Goal: Task Accomplishment & Management: Manage account settings

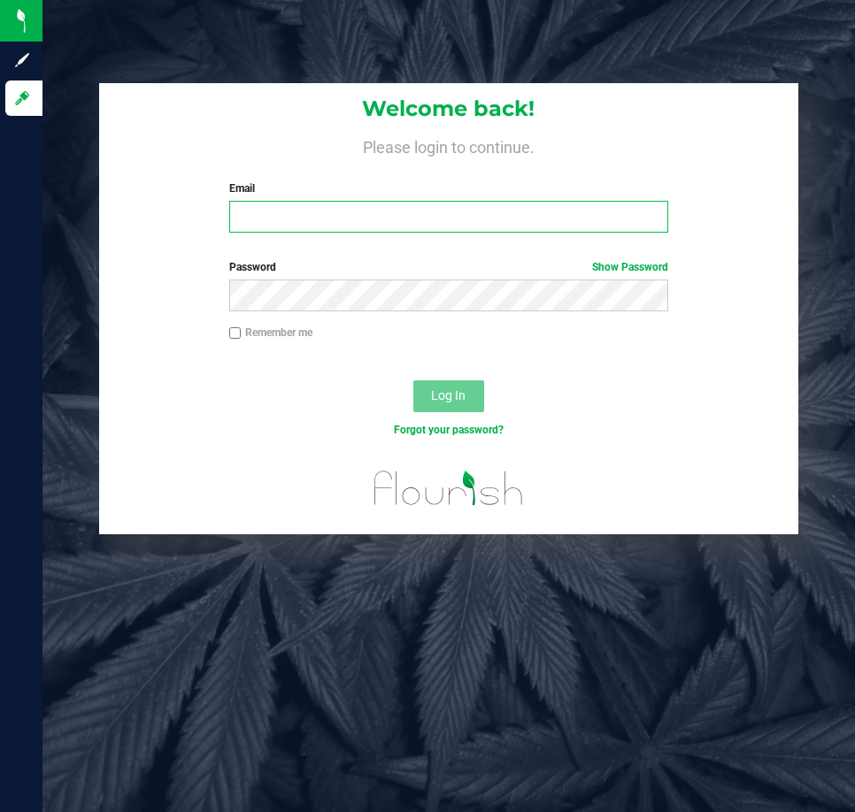
click at [549, 212] on input "Email" at bounding box center [449, 217] width 440 height 32
type input "[EMAIL_ADDRESS][DOMAIN_NAME]"
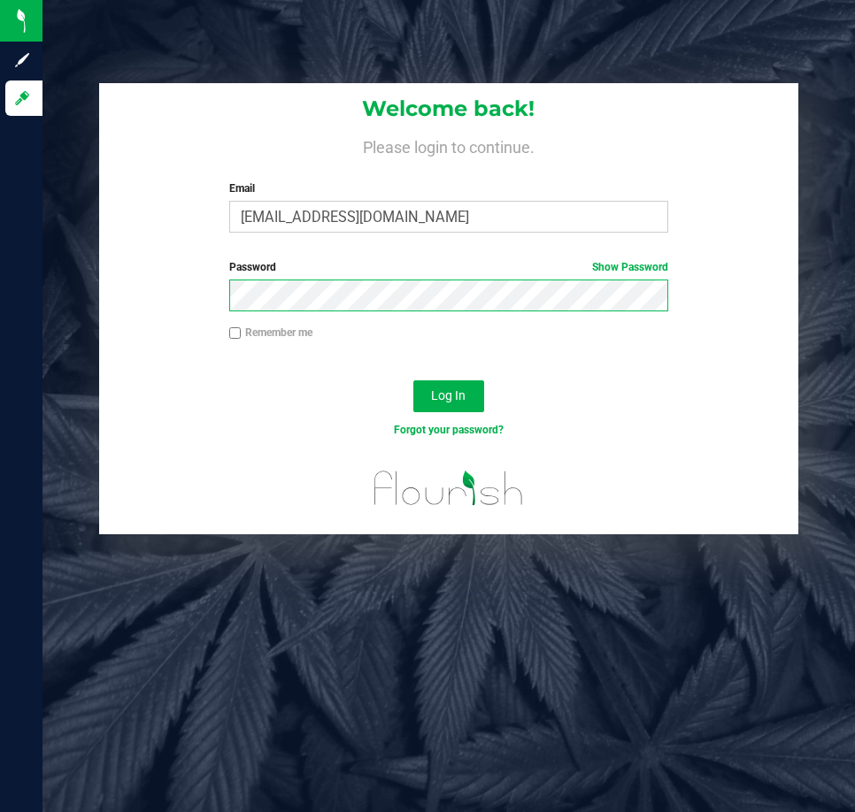
click at [413, 380] on button "Log In" at bounding box center [448, 396] width 71 height 32
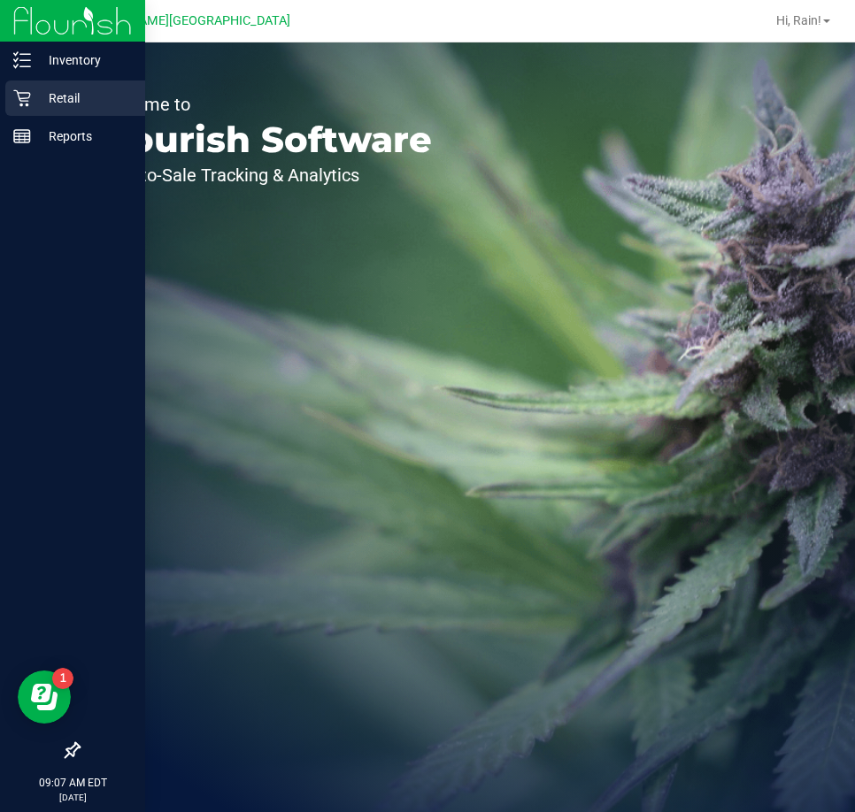
click at [21, 100] on icon at bounding box center [22, 98] width 18 height 18
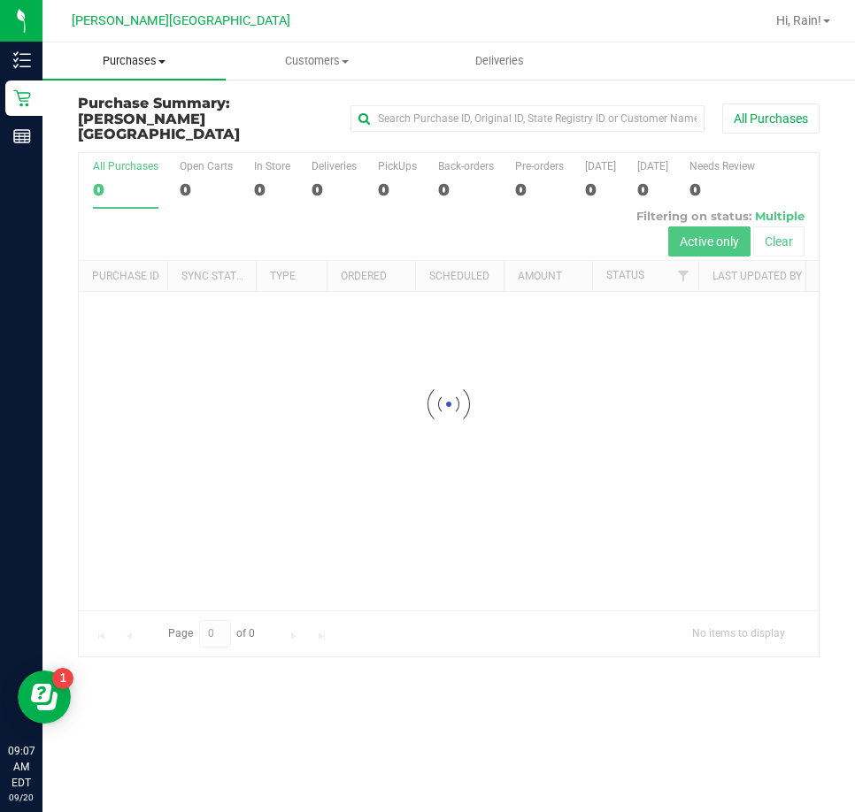
click at [112, 58] on span "Purchases" at bounding box center [133, 61] width 183 height 16
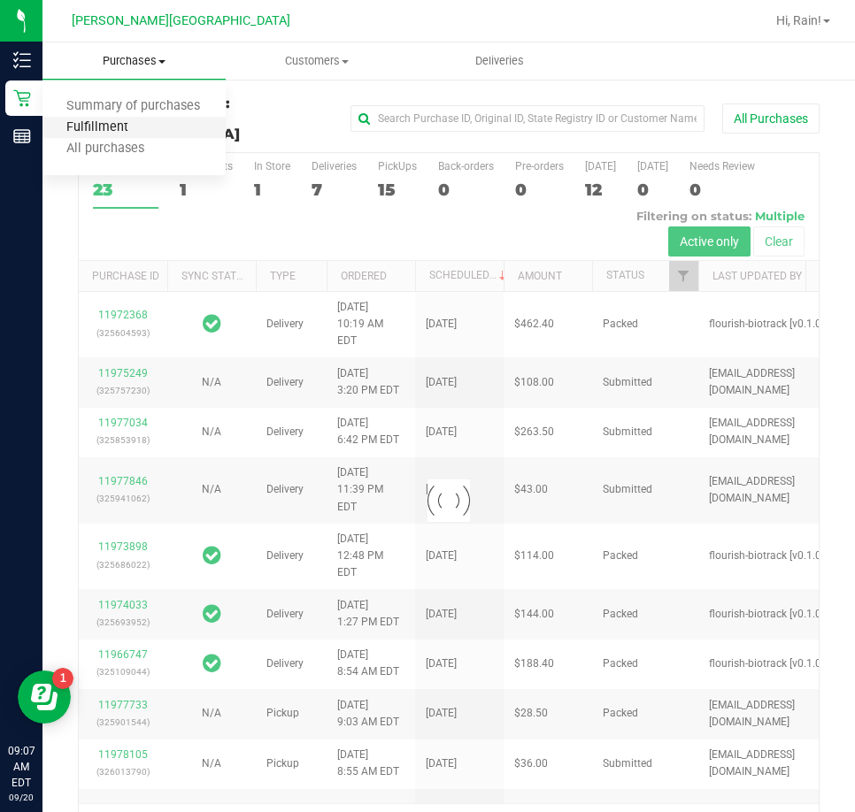
click at [100, 131] on span "Fulfillment" at bounding box center [97, 127] width 110 height 15
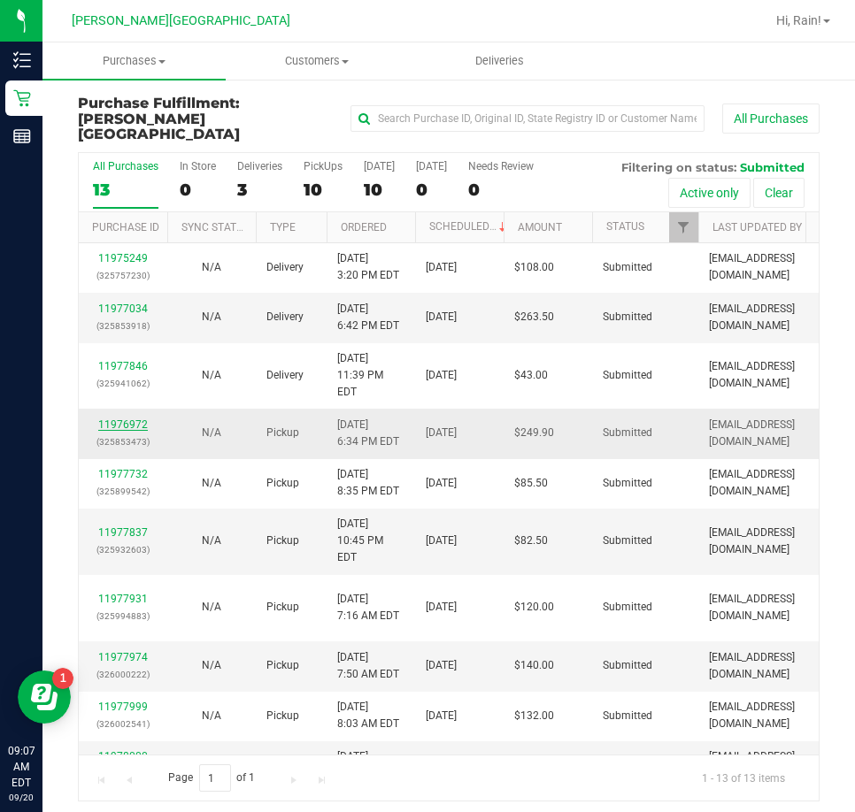
click at [134, 418] on link "11976972" at bounding box center [123, 424] width 50 height 12
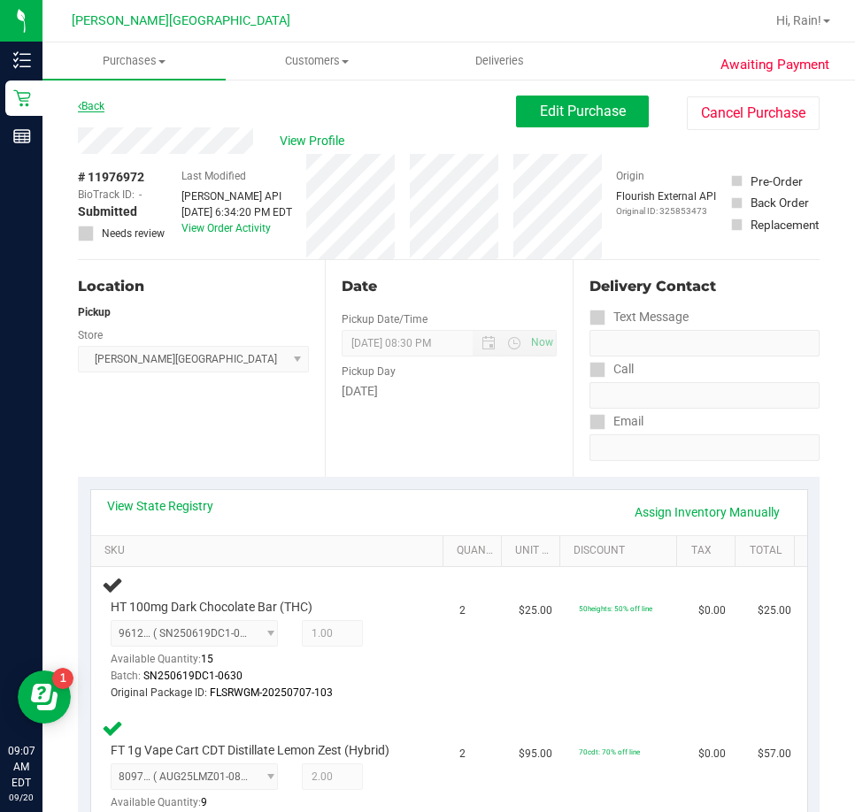
click at [87, 104] on link "Back" at bounding box center [91, 106] width 27 height 12
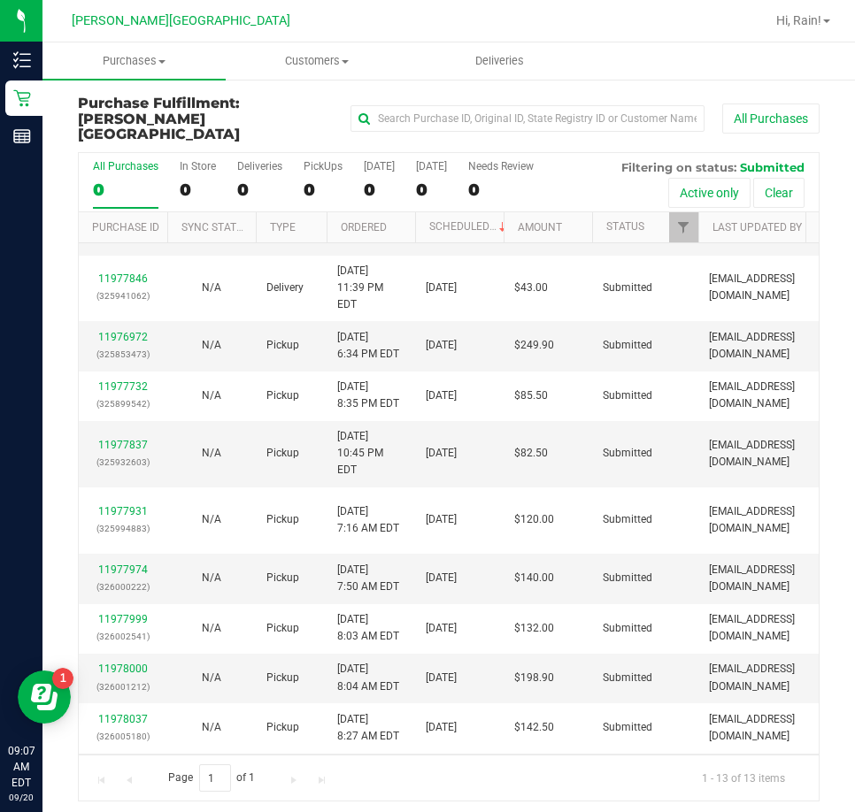
scroll to position [172, 0]
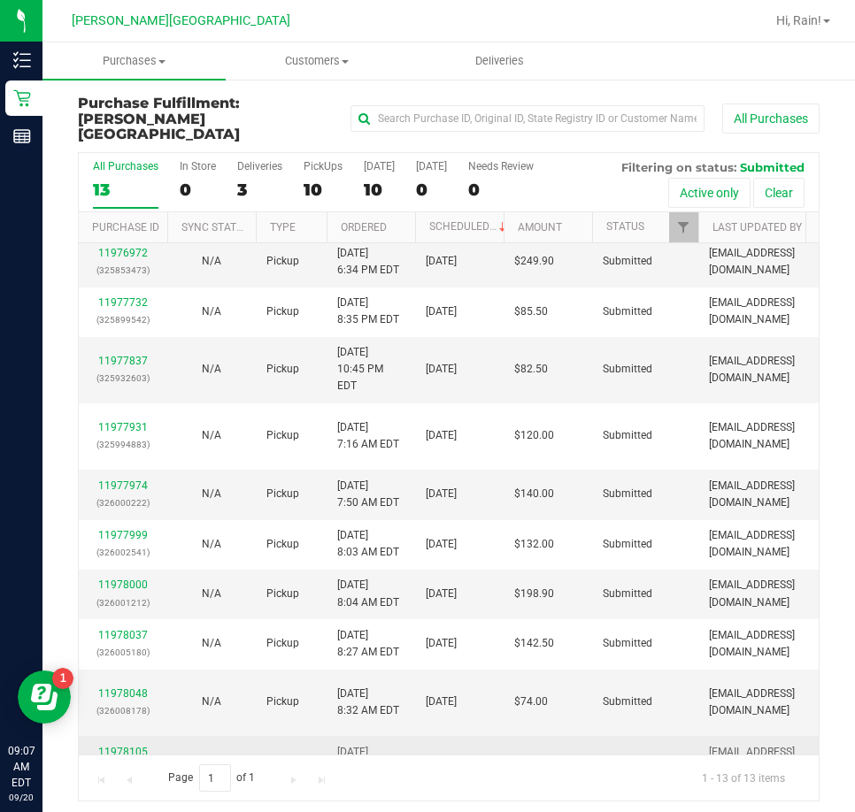
click at [124, 746] on link "11978105" at bounding box center [123, 752] width 50 height 12
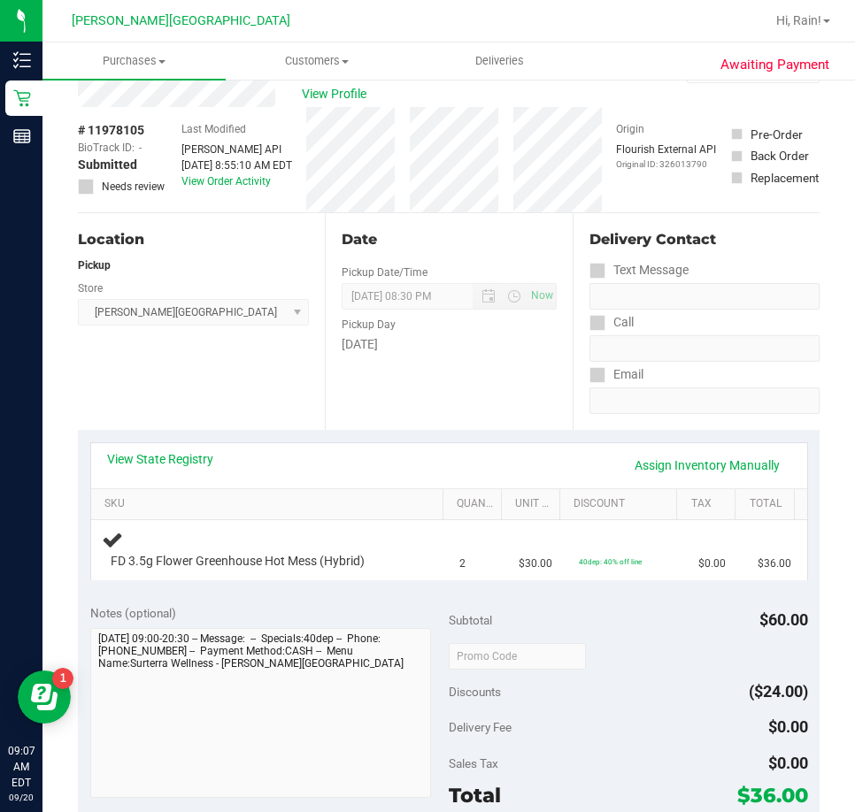
scroll to position [88, 0]
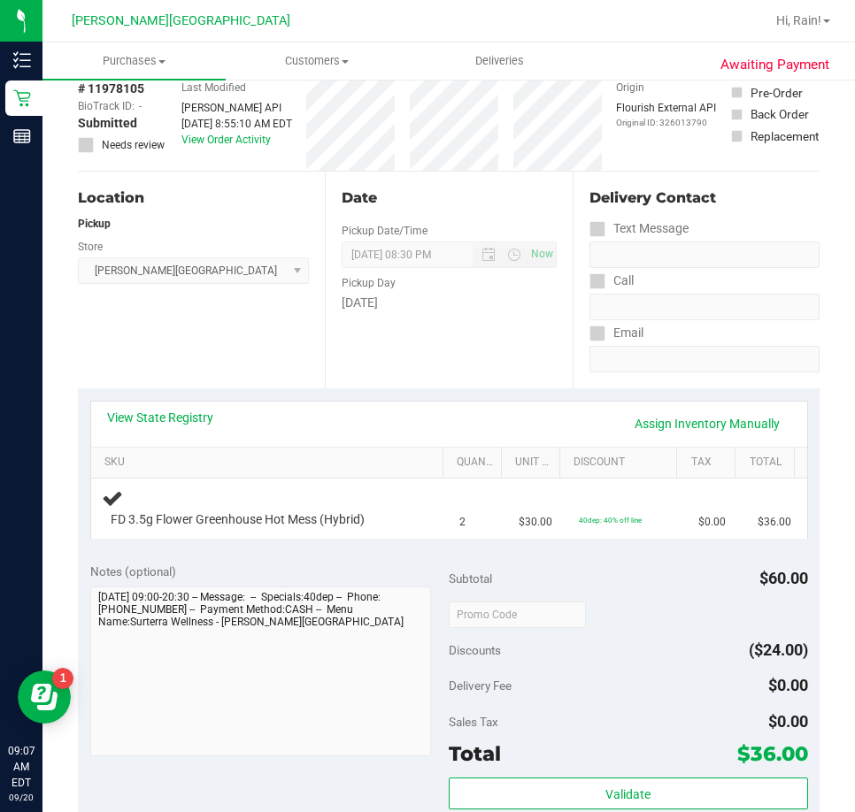
click at [367, 543] on div "View State Registry Assign Inventory Manually SKU Quantity Unit Price Discount …" at bounding box center [448, 469] width 741 height 162
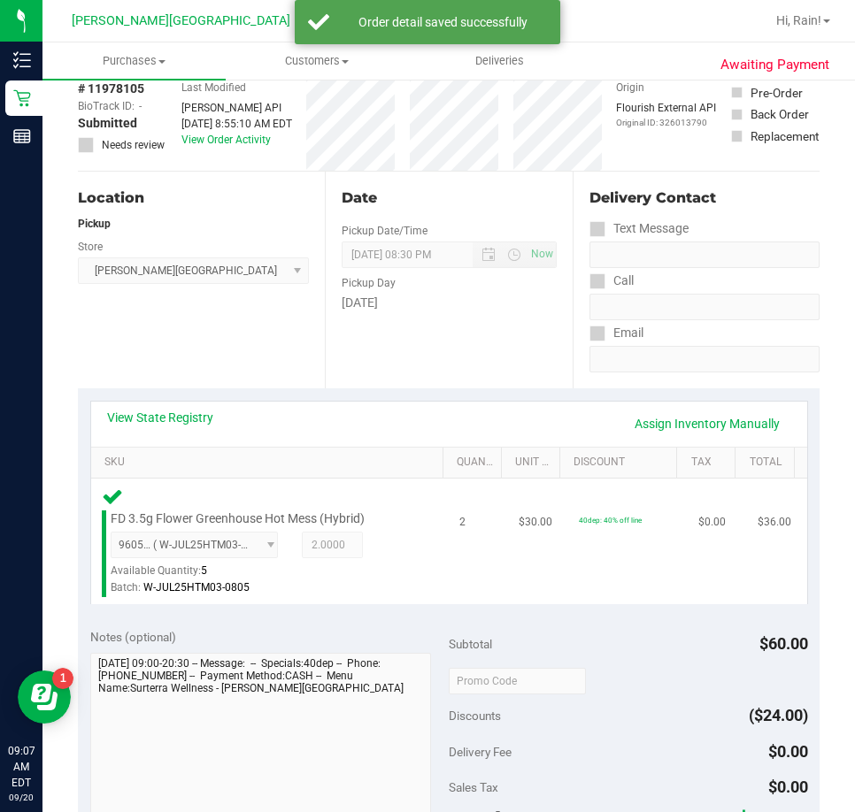
drag, startPoint x: 367, startPoint y: 543, endPoint x: 345, endPoint y: 586, distance: 47.9
click at [345, 586] on div "Batch: W-JUL25HTM03-0805" at bounding box center [262, 587] width 303 height 17
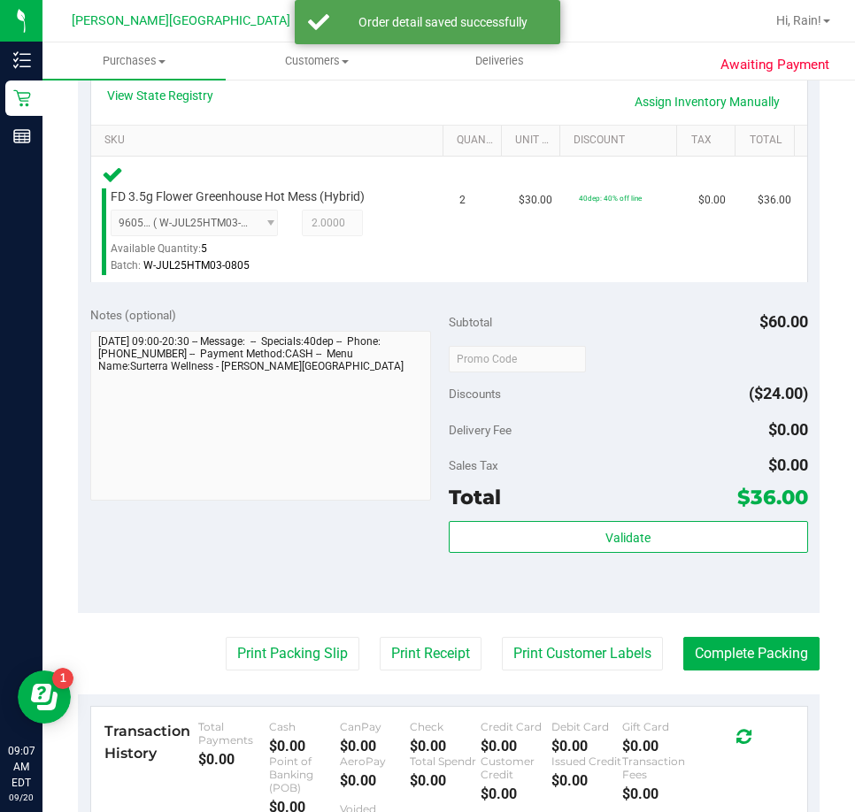
scroll to position [442, 0]
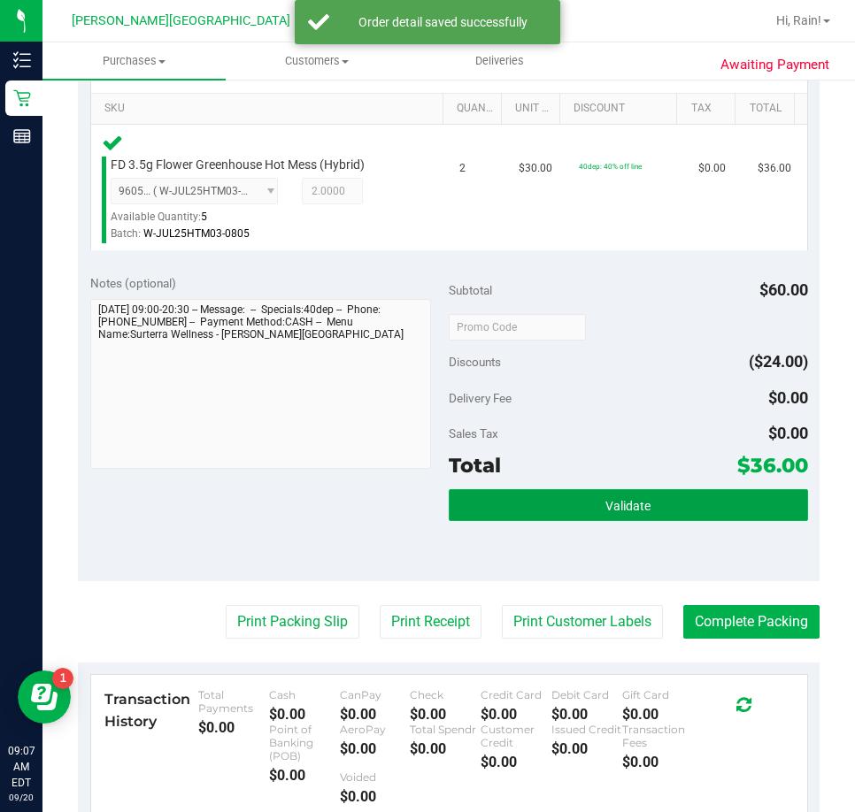
click at [687, 510] on button "Validate" at bounding box center [628, 505] width 359 height 32
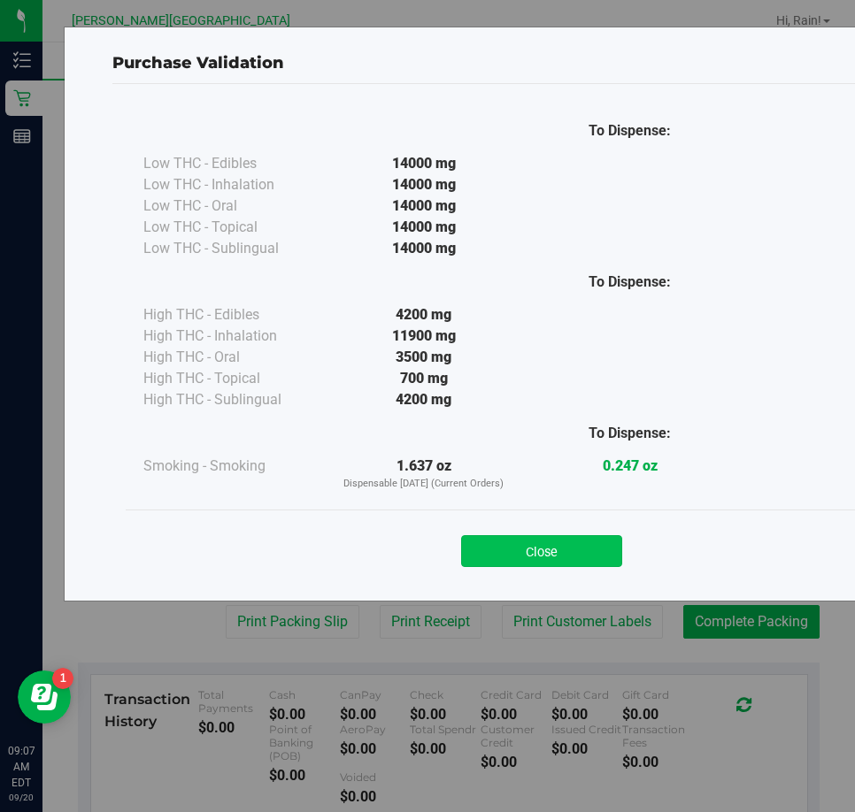
click at [528, 535] on button "Close" at bounding box center [541, 551] width 161 height 32
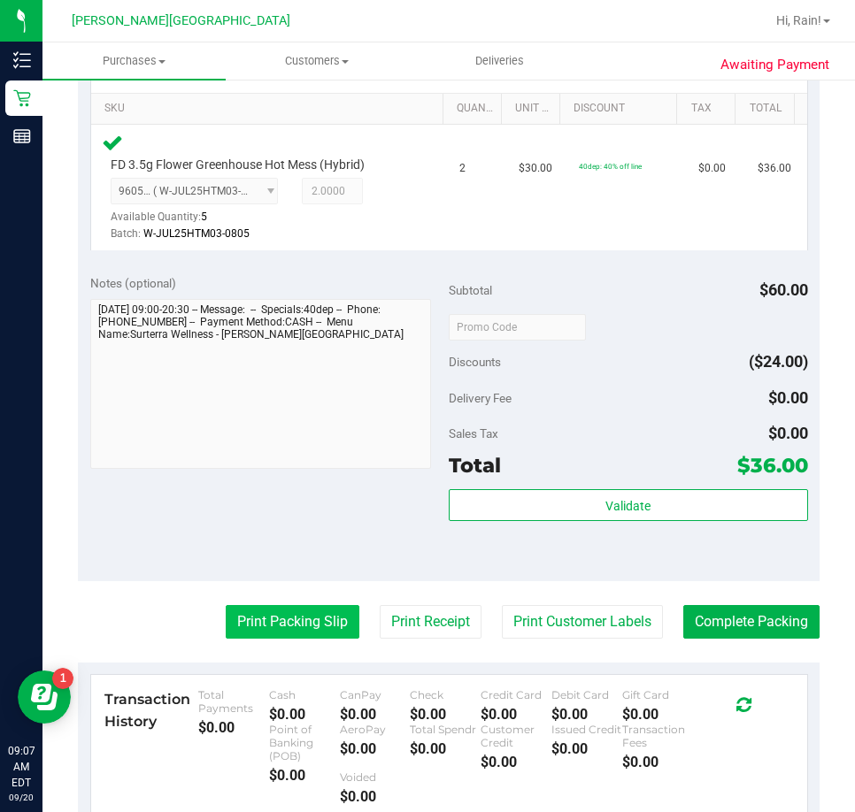
click at [318, 610] on button "Print Packing Slip" at bounding box center [293, 622] width 134 height 34
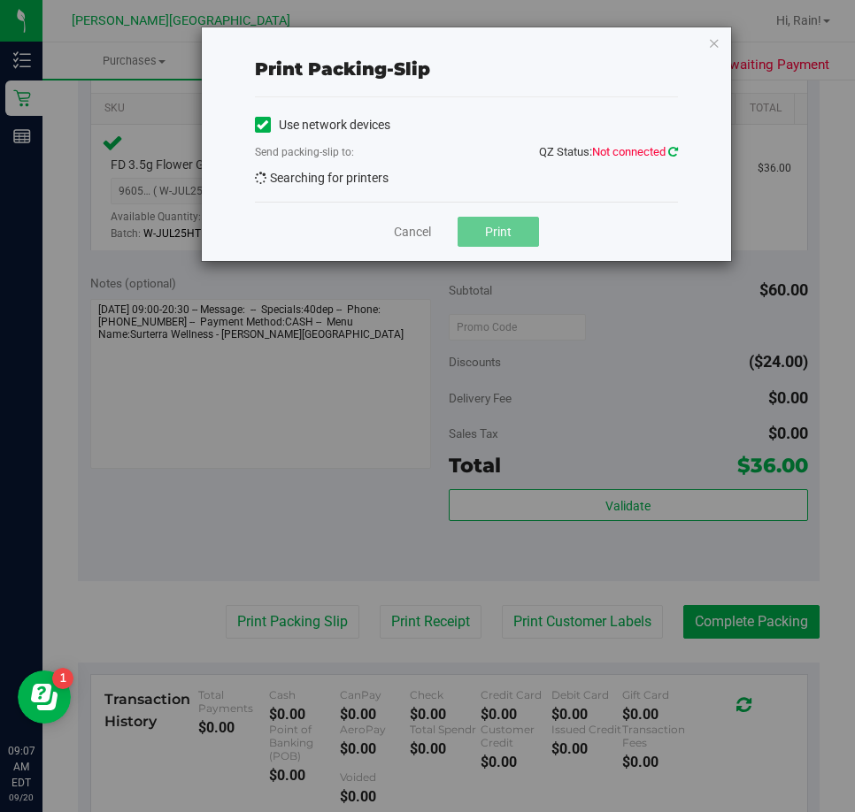
click at [676, 151] on icon at bounding box center [673, 152] width 10 height 12
click at [672, 150] on icon at bounding box center [673, 152] width 10 height 12
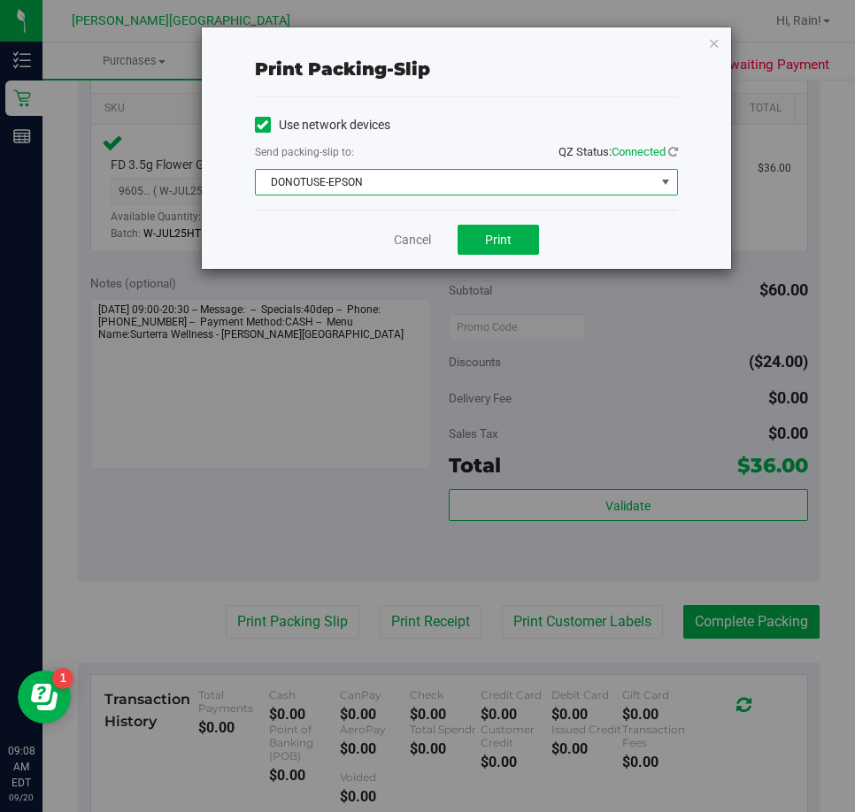
click at [472, 187] on span "DONOTUSE-EPSON" at bounding box center [455, 182] width 399 height 25
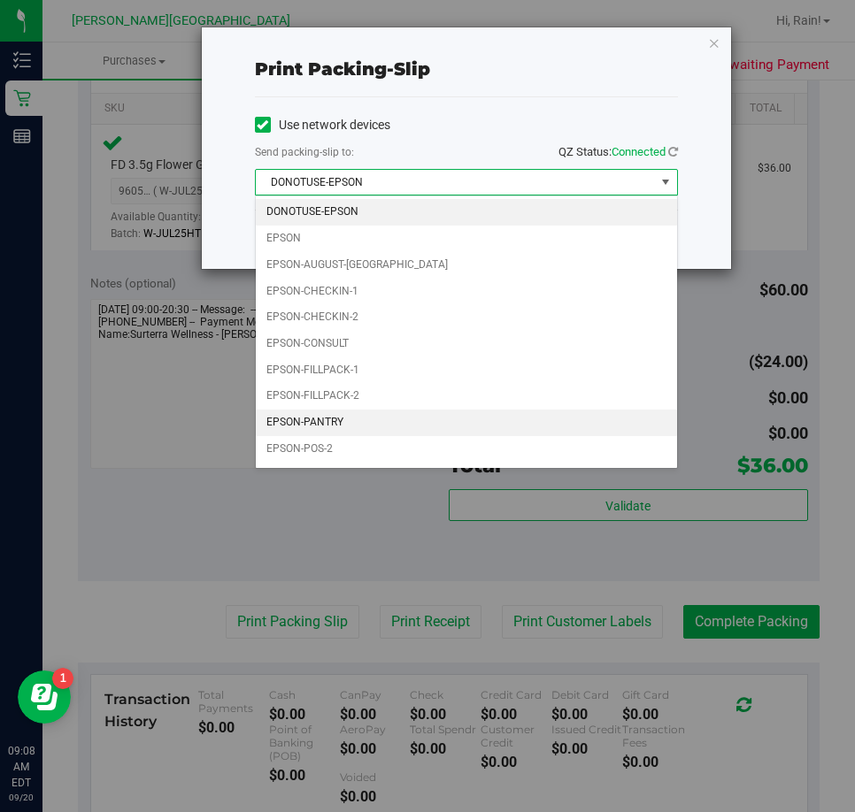
click at [342, 434] on li "EPSON-PANTRY" at bounding box center [466, 423] width 421 height 27
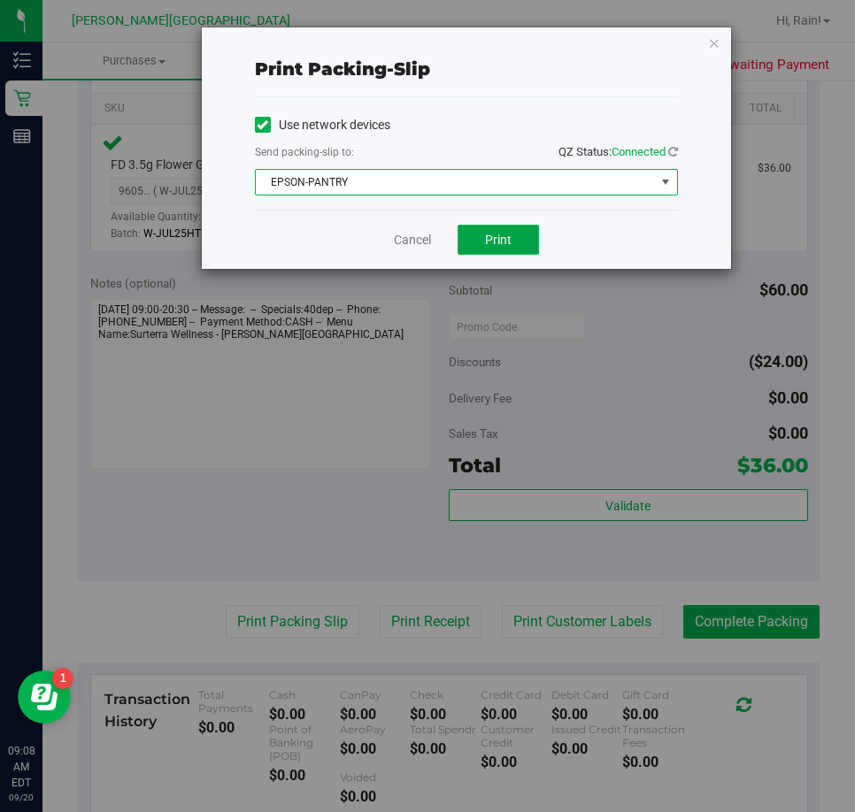
click at [491, 235] on span "Print" at bounding box center [498, 240] width 27 height 14
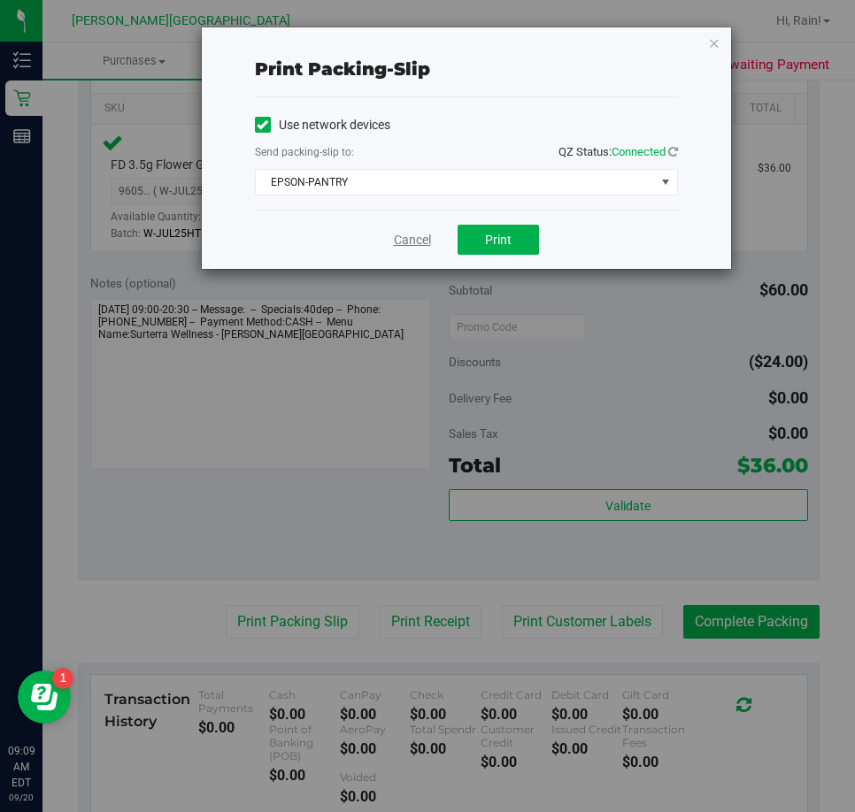
click at [410, 242] on link "Cancel" at bounding box center [412, 240] width 37 height 19
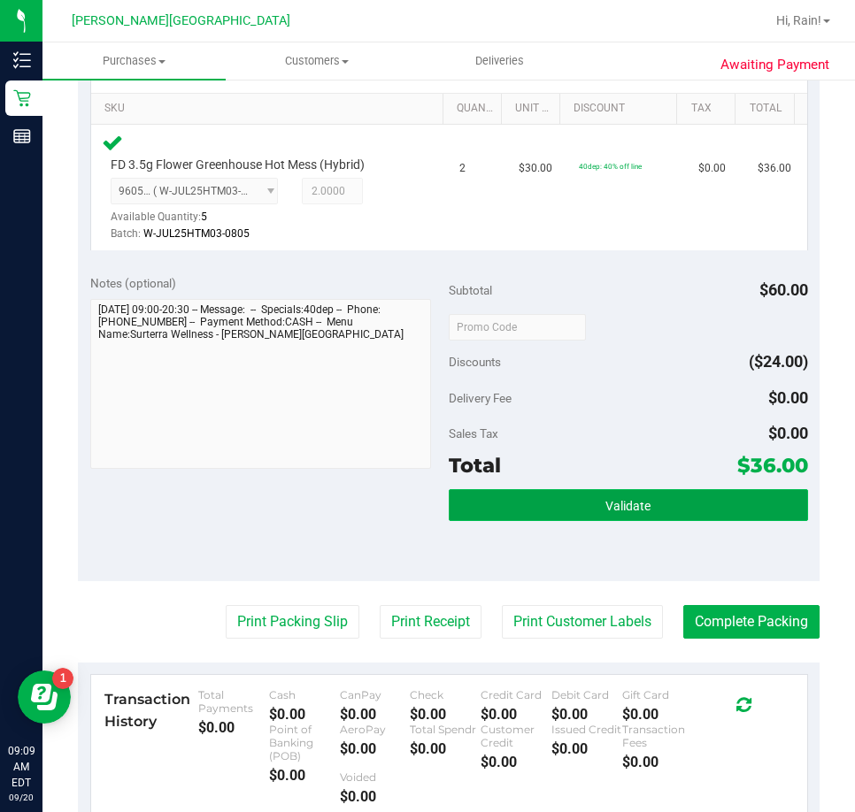
click at [530, 504] on button "Validate" at bounding box center [628, 505] width 359 height 32
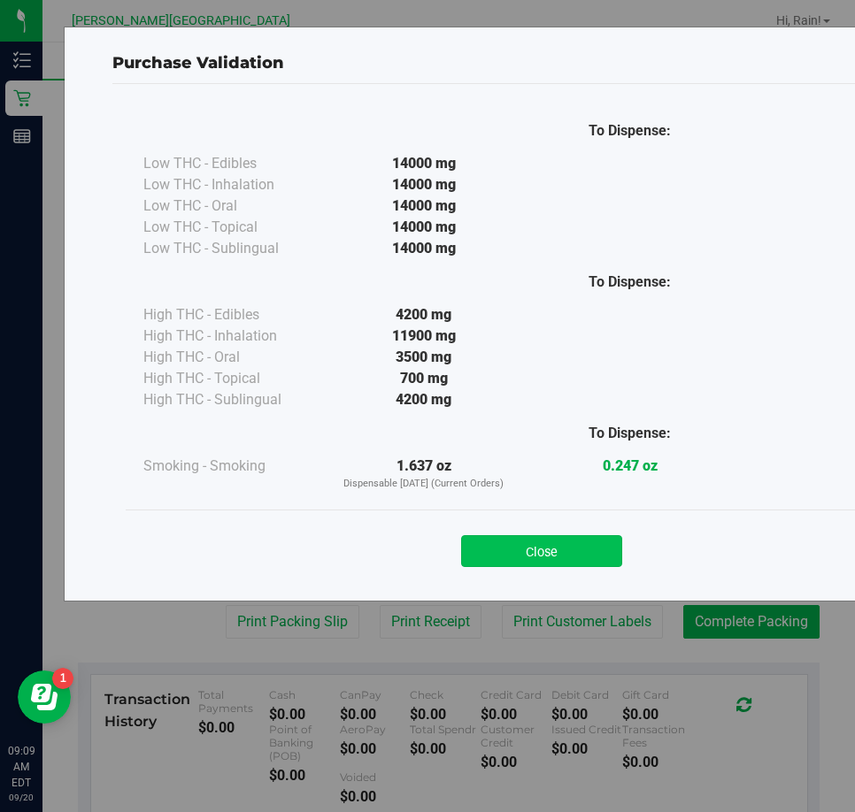
click at [572, 549] on button "Close" at bounding box center [541, 551] width 161 height 32
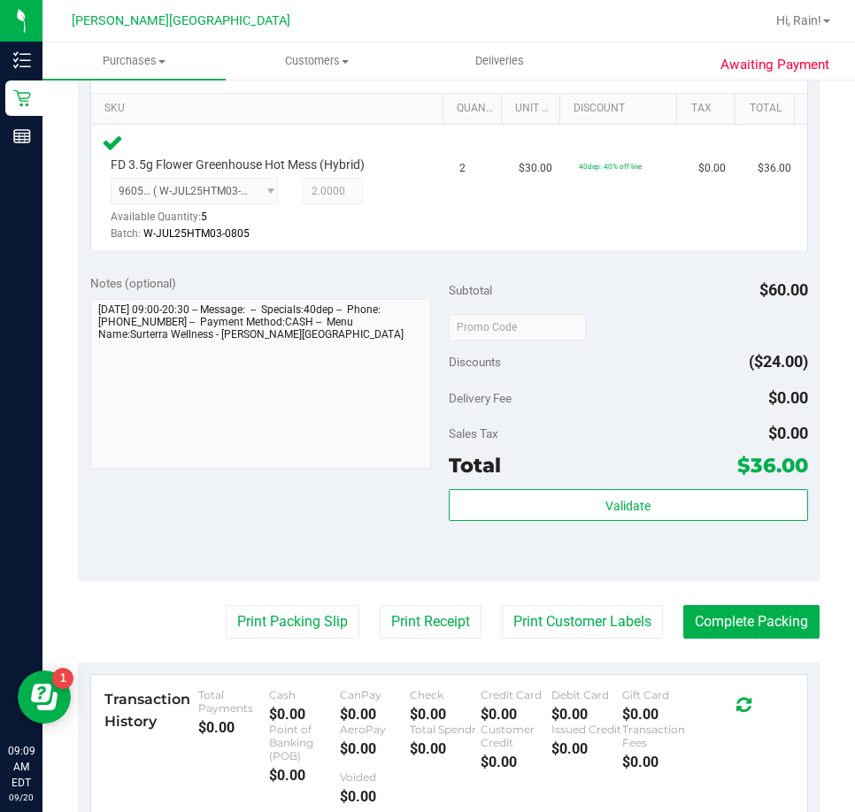
click at [326, 505] on div "Notes (optional) Subtotal $60.00 Discounts ($24.00) Delivery Fee $0.00 Sales Ta…" at bounding box center [448, 422] width 741 height 318
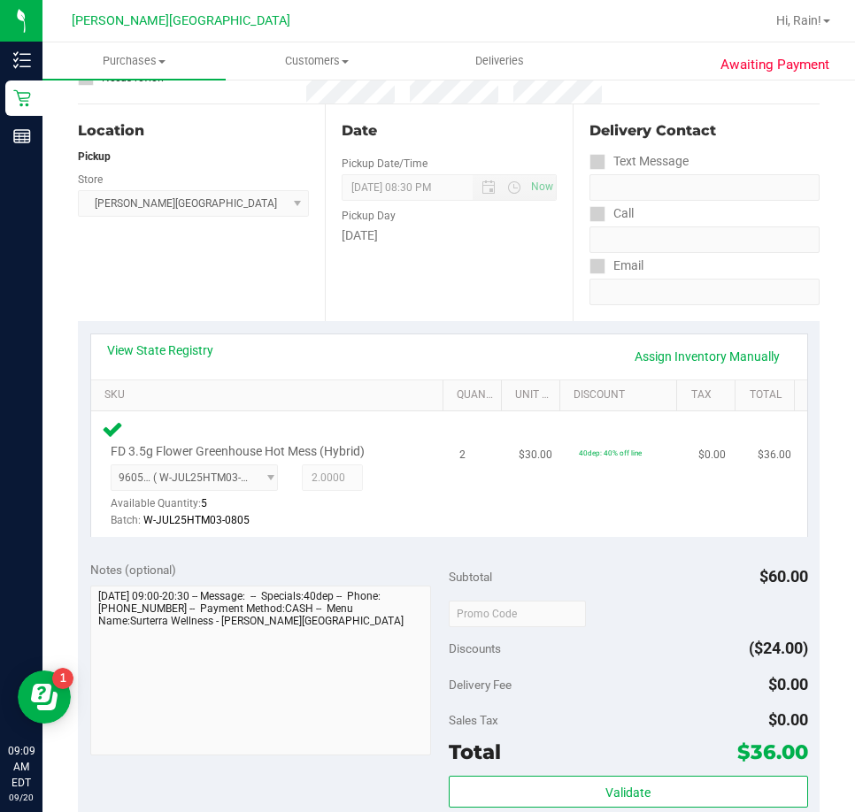
scroll to position [354, 0]
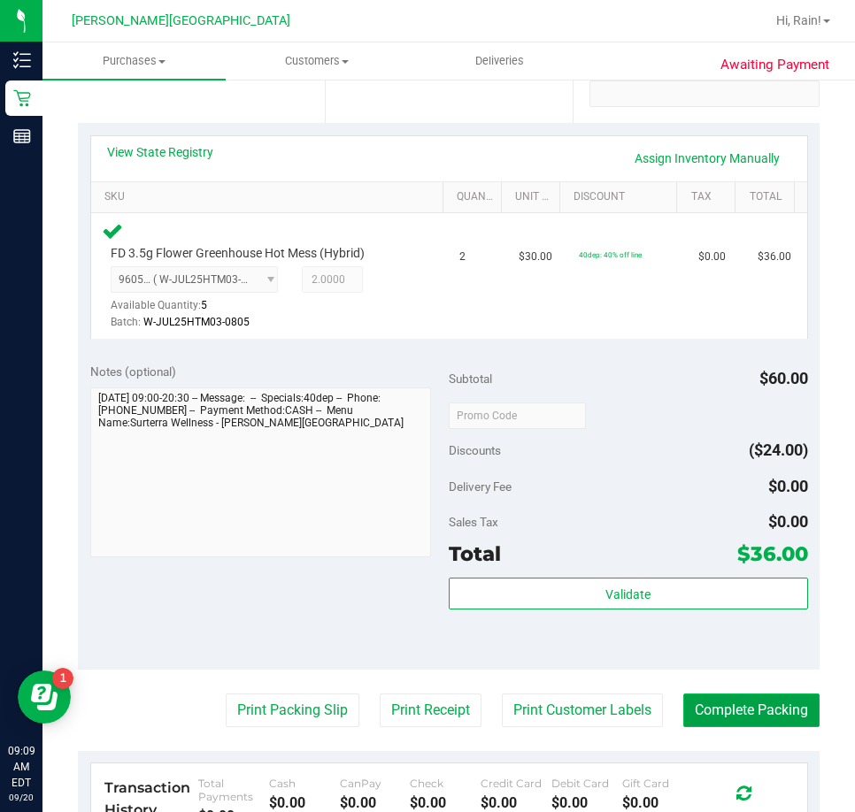
click at [764, 719] on button "Complete Packing" at bounding box center [751, 711] width 136 height 34
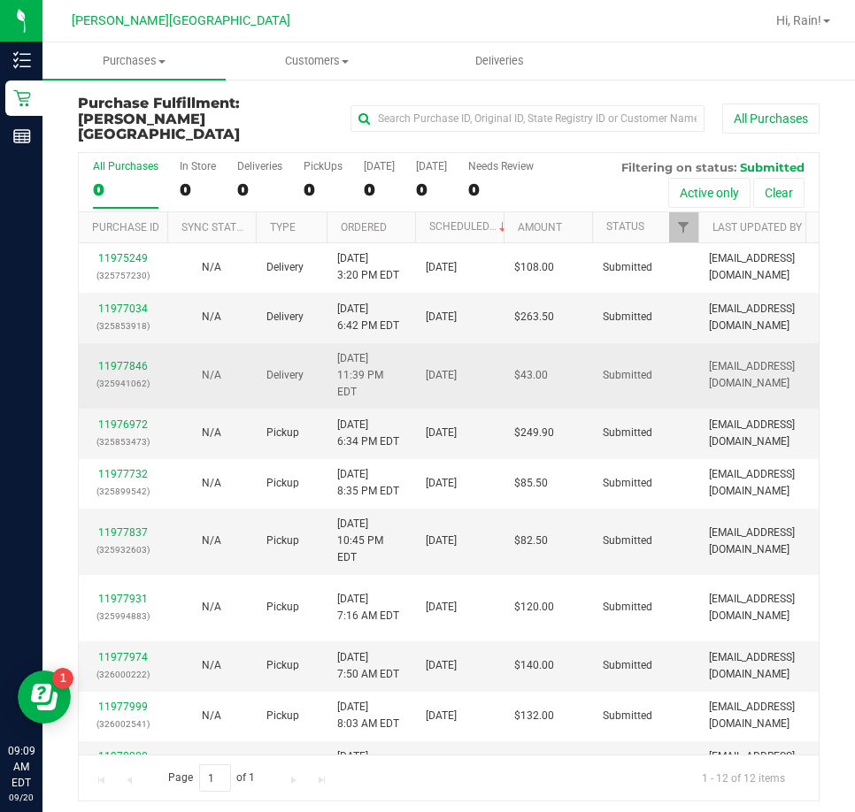
click at [444, 364] on td "9/22/2025" at bounding box center [459, 376] width 88 height 66
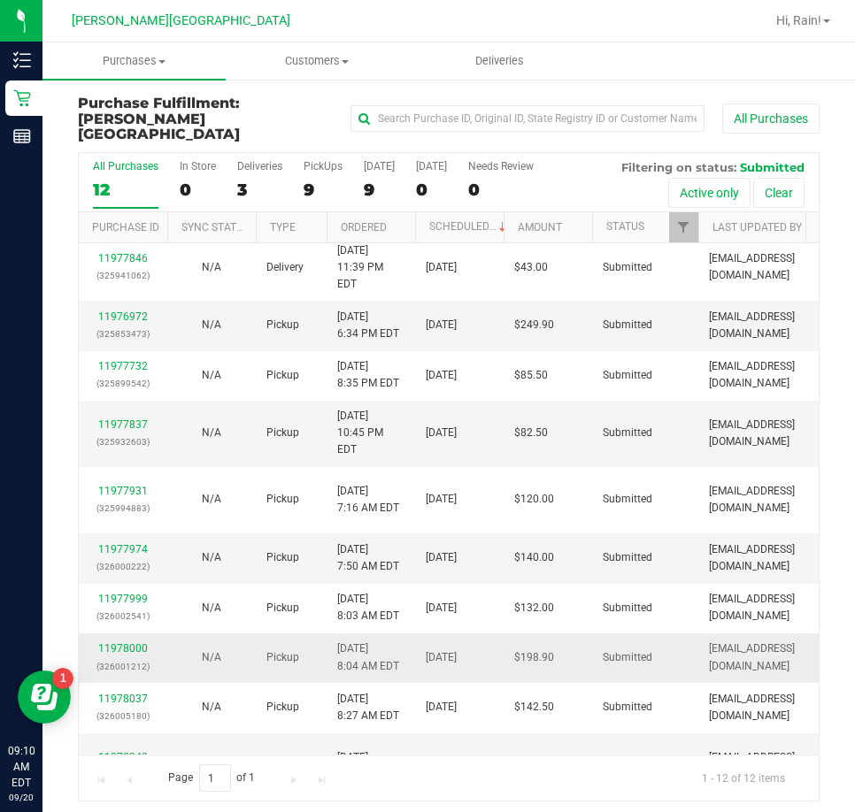
scroll to position [122, 0]
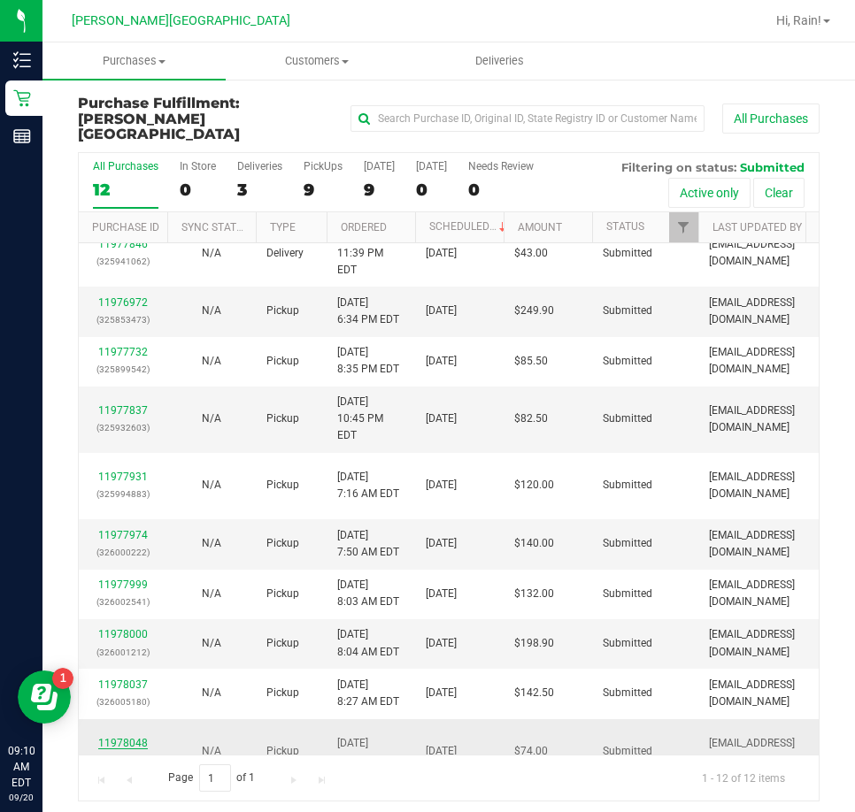
click at [110, 737] on link "11978048" at bounding box center [123, 743] width 50 height 12
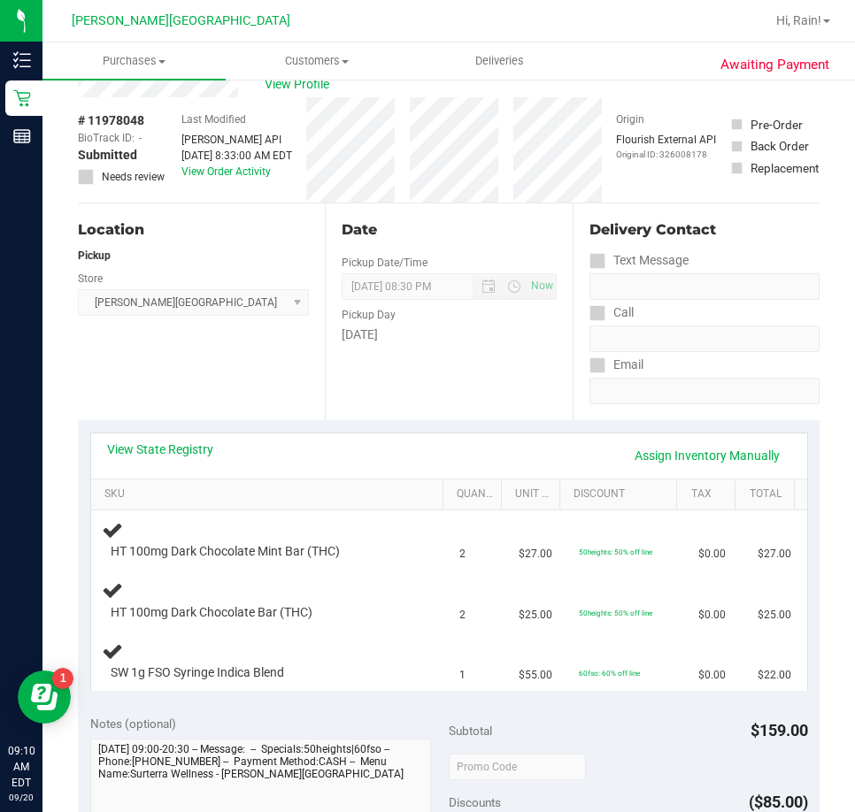
scroll to position [88, 0]
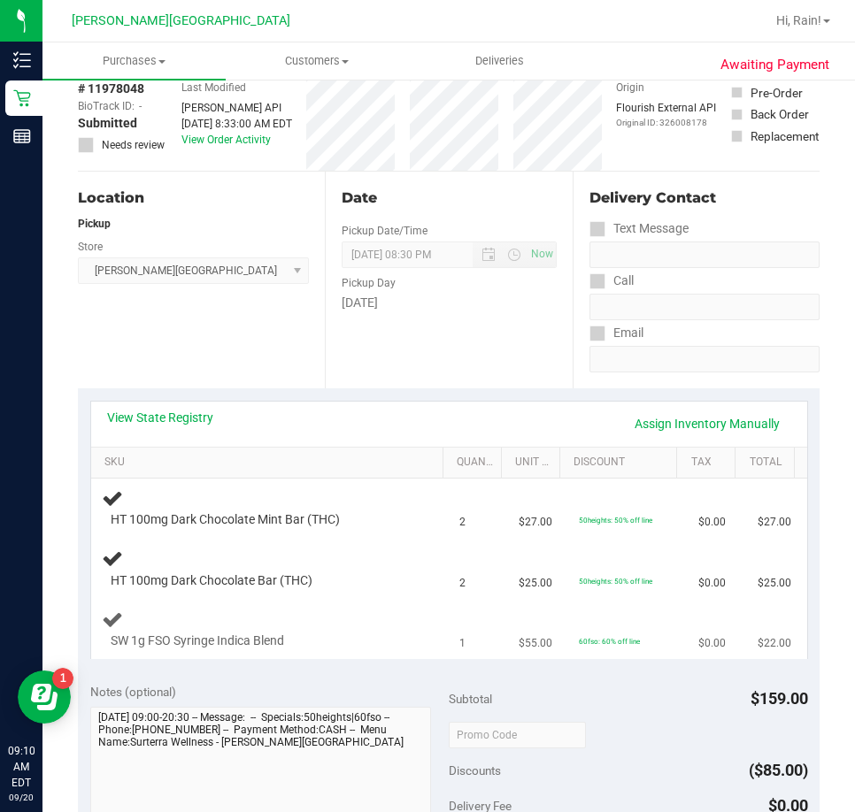
click at [347, 644] on div "SW 1g FSO Syringe Indica Blend" at bounding box center [257, 642] width 311 height 18
click at [232, 600] on td "HT 100mg Dark Chocolate Bar (THC)" at bounding box center [270, 570] width 358 height 60
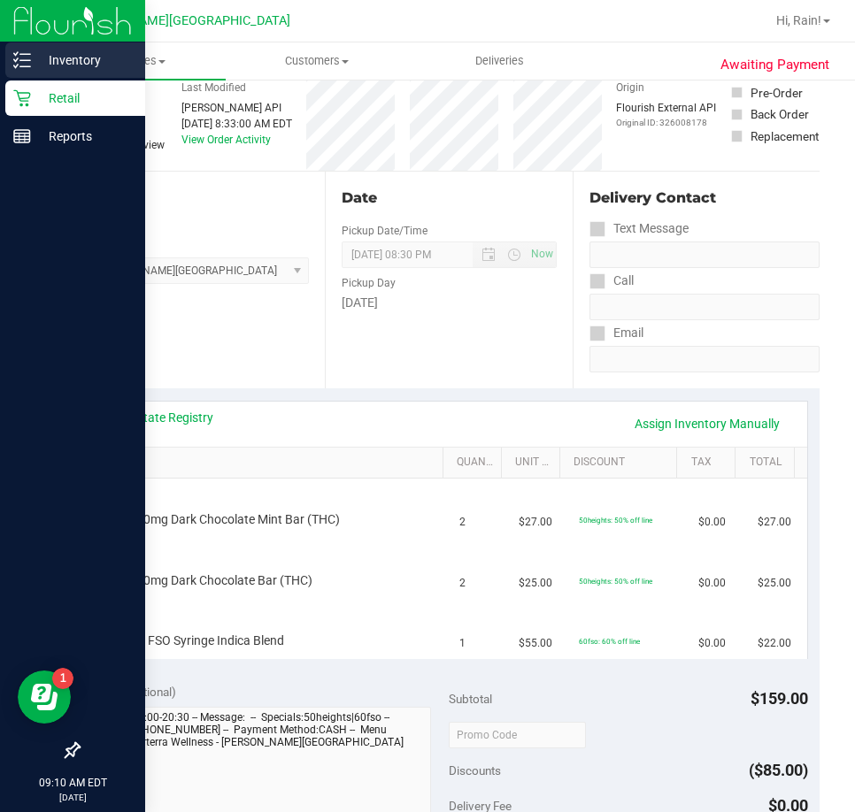
click at [18, 57] on icon at bounding box center [22, 60] width 18 height 18
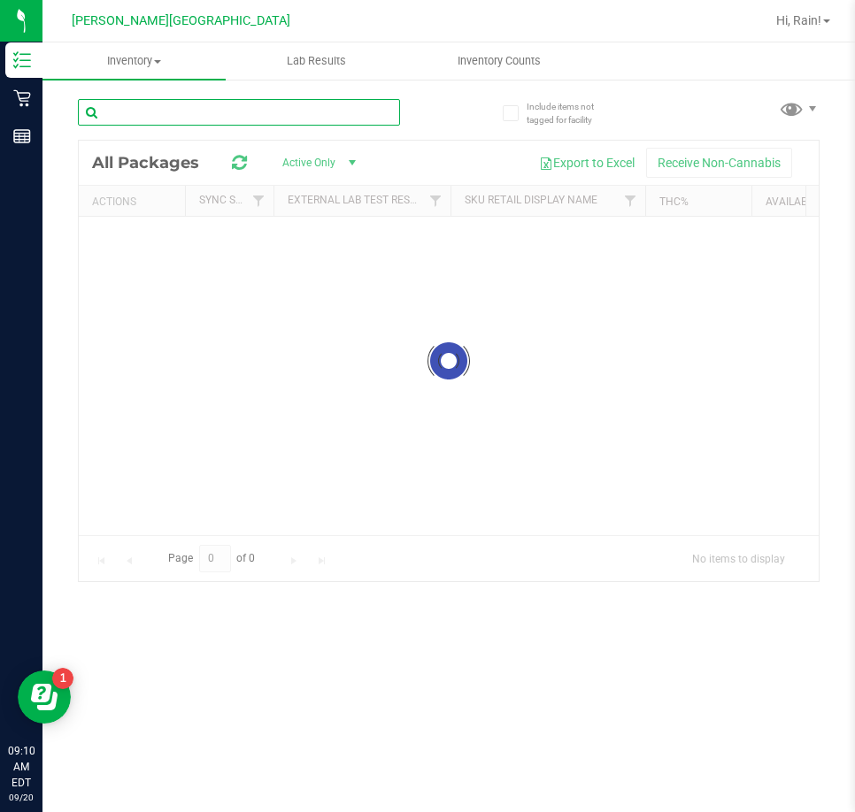
click at [249, 110] on input "text" at bounding box center [239, 112] width 322 height 27
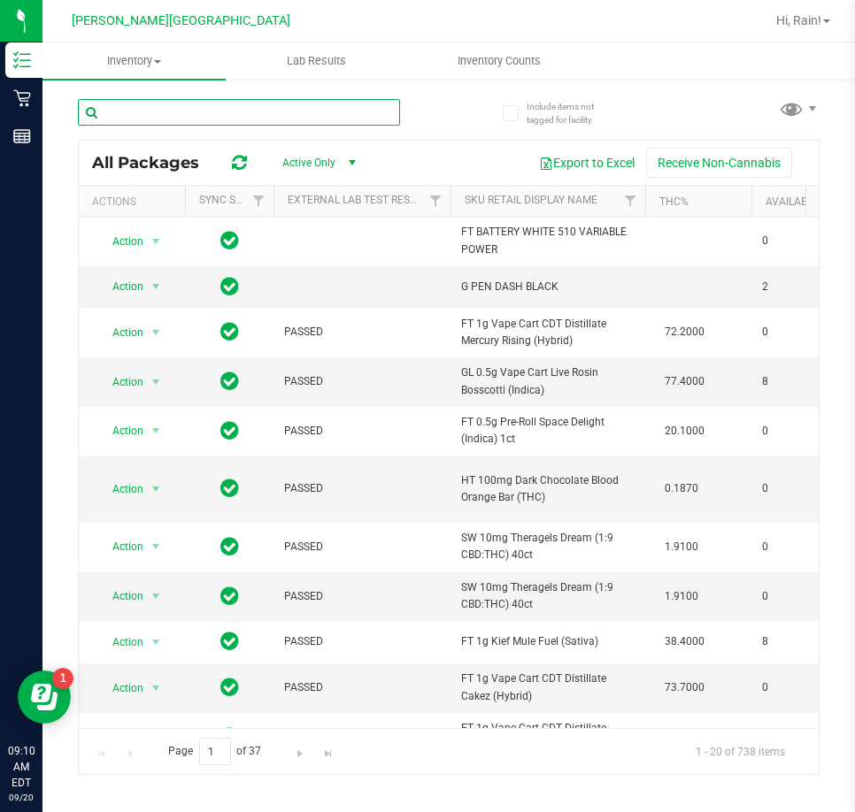
click at [144, 107] on input "text" at bounding box center [239, 112] width 322 height 27
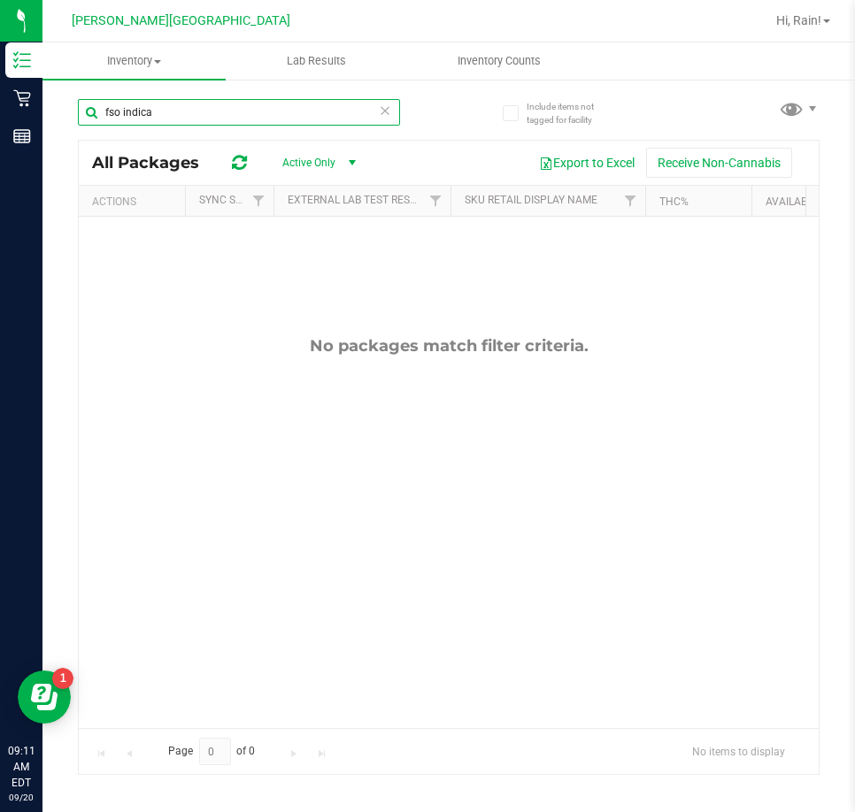
click at [165, 115] on input "fso indica" at bounding box center [239, 112] width 322 height 27
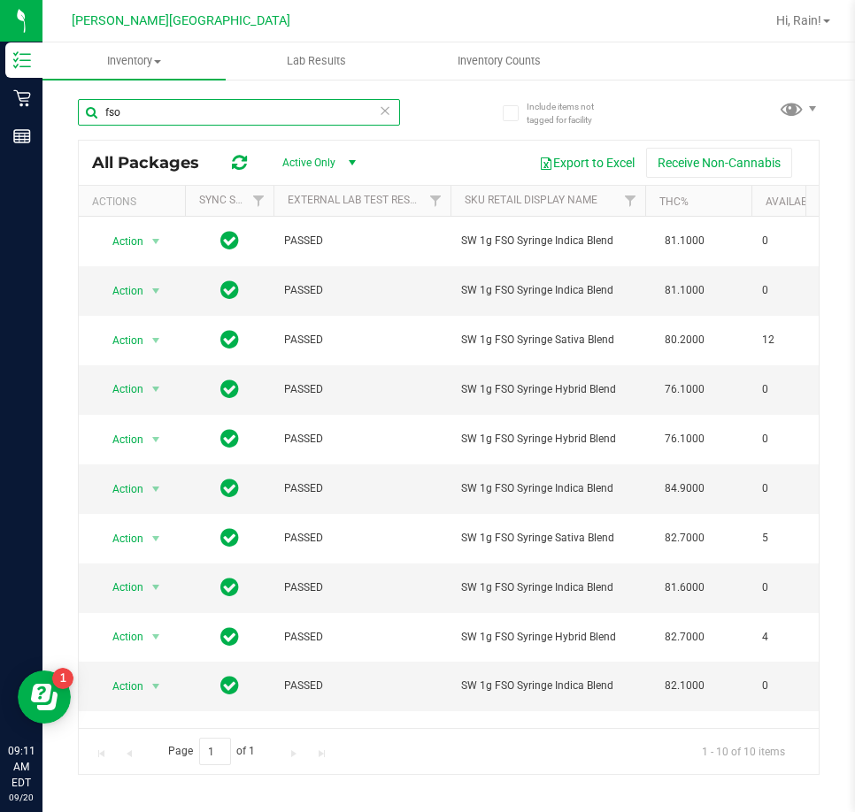
click at [316, 116] on input "fso" at bounding box center [239, 112] width 322 height 27
type input "fso indica"
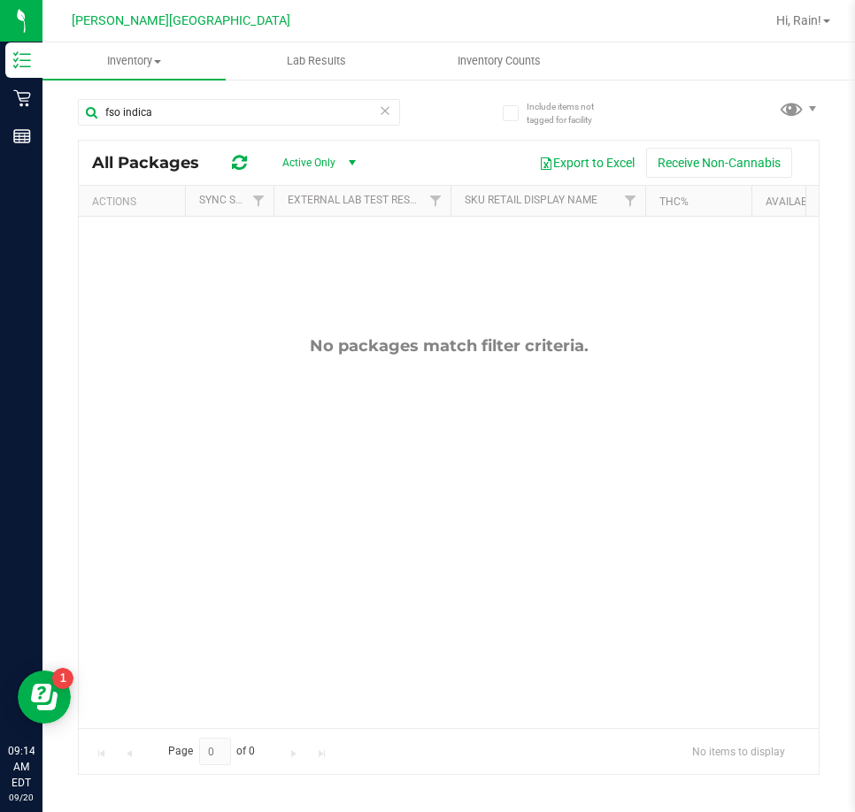
click at [481, 324] on div "No packages match filter criteria." at bounding box center [449, 532] width 740 height 631
click at [388, 112] on icon at bounding box center [385, 109] width 12 height 21
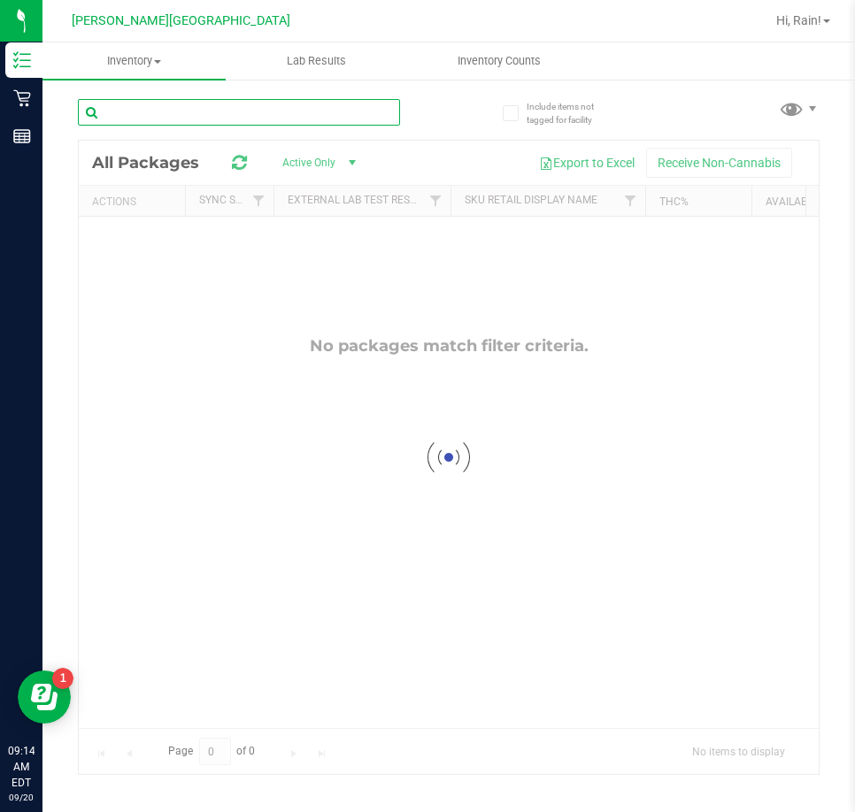
click at [274, 122] on input "text" at bounding box center [239, 112] width 322 height 27
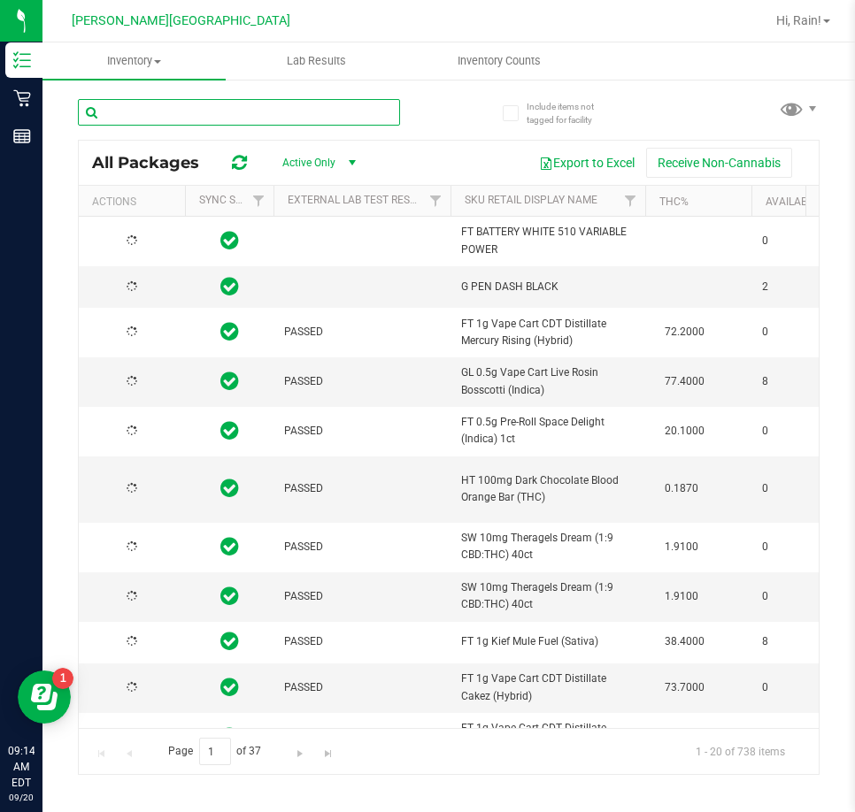
type input "2026-03-16"
click at [259, 119] on input "text" at bounding box center [239, 112] width 322 height 27
click at [261, 117] on input "text" at bounding box center [239, 112] width 322 height 27
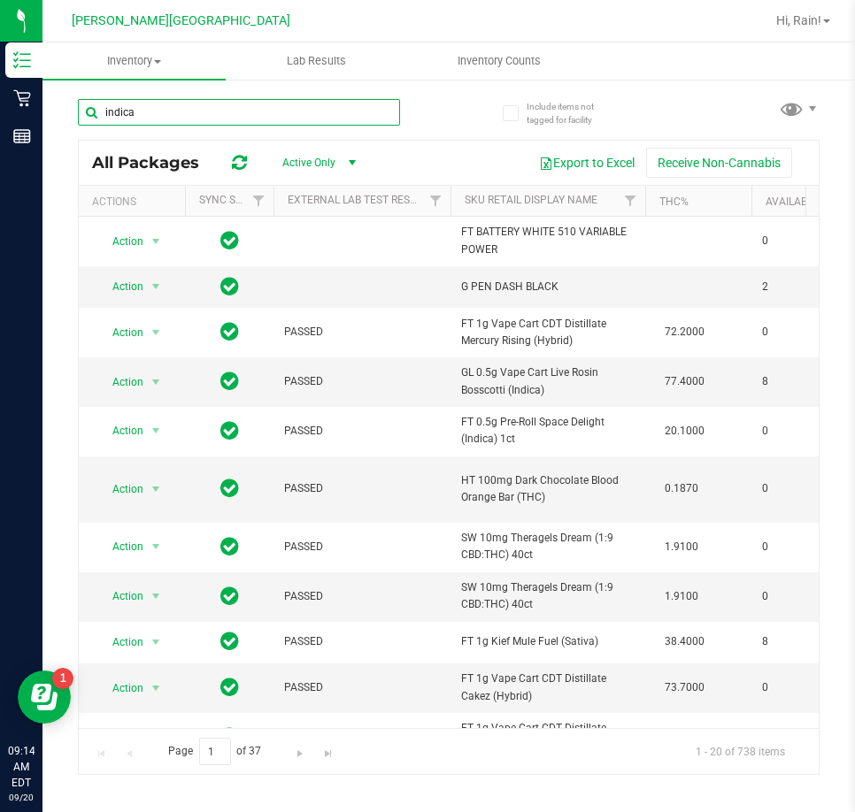
type input "indica"
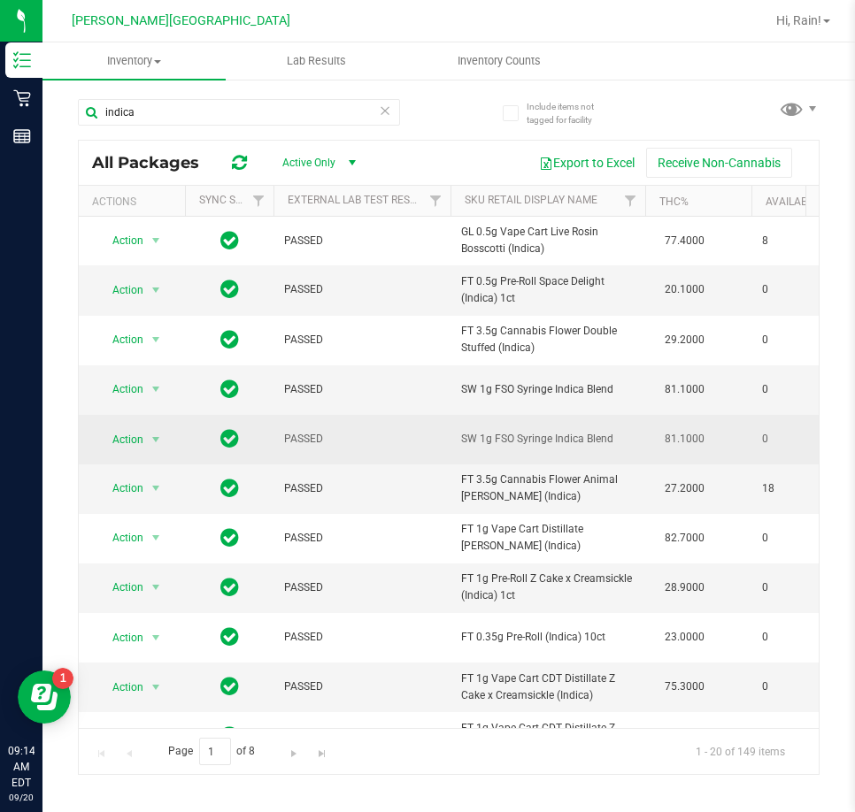
click at [580, 437] on span "SW 1g FSO Syringe Indica Blend" at bounding box center [547, 439] width 173 height 17
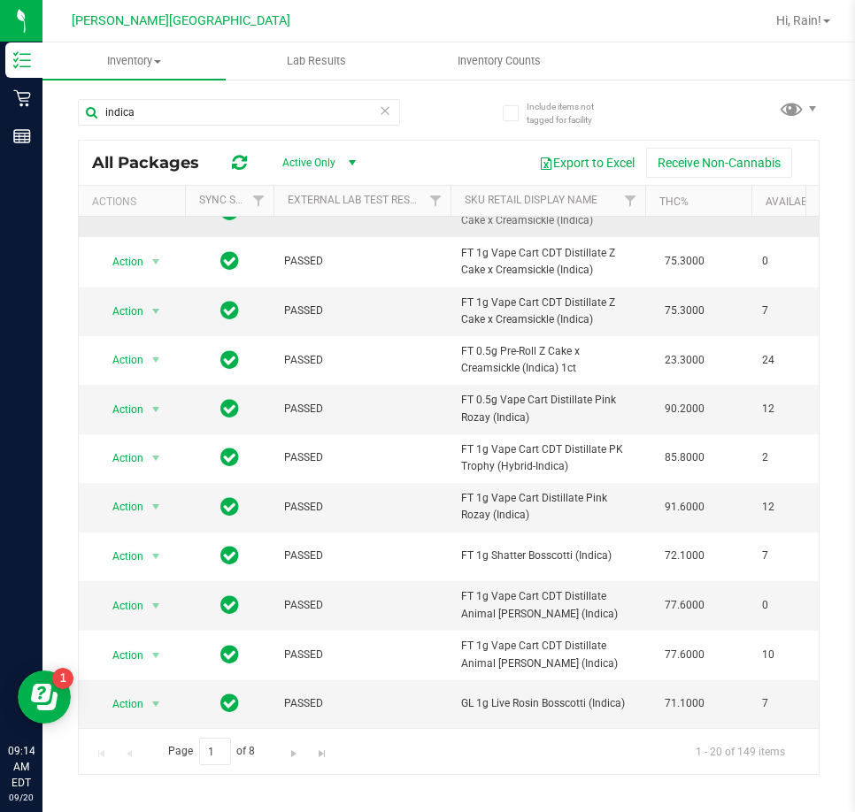
scroll to position [488, 0]
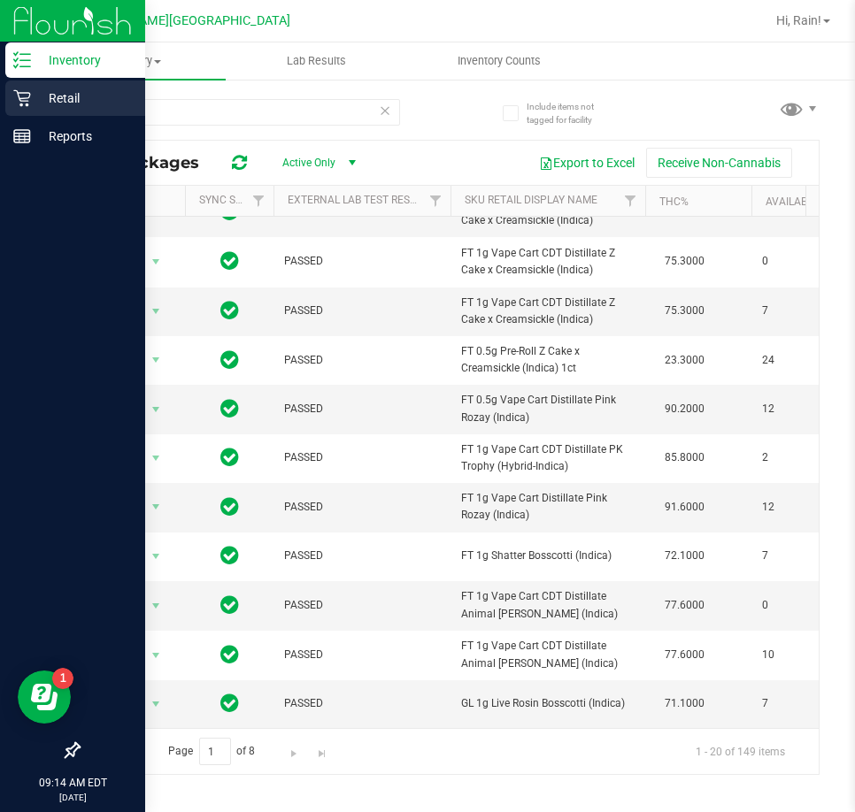
click at [95, 101] on p "Retail" at bounding box center [84, 98] width 106 height 21
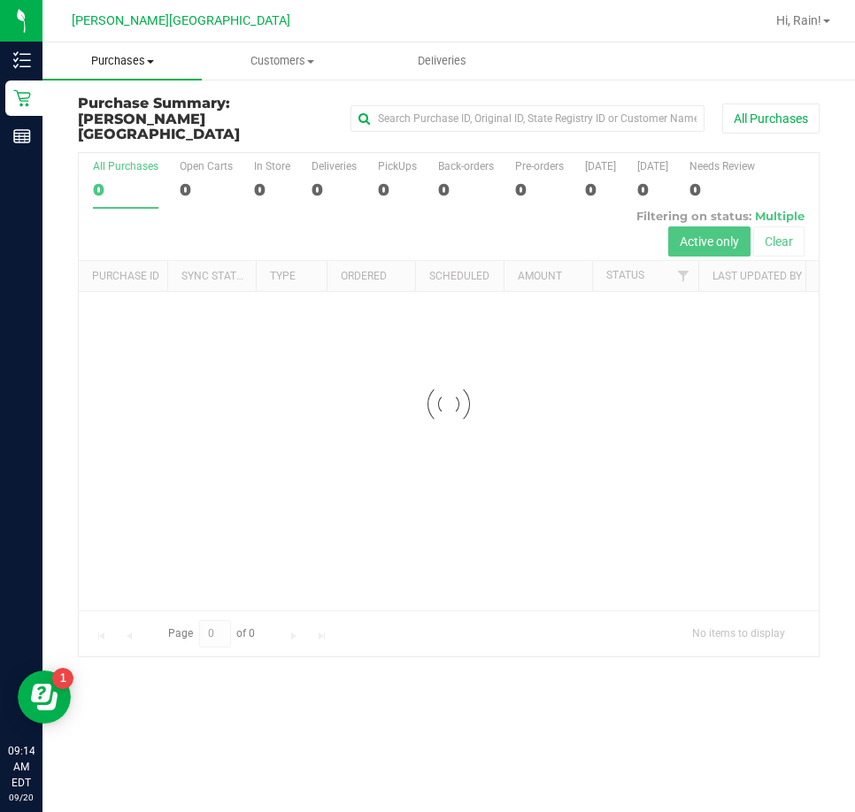
click at [103, 62] on span "Purchases" at bounding box center [121, 61] width 159 height 16
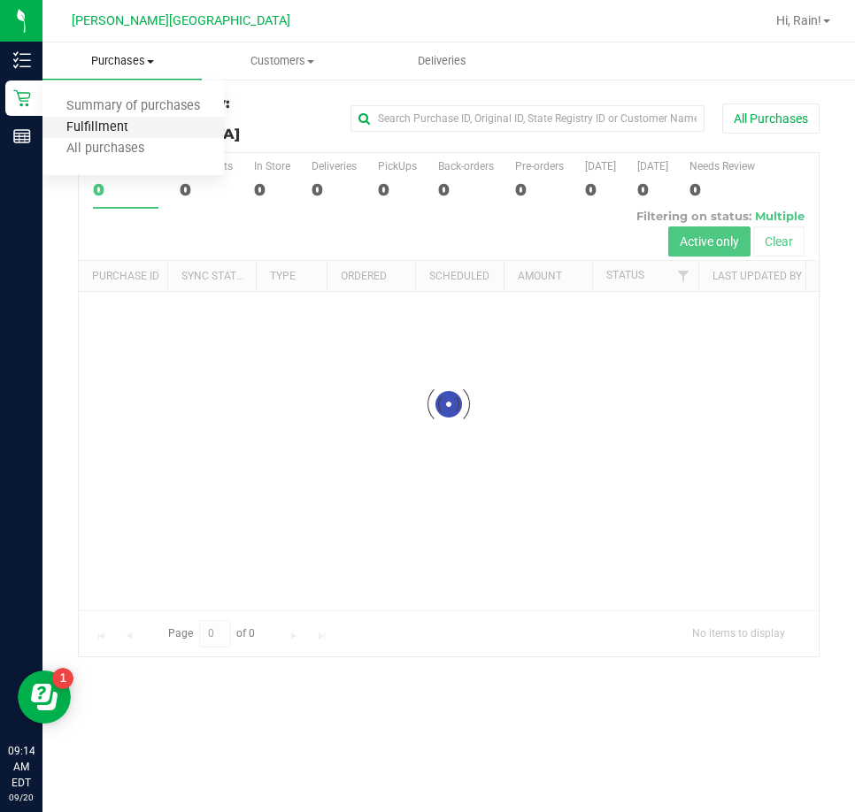
click at [111, 133] on span "Fulfillment" at bounding box center [97, 127] width 110 height 15
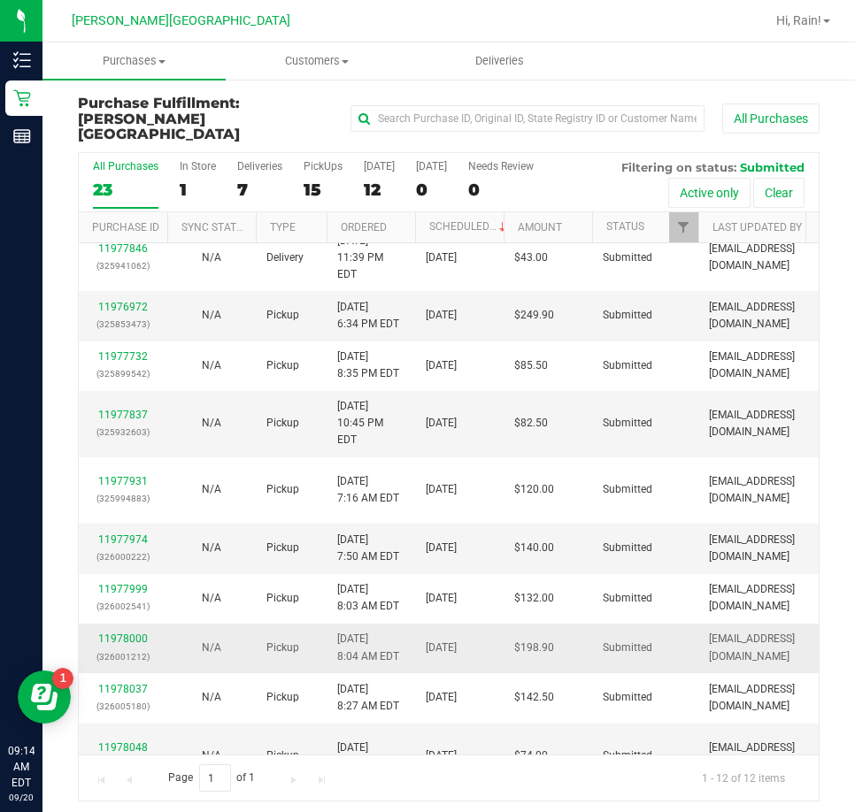
scroll to position [122, 0]
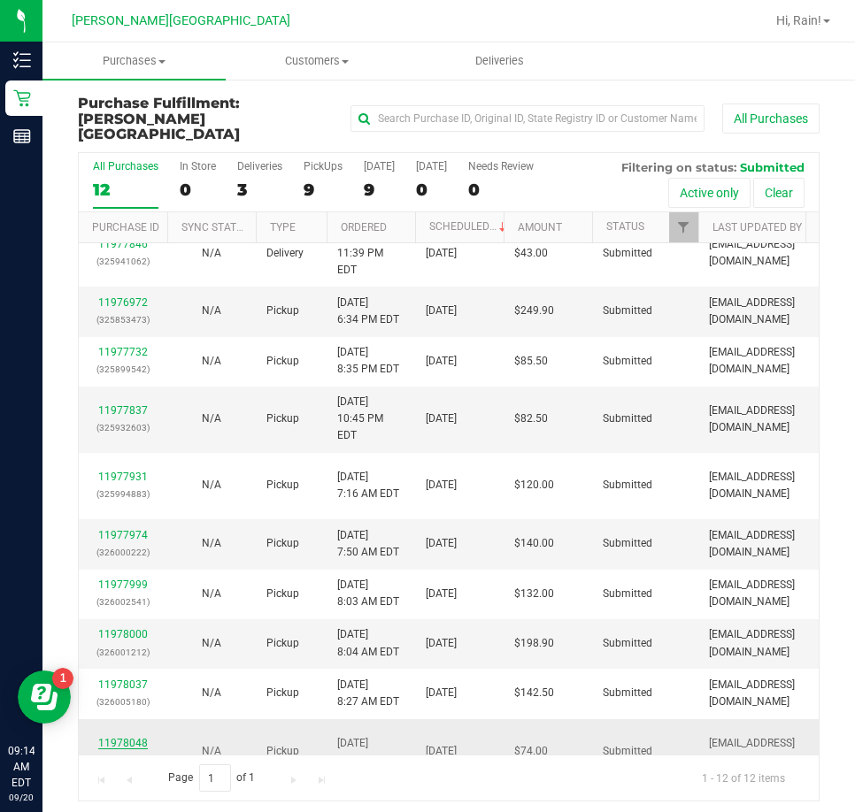
click at [136, 737] on link "11978048" at bounding box center [123, 743] width 50 height 12
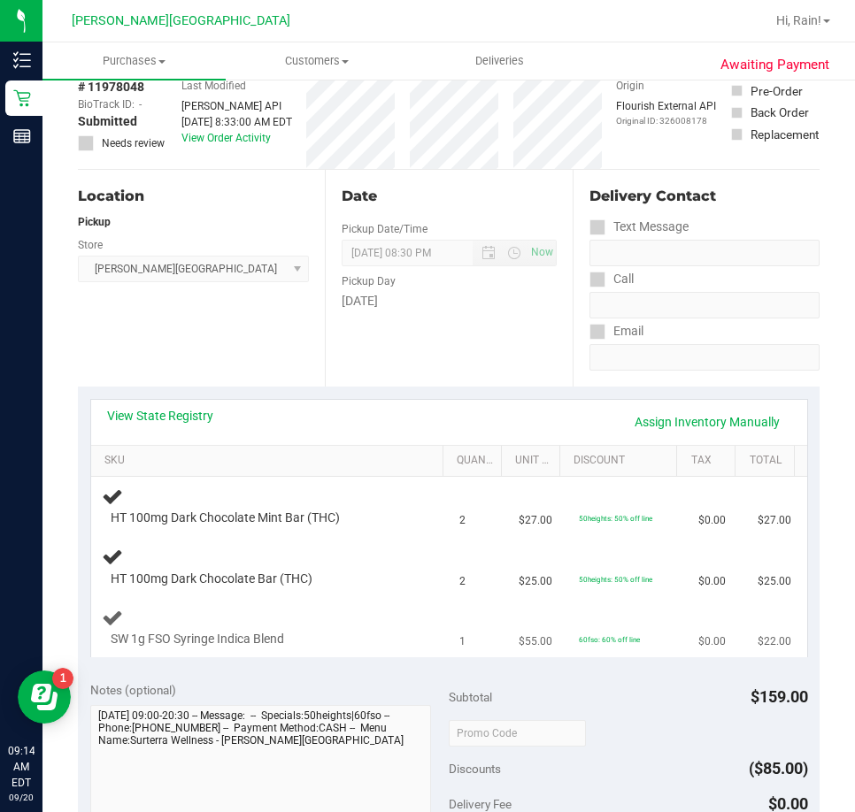
scroll to position [177, 0]
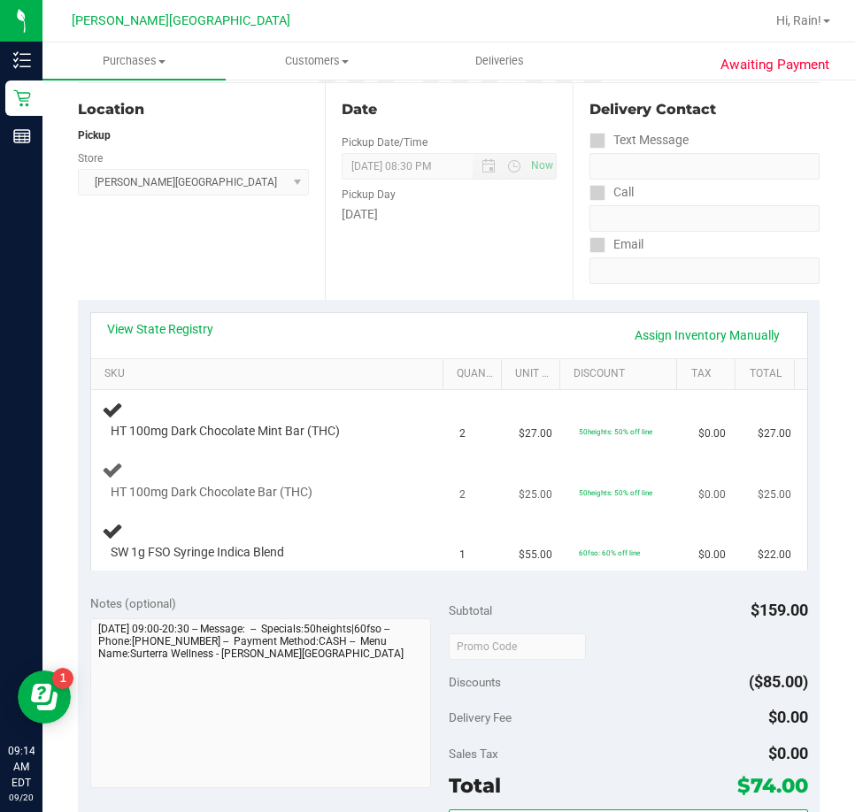
click at [418, 511] on td "HT 100mg Dark Chocolate Bar (THC)" at bounding box center [270, 481] width 358 height 60
click at [417, 511] on td "HT 100mg Dark Chocolate Bar (THC)" at bounding box center [270, 481] width 358 height 60
click at [223, 496] on span "HT 100mg Dark Chocolate Bar (THC)" at bounding box center [212, 492] width 202 height 17
click at [432, 511] on td "HT 100mg Dark Chocolate Bar (THC)" at bounding box center [270, 481] width 358 height 60
click at [370, 582] on div "View State Registry Assign Inventory Manually SKU Quantity Unit Price Discount …" at bounding box center [448, 441] width 741 height 282
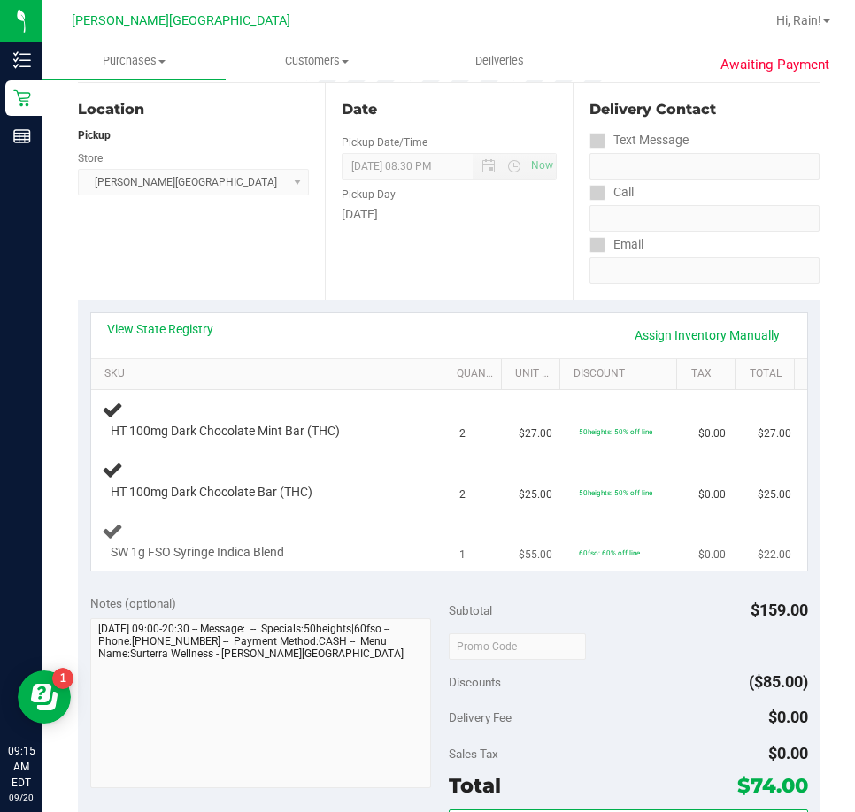
click at [369, 562] on div at bounding box center [262, 561] width 303 height 1
click at [368, 562] on div at bounding box center [262, 561] width 303 height 1
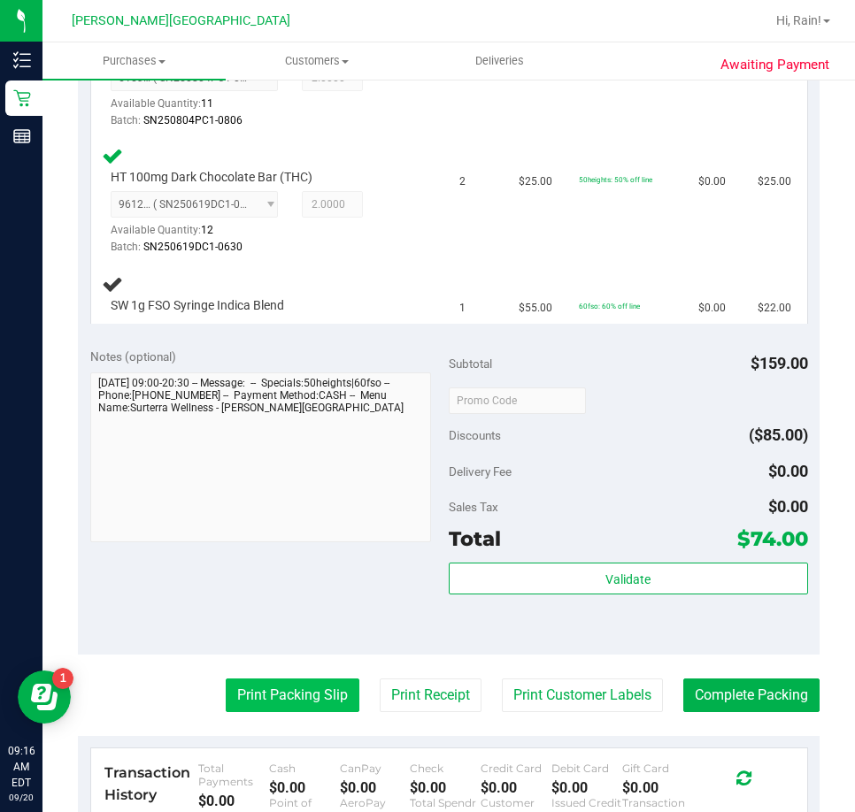
scroll to position [619, 0]
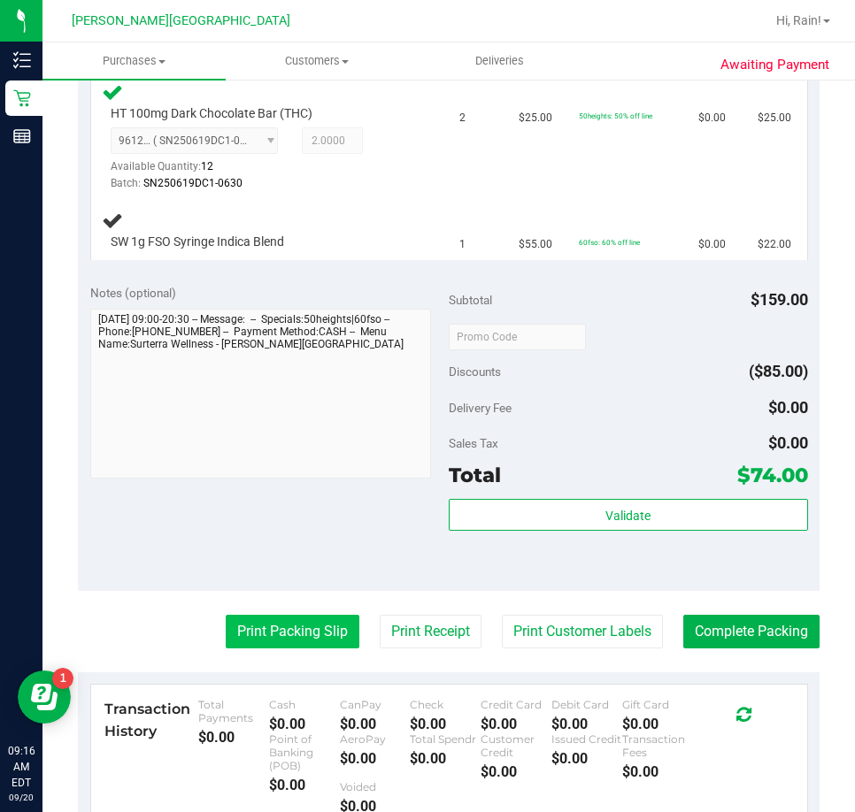
click at [236, 633] on button "Print Packing Slip" at bounding box center [293, 632] width 134 height 34
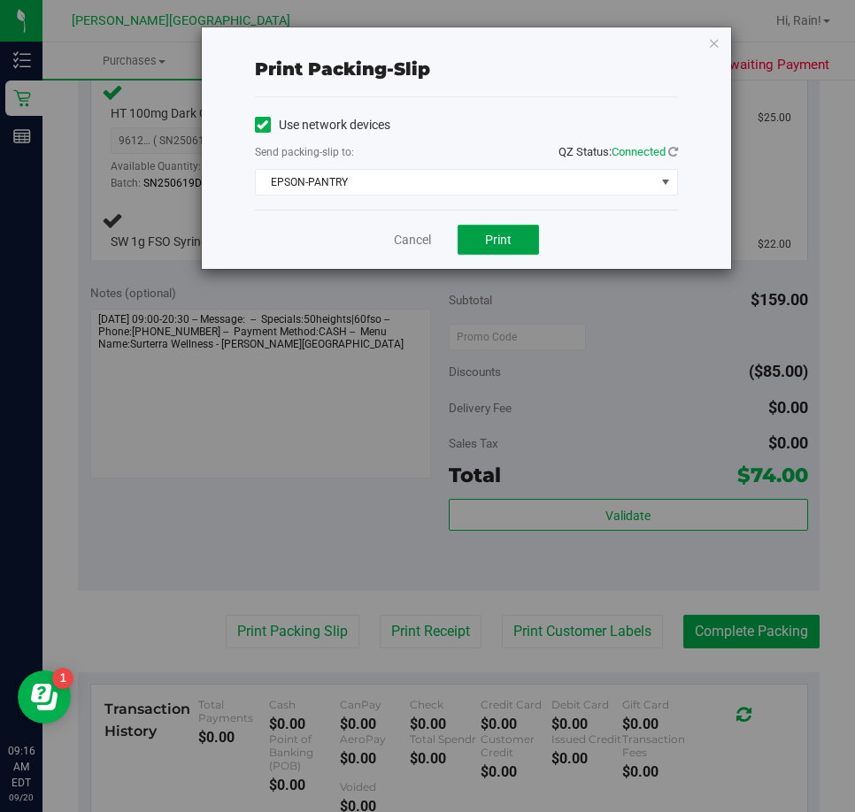
click at [501, 235] on span "Print" at bounding box center [498, 240] width 27 height 14
click at [414, 245] on link "Cancel" at bounding box center [412, 240] width 37 height 19
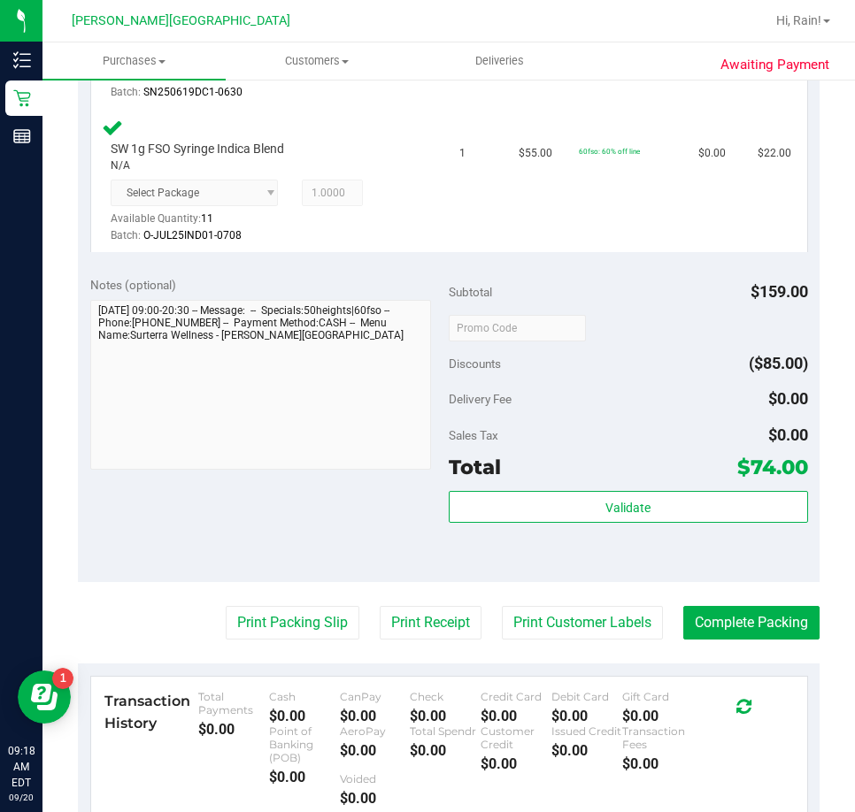
scroll to position [796, 0]
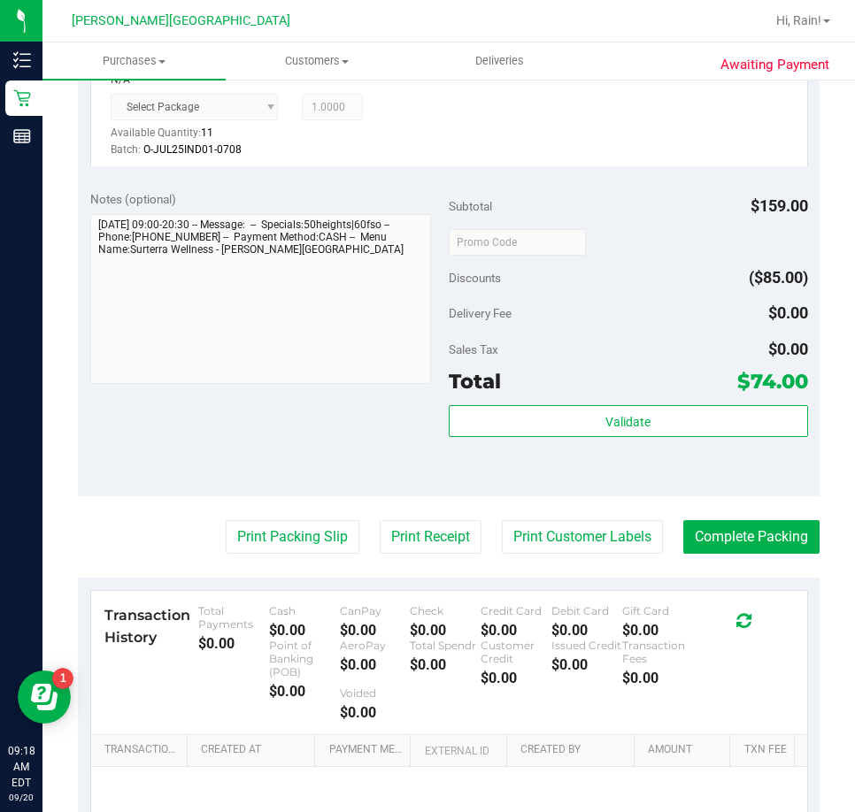
click at [648, 475] on div "Validate" at bounding box center [628, 445] width 359 height 80
click at [279, 536] on button "Print Packing Slip" at bounding box center [293, 537] width 134 height 34
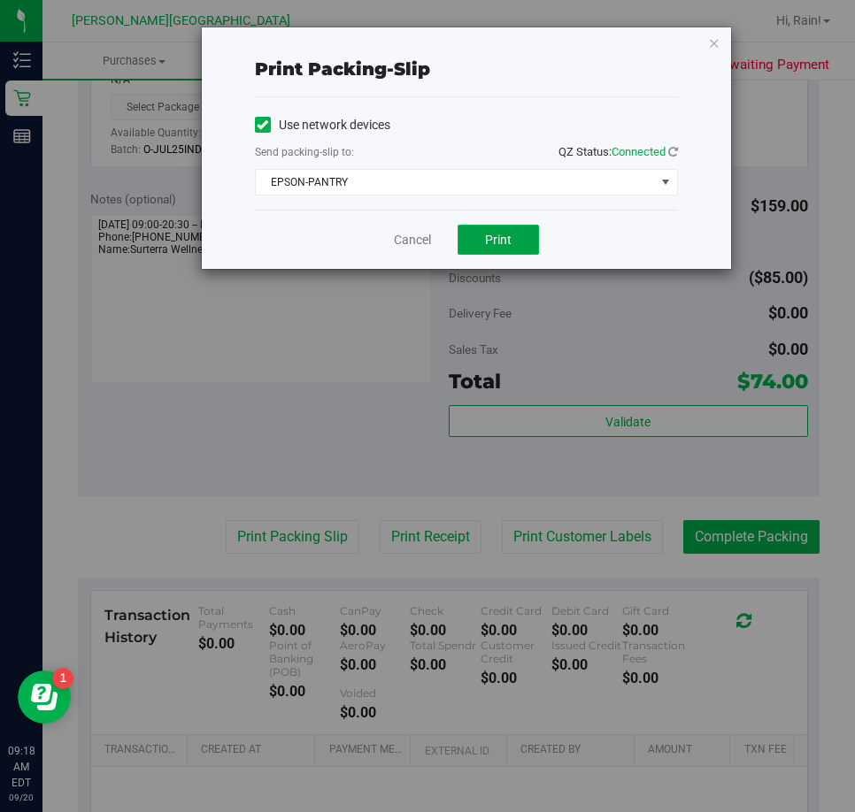
click at [502, 234] on span "Print" at bounding box center [498, 240] width 27 height 14
click at [718, 40] on icon "button" at bounding box center [714, 42] width 12 height 21
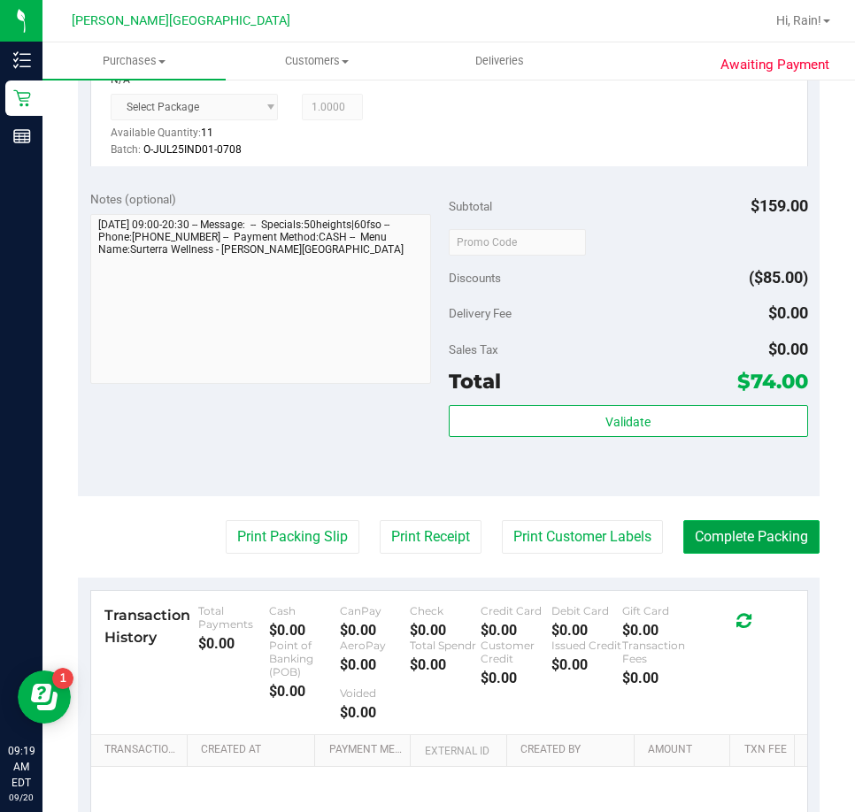
click at [714, 545] on button "Complete Packing" at bounding box center [751, 537] width 136 height 34
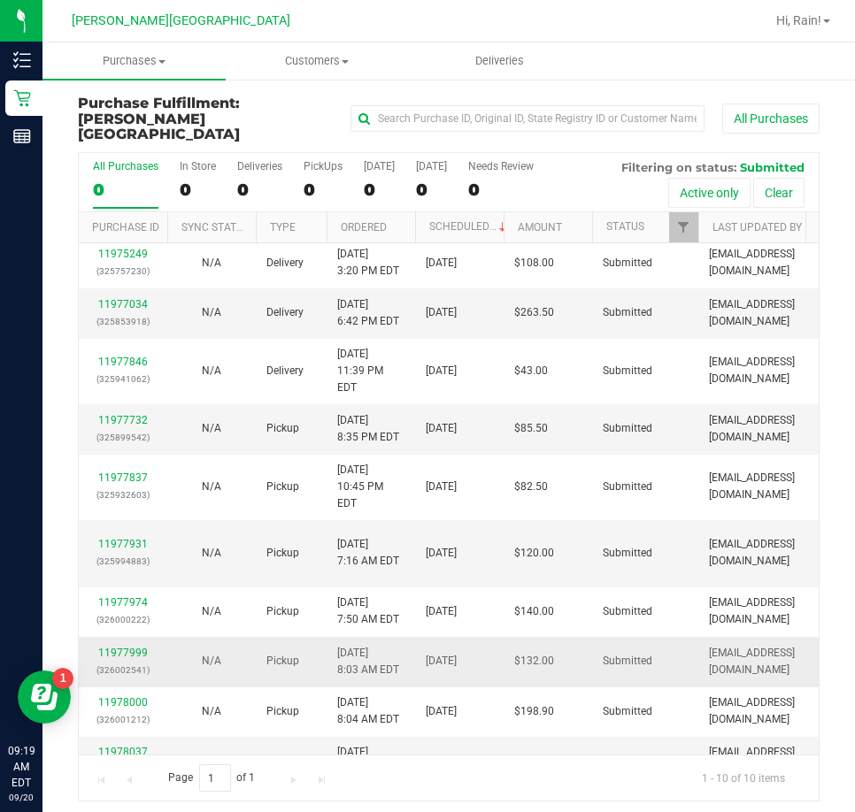
scroll to position [7, 0]
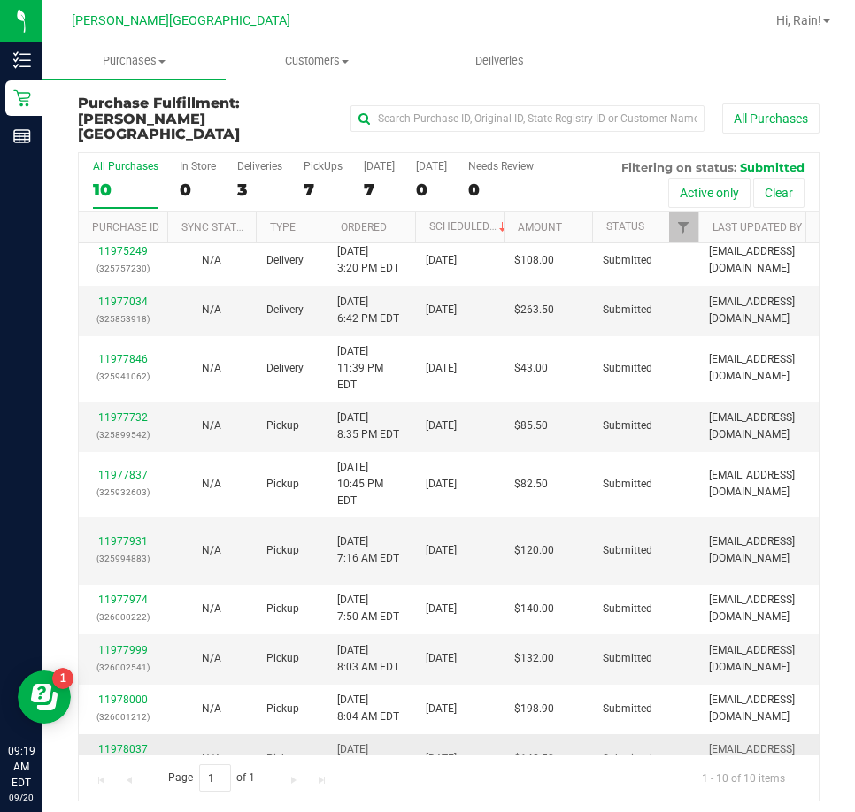
click at [127, 743] on link "11978037" at bounding box center [123, 749] width 50 height 12
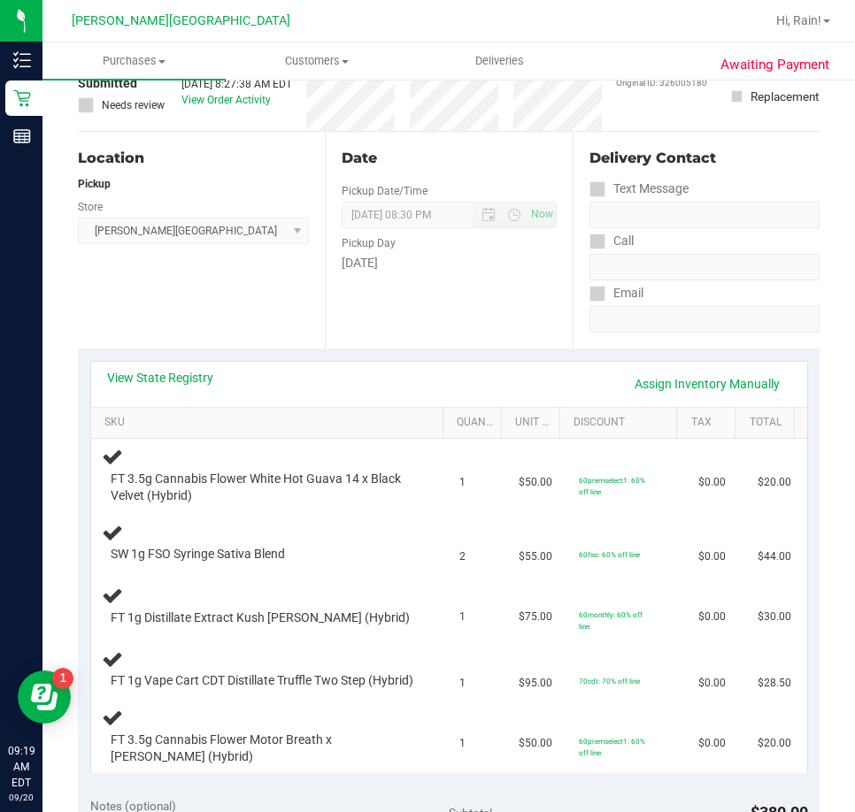
scroll to position [177, 0]
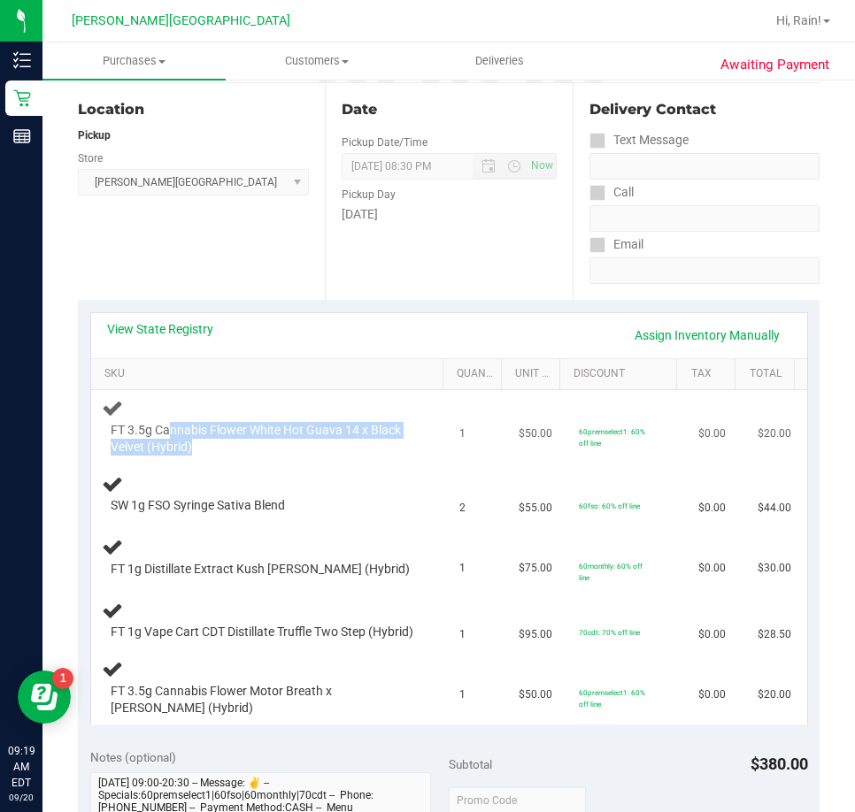
drag, startPoint x: 173, startPoint y: 430, endPoint x: 354, endPoint y: 451, distance: 182.6
click at [352, 451] on span "FT 3.5g Cannabis Flower White Hot Guava 14 x Black Velvet (Hybrid)" at bounding box center [262, 439] width 303 height 34
click at [359, 454] on span "FT 3.5g Cannabis Flower White Hot Guava 14 x Black Velvet (Hybrid)" at bounding box center [262, 439] width 303 height 34
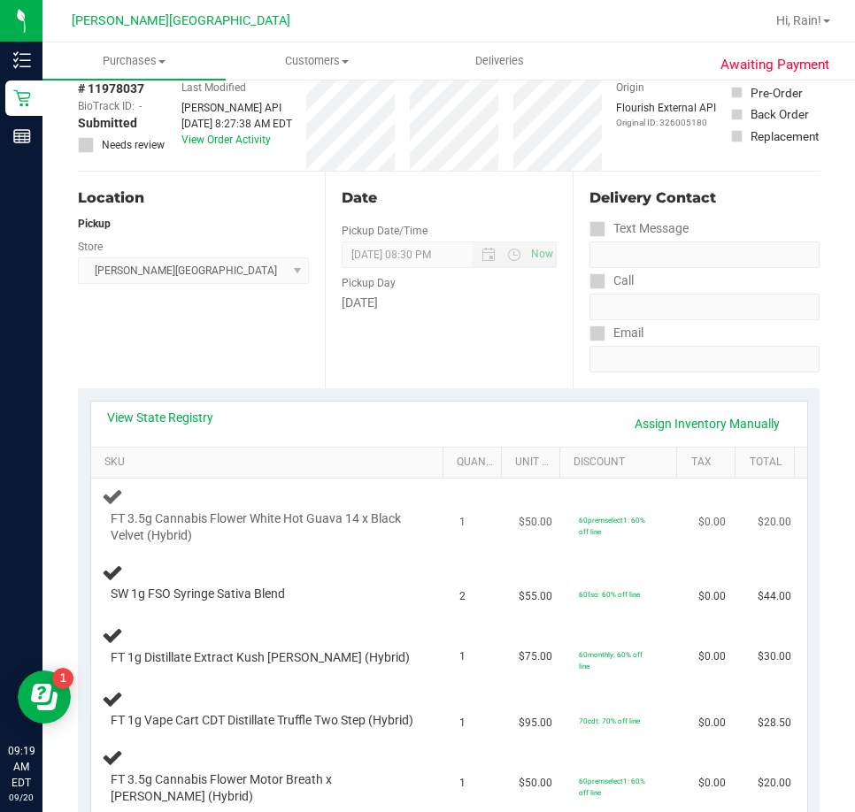
click at [502, 448] on th "Unit Price" at bounding box center [530, 464] width 58 height 32
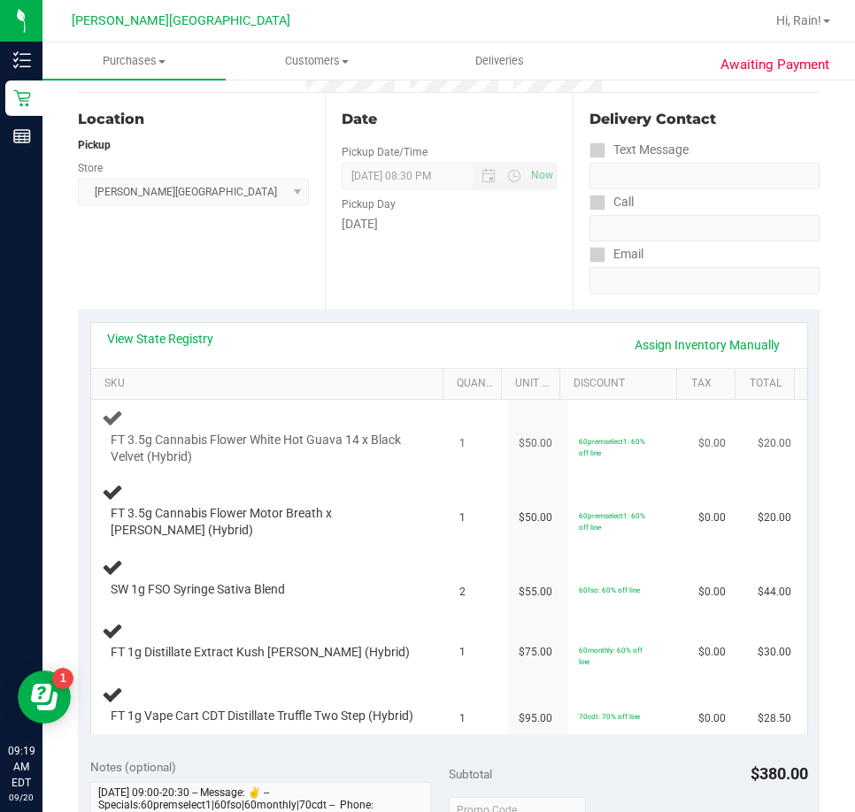
scroll to position [265, 0]
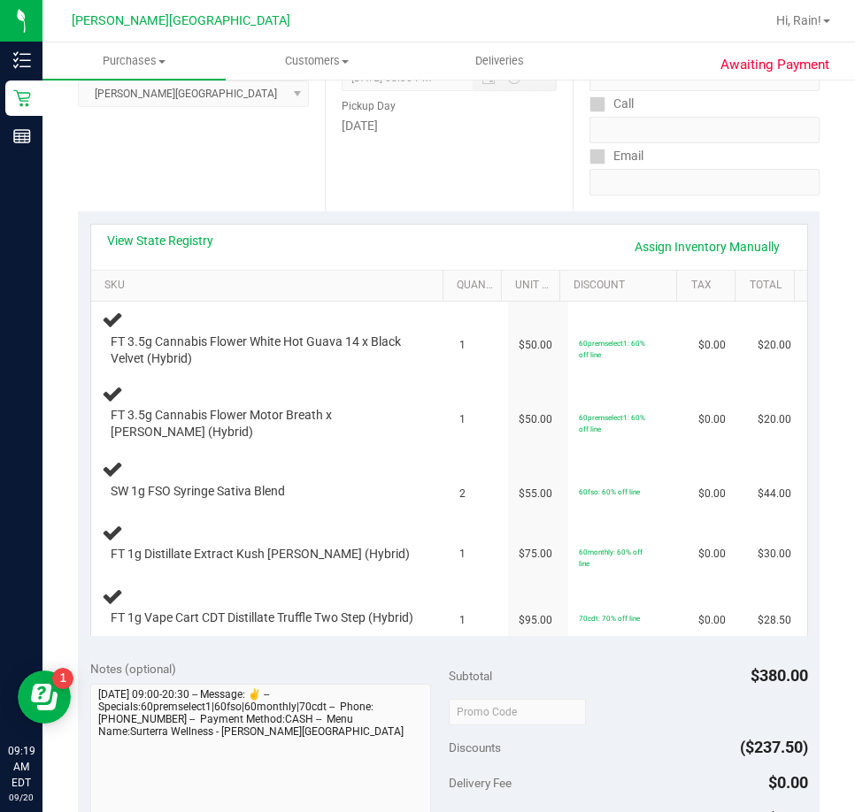
click at [433, 648] on div "View State Registry Assign Inventory Manually SKU Quantity Unit Price Discount …" at bounding box center [448, 429] width 741 height 436
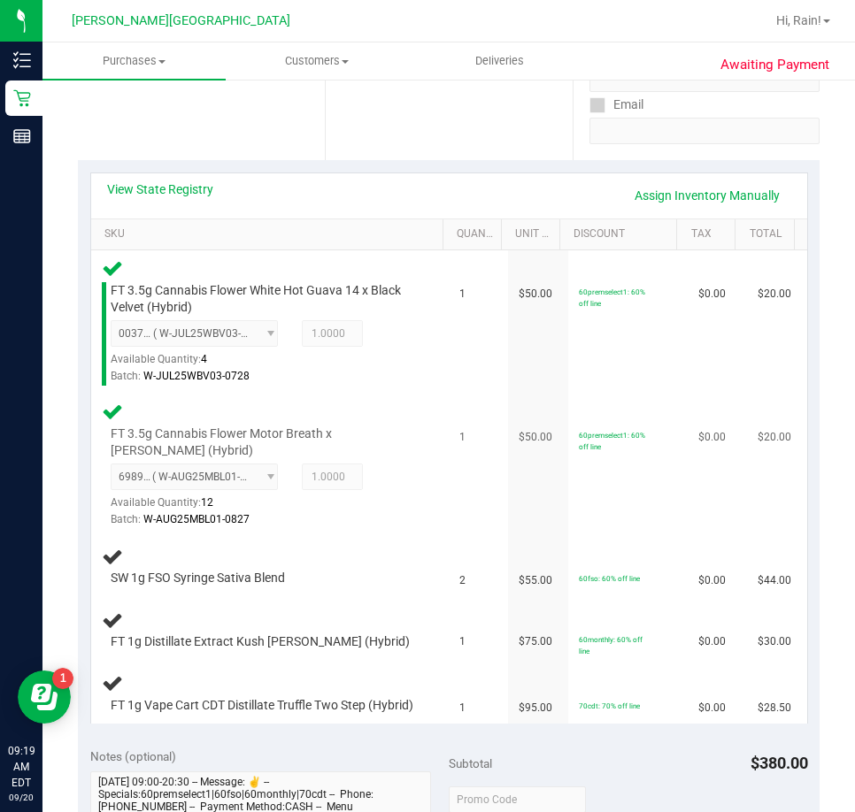
scroll to position [354, 0]
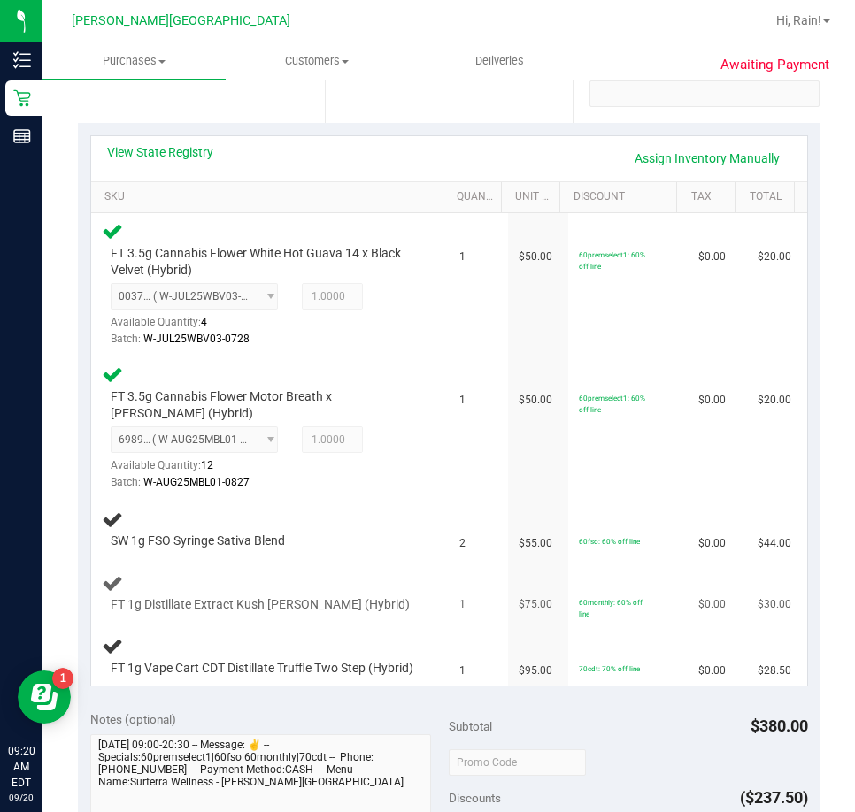
click at [338, 620] on td "FT 1g Distillate Extract Kush [PERSON_NAME] (Hybrid)" at bounding box center [270, 594] width 358 height 66
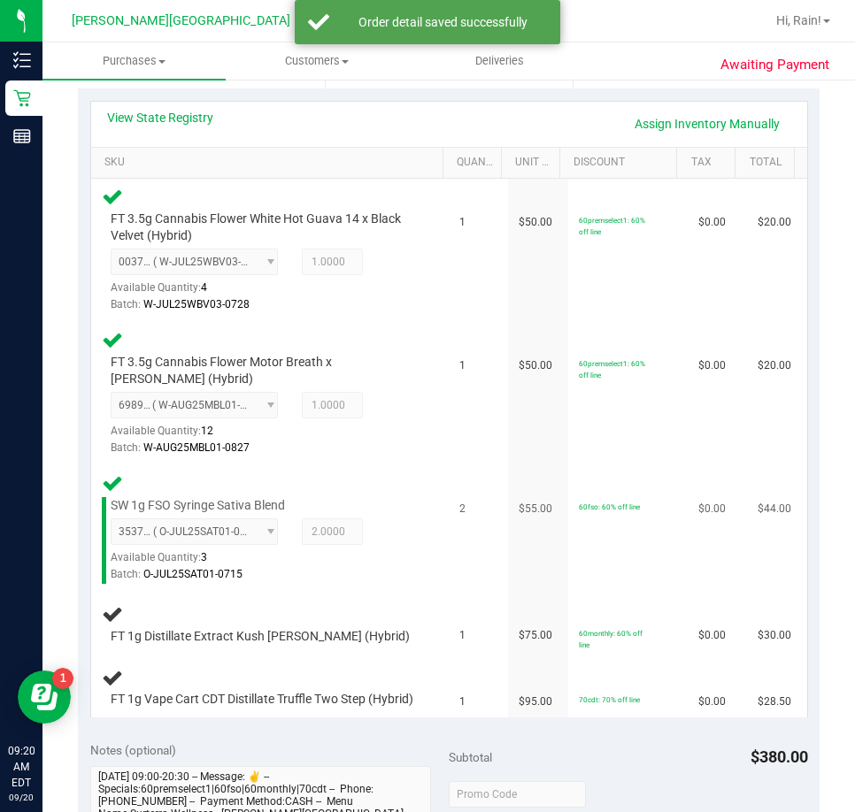
scroll to position [442, 0]
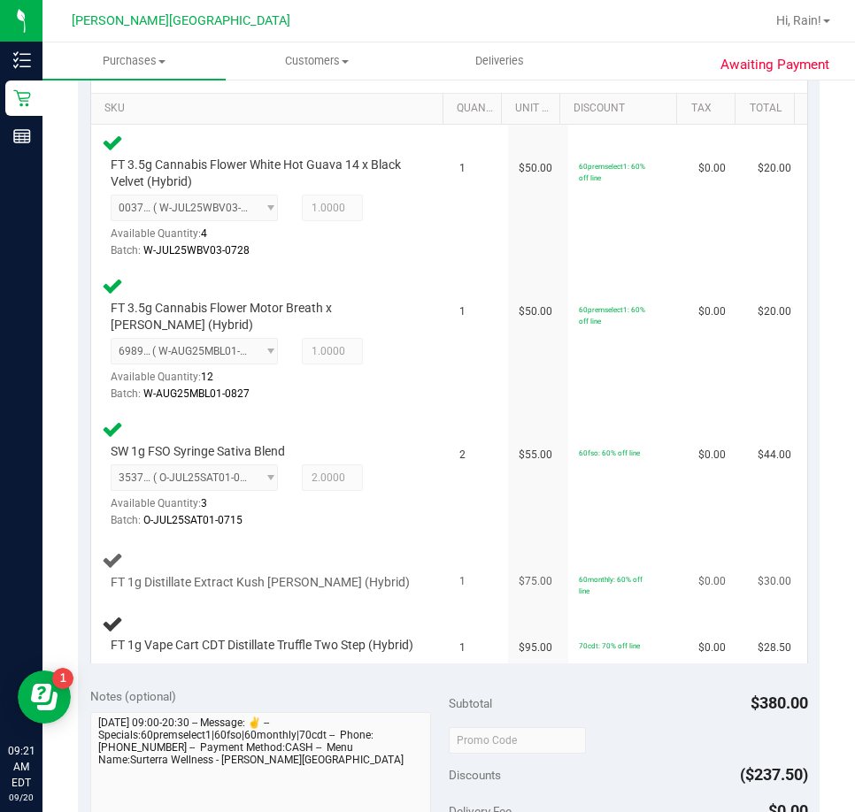
click at [464, 548] on td "1" at bounding box center [478, 571] width 59 height 66
click at [376, 544] on td "FT 1g Distillate Extract Kush [PERSON_NAME] (Hybrid)" at bounding box center [270, 571] width 358 height 66
click at [482, 625] on td "1" at bounding box center [478, 633] width 59 height 59
click at [406, 574] on div "FT 1g Distillate Extract Kush [PERSON_NAME] (Hybrid)" at bounding box center [270, 570] width 337 height 42
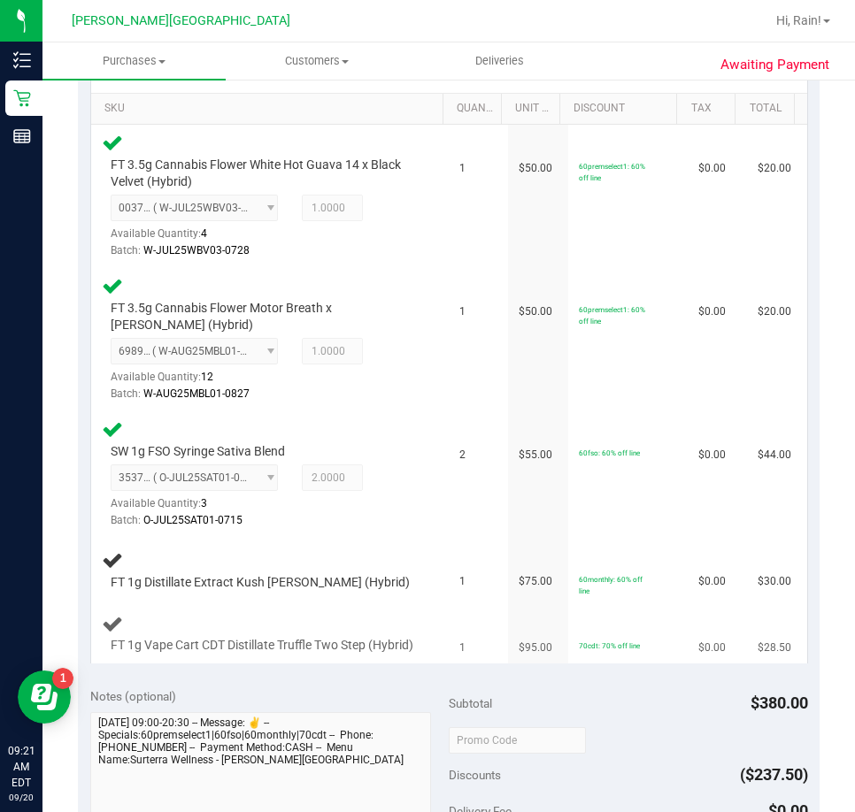
click at [402, 641] on div "FT 1g Vape Cart CDT Distillate Truffle Two Step (Hybrid)" at bounding box center [270, 634] width 337 height 42
click at [410, 618] on div "FT 1g Vape Cart CDT Distillate Truffle Two Step (Hybrid)" at bounding box center [270, 634] width 337 height 42
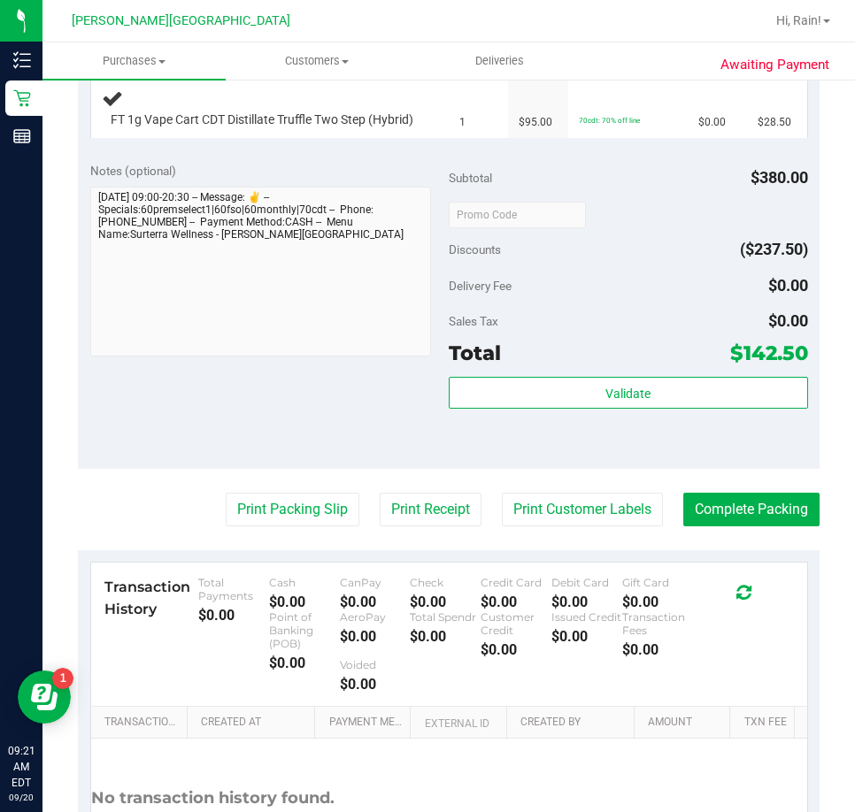
scroll to position [973, 0]
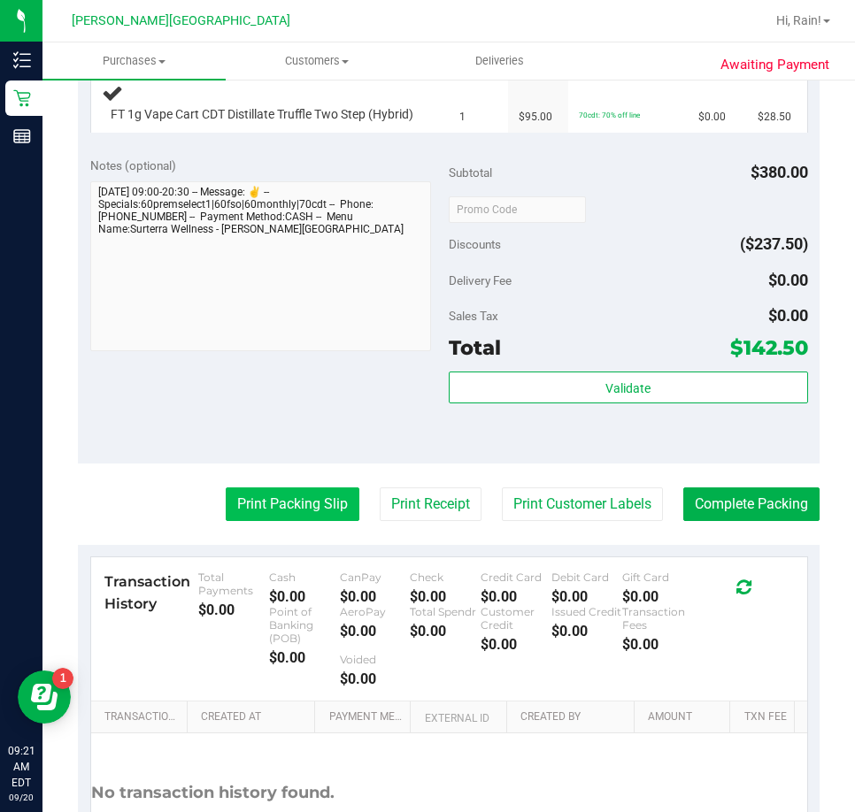
click at [327, 521] on button "Print Packing Slip" at bounding box center [293, 504] width 134 height 34
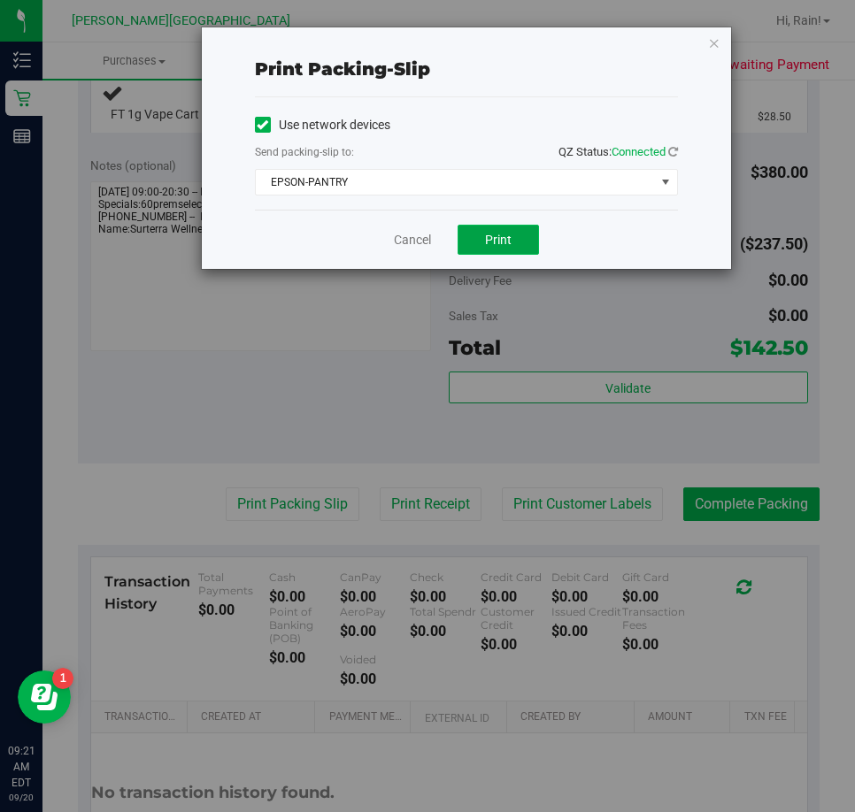
click at [495, 247] on button "Print" at bounding box center [497, 240] width 81 height 30
click at [714, 55] on div "Print packing-slip Use network devices Send packing-slip to: QZ Status: Connect…" at bounding box center [466, 148] width 529 height 242
click at [714, 49] on icon "button" at bounding box center [714, 42] width 12 height 21
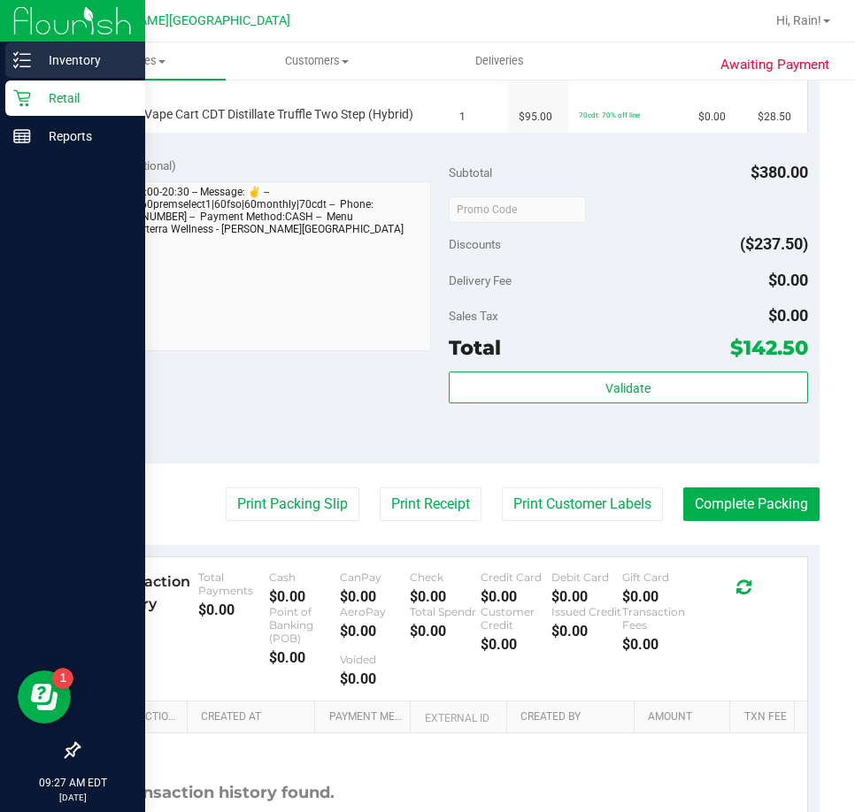
click at [42, 49] on div "Inventory" at bounding box center [75, 59] width 140 height 35
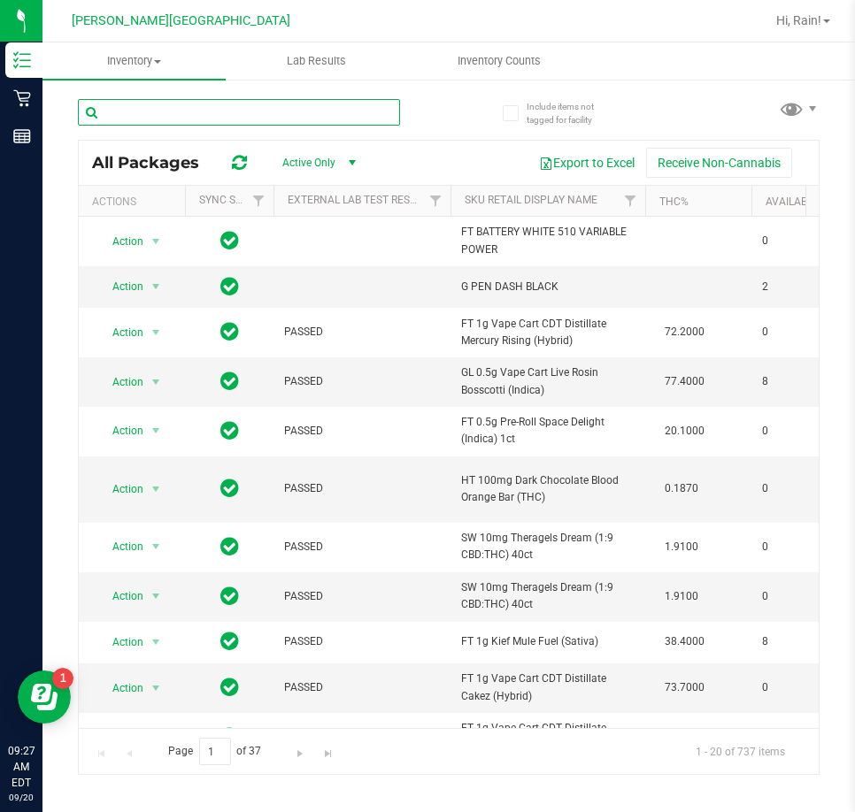
click at [254, 115] on input "text" at bounding box center [239, 112] width 322 height 27
click at [136, 113] on input "text" at bounding box center [239, 112] width 322 height 27
type input "lmz"
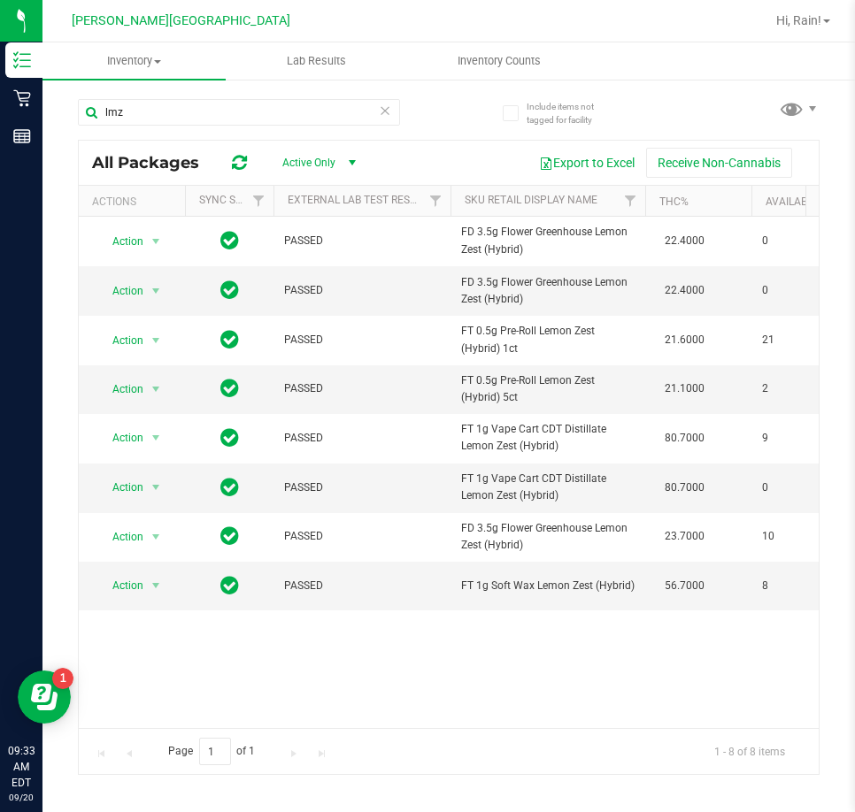
click at [386, 115] on icon at bounding box center [385, 109] width 12 height 21
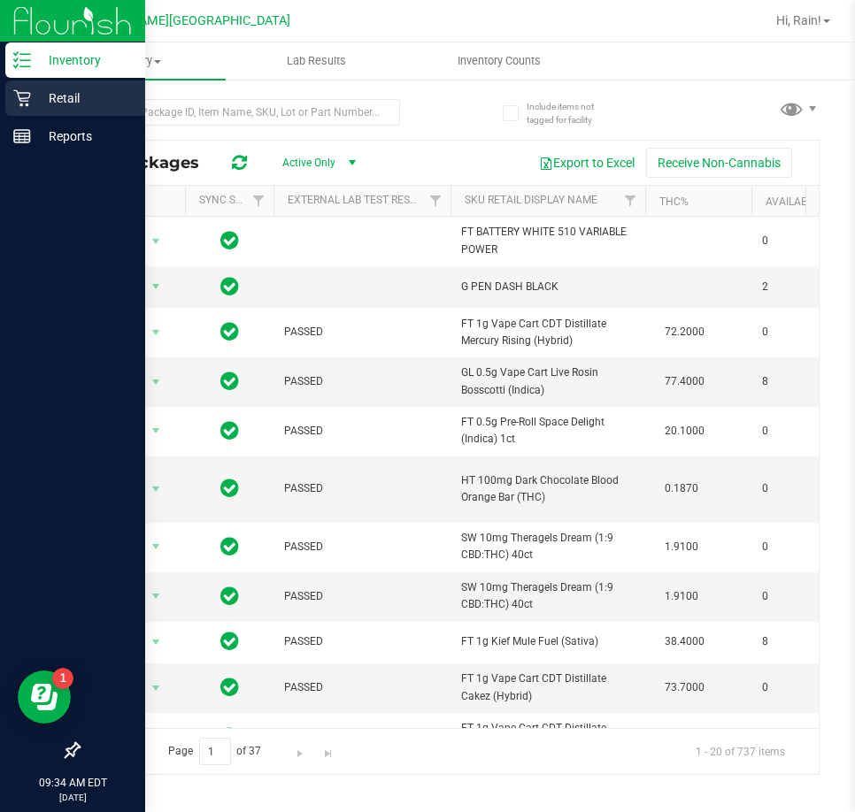
click at [36, 95] on p "Retail" at bounding box center [84, 98] width 106 height 21
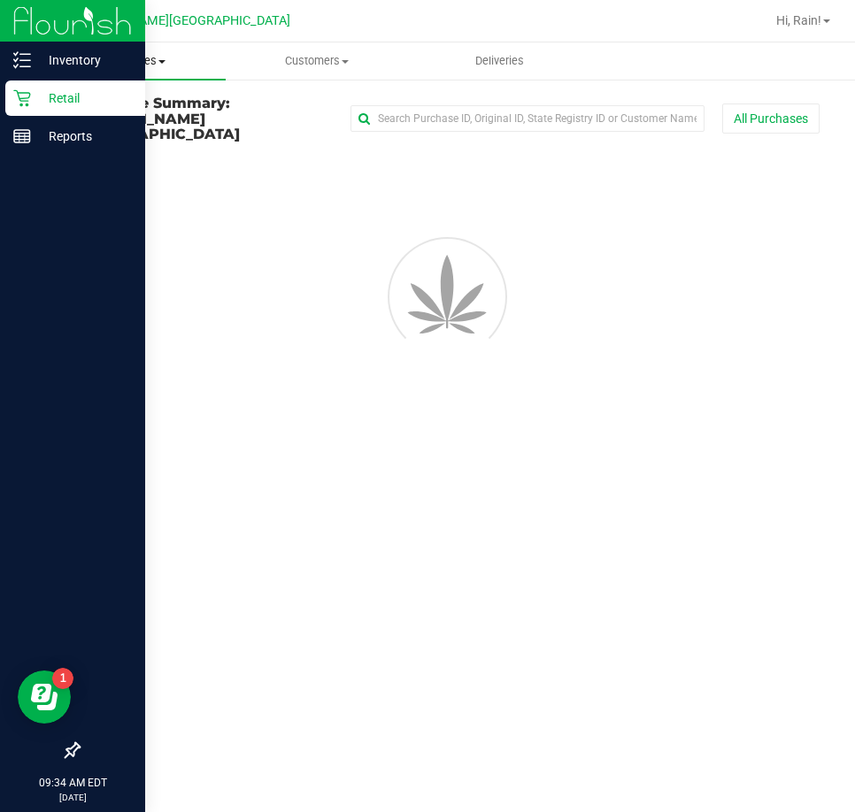
click at [138, 51] on uib-tab-heading "Purchases Summary of purchases Fulfillment All purchases" at bounding box center [133, 60] width 183 height 37
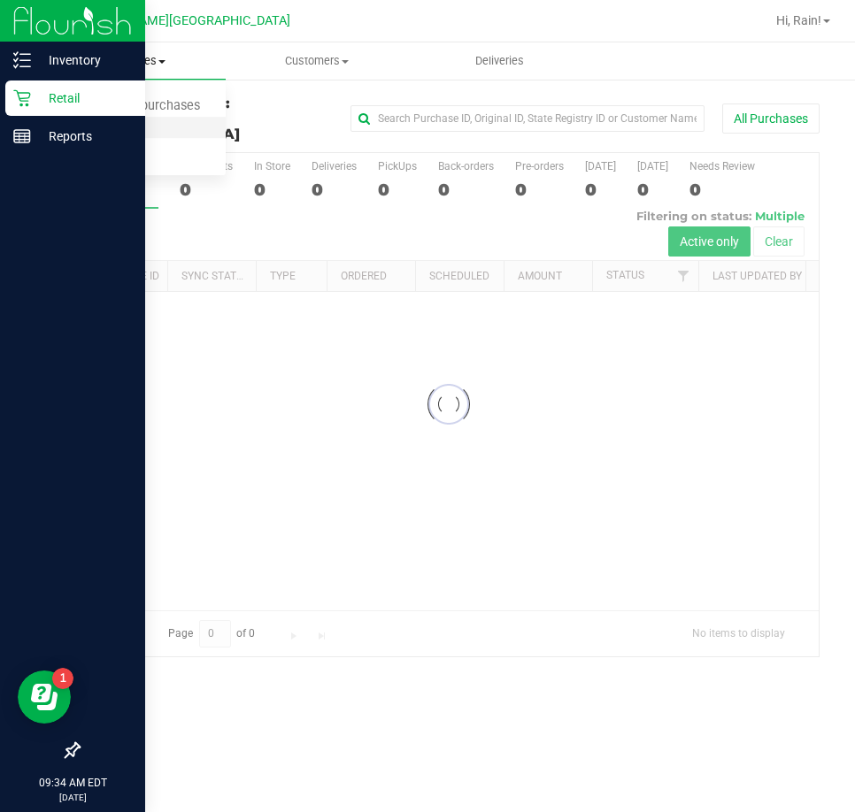
click at [109, 134] on span "Fulfillment" at bounding box center [97, 127] width 110 height 15
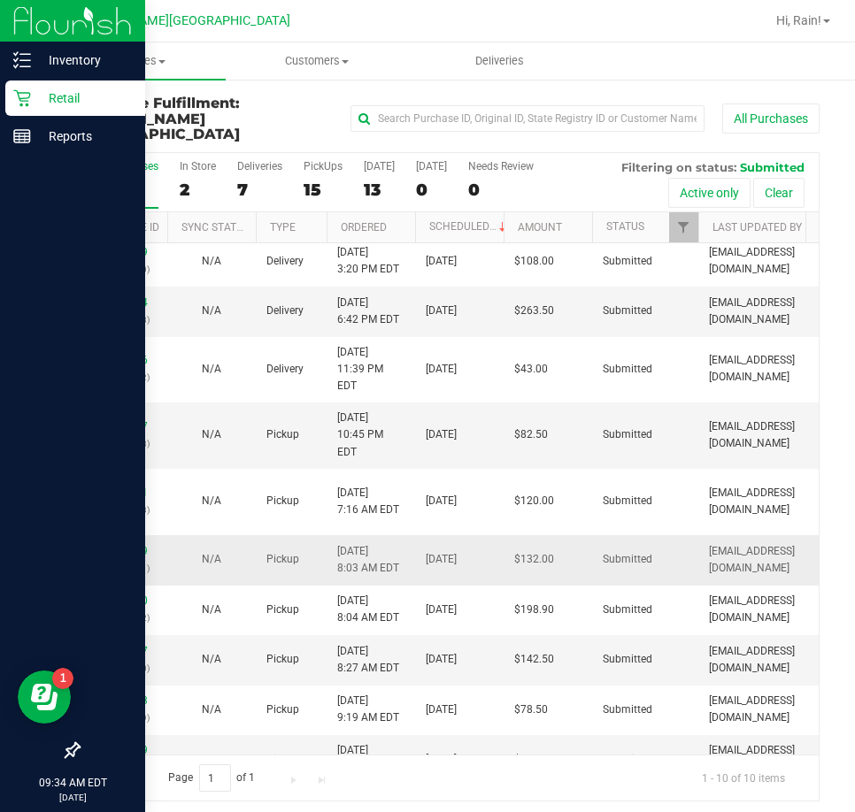
scroll to position [7, 0]
click at [107, 743] on link "11978319" at bounding box center [123, 749] width 50 height 12
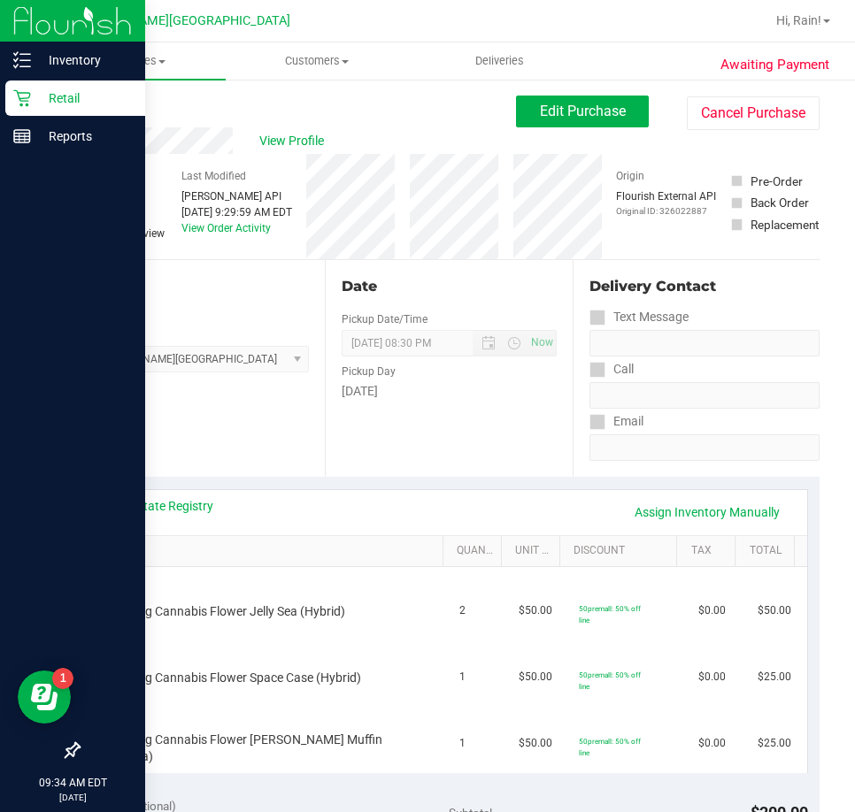
click at [96, 101] on link "Back" at bounding box center [91, 106] width 27 height 12
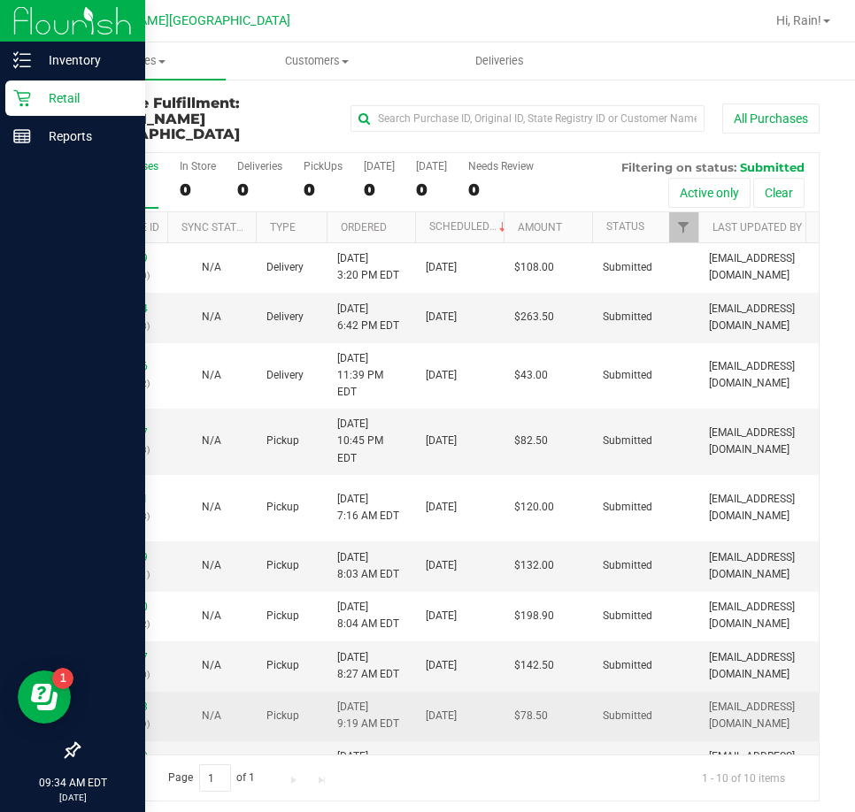
scroll to position [7, 0]
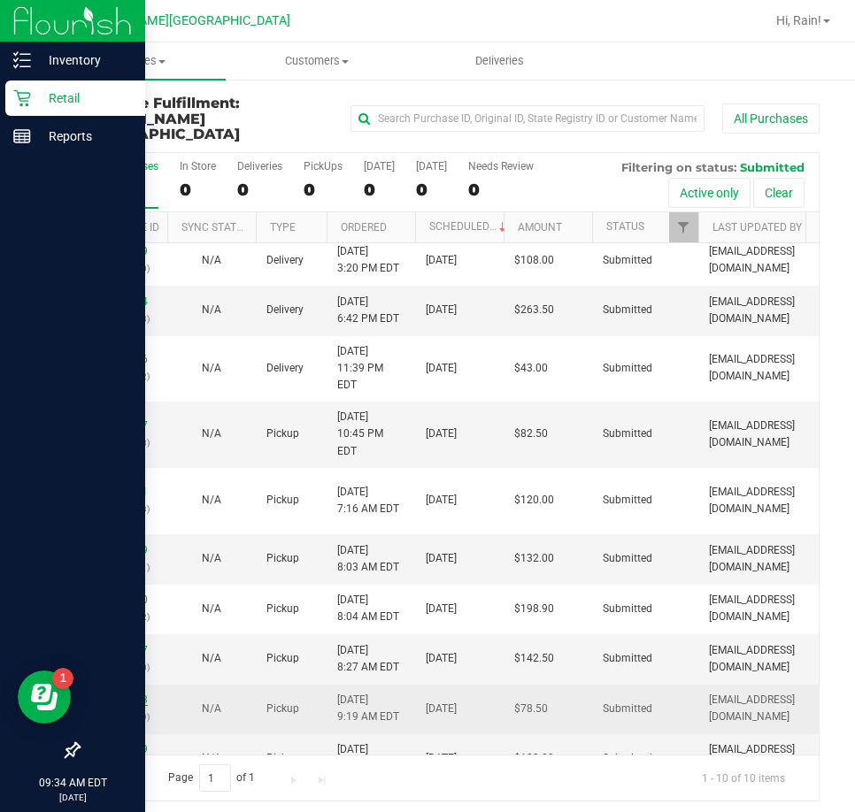
click at [135, 694] on link "11978253" at bounding box center [123, 700] width 50 height 12
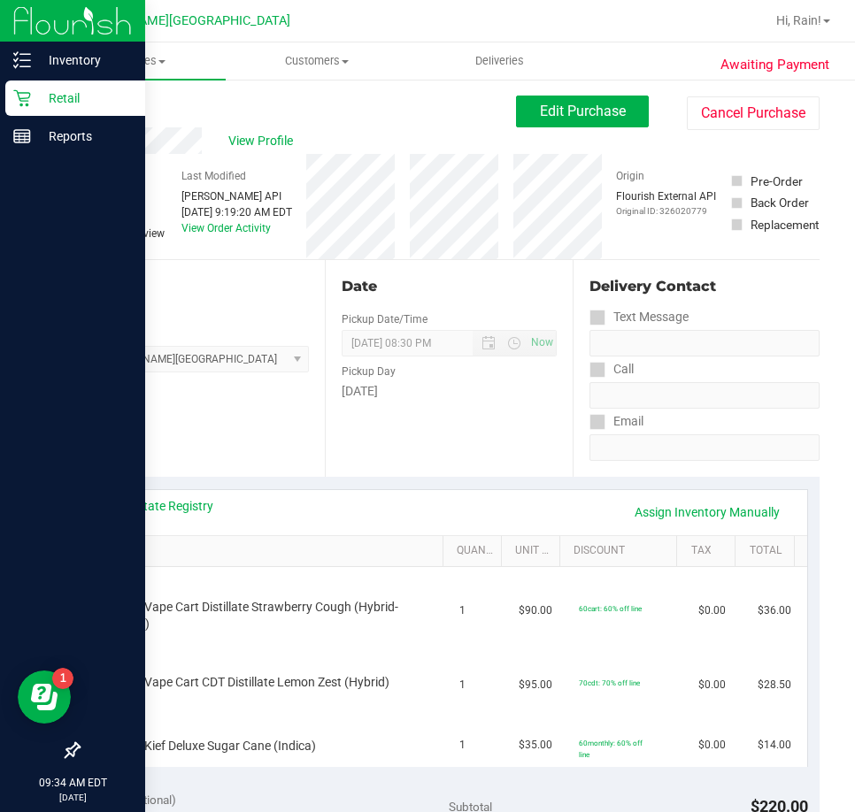
click at [97, 104] on link "Back" at bounding box center [91, 106] width 27 height 12
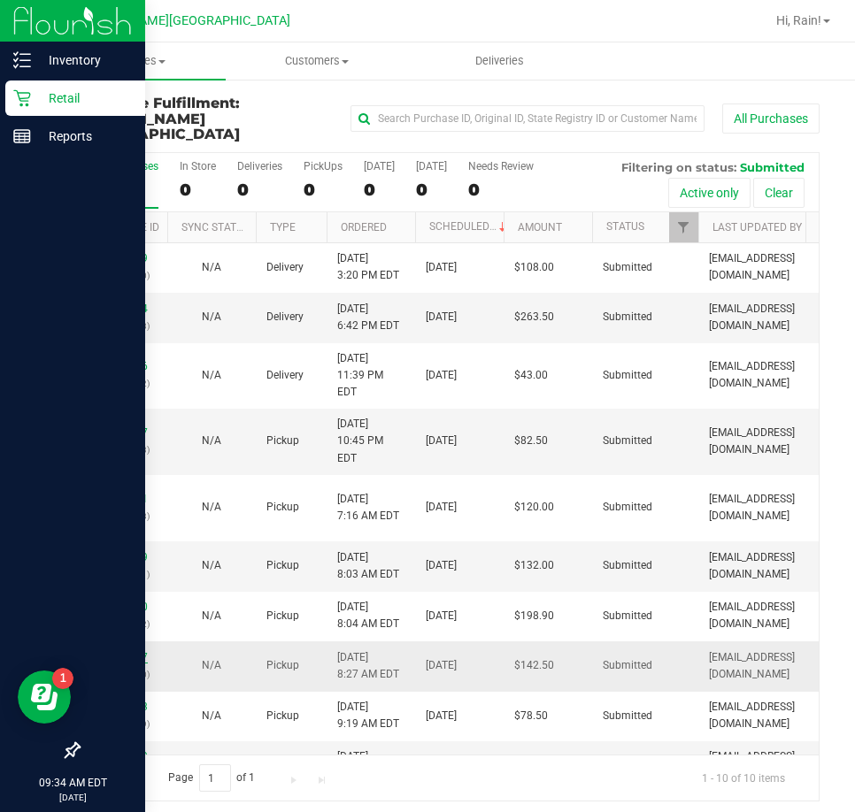
click at [110, 651] on link "11978037" at bounding box center [123, 657] width 50 height 12
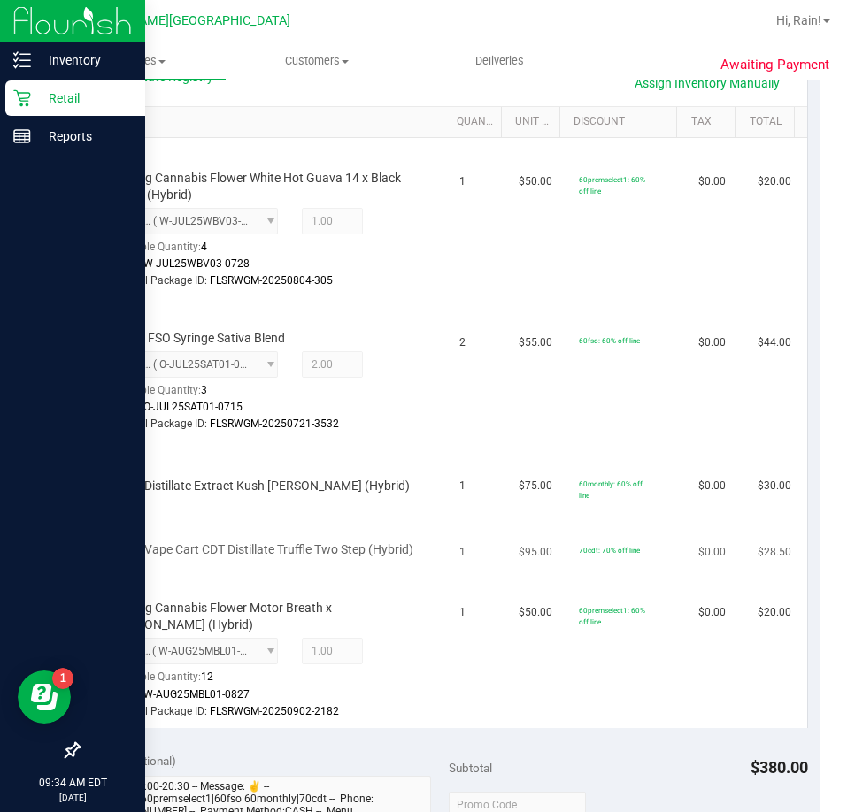
scroll to position [531, 0]
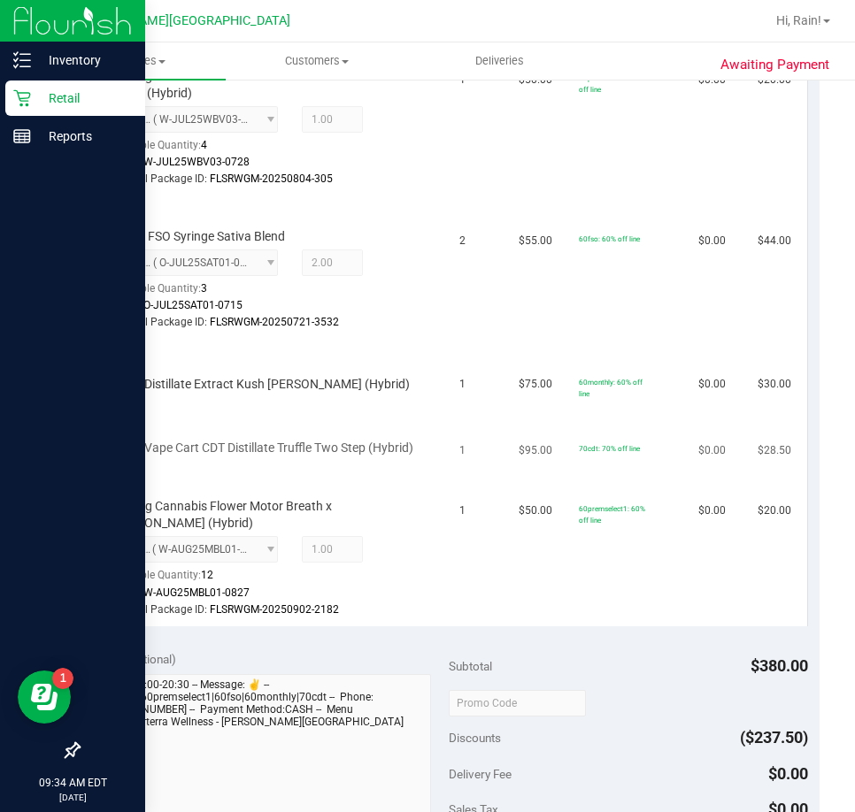
click at [299, 451] on span "FT 1g Vape Cart CDT Distillate Truffle Two Step (Hybrid)" at bounding box center [262, 448] width 303 height 17
click at [318, 391] on span "FT 1g Distillate Extract Kush [PERSON_NAME] (Hybrid)" at bounding box center [260, 384] width 299 height 17
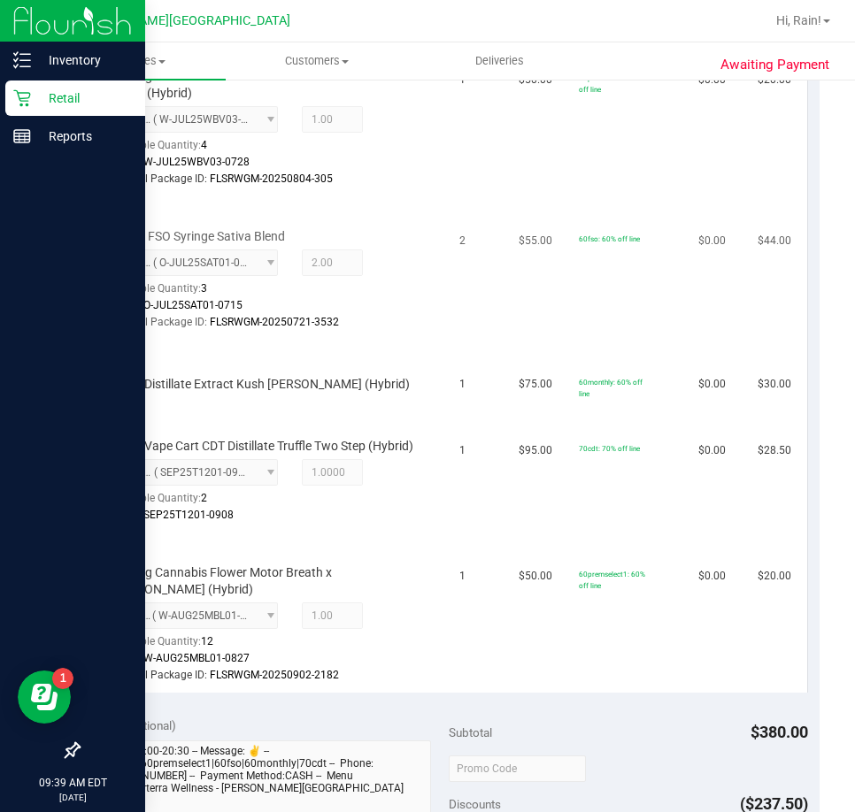
click at [590, 310] on td "60fso: 60% off line" at bounding box center [627, 268] width 119 height 143
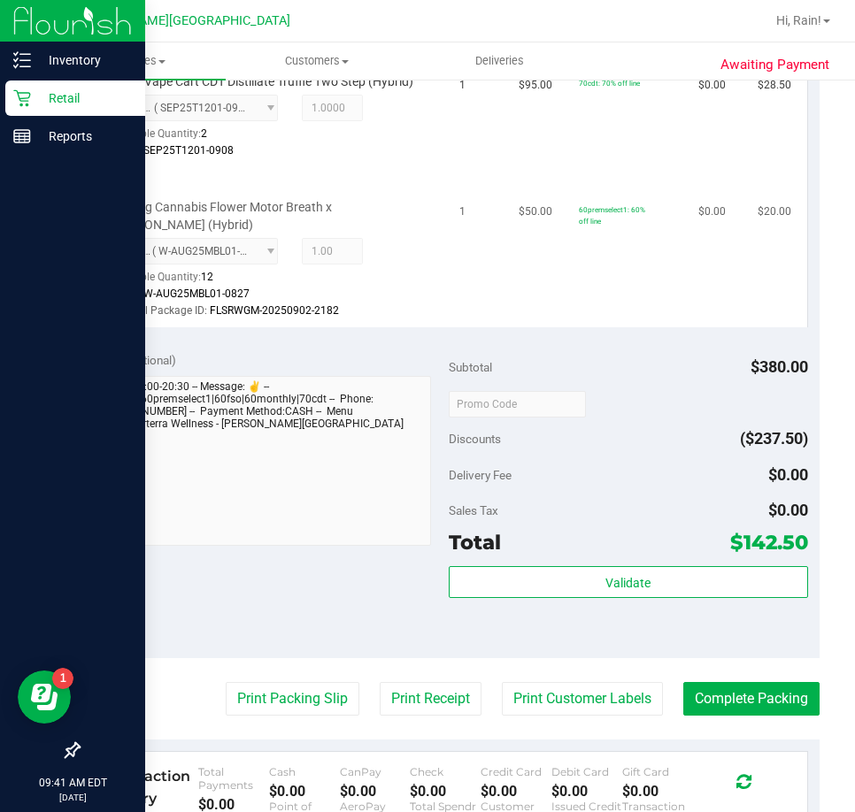
scroll to position [1062, 0]
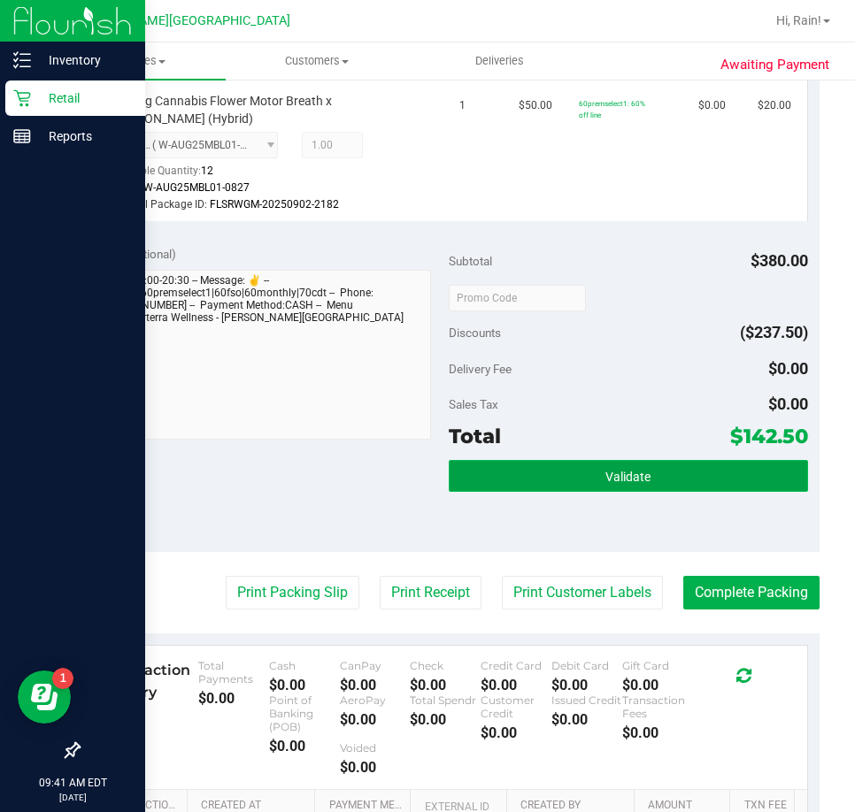
click at [627, 484] on span "Validate" at bounding box center [627, 477] width 45 height 14
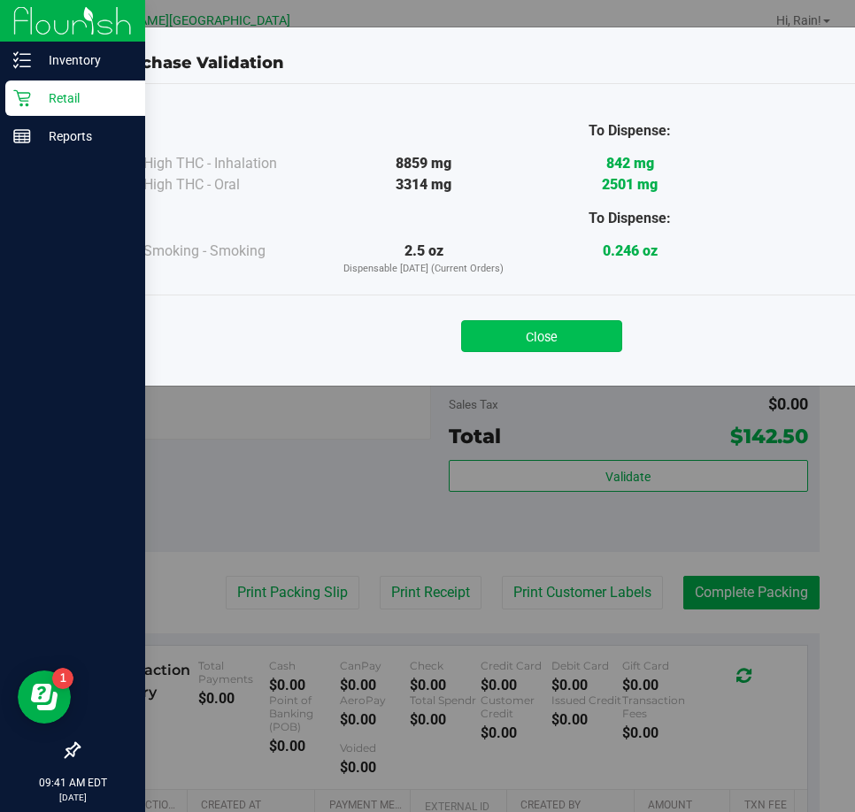
click at [532, 326] on button "Close" at bounding box center [541, 336] width 161 height 32
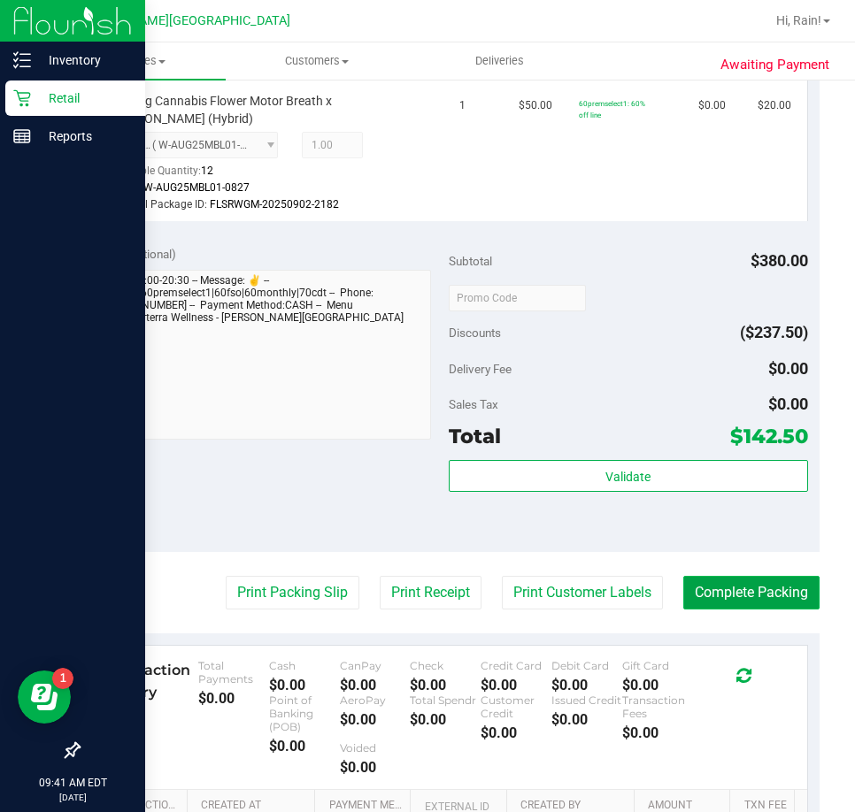
click at [716, 610] on button "Complete Packing" at bounding box center [751, 593] width 136 height 34
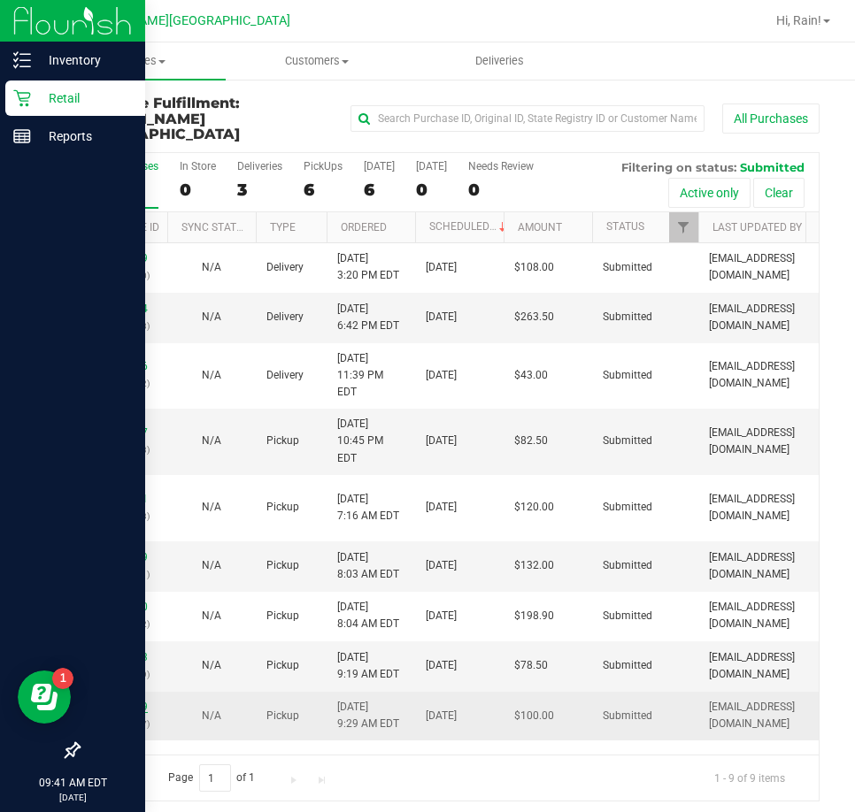
click at [143, 701] on link "11978319" at bounding box center [123, 707] width 50 height 12
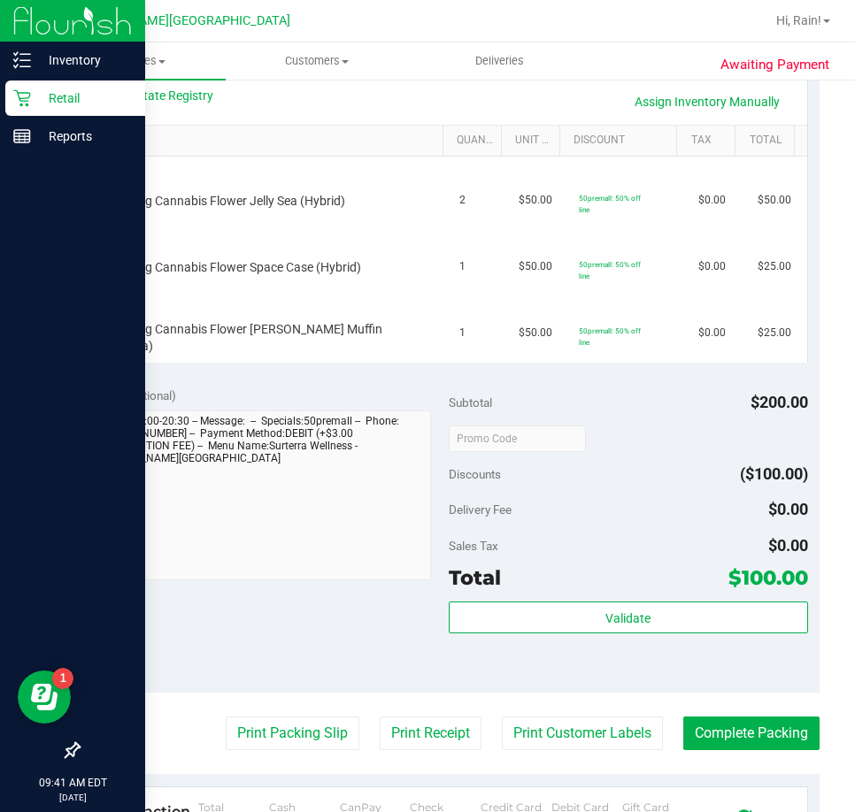
scroll to position [442, 0]
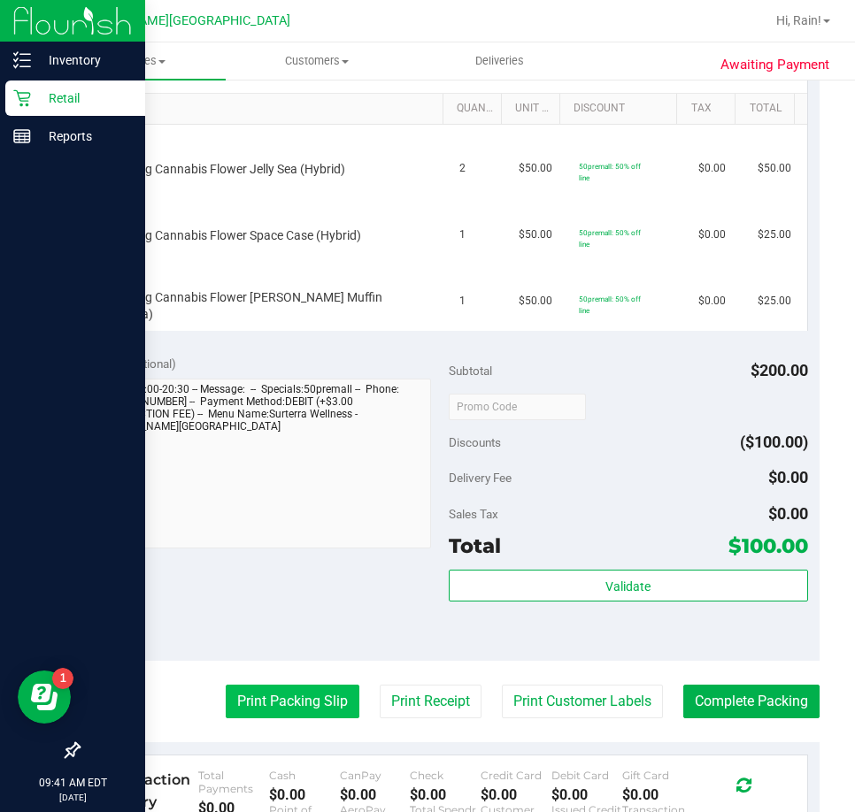
click at [304, 687] on button "Print Packing Slip" at bounding box center [293, 702] width 134 height 34
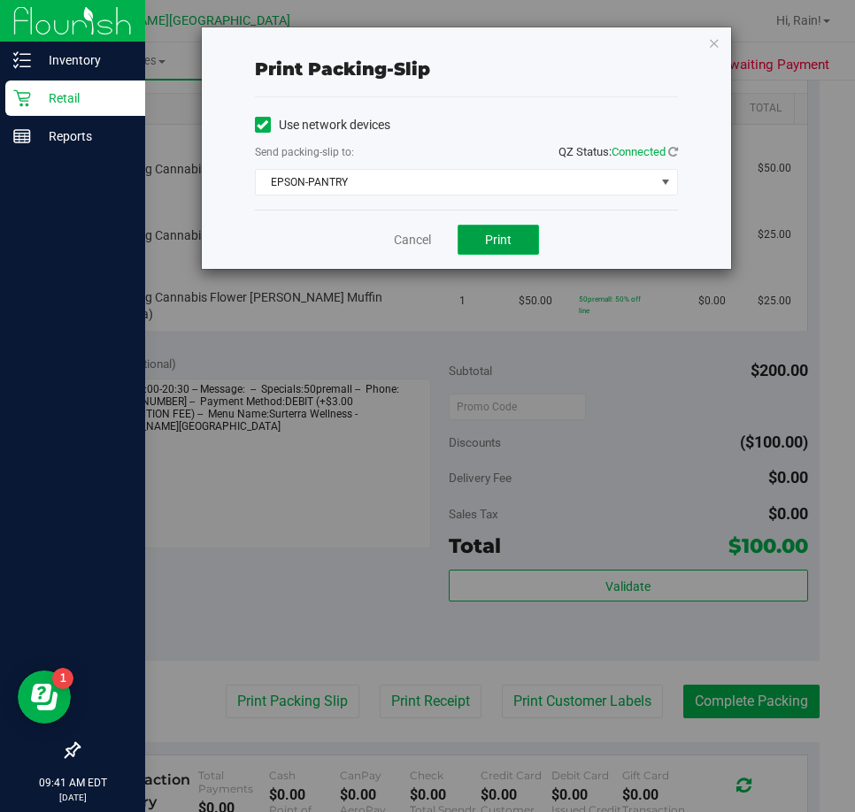
click at [526, 246] on button "Print" at bounding box center [497, 240] width 81 height 30
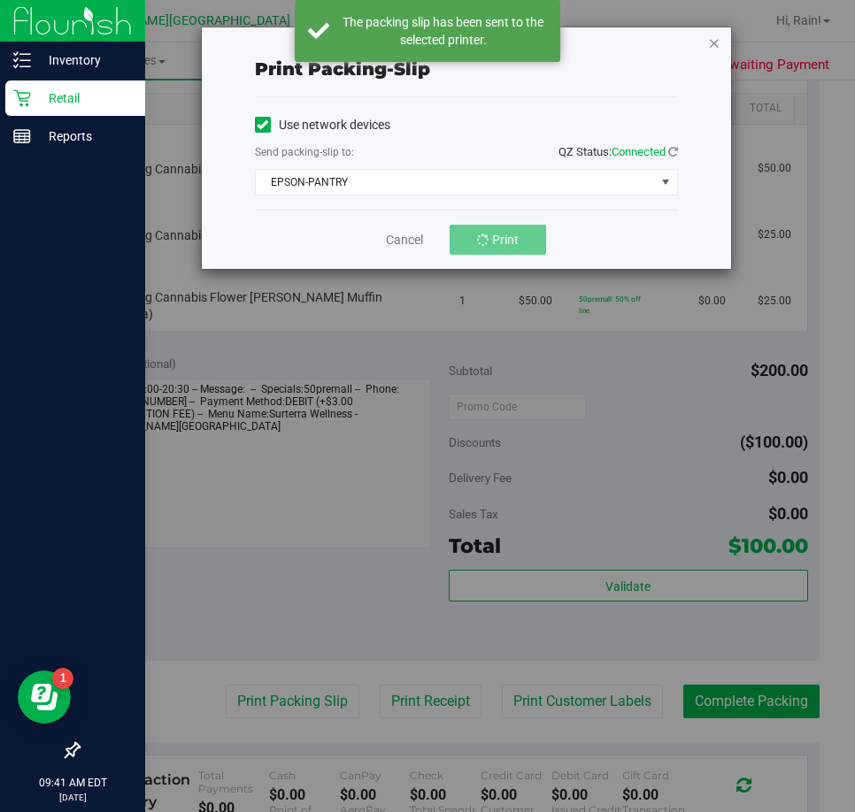
click at [714, 37] on icon "button" at bounding box center [714, 42] width 12 height 21
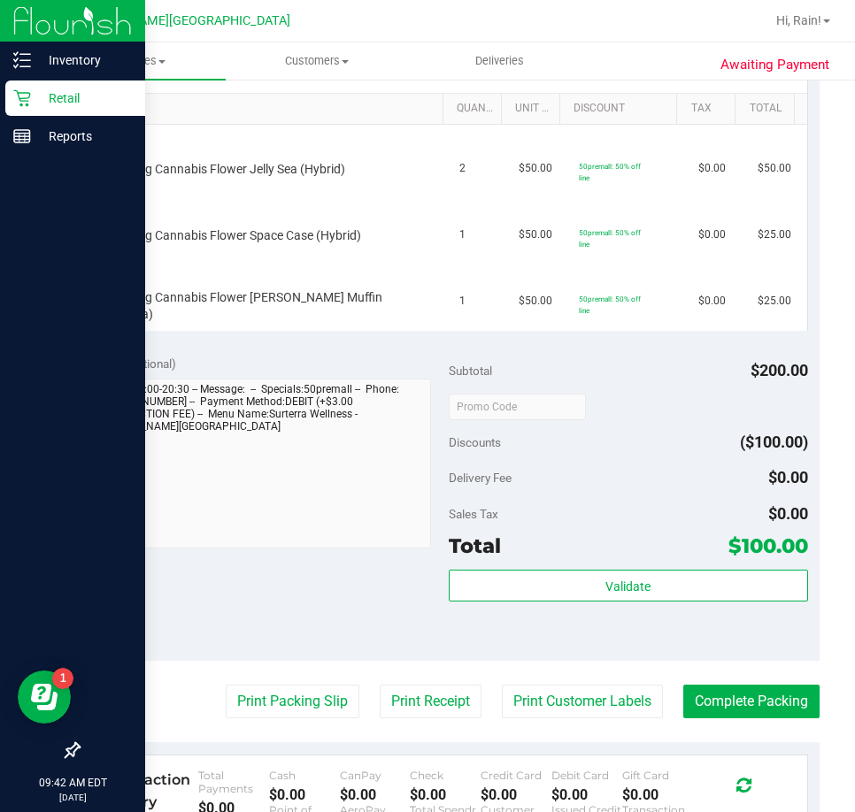
click at [226, 685] on button "Print Packing Slip" at bounding box center [293, 702] width 134 height 34
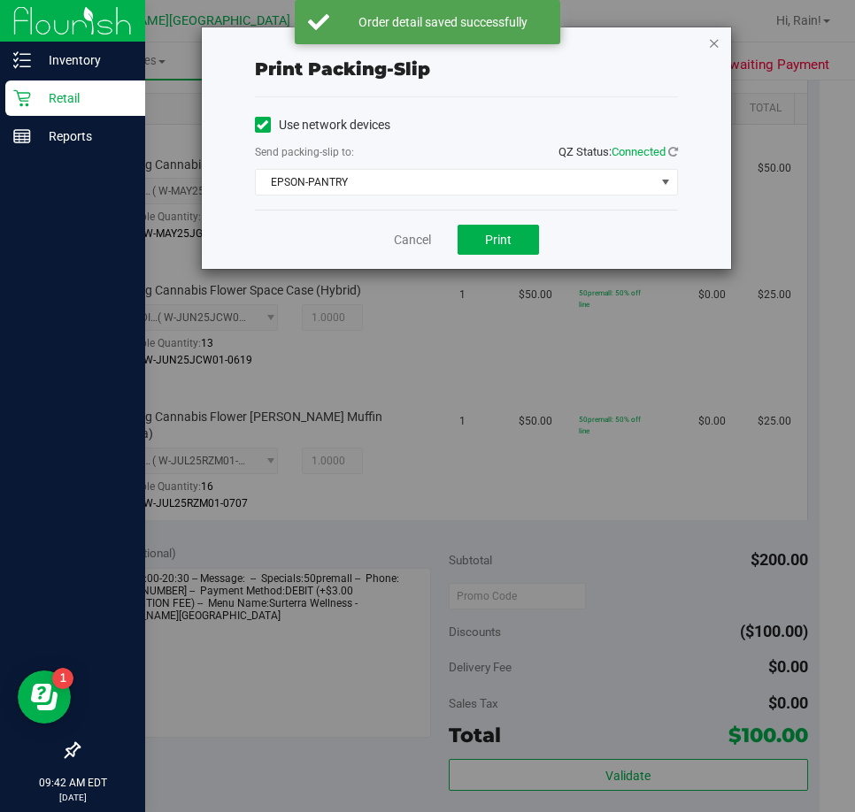
click at [718, 48] on icon "button" at bounding box center [714, 42] width 12 height 21
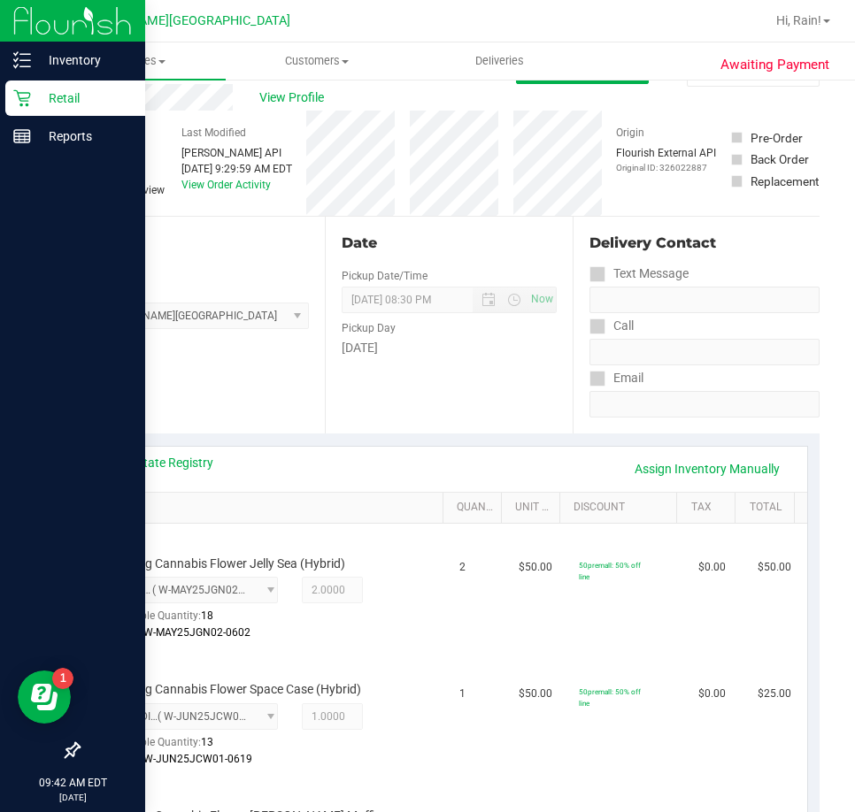
scroll to position [0, 0]
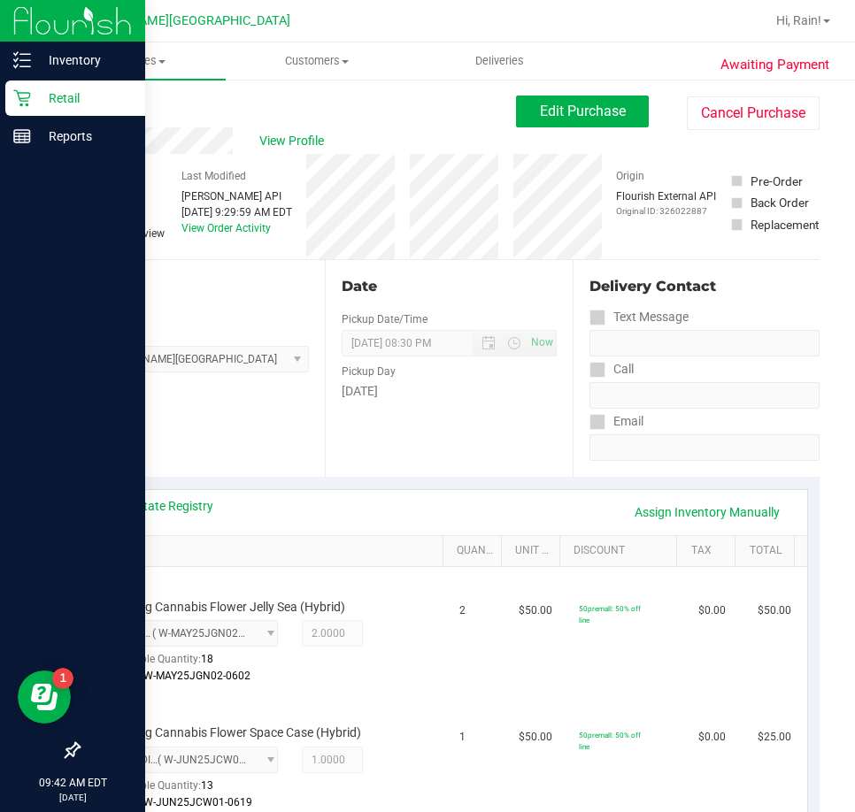
click at [318, 501] on div "View State Registry Assign Inventory Manually" at bounding box center [449, 512] width 684 height 30
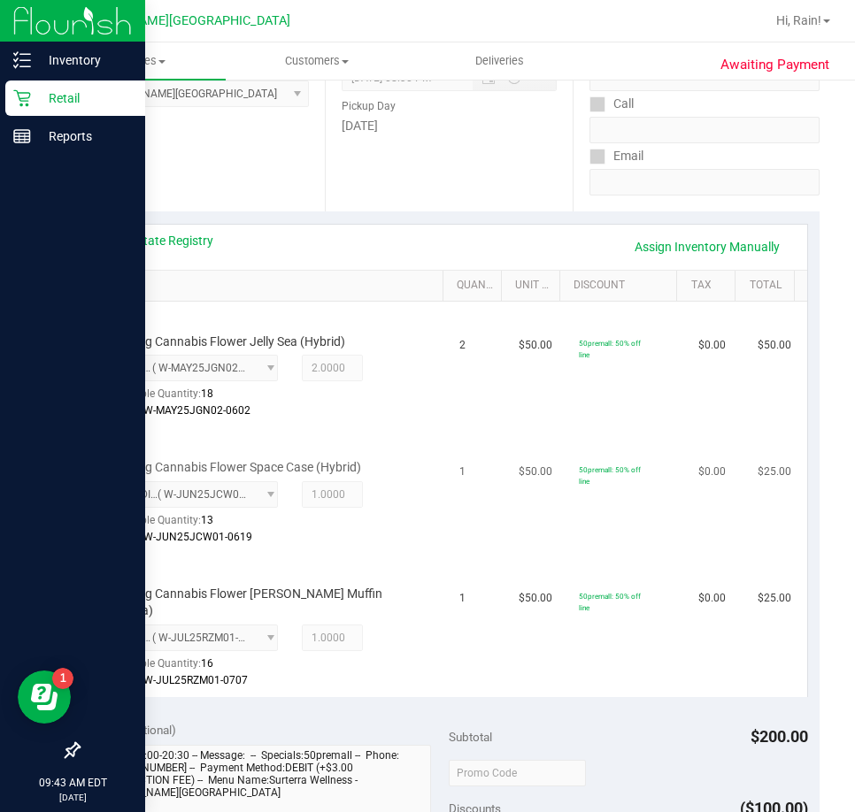
scroll to position [619, 0]
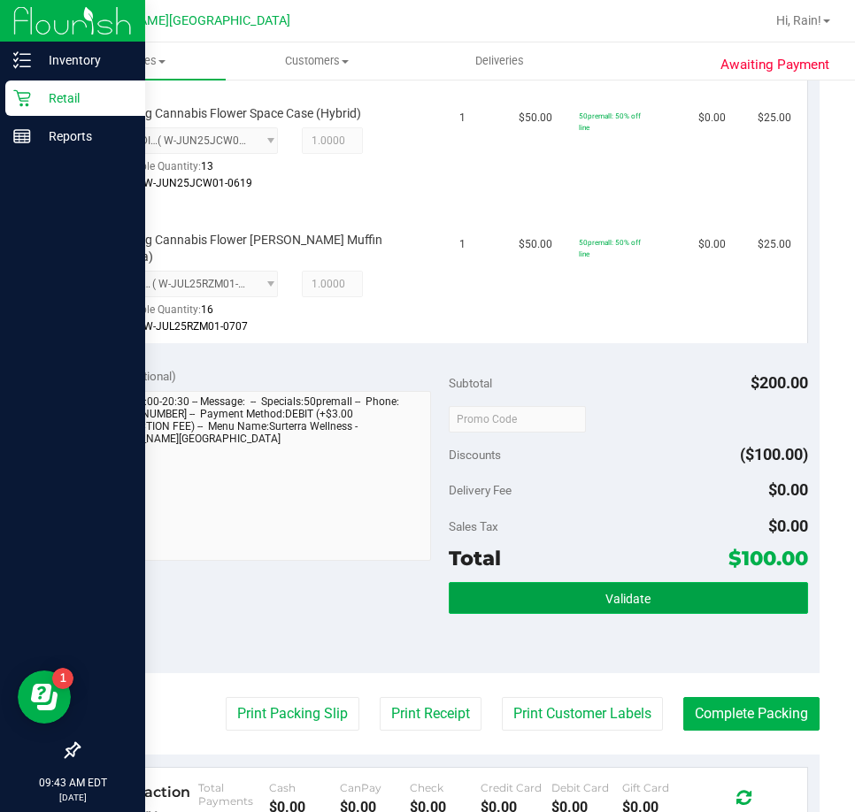
click at [652, 582] on button "Validate" at bounding box center [628, 598] width 359 height 32
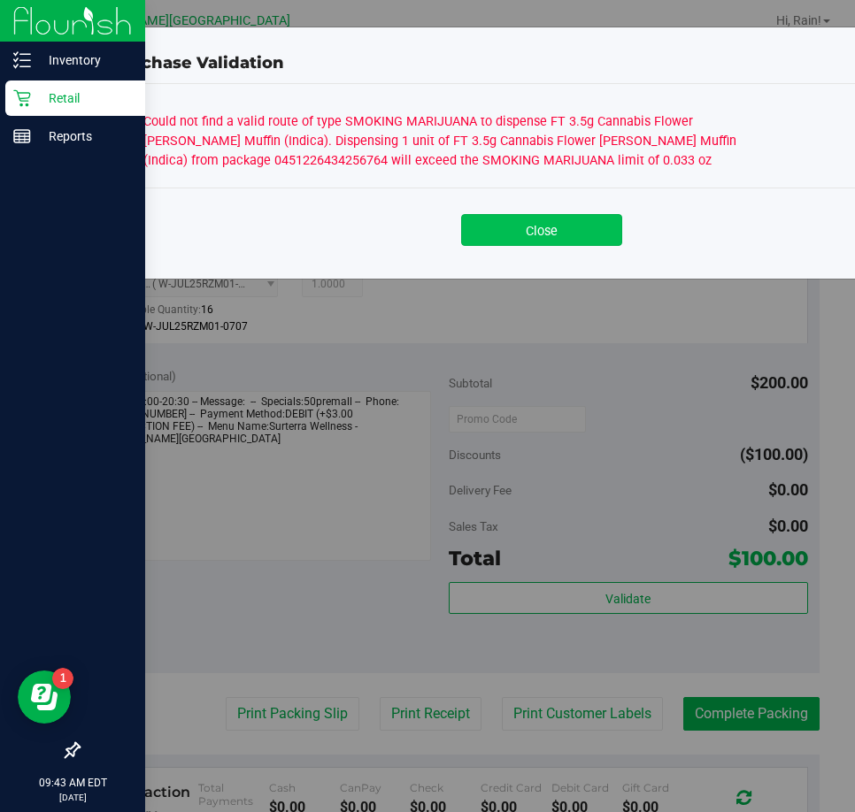
click at [542, 235] on button "Close" at bounding box center [541, 230] width 161 height 32
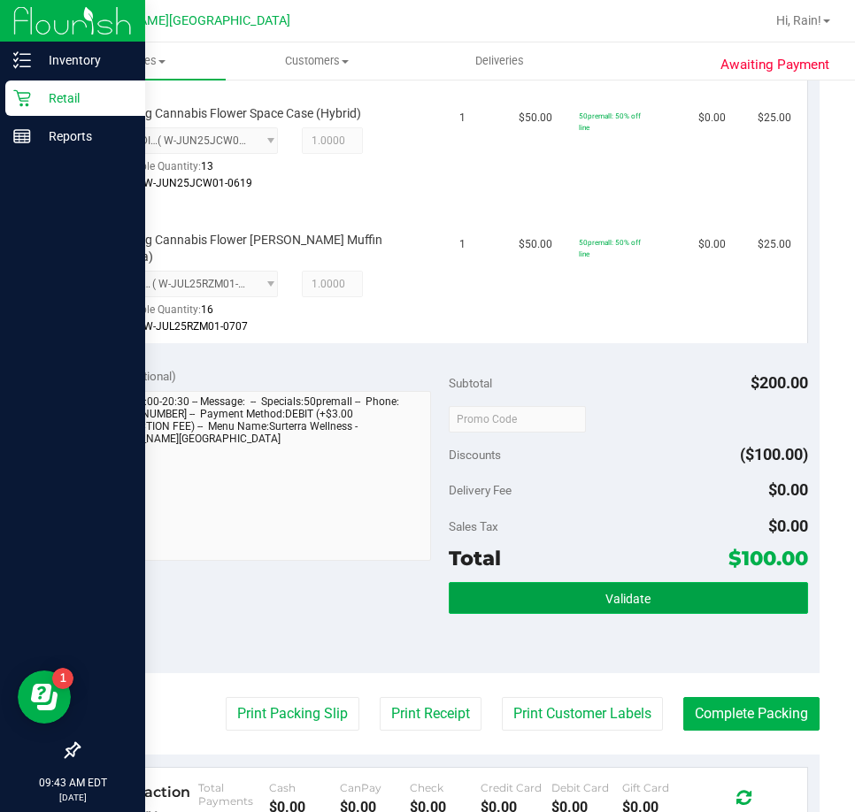
click at [549, 582] on button "Validate" at bounding box center [628, 598] width 359 height 32
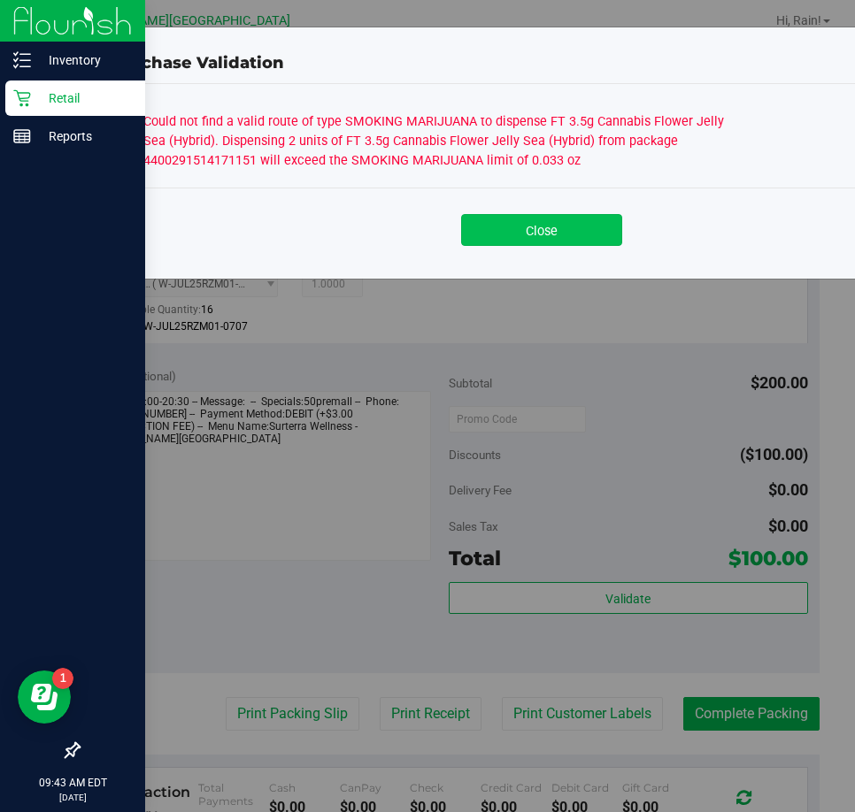
click at [542, 221] on button "Close" at bounding box center [541, 230] width 161 height 32
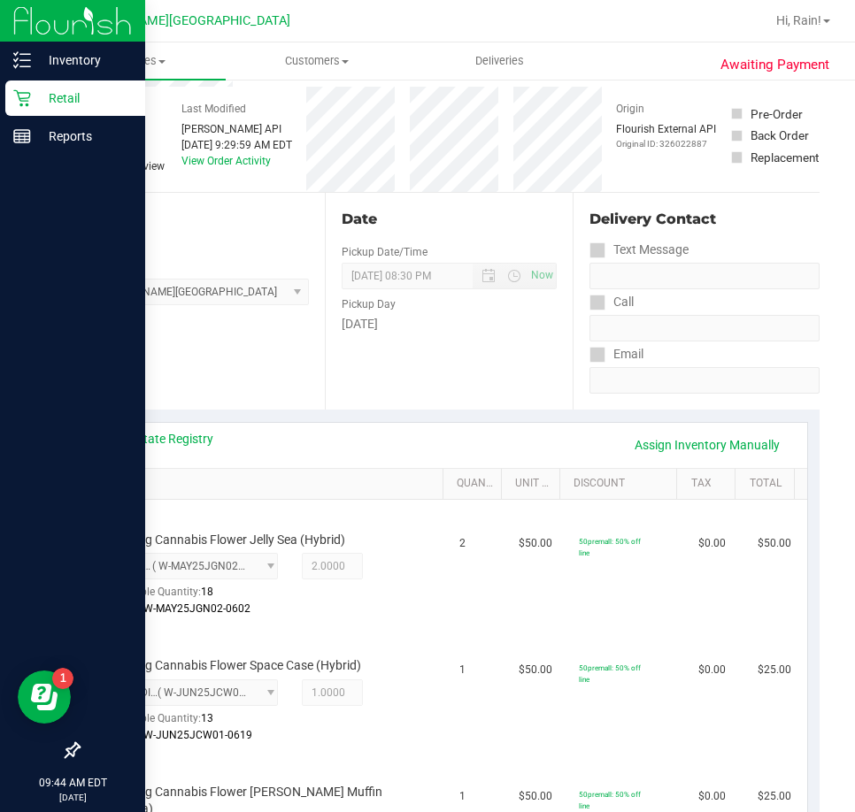
scroll to position [0, 0]
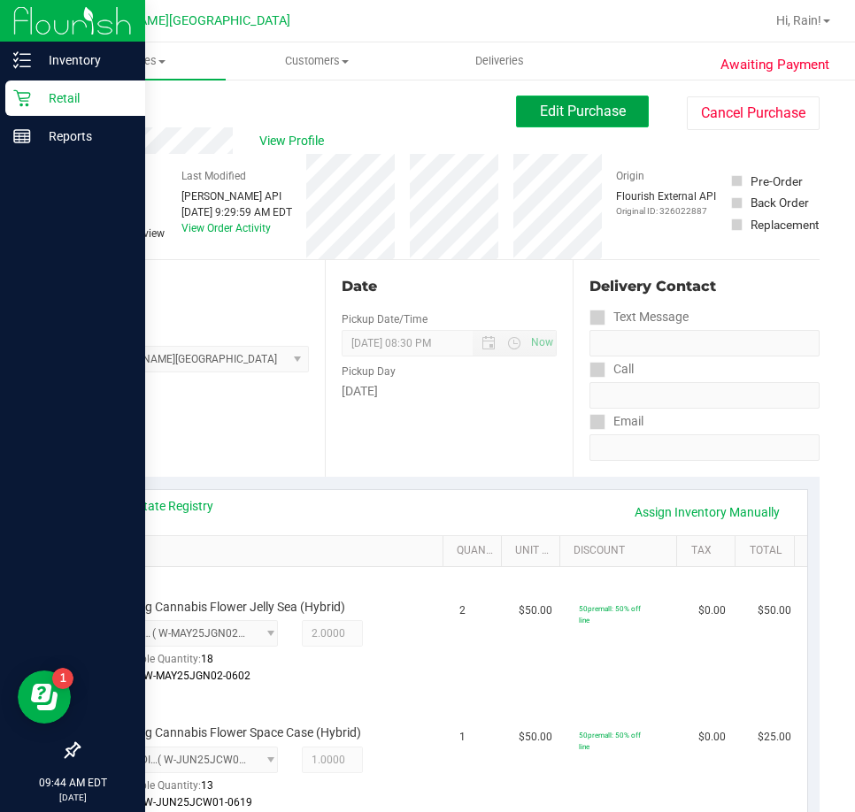
click at [571, 122] on button "Edit Purchase" at bounding box center [582, 112] width 133 height 32
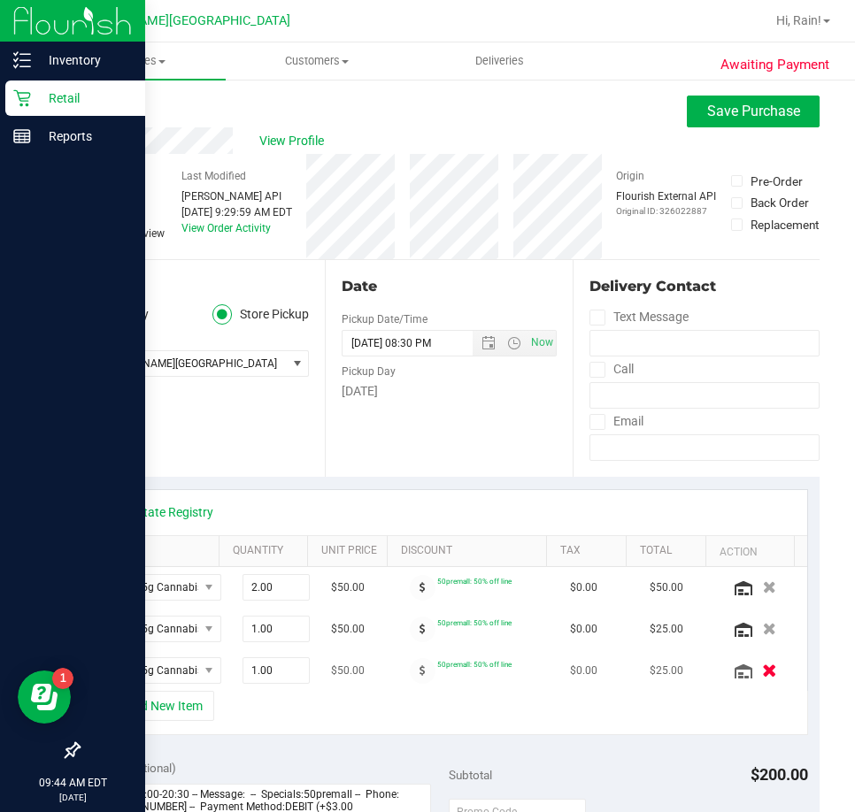
drag, startPoint x: 746, startPoint y: 659, endPoint x: 738, endPoint y: 672, distance: 15.5
click at [745, 660] on td at bounding box center [762, 670] width 88 height 41
click at [762, 673] on icon "button" at bounding box center [769, 670] width 15 height 13
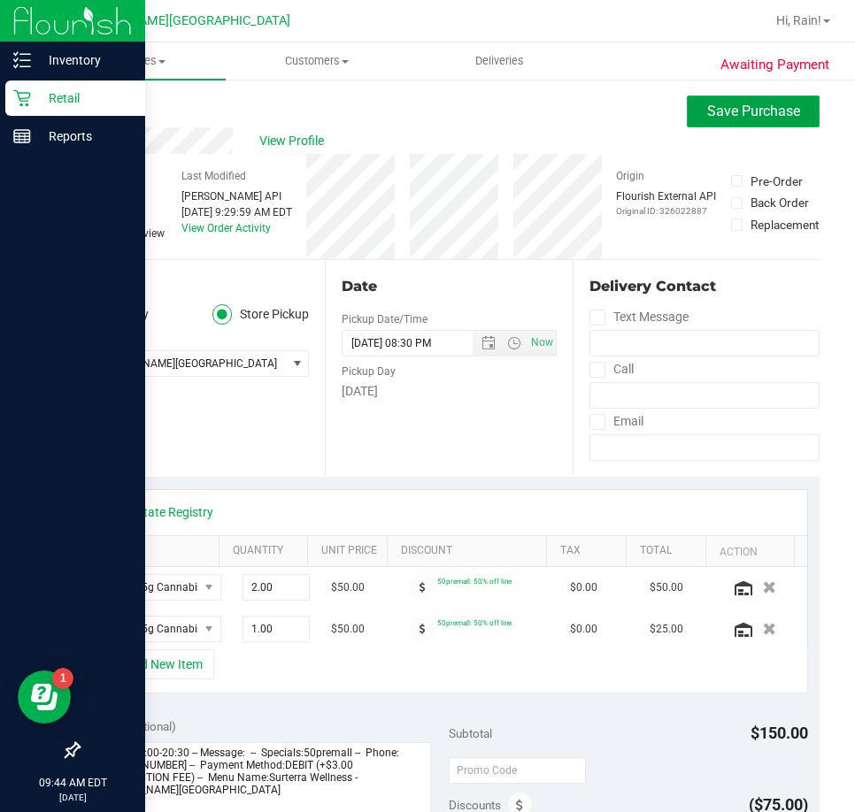
click at [715, 123] on button "Save Purchase" at bounding box center [753, 112] width 133 height 32
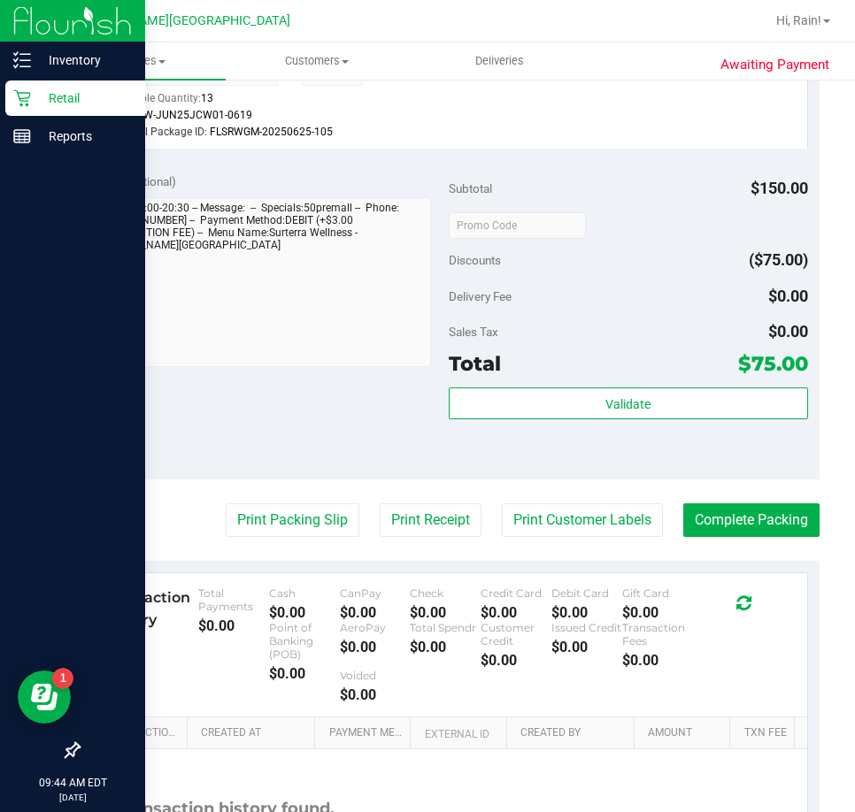
scroll to position [708, 0]
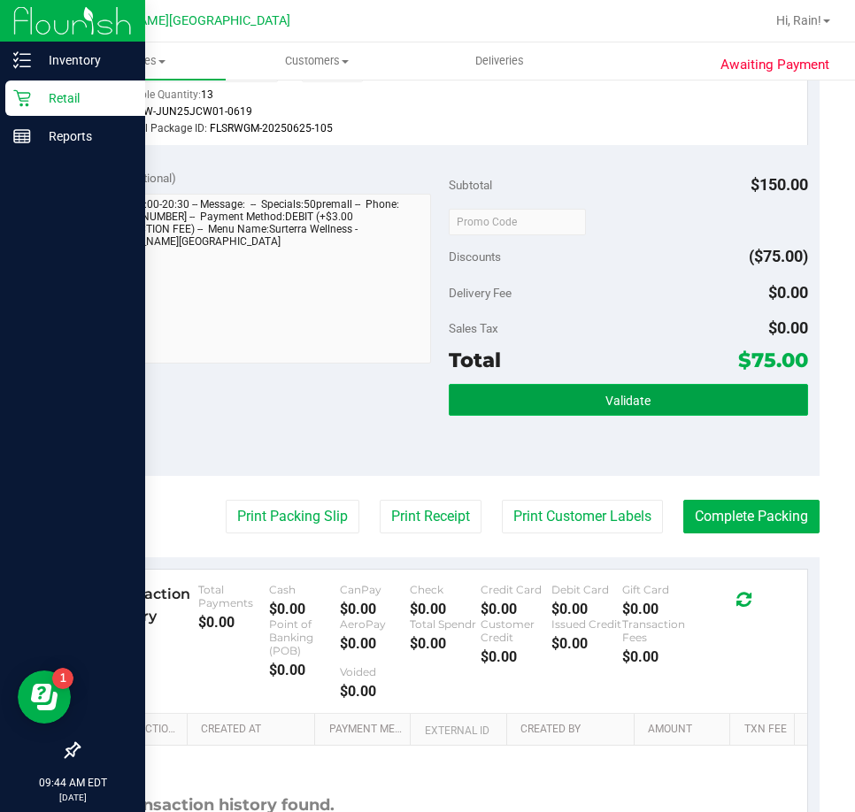
click at [670, 391] on button "Validate" at bounding box center [628, 400] width 359 height 32
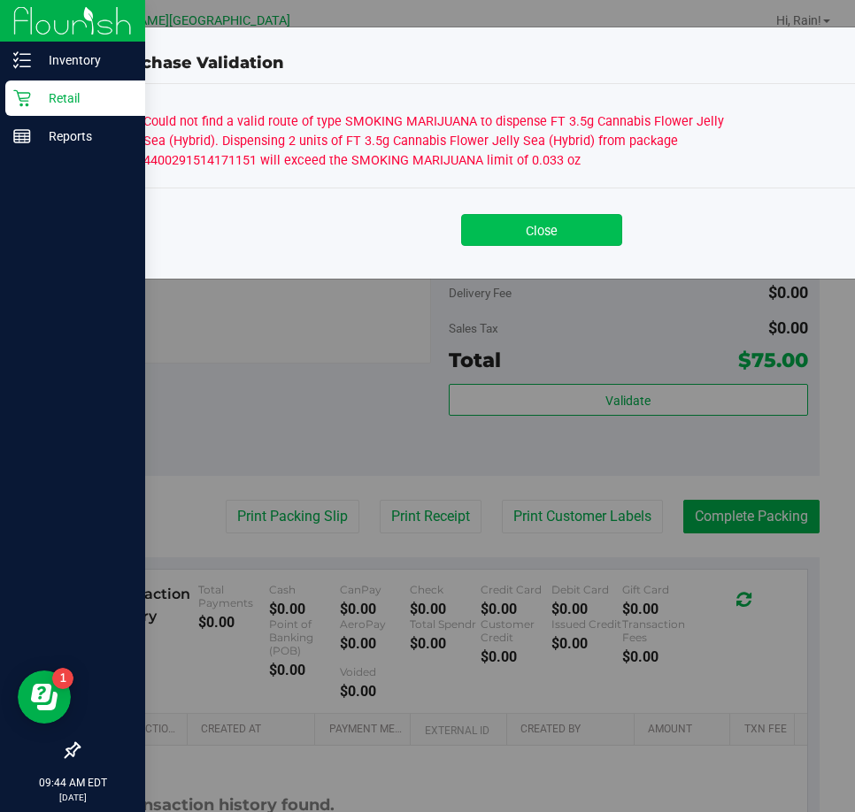
click at [549, 231] on button "Close" at bounding box center [541, 230] width 161 height 32
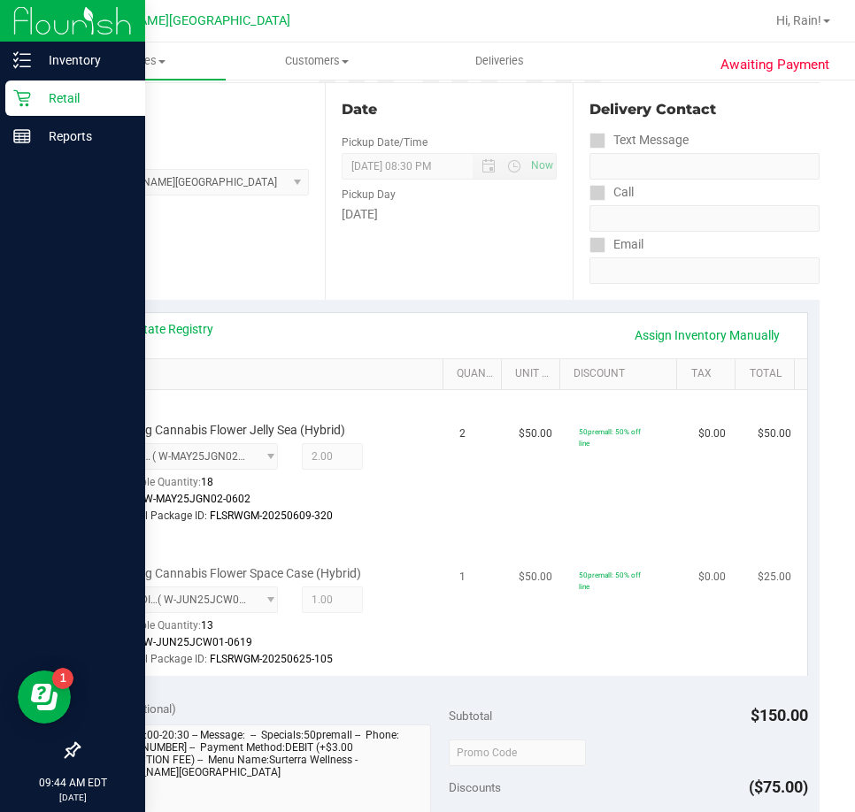
scroll to position [0, 0]
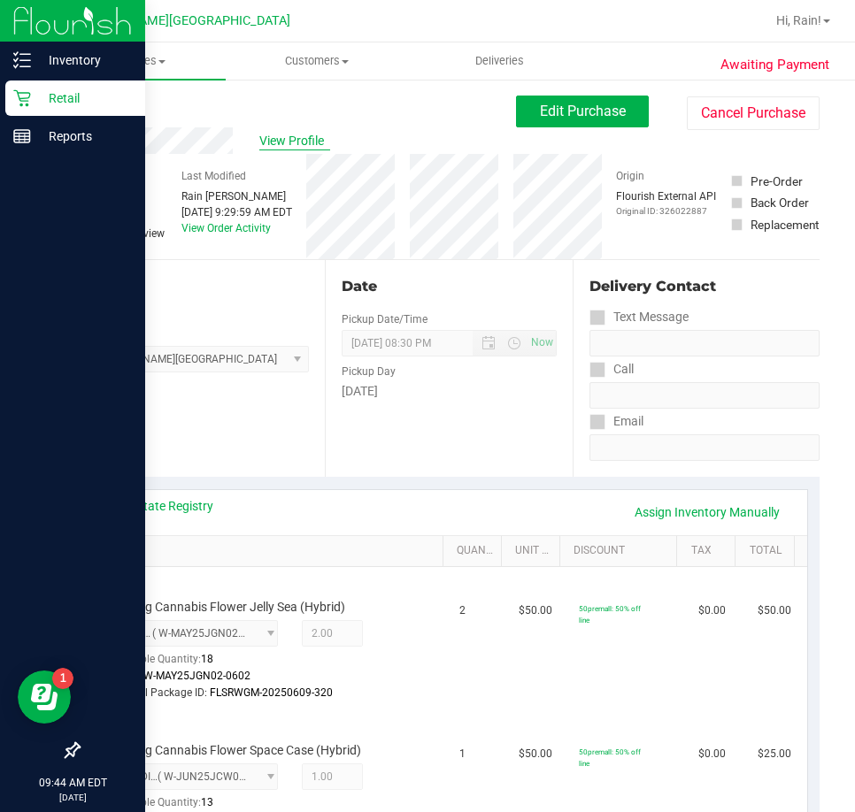
click at [288, 143] on span "View Profile" at bounding box center [294, 141] width 71 height 19
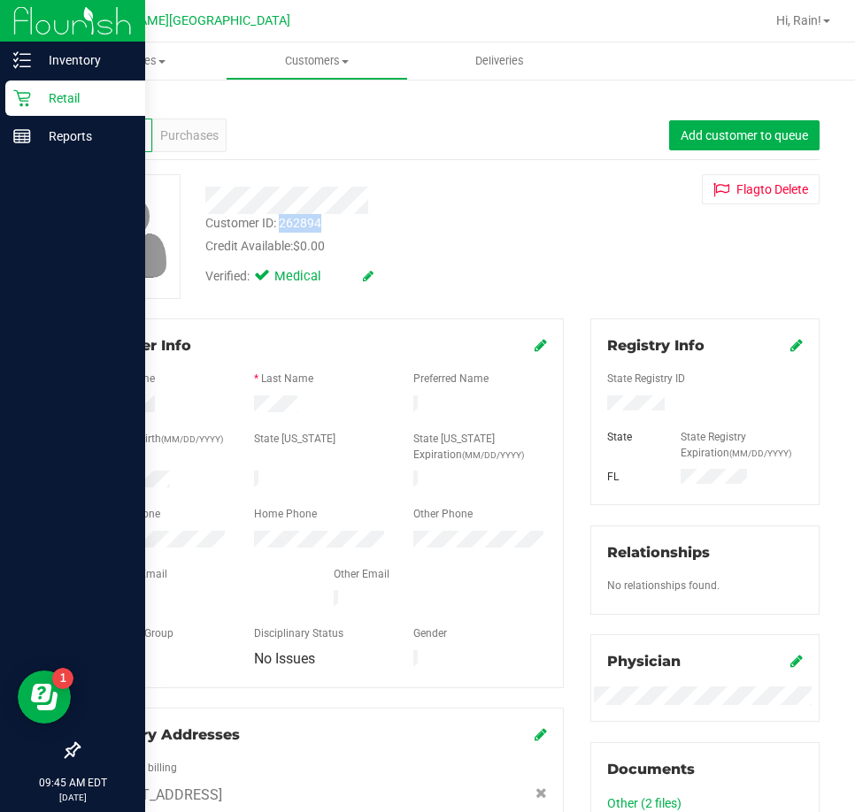
drag, startPoint x: 325, startPoint y: 223, endPoint x: 279, endPoint y: 226, distance: 46.1
click at [279, 226] on div "Customer ID: 262894 Credit Available: $0.00" at bounding box center [384, 235] width 384 height 42
copy div "262894"
click at [178, 150] on div "Purchases" at bounding box center [189, 136] width 74 height 34
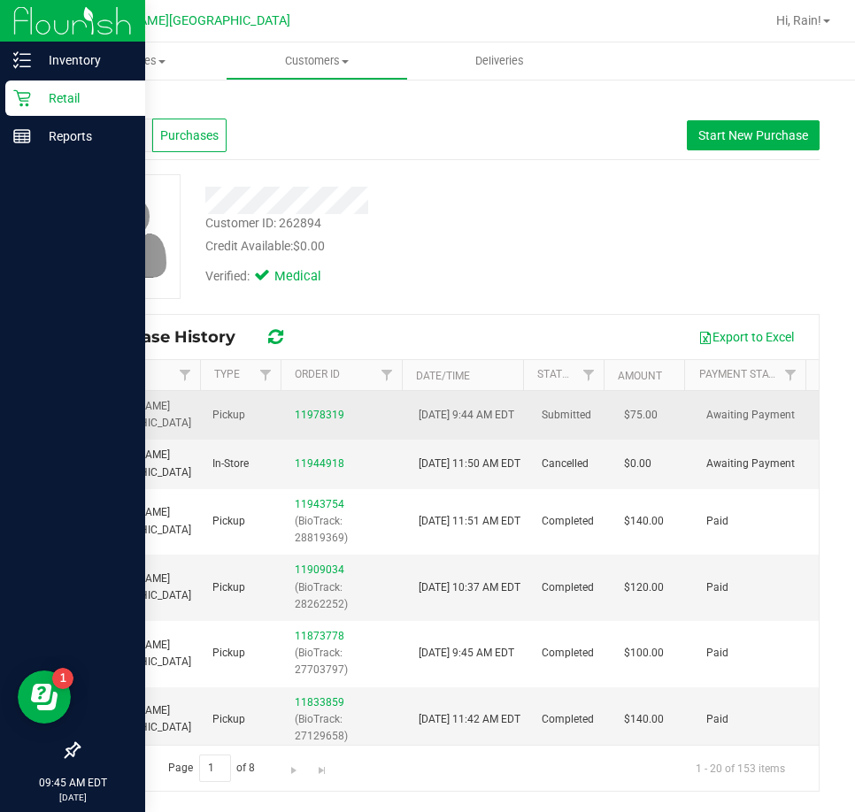
click at [306, 407] on div "11978319" at bounding box center [346, 415] width 102 height 17
click at [314, 416] on link "11978319" at bounding box center [320, 415] width 50 height 12
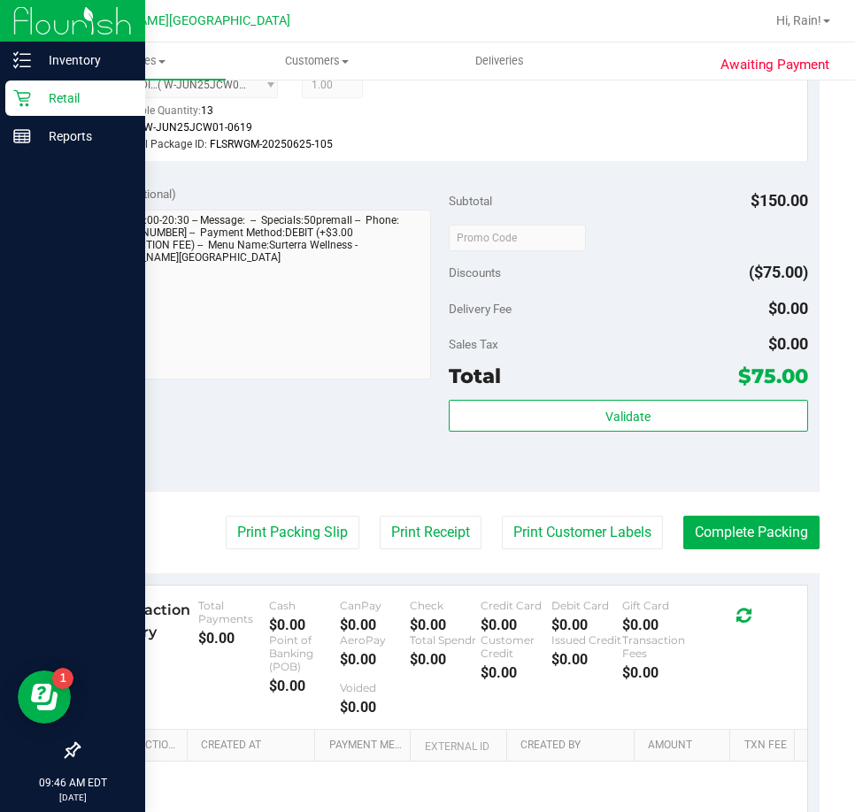
scroll to position [690, 0]
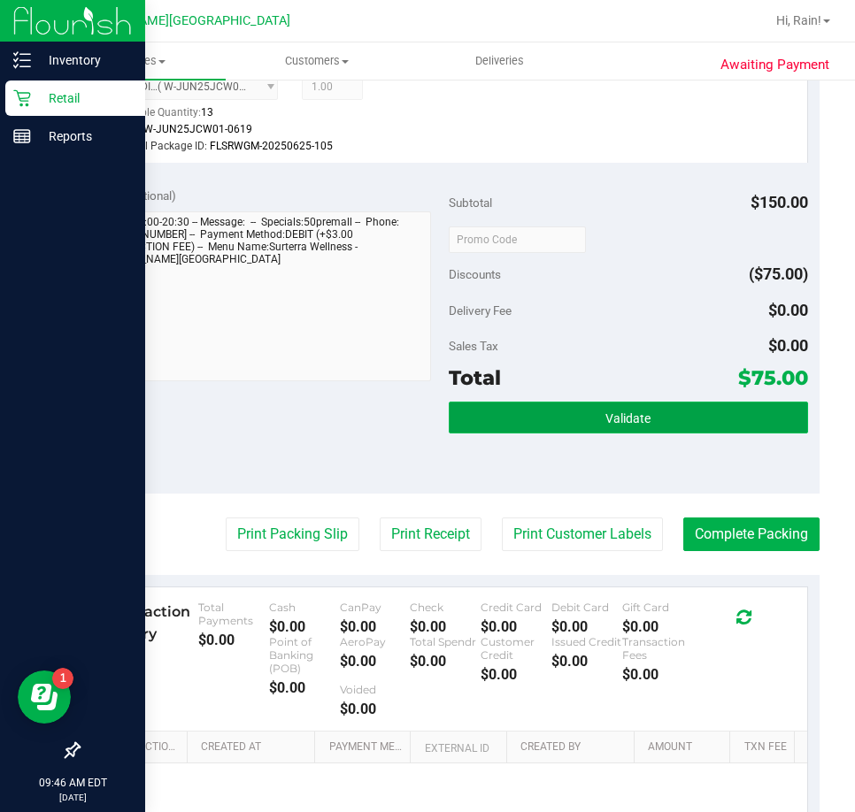
click at [668, 411] on button "Validate" at bounding box center [628, 418] width 359 height 32
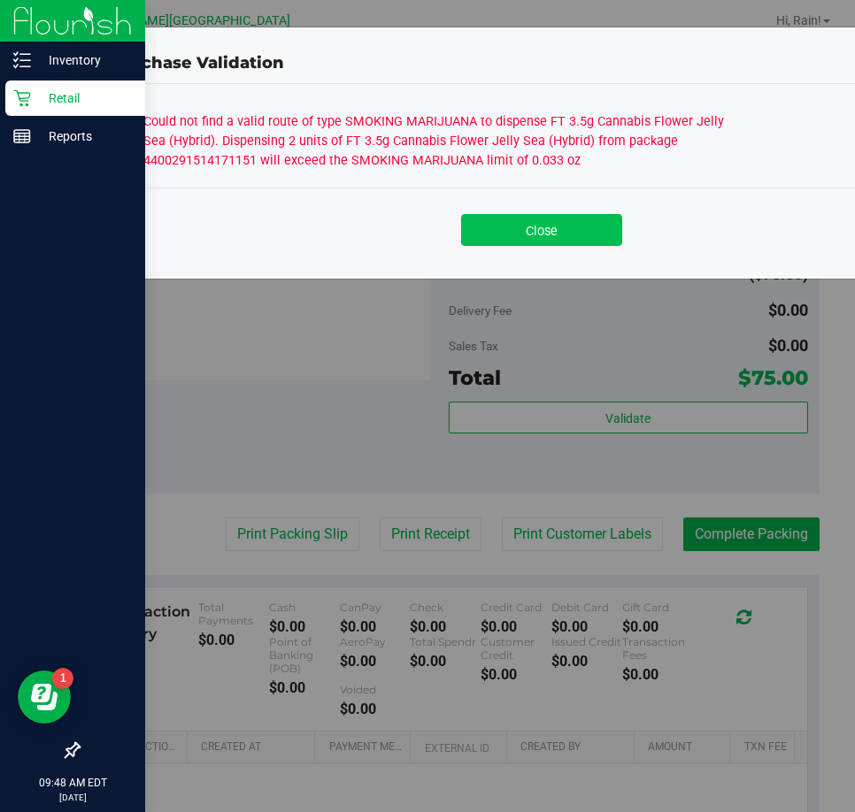
click at [579, 224] on button "Close" at bounding box center [541, 230] width 161 height 32
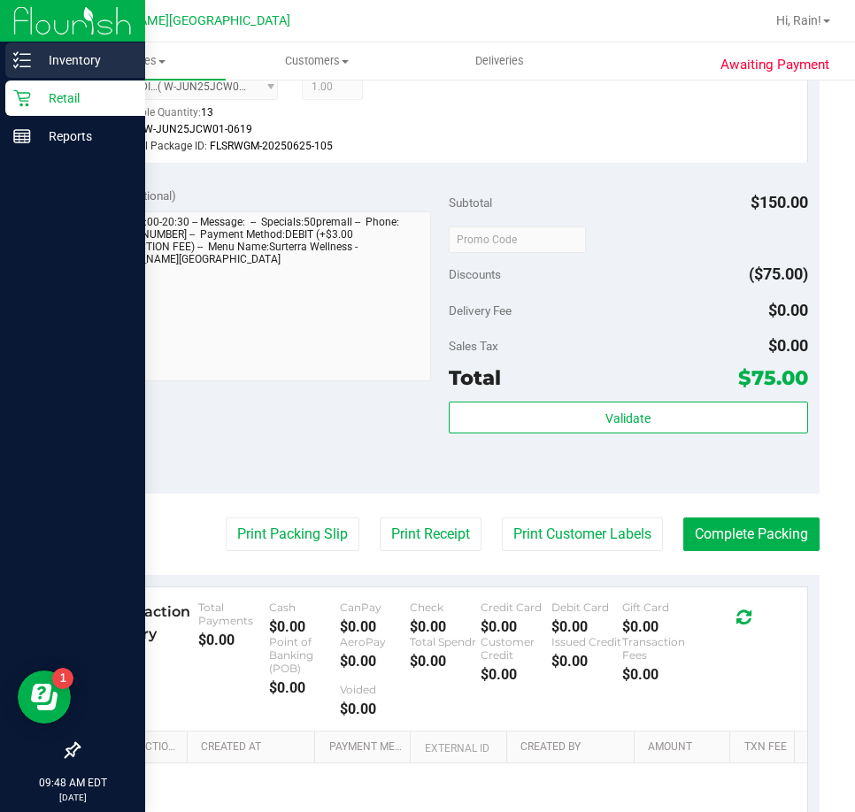
click at [27, 44] on div "Inventory" at bounding box center [75, 59] width 140 height 35
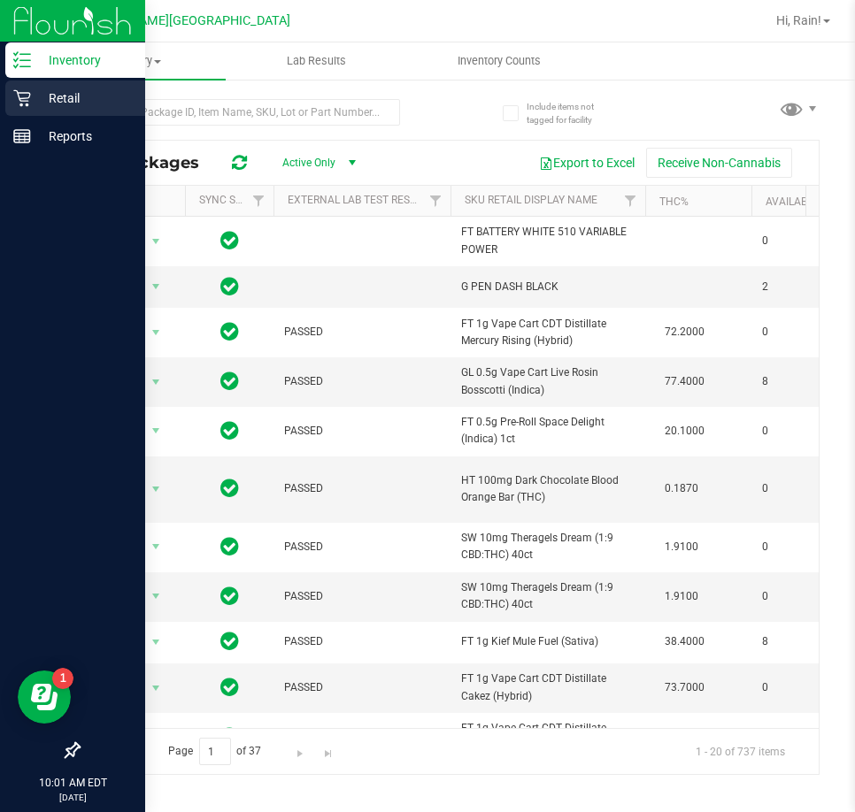
click at [61, 96] on p "Retail" at bounding box center [84, 98] width 106 height 21
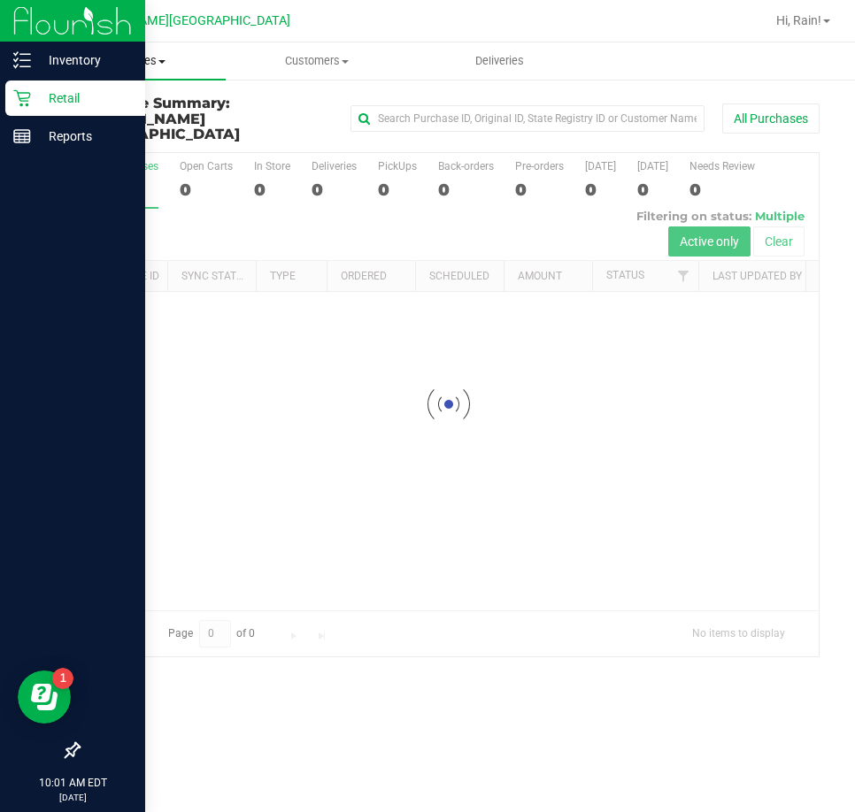
click at [112, 72] on uib-tab-heading "Purchases Summary of purchases Fulfillment All purchases" at bounding box center [133, 60] width 183 height 37
click at [143, 121] on span "Fulfillment" at bounding box center [97, 127] width 110 height 15
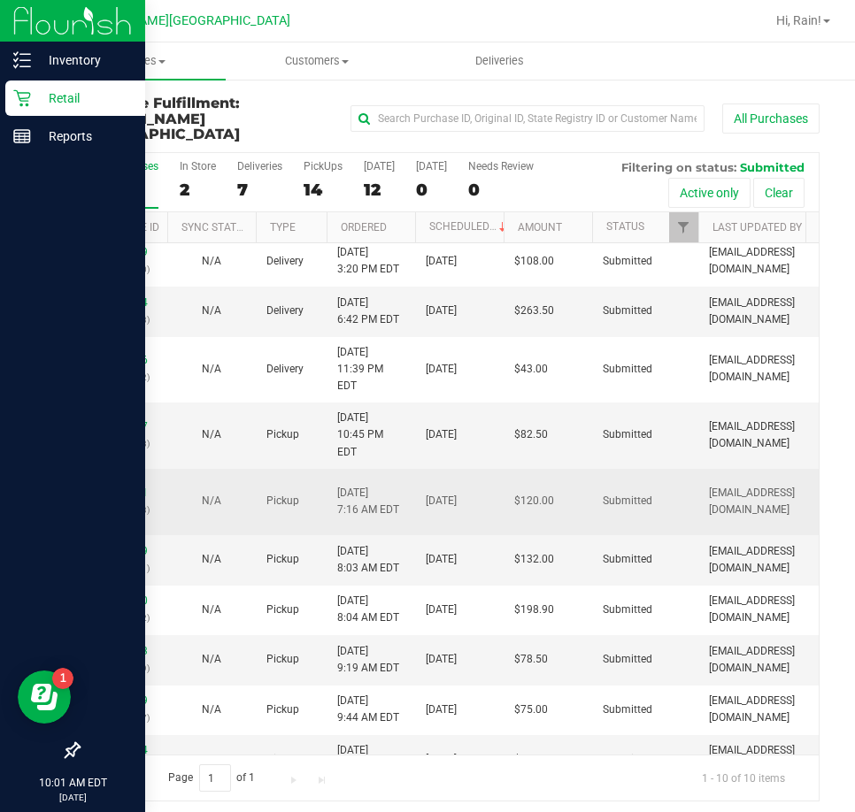
scroll to position [7, 0]
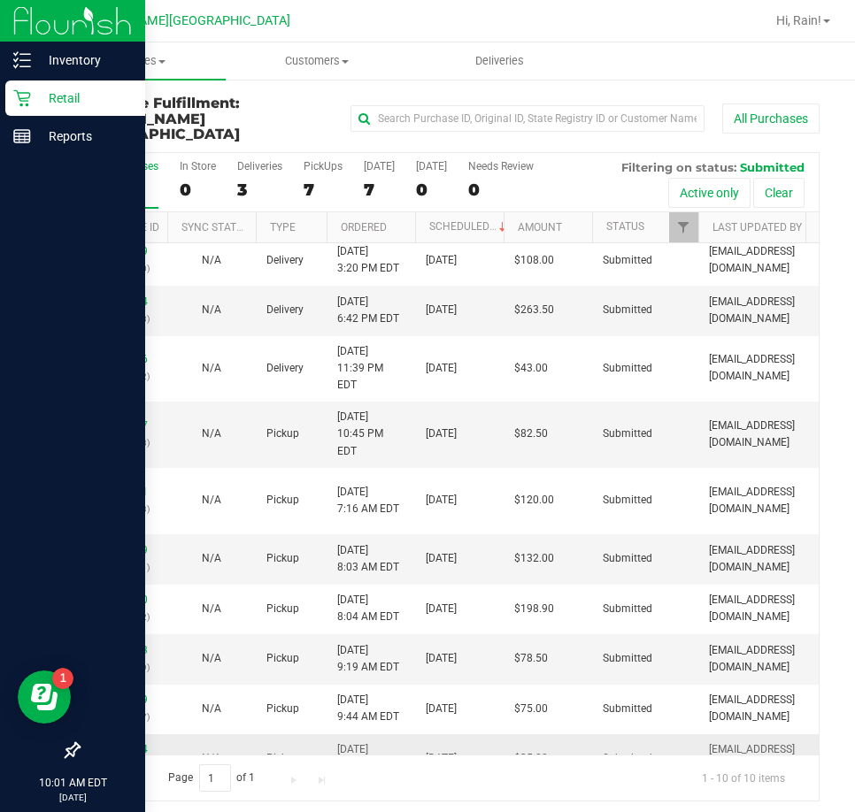
click at [111, 743] on link "11978474" at bounding box center [123, 749] width 50 height 12
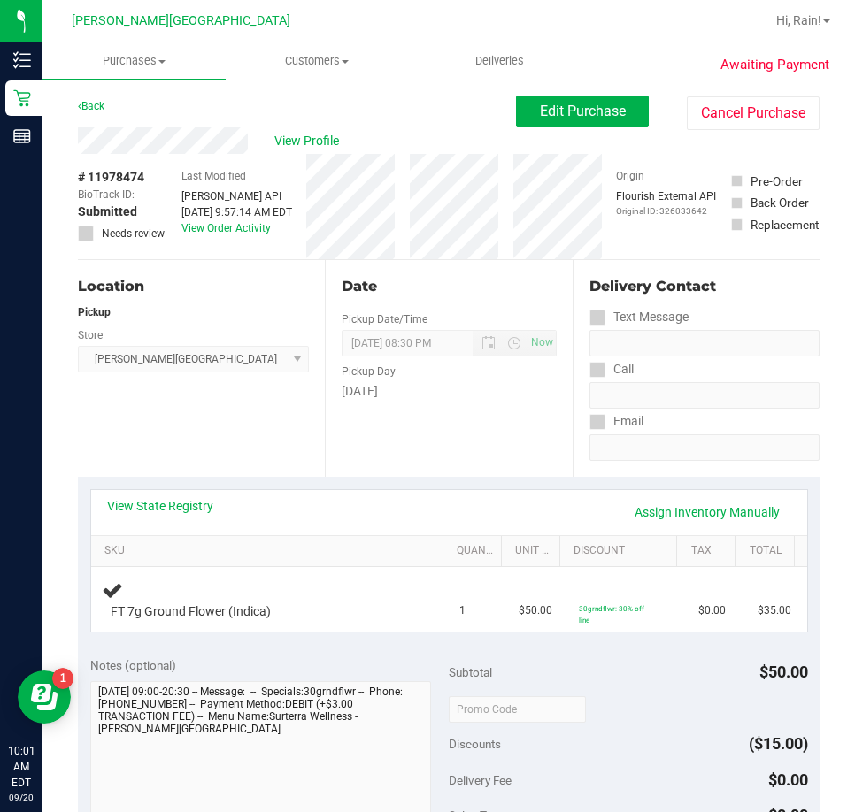
click at [221, 403] on div "Location Pickup Store Bonita Springs WC Select Store Bonita Springs WC Boynton …" at bounding box center [201, 368] width 247 height 217
click at [243, 463] on div "Location Pickup Store Bonita Springs WC Select Store Bonita Springs WC Boynton …" at bounding box center [201, 368] width 247 height 217
click at [298, 465] on div "Location Pickup Store Bonita Springs WC Select Store Bonita Springs WC Boynton …" at bounding box center [201, 368] width 247 height 217
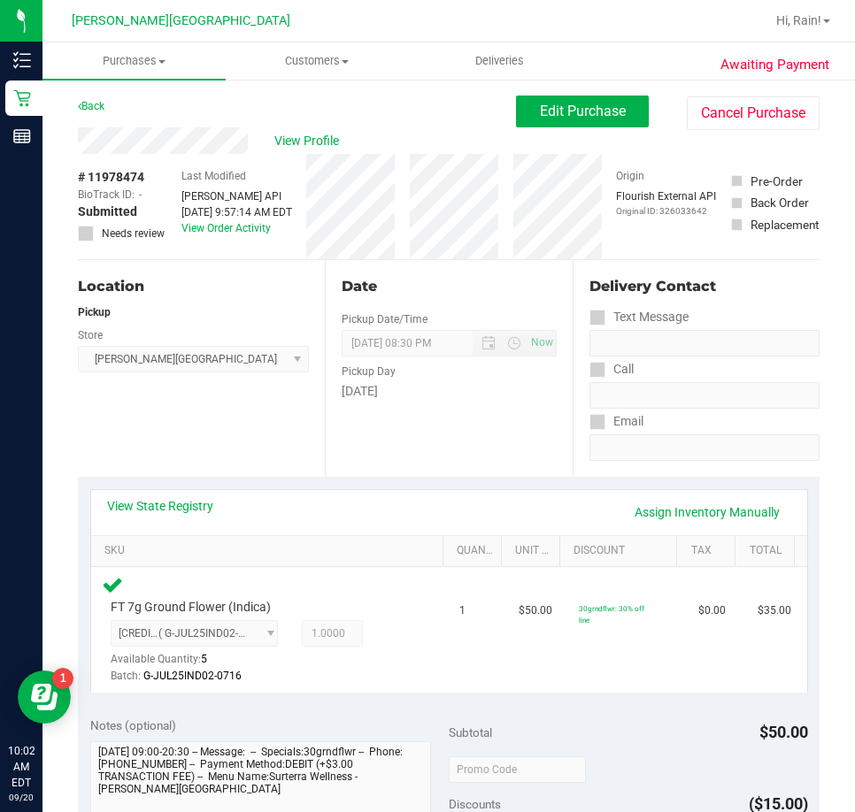
click at [271, 461] on div "Location Pickup Store Bonita Springs WC Select Store Bonita Springs WC Boynton …" at bounding box center [201, 368] width 247 height 217
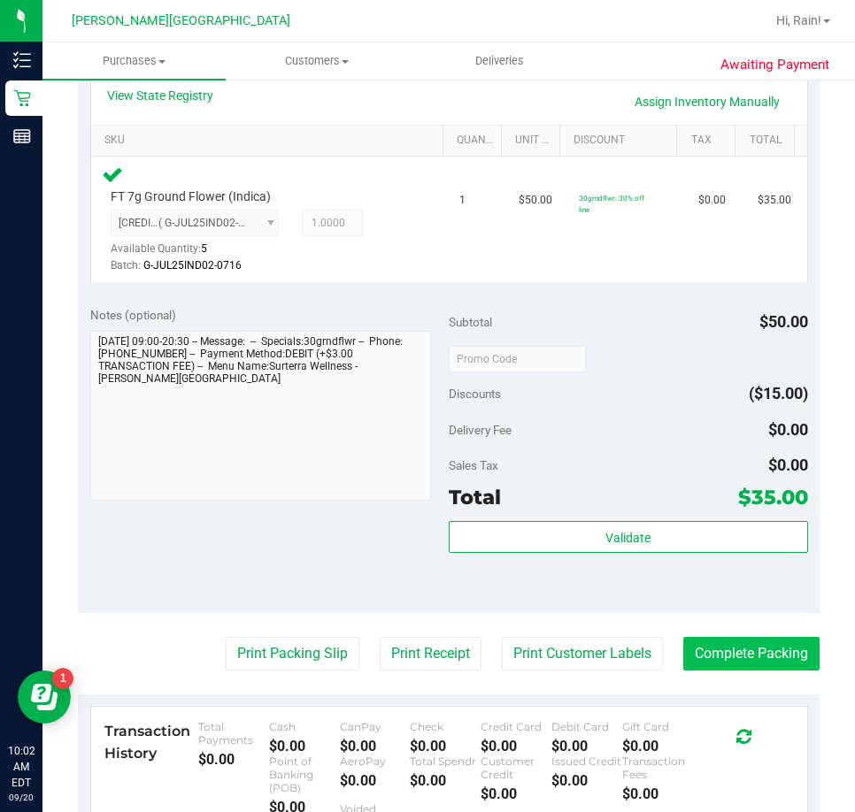
scroll to position [442, 0]
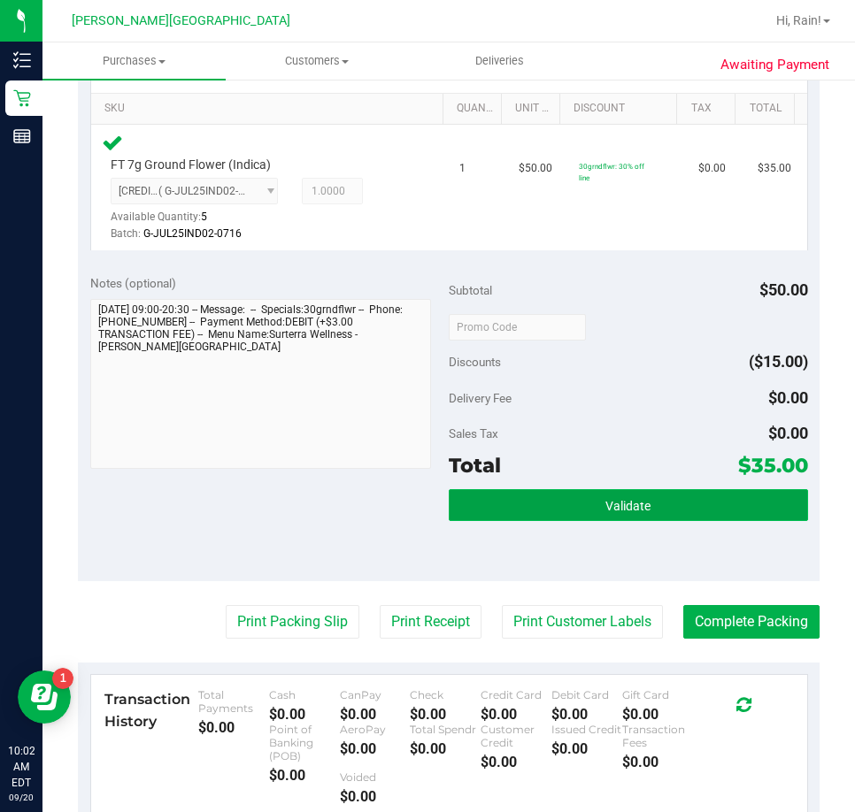
click at [682, 495] on button "Validate" at bounding box center [628, 505] width 359 height 32
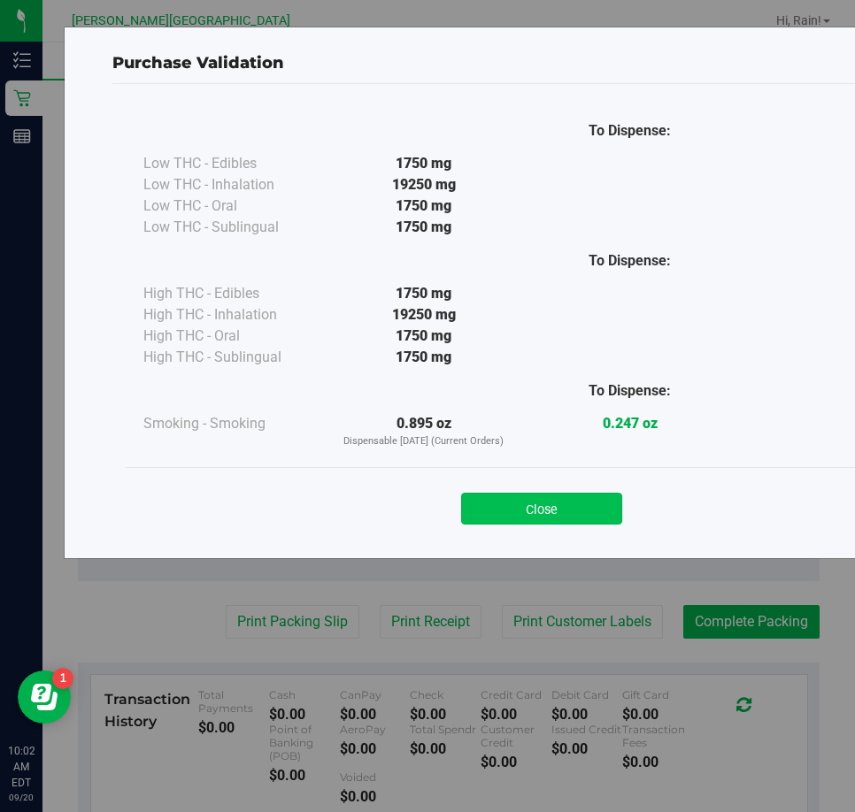
click at [618, 509] on button "Close" at bounding box center [541, 509] width 161 height 32
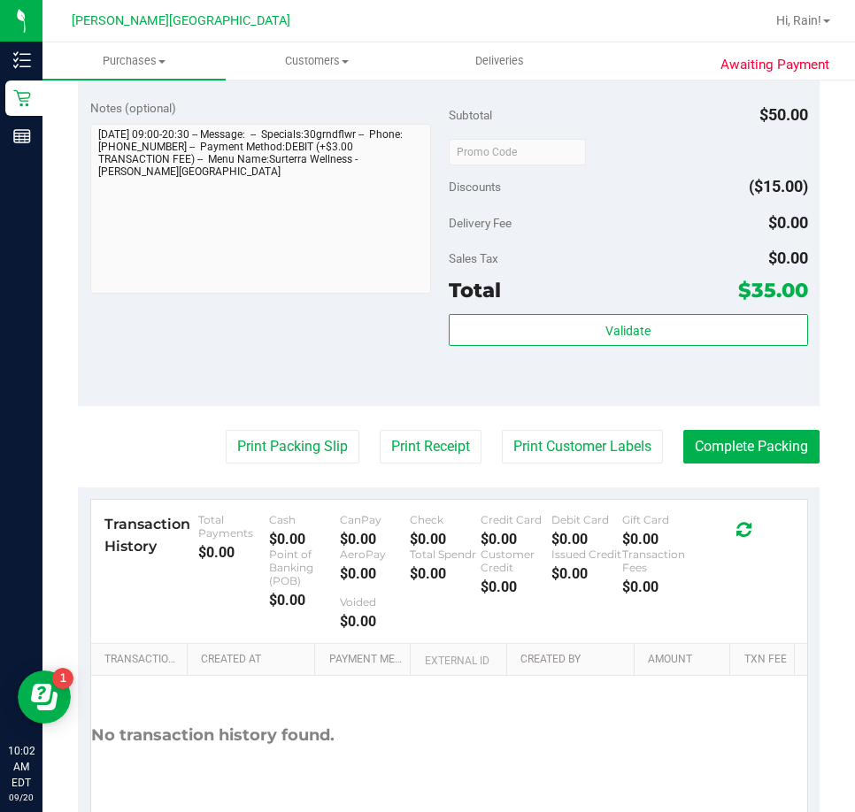
scroll to position [619, 0]
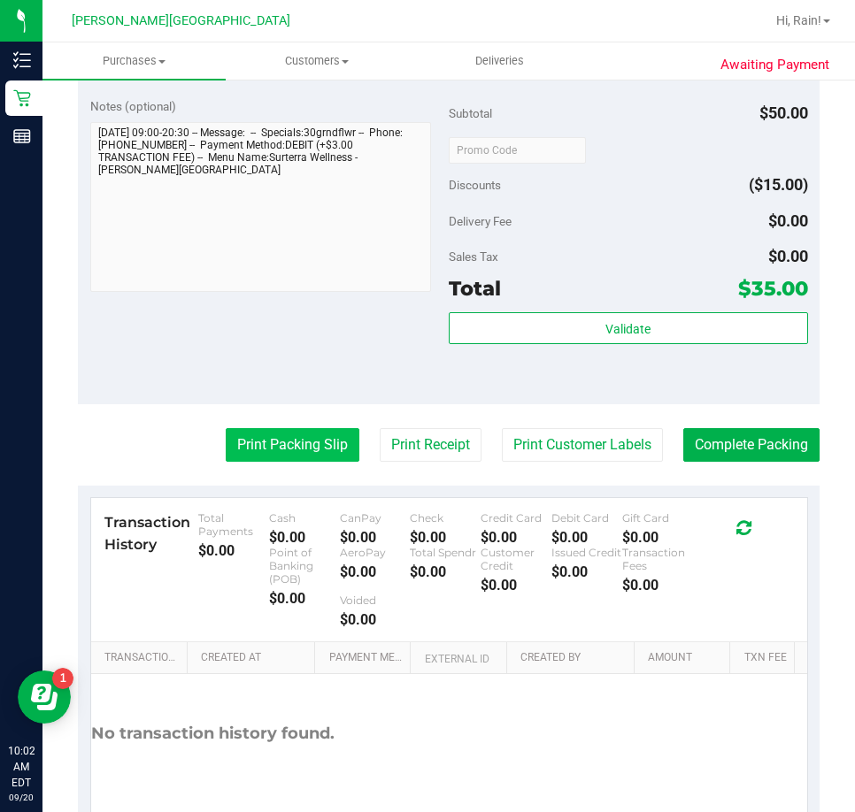
click at [311, 457] on button "Print Packing Slip" at bounding box center [293, 445] width 134 height 34
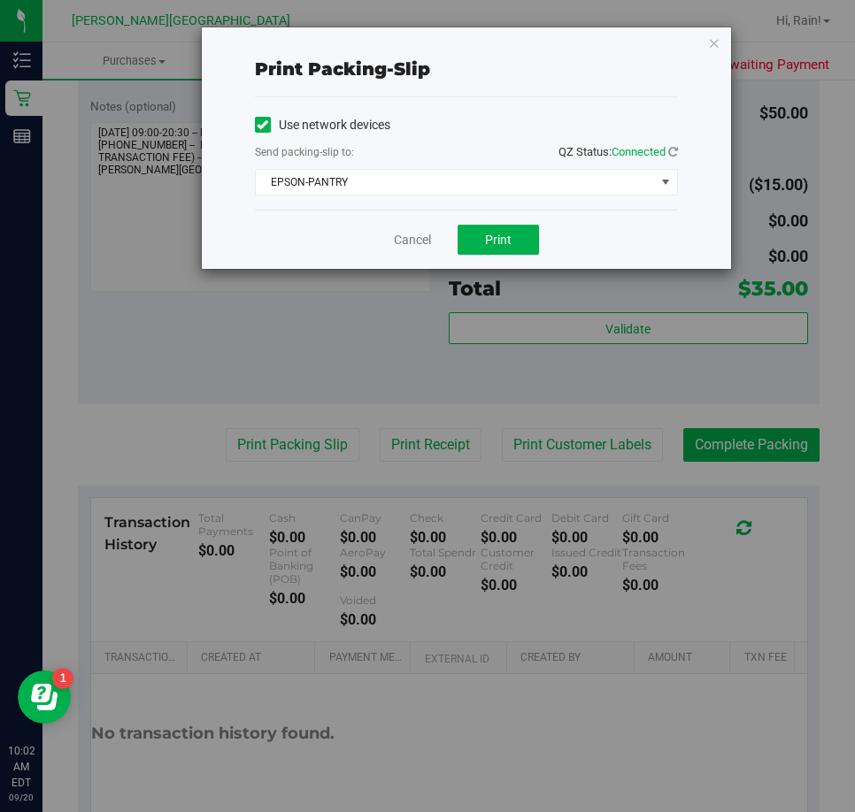
click at [492, 217] on div "Cancel Print" at bounding box center [466, 239] width 423 height 59
click at [496, 230] on button "Print" at bounding box center [497, 240] width 81 height 30
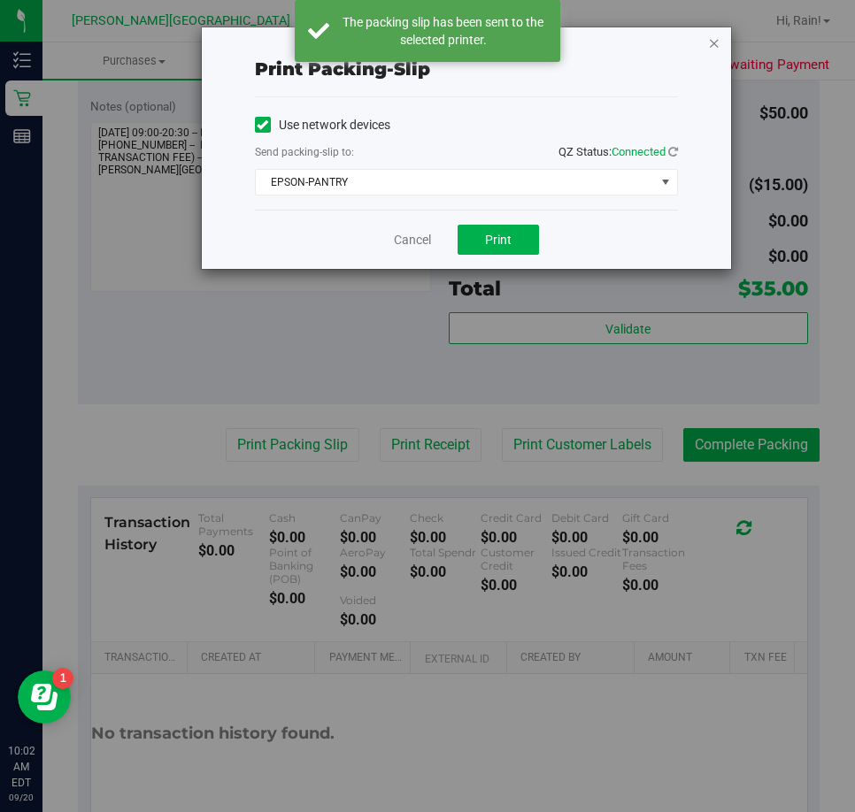
click at [713, 46] on icon "button" at bounding box center [714, 42] width 12 height 21
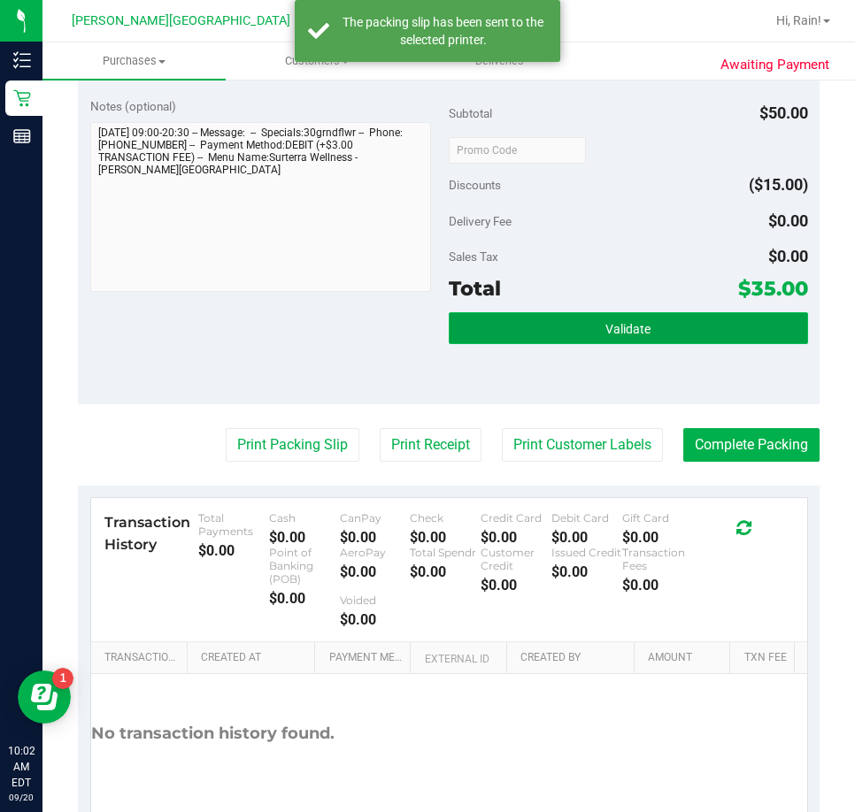
click at [613, 320] on button "Validate" at bounding box center [628, 328] width 359 height 32
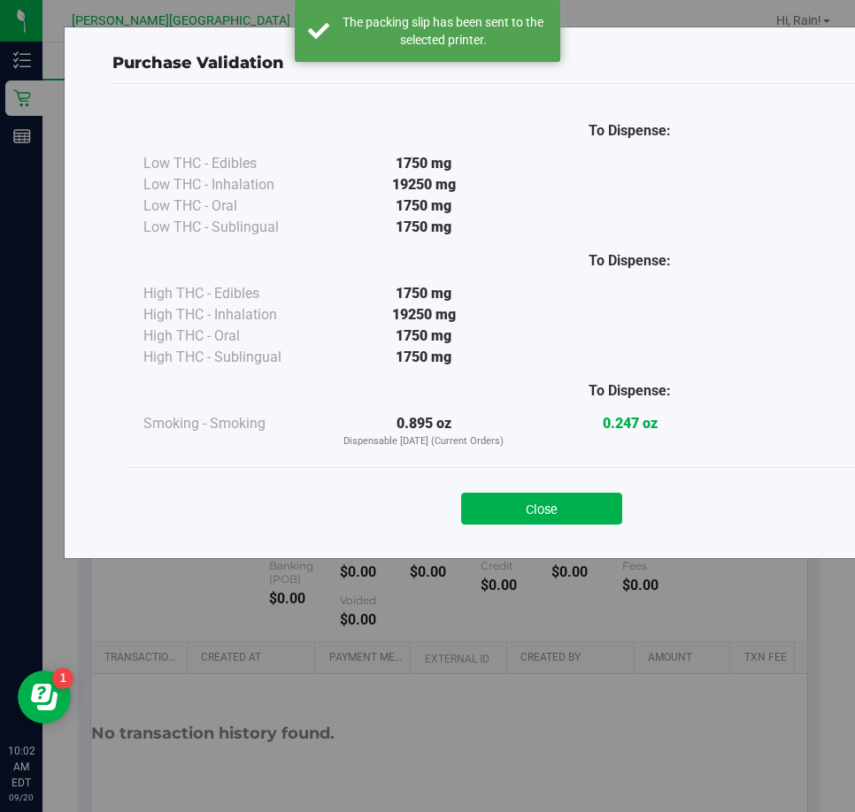
click at [579, 530] on div "Close" at bounding box center [542, 503] width 832 height 72
click at [582, 514] on button "Close" at bounding box center [541, 509] width 161 height 32
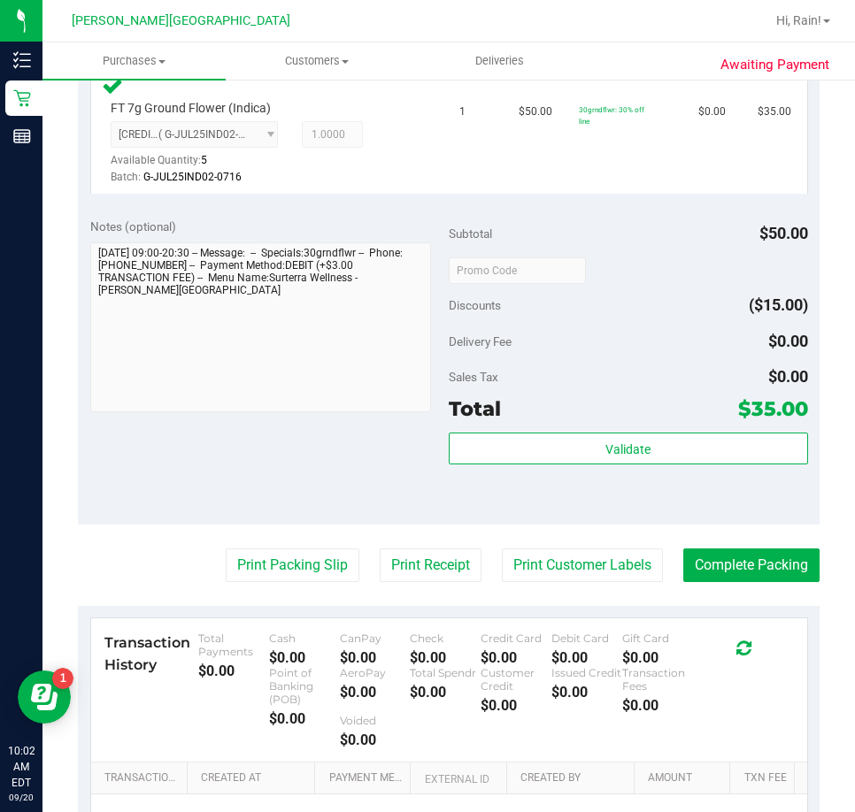
scroll to position [531, 0]
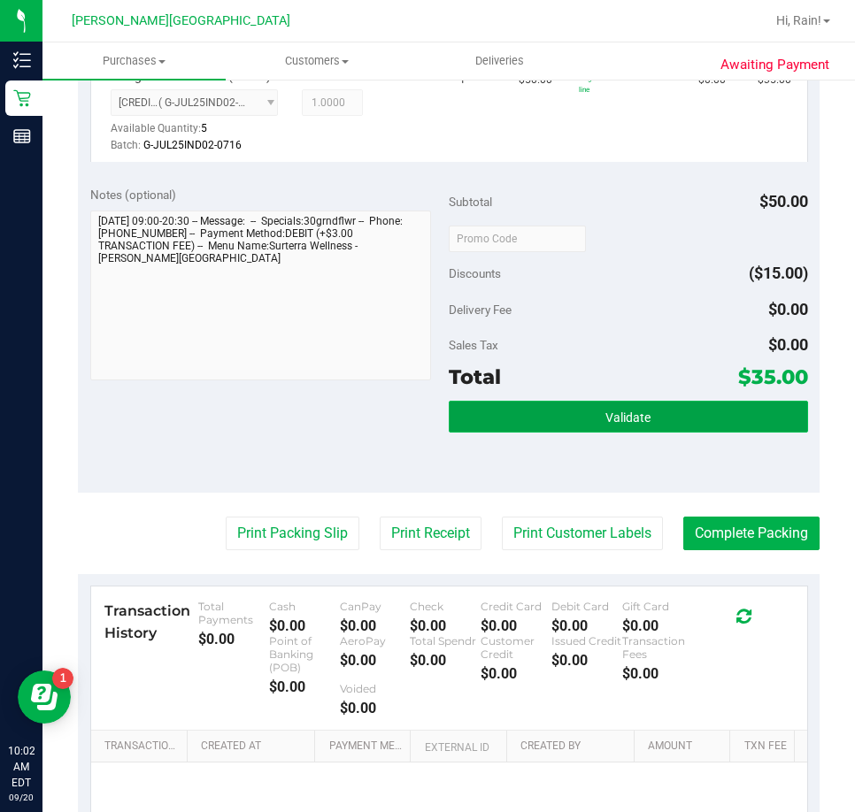
click at [673, 408] on button "Validate" at bounding box center [628, 417] width 359 height 32
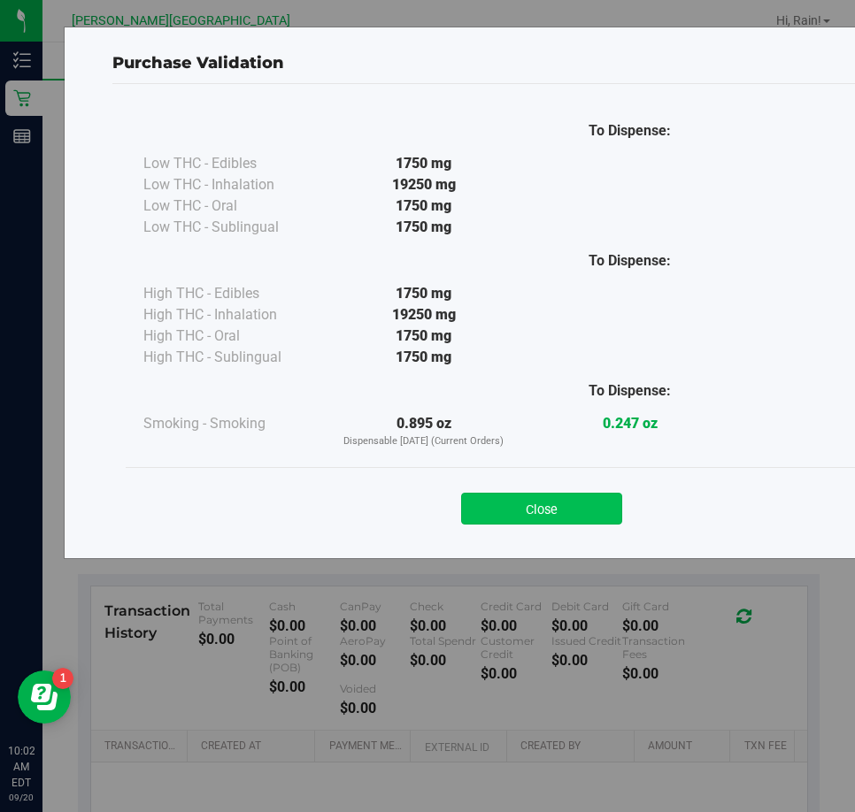
click at [512, 505] on button "Close" at bounding box center [541, 509] width 161 height 32
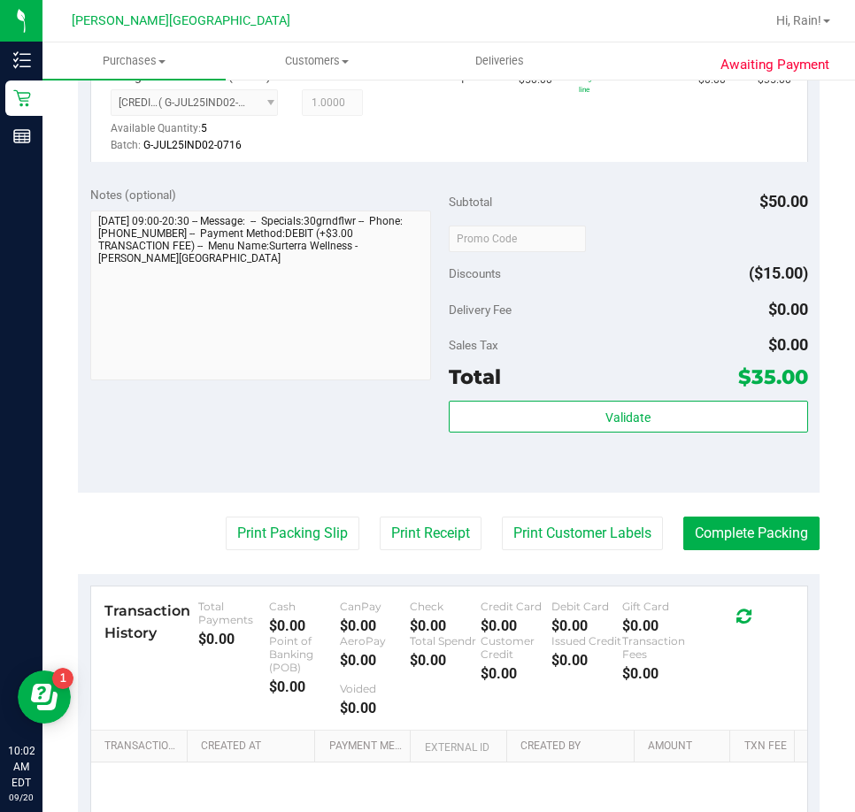
click at [603, 317] on div "Delivery Fee $0.00" at bounding box center [628, 310] width 359 height 32
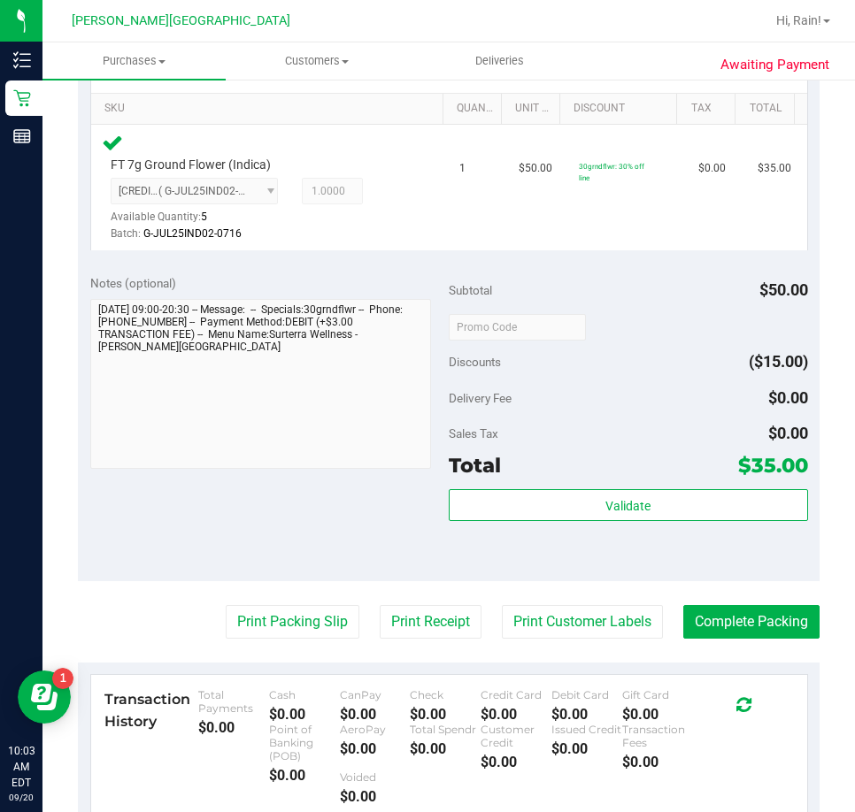
scroll to position [707, 0]
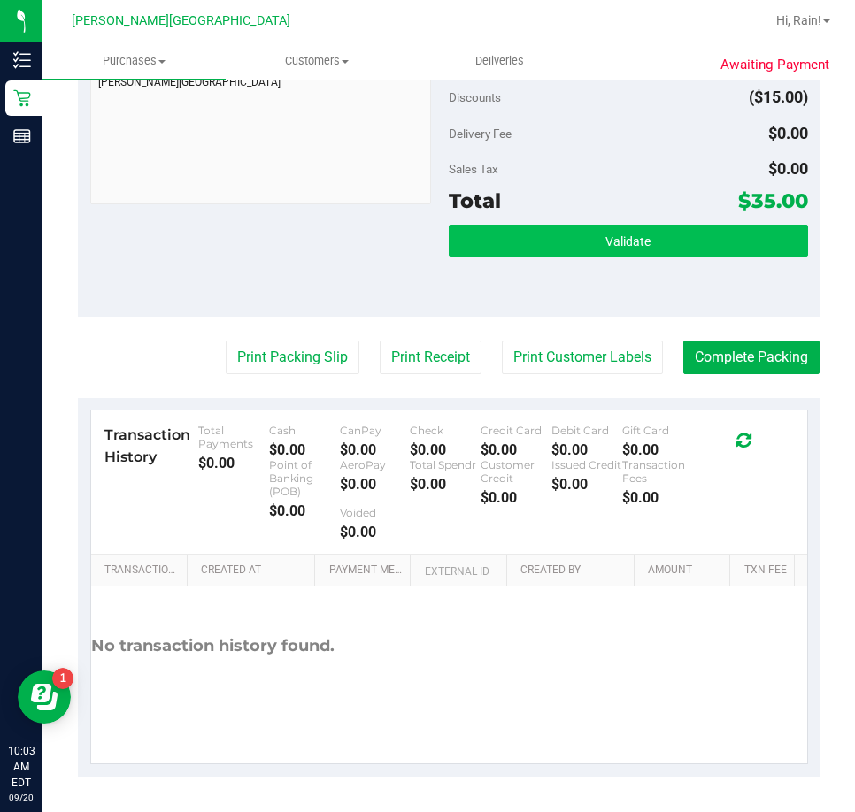
drag, startPoint x: 581, startPoint y: 220, endPoint x: 583, endPoint y: 234, distance: 14.3
click at [580, 223] on div "Subtotal $50.00 Discounts ($15.00) Delivery Fee $0.00 Sales Tax $0.00 Total $35…" at bounding box center [628, 157] width 359 height 295
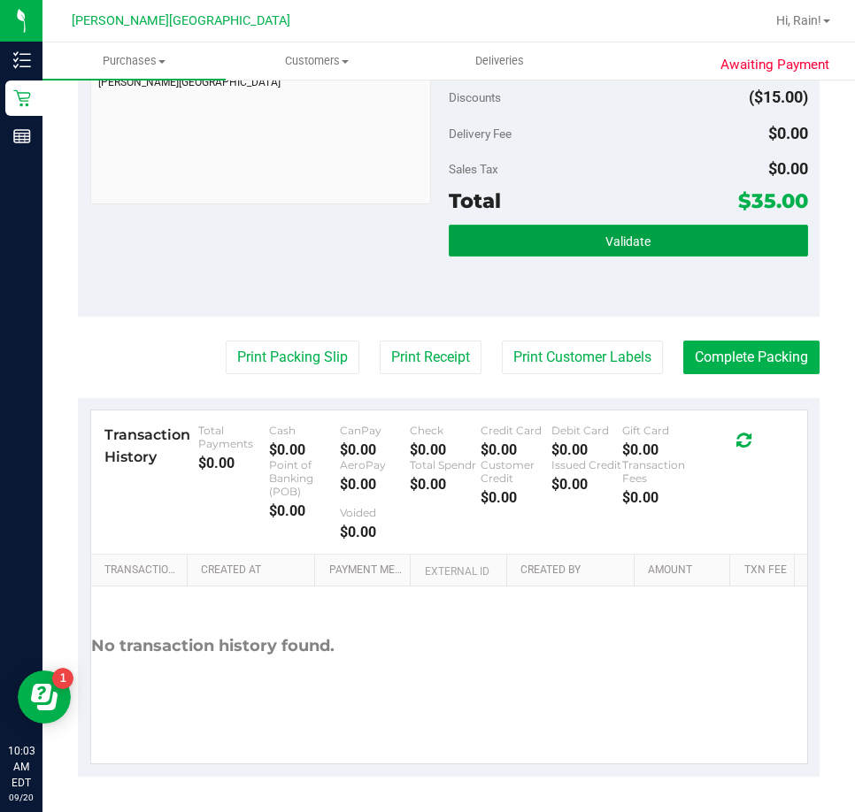
drag, startPoint x: 586, startPoint y: 239, endPoint x: 590, endPoint y: 295, distance: 55.9
click at [586, 255] on button "Validate" at bounding box center [628, 241] width 359 height 32
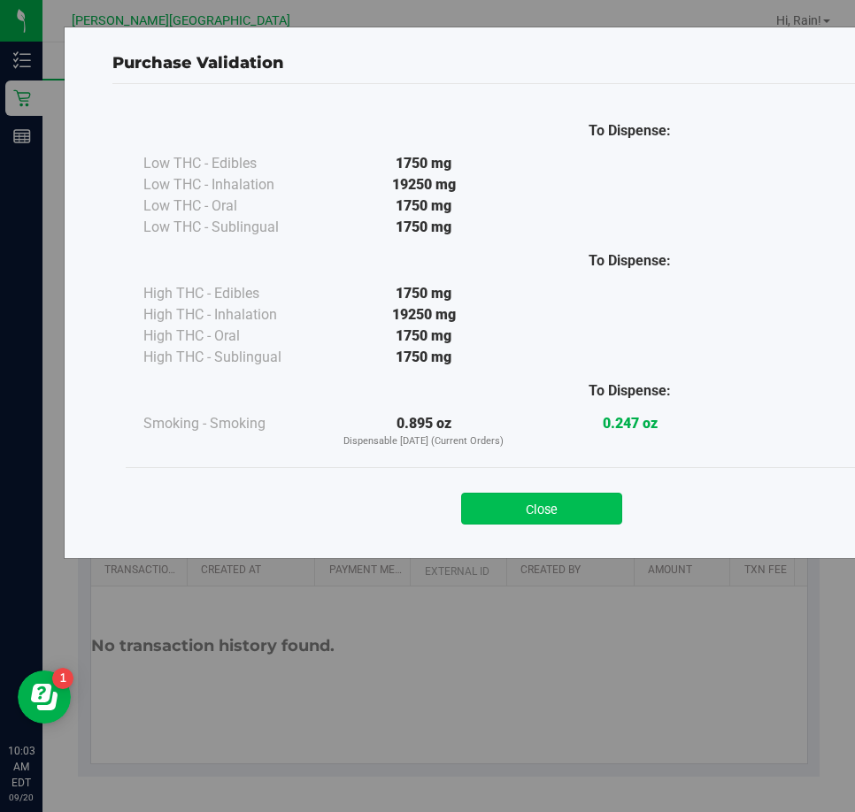
click at [600, 509] on button "Close" at bounding box center [541, 509] width 161 height 32
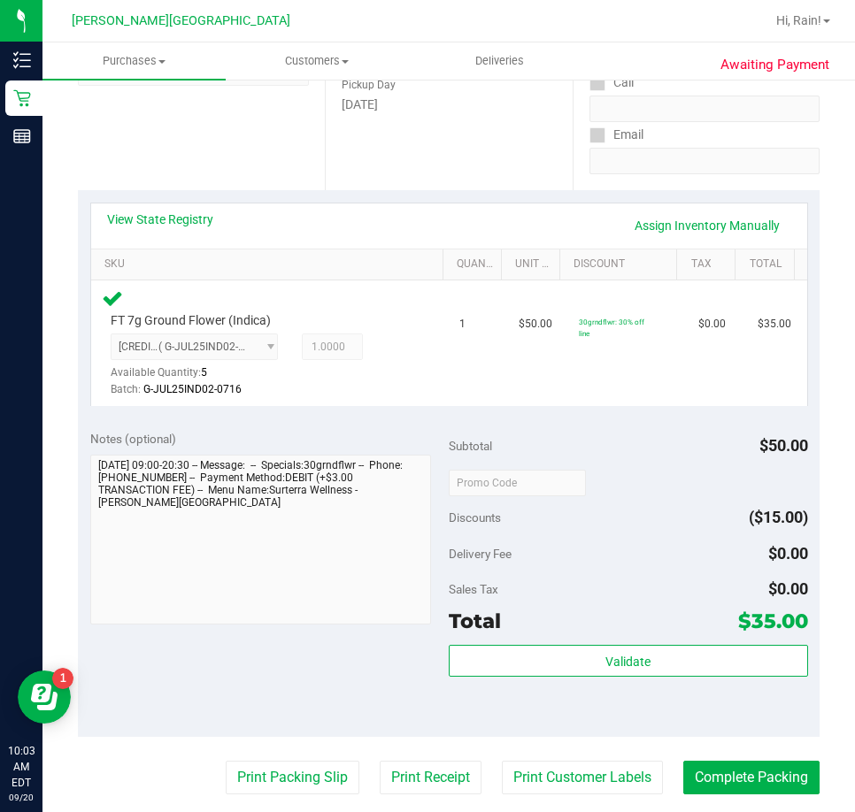
scroll to position [531, 0]
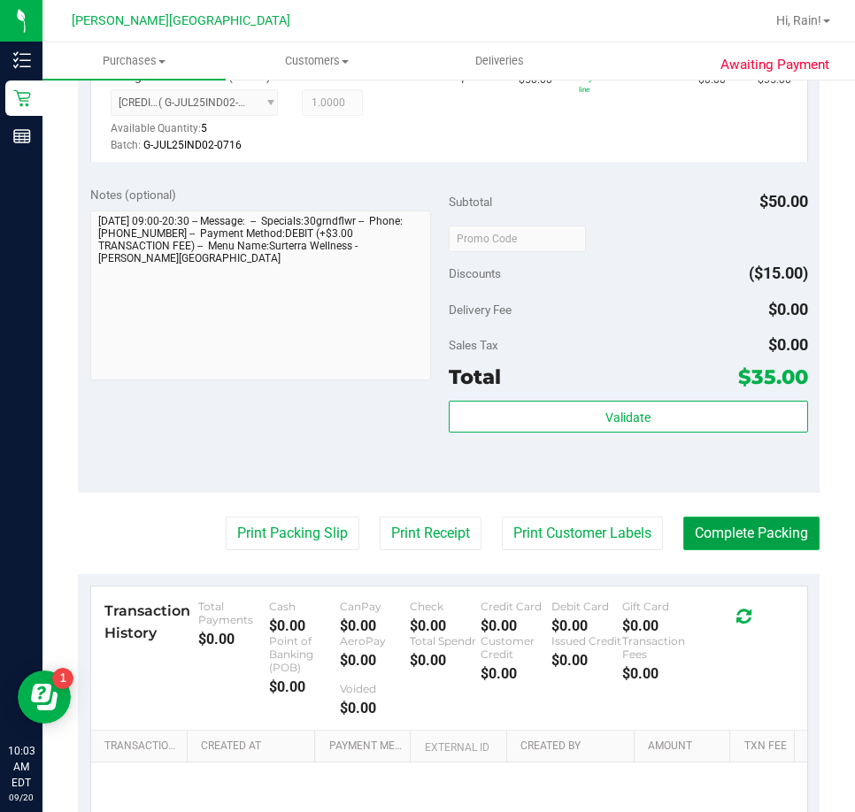
click at [745, 548] on button "Complete Packing" at bounding box center [751, 534] width 136 height 34
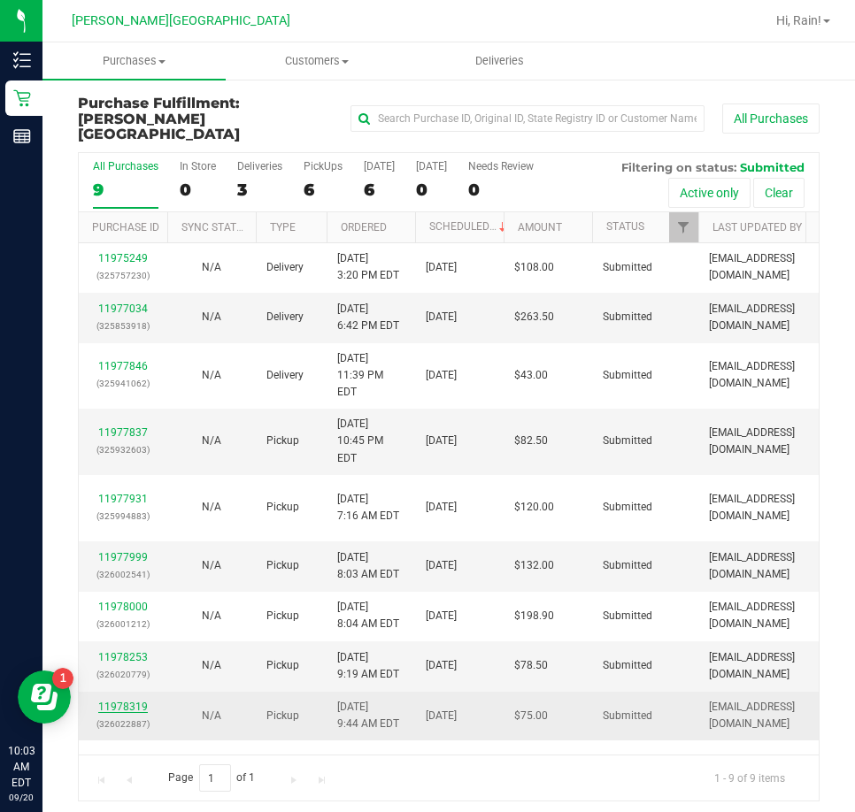
click at [118, 701] on link "11978319" at bounding box center [123, 707] width 50 height 12
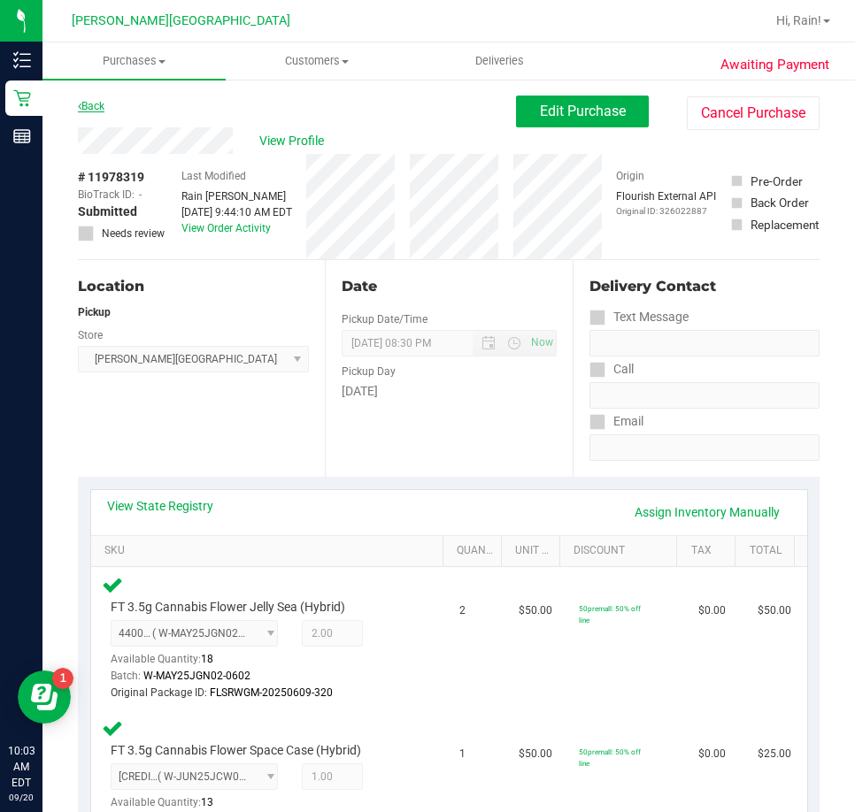
click at [98, 109] on link "Back" at bounding box center [91, 106] width 27 height 12
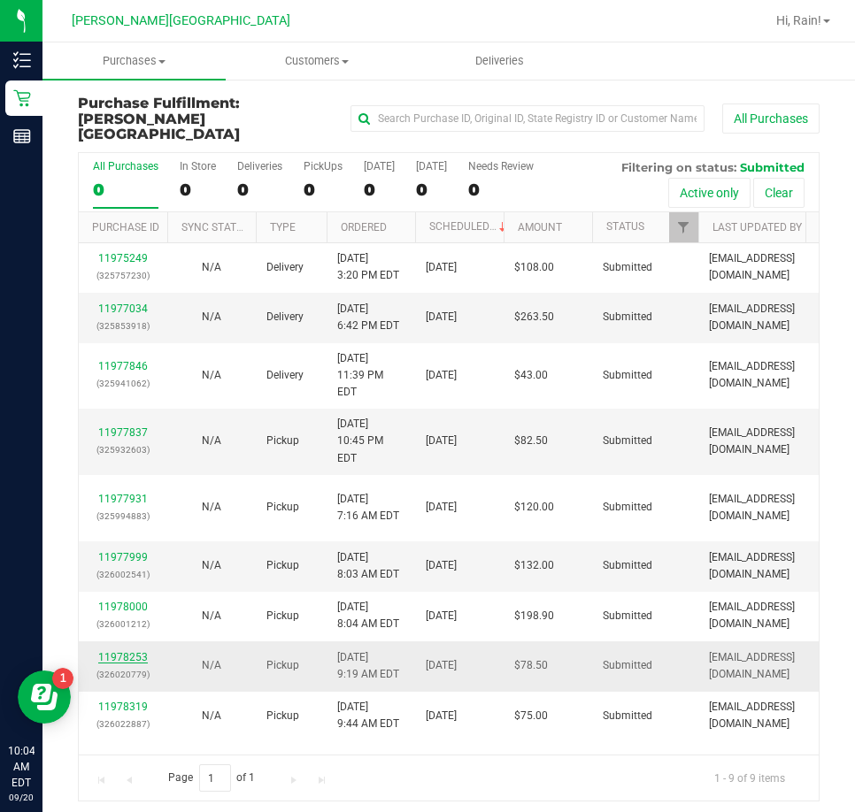
click at [130, 651] on link "11978253" at bounding box center [123, 657] width 50 height 12
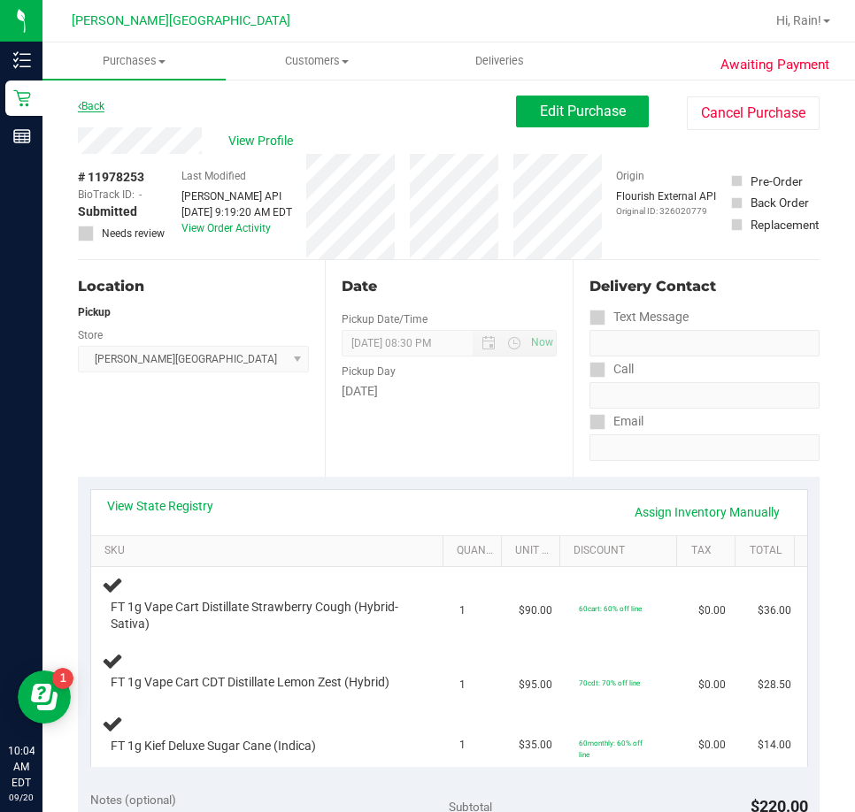
click at [104, 108] on link "Back" at bounding box center [91, 106] width 27 height 12
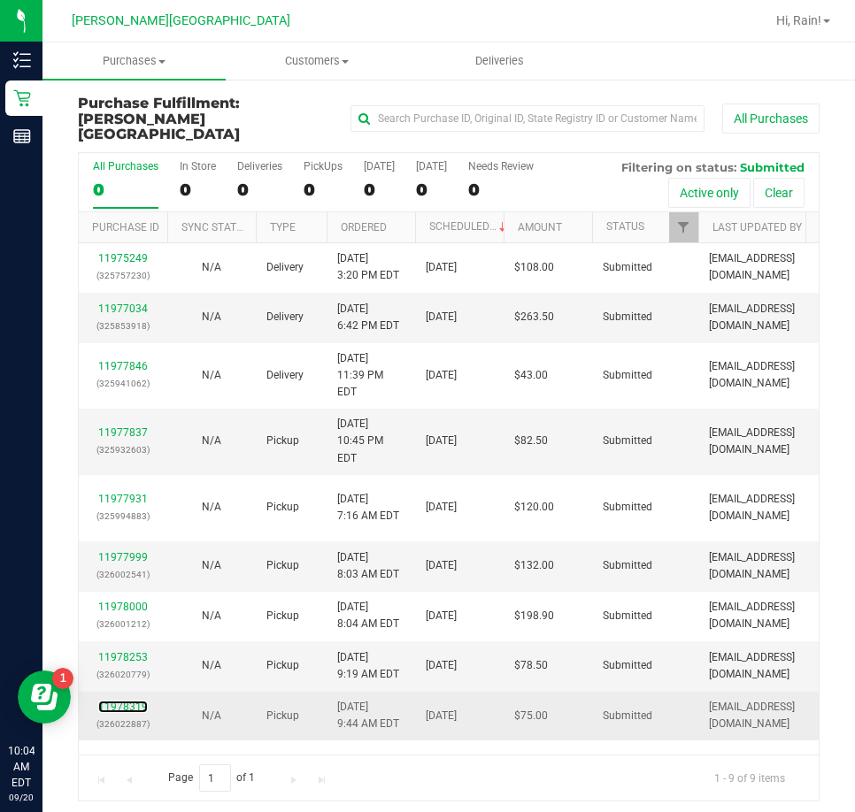
click at [119, 699] on div "11978319 (326022887)" at bounding box center [122, 716] width 67 height 34
drag, startPoint x: 119, startPoint y: 645, endPoint x: 118, endPoint y: 655, distance: 9.8
click at [118, 699] on div "11978319 (326022887)" at bounding box center [122, 716] width 67 height 34
click at [120, 701] on link "11978319" at bounding box center [123, 707] width 50 height 12
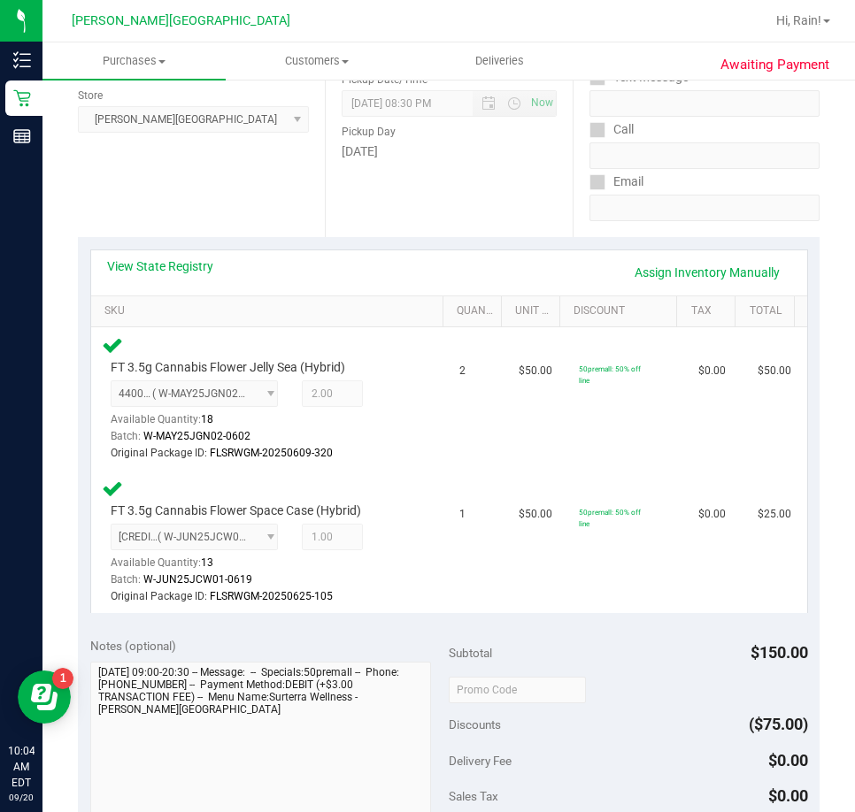
scroll to position [265, 0]
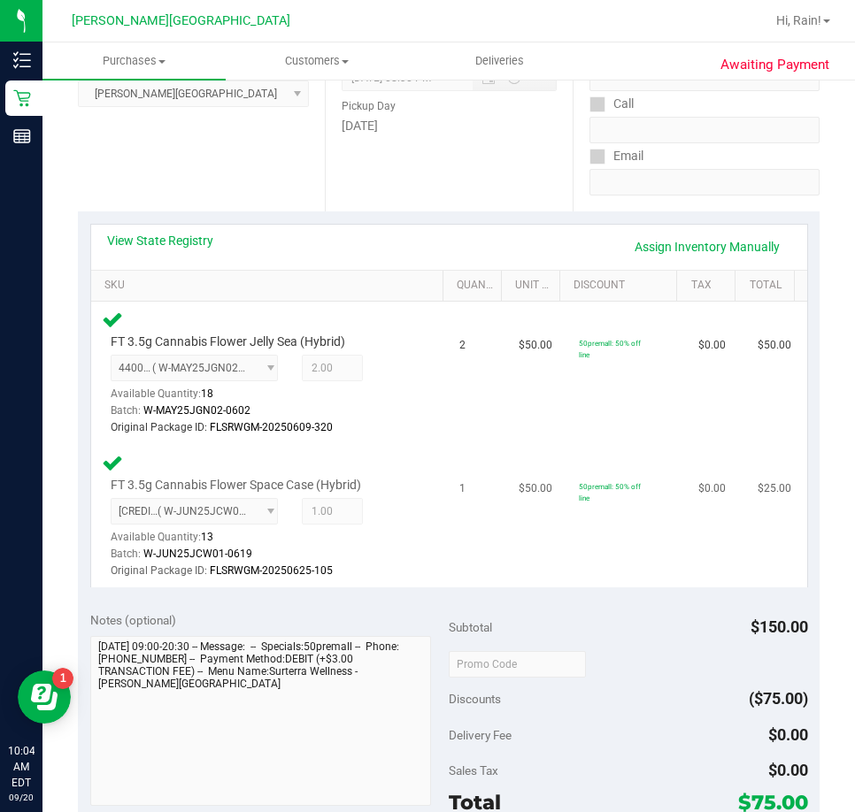
click at [533, 585] on td "$50.00" at bounding box center [537, 516] width 59 height 142
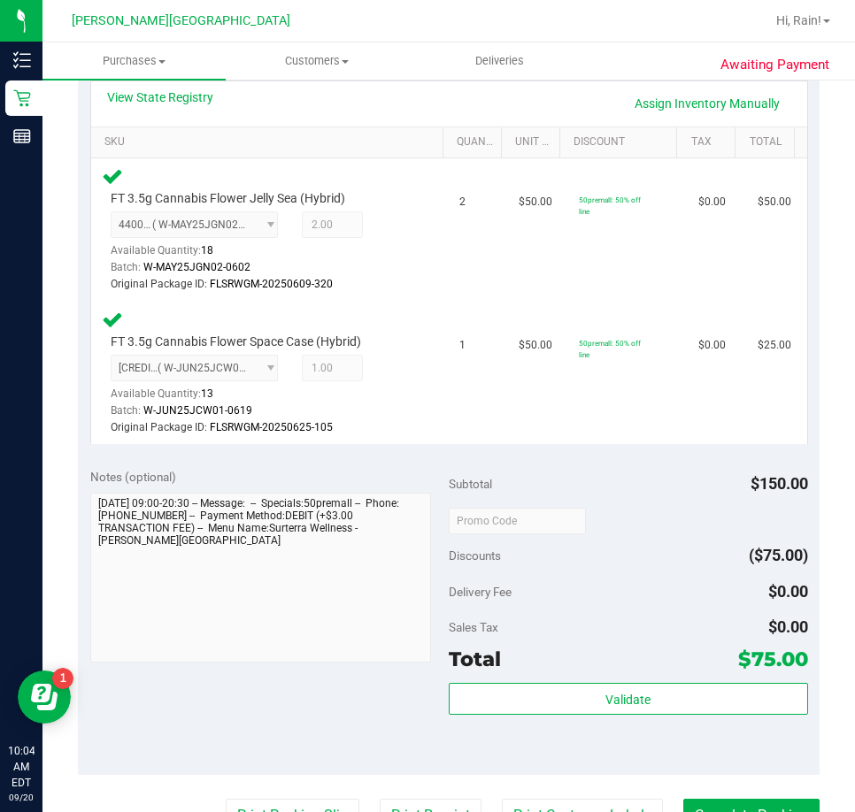
scroll to position [619, 0]
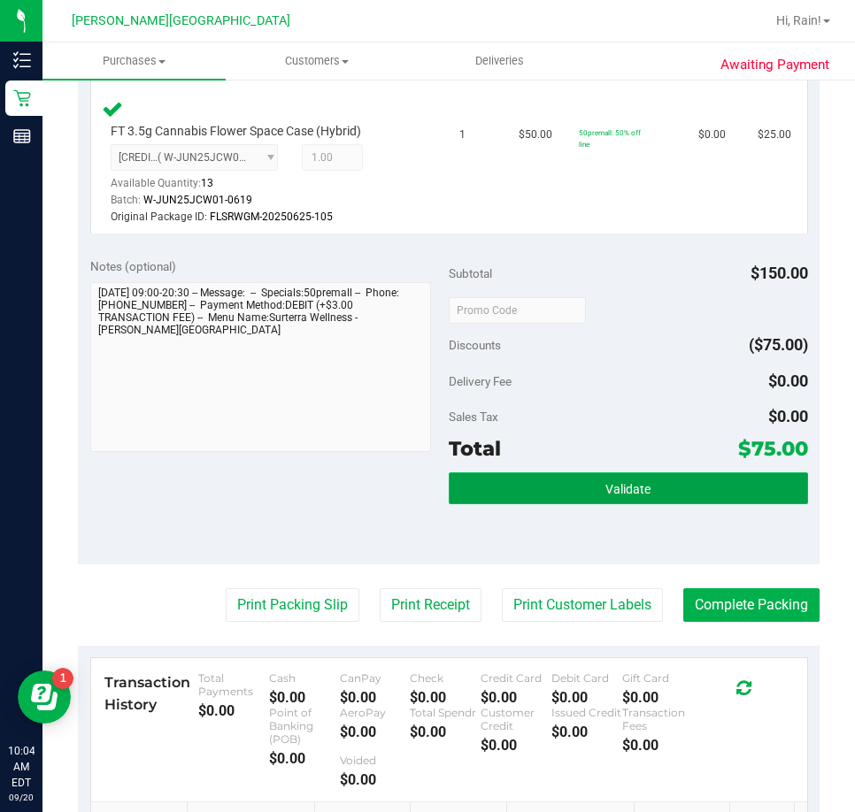
click at [701, 497] on button "Validate" at bounding box center [628, 488] width 359 height 32
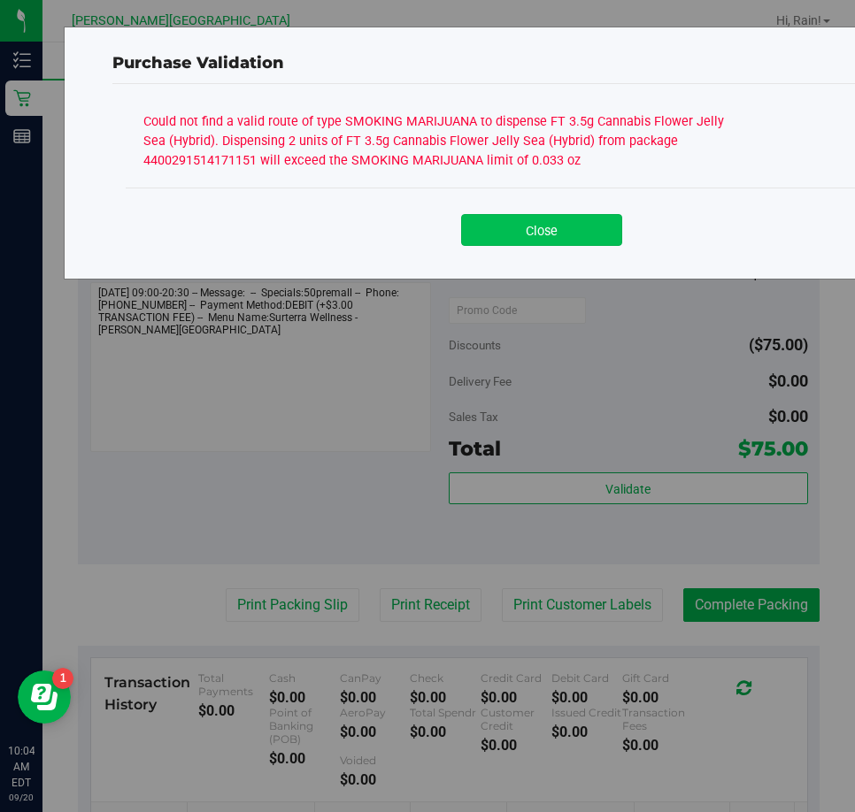
click at [523, 214] on button "Close" at bounding box center [541, 230] width 161 height 32
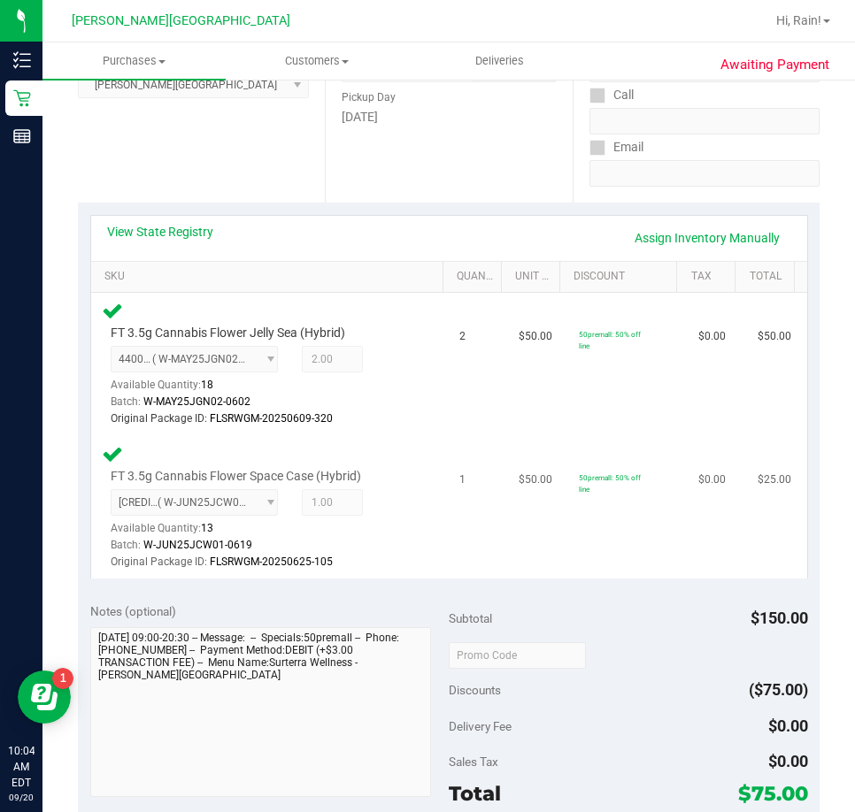
scroll to position [265, 0]
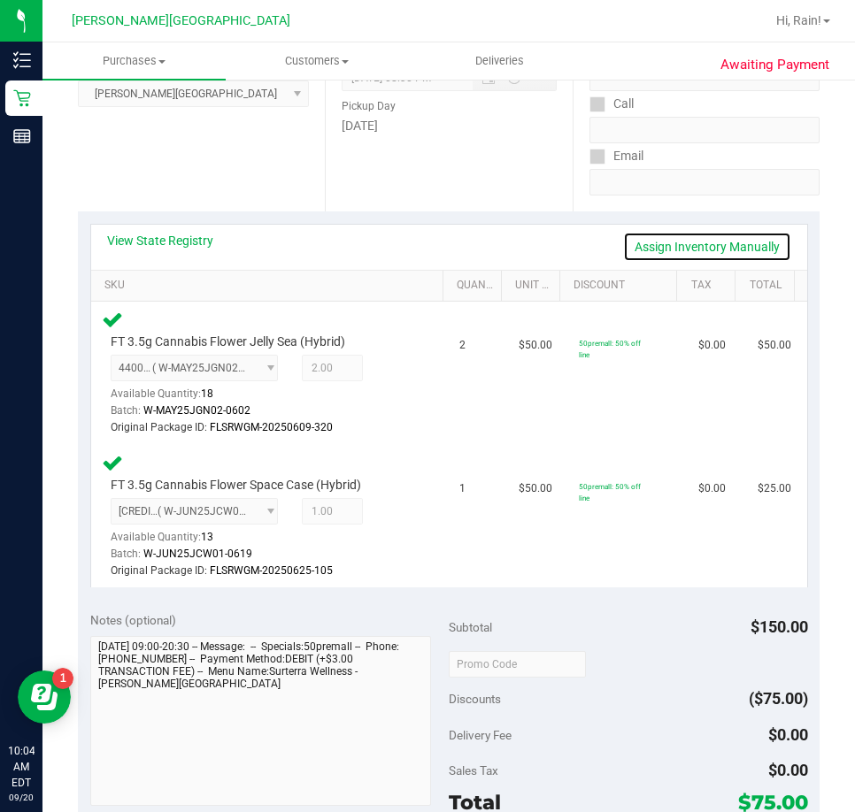
click at [730, 246] on link "Assign Inventory Manually" at bounding box center [707, 247] width 168 height 30
click at [394, 515] on icon at bounding box center [398, 513] width 19 height 20
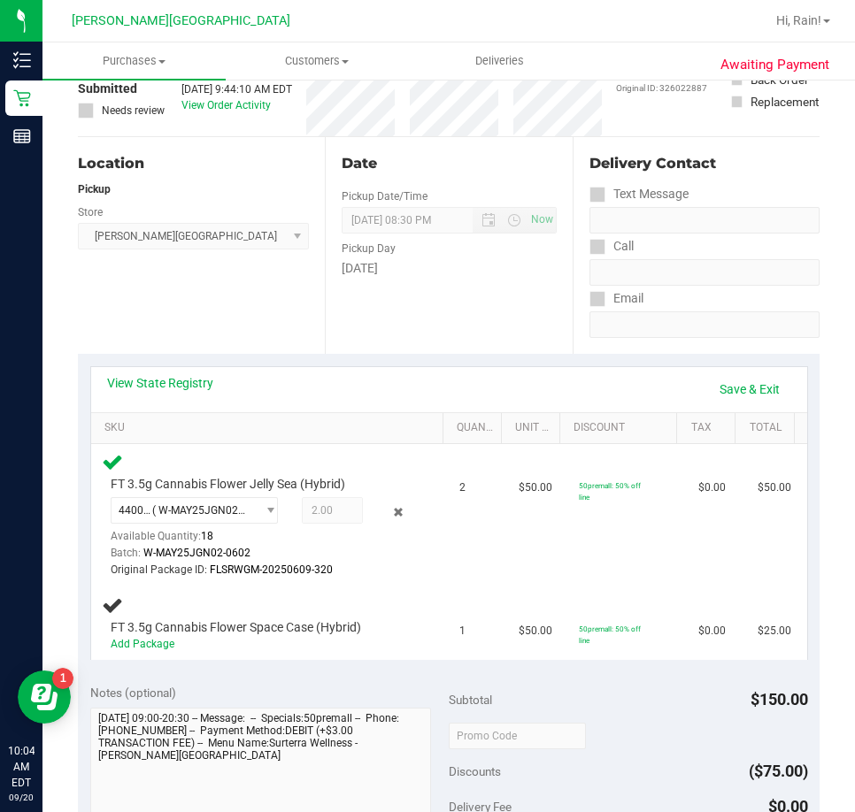
scroll to position [0, 0]
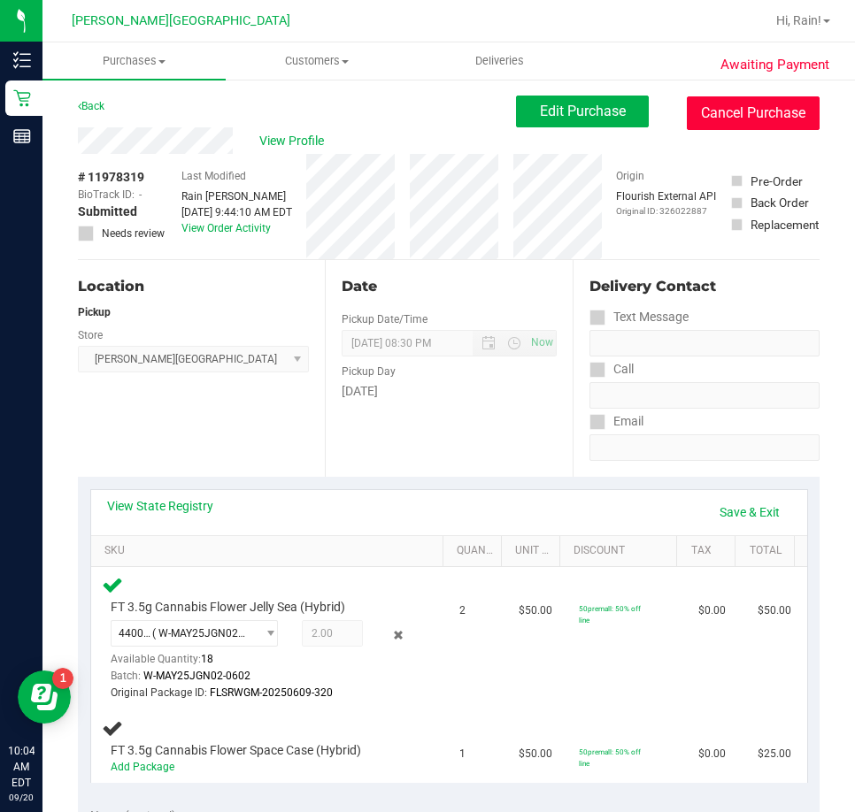
click at [756, 114] on button "Cancel Purchase" at bounding box center [753, 113] width 133 height 34
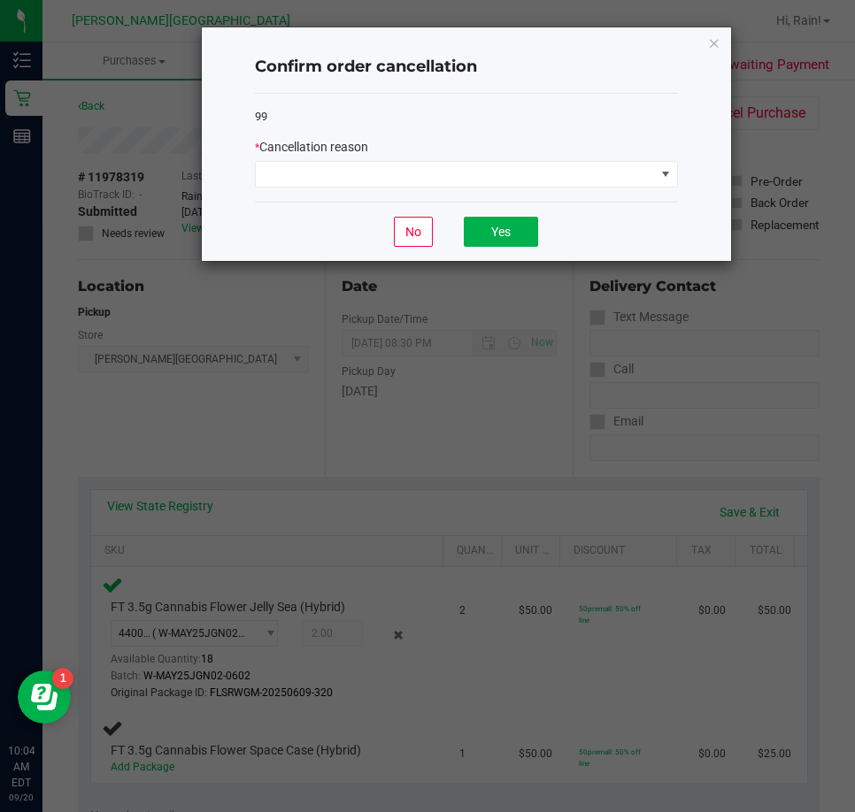
click at [375, 153] on div "* Cancellation reason" at bounding box center [466, 147] width 423 height 19
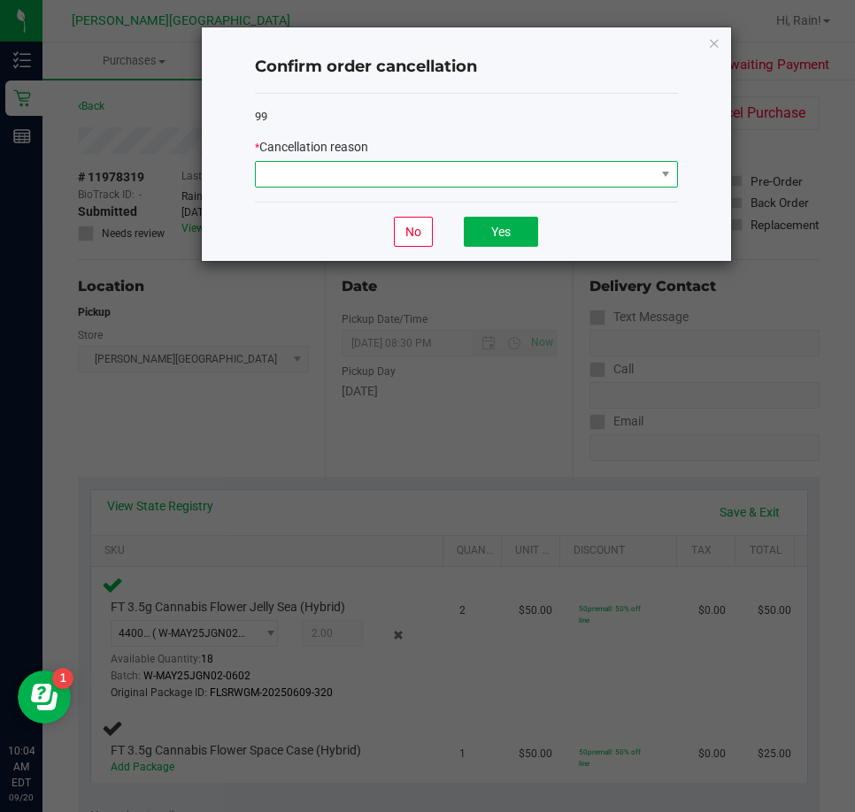
click at [369, 174] on span at bounding box center [455, 174] width 399 height 25
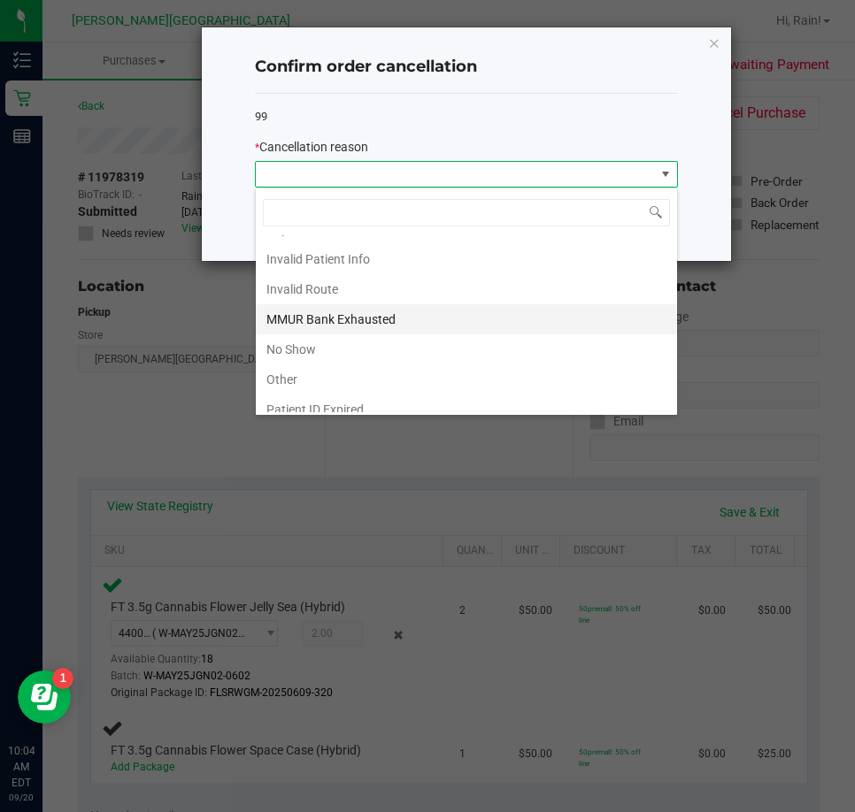
scroll to position [94, 0]
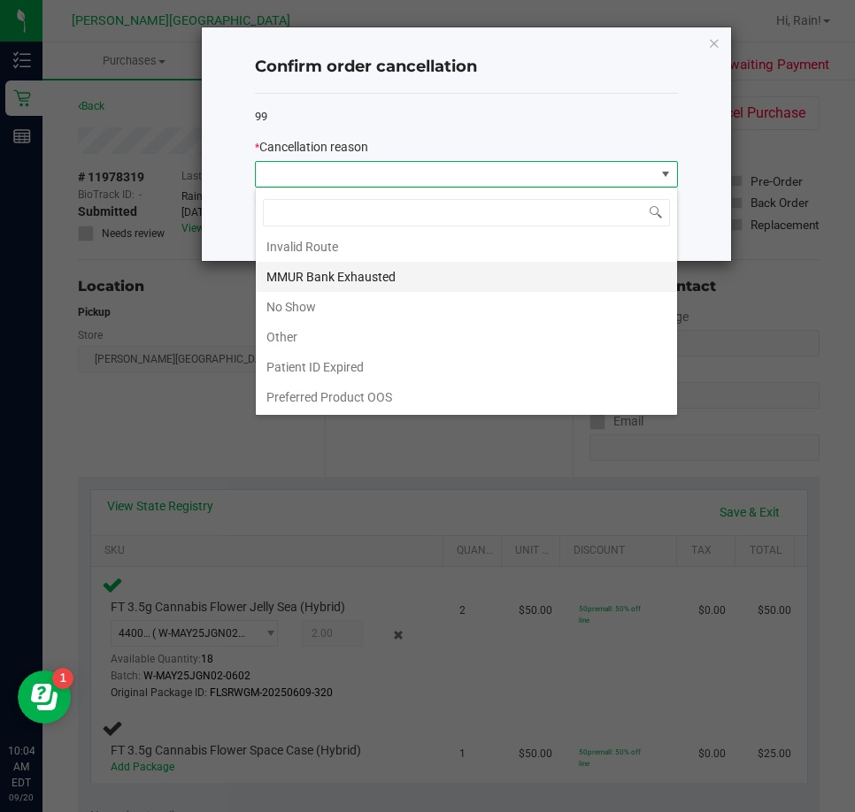
click at [338, 276] on li "MMUR Bank Exhausted" at bounding box center [466, 277] width 421 height 30
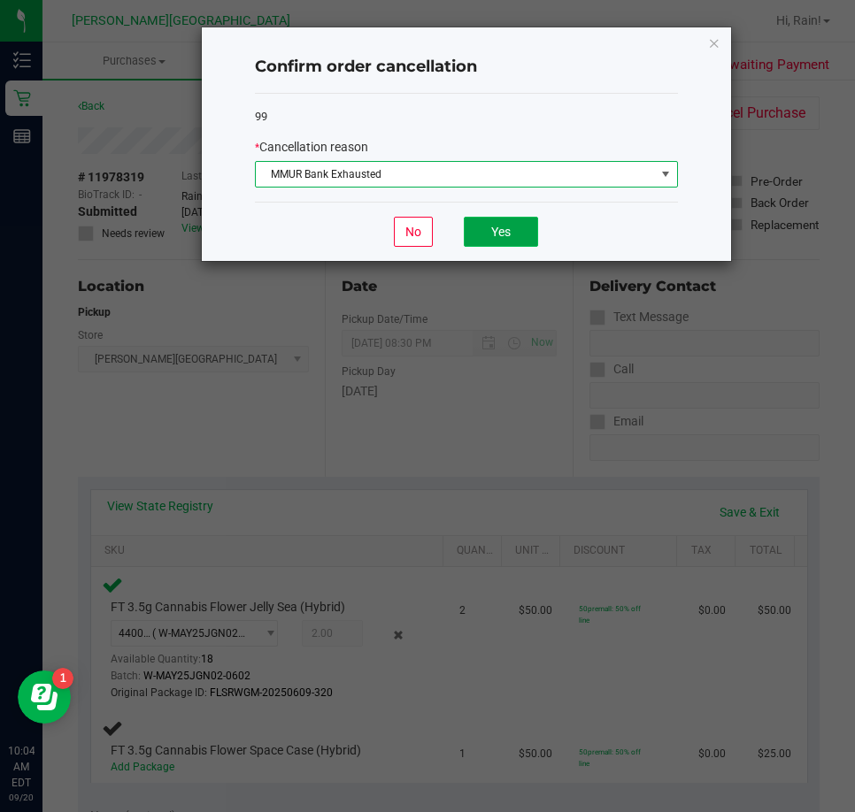
click at [508, 223] on button "Yes" at bounding box center [501, 232] width 74 height 30
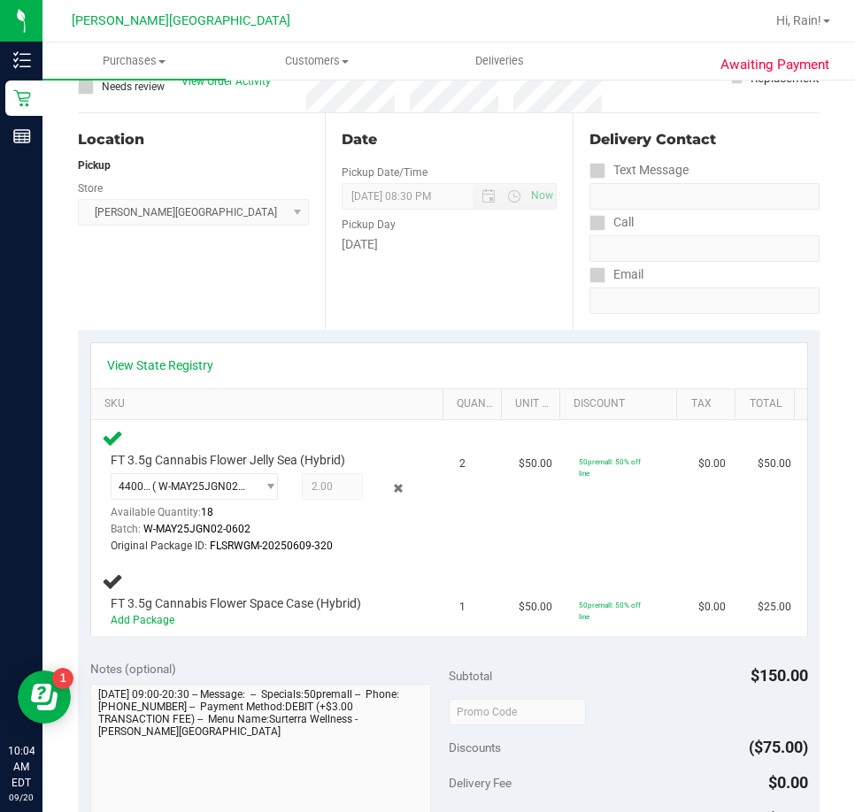
scroll to position [0, 0]
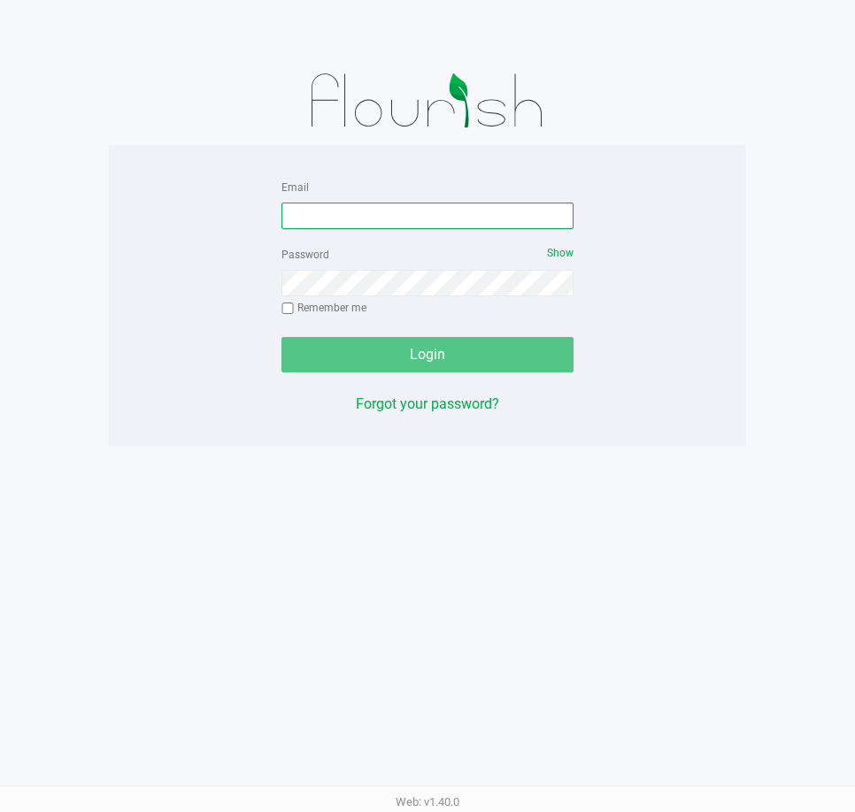
click at [401, 218] on input "Email" at bounding box center [427, 216] width 292 height 27
type input "[EMAIL_ADDRESS][DOMAIN_NAME]"
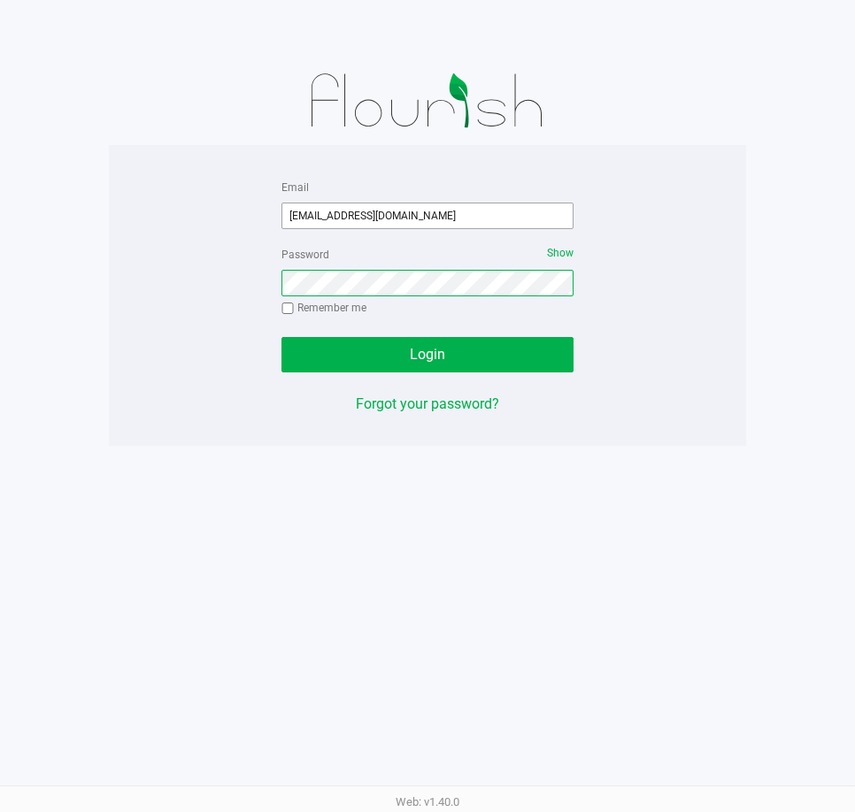
click at [281, 337] on button "Login" at bounding box center [427, 354] width 292 height 35
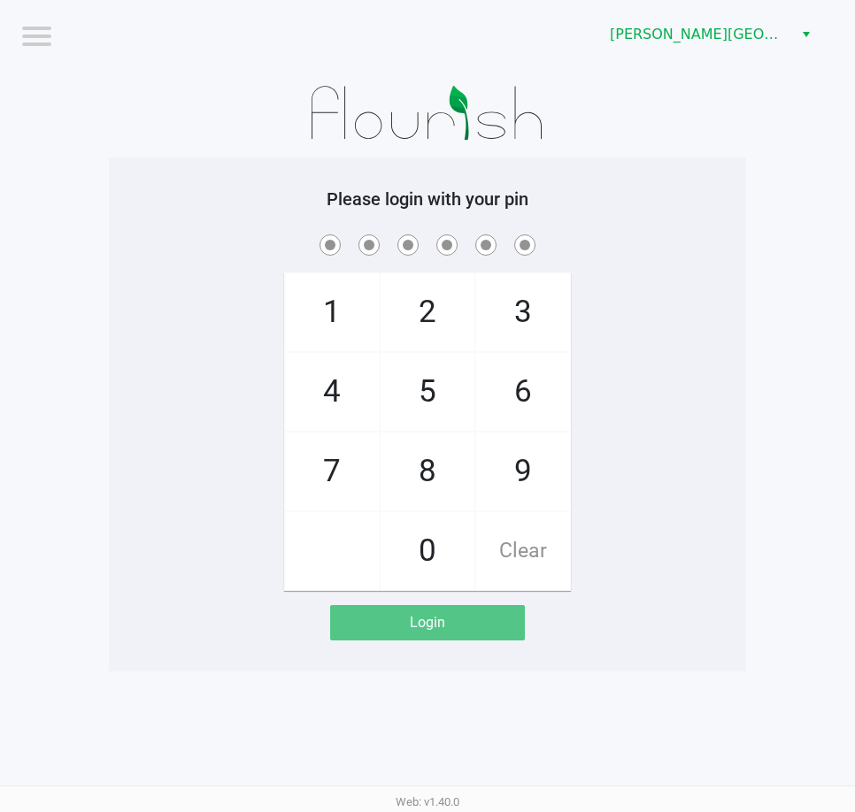
click at [230, 435] on div "1 4 7 2 5 8 0 3 6 9 Clear" at bounding box center [427, 411] width 637 height 360
click at [772, 383] on app-pos-login-wrapper "Logout [PERSON_NAME][GEOGRAPHIC_DATA] WC Please login with your pin 1 4 7 2 5 8…" at bounding box center [427, 336] width 855 height 672
checkbox input "true"
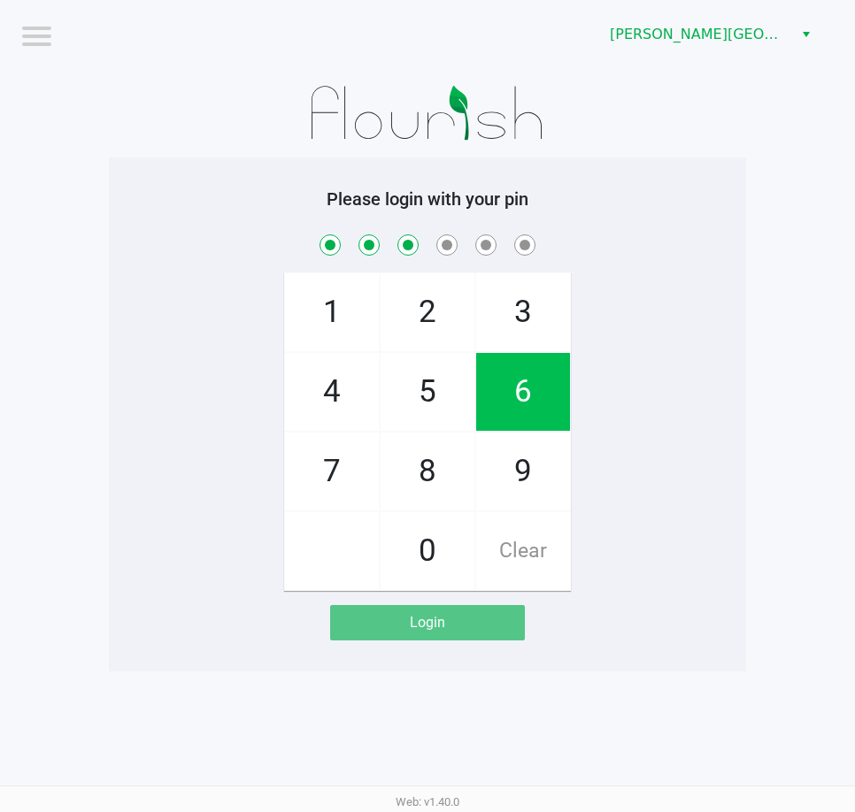
checkbox input "true"
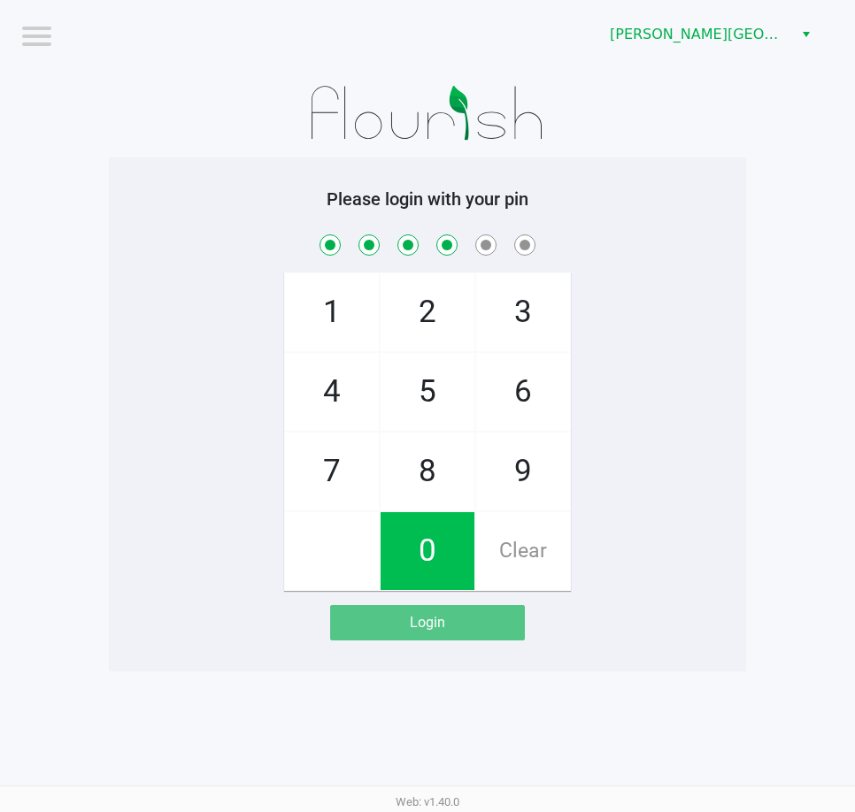
checkbox input "true"
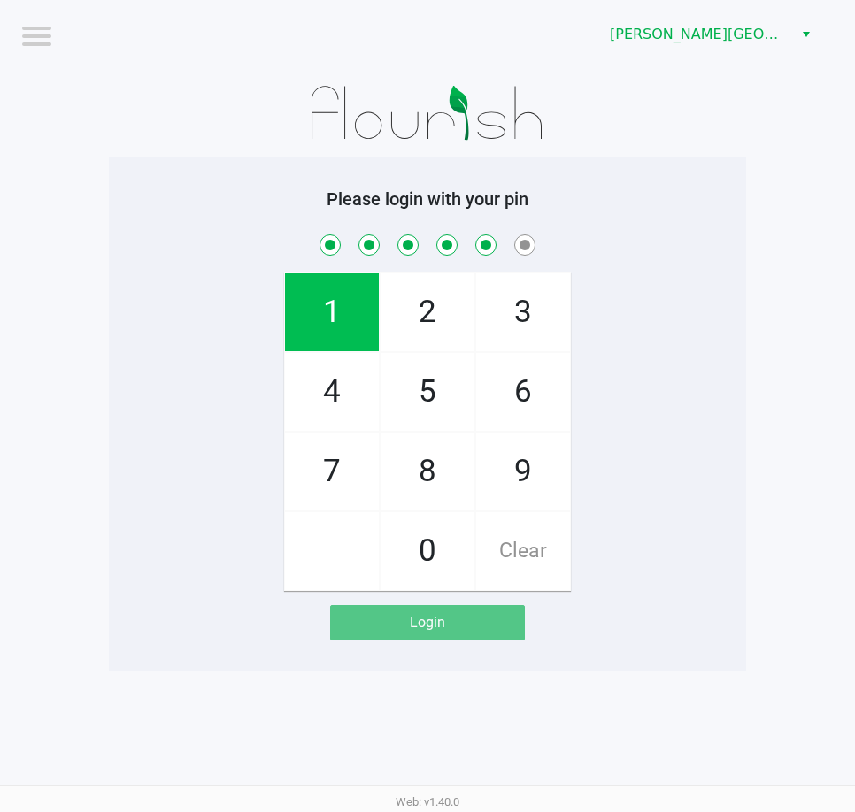
checkbox input "true"
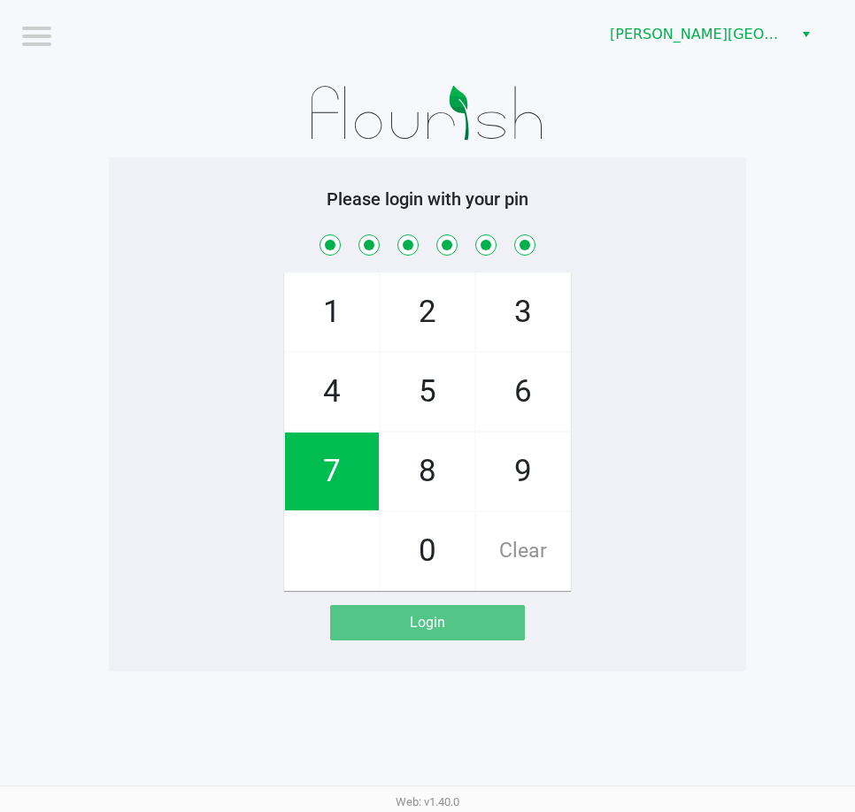
checkbox input "true"
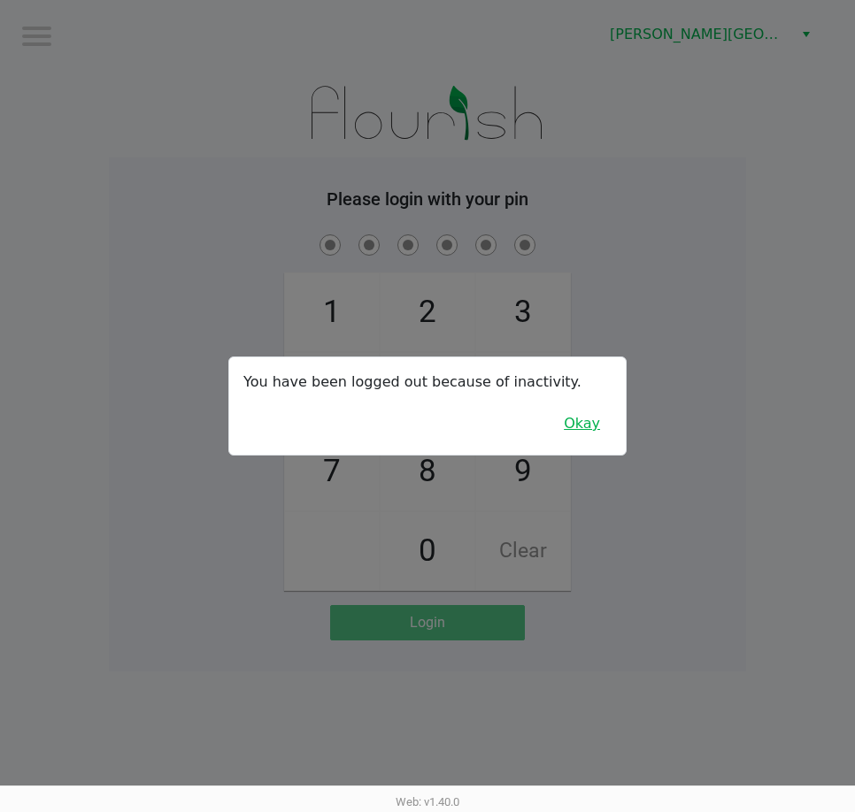
click at [595, 429] on button "Okay" at bounding box center [581, 424] width 59 height 34
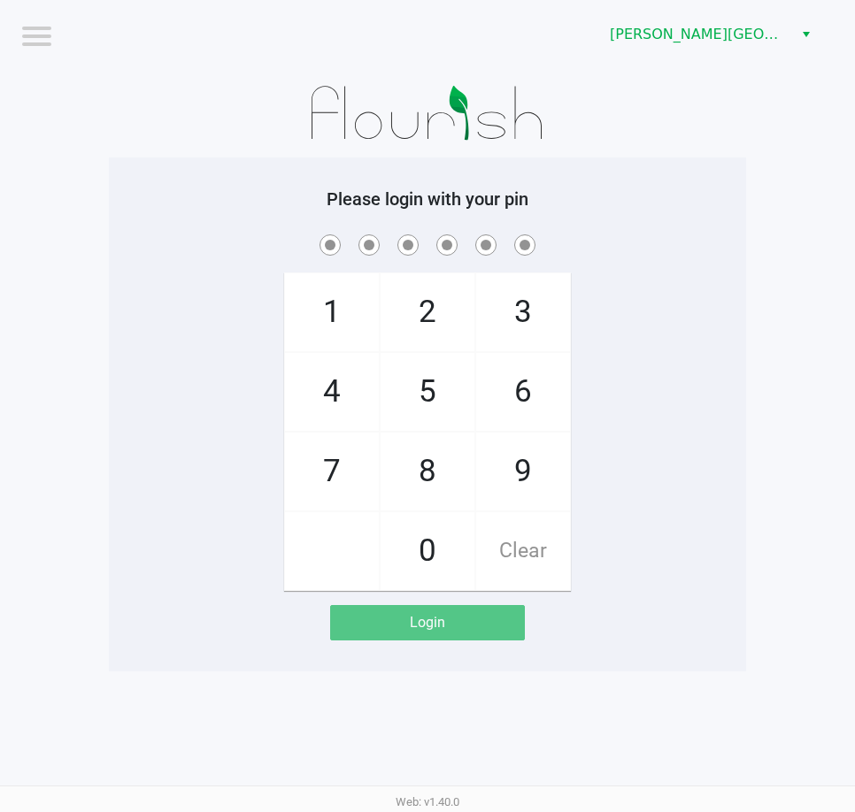
click at [595, 429] on div "1 4 7 2 5 8 0 3 6 9 Clear" at bounding box center [427, 411] width 637 height 360
checkbox input "true"
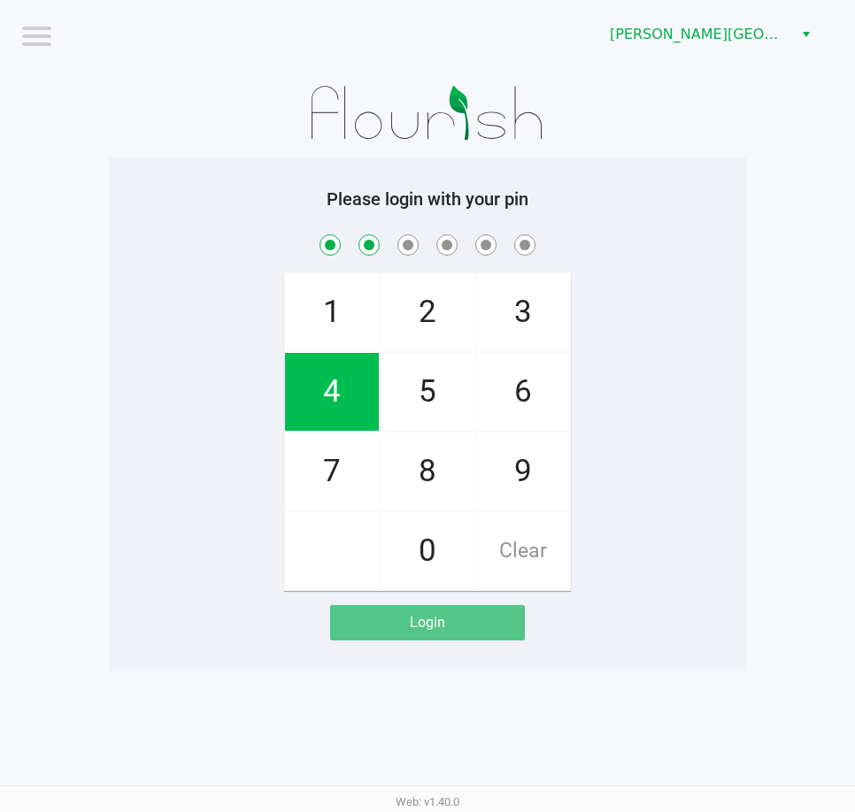
checkbox input "true"
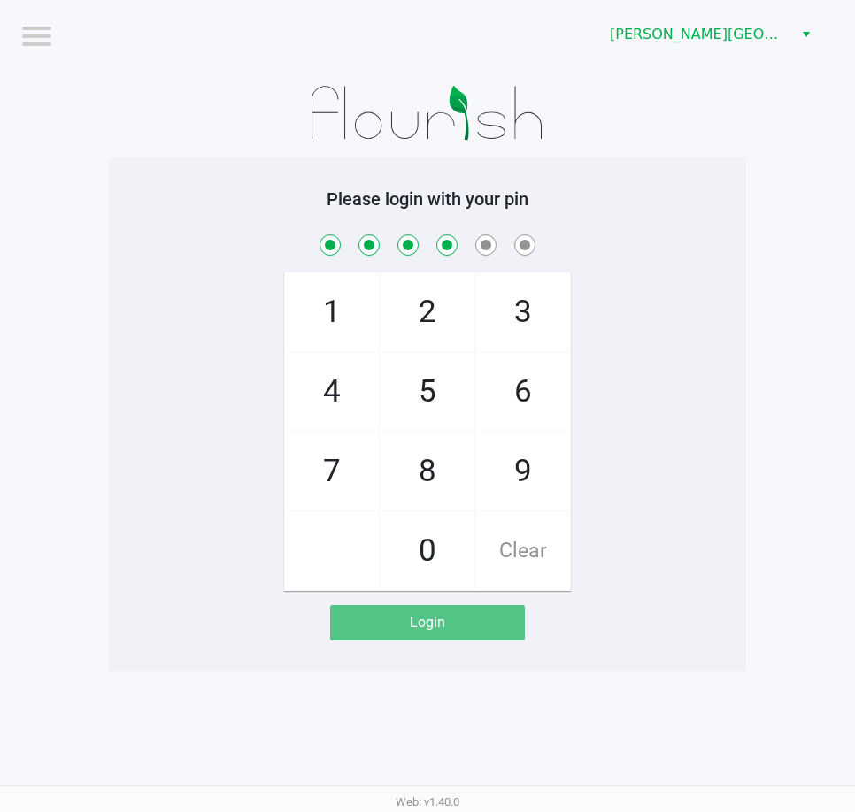
checkbox input "true"
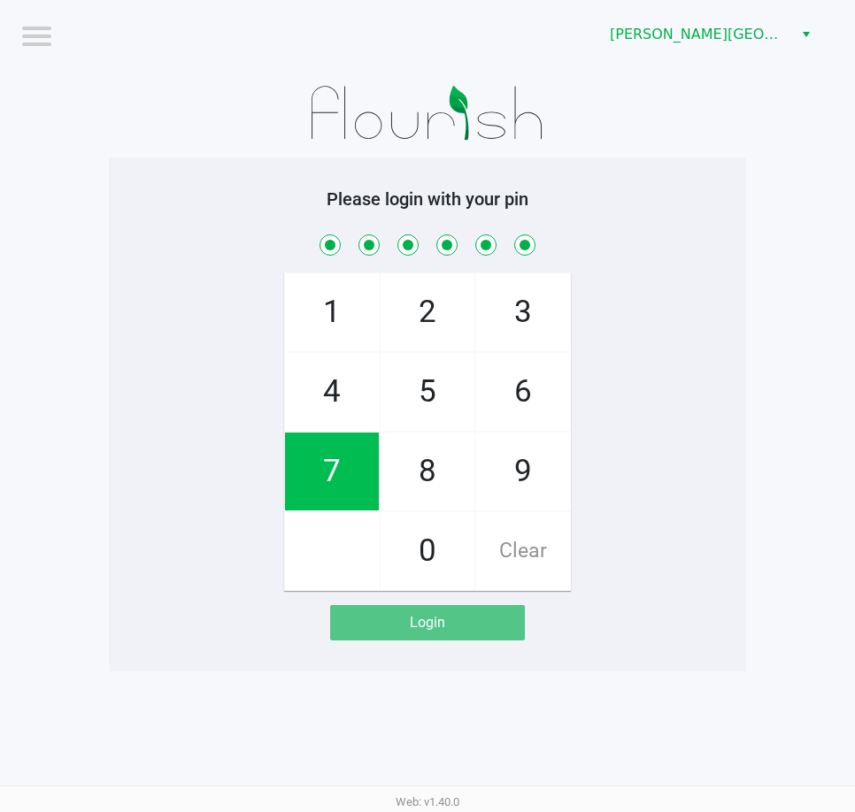
checkbox input "true"
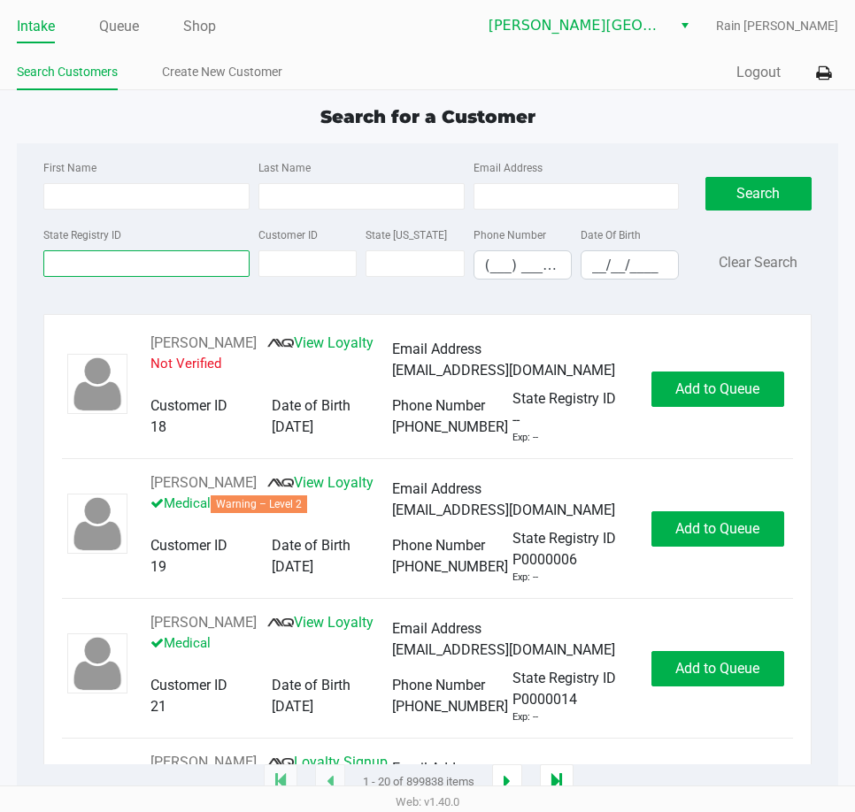
click at [206, 263] on input "State Registry ID" at bounding box center [146, 263] width 206 height 27
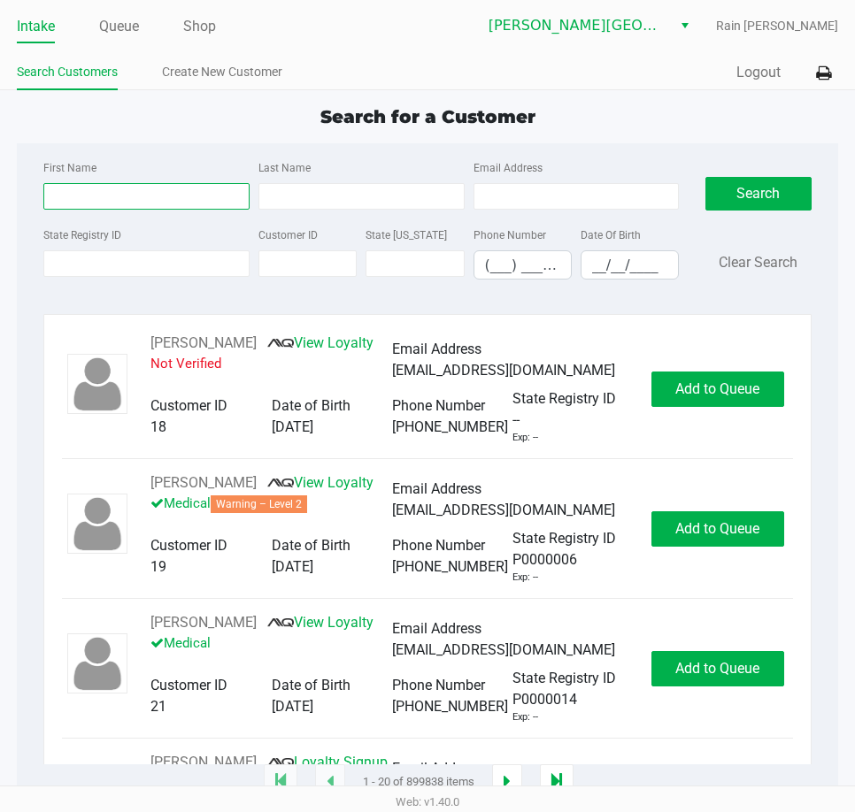
click at [106, 190] on input "First Name" at bounding box center [146, 196] width 206 height 27
click at [104, 196] on input "First Name" at bounding box center [146, 196] width 206 height 27
type input "[PERSON_NAME]"
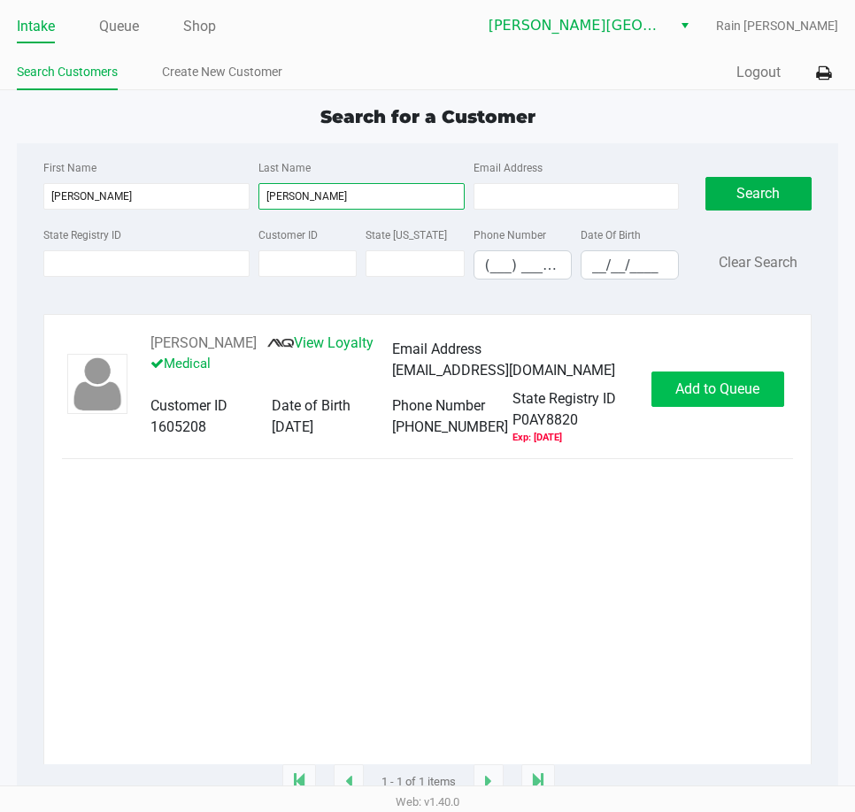
type input "[PERSON_NAME]"
click at [728, 390] on span "Add to Queue" at bounding box center [717, 388] width 84 height 17
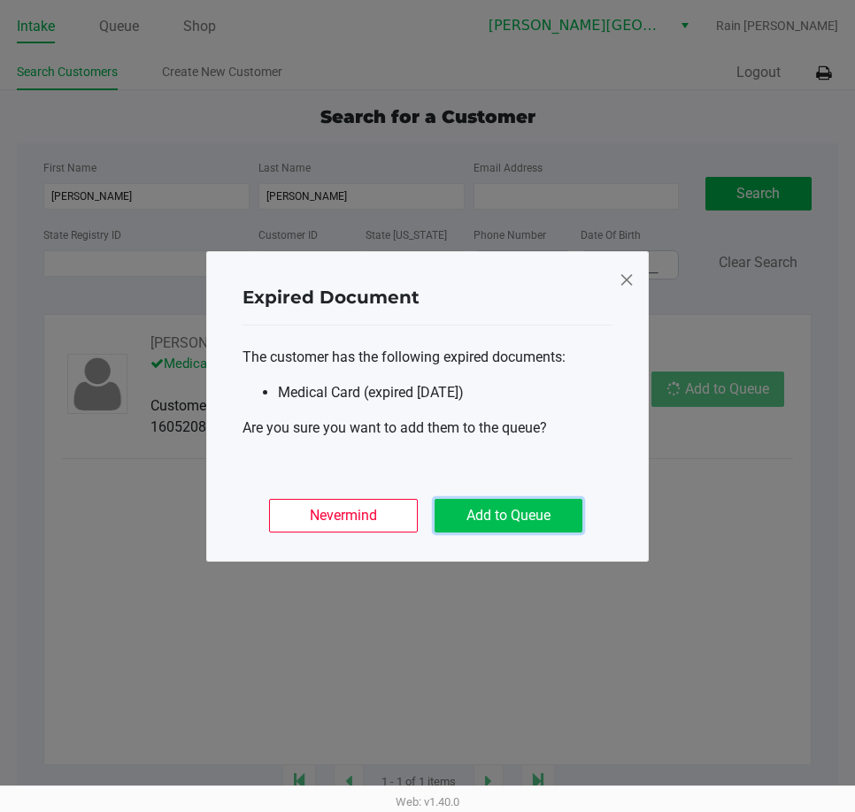
click at [536, 526] on button "Add to Queue" at bounding box center [508, 516] width 148 height 34
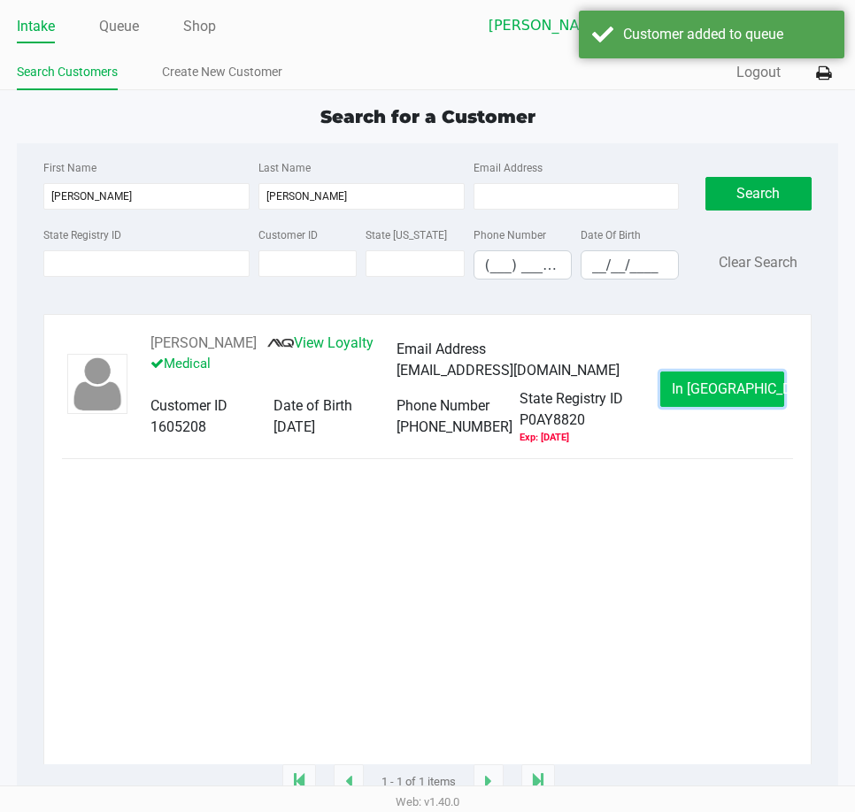
click at [692, 380] on button "In [GEOGRAPHIC_DATA]" at bounding box center [722, 389] width 124 height 35
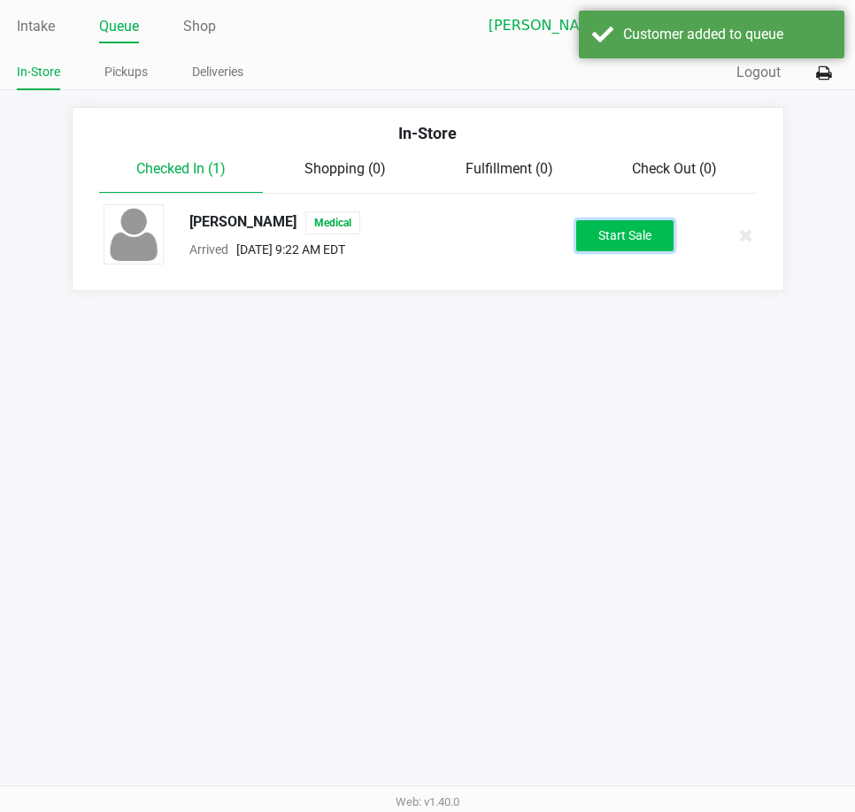
click at [642, 229] on button "Start Sale" at bounding box center [624, 235] width 97 height 31
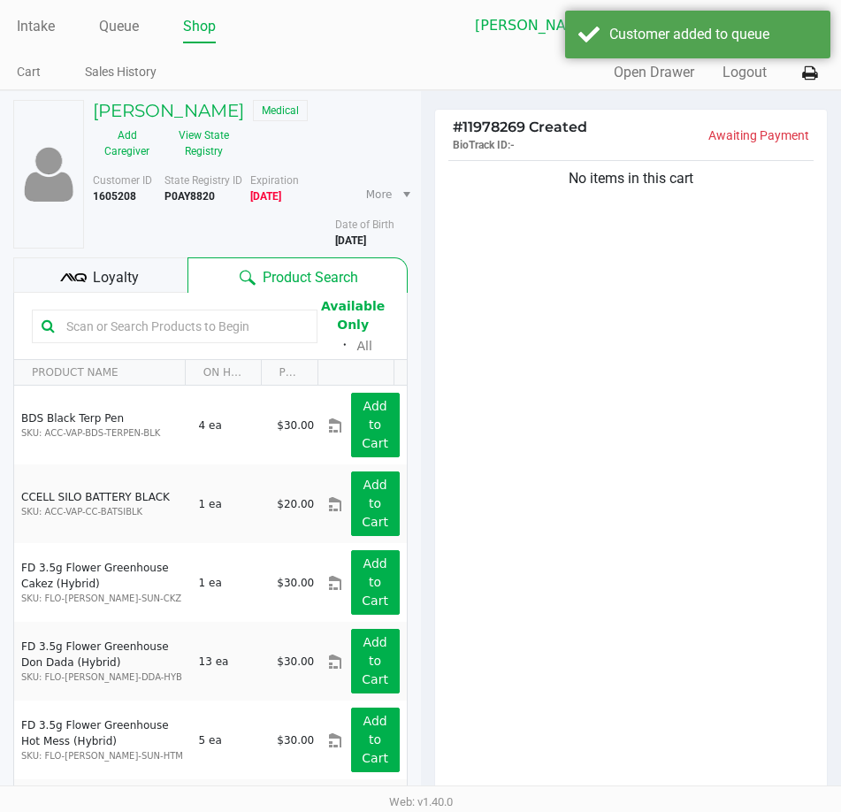
click at [730, 318] on div "No items in this cart" at bounding box center [631, 477] width 393 height 641
click at [98, 265] on div "Loyalty" at bounding box center [100, 274] width 174 height 35
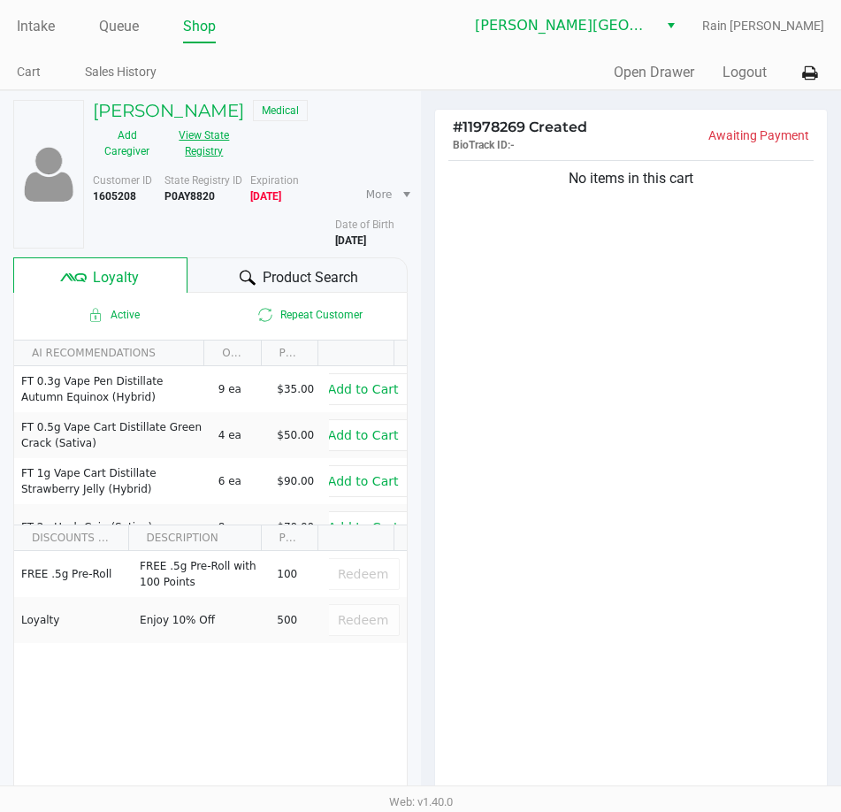
click at [208, 144] on button "View State Registry" at bounding box center [199, 143] width 76 height 44
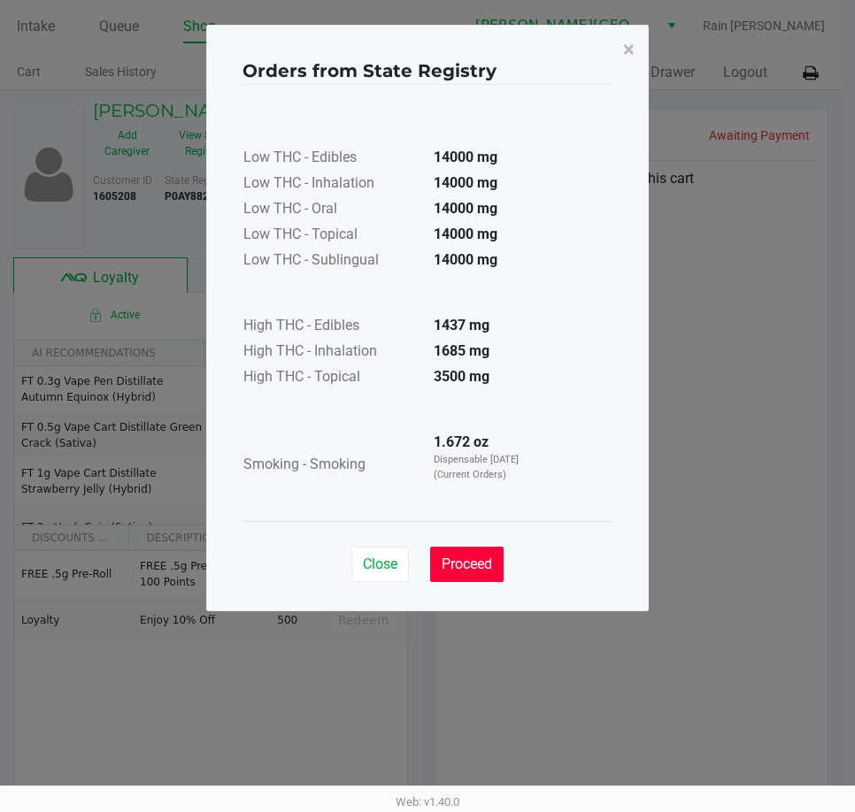
drag, startPoint x: 464, startPoint y: 578, endPoint x: 478, endPoint y: 566, distance: 18.2
click at [465, 578] on button "Proceed" at bounding box center [466, 564] width 73 height 35
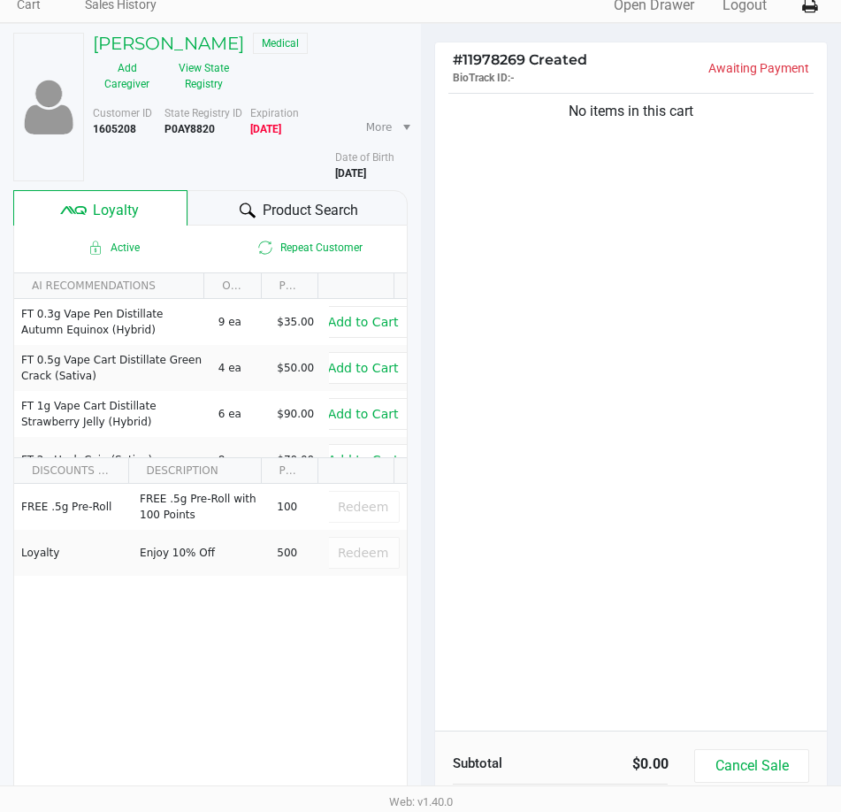
scroll to position [88, 0]
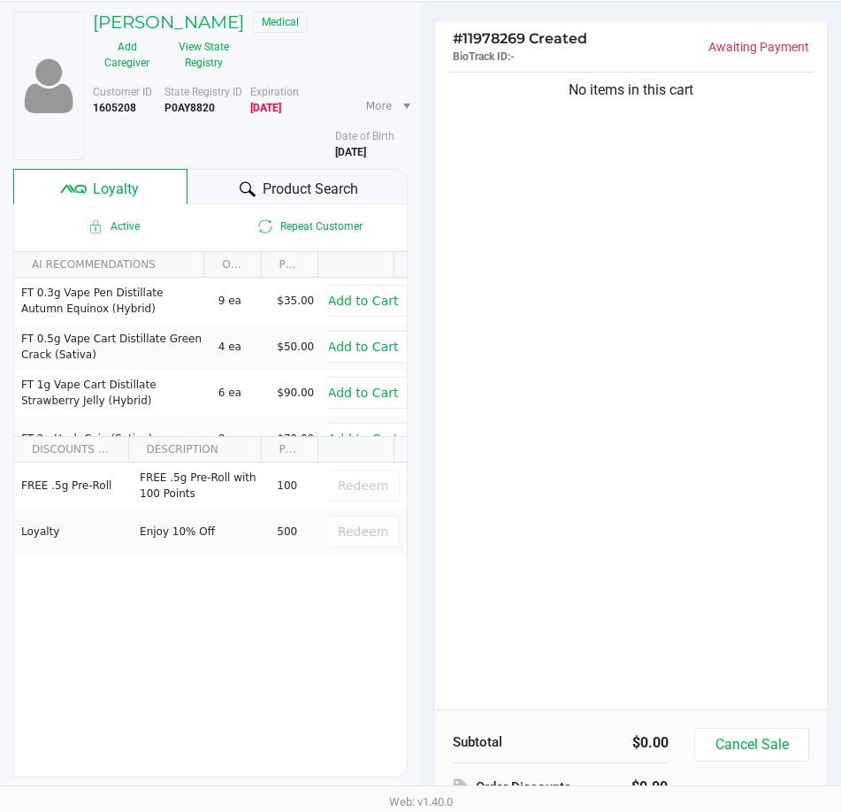
click at [636, 516] on div "No items in this cart" at bounding box center [631, 388] width 393 height 641
click at [633, 518] on div "No items in this cart" at bounding box center [631, 388] width 393 height 641
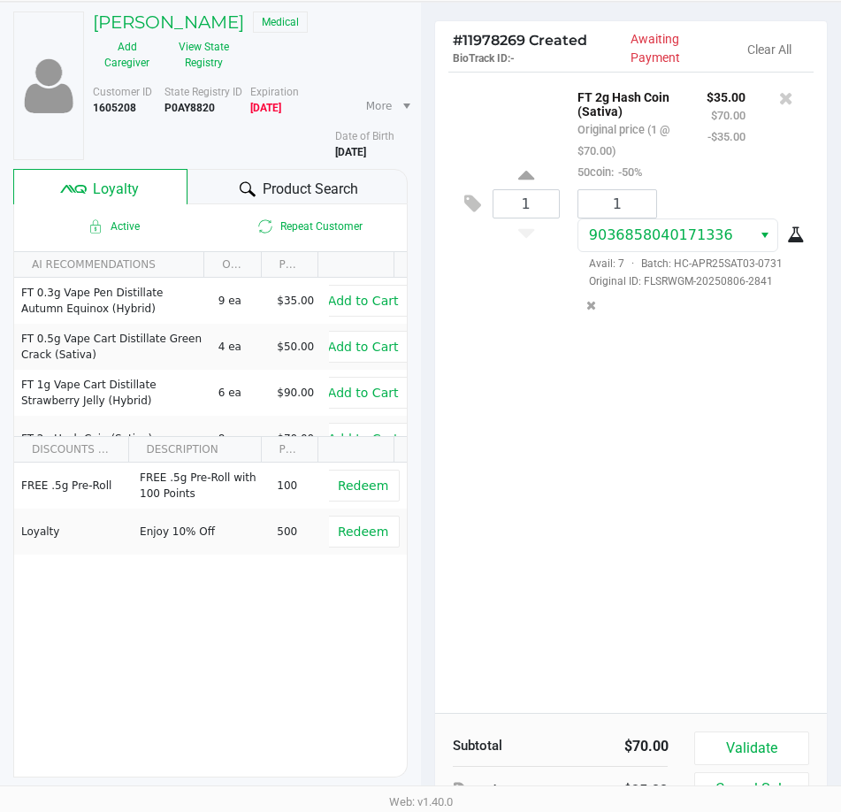
click at [533, 430] on div "1 FT 2g Hash Coin (Sativa) Original price (1 @ $70.00) 50coin: -50% $35.00 $70.…" at bounding box center [631, 392] width 393 height 641
click at [526, 424] on div "1 FT 2g Hash Coin (Sativa) Original price (1 @ $70.00) 50coin: -50% $35.00 $70.…" at bounding box center [631, 392] width 393 height 641
click at [497, 397] on div "1 FT 2g Hash Coin (Sativa) Original price (1 @ $70.00) 50coin: -50% $35.00 $70.…" at bounding box center [631, 392] width 393 height 641
click at [526, 334] on div "1 FT 2g Hash Coin (Sativa) Original price (1 @ $70.00) 50coin: -50% $35.00 $70.…" at bounding box center [632, 204] width 366 height 264
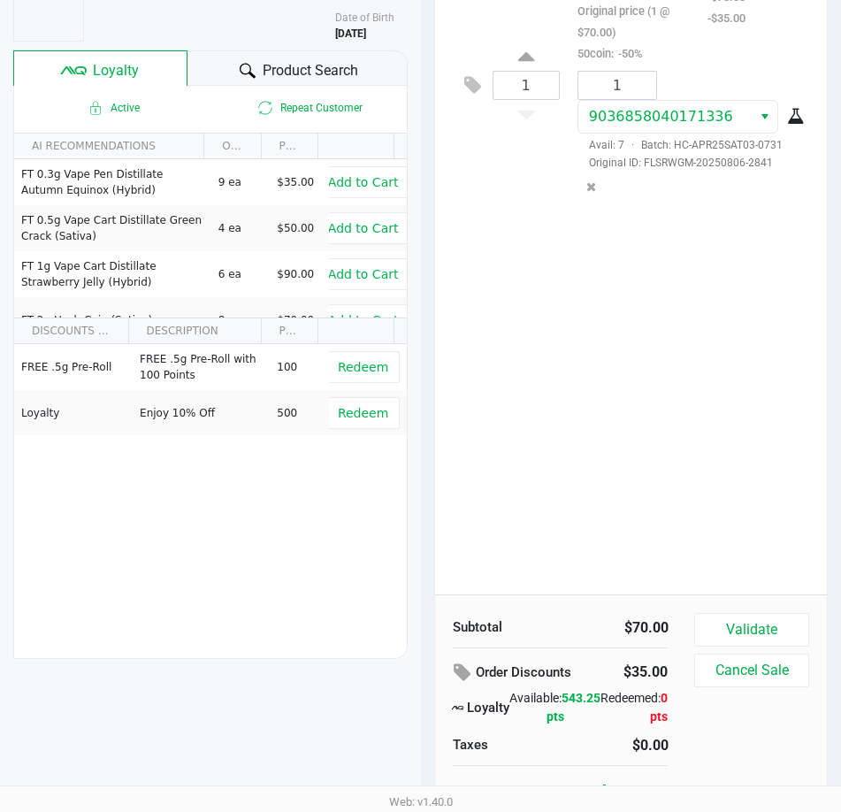
scroll to position [222, 0]
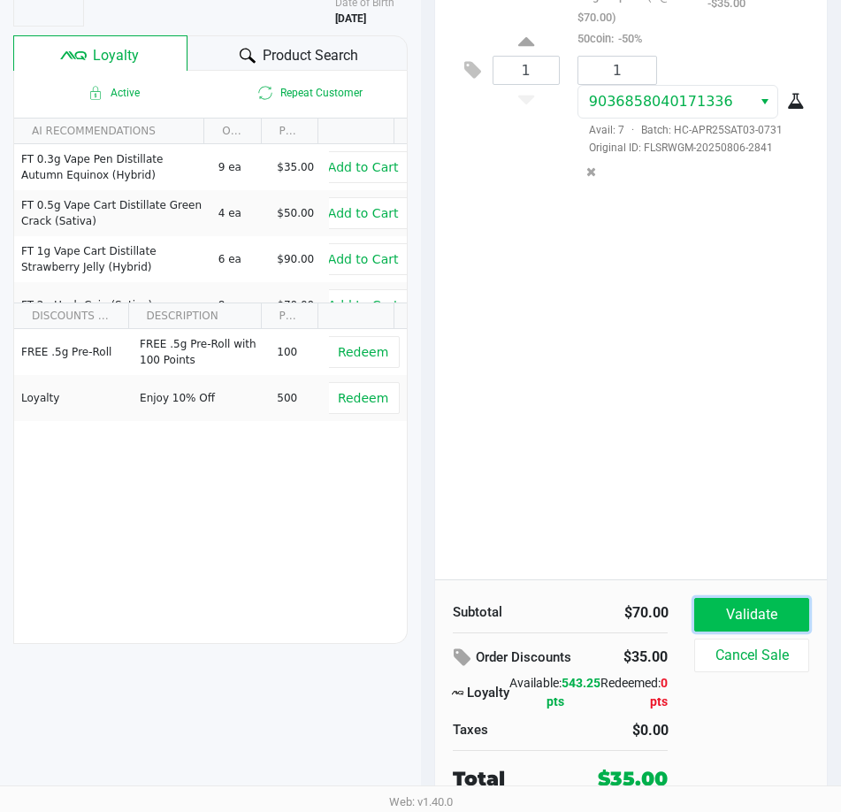
click at [765, 602] on button "Validate" at bounding box center [752, 615] width 114 height 34
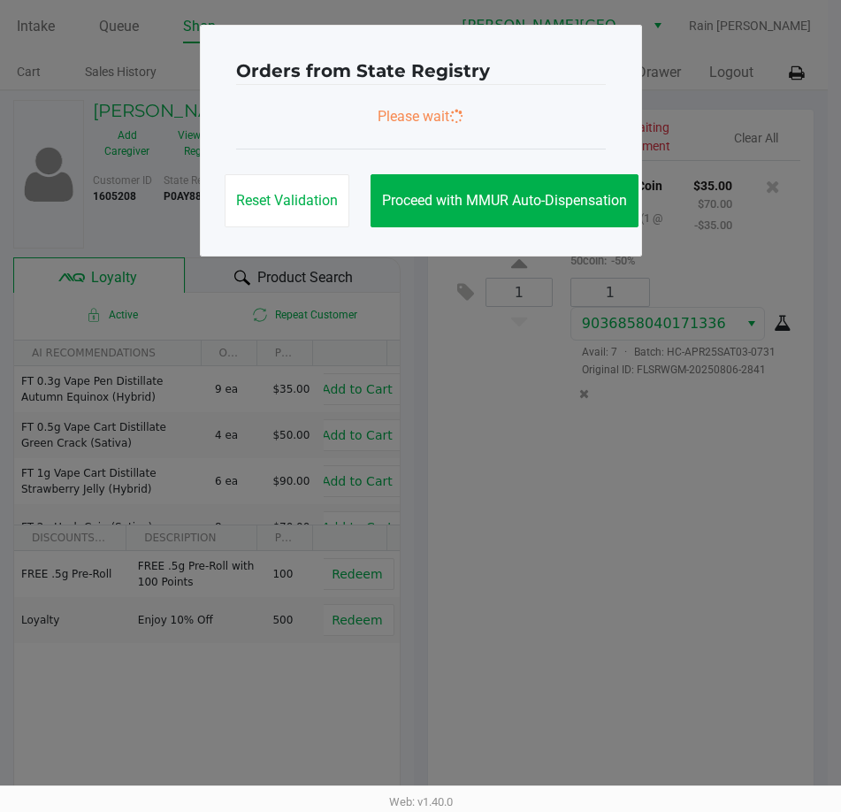
scroll to position [0, 0]
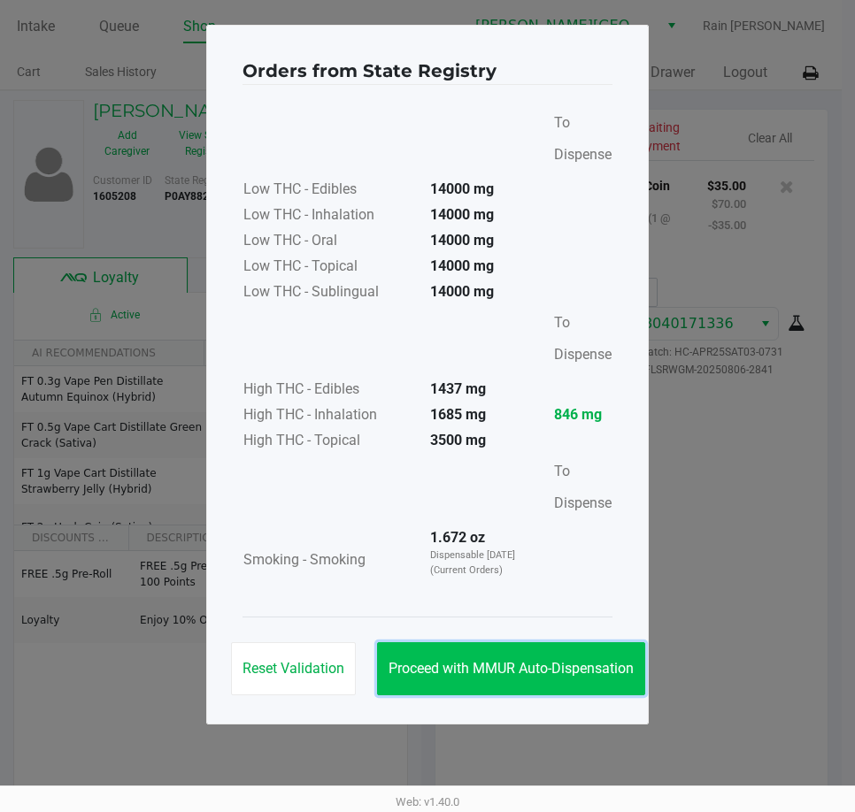
drag, startPoint x: 518, startPoint y: 675, endPoint x: 521, endPoint y: 663, distance: 12.9
click at [518, 675] on button "Proceed with MMUR Auto-Dispensation" at bounding box center [511, 668] width 268 height 53
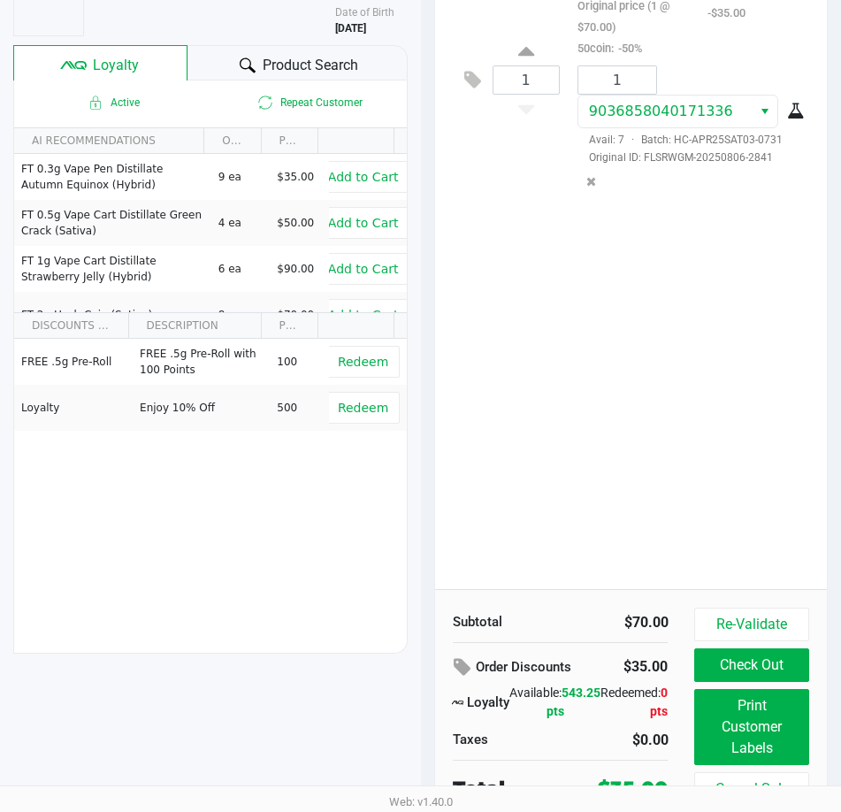
scroll to position [225, 0]
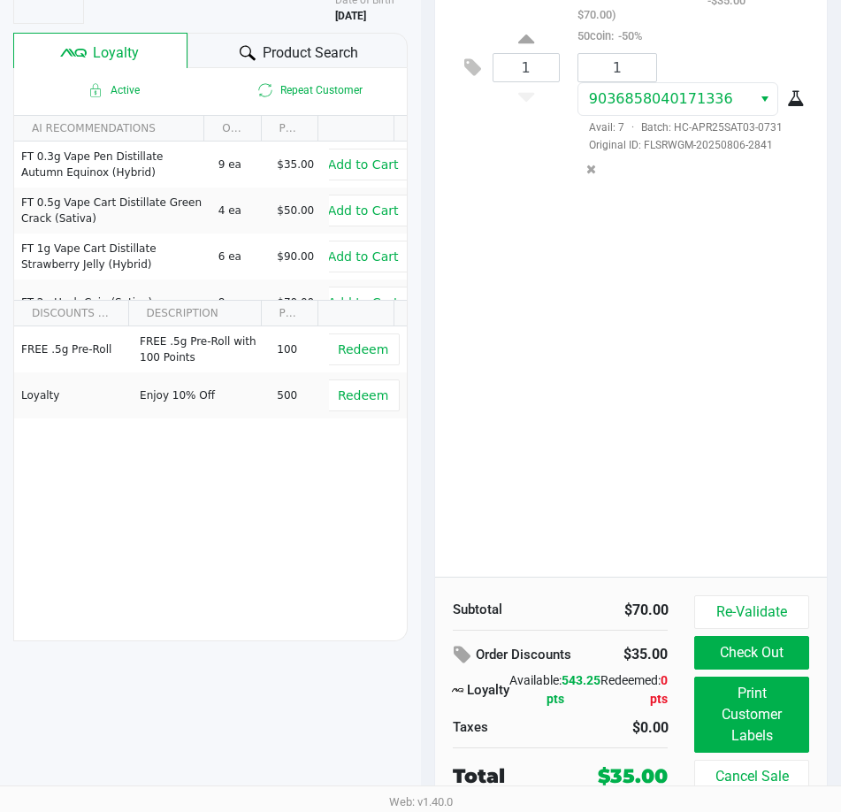
click at [604, 433] on div "1 FT 2g Hash Coin (Sativa) Original price (1 @ $70.00) 50coin: -50% $35.00 $70.…" at bounding box center [631, 255] width 393 height 641
click at [618, 429] on div "1 FT 2g Hash Coin (Sativa) Original price (1 @ $70.00) 50coin: -50% $35.00 $70.…" at bounding box center [631, 255] width 393 height 641
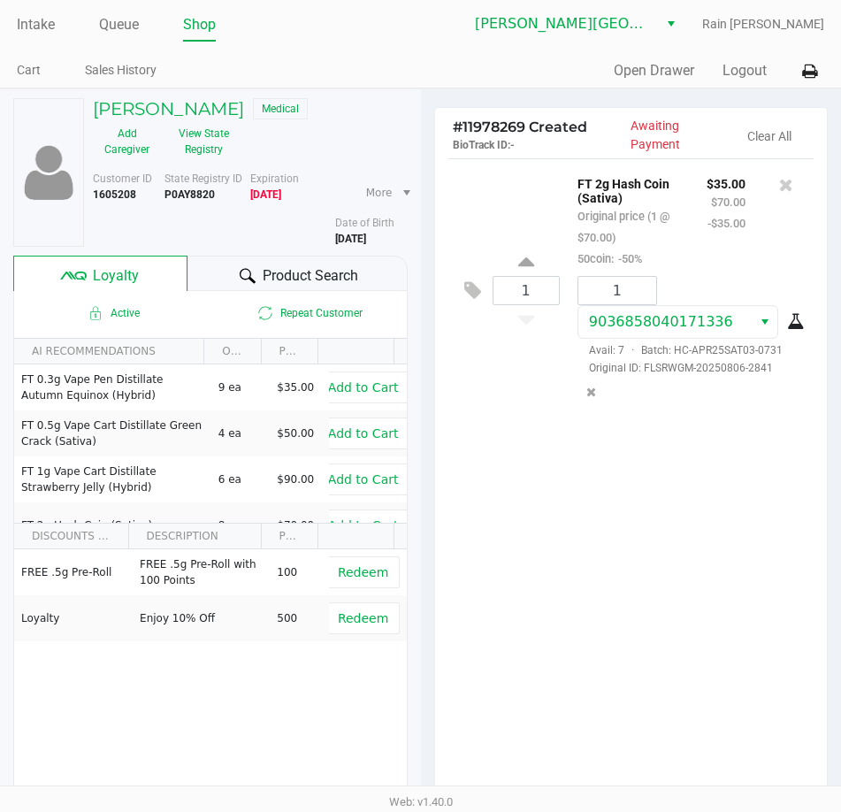
scroll to position [0, 0]
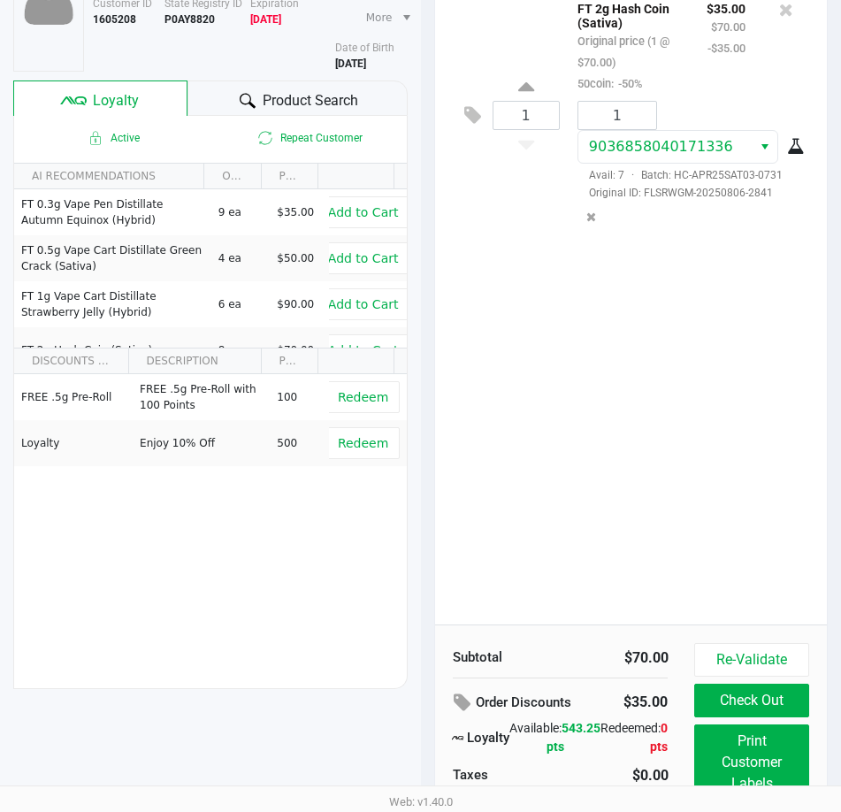
click at [599, 537] on div "1 FT 2g Hash Coin (Sativa) Original price (1 @ $70.00) 50coin: -50% $35.00 $70.…" at bounding box center [631, 303] width 393 height 641
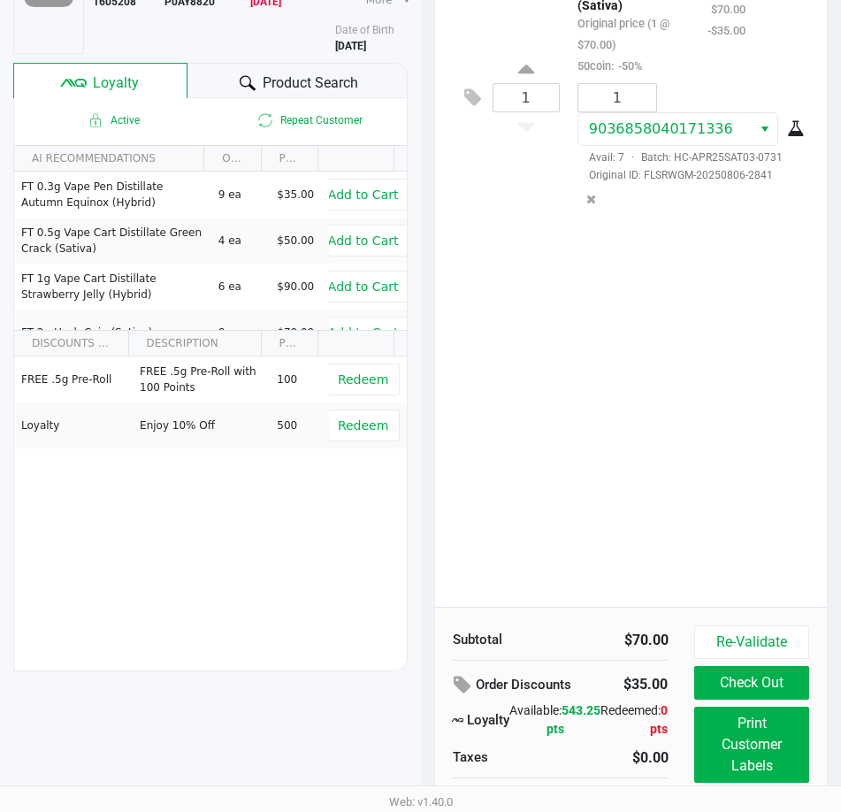
scroll to position [225, 0]
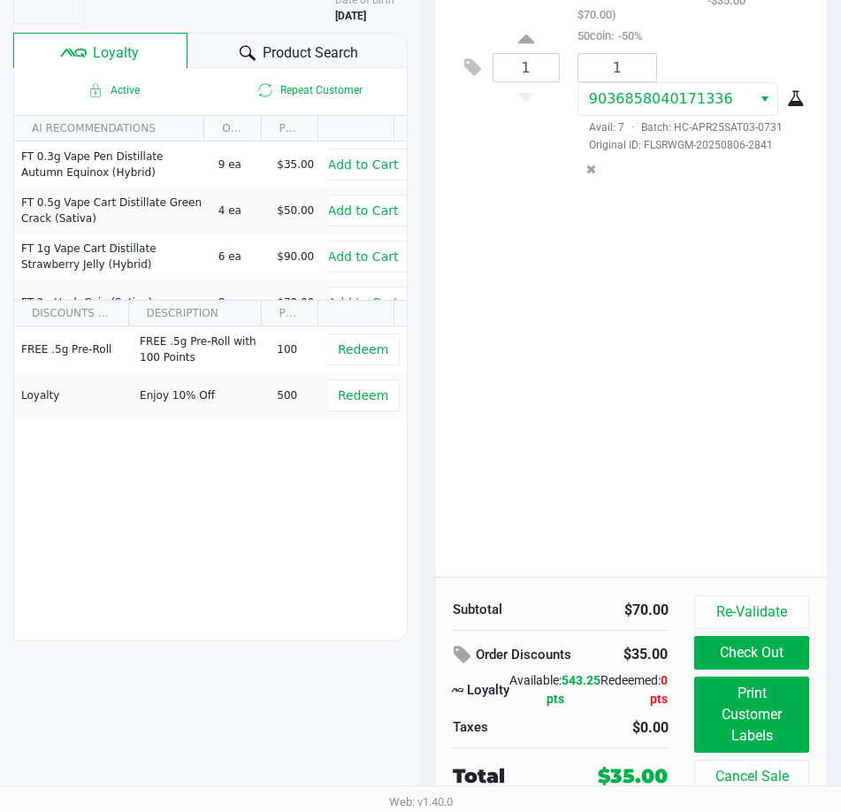
click at [610, 482] on div "1 FT 2g Hash Coin (Sativa) Original price (1 @ $70.00) 50coin: -50% $35.00 $70.…" at bounding box center [631, 255] width 393 height 641
click at [525, 421] on div "1 FT 2g Hash Coin (Sativa) Original price (1 @ $70.00) 50coin: -50% $35.00 $70.…" at bounding box center [631, 255] width 393 height 641
click at [482, 445] on div "1 FT 2g Hash Coin (Sativa) Original price (1 @ $70.00) 50coin: -50% $35.00 $70.…" at bounding box center [631, 255] width 393 height 641
click at [596, 495] on div "1 FT 2g Hash Coin (Sativa) Original price (1 @ $70.00) 50coin: -50% $35.00 $70.…" at bounding box center [631, 255] width 393 height 641
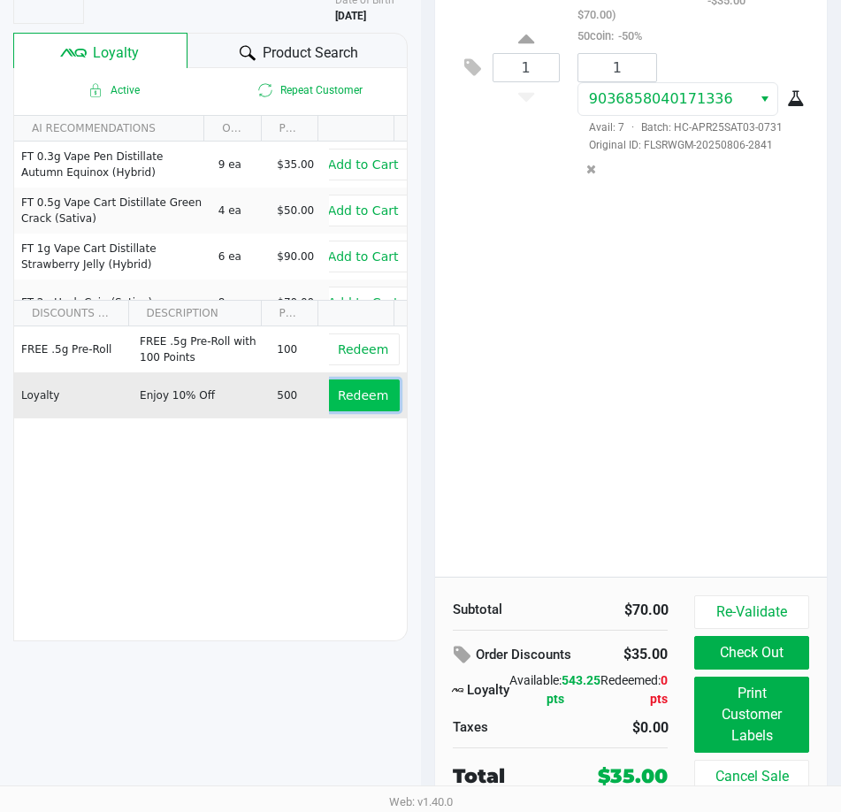
click at [361, 392] on span "Redeem" at bounding box center [363, 395] width 50 height 14
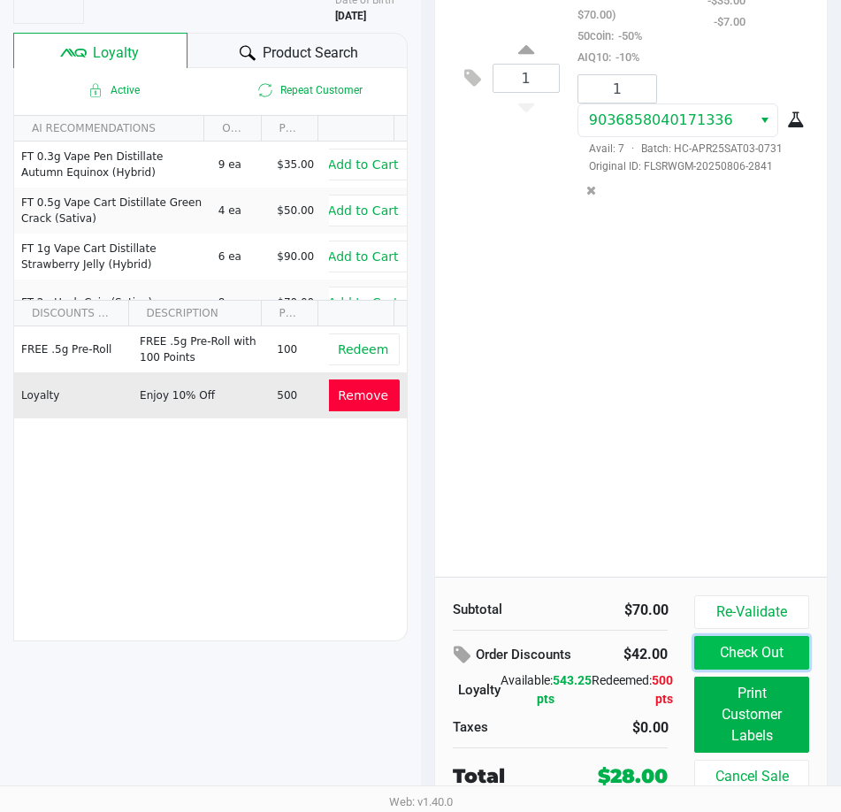
click at [761, 652] on button "Check Out" at bounding box center [752, 653] width 114 height 34
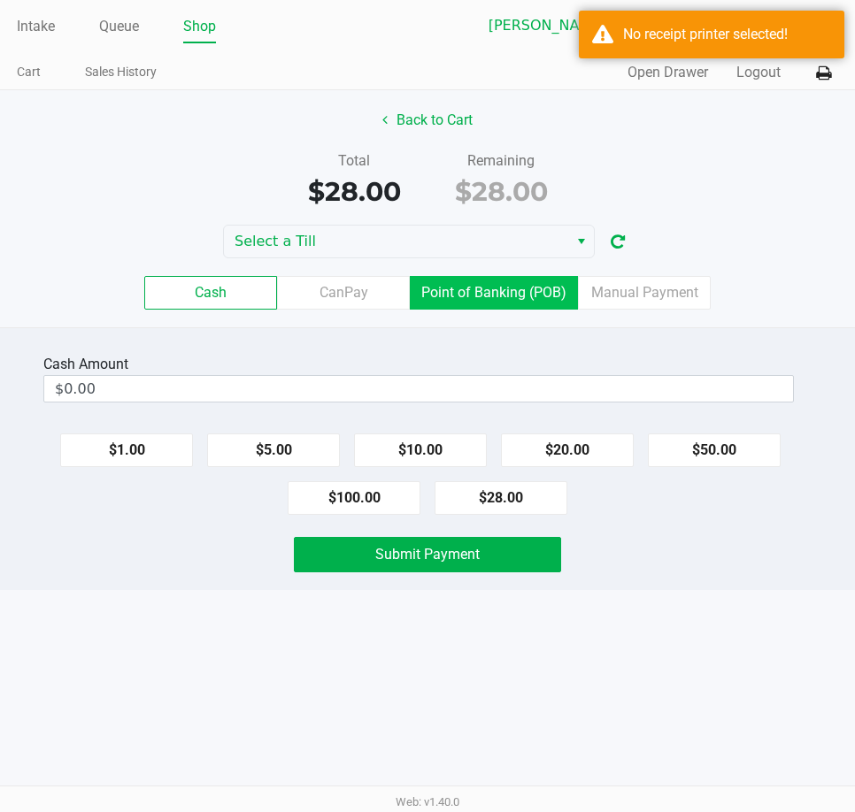
click at [449, 286] on label "Point of Banking (POB)" at bounding box center [494, 293] width 168 height 34
click at [0, 0] on 7 "Point of Banking (POB)" at bounding box center [0, 0] width 0 height 0
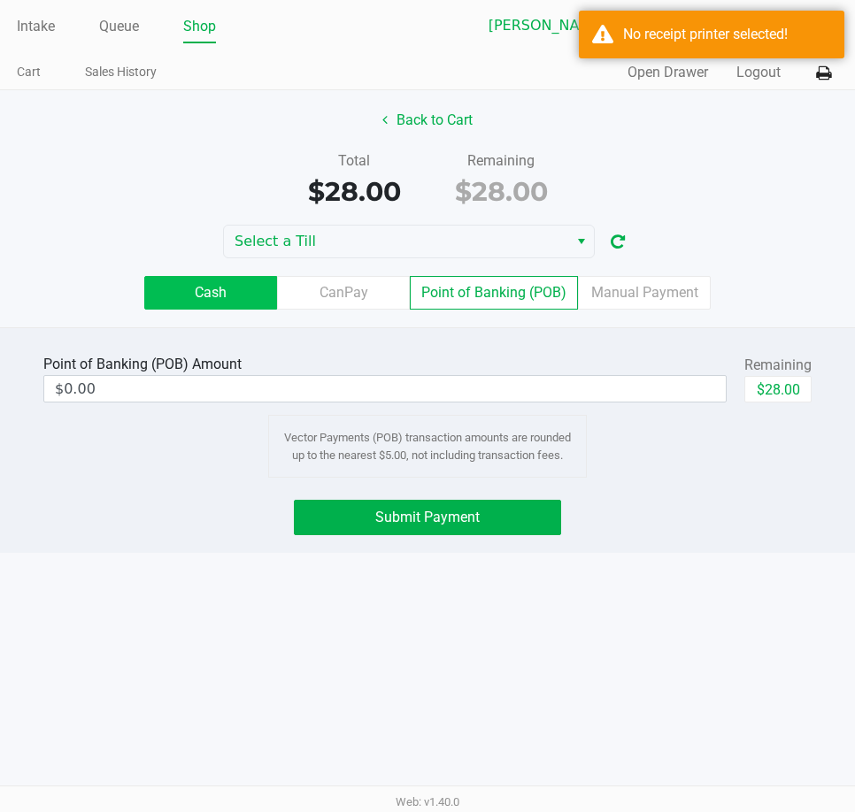
click at [188, 296] on label "Cash" at bounding box center [210, 293] width 133 height 34
click at [0, 0] on 0 "Cash" at bounding box center [0, 0] width 0 height 0
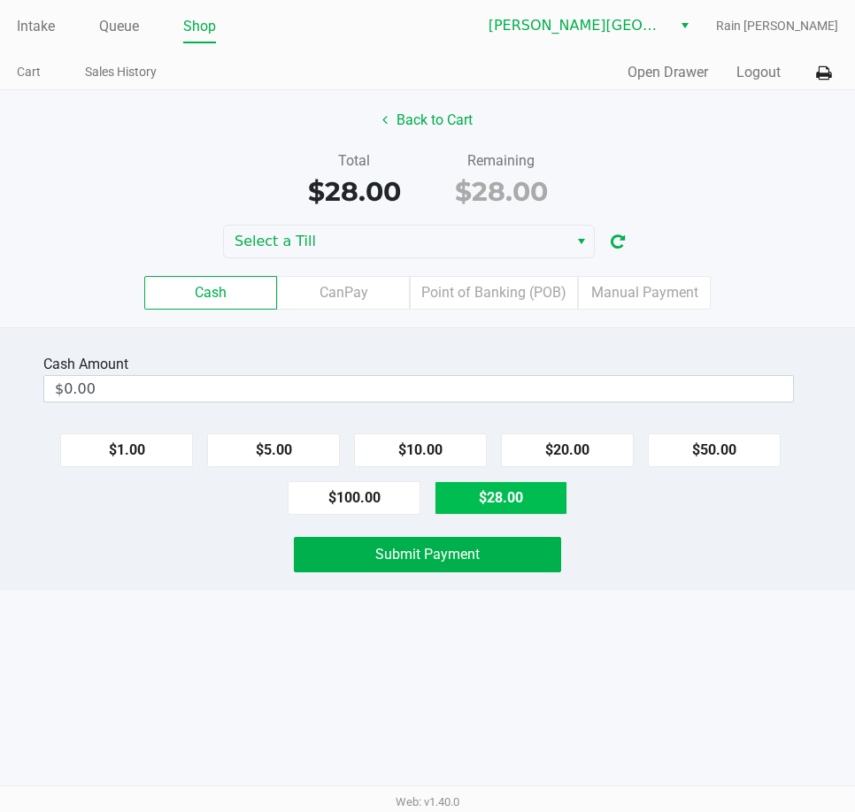
click at [500, 505] on button "$28.00" at bounding box center [500, 498] width 133 height 34
type input "$28.00"
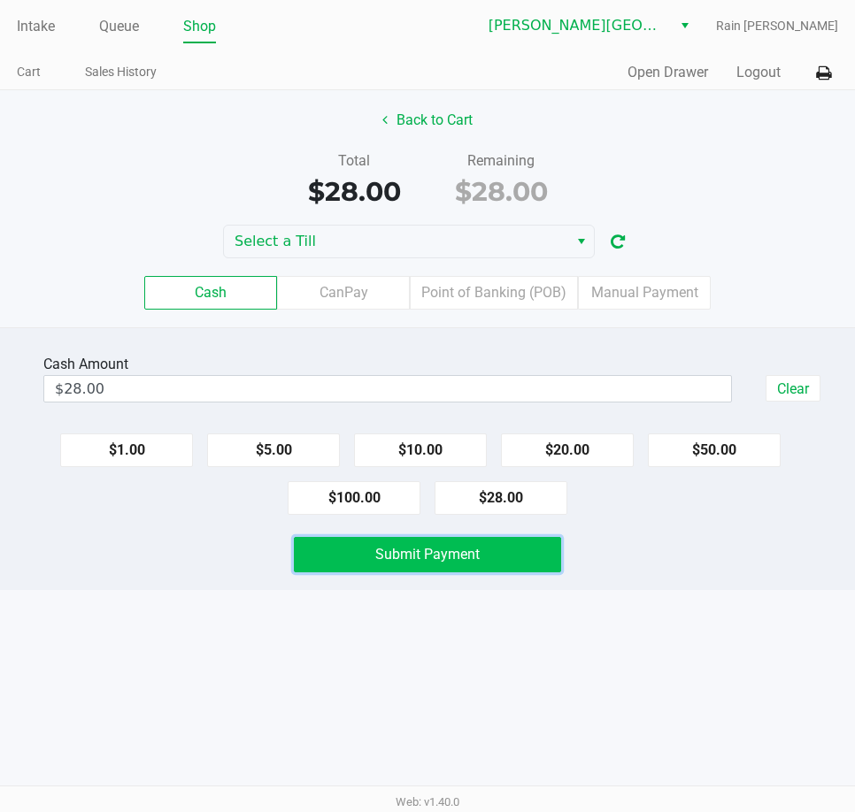
click at [446, 559] on span "Submit Payment" at bounding box center [427, 554] width 104 height 17
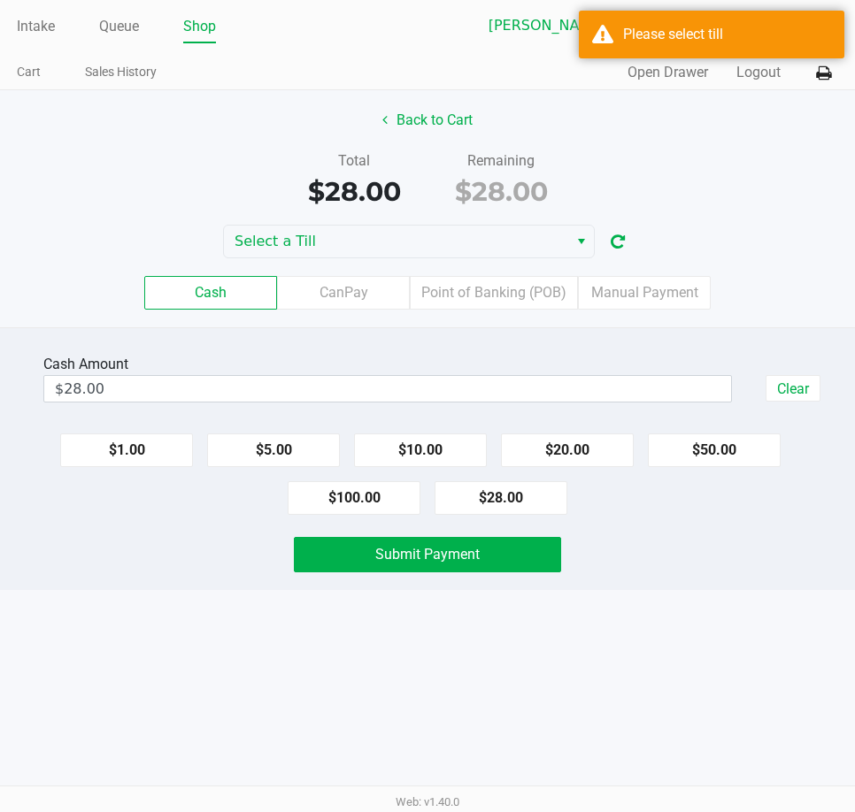
click at [685, 254] on div "Select a Till" at bounding box center [427, 242] width 855 height 34
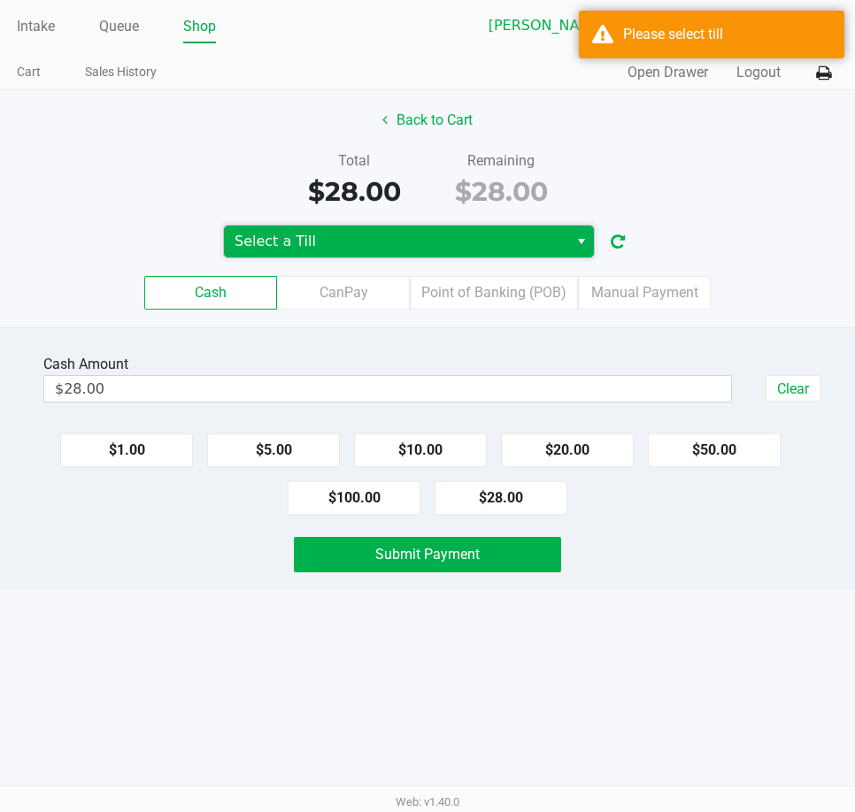
click at [526, 250] on span "Select a Till" at bounding box center [395, 241] width 323 height 21
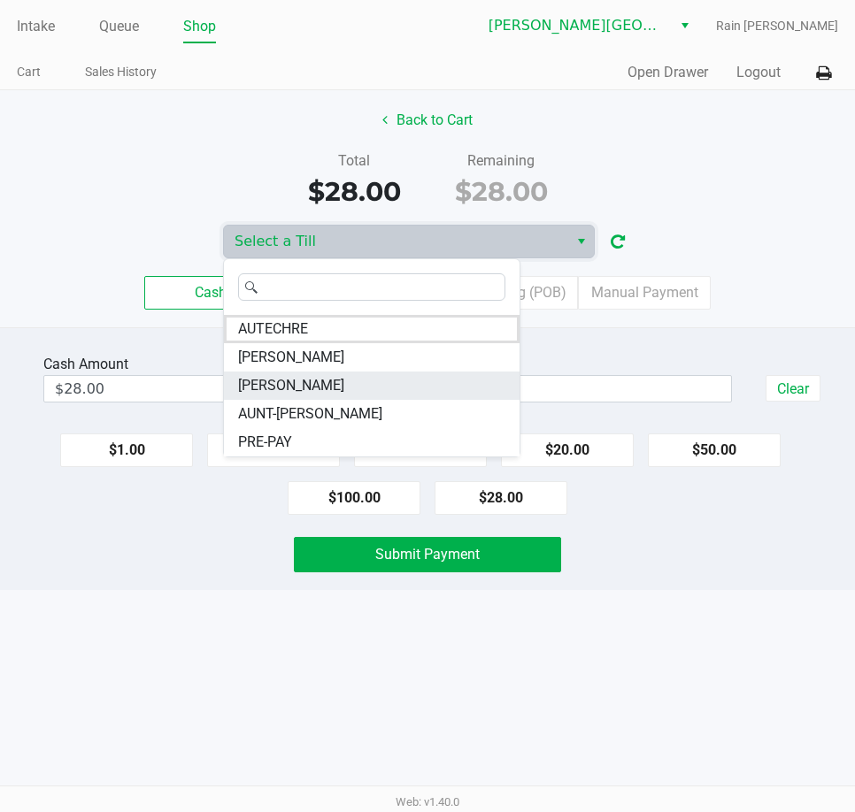
click at [334, 376] on span "[PERSON_NAME]" at bounding box center [291, 385] width 106 height 21
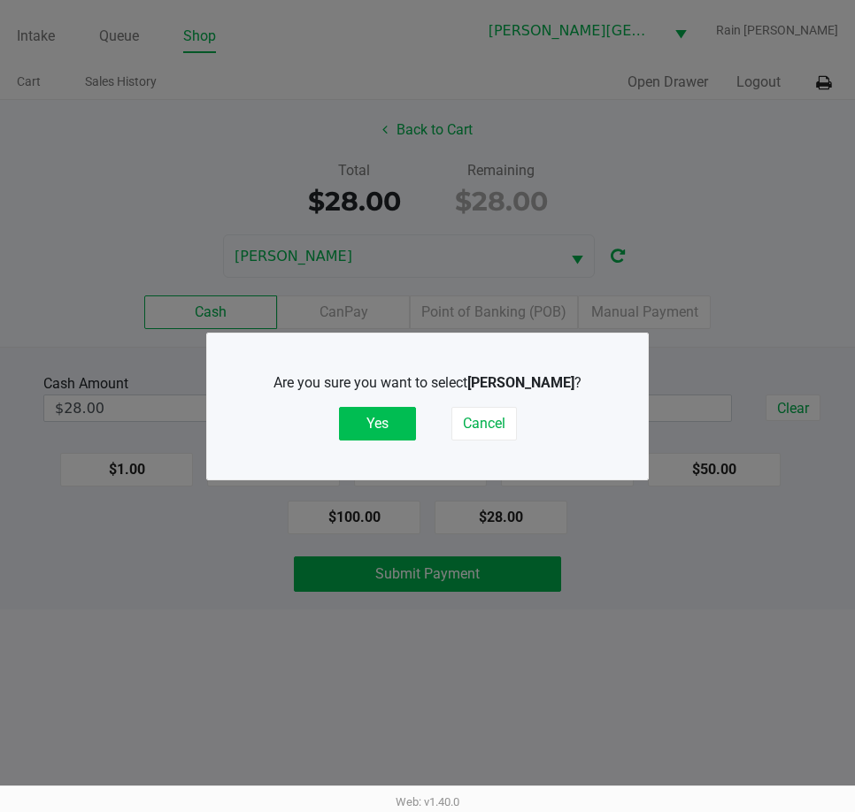
click at [373, 416] on button "Yes" at bounding box center [377, 424] width 77 height 34
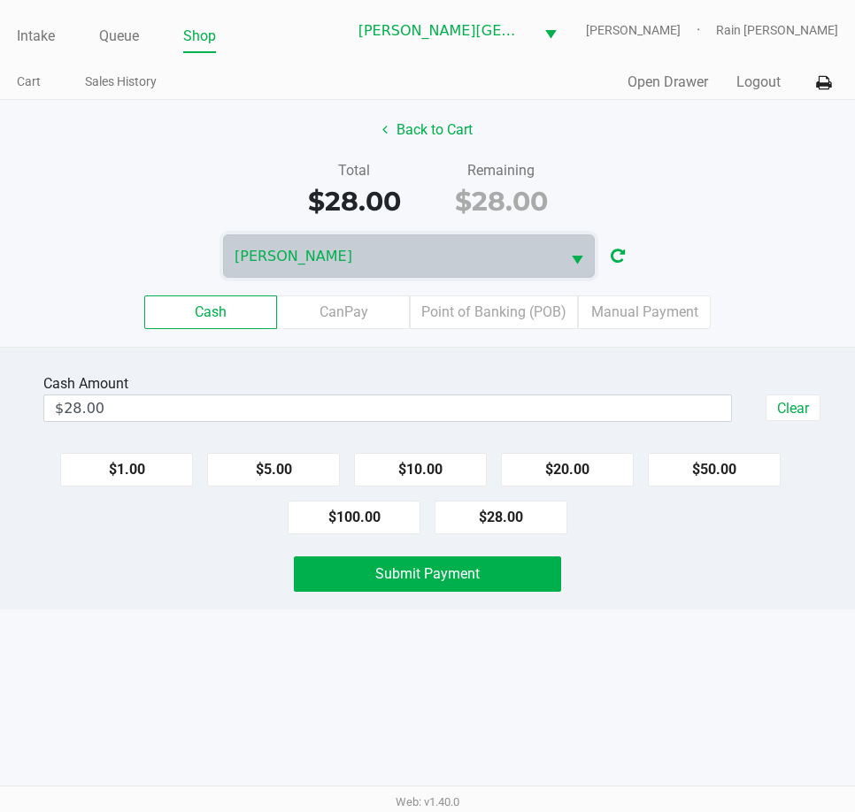
click at [731, 193] on div "Total $28.00 Remaining $28.00" at bounding box center [427, 190] width 881 height 61
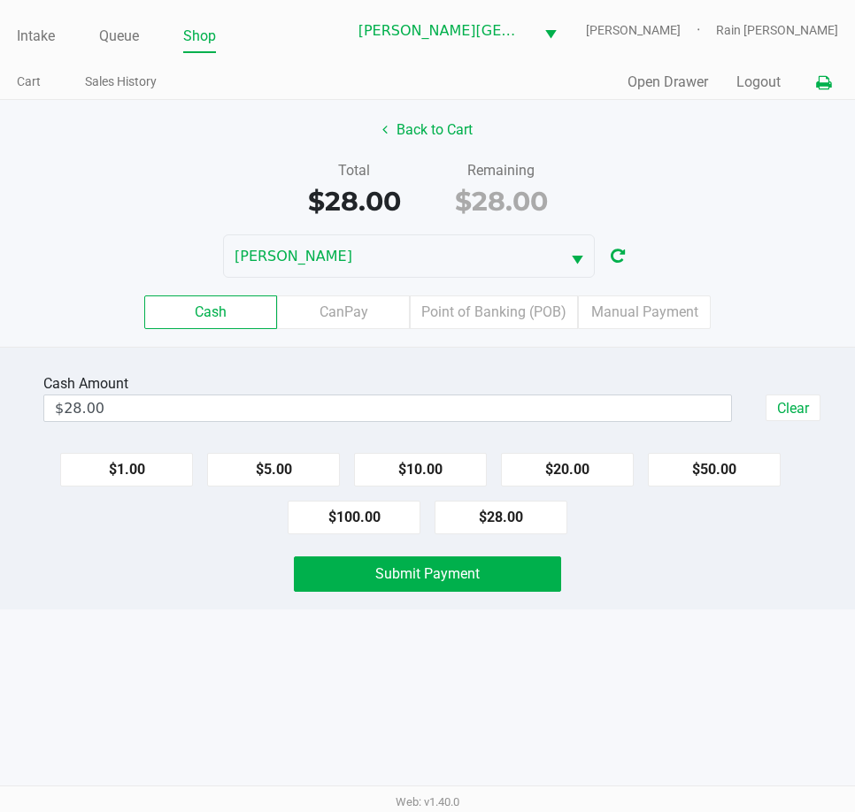
click at [818, 73] on button at bounding box center [823, 82] width 29 height 33
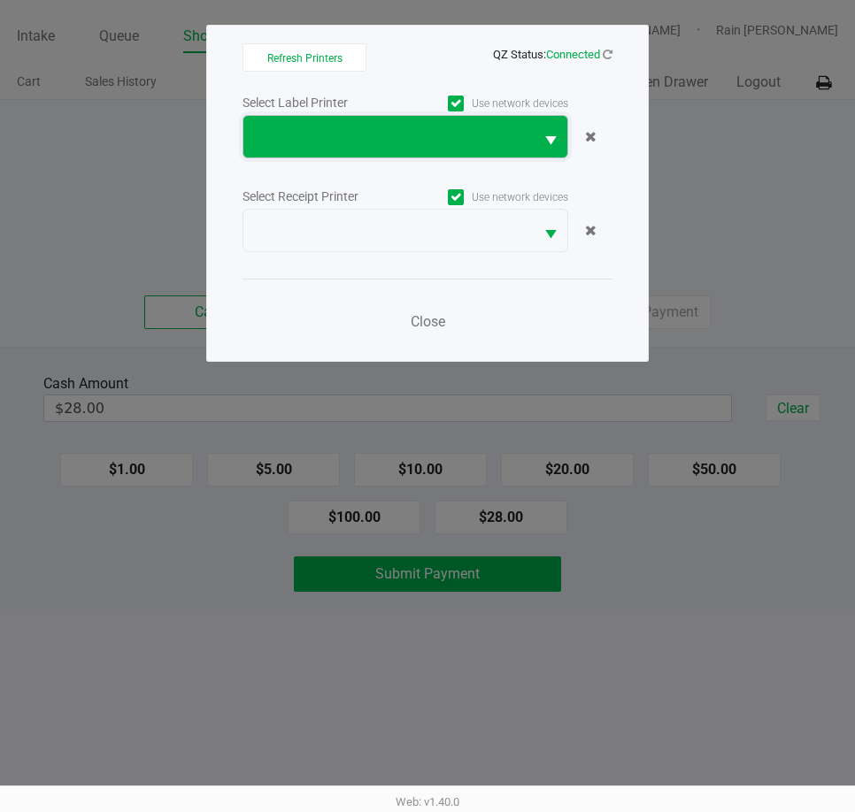
click at [459, 147] on span at bounding box center [388, 137] width 290 height 42
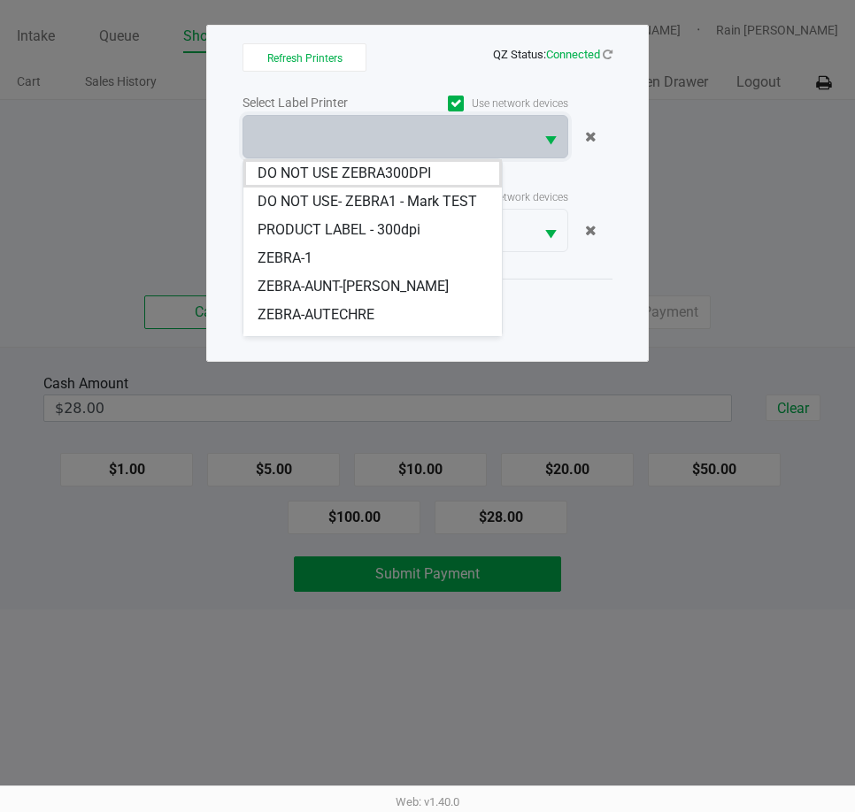
click at [596, 180] on div "Select Label Printer Use network devices Select Receipt Printer Use network dev…" at bounding box center [427, 217] width 370 height 252
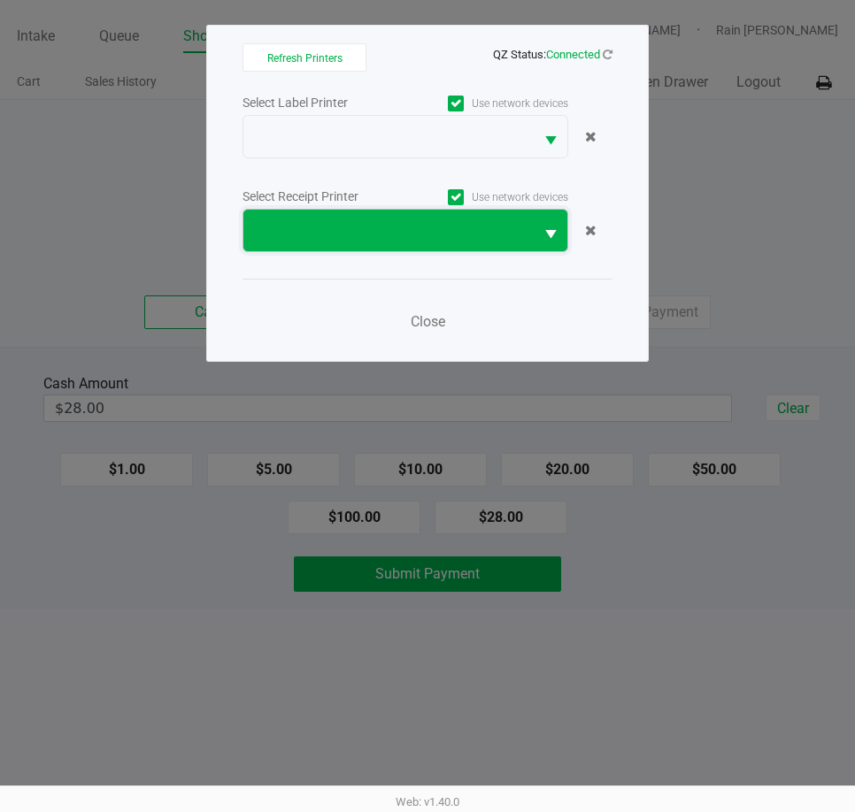
click at [450, 241] on span at bounding box center [388, 230] width 269 height 21
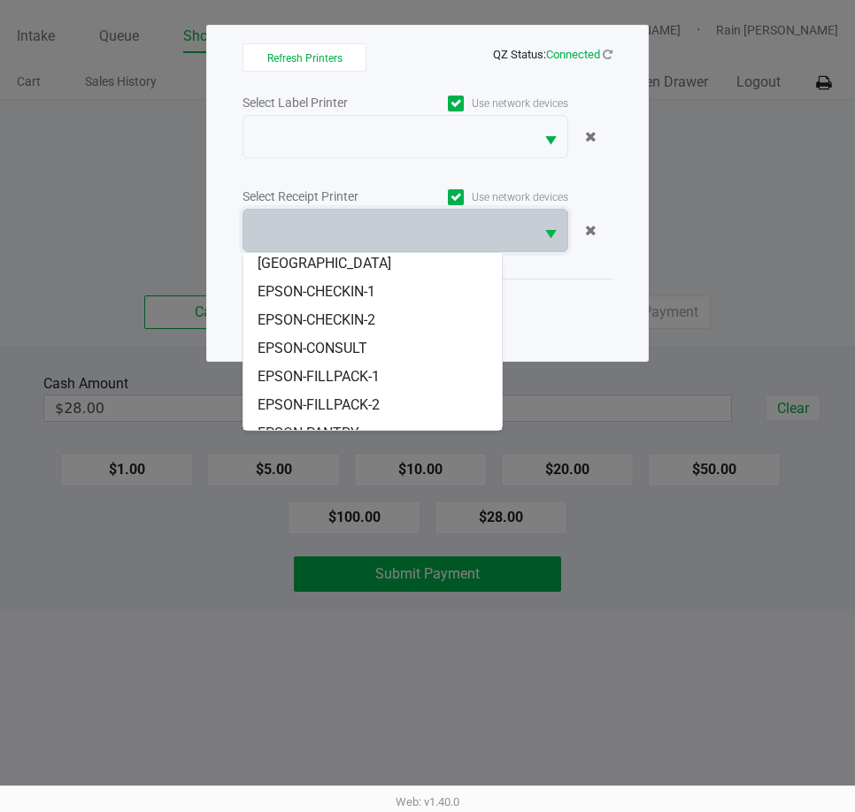
scroll to position [163, 0]
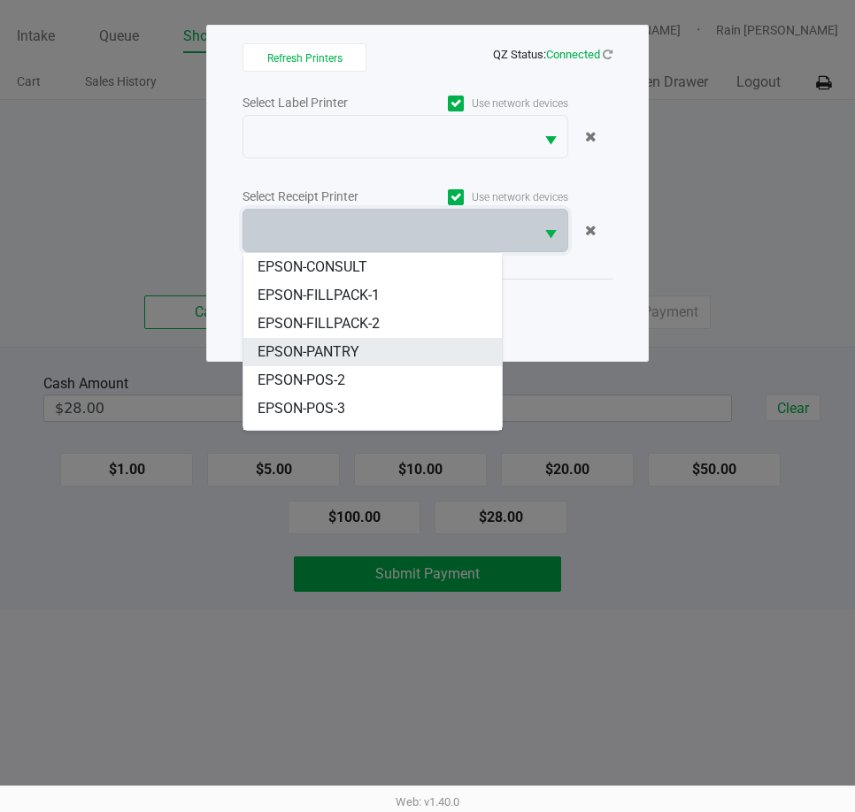
click at [349, 342] on span "EPSON-PANTRY" at bounding box center [308, 352] width 102 height 21
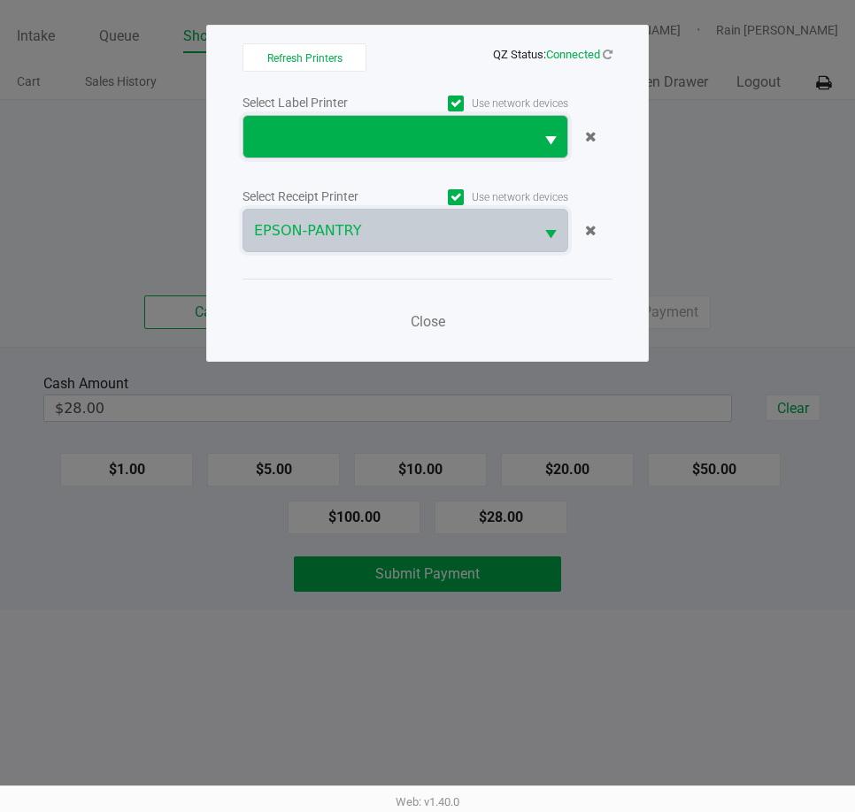
click at [372, 145] on span at bounding box center [388, 137] width 269 height 21
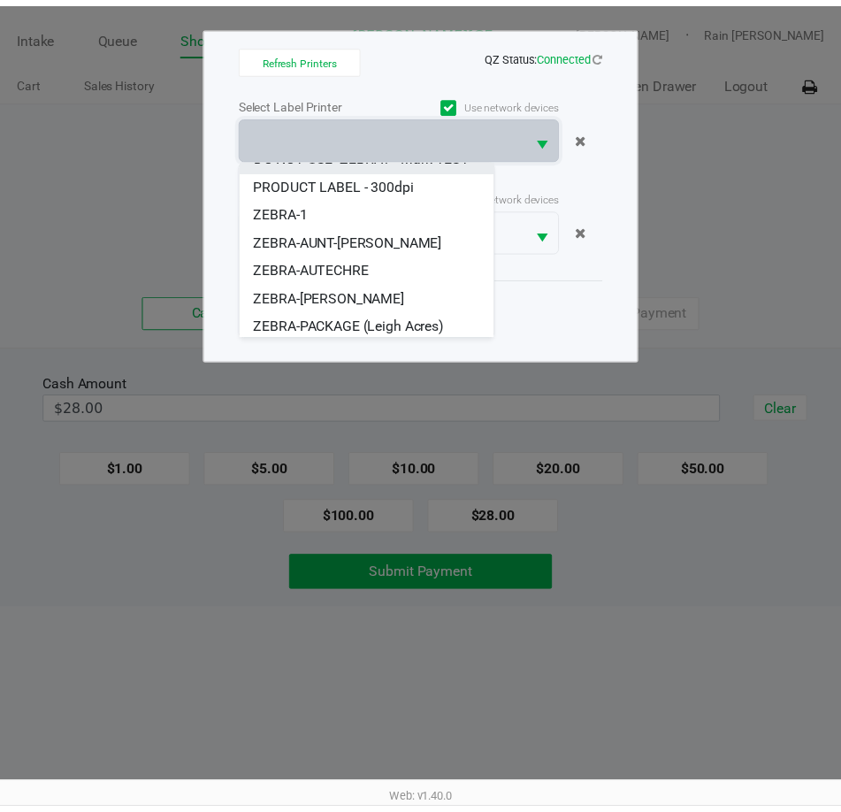
scroll to position [71, 0]
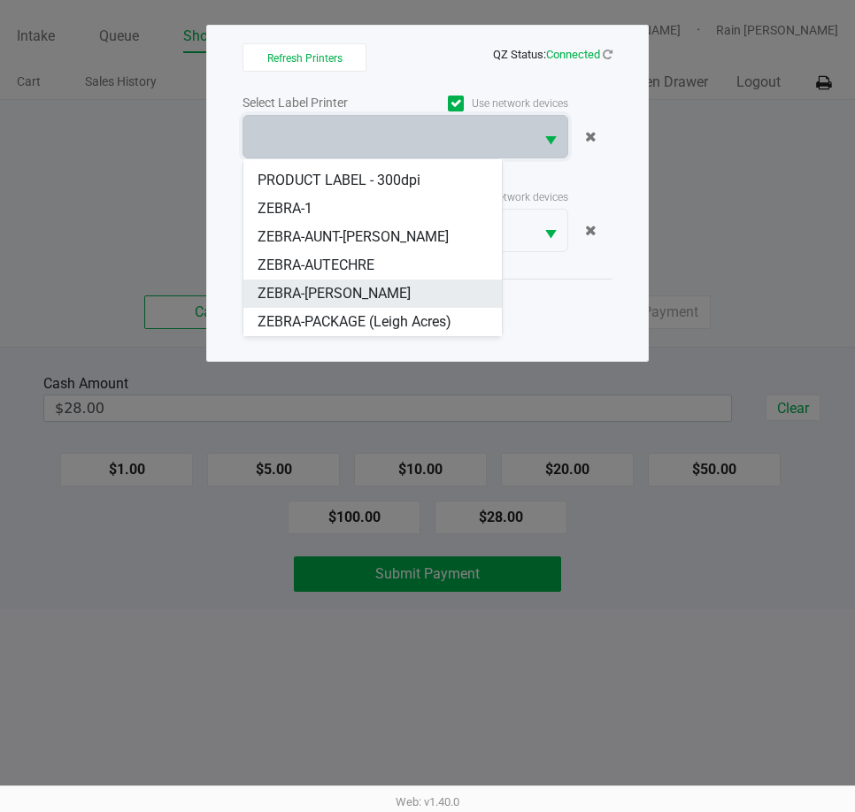
click at [336, 288] on span "ZEBRA-[PERSON_NAME]" at bounding box center [333, 293] width 153 height 21
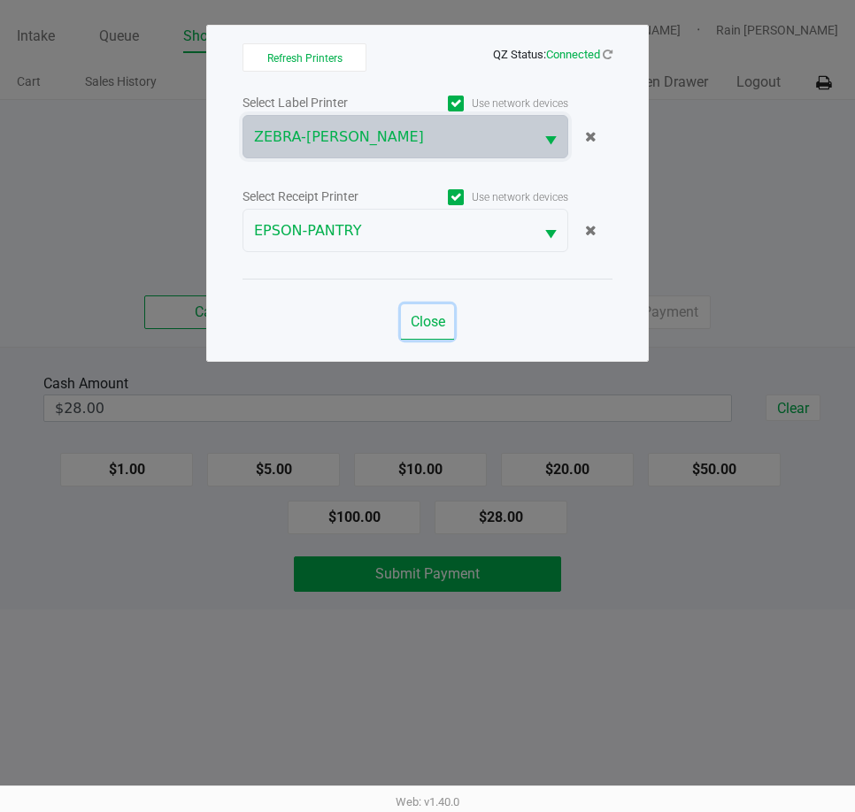
click at [416, 317] on span "Close" at bounding box center [428, 321] width 35 height 17
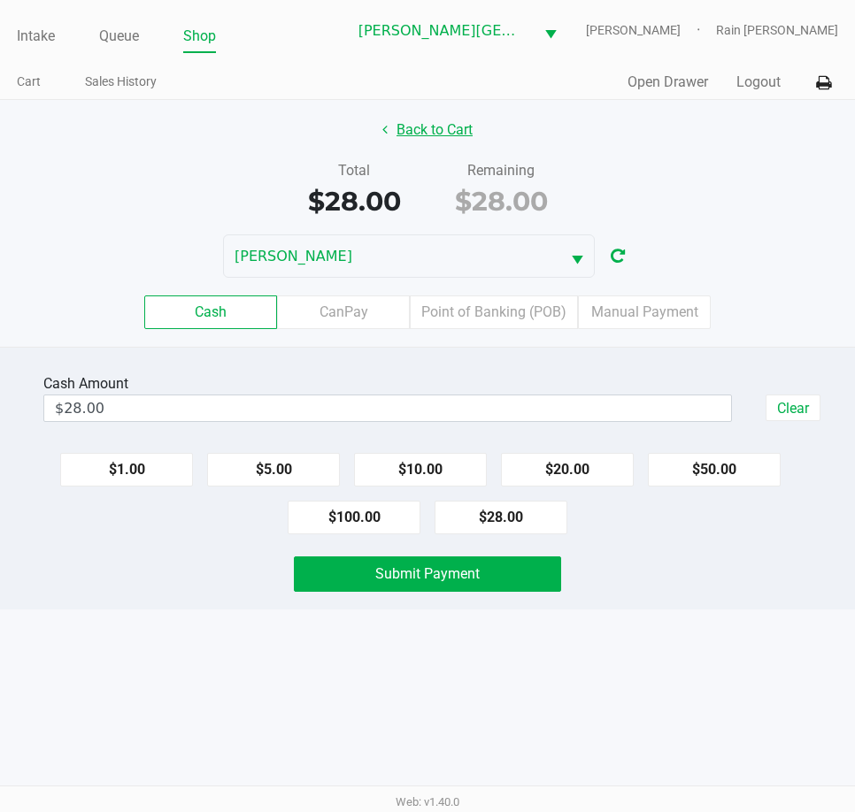
click at [437, 139] on button "Back to Cart" at bounding box center [427, 130] width 113 height 34
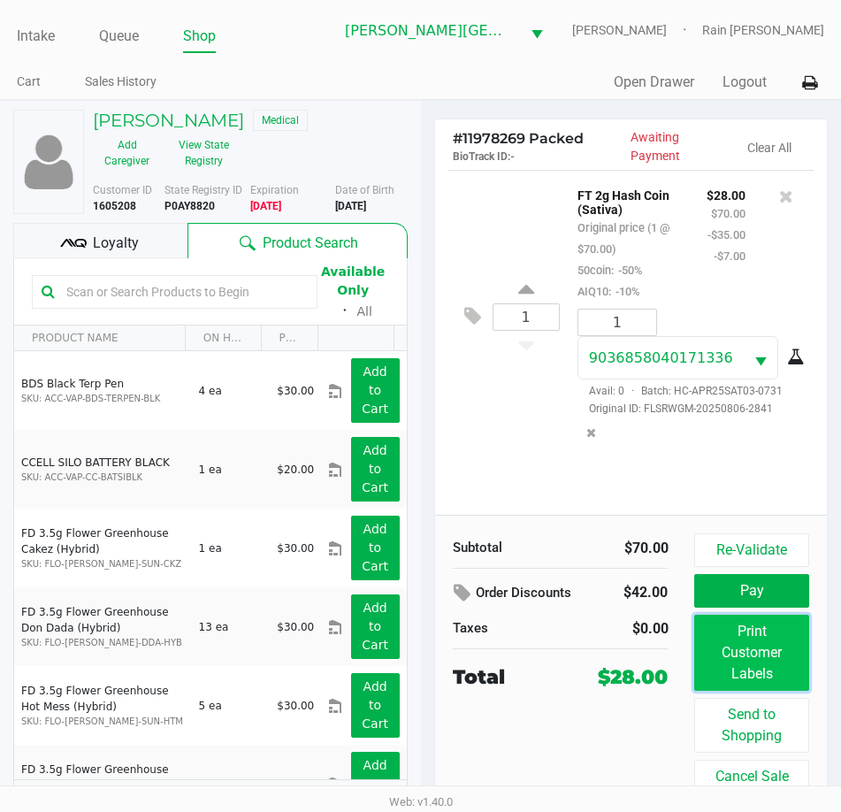
click at [771, 639] on button "Print Customer Labels" at bounding box center [752, 653] width 114 height 76
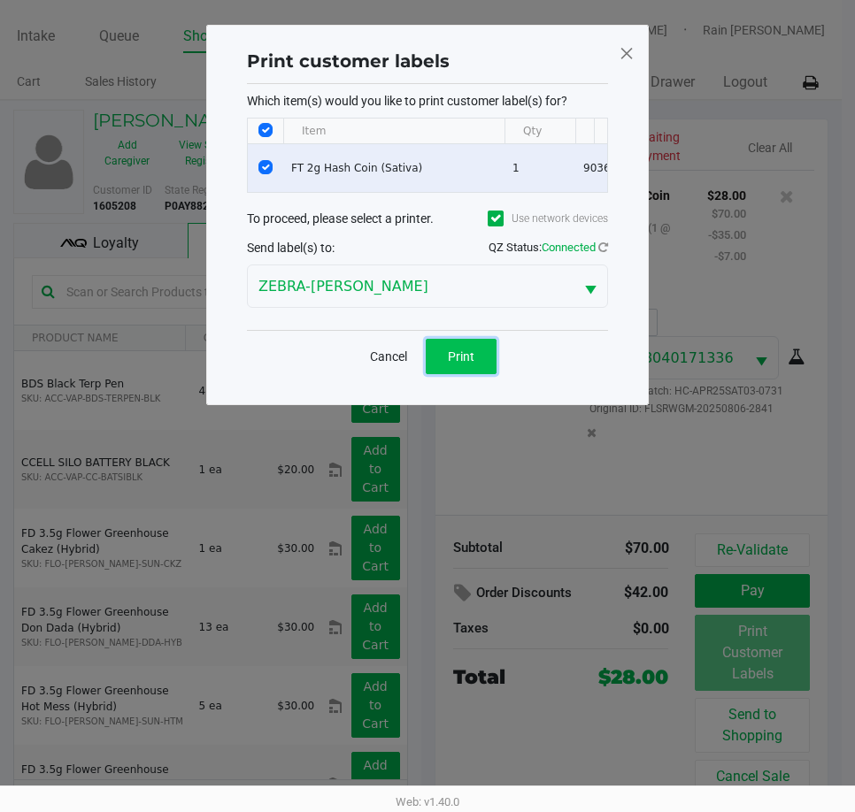
click at [479, 373] on button "Print" at bounding box center [461, 356] width 71 height 35
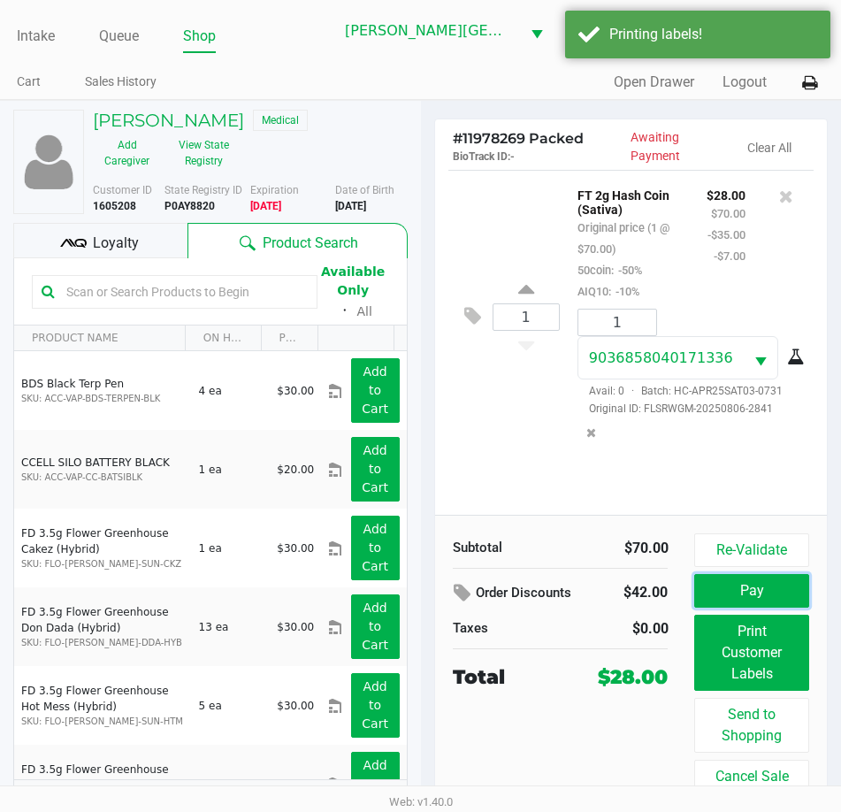
click at [756, 602] on button "Pay" at bounding box center [752, 591] width 114 height 34
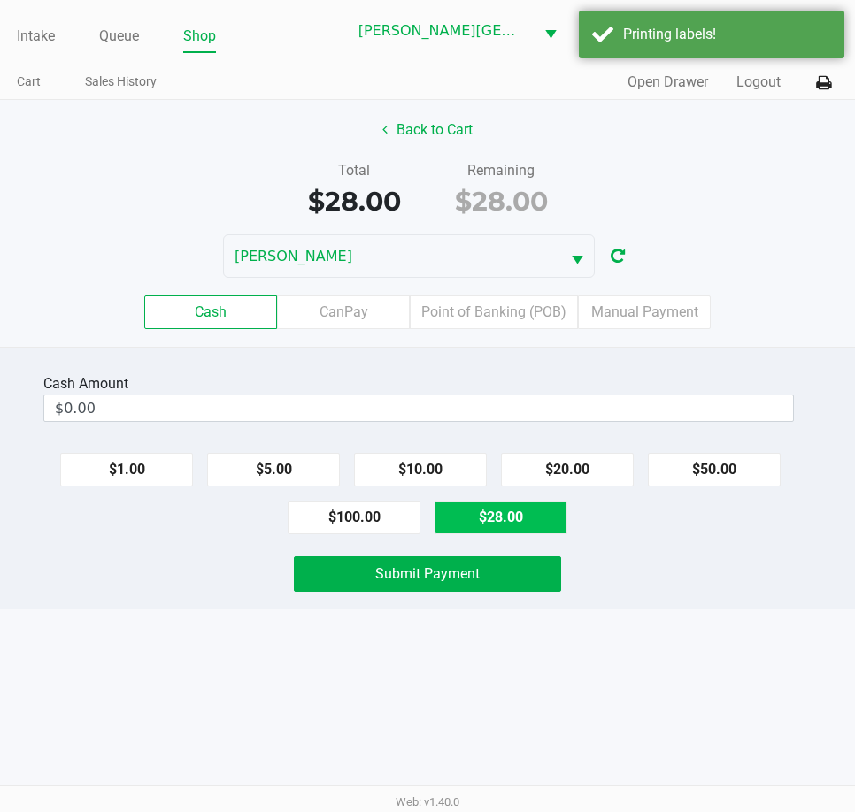
click at [541, 533] on div "Cash Amount $0.00 $1.00 $5.00 $10.00 $20.00 $50.00 $100.00 $28.00 Submit Payment" at bounding box center [427, 478] width 855 height 263
click at [536, 526] on button "$28.00" at bounding box center [500, 518] width 133 height 34
type input "$28.00"
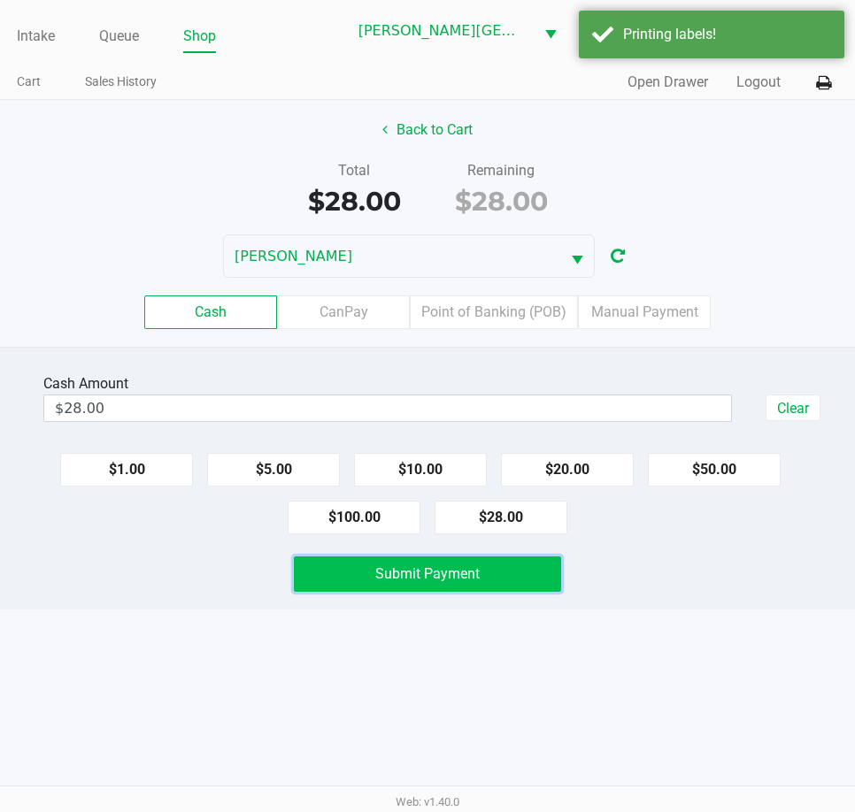
click at [447, 582] on button "Submit Payment" at bounding box center [427, 573] width 267 height 35
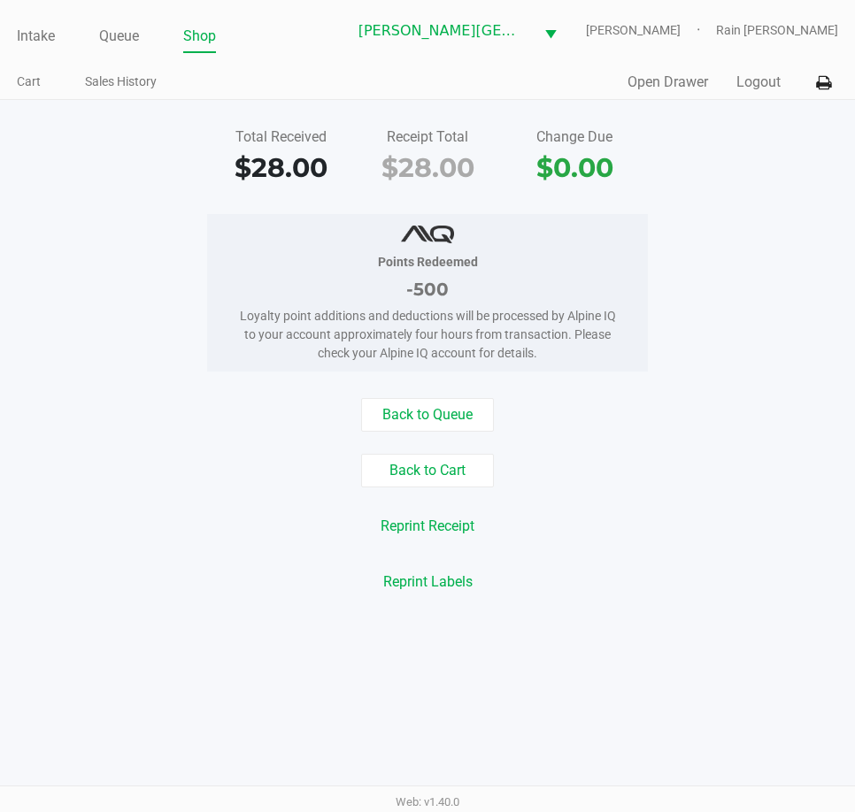
click at [68, 23] on ul "Intake Queue Shop" at bounding box center [181, 37] width 329 height 30
click at [39, 32] on link "Intake" at bounding box center [36, 36] width 38 height 25
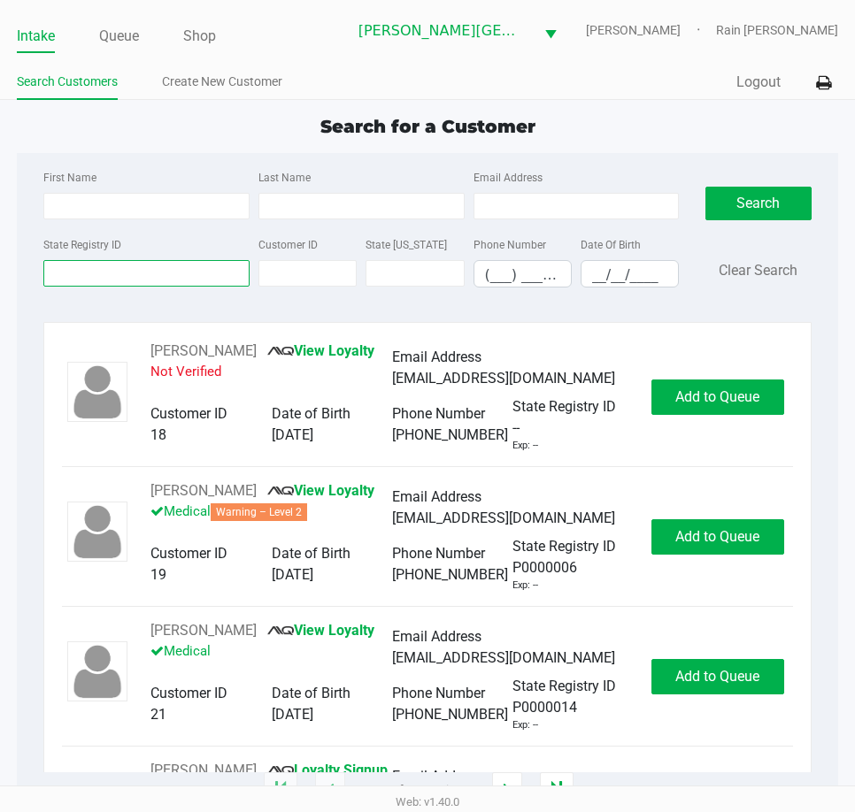
click at [81, 283] on input "State Registry ID" at bounding box center [146, 273] width 206 height 27
click at [97, 274] on input "State Registry ID" at bounding box center [146, 273] width 206 height 27
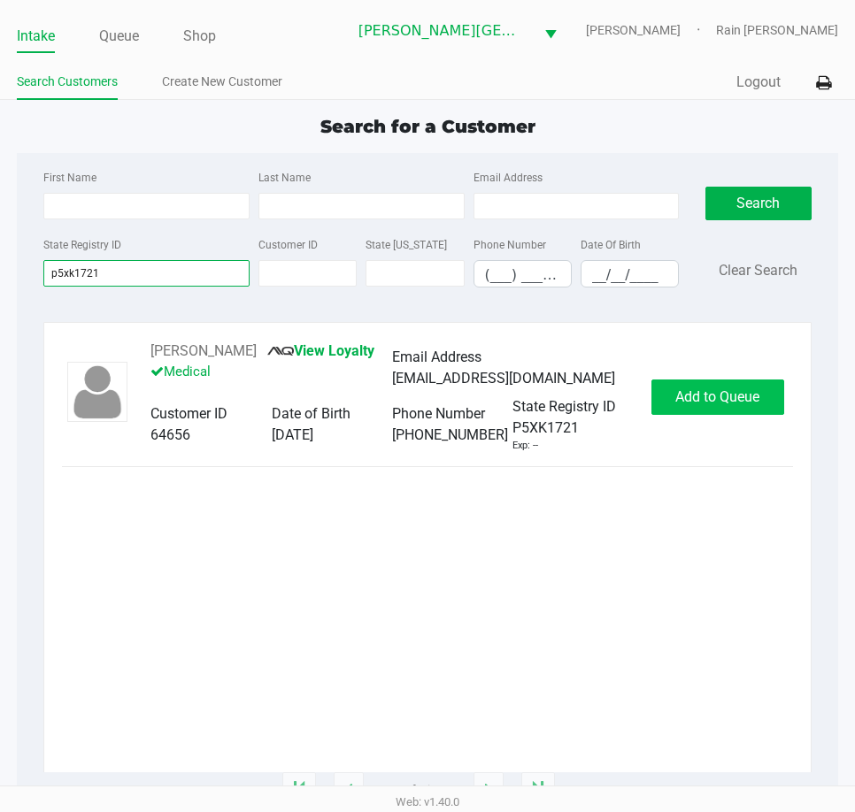
type input "p5xk1721"
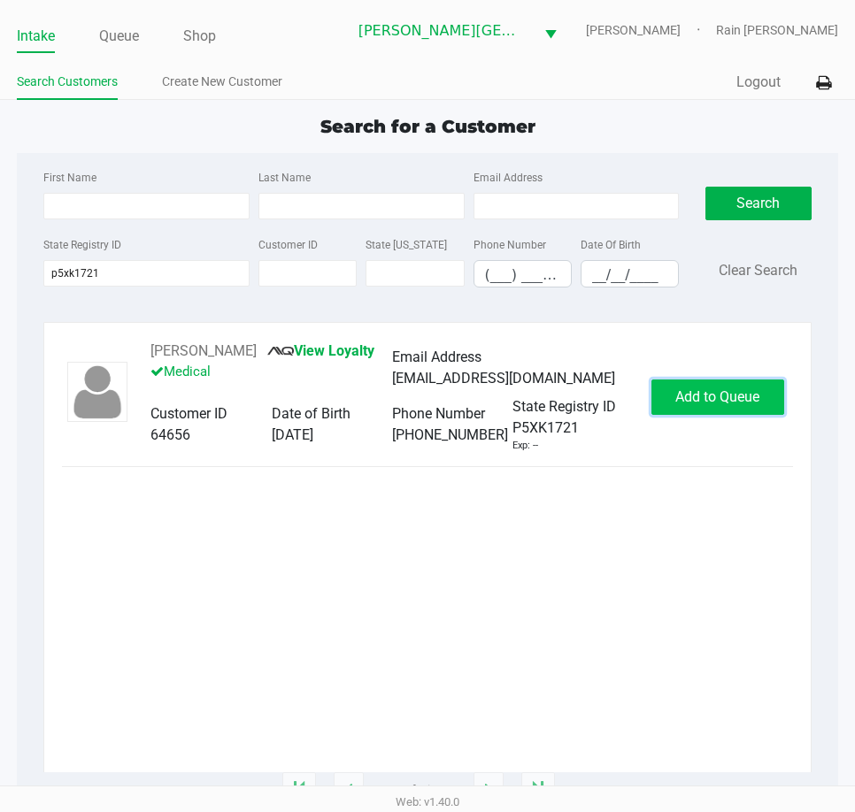
click at [684, 388] on span "Add to Queue" at bounding box center [717, 396] width 84 height 17
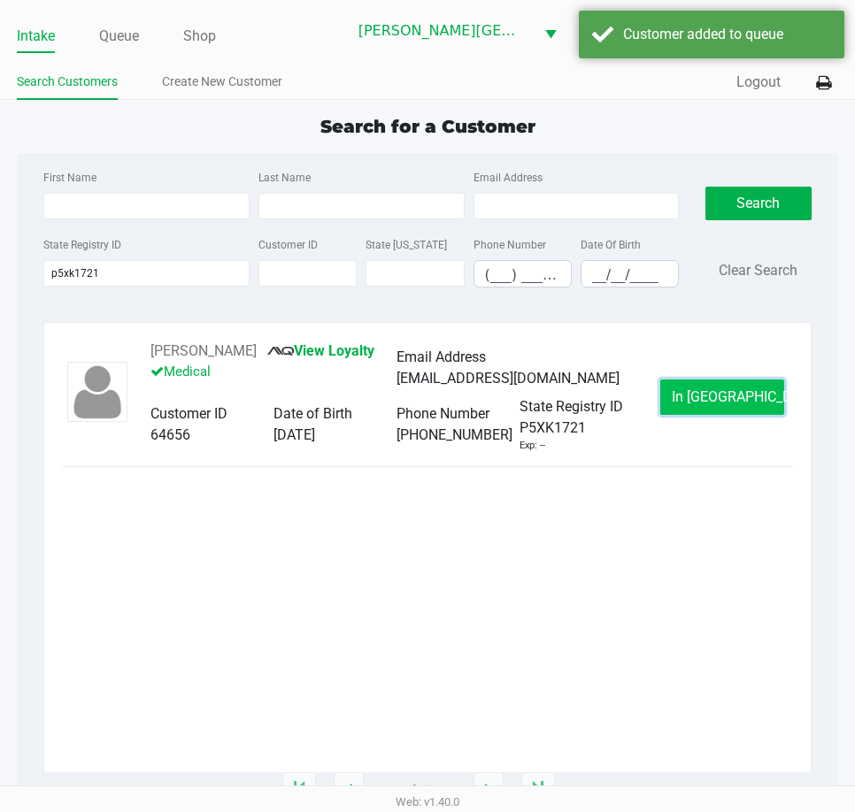
click at [687, 395] on button "In [GEOGRAPHIC_DATA]" at bounding box center [722, 397] width 124 height 35
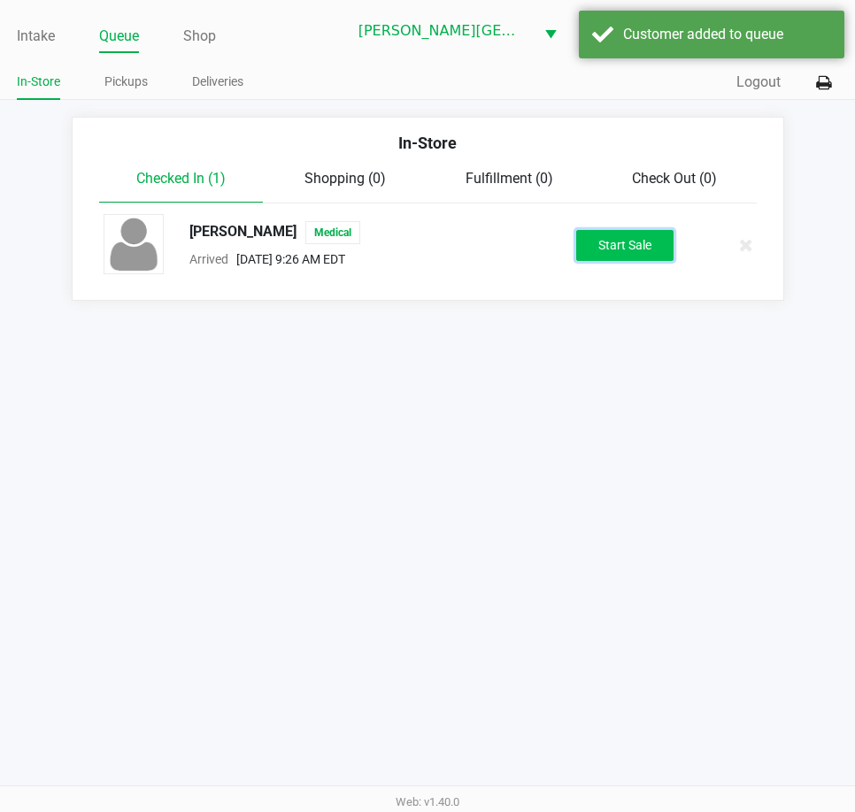
click at [624, 244] on button "Start Sale" at bounding box center [624, 245] width 97 height 31
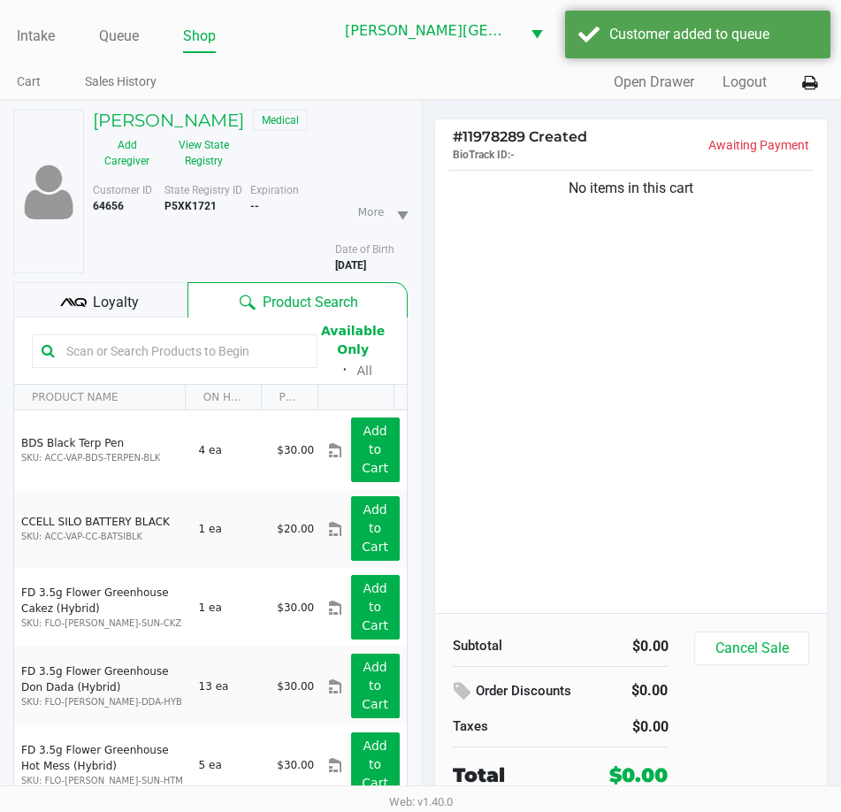
click at [662, 361] on div "No items in this cart" at bounding box center [631, 389] width 393 height 447
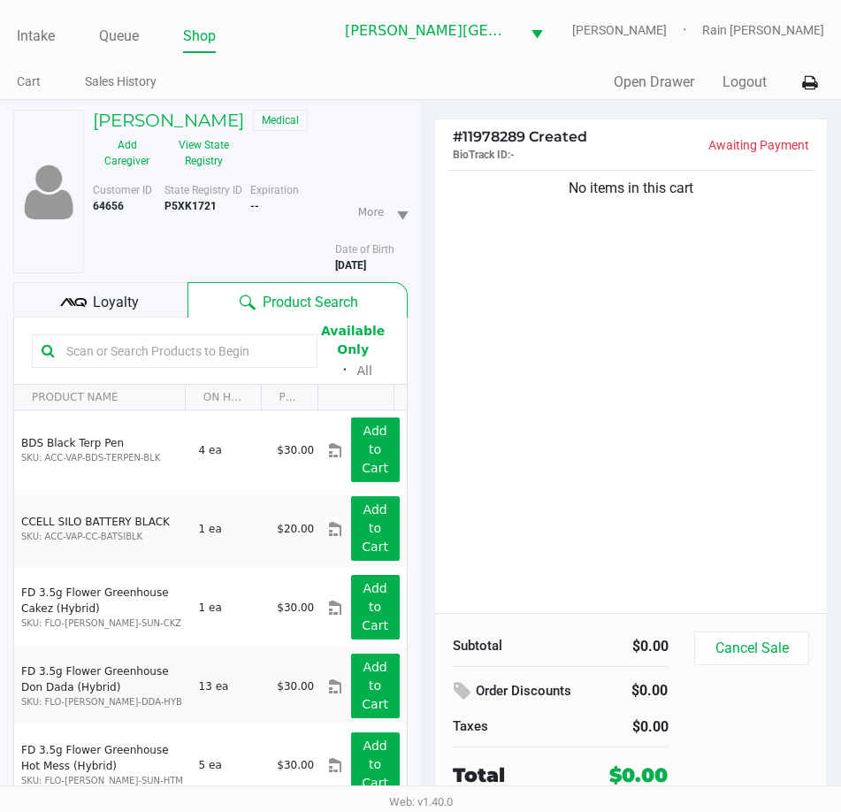
click at [146, 295] on div "Loyalty" at bounding box center [100, 299] width 174 height 35
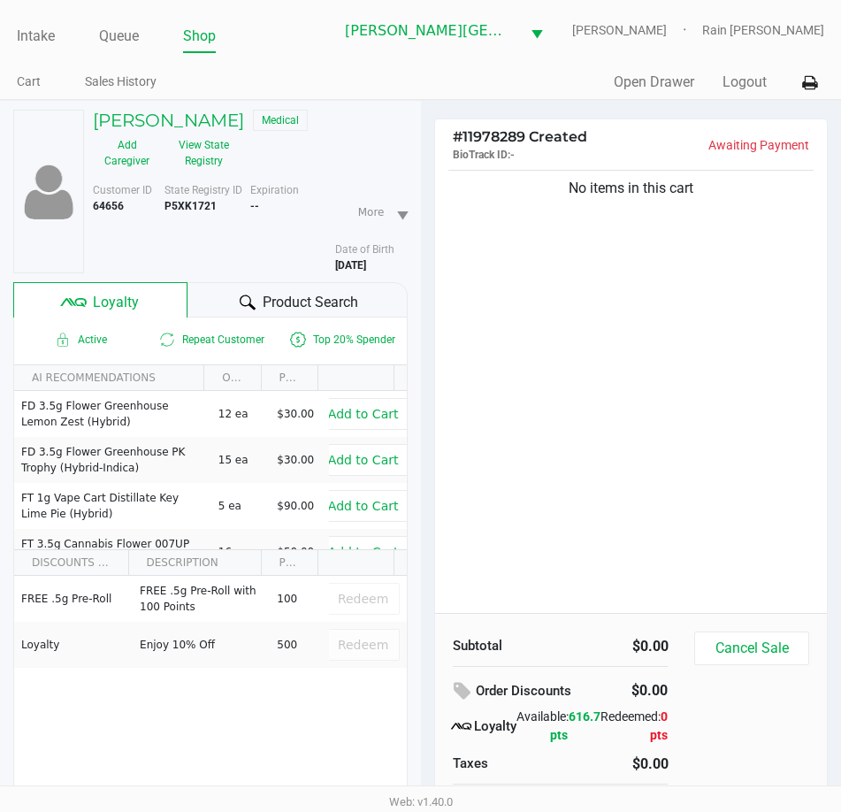
click at [507, 322] on div "No items in this cart" at bounding box center [631, 389] width 393 height 447
drag, startPoint x: 603, startPoint y: 388, endPoint x: 628, endPoint y: 390, distance: 24.9
click at [610, 386] on div "No items in this cart" at bounding box center [631, 389] width 393 height 447
click at [775, 396] on div "No items in this cart" at bounding box center [631, 389] width 393 height 447
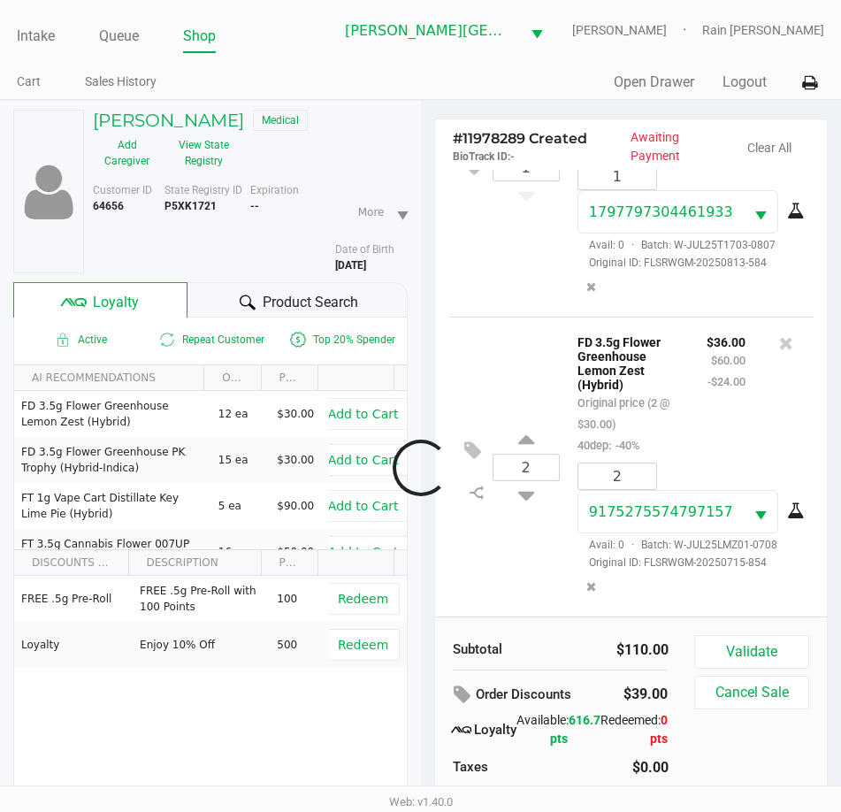
scroll to position [181, 0]
click at [629, 376] on p "FD 3.5g Flower Greenhouse Lemon Zest (Hybrid)" at bounding box center [629, 361] width 103 height 61
click at [554, 303] on div "1 FT 3.5g Cannabis Flower [PERSON_NAME] Grapes (Hybrid) Original price (1 @ $50…" at bounding box center [632, 167] width 366 height 300
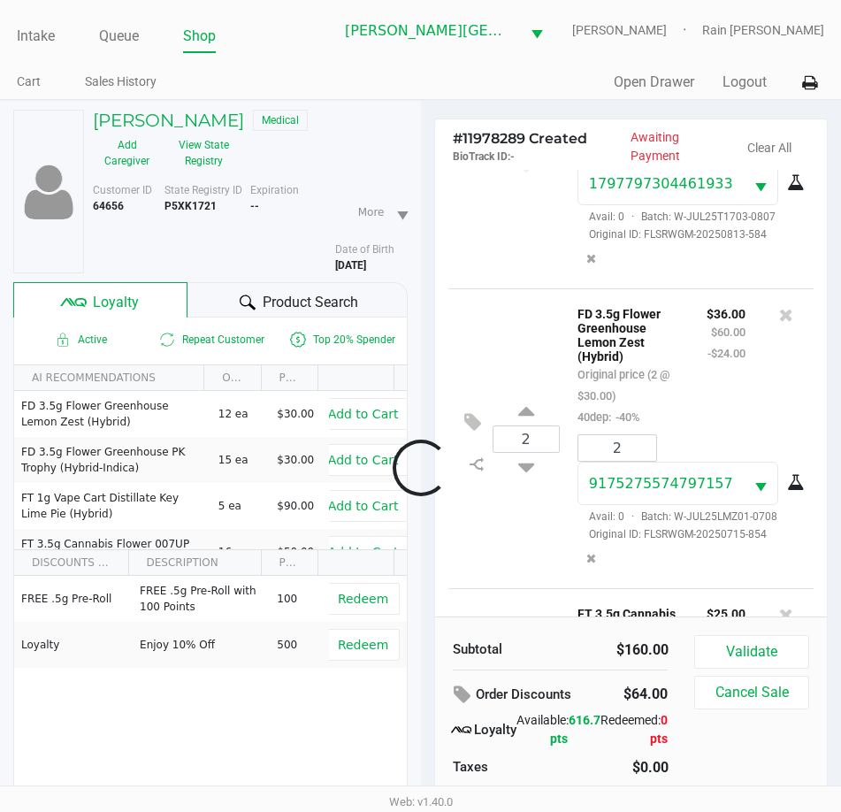
scroll to position [480, 0]
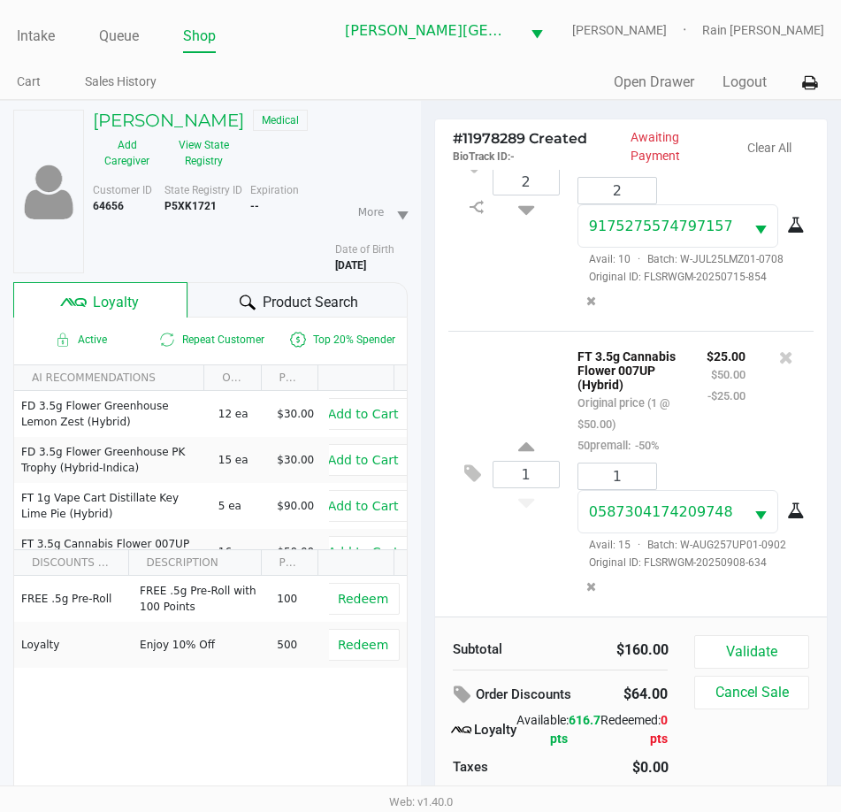
click at [459, 301] on div "2 FD 3.5g Flower Greenhouse Lemon Zest (Hybrid) Original price (2 @ $30.00) 40d…" at bounding box center [632, 181] width 366 height 300
click at [533, 382] on div "1 FT 3.5g Cannabis Flower 007UP (Hybrid) Original price (1 @ $50.00) 50premall:…" at bounding box center [632, 474] width 366 height 286
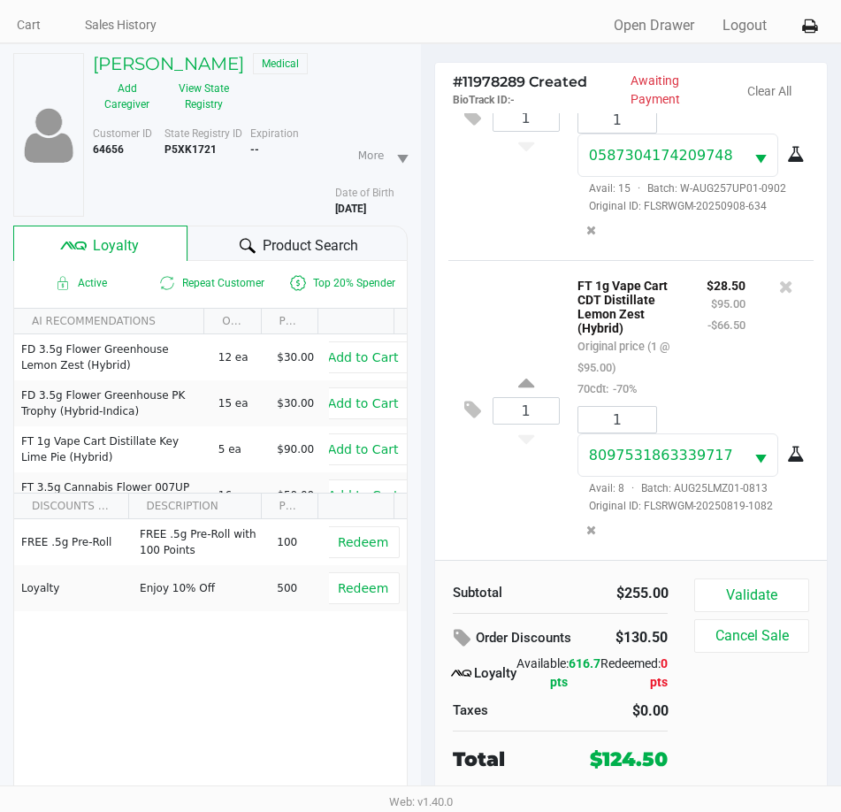
scroll to position [88, 0]
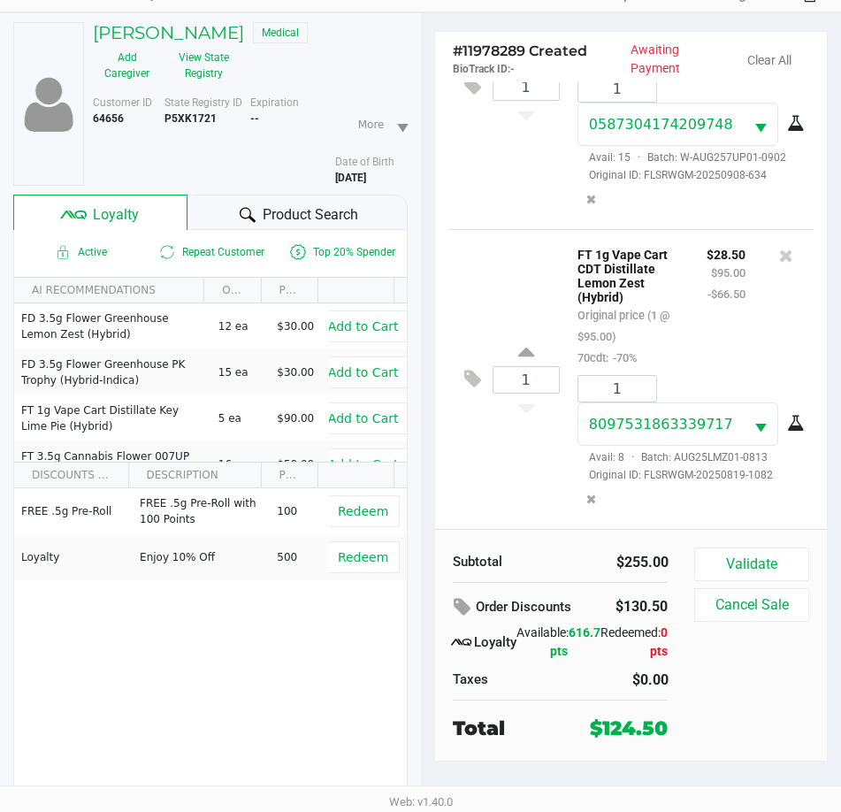
click at [215, 648] on div "FREE .5g Pre-Roll FREE .5g Pre-Roll with 100 Points 100 Redeem Loyalty Enjoy 10…" at bounding box center [210, 621] width 393 height 266
click at [592, 682] on div "$0.00" at bounding box center [621, 680] width 95 height 21
click at [506, 234] on div "1 FT 1g Vape Cart CDT Distillate Lemon Zest (Hybrid) Original price (1 @ $95.00…" at bounding box center [632, 379] width 366 height 300
click at [472, 249] on div "1 FT 1g Vape Cart CDT Distillate Lemon Zest (Hybrid) Original price (1 @ $95.00…" at bounding box center [632, 379] width 366 height 300
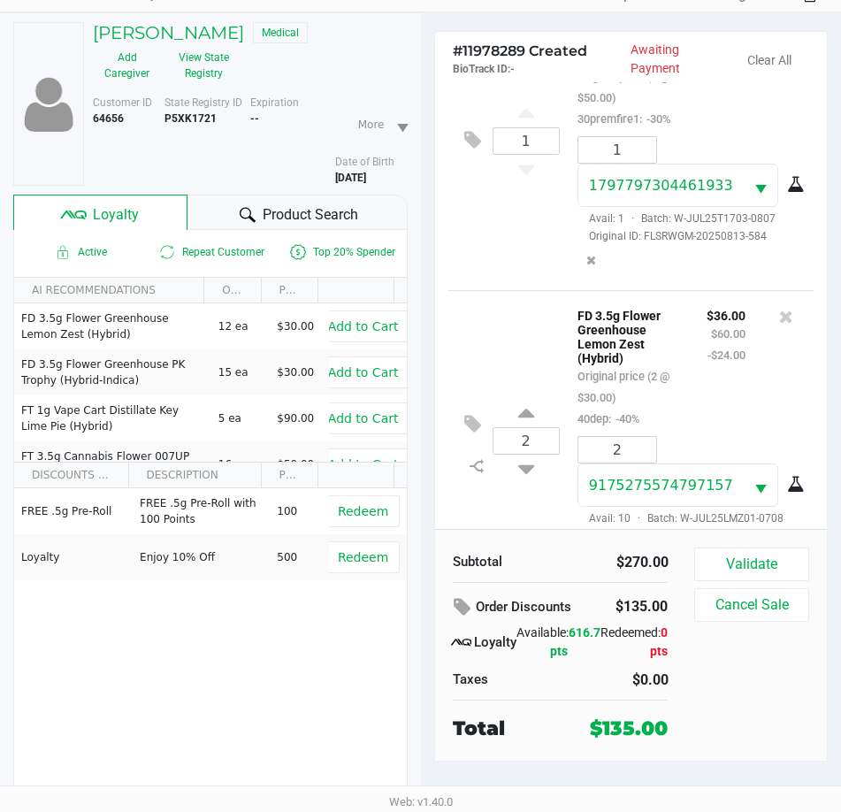
scroll to position [0, 0]
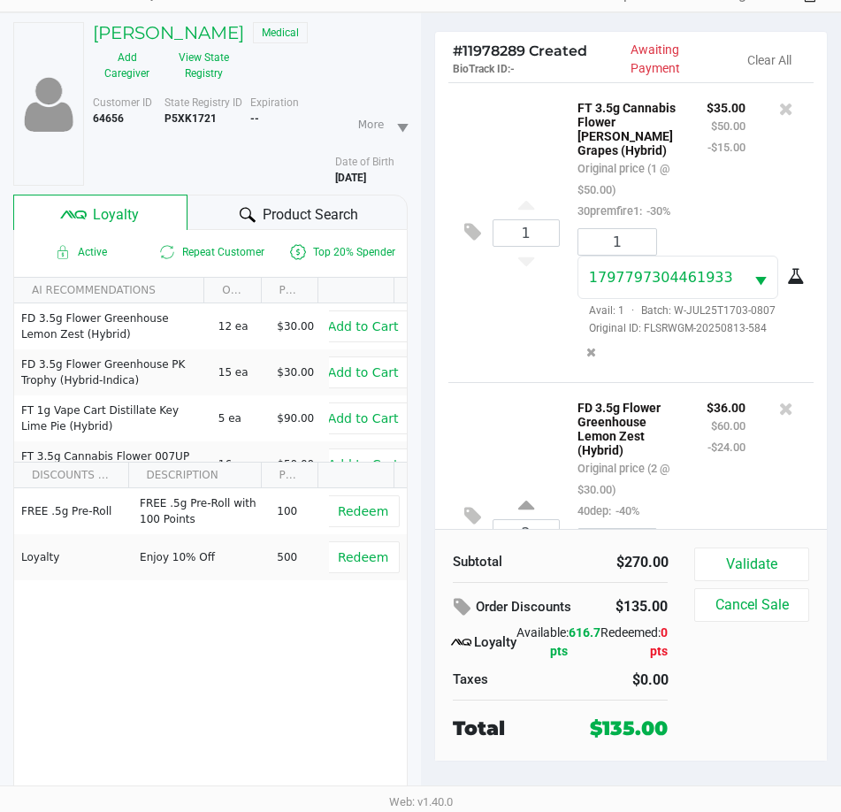
click at [783, 104] on div at bounding box center [786, 108] width 28 height 25
click at [779, 104] on icon at bounding box center [786, 109] width 14 height 18
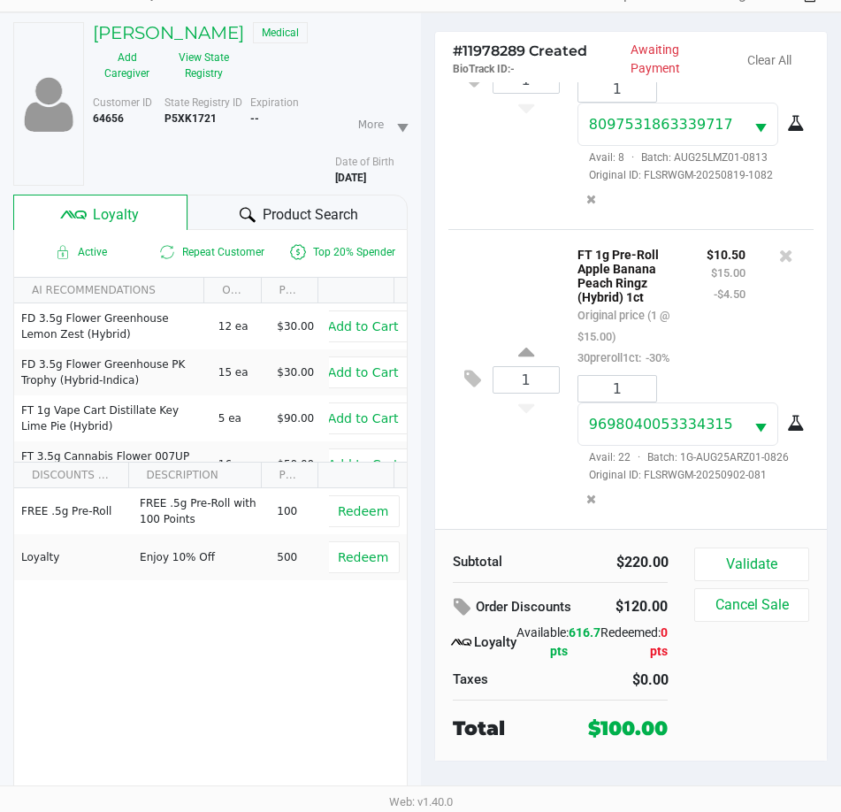
click at [562, 200] on div "1 FT 1g Vape Cart CDT Distillate Lemon Zest (Hybrid) Original price (1 @ $95.00…" at bounding box center [632, 79] width 366 height 300
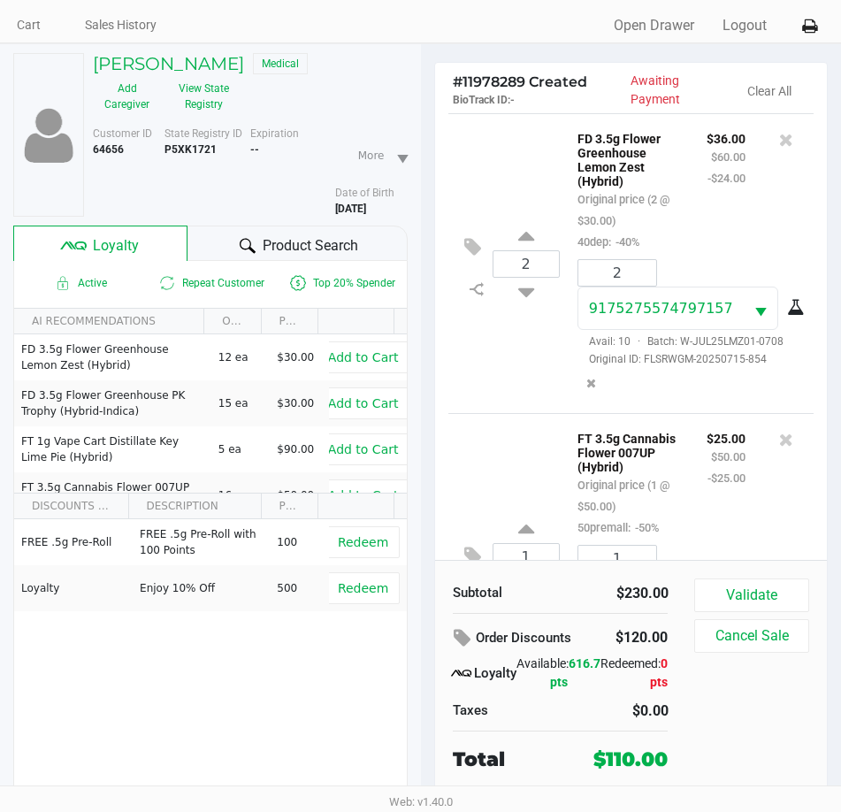
scroll to position [88, 0]
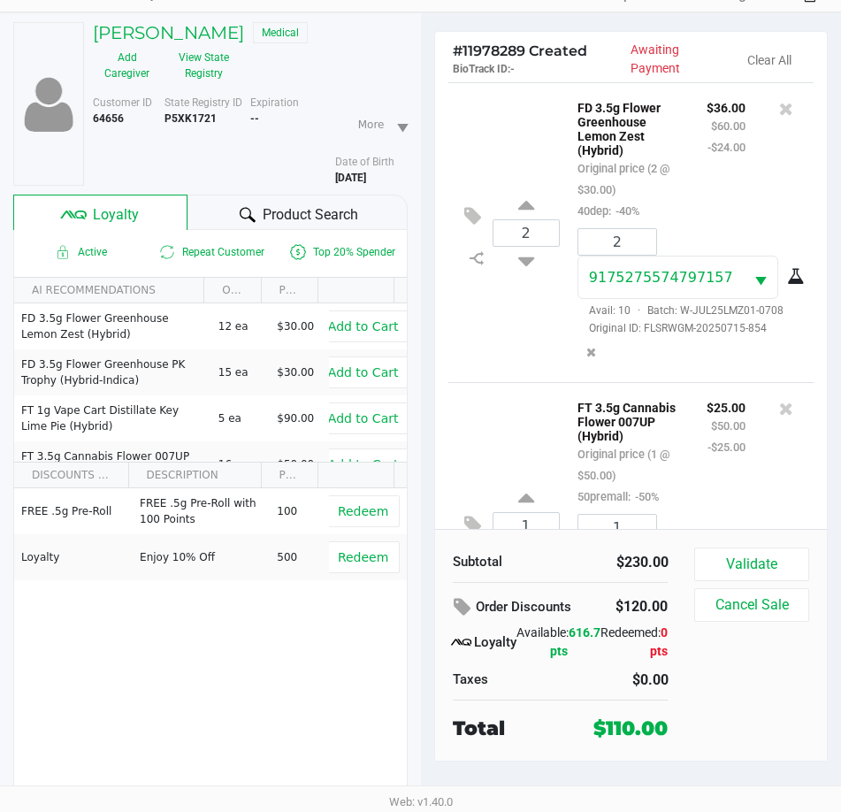
drag, startPoint x: 218, startPoint y: 684, endPoint x: 227, endPoint y: 686, distance: 9.9
drag, startPoint x: 227, startPoint y: 686, endPoint x: 35, endPoint y: 625, distance: 202.0
click at [35, 625] on div "FREE .5g Pre-Roll FREE .5g Pre-Roll with 100 Points 100 Redeem Loyalty Enjoy 10…" at bounding box center [210, 621] width 393 height 266
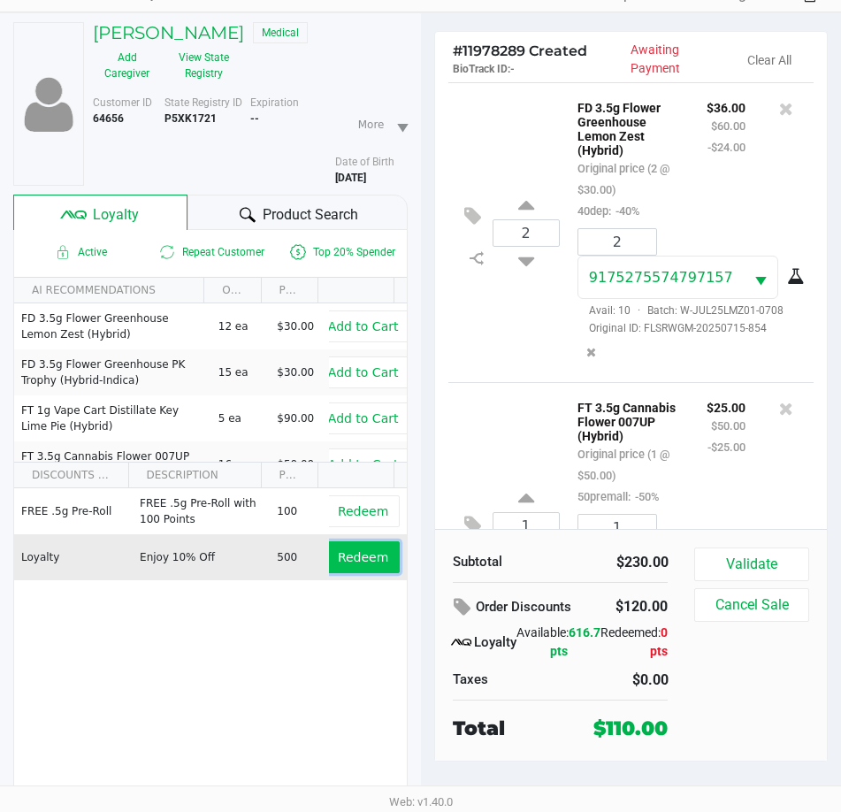
click at [365, 564] on span "Redeem" at bounding box center [363, 557] width 50 height 14
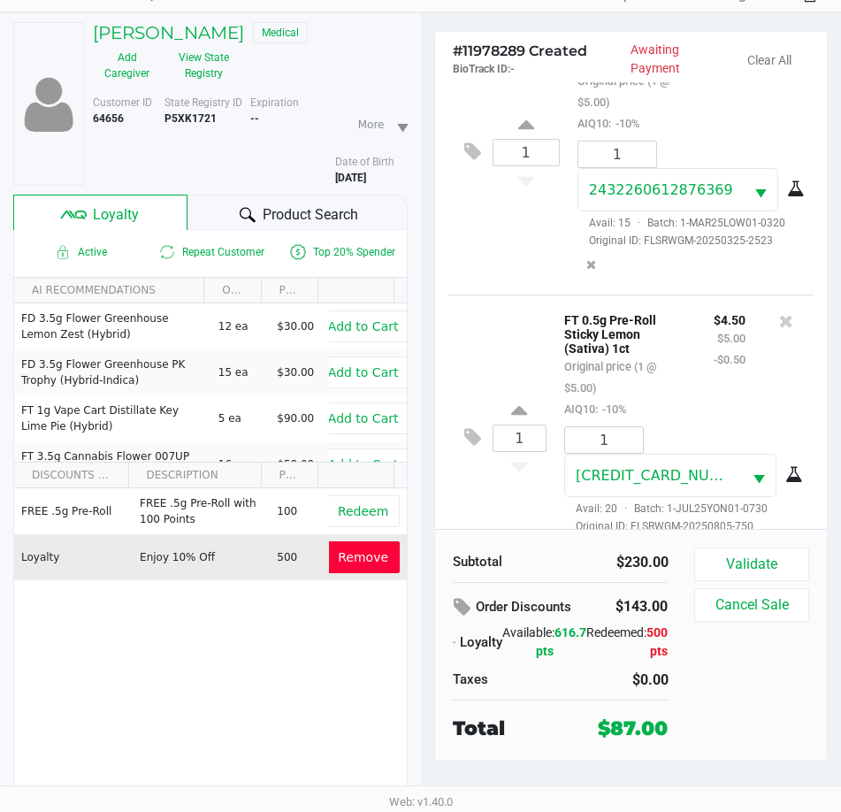
scroll to position [1450, 0]
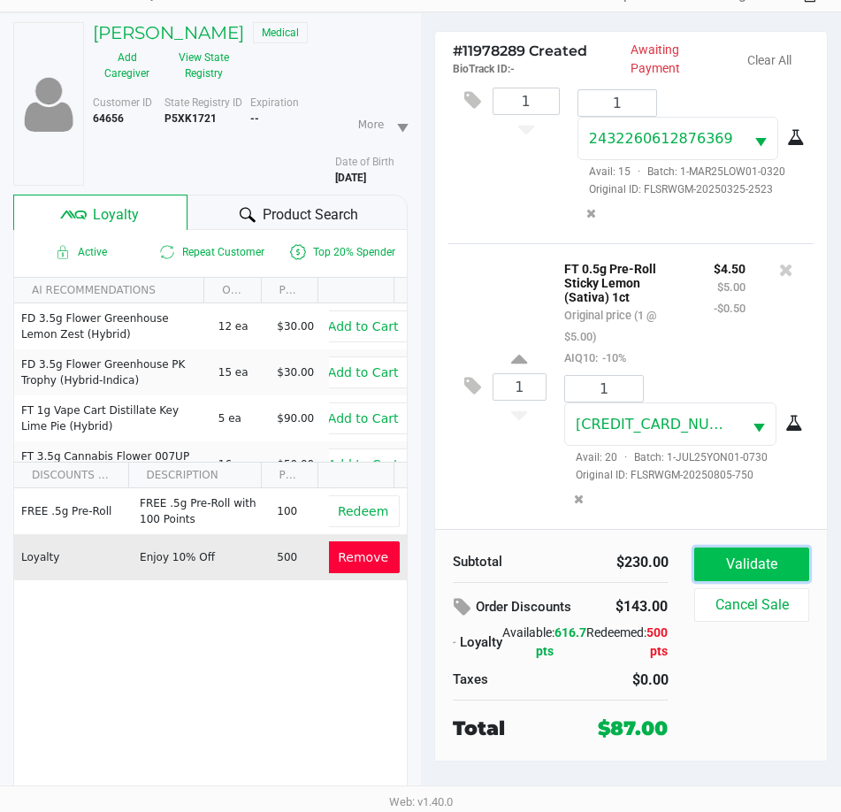
click at [708, 556] on button "Validate" at bounding box center [752, 565] width 114 height 34
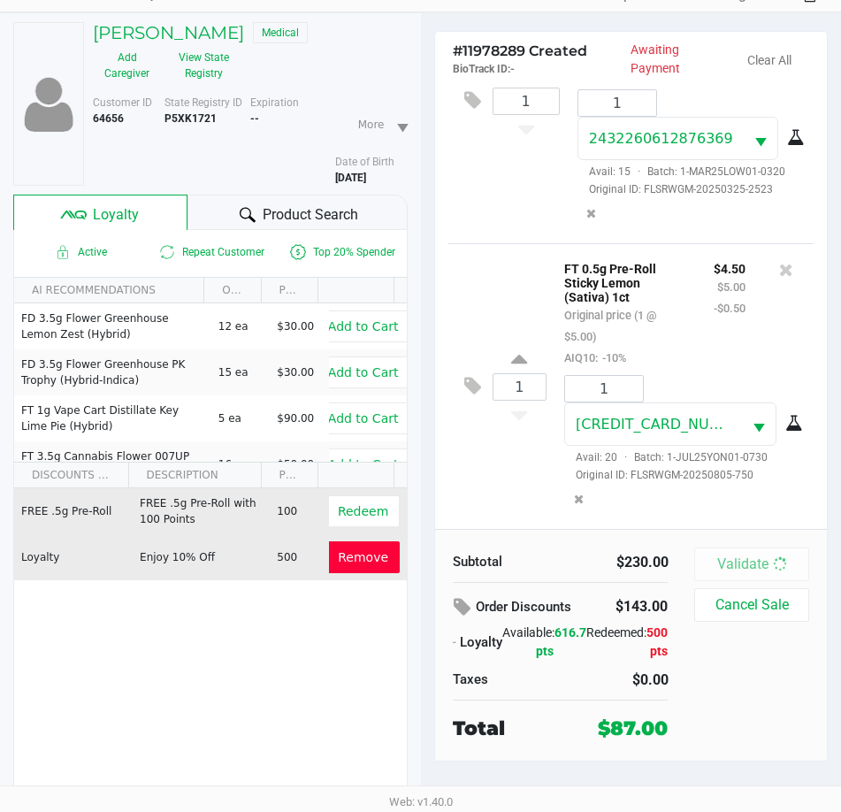
scroll to position [1471, 0]
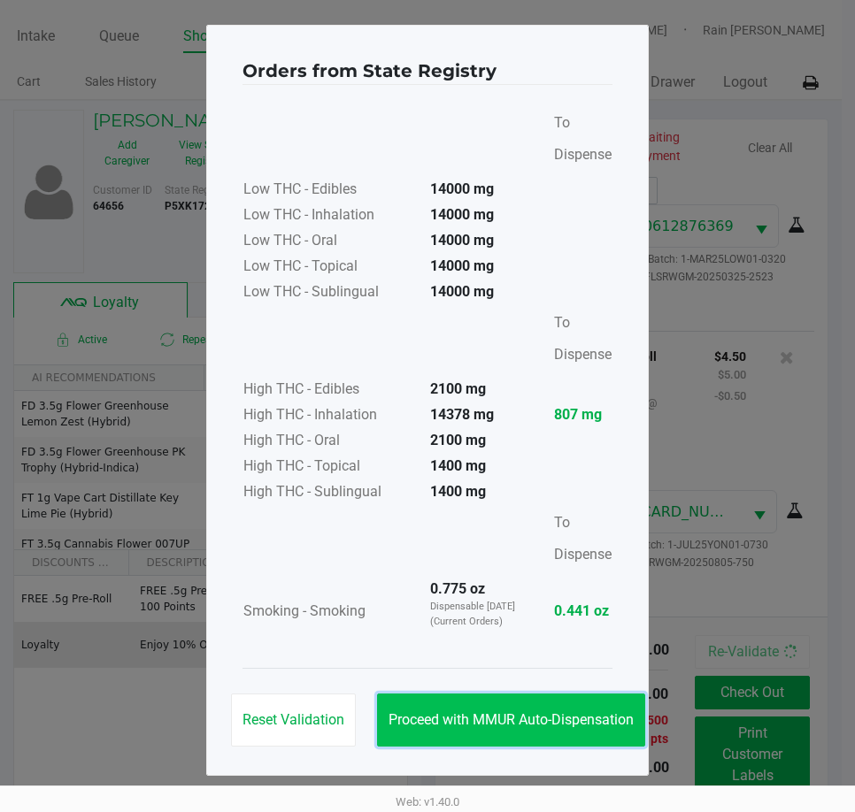
click at [514, 708] on button "Proceed with MMUR Auto-Dispensation" at bounding box center [511, 720] width 268 height 53
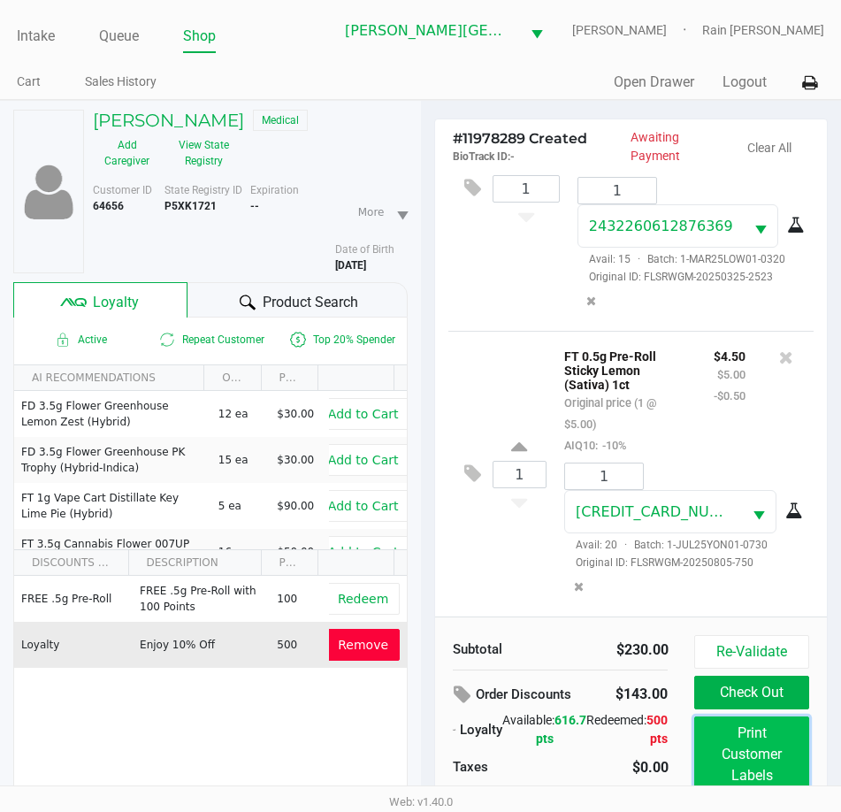
click at [800, 760] on button "Print Customer Labels" at bounding box center [752, 755] width 114 height 76
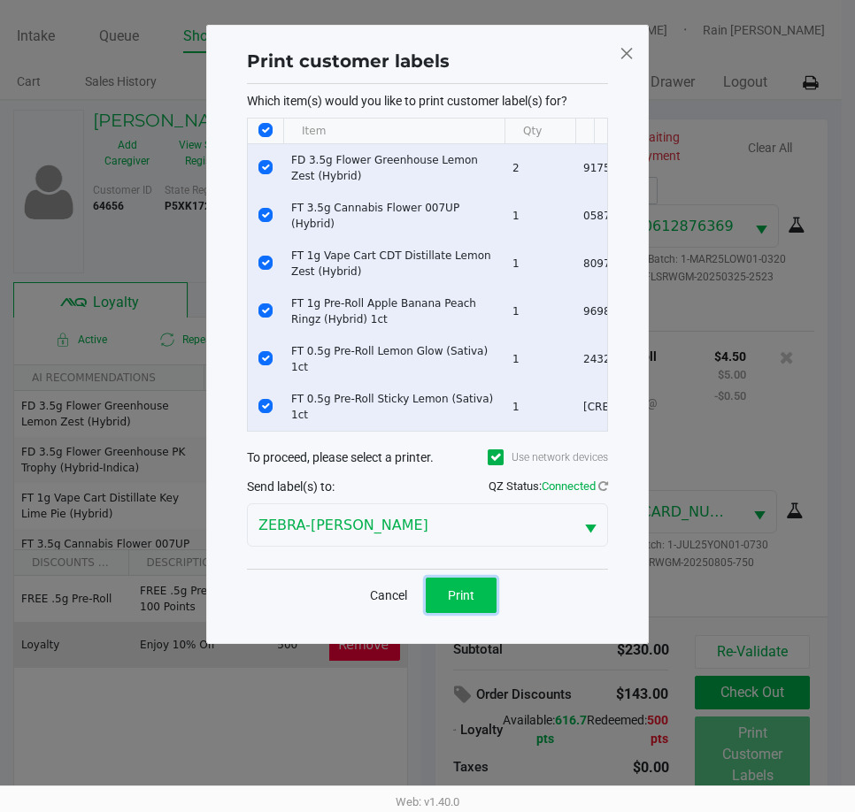
click at [480, 610] on button "Print" at bounding box center [461, 595] width 71 height 35
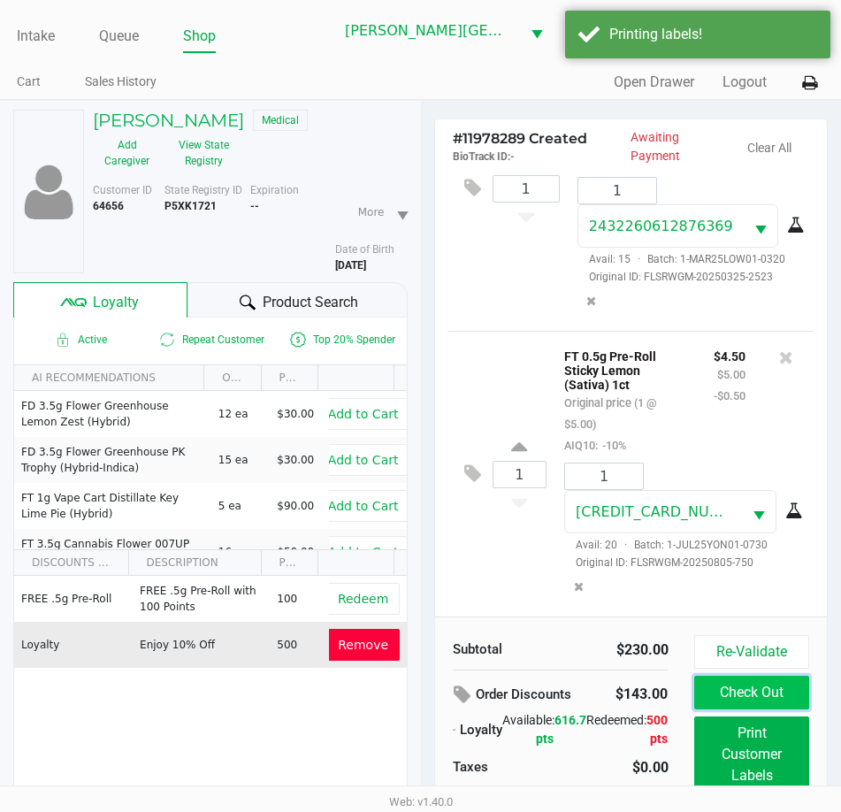
click at [717, 698] on button "Check Out" at bounding box center [752, 693] width 114 height 34
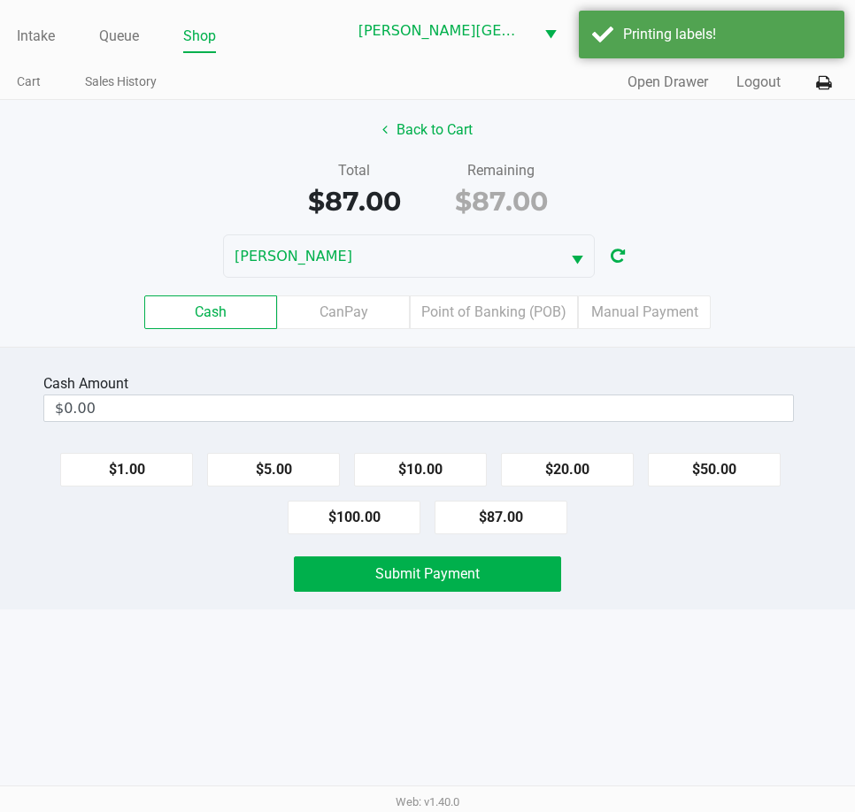
click at [692, 166] on div "Total $87.00 Remaining $87.00" at bounding box center [427, 190] width 881 height 61
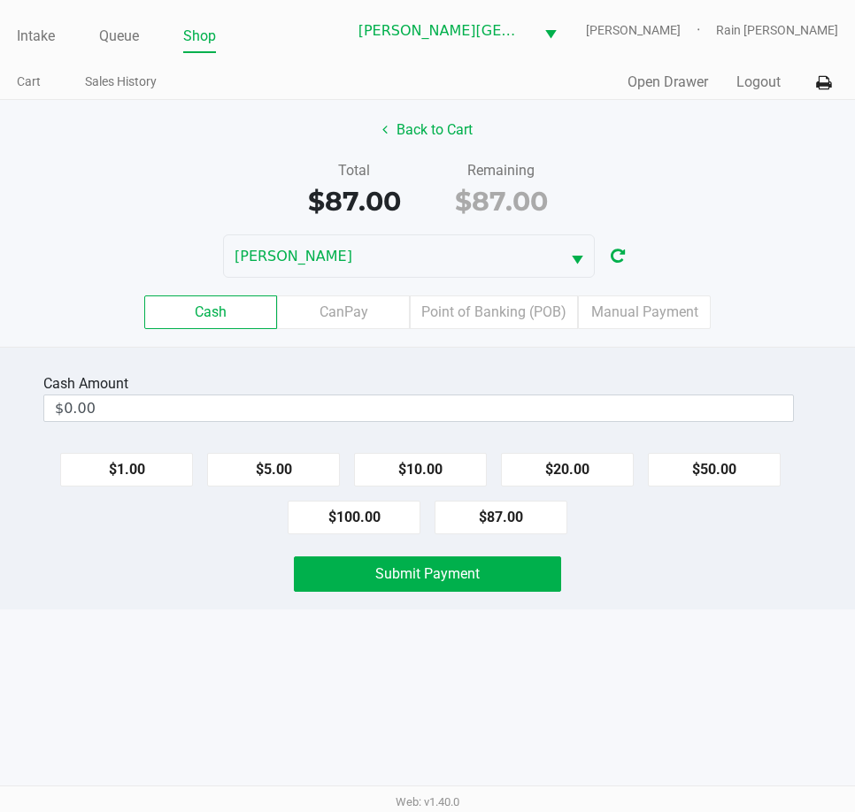
click at [357, 496] on div "$1.00 $5.00 $10.00 $20.00 $50.00 $100.00 $87.00" at bounding box center [427, 487] width 855 height 96
click at [359, 517] on button "$100.00" at bounding box center [354, 518] width 133 height 34
type input "$100.00"
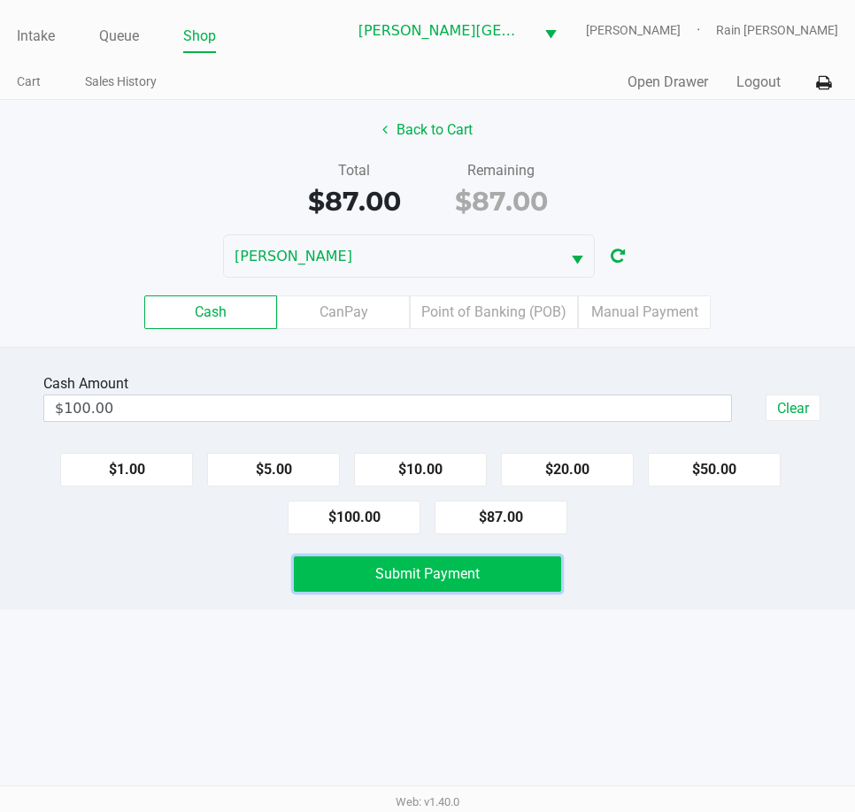
click at [349, 579] on button "Submit Payment" at bounding box center [427, 573] width 267 height 35
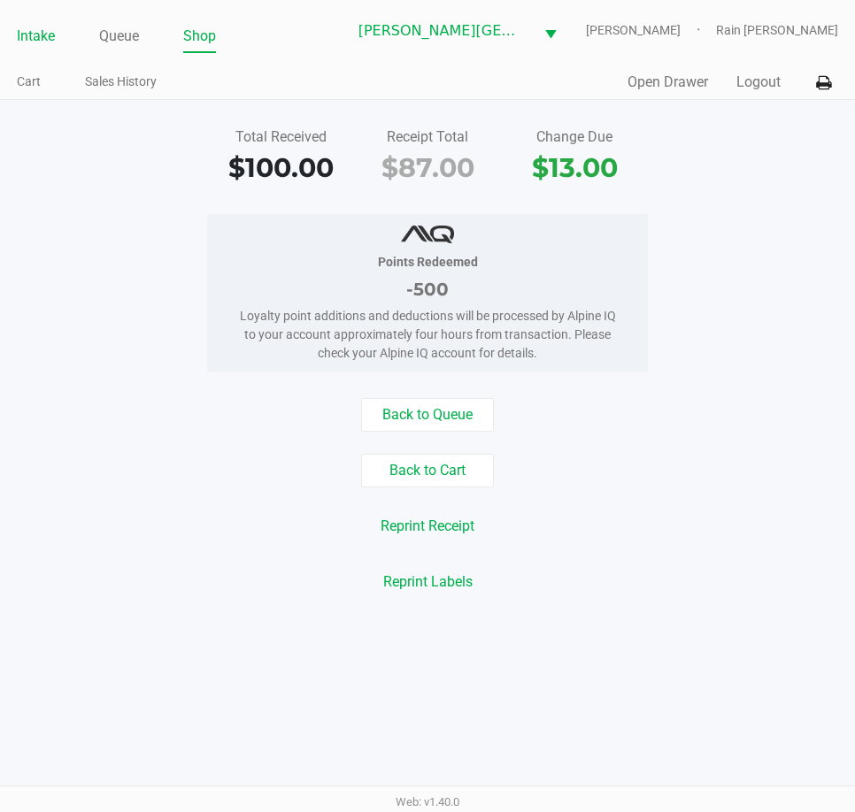
click at [47, 42] on link "Intake" at bounding box center [36, 36] width 38 height 25
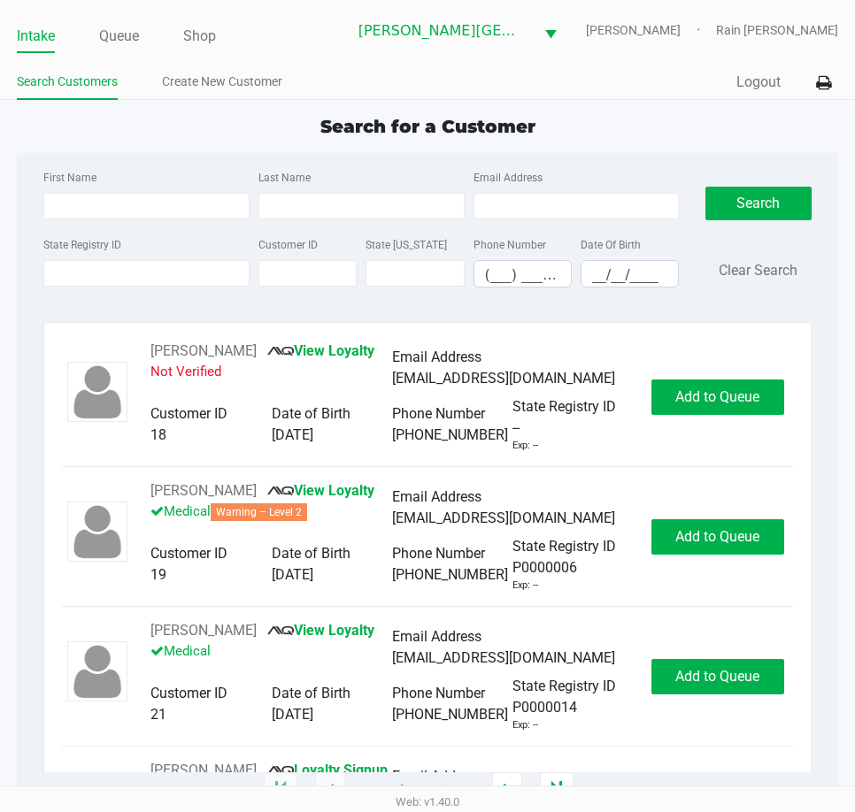
drag, startPoint x: 113, startPoint y: 249, endPoint x: 111, endPoint y: 264, distance: 14.4
click at [113, 252] on label "State Registry ID" at bounding box center [82, 245] width 78 height 16
click at [113, 260] on input "State Registry ID" at bounding box center [146, 273] width 206 height 27
click at [110, 265] on input "State Registry ID" at bounding box center [146, 273] width 206 height 27
click at [169, 276] on input "State Registry ID" at bounding box center [146, 273] width 206 height 27
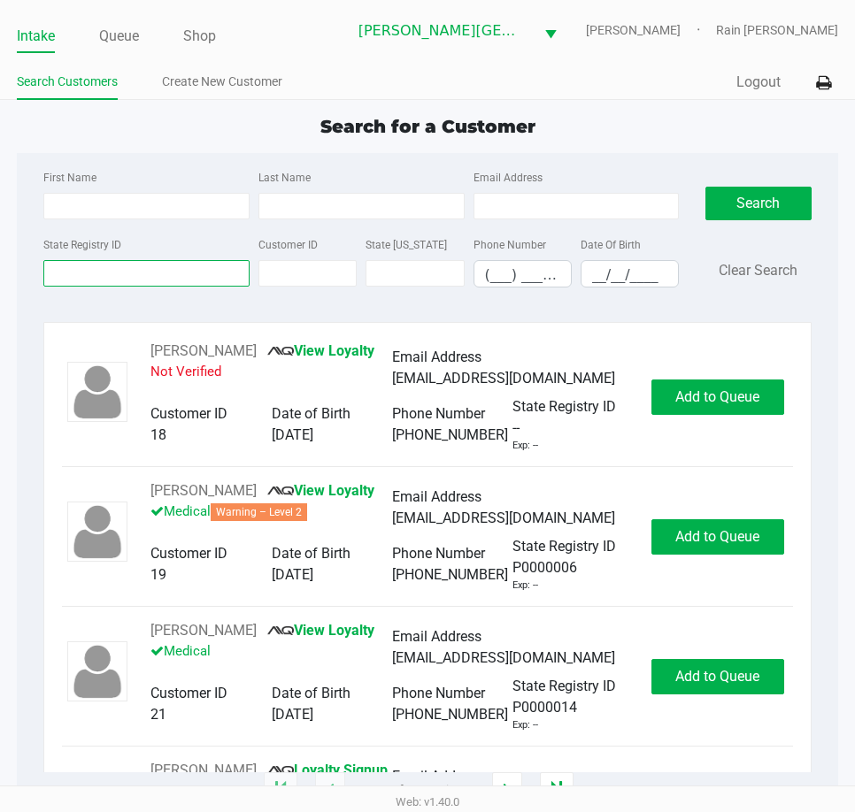
click at [169, 276] on input "State Registry ID" at bounding box center [146, 273] width 206 height 27
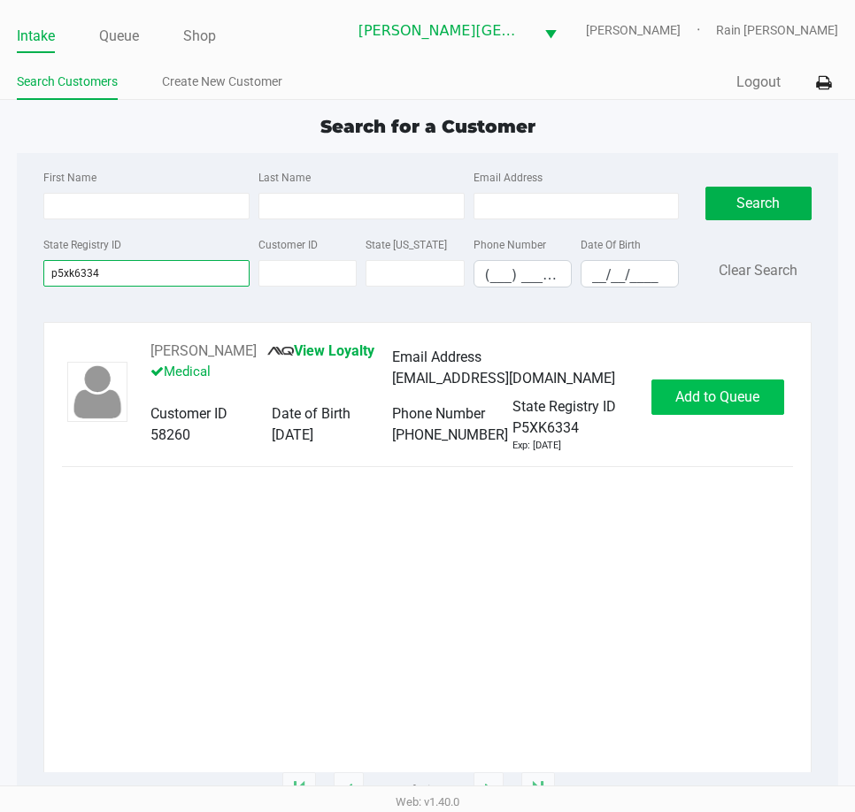
type input "p5xk6334"
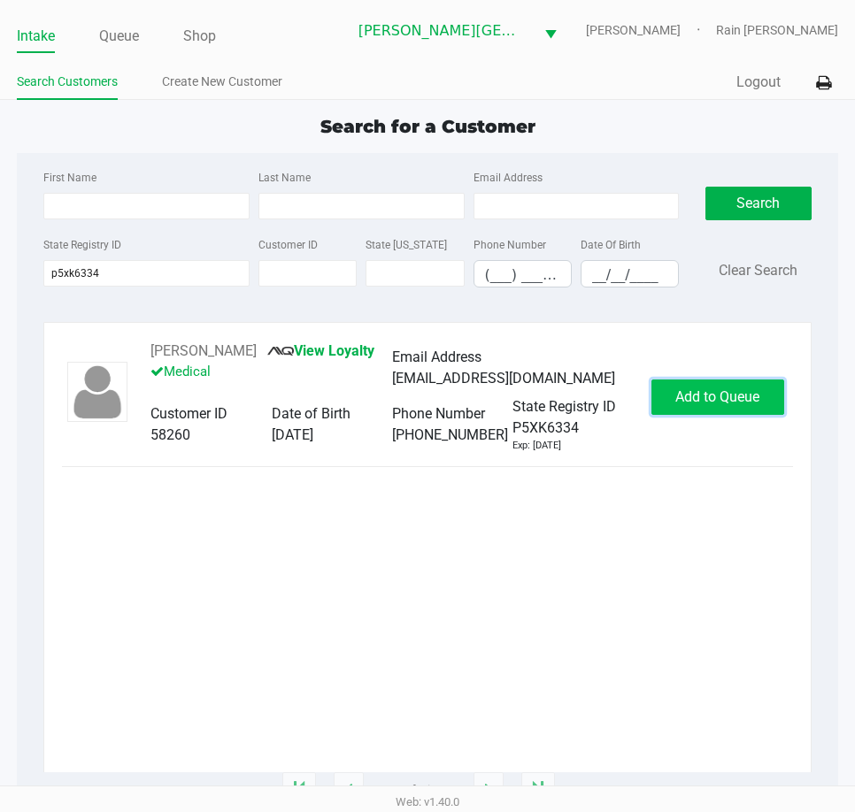
click at [745, 405] on button "Add to Queue" at bounding box center [717, 397] width 133 height 35
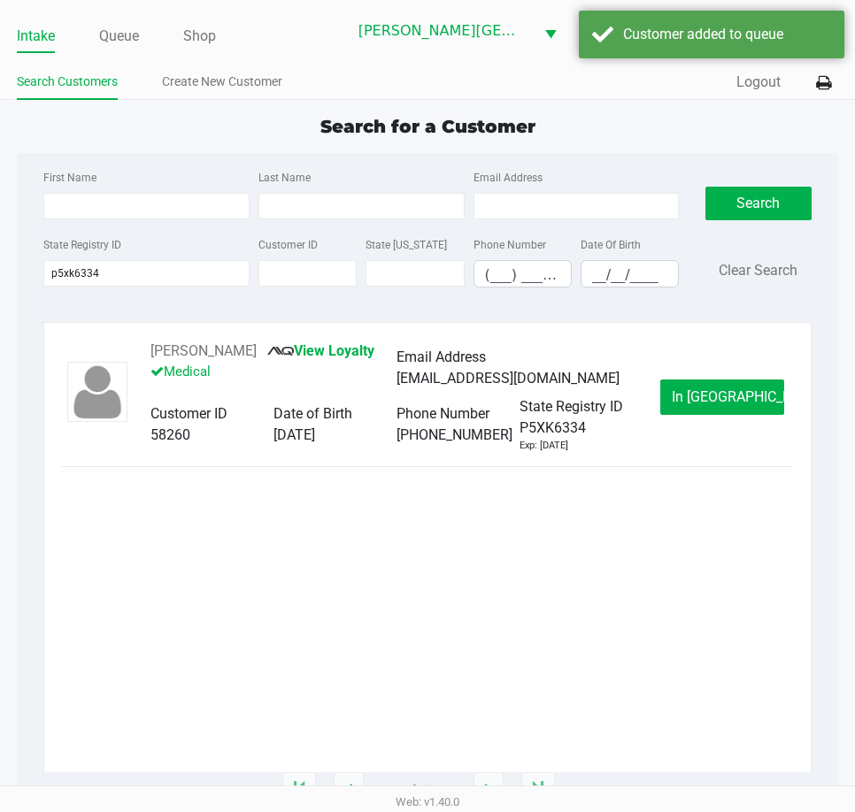
click at [744, 406] on button "In [GEOGRAPHIC_DATA]" at bounding box center [722, 397] width 124 height 35
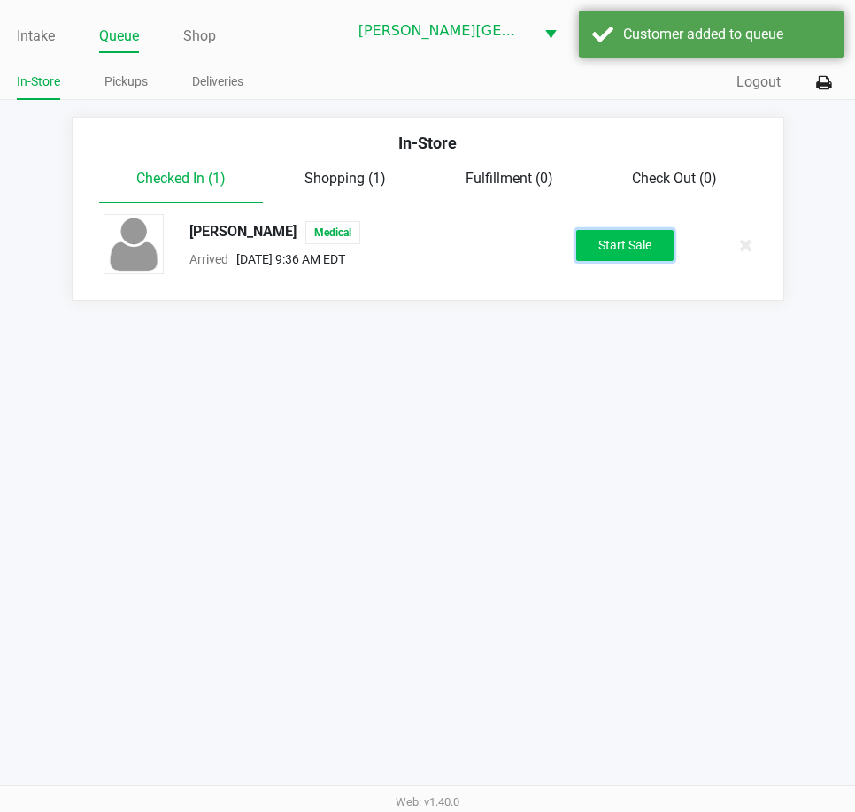
click at [623, 241] on button "Start Sale" at bounding box center [624, 245] width 97 height 31
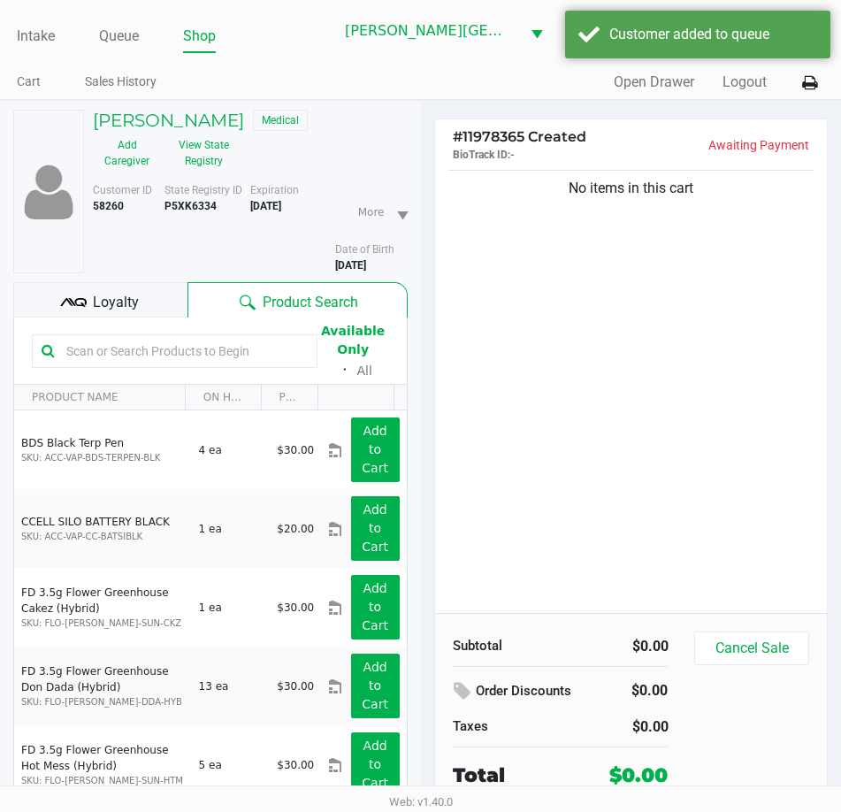
click at [102, 293] on span "Loyalty" at bounding box center [116, 302] width 46 height 21
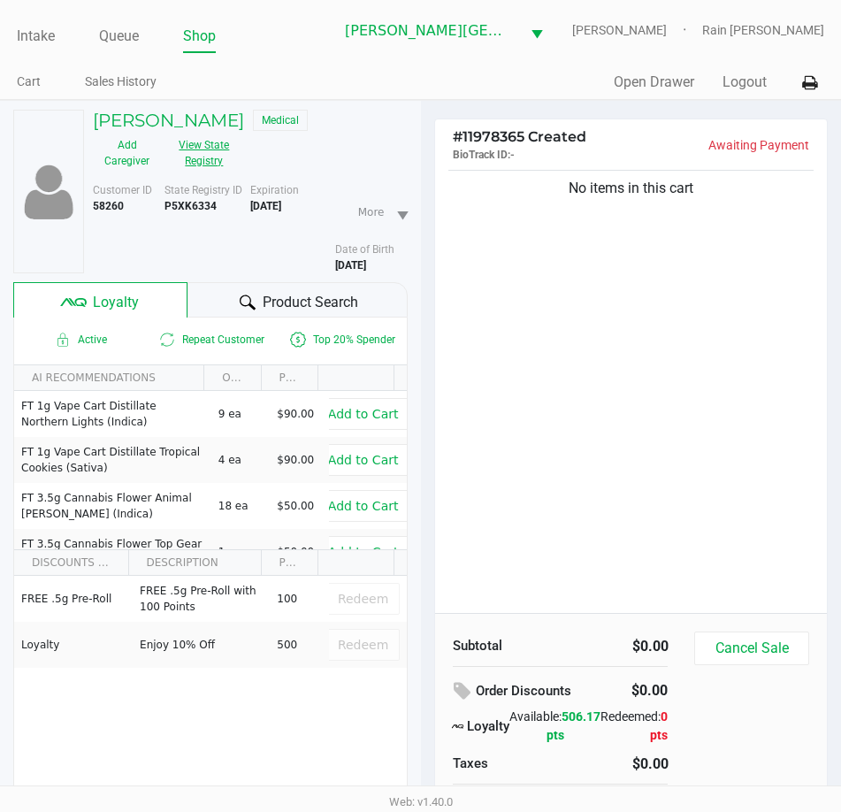
click at [207, 142] on button "View State Registry" at bounding box center [199, 153] width 76 height 44
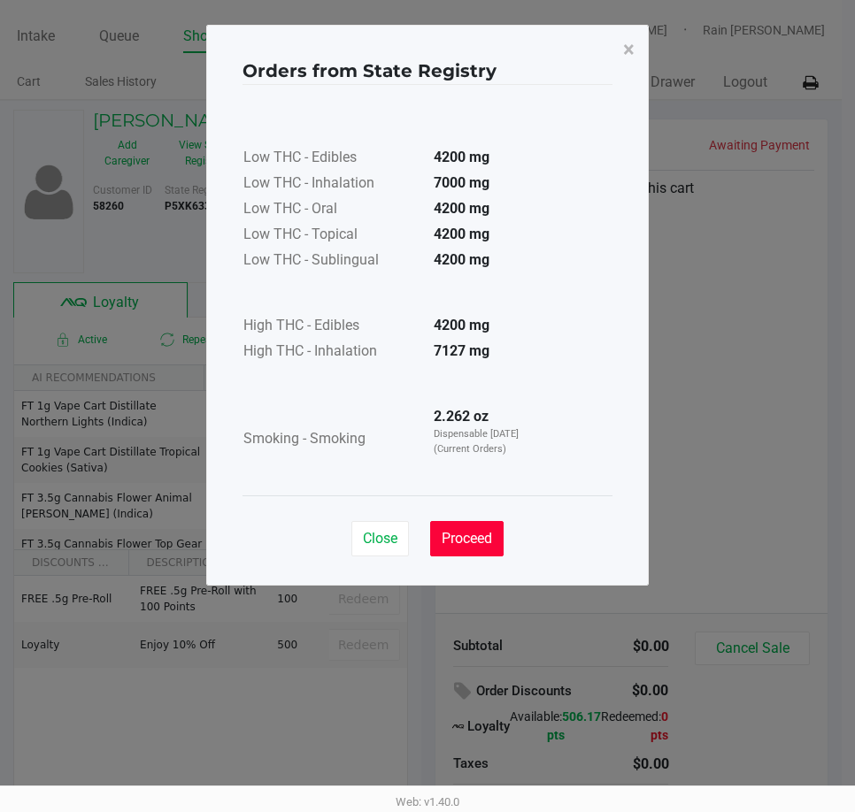
click at [492, 539] on span "Proceed" at bounding box center [466, 538] width 50 height 17
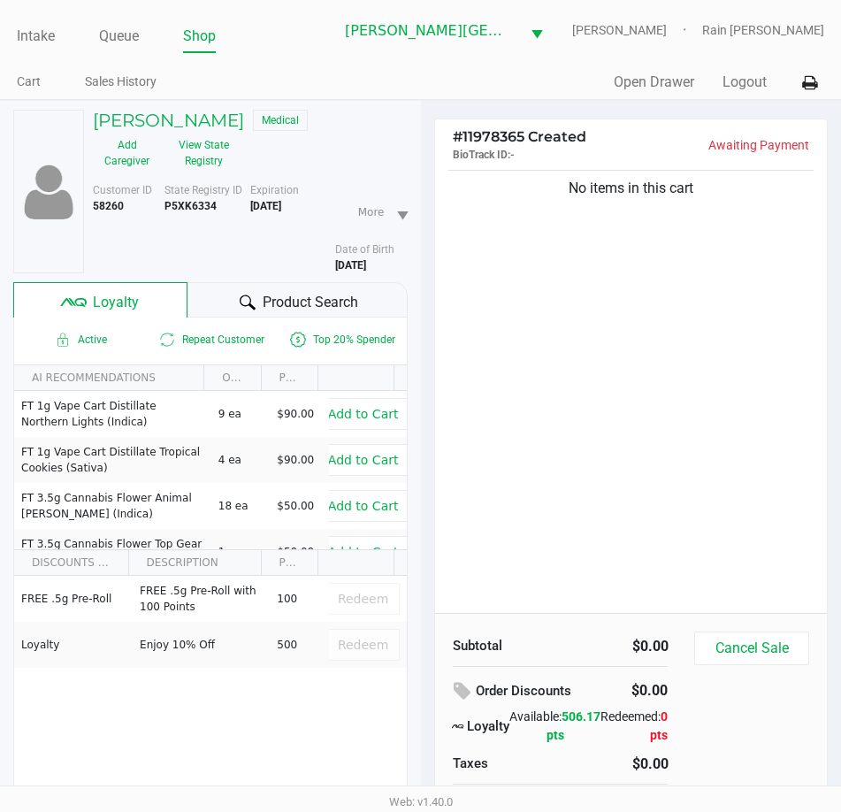
click at [700, 483] on div "No items in this cart" at bounding box center [631, 389] width 393 height 447
click at [626, 409] on div "No items in this cart" at bounding box center [631, 389] width 393 height 447
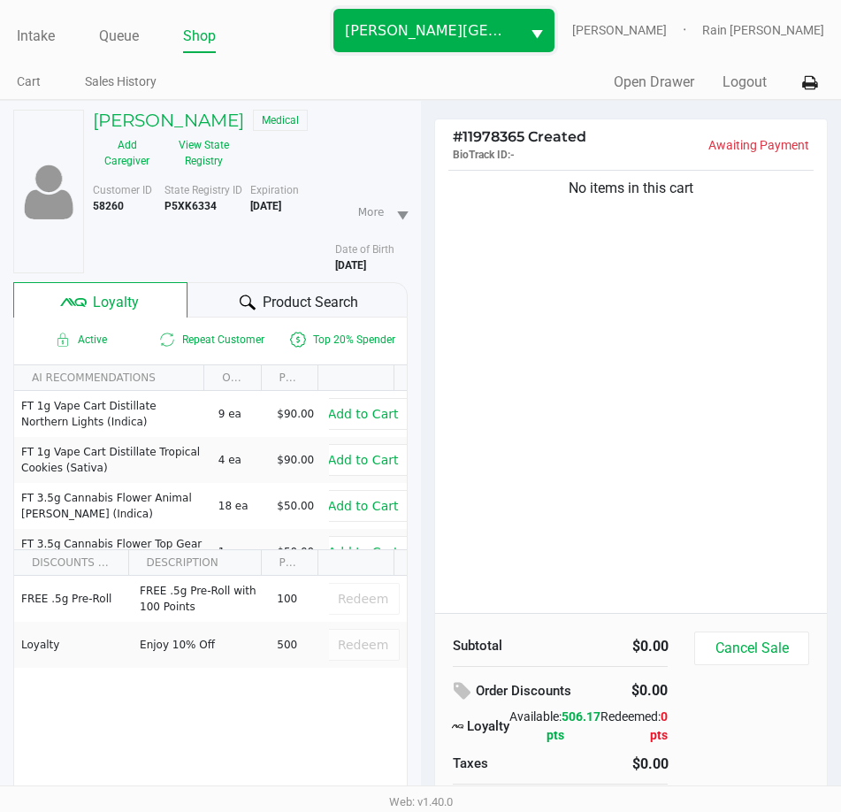
click at [520, 39] on span "[PERSON_NAME][GEOGRAPHIC_DATA]" at bounding box center [427, 31] width 186 height 42
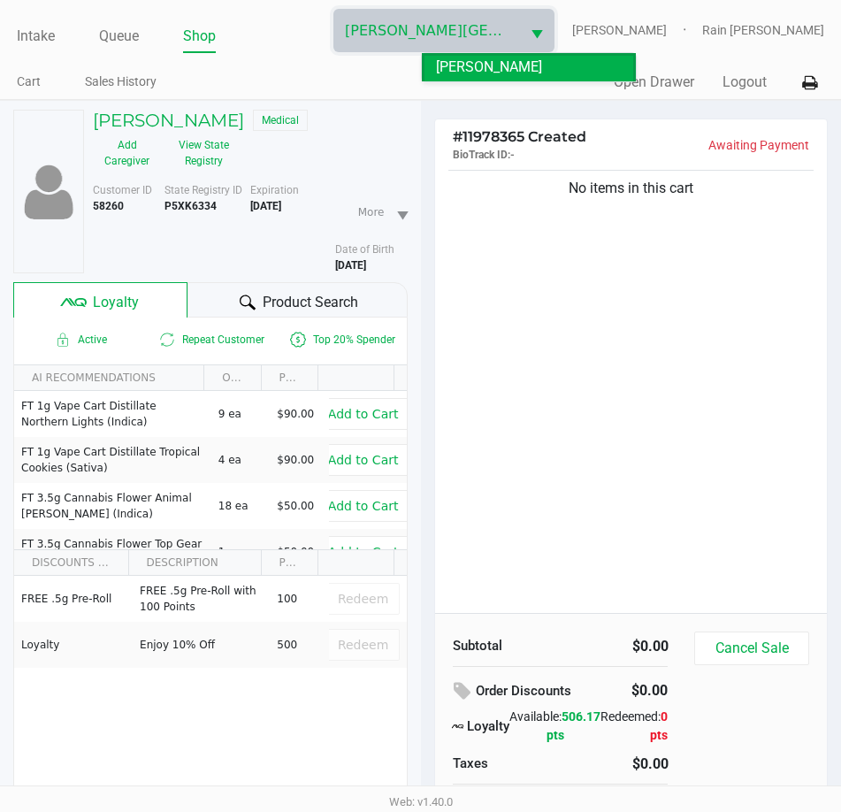
click at [636, 380] on div "No items in this cart" at bounding box center [631, 389] width 393 height 447
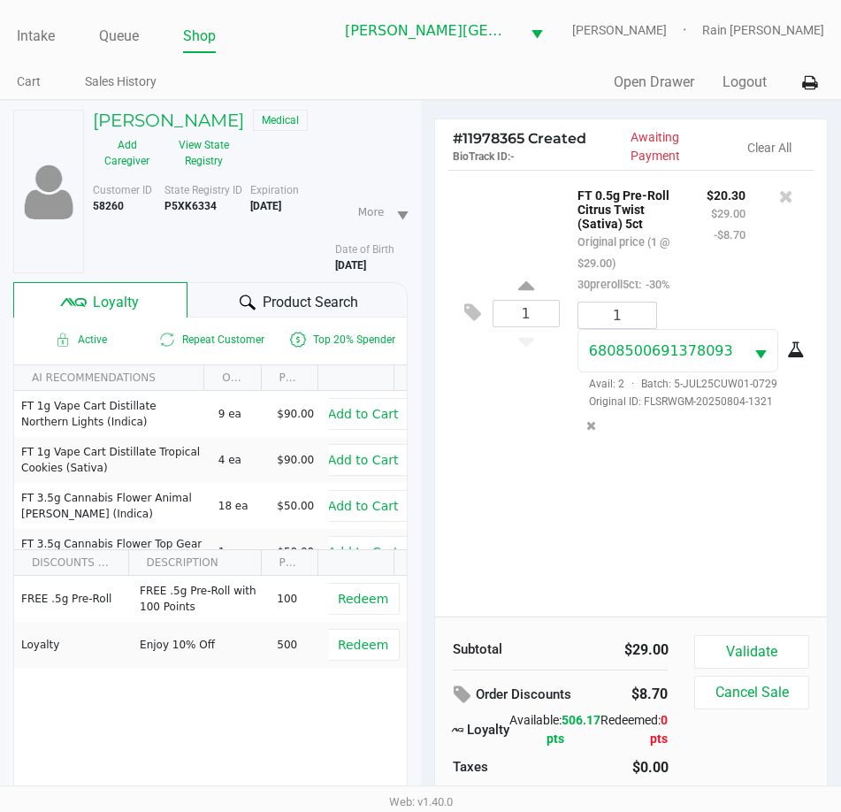
click at [643, 480] on div "1 FT 0.5g Pre-Roll Citrus Twist (Sativa) 5ct Original price (1 @ $29.00) 30prer…" at bounding box center [631, 393] width 393 height 447
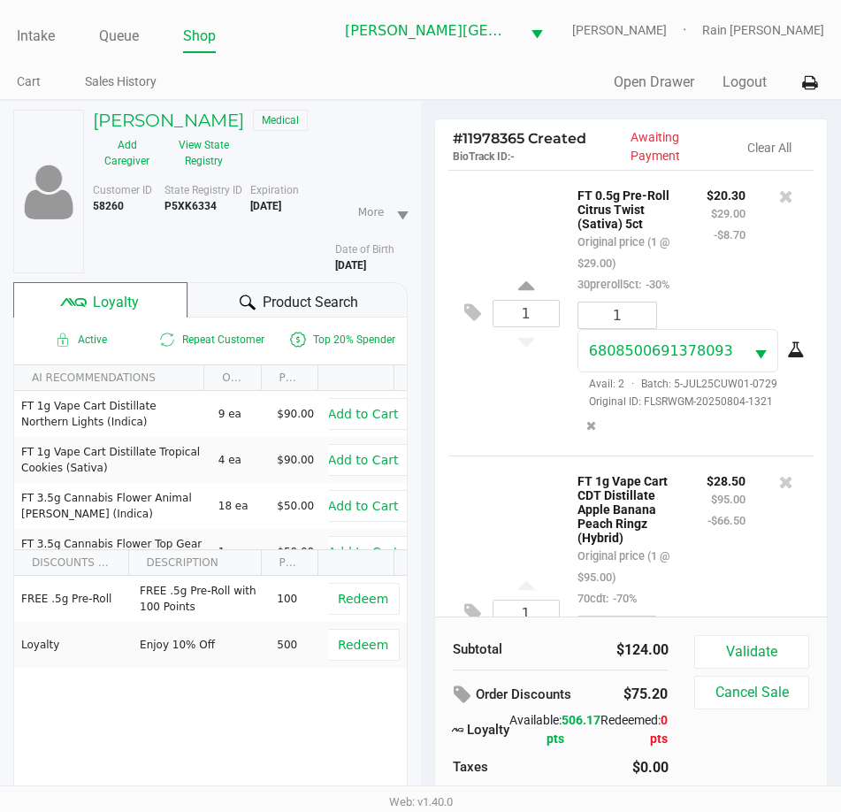
scroll to position [191, 0]
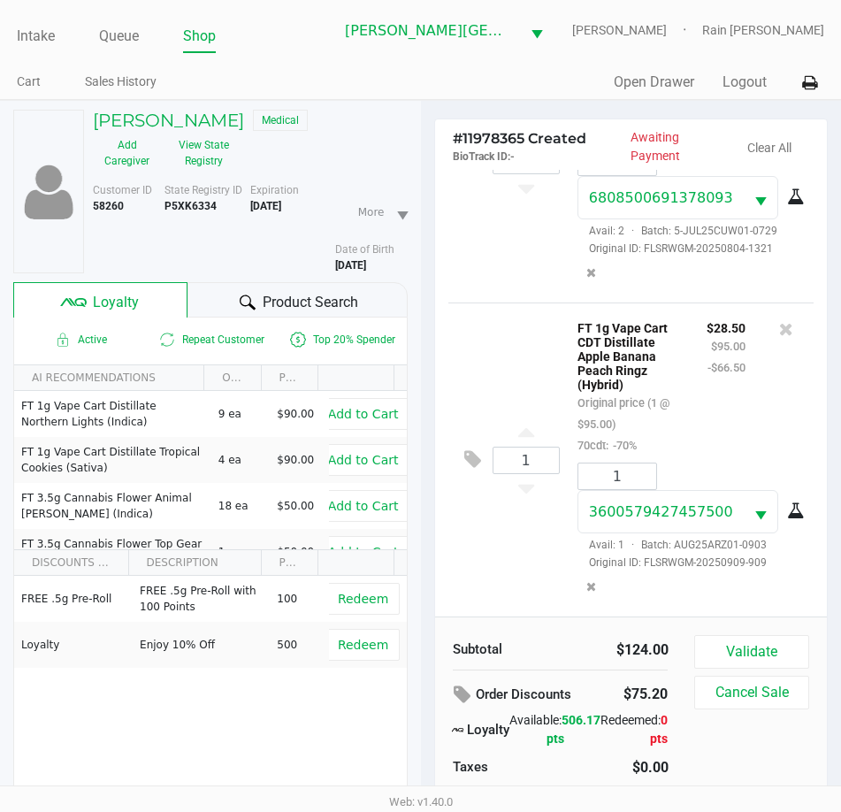
click at [471, 288] on div "1 FT 0.5g Pre-Roll Citrus Twist (Sativa) 5ct Original price (1 @ $29.00) 30prer…" at bounding box center [632, 160] width 366 height 286
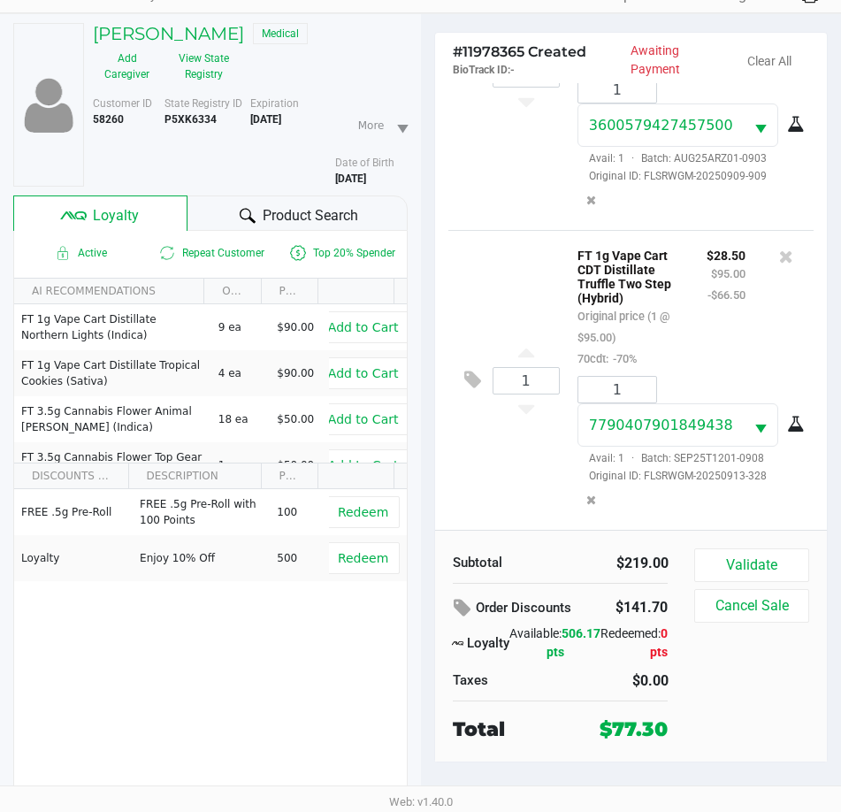
scroll to position [88, 0]
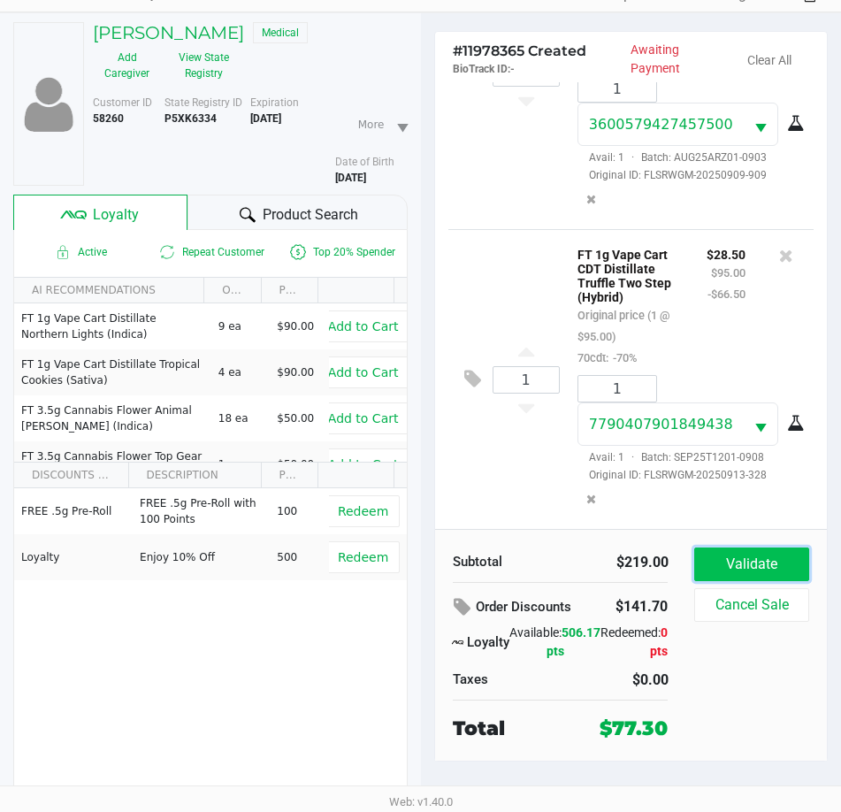
click at [755, 562] on button "Validate" at bounding box center [752, 565] width 114 height 34
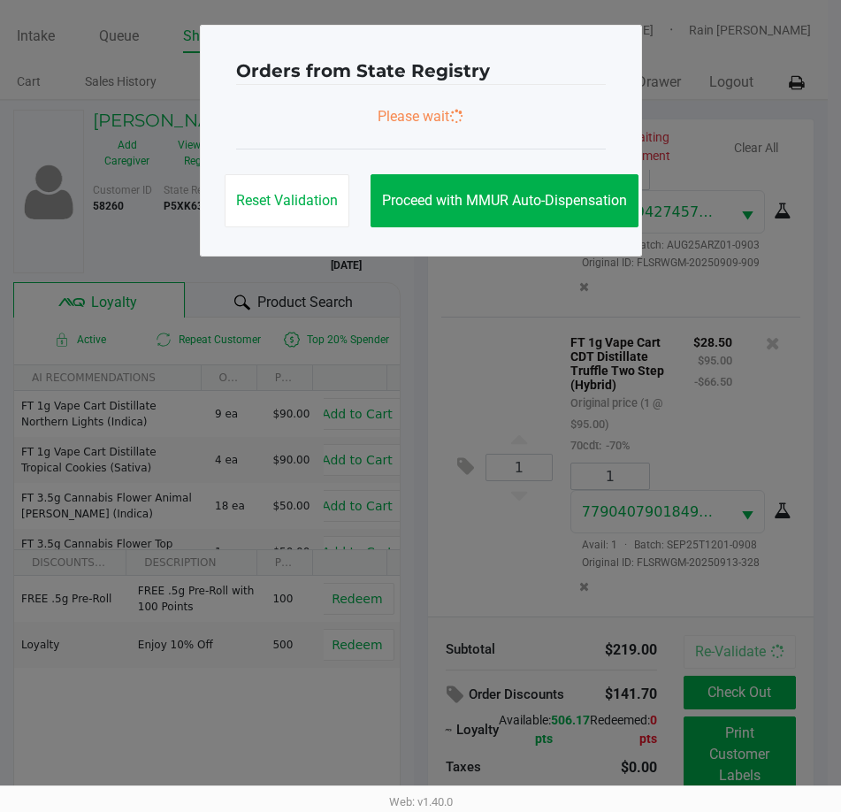
scroll to position [0, 0]
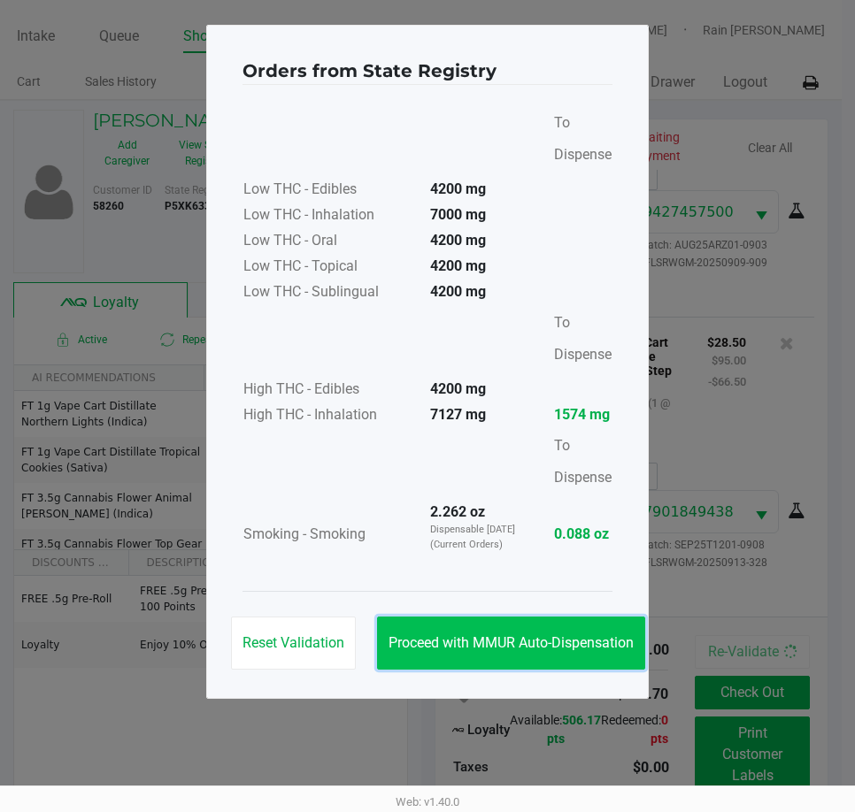
click at [469, 653] on button "Proceed with MMUR Auto-Dispensation" at bounding box center [511, 643] width 268 height 53
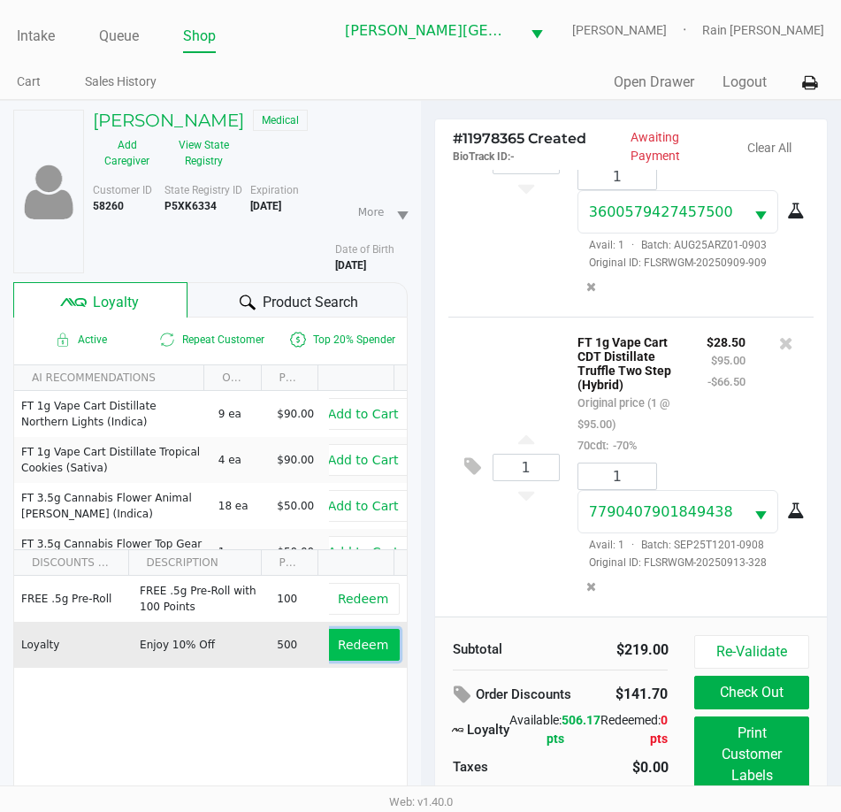
click at [344, 631] on button "Redeem" at bounding box center [362, 645] width 73 height 32
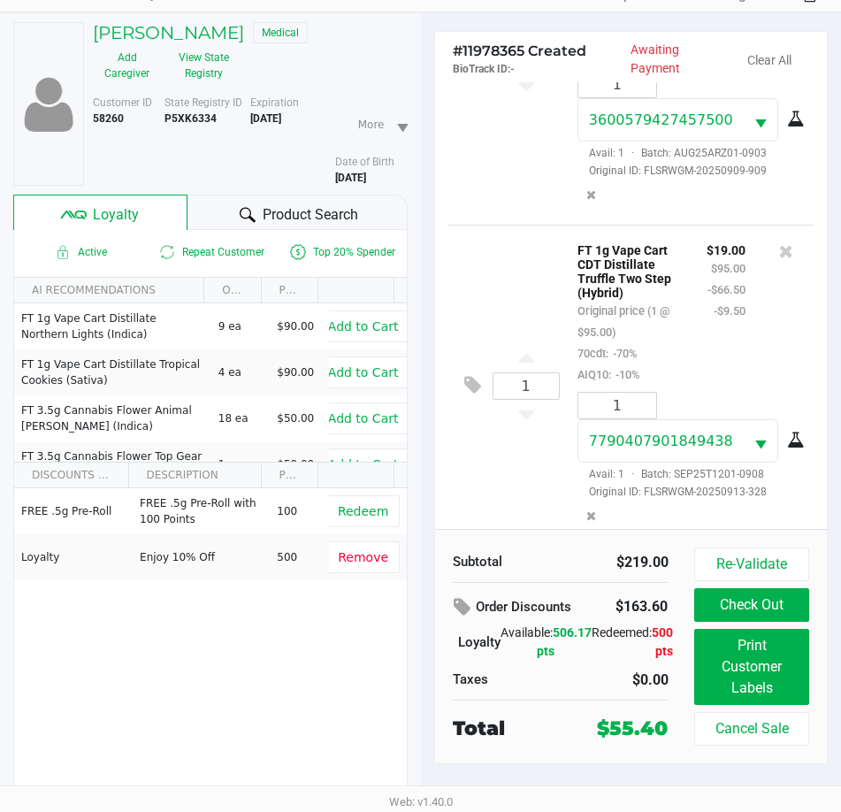
scroll to position [564, 0]
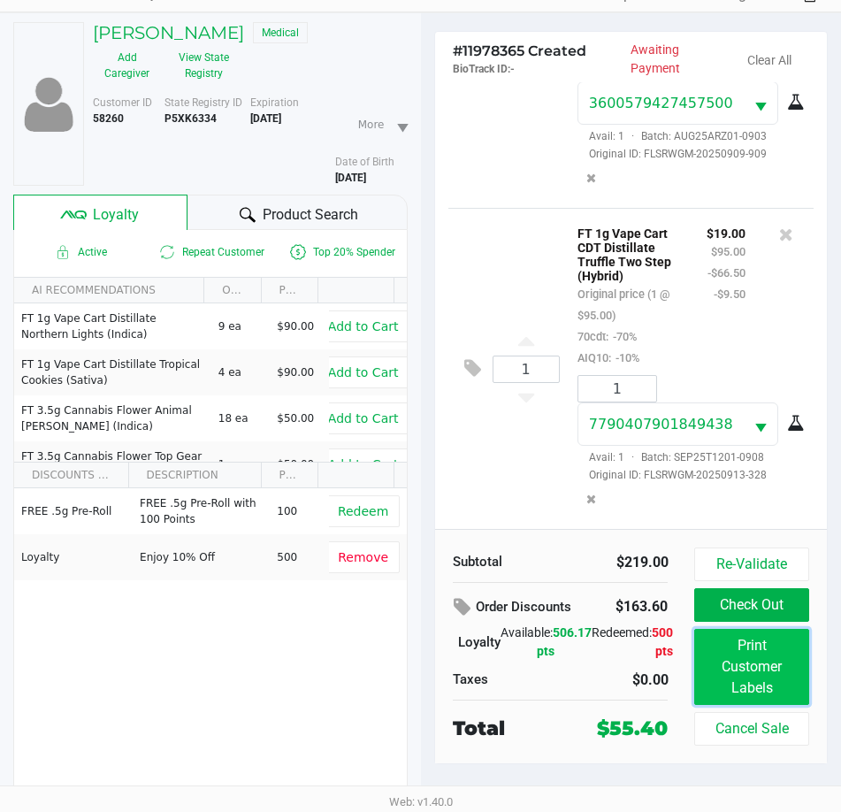
click at [723, 679] on button "Print Customer Labels" at bounding box center [752, 667] width 114 height 76
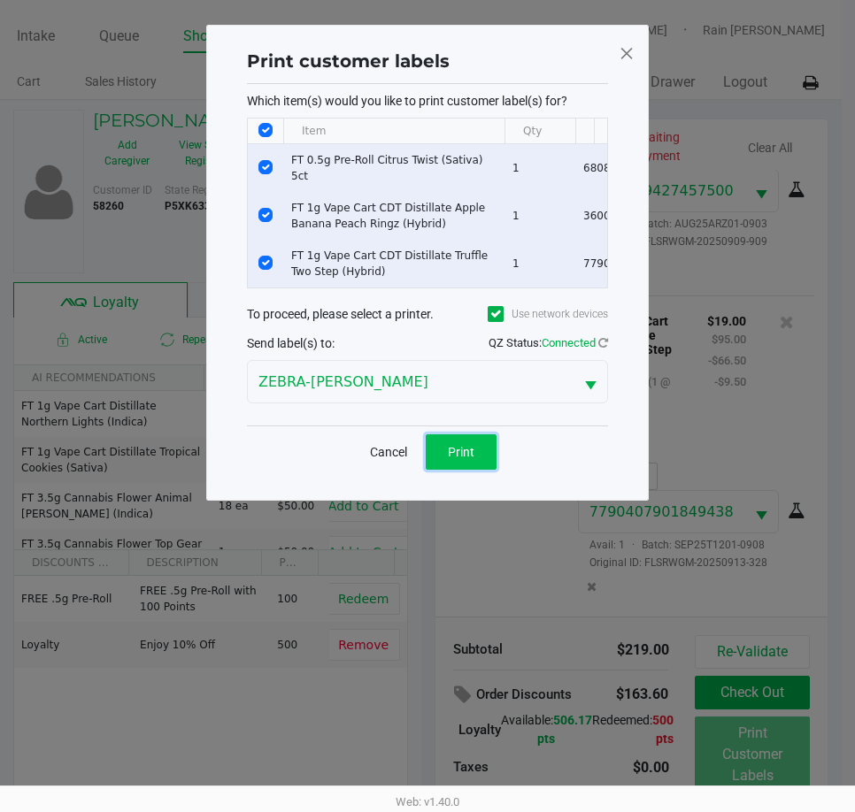
click at [479, 470] on button "Print" at bounding box center [461, 451] width 71 height 35
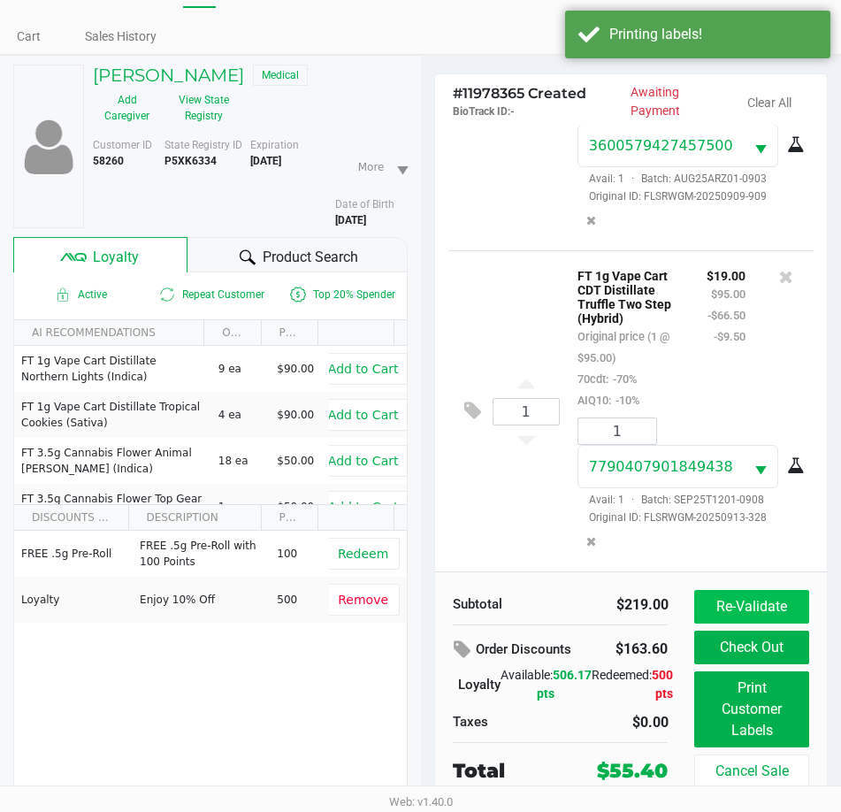
scroll to position [88, 0]
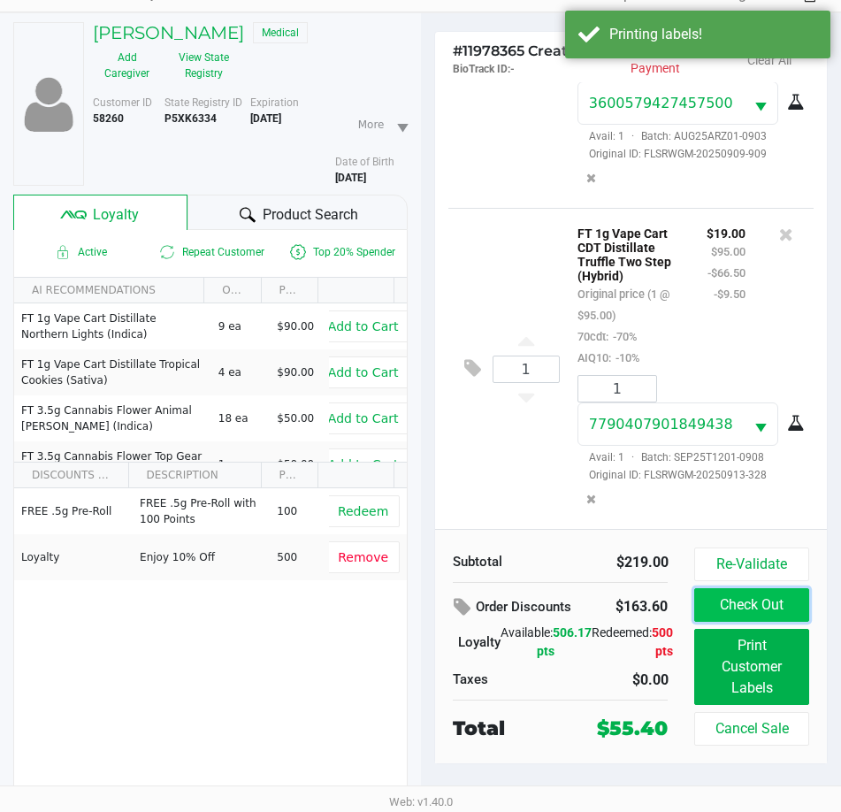
click at [761, 596] on button "Check Out" at bounding box center [752, 605] width 114 height 34
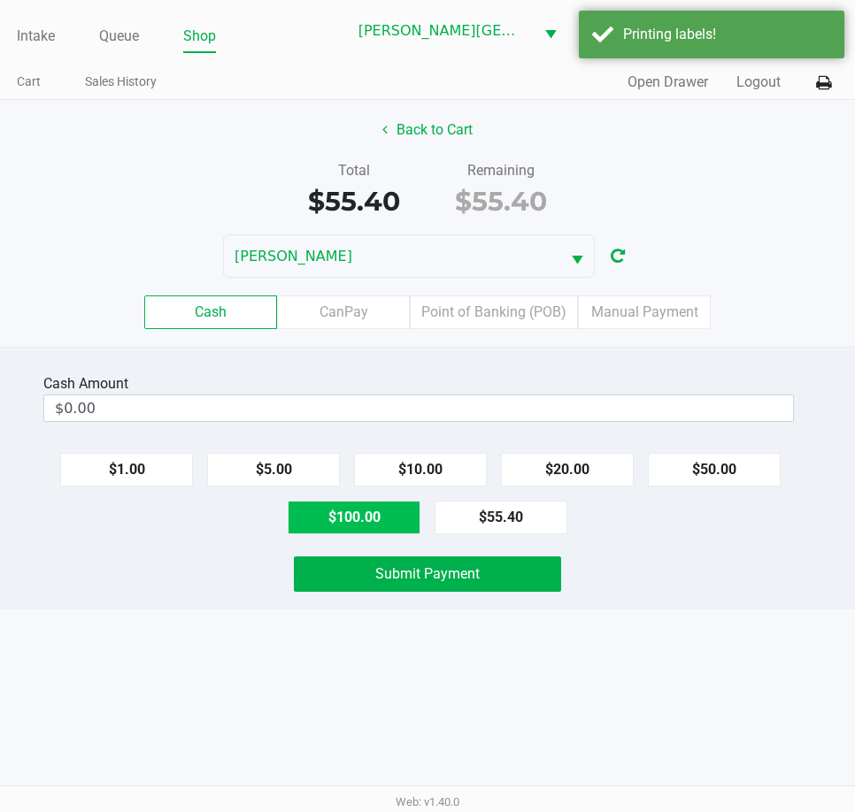
click at [393, 505] on button "$100.00" at bounding box center [354, 518] width 133 height 34
type input "$100.00"
click at [244, 613] on div "Intake Queue Shop [PERSON_NAME][GEOGRAPHIC_DATA] [PERSON_NAME] Rain [PERSON_NAM…" at bounding box center [427, 406] width 855 height 812
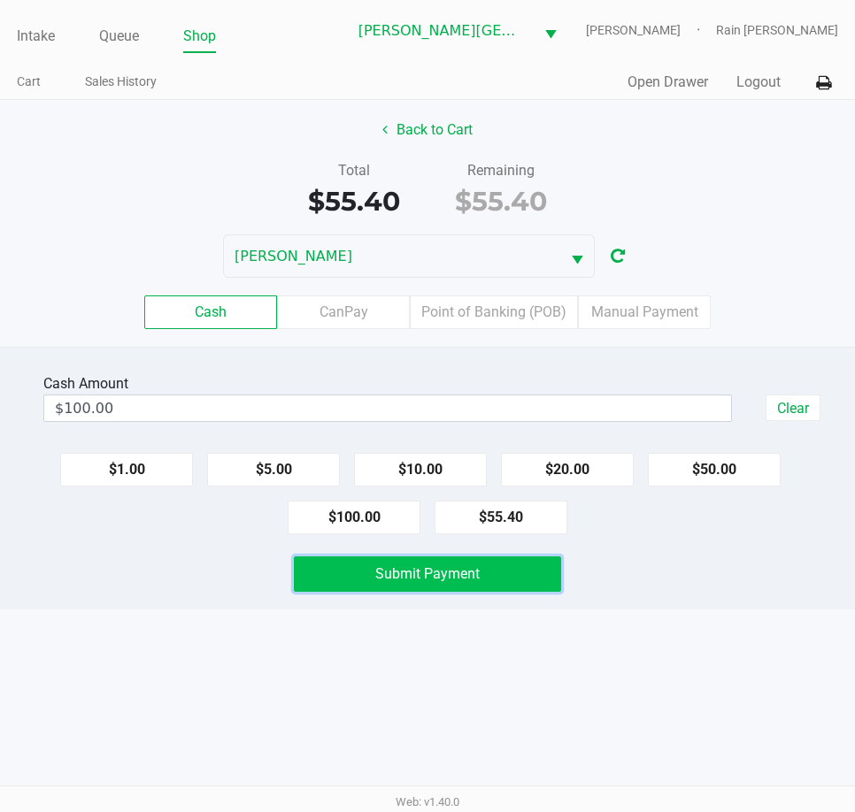
click at [327, 578] on button "Submit Payment" at bounding box center [427, 573] width 267 height 35
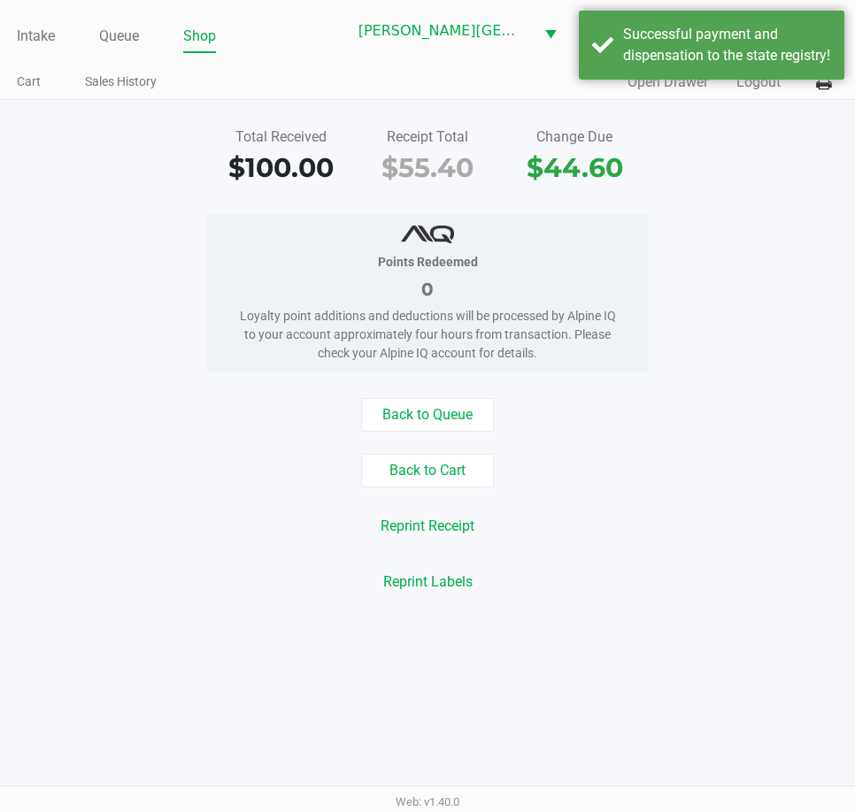
click at [189, 518] on div "Reprint Receipt" at bounding box center [427, 527] width 881 height 34
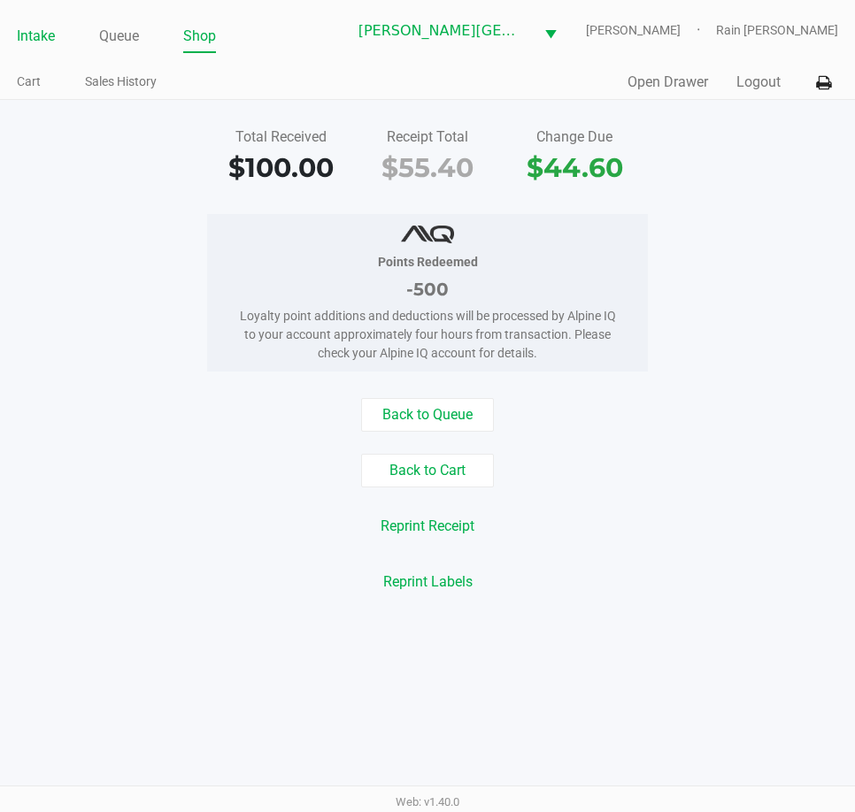
click at [40, 34] on link "Intake" at bounding box center [36, 36] width 38 height 25
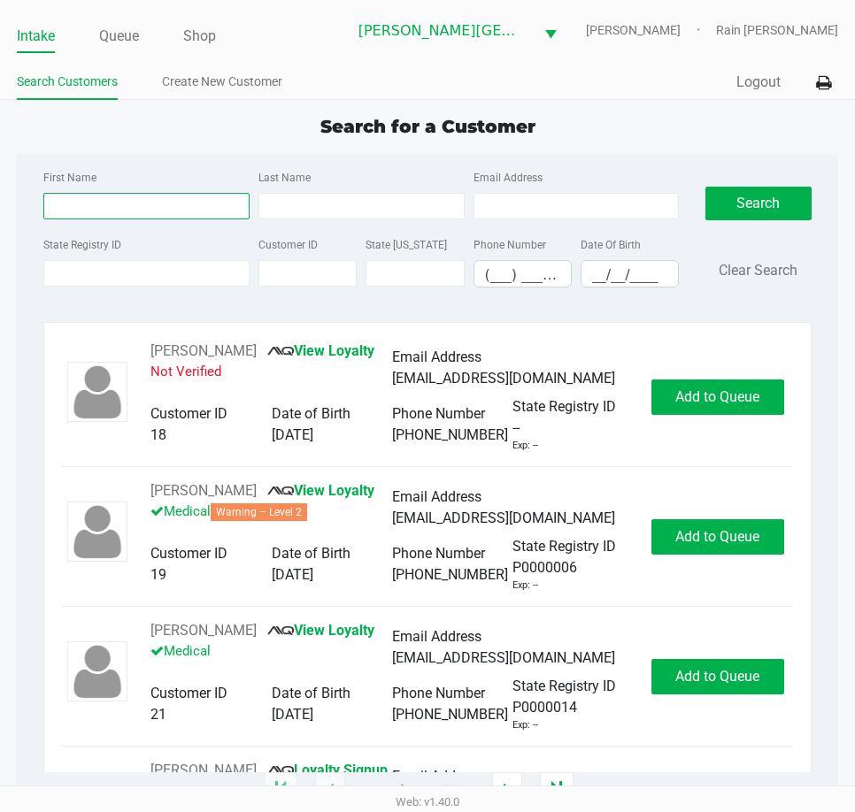
click at [131, 203] on input "First Name" at bounding box center [146, 206] width 206 height 27
type input "p3ht1855"
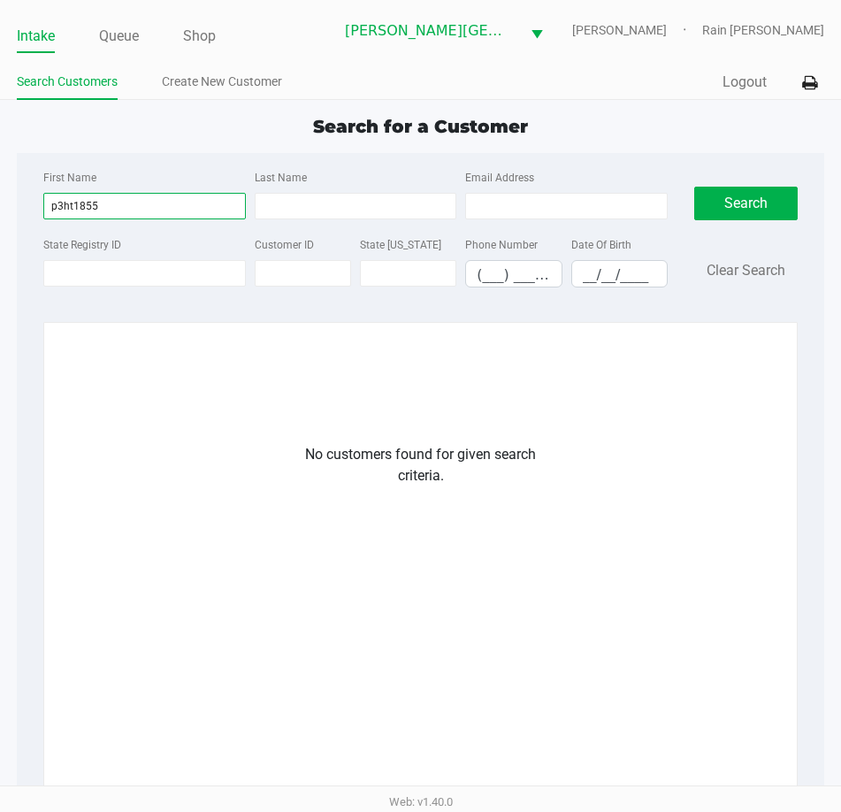
click at [135, 203] on input "p3ht1855" at bounding box center [144, 206] width 203 height 27
click at [45, 203] on input "p3ht1855" at bounding box center [144, 206] width 203 height 27
click at [50, 206] on input "p3ht1855" at bounding box center [144, 206] width 203 height 27
click at [114, 206] on input "p3ht1855" at bounding box center [144, 206] width 203 height 27
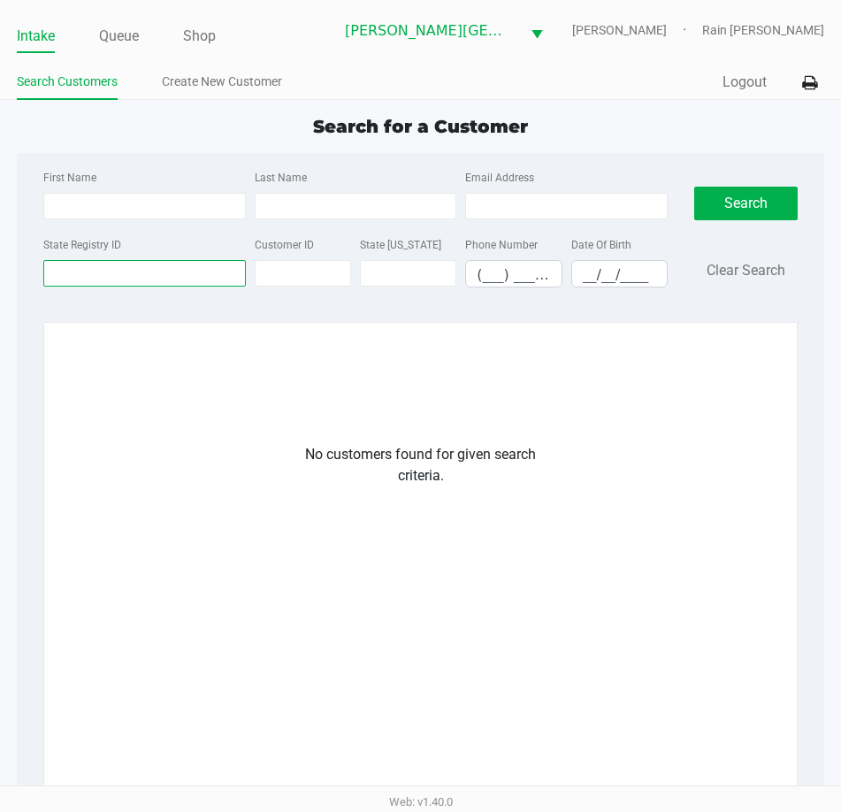
click at [118, 265] on input "State Registry ID" at bounding box center [144, 273] width 203 height 27
paste input "p3ht1855"
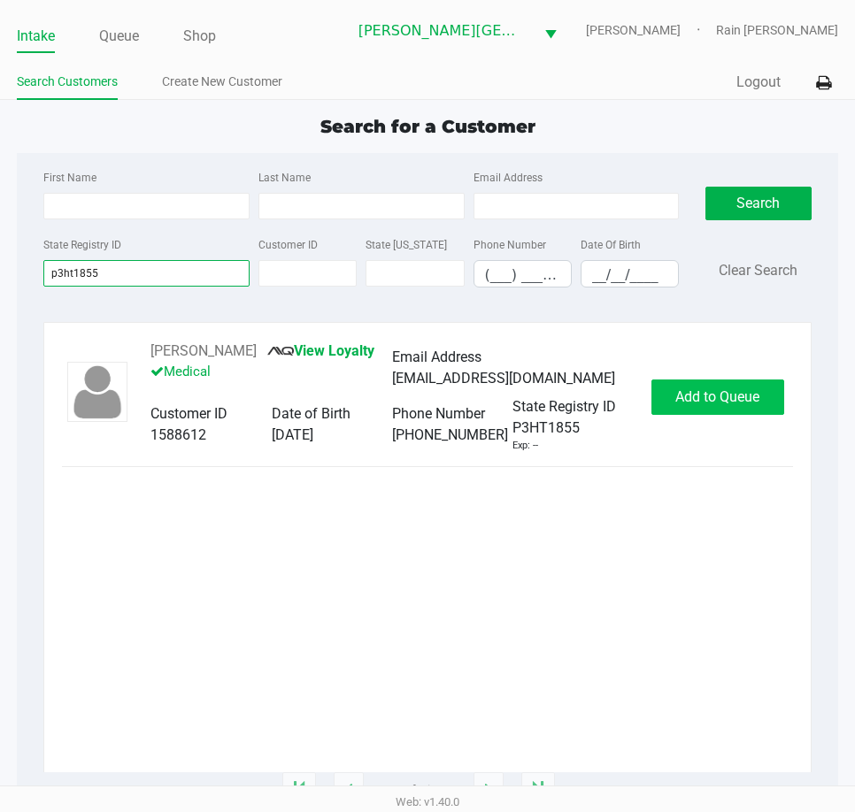
type input "p3ht1855"
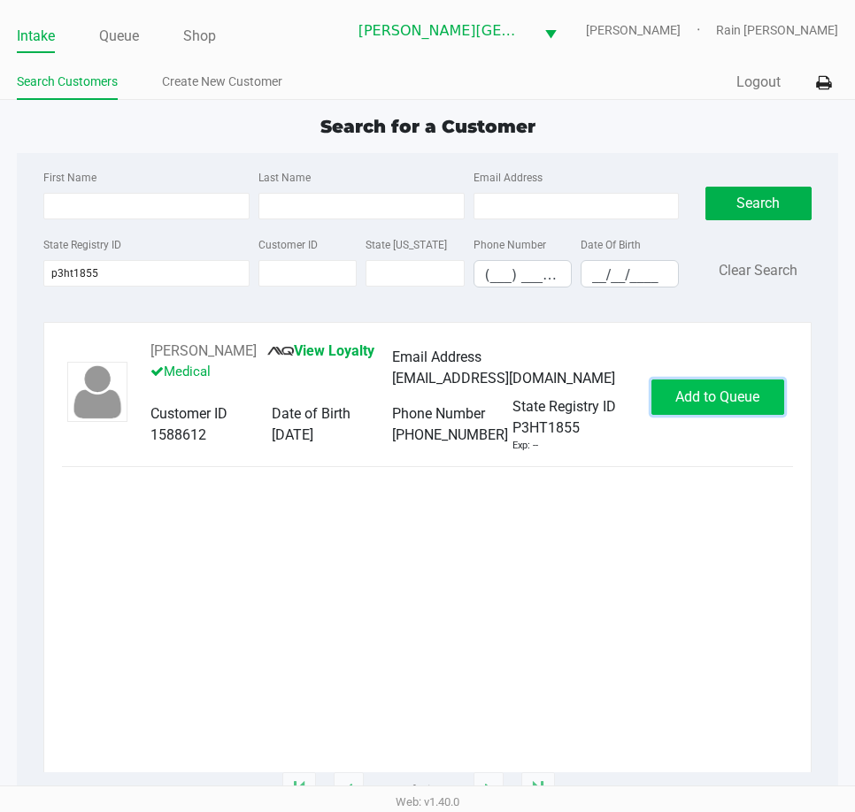
click at [696, 405] on span "Add to Queue" at bounding box center [717, 396] width 84 height 17
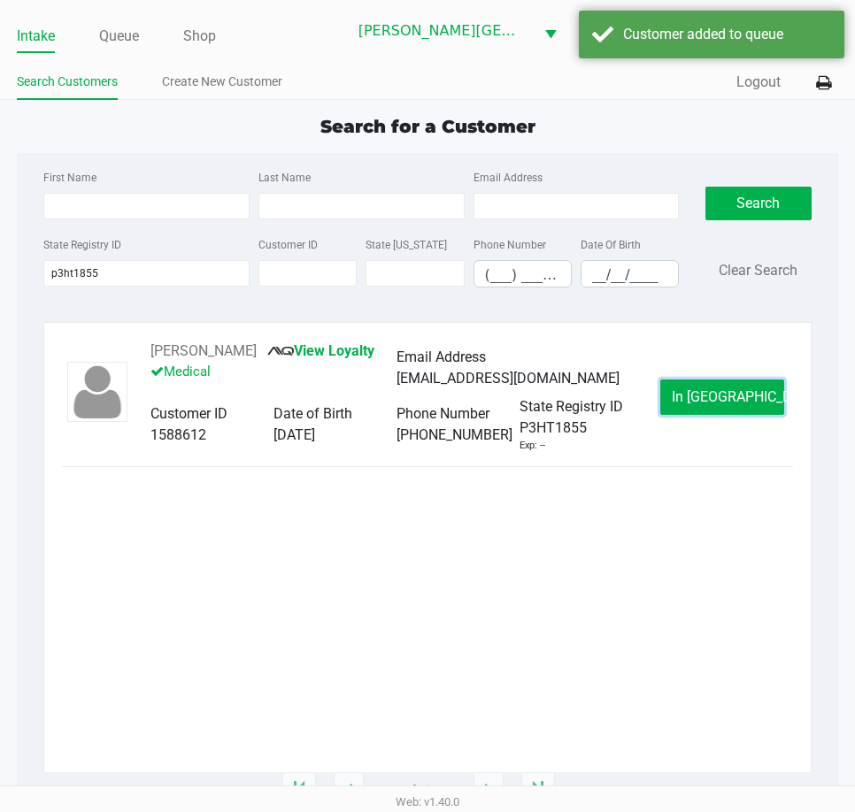
click at [696, 405] on span "In [GEOGRAPHIC_DATA]" at bounding box center [746, 396] width 149 height 17
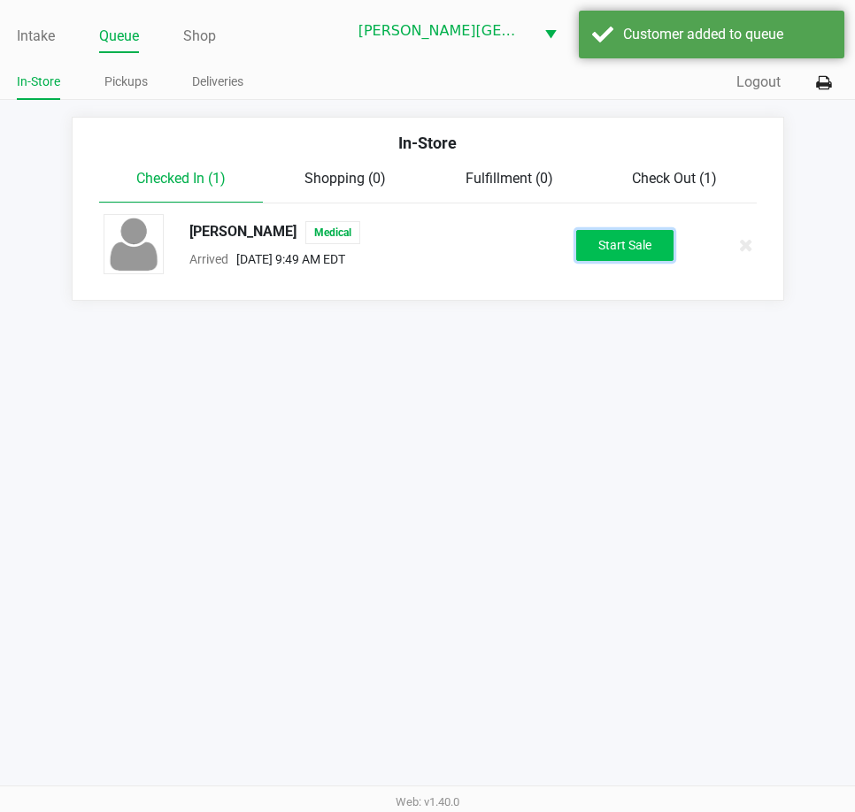
click at [628, 255] on button "Start Sale" at bounding box center [624, 245] width 97 height 31
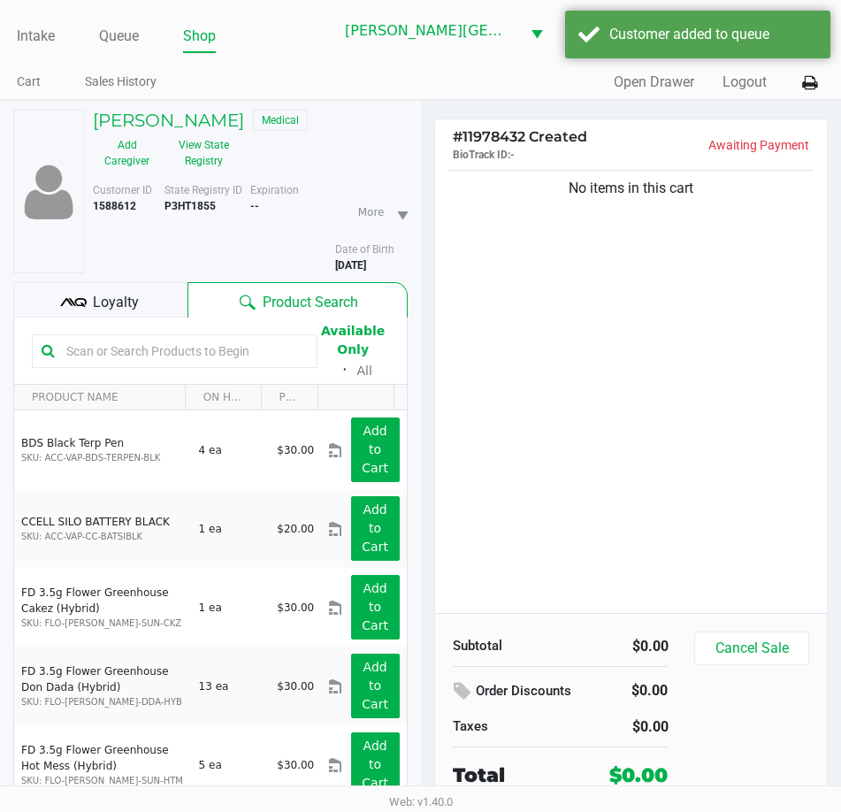
click at [176, 109] on div "[PERSON_NAME] Medical Add Caregiver View State Registry Customer ID 1588612 Sta…" at bounding box center [210, 500] width 395 height 799
click at [179, 120] on h5 "[PERSON_NAME]" at bounding box center [168, 120] width 151 height 21
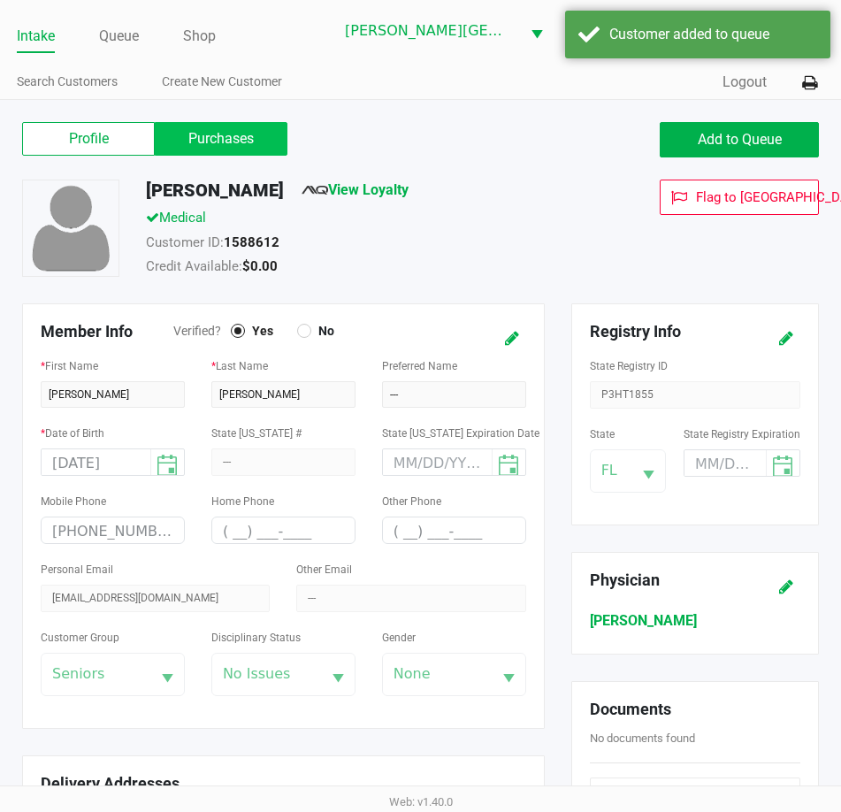
click at [186, 141] on label "Purchases" at bounding box center [221, 139] width 133 height 34
click at [0, 0] on 1 "Purchases" at bounding box center [0, 0] width 0 height 0
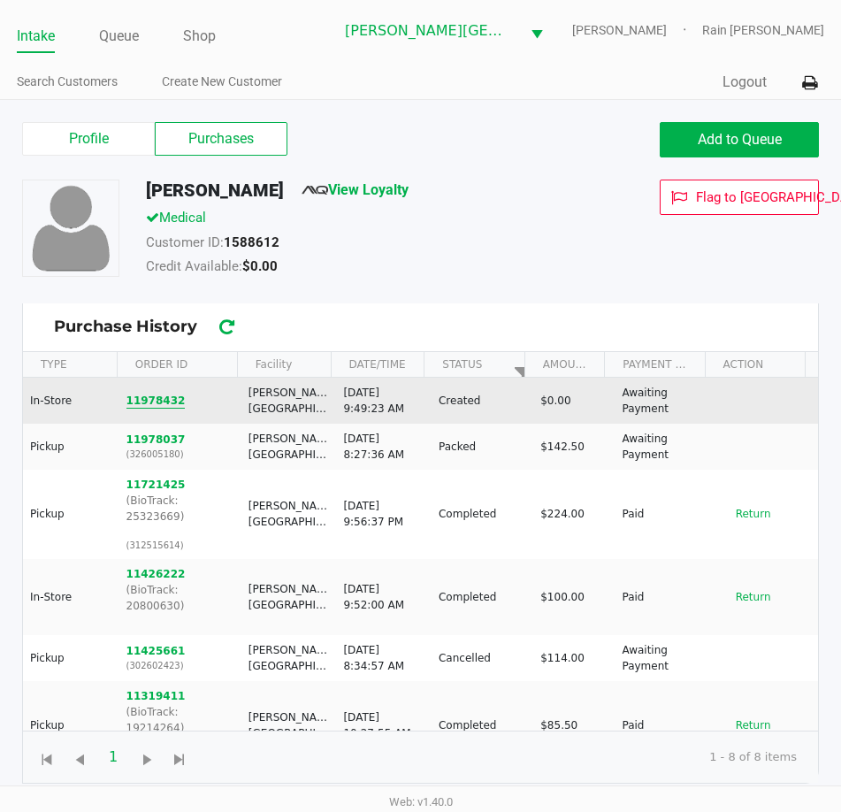
click at [134, 394] on button "11978432" at bounding box center [156, 401] width 59 height 16
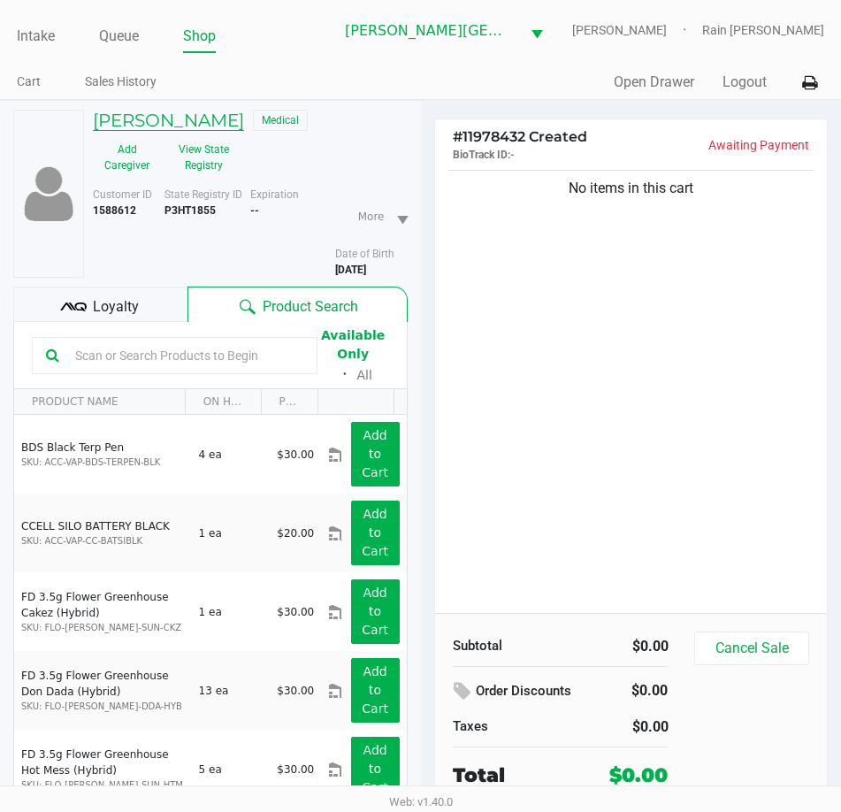
click at [146, 121] on h5 "[PERSON_NAME]" at bounding box center [168, 120] width 151 height 21
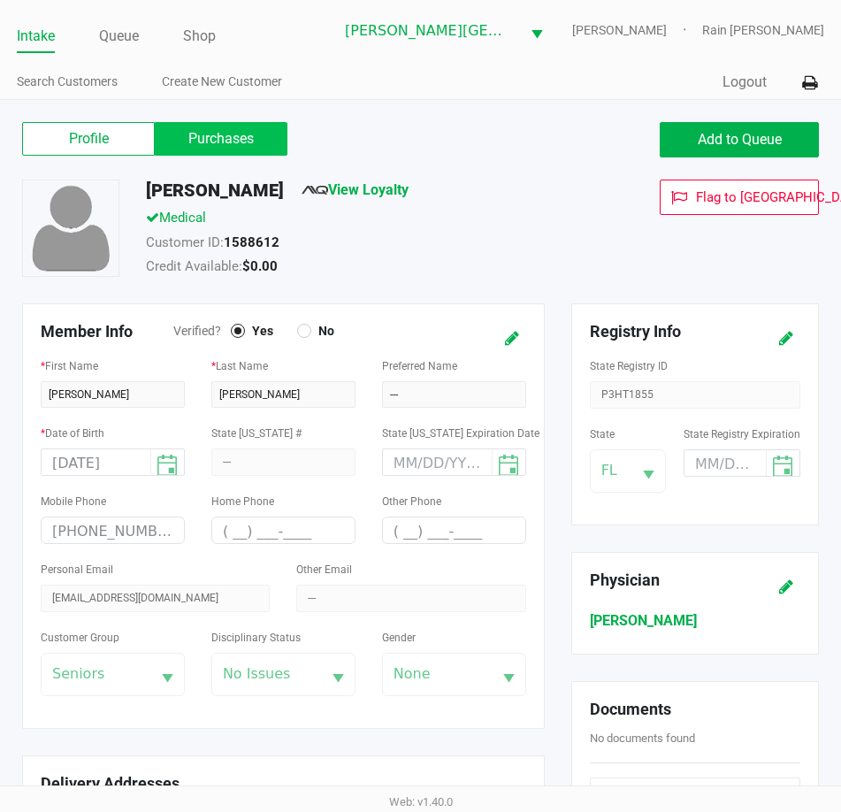
click at [210, 135] on label "Purchases" at bounding box center [221, 139] width 133 height 34
click at [0, 0] on 1 "Purchases" at bounding box center [0, 0] width 0 height 0
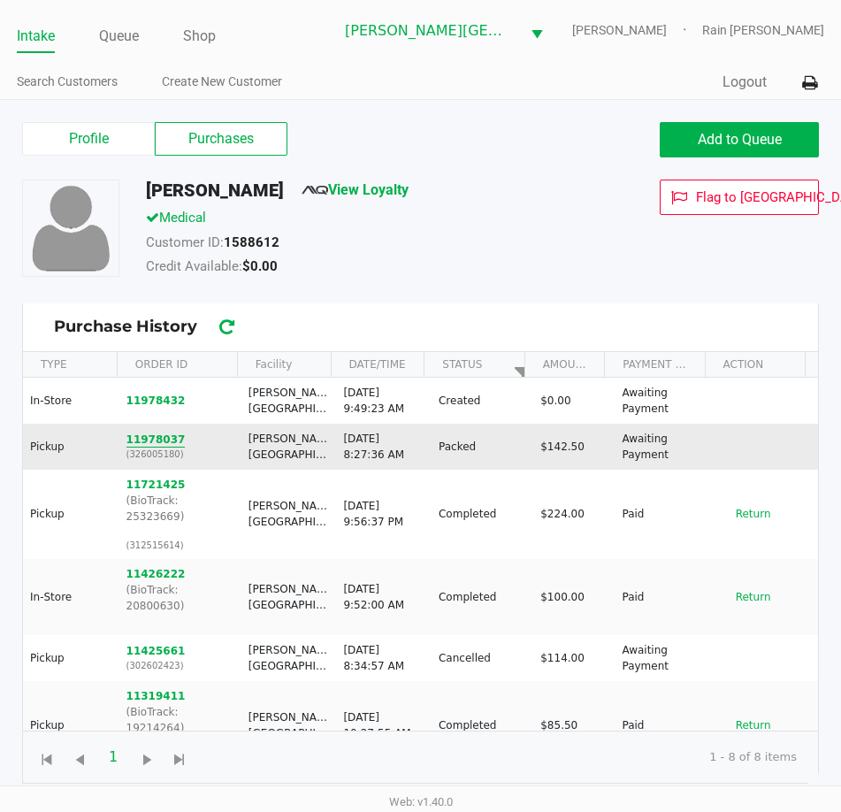
click at [127, 436] on button "11978037" at bounding box center [156, 440] width 59 height 16
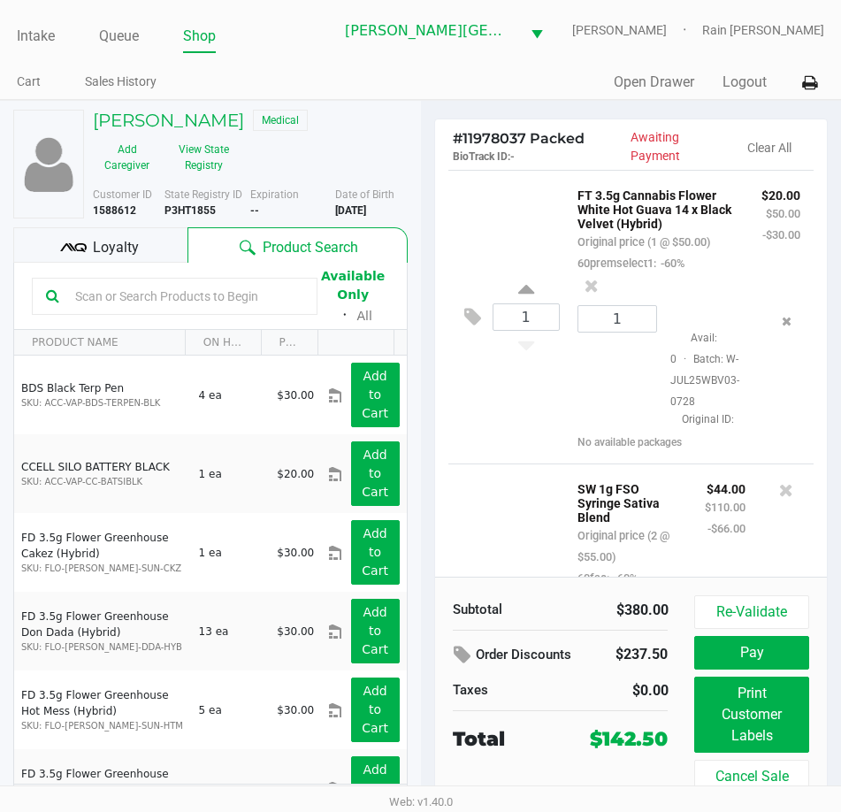
click at [516, 215] on div "1 FT 3.5g Cannabis Flower White Hot Guava 14 x Black Velvet (Hybrid) Original p…" at bounding box center [632, 317] width 366 height 294
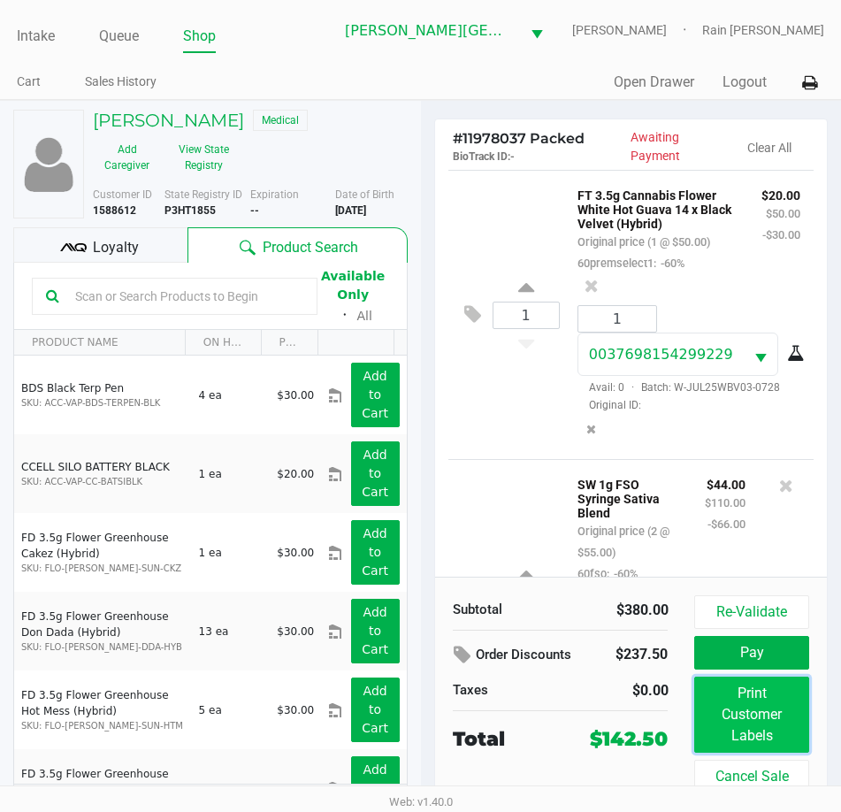
click at [744, 700] on button "Print Customer Labels" at bounding box center [752, 715] width 114 height 76
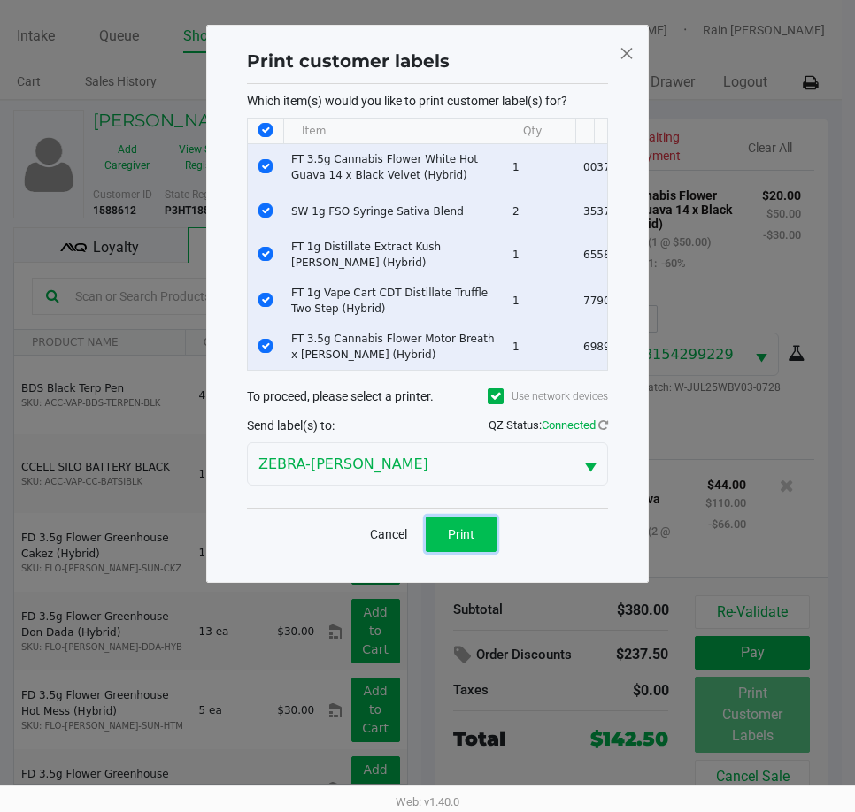
click at [486, 547] on button "Print" at bounding box center [461, 534] width 71 height 35
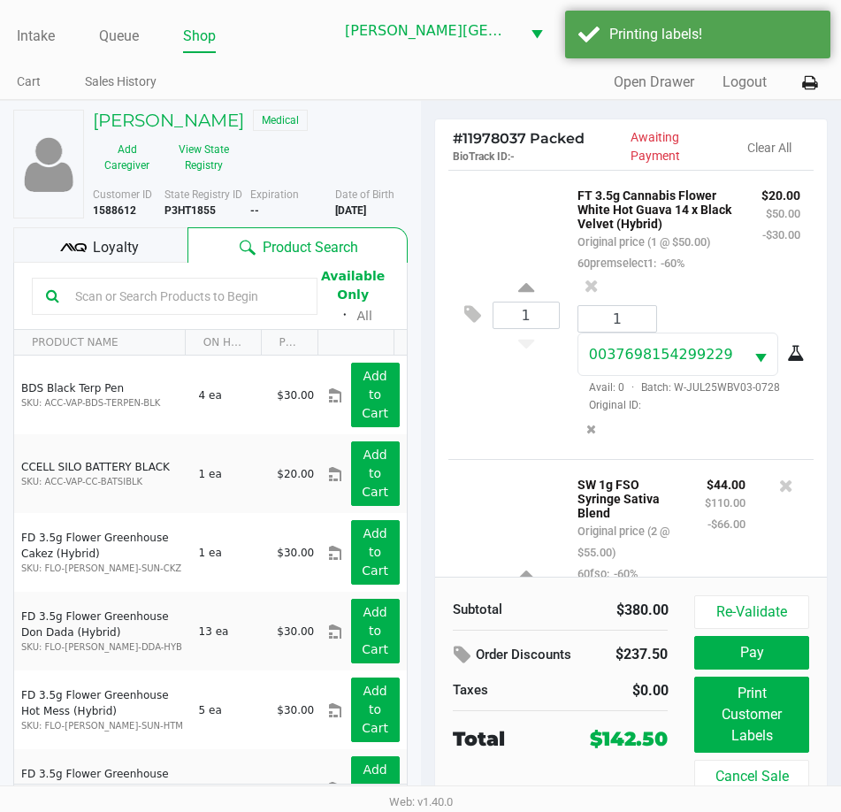
click at [509, 459] on div "1 FT 3.5g Cannabis Flower White Hot Guava 14 x Black Velvet (Hybrid) Original p…" at bounding box center [632, 314] width 366 height 289
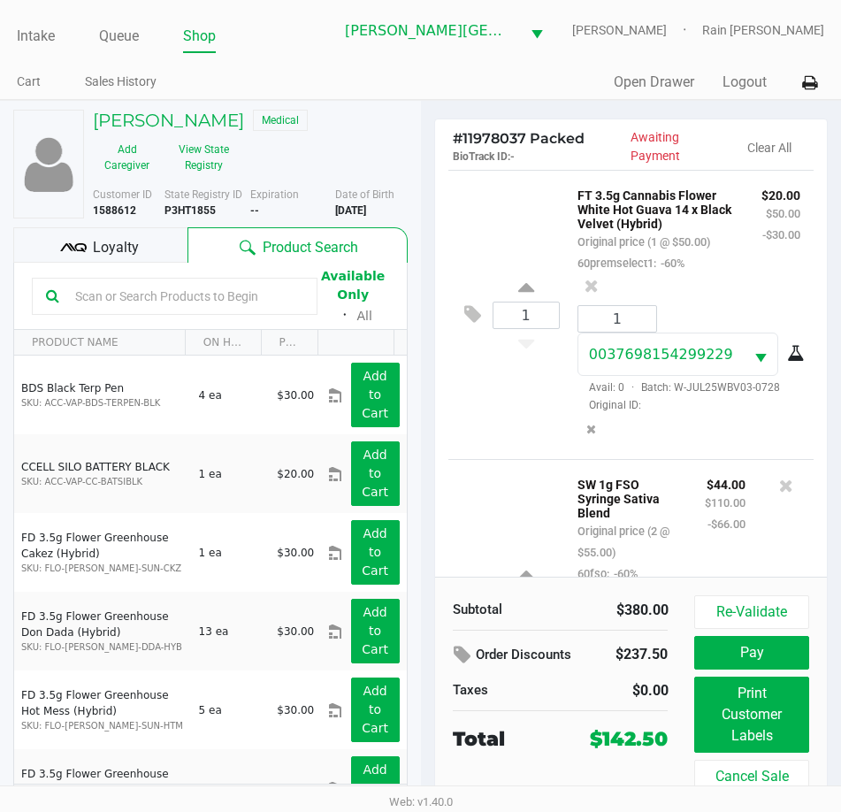
click at [165, 249] on div "Loyalty" at bounding box center [100, 244] width 174 height 35
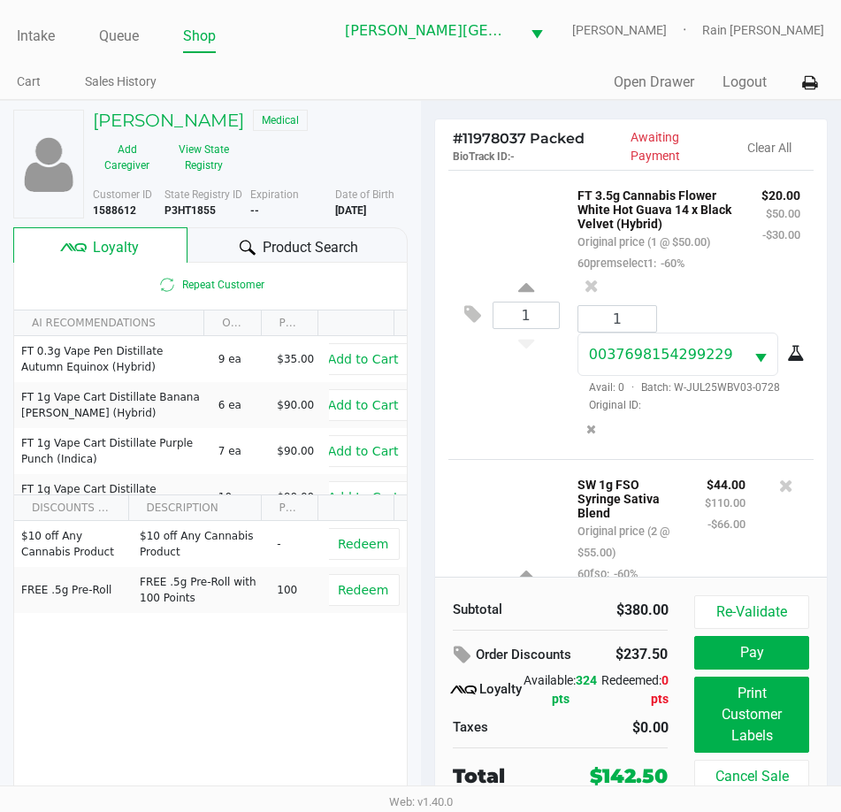
click at [293, 647] on div "$10 off Any Cannabis Product $10 off Any Cannabis Product - Redeem FREE .5g Pre…" at bounding box center [210, 654] width 393 height 266
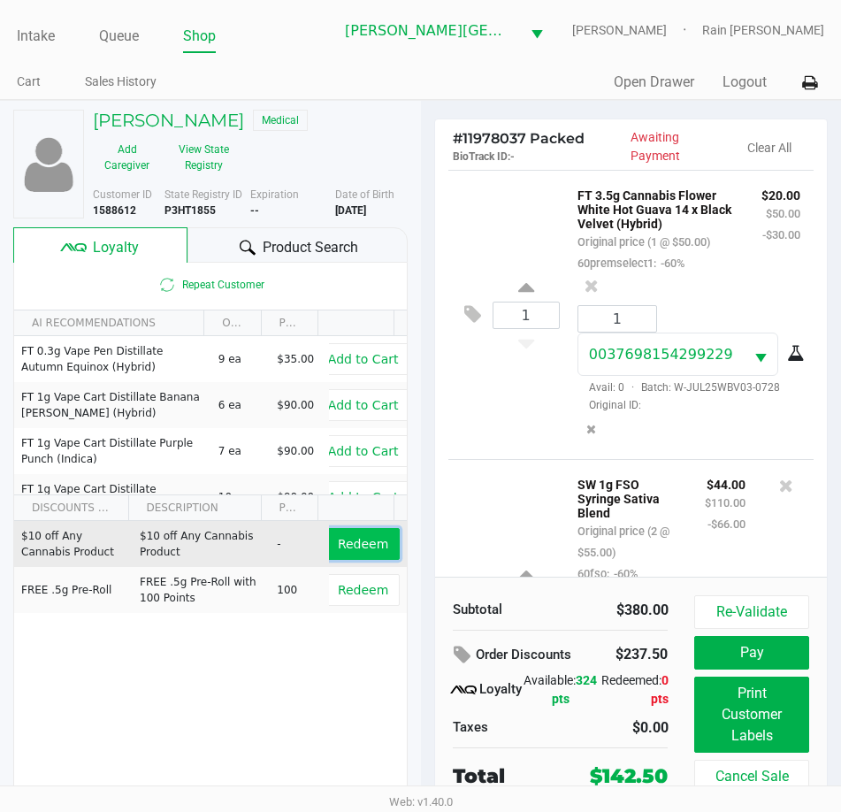
click at [366, 546] on span "Redeem" at bounding box center [363, 544] width 50 height 14
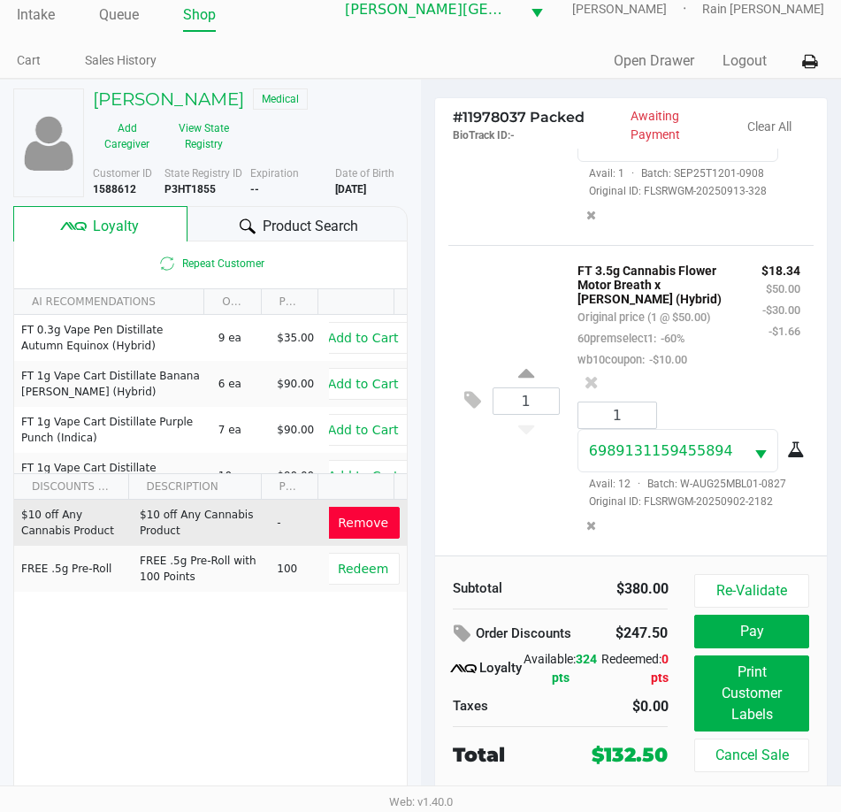
scroll to position [33, 0]
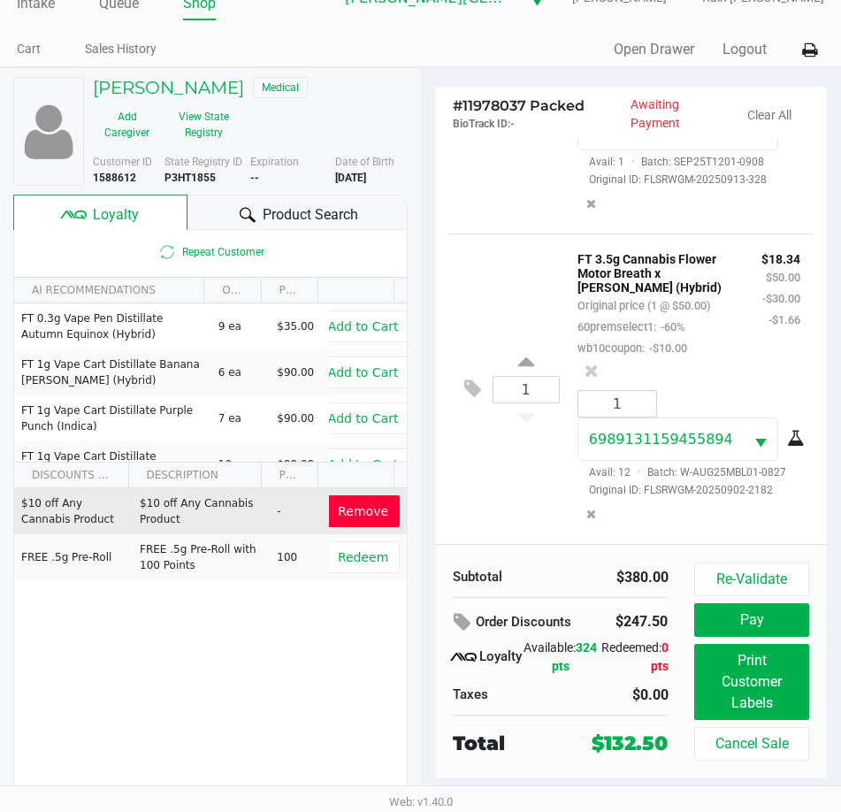
click at [460, 725] on div "Total $132.50" at bounding box center [561, 742] width 242 height 34
drag, startPoint x: 127, startPoint y: 640, endPoint x: 274, endPoint y: 621, distance: 148.0
click at [129, 640] on div "$10 off Any Cannabis Product $10 off Any Cannabis Product - Remove FREE .5g Pre…" at bounding box center [210, 621] width 393 height 266
drag, startPoint x: 617, startPoint y: 720, endPoint x: 797, endPoint y: 658, distance: 190.8
click at [618, 720] on div "Subtotal $380.00 Order Discounts $247.50 Loyalty Available: 324 pts Redeemed: 0…" at bounding box center [561, 661] width 242 height 196
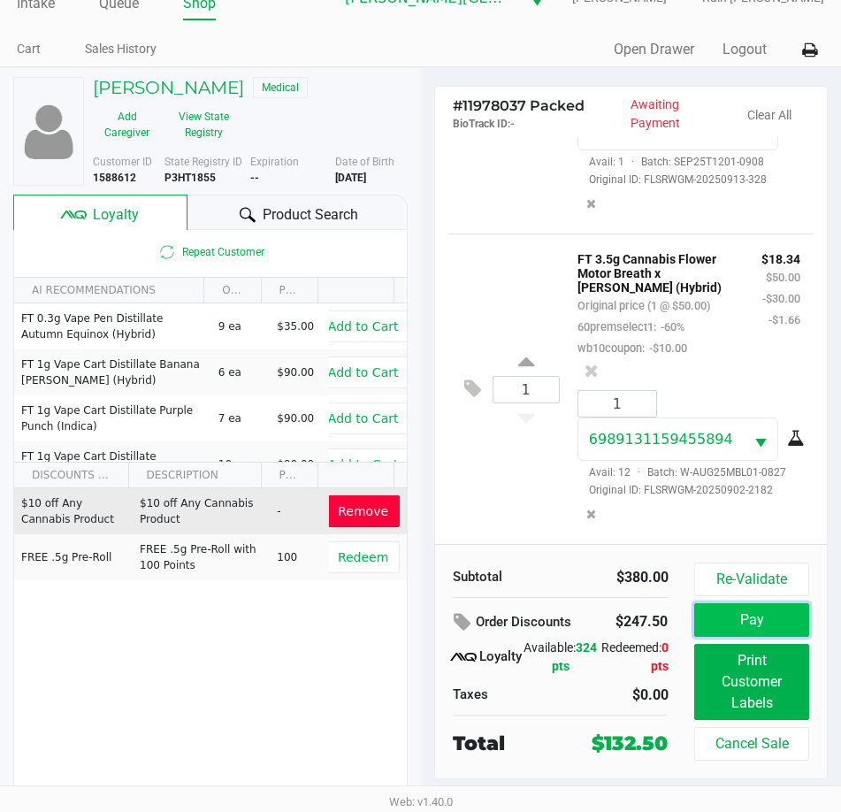
click at [733, 611] on button "Pay" at bounding box center [752, 620] width 114 height 34
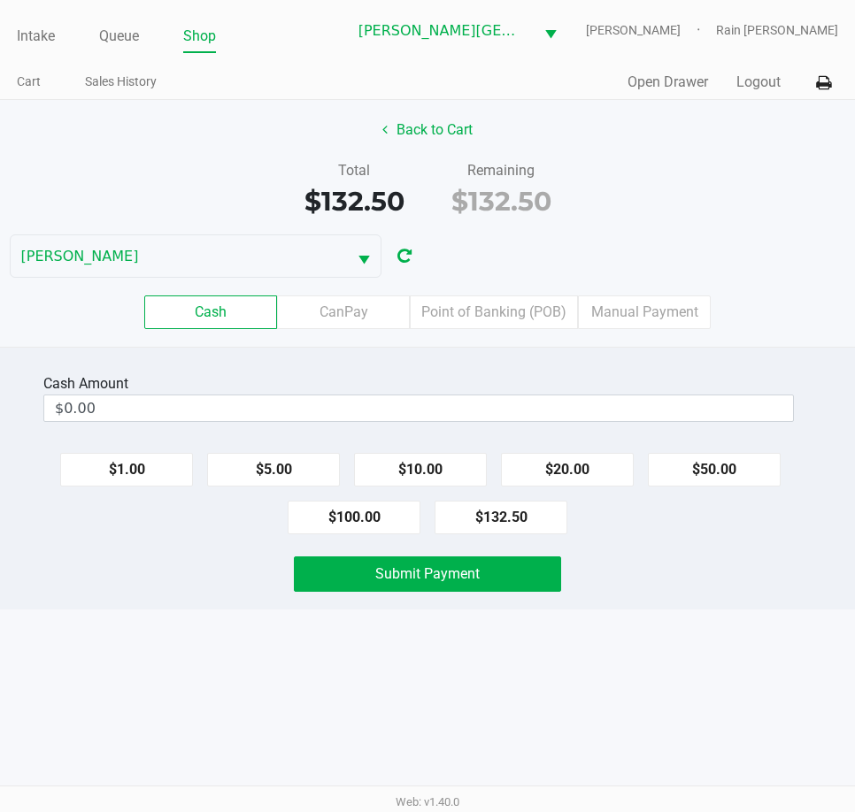
click at [735, 227] on div "Back to Cart Total $132.50 Remaining $132.50 [PERSON_NAME] Cash CanPay Point of…" at bounding box center [427, 223] width 855 height 247
click at [450, 131] on button "Back to Cart" at bounding box center [427, 130] width 113 height 34
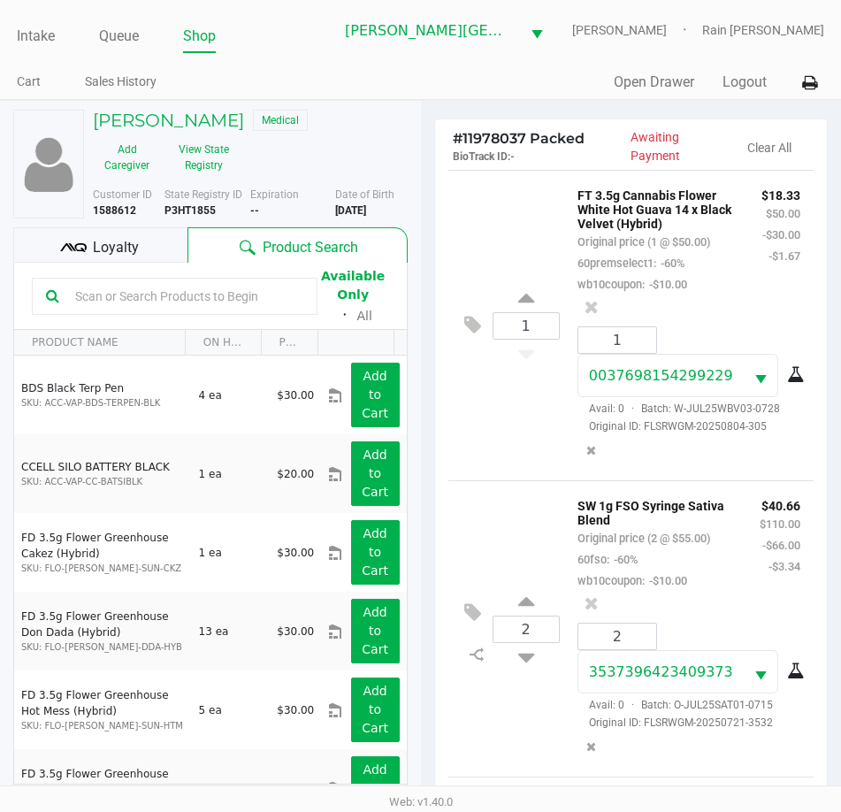
click at [154, 253] on div "Loyalty" at bounding box center [100, 244] width 174 height 35
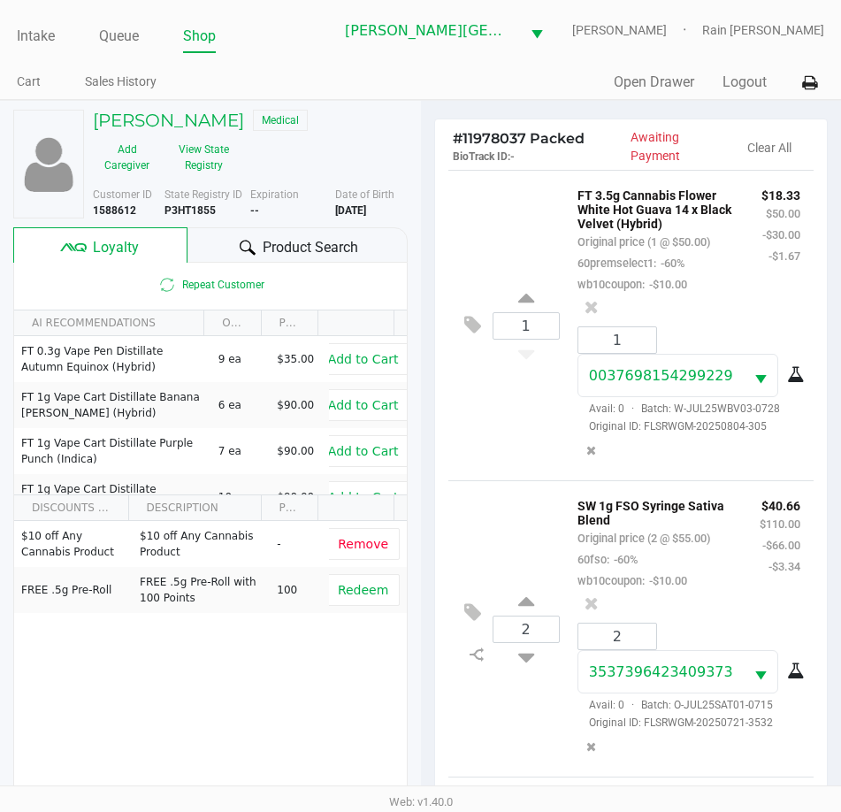
click at [190, 636] on div "$10 off Any Cannabis Product $10 off Any Cannabis Product - Remove FREE .5g Pre…" at bounding box center [210, 654] width 393 height 266
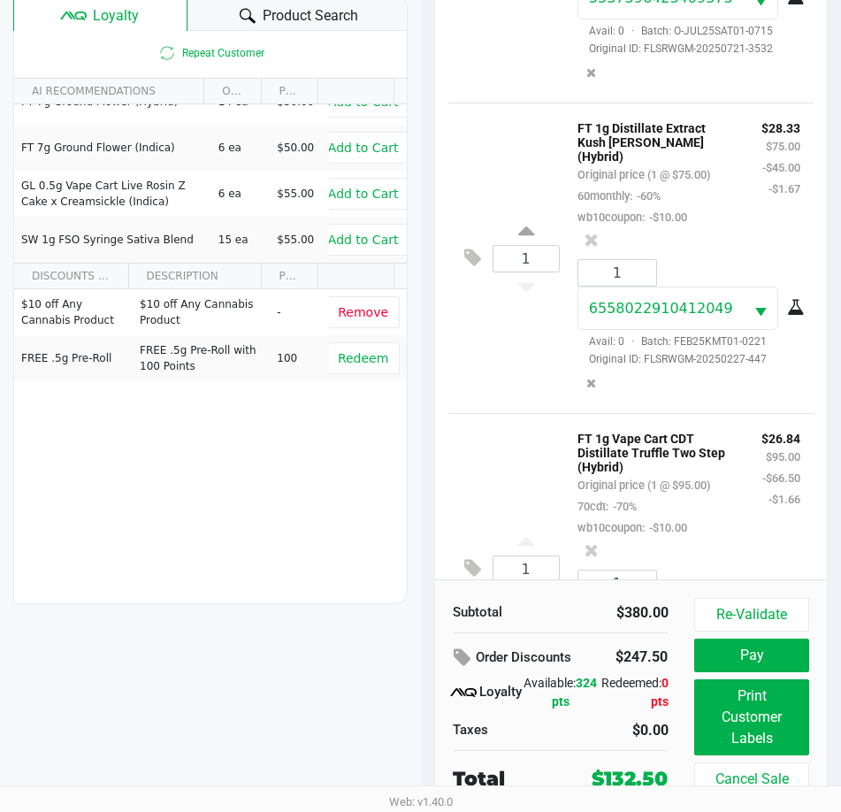
scroll to position [234, 0]
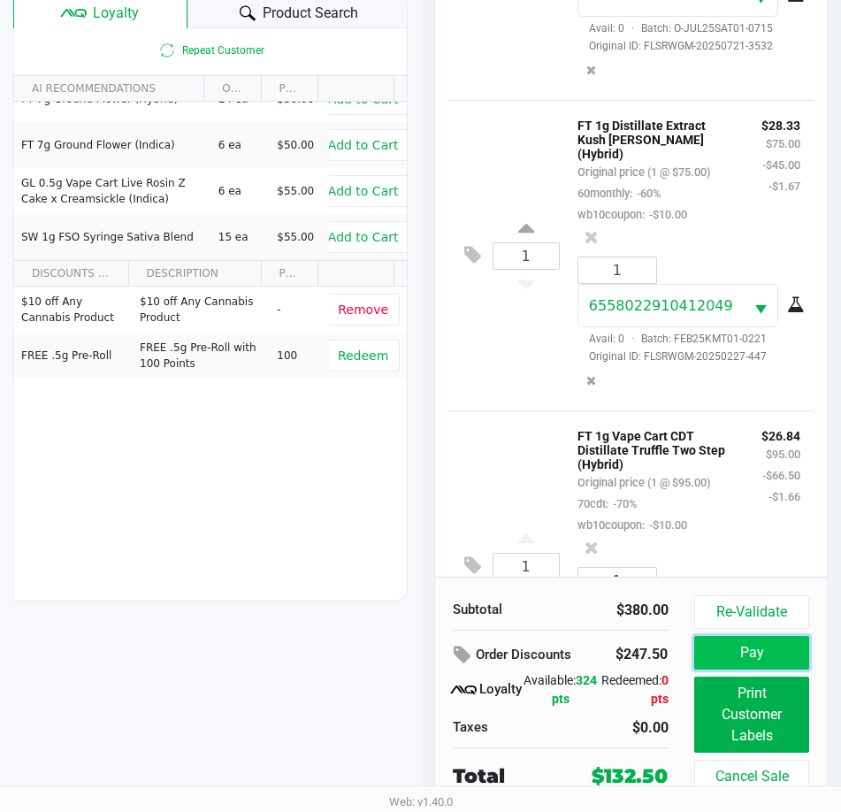
click at [742, 648] on button "Pay" at bounding box center [752, 653] width 114 height 34
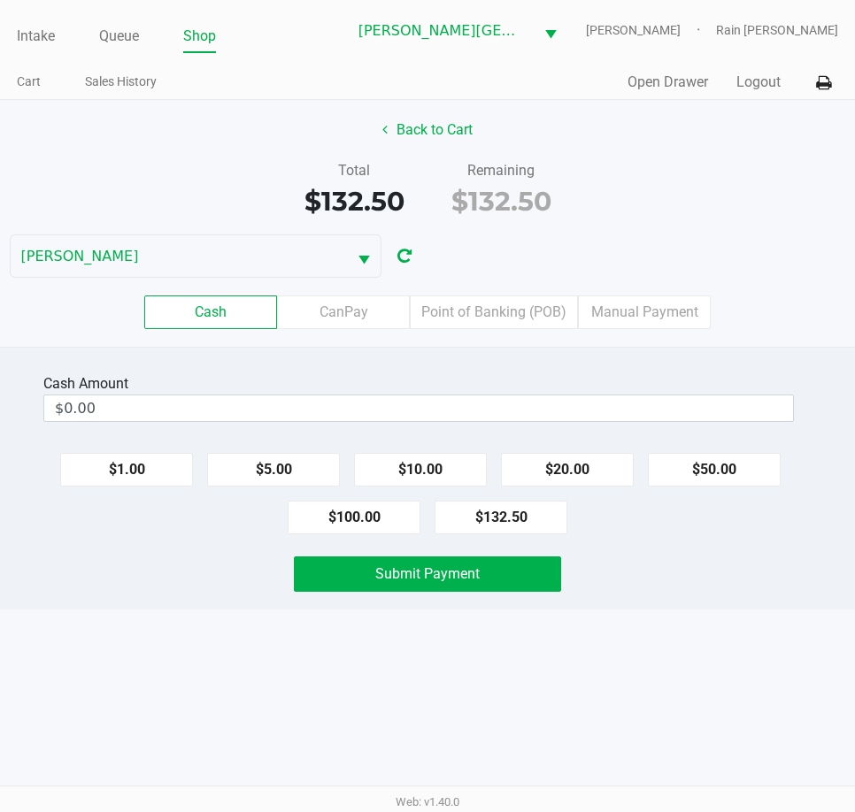
click at [211, 162] on div "Total $132.50 Remaining $132.50" at bounding box center [427, 190] width 881 height 61
click at [361, 521] on button "$100.00" at bounding box center [354, 518] width 133 height 34
click at [689, 459] on button "$50.00" at bounding box center [714, 470] width 133 height 34
type input "$150.00"
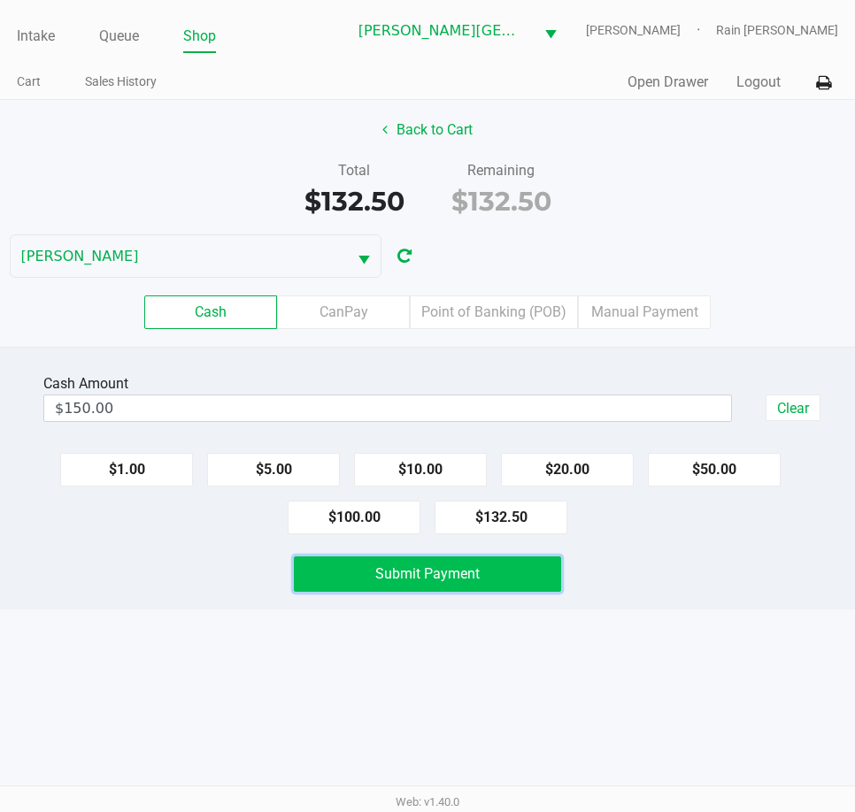
click at [356, 562] on button "Submit Payment" at bounding box center [427, 573] width 267 height 35
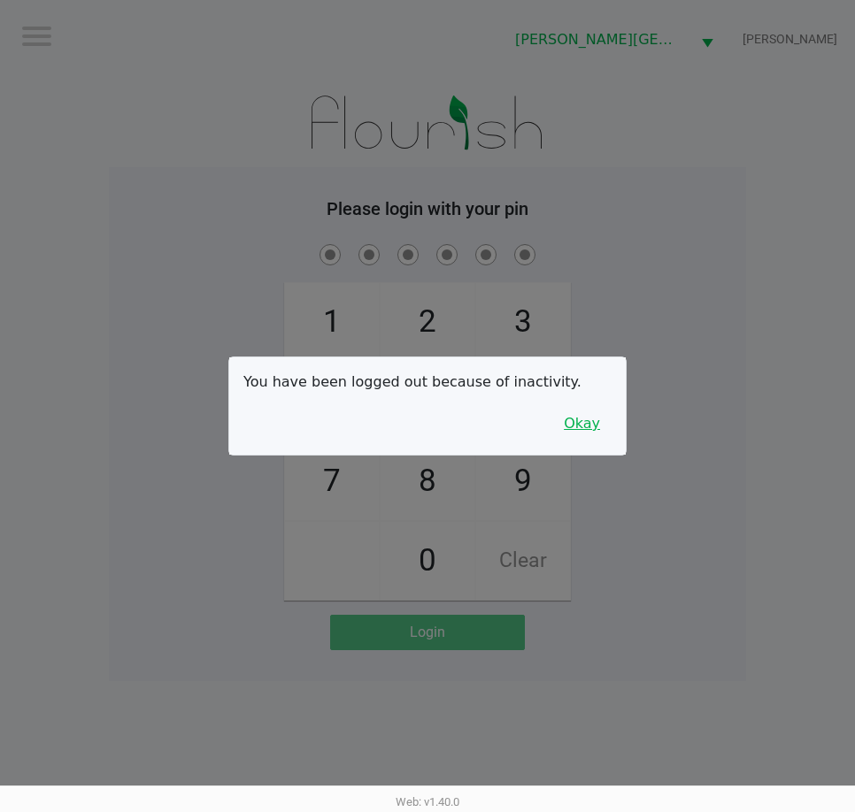
click at [571, 427] on button "Okay" at bounding box center [581, 424] width 59 height 34
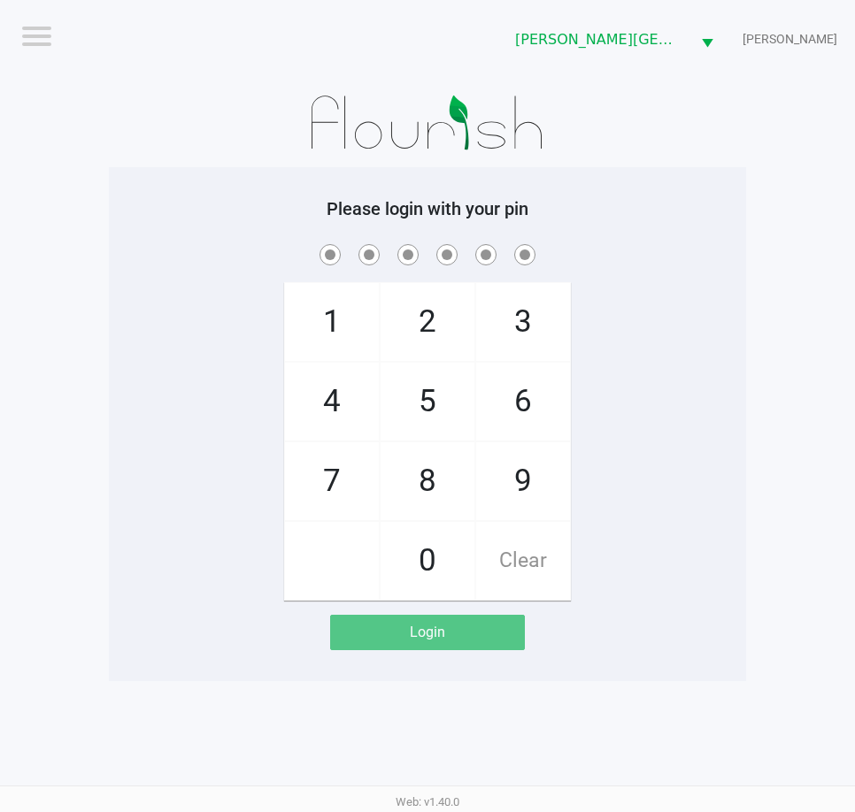
click at [848, 527] on app-pos-login-wrapper "Logout [PERSON_NAME][GEOGRAPHIC_DATA] [PERSON_NAME] Please login with your pin …" at bounding box center [427, 340] width 855 height 681
checkbox input "true"
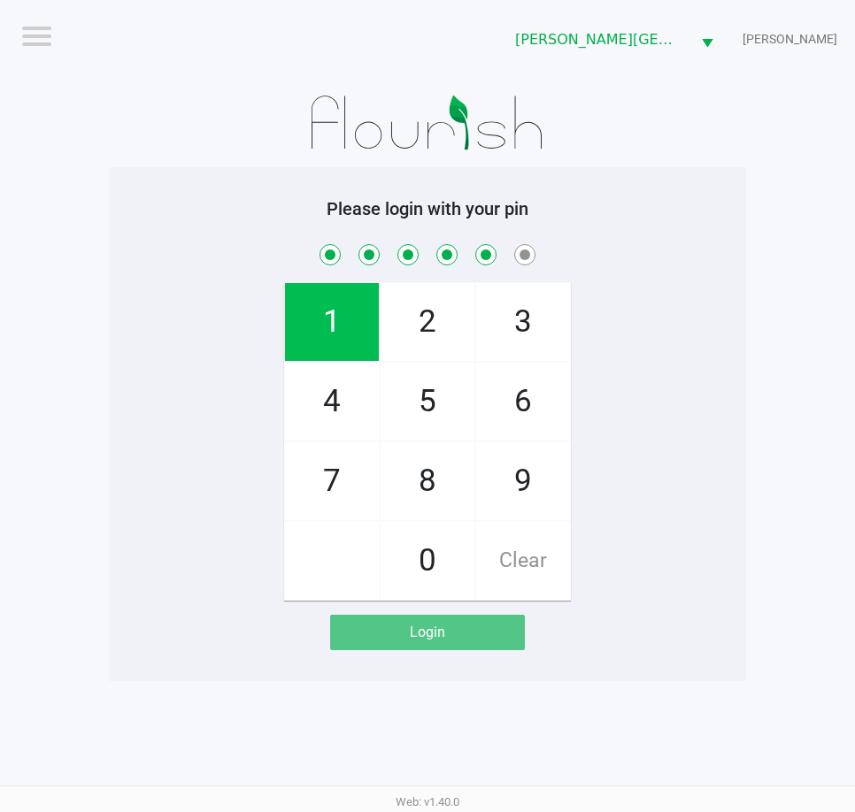
checkbox input "true"
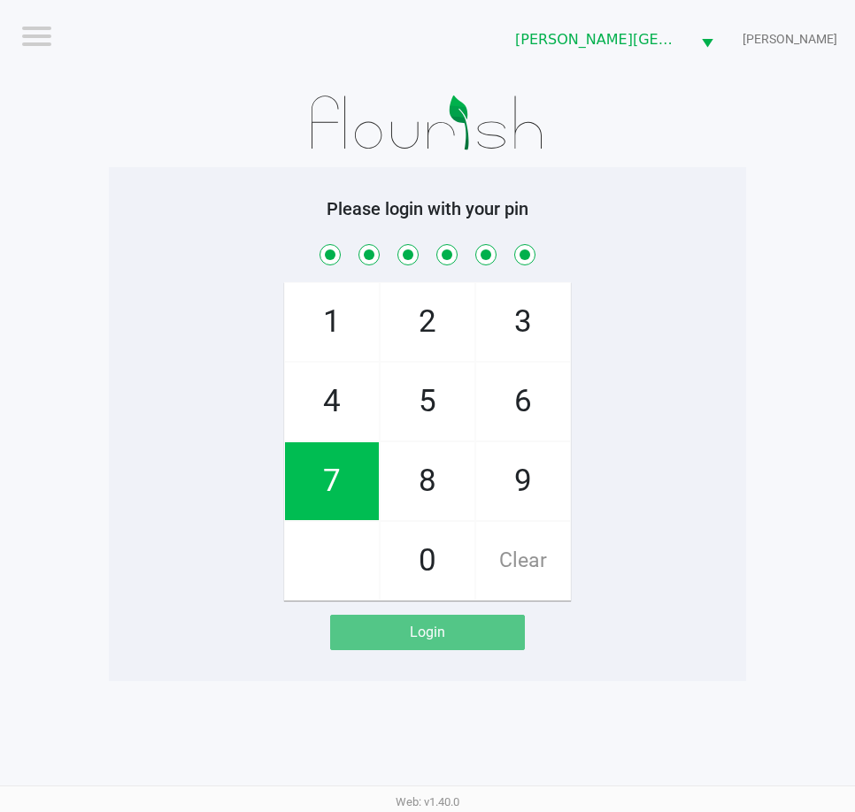
checkbox input "true"
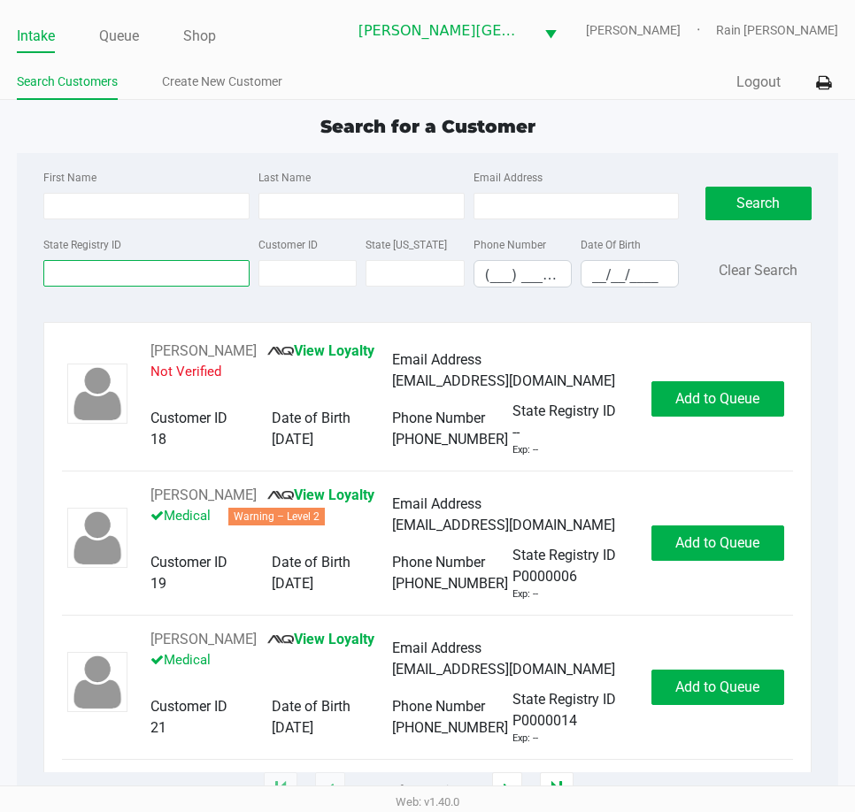
click at [208, 284] on input "State Registry ID" at bounding box center [146, 273] width 206 height 27
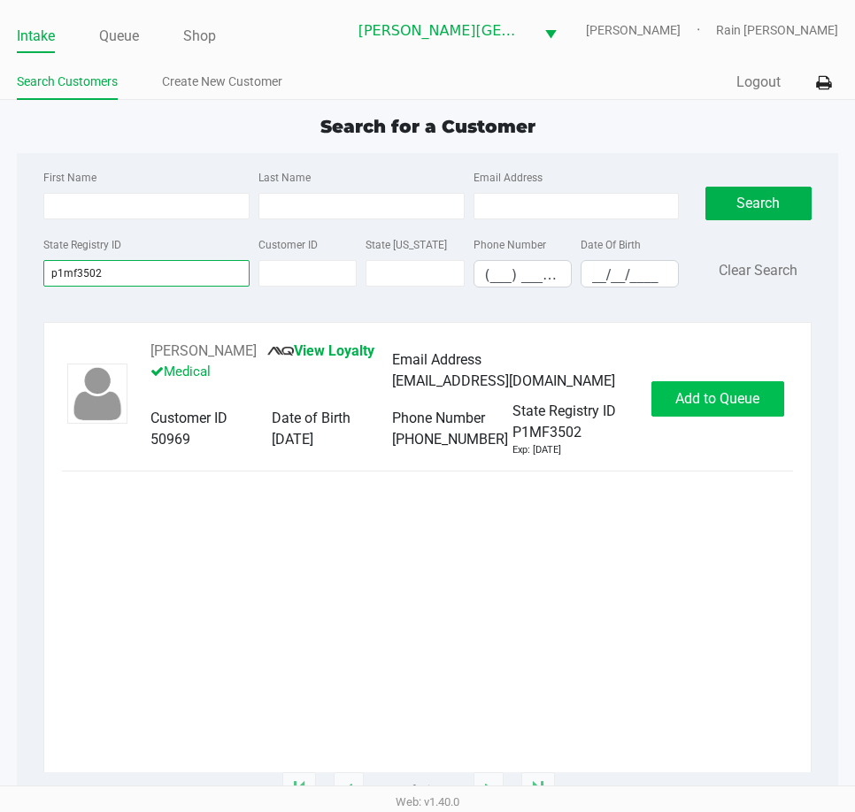
type input "p1mf3502"
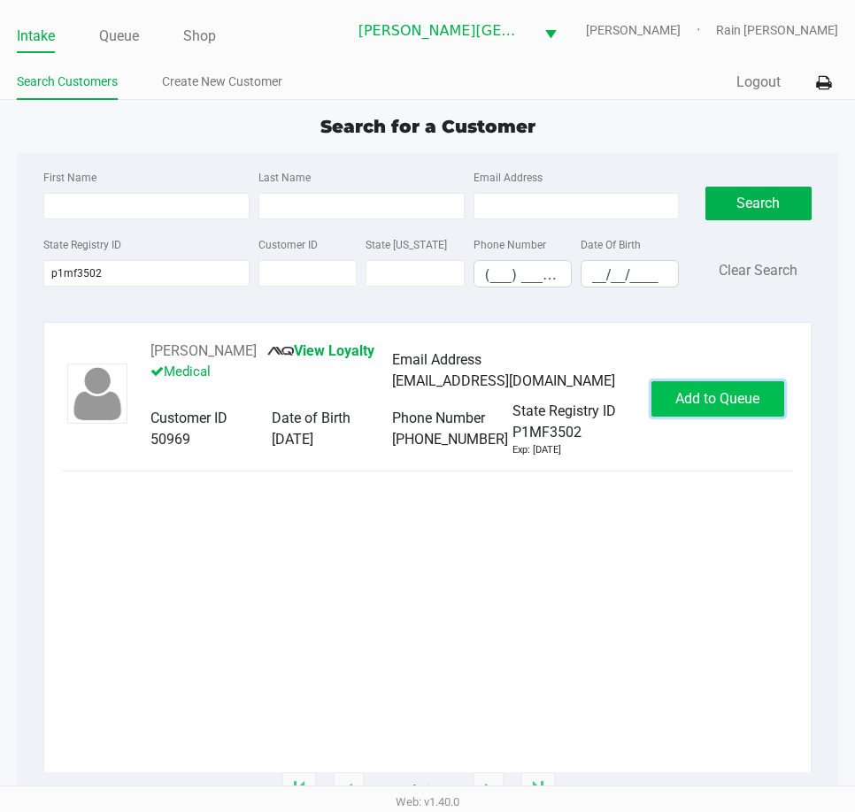
click at [718, 407] on span "Add to Queue" at bounding box center [717, 398] width 84 height 17
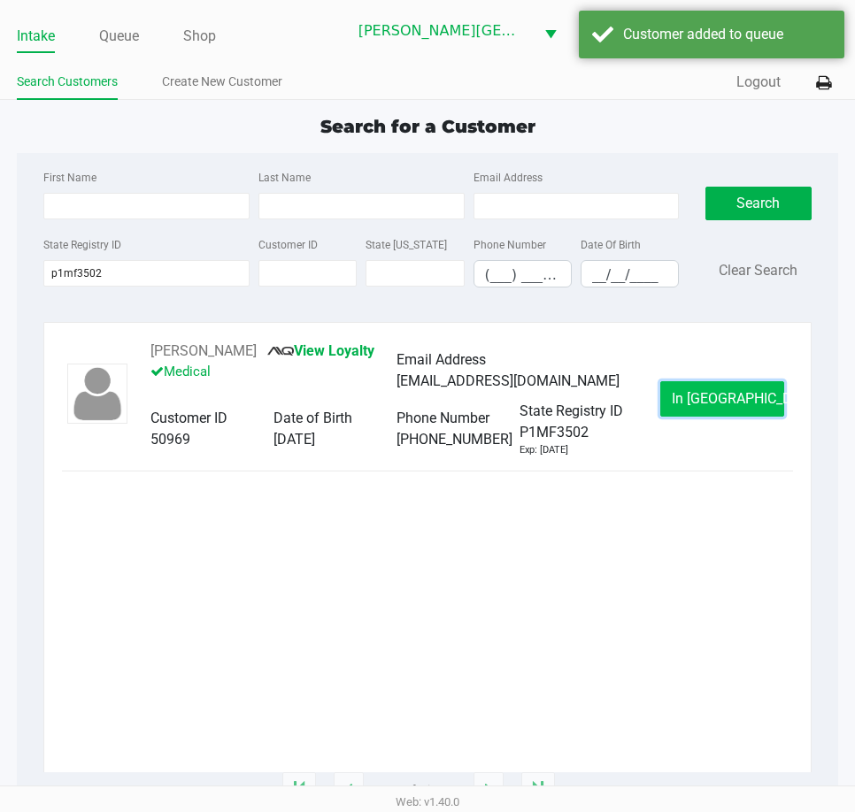
click at [679, 403] on button "In [GEOGRAPHIC_DATA]" at bounding box center [722, 398] width 124 height 35
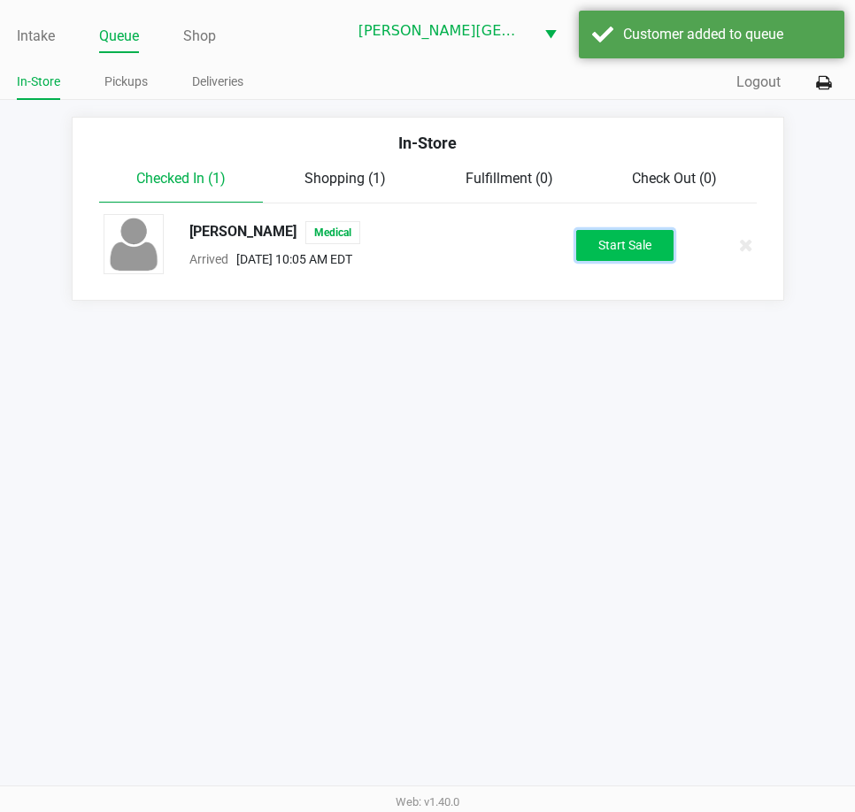
click at [600, 255] on button "Start Sale" at bounding box center [624, 245] width 97 height 31
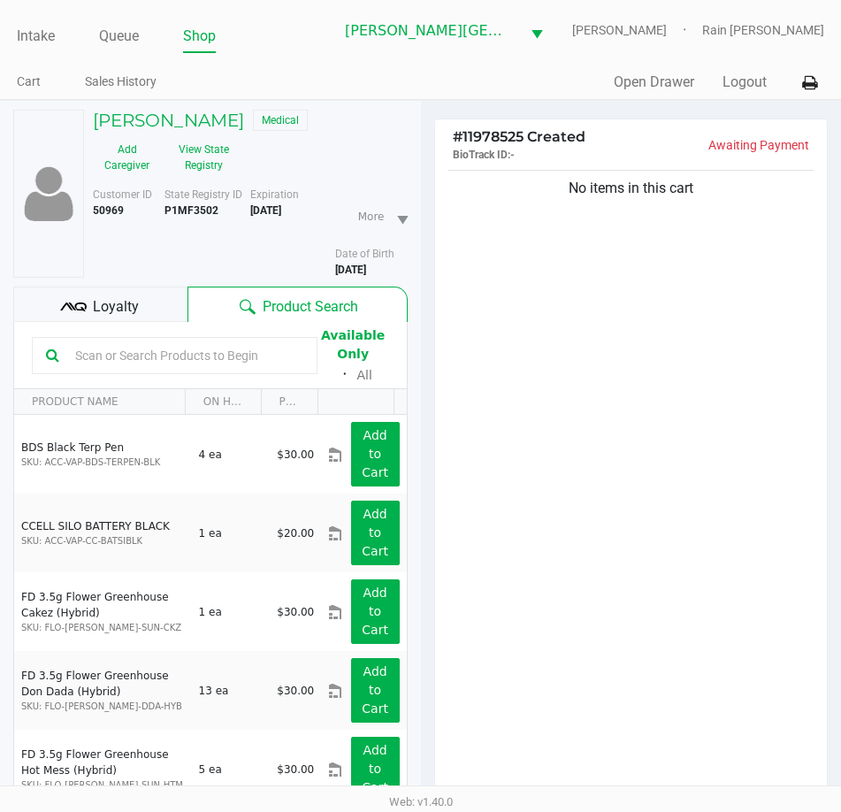
click at [523, 370] on div "No items in this cart" at bounding box center [631, 486] width 393 height 641
click at [104, 304] on span "Loyalty" at bounding box center [116, 306] width 46 height 21
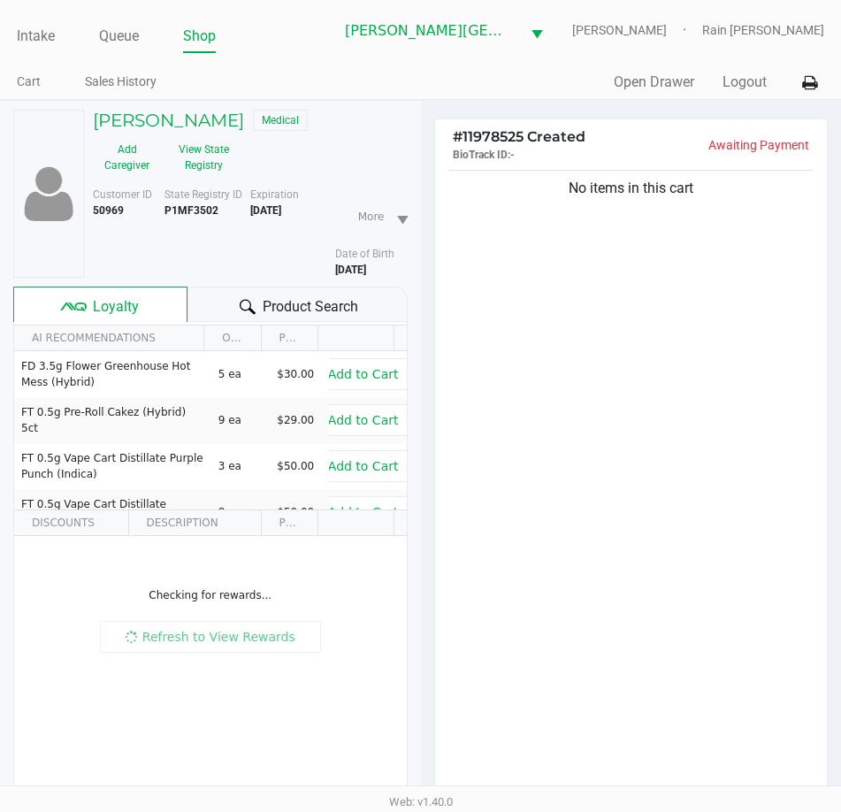
click at [805, 643] on div "No items in this cart" at bounding box center [631, 486] width 393 height 641
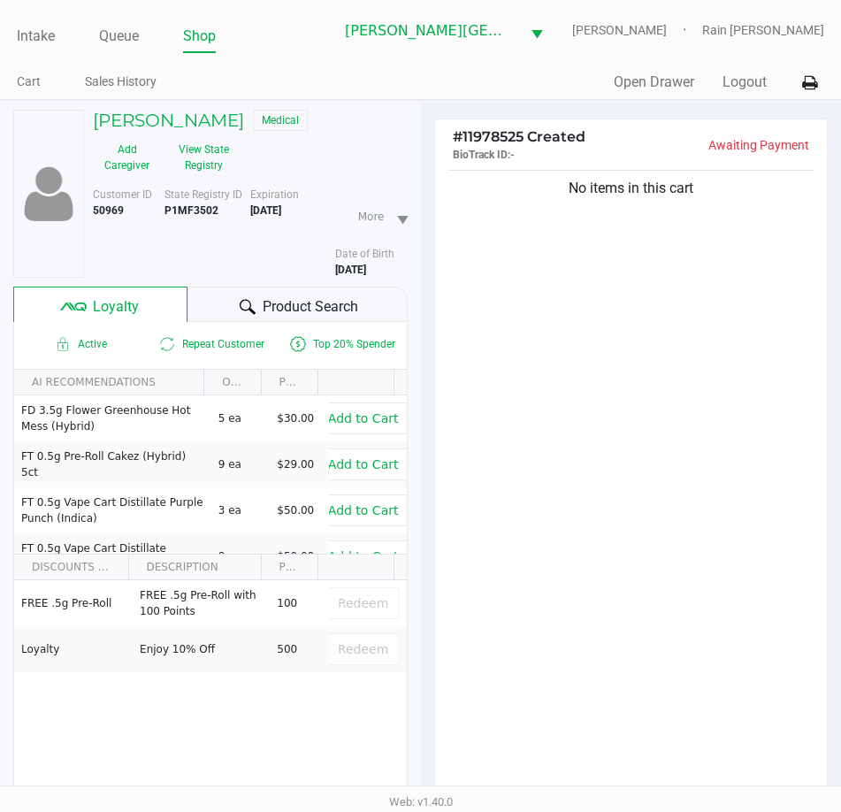
click at [616, 445] on div "No items in this cart" at bounding box center [631, 486] width 393 height 641
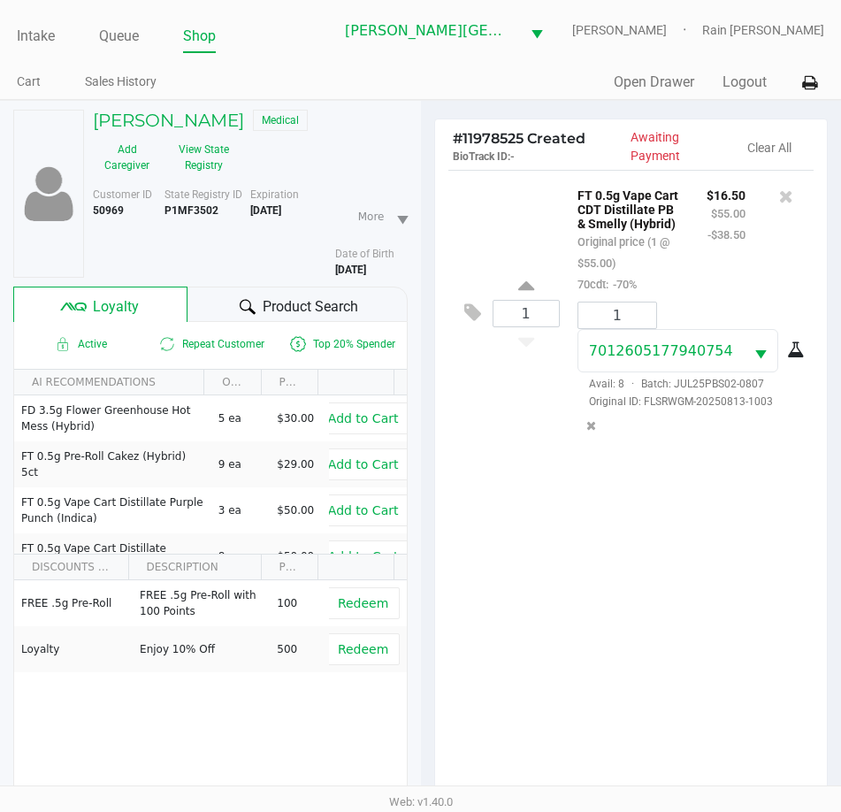
click at [593, 533] on div "1 FT 0.5g Vape Cart CDT Distillate PB & Smelly (Hybrid) Original price (1 @ $55…" at bounding box center [631, 490] width 393 height 641
click at [542, 515] on div "1 FT 0.5g Vape Cart CDT Distillate PB & Smelly (Hybrid) Original price (1 @ $55…" at bounding box center [631, 490] width 393 height 641
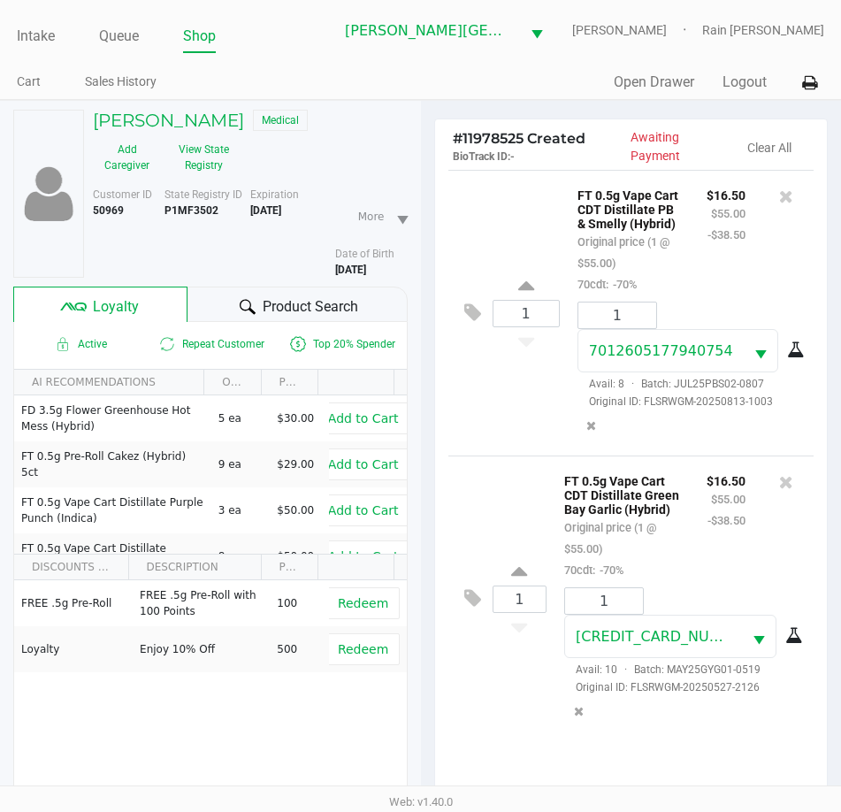
click at [801, 643] on icon at bounding box center [795, 636] width 18 height 14
click at [526, 434] on div "1 FT 0.5g Vape Cart CDT Distillate PB & Smelly (Hybrid) Original price (1 @ $55…" at bounding box center [632, 313] width 366 height 286
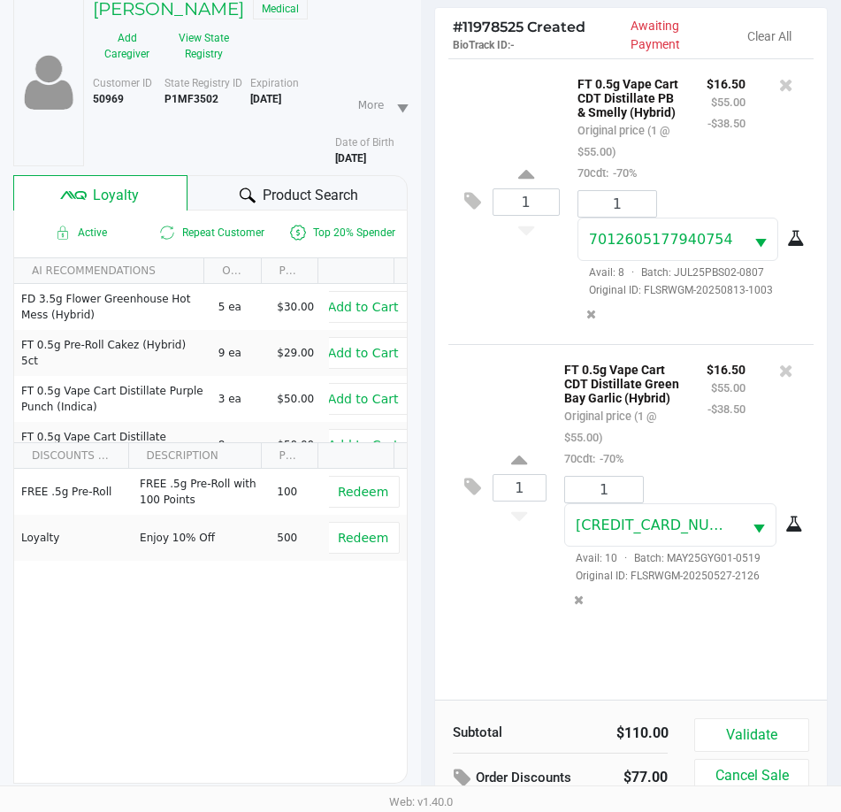
scroll to position [232, 0]
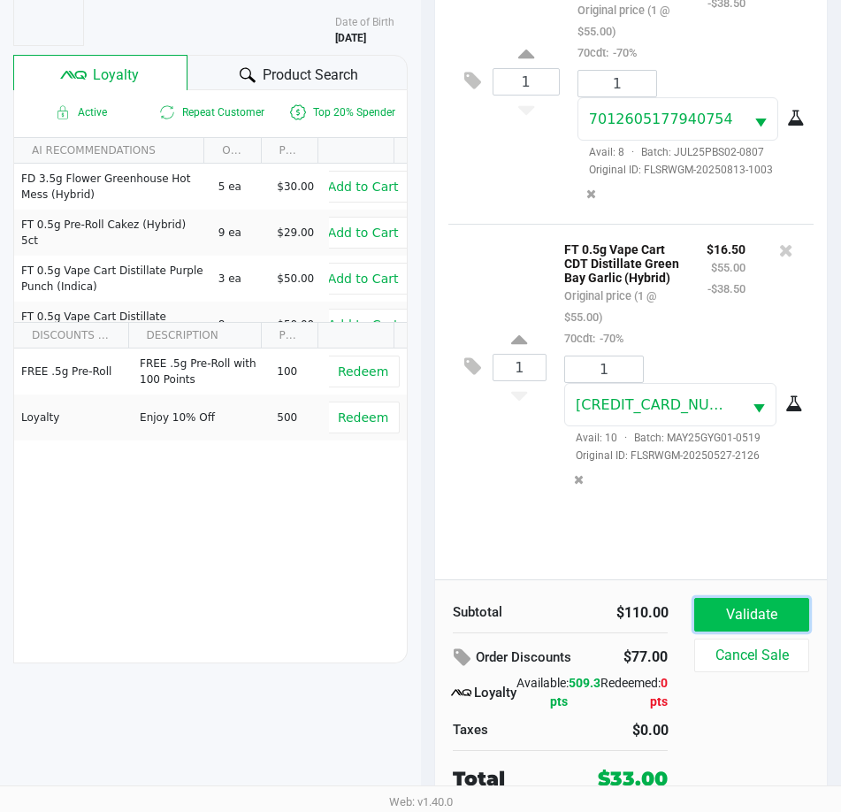
click at [722, 610] on button "Validate" at bounding box center [752, 615] width 114 height 34
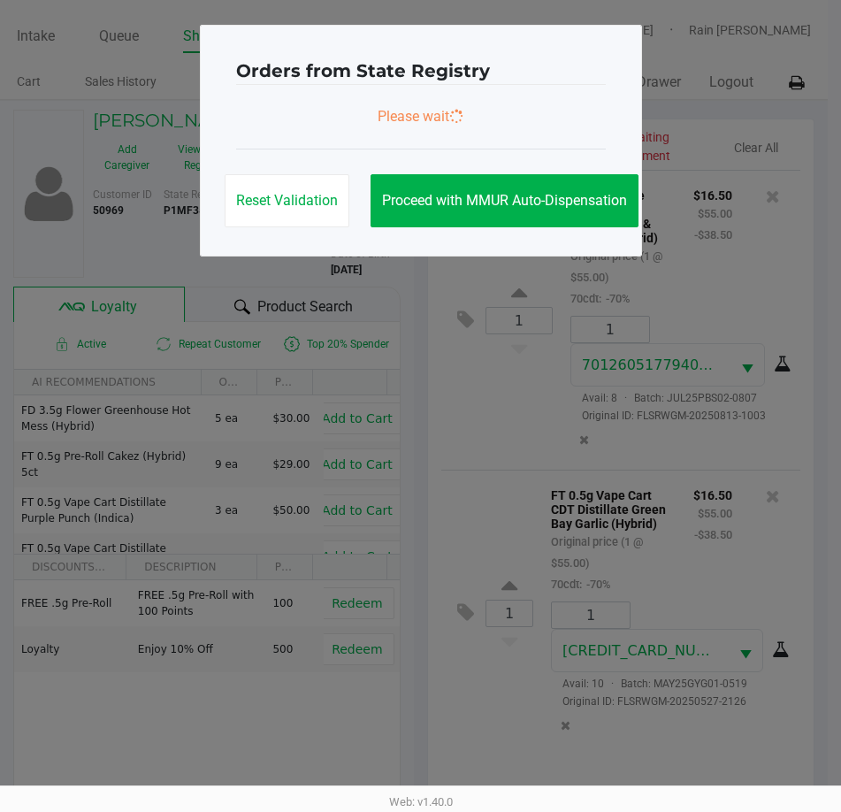
scroll to position [0, 0]
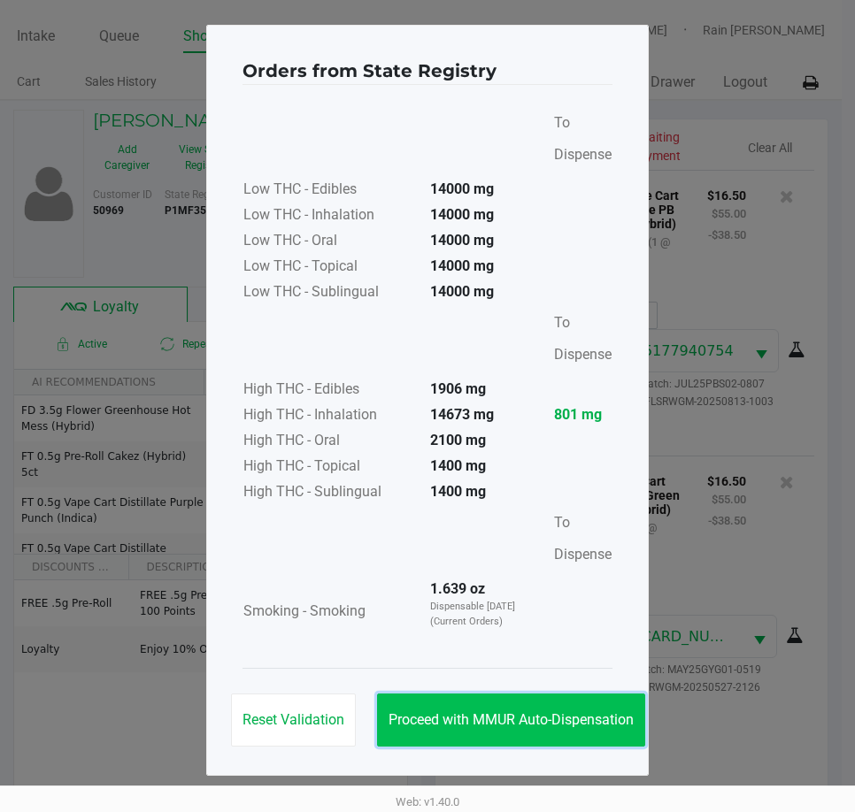
click at [560, 729] on button "Proceed with MMUR Auto-Dispensation" at bounding box center [511, 720] width 268 height 53
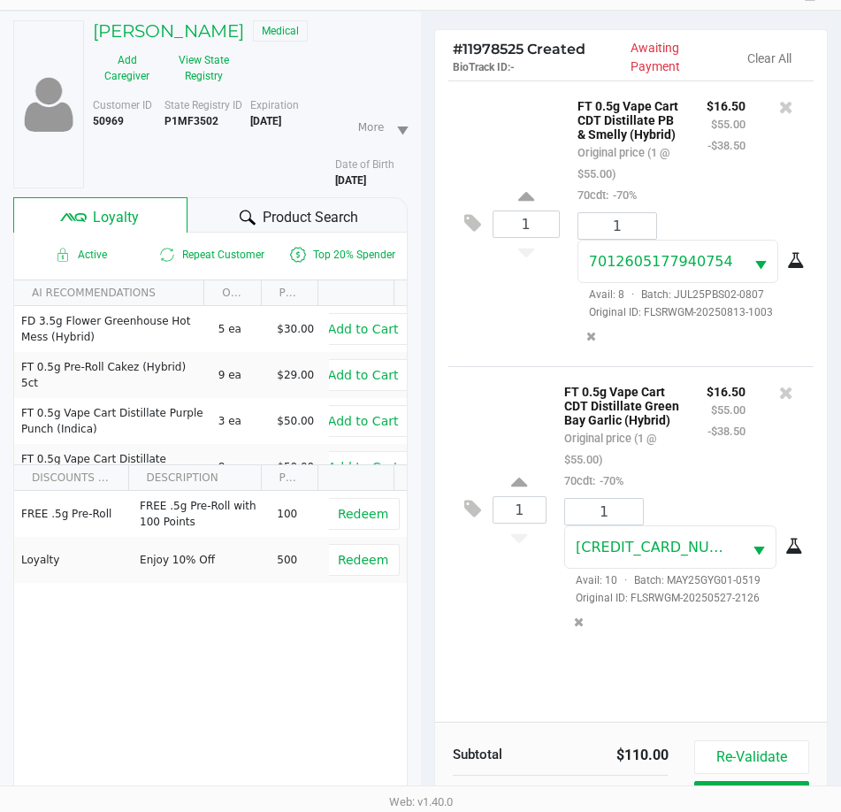
scroll to position [234, 0]
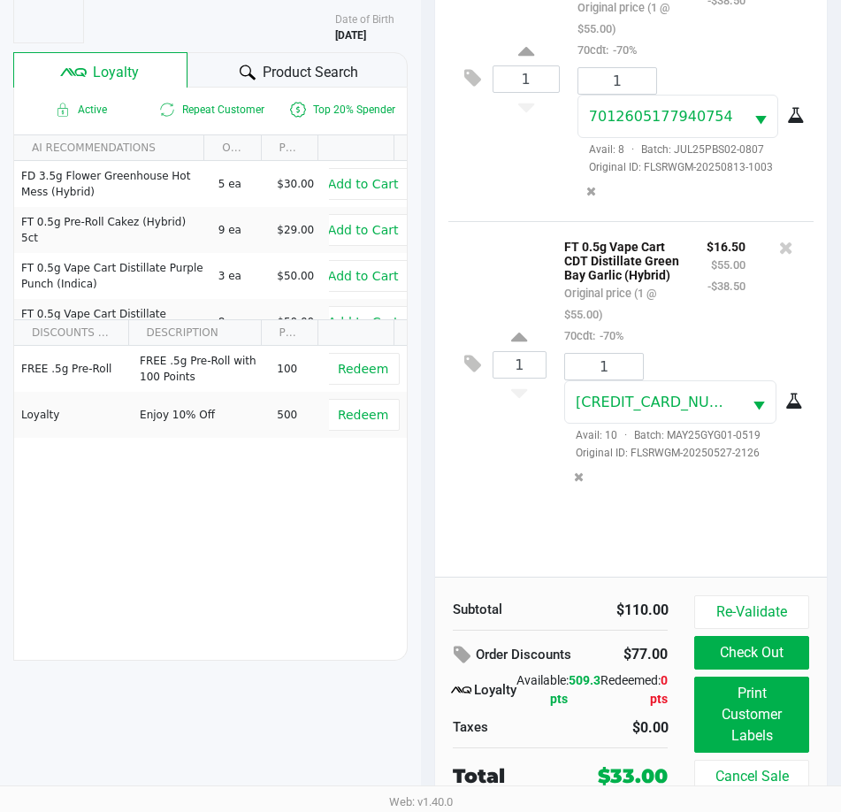
click at [337, 593] on div "FREE .5g Pre-Roll FREE .5g Pre-Roll with 100 Points 100 Redeem Loyalty Enjoy 10…" at bounding box center [210, 479] width 393 height 266
click at [609, 771] on div "$33.00" at bounding box center [633, 776] width 70 height 29
click at [516, 579] on div "Subtotal $110.00 Order Discounts $77.00 Loyalty Available: 509.3 pts Redeemed: …" at bounding box center [631, 694] width 393 height 234
click at [579, 582] on div "Subtotal $110.00 Order Discounts $77.00 Loyalty Available: 509.3 pts Redeemed: …" at bounding box center [631, 694] width 393 height 234
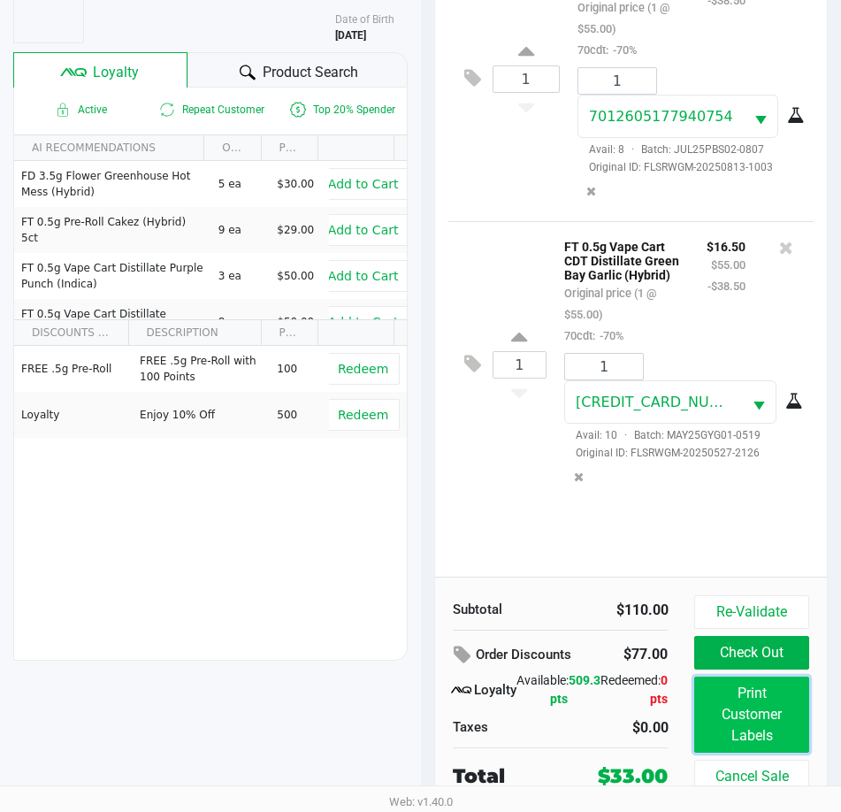
click at [771, 708] on button "Print Customer Labels" at bounding box center [752, 715] width 114 height 76
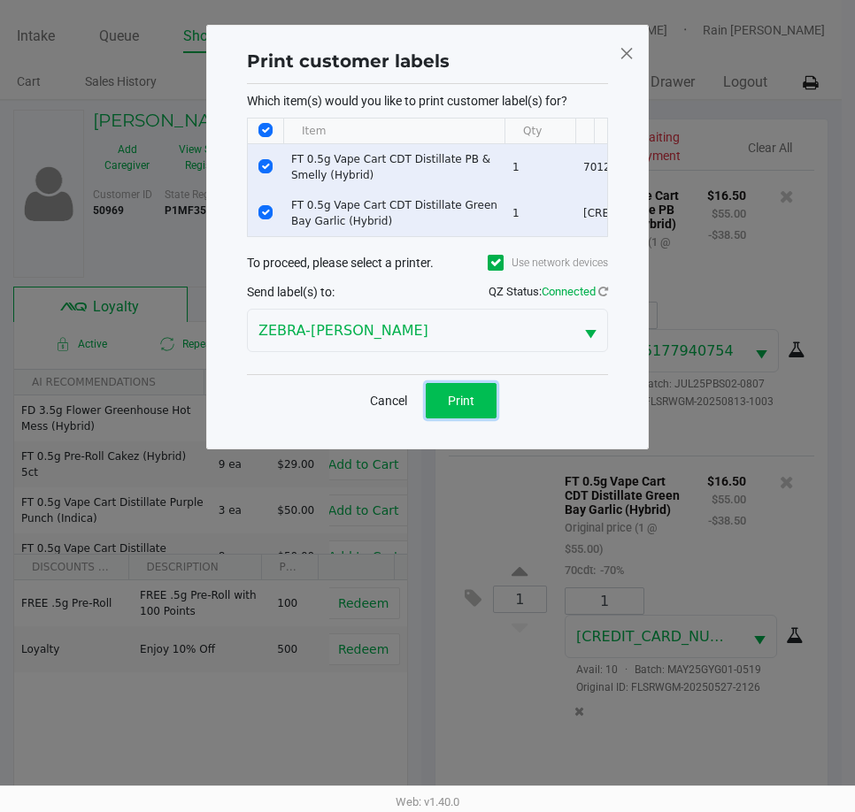
click at [476, 418] on button "Print" at bounding box center [461, 400] width 71 height 35
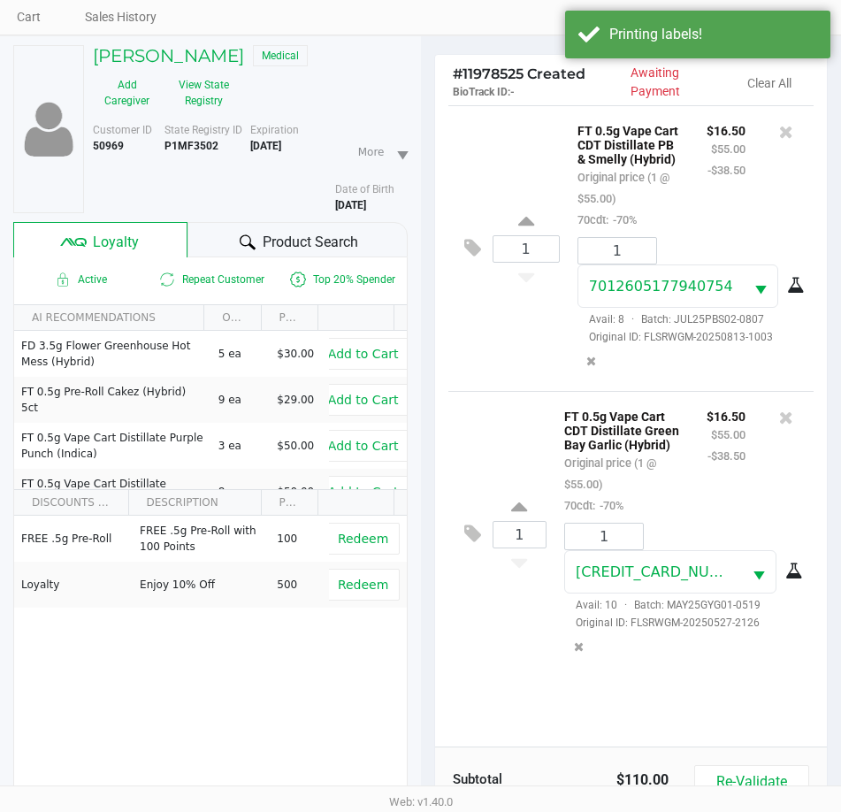
scroll to position [234, 0]
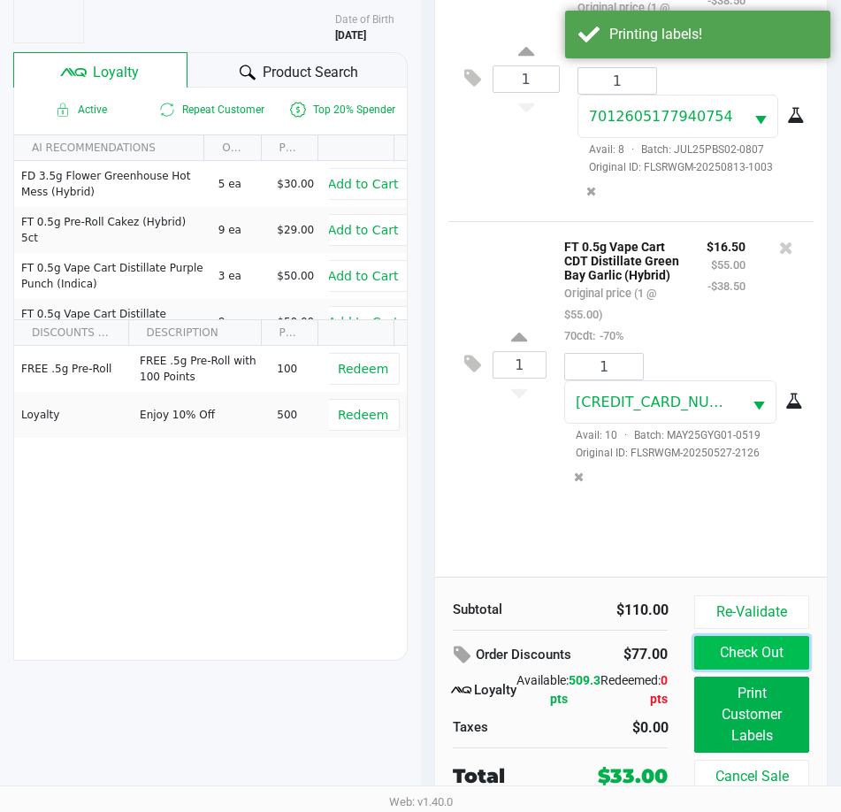
click at [770, 661] on button "Check Out" at bounding box center [752, 653] width 114 height 34
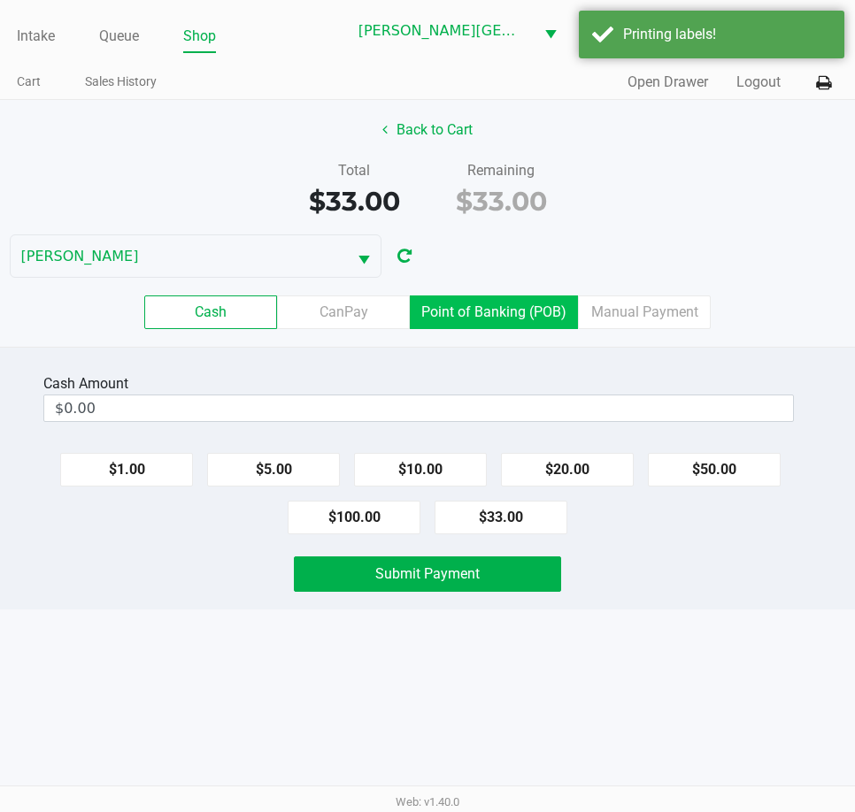
click at [561, 323] on label "Point of Banking (POB)" at bounding box center [494, 312] width 168 height 34
click at [0, 0] on 7 "Point of Banking (POB)" at bounding box center [0, 0] width 0 height 0
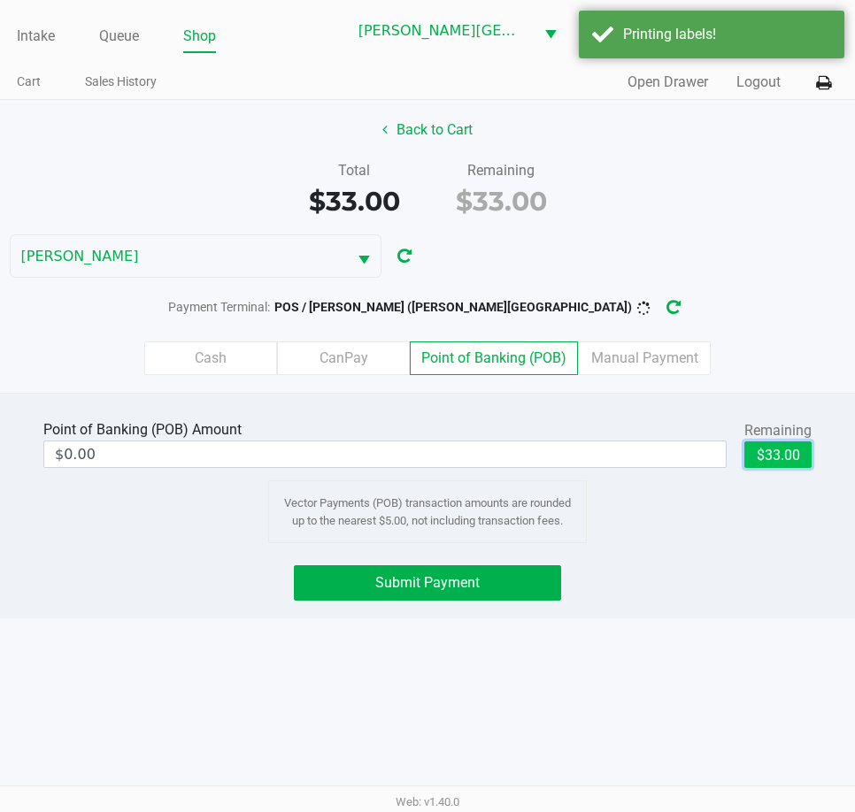
click at [768, 457] on button "$33.00" at bounding box center [777, 454] width 67 height 27
type input "$33.00"
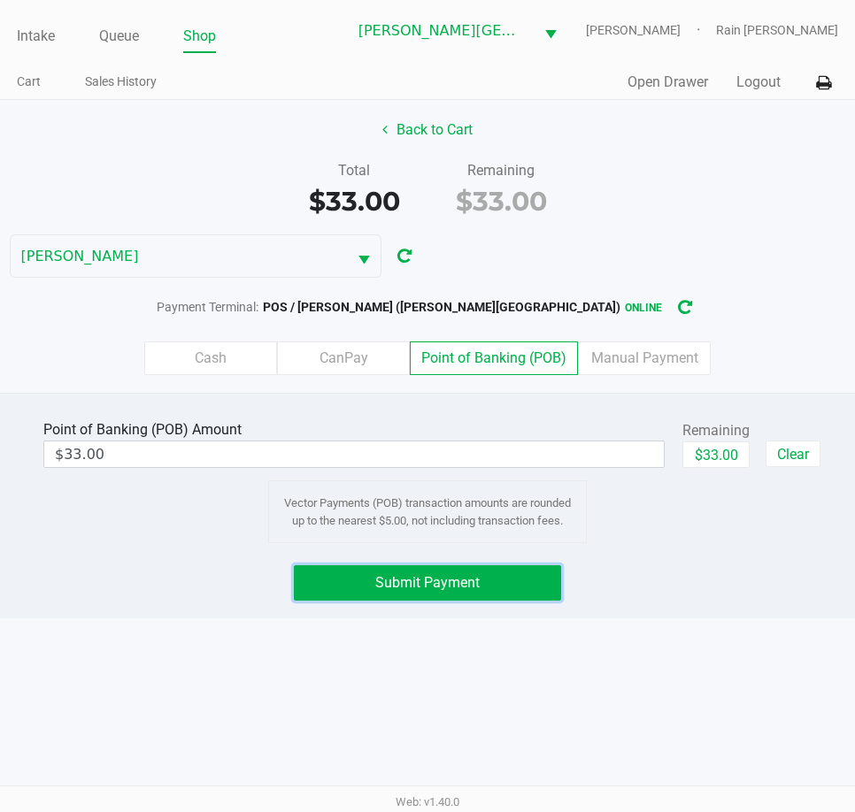
click at [449, 592] on button "Submit Payment" at bounding box center [427, 582] width 267 height 35
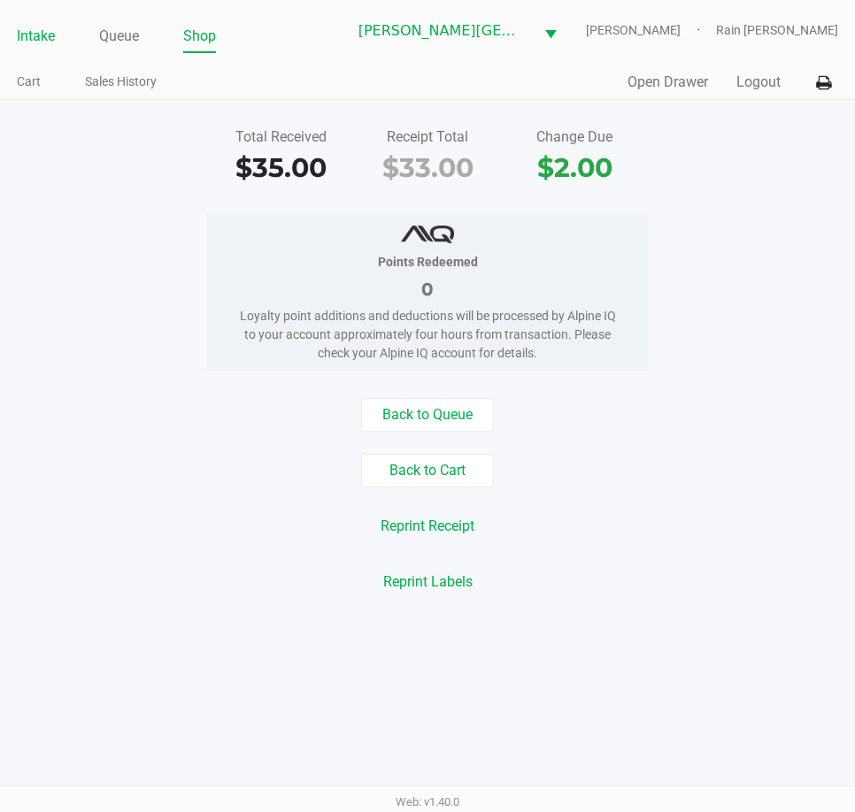
click at [48, 22] on li "Intake" at bounding box center [36, 37] width 38 height 31
click at [38, 42] on link "Intake" at bounding box center [36, 36] width 38 height 25
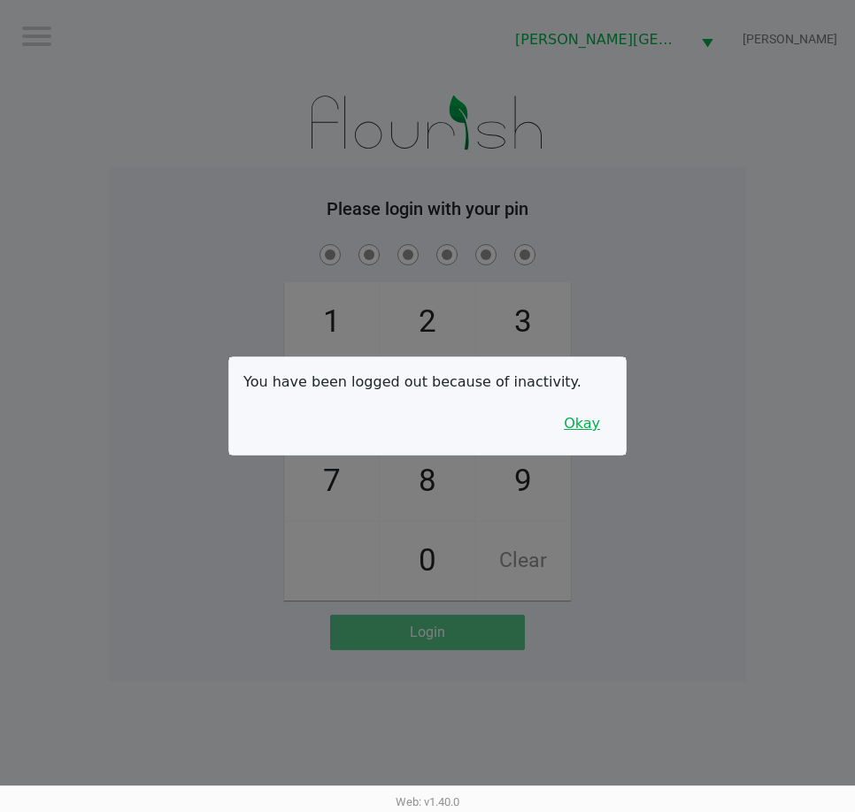
click at [568, 426] on button "Okay" at bounding box center [581, 424] width 59 height 34
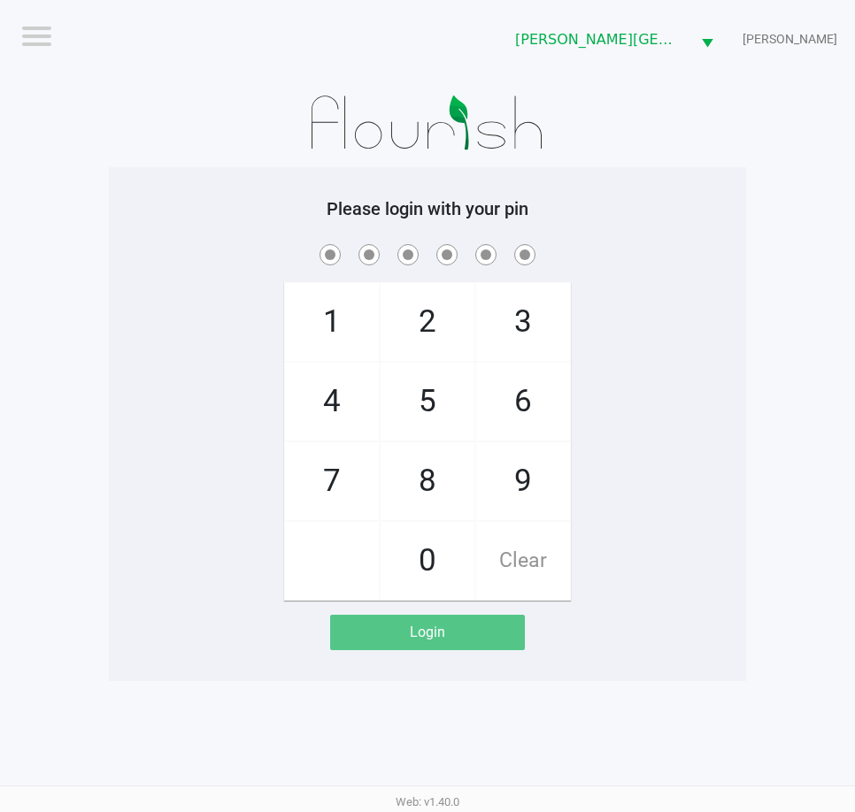
click at [663, 390] on div "1 4 7 2 5 8 0 3 6 9 Clear" at bounding box center [427, 421] width 637 height 360
click at [213, 461] on div "1 4 7 2 5 8 0 3 6 9 Clear" at bounding box center [427, 421] width 637 height 360
click at [190, 175] on div "Please login with your pin 1 4 7 2 5 8 0 3 6 9 Clear Login" at bounding box center [427, 424] width 637 height 514
click at [192, 168] on div "Please login with your pin 1 4 7 2 5 8 0 3 6 9 Clear Login" at bounding box center [427, 424] width 637 height 514
checkbox input "true"
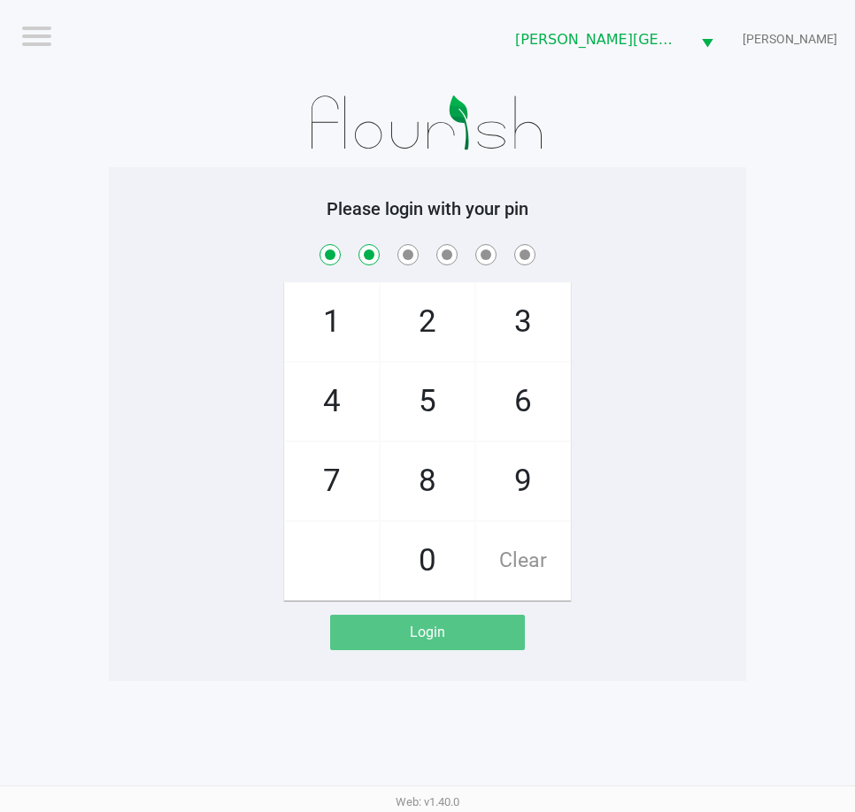
checkbox input "true"
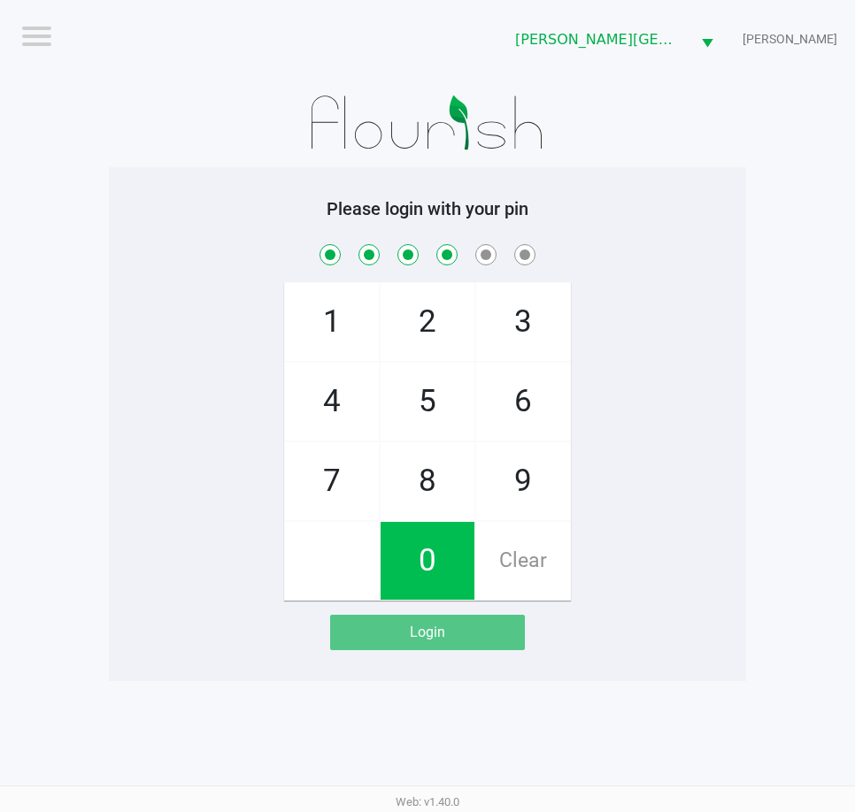
checkbox input "true"
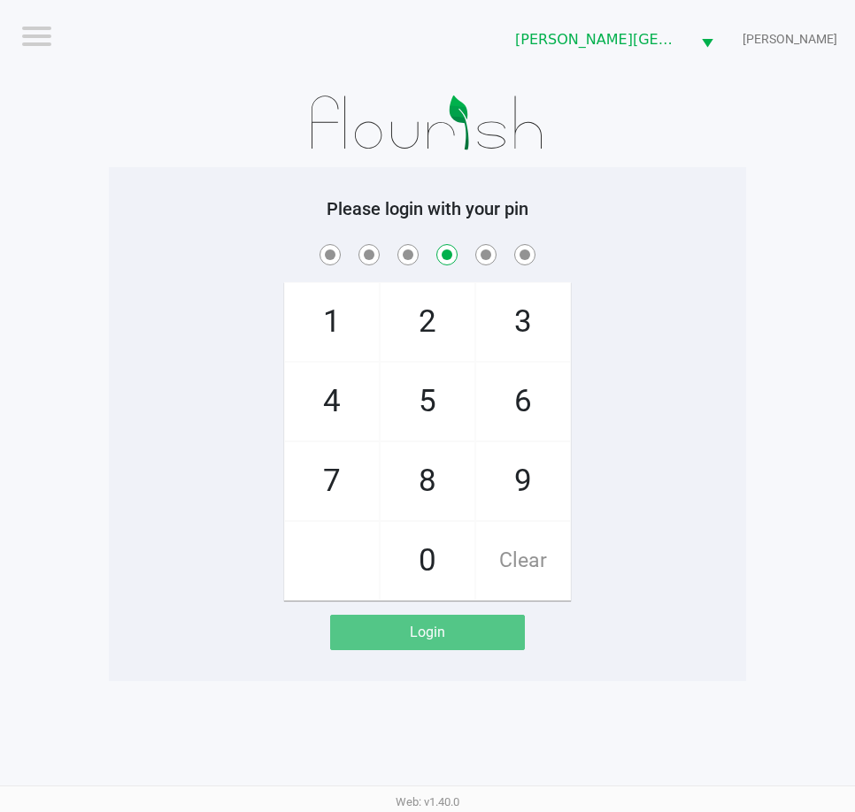
checkbox input "false"
checkbox input "true"
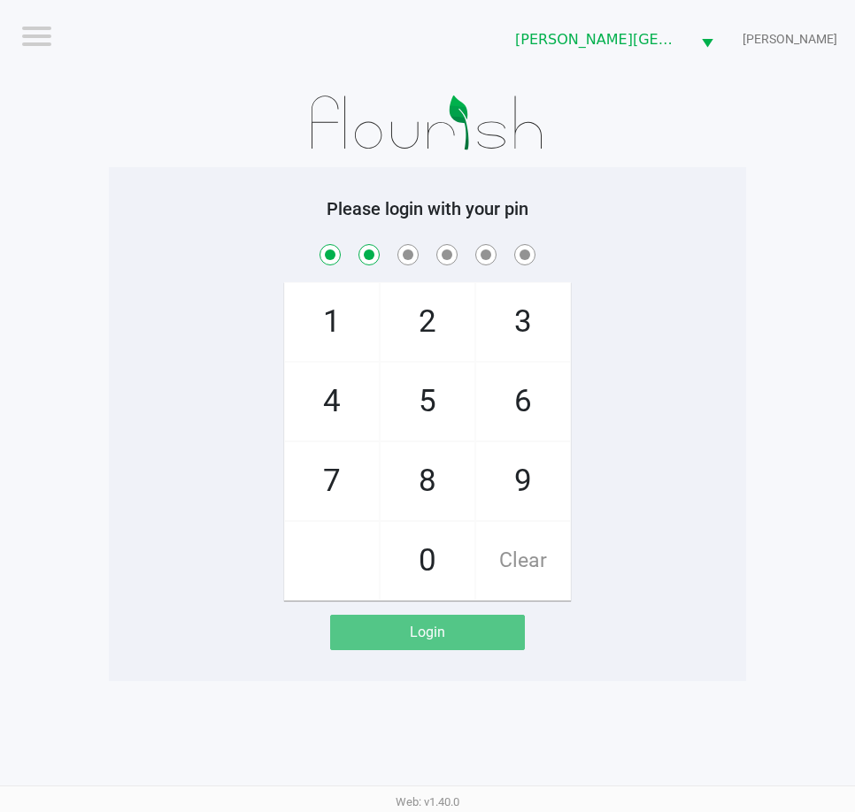
checkbox input "true"
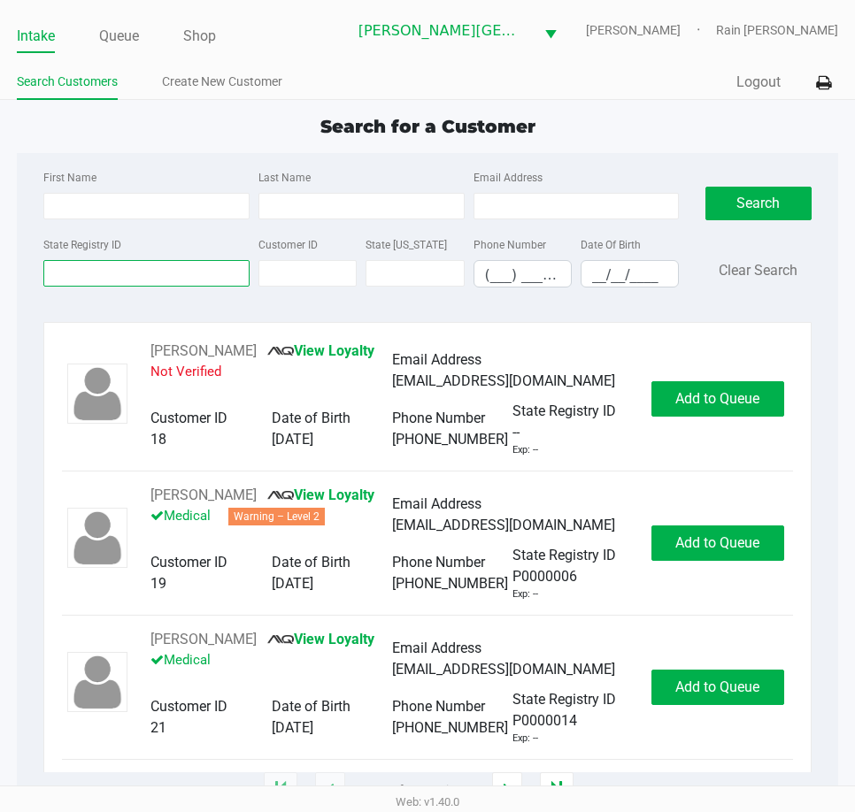
click at [170, 265] on input "State Registry ID" at bounding box center [146, 273] width 206 height 27
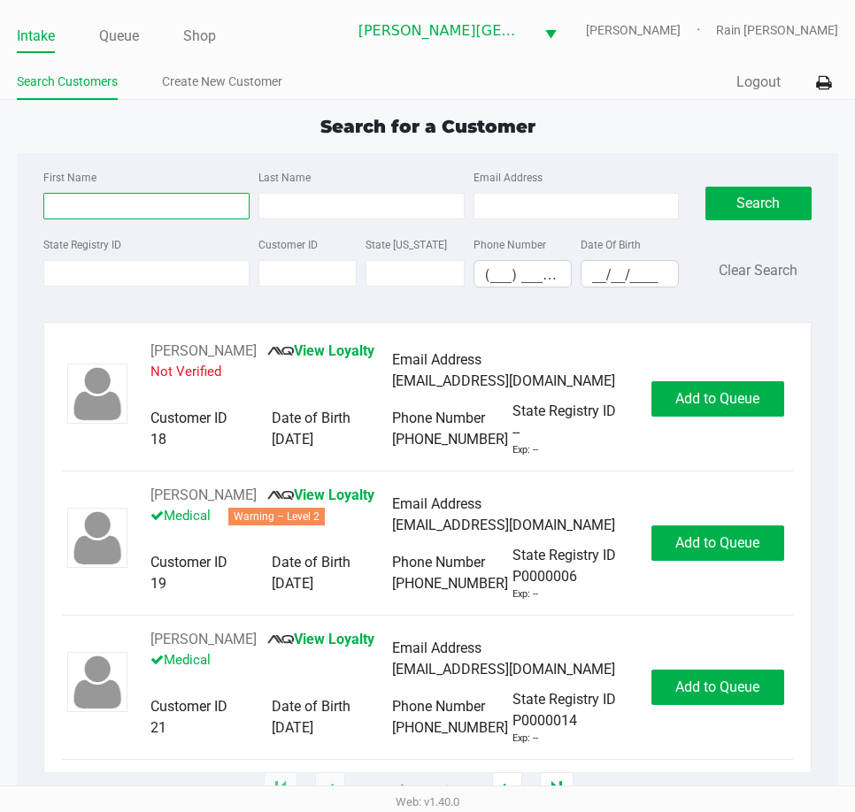
click at [127, 218] on input "First Name" at bounding box center [146, 206] width 206 height 27
click at [128, 218] on input "First Name" at bounding box center [146, 206] width 206 height 27
type input "[PERSON_NAME]"
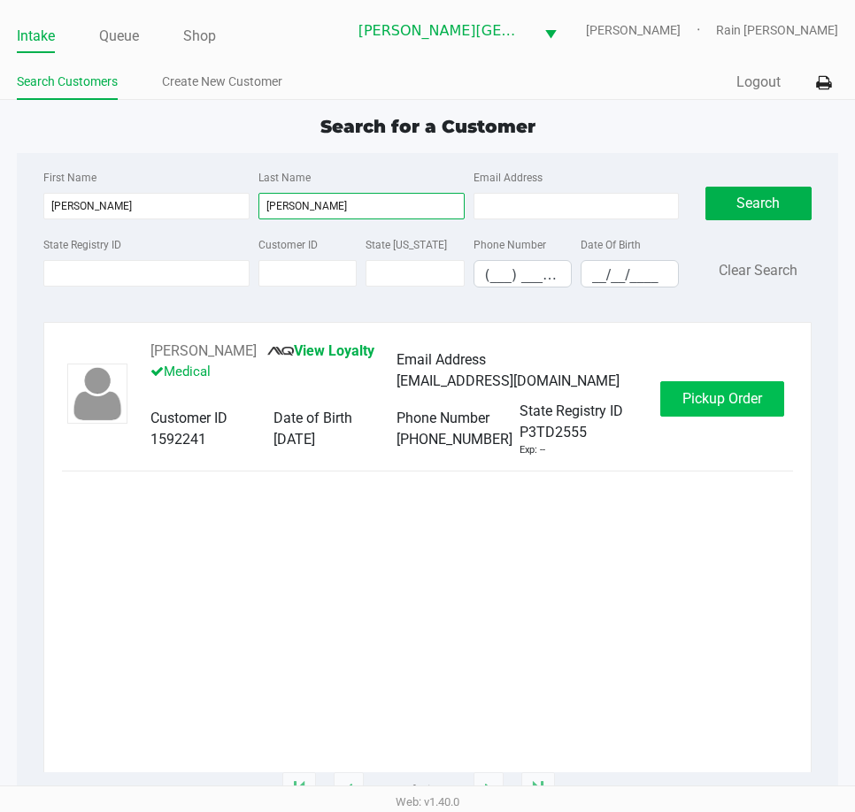
type input "[PERSON_NAME]"
click at [719, 402] on span "Pickup Order" at bounding box center [722, 398] width 80 height 17
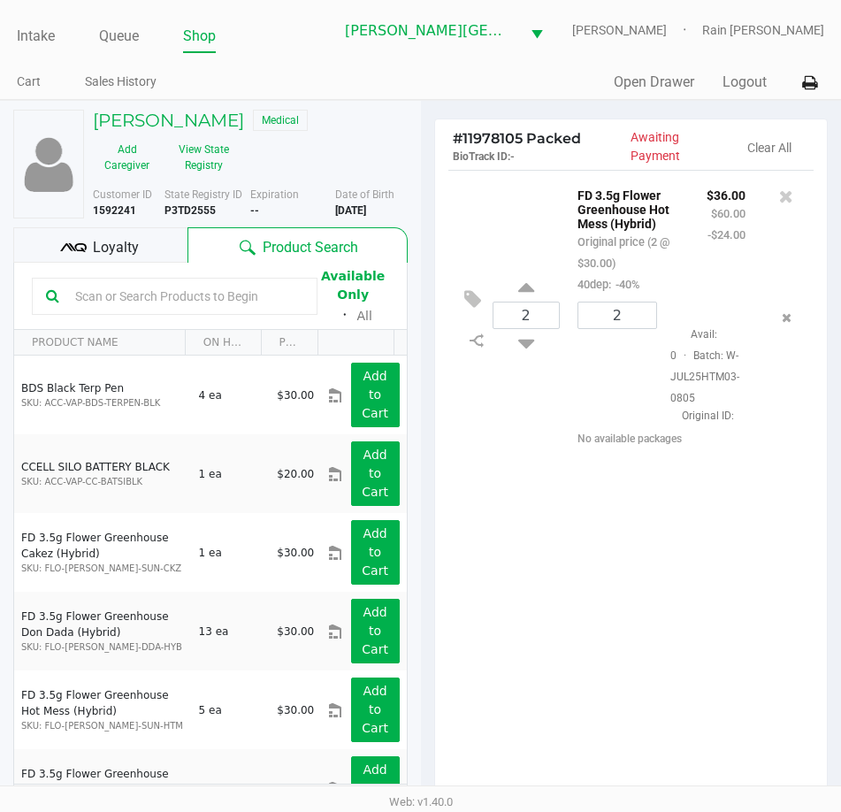
click at [570, 545] on div "2 FD 3.5g Flower Greenhouse Hot Mess (Hybrid) Original price (2 @ $30.00) 40dep…" at bounding box center [631, 490] width 393 height 641
click at [153, 245] on div "Loyalty" at bounding box center [100, 244] width 174 height 35
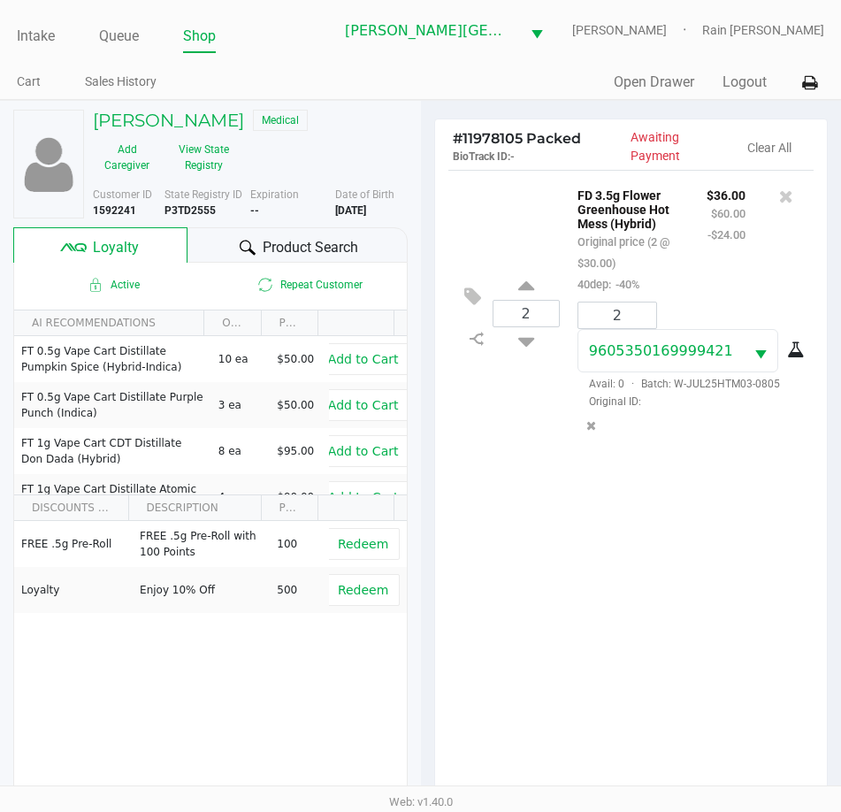
click at [293, 239] on span "Product Search" at bounding box center [311, 247] width 96 height 21
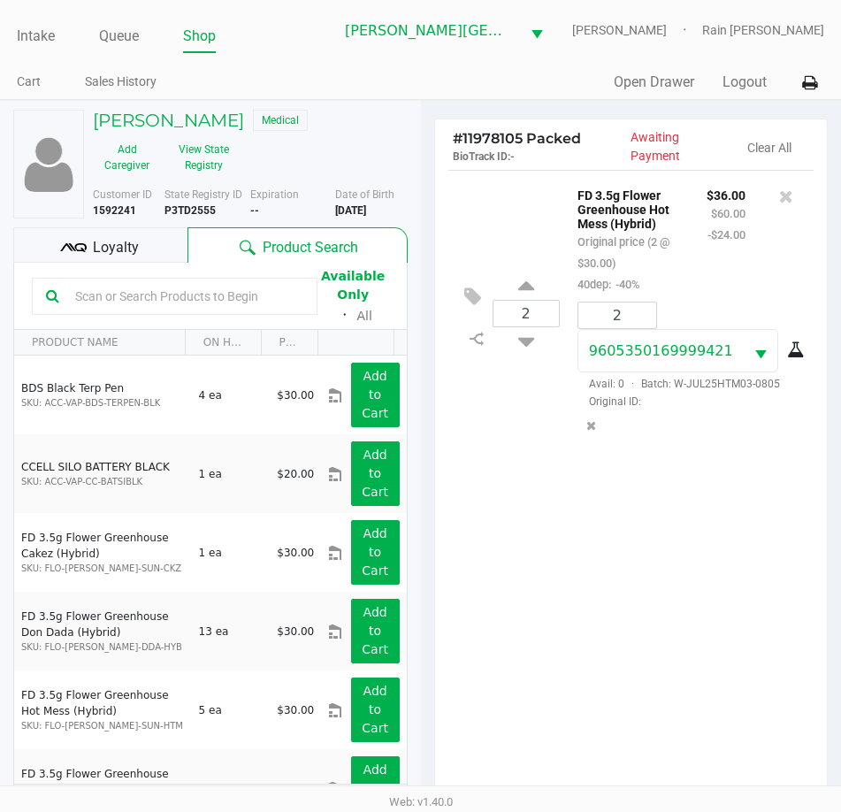
click at [141, 257] on div "Loyalty" at bounding box center [100, 244] width 174 height 35
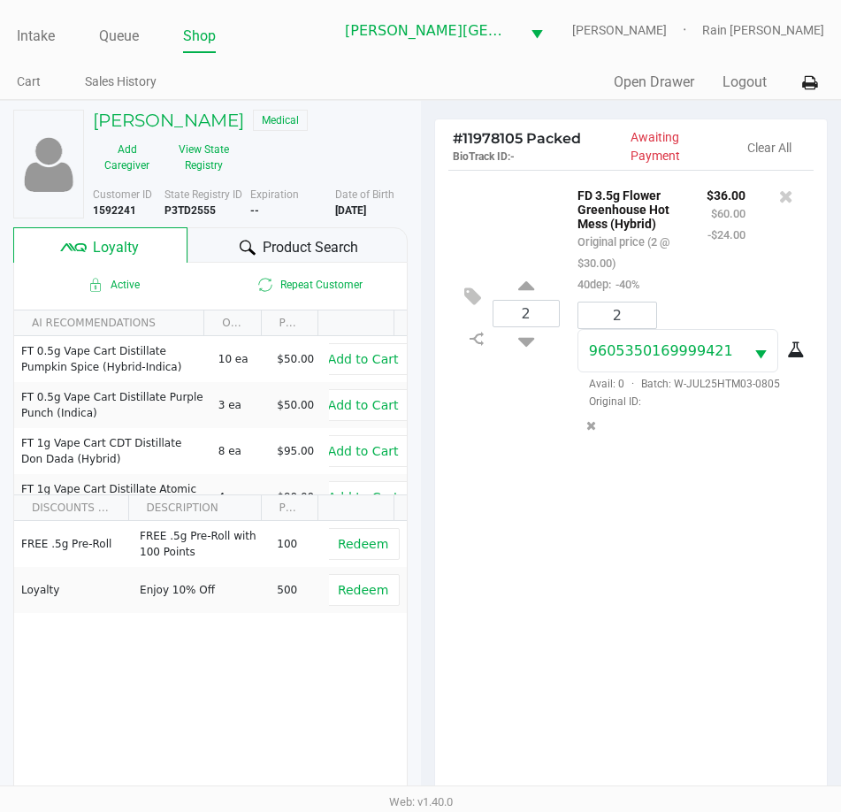
drag, startPoint x: 518, startPoint y: 649, endPoint x: 533, endPoint y: 626, distance: 27.5
click at [526, 645] on div "2 FD 3.5g Flower Greenhouse Hot Mess (Hybrid) Original price (2 @ $30.00) 40dep…" at bounding box center [631, 490] width 393 height 641
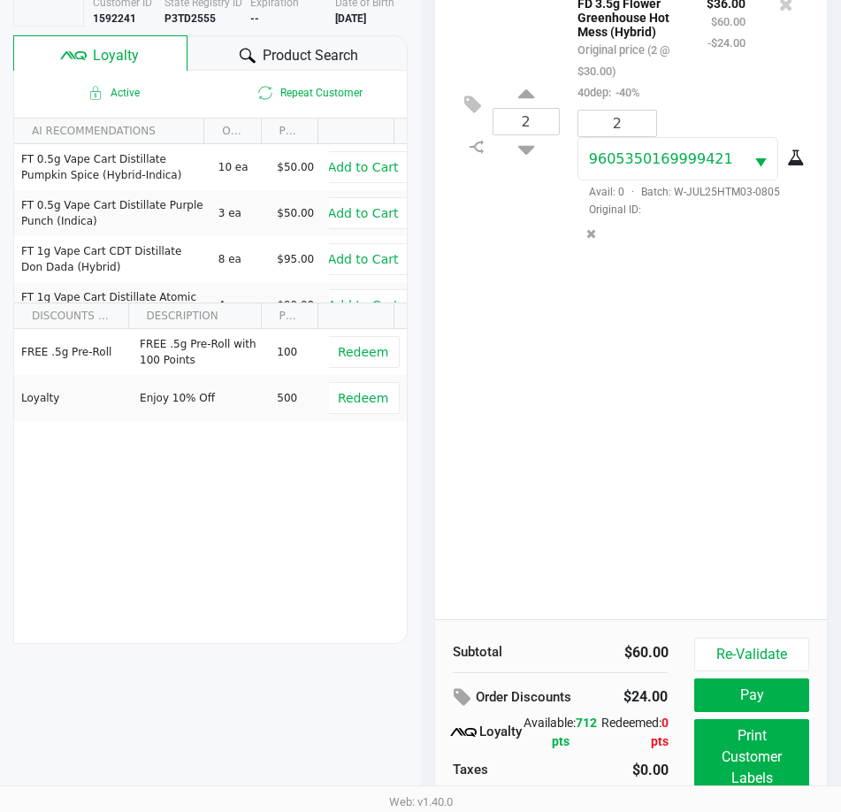
scroll to position [234, 0]
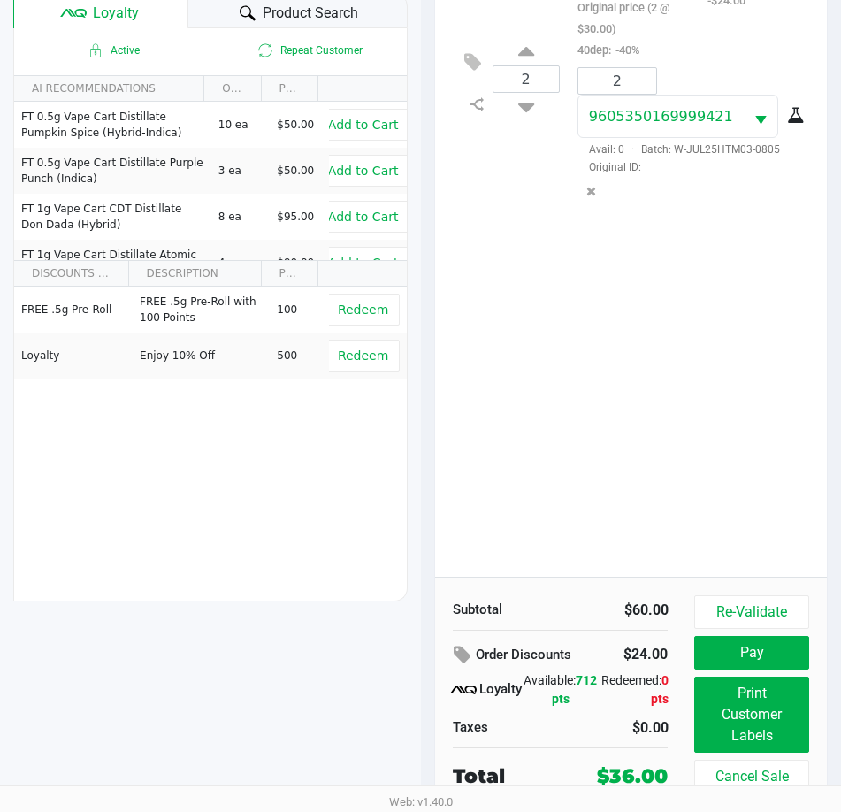
click at [556, 541] on div "2 FD 3.5g Flower Greenhouse Hot Mess (Hybrid) Original price (2 @ $30.00) 40dep…" at bounding box center [631, 255] width 393 height 641
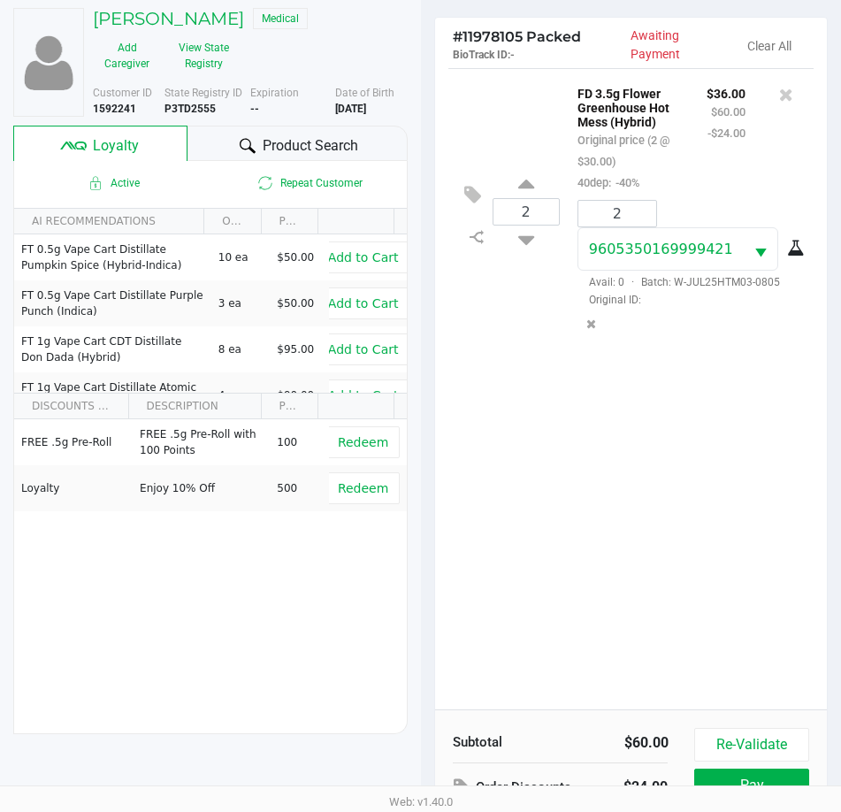
scroll to position [0, 0]
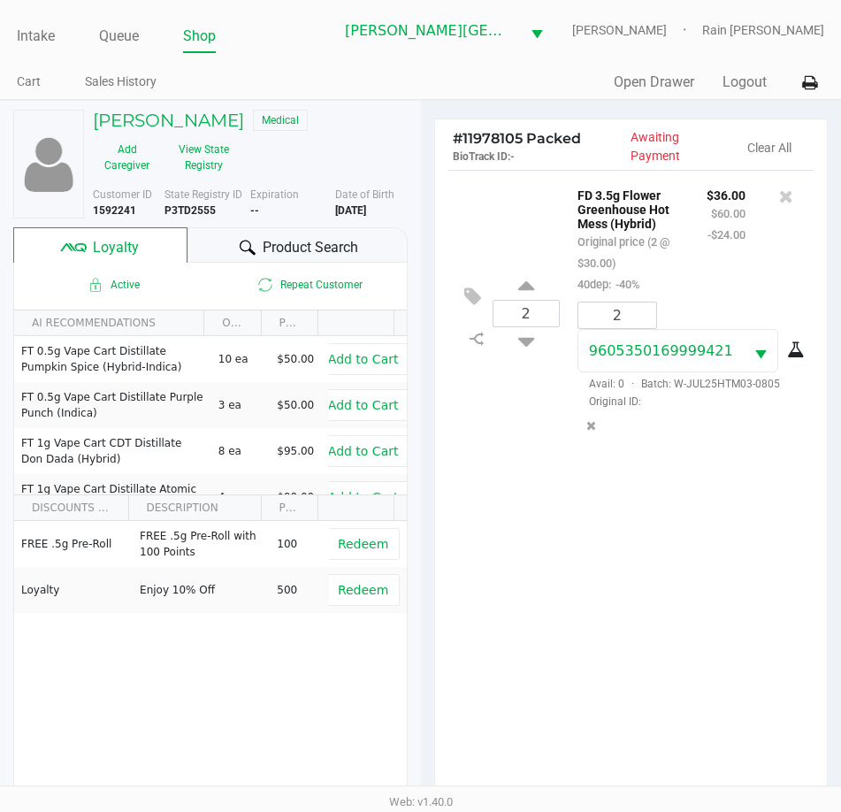
click at [639, 475] on div "2 FD 3.5g Flower Greenhouse Hot Mess (Hybrid) Original price (2 @ $30.00) 40dep…" at bounding box center [631, 490] width 393 height 641
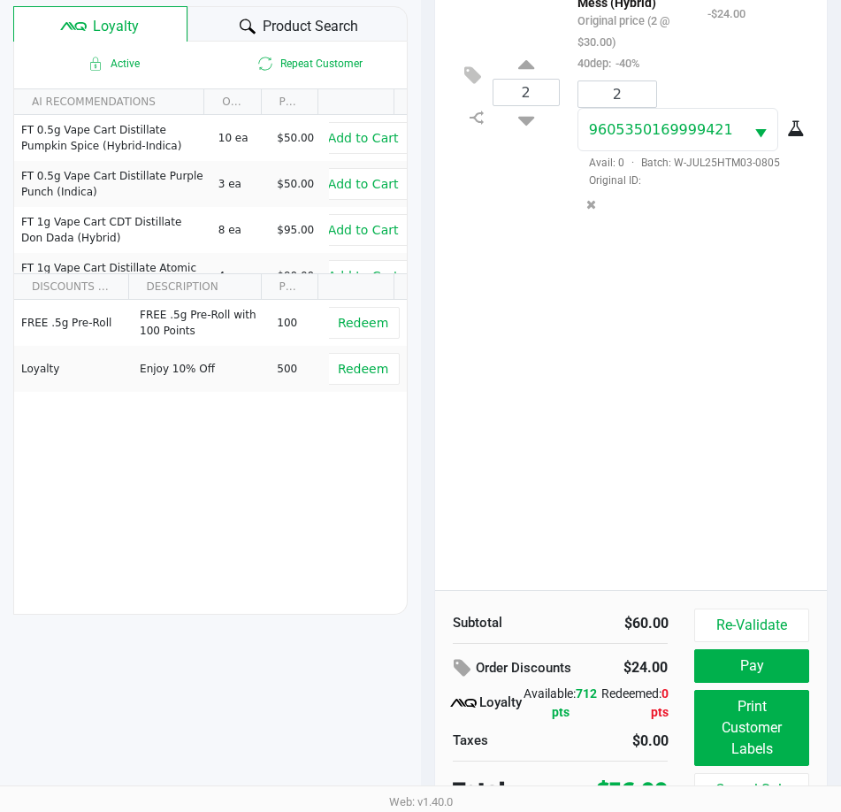
scroll to position [234, 0]
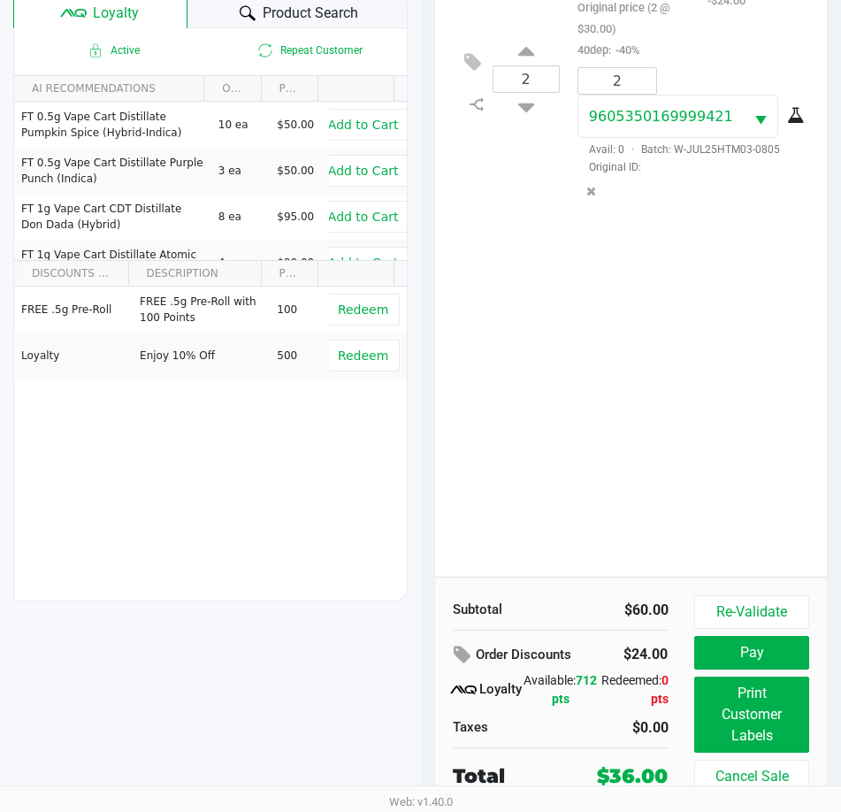
click at [612, 526] on div "2 FD 3.5g Flower Greenhouse Hot Mess (Hybrid) Original price (2 @ $30.00) 40dep…" at bounding box center [631, 255] width 393 height 641
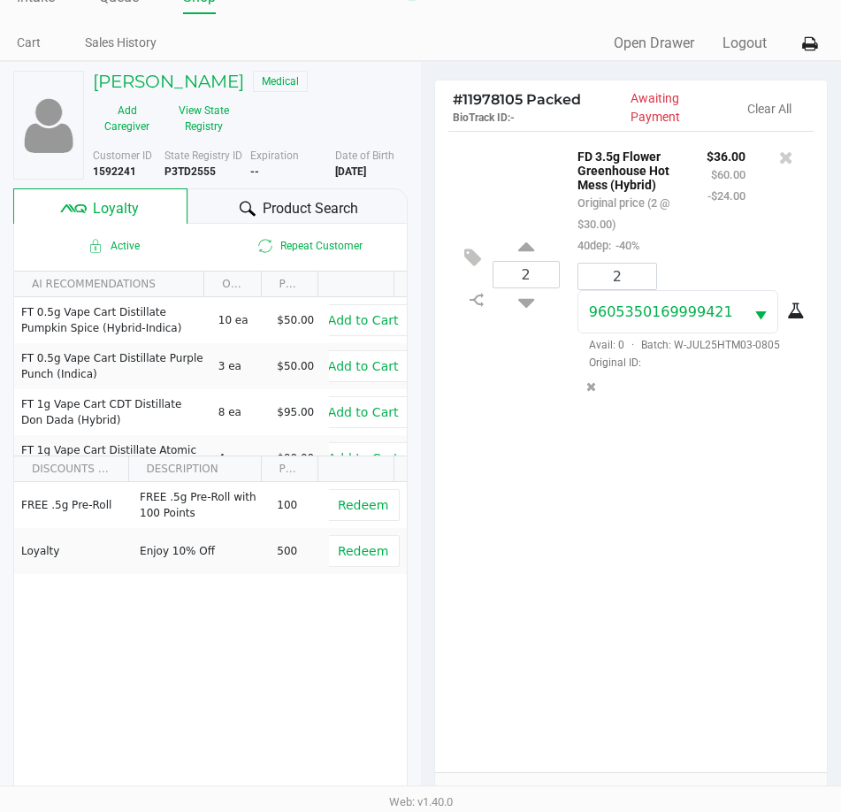
scroll to position [0, 0]
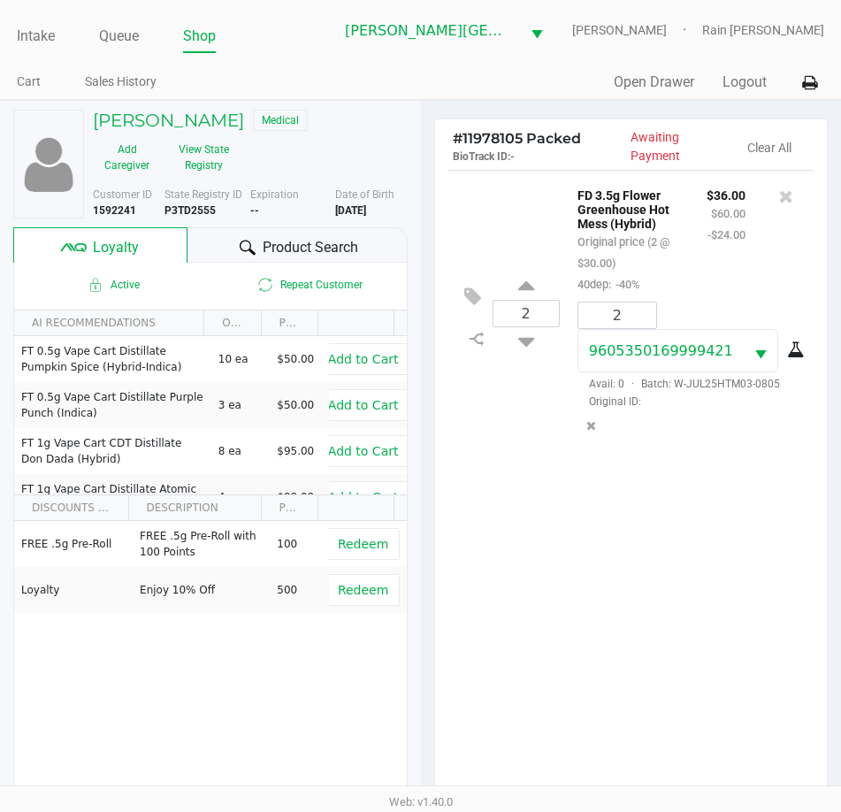
click at [452, 618] on div "2 FD 3.5g Flower Greenhouse Hot Mess (Hybrid) Original price (2 @ $30.00) 40dep…" at bounding box center [631, 490] width 393 height 641
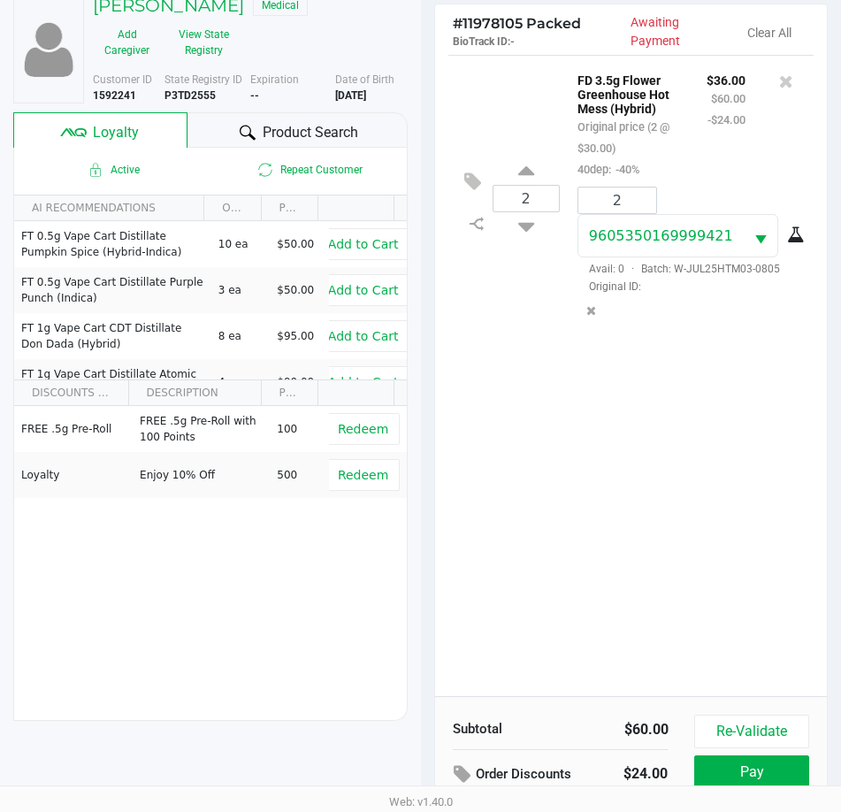
scroll to position [88, 0]
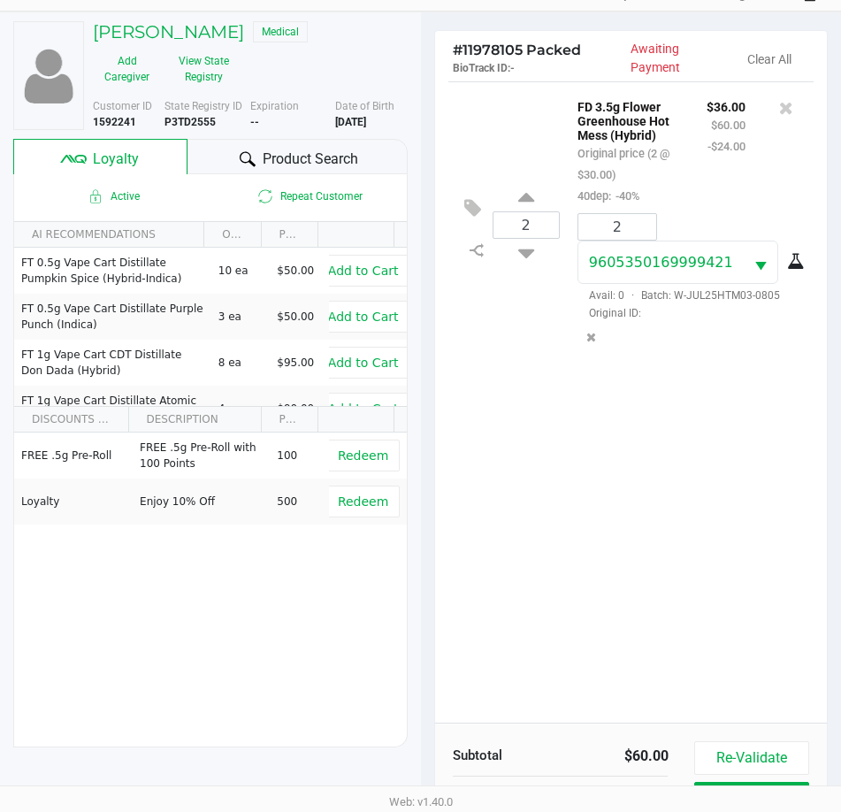
click at [620, 557] on div "2 FD 3.5g Flower Greenhouse Hot Mess (Hybrid) Original price (2 @ $30.00) 40dep…" at bounding box center [631, 401] width 393 height 641
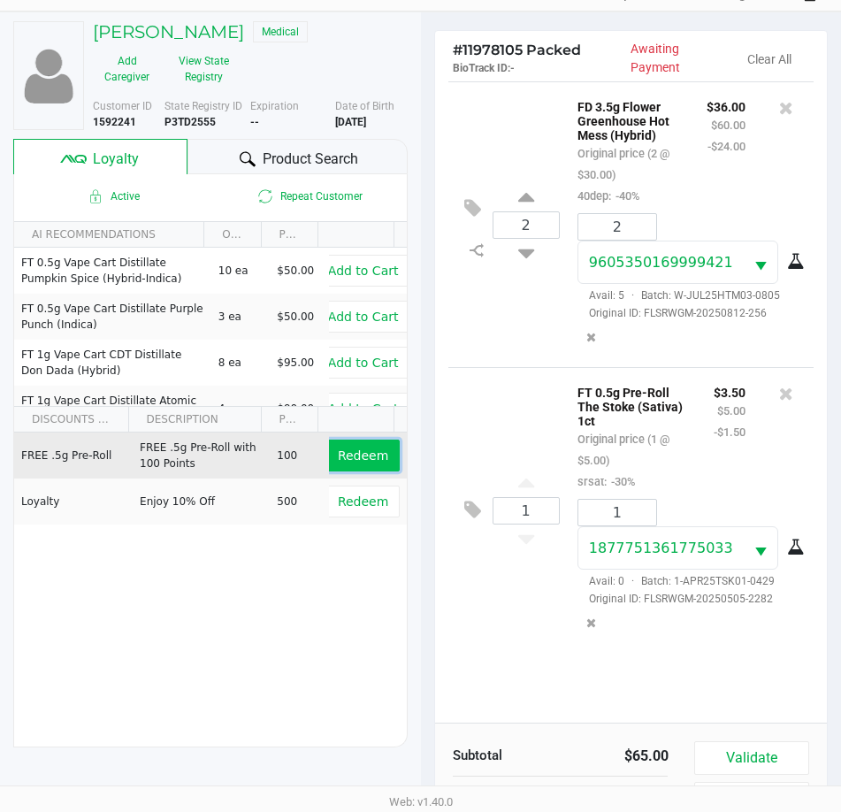
click at [350, 449] on span "Redeem" at bounding box center [363, 456] width 50 height 14
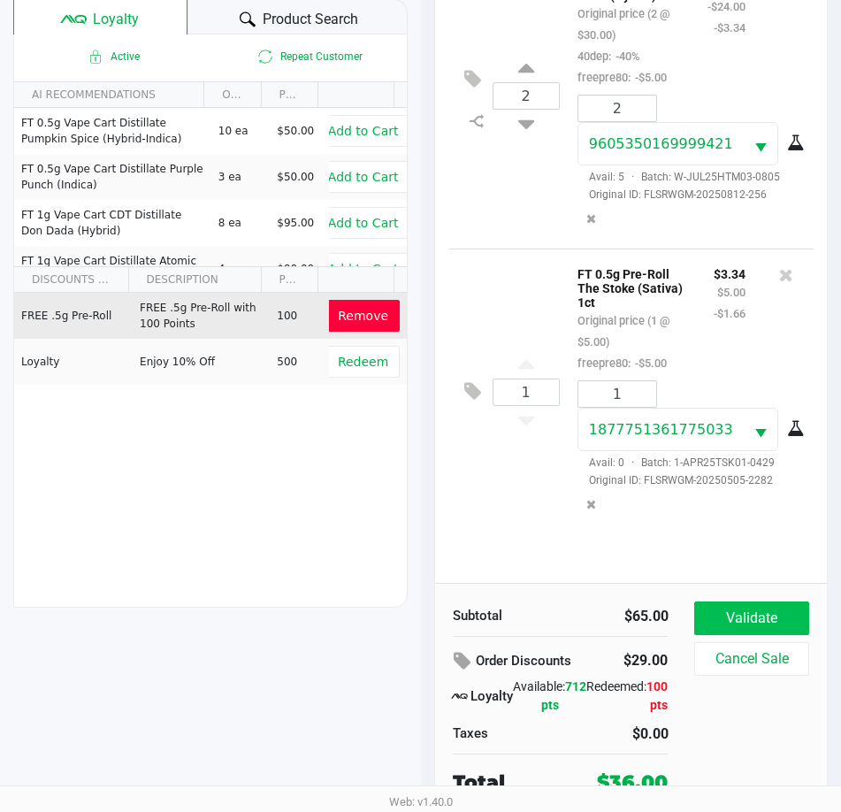
scroll to position [232, 0]
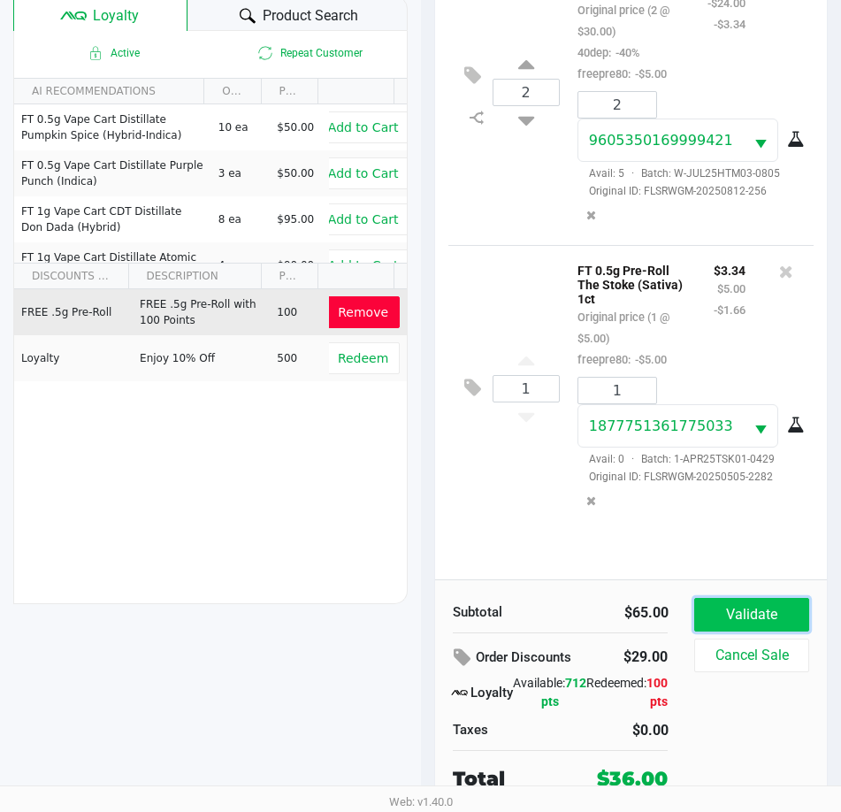
click at [748, 624] on button "Validate" at bounding box center [752, 615] width 114 height 34
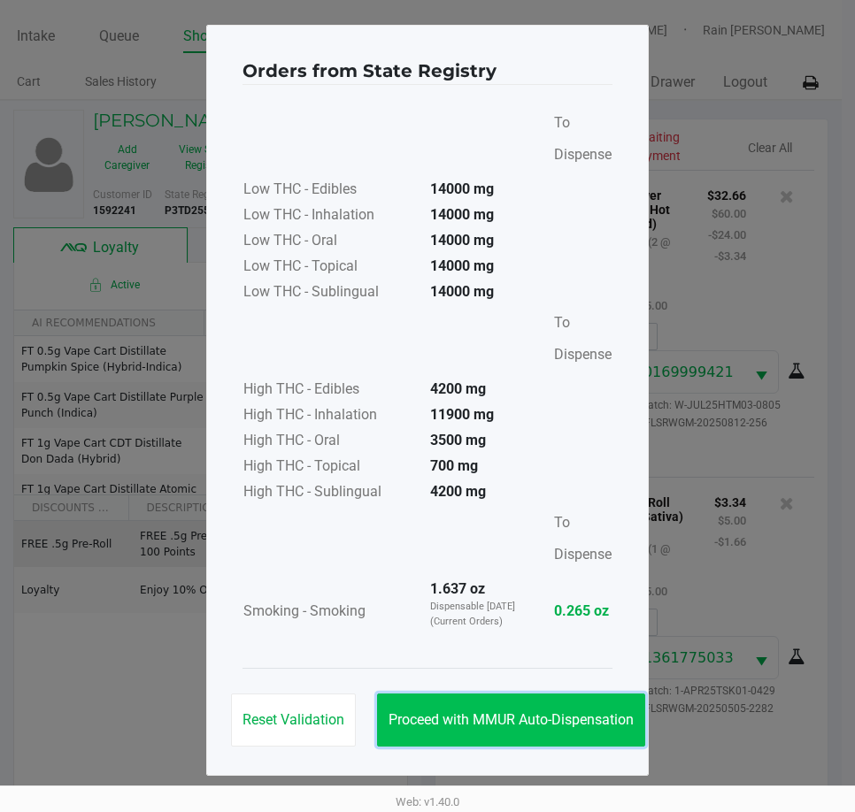
click at [572, 698] on button "Proceed with MMUR Auto-Dispensation" at bounding box center [511, 720] width 268 height 53
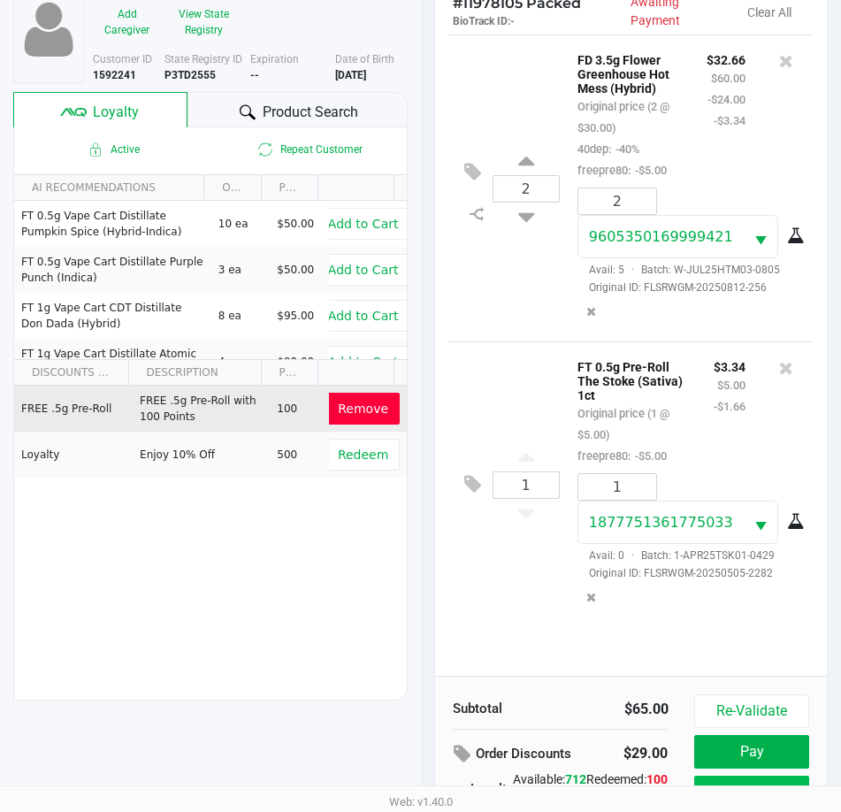
scroll to position [234, 0]
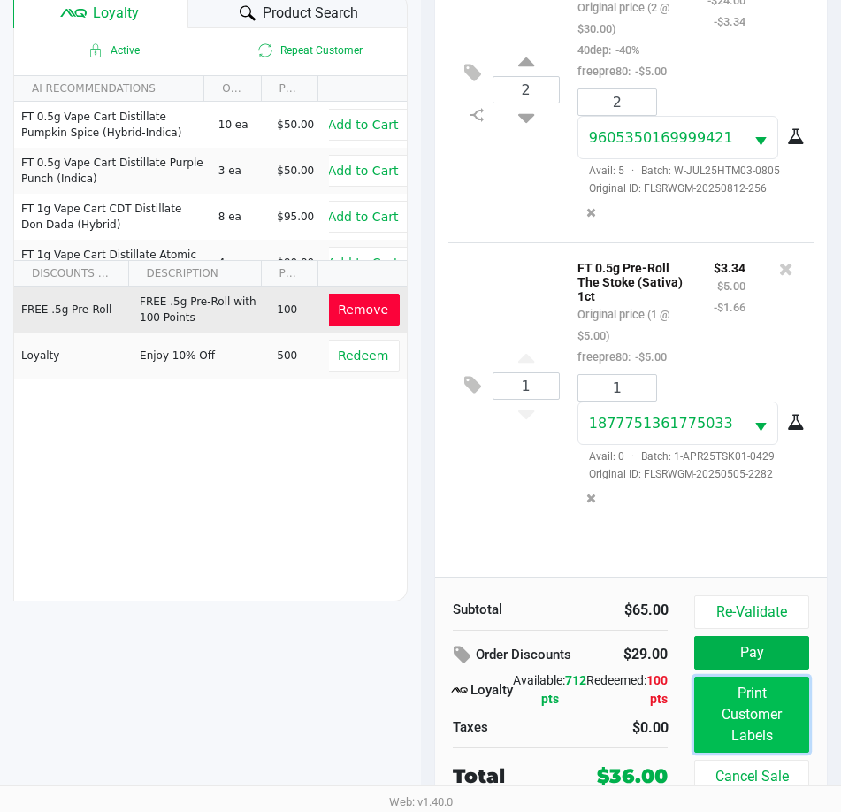
click at [740, 733] on button "Print Customer Labels" at bounding box center [752, 715] width 114 height 76
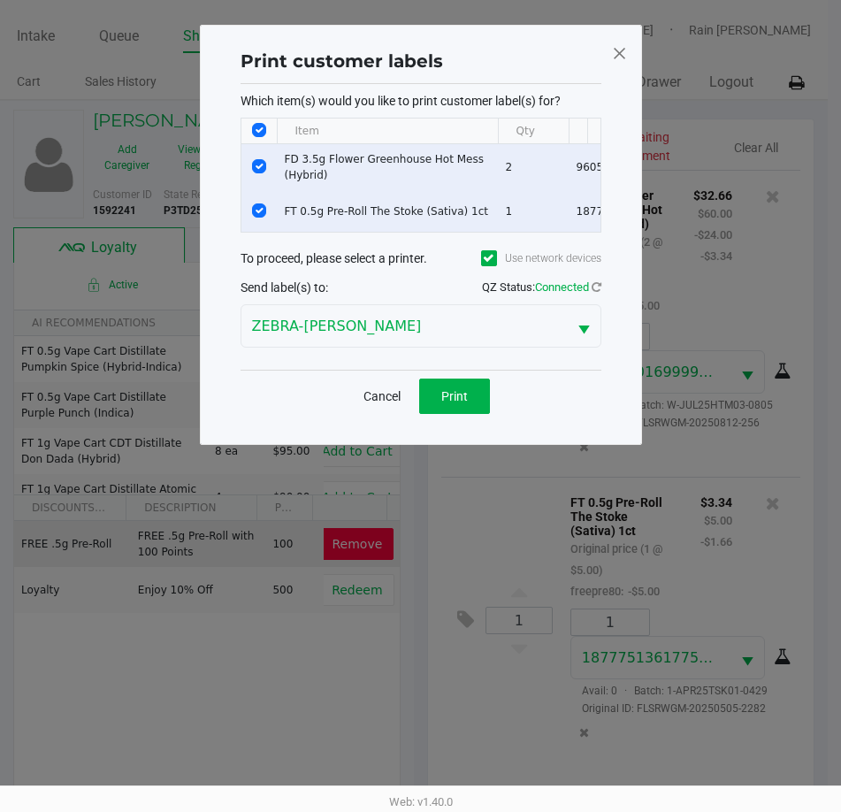
scroll to position [0, 0]
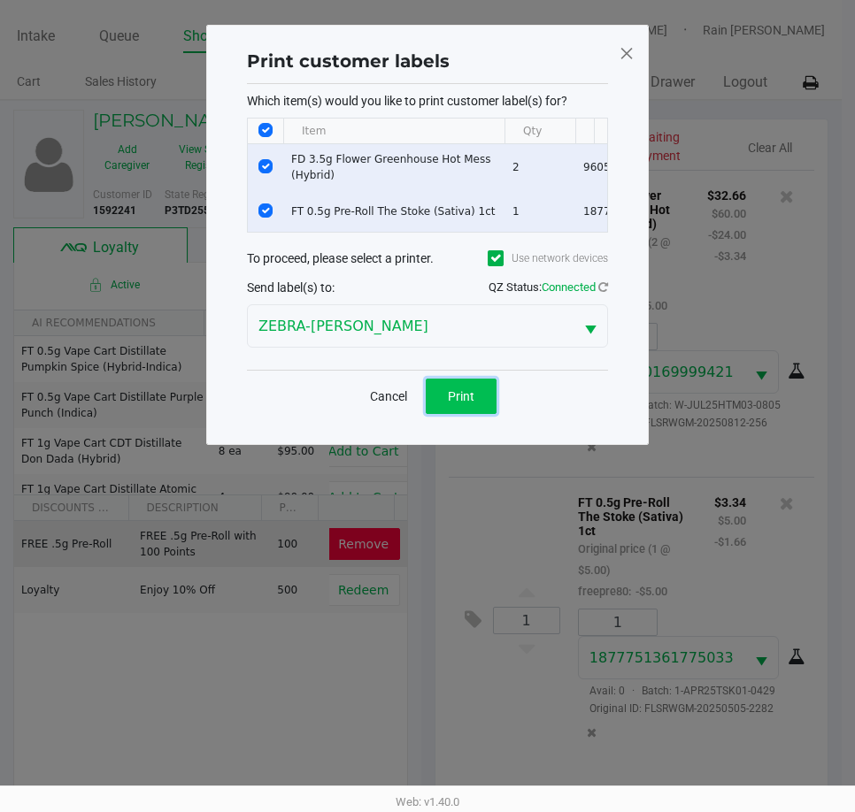
click at [458, 403] on span "Print" at bounding box center [461, 396] width 27 height 14
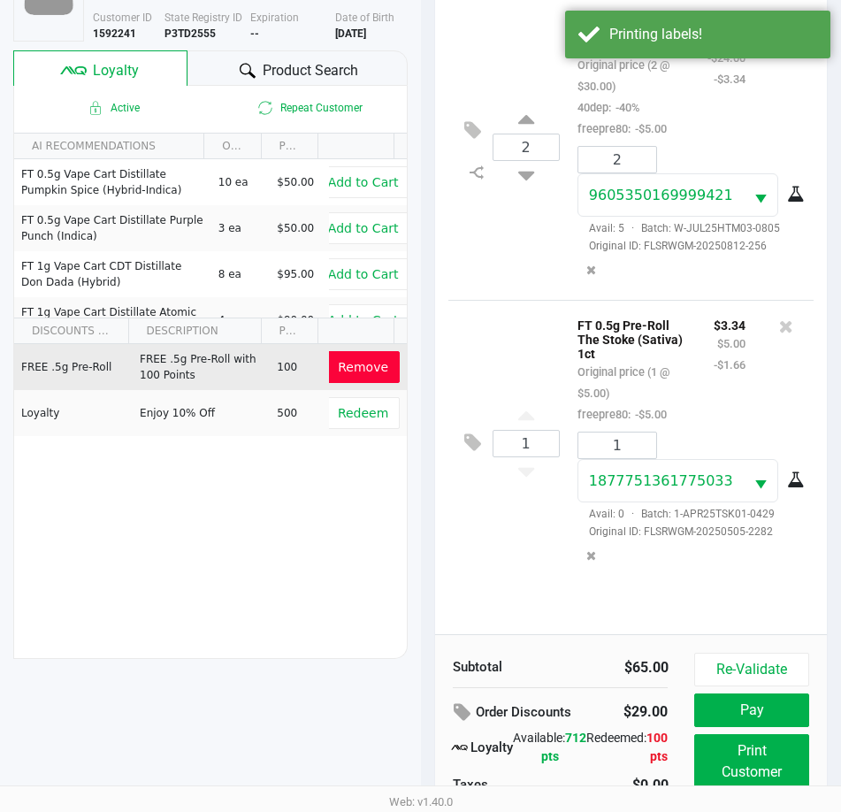
scroll to position [234, 0]
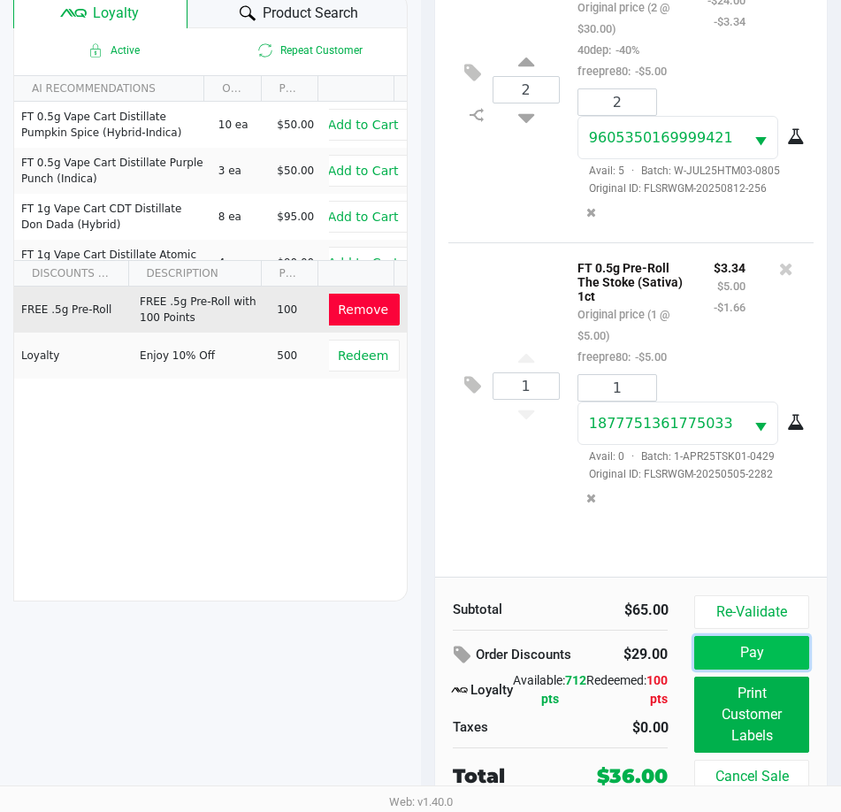
click at [773, 637] on button "Pay" at bounding box center [752, 653] width 114 height 34
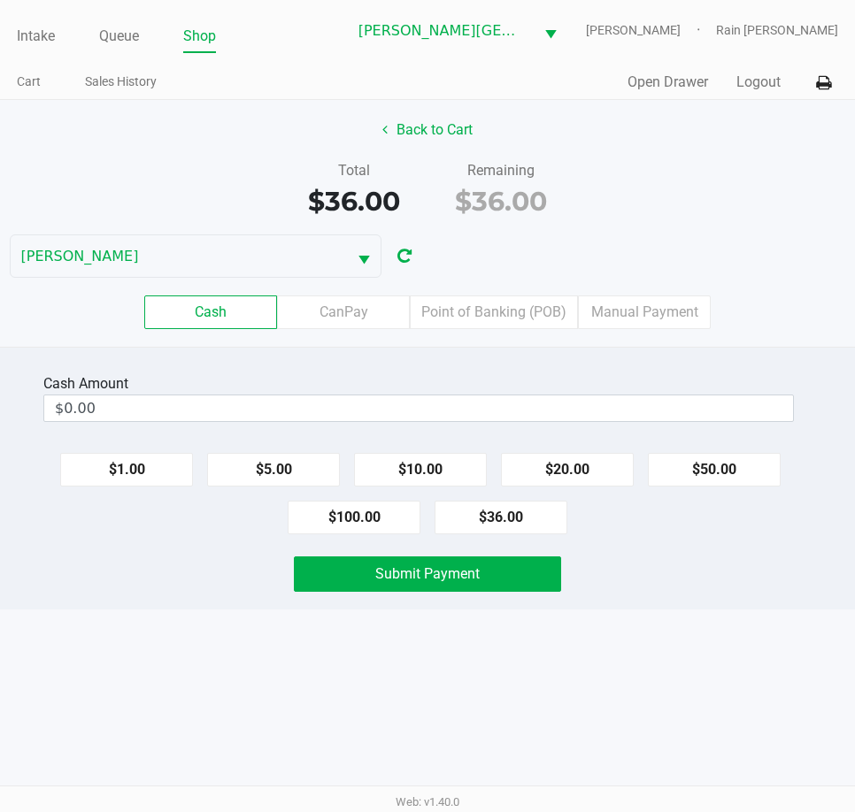
click at [660, 162] on div "Total $36.00 Remaining $36.00" at bounding box center [427, 190] width 881 height 61
click at [542, 472] on button "$20.00" at bounding box center [567, 470] width 133 height 34
type input "$40.00"
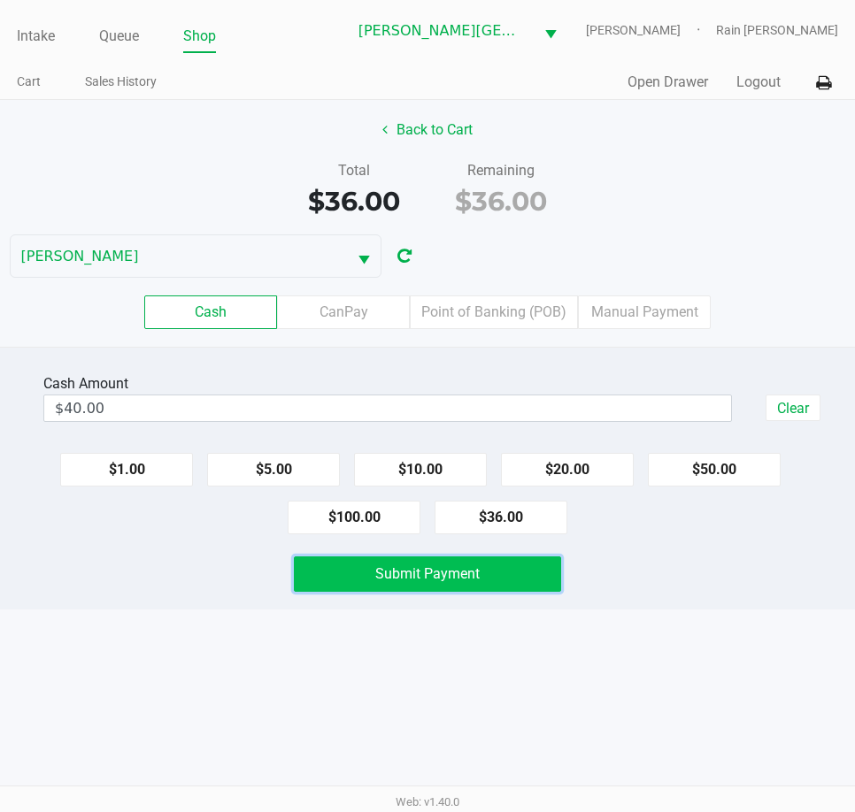
click at [390, 581] on span "Submit Payment" at bounding box center [427, 573] width 104 height 17
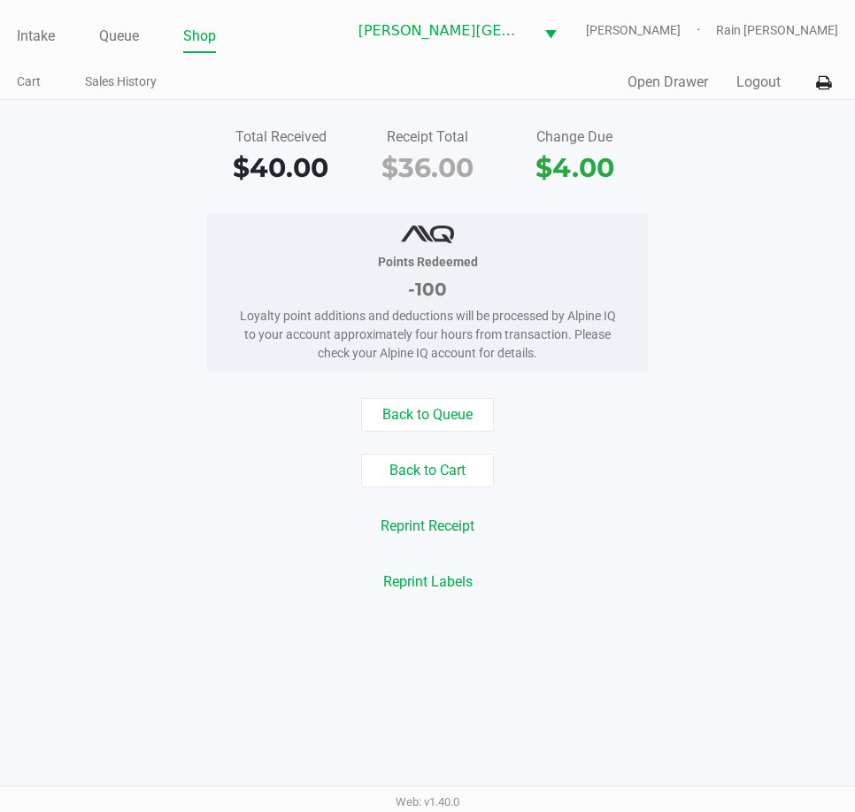
click at [554, 520] on div "Reprint Receipt" at bounding box center [427, 527] width 881 height 34
click at [424, 489] on div "Back to Queue Back to Cart Reprint Receipt Reprint Labels" at bounding box center [427, 498] width 881 height 201
click at [425, 481] on button "Back to Cart" at bounding box center [427, 471] width 133 height 34
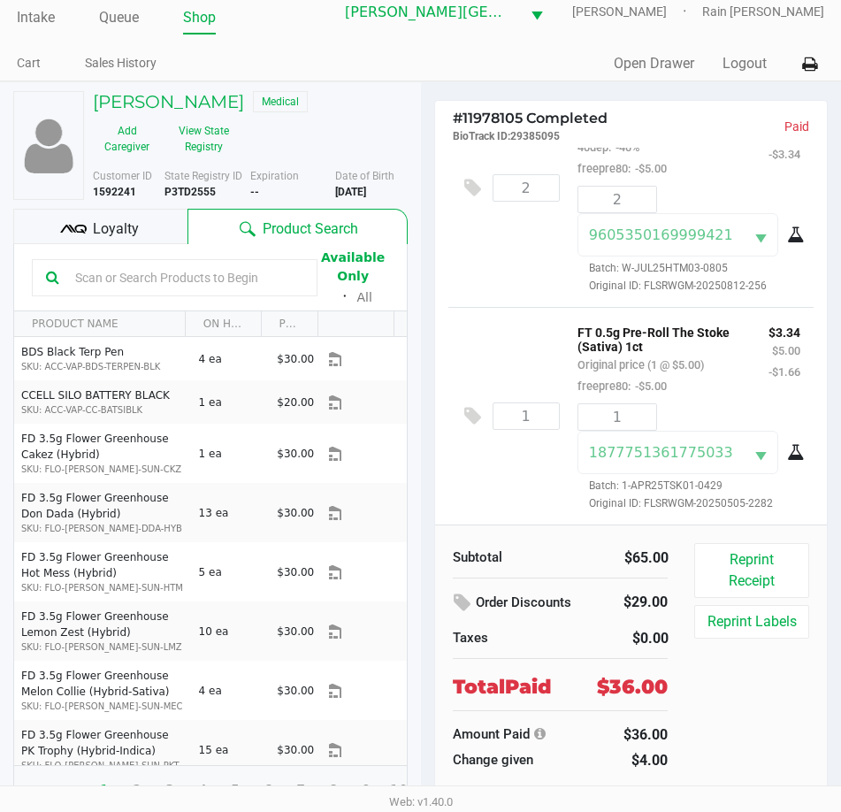
scroll to position [33, 0]
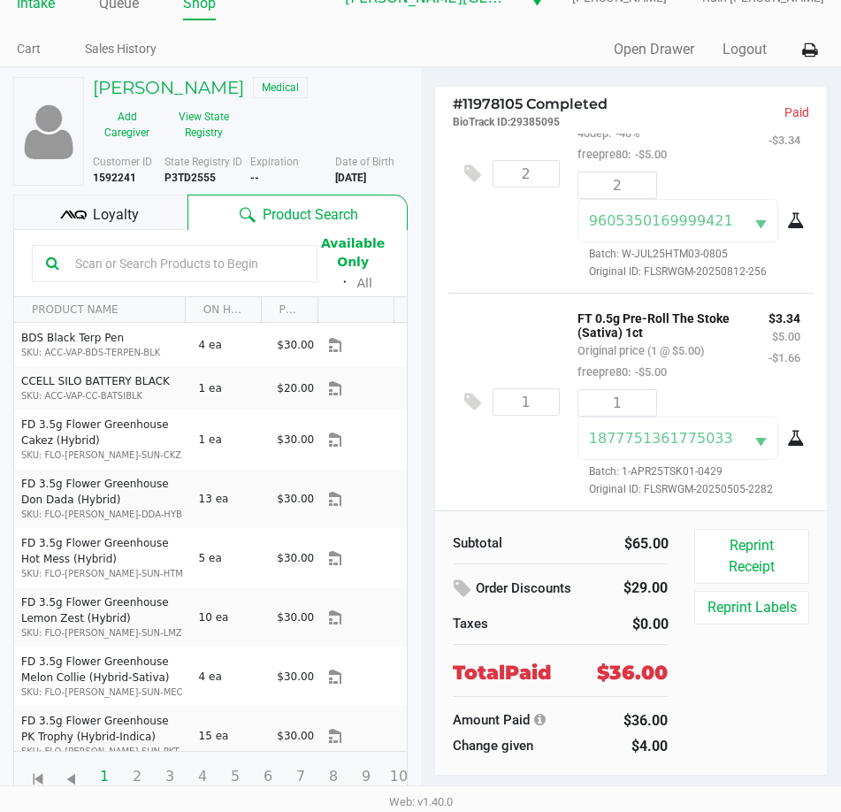
click at [46, 5] on link "Intake" at bounding box center [36, 3] width 38 height 25
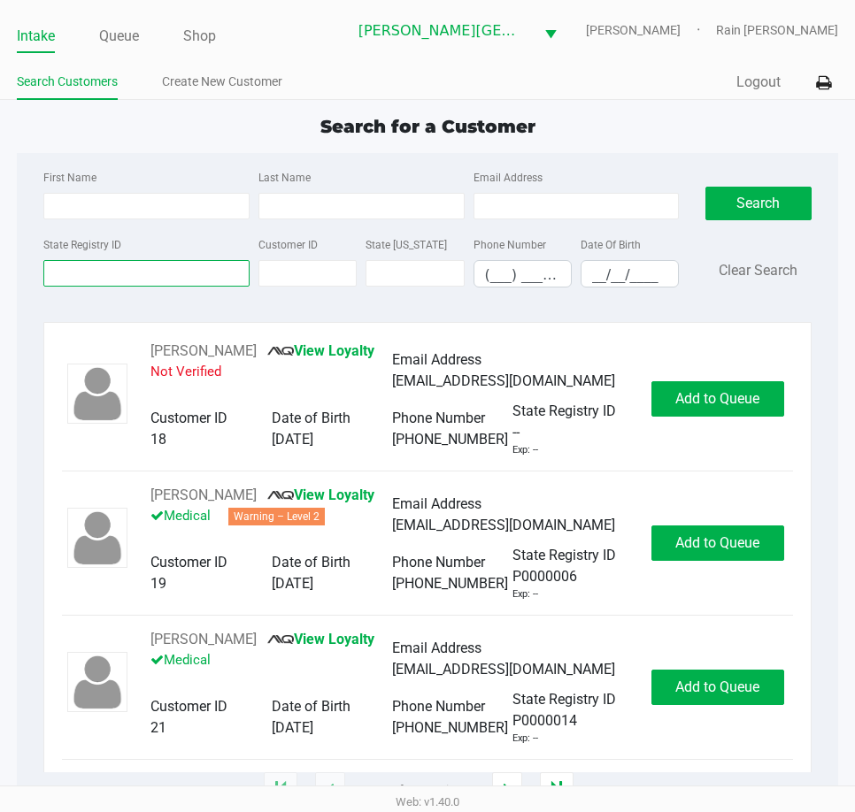
click at [122, 262] on input "State Registry ID" at bounding box center [146, 273] width 206 height 27
click at [138, 269] on input "State Registry ID" at bounding box center [146, 273] width 206 height 27
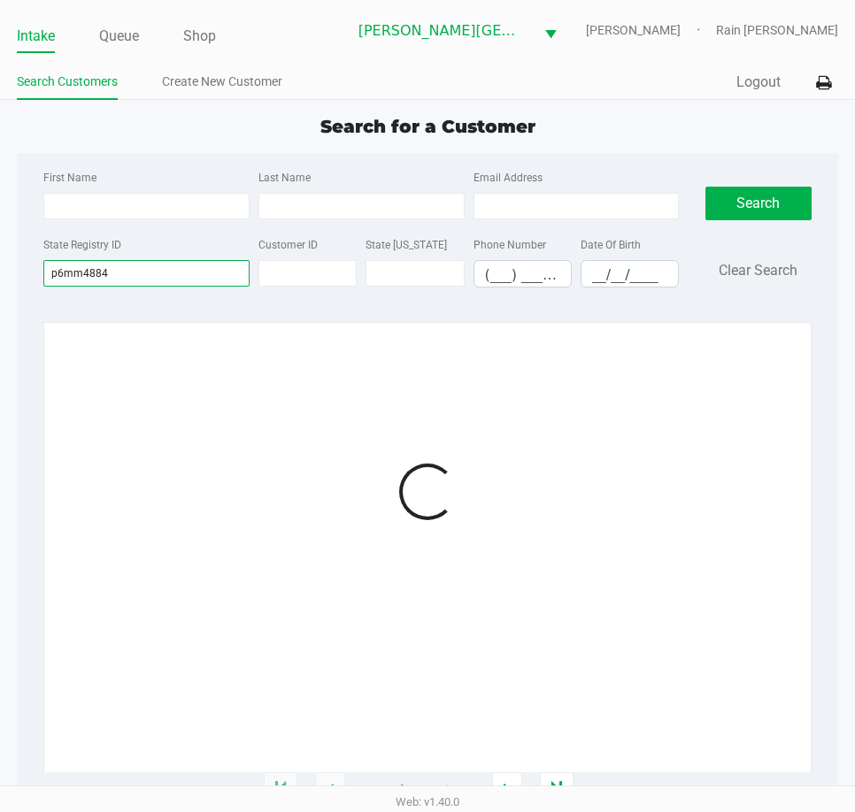
type input "p6mm4884"
click at [190, 367] on div at bounding box center [427, 492] width 730 height 303
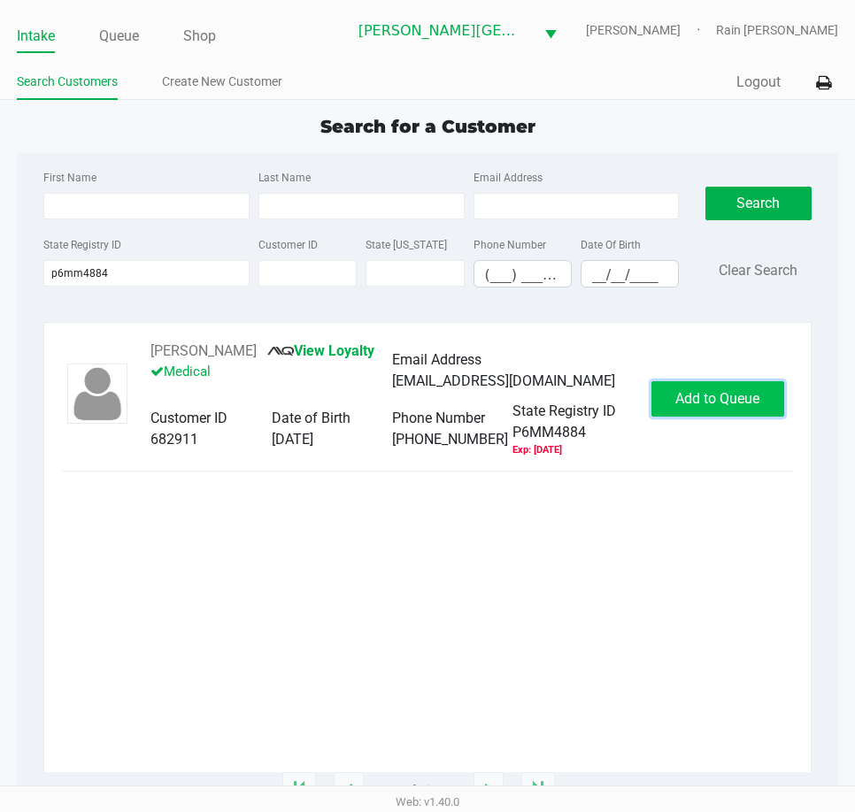
click at [715, 395] on span "Add to Queue" at bounding box center [717, 398] width 84 height 17
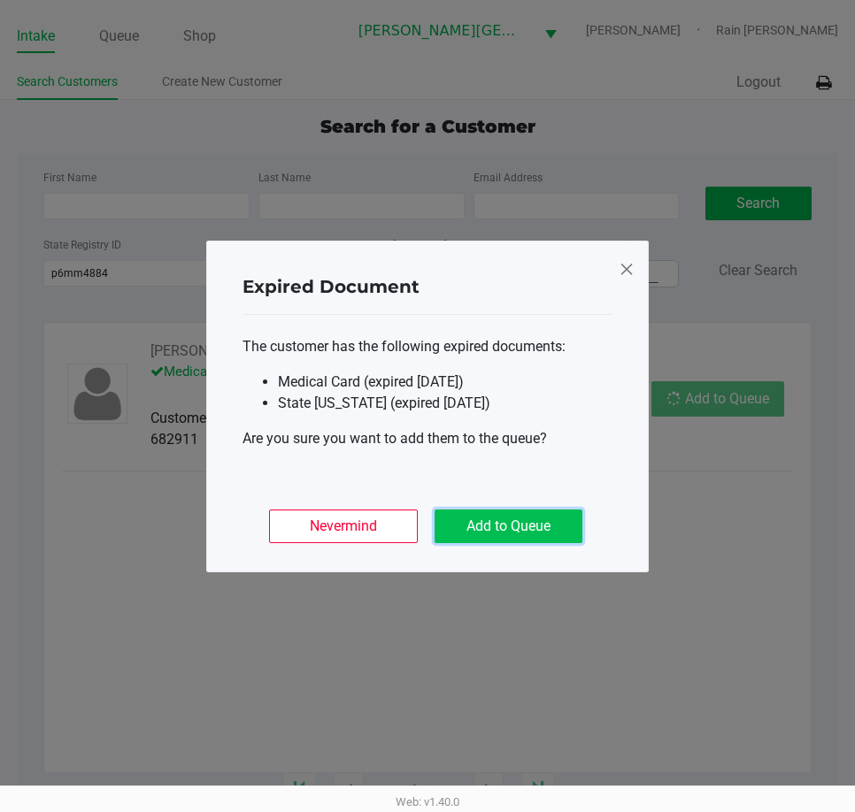
click at [536, 526] on button "Add to Queue" at bounding box center [508, 527] width 148 height 34
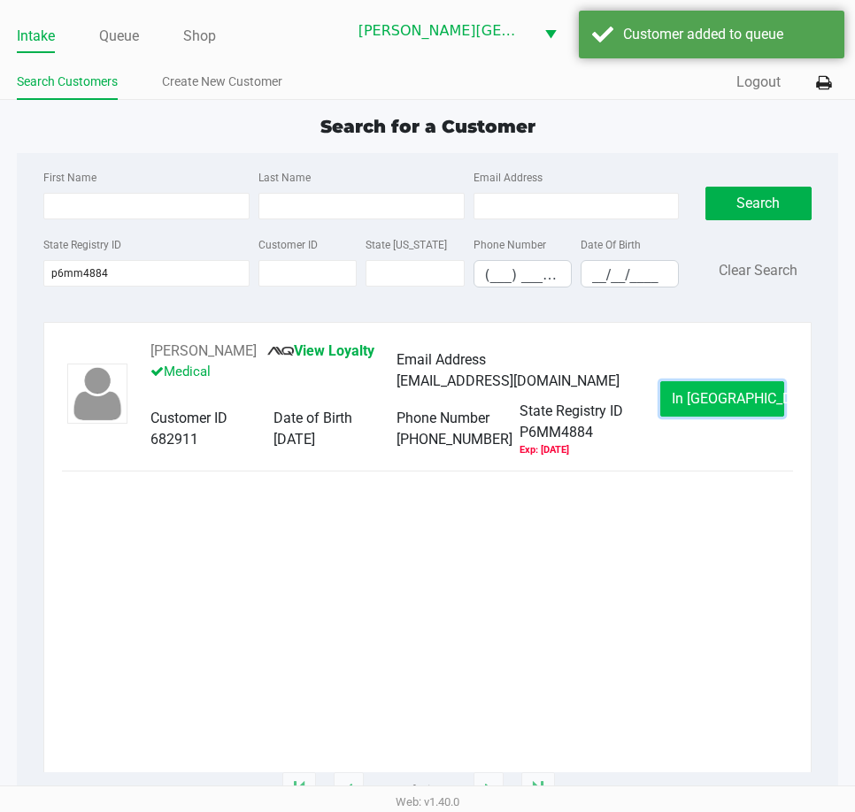
click at [702, 397] on span "In [GEOGRAPHIC_DATA]" at bounding box center [746, 398] width 149 height 17
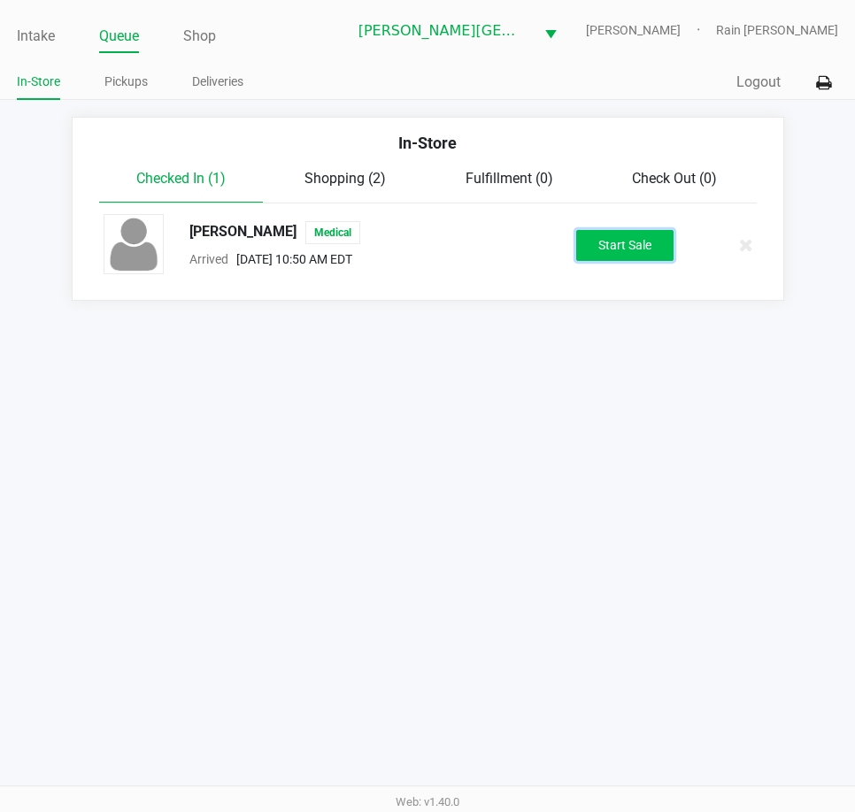
click at [656, 239] on button "Start Sale" at bounding box center [624, 245] width 97 height 31
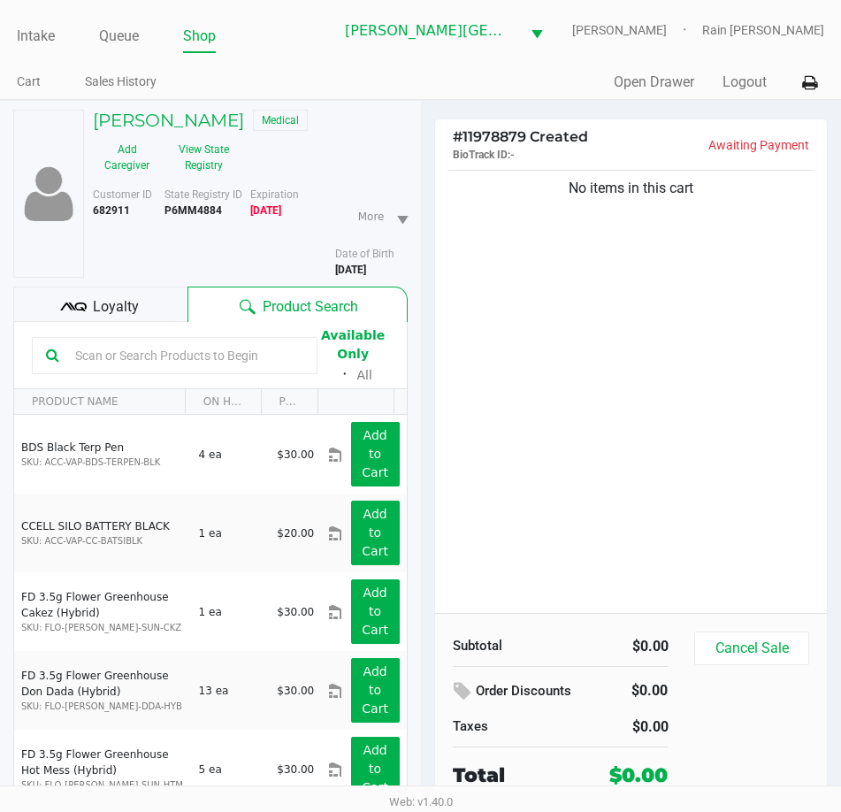
click at [613, 304] on div "No items in this cart" at bounding box center [631, 389] width 393 height 447
click at [131, 303] on span "Loyalty" at bounding box center [116, 306] width 46 height 21
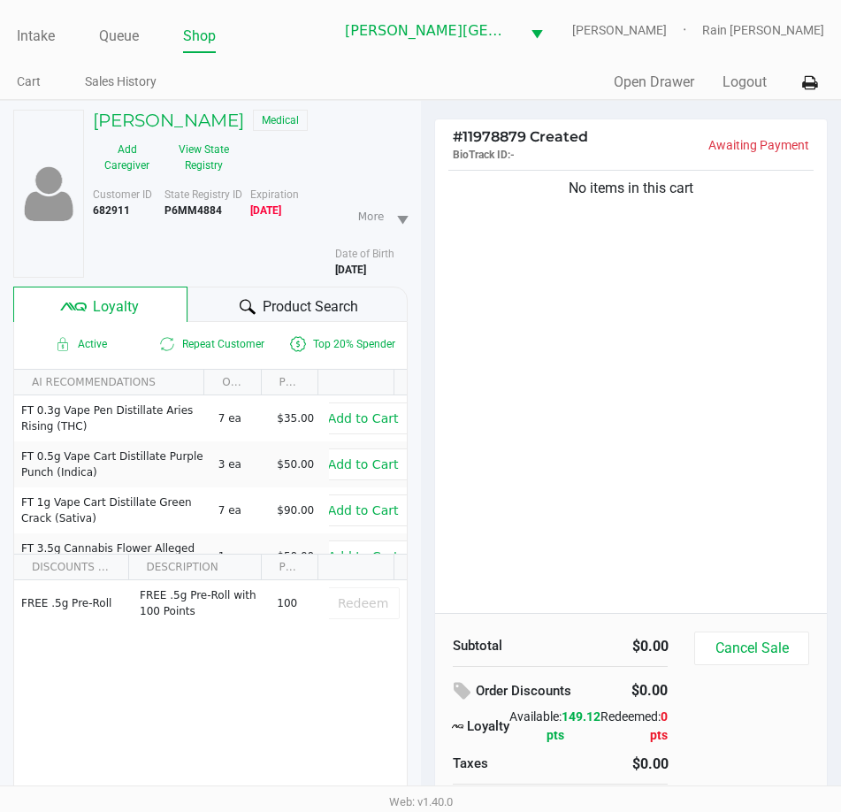
click at [265, 315] on span "Product Search" at bounding box center [311, 306] width 96 height 21
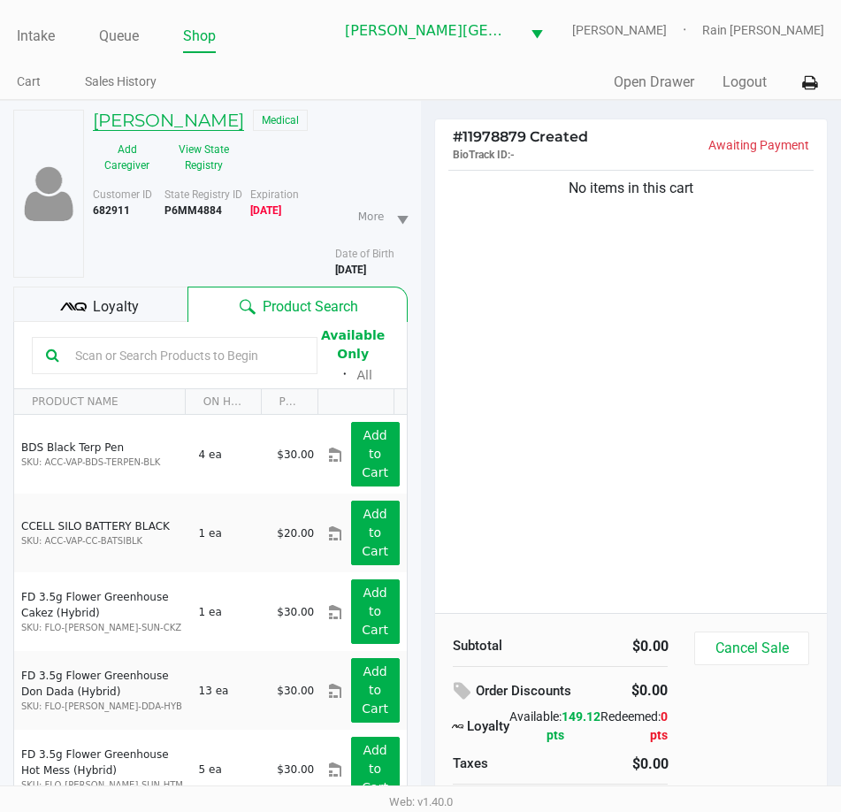
click at [188, 114] on h5 "[PERSON_NAME]" at bounding box center [168, 120] width 151 height 21
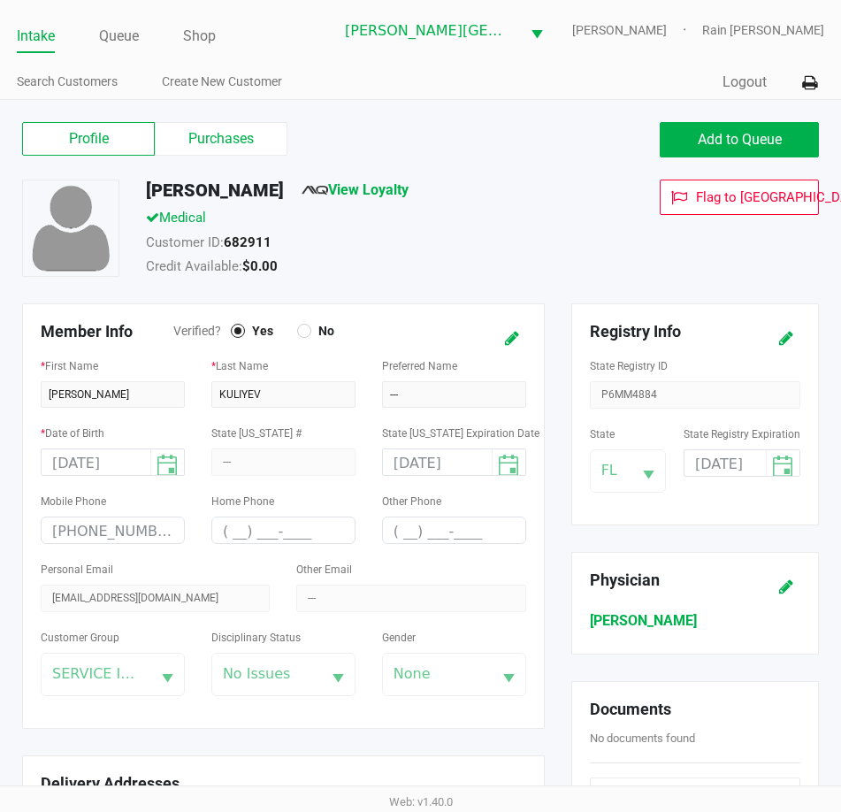
click at [249, 157] on div "Profile Purchases" at bounding box center [215, 139] width 412 height 35
click at [249, 150] on label "Purchases" at bounding box center [221, 139] width 133 height 34
click at [0, 0] on 1 "Purchases" at bounding box center [0, 0] width 0 height 0
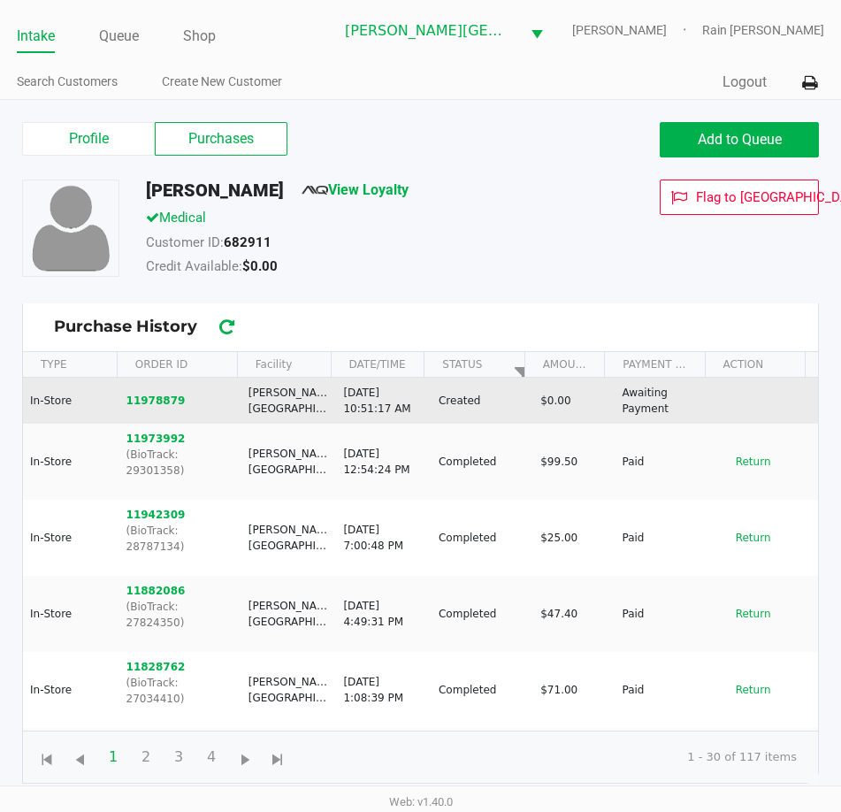
click at [144, 412] on td "11978879" at bounding box center [180, 401] width 122 height 46
click at [164, 402] on button "11978879" at bounding box center [156, 401] width 59 height 16
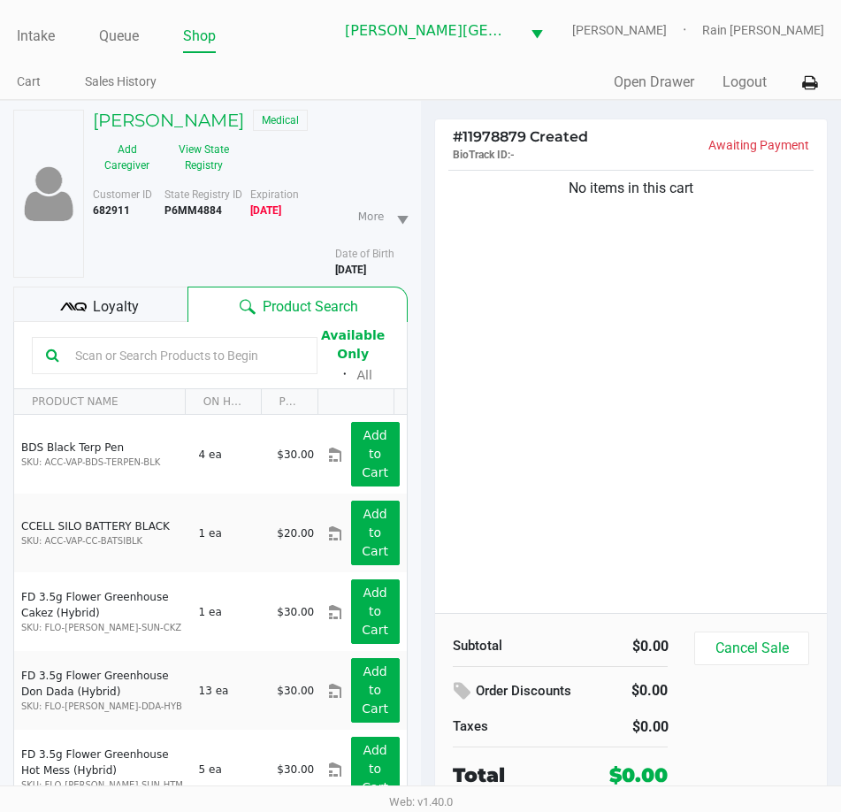
click at [549, 358] on div "No items in this cart" at bounding box center [631, 389] width 393 height 447
click at [140, 308] on div "Loyalty" at bounding box center [100, 304] width 174 height 35
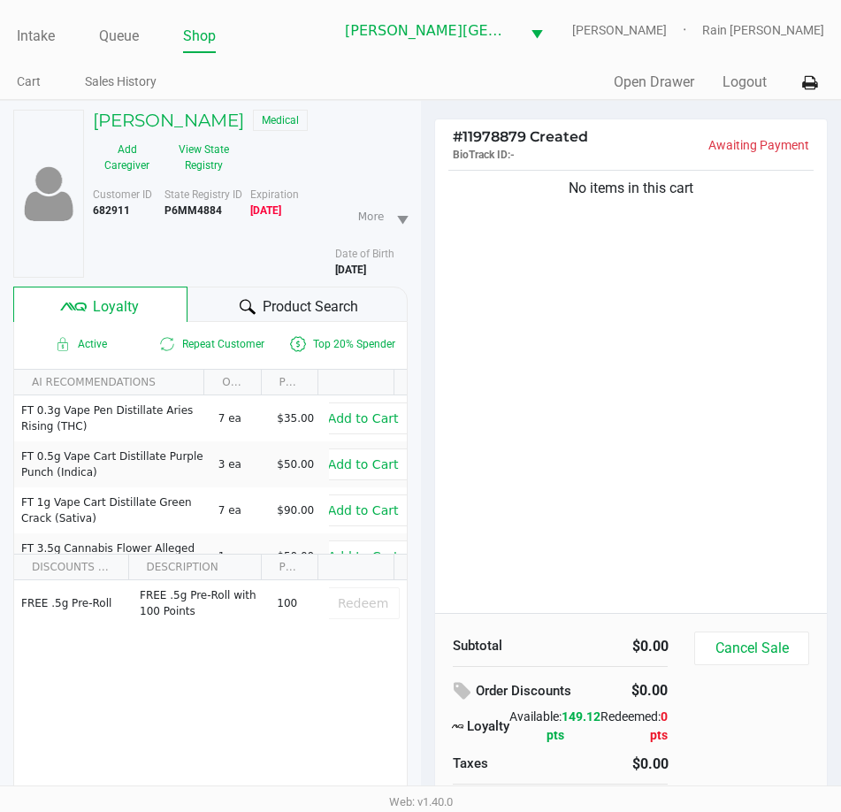
click at [510, 325] on div "No items in this cart" at bounding box center [631, 389] width 393 height 447
click at [51, 25] on link "Intake" at bounding box center [36, 36] width 38 height 25
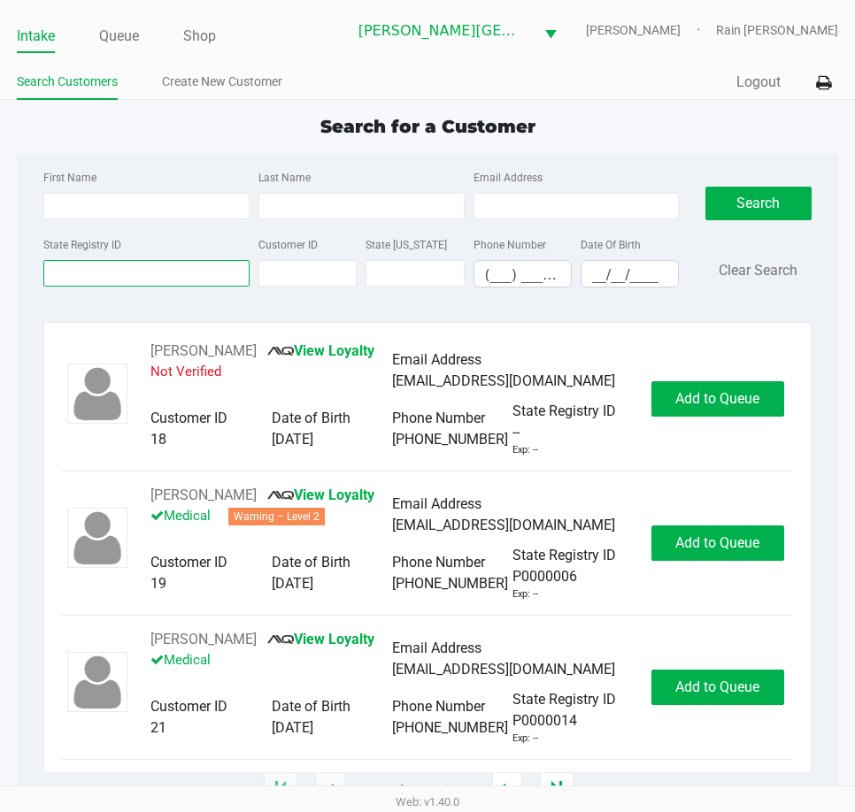
click at [94, 273] on input "State Registry ID" at bounding box center [146, 273] width 206 height 27
click at [97, 272] on input "State Registry ID" at bounding box center [146, 273] width 206 height 27
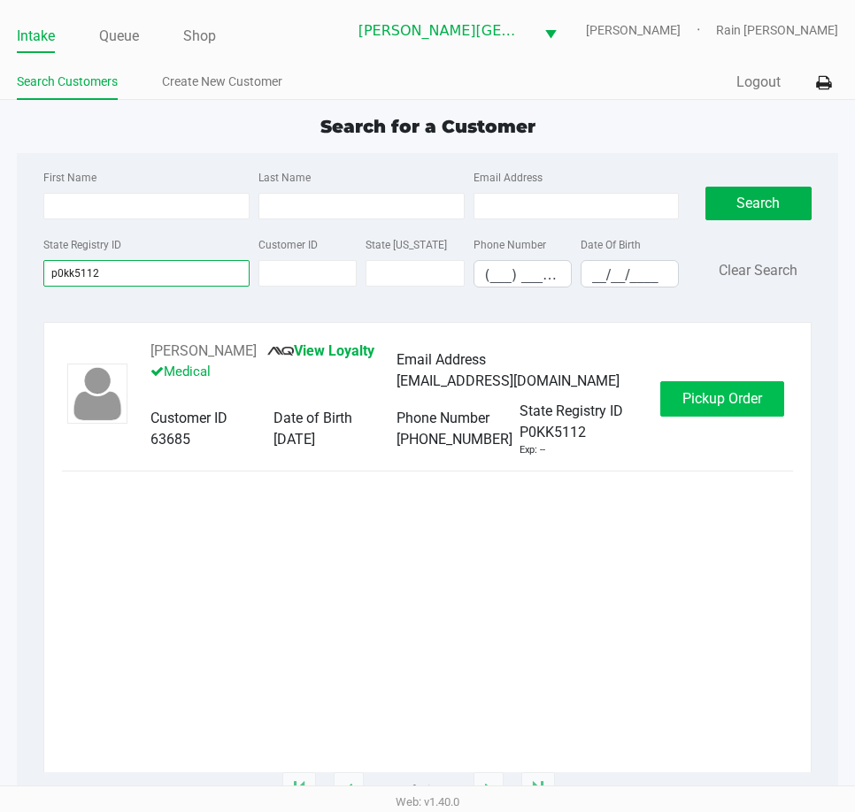
type input "p0kk5112"
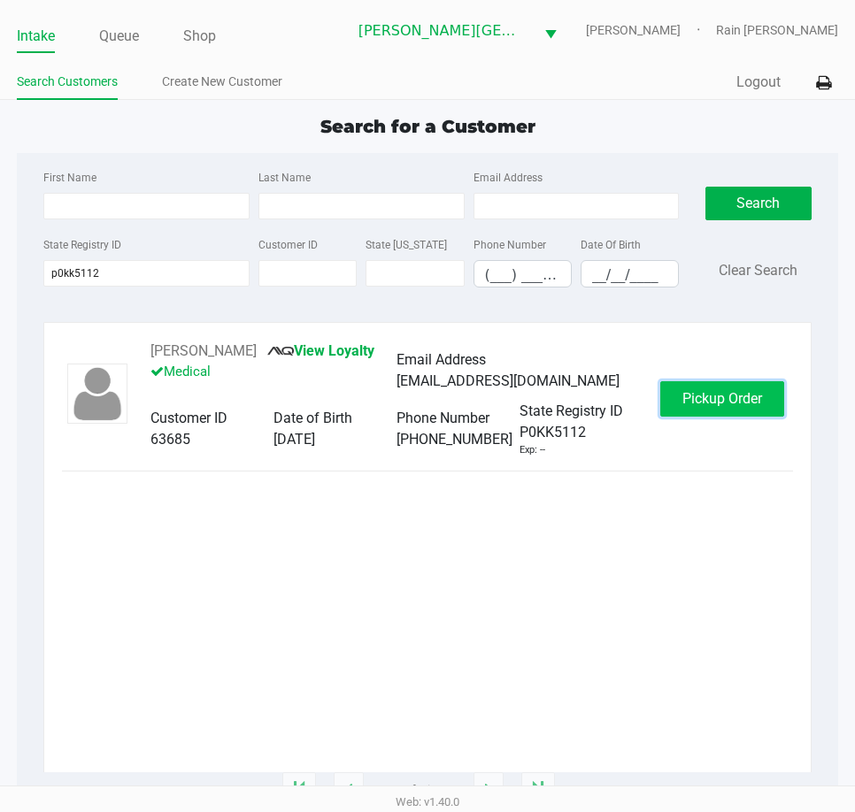
click at [694, 396] on span "Pickup Order" at bounding box center [722, 398] width 80 height 17
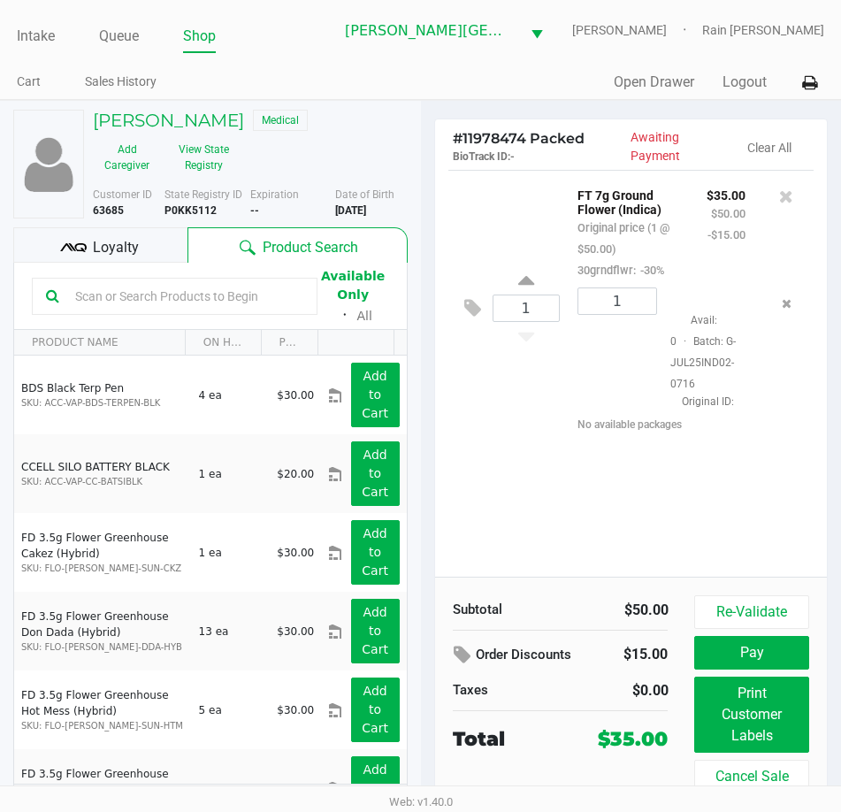
click at [147, 245] on div "Loyalty" at bounding box center [100, 244] width 174 height 35
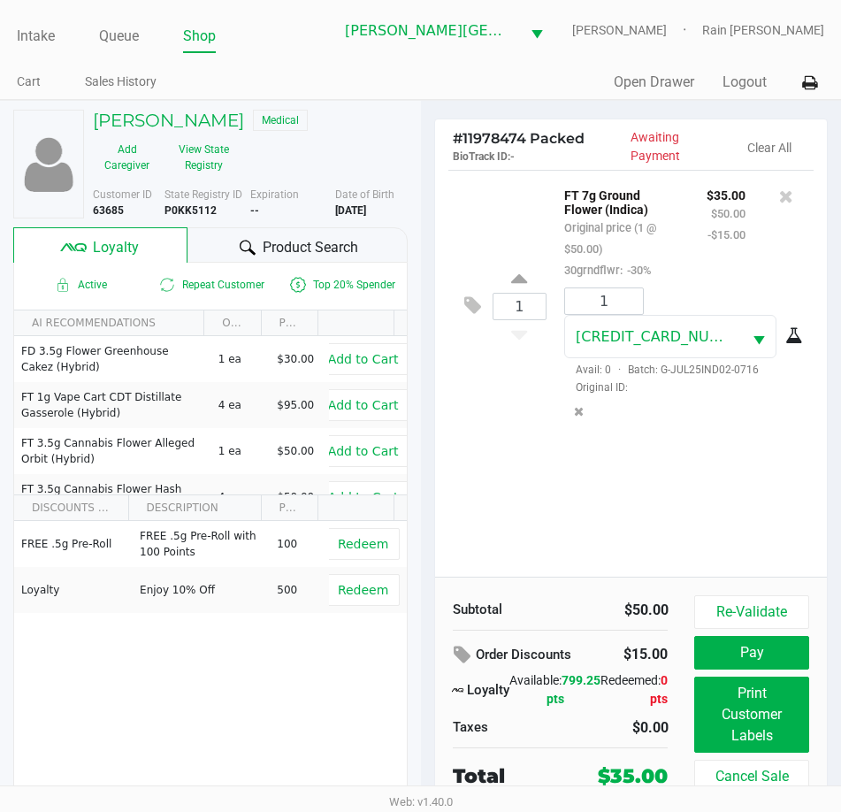
drag, startPoint x: 582, startPoint y: 195, endPoint x: 670, endPoint y: 204, distance: 88.1
click at [670, 204] on p "FT 7g Ground Flower (Indica)" at bounding box center [622, 200] width 116 height 33
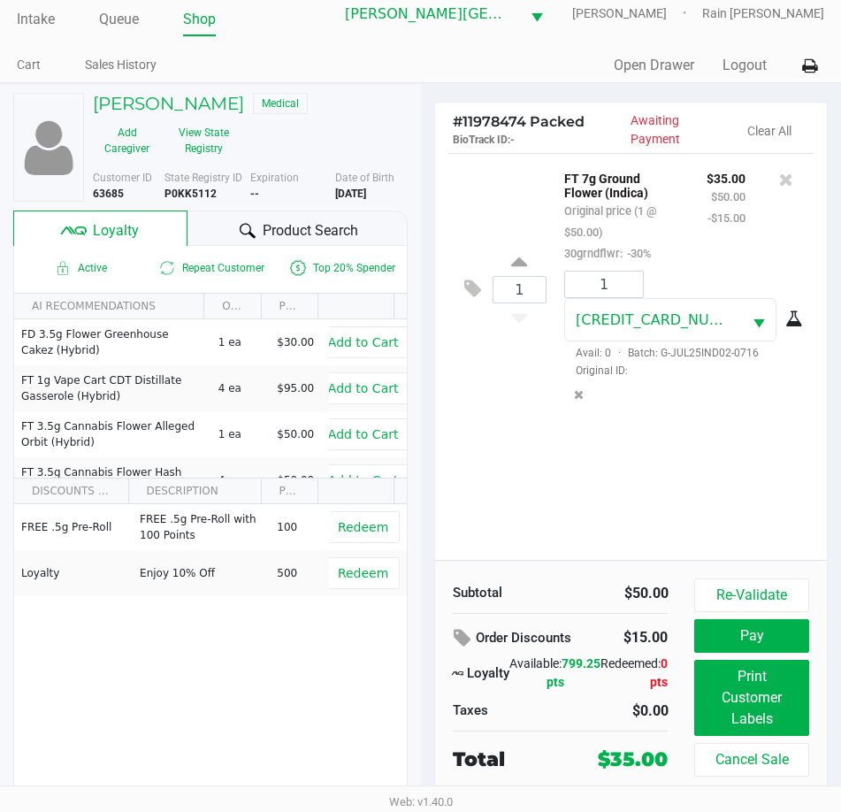
scroll to position [33, 0]
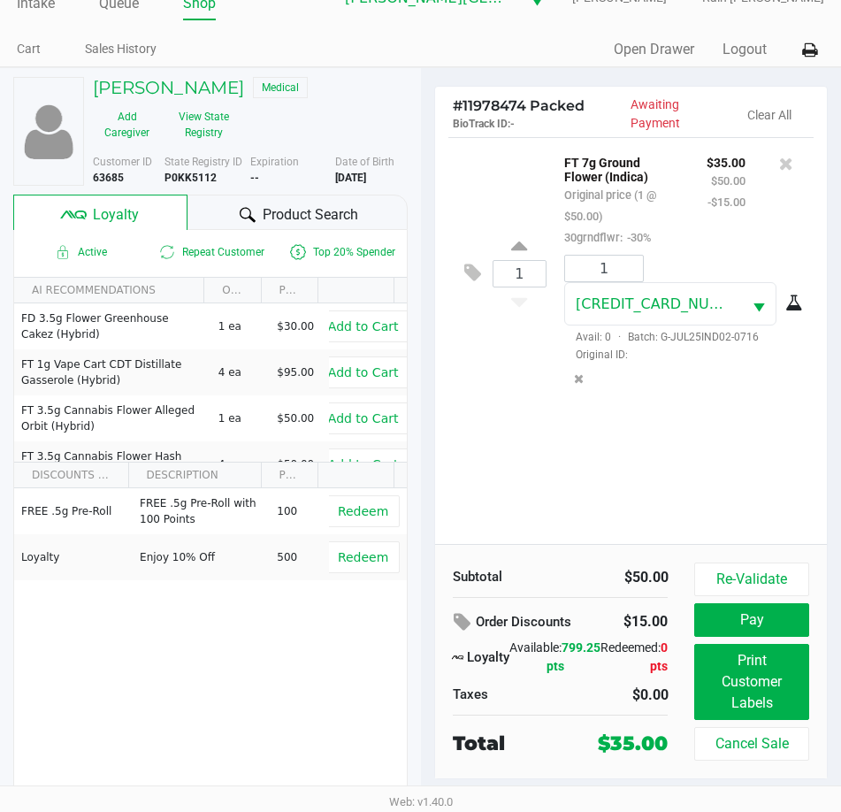
drag, startPoint x: 615, startPoint y: 412, endPoint x: 627, endPoint y: 419, distance: 14.3
click at [619, 412] on div "1 FT 7g Ground Flower (Indica) Original price (1 @ $50.00) 30grndflwr: -30% $35…" at bounding box center [631, 340] width 393 height 407
drag, startPoint x: 621, startPoint y: 433, endPoint x: 600, endPoint y: 472, distance: 44.3
click at [620, 433] on div "1 FT 7g Ground Flower (Indica) Original price (1 @ $50.00) 30grndflwr: -30% $35…" at bounding box center [631, 340] width 393 height 407
click at [579, 496] on div "1 FT 7g Ground Flower (Indica) Original price (1 @ $50.00) 30grndflwr: -30% $35…" at bounding box center [631, 340] width 393 height 407
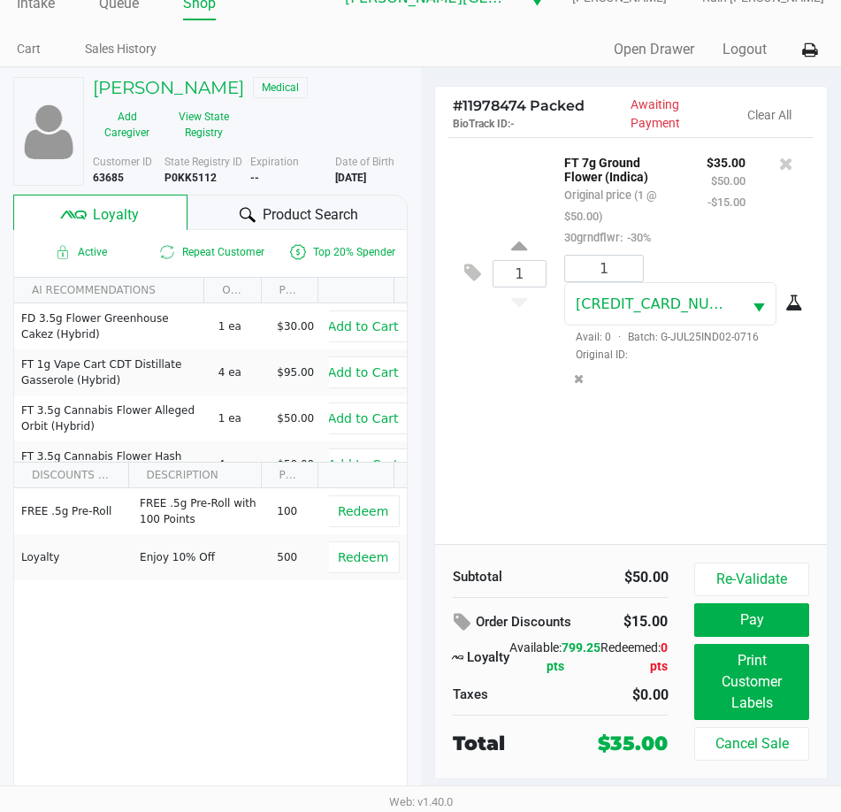
click at [612, 495] on div "1 FT 7g Ground Flower (Indica) Original price (1 @ $50.00) 30grndflwr: -30% $35…" at bounding box center [631, 340] width 393 height 407
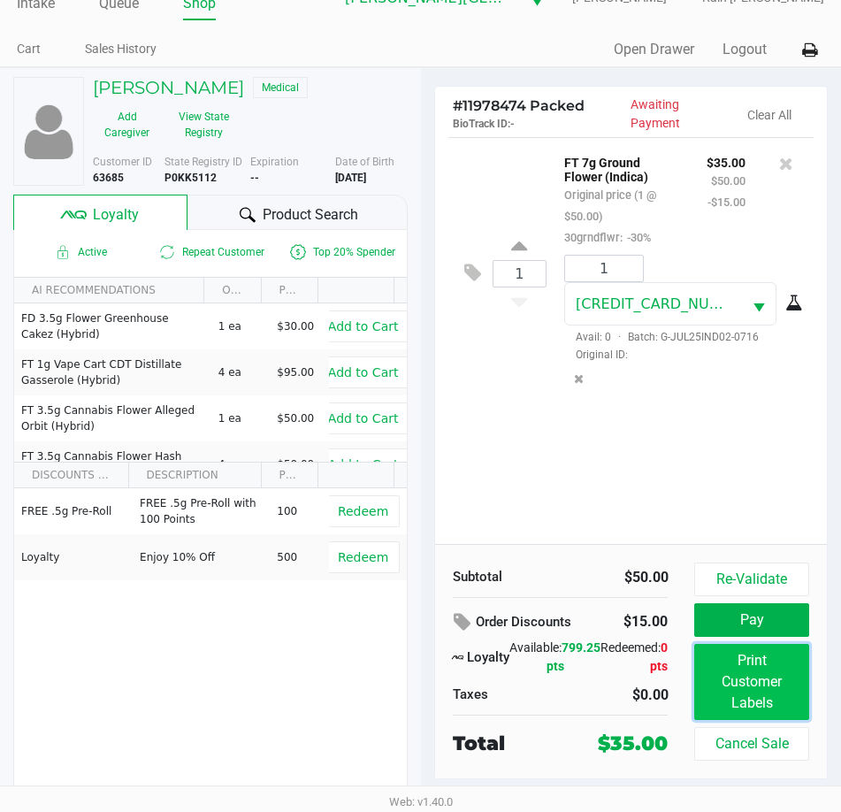
click at [767, 717] on button "Print Customer Labels" at bounding box center [752, 682] width 114 height 76
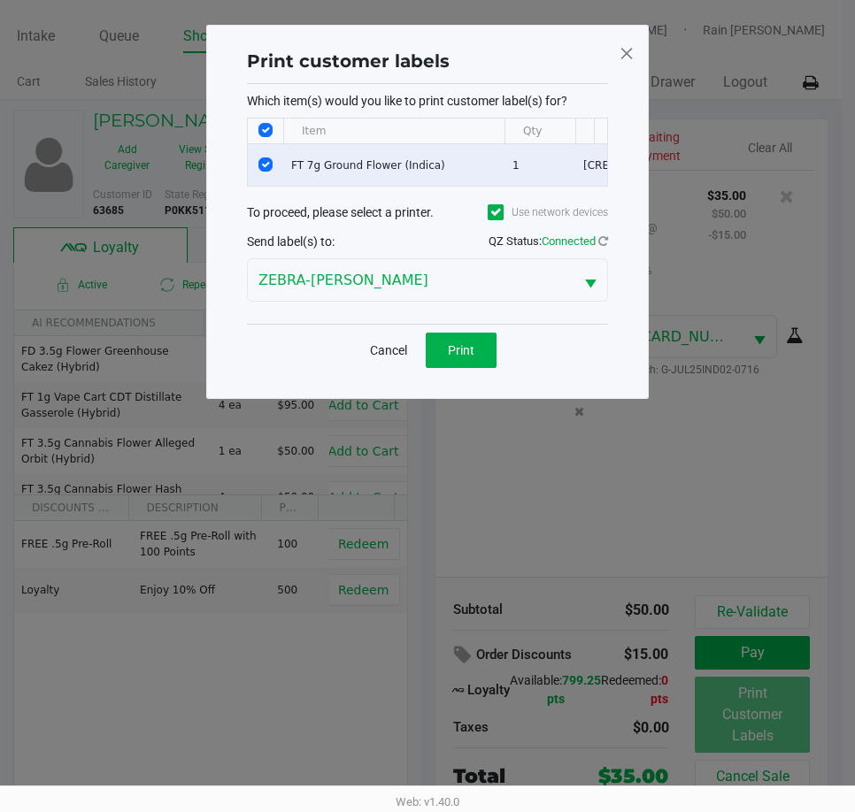
click at [472, 342] on div "Cancel Print" at bounding box center [427, 350] width 361 height 52
click at [469, 350] on button "Print" at bounding box center [461, 350] width 71 height 35
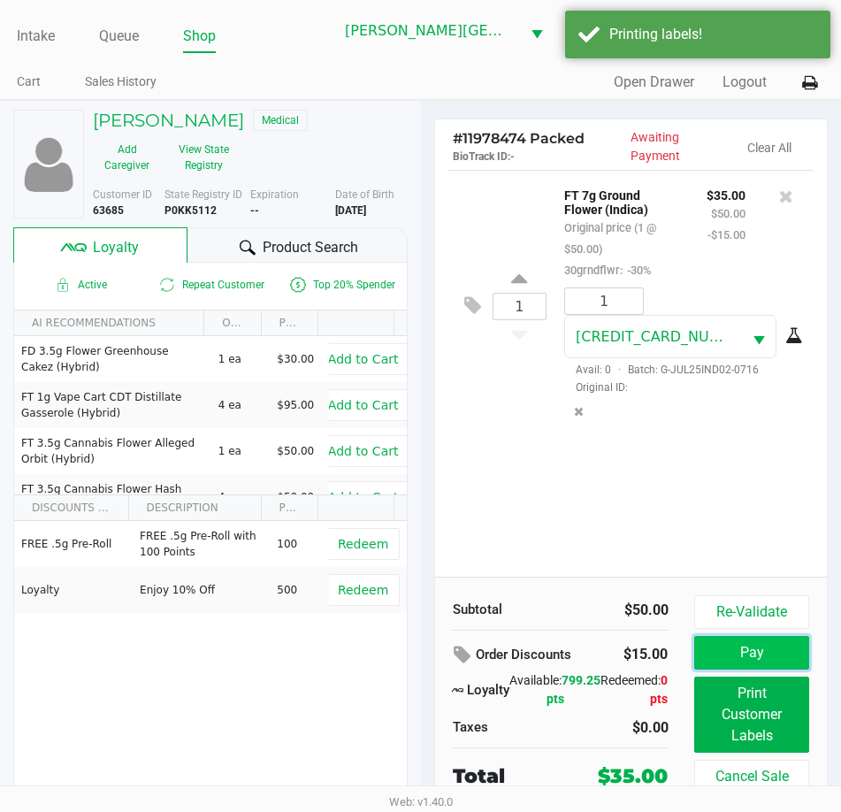
click at [743, 648] on button "Pay" at bounding box center [752, 653] width 114 height 34
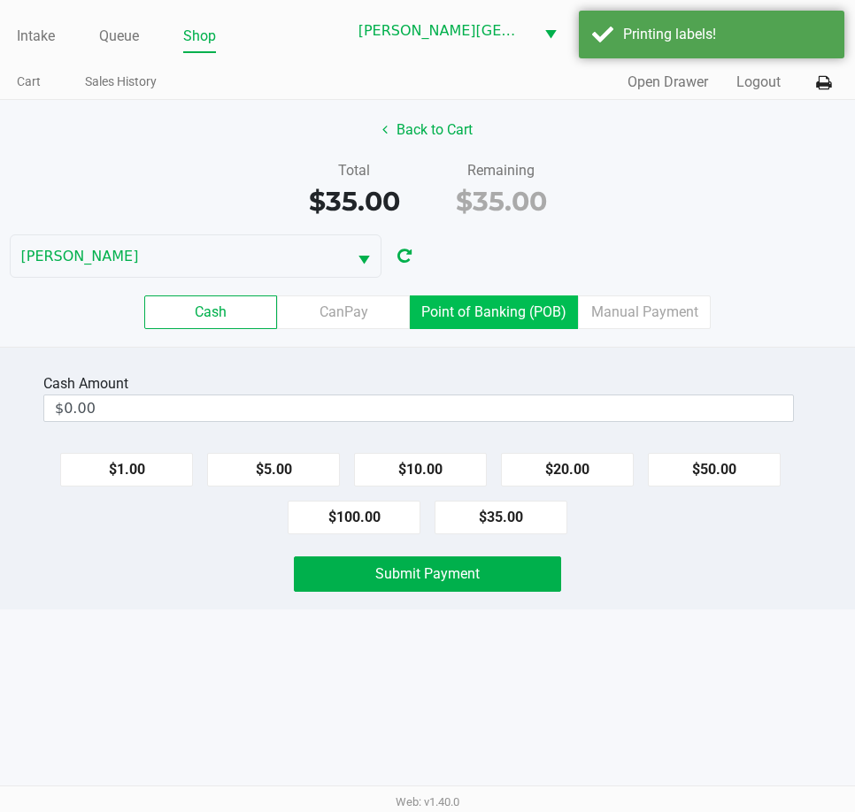
click at [549, 305] on label "Point of Banking (POB)" at bounding box center [494, 312] width 168 height 34
click at [0, 0] on 7 "Point of Banking (POB)" at bounding box center [0, 0] width 0 height 0
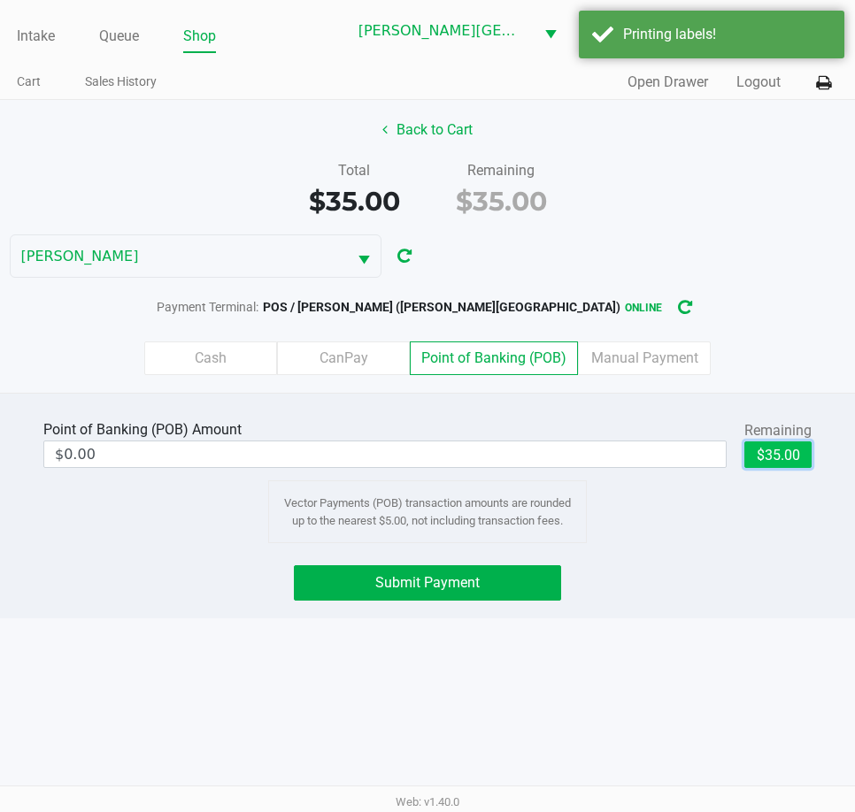
click at [763, 450] on button "$35.00" at bounding box center [777, 454] width 67 height 27
type input "$35.00"
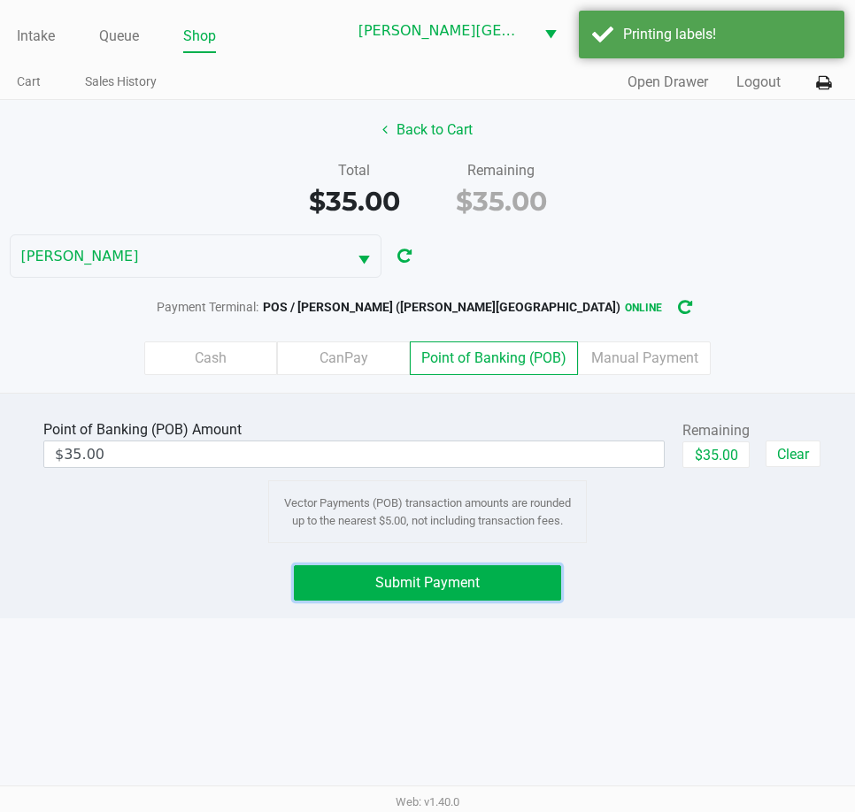
click at [470, 588] on span "Submit Payment" at bounding box center [427, 582] width 104 height 17
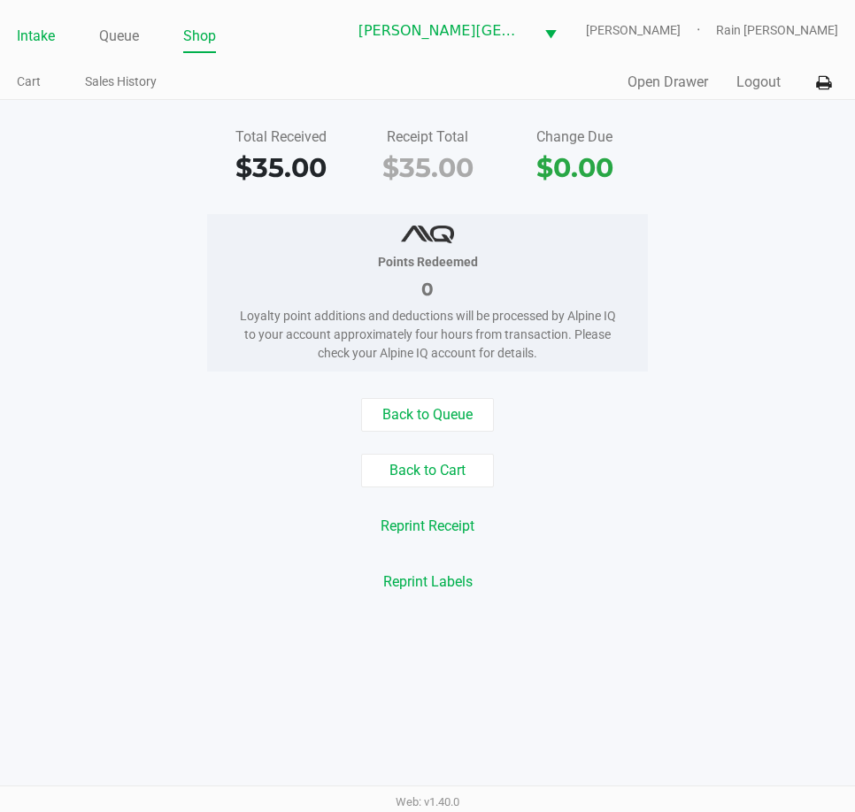
click at [28, 44] on link "Intake" at bounding box center [36, 36] width 38 height 25
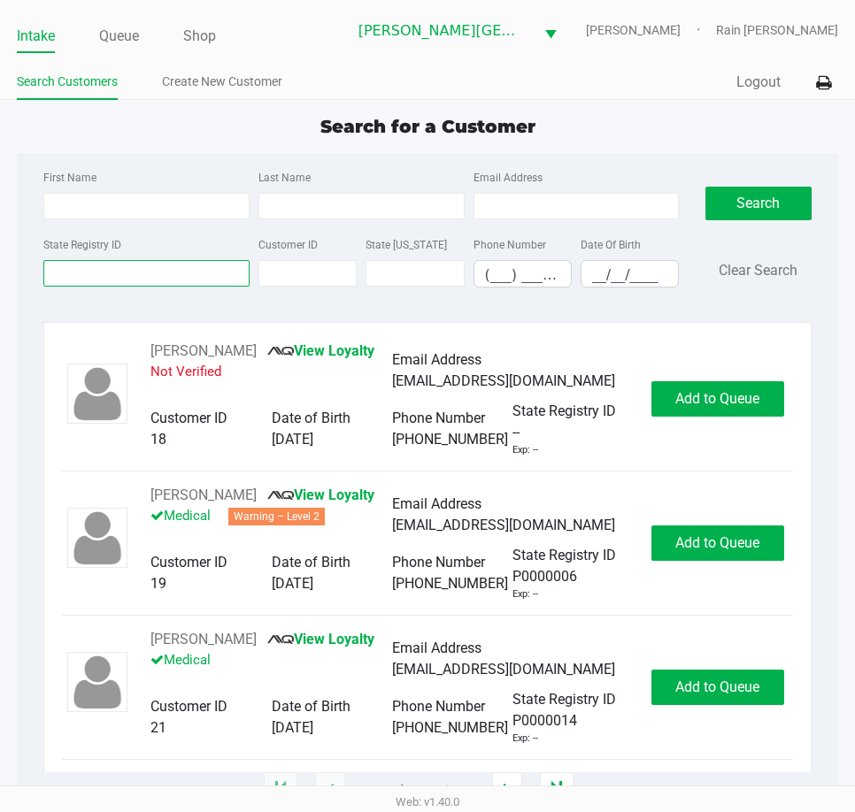
click at [76, 261] on input "State Registry ID" at bounding box center [146, 273] width 206 height 27
click at [142, 272] on input "State Registry ID" at bounding box center [146, 273] width 206 height 27
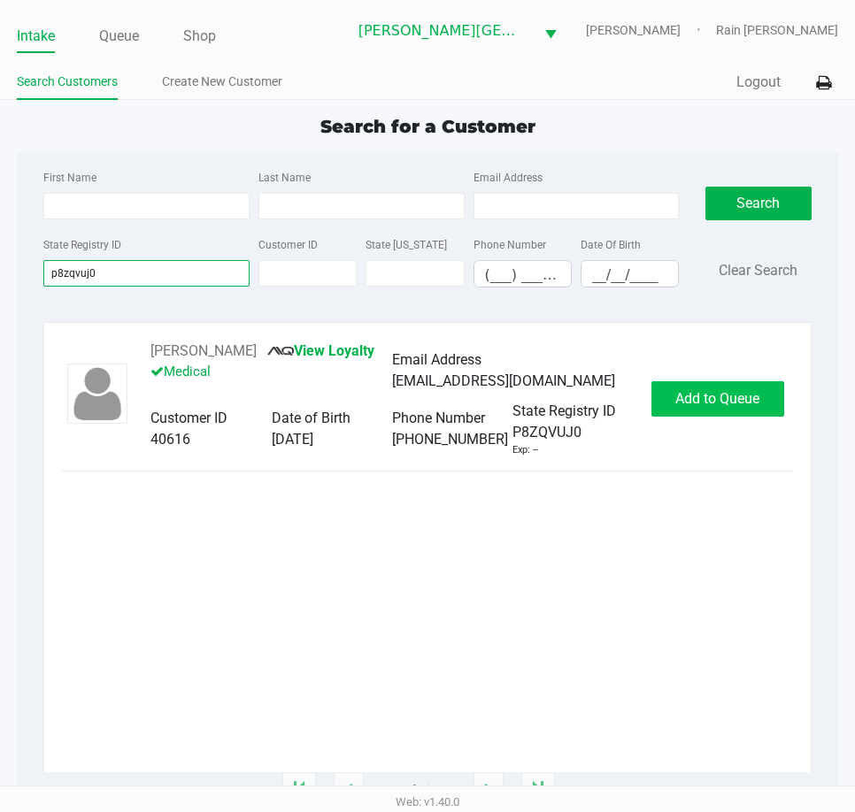
type input "p8zqvuj0"
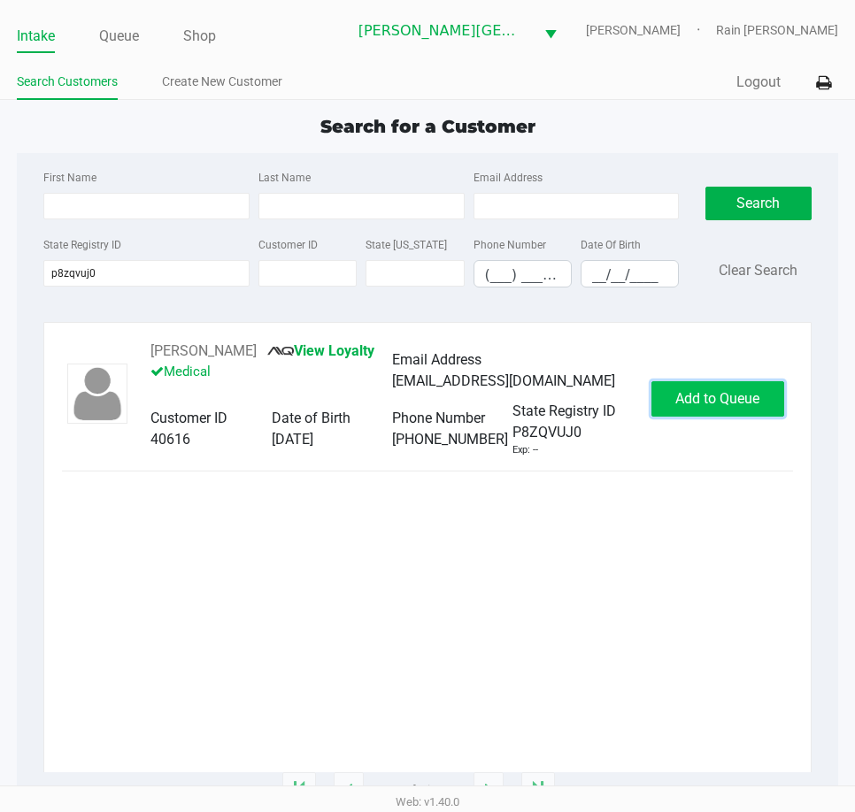
click at [702, 402] on span "Add to Queue" at bounding box center [717, 398] width 84 height 17
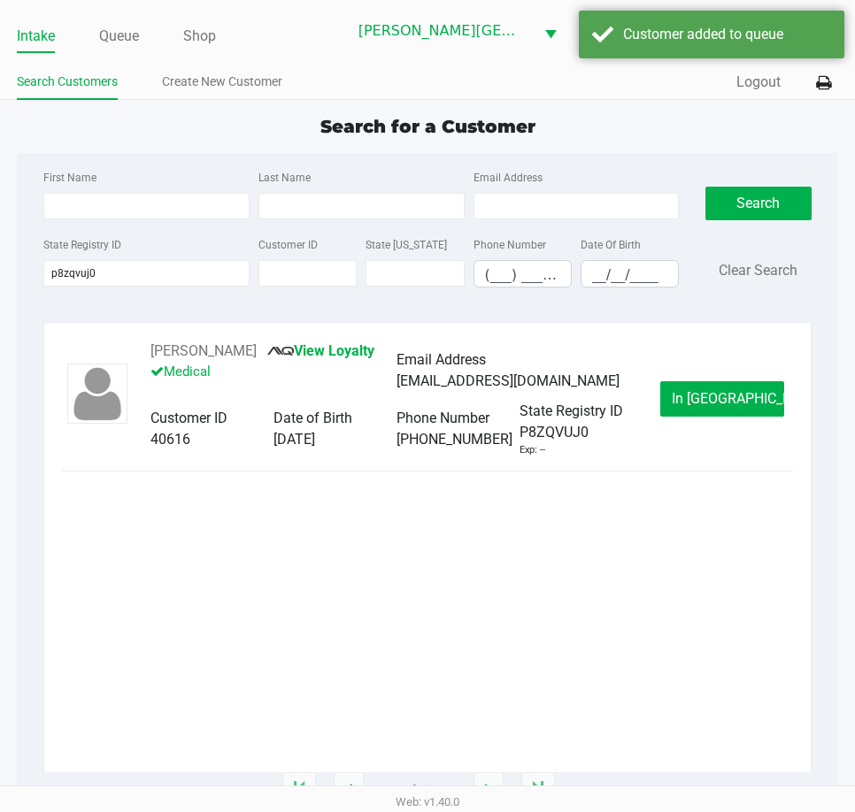
click at [651, 373] on div "[PERSON_NAME] View Loyalty Medical Email Address [EMAIL_ADDRESS][DOMAIN_NAME] C…" at bounding box center [396, 399] width 526 height 117
click at [699, 396] on span "In [GEOGRAPHIC_DATA]" at bounding box center [746, 398] width 149 height 17
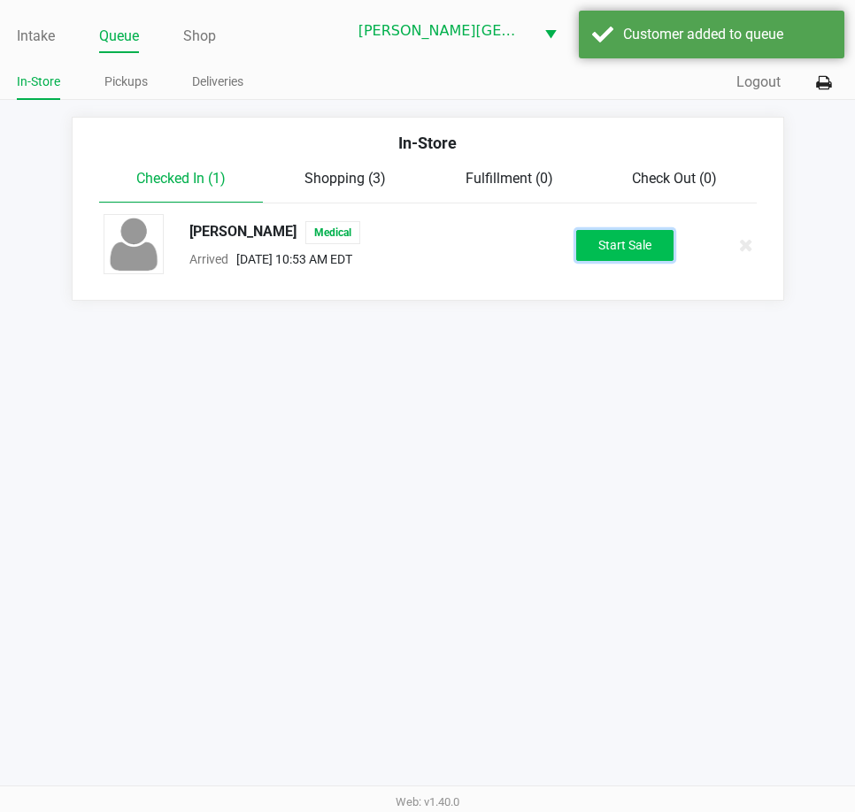
click at [599, 234] on button "Start Sale" at bounding box center [624, 245] width 97 height 31
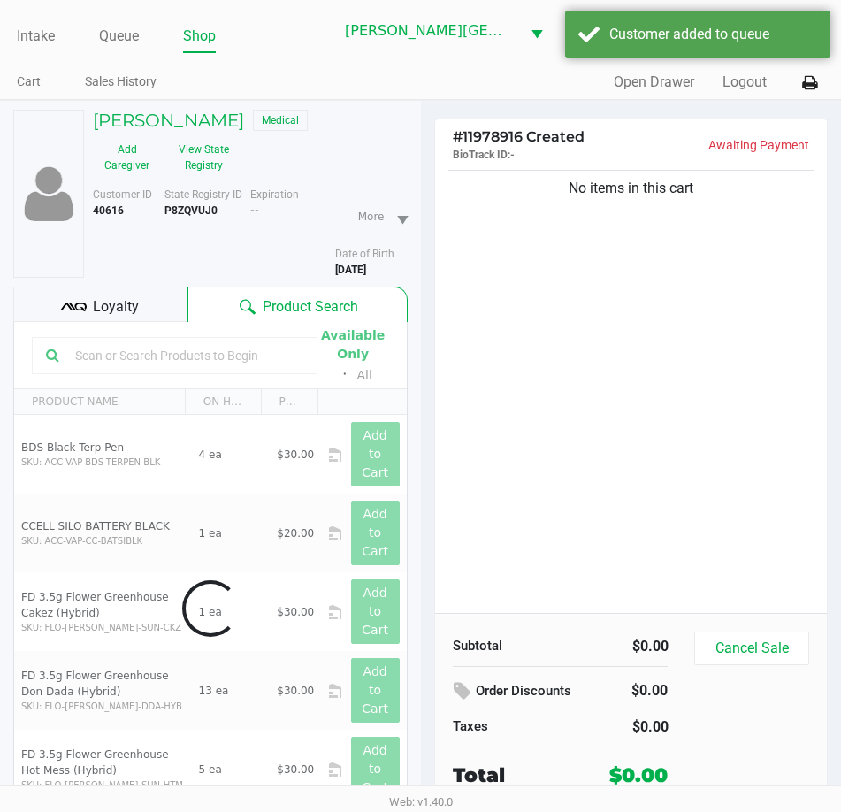
click at [104, 303] on span "Loyalty" at bounding box center [116, 306] width 46 height 21
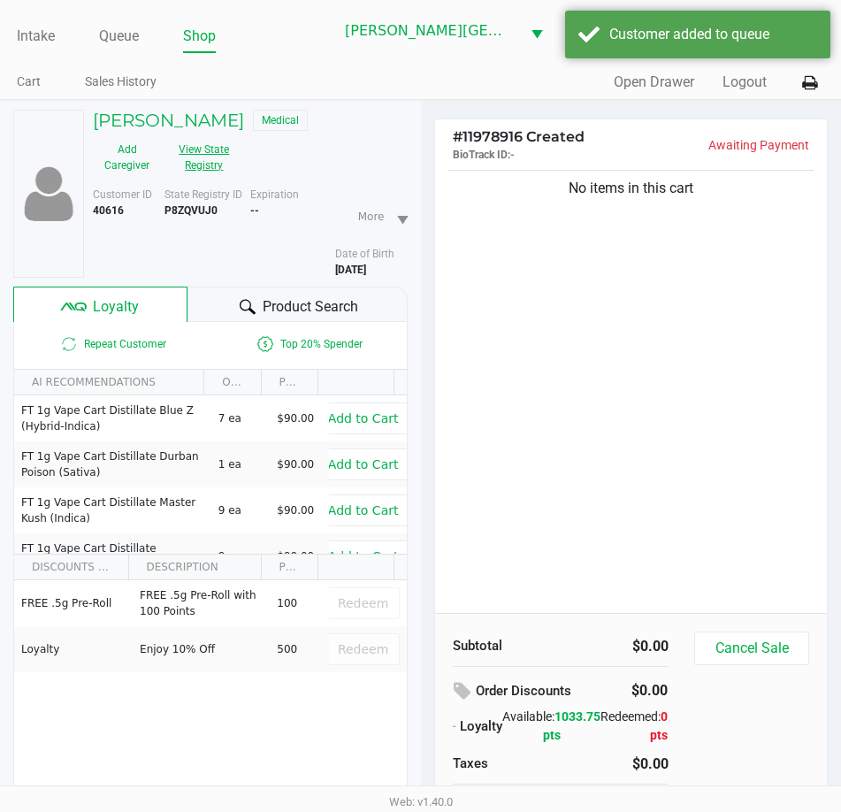
click at [205, 146] on button "View State Registry" at bounding box center [199, 157] width 76 height 44
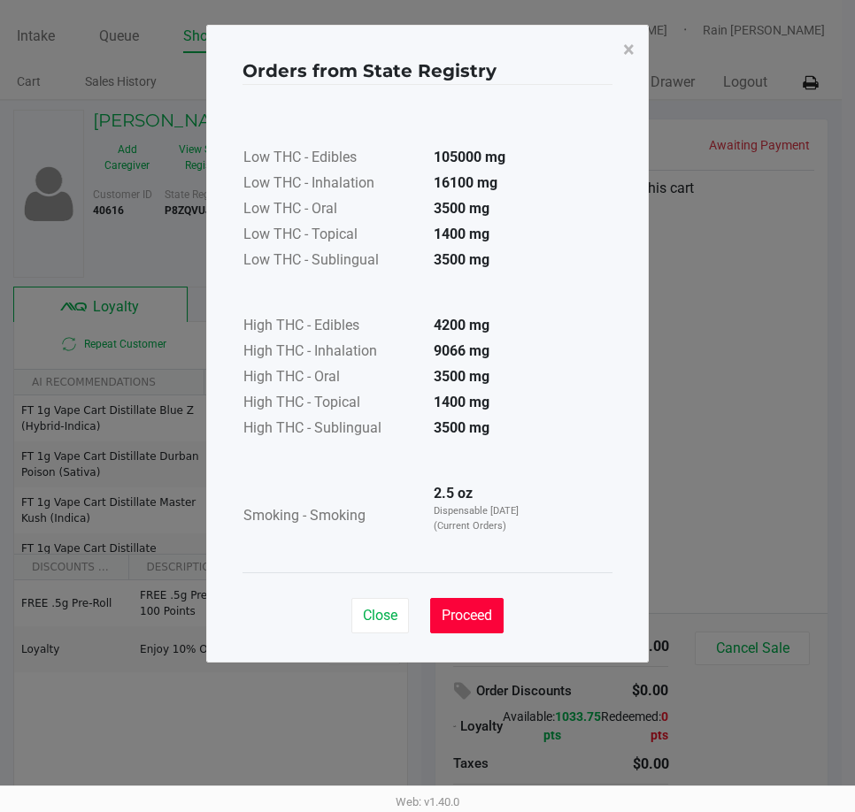
click at [478, 606] on button "Proceed" at bounding box center [466, 615] width 73 height 35
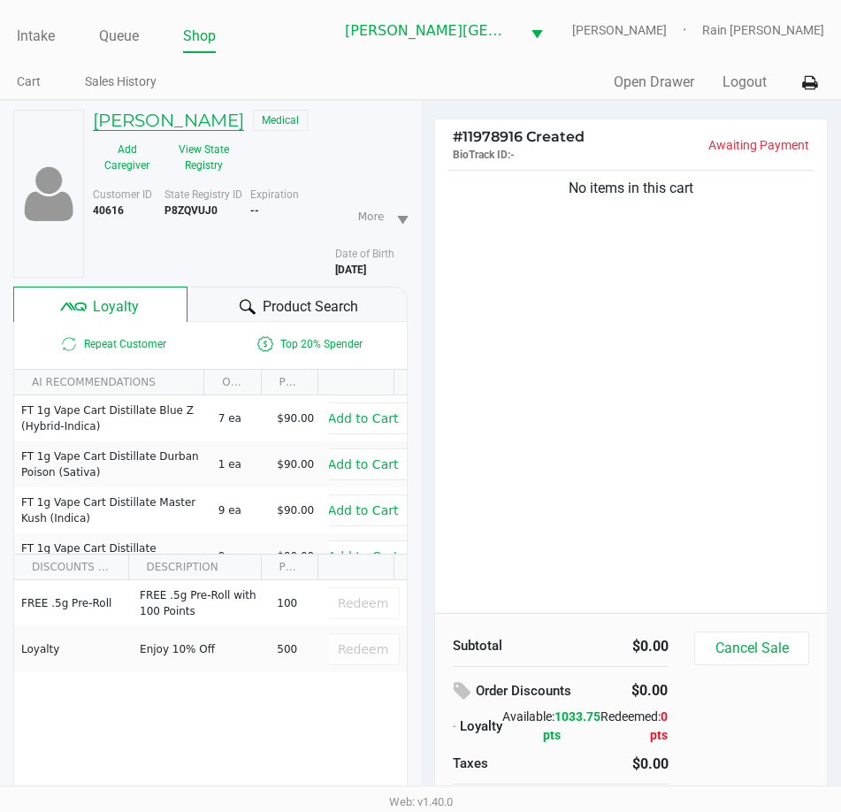
click at [158, 119] on h5 "[PERSON_NAME]" at bounding box center [168, 120] width 151 height 21
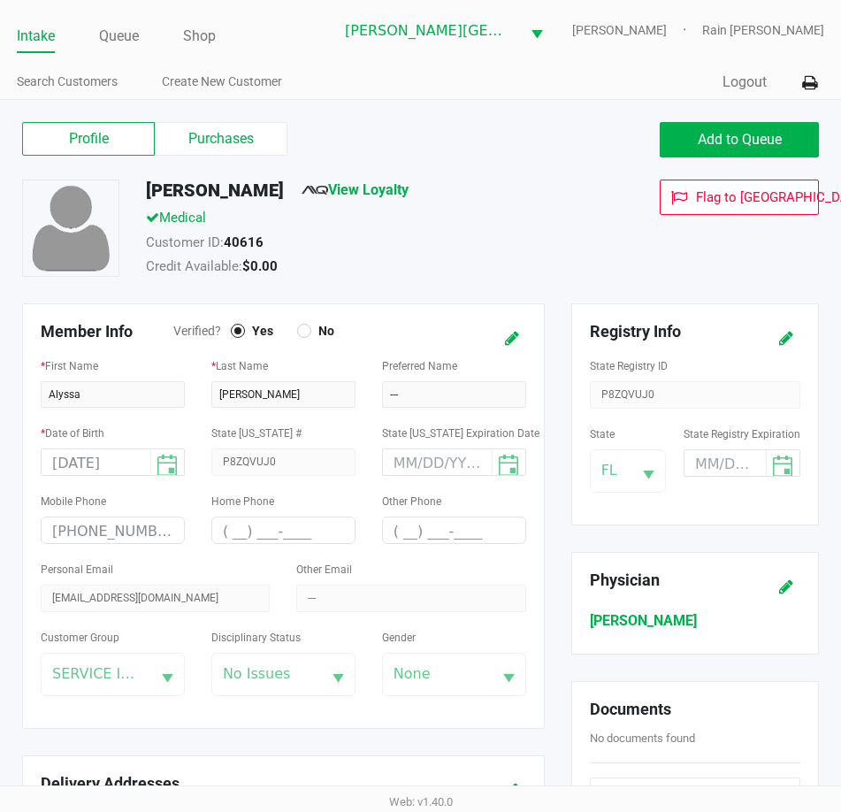
drag, startPoint x: 229, startPoint y: 148, endPoint x: 358, endPoint y: 206, distance: 141.8
click at [230, 148] on label "Purchases" at bounding box center [221, 139] width 133 height 34
click at [0, 0] on 1 "Purchases" at bounding box center [0, 0] width 0 height 0
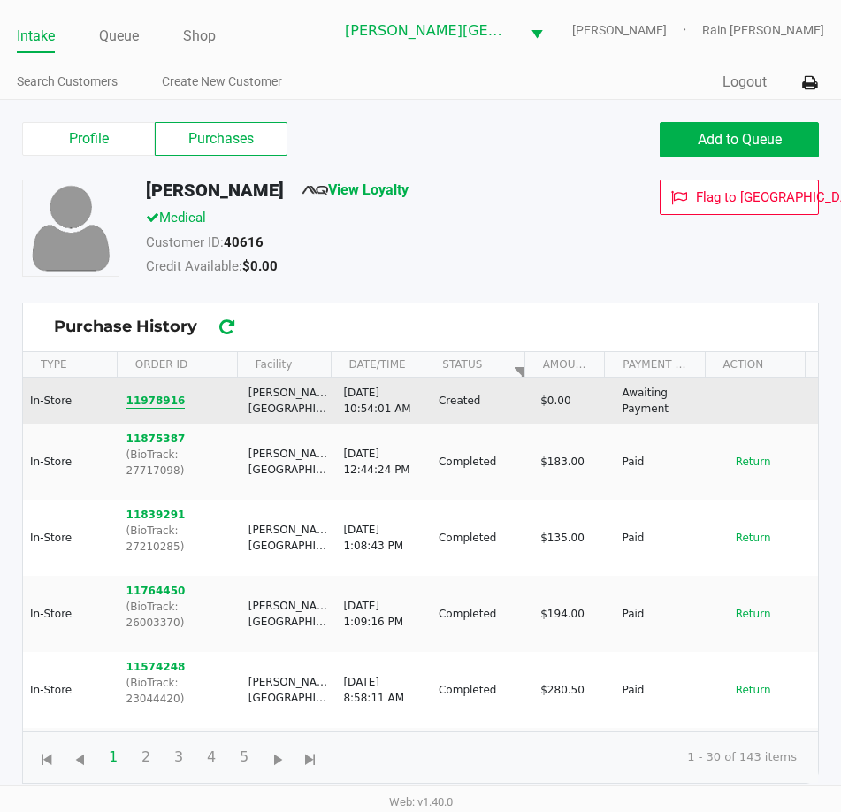
click at [135, 394] on button "11978916" at bounding box center [156, 401] width 59 height 16
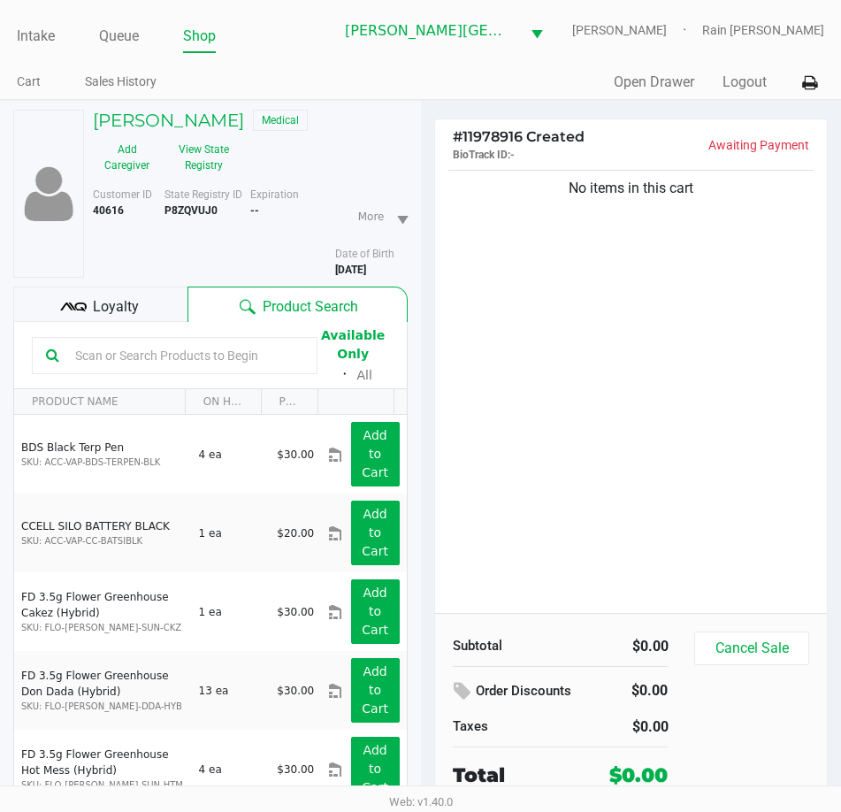
click at [495, 397] on div "No items in this cart" at bounding box center [631, 389] width 393 height 447
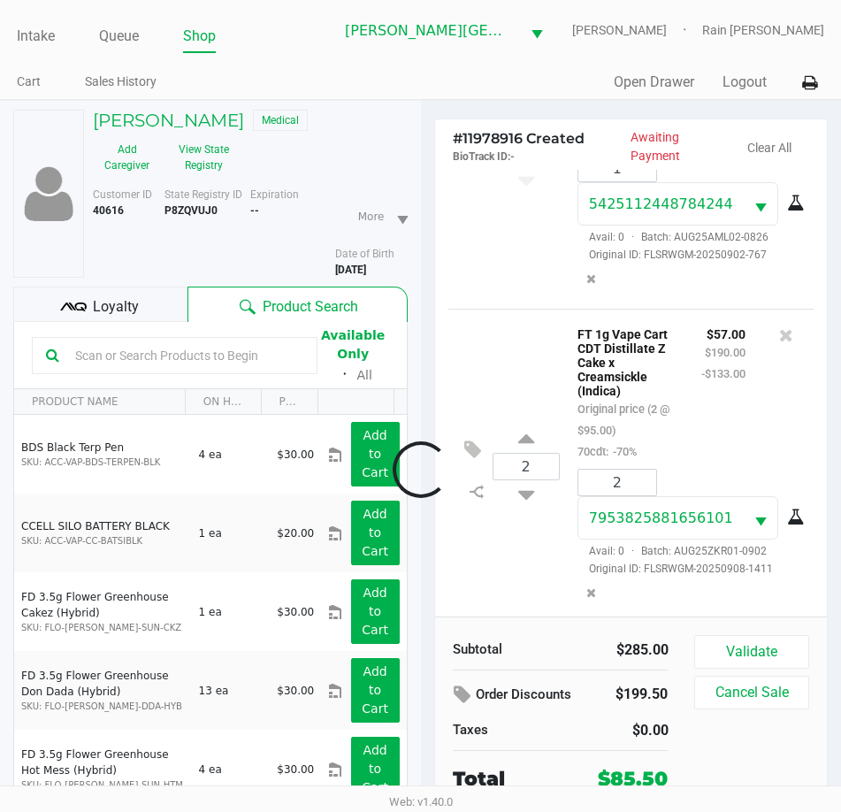
scroll to position [190, 0]
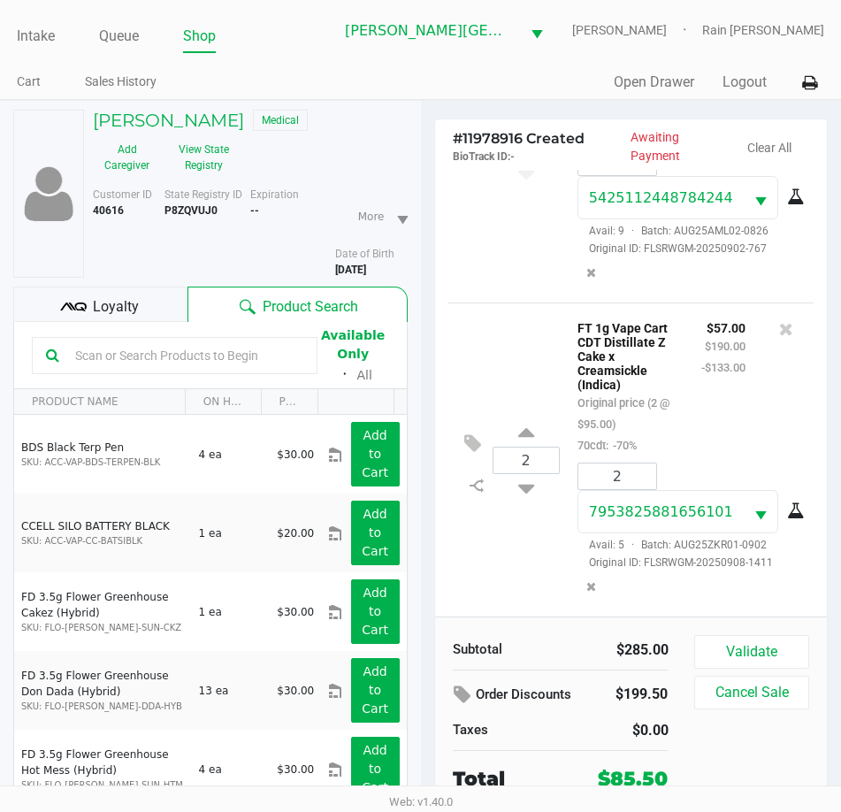
click at [499, 364] on div "2 FT 1g Vape Cart CDT Distillate Z Cake x Creamsickle (Indica) Original price (…" at bounding box center [632, 460] width 366 height 314
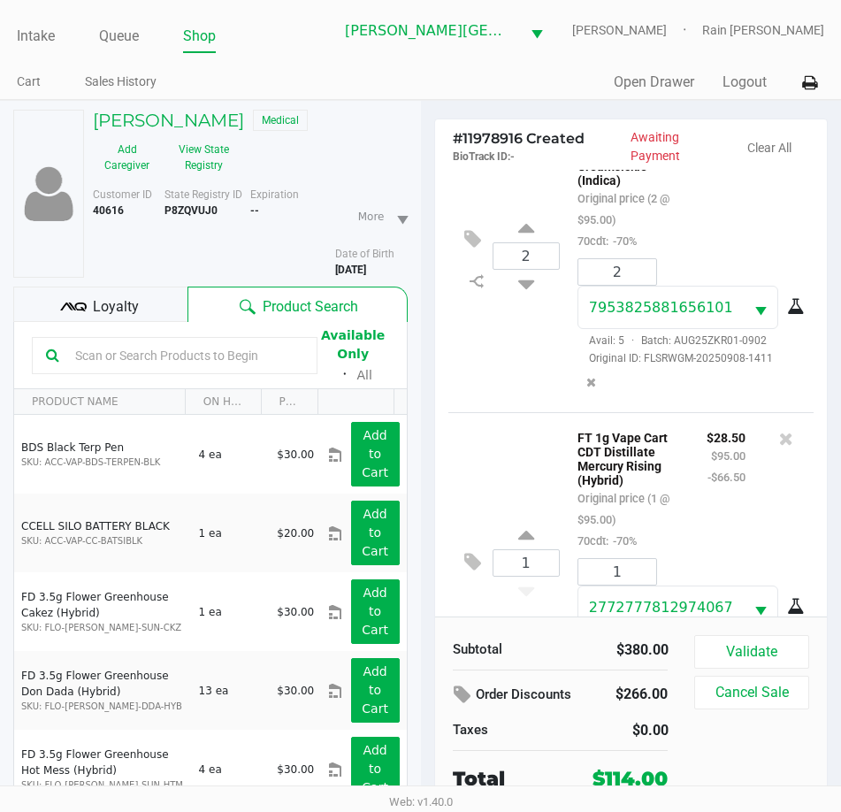
scroll to position [494, 0]
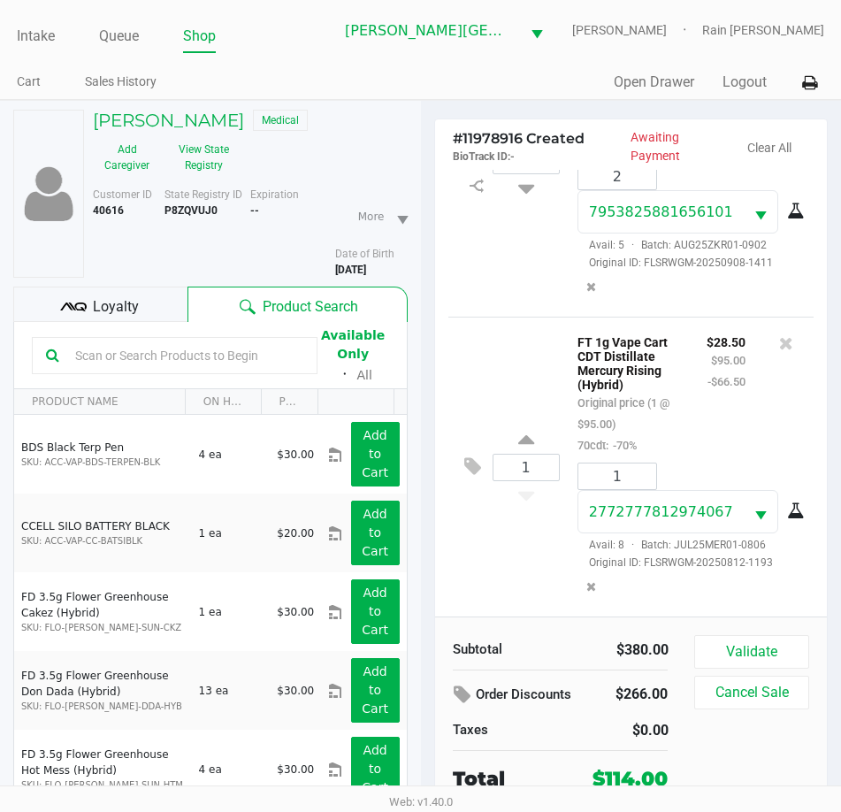
click at [159, 281] on div "[PERSON_NAME] Medical Add Caregiver View State Registry Customer ID 40616 State…" at bounding box center [210, 502] width 395 height 803
click at [152, 297] on div "Loyalty" at bounding box center [100, 304] width 174 height 35
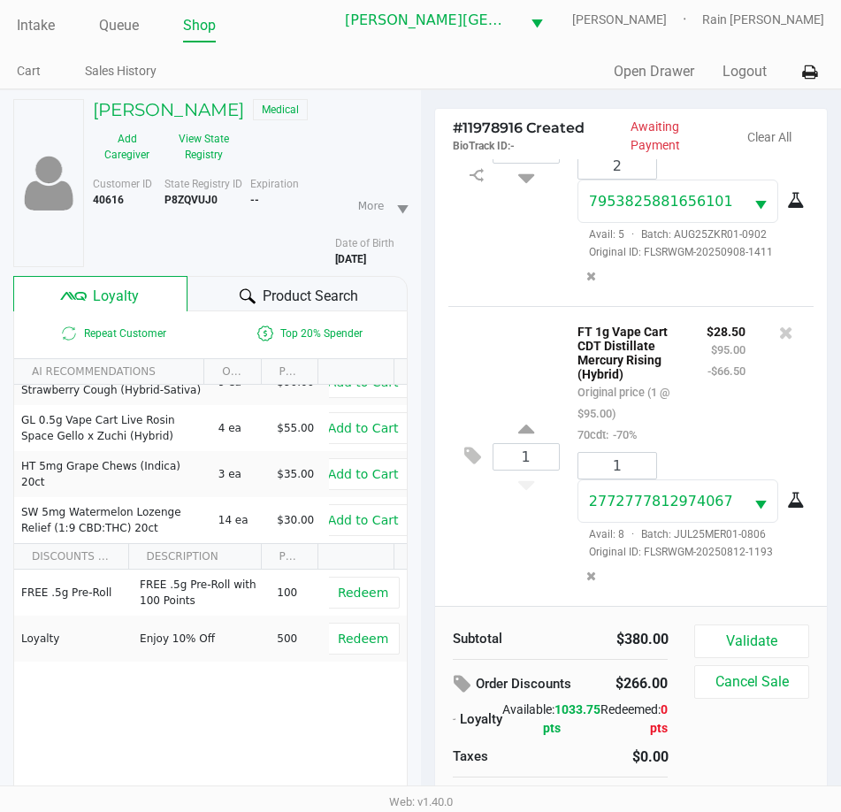
scroll to position [92, 0]
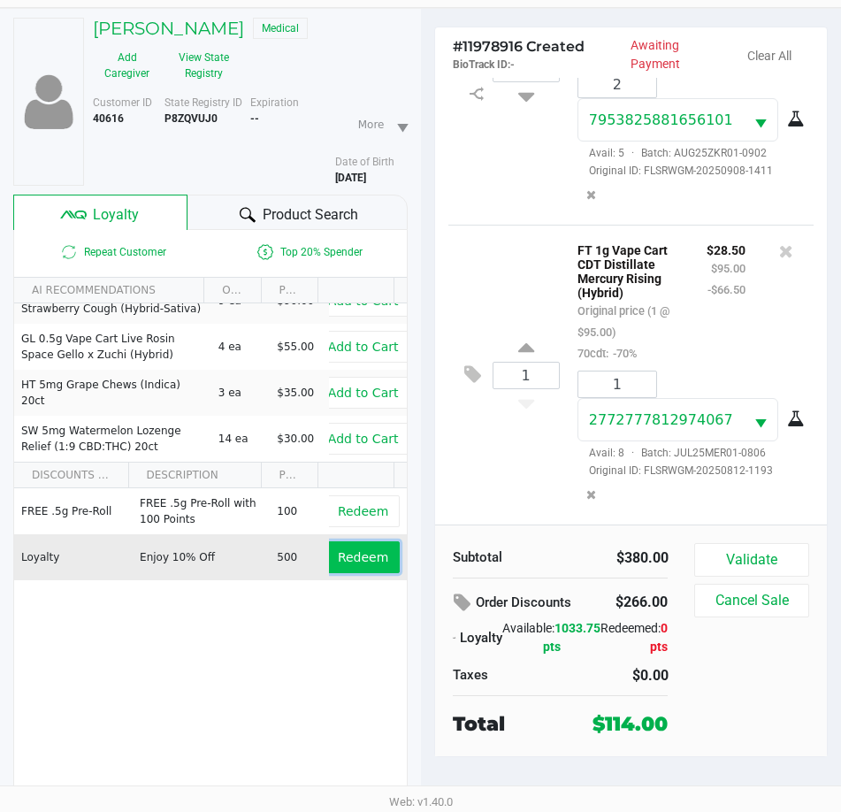
click at [347, 545] on button "Redeem" at bounding box center [362, 557] width 73 height 32
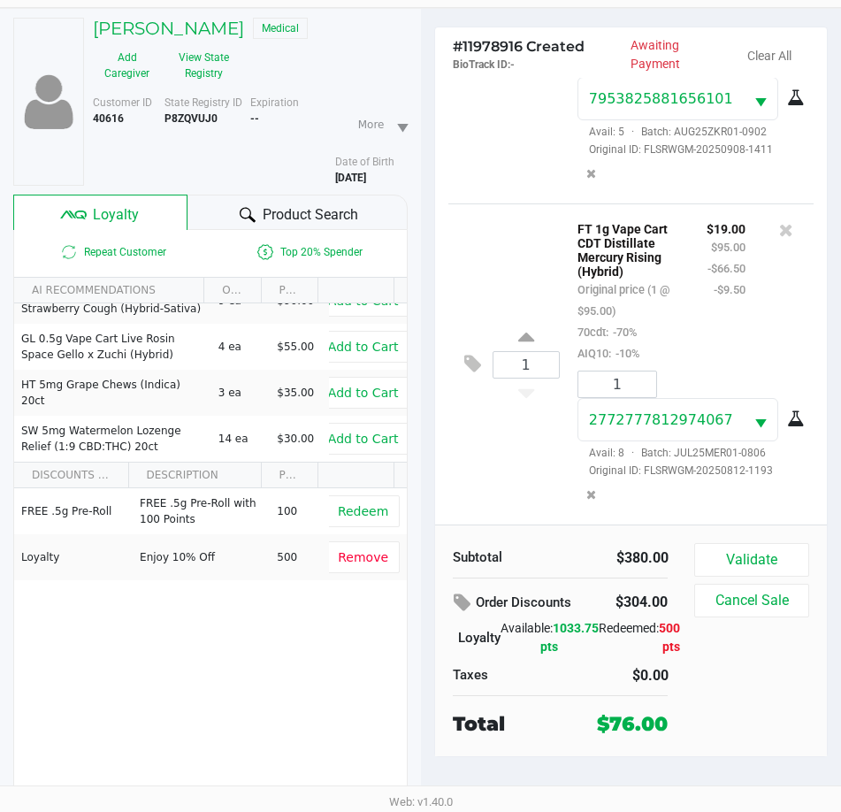
click at [303, 687] on div "FREE .5g Pre-Roll FREE .5g Pre-Roll with 100 Points 100 Redeem Loyalty Enjoy 10…" at bounding box center [210, 621] width 393 height 266
click at [493, 477] on div "1 FT 1g Vape Cart CDT Distillate Mercury Rising (Hybrid) Original price (1 @ $9…" at bounding box center [632, 363] width 366 height 321
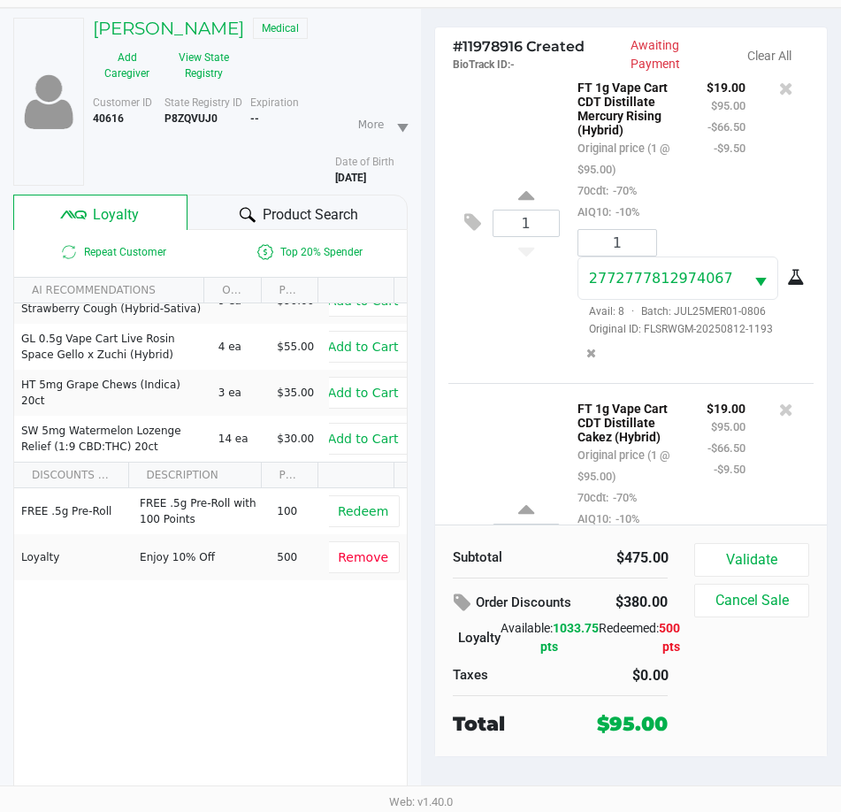
scroll to position [690, 0]
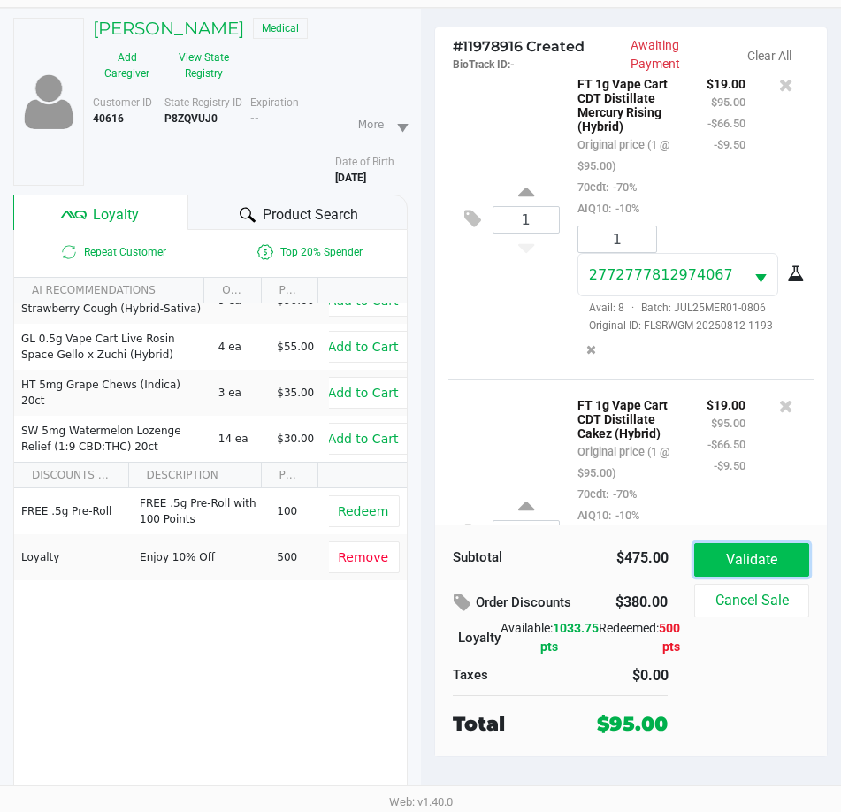
click at [763, 552] on button "Validate" at bounding box center [752, 560] width 114 height 34
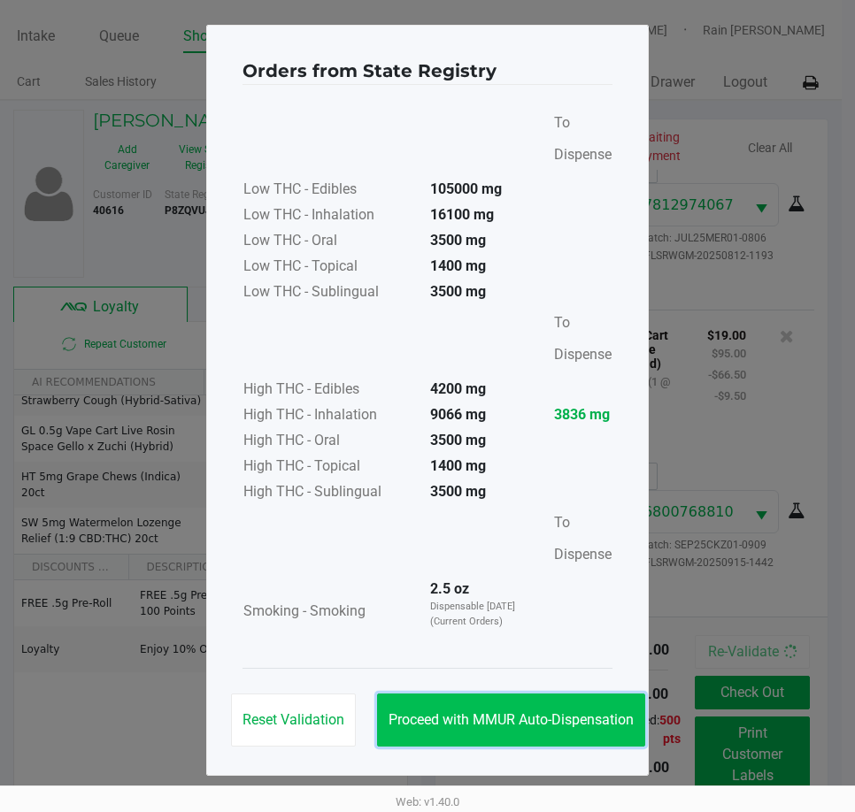
click at [506, 721] on span "Proceed with MMUR Auto-Dispensation" at bounding box center [510, 719] width 245 height 17
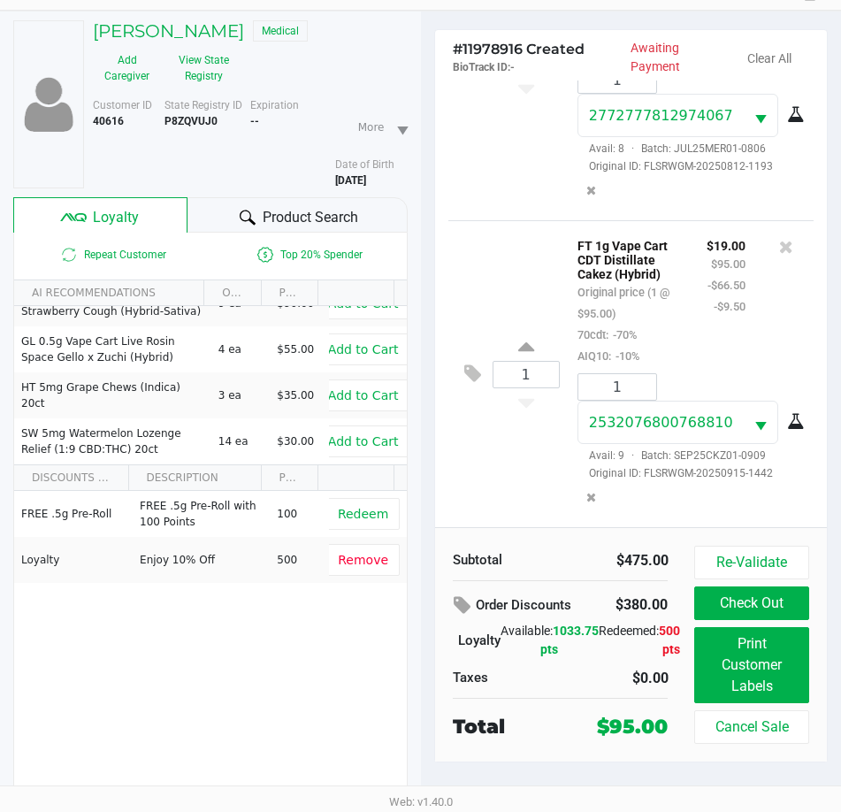
scroll to position [92, 0]
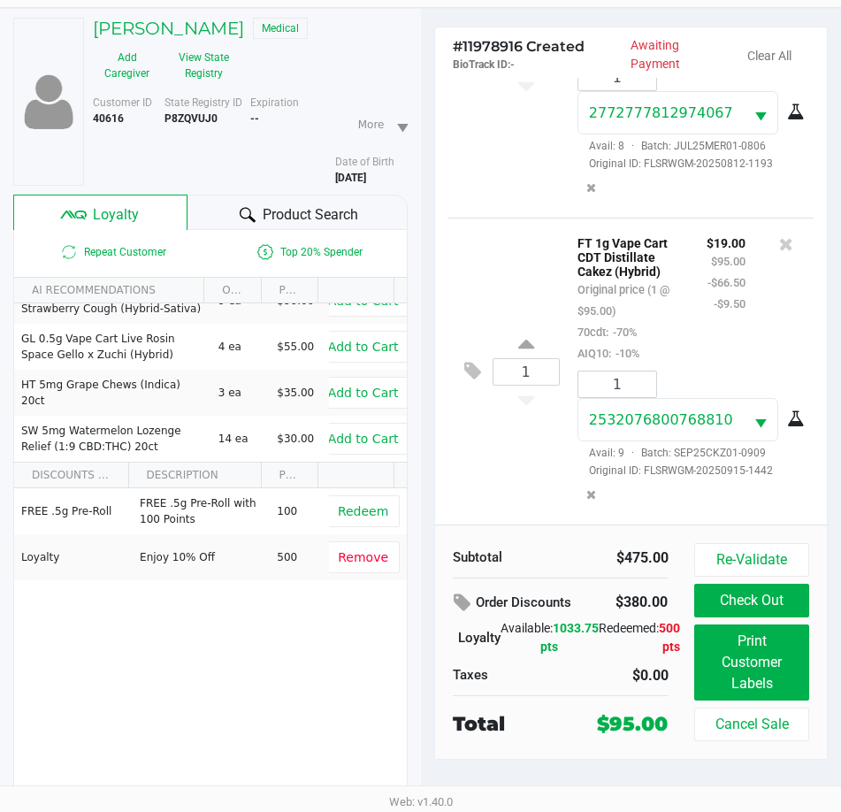
click at [536, 679] on div "Taxes" at bounding box center [500, 675] width 95 height 20
click at [545, 657] on div "Order Discounts $380.00 Loyalty Available: 1033.75 pts Redeemed: 500 pts Taxes …" at bounding box center [561, 636] width 242 height 99
click at [569, 623] on div "Available: 1033.75 pts" at bounding box center [550, 637] width 98 height 37
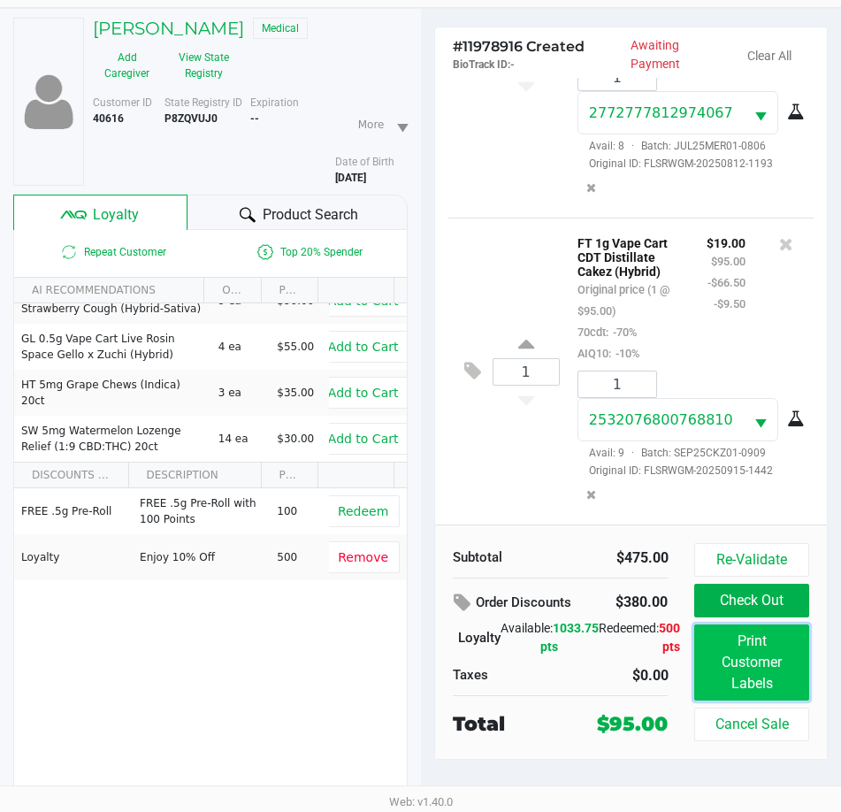
click at [712, 653] on button "Print Customer Labels" at bounding box center [752, 663] width 114 height 76
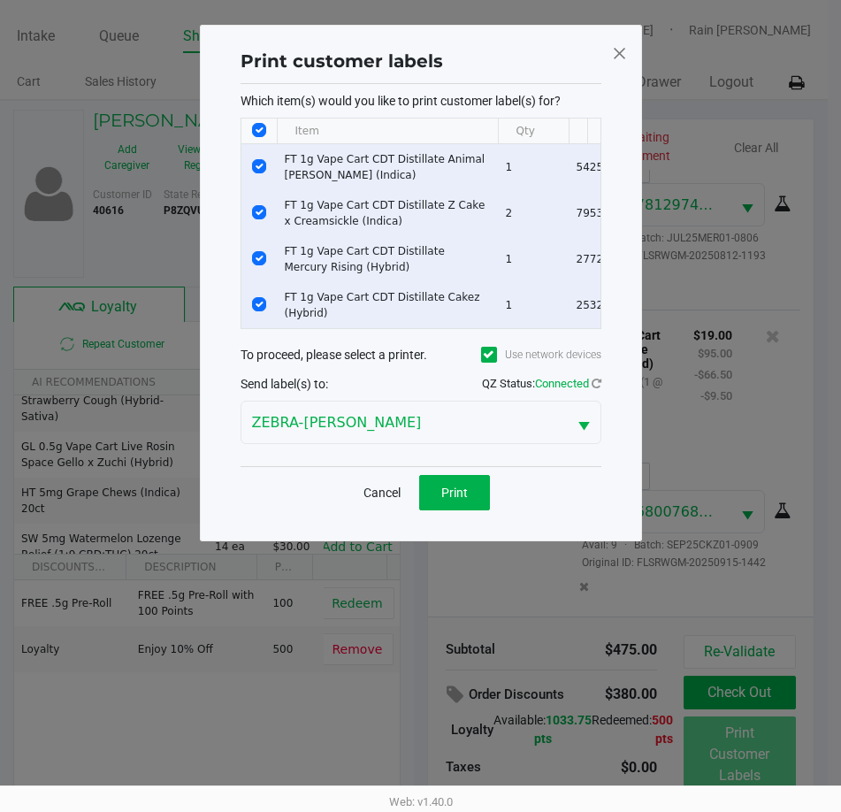
scroll to position [0, 0]
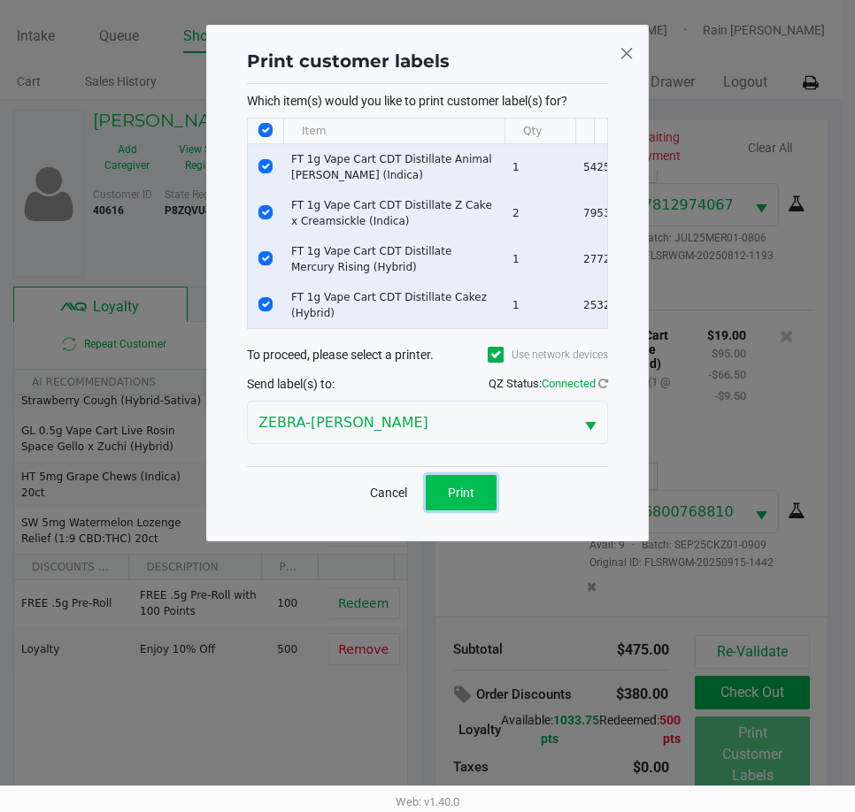
click at [460, 494] on button "Print" at bounding box center [461, 492] width 71 height 35
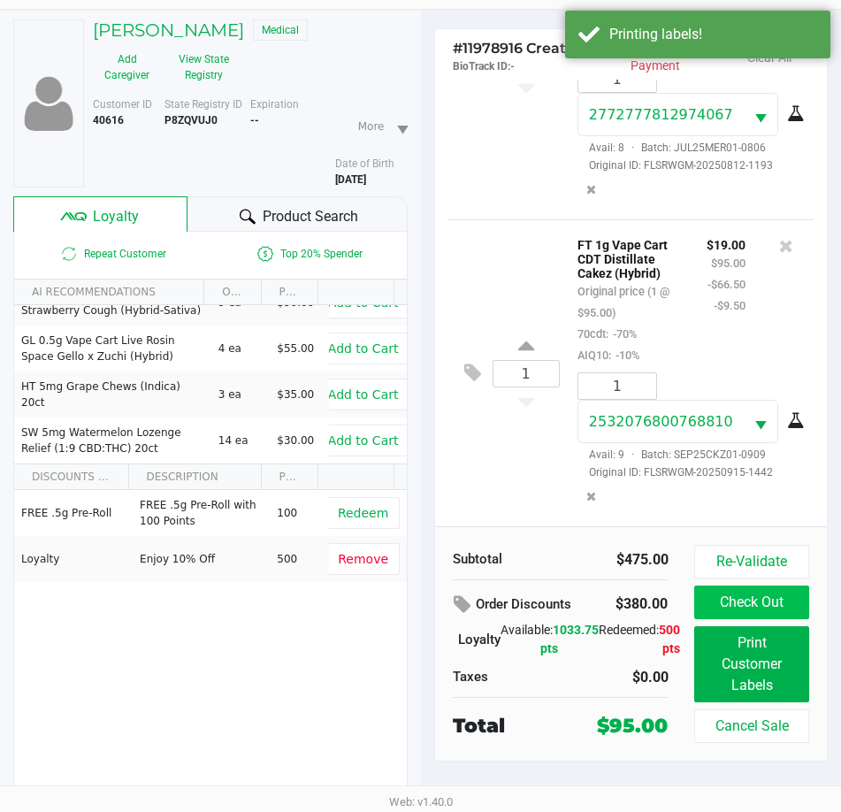
scroll to position [92, 0]
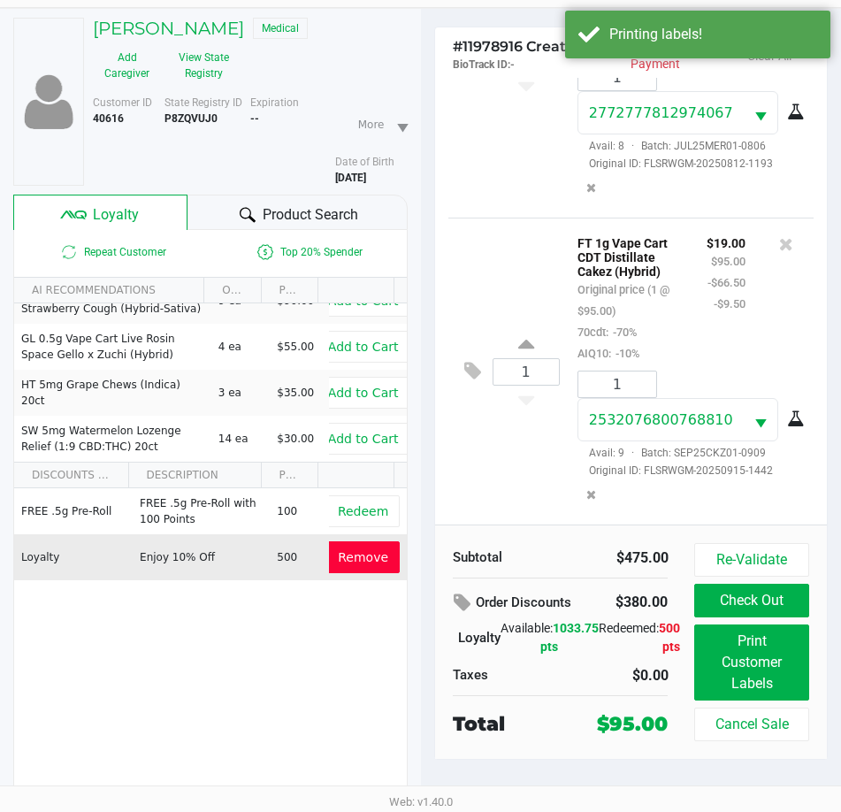
click at [370, 558] on span "Remove" at bounding box center [363, 557] width 50 height 14
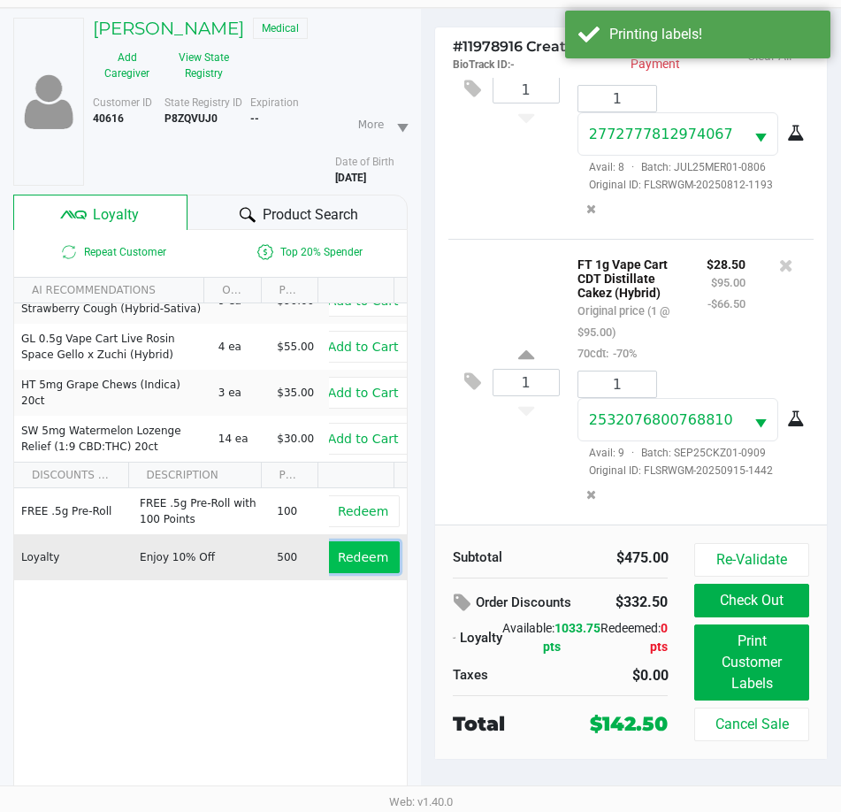
click at [363, 562] on span "Redeem" at bounding box center [363, 557] width 50 height 14
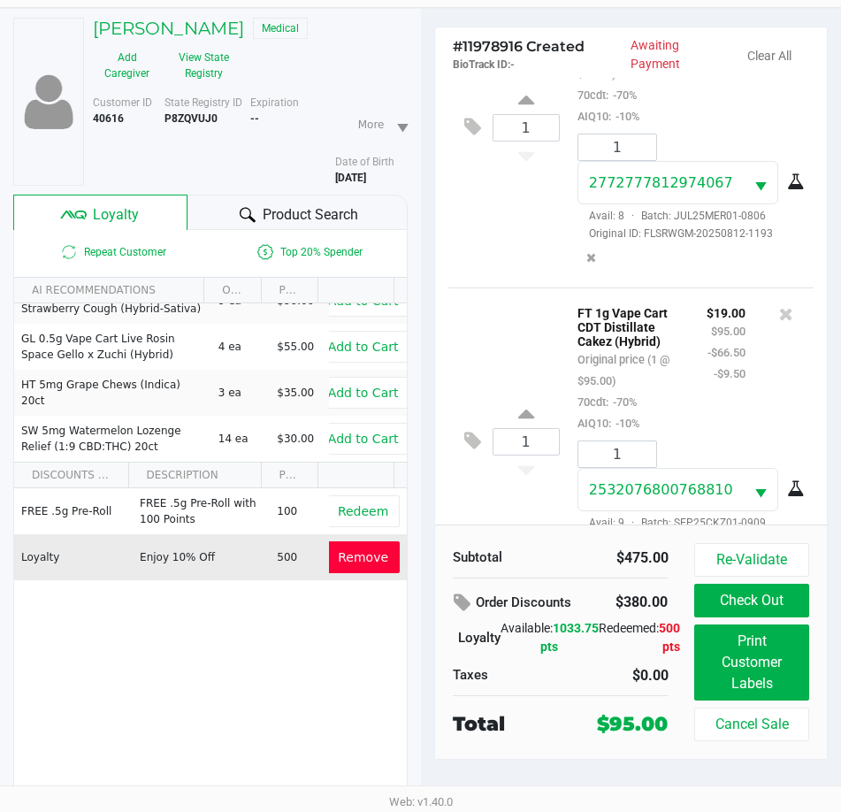
scroll to position [867, 0]
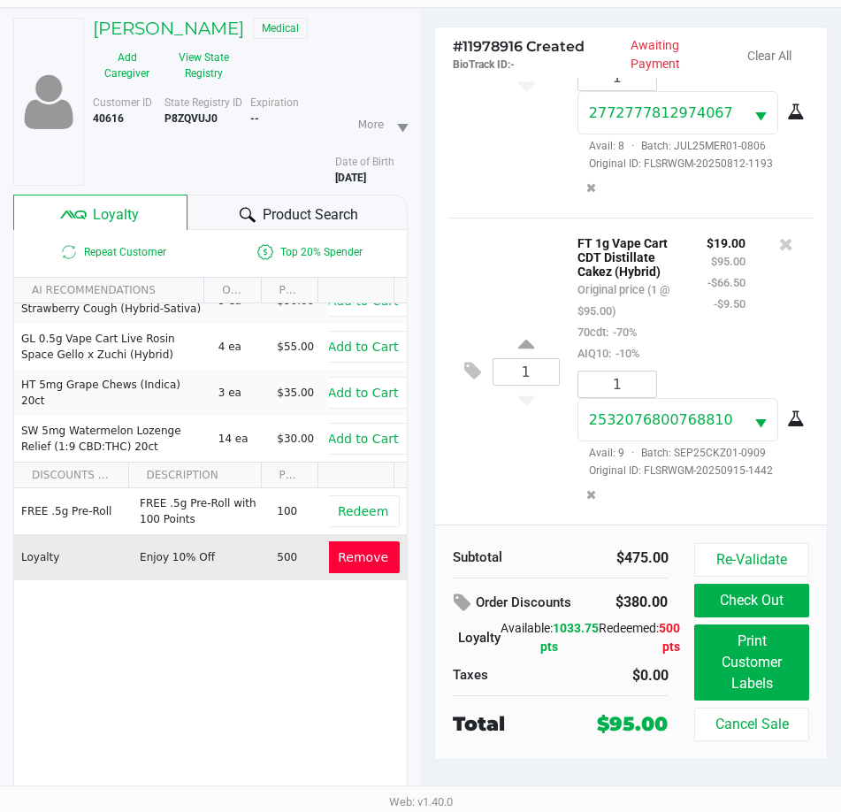
click at [451, 697] on div "Subtotal $475.00 Order Discounts $380.00 Loyalty Available: 1033.75 pts Redeeme…" at bounding box center [561, 641] width 242 height 196
click at [779, 602] on button "Check Out" at bounding box center [752, 601] width 114 height 34
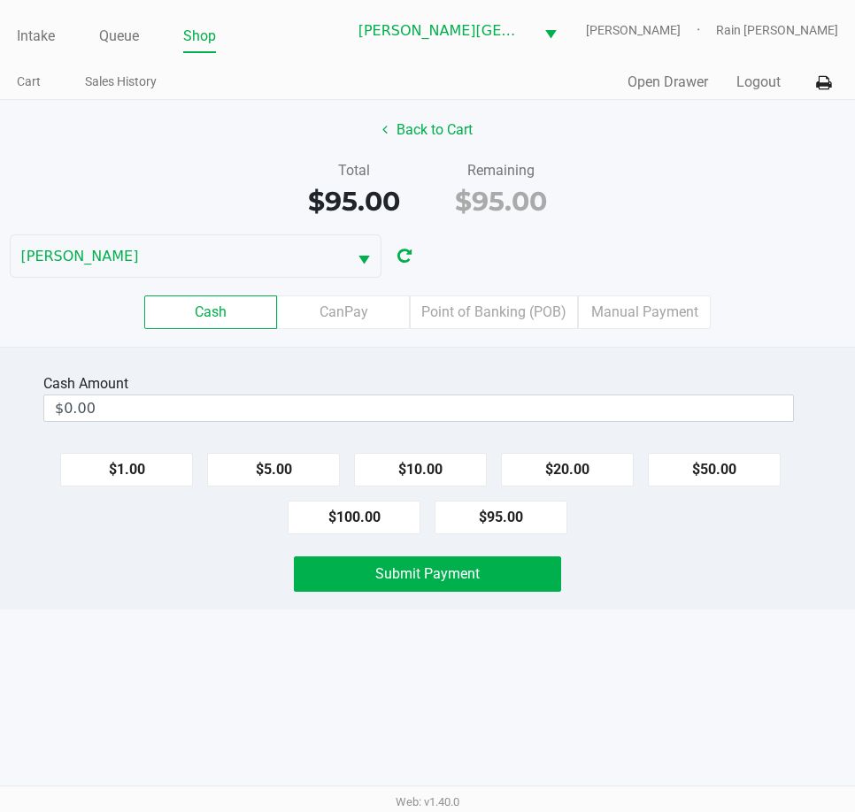
click at [707, 222] on div "Back to Cart Total $95.00 Remaining $95.00 [PERSON_NAME] Cash CanPay Point of B…" at bounding box center [427, 223] width 855 height 247
click at [519, 458] on button "$20.00" at bounding box center [567, 470] width 133 height 34
click at [527, 464] on button "$20.00" at bounding box center [567, 470] width 133 height 34
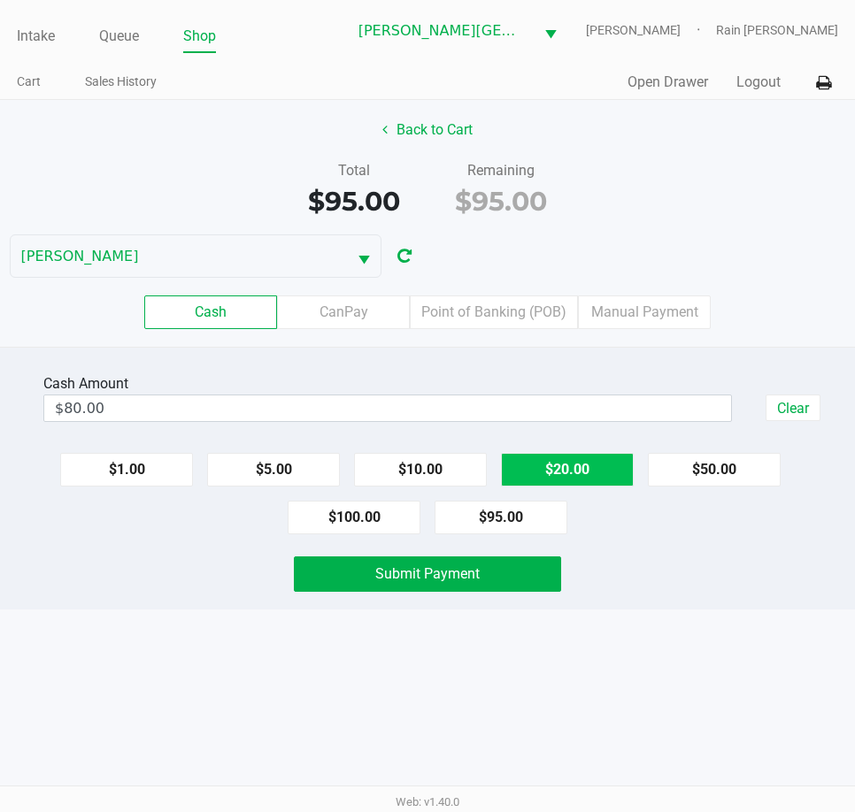
click at [527, 464] on button "$20.00" at bounding box center [567, 470] width 133 height 34
type input "$100.00"
click at [430, 594] on div "Cash Amount $100.00 Clear $1.00 $5.00 $10.00 $20.00 $50.00 $100.00 $95.00 Submi…" at bounding box center [427, 478] width 855 height 263
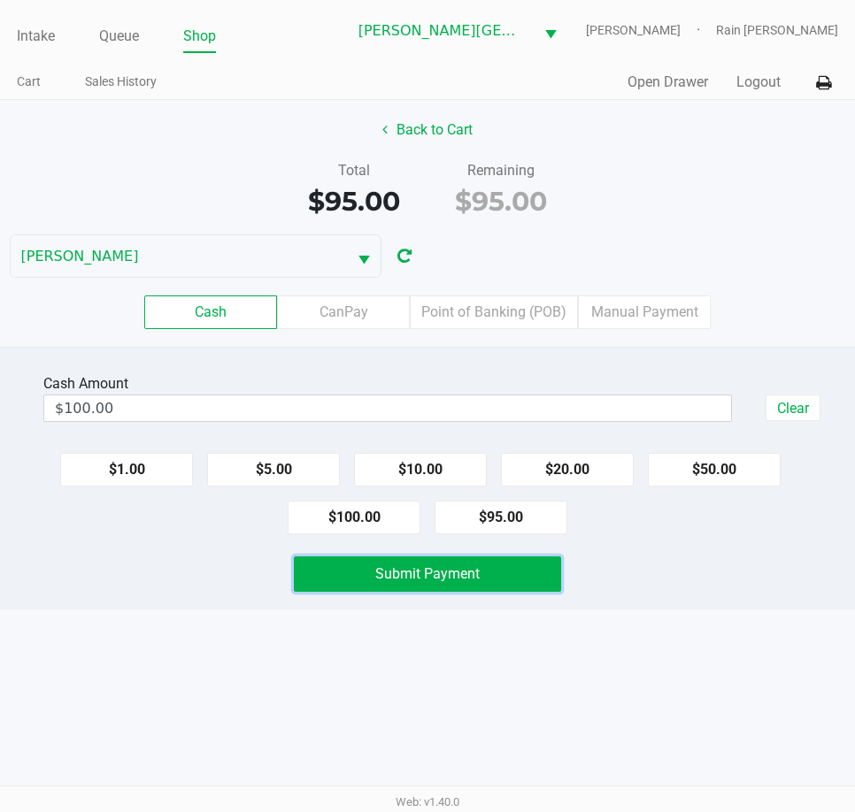
drag, startPoint x: 432, startPoint y: 577, endPoint x: 593, endPoint y: 572, distance: 161.1
click at [436, 575] on span "Submit Payment" at bounding box center [427, 573] width 104 height 17
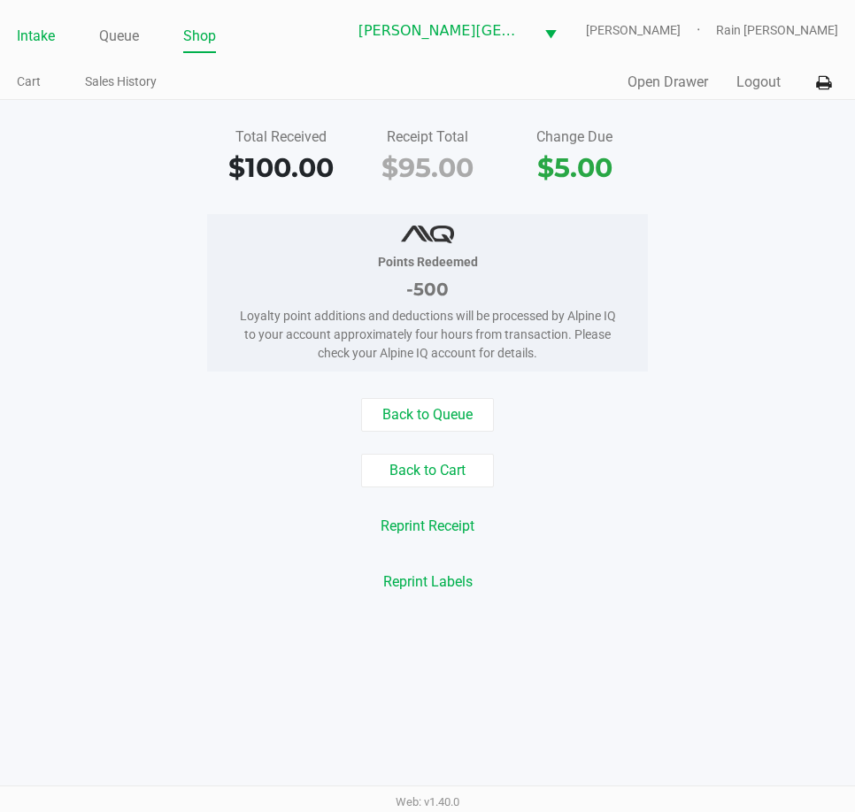
click at [43, 26] on link "Intake" at bounding box center [36, 36] width 38 height 25
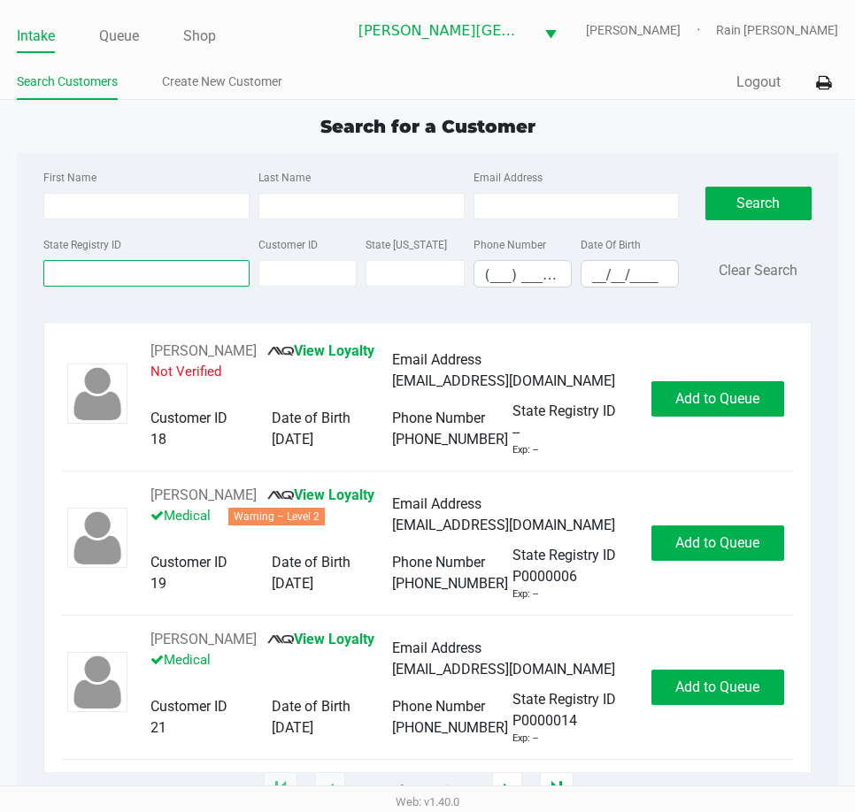
click at [161, 266] on input "State Registry ID" at bounding box center [146, 273] width 206 height 27
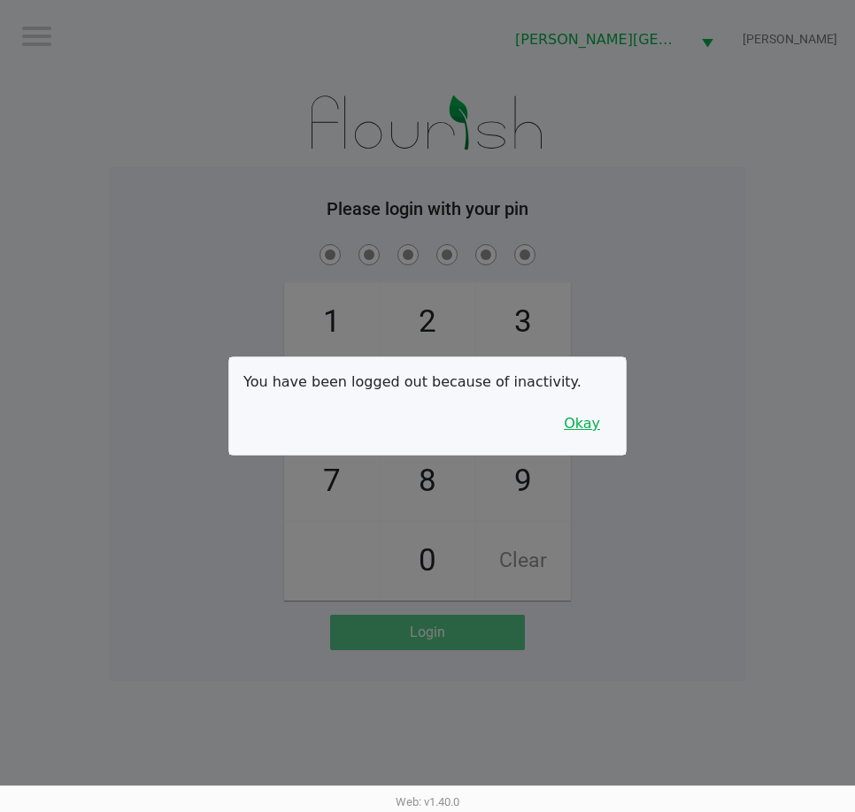
click at [575, 429] on button "Okay" at bounding box center [581, 424] width 59 height 34
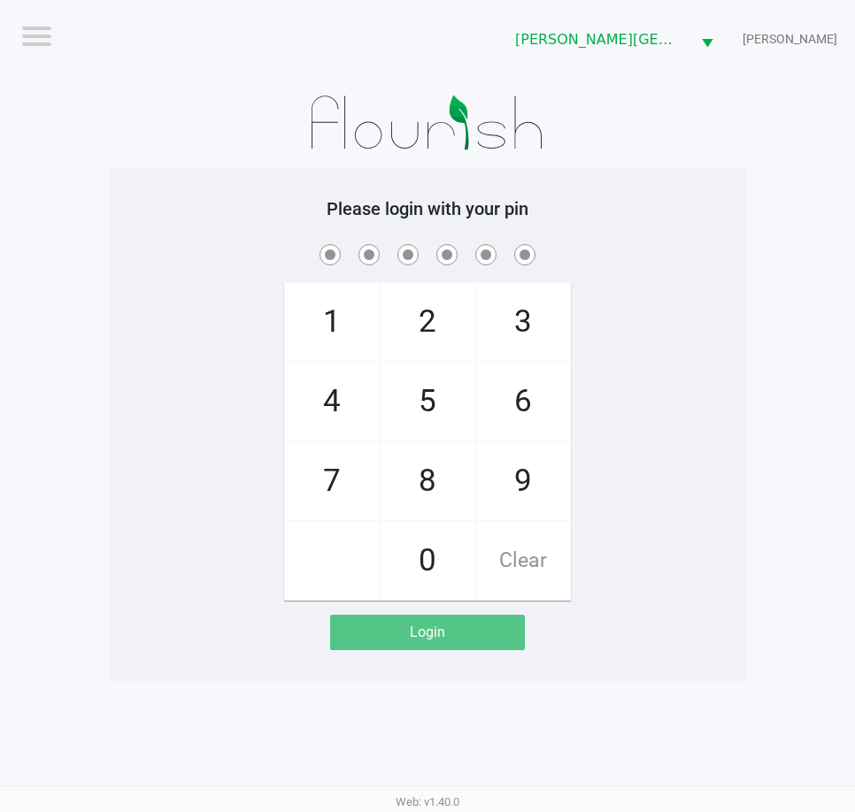
click at [653, 387] on div "1 4 7 2 5 8 0 3 6 9 Clear" at bounding box center [427, 421] width 637 height 360
checkbox input "true"
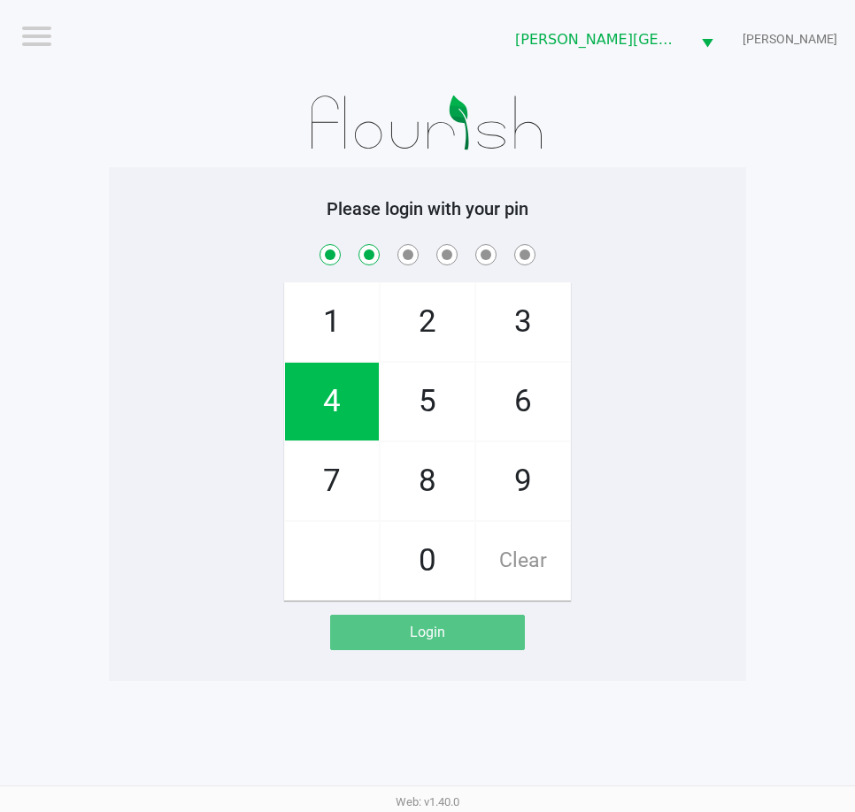
checkbox input "true"
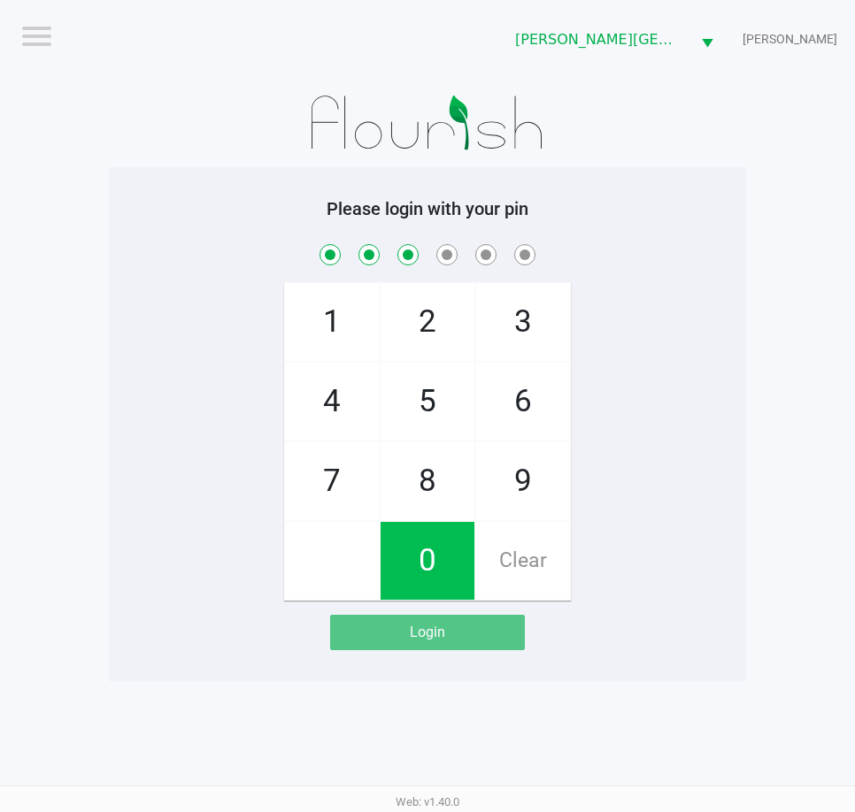
checkbox input "true"
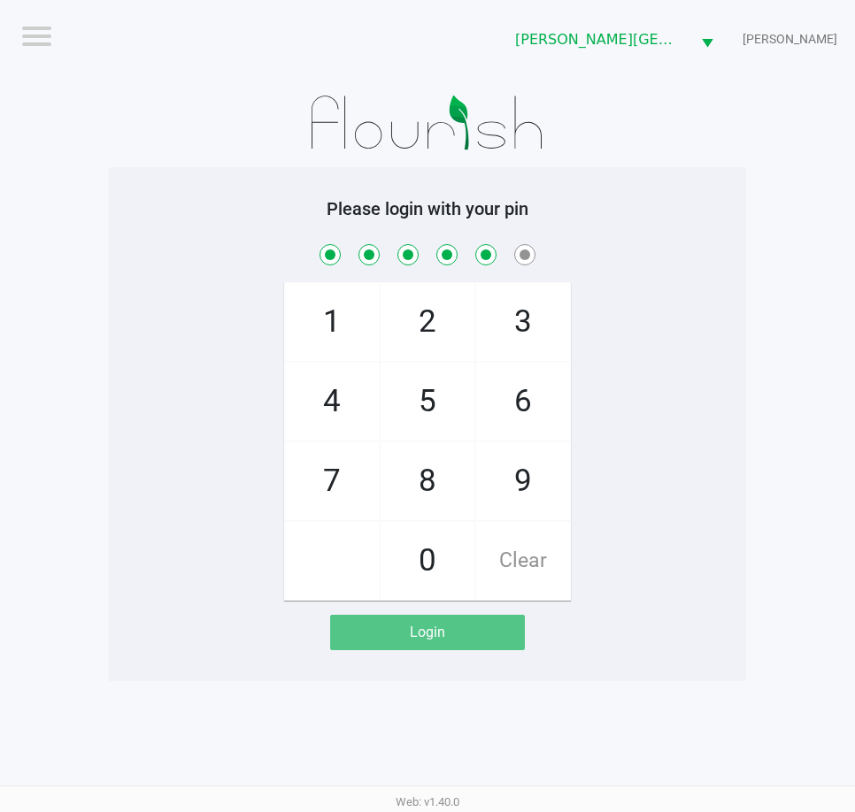
checkbox input "true"
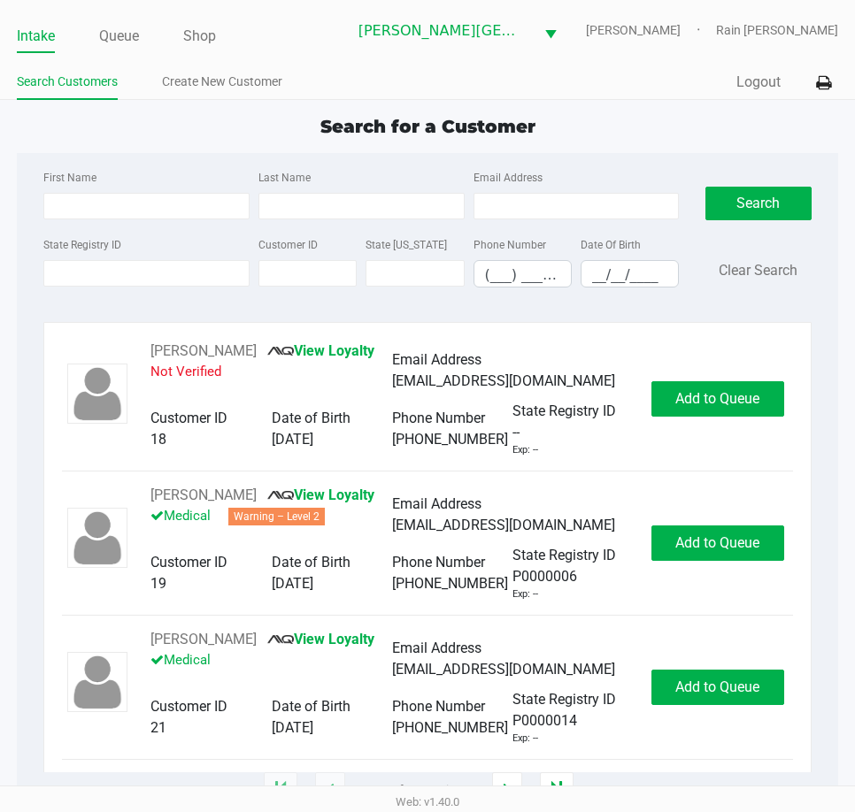
click at [96, 311] on div "First Name Last Name Email Address State Registry ID Customer ID State [US_STAT…" at bounding box center [427, 234] width 794 height 162
click at [141, 252] on div "State Registry ID" at bounding box center [146, 261] width 215 height 54
click at [137, 271] on input "State Registry ID" at bounding box center [146, 273] width 206 height 27
click at [111, 281] on input "State Registry ID" at bounding box center [146, 273] width 206 height 27
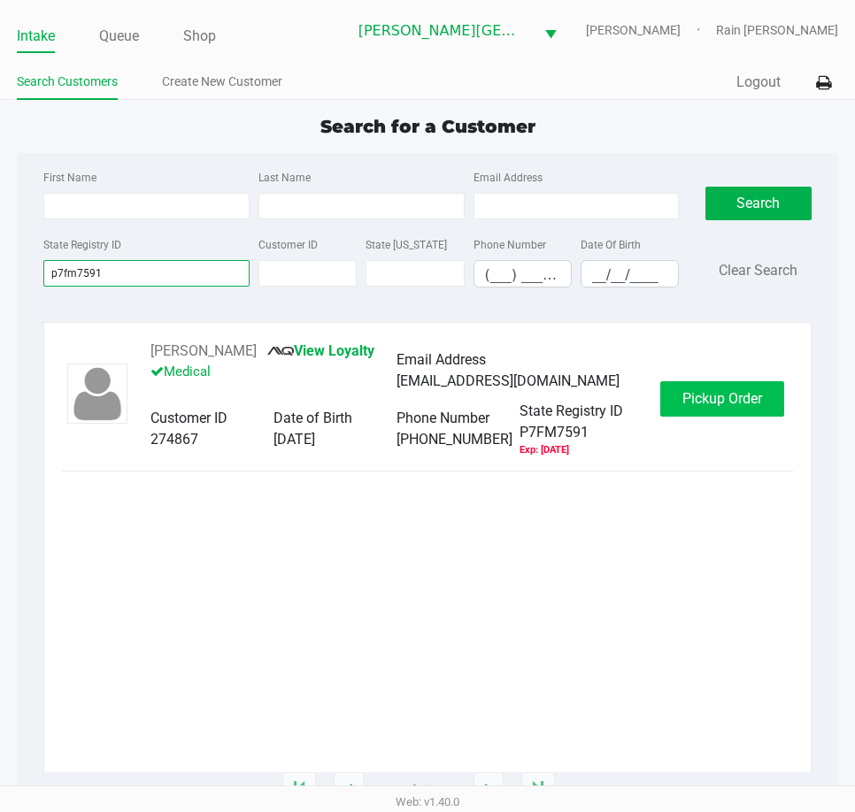
type input "p7fm7591"
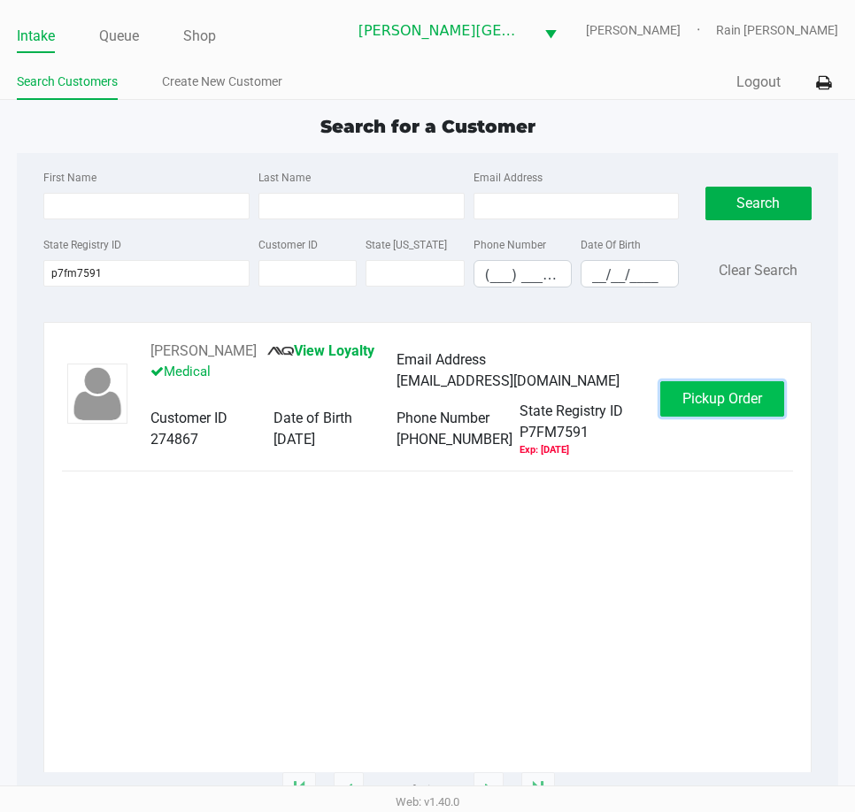
click at [718, 394] on button "Pickup Order" at bounding box center [722, 398] width 124 height 35
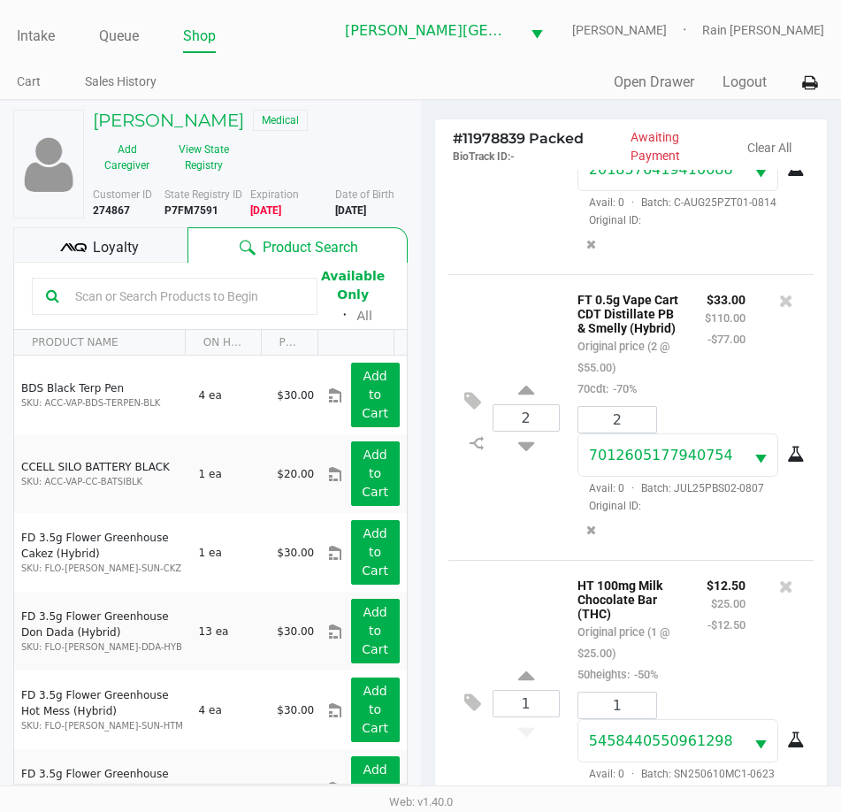
scroll to position [150, 0]
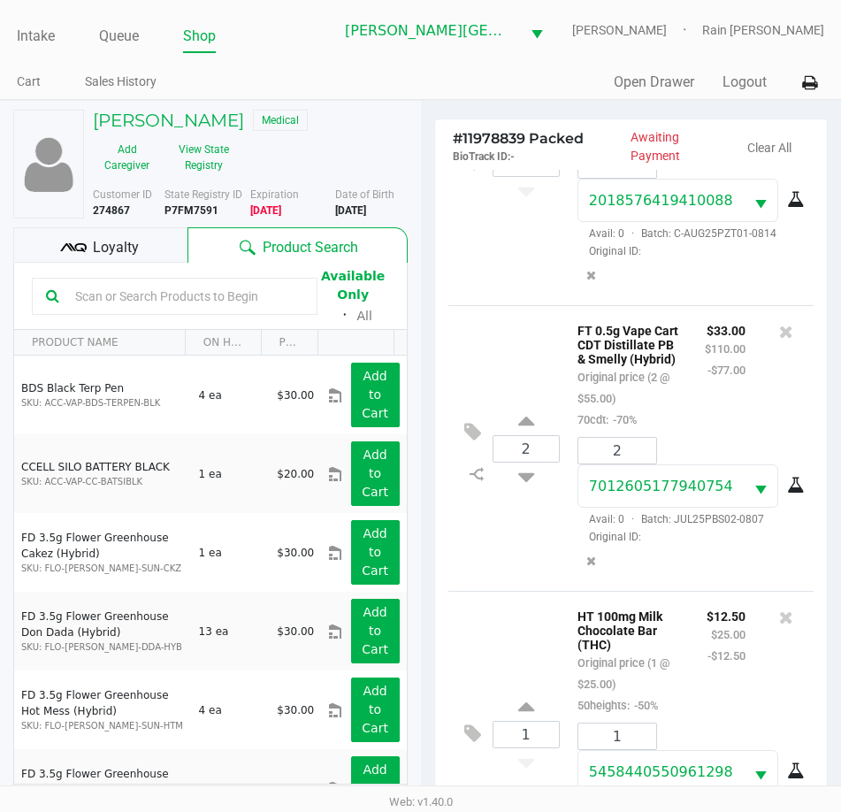
click at [491, 264] on div "1 FT 1g Crumble Pine Zap F2 (Hybrid) Original price (1 @ $65.00) 50monthly: -50…" at bounding box center [632, 162] width 366 height 286
click at [725, 426] on div "$33.00 $110.00 -$77.00" at bounding box center [725, 374] width 67 height 111
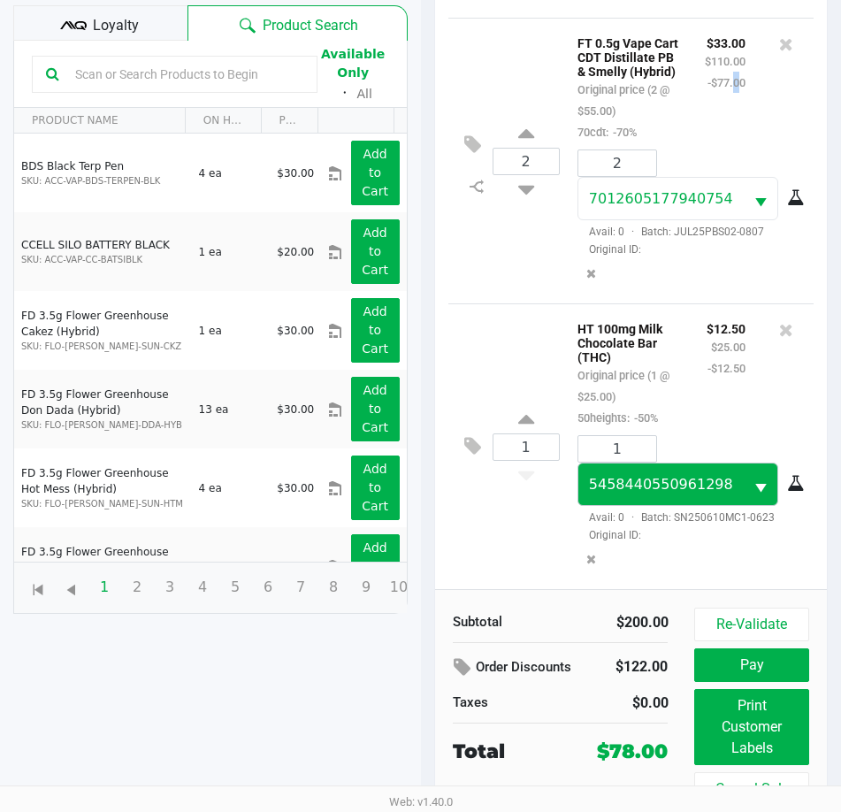
scroll to position [234, 0]
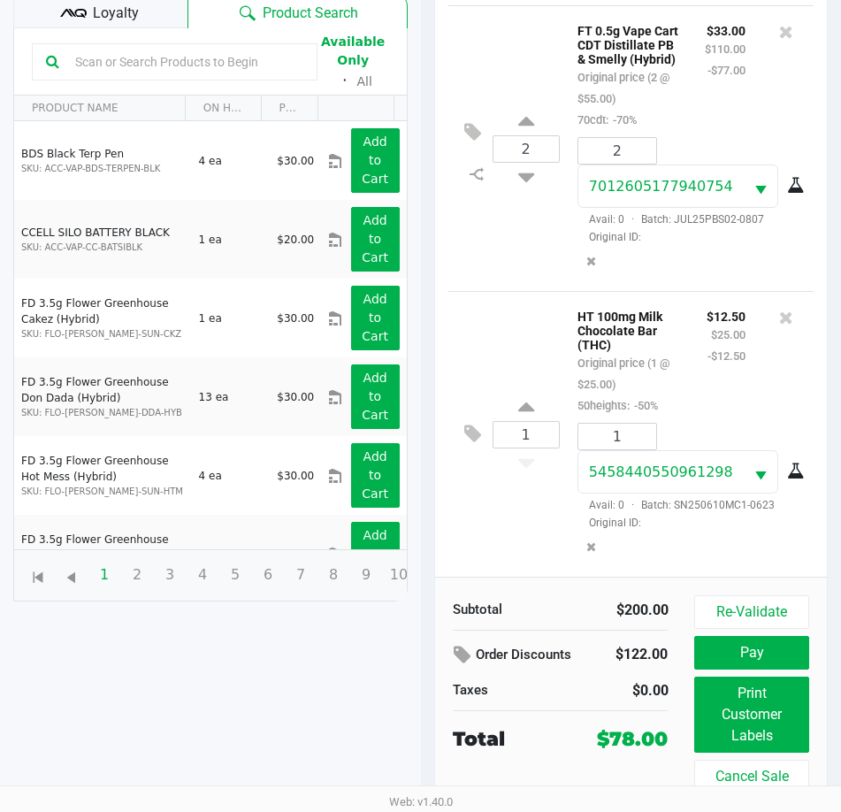
click at [107, 12] on span "Loyalty" at bounding box center [116, 13] width 46 height 21
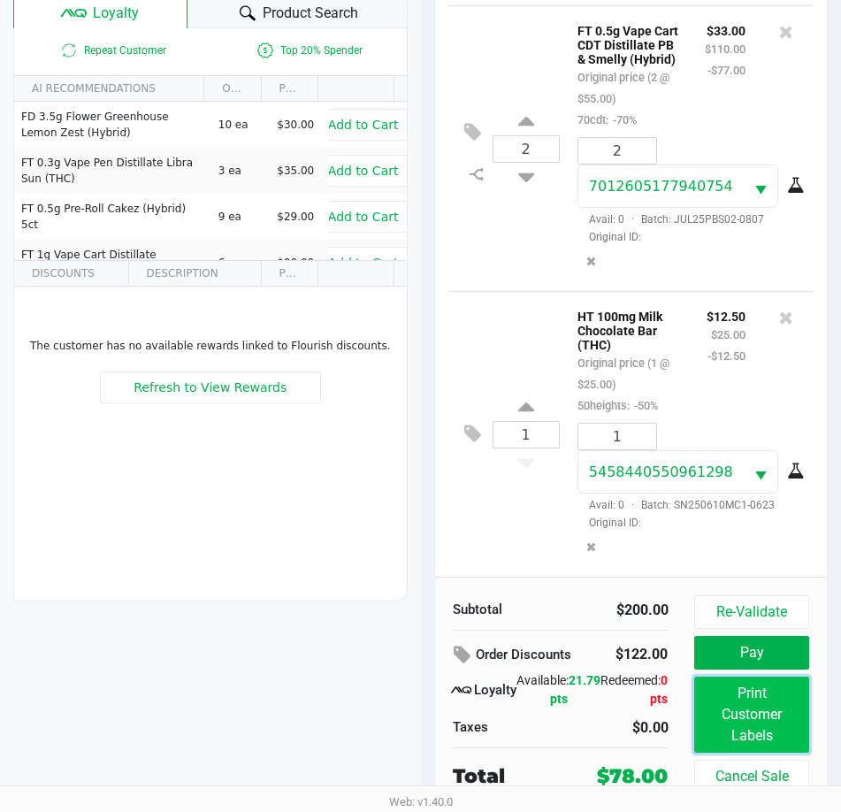
click at [725, 722] on button "Print Customer Labels" at bounding box center [752, 715] width 114 height 76
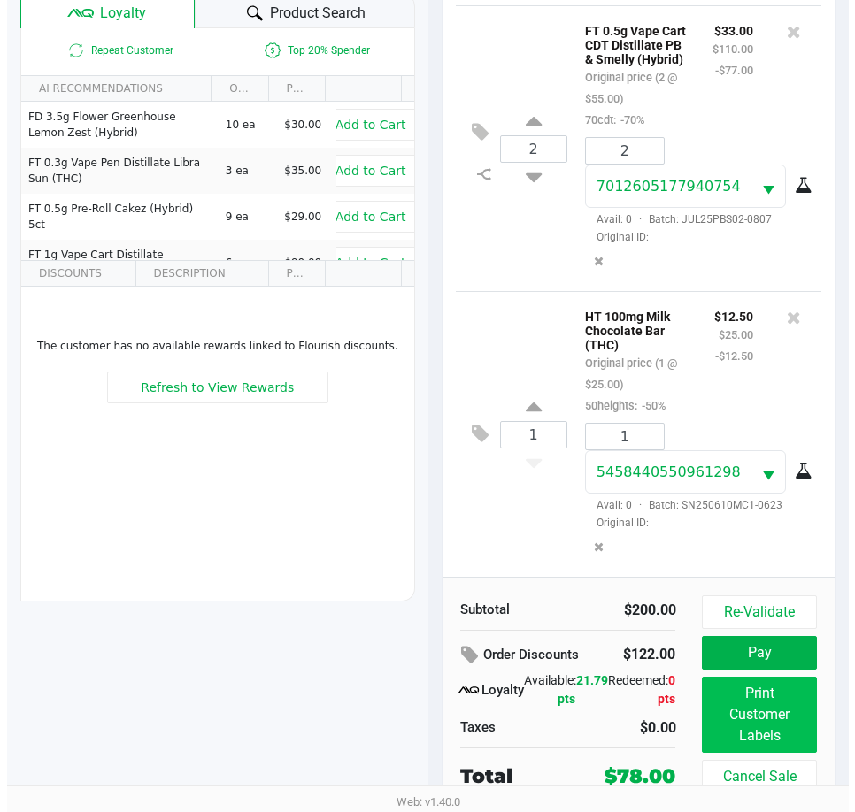
scroll to position [0, 0]
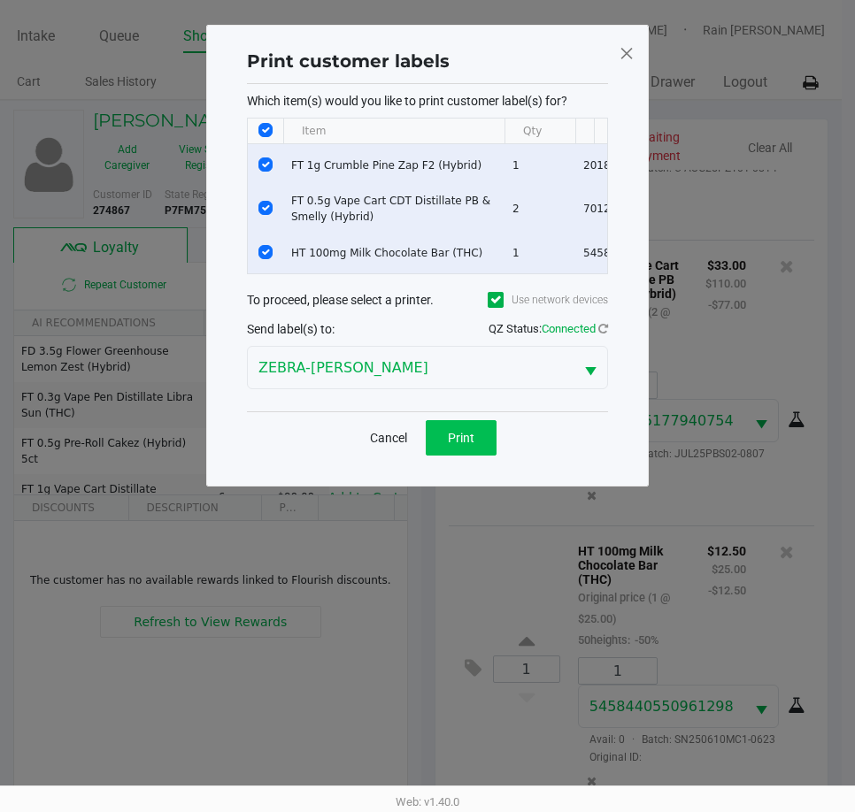
click at [457, 434] on div "Print customer labels Which item(s) would you like to print customer label(s) f…" at bounding box center [427, 255] width 370 height 425
click at [457, 441] on button "Print" at bounding box center [461, 437] width 71 height 35
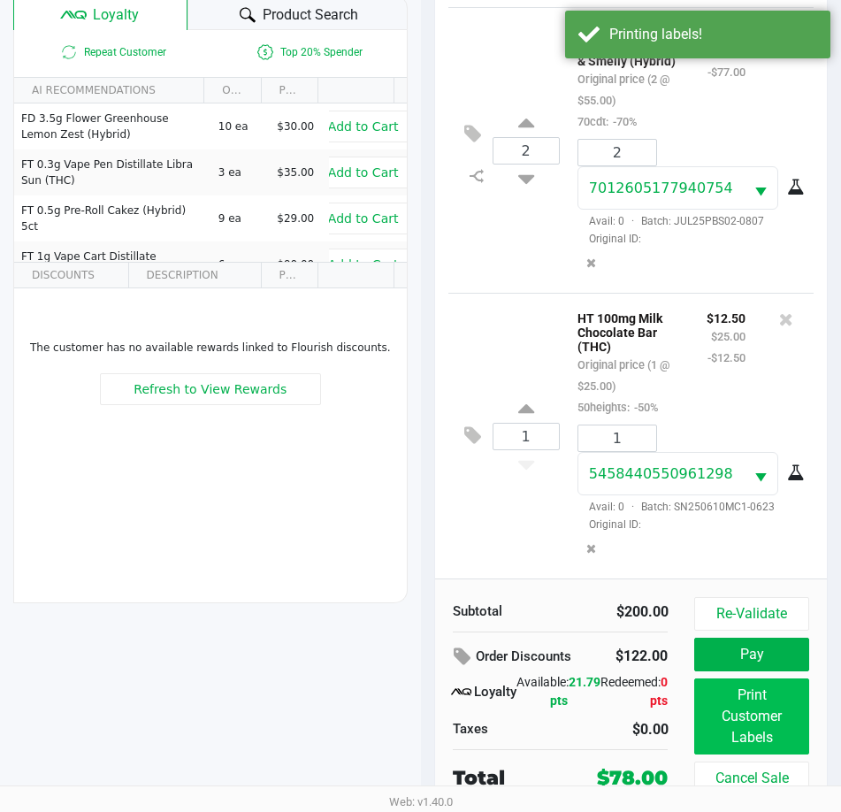
scroll to position [234, 0]
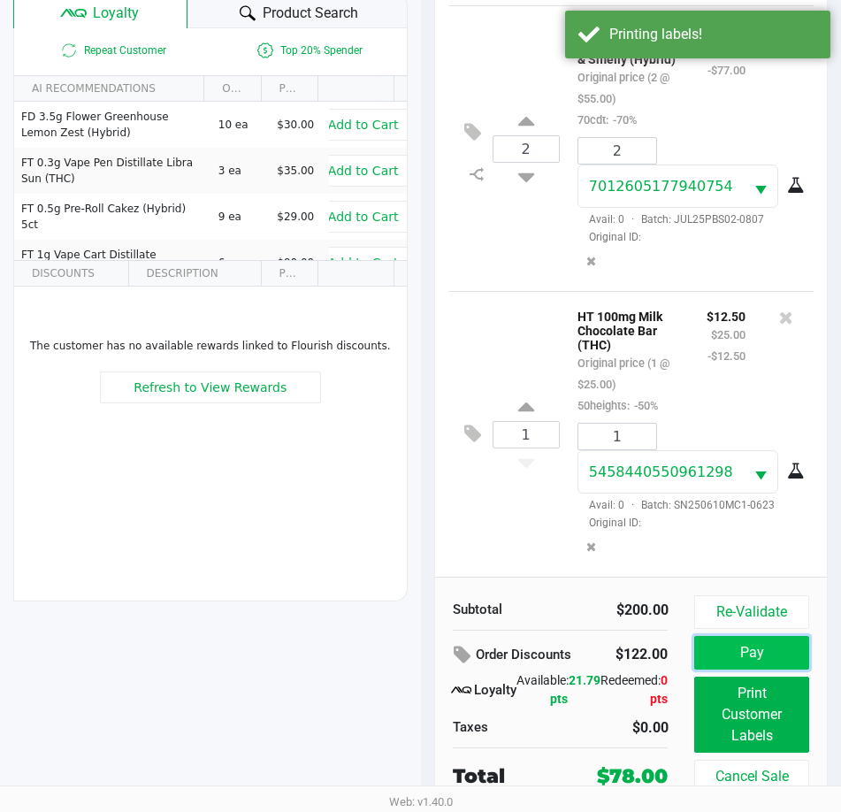
click at [731, 657] on button "Pay" at bounding box center [752, 653] width 114 height 34
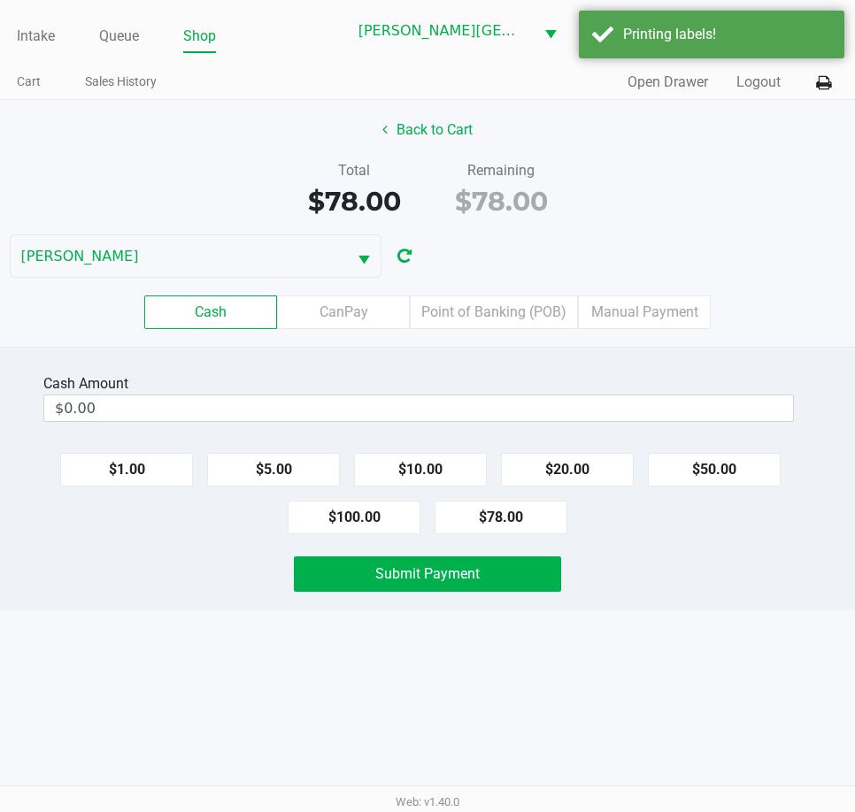
click at [547, 217] on div "$78.00" at bounding box center [501, 201] width 120 height 40
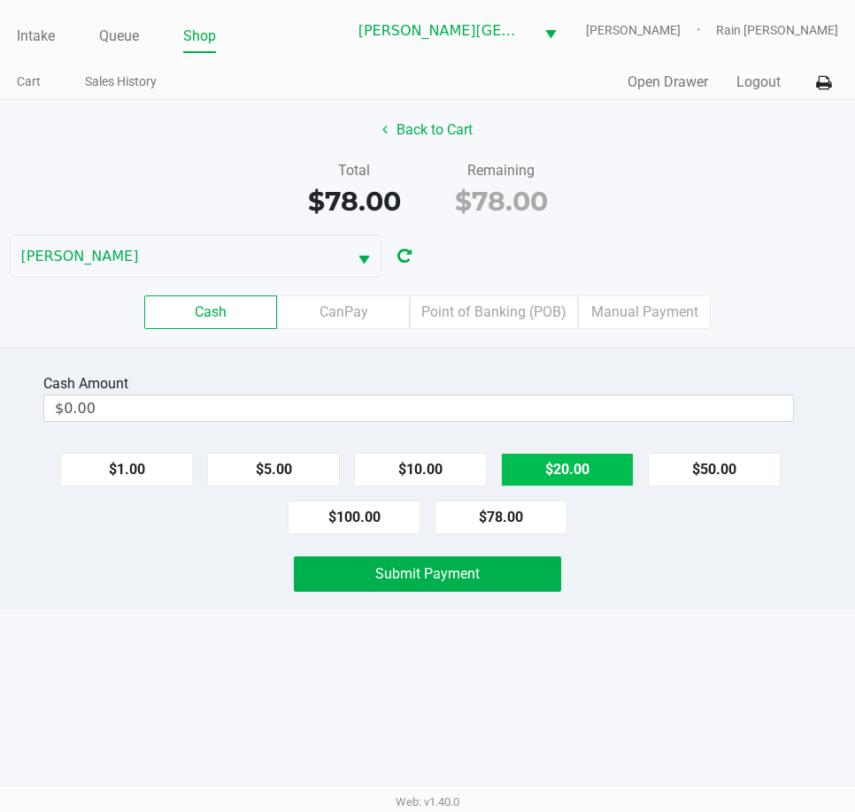
click at [549, 478] on button "$20.00" at bounding box center [567, 470] width 133 height 34
type input "$80.00"
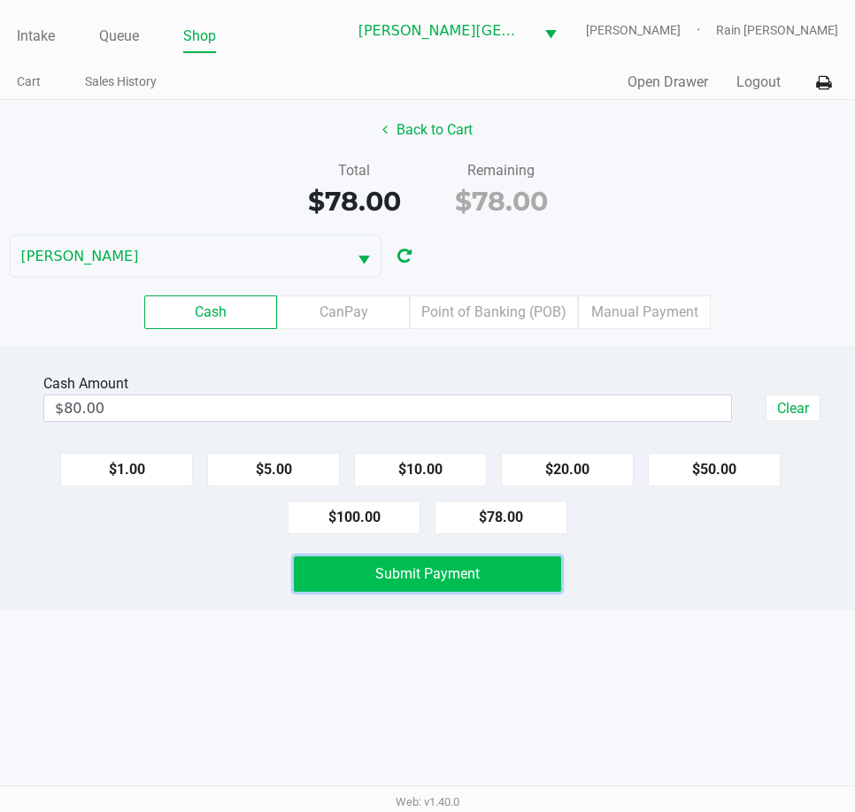
click at [465, 579] on span "Submit Payment" at bounding box center [427, 573] width 104 height 17
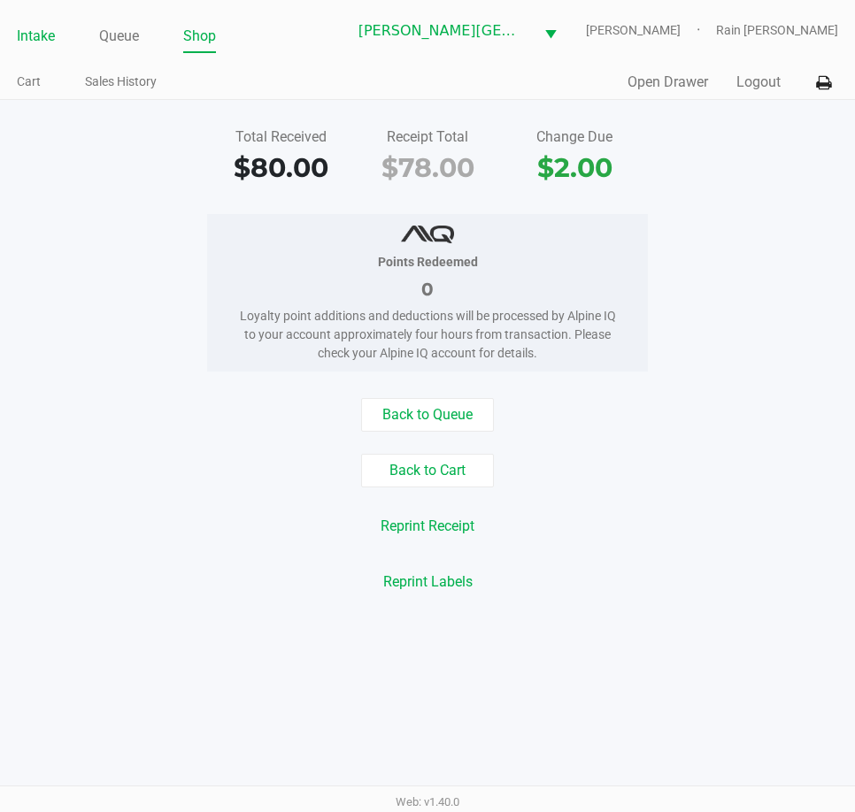
click at [27, 23] on li "Intake" at bounding box center [36, 37] width 38 height 31
click at [28, 35] on link "Intake" at bounding box center [36, 36] width 38 height 25
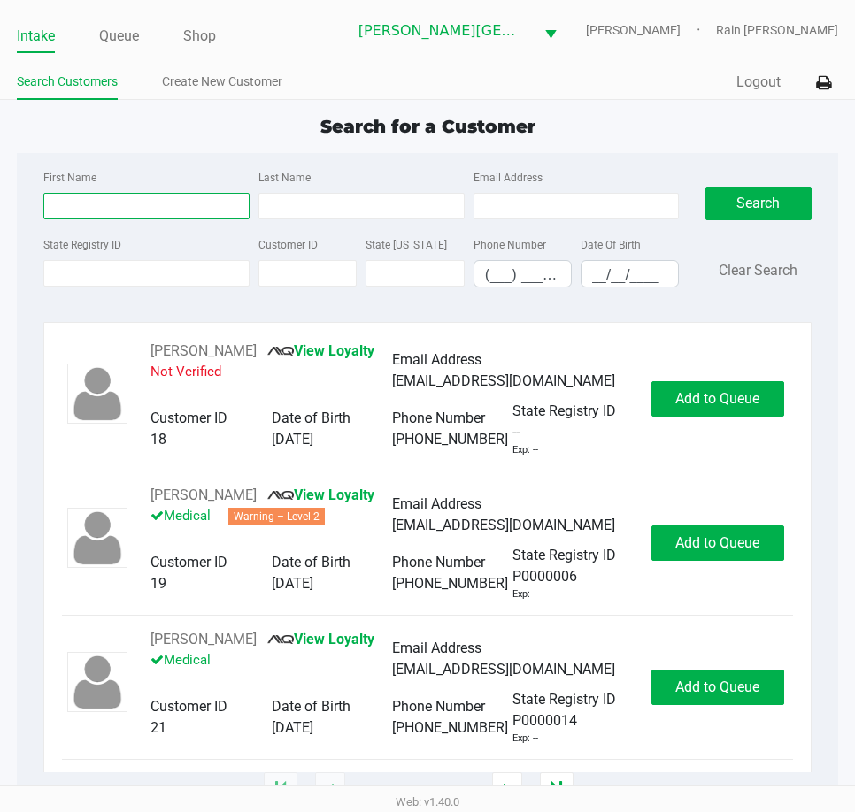
click at [111, 211] on input "First Name" at bounding box center [146, 206] width 206 height 27
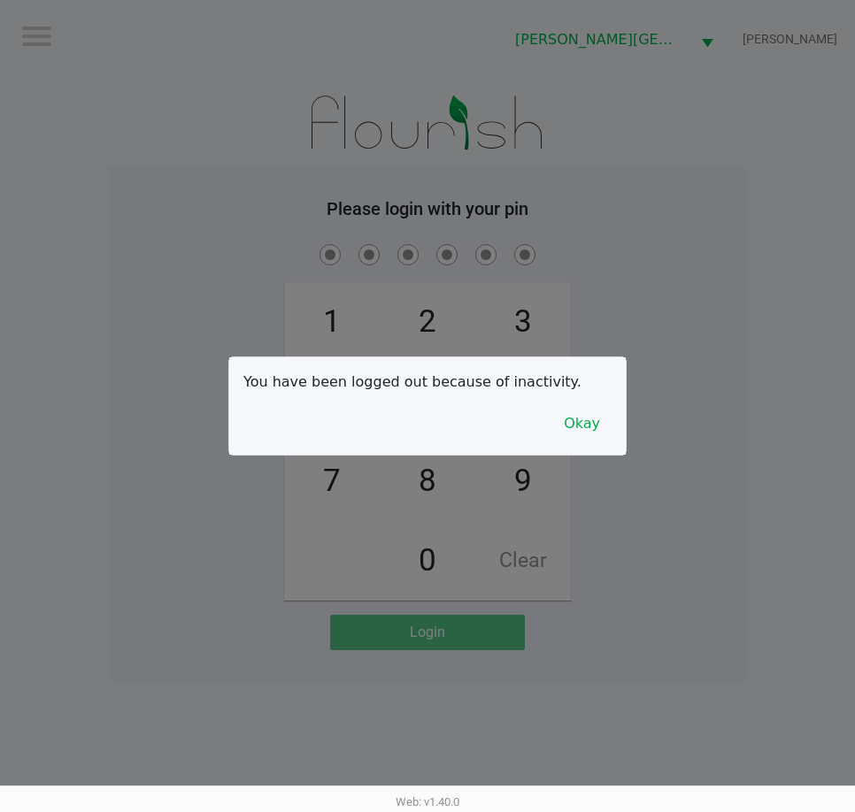
click at [582, 442] on div "You have been logged out because of inactivity. Okay" at bounding box center [427, 405] width 396 height 97
click at [587, 430] on button "Okay" at bounding box center [581, 424] width 59 height 34
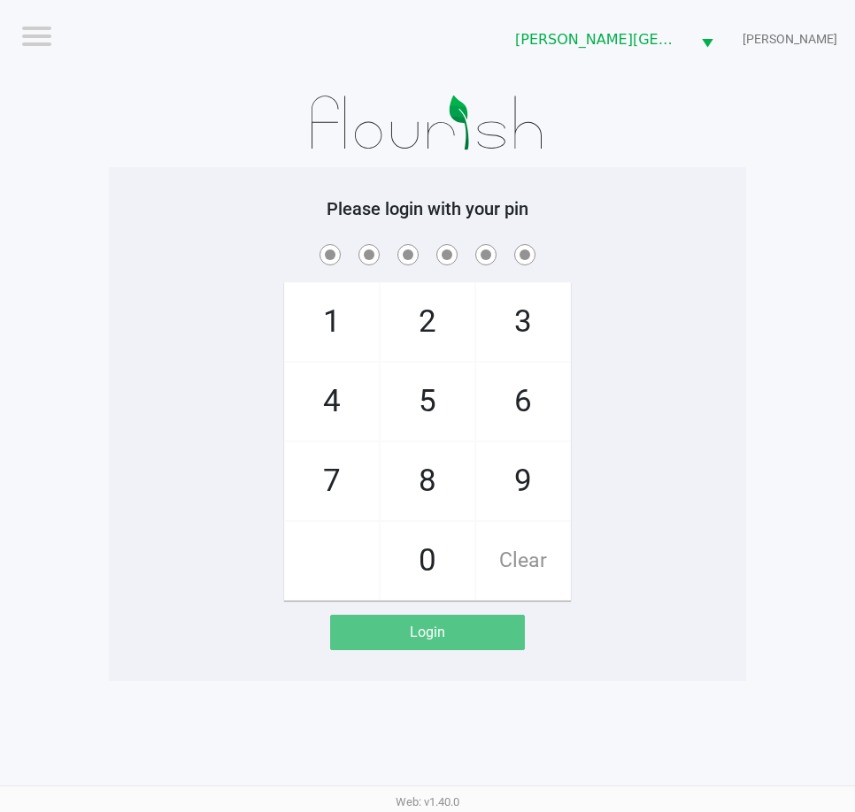
click at [689, 453] on div "1 4 7 2 5 8 0 3 6 9 Clear" at bounding box center [427, 421] width 637 height 360
checkbox input "true"
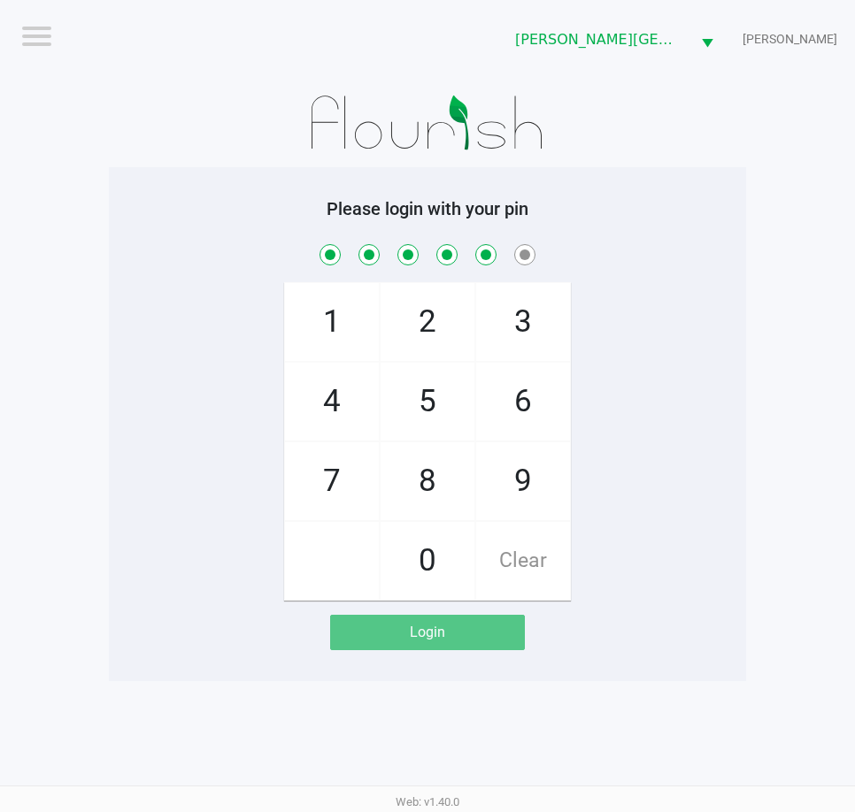
checkbox input "true"
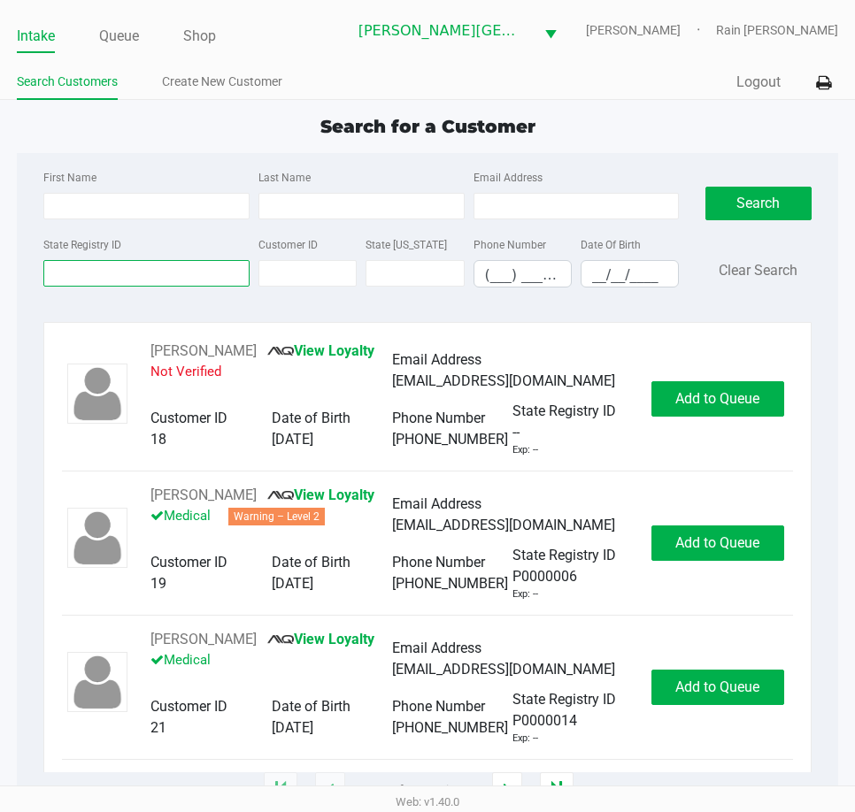
click at [122, 263] on input "State Registry ID" at bounding box center [146, 273] width 206 height 27
click at [123, 273] on input "State Registry ID" at bounding box center [146, 273] width 206 height 27
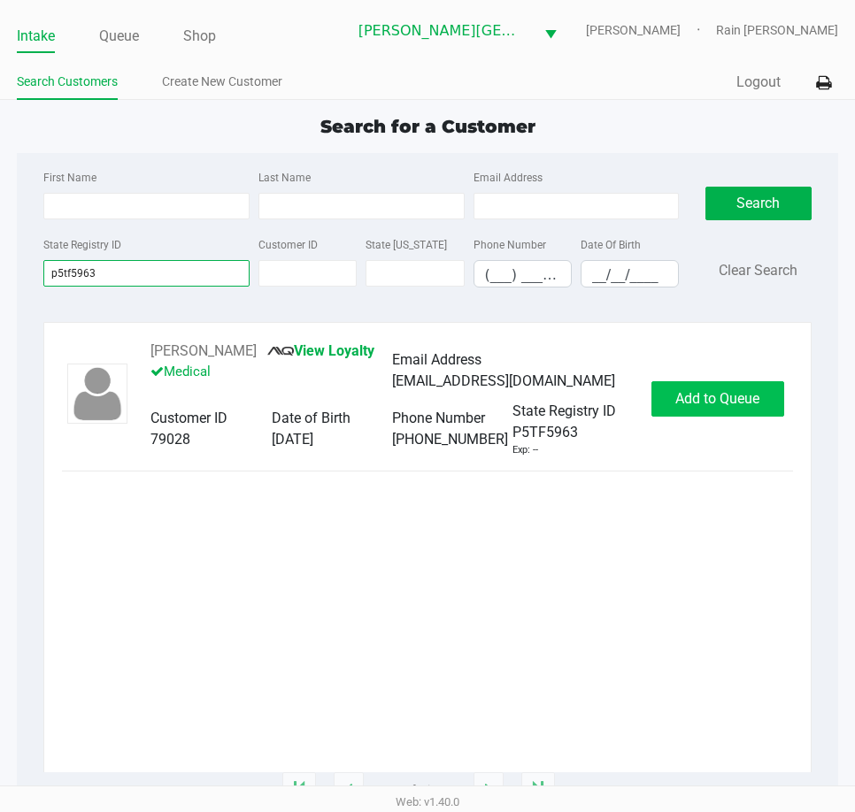
type input "p5tf5963"
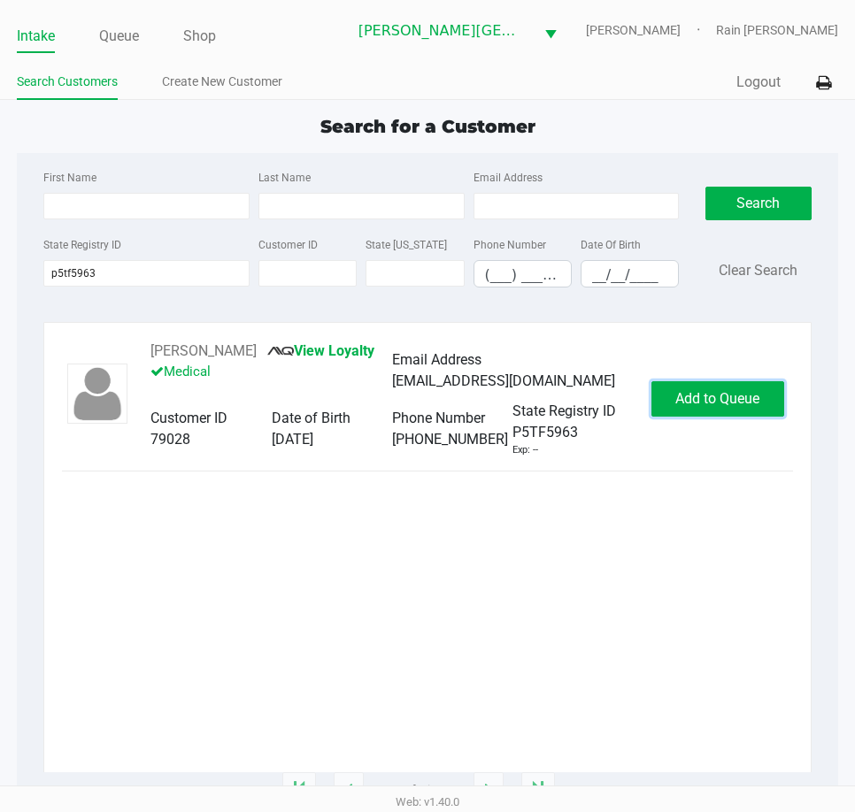
click at [693, 396] on span "Add to Queue" at bounding box center [717, 398] width 84 height 17
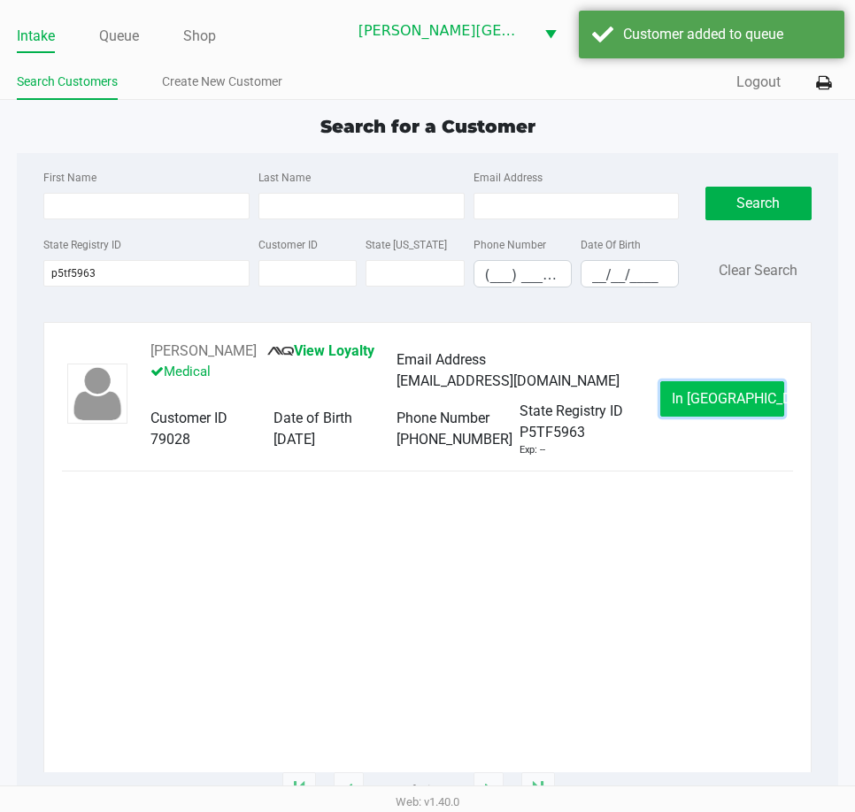
click at [689, 395] on button "In [GEOGRAPHIC_DATA]" at bounding box center [722, 398] width 124 height 35
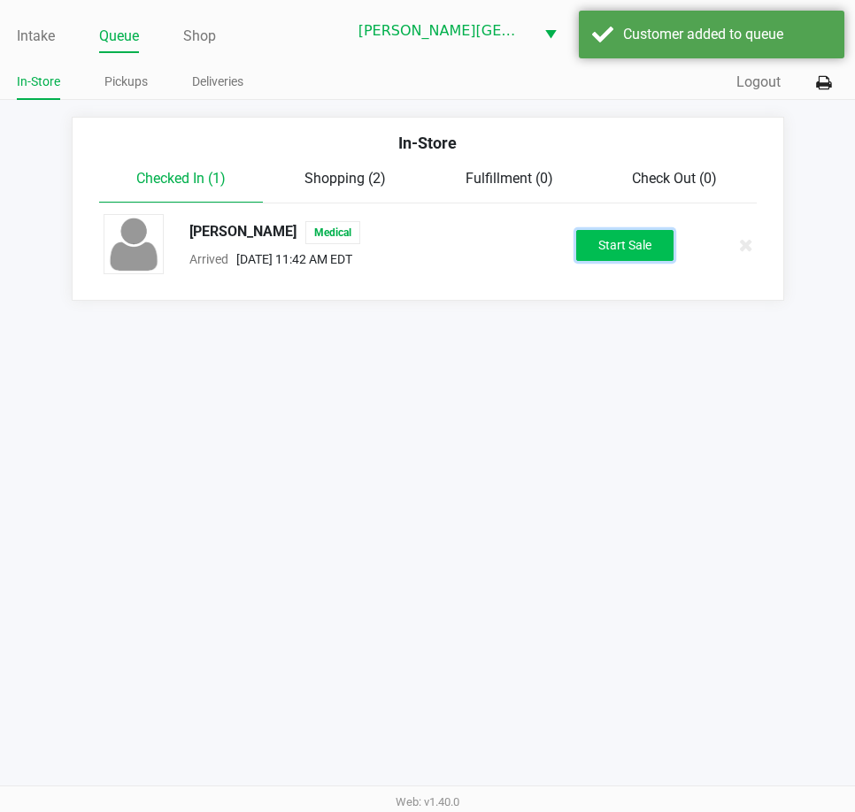
click at [646, 240] on button "Start Sale" at bounding box center [624, 245] width 97 height 31
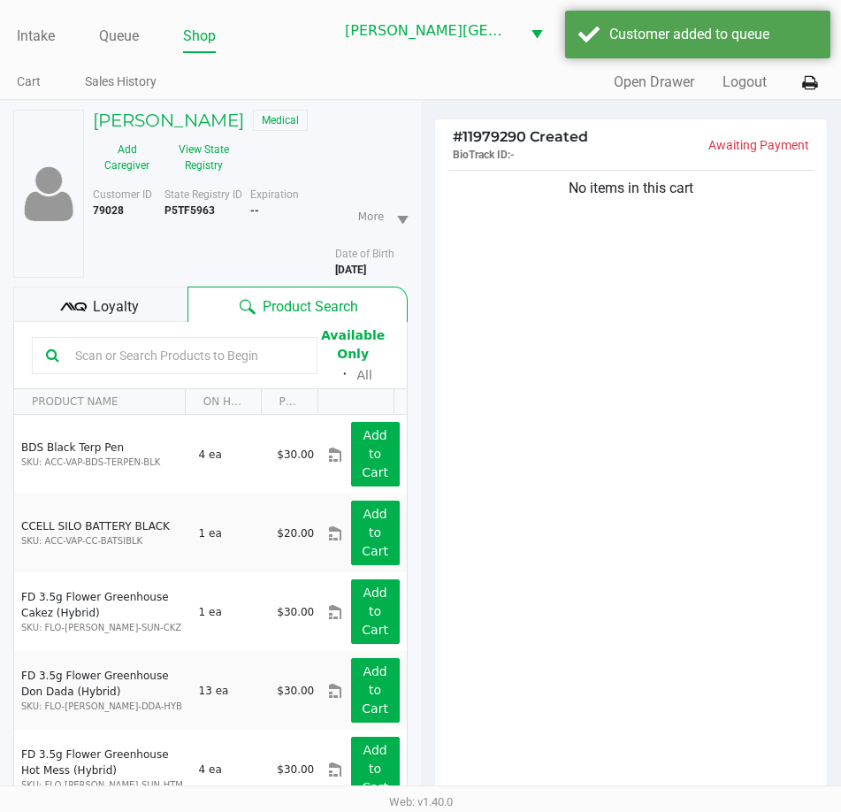
click at [156, 308] on div "Loyalty" at bounding box center [100, 304] width 174 height 35
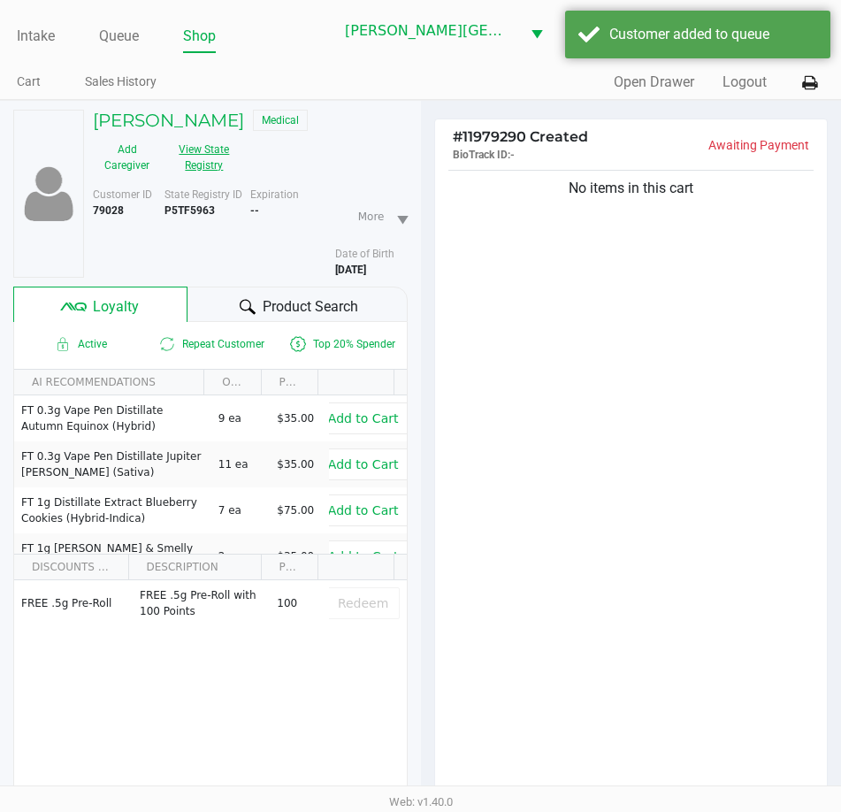
click at [196, 161] on button "View State Registry" at bounding box center [199, 157] width 76 height 44
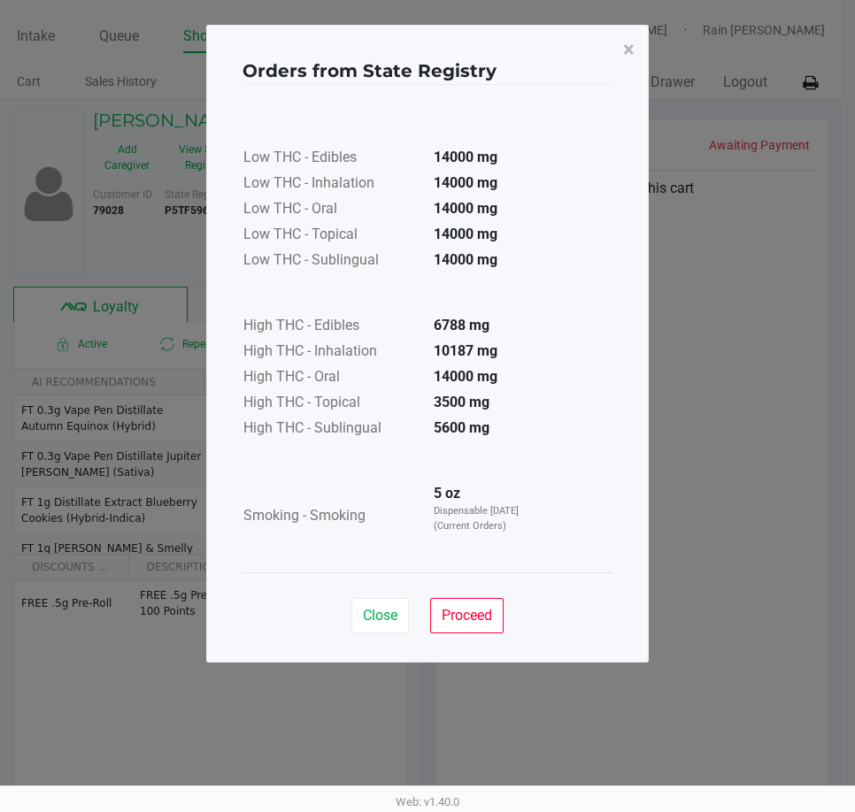
click at [452, 597] on div "Close Proceed" at bounding box center [427, 608] width 370 height 72
click at [449, 602] on button "Proceed" at bounding box center [466, 615] width 73 height 35
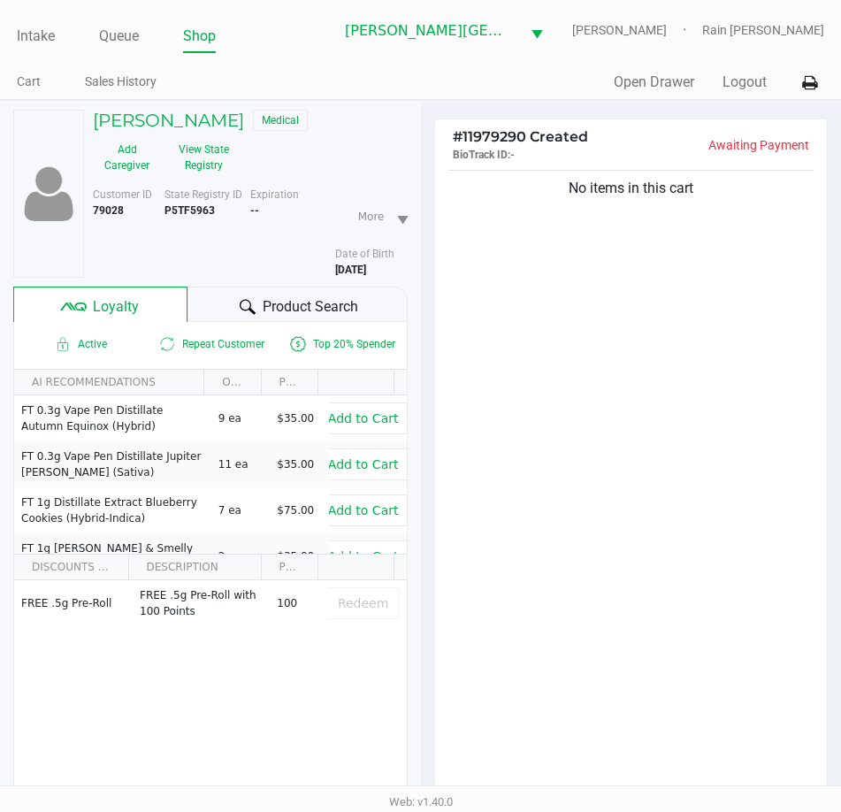
click at [541, 553] on div "No items in this cart" at bounding box center [631, 486] width 393 height 641
click at [547, 556] on div "No items in this cart" at bounding box center [631, 486] width 393 height 641
click at [712, 228] on div "No items in this cart" at bounding box center [631, 486] width 393 height 641
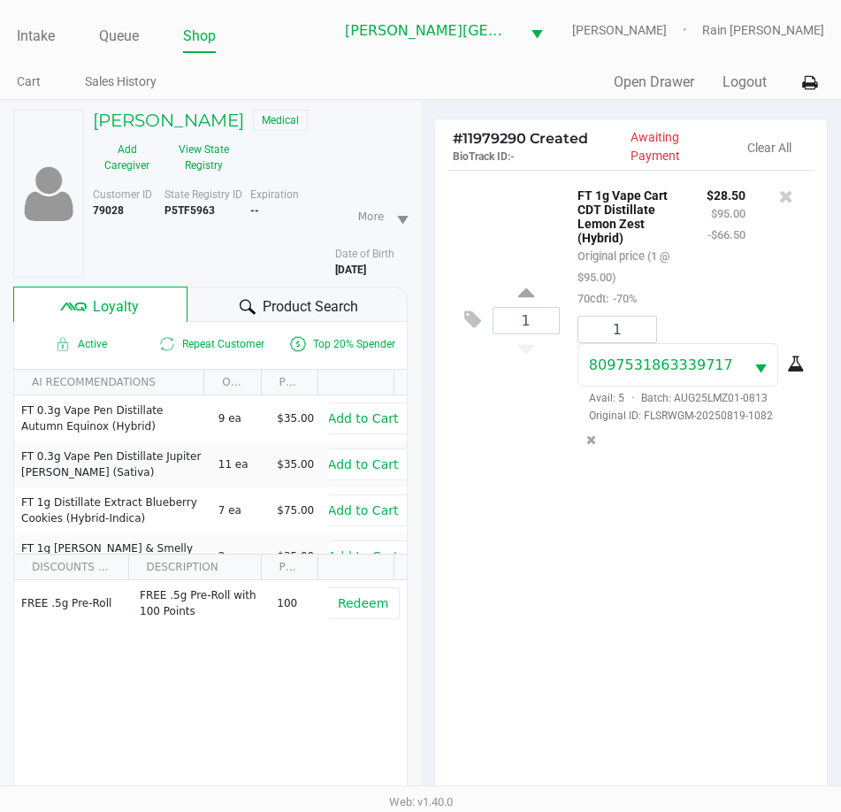
click at [583, 633] on div "1 FT 1g Vape Cart CDT Distillate Lemon Zest (Hybrid) Original price (1 @ $95.00…" at bounding box center [631, 490] width 393 height 641
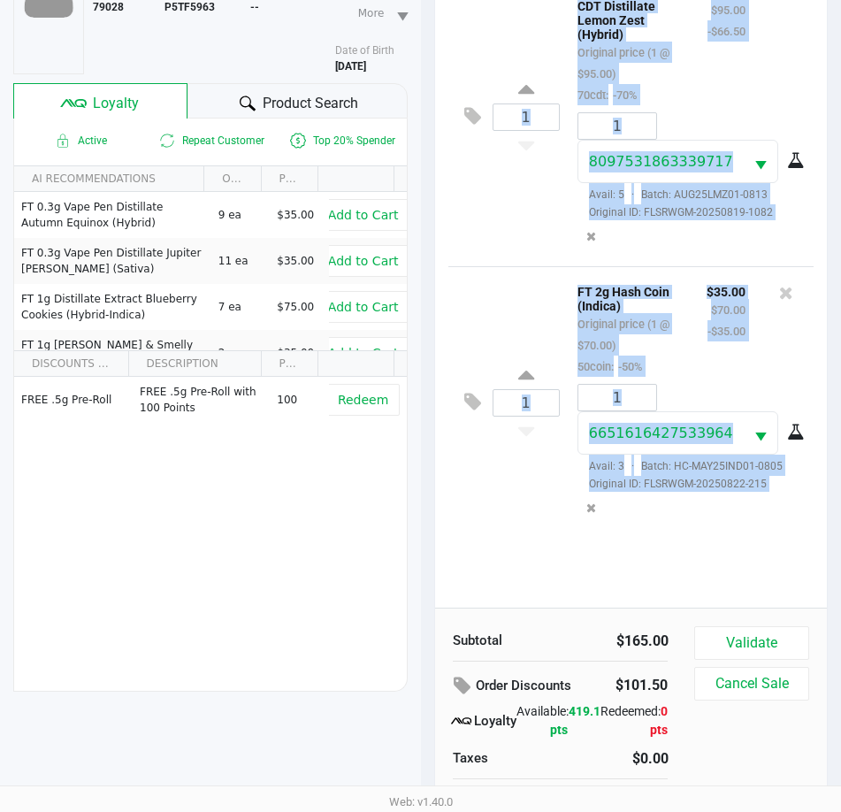
scroll to position [232, 0]
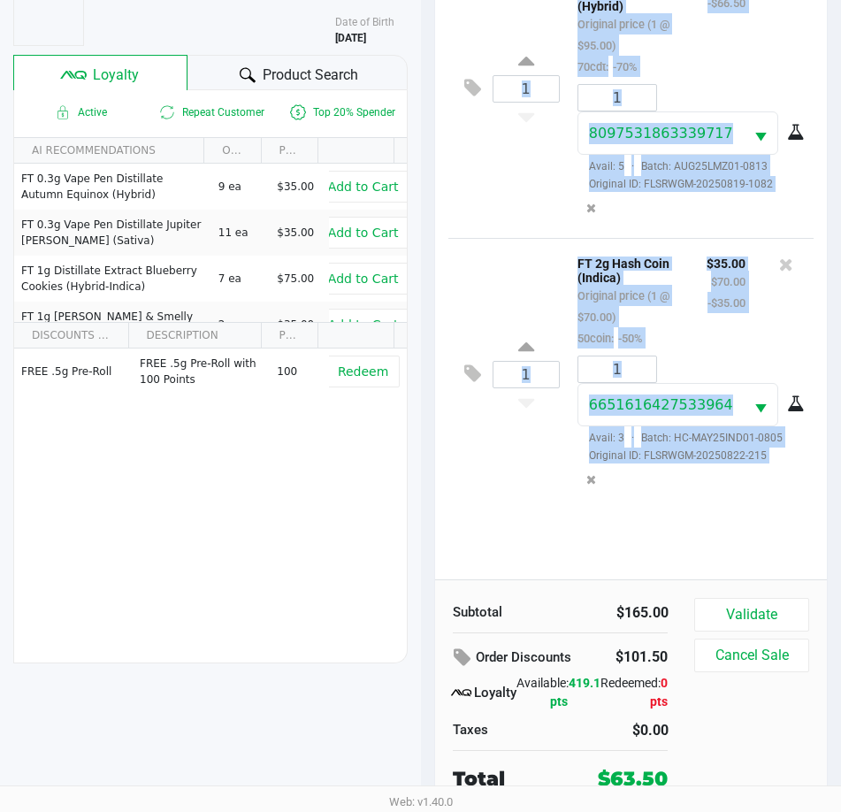
click at [598, 546] on div "1 FT 1g Vape Cart CDT Distillate Lemon Zest (Hybrid) Original price (1 @ $95.00…" at bounding box center [631, 258] width 393 height 641
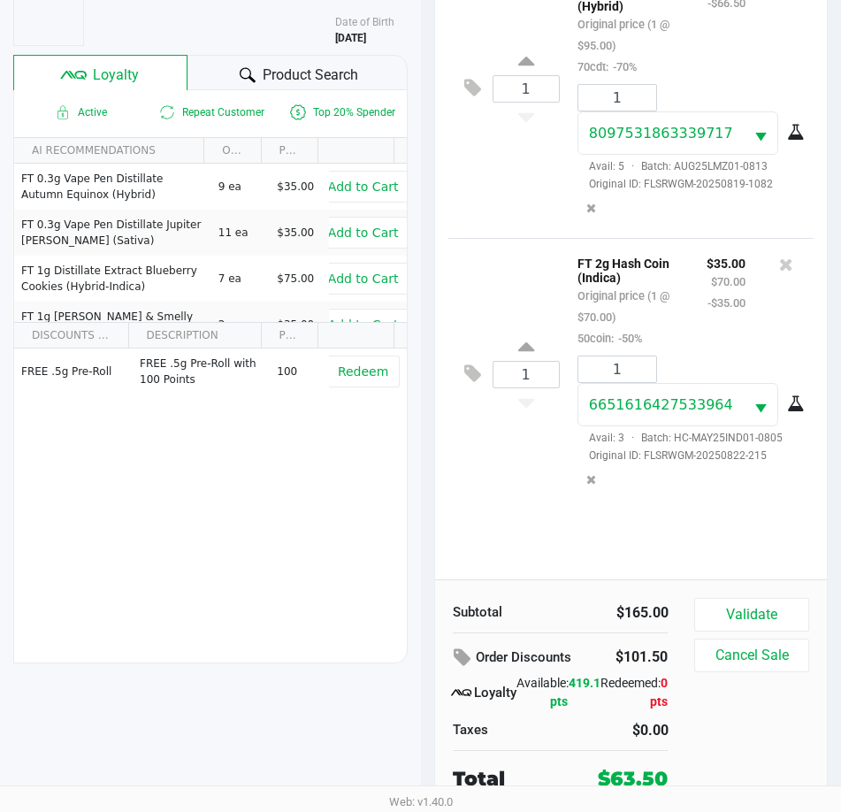
click at [572, 656] on div "Order Discounts" at bounding box center [520, 658] width 135 height 32
click at [676, 493] on div "1 6651616427533964 Avail: 3 · Batch: HC-MAY25IND01-0805 Original ID: FLSRWGM-20…" at bounding box center [688, 426] width 249 height 141
click at [730, 608] on button "Validate" at bounding box center [752, 615] width 114 height 34
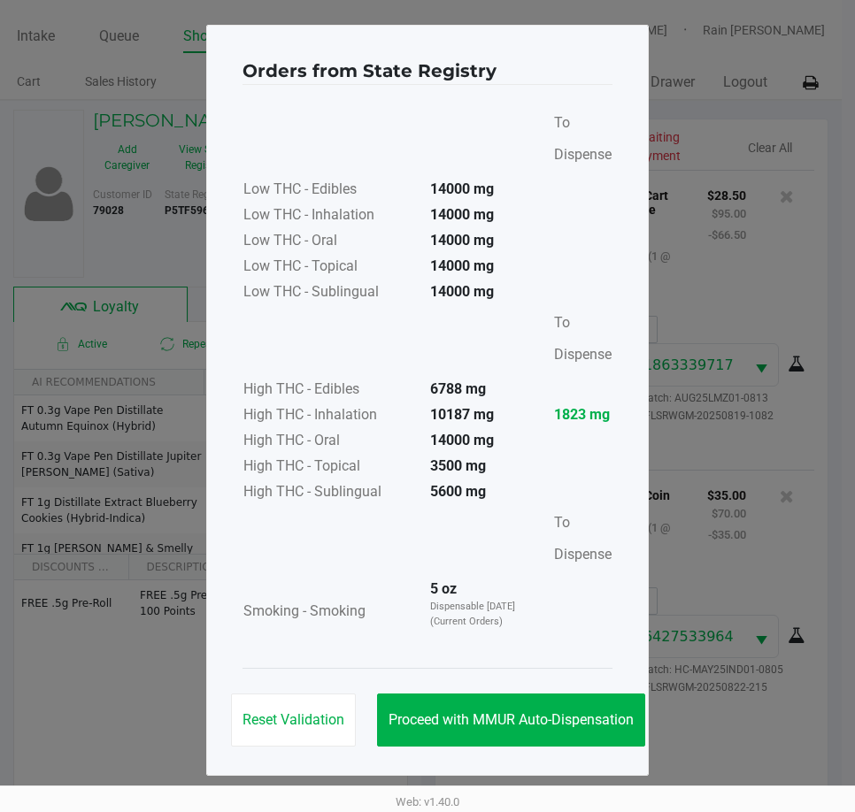
click at [564, 747] on div "Reset Validation Proceed with MMUR Auto-Dispensation" at bounding box center [427, 712] width 370 height 89
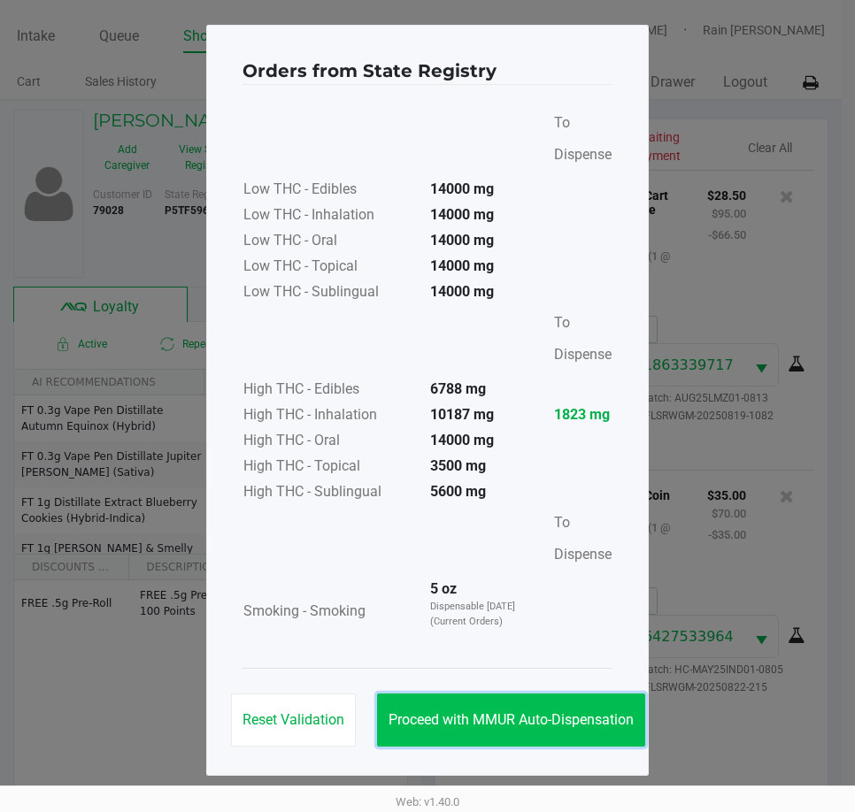
click at [562, 739] on button "Proceed with MMUR Auto-Dispensation" at bounding box center [511, 720] width 268 height 53
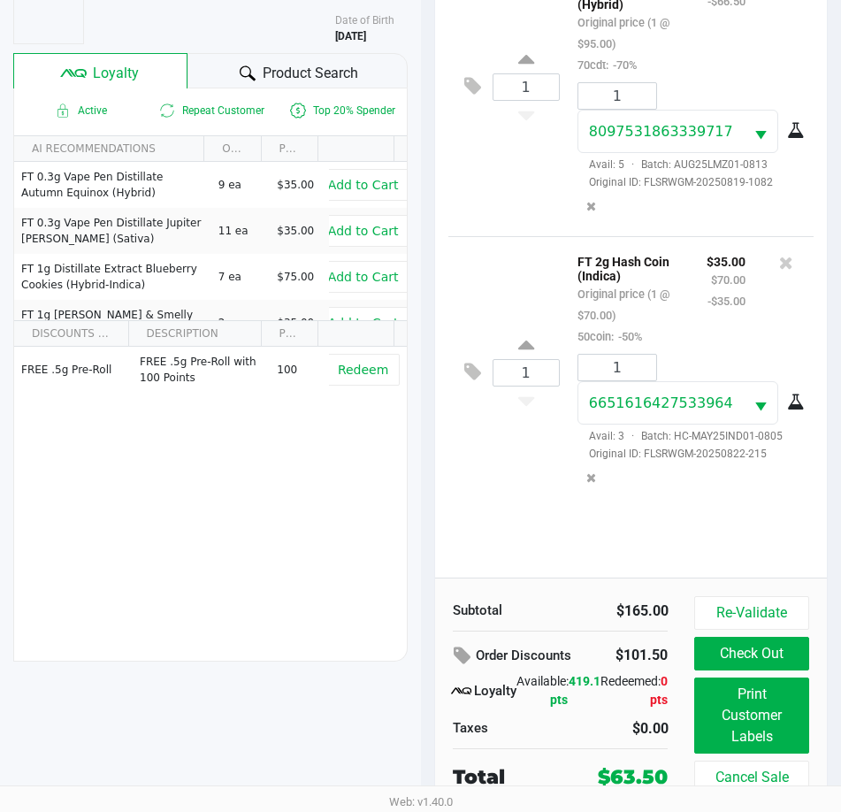
scroll to position [234, 0]
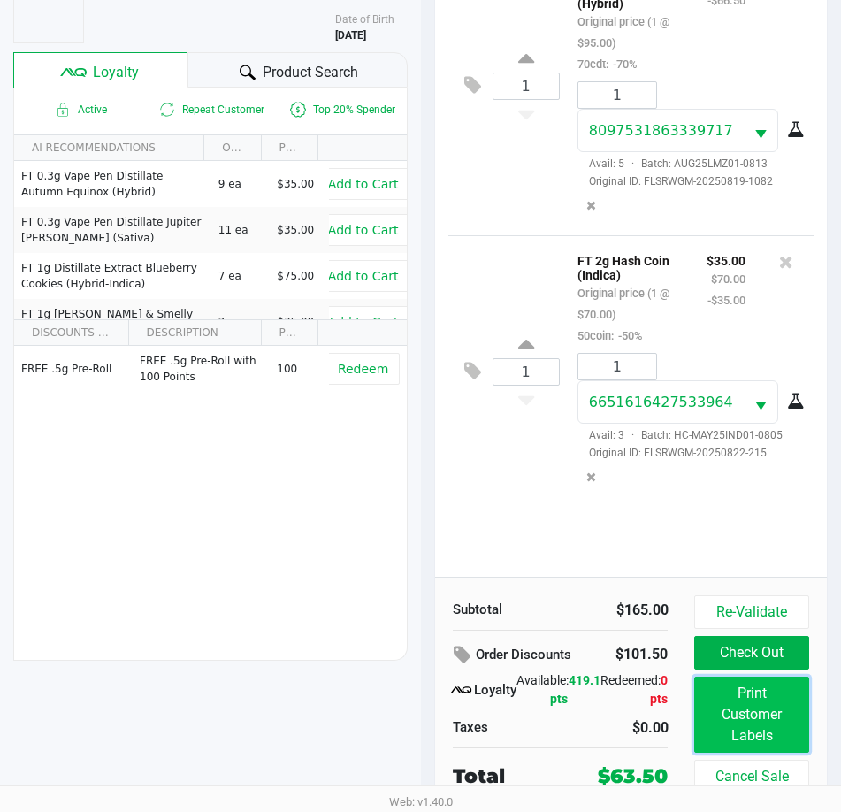
click at [755, 699] on button "Print Customer Labels" at bounding box center [752, 715] width 114 height 76
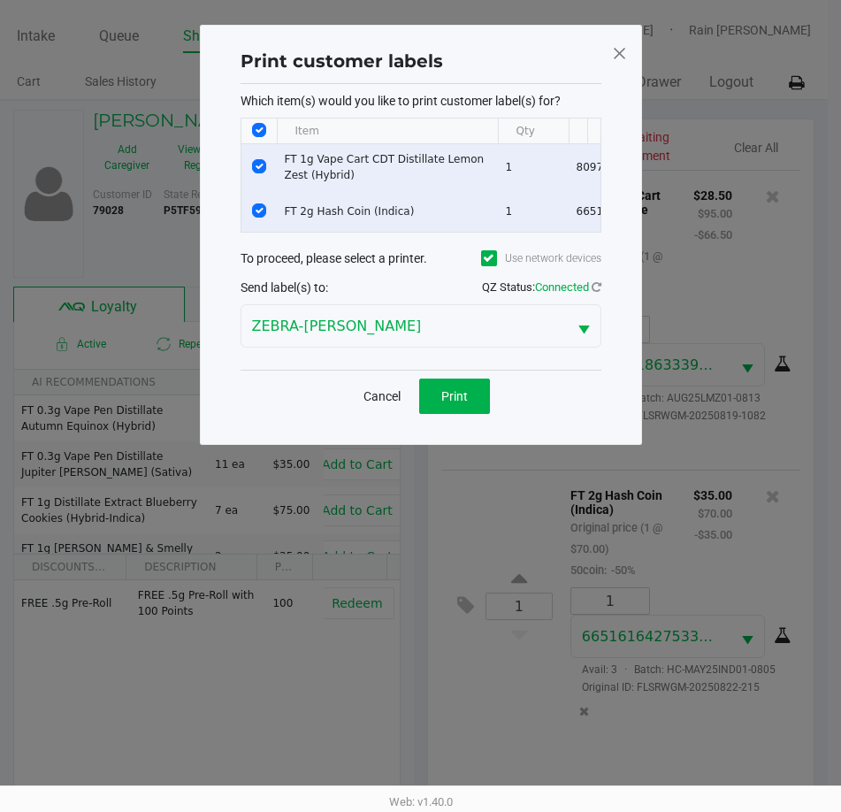
scroll to position [0, 0]
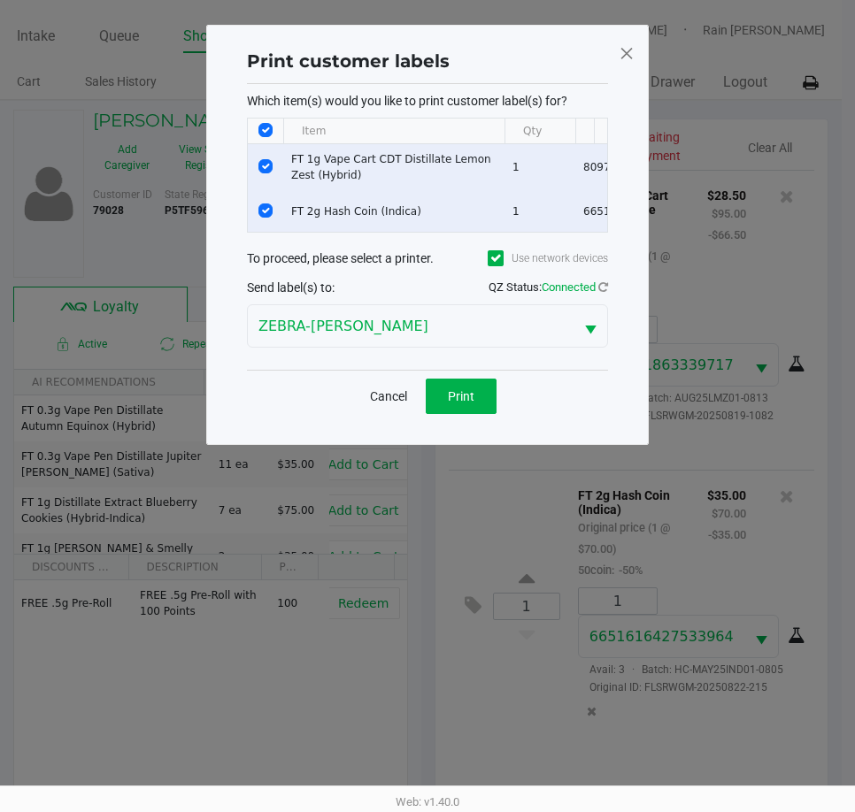
drag, startPoint x: 430, startPoint y: 388, endPoint x: 466, endPoint y: 417, distance: 46.0
click at [435, 392] on div "Cancel Print" at bounding box center [427, 396] width 361 height 52
click at [471, 414] on button "Print" at bounding box center [461, 396] width 71 height 35
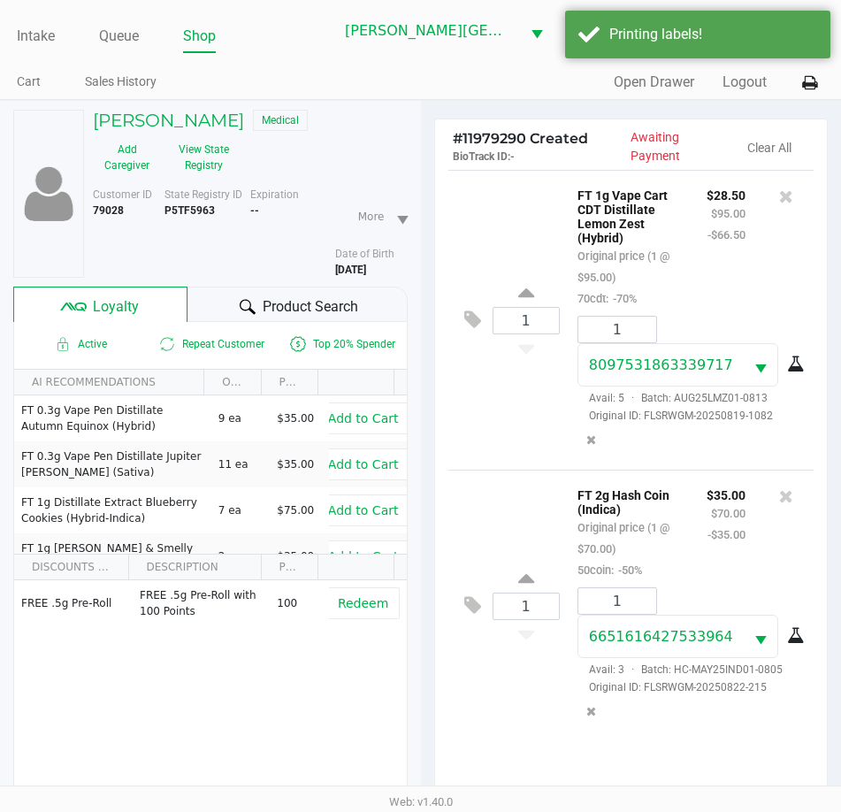
scroll to position [234, 0]
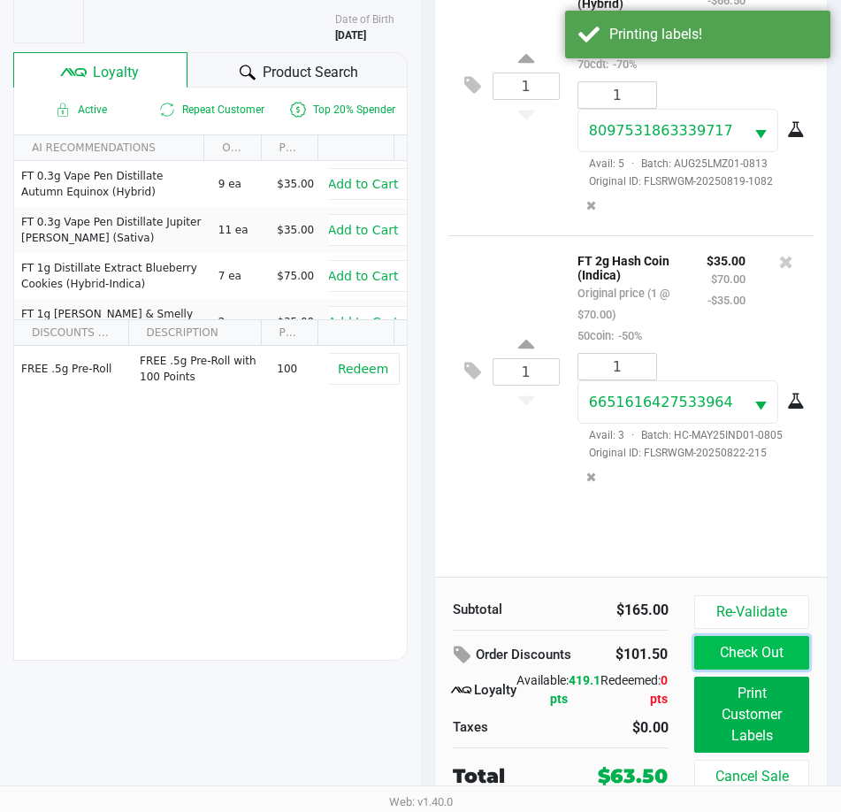
click at [745, 657] on button "Check Out" at bounding box center [752, 653] width 114 height 34
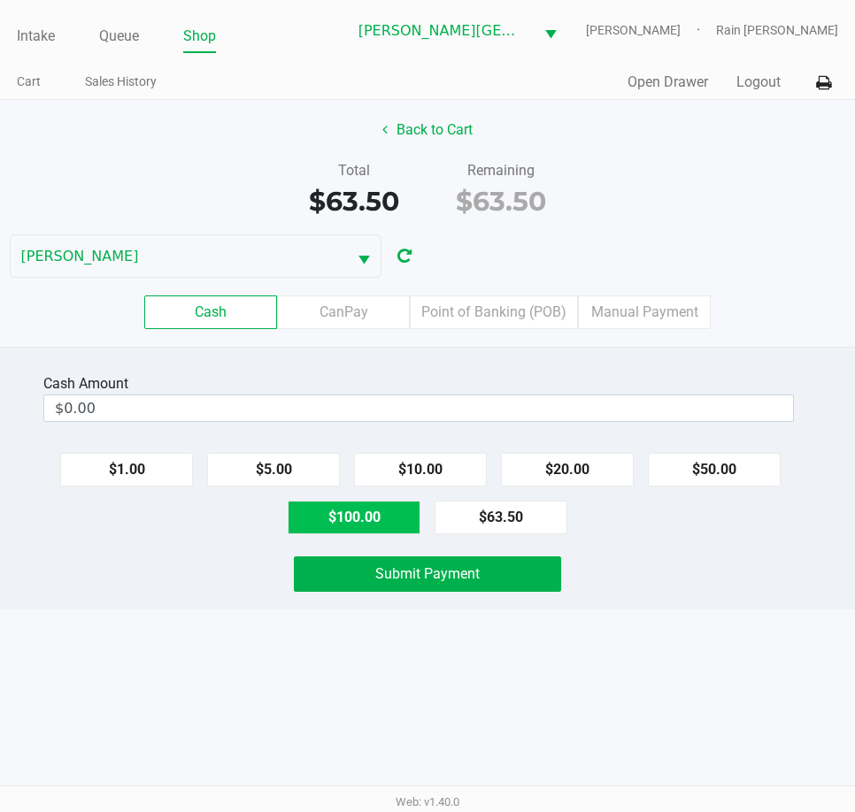
drag, startPoint x: 373, startPoint y: 516, endPoint x: 372, endPoint y: 542, distance: 26.6
click at [372, 516] on button "$100.00" at bounding box center [354, 518] width 133 height 34
type input "$100.00"
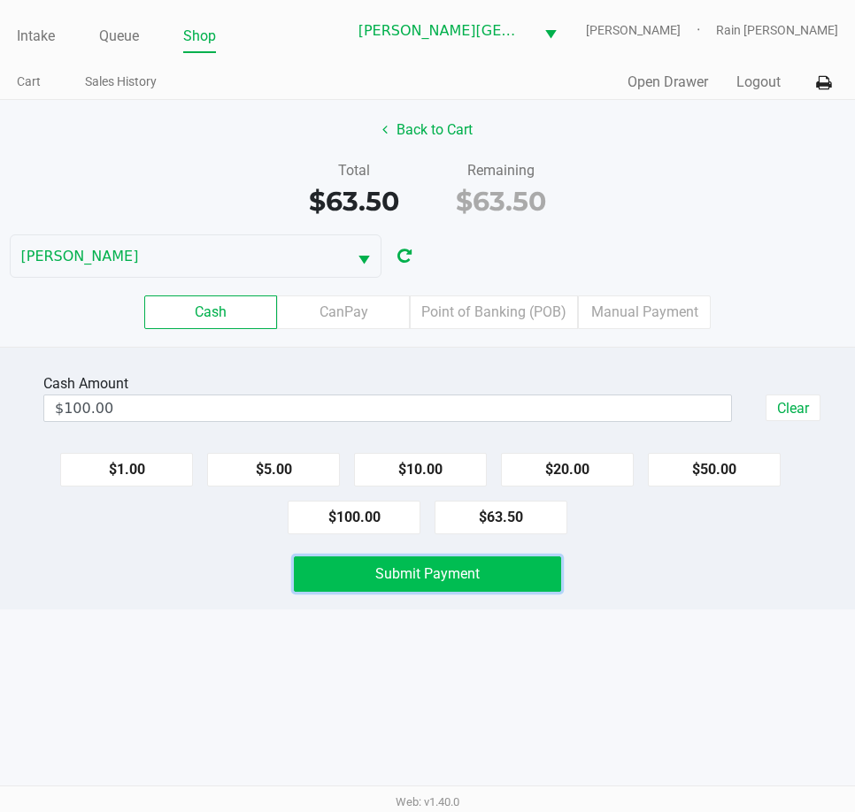
click at [379, 572] on span "Submit Payment" at bounding box center [427, 573] width 104 height 17
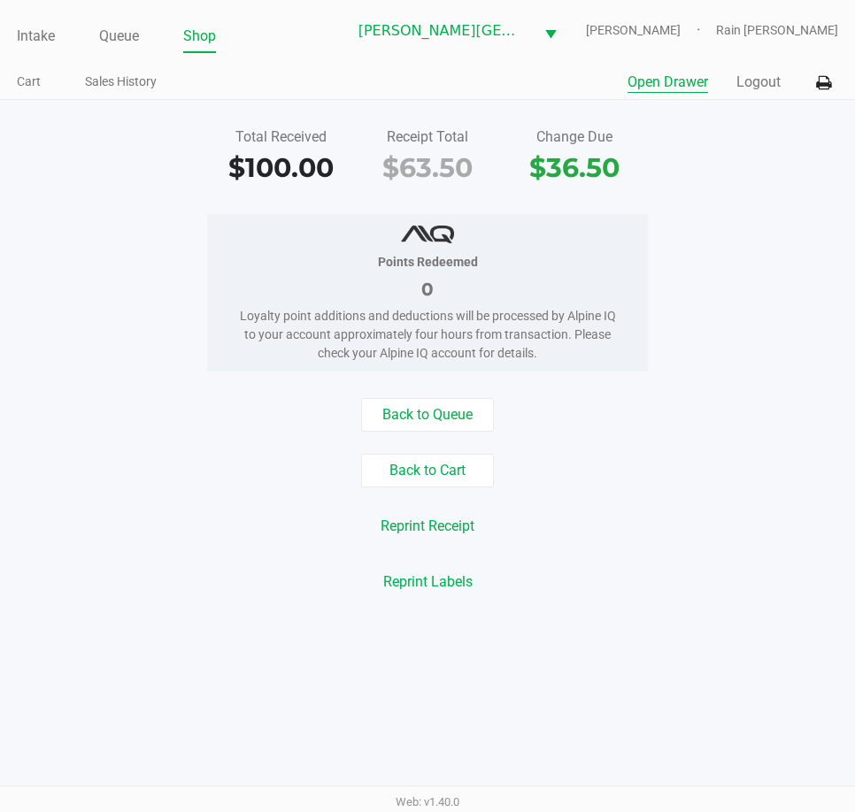
click at [669, 76] on button "Open Drawer" at bounding box center [667, 82] width 81 height 21
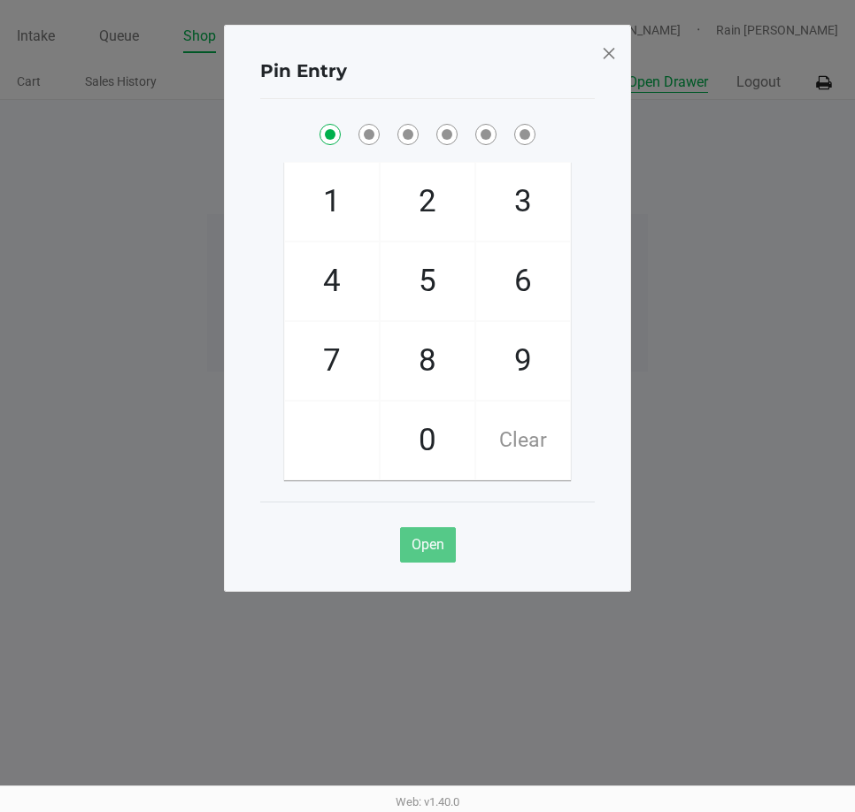
checkbox input "true"
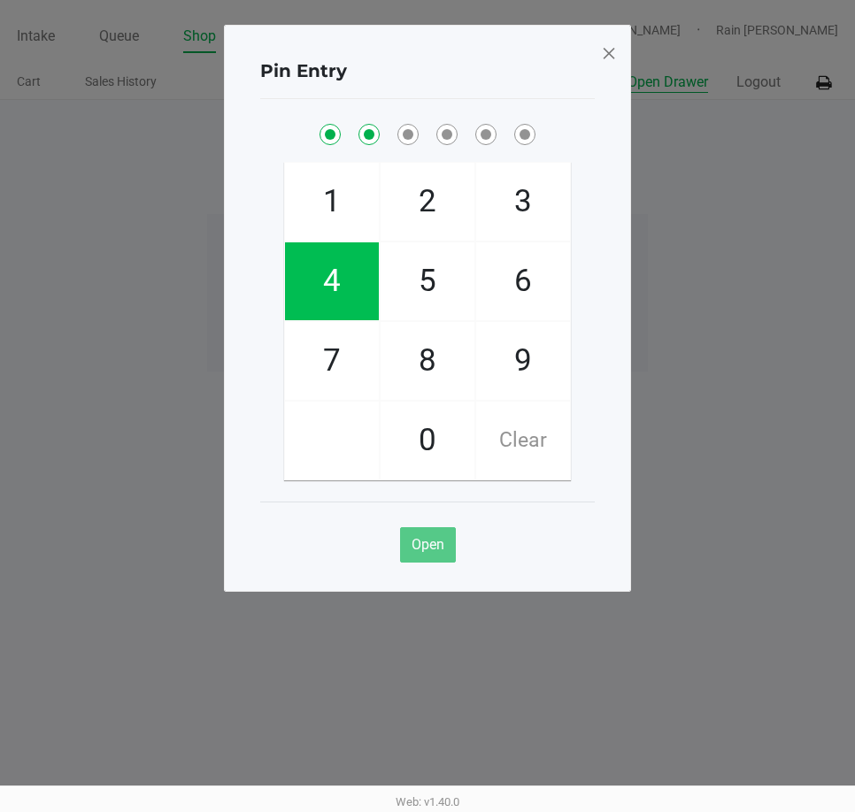
checkbox input "true"
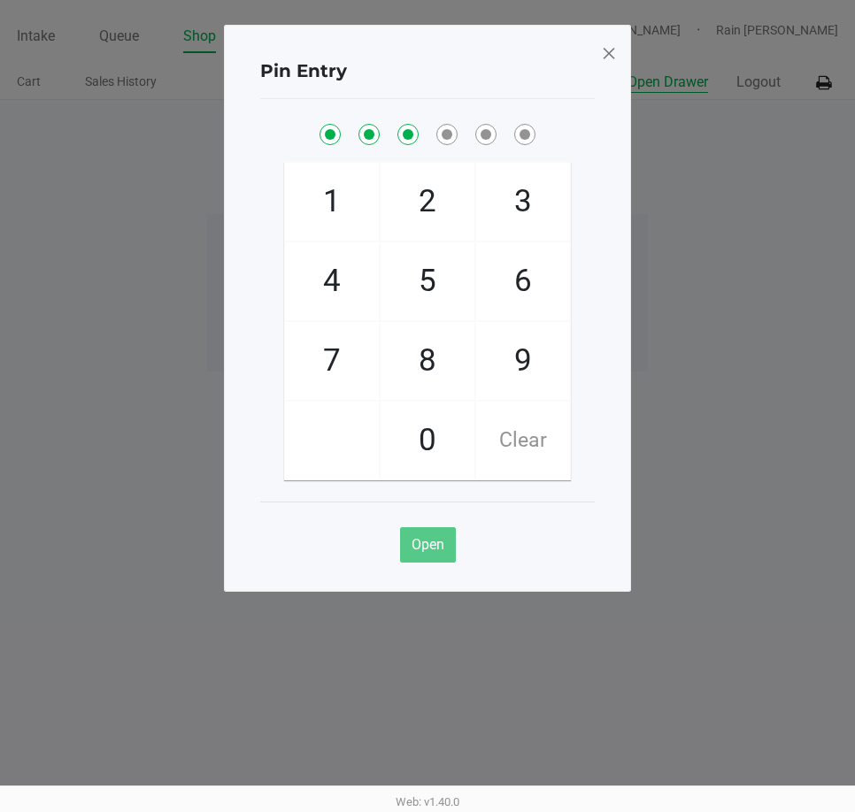
checkbox input "true"
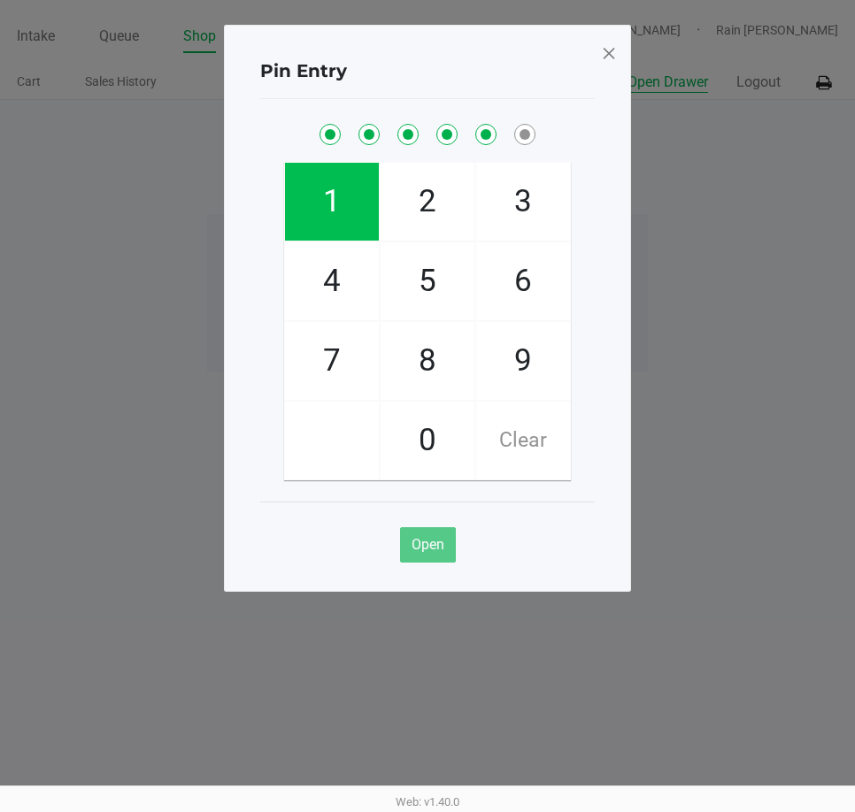
checkbox input "true"
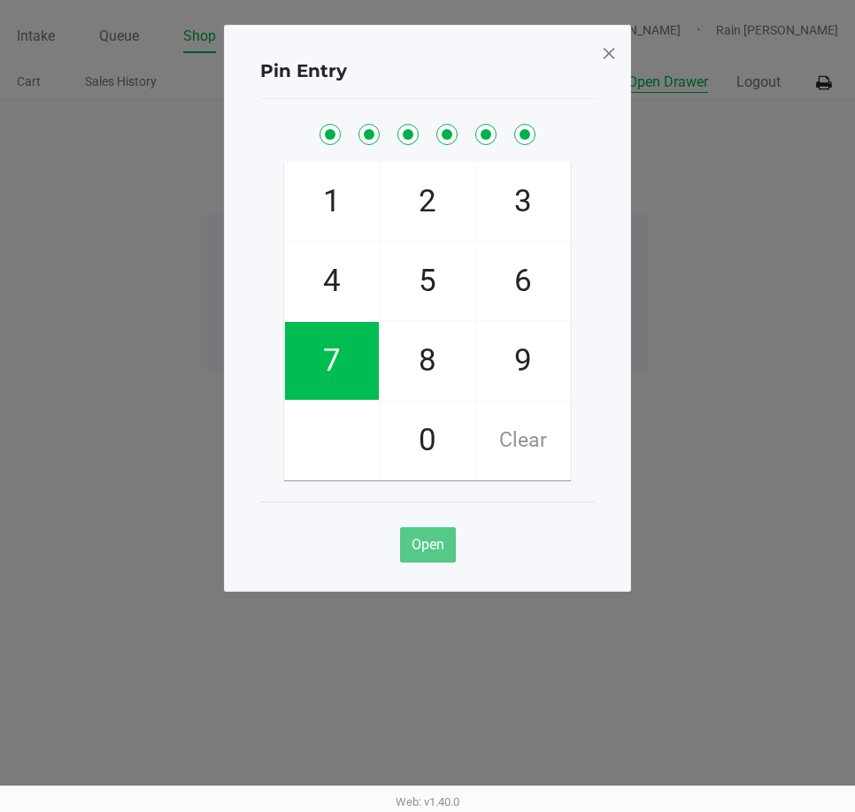
checkbox input "true"
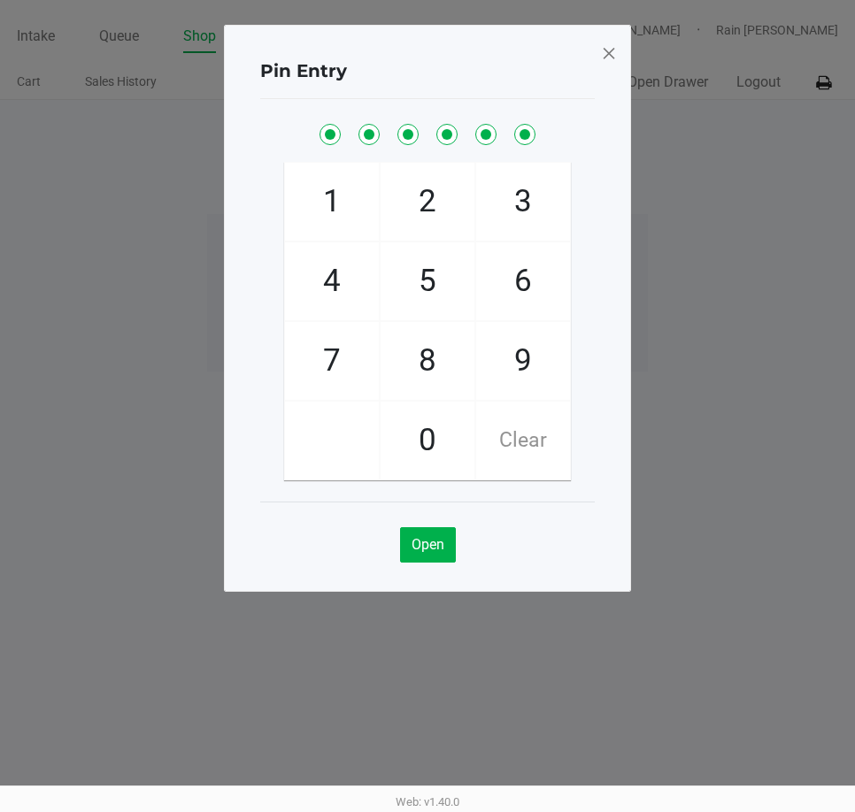
click at [605, 46] on span at bounding box center [609, 53] width 16 height 28
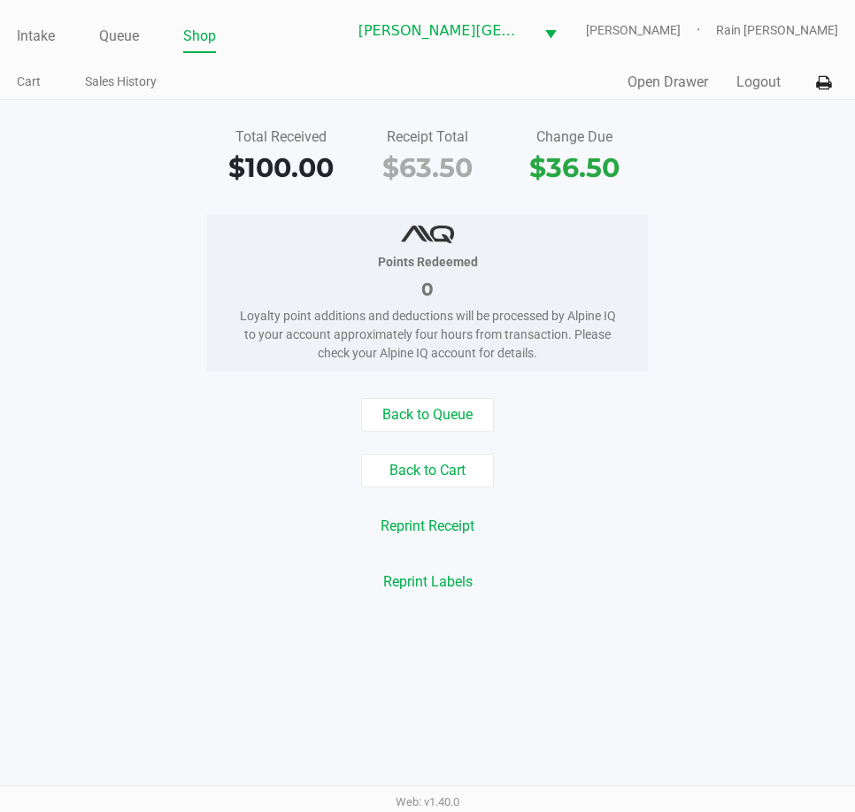
click at [684, 321] on div "Points Redeemed 0 Loyalty point additions and deductions will be processed by A…" at bounding box center [427, 292] width 881 height 157
click at [39, 44] on link "Intake" at bounding box center [36, 36] width 38 height 25
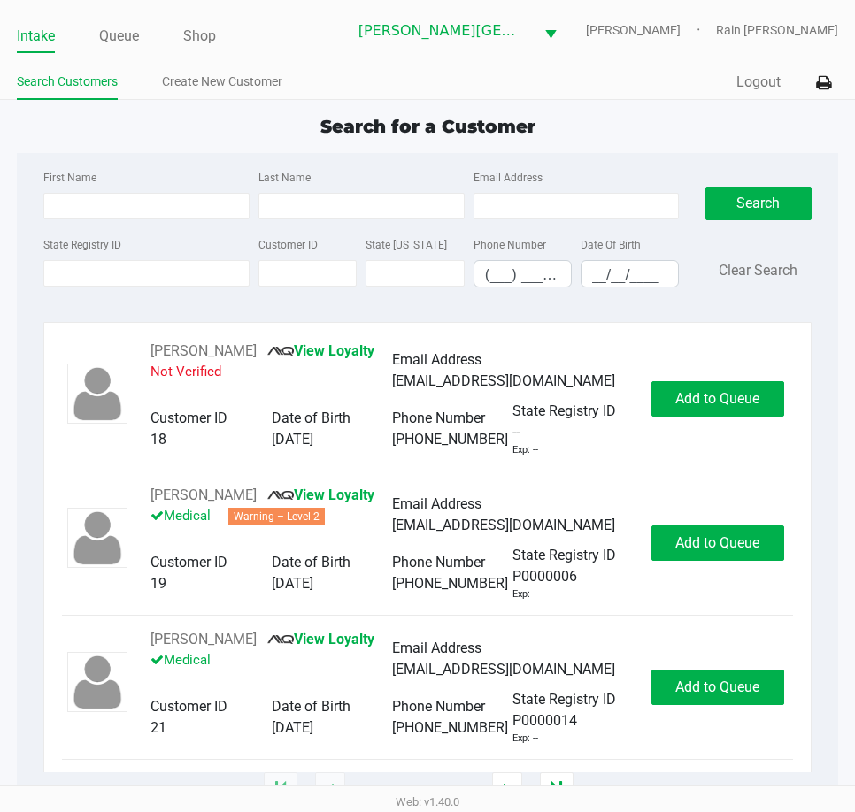
click at [165, 259] on div "State Registry ID" at bounding box center [146, 261] width 215 height 54
click at [167, 264] on input "State Registry ID" at bounding box center [146, 273] width 206 height 27
click at [105, 274] on input "State Registry ID" at bounding box center [146, 273] width 206 height 27
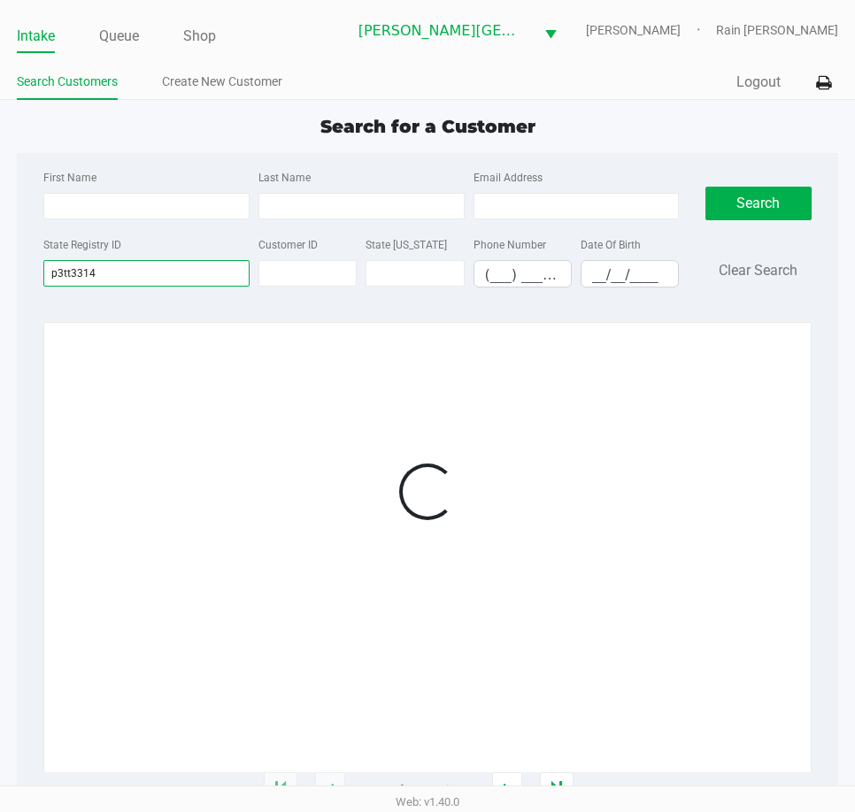
type input "p3tt3314"
click at [217, 334] on div "Loading 1 - 20 of 899859 items" at bounding box center [426, 556] width 767 height 469
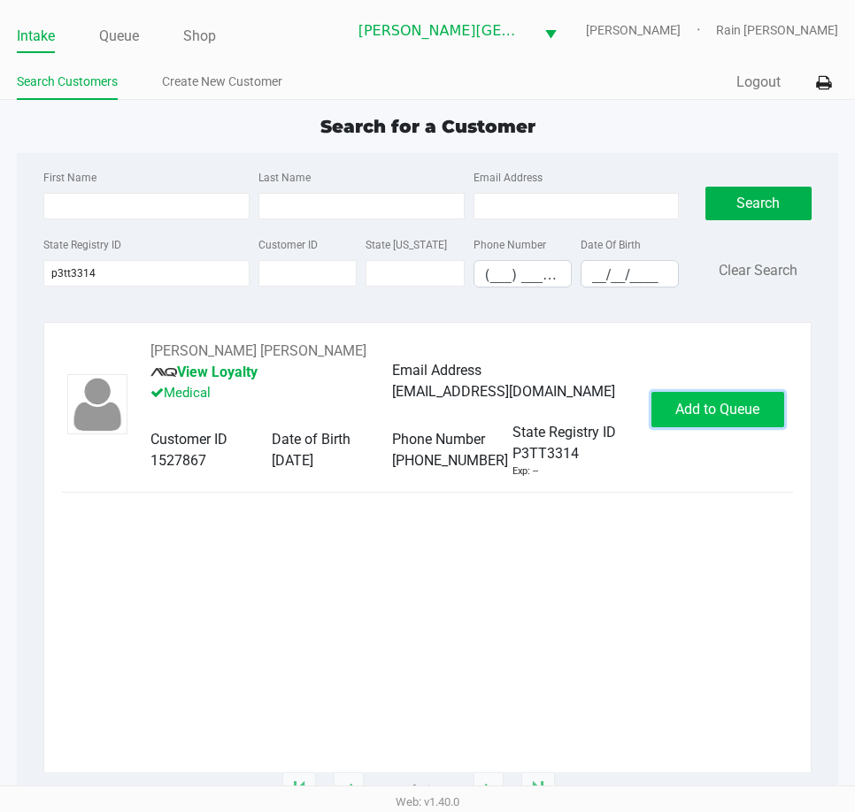
click at [752, 425] on button "Add to Queue" at bounding box center [717, 409] width 133 height 35
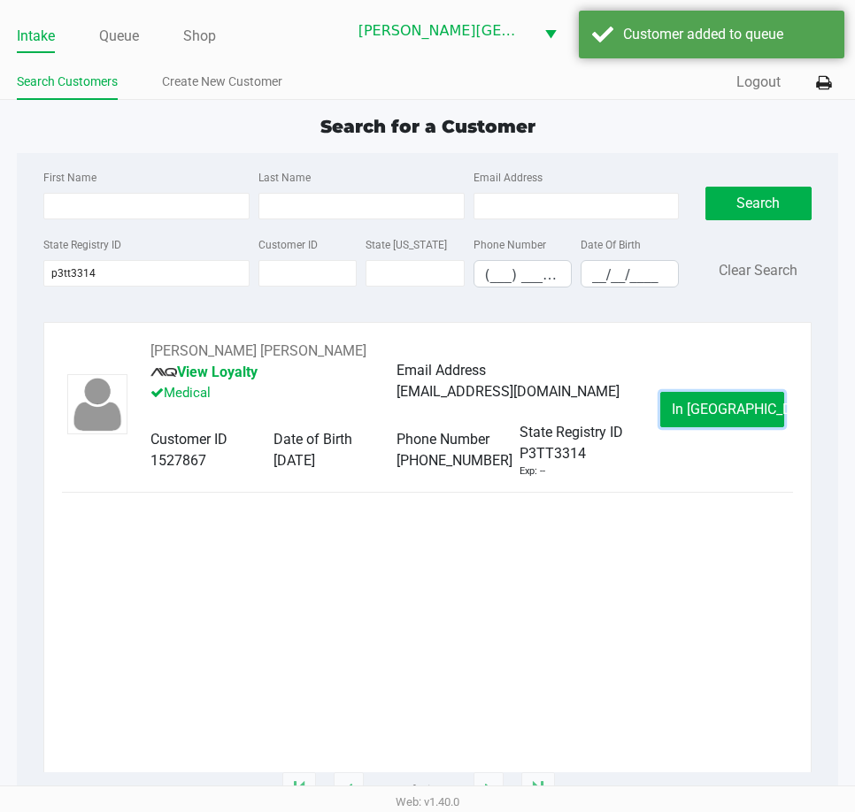
click at [736, 412] on span "In [GEOGRAPHIC_DATA]" at bounding box center [746, 409] width 149 height 17
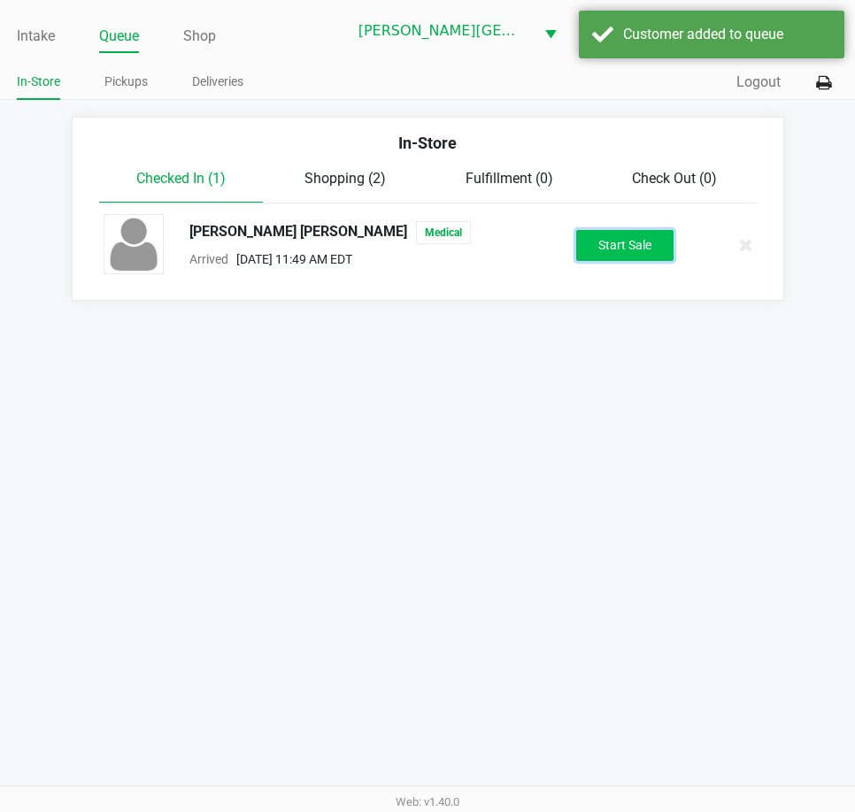
click at [645, 239] on button "Start Sale" at bounding box center [624, 245] width 97 height 31
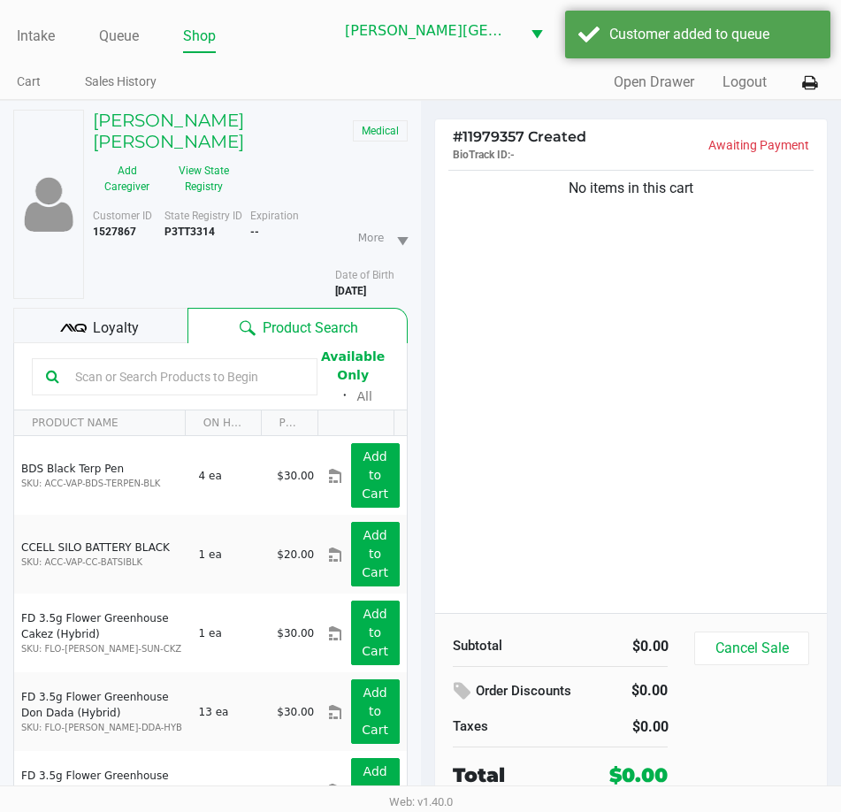
click at [60, 265] on div at bounding box center [48, 204] width 71 height 189
click at [80, 315] on icon at bounding box center [73, 328] width 27 height 27
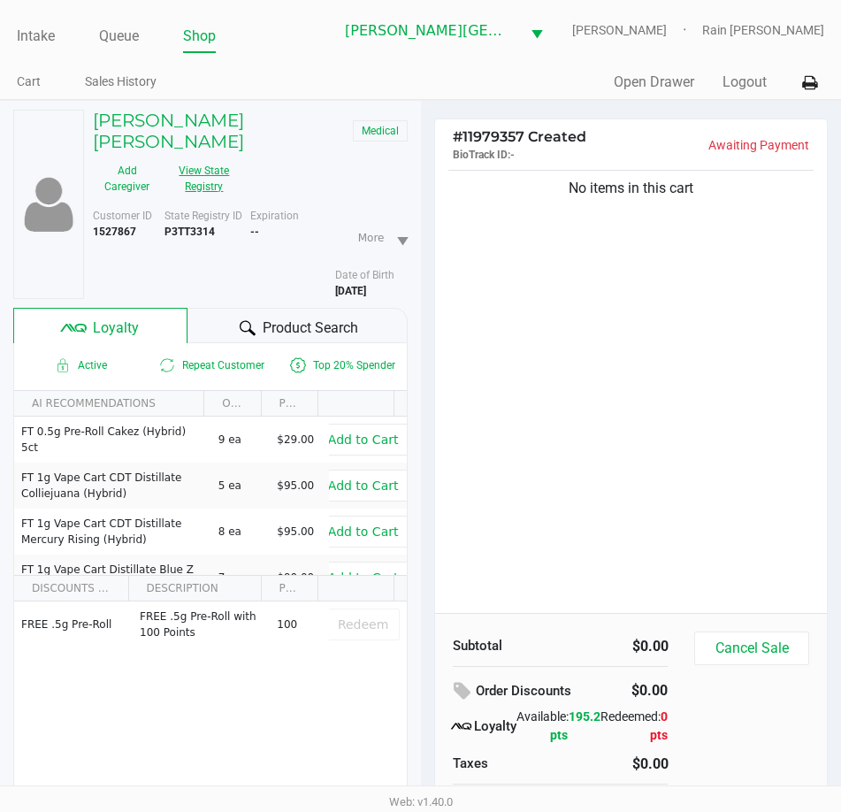
click at [225, 165] on button "View State Registry" at bounding box center [199, 179] width 76 height 44
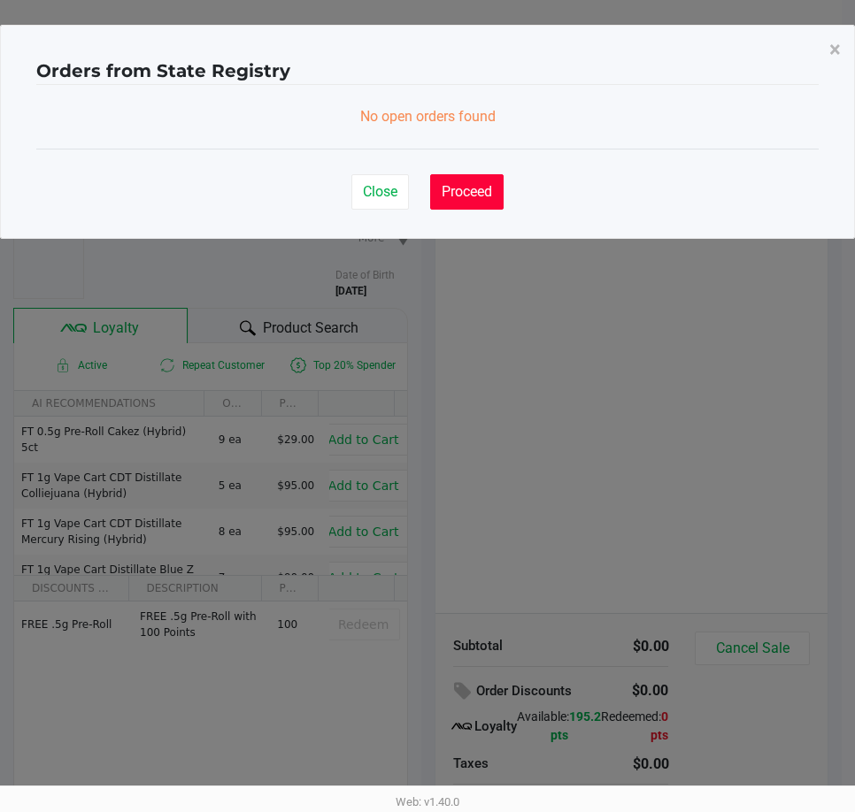
click at [490, 188] on span "Proceed" at bounding box center [466, 191] width 50 height 17
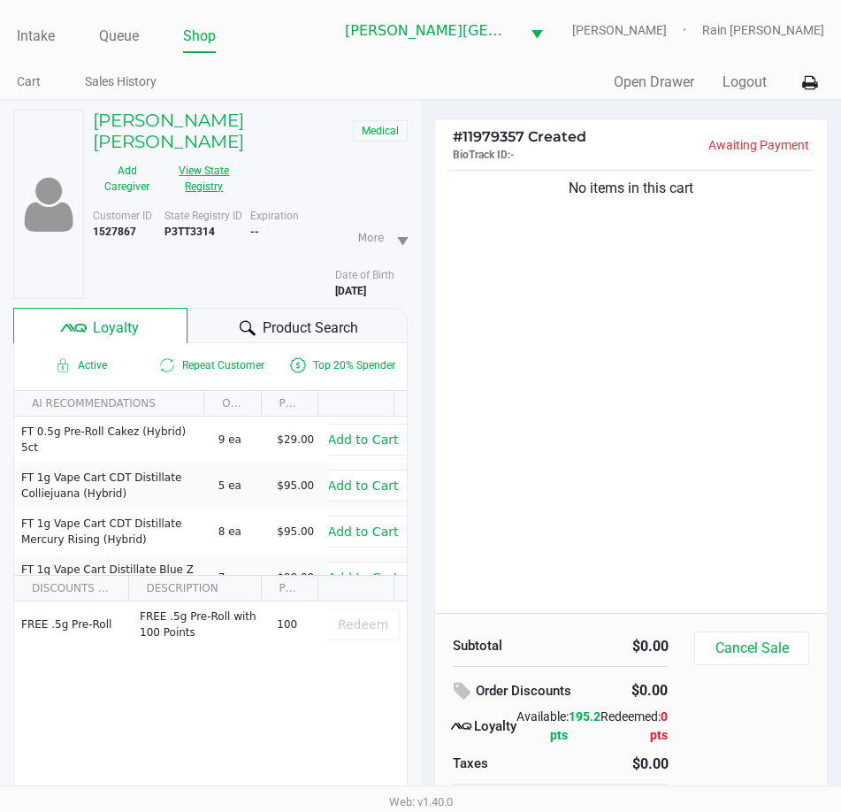
click at [209, 161] on button "View State Registry" at bounding box center [199, 179] width 76 height 44
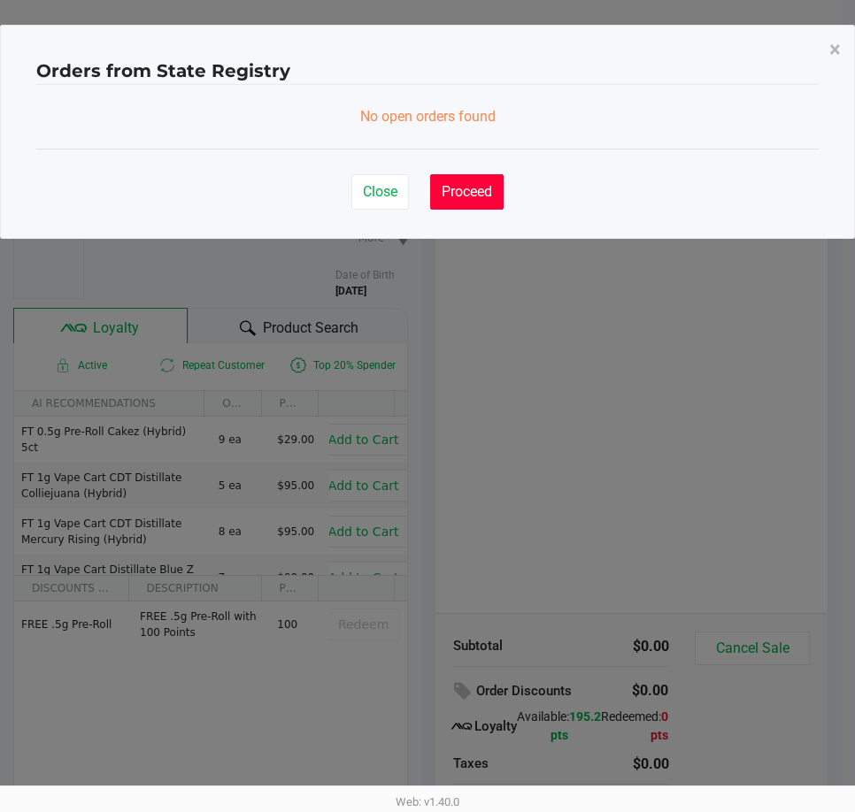
click at [478, 196] on span "Proceed" at bounding box center [466, 191] width 50 height 17
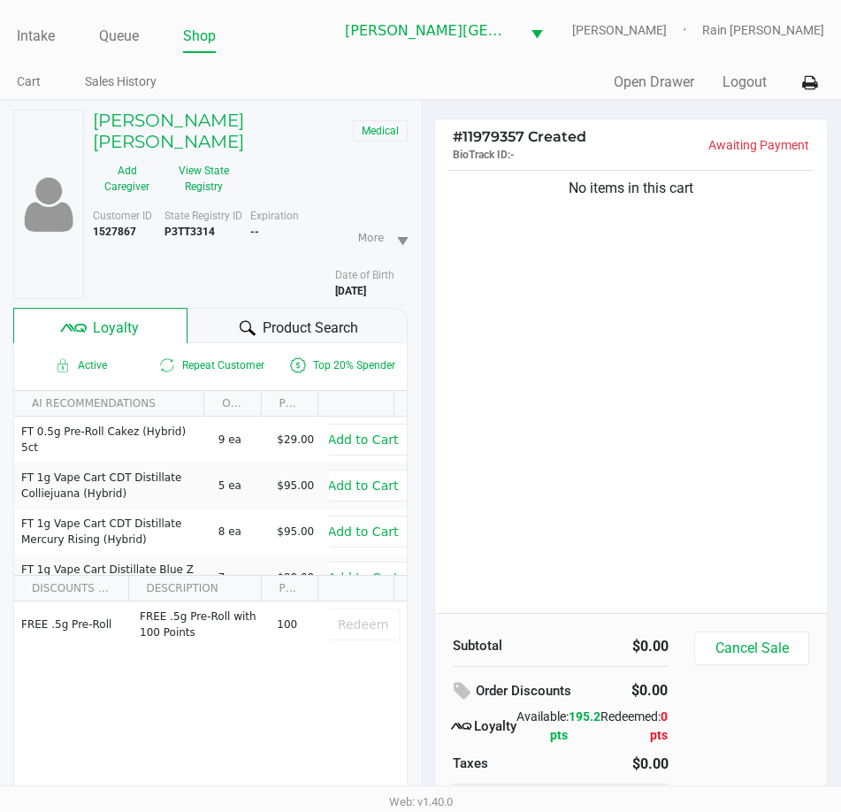
click at [495, 377] on div "No items in this cart" at bounding box center [631, 389] width 393 height 447
click at [787, 322] on div "No items in this cart" at bounding box center [631, 389] width 393 height 447
click at [627, 273] on div "No items in this cart" at bounding box center [631, 389] width 393 height 447
click at [254, 118] on h5 "[PERSON_NAME] [PERSON_NAME]" at bounding box center [218, 131] width 251 height 42
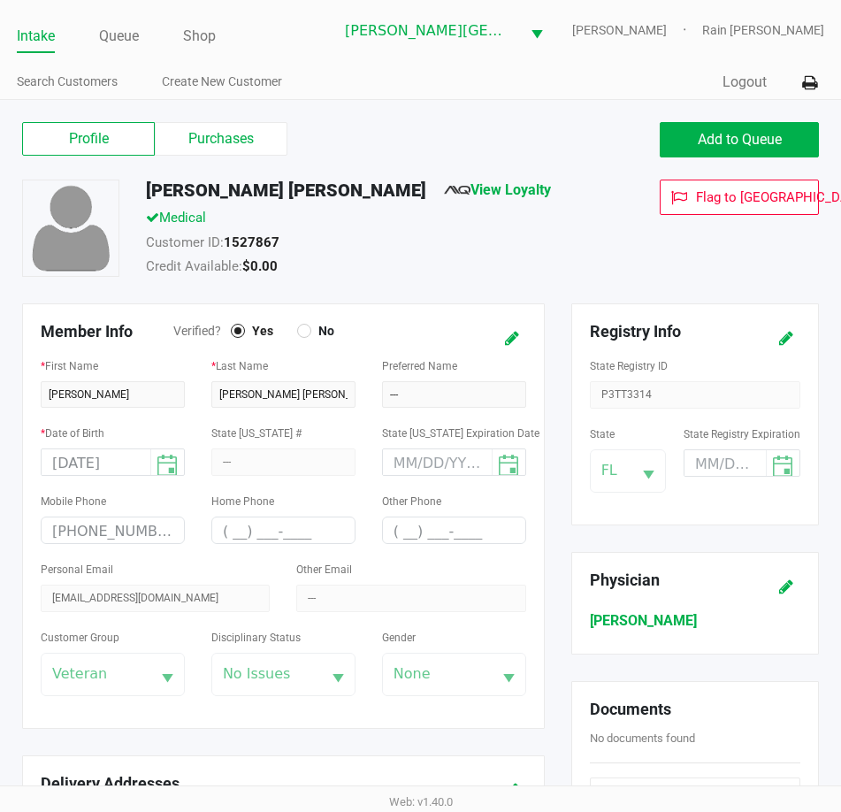
drag, startPoint x: 667, startPoint y: 398, endPoint x: 614, endPoint y: 397, distance: 53.1
click at [614, 398] on div "State Registry ID P3TT3314" at bounding box center [695, 382] width 211 height 54
click at [246, 133] on label "Purchases" at bounding box center [221, 139] width 133 height 34
click at [0, 0] on 1 "Purchases" at bounding box center [0, 0] width 0 height 0
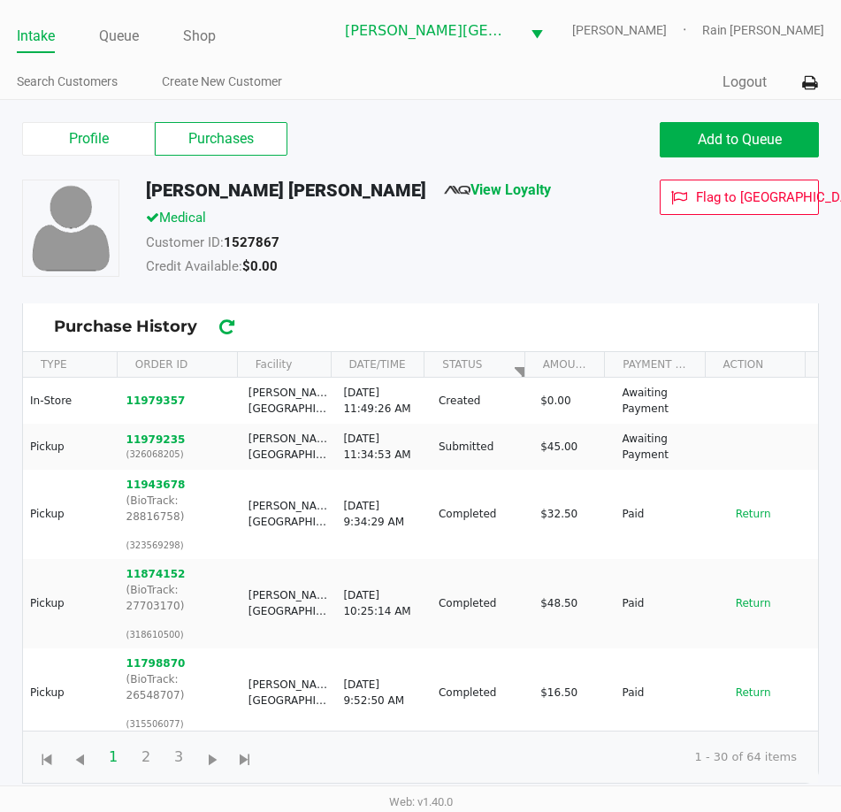
click at [31, 35] on link "Intake" at bounding box center [36, 36] width 38 height 25
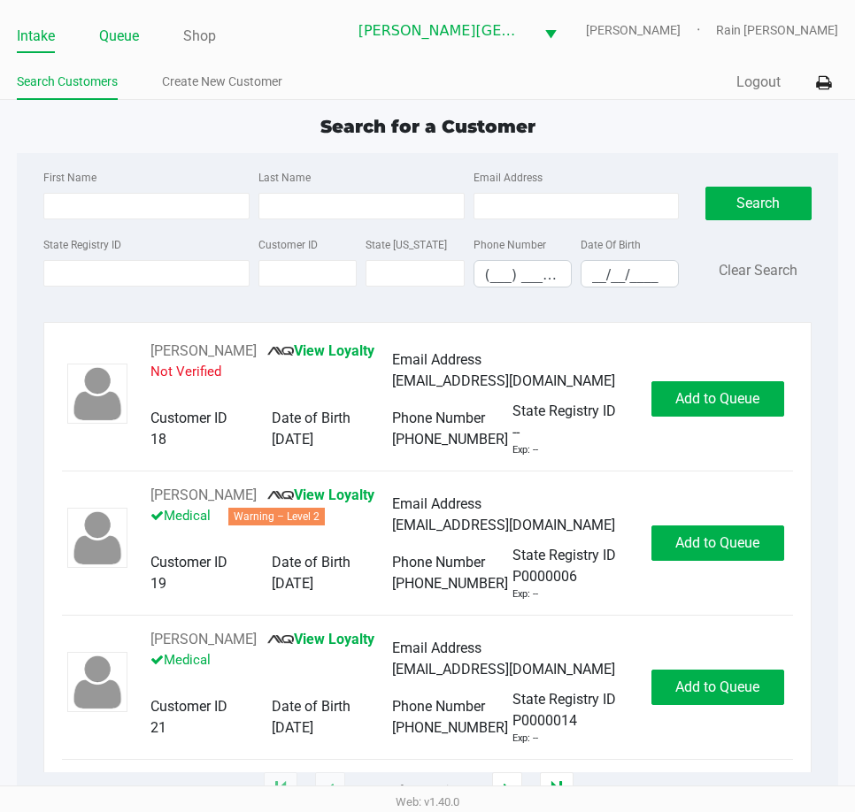
click at [124, 29] on link "Queue" at bounding box center [119, 36] width 40 height 25
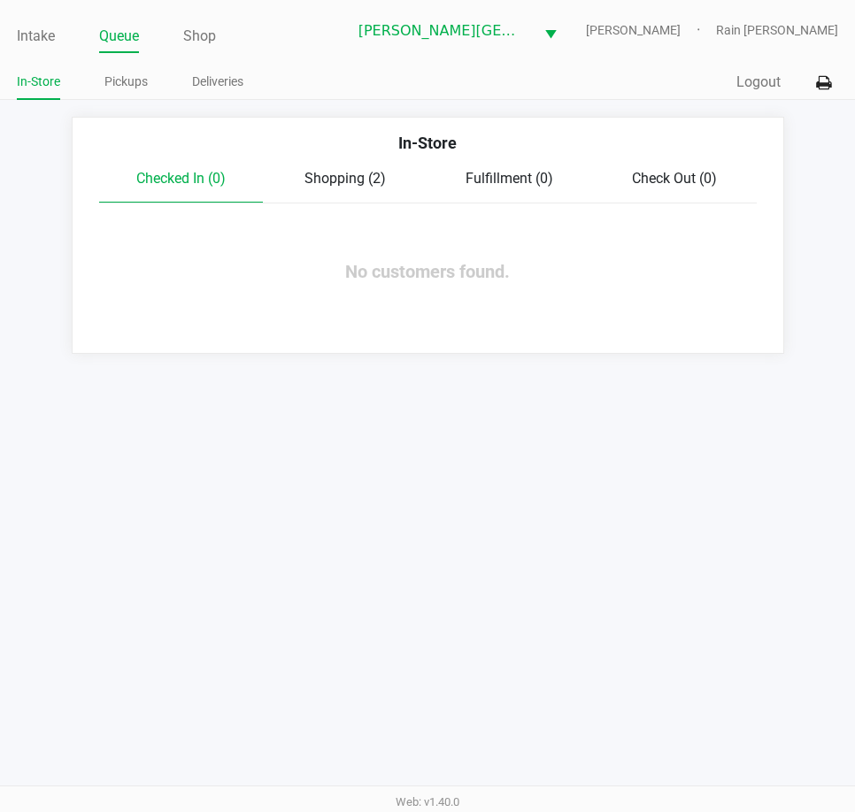
click at [320, 172] on span "Shopping (2)" at bounding box center [344, 178] width 81 height 17
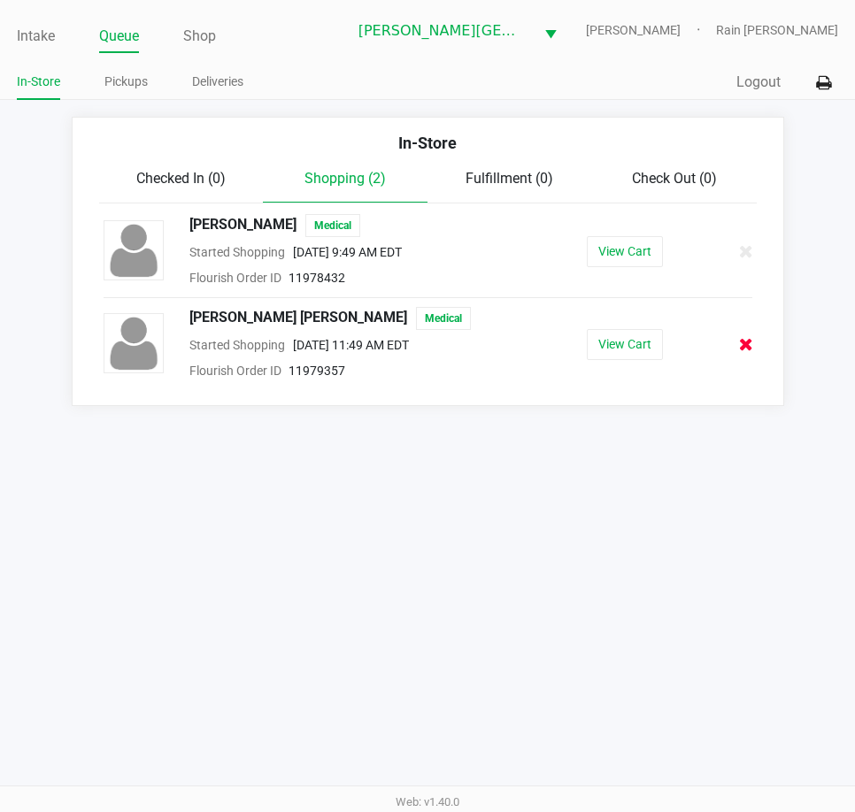
click at [748, 342] on icon at bounding box center [746, 344] width 14 height 13
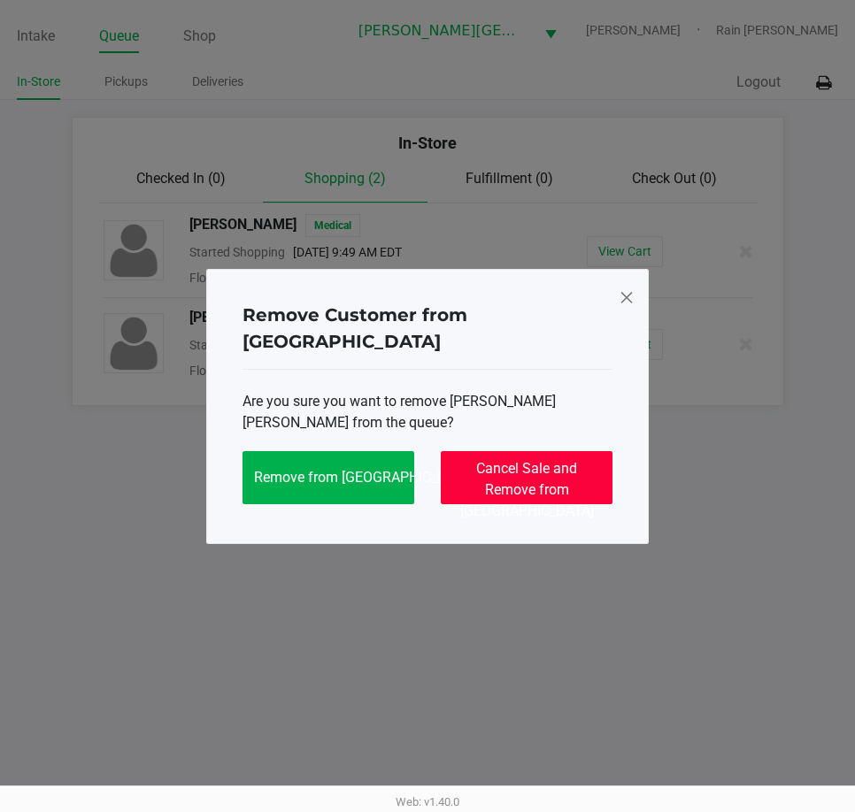
click at [515, 469] on span "Cancel Sale and Remove from [GEOGRAPHIC_DATA]" at bounding box center [527, 489] width 134 height 59
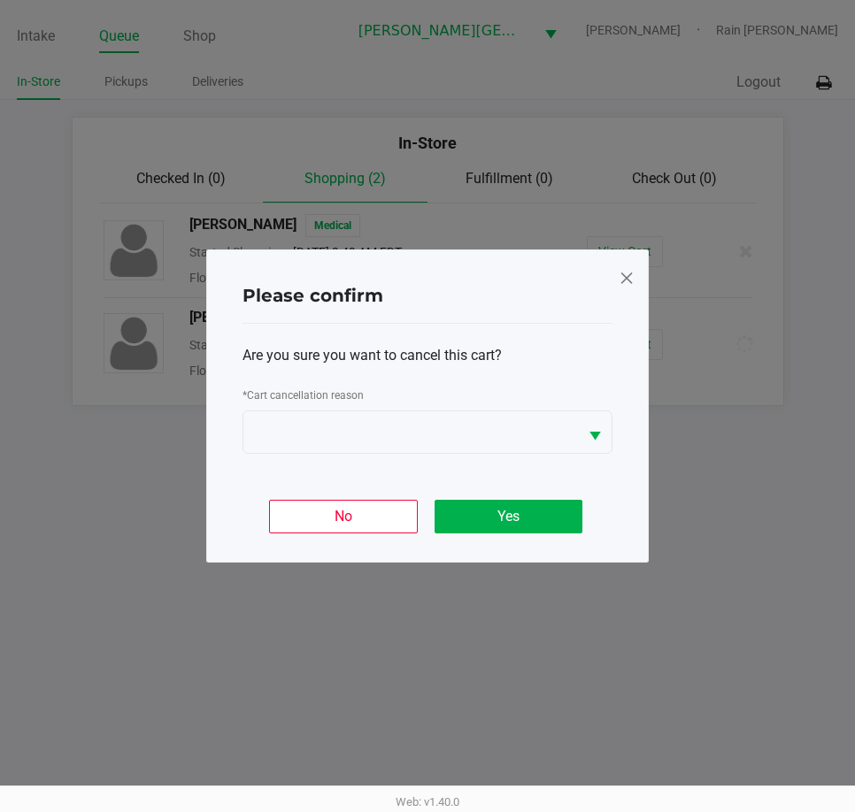
click at [441, 455] on div "Are you sure you want to cancel this cart? * Cart cancellation reason" at bounding box center [427, 399] width 370 height 151
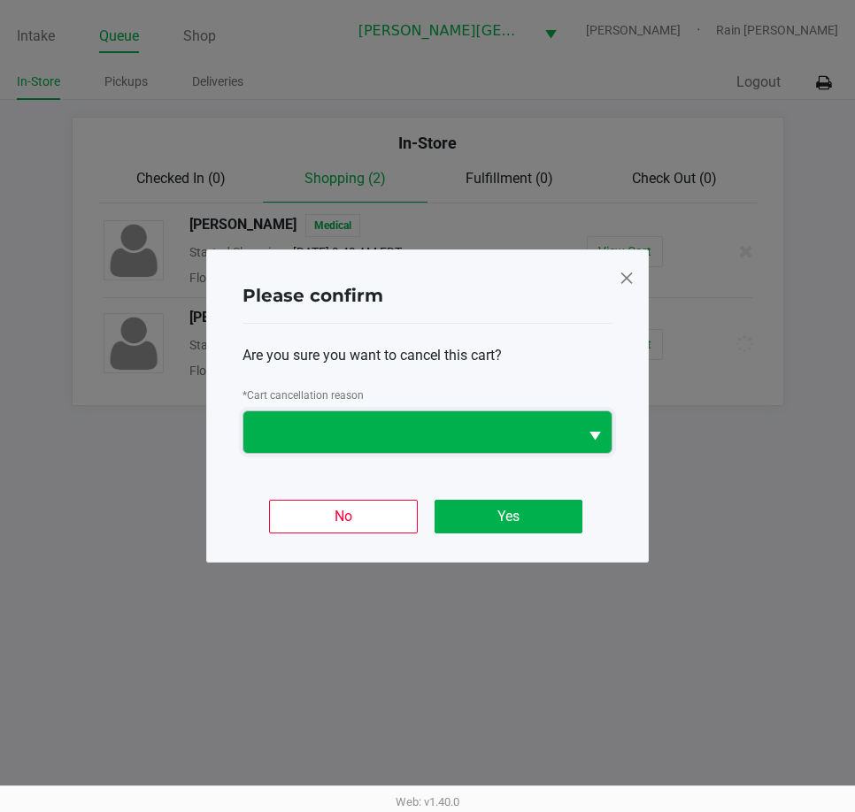
click at [447, 429] on span at bounding box center [410, 432] width 313 height 21
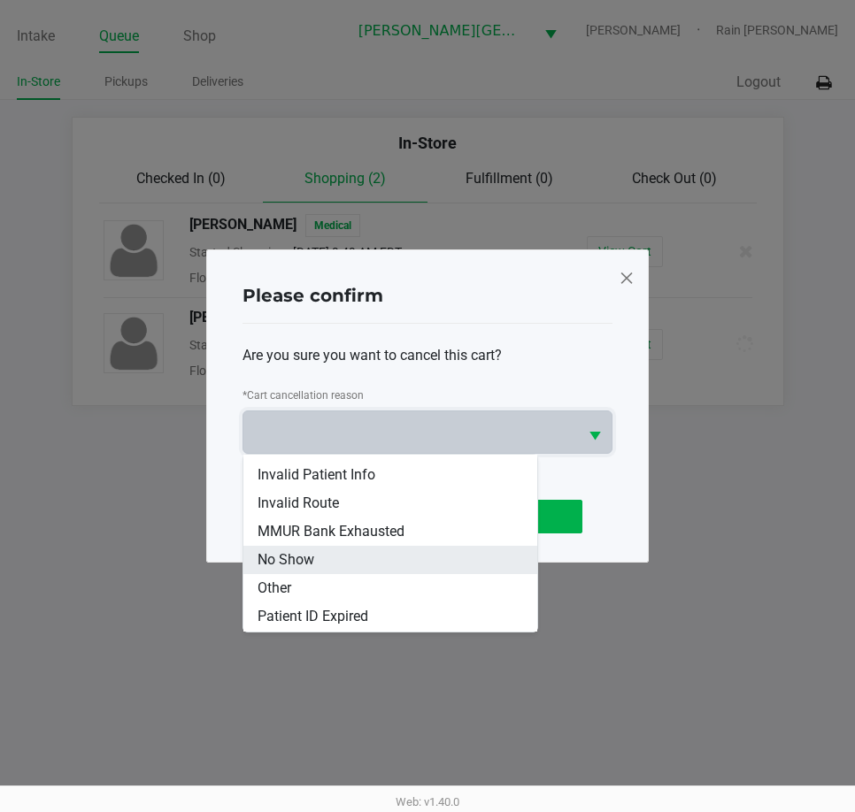
scroll to position [78, 0]
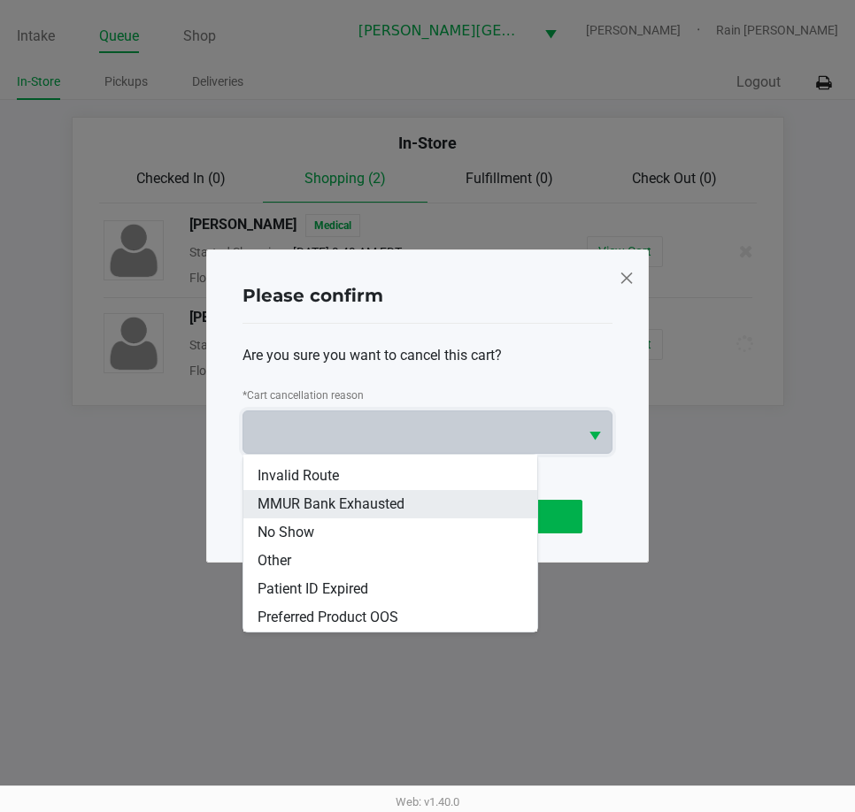
click at [398, 514] on span "MMUR Bank Exhausted" at bounding box center [330, 504] width 147 height 21
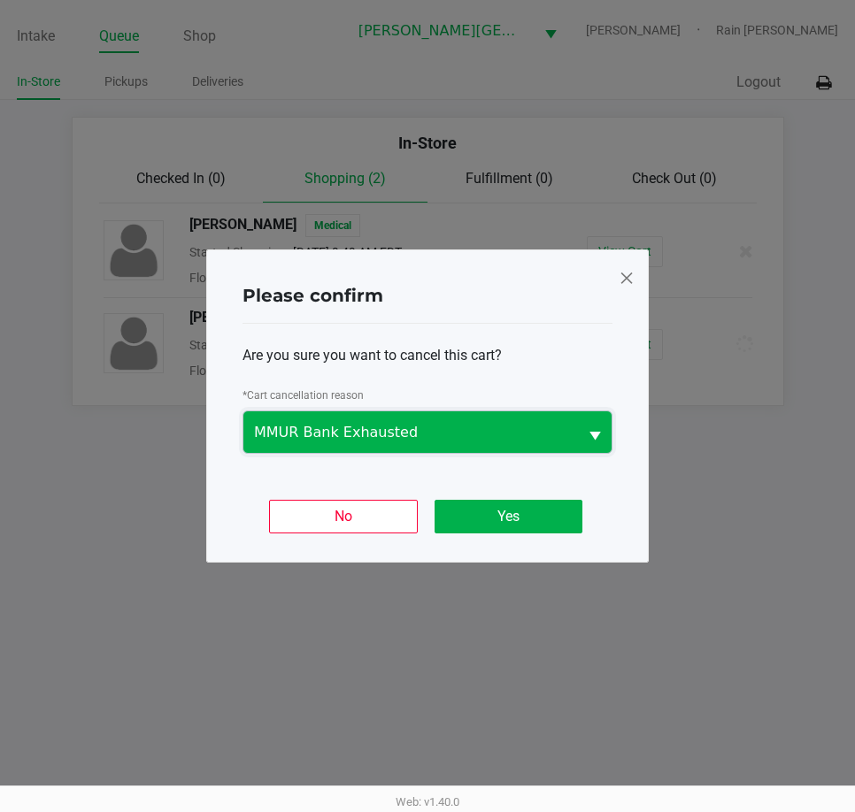
click at [403, 422] on span "MMUR Bank Exhausted" at bounding box center [410, 432] width 313 height 21
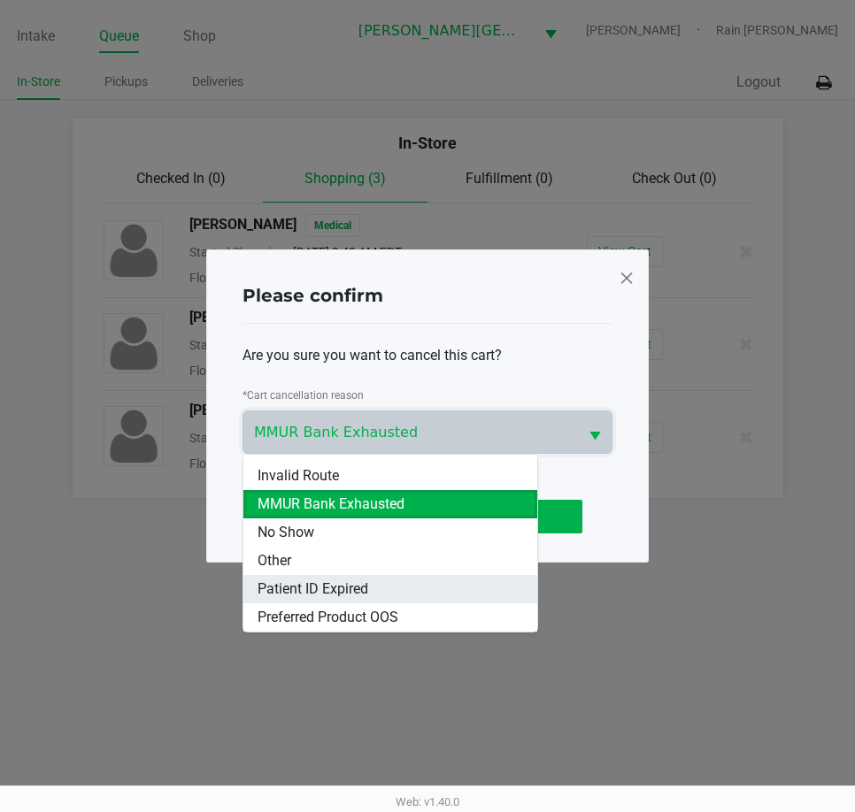
click at [353, 596] on span "Patient ID Expired" at bounding box center [312, 589] width 111 height 21
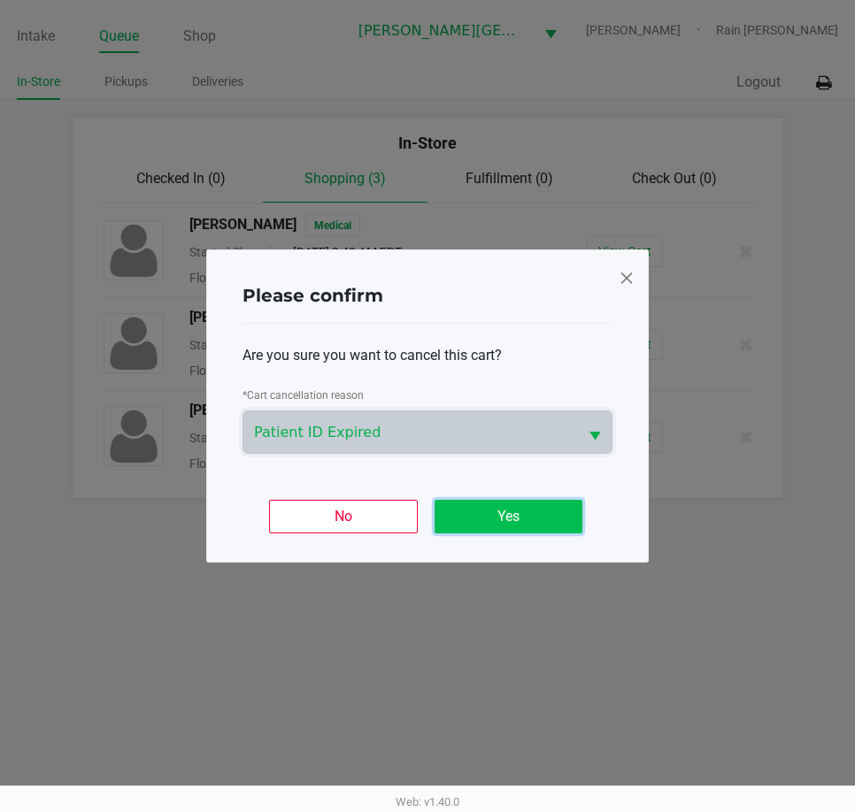
click at [487, 526] on button "Yes" at bounding box center [508, 517] width 148 height 34
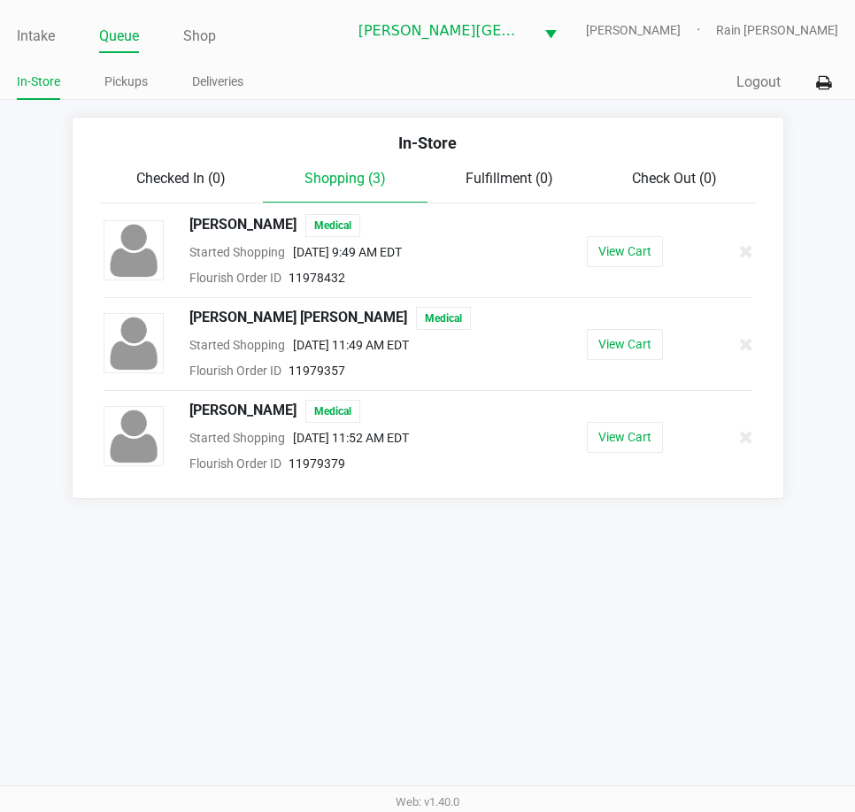
click at [334, 581] on div "Intake Queue Shop [PERSON_NAME][GEOGRAPHIC_DATA] [PERSON_NAME] Rain [PERSON_NAM…" at bounding box center [427, 406] width 855 height 812
click at [758, 349] on div at bounding box center [737, 344] width 57 height 44
click at [743, 348] on icon at bounding box center [746, 344] width 14 height 13
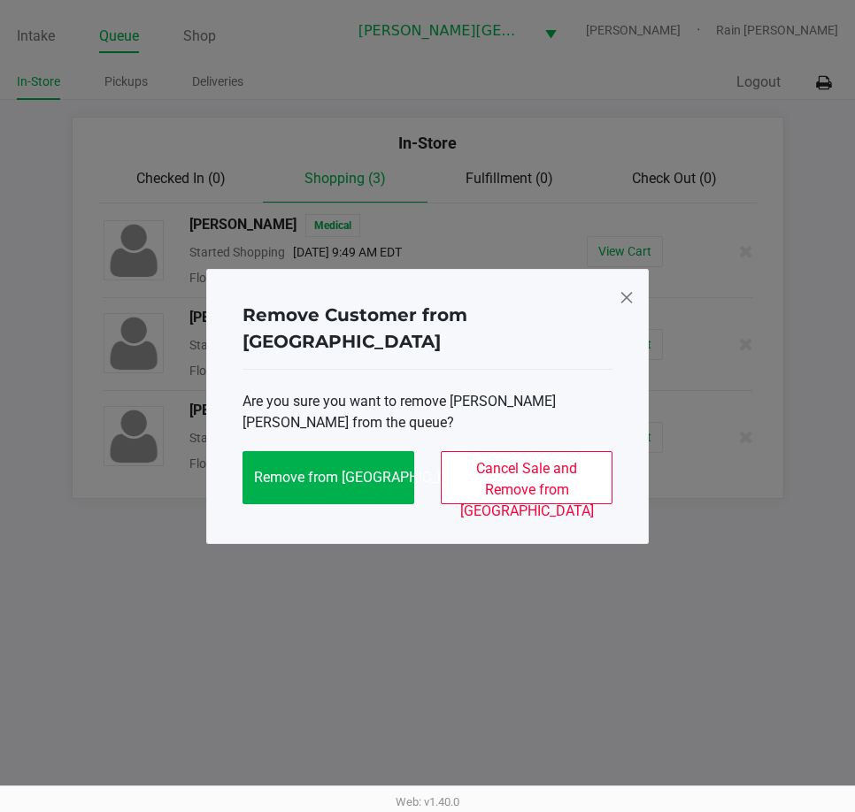
click at [629, 311] on span at bounding box center [626, 297] width 16 height 28
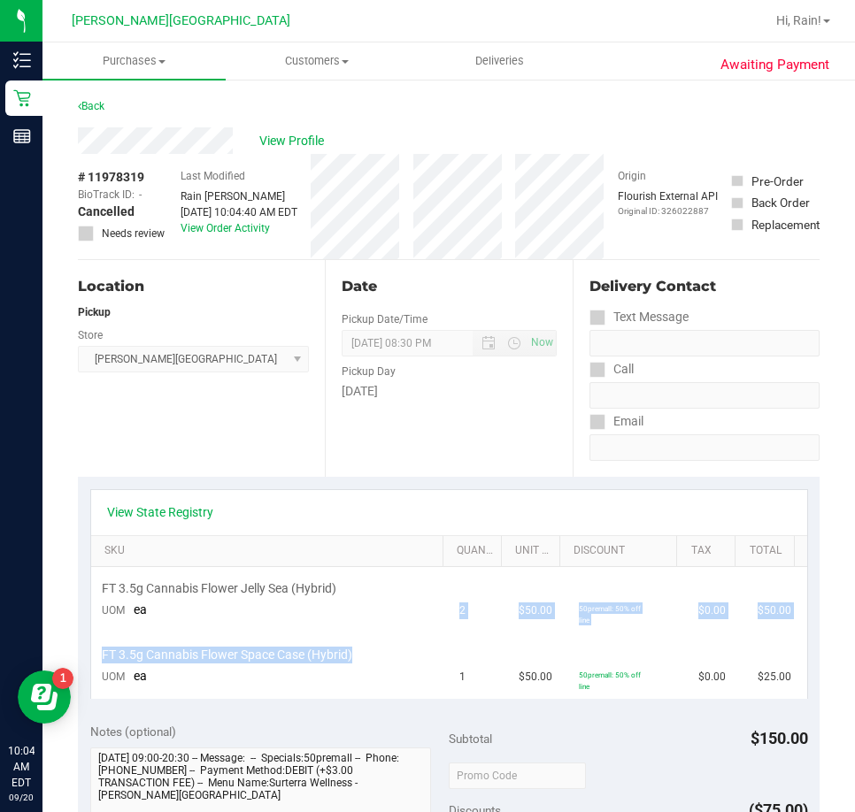
click at [299, 633] on tbody "FT 3.5g Cannabis Flower Jelly Sea (Hybrid) UOM ea 2 $50.00 50premall: 50% off l…" at bounding box center [449, 633] width 716 height 132
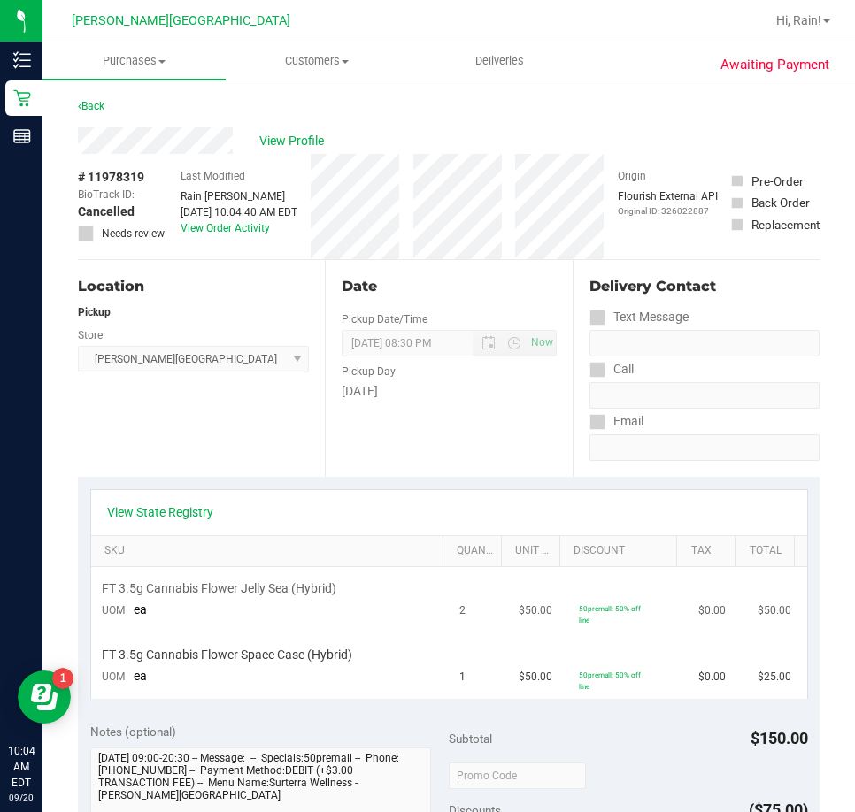
click at [367, 576] on td "FT 3.5g Cannabis Flower Jelly Sea (Hybrid) UOM ea" at bounding box center [270, 600] width 358 height 66
click at [342, 646] on td "FT 3.5g Cannabis Flower Space Case (Hybrid) UOM ea" at bounding box center [270, 665] width 358 height 65
click at [299, 436] on div "Location Pickup Store Bonita Springs WC Select Store Bonita Springs WC Boynton …" at bounding box center [201, 368] width 247 height 217
drag, startPoint x: 331, startPoint y: 350, endPoint x: 301, endPoint y: 364, distance: 32.9
click at [327, 352] on div "Date Pickup Date/Time 09/20/2025 Now 09/20/2025 08:30 PM Now Pickup Day Saturday" at bounding box center [448, 368] width 247 height 217
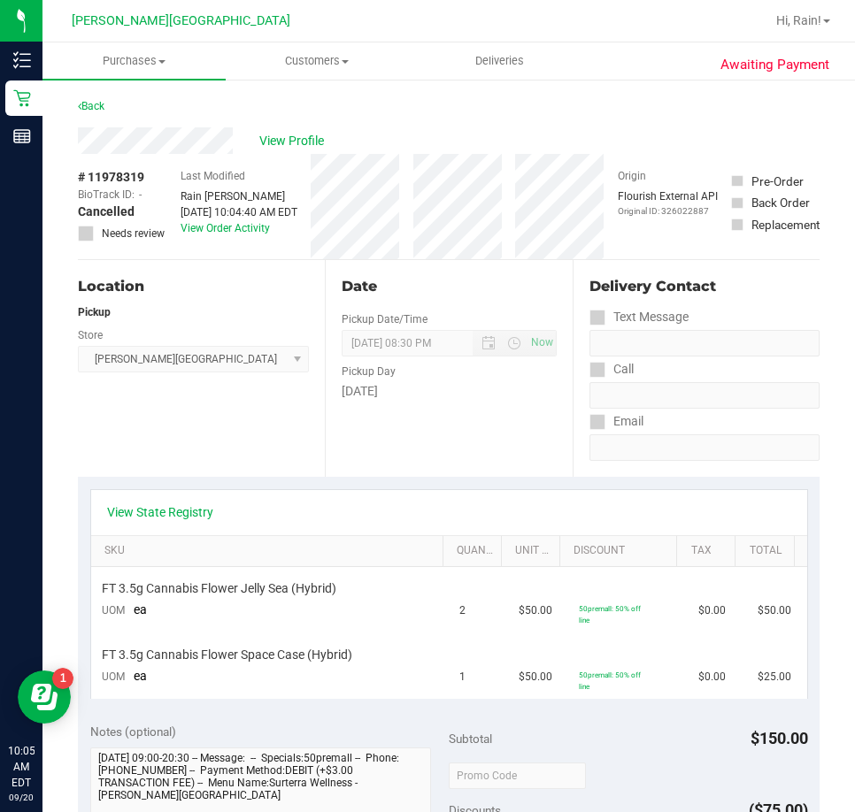
click at [318, 395] on div "Location Pickup Store Bonita Springs WC Select Store Bonita Springs WC Boynton …" at bounding box center [201, 368] width 247 height 217
click at [102, 96] on div "Back" at bounding box center [91, 106] width 27 height 21
click at [100, 100] on link "Back" at bounding box center [91, 106] width 27 height 12
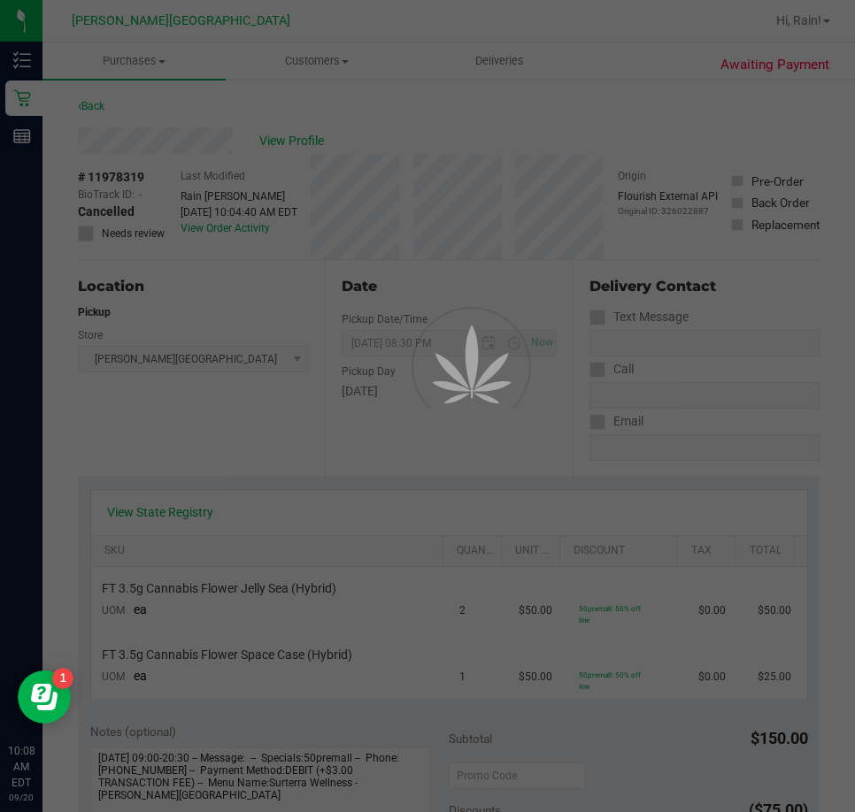
click at [94, 104] on div at bounding box center [427, 406] width 855 height 812
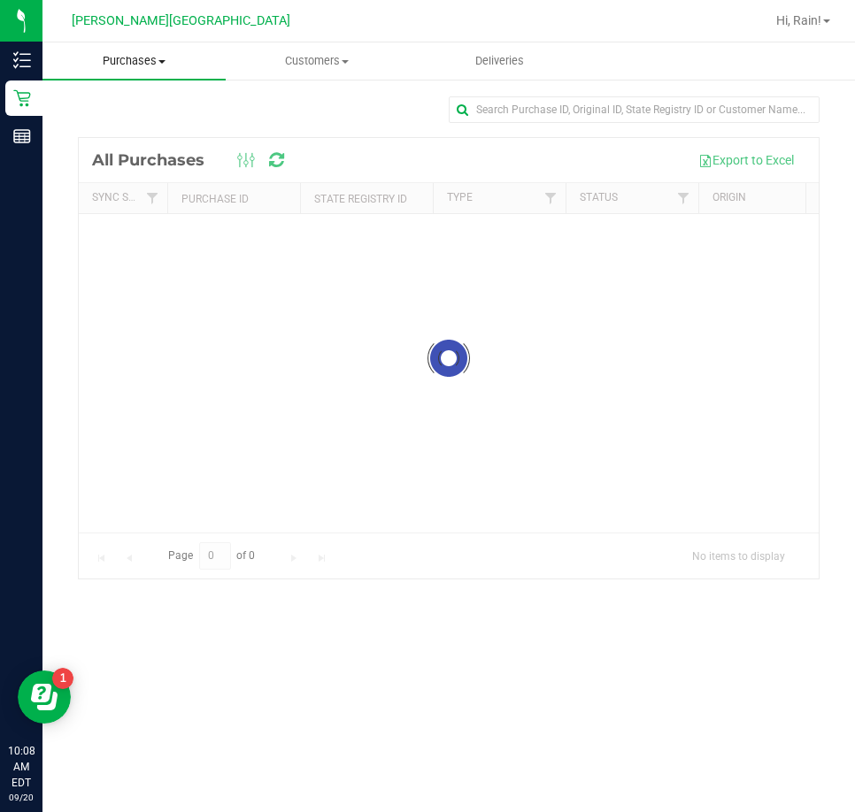
click at [118, 54] on span "Purchases" at bounding box center [133, 61] width 183 height 16
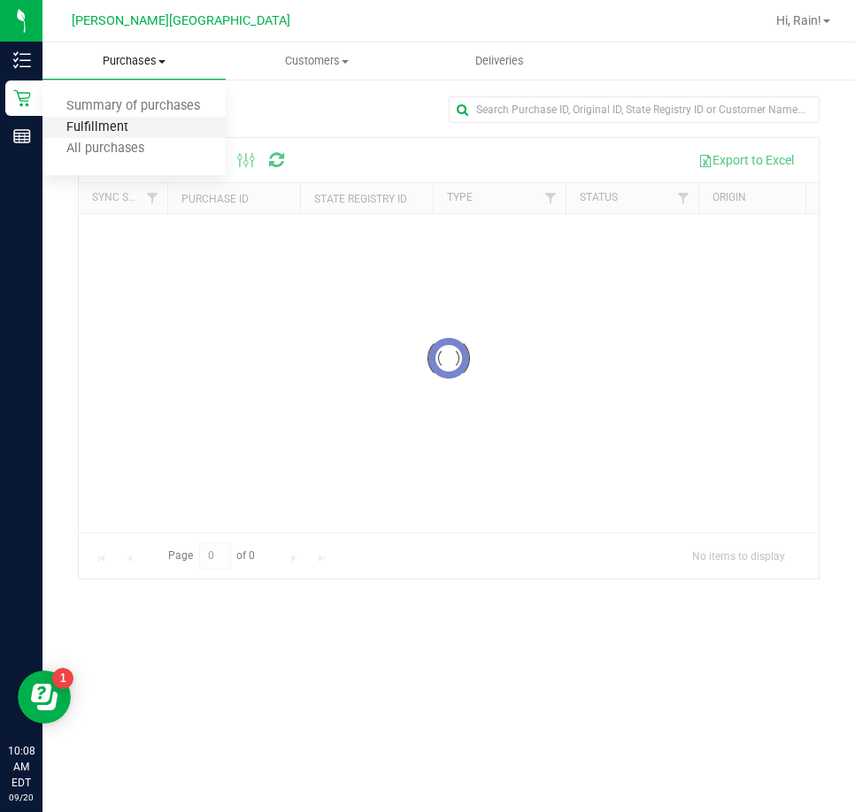
click at [109, 126] on span "Fulfillment" at bounding box center [97, 127] width 110 height 15
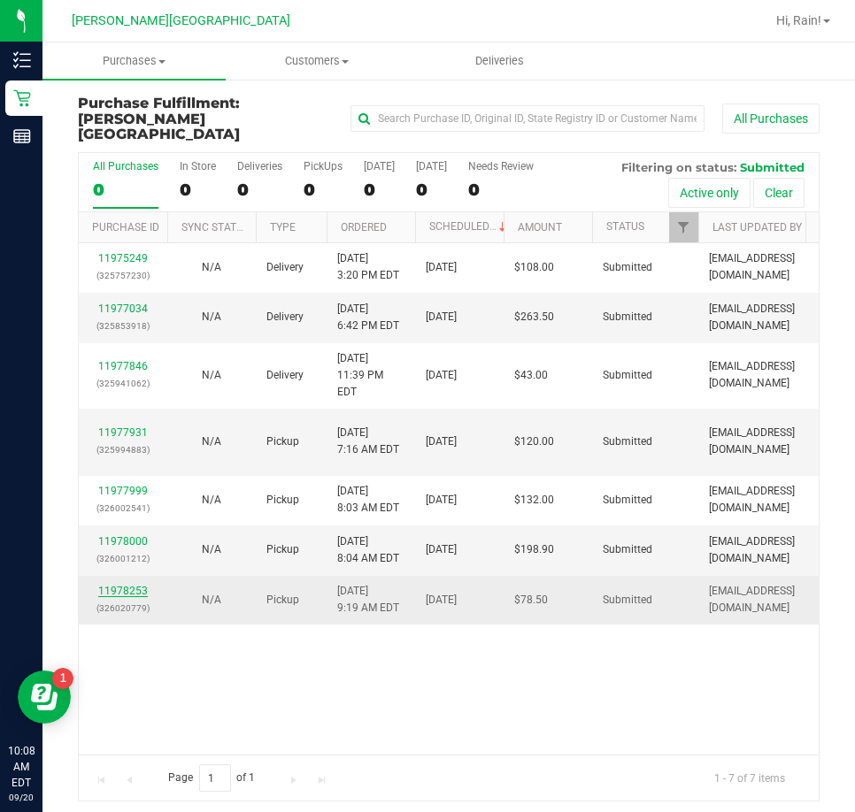
click at [118, 585] on link "11978253" at bounding box center [123, 591] width 50 height 12
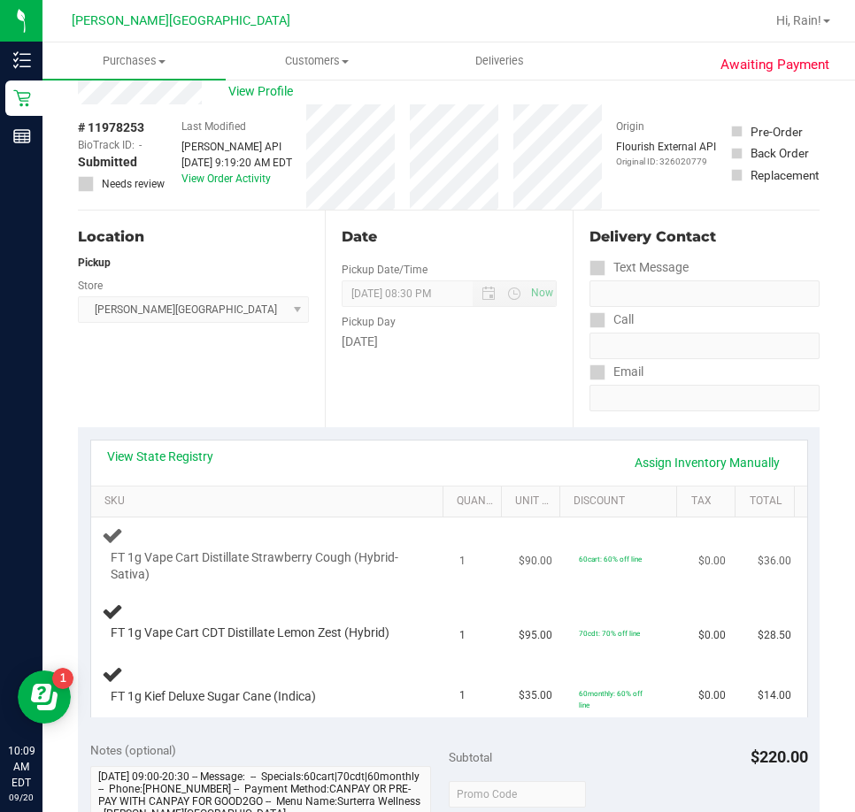
scroll to position [177, 0]
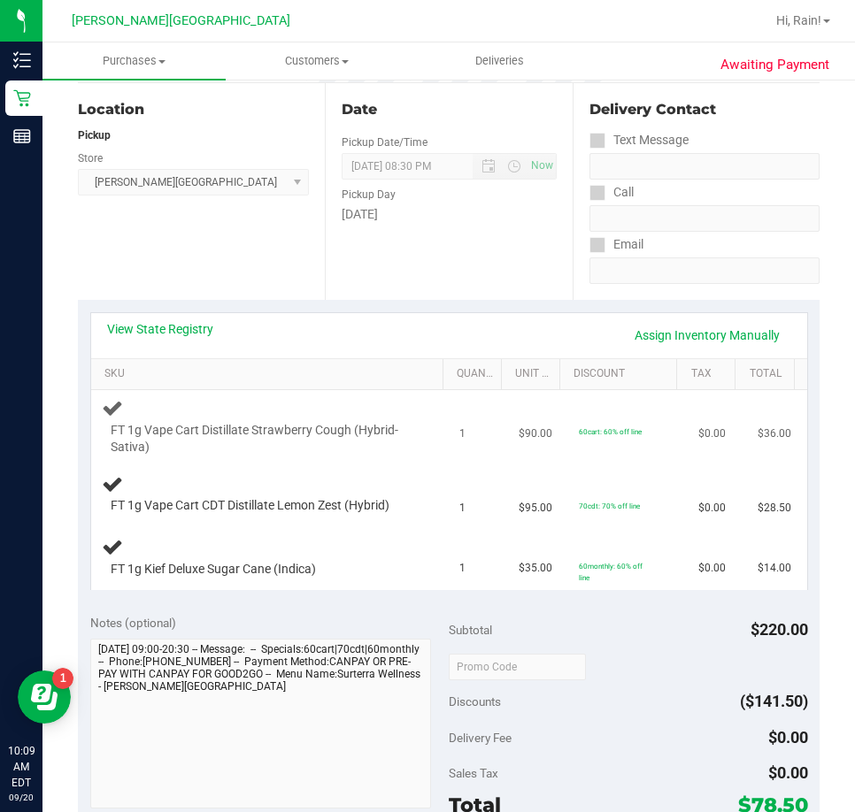
click at [177, 449] on span "FT 1g Vape Cart Distillate Strawberry Cough (Hybrid-Sativa)" at bounding box center [262, 439] width 303 height 34
drag, startPoint x: 134, startPoint y: 505, endPoint x: 204, endPoint y: 518, distance: 71.0
click at [204, 517] on td "FT 1g Vape Cart CDT Distillate Lemon Zest (Hybrid)" at bounding box center [270, 494] width 358 height 60
drag, startPoint x: 151, startPoint y: 560, endPoint x: 255, endPoint y: 589, distance: 107.6
click at [255, 589] on td "FT 1g Kief Deluxe Sugar Cane (Indica)" at bounding box center [270, 557] width 358 height 65
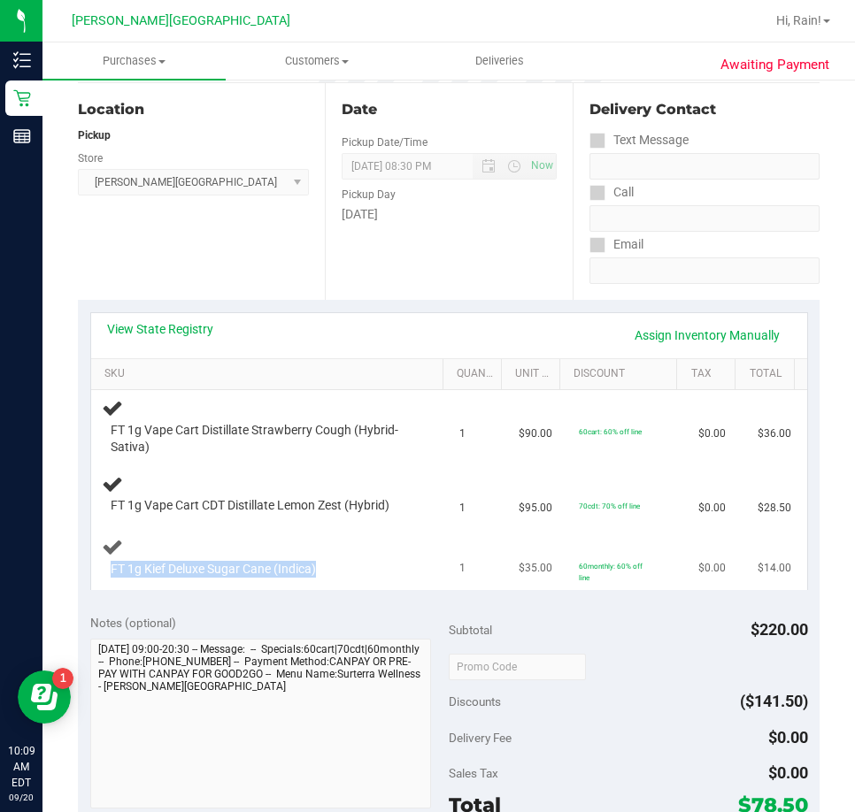
click at [408, 589] on td "FT 1g Kief Deluxe Sugar Cane (Indica)" at bounding box center [270, 557] width 358 height 65
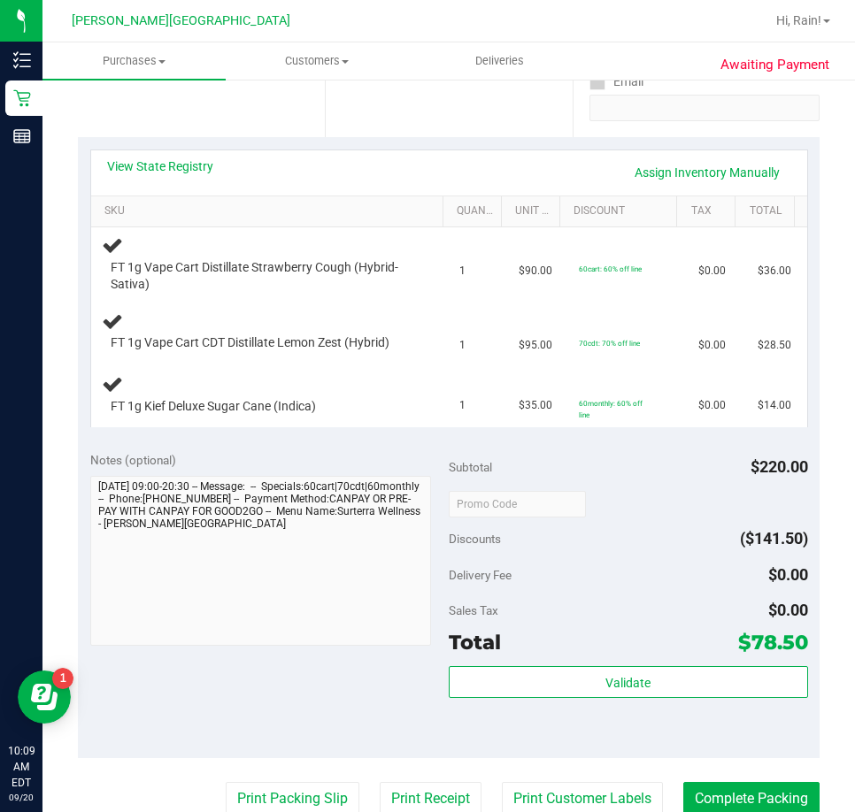
scroll to position [531, 0]
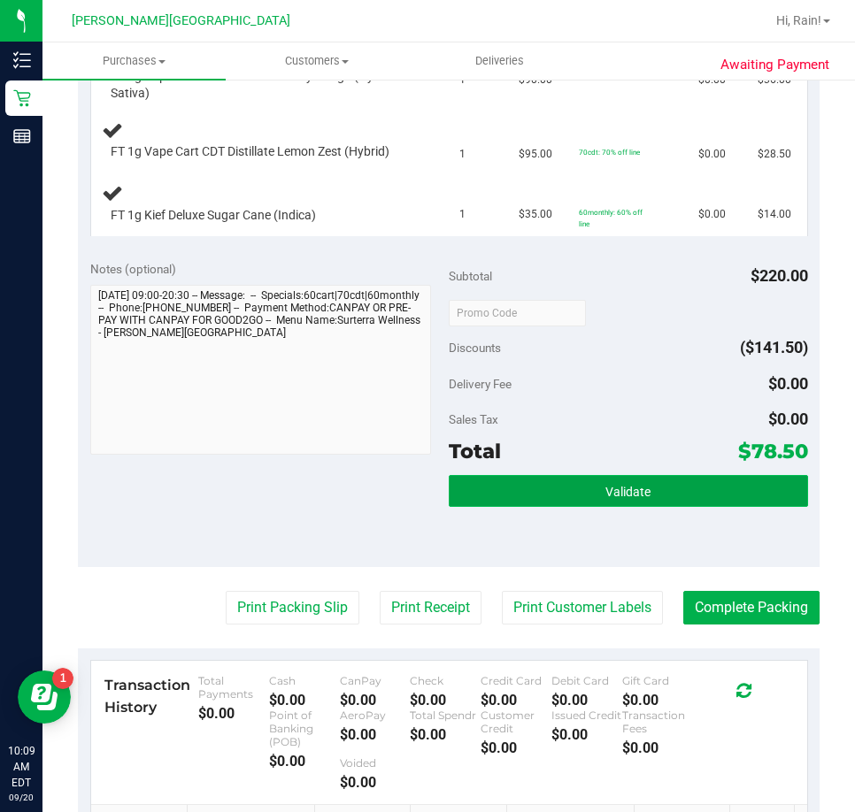
click at [623, 487] on span "Validate" at bounding box center [627, 492] width 45 height 14
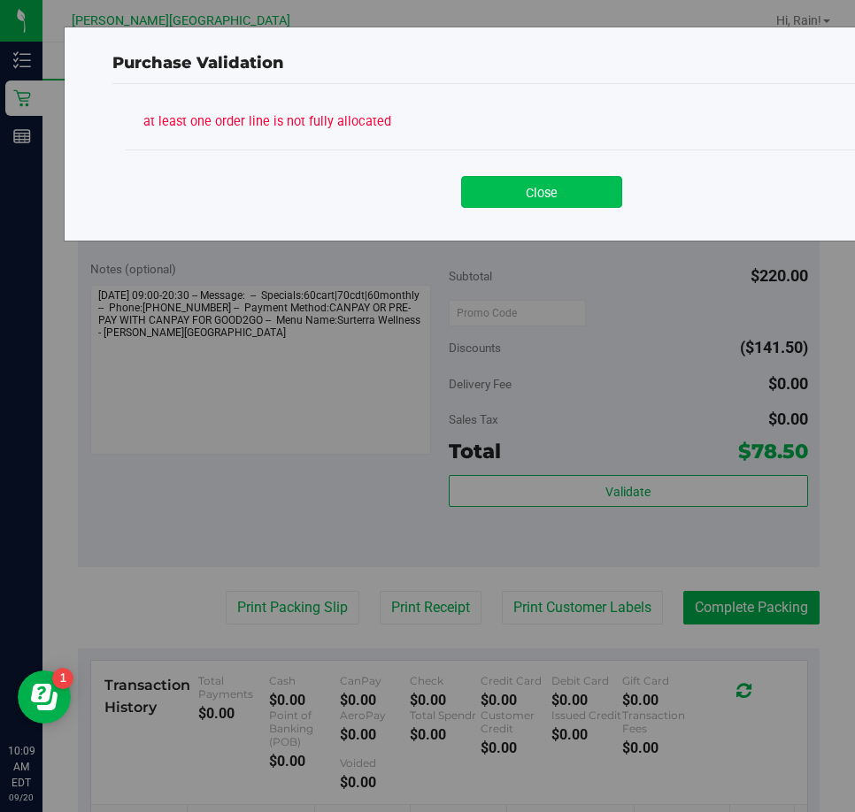
click at [563, 196] on button "Close" at bounding box center [541, 192] width 161 height 32
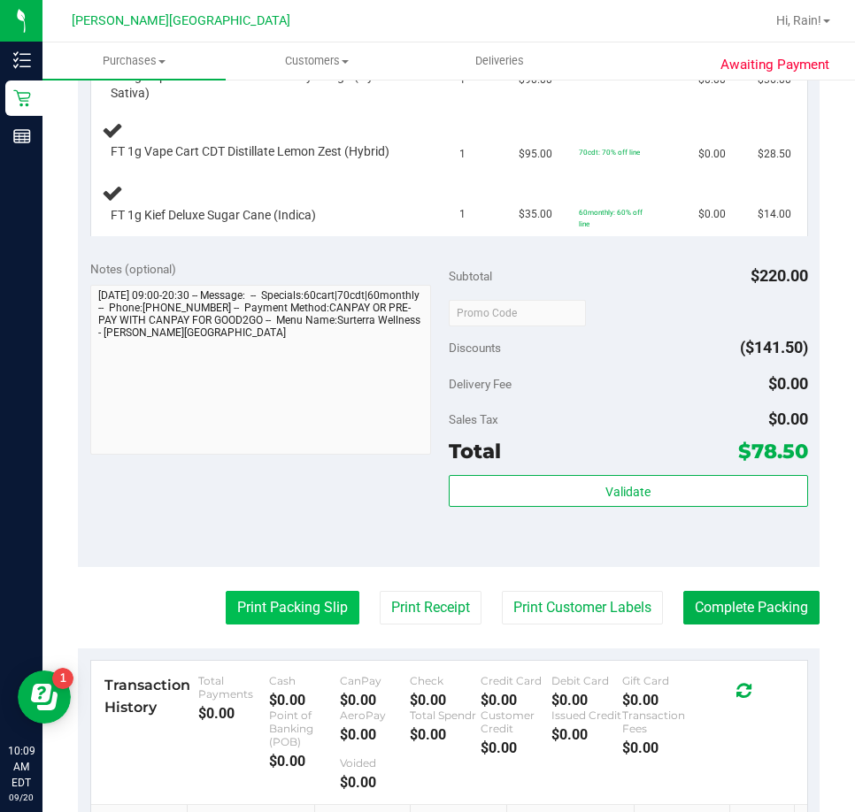
click at [293, 605] on button "Print Packing Slip" at bounding box center [293, 608] width 134 height 34
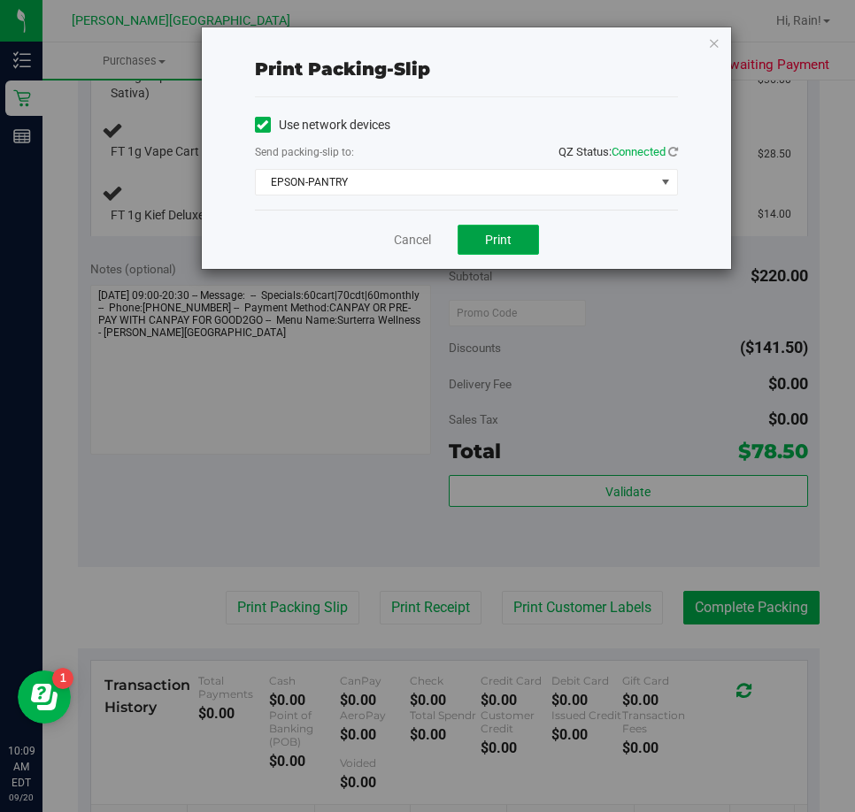
click at [524, 235] on button "Print" at bounding box center [497, 240] width 81 height 30
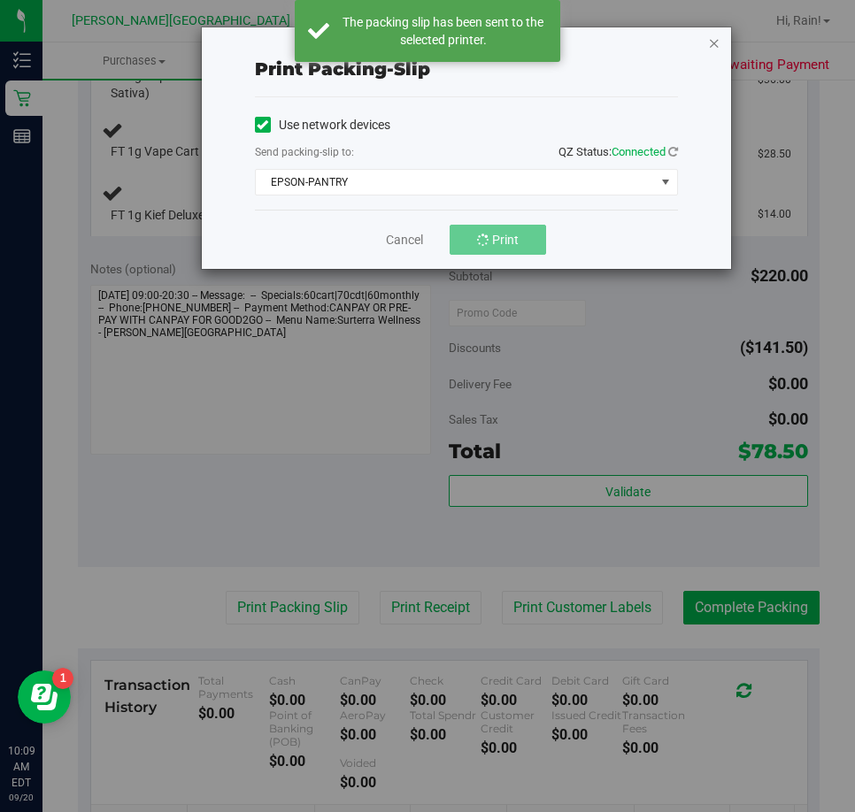
click at [710, 41] on icon "button" at bounding box center [714, 42] width 12 height 21
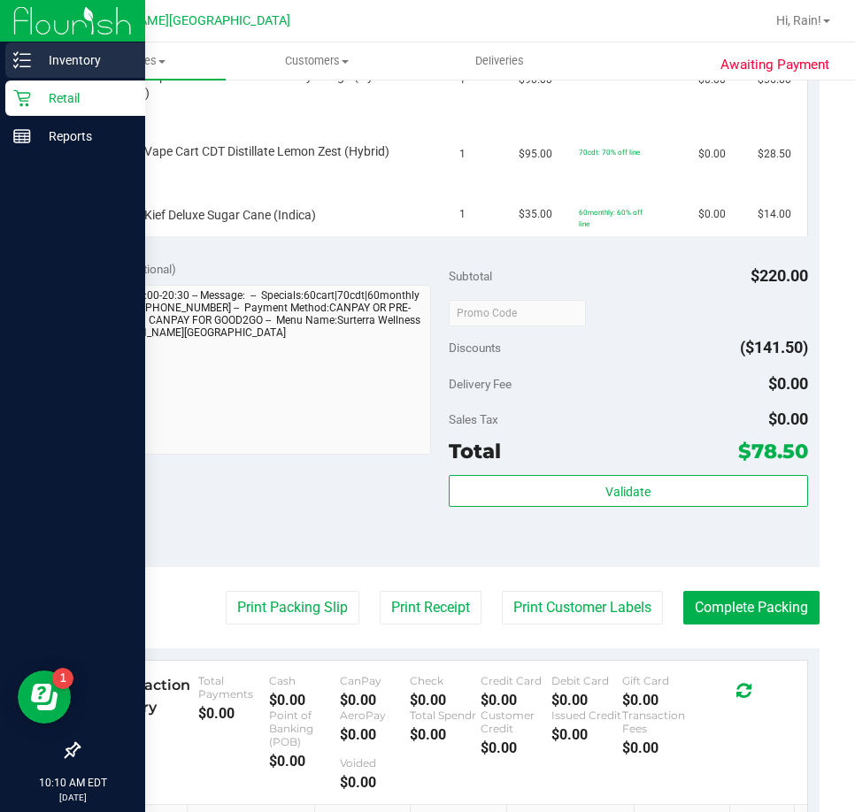
click at [45, 53] on p "Inventory" at bounding box center [84, 60] width 106 height 21
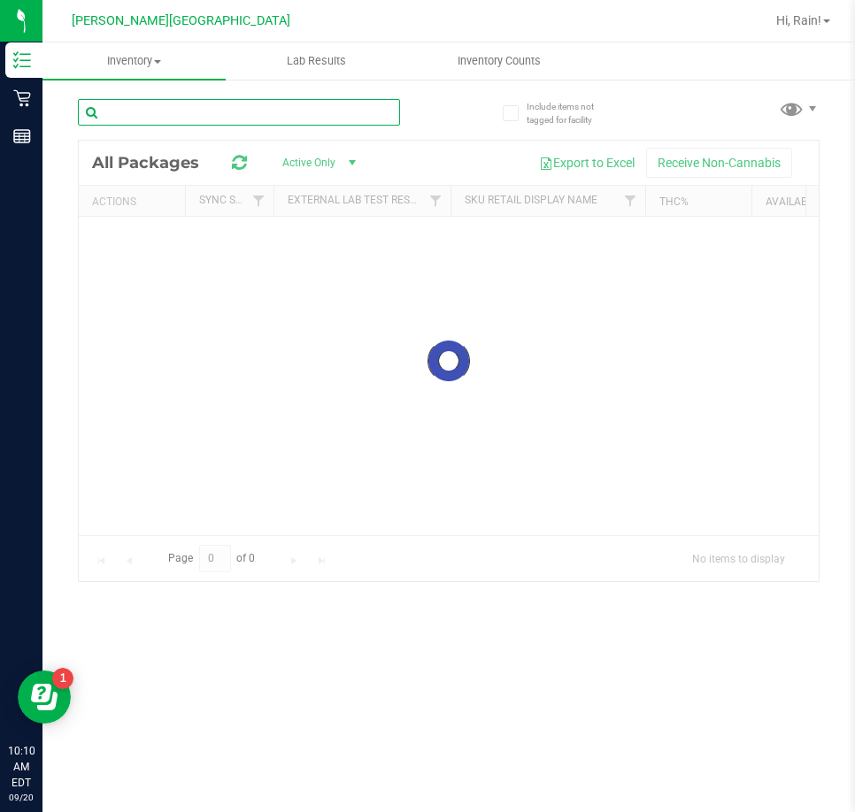
click at [179, 121] on input "text" at bounding box center [239, 112] width 322 height 27
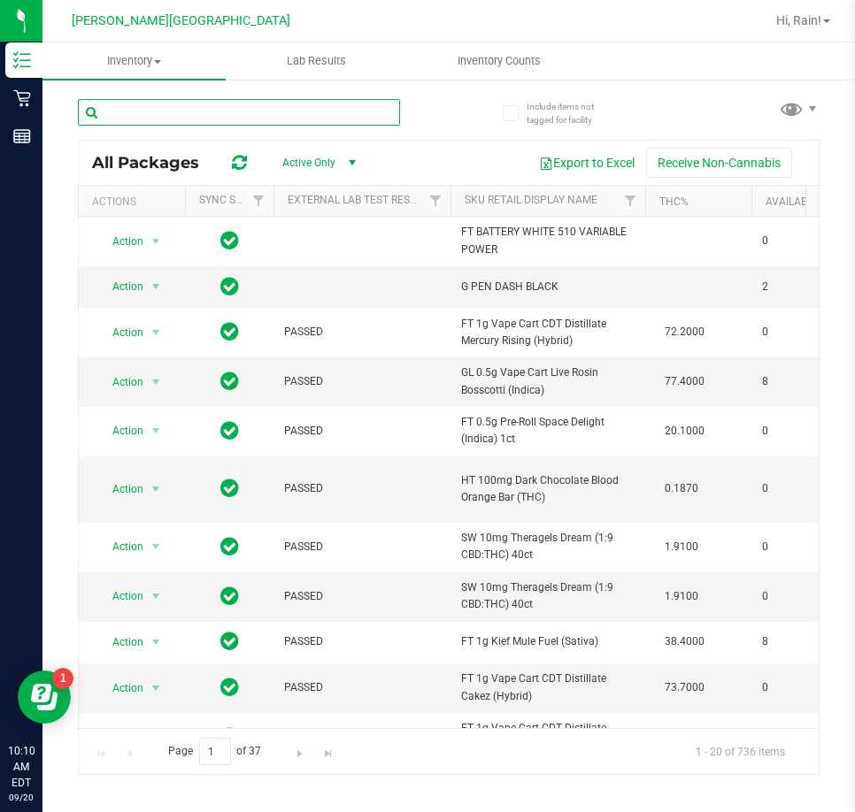
click at [156, 124] on input "text" at bounding box center [239, 112] width 322 height 27
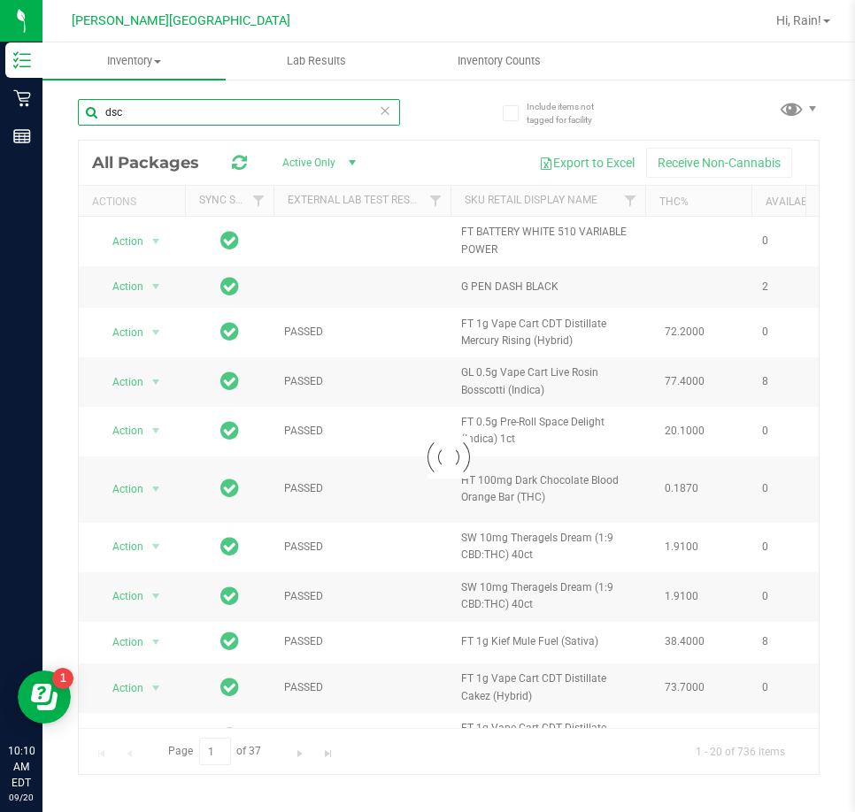
type input "dsc"
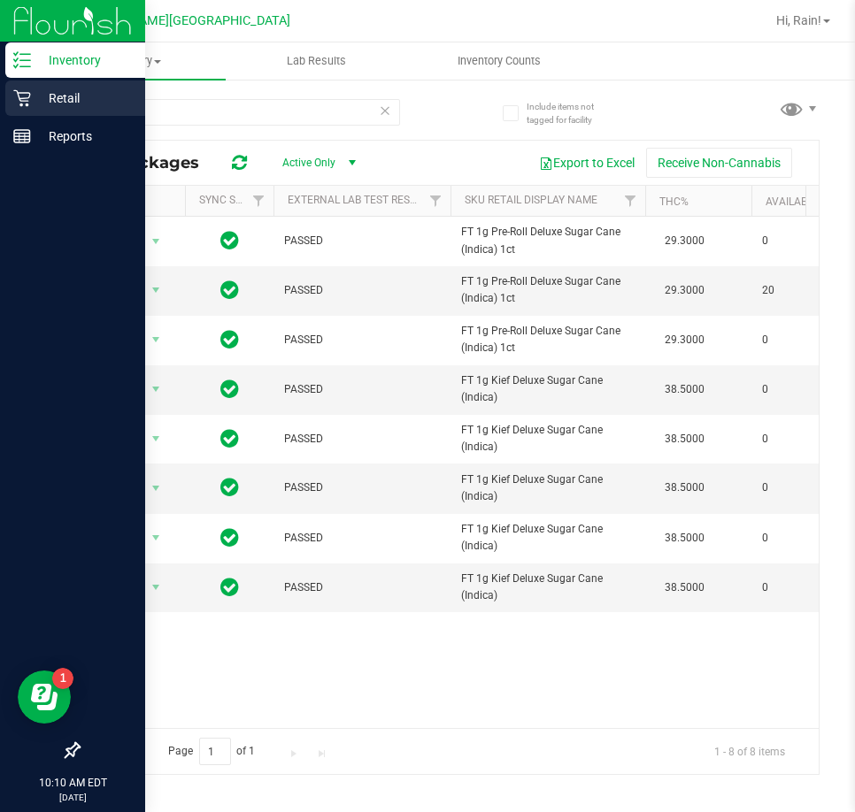
click at [20, 99] on icon at bounding box center [22, 98] width 18 height 18
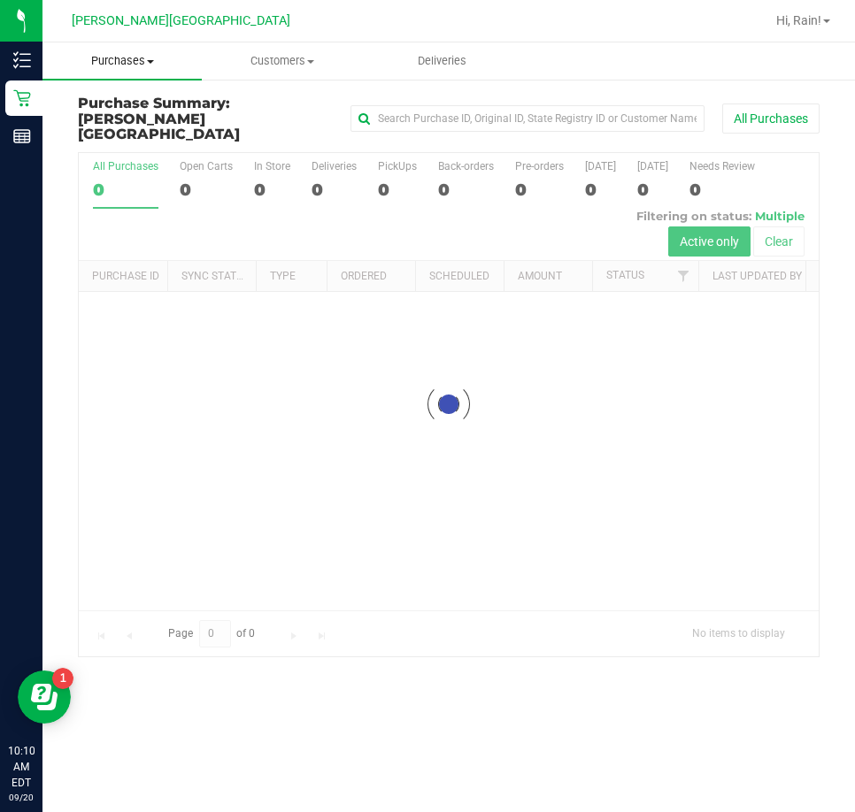
click at [117, 58] on span "Purchases" at bounding box center [121, 61] width 159 height 16
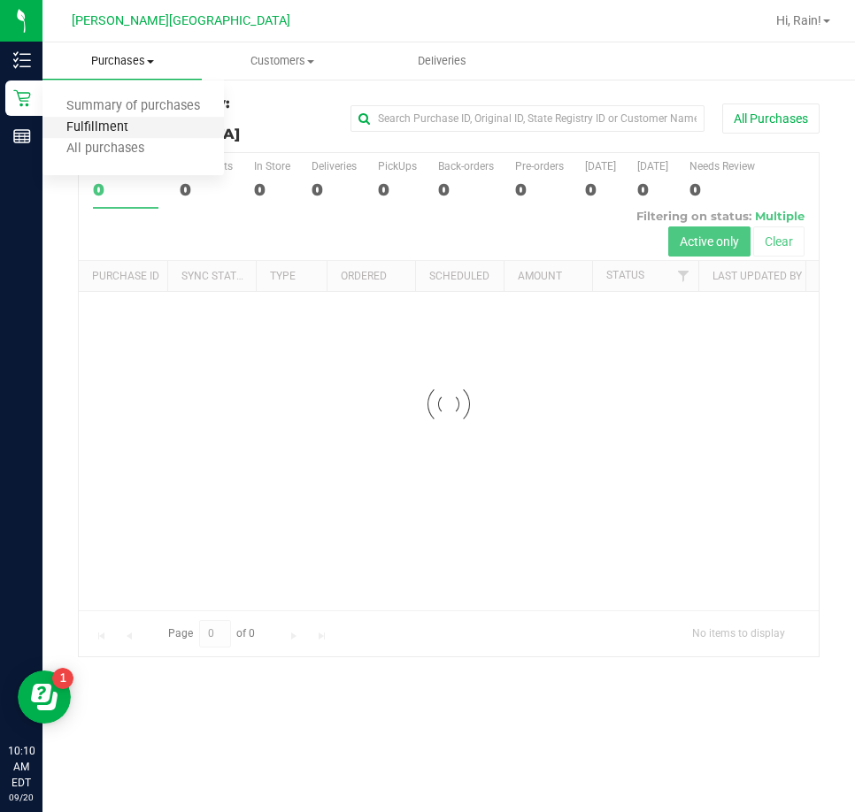
click at [123, 120] on span "Fulfillment" at bounding box center [97, 127] width 110 height 15
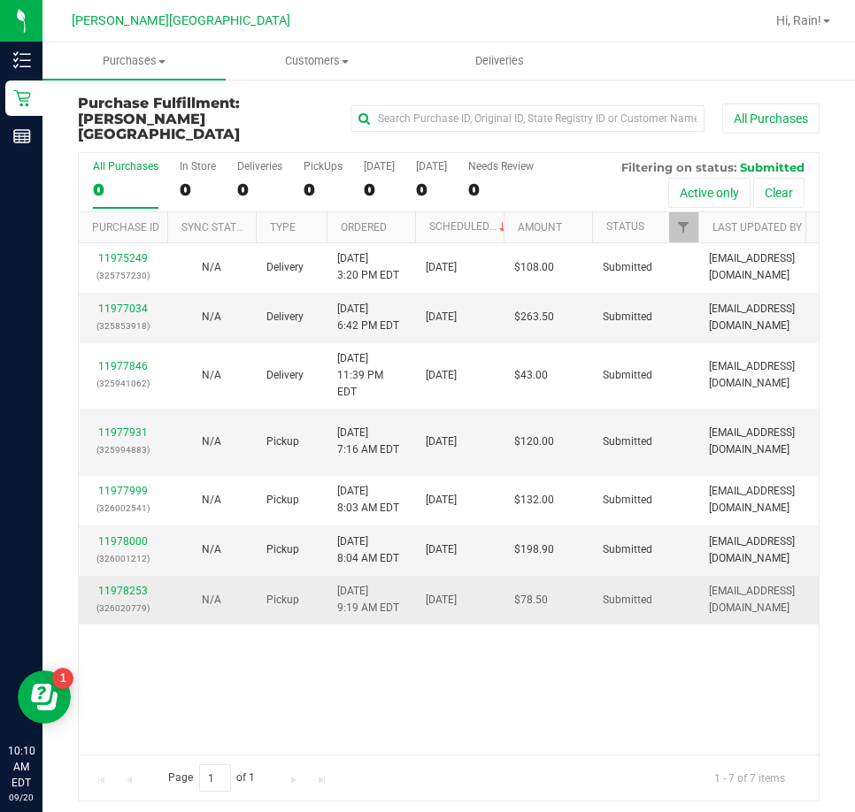
click at [119, 576] on td "11978253 (326020779)" at bounding box center [123, 600] width 88 height 49
click at [120, 585] on link "11978253" at bounding box center [123, 591] width 50 height 12
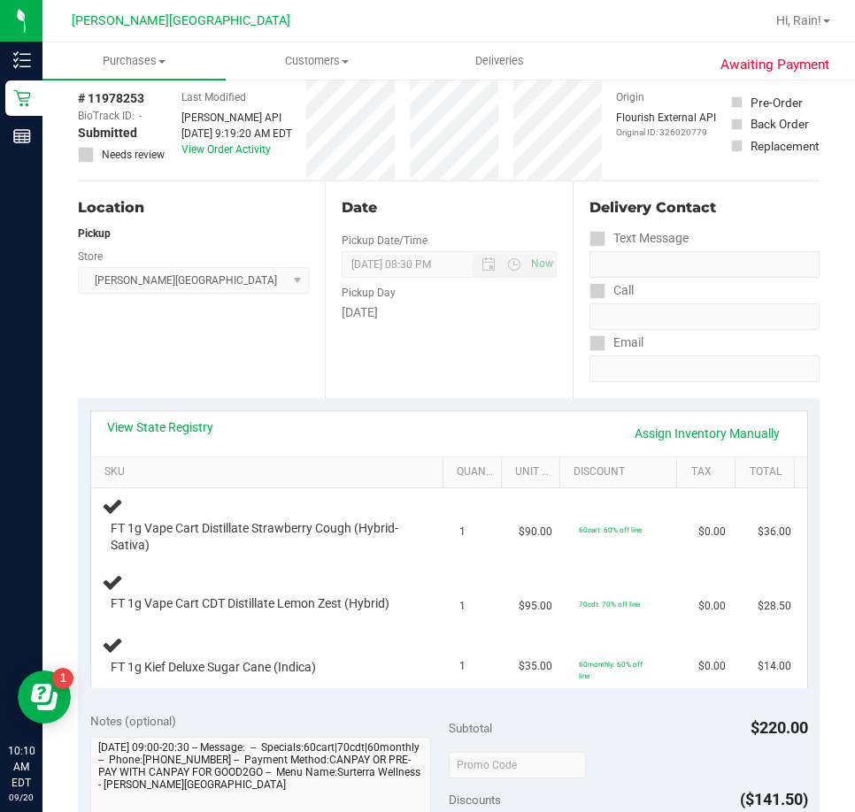
scroll to position [177, 0]
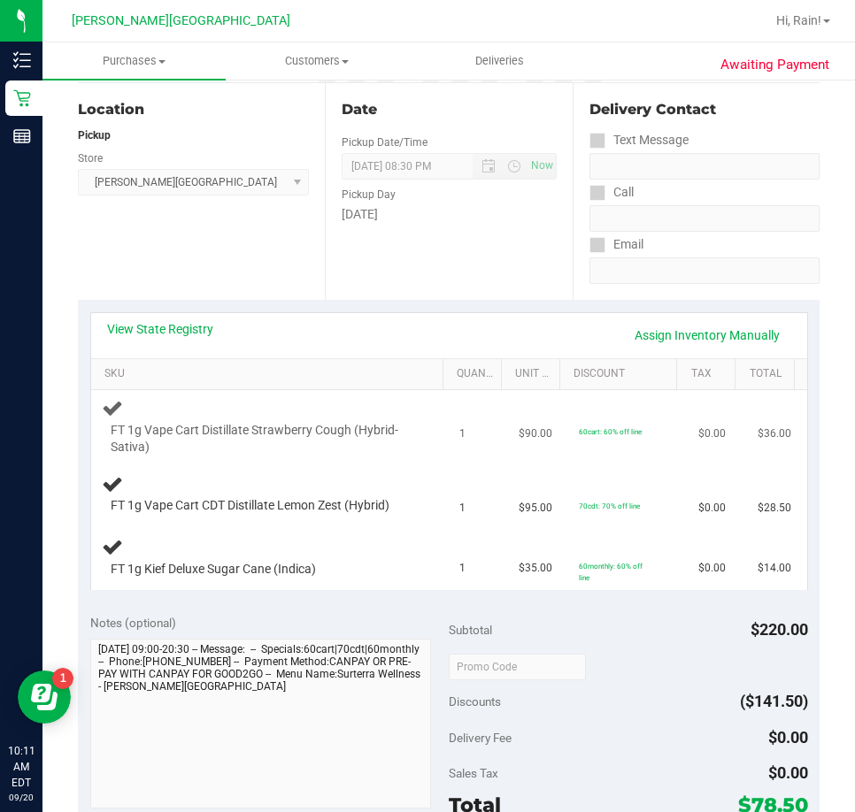
click at [245, 416] on div "FT 1g Vape Cart Distillate Strawberry Cough (Hybrid-Sativa)" at bounding box center [270, 426] width 337 height 59
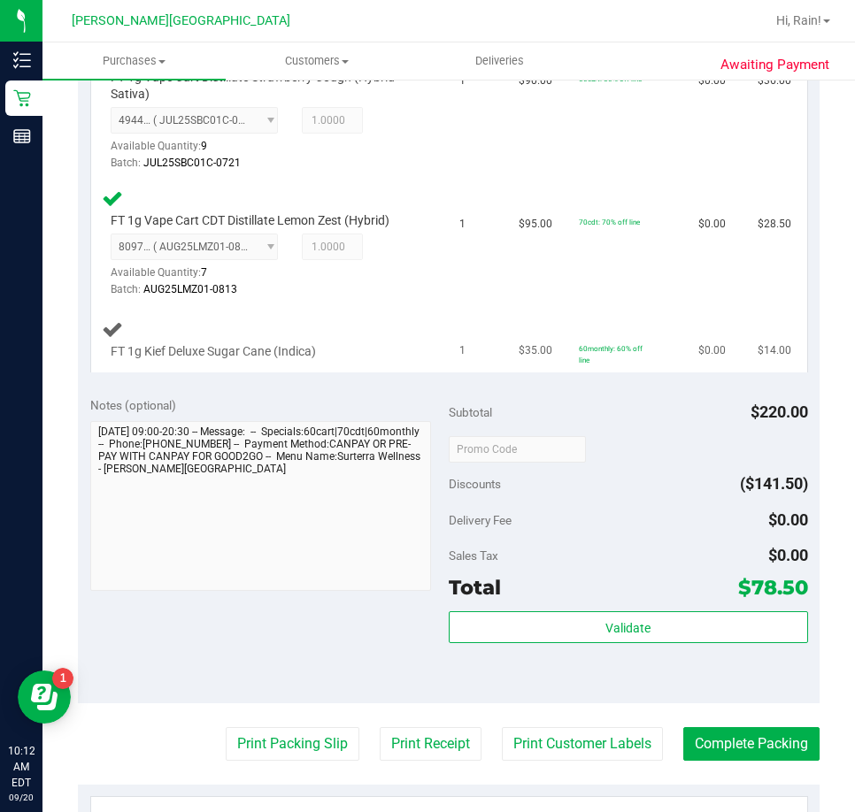
scroll to position [531, 0]
click at [602, 317] on td "60monthly: 60% off line" at bounding box center [627, 338] width 119 height 65
click at [118, 58] on span "Purchases" at bounding box center [133, 61] width 183 height 16
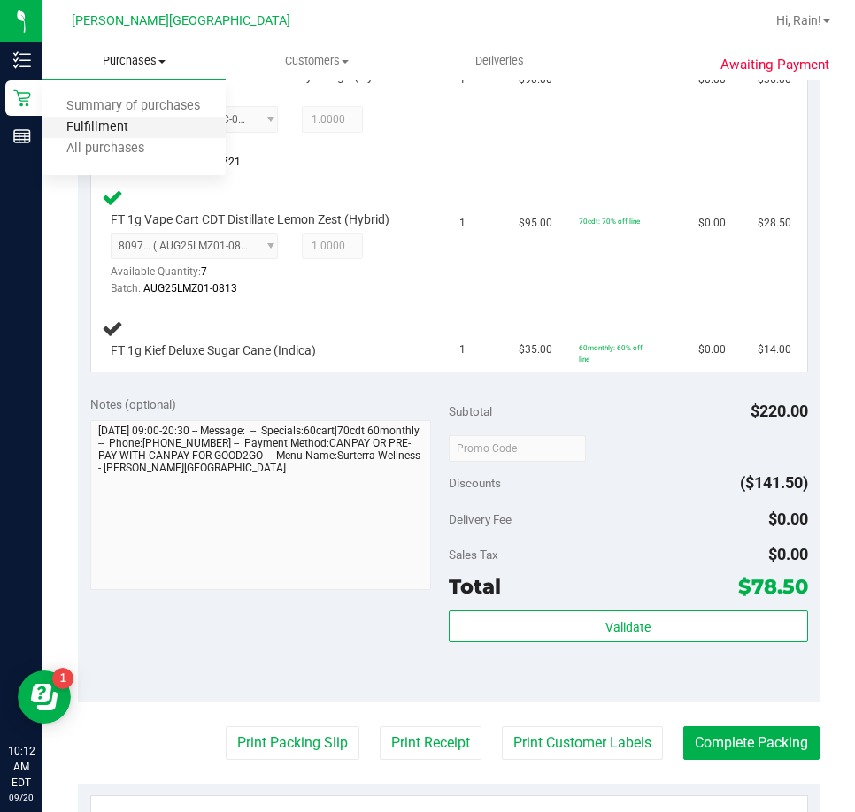
click at [129, 133] on span "Fulfillment" at bounding box center [97, 127] width 110 height 15
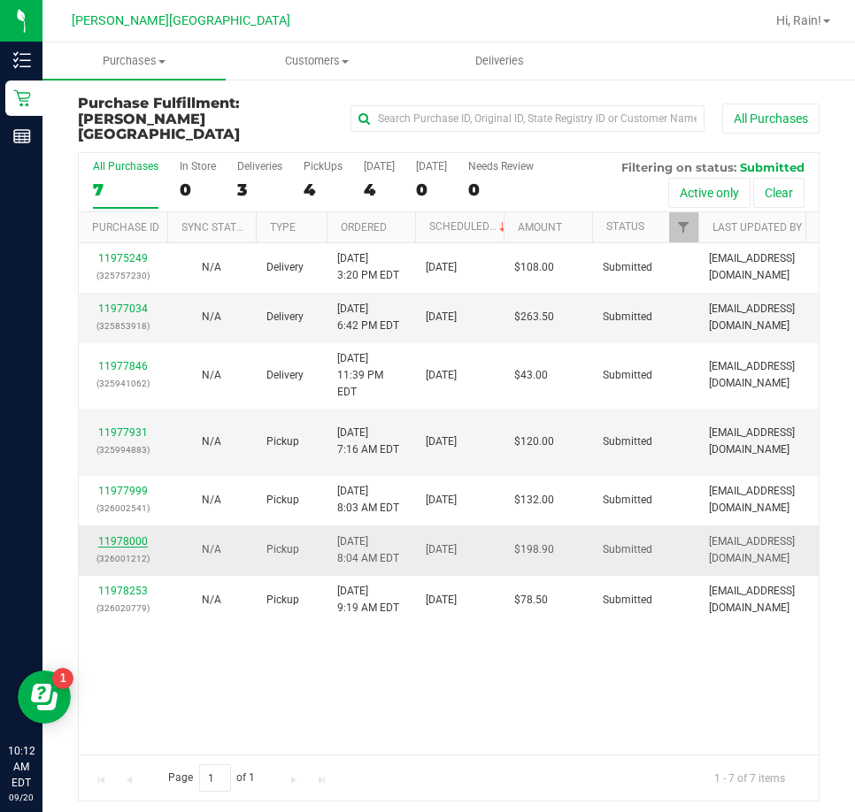
click at [134, 535] on link "11978000" at bounding box center [123, 541] width 50 height 12
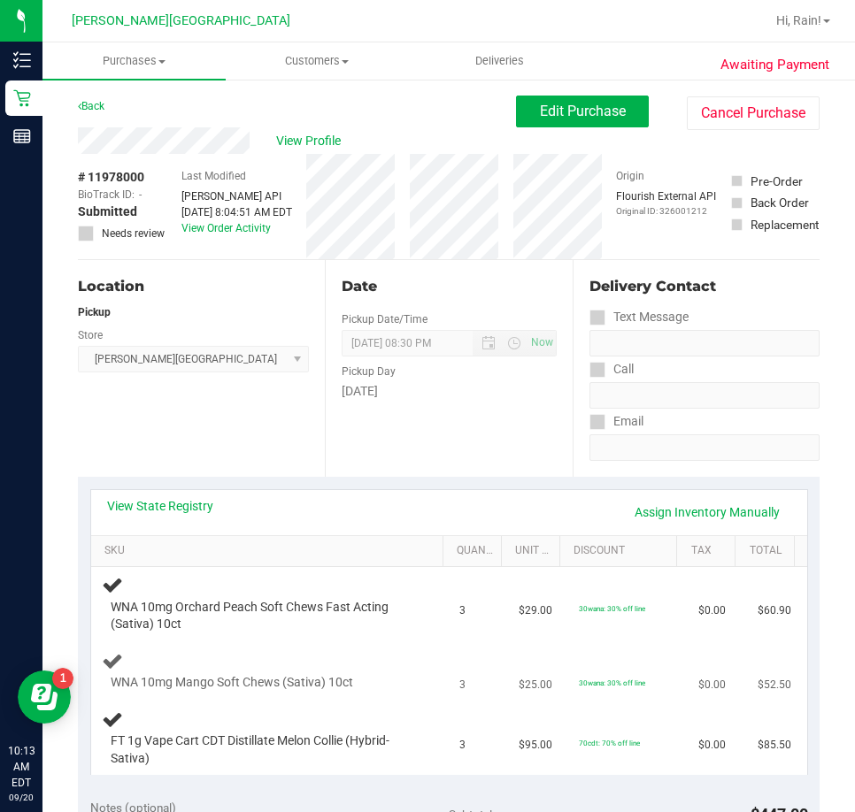
click at [449, 641] on td "3" at bounding box center [478, 671] width 59 height 60
click at [451, 638] on td "3" at bounding box center [478, 604] width 59 height 74
click at [417, 660] on div "WNA 10mg Mango Soft Chews (Sativa) 10ct" at bounding box center [270, 671] width 337 height 42
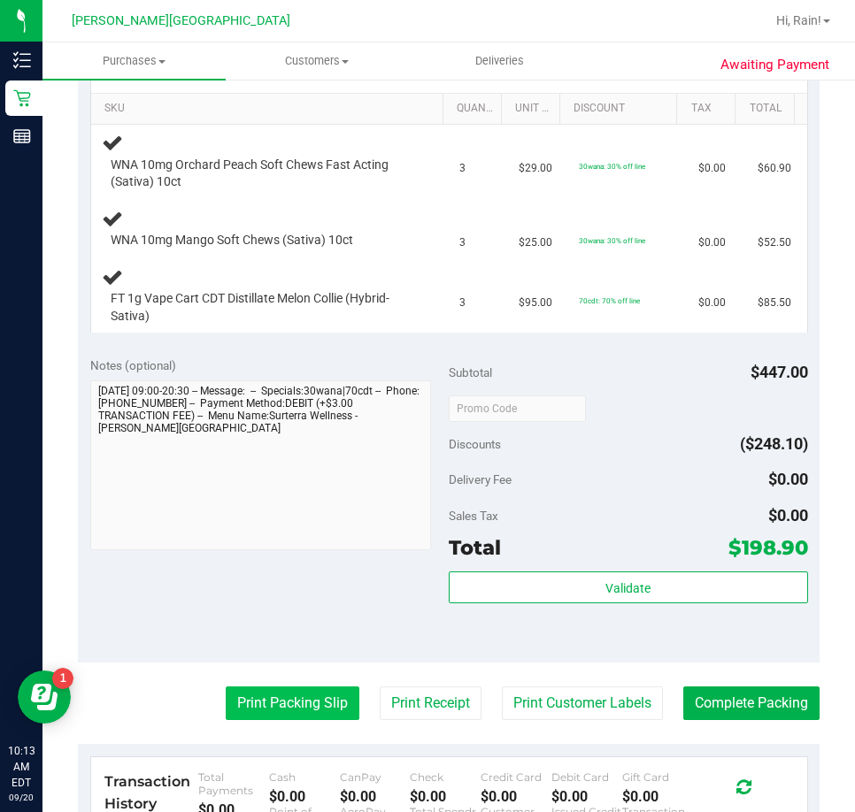
click at [265, 704] on button "Print Packing Slip" at bounding box center [293, 704] width 134 height 34
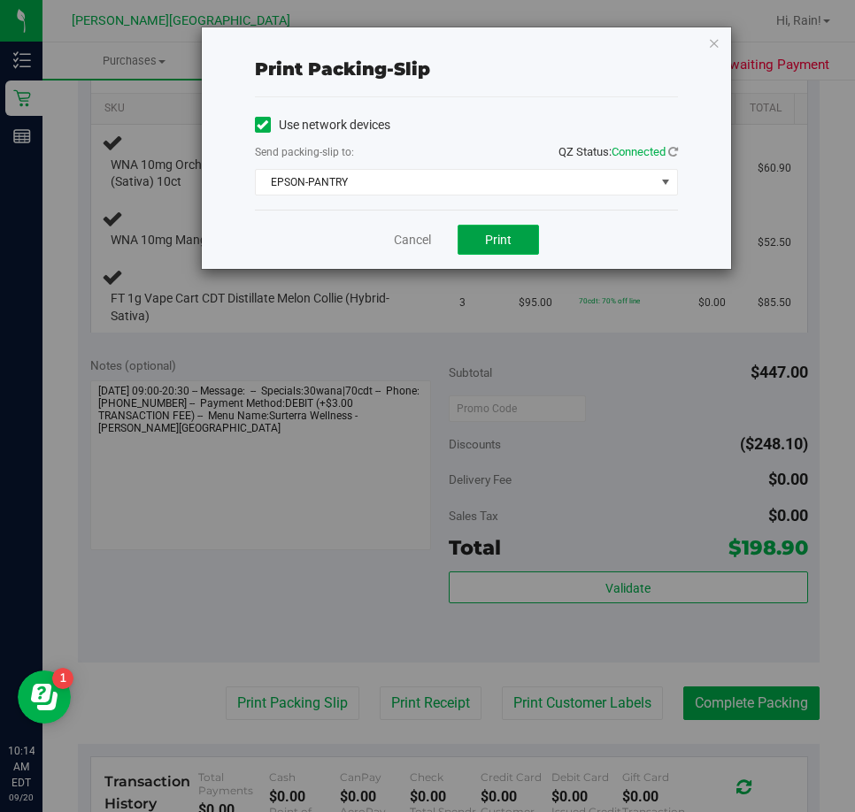
click at [484, 236] on button "Print" at bounding box center [497, 240] width 81 height 30
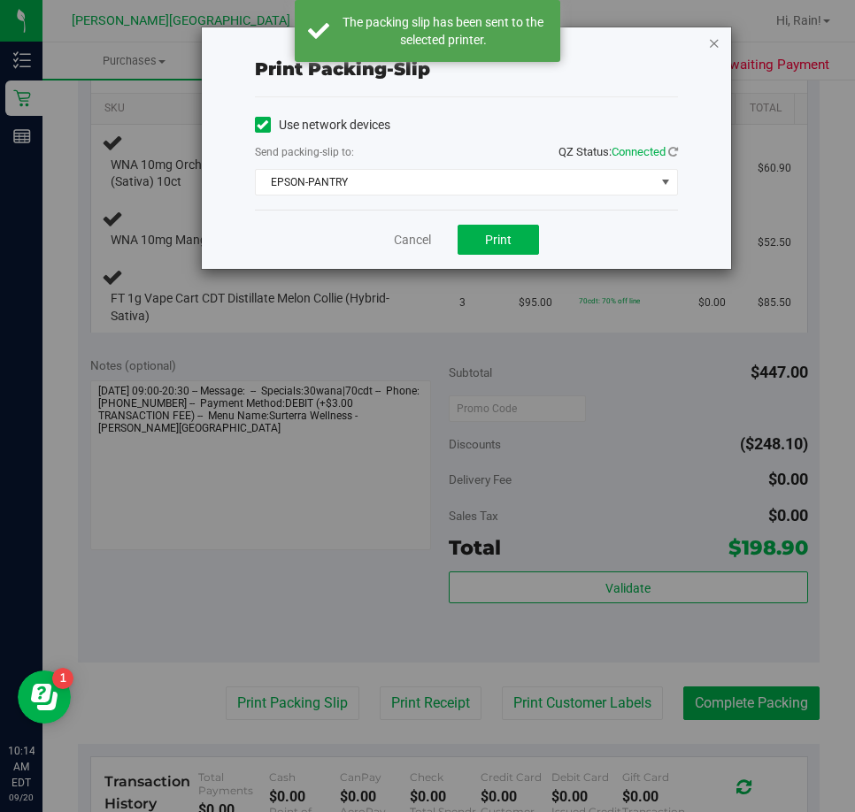
click at [717, 44] on icon "button" at bounding box center [714, 42] width 12 height 21
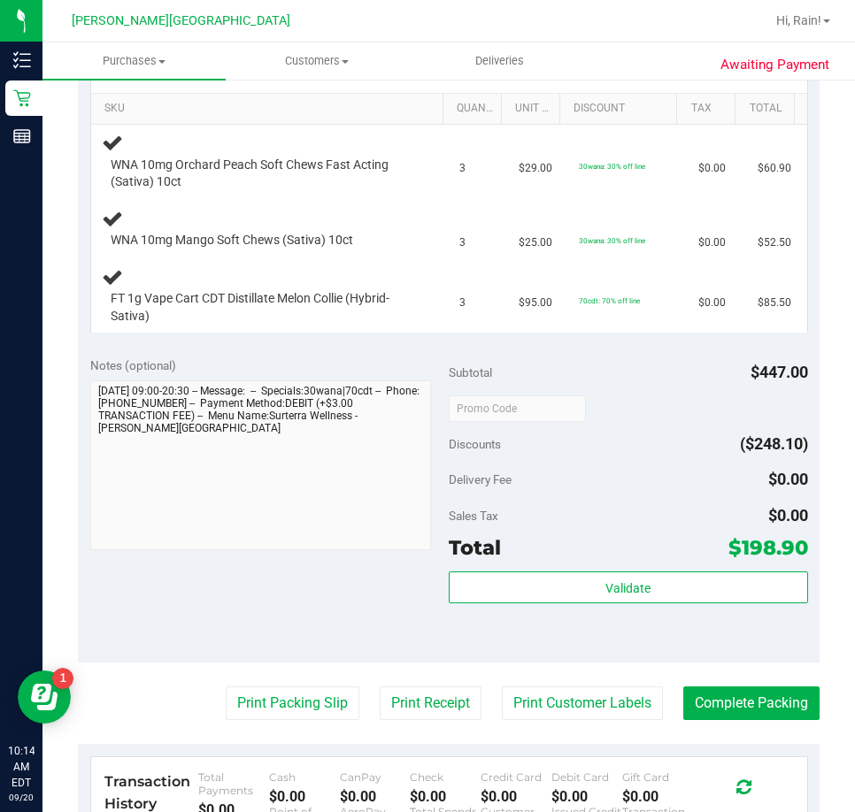
scroll to position [531, 0]
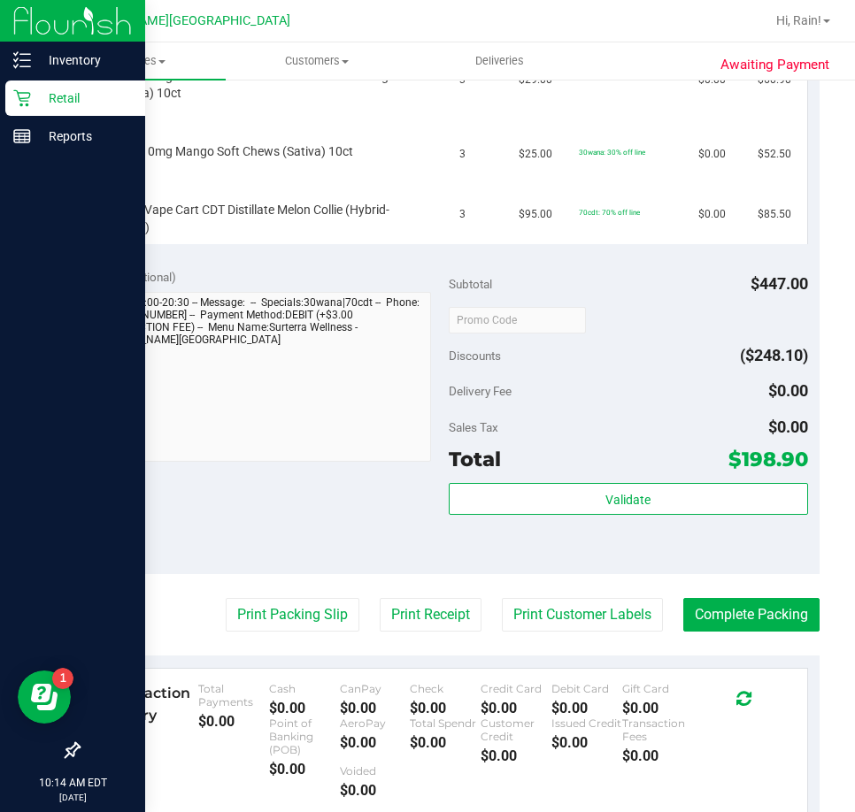
click at [50, 90] on p "Retail" at bounding box center [84, 98] width 106 height 21
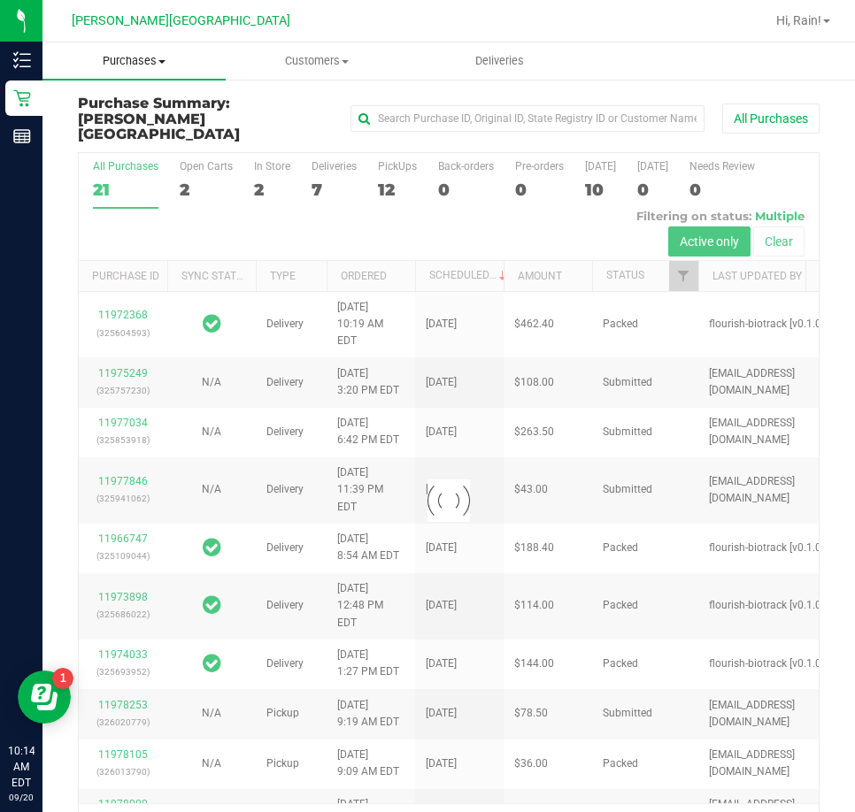
click at [99, 60] on span "Purchases" at bounding box center [133, 61] width 183 height 16
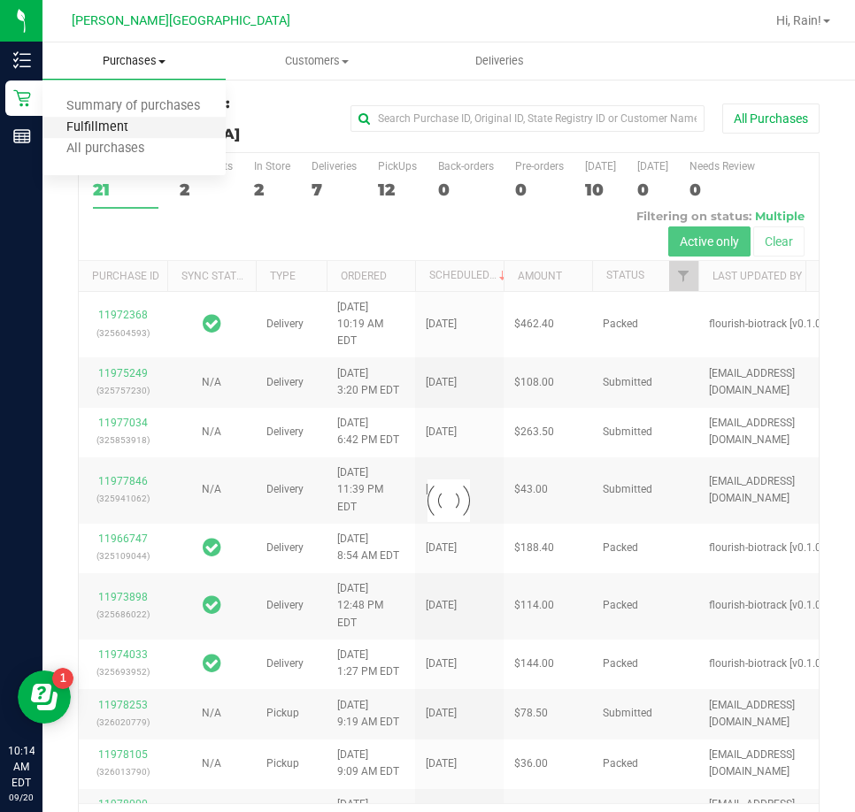
click at [116, 128] on span "Fulfillment" at bounding box center [97, 127] width 110 height 15
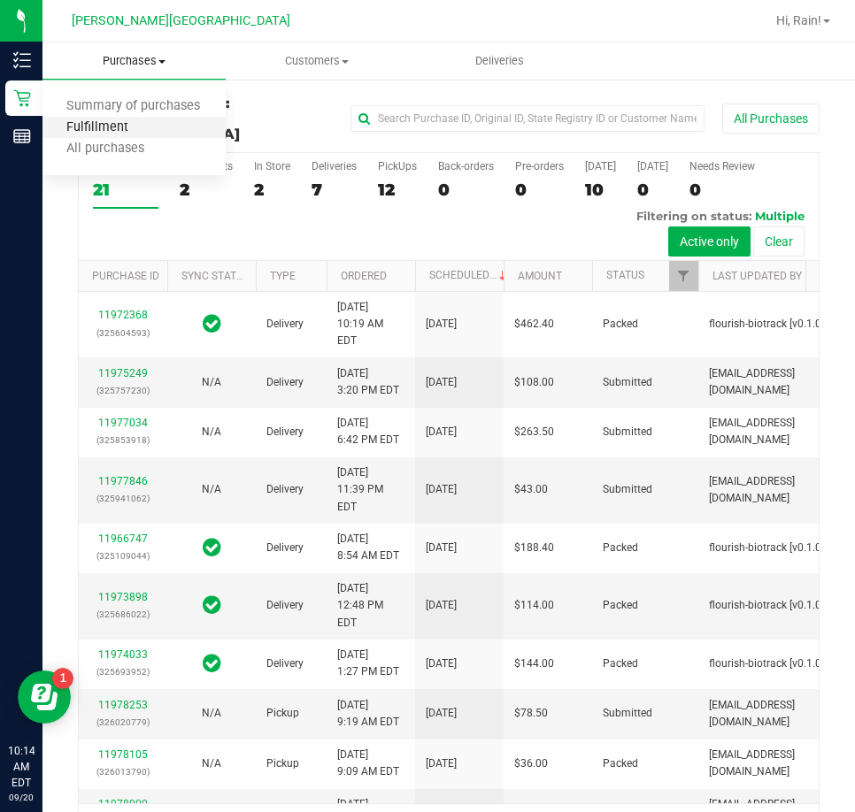
click at [82, 125] on span "Fulfillment" at bounding box center [97, 127] width 110 height 15
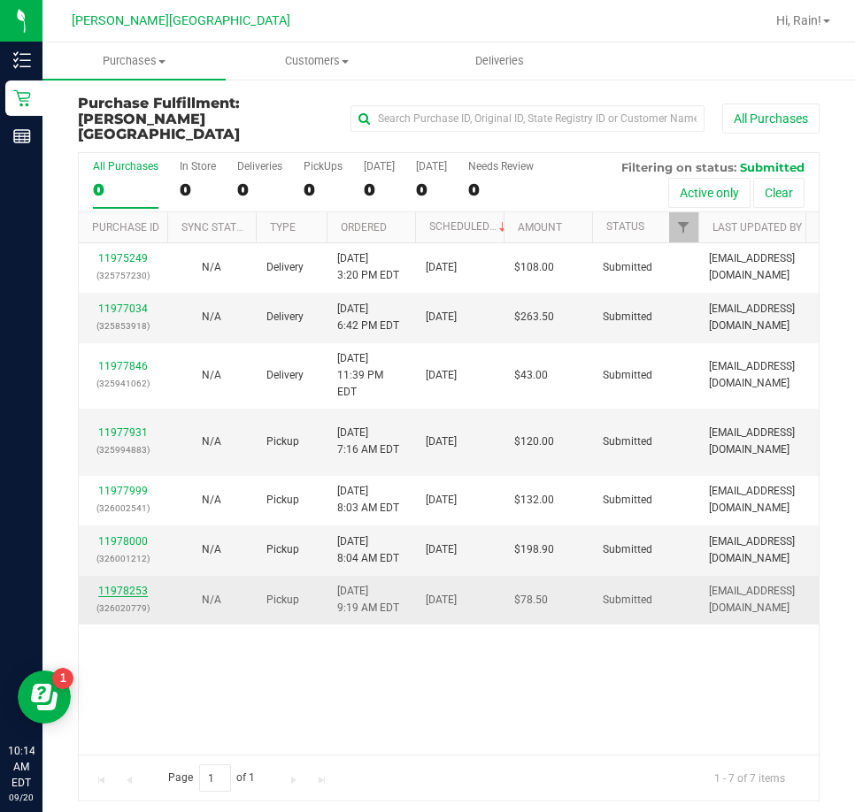
click at [126, 585] on link "11978253" at bounding box center [123, 591] width 50 height 12
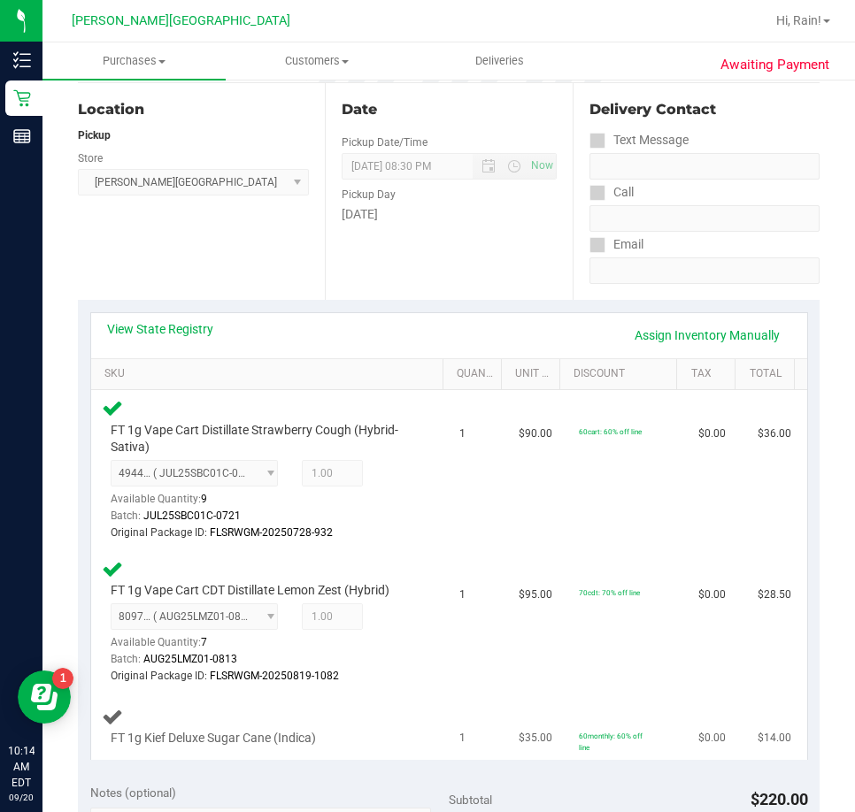
scroll to position [265, 0]
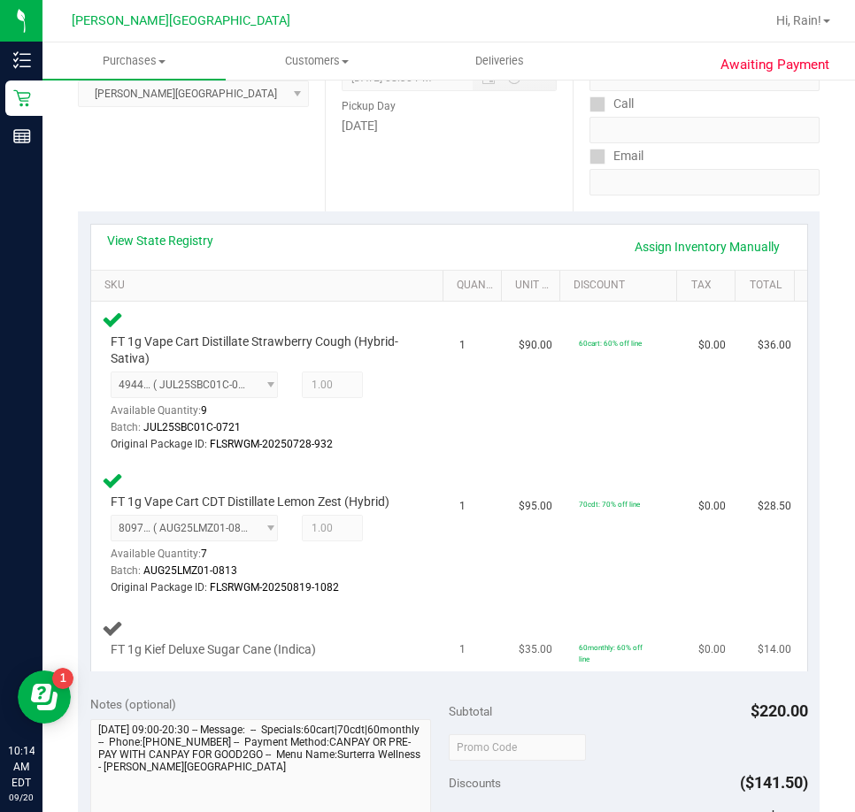
click at [389, 656] on div "FT 1g Kief Deluxe Sugar Cane (Indica)" at bounding box center [257, 650] width 311 height 18
click at [279, 625] on div "FT 1g Kief Deluxe Sugar Cane (Indica)" at bounding box center [270, 639] width 337 height 42
click at [278, 625] on div "FT 1g Kief Deluxe Sugar Cane (Indica)" at bounding box center [270, 639] width 337 height 42
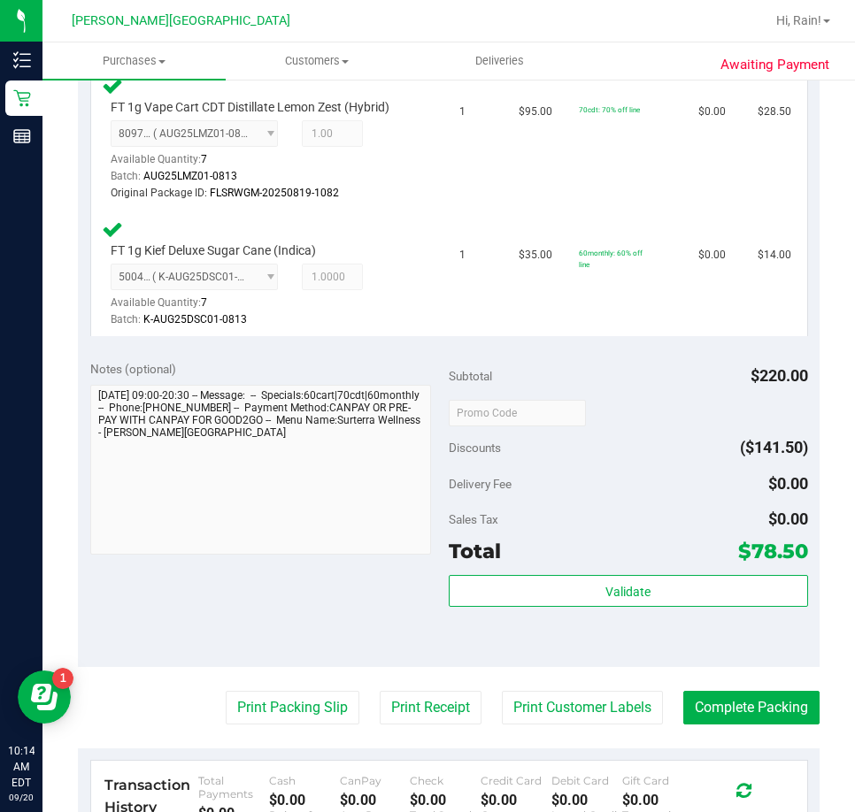
scroll to position [796, 0]
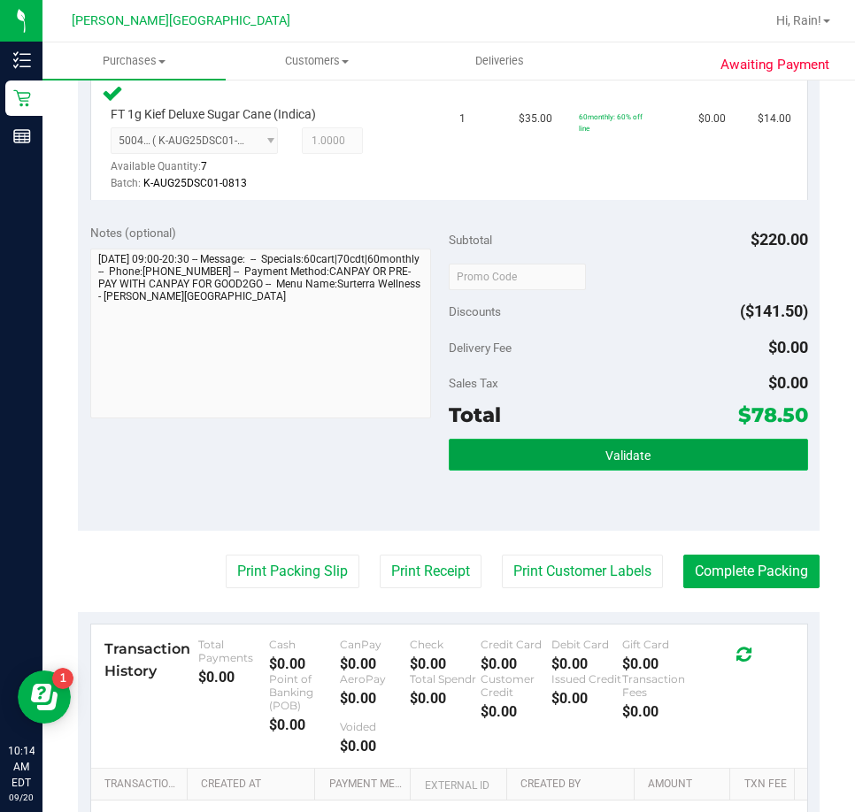
click at [655, 457] on button "Validate" at bounding box center [628, 455] width 359 height 32
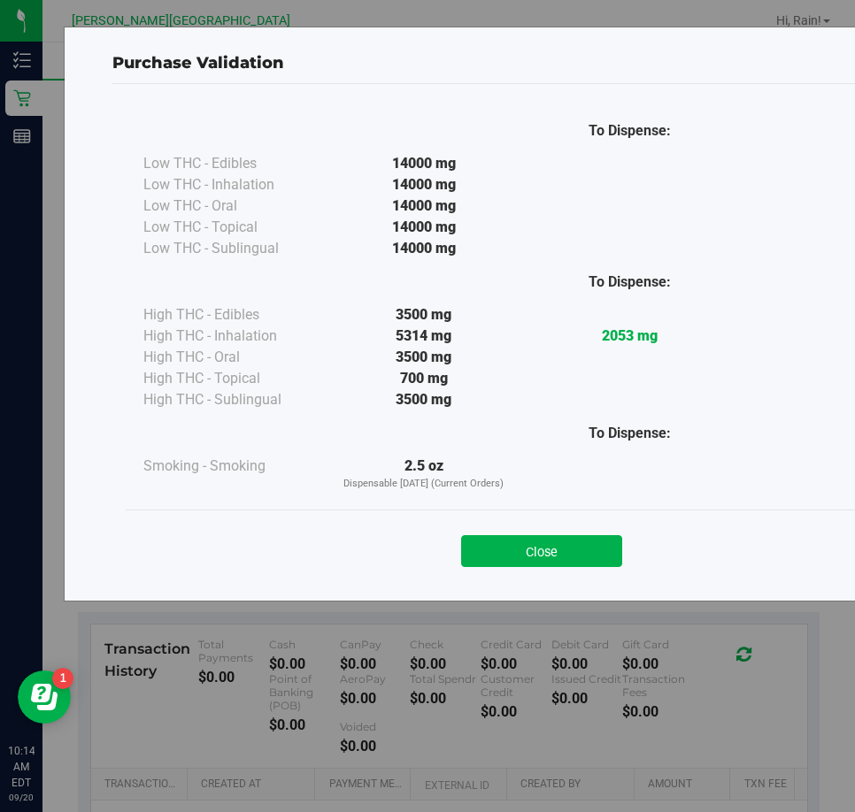
click at [505, 530] on div "Close" at bounding box center [541, 546] width 805 height 44
click at [514, 540] on button "Close" at bounding box center [541, 551] width 161 height 32
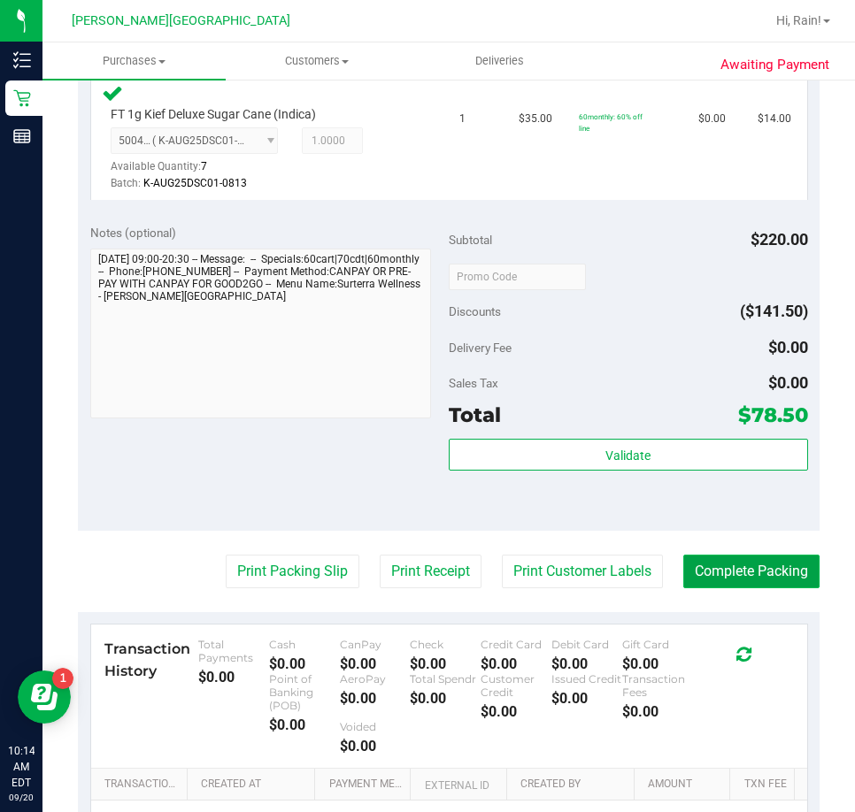
click at [701, 563] on button "Complete Packing" at bounding box center [751, 572] width 136 height 34
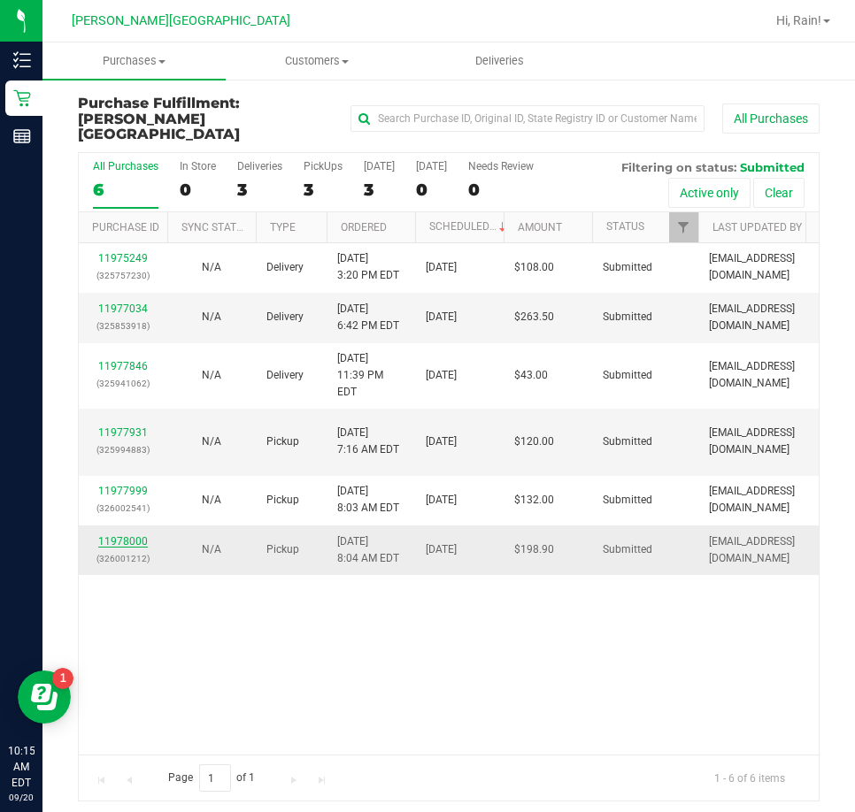
click at [135, 535] on link "11978000" at bounding box center [123, 541] width 50 height 12
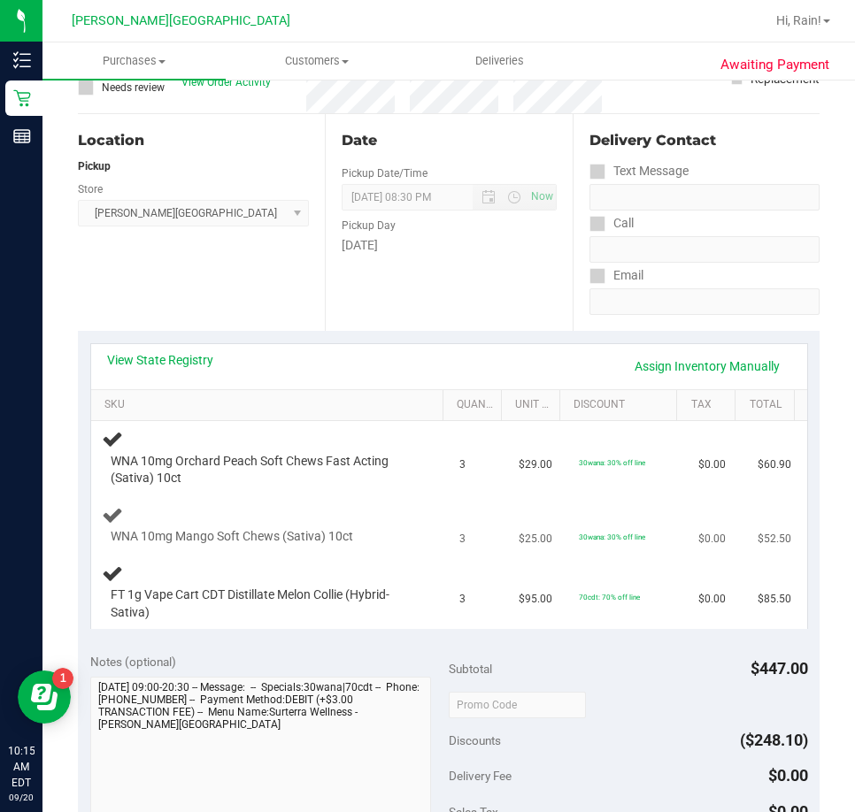
scroll to position [177, 0]
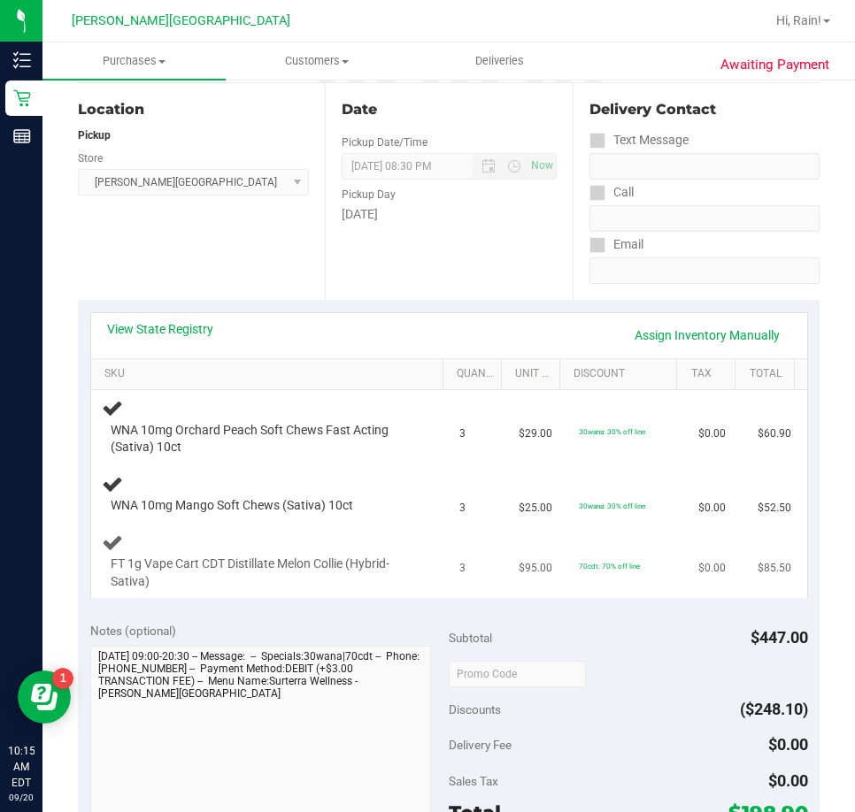
click at [349, 529] on td "FT 1g Vape Cart CDT Distillate Melon Collie (Hybrid-Sativa)" at bounding box center [270, 561] width 358 height 73
click at [418, 493] on div "WNA 10mg Mango Soft Chews (Sativa) 10ct" at bounding box center [270, 494] width 337 height 42
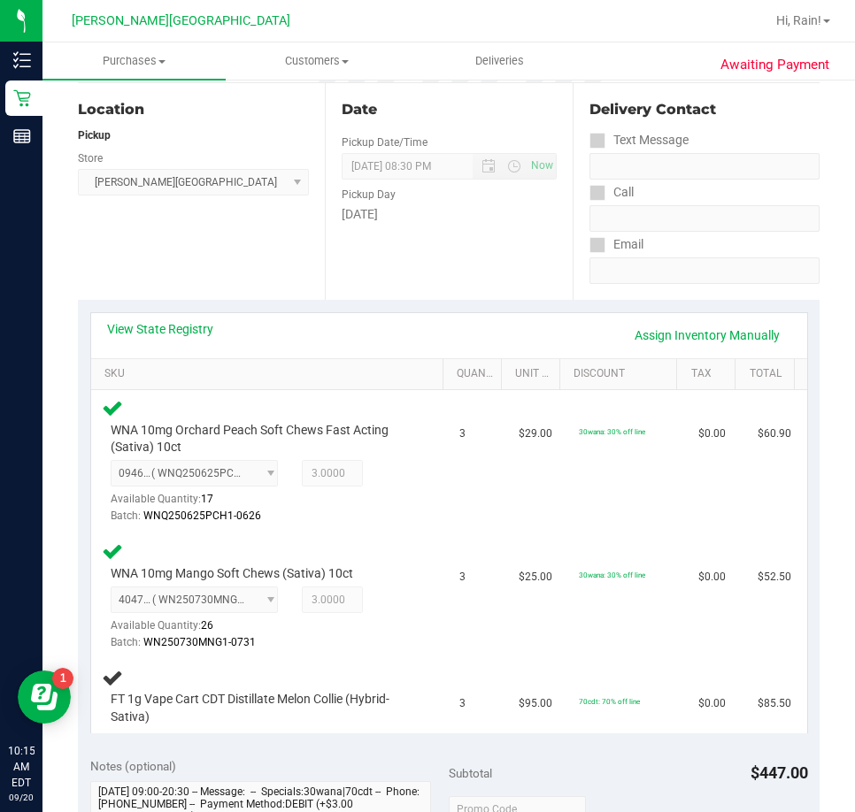
click at [385, 736] on div "View State Registry Assign Inventory Manually SKU Quantity Unit Price Discount …" at bounding box center [448, 522] width 741 height 445
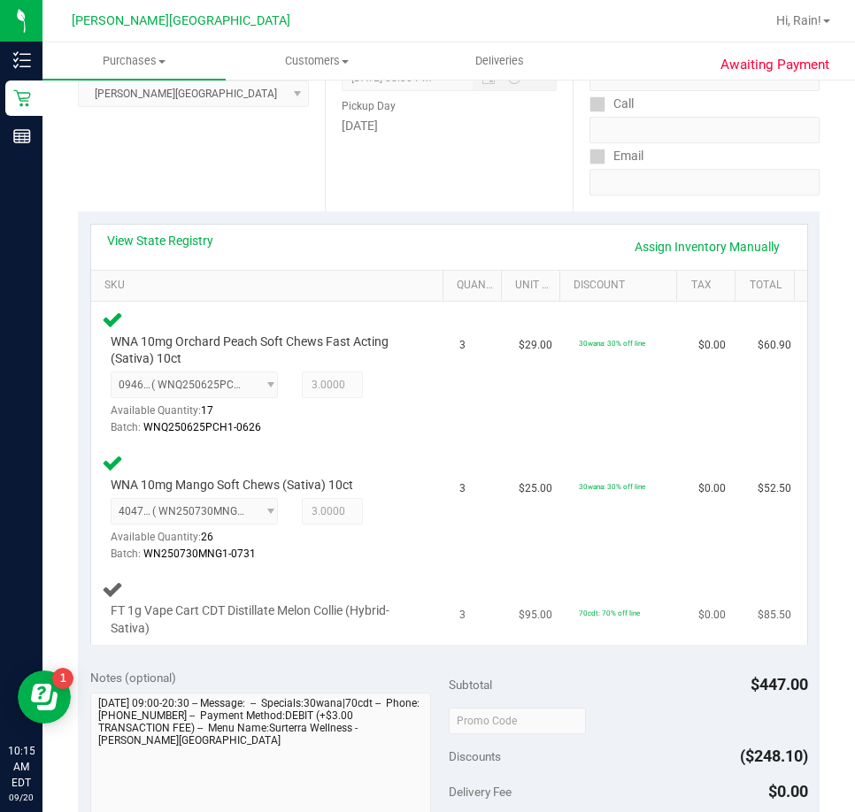
click at [211, 627] on span "FT 1g Vape Cart CDT Distillate Melon Collie (Hybrid-Sativa)" at bounding box center [262, 619] width 303 height 34
click at [228, 618] on span "FT 1g Vape Cart CDT Distillate Melon Collie (Hybrid-Sativa)" at bounding box center [262, 619] width 303 height 34
click at [545, 468] on td "$25.00" at bounding box center [537, 508] width 59 height 127
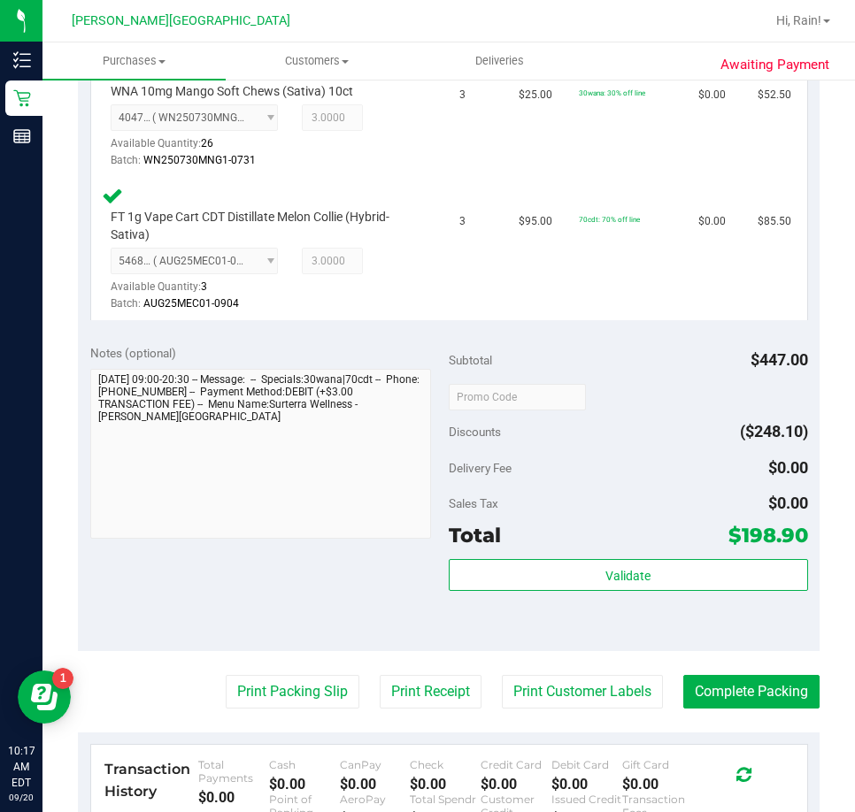
scroll to position [796, 0]
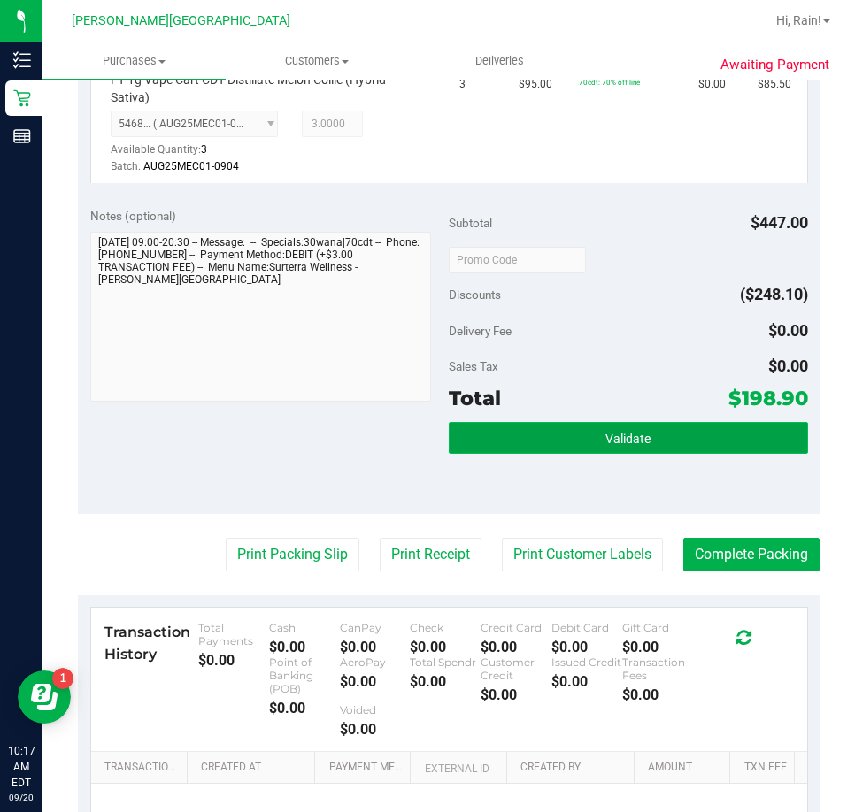
click at [581, 435] on button "Validate" at bounding box center [628, 438] width 359 height 32
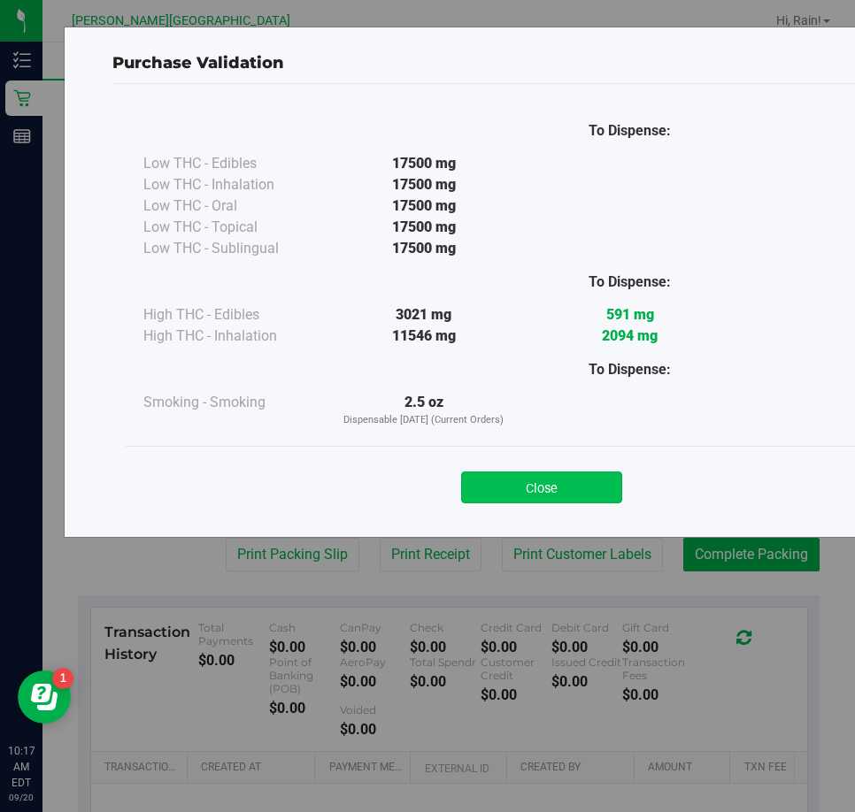
click at [555, 493] on button "Close" at bounding box center [541, 488] width 161 height 32
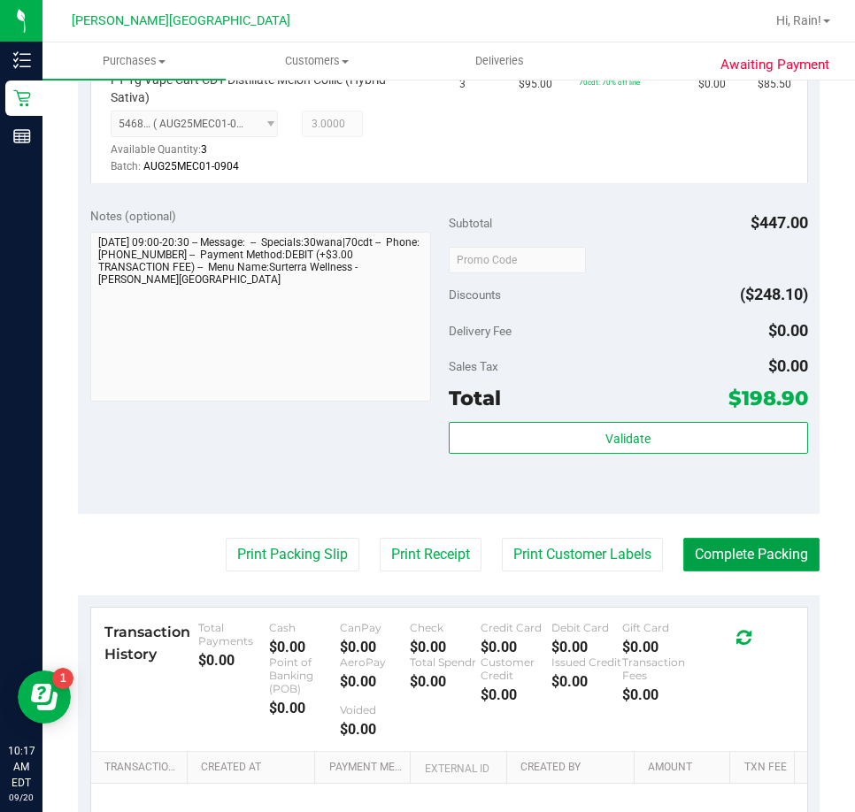
click at [683, 556] on button "Complete Packing" at bounding box center [751, 555] width 136 height 34
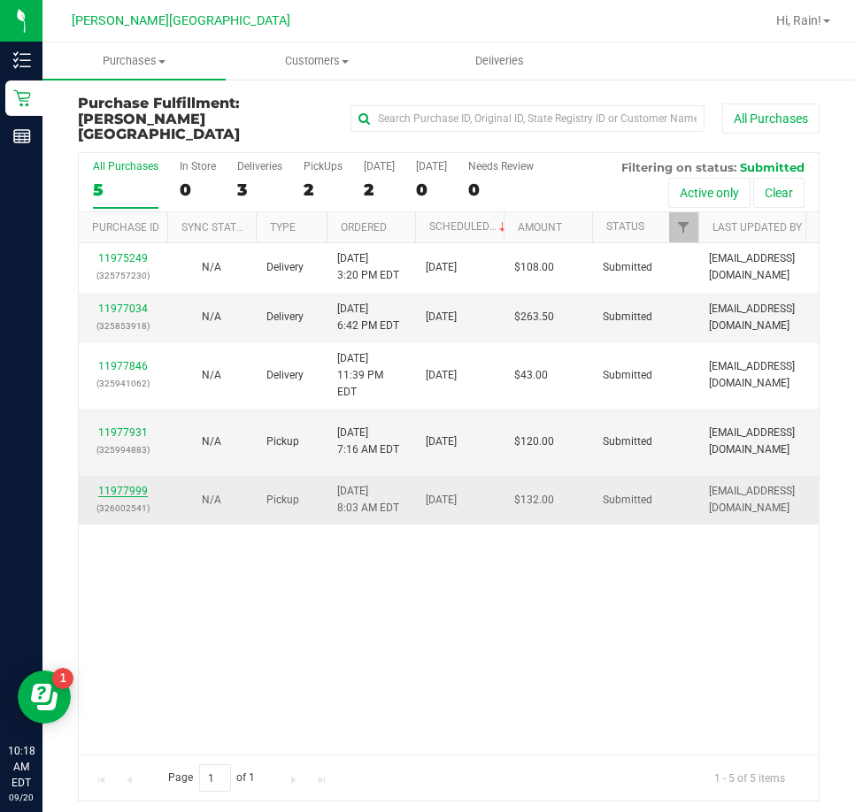
click at [137, 485] on link "11977999" at bounding box center [123, 491] width 50 height 12
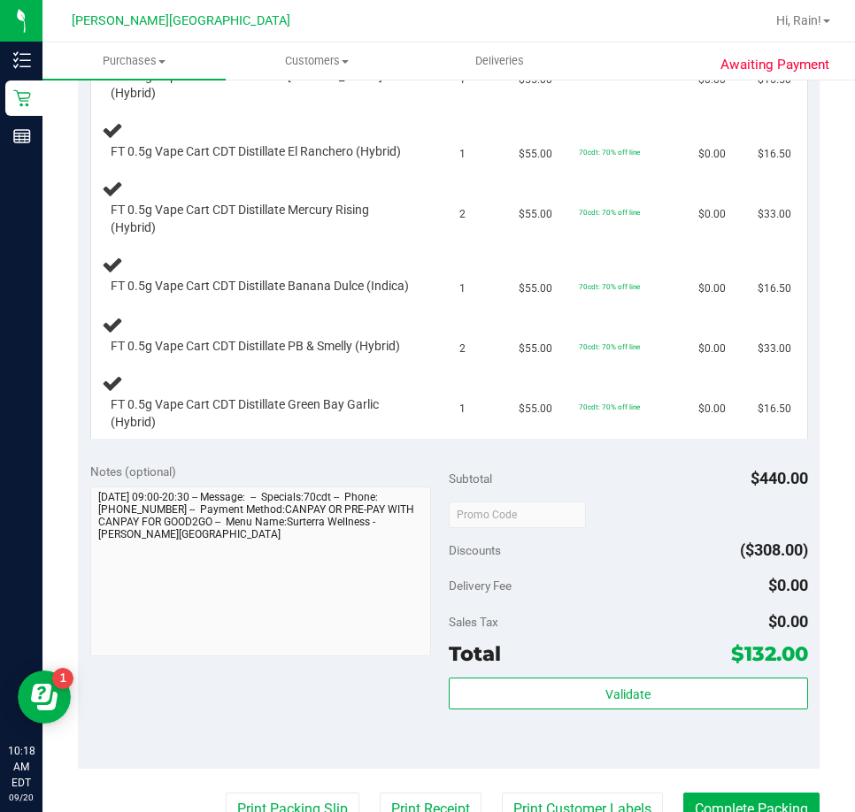
scroll to position [708, 0]
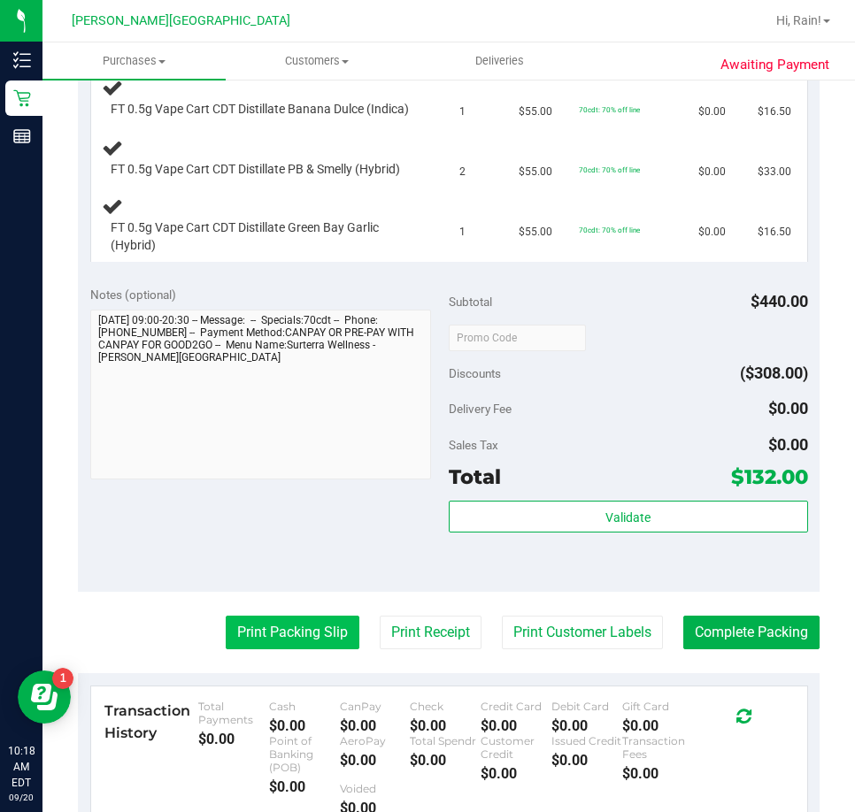
click at [300, 649] on button "Print Packing Slip" at bounding box center [293, 633] width 134 height 34
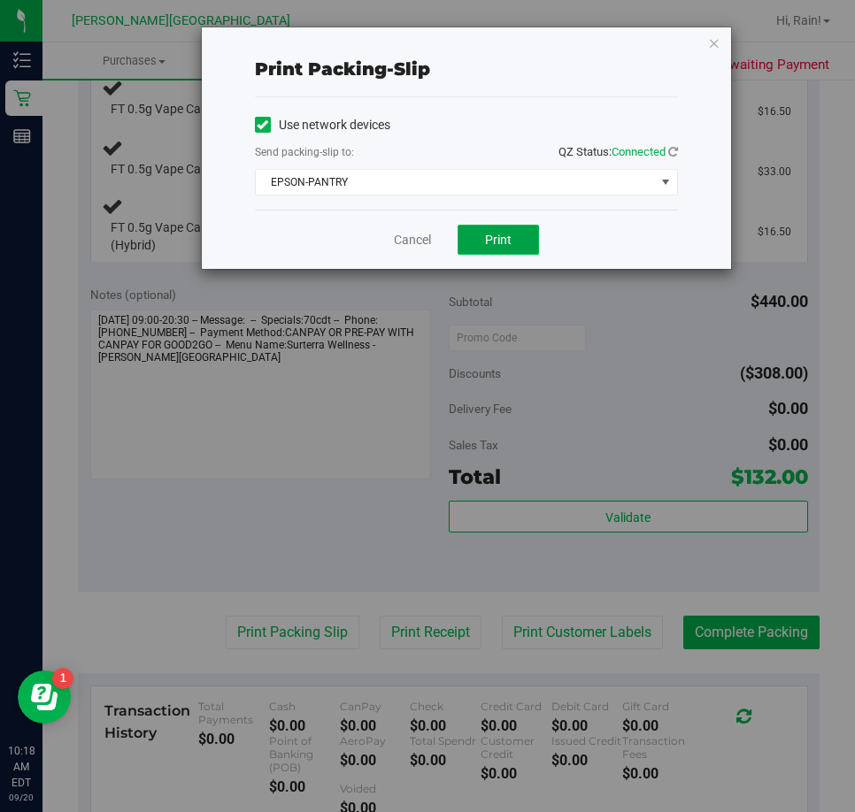
click at [491, 226] on button "Print" at bounding box center [497, 240] width 81 height 30
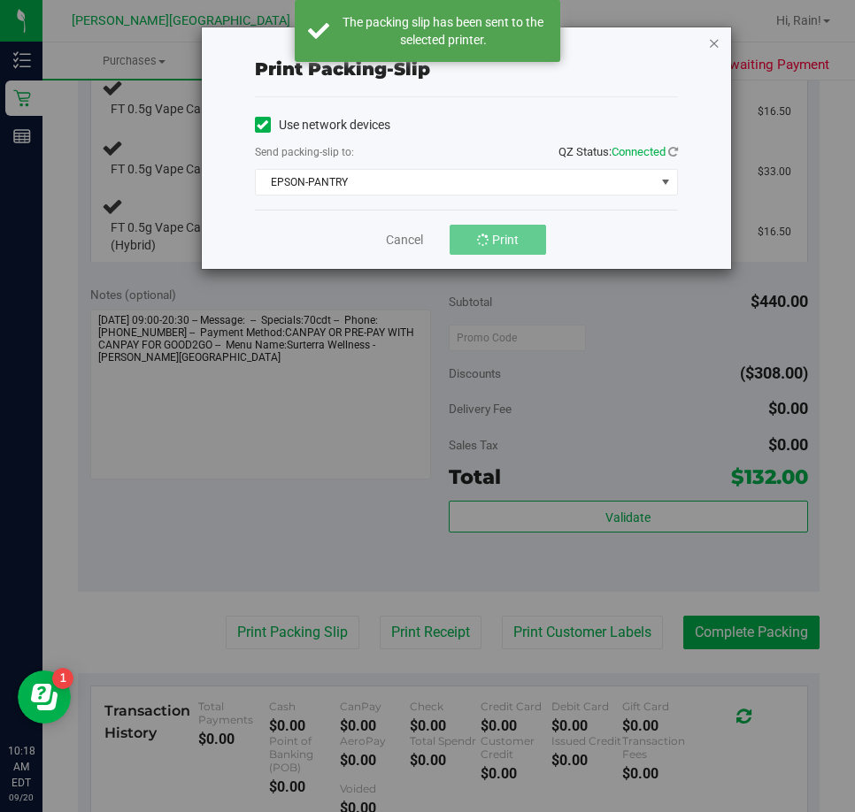
click at [710, 44] on icon "button" at bounding box center [714, 42] width 12 height 21
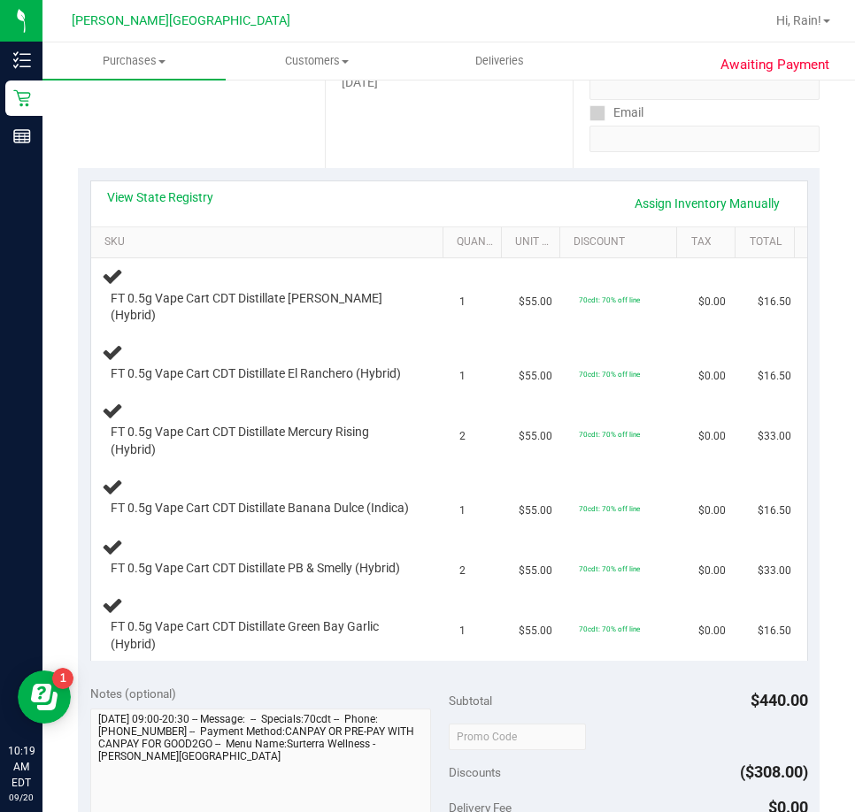
scroll to position [265, 0]
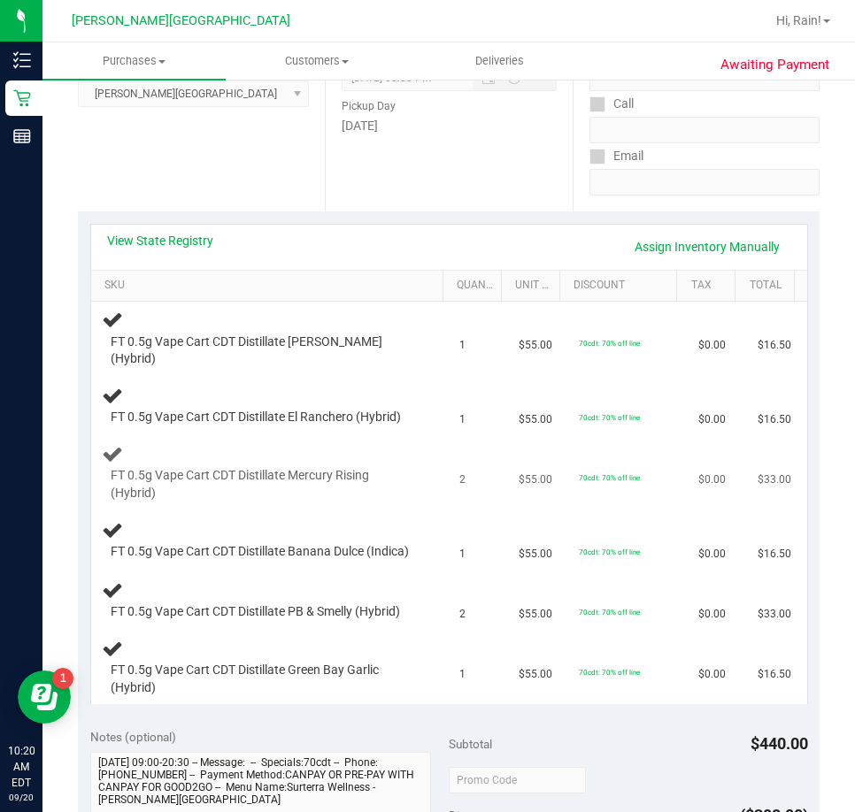
click at [508, 510] on td "$55.00" at bounding box center [537, 473] width 59 height 74
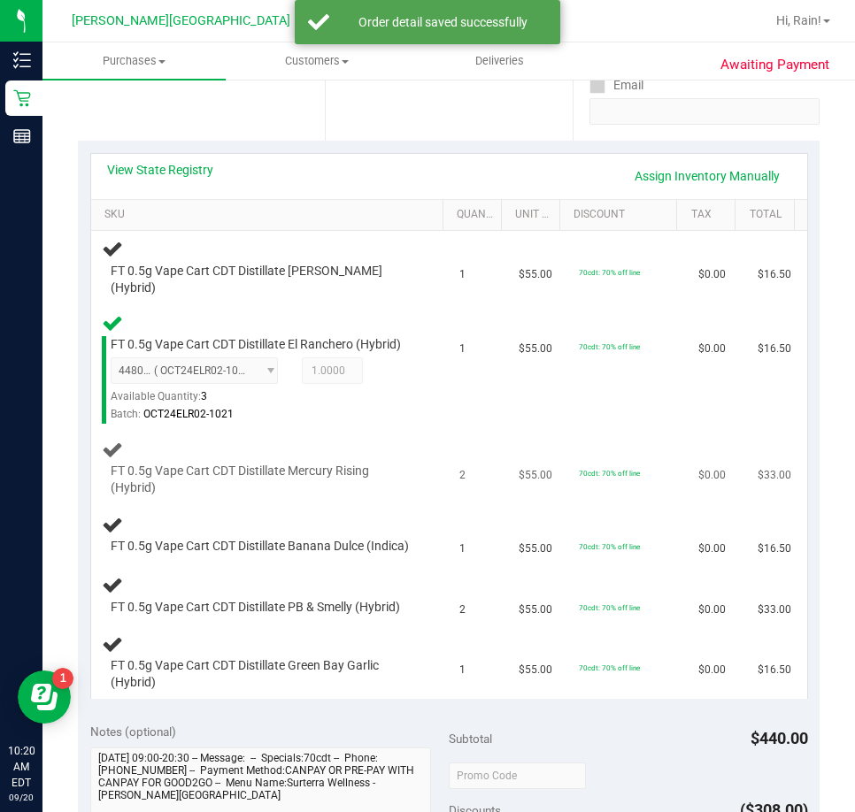
scroll to position [442, 0]
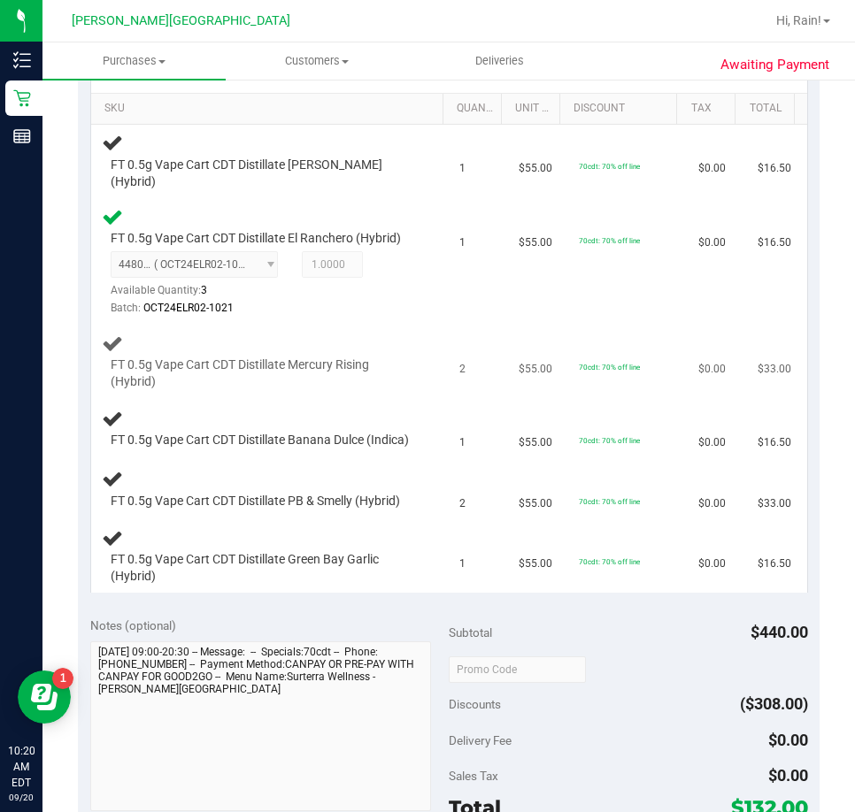
click at [267, 384] on span "FT 0.5g Vape Cart CDT Distillate Mercury Rising (Hybrid)" at bounding box center [262, 374] width 303 height 34
click at [218, 447] on span "FT 0.5g Vape Cart CDT Distillate Banana Dulce (Indica)" at bounding box center [260, 440] width 298 height 17
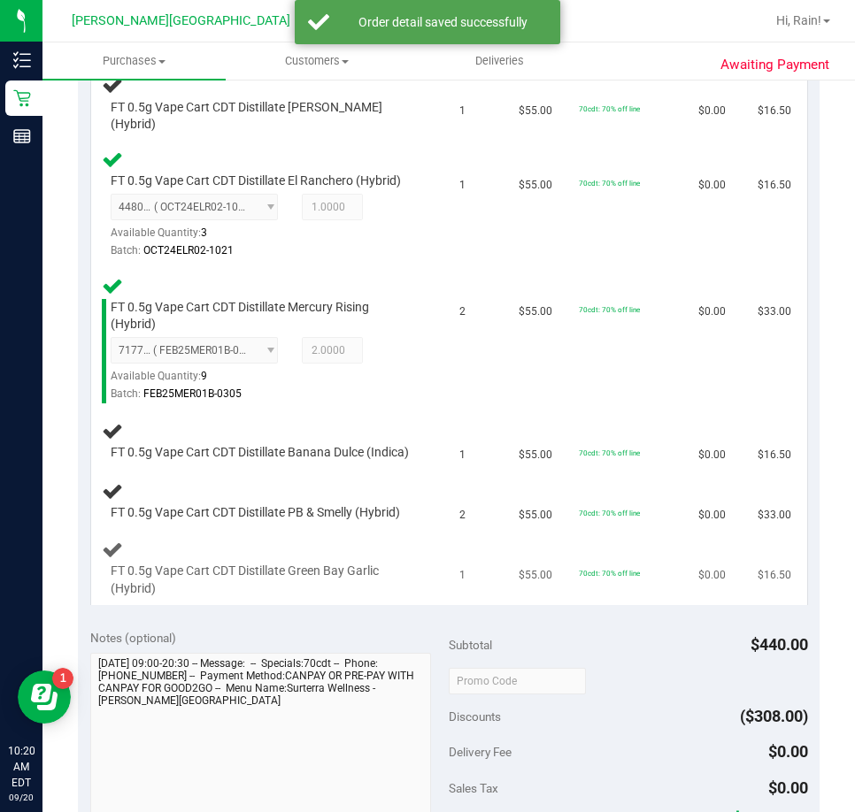
scroll to position [531, 0]
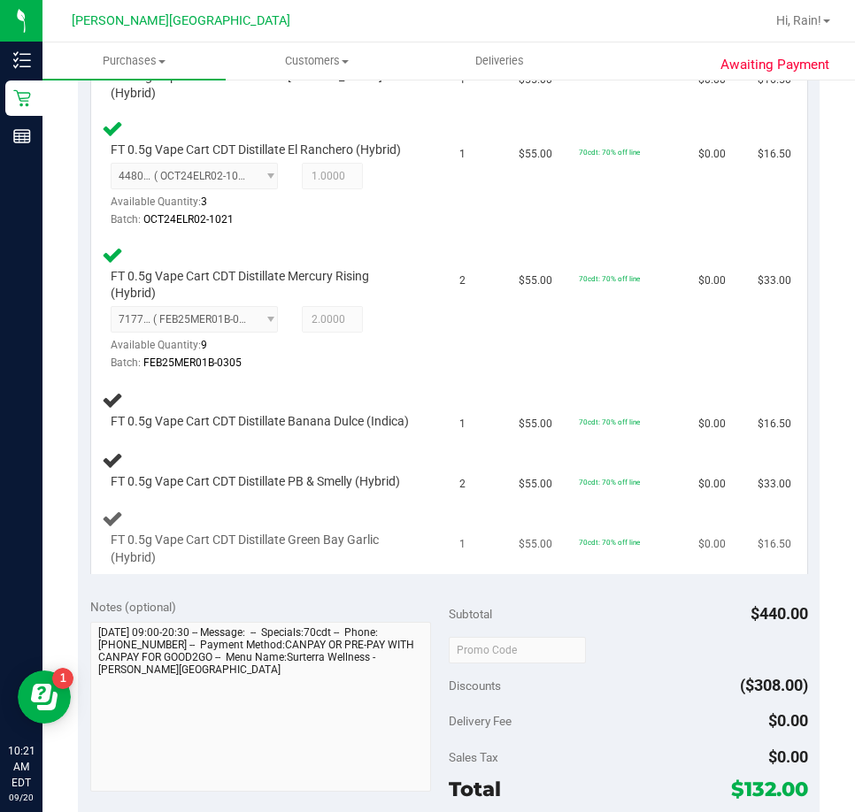
click at [401, 565] on div "FT 0.5g Vape Cart CDT Distillate Green Bay Garlic (Hybrid)" at bounding box center [270, 537] width 337 height 59
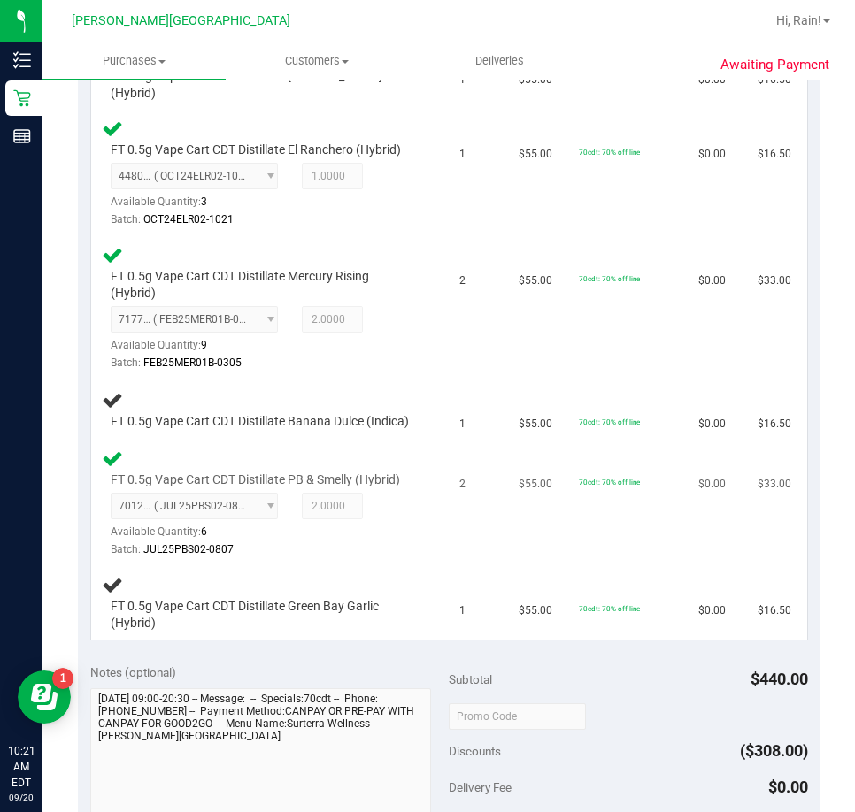
scroll to position [619, 0]
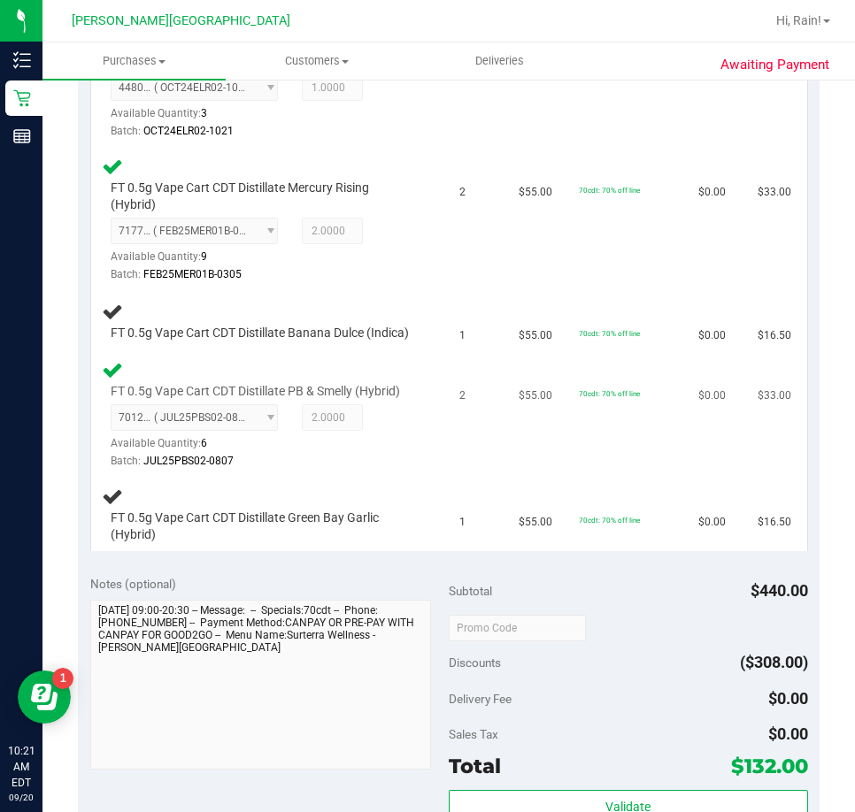
click at [449, 479] on td "2" at bounding box center [478, 415] width 59 height 127
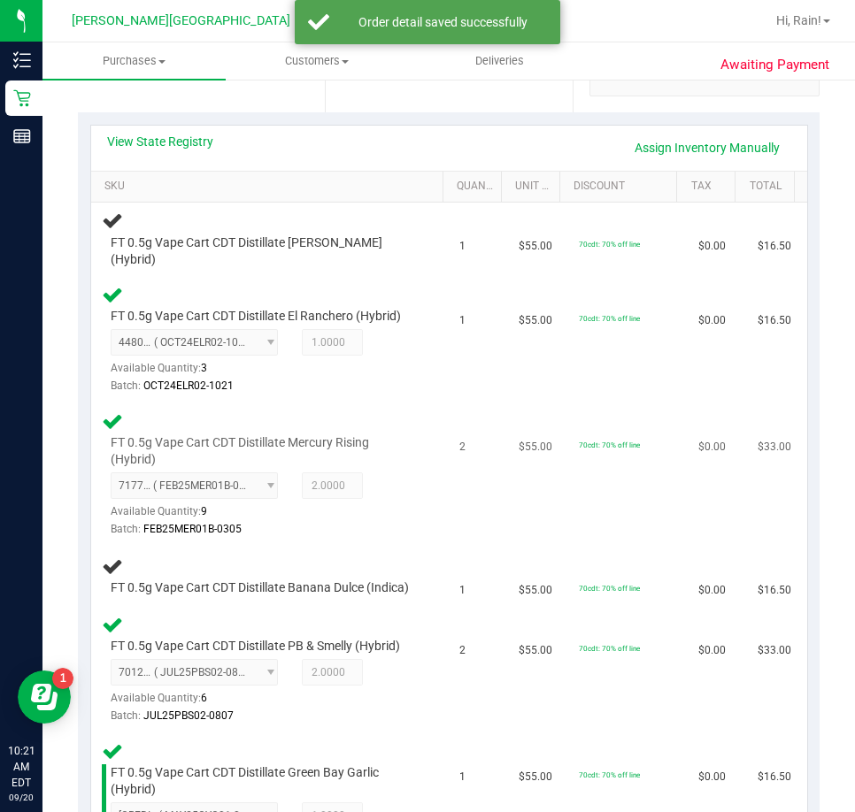
scroll to position [354, 0]
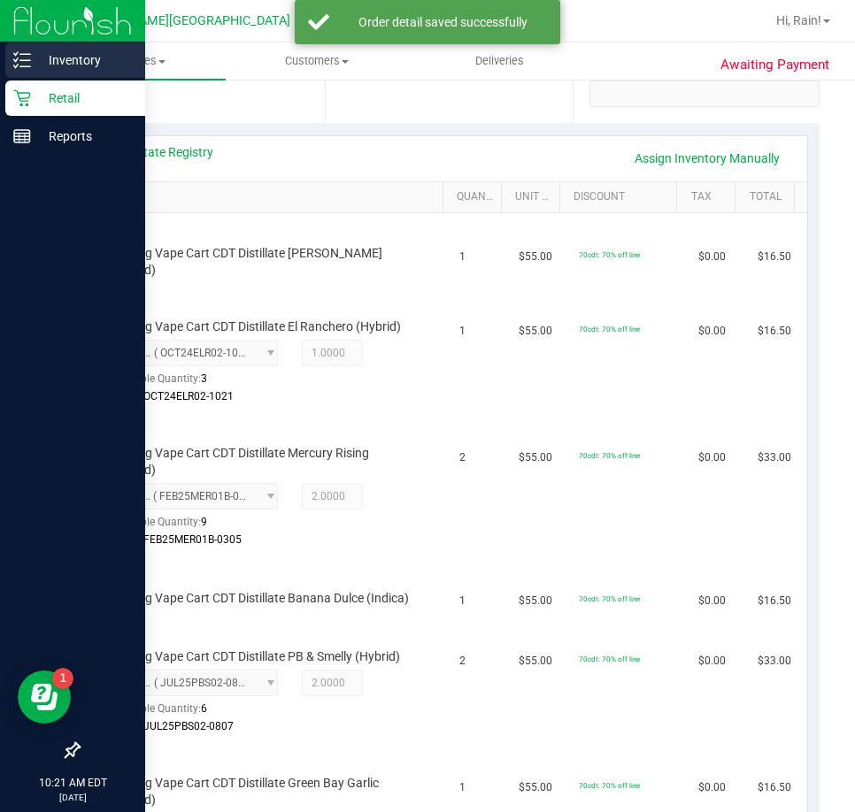
click at [12, 47] on div "Inventory" at bounding box center [75, 59] width 140 height 35
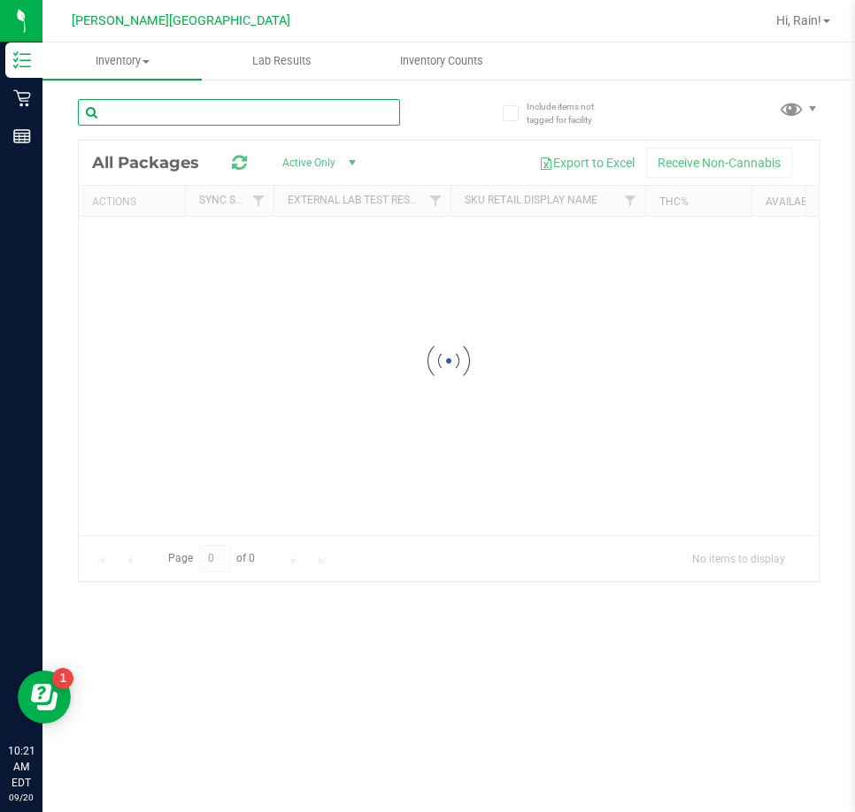
click at [215, 111] on input "text" at bounding box center [239, 112] width 322 height 27
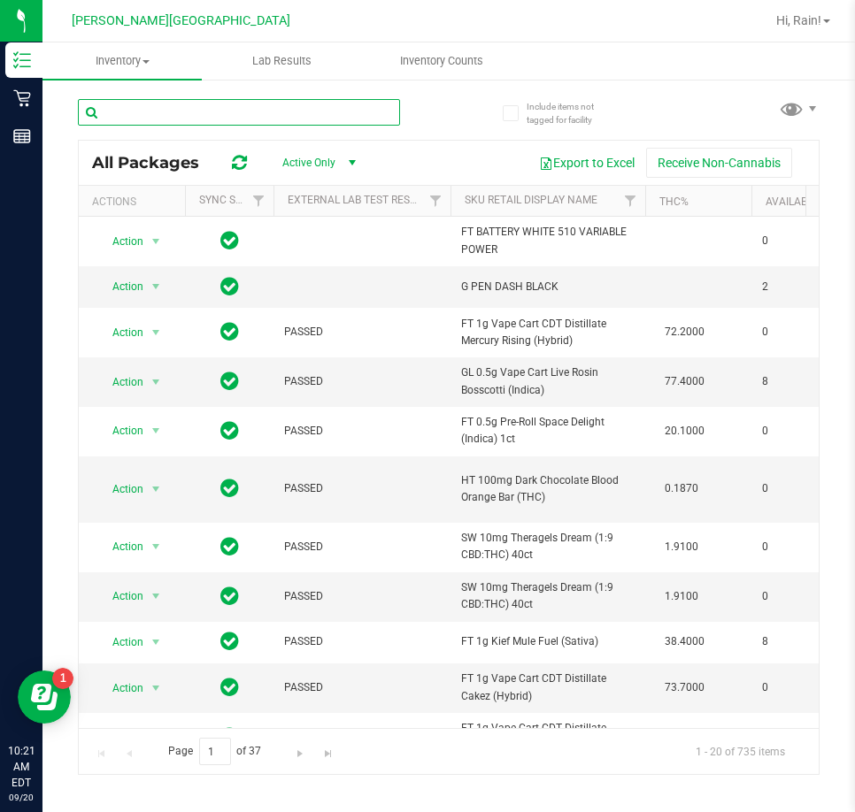
click at [164, 110] on input "text" at bounding box center [239, 112] width 322 height 27
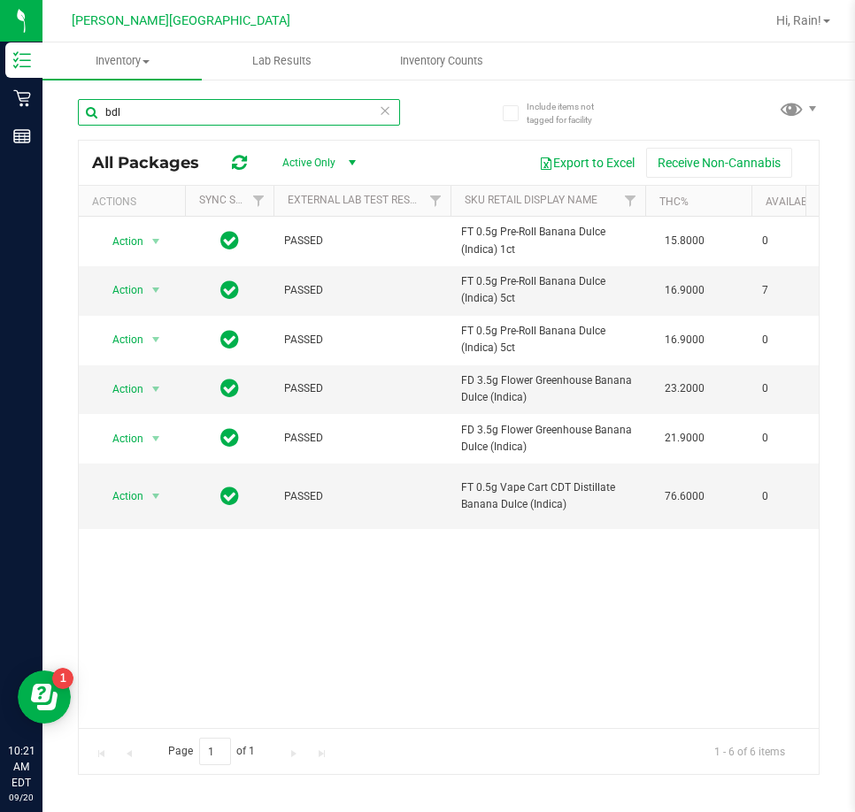
click at [142, 116] on input "bdl" at bounding box center [239, 112] width 322 height 27
type input "ddf"
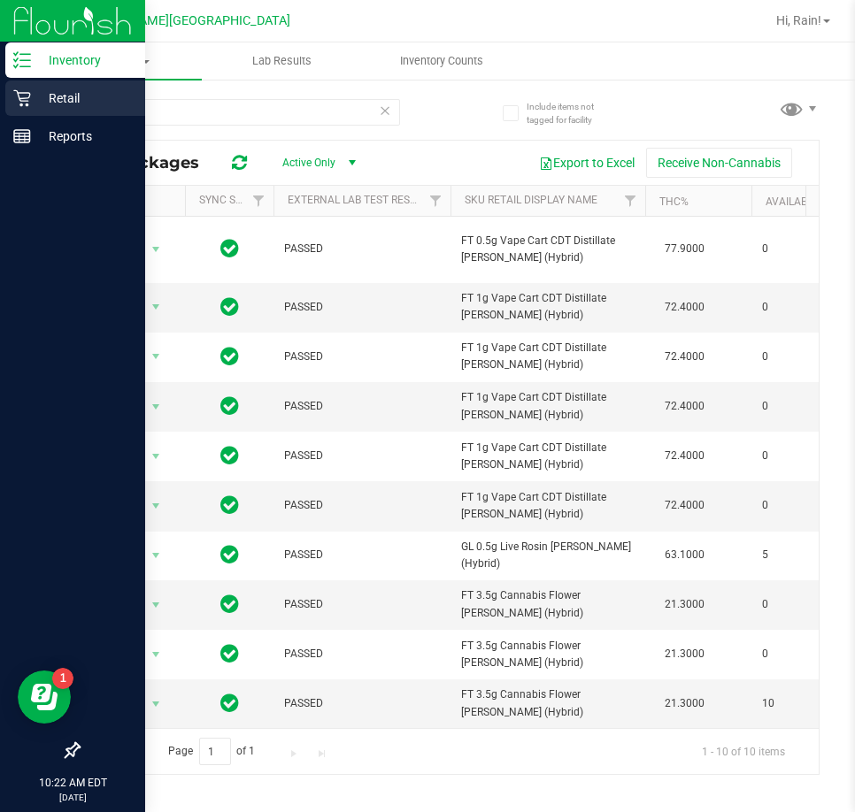
click at [32, 110] on div "Retail" at bounding box center [75, 98] width 140 height 35
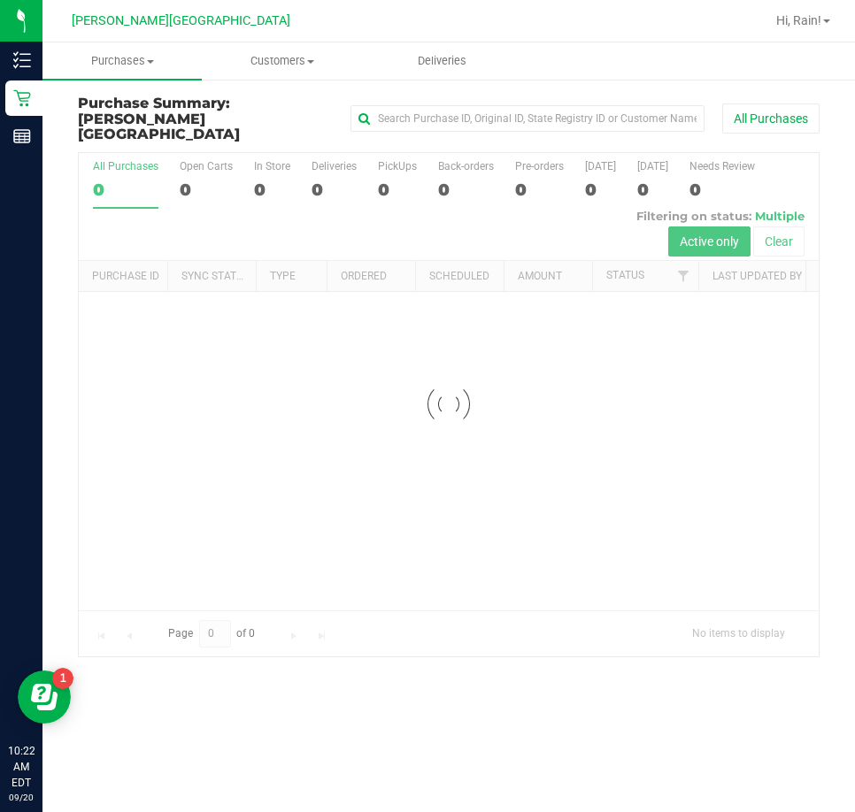
click at [155, 79] on link "Purchases Summary of purchases Fulfillment All purchases" at bounding box center [121, 60] width 159 height 37
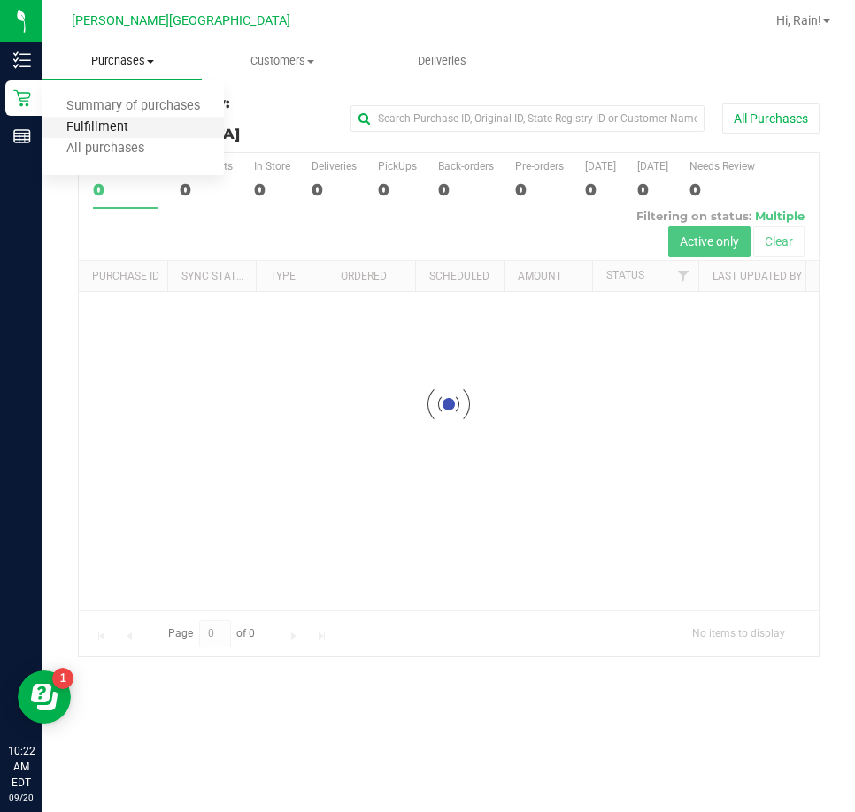
click at [127, 134] on span "Fulfillment" at bounding box center [97, 127] width 110 height 15
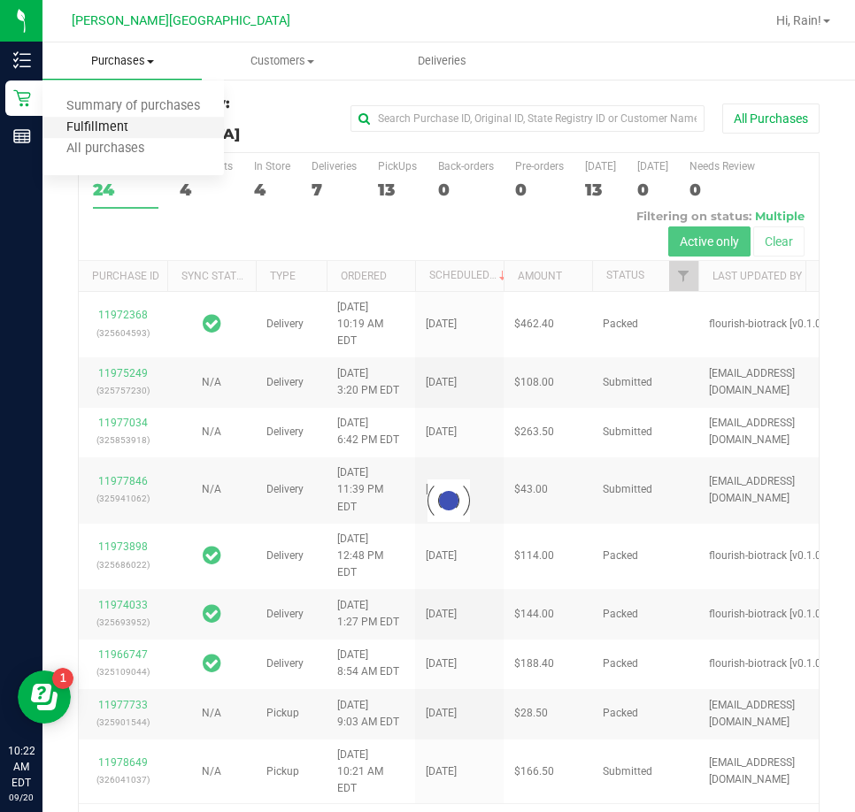
click at [127, 134] on span "Fulfillment" at bounding box center [97, 127] width 110 height 15
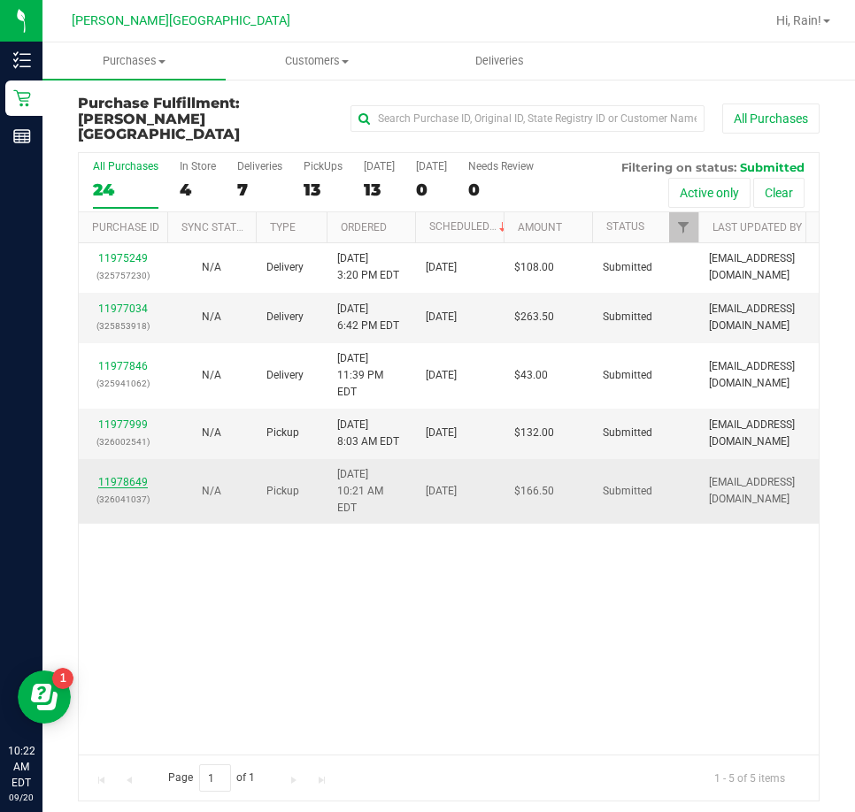
click at [114, 476] on link "11978649" at bounding box center [123, 482] width 50 height 12
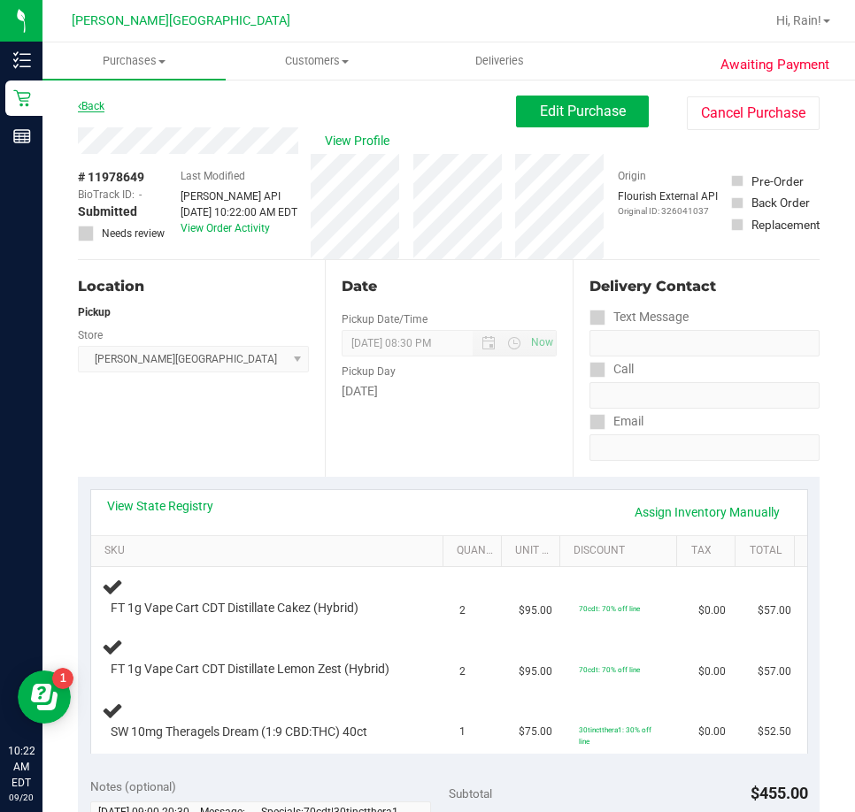
click at [86, 103] on link "Back" at bounding box center [91, 106] width 27 height 12
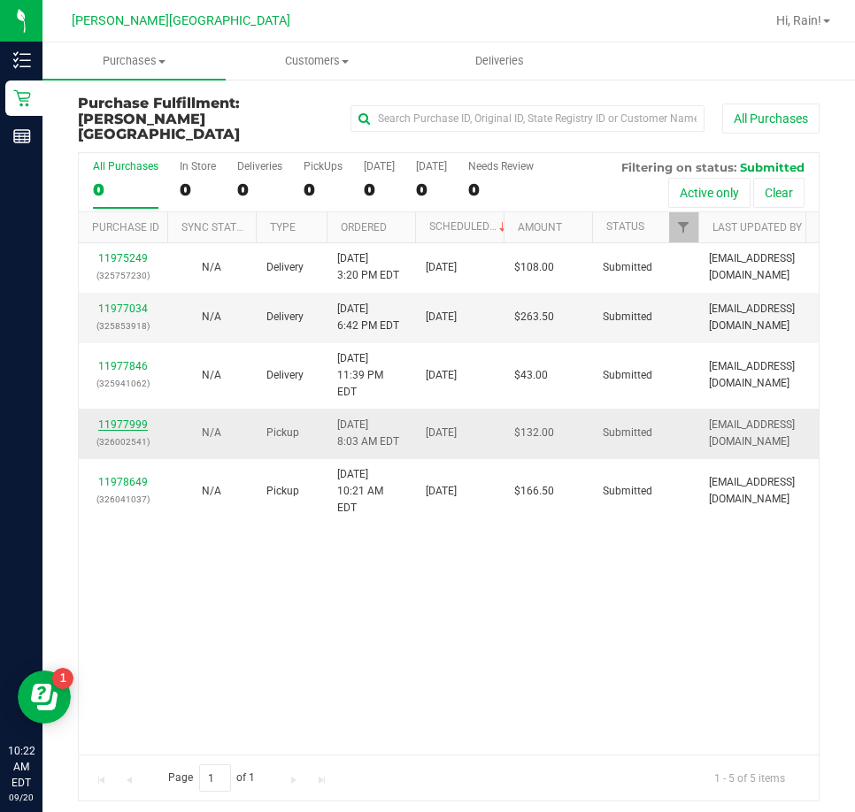
click at [120, 418] on link "11977999" at bounding box center [123, 424] width 50 height 12
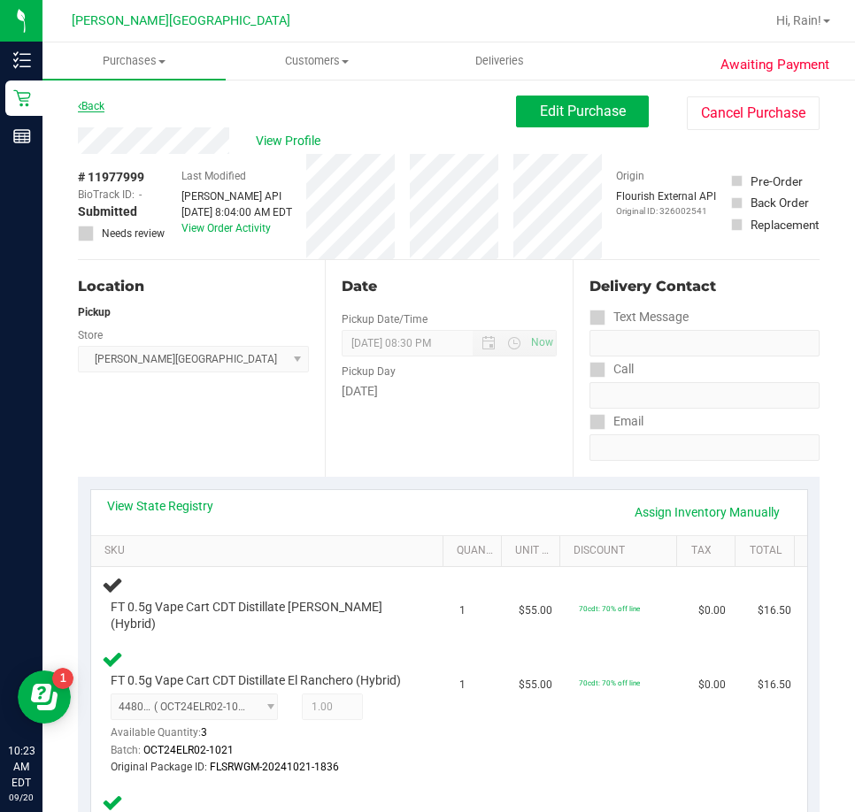
click at [101, 102] on link "Back" at bounding box center [91, 106] width 27 height 12
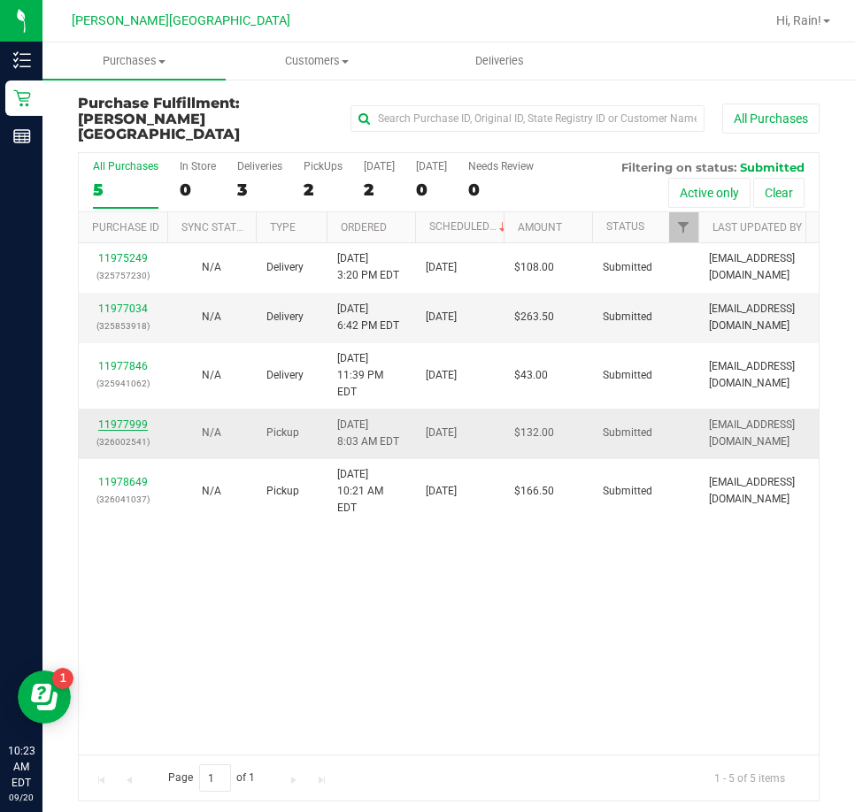
click at [129, 418] on link "11977999" at bounding box center [123, 424] width 50 height 12
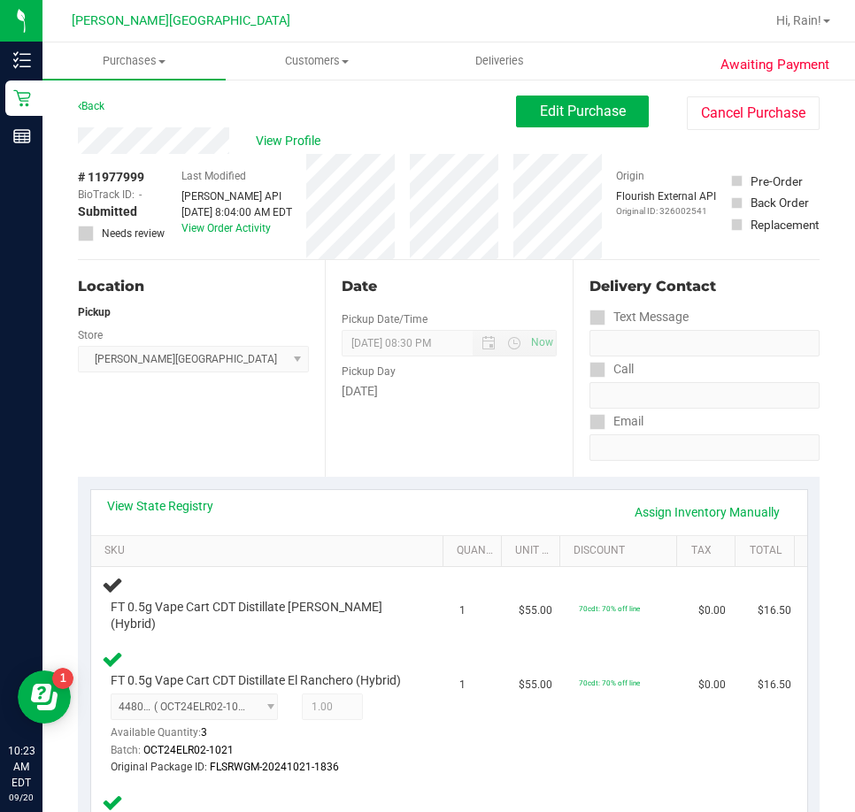
click at [86, 119] on div "Back Edit Purchase Cancel Purchase" at bounding box center [448, 112] width 741 height 32
click at [87, 107] on link "Back" at bounding box center [91, 106] width 27 height 12
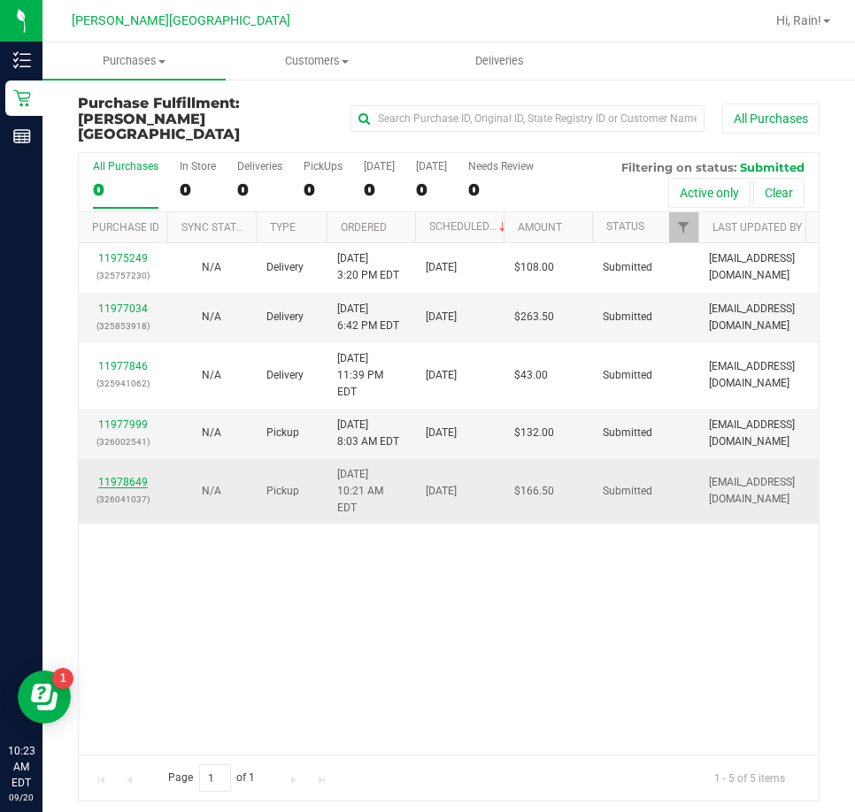
click at [121, 476] on link "11978649" at bounding box center [123, 482] width 50 height 12
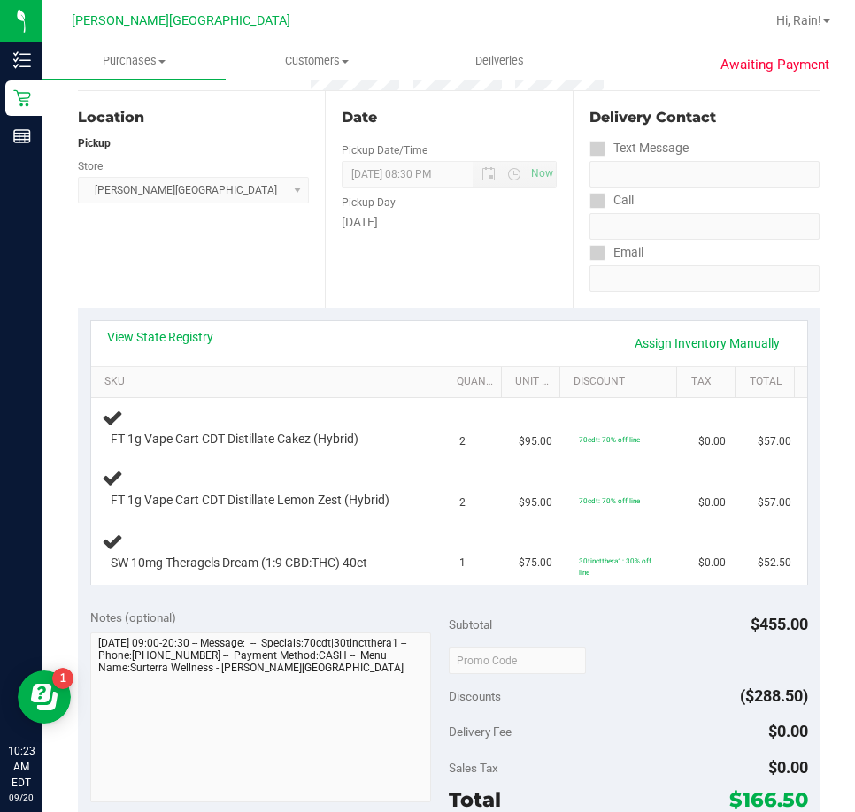
scroll to position [177, 0]
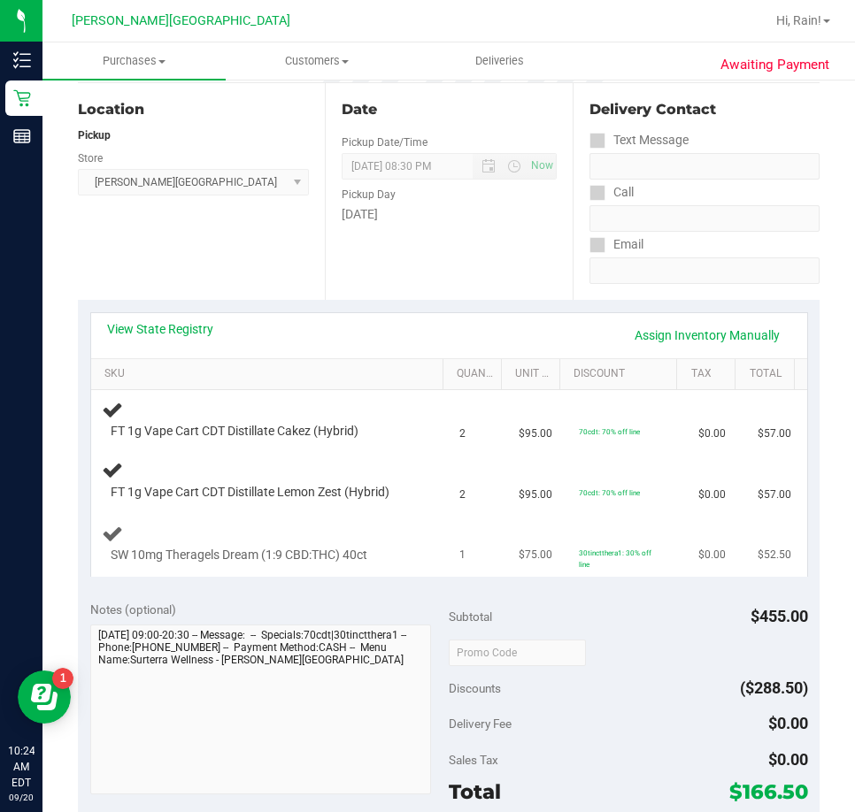
click at [410, 512] on td "SW 10mg Theragels Dream (1:9 CBD:THC) 40ct" at bounding box center [270, 543] width 358 height 65
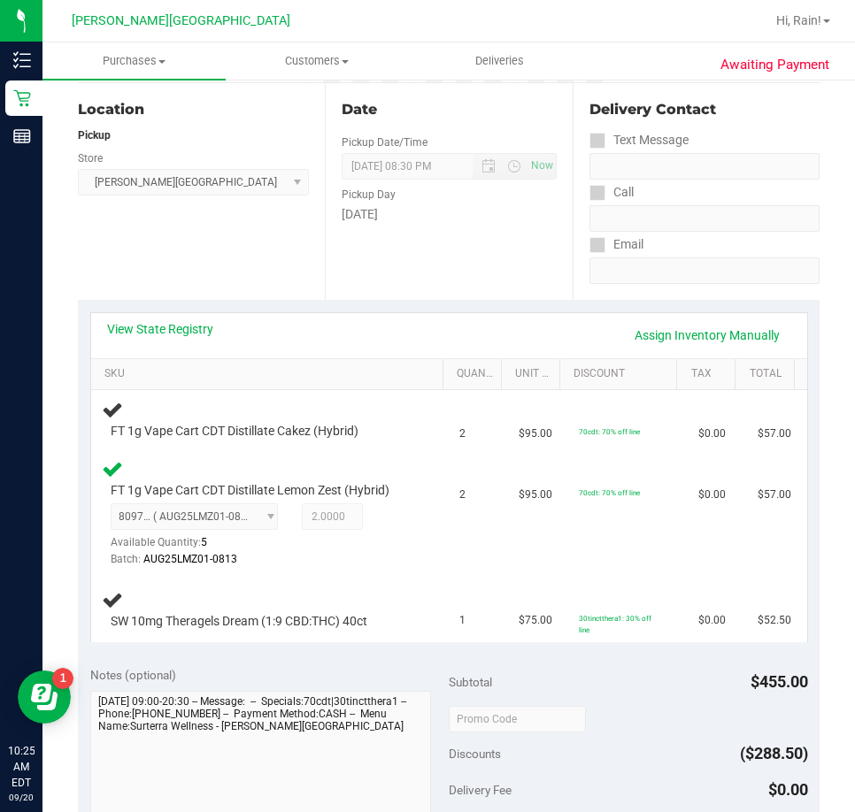
click at [410, 512] on div "FT 1g Vape Cart CDT Distillate Lemon Zest (Hybrid) 8097531863339717 ( AUG25LMZ0…" at bounding box center [270, 513] width 337 height 111
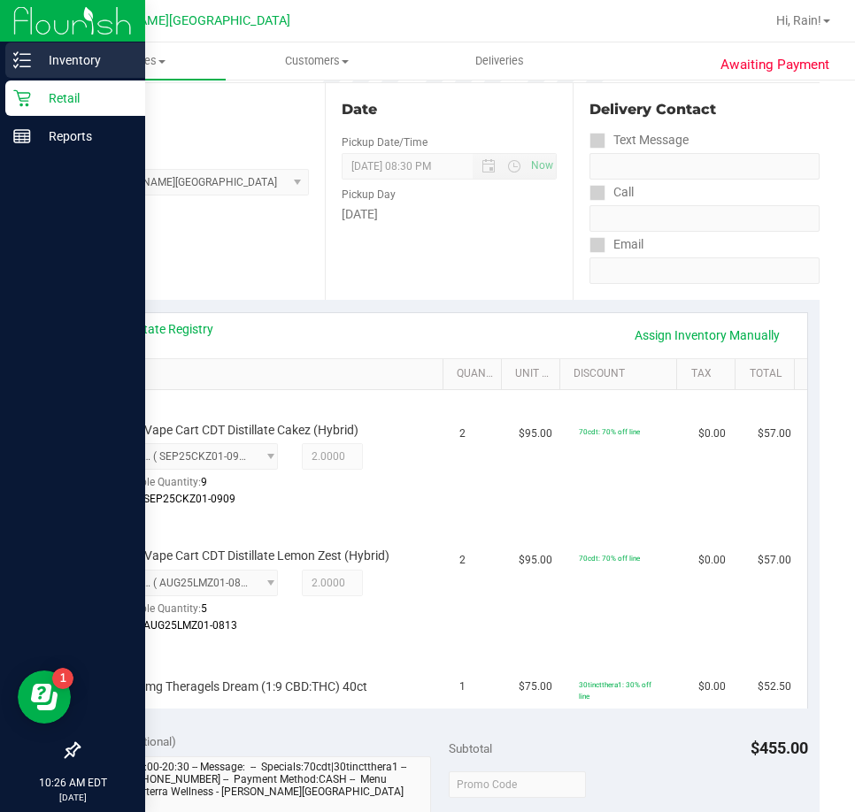
click at [39, 80] on link "Inventory" at bounding box center [72, 61] width 145 height 38
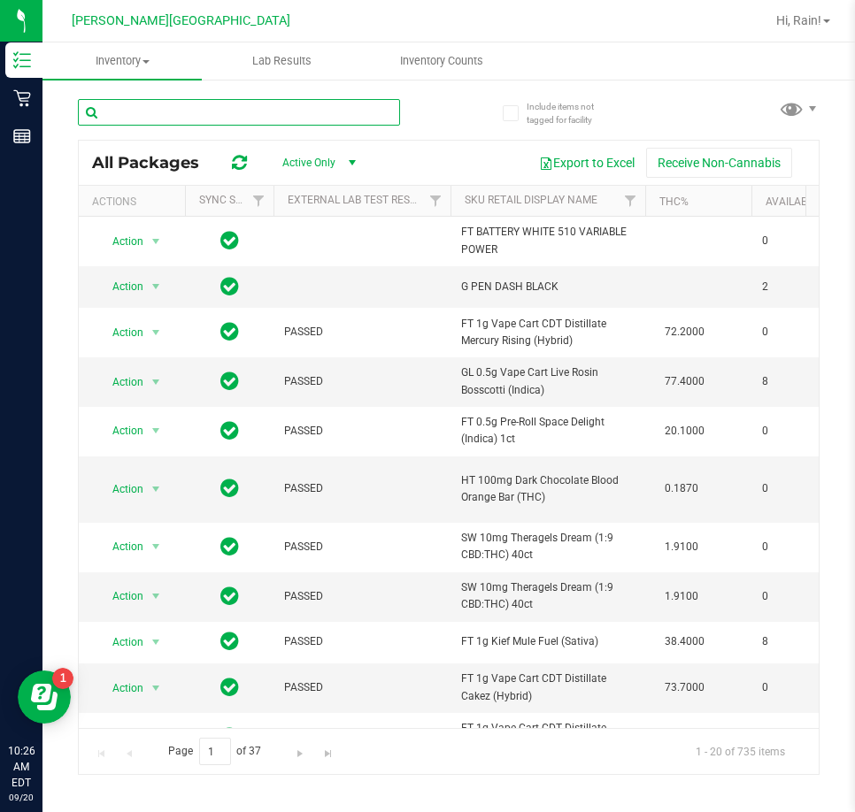
click at [314, 122] on input "text" at bounding box center [239, 112] width 322 height 27
type input "dream"
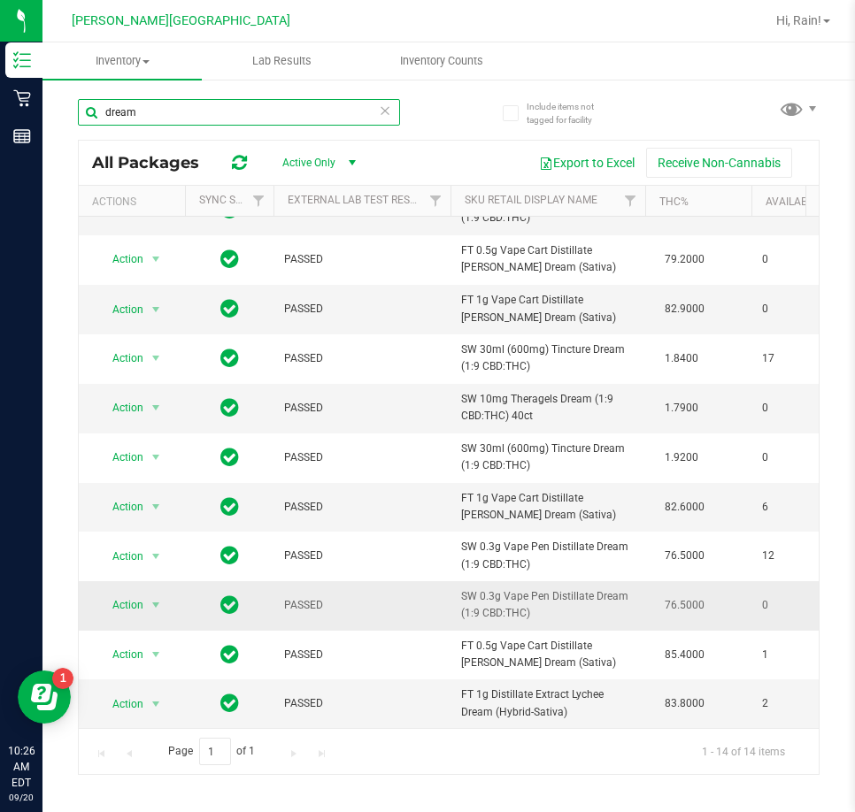
scroll to position [194, 0]
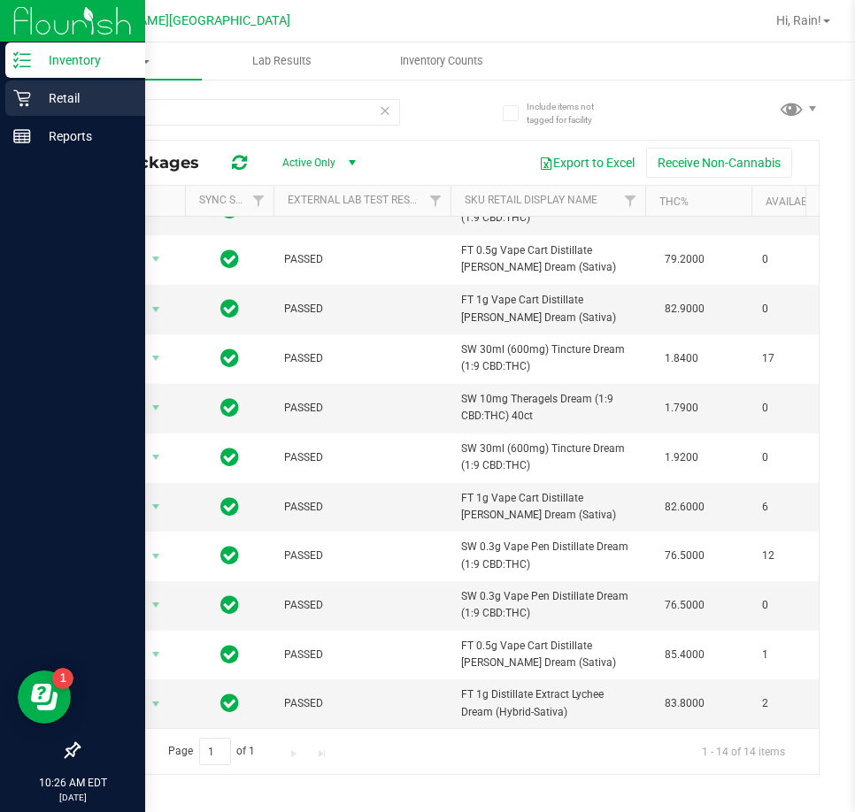
click at [124, 98] on p "Retail" at bounding box center [84, 98] width 106 height 21
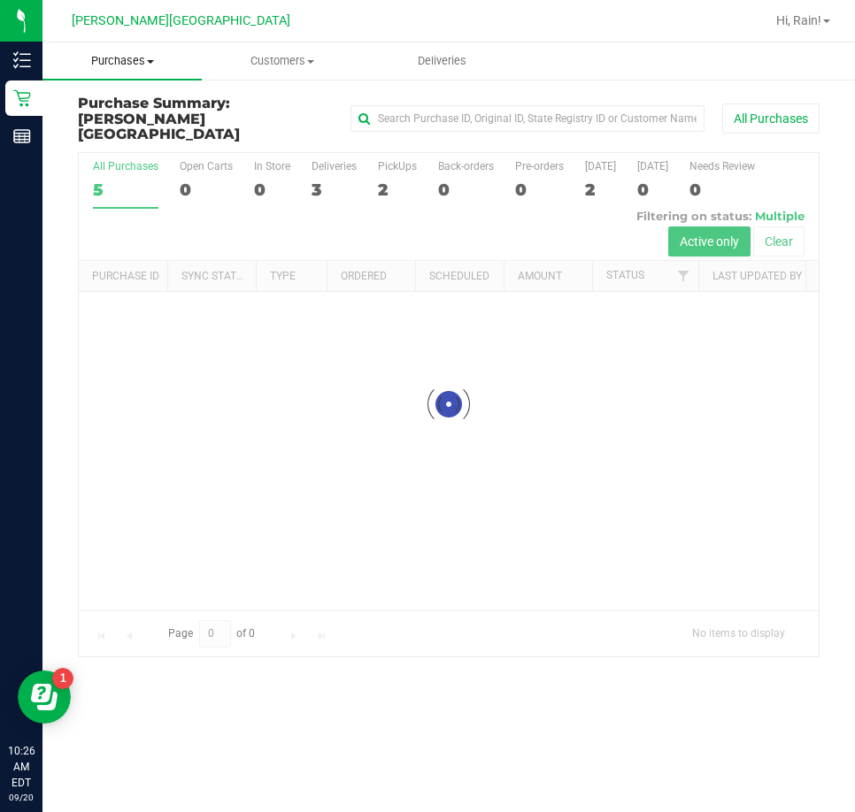
drag, startPoint x: 120, startPoint y: 37, endPoint x: 118, endPoint y: 57, distance: 19.6
click at [119, 36] on div "[PERSON_NAME][GEOGRAPHIC_DATA]" at bounding box center [183, 21] width 265 height 35
click at [118, 74] on uib-tab-heading "Purchases Summary of purchases Fulfillment All purchases" at bounding box center [121, 60] width 159 height 37
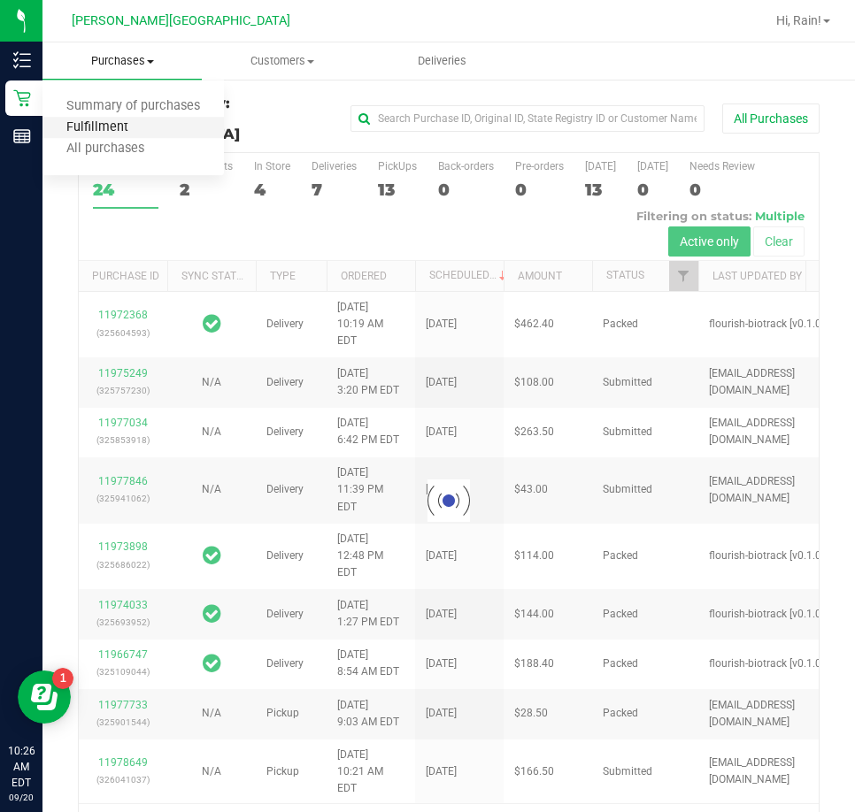
click at [104, 128] on span "Fulfillment" at bounding box center [97, 127] width 110 height 15
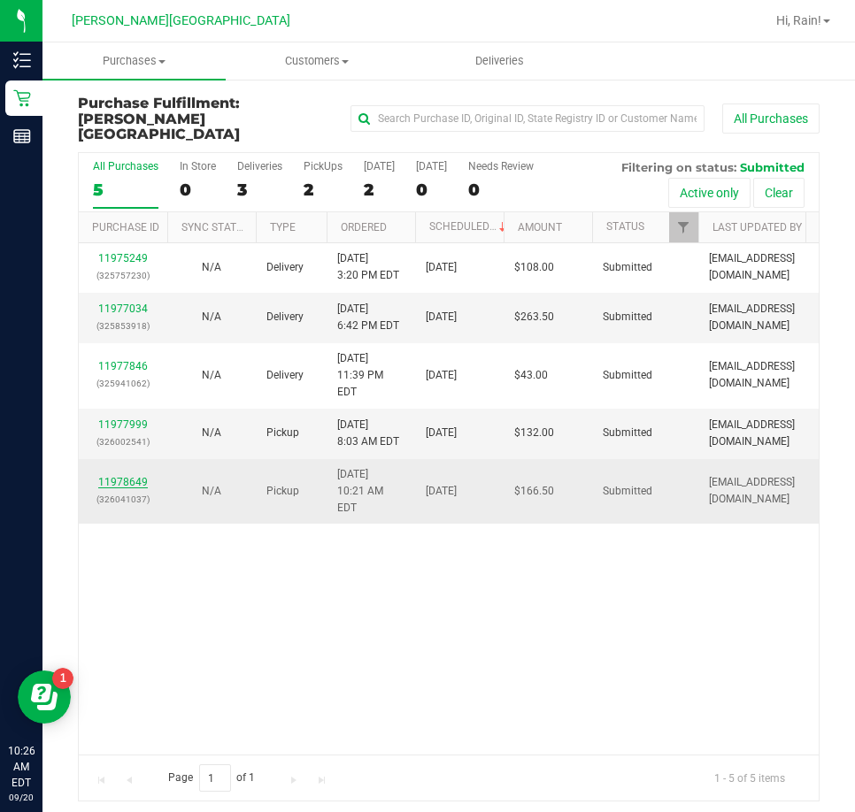
click at [126, 476] on link "11978649" at bounding box center [123, 482] width 50 height 12
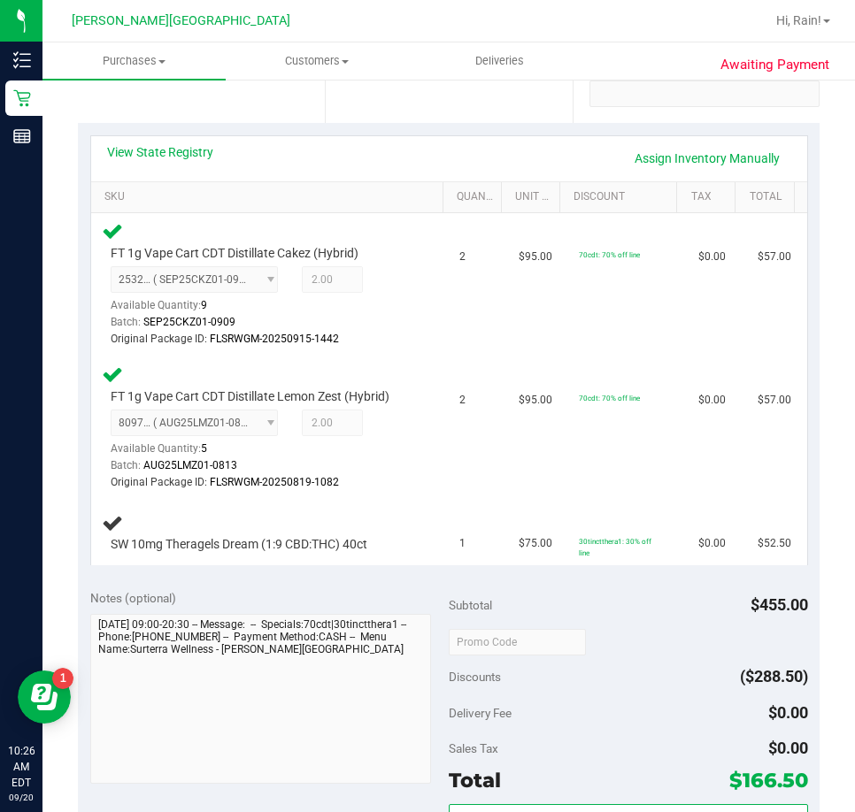
scroll to position [619, 0]
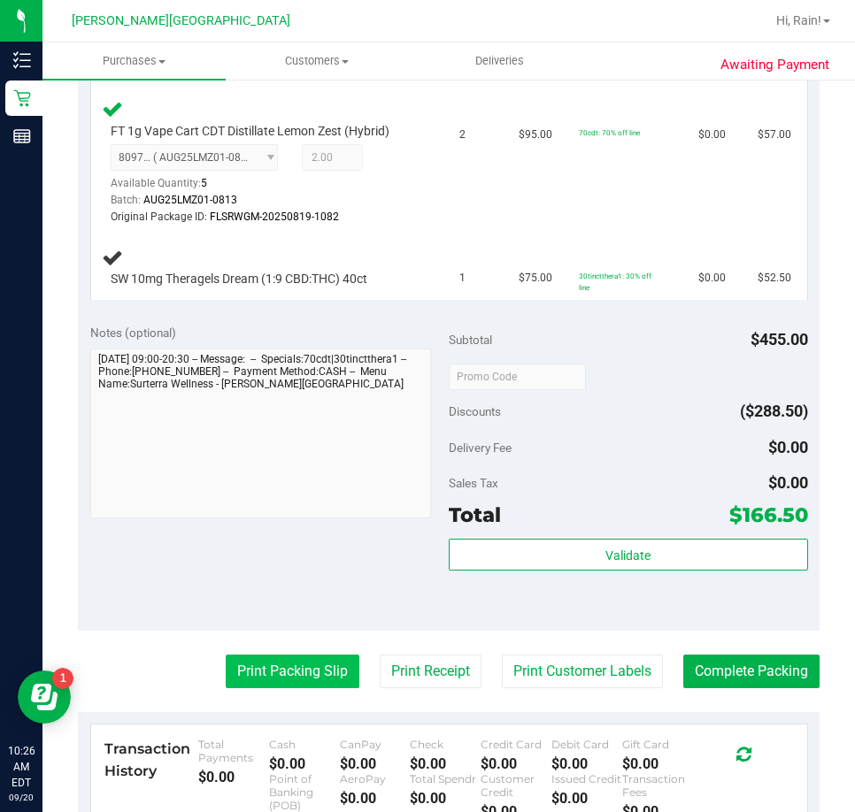
click at [252, 670] on button "Print Packing Slip" at bounding box center [293, 672] width 134 height 34
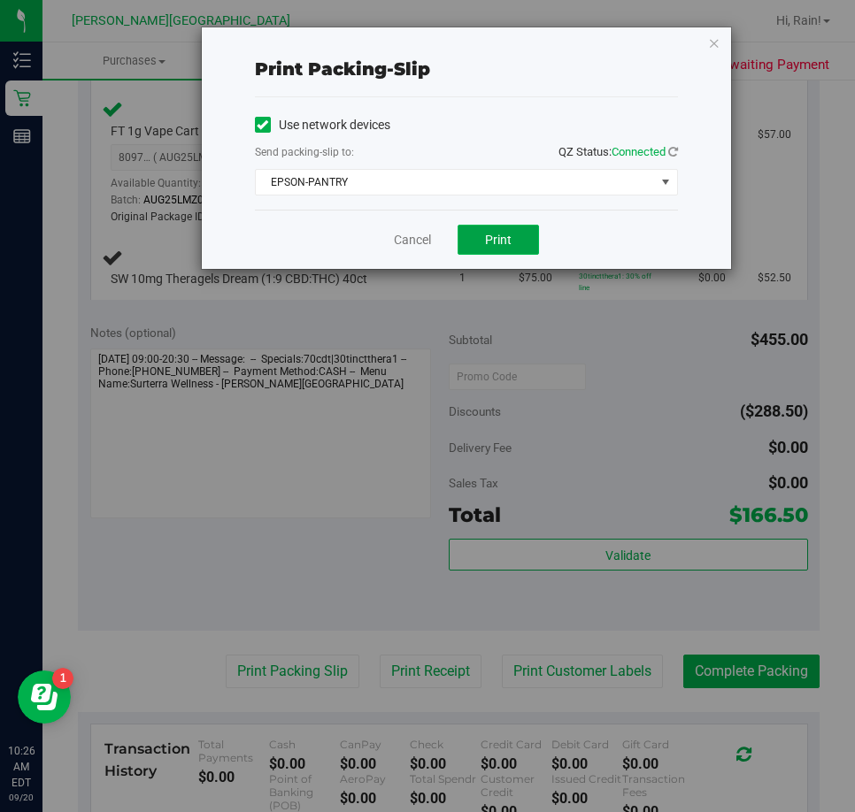
click at [495, 242] on span "Print" at bounding box center [498, 240] width 27 height 14
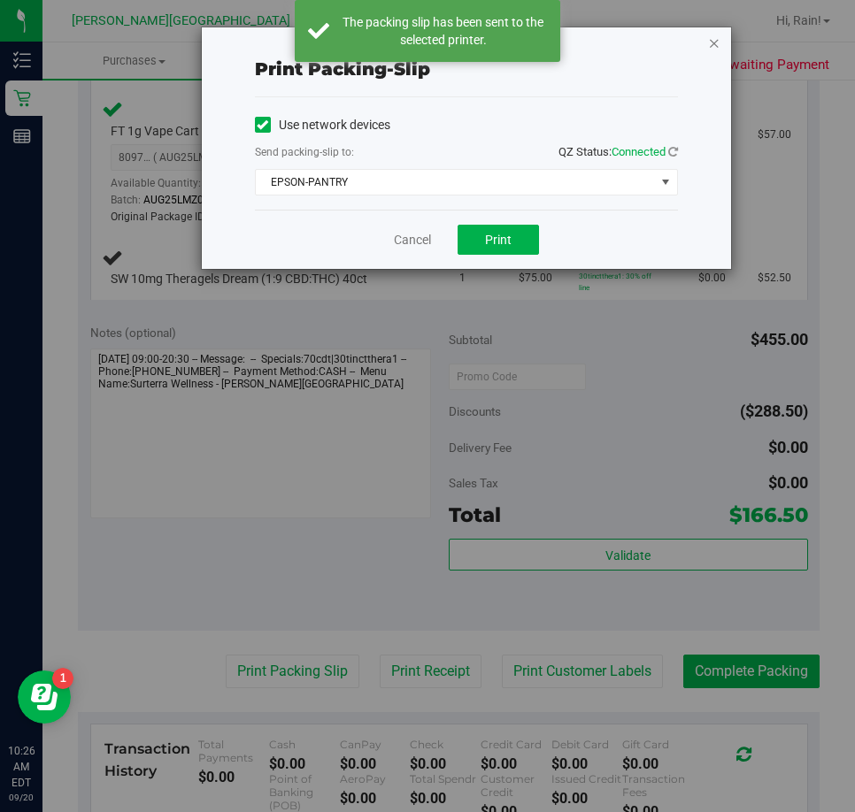
click at [711, 36] on icon "button" at bounding box center [714, 42] width 12 height 21
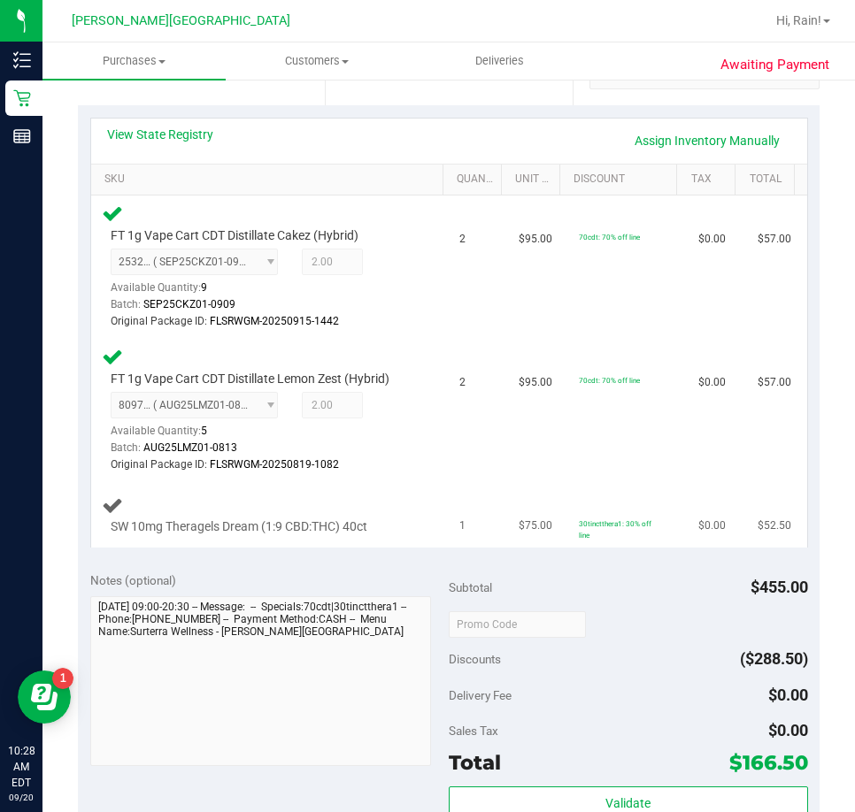
scroll to position [354, 0]
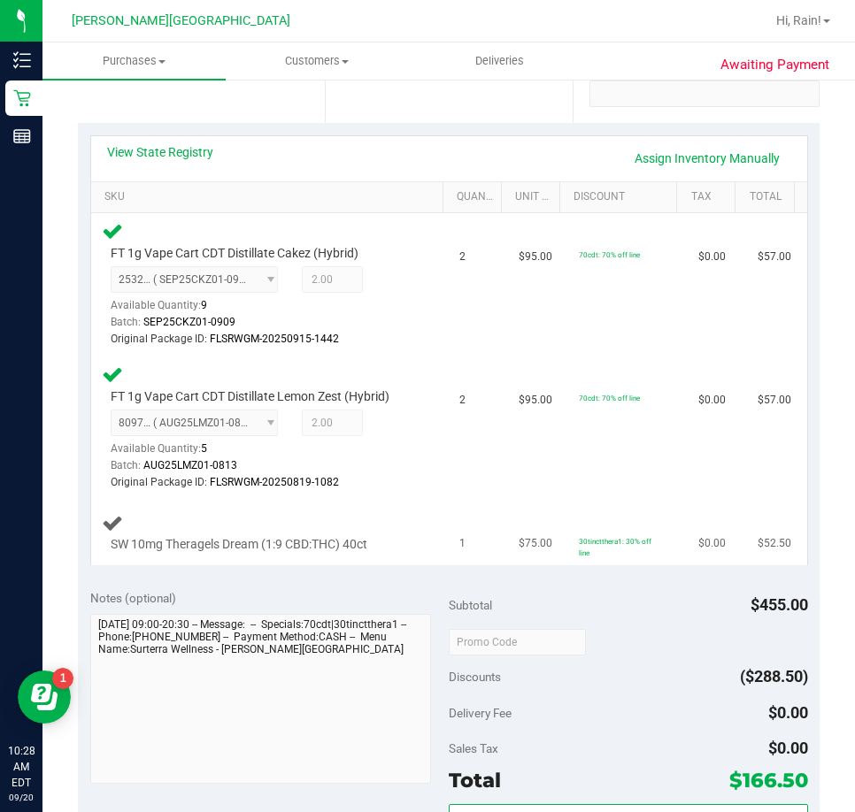
click at [543, 514] on td "$75.00" at bounding box center [537, 532] width 59 height 65
click at [795, 515] on div "View State Registry Assign Inventory Manually SKU Quantity Unit Price Discount …" at bounding box center [448, 350] width 741 height 455
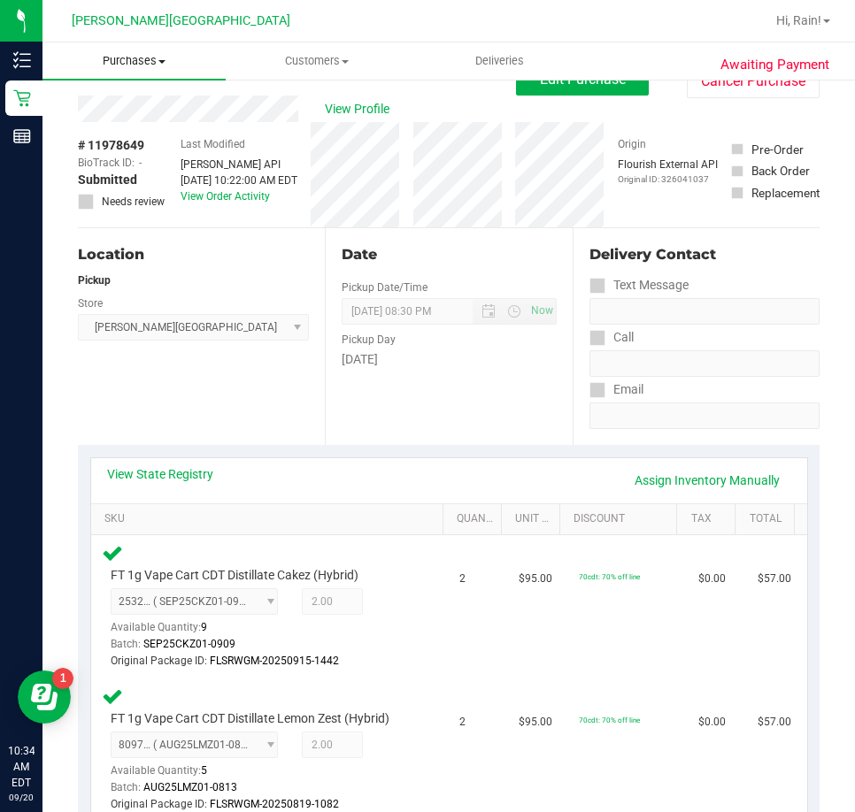
scroll to position [0, 0]
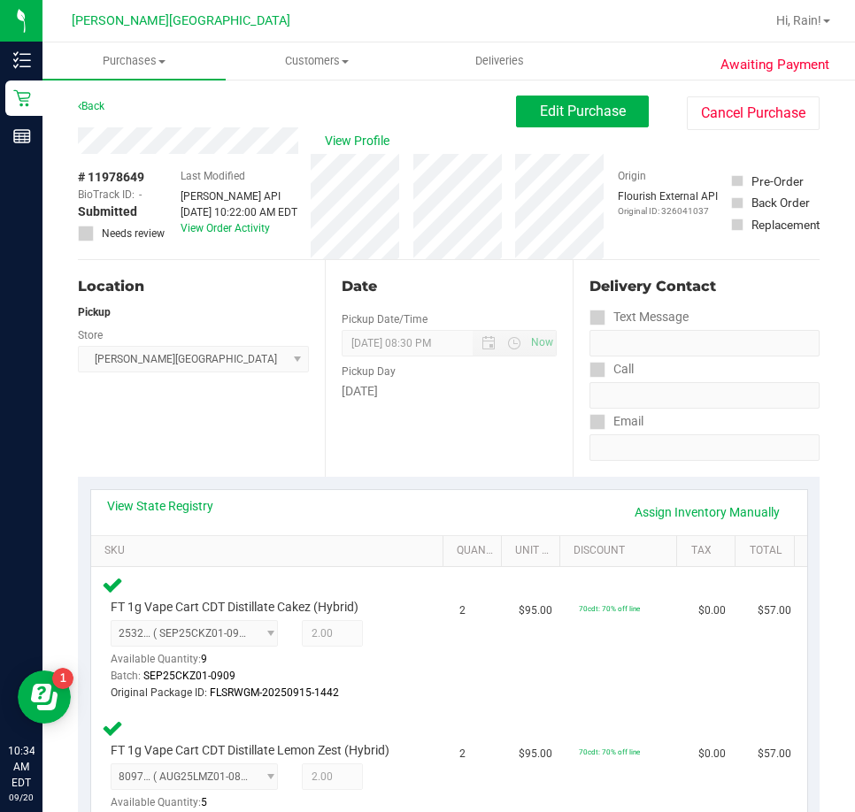
click at [85, 115] on div "Back" at bounding box center [91, 106] width 27 height 21
click at [88, 102] on link "Back" at bounding box center [91, 106] width 27 height 12
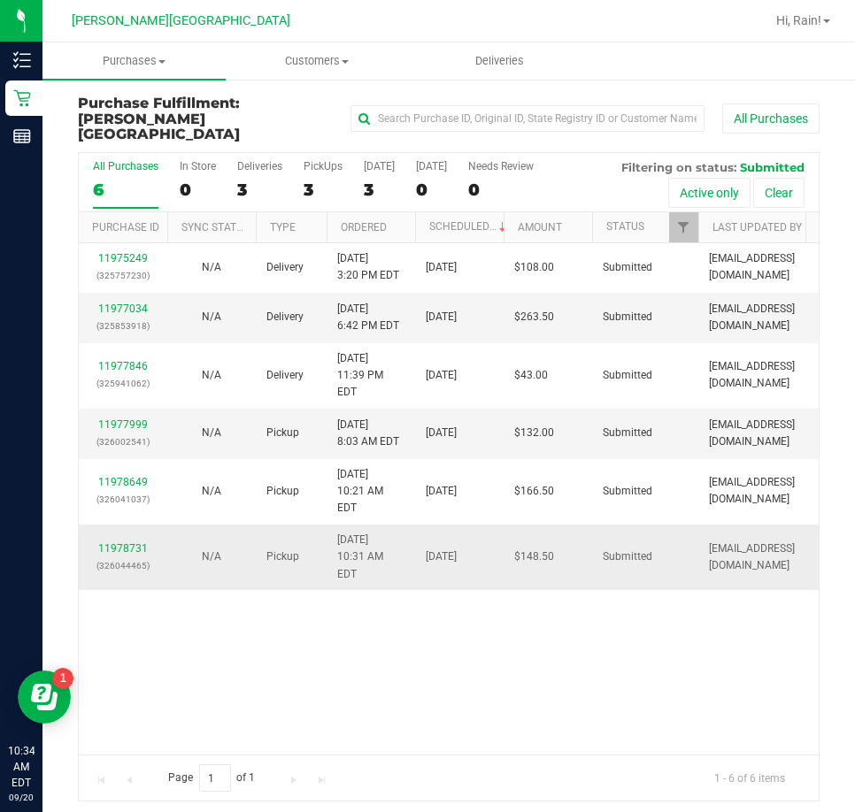
click at [129, 525] on td "11978731 (326044465)" at bounding box center [123, 557] width 88 height 65
click at [125, 542] on link "11978731" at bounding box center [123, 548] width 50 height 12
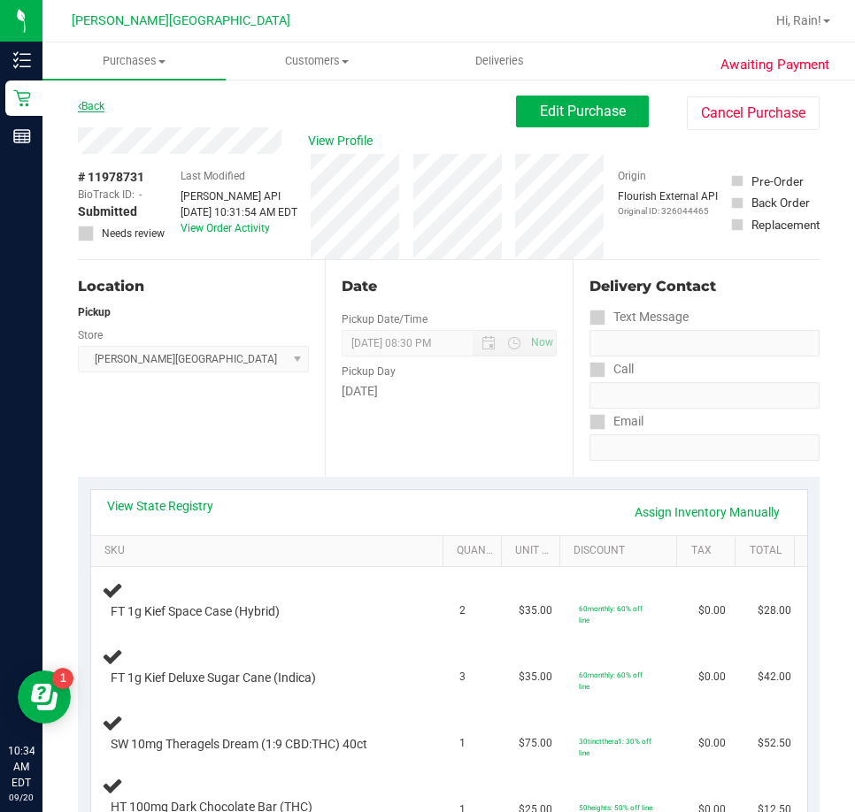
click at [81, 101] on link "Back" at bounding box center [91, 106] width 27 height 12
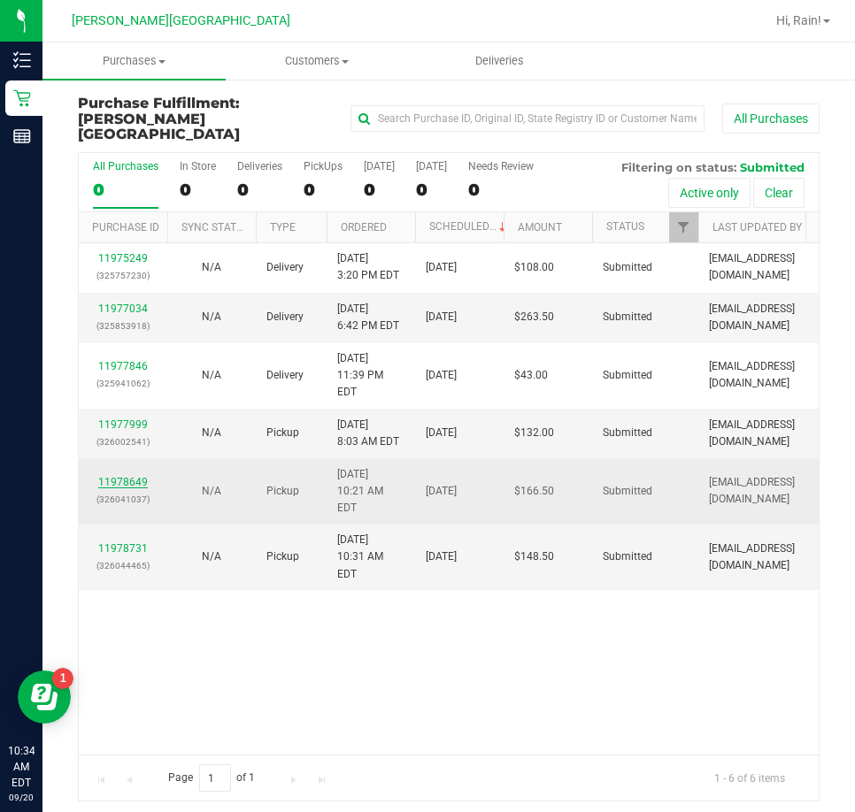
click at [124, 476] on link "11978649" at bounding box center [123, 482] width 50 height 12
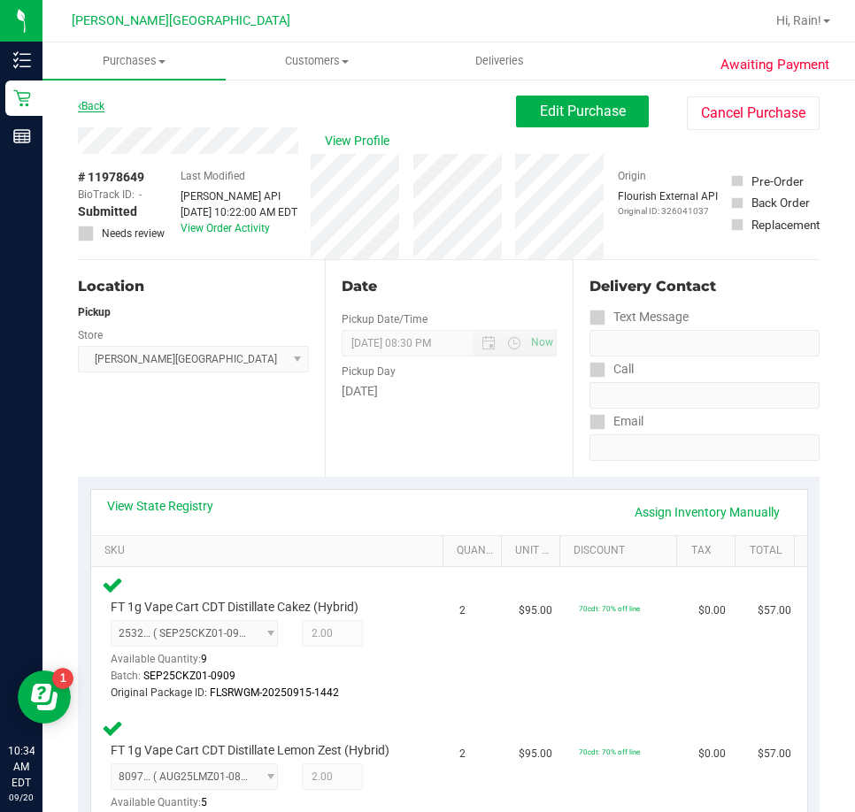
click at [95, 102] on link "Back" at bounding box center [91, 106] width 27 height 12
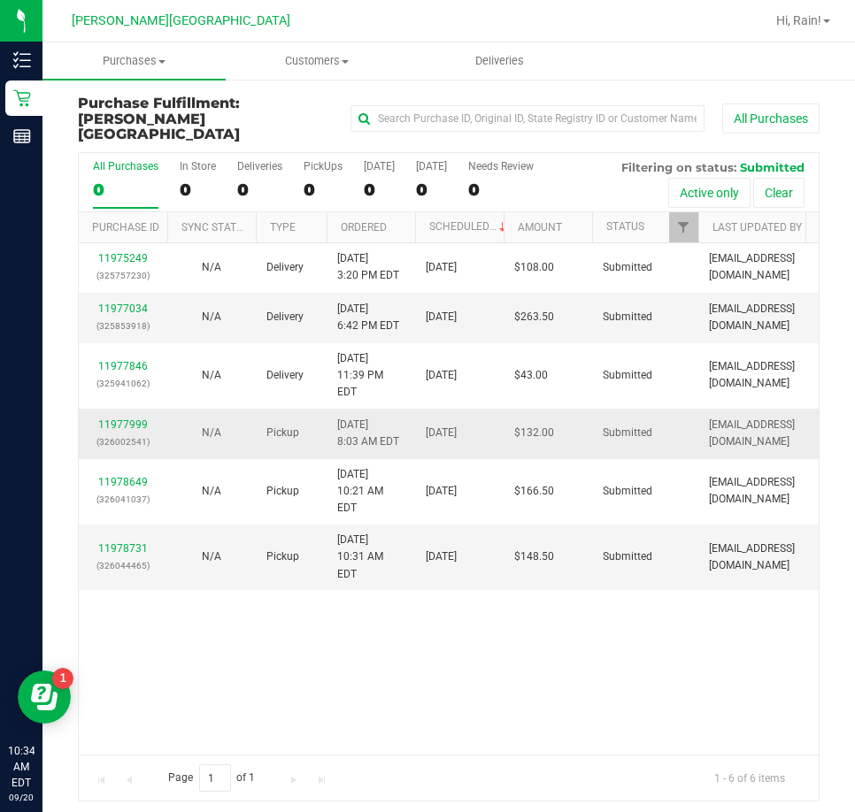
click at [130, 417] on div "11977999 (326002541)" at bounding box center [122, 434] width 67 height 34
click at [131, 409] on td "11977999 (326002541)" at bounding box center [123, 434] width 88 height 50
drag, startPoint x: 127, startPoint y: 383, endPoint x: 125, endPoint y: 394, distance: 10.8
click at [125, 417] on div "11977999 (326002541)" at bounding box center [122, 434] width 67 height 34
click at [125, 418] on link "11977999" at bounding box center [123, 424] width 50 height 12
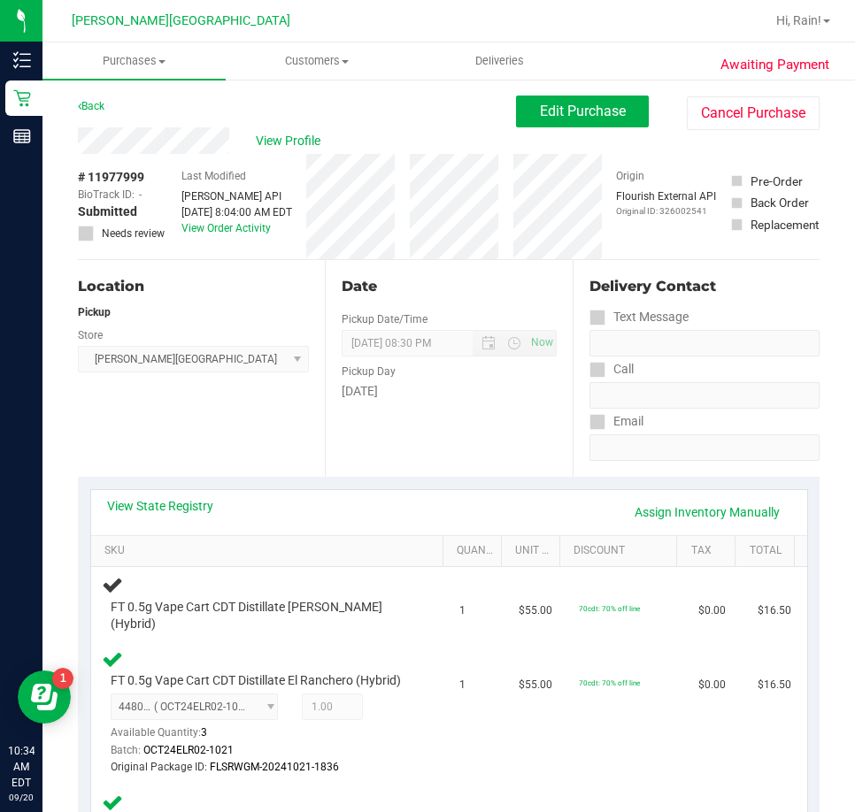
click at [295, 492] on div "View State Registry Assign Inventory Manually" at bounding box center [449, 512] width 716 height 45
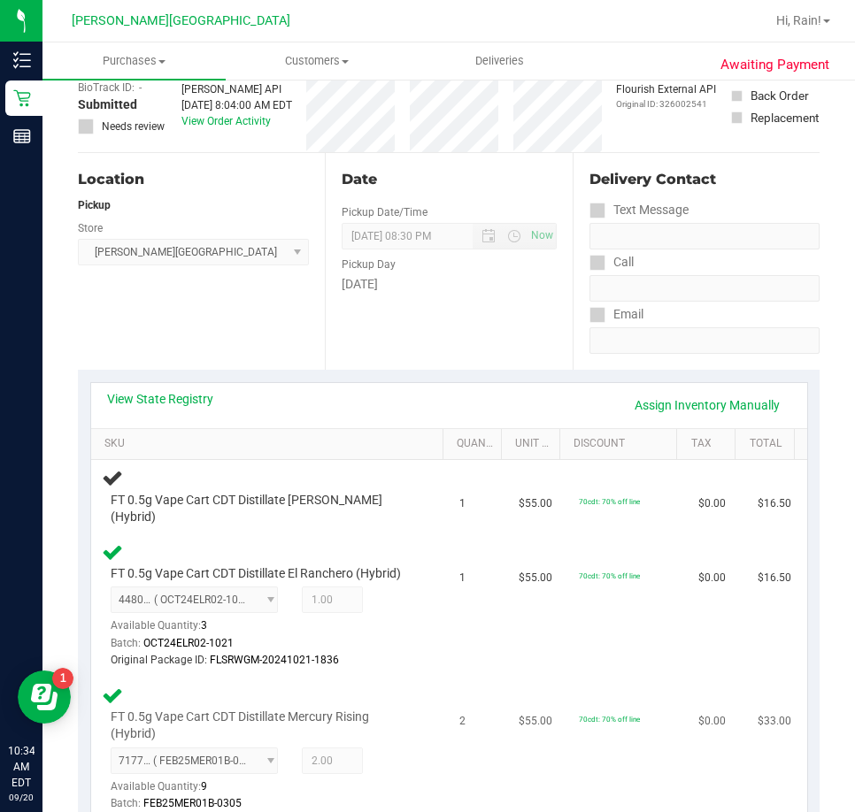
scroll to position [265, 0]
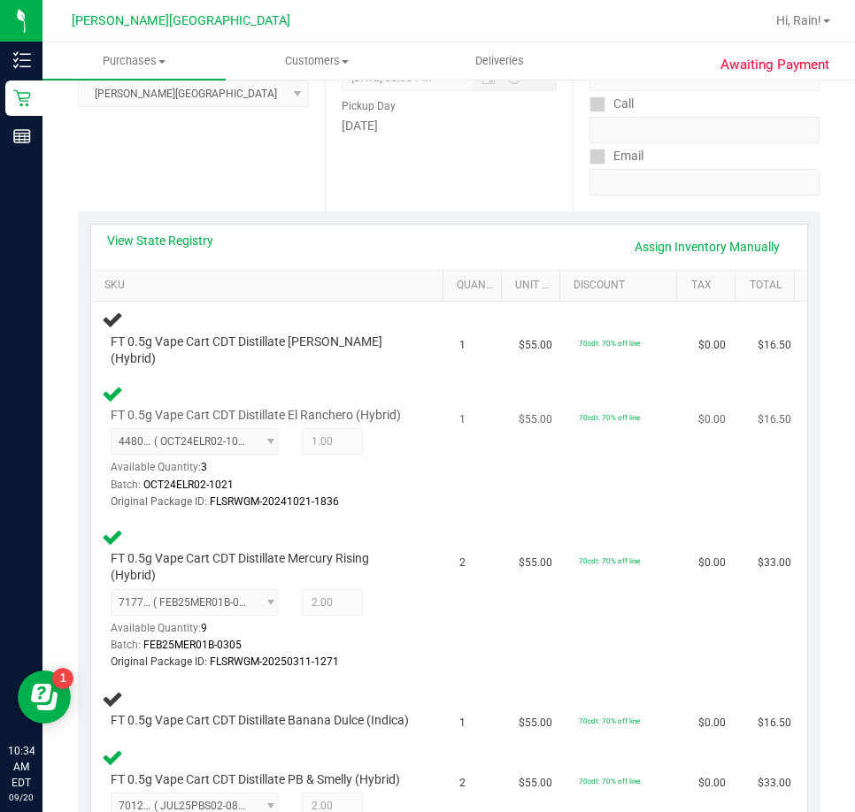
click at [687, 519] on td "$0.00" at bounding box center [716, 447] width 59 height 143
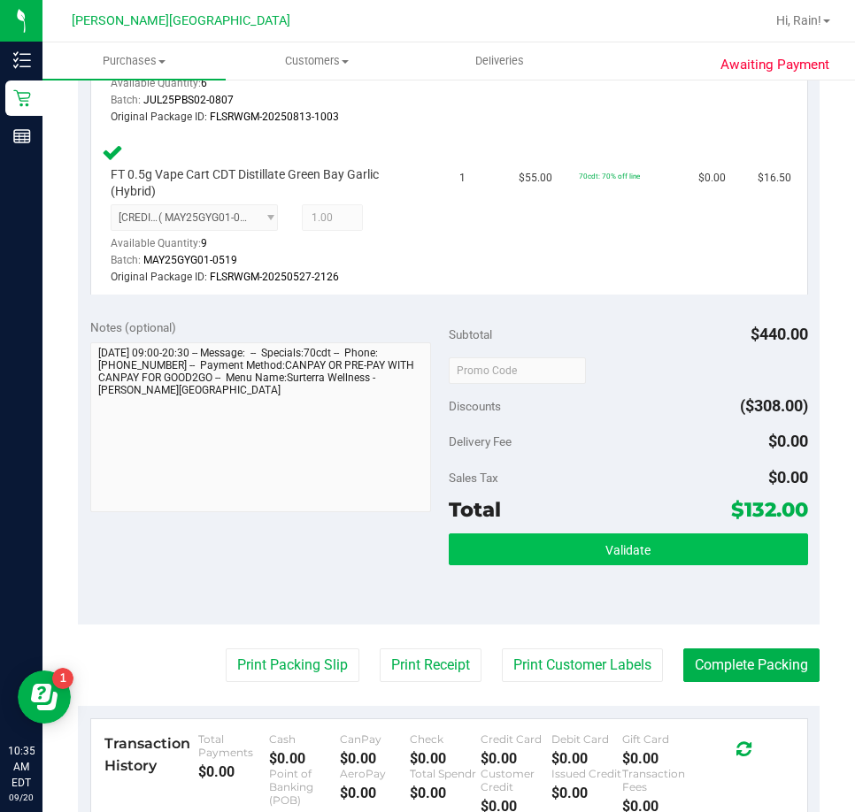
scroll to position [1150, 0]
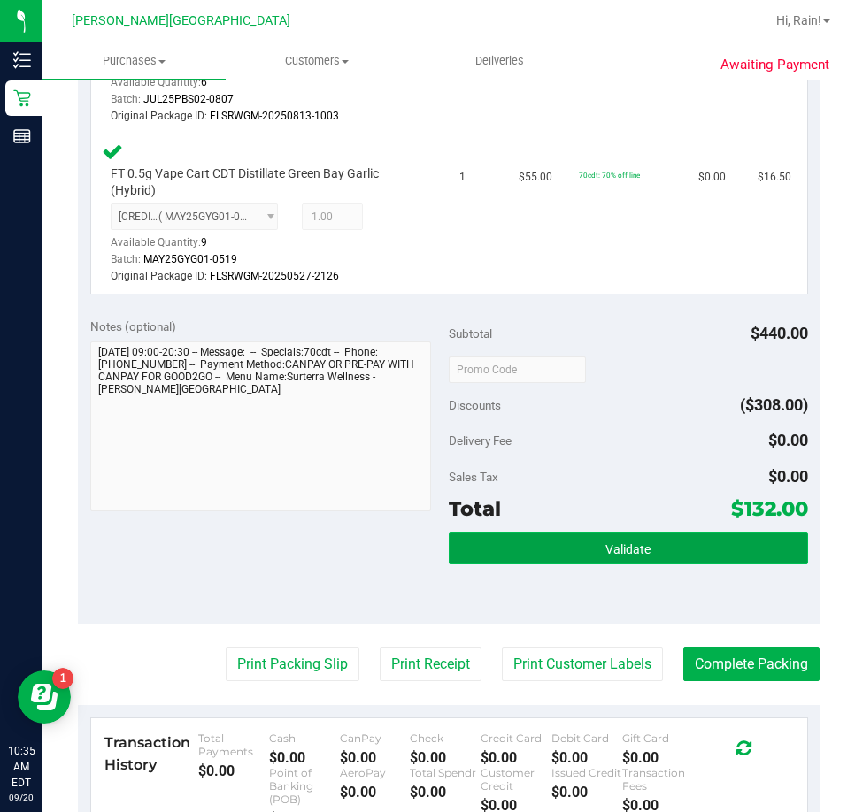
click at [634, 556] on span "Validate" at bounding box center [627, 549] width 45 height 14
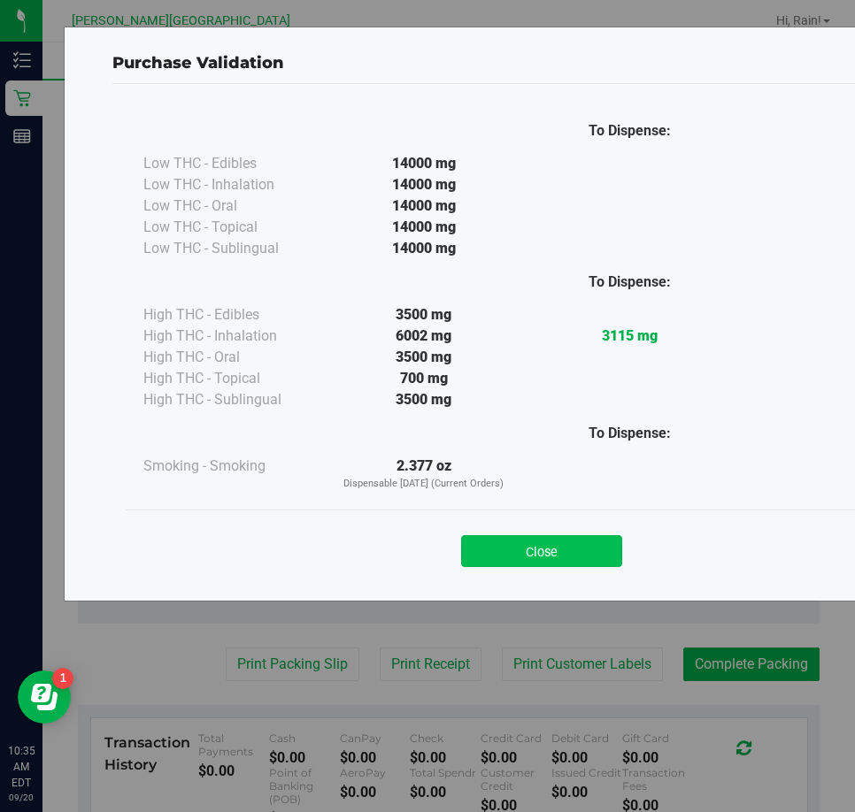
click at [536, 544] on button "Close" at bounding box center [541, 551] width 161 height 32
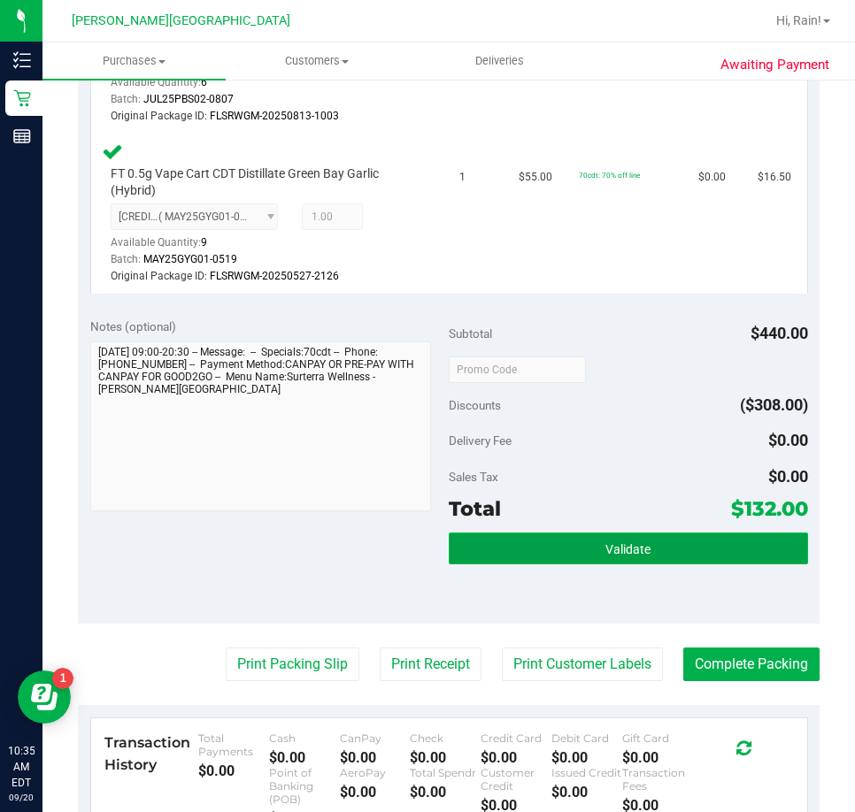
click at [681, 564] on button "Validate" at bounding box center [628, 549] width 359 height 32
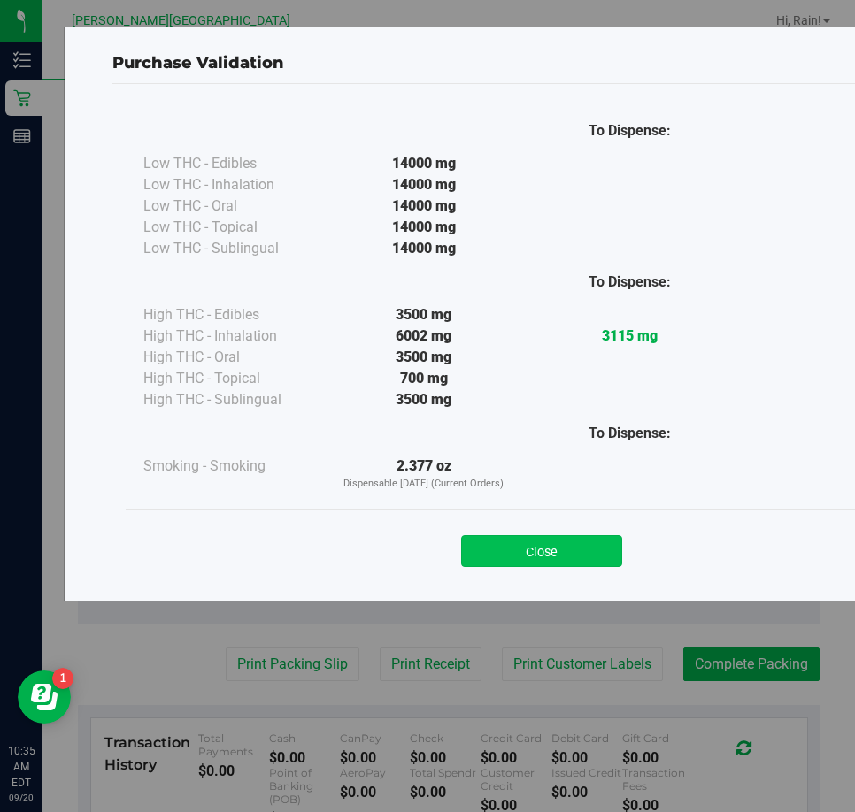
click at [509, 545] on button "Close" at bounding box center [541, 551] width 161 height 32
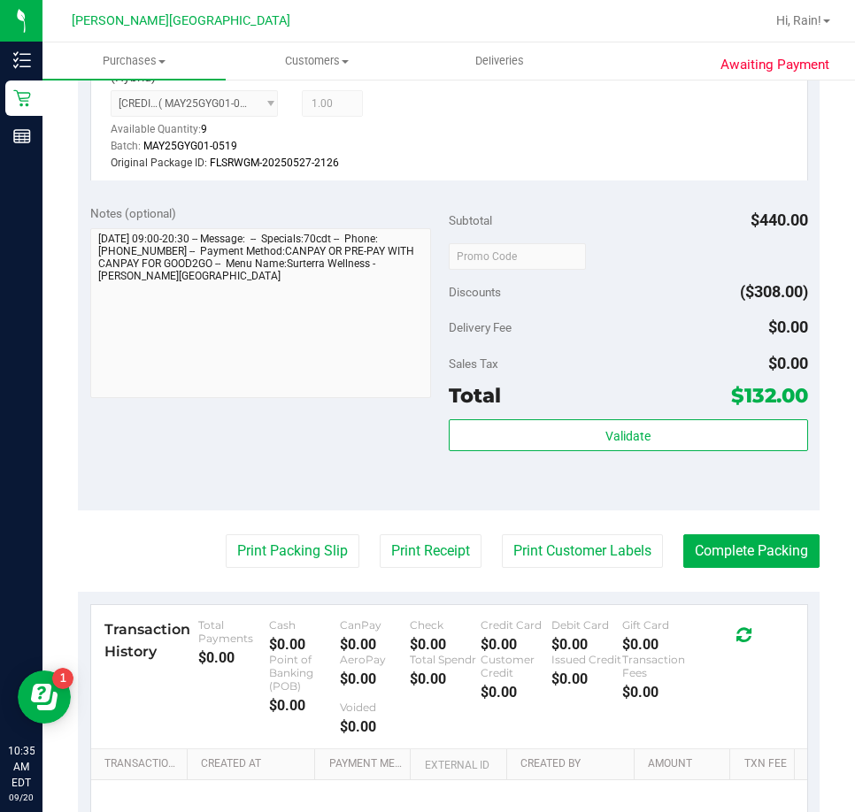
scroll to position [1504, 0]
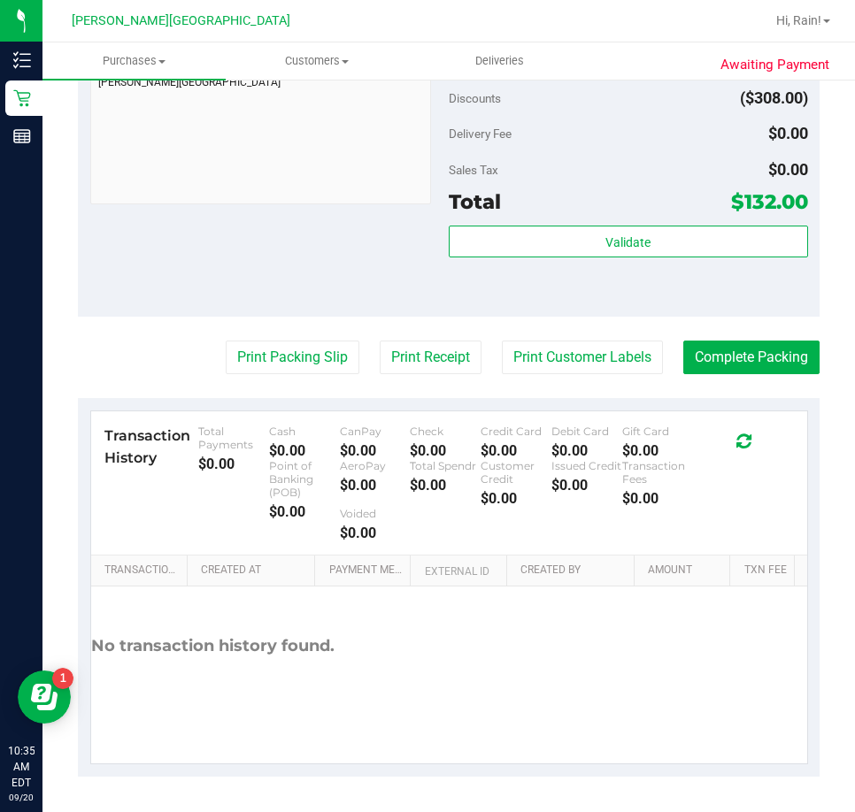
click at [785, 374] on button "Complete Packing" at bounding box center [751, 358] width 136 height 34
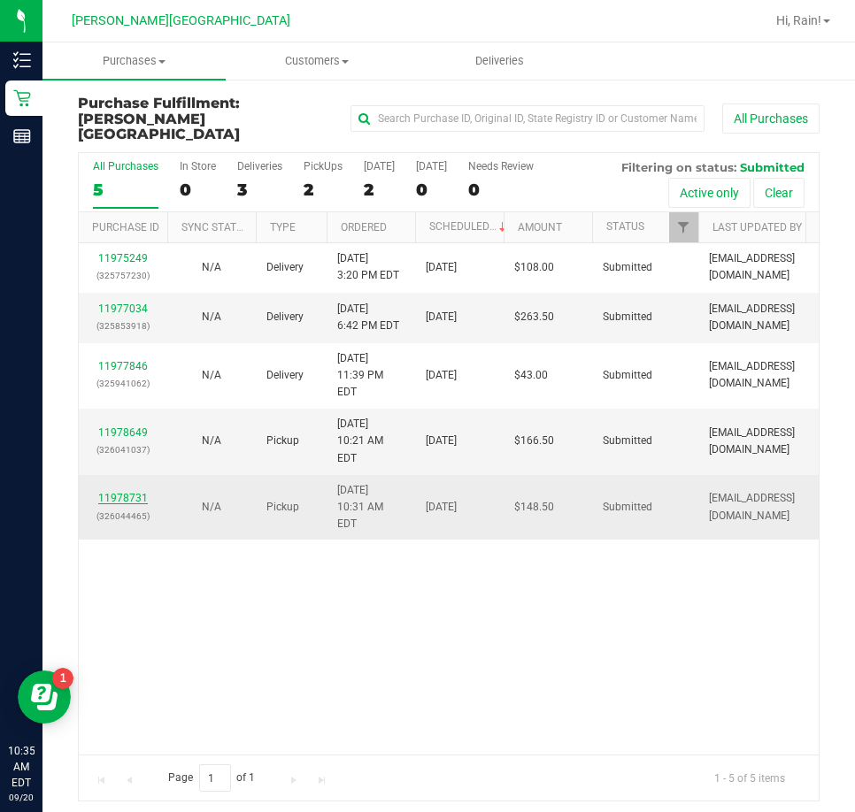
click at [137, 492] on link "11978731" at bounding box center [123, 498] width 50 height 12
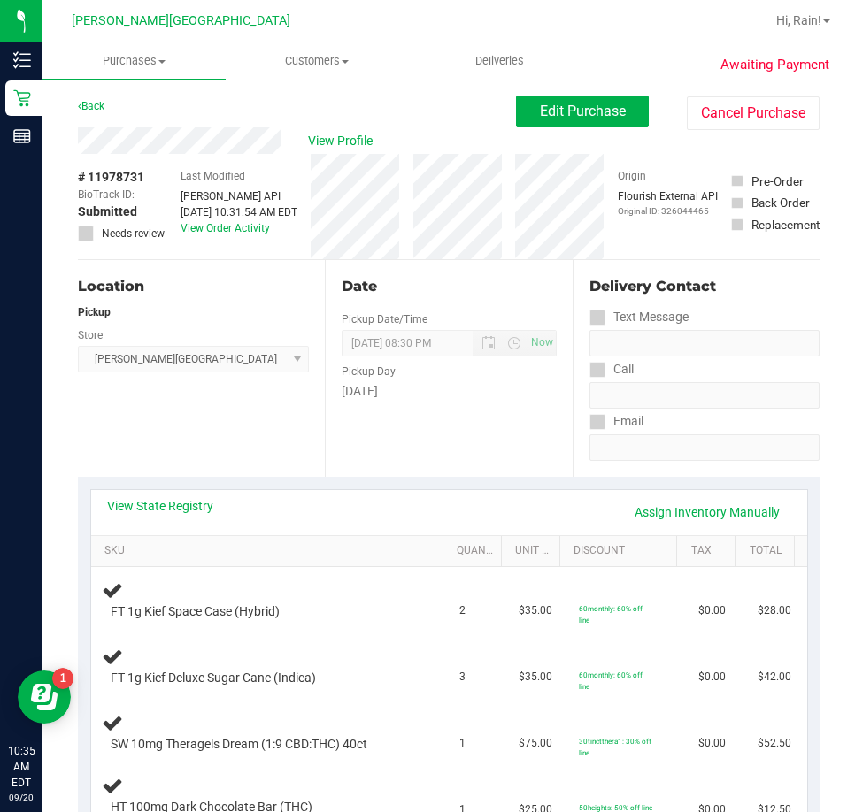
click at [99, 98] on div "Back" at bounding box center [91, 106] width 27 height 21
click at [96, 111] on link "Back" at bounding box center [91, 106] width 27 height 12
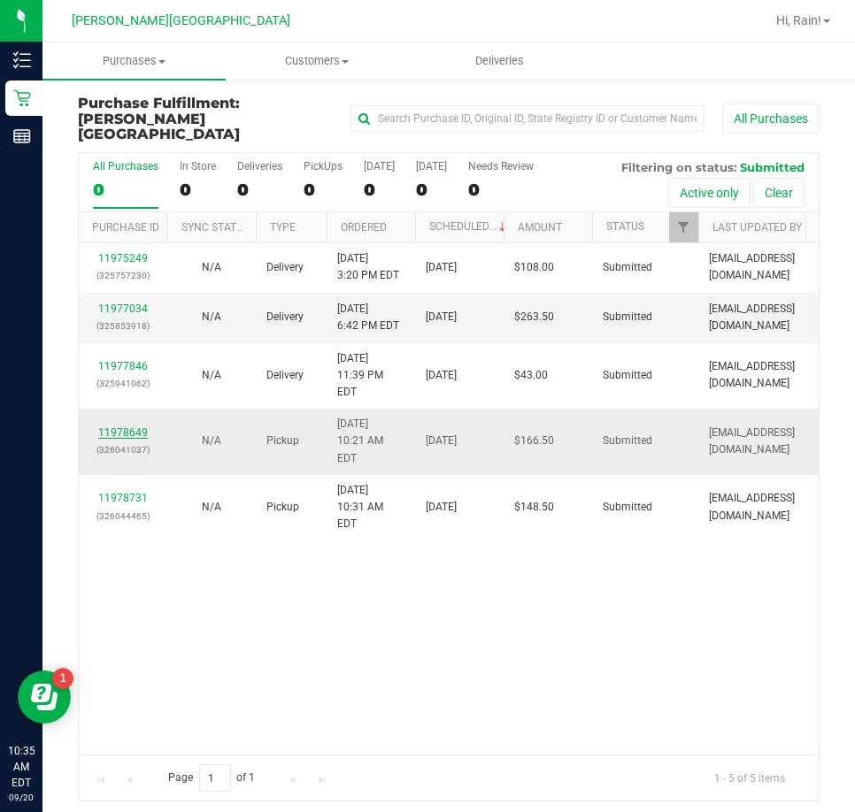
click at [130, 426] on link "11978649" at bounding box center [123, 432] width 50 height 12
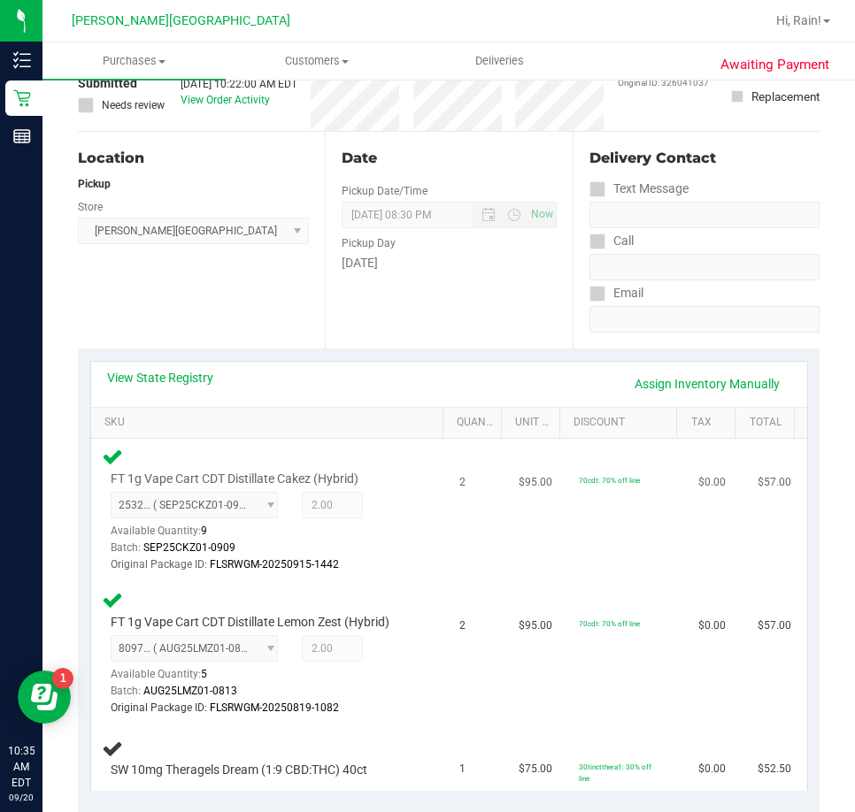
scroll to position [265, 0]
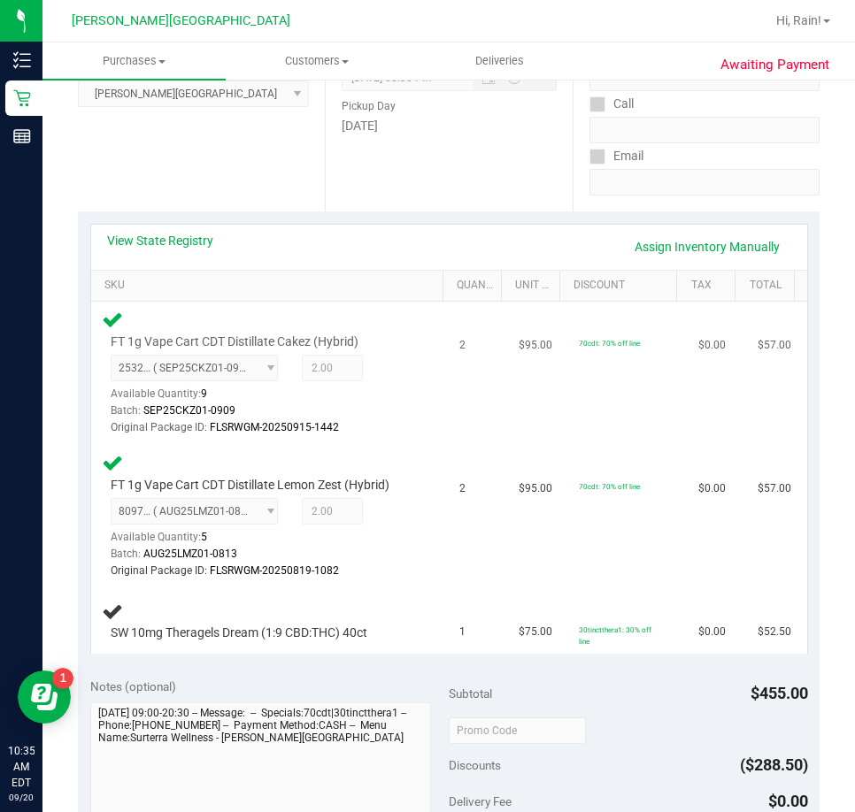
click at [508, 434] on td "$95.00" at bounding box center [537, 373] width 59 height 143
click at [512, 525] on td "$95.00" at bounding box center [537, 516] width 59 height 143
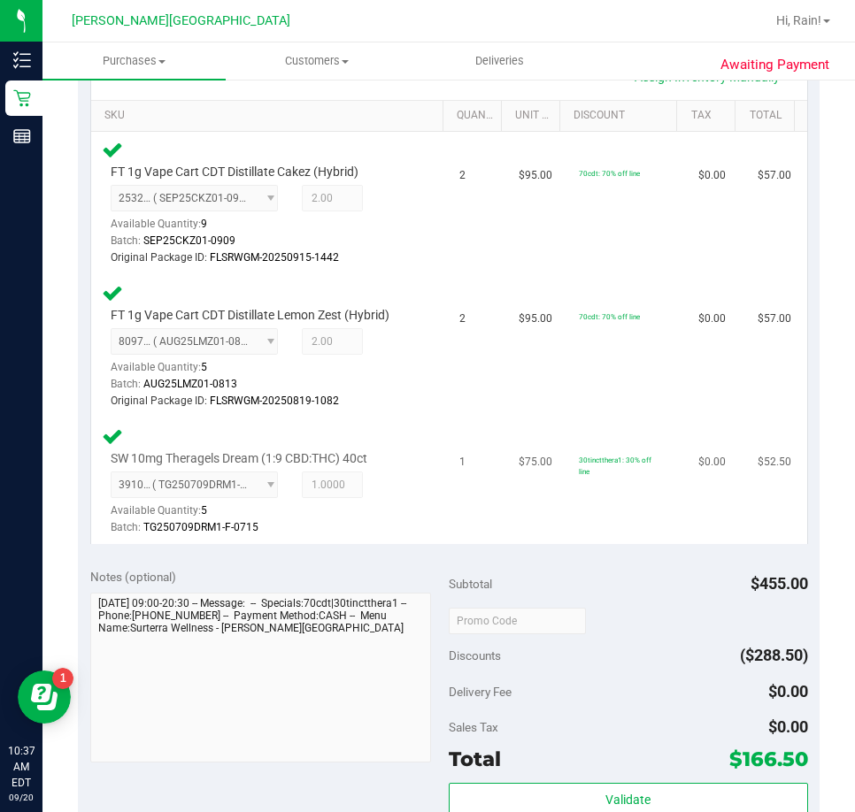
scroll to position [619, 0]
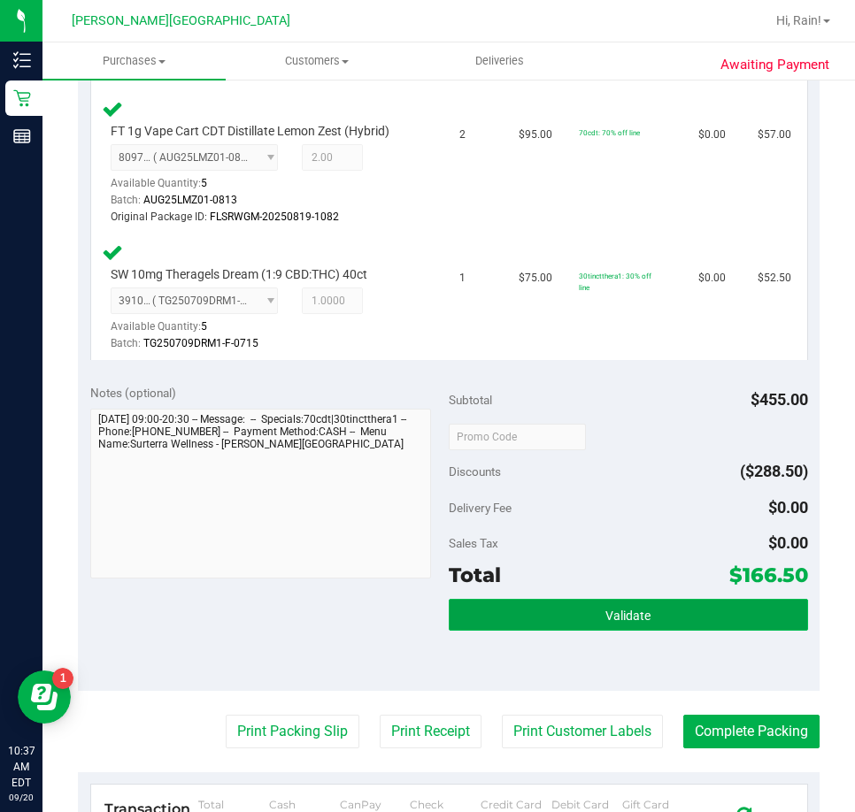
click at [730, 610] on button "Validate" at bounding box center [628, 615] width 359 height 32
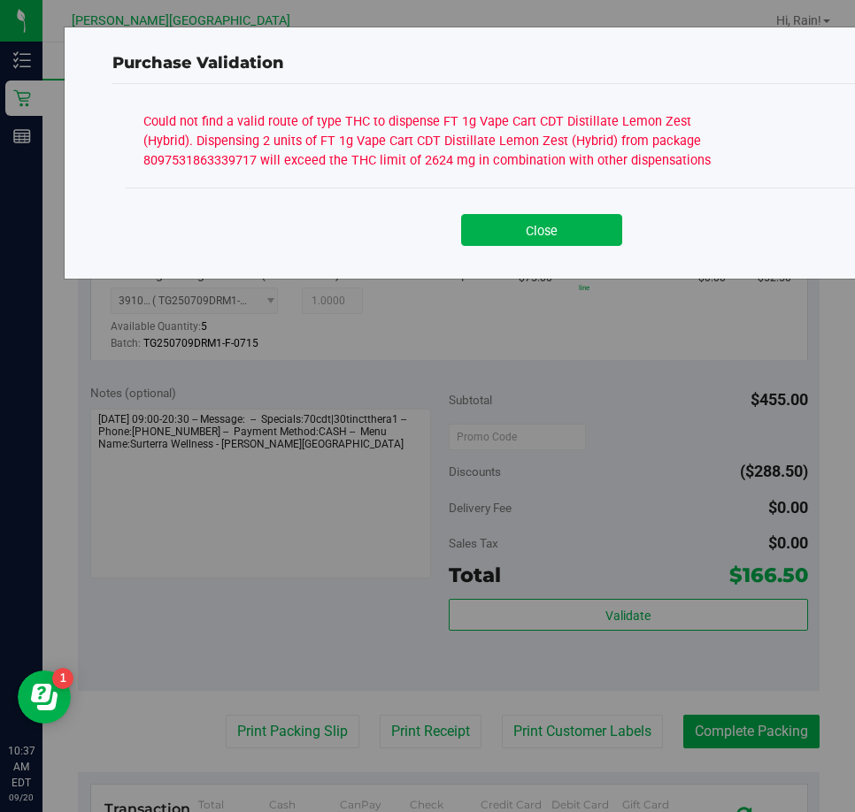
drag, startPoint x: 535, startPoint y: 227, endPoint x: 549, endPoint y: 222, distance: 14.3
click at [538, 227] on button "Close" at bounding box center [541, 230] width 161 height 32
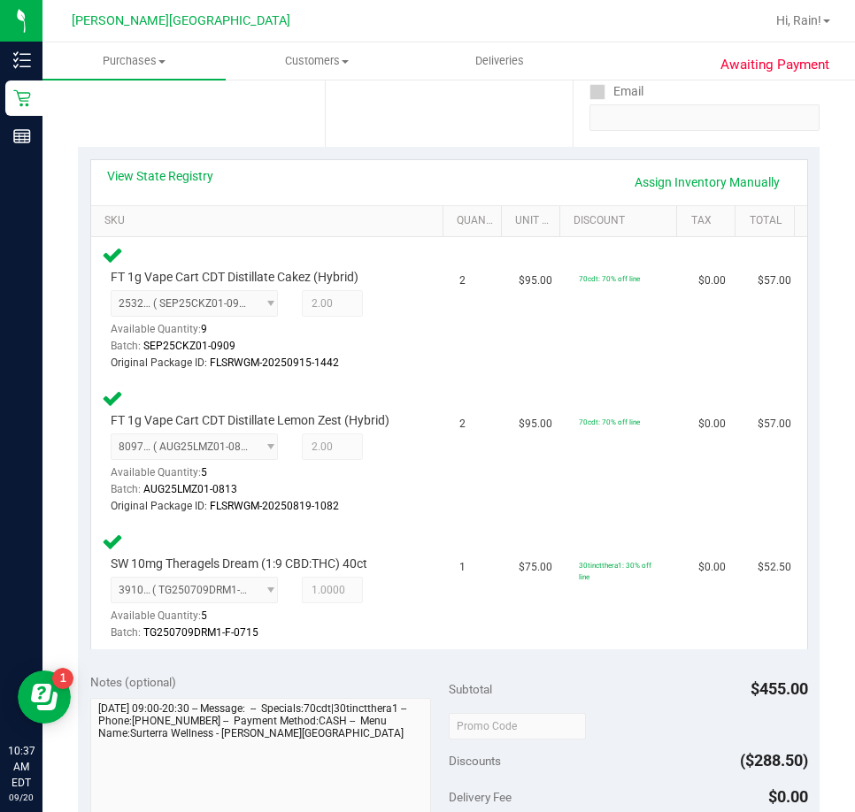
scroll to position [354, 0]
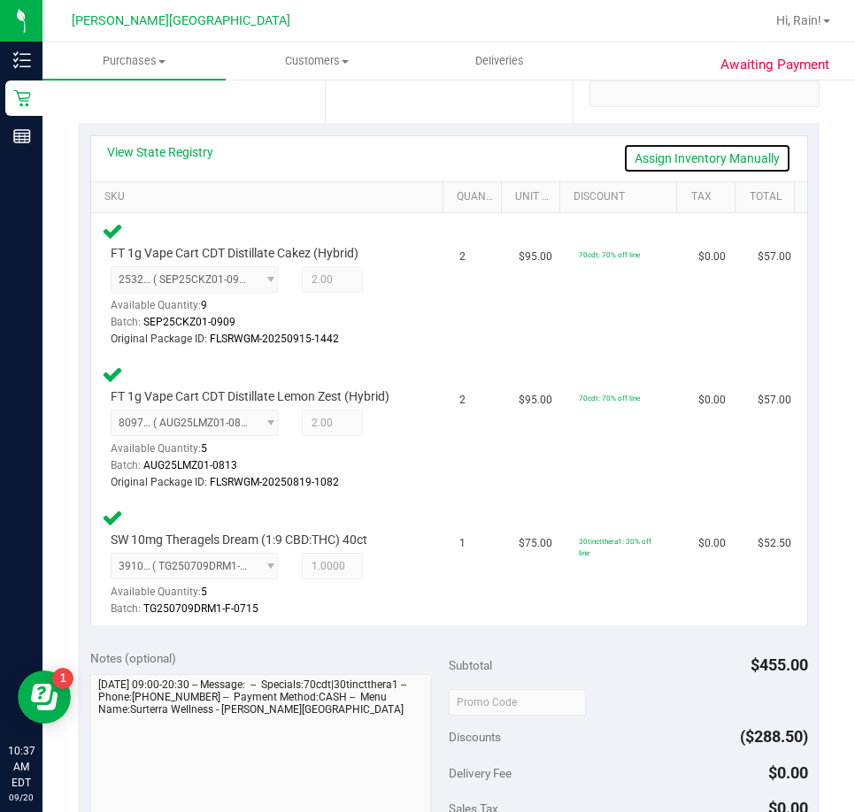
click at [694, 156] on link "Assign Inventory Manually" at bounding box center [707, 158] width 168 height 30
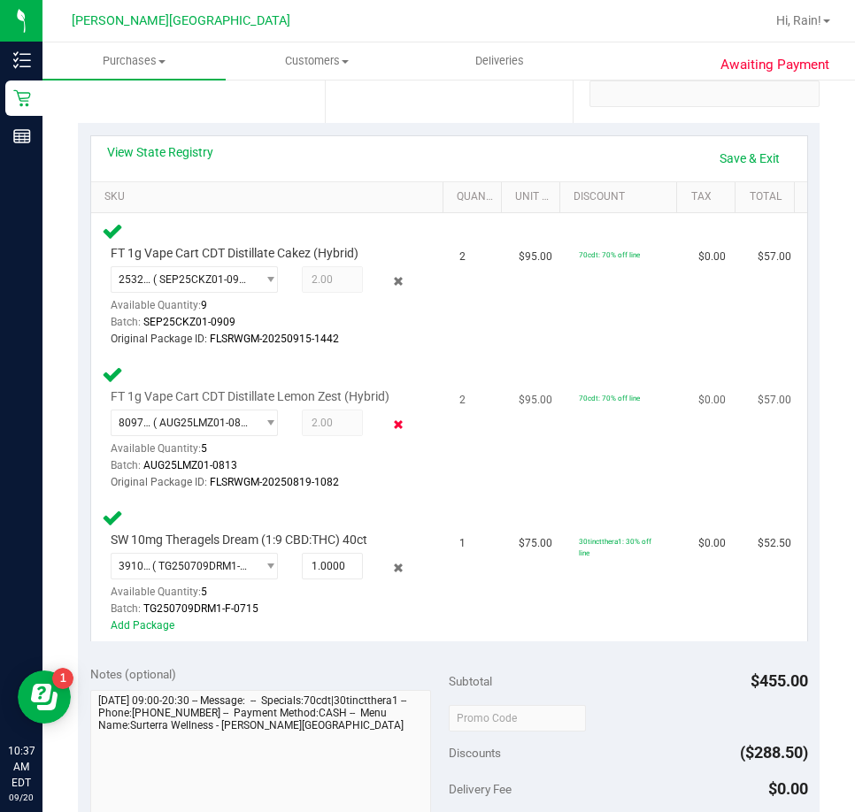
click at [389, 418] on icon at bounding box center [398, 425] width 19 height 20
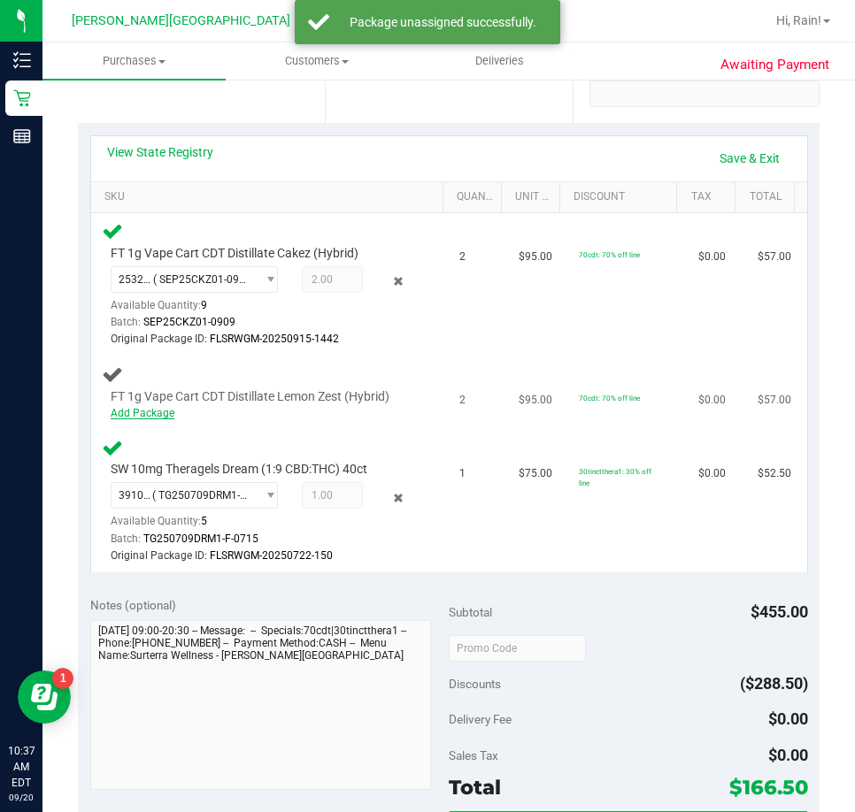
click at [137, 411] on link "Add Package" at bounding box center [143, 413] width 64 height 12
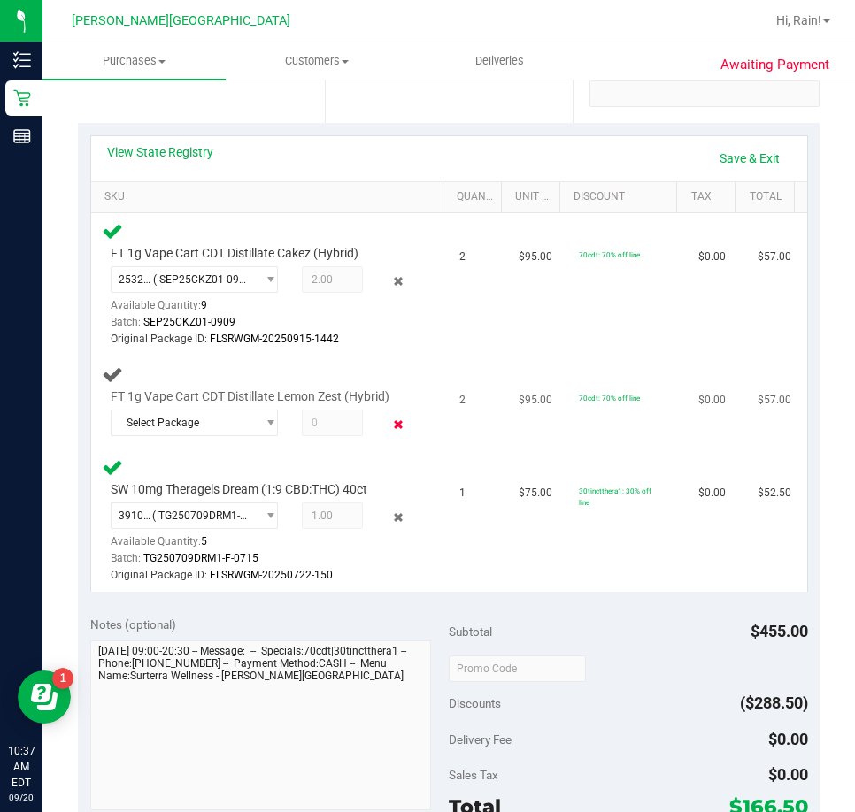
click at [389, 418] on icon at bounding box center [398, 425] width 19 height 20
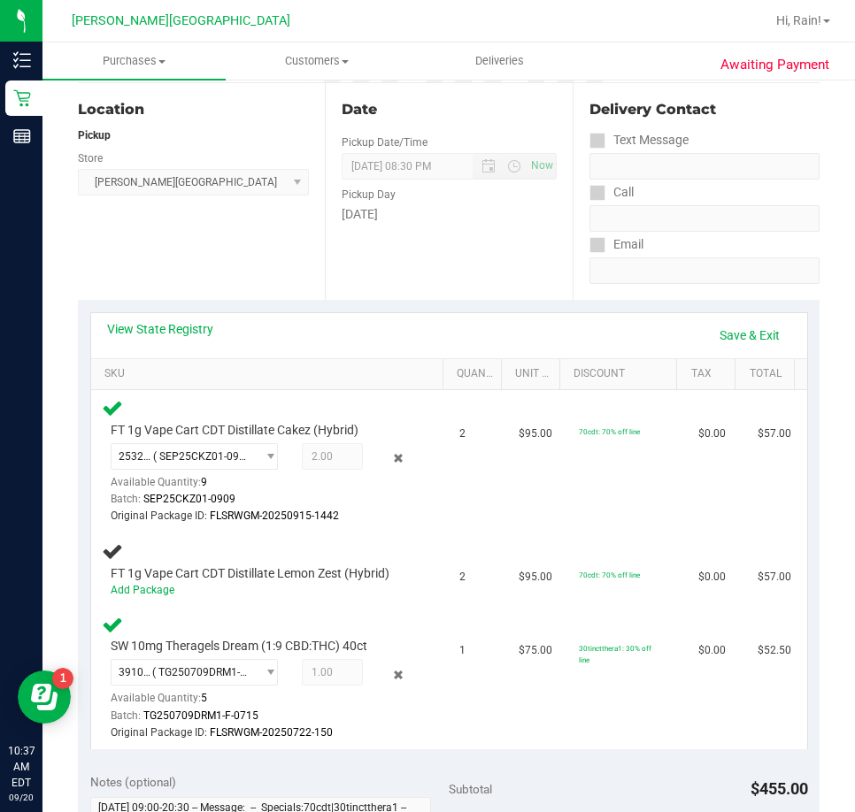
scroll to position [0, 0]
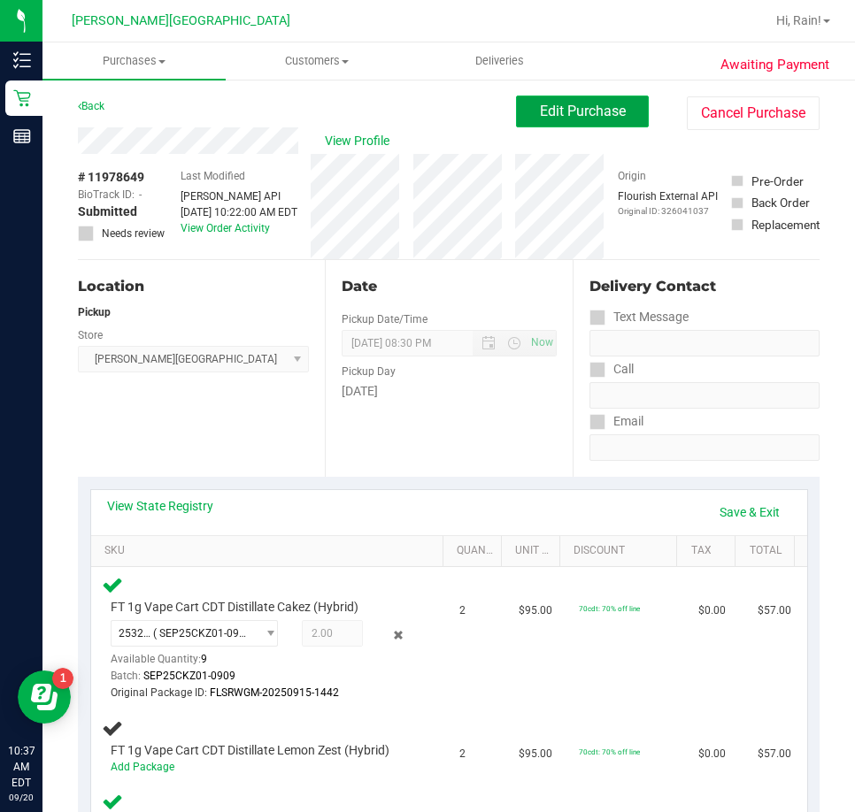
click at [620, 118] on button "Edit Purchase" at bounding box center [582, 112] width 133 height 32
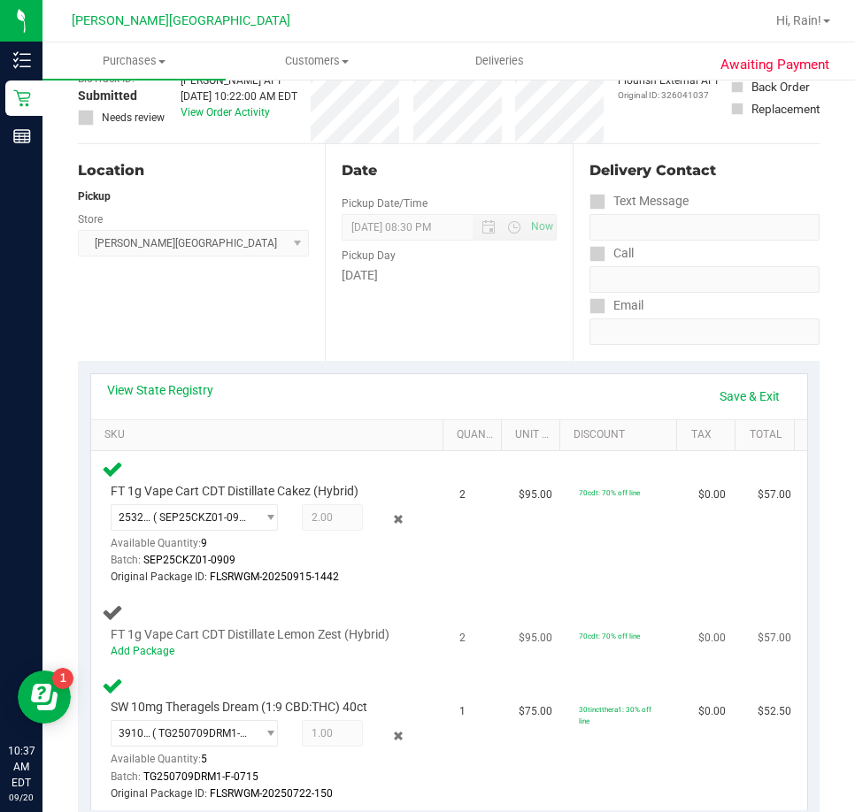
scroll to position [177, 0]
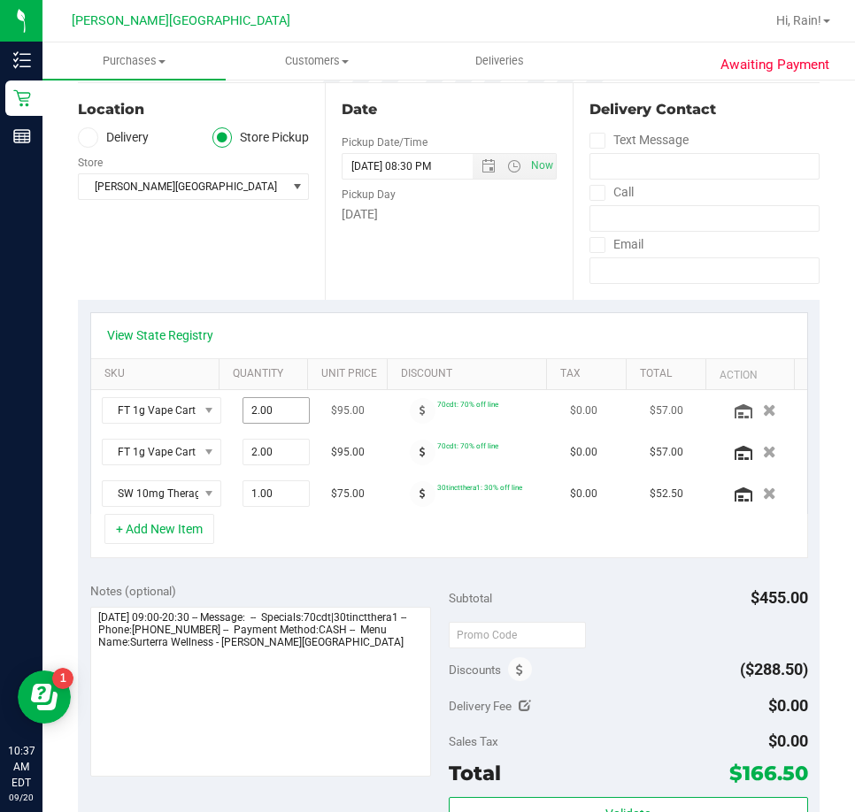
click at [253, 404] on span "2.00 2" at bounding box center [275, 410] width 67 height 27
click at [260, 405] on input "2" at bounding box center [275, 410] width 65 height 25
click at [762, 411] on icon "button" at bounding box center [769, 410] width 15 height 13
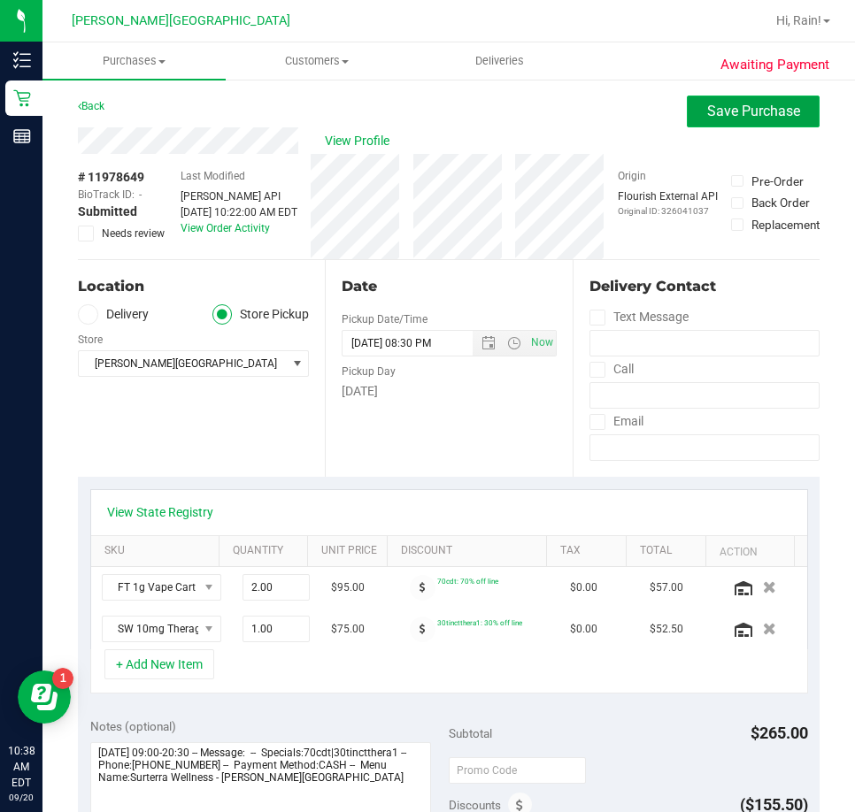
click at [707, 106] on span "Save Purchase" at bounding box center [753, 111] width 93 height 17
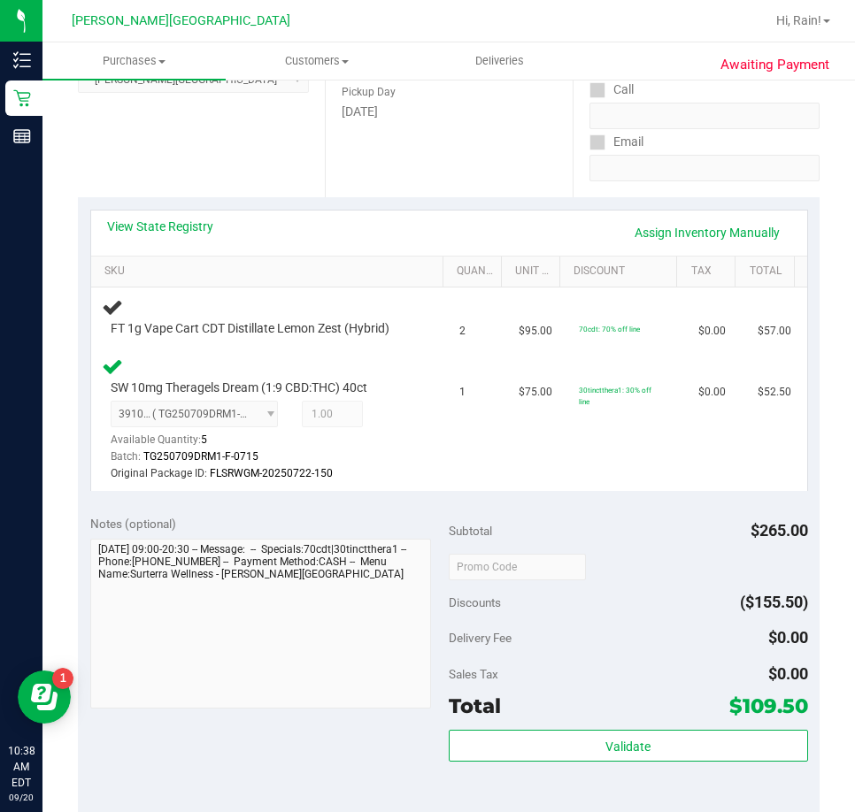
scroll to position [354, 0]
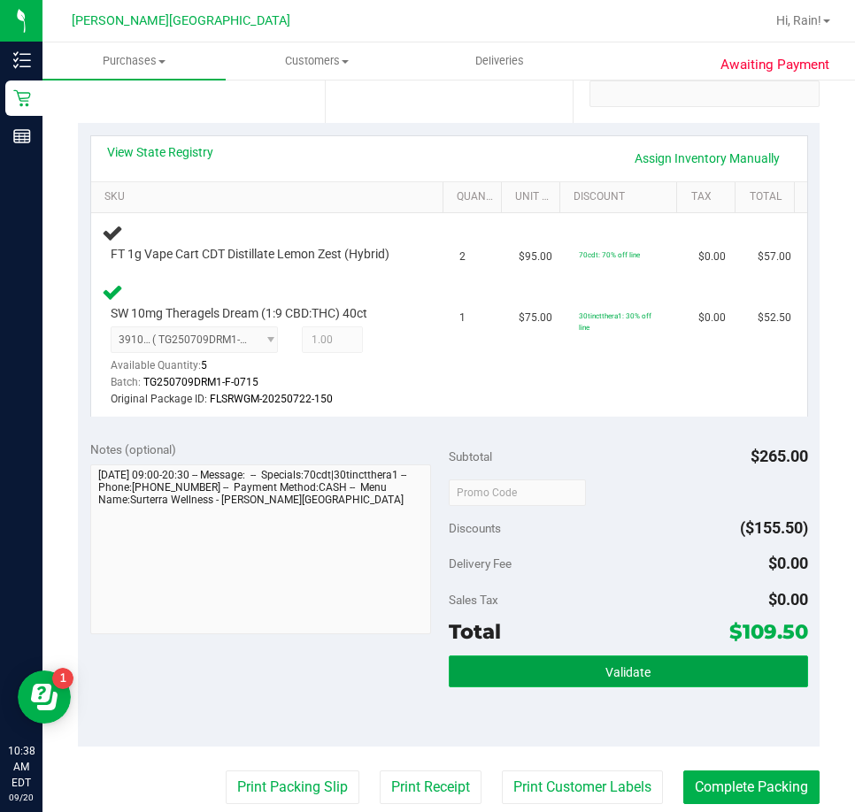
click at [592, 672] on button "Validate" at bounding box center [628, 672] width 359 height 32
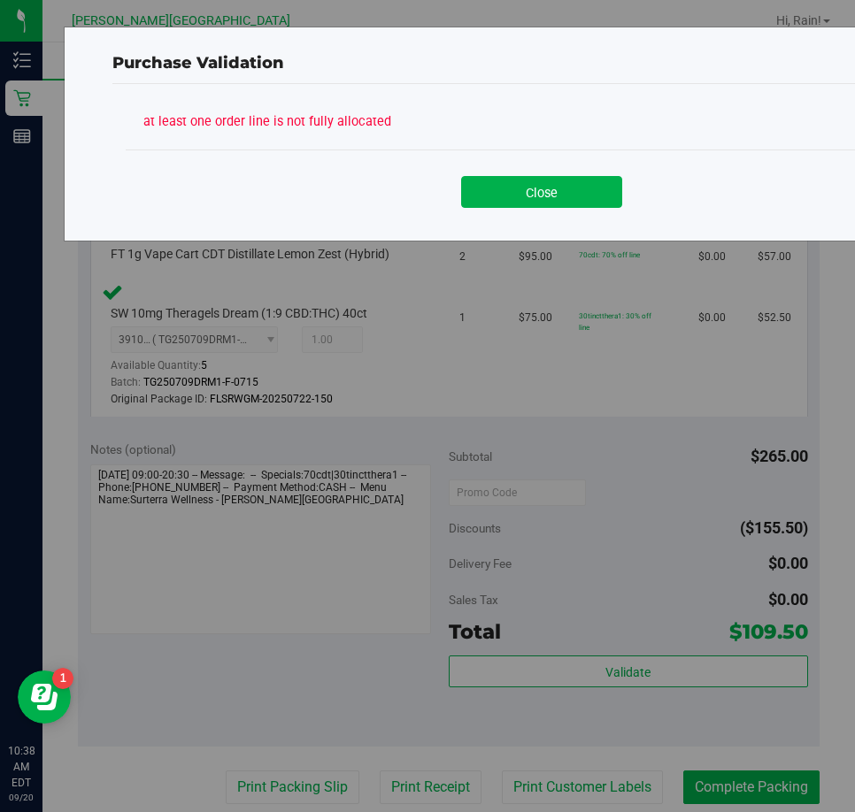
click at [556, 165] on div "Close" at bounding box center [541, 186] width 805 height 44
click at [556, 192] on button "Close" at bounding box center [541, 192] width 161 height 32
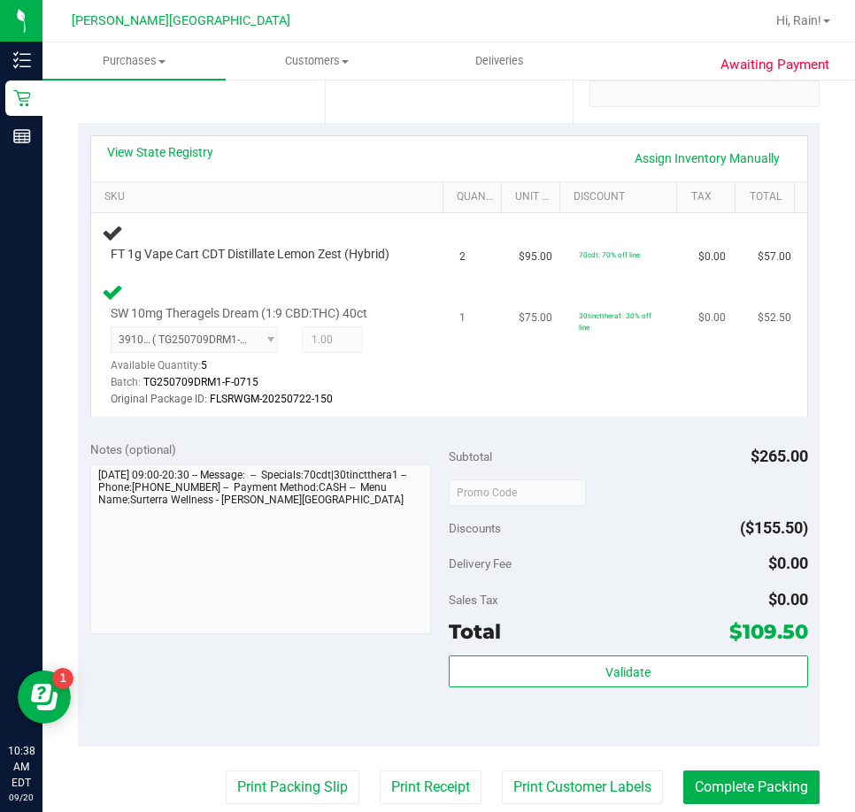
click at [709, 384] on td "$0.00" at bounding box center [716, 345] width 59 height 142
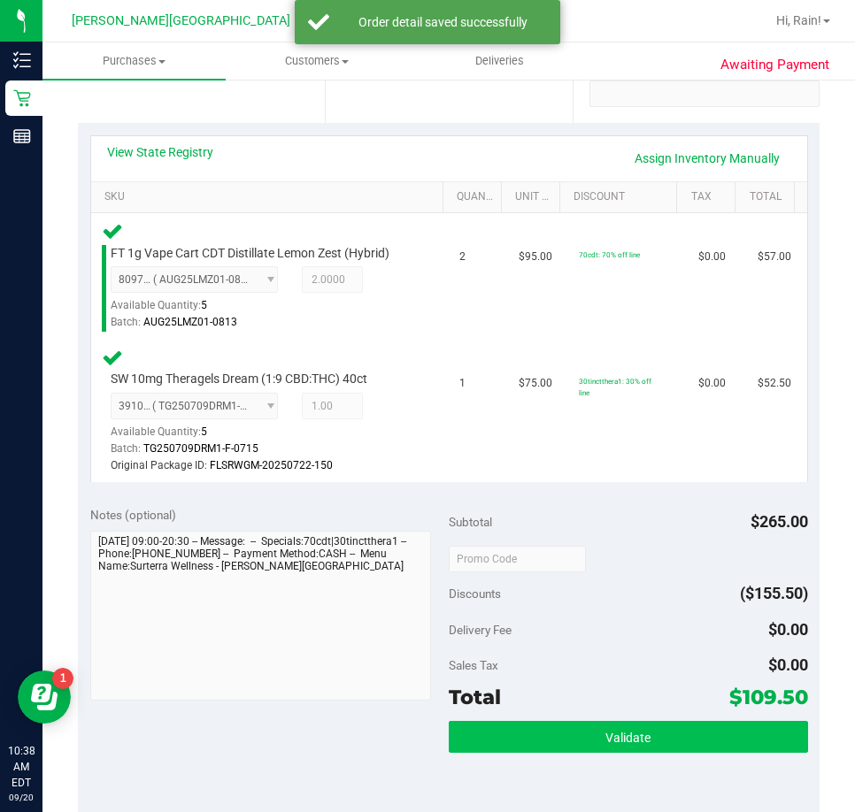
drag, startPoint x: 647, startPoint y: 713, endPoint x: 645, endPoint y: 722, distance: 9.0
click at [647, 718] on div "Subtotal $265.00 Discounts ($155.50) Delivery Fee $0.00 Sales Tax $0.00 Total $…" at bounding box center [628, 653] width 359 height 295
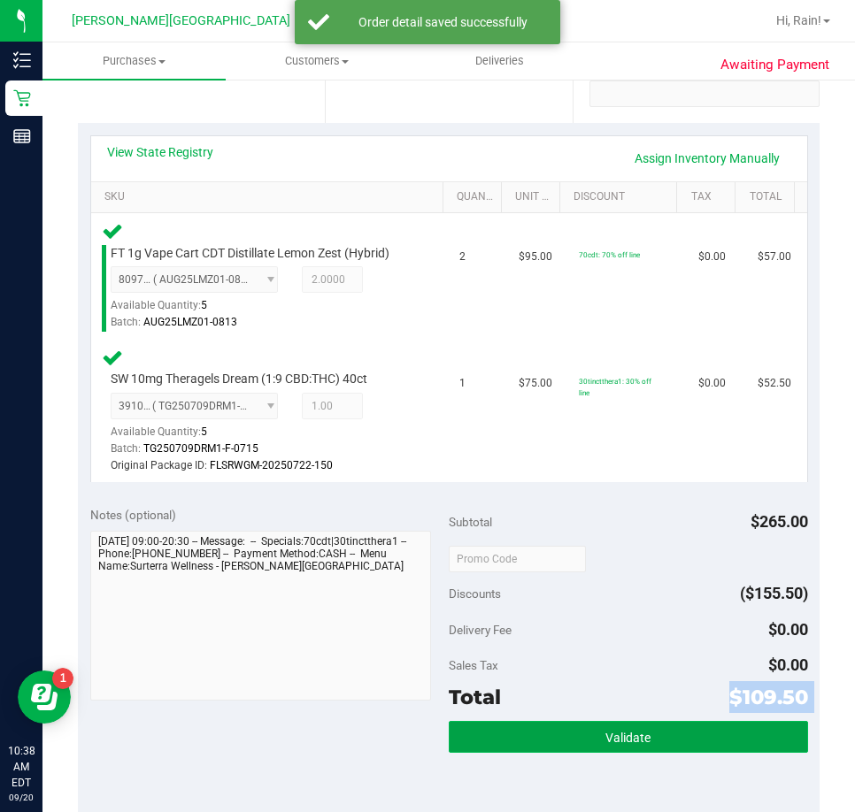
click at [633, 741] on span "Validate" at bounding box center [627, 738] width 45 height 14
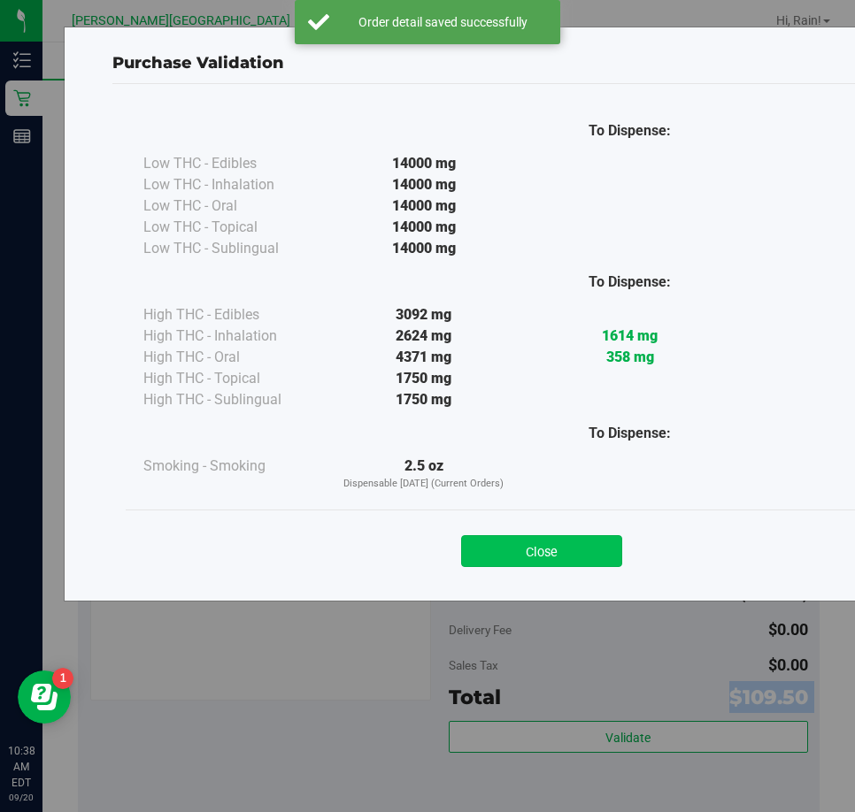
click at [562, 563] on button "Close" at bounding box center [541, 551] width 161 height 32
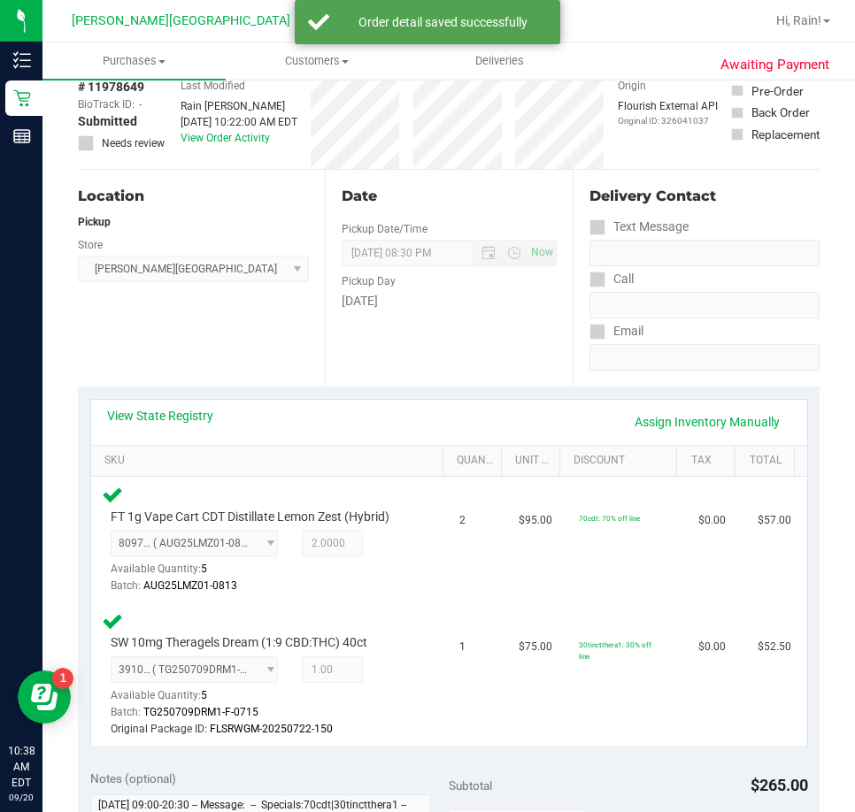
scroll to position [88, 0]
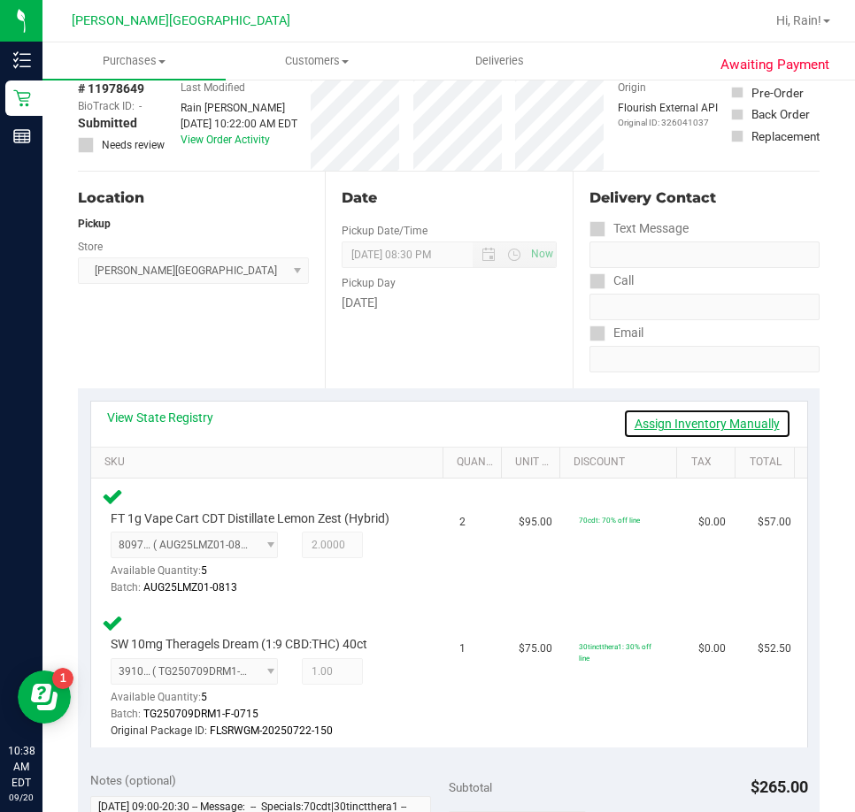
click at [670, 422] on link "Assign Inventory Manually" at bounding box center [707, 424] width 168 height 30
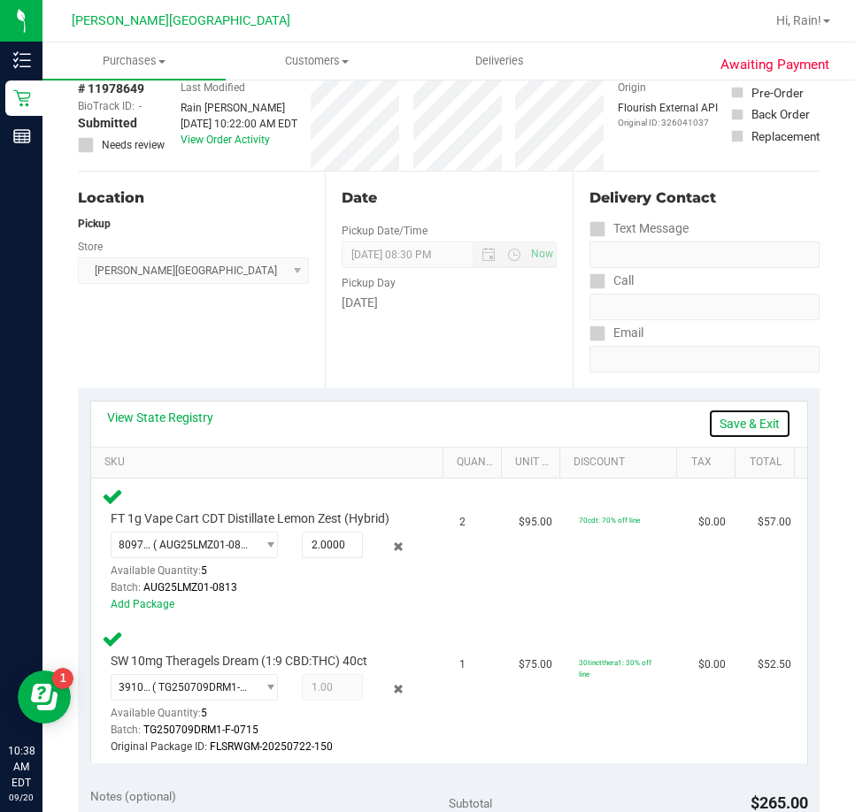
click at [716, 417] on link "Save & Exit" at bounding box center [749, 424] width 83 height 30
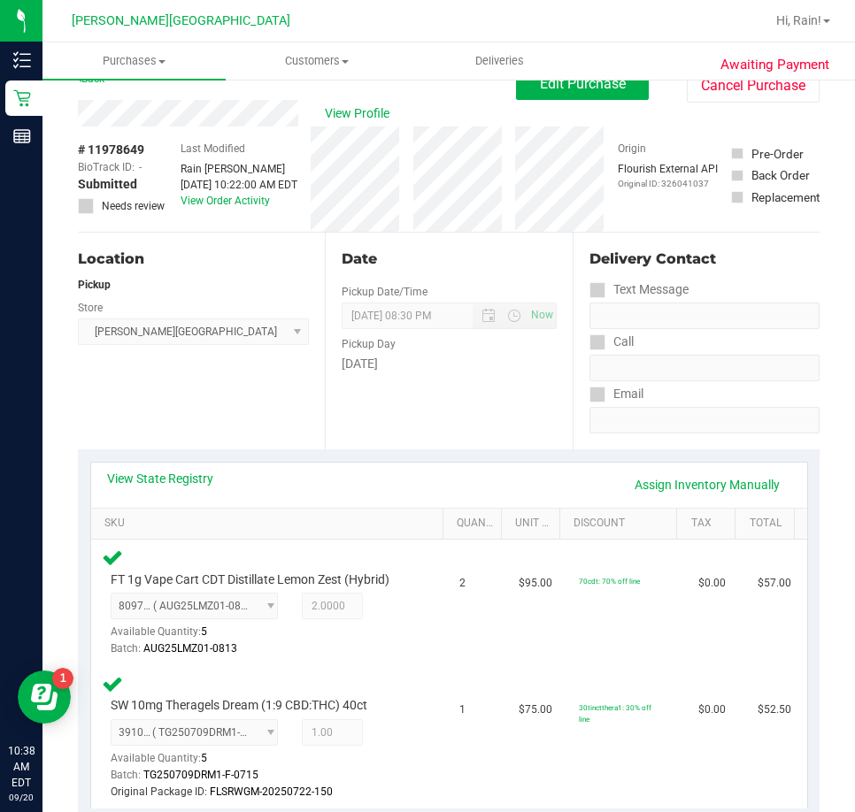
scroll to position [0, 0]
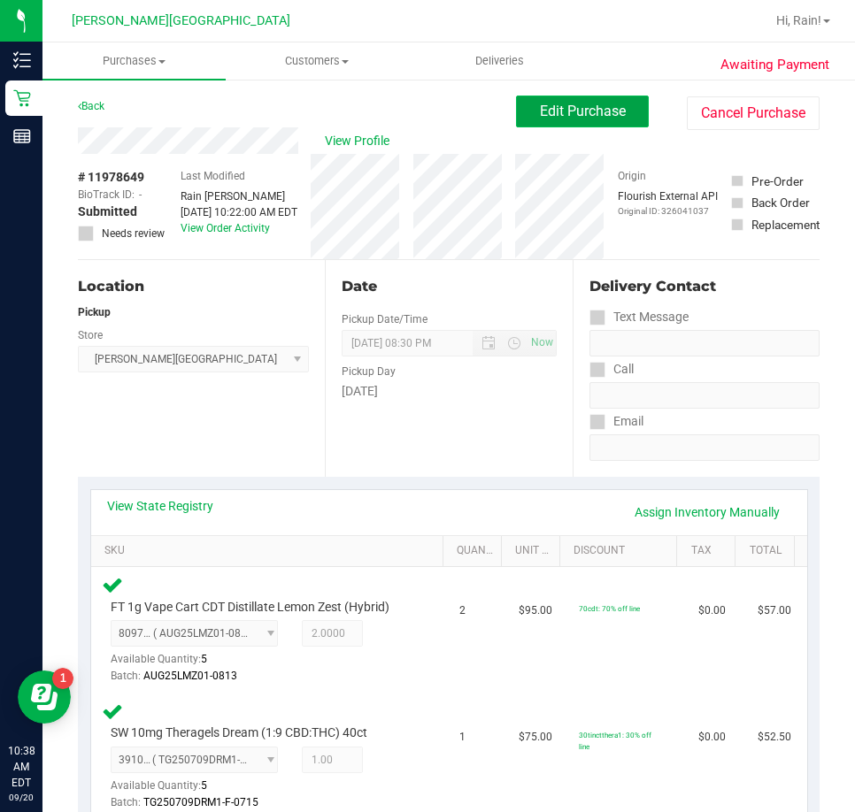
click at [602, 126] on button "Edit Purchase" at bounding box center [582, 112] width 133 height 32
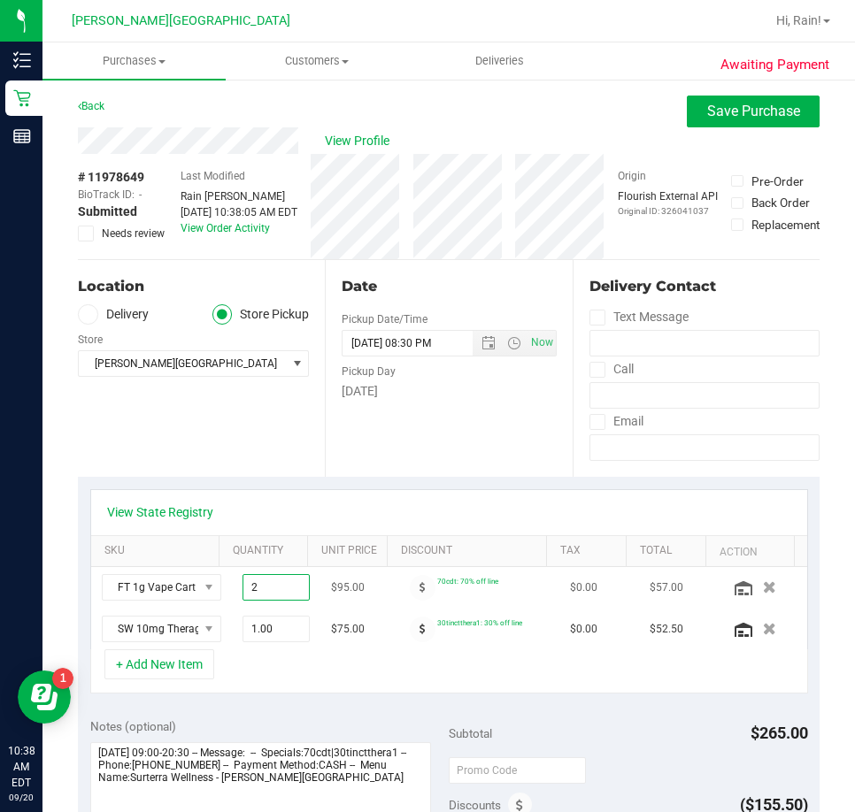
click at [268, 589] on span "2.00 2" at bounding box center [275, 587] width 67 height 27
click at [410, 598] on span at bounding box center [423, 588] width 26 height 26
click at [242, 583] on span "2.00 2" at bounding box center [275, 587] width 67 height 27
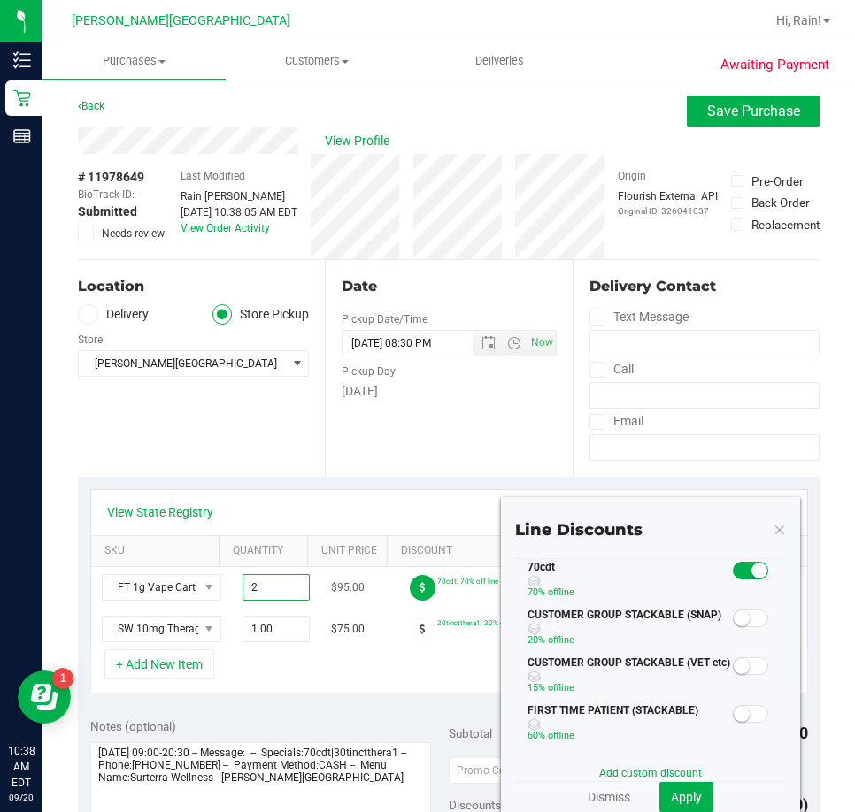
click at [243, 583] on input "2" at bounding box center [275, 587] width 65 height 25
type input "1"
type input "2.00"
click at [318, 487] on div "View State Registry SKU Quantity Unit Price Discount Tax Total Action FT 1g Vap…" at bounding box center [448, 591] width 741 height 229
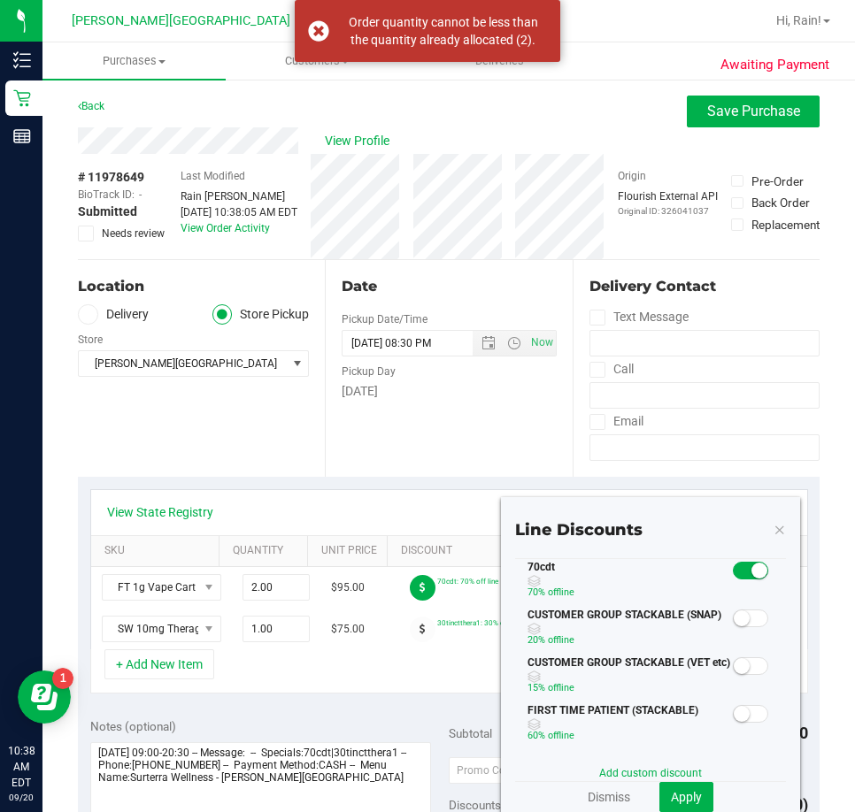
click at [773, 525] on icon at bounding box center [779, 528] width 12 height 21
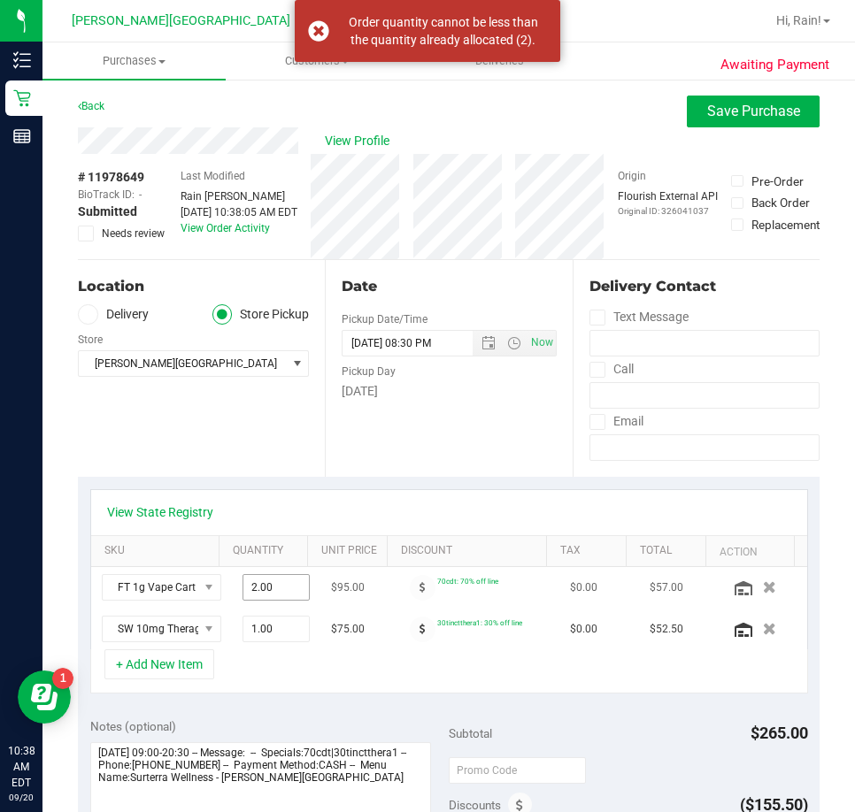
click at [242, 588] on span "2.00 2" at bounding box center [275, 587] width 67 height 27
click at [243, 588] on input "2" at bounding box center [275, 587] width 65 height 25
type input "2"
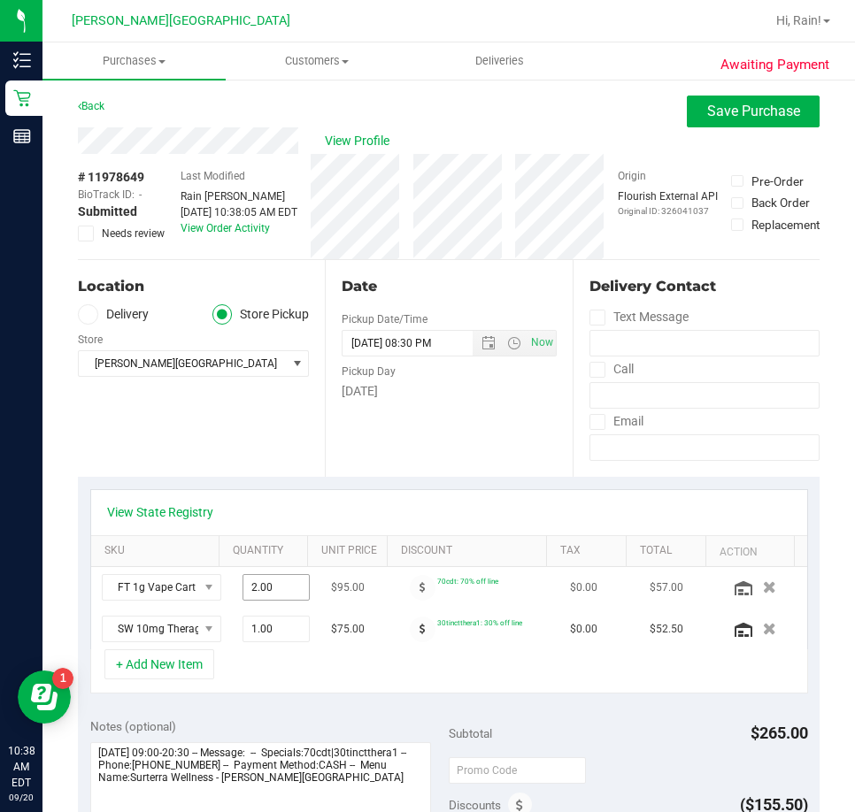
click at [253, 595] on span "2.00 2" at bounding box center [275, 587] width 67 height 27
click at [253, 595] on input "2" at bounding box center [275, 587] width 65 height 25
type input "1"
type input "2.00"
click at [380, 478] on div "View State Registry SKU Quantity Unit Price Discount Tax Total Action FT 1g Vap…" at bounding box center [448, 591] width 741 height 229
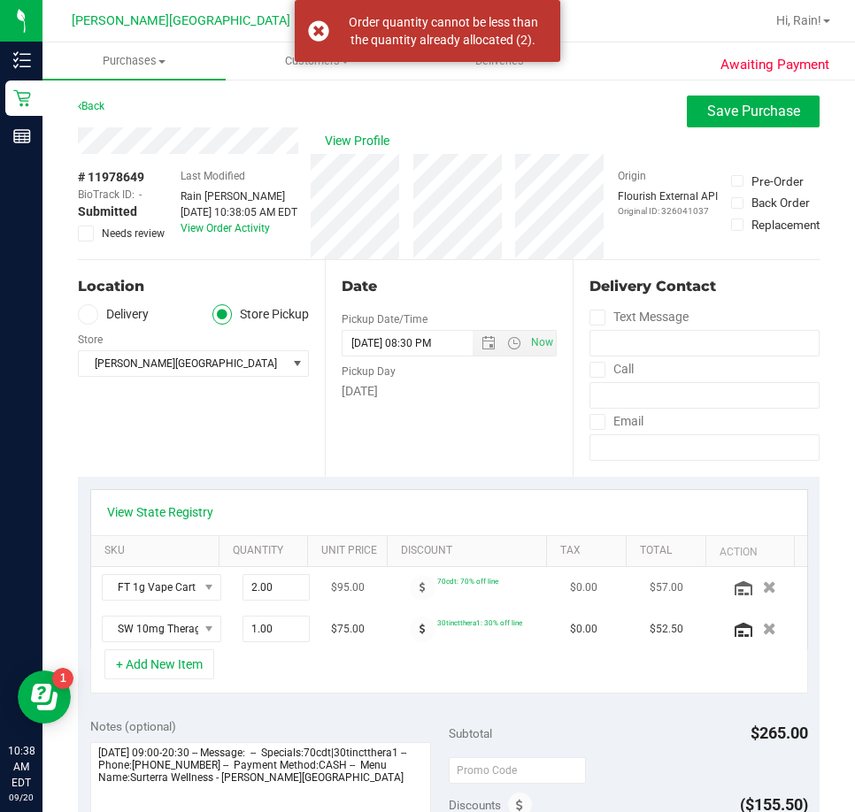
click at [763, 586] on icon "button" at bounding box center [769, 587] width 13 height 12
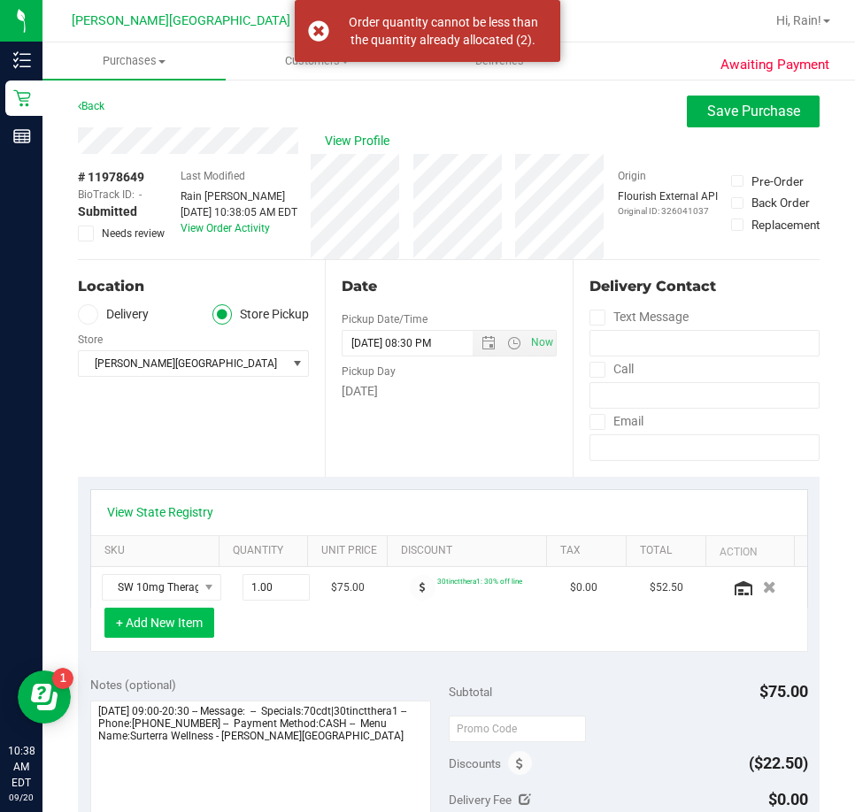
click at [159, 624] on button "+ Add New Item" at bounding box center [159, 623] width 110 height 30
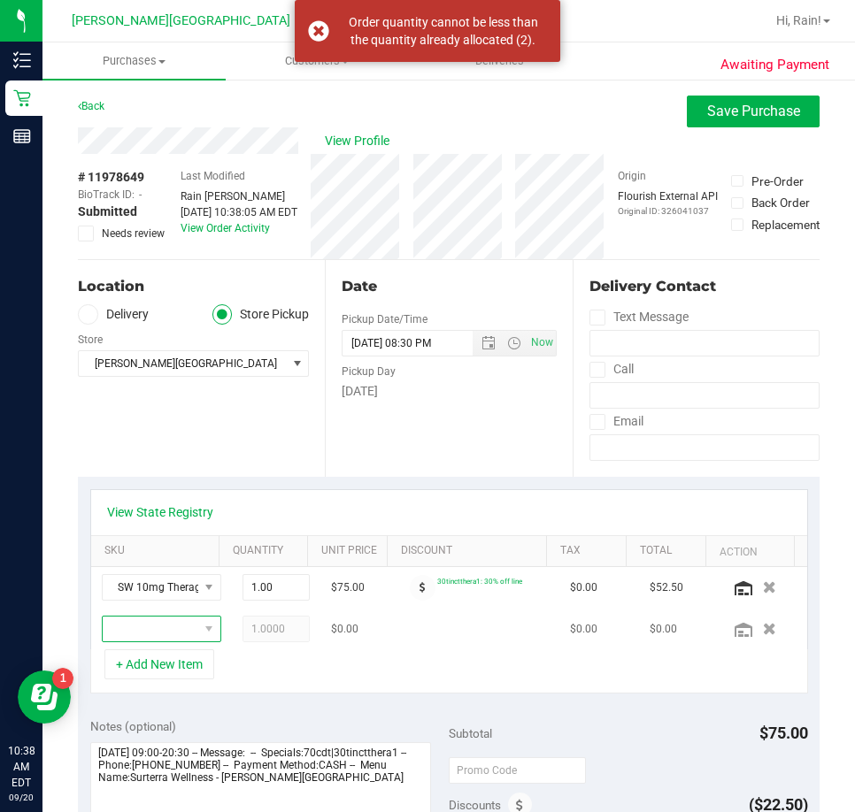
click at [165, 626] on span "NO DATA FOUND" at bounding box center [151, 629] width 96 height 25
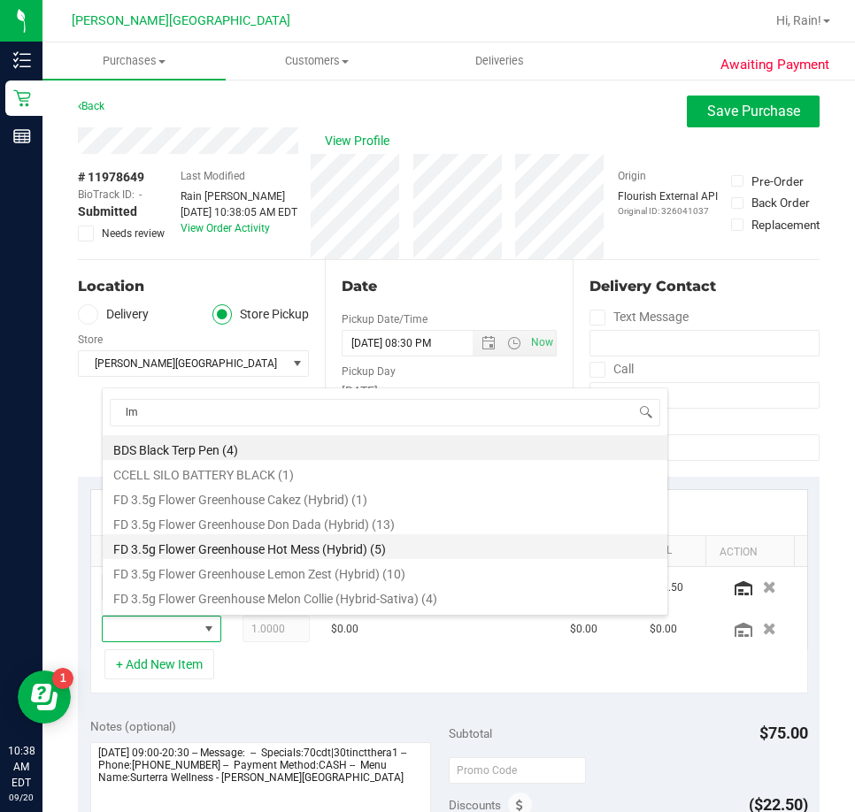
type input "lmz"
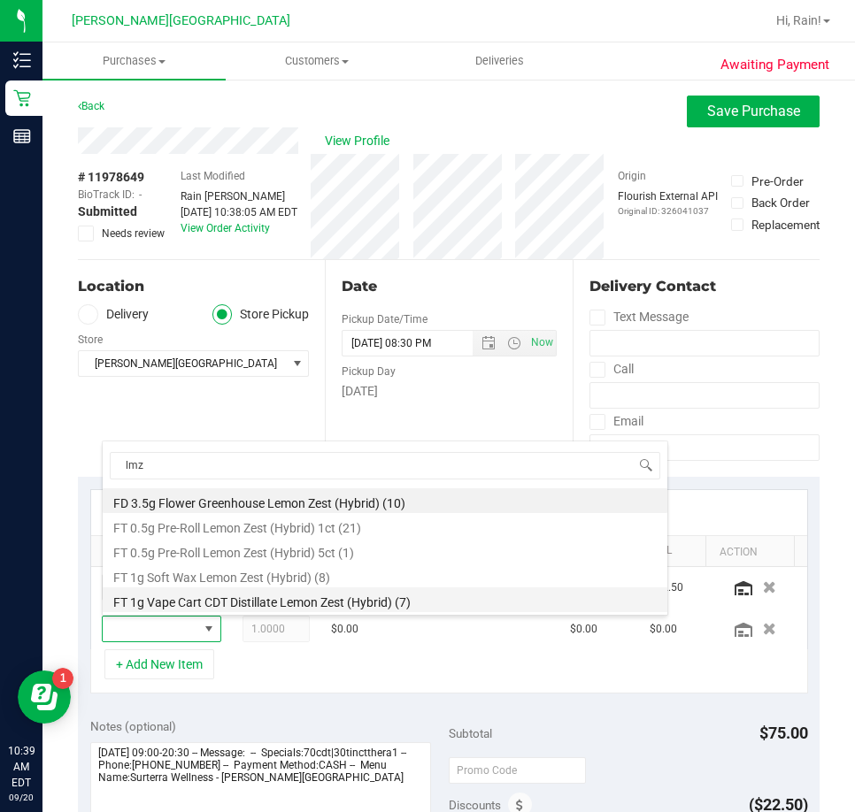
click at [234, 599] on li "FT 1g Vape Cart CDT Distillate Lemon Zest (Hybrid) (7)" at bounding box center [385, 599] width 564 height 25
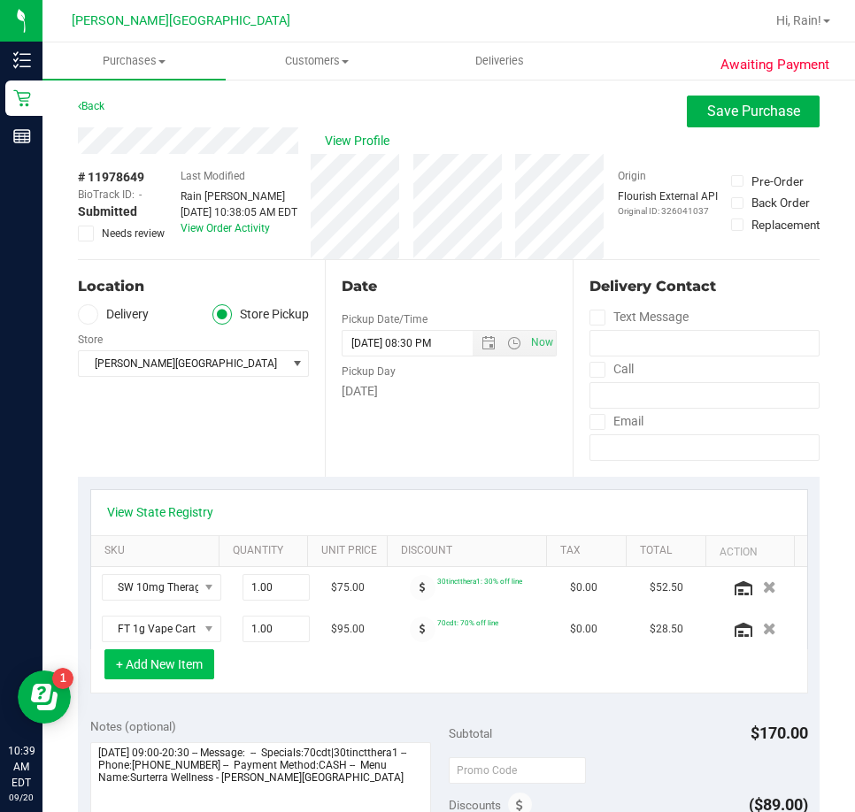
click at [179, 672] on button "+ Add New Item" at bounding box center [159, 664] width 110 height 30
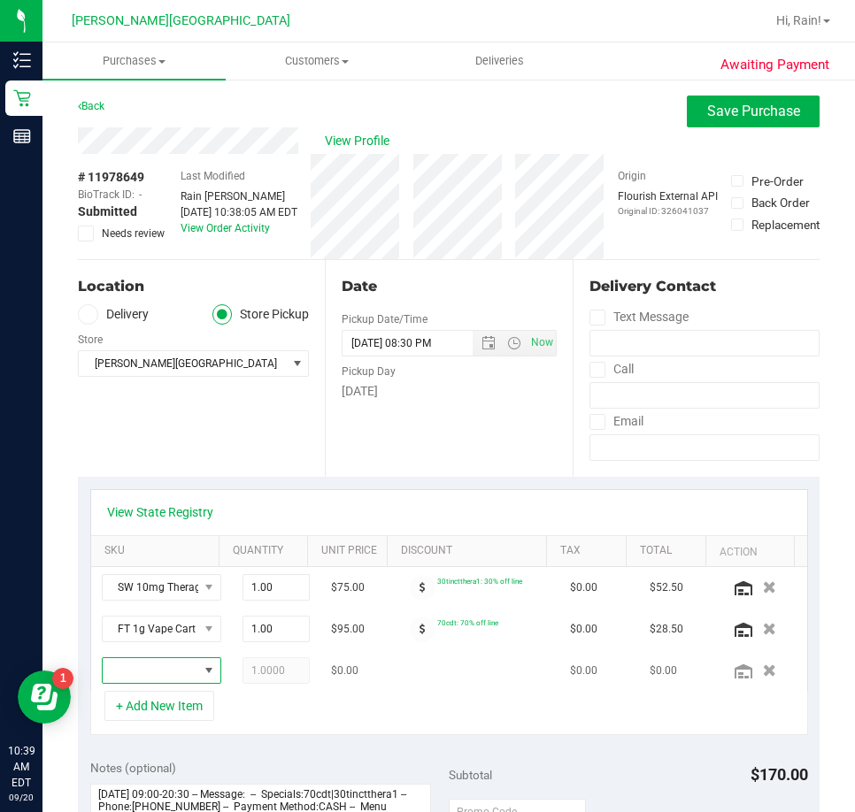
click at [121, 671] on span "NO DATA FOUND" at bounding box center [151, 670] width 96 height 25
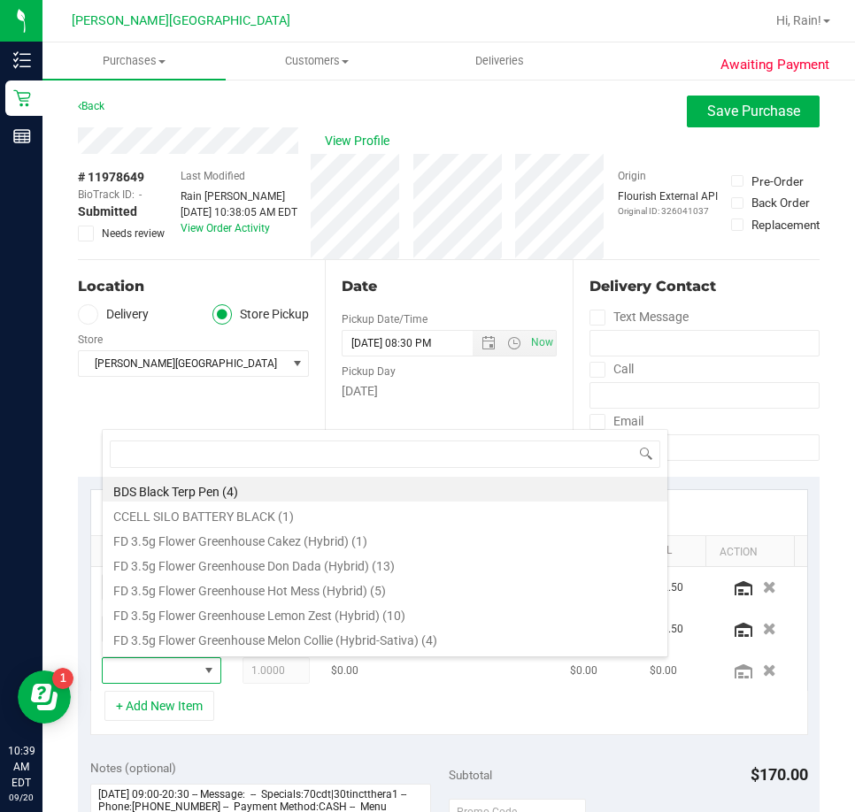
scroll to position [27, 80]
type input "ckz"
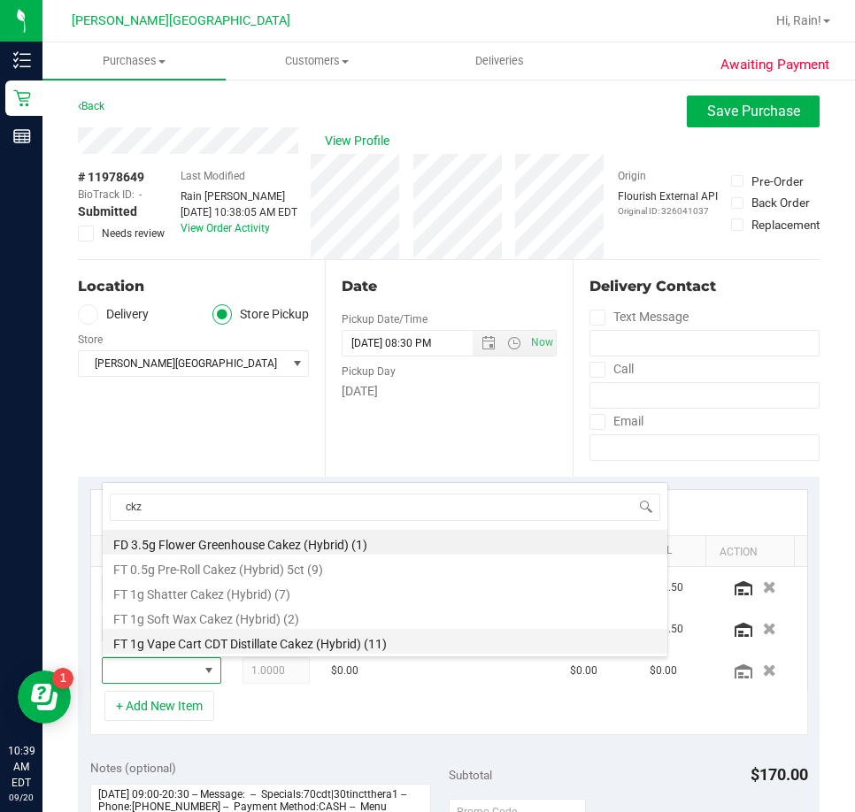
click at [203, 640] on li "FT 1g Vape Cart CDT Distillate Cakez (Hybrid) (11)" at bounding box center [385, 641] width 564 height 25
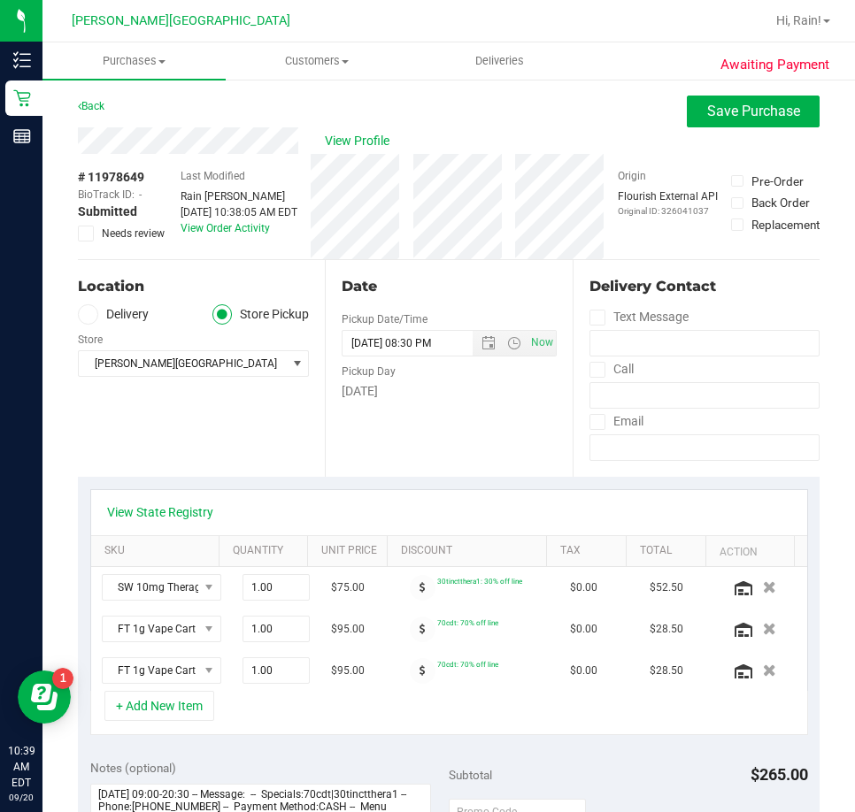
click at [307, 737] on div "View State Registry SKU Quantity Unit Price Discount Tax Total Action SW 10mg T…" at bounding box center [448, 612] width 741 height 271
click at [792, 116] on button "Save Purchase" at bounding box center [753, 112] width 133 height 32
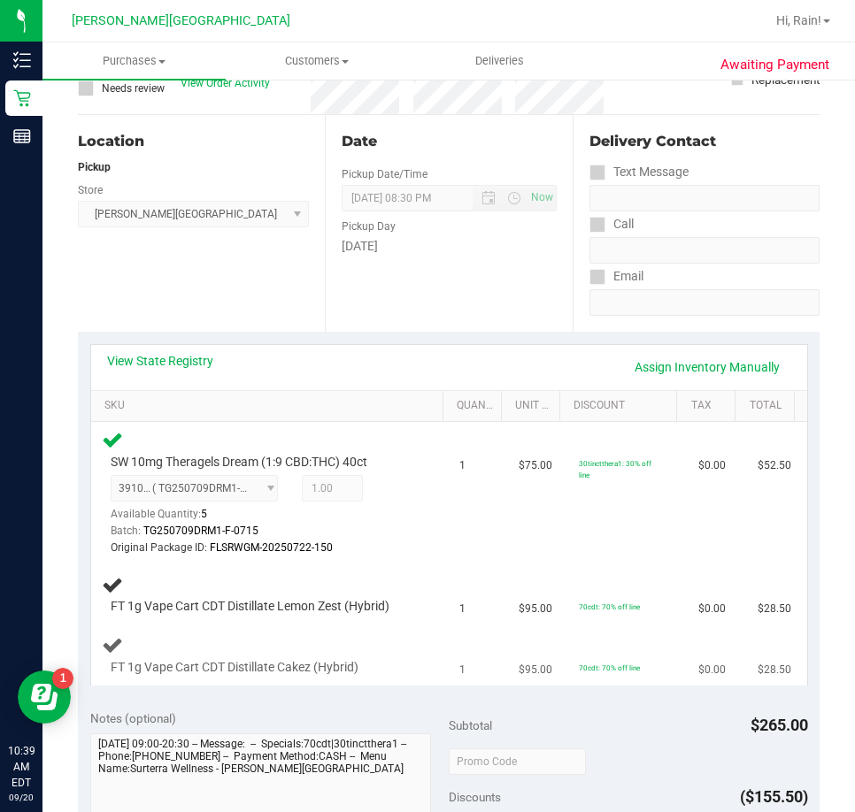
scroll to position [177, 0]
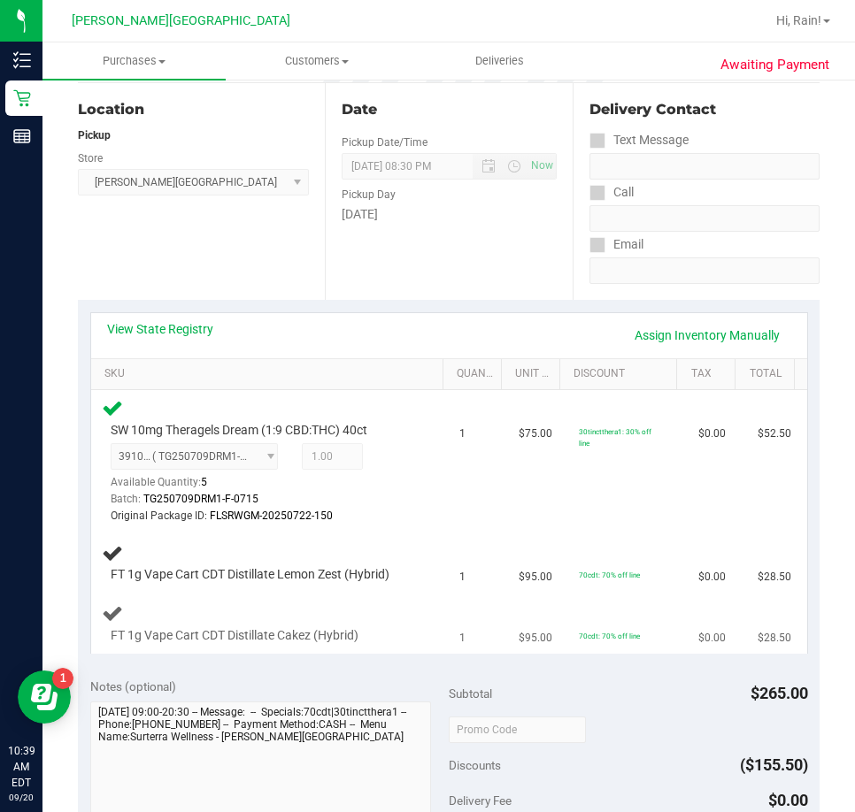
click at [523, 618] on td "$95.00" at bounding box center [537, 624] width 59 height 59
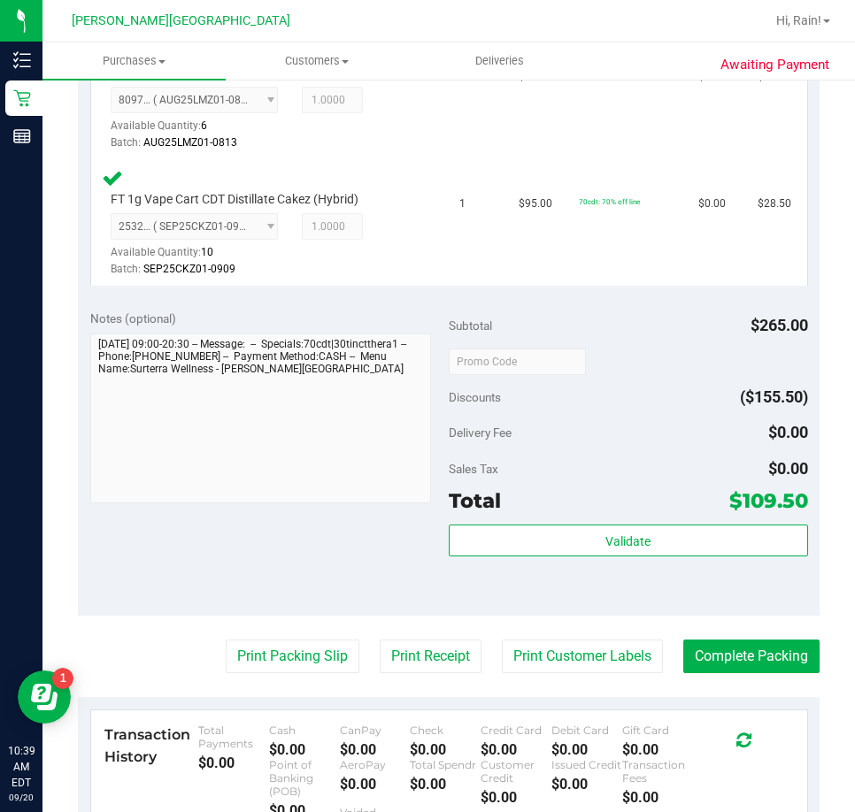
scroll to position [708, 0]
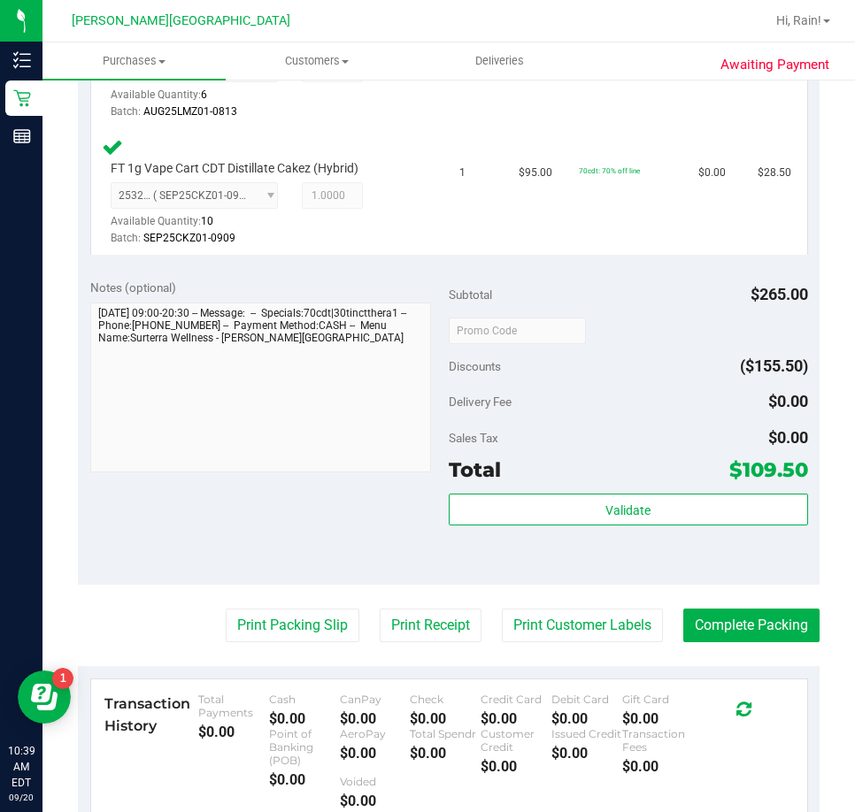
click at [645, 532] on div "Validate" at bounding box center [628, 534] width 359 height 80
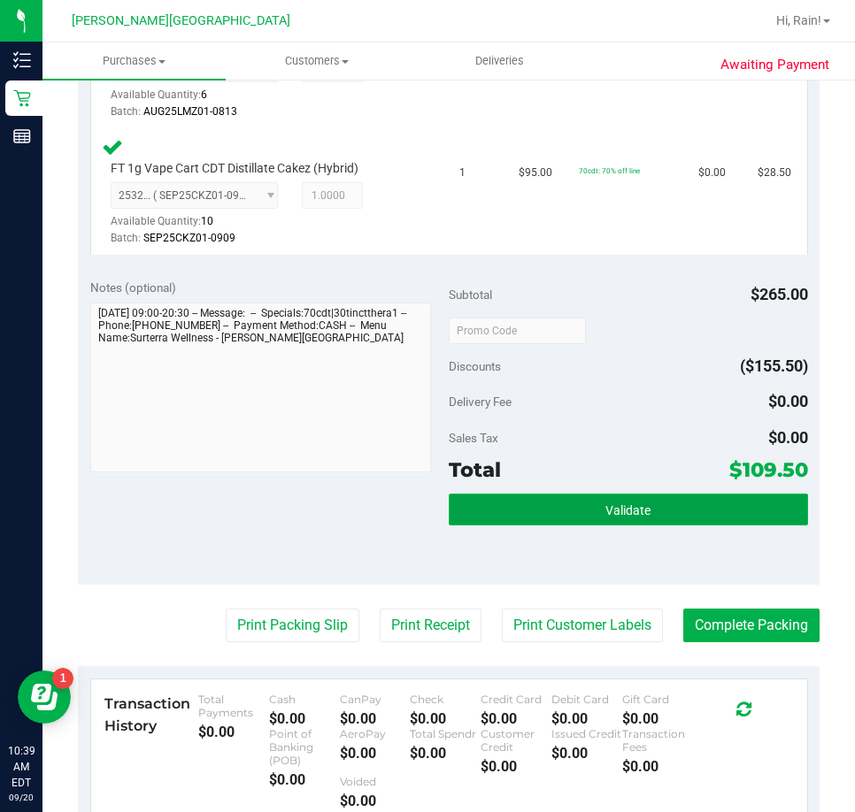
click at [644, 512] on button "Validate" at bounding box center [628, 510] width 359 height 32
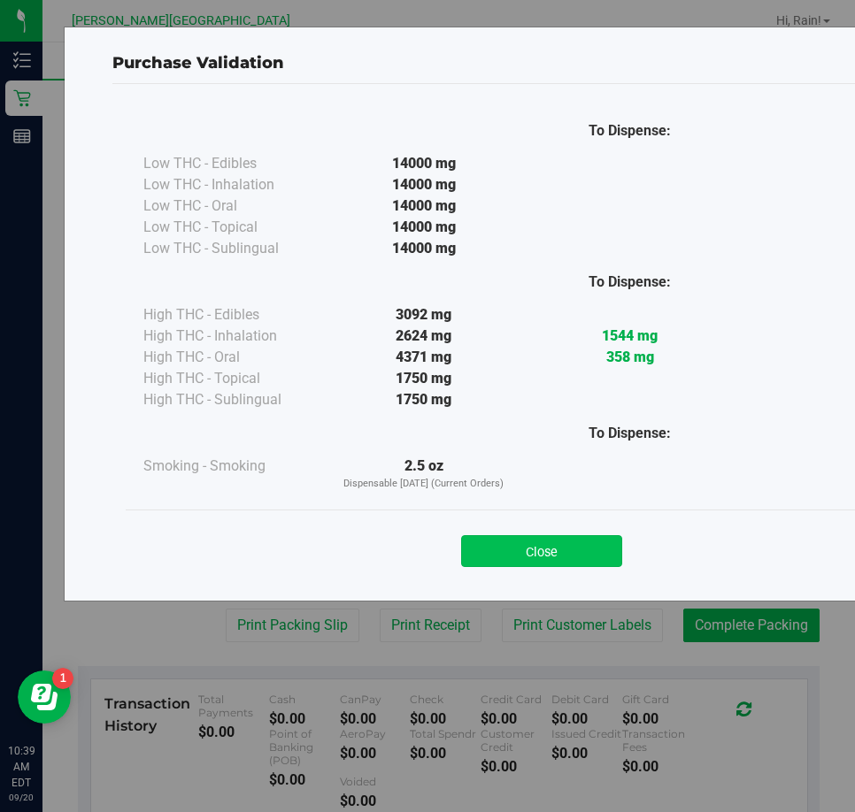
click at [520, 551] on button "Close" at bounding box center [541, 551] width 161 height 32
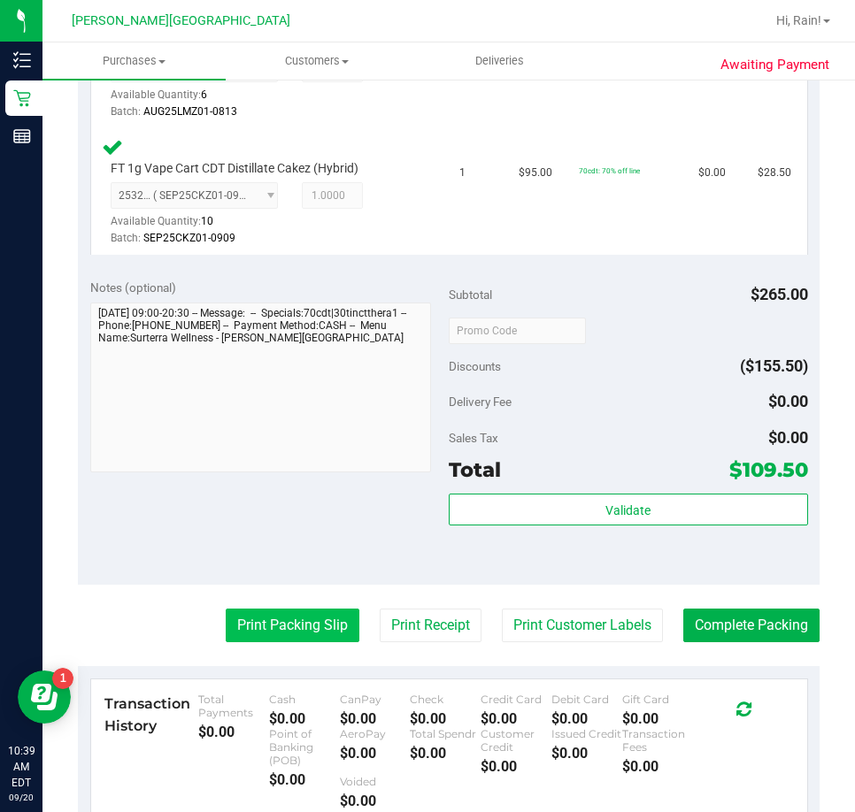
click at [326, 641] on button "Print Packing Slip" at bounding box center [293, 626] width 134 height 34
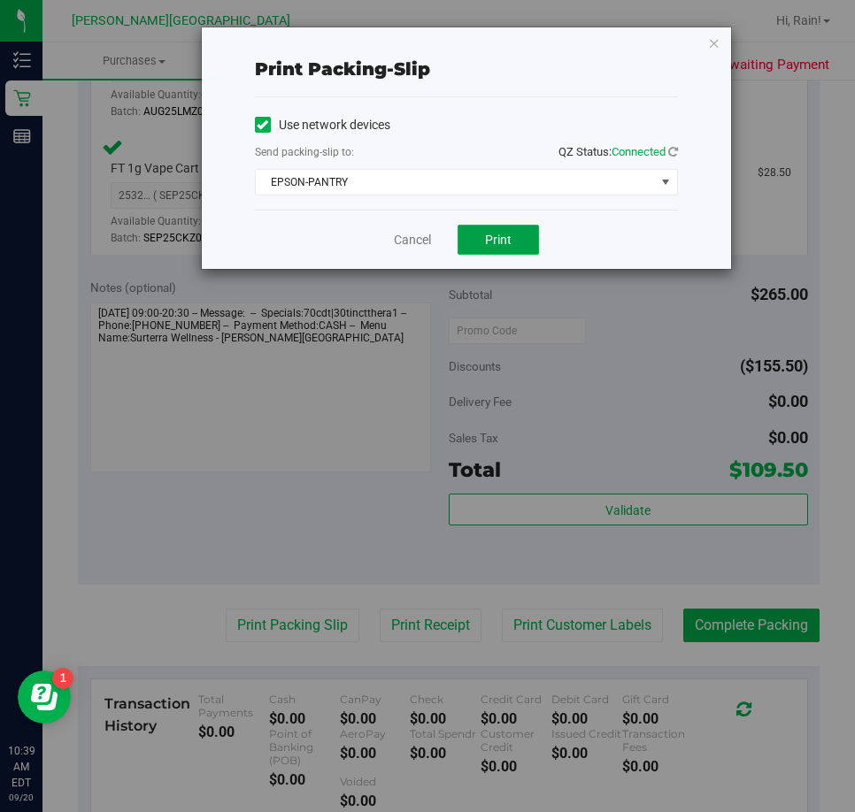
click at [504, 246] on span "Print" at bounding box center [498, 240] width 27 height 14
click at [430, 235] on link "Cancel" at bounding box center [412, 240] width 37 height 19
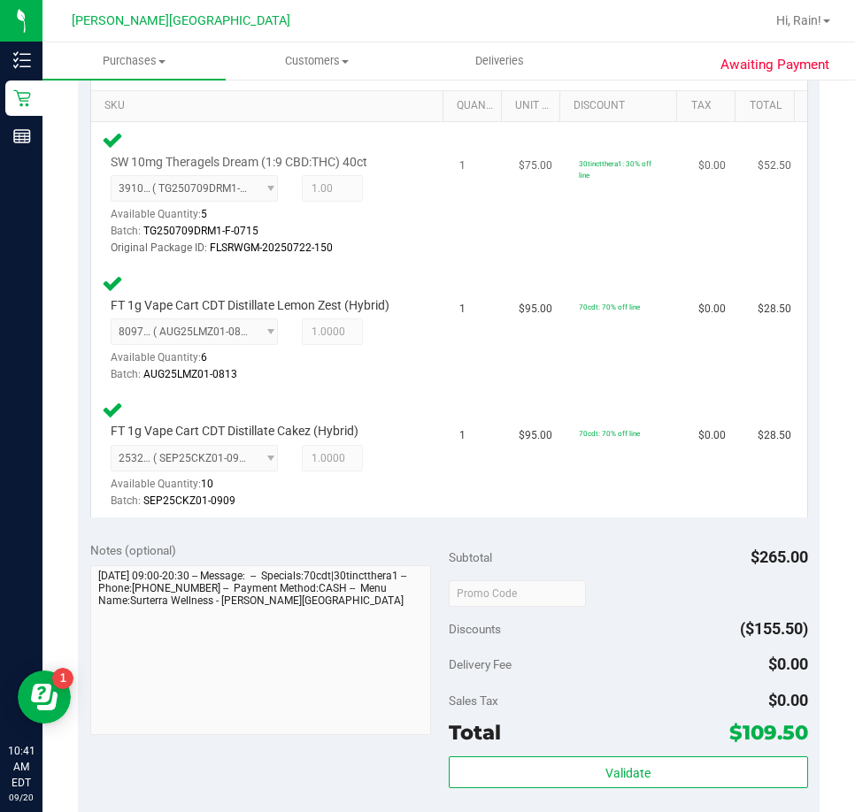
scroll to position [619, 0]
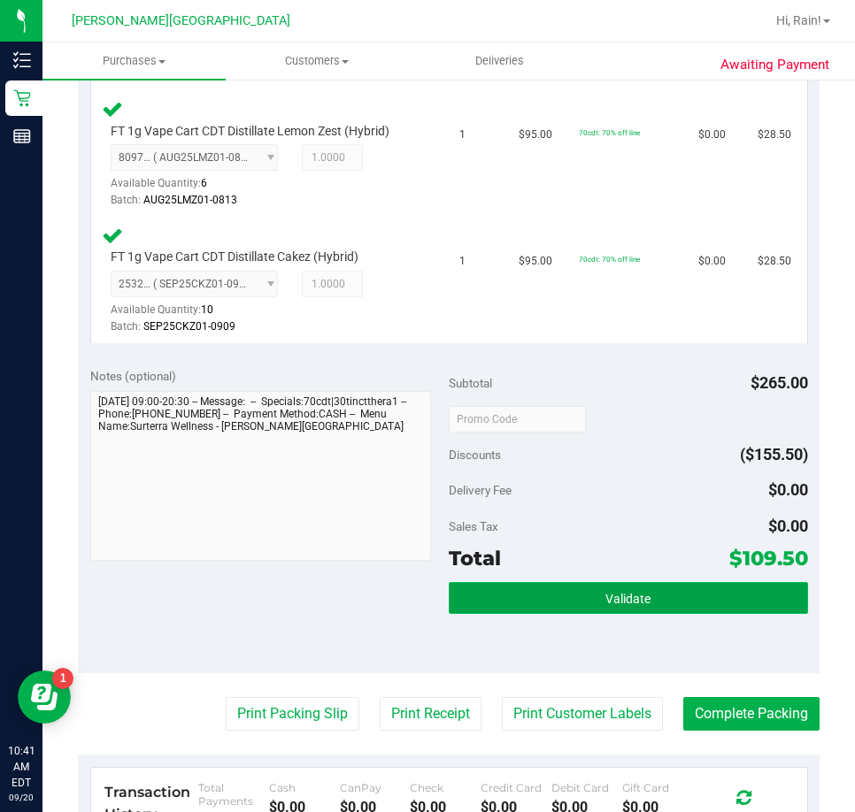
click at [675, 595] on button "Validate" at bounding box center [628, 598] width 359 height 32
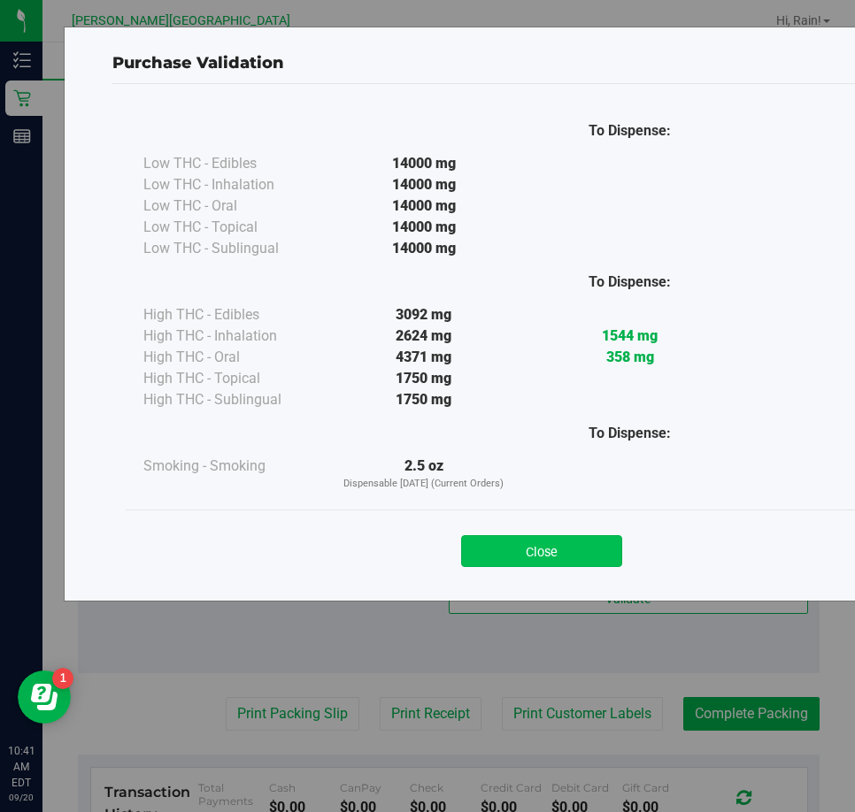
click at [562, 538] on button "Close" at bounding box center [541, 551] width 161 height 32
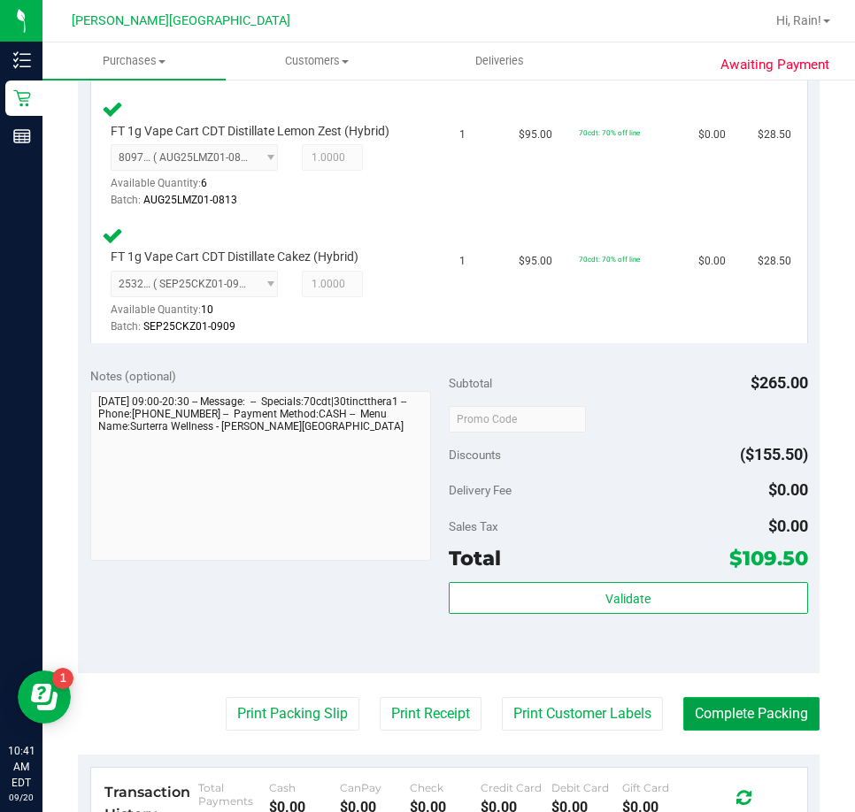
click at [687, 707] on button "Complete Packing" at bounding box center [751, 714] width 136 height 34
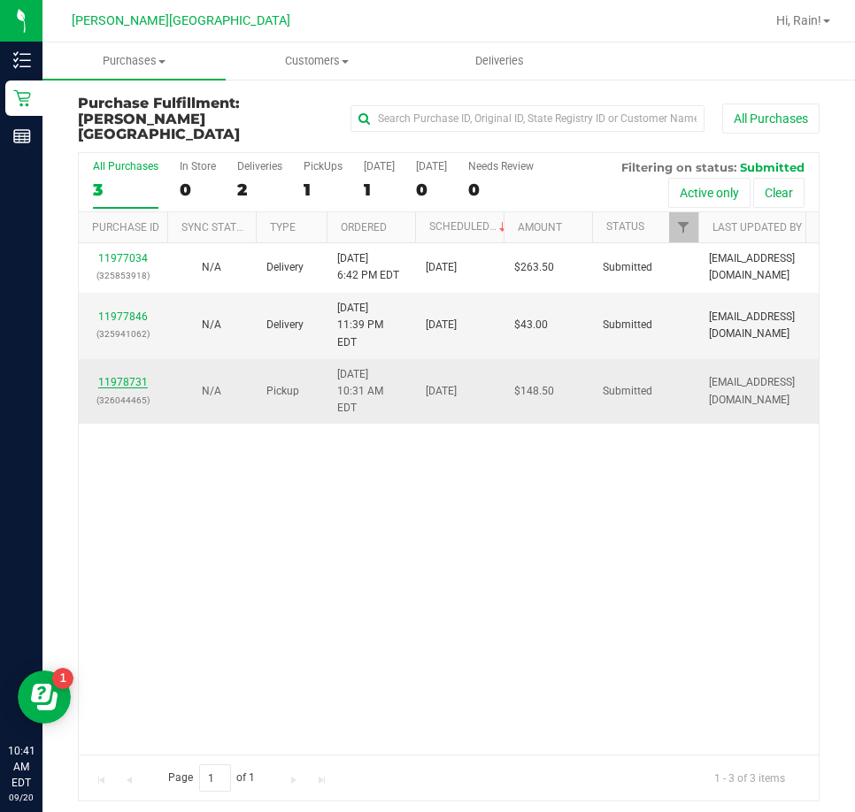
click at [133, 376] on link "11978731" at bounding box center [123, 382] width 50 height 12
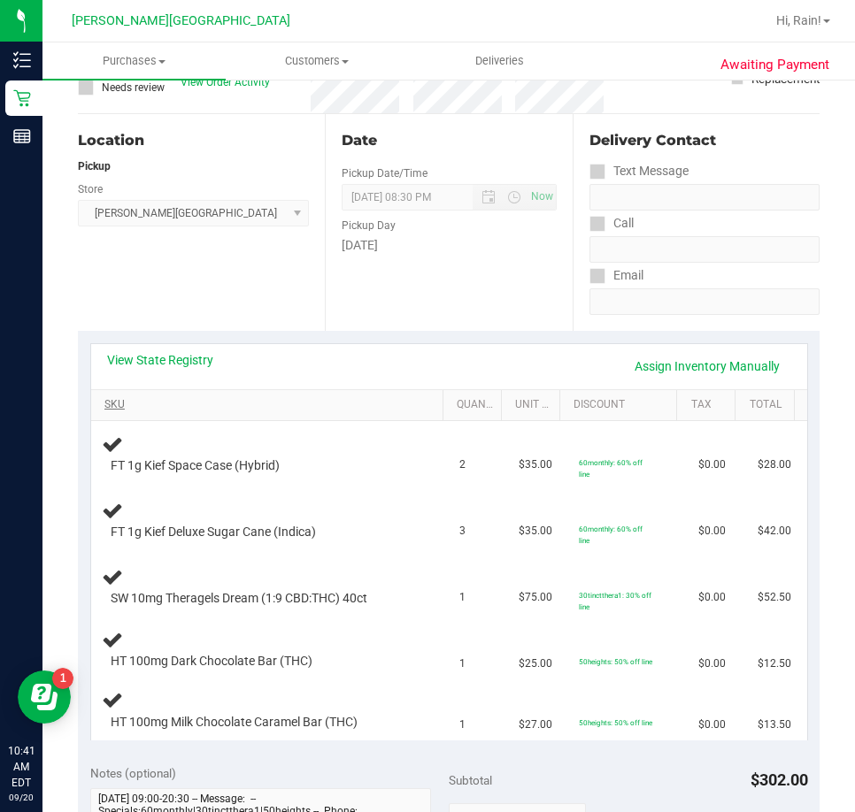
scroll to position [177, 0]
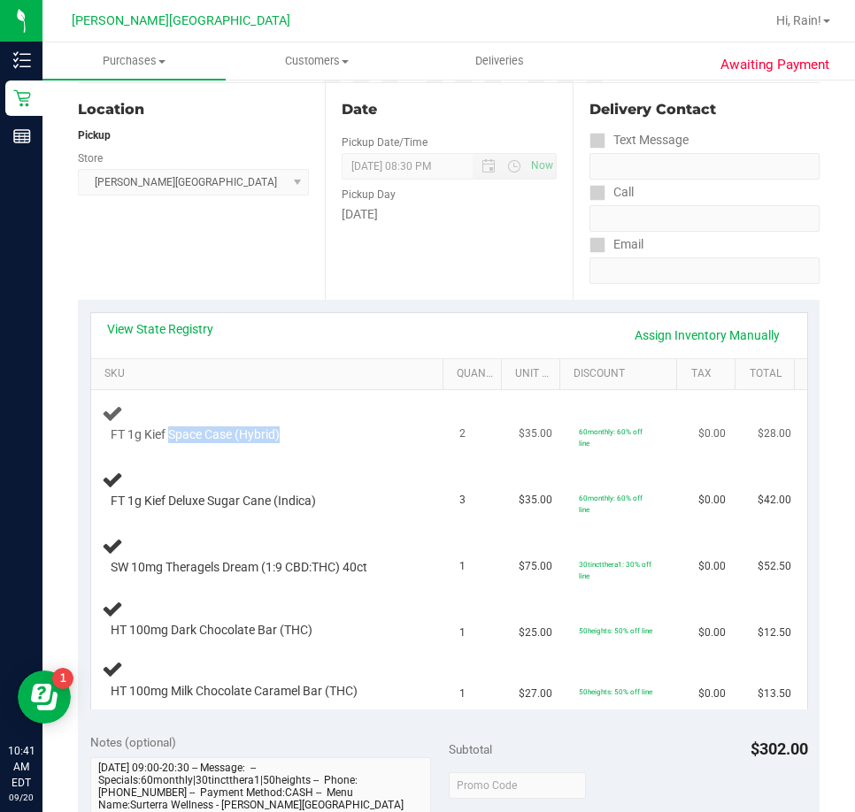
drag, startPoint x: 168, startPoint y: 435, endPoint x: 295, endPoint y: 444, distance: 126.8
click at [295, 444] on div "FT 1g Kief Space Case (Hybrid)" at bounding box center [257, 435] width 311 height 18
click at [317, 431] on div "FT 1g Kief Space Case (Hybrid)" at bounding box center [257, 435] width 311 height 18
drag, startPoint x: 136, startPoint y: 503, endPoint x: 395, endPoint y: 501, distance: 259.2
click at [395, 501] on div "FT 1g Kief Deluxe Sugar Cane (Indica)" at bounding box center [257, 502] width 311 height 18
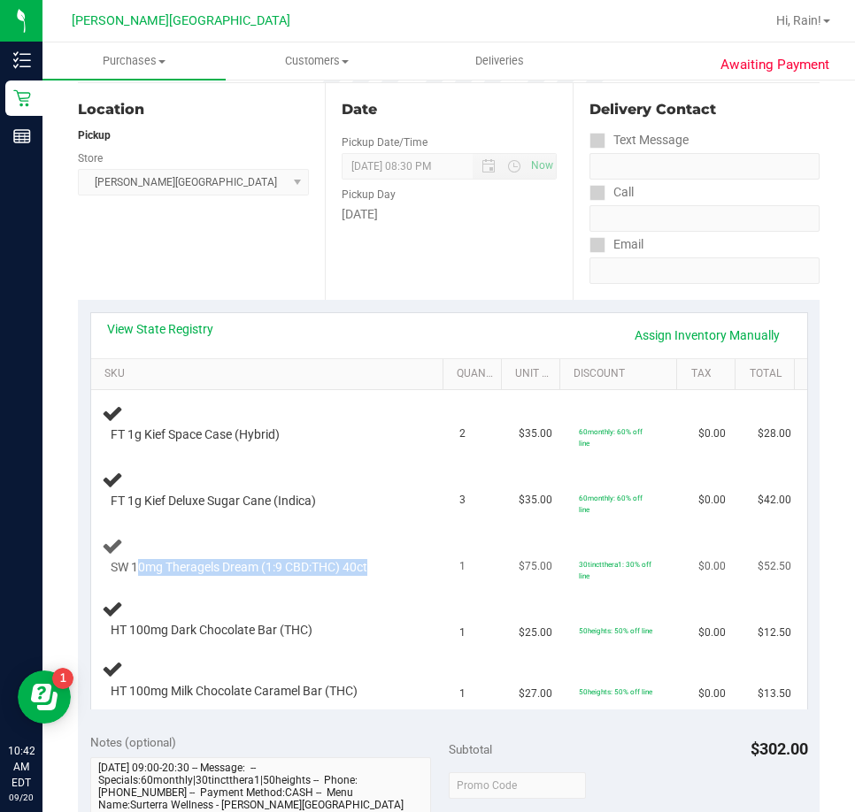
drag, startPoint x: 137, startPoint y: 571, endPoint x: 401, endPoint y: 564, distance: 263.7
click at [390, 564] on div "SW 10mg Theragels Dream (1:9 CBD:THC) 40ct" at bounding box center [257, 568] width 311 height 18
drag, startPoint x: 404, startPoint y: 565, endPoint x: 414, endPoint y: 563, distance: 10.1
click at [412, 564] on div "SW 10mg Theragels Dream (1:9 CBD:THC) 40ct" at bounding box center [270, 556] width 337 height 42
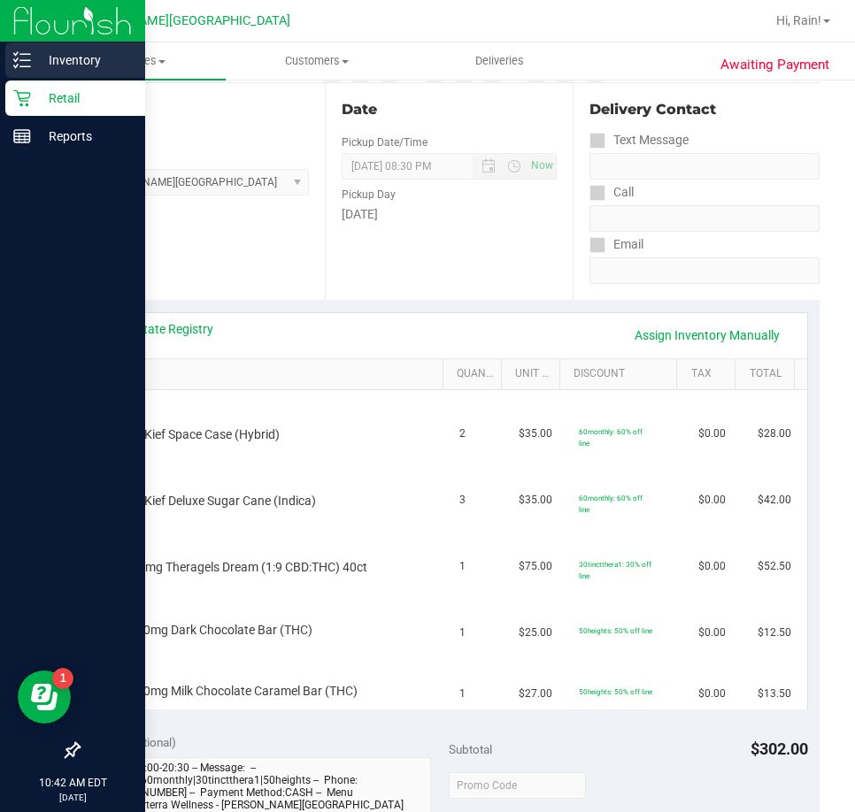
click at [38, 60] on p "Inventory" at bounding box center [84, 60] width 106 height 21
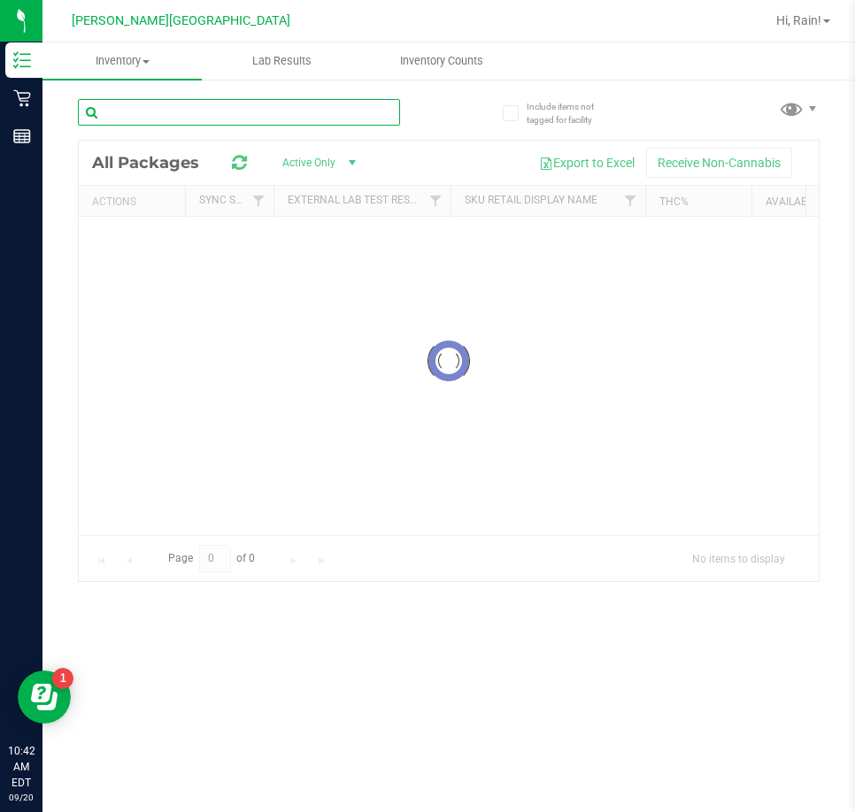
click at [273, 110] on input "text" at bounding box center [239, 112] width 322 height 27
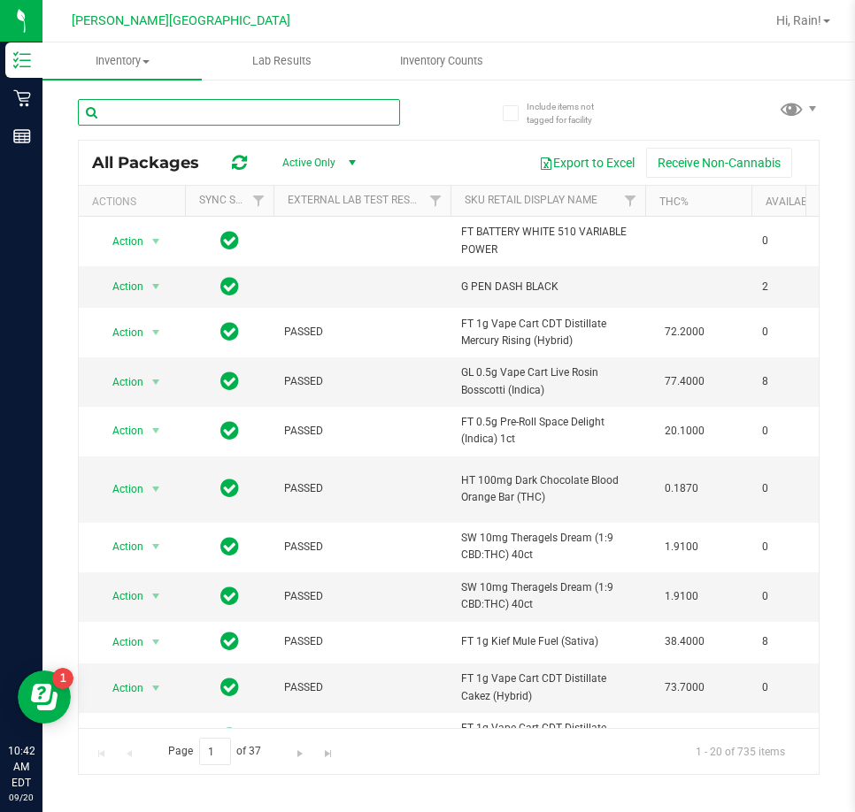
click at [261, 115] on input "text" at bounding box center [239, 112] width 322 height 27
type input "jcw"
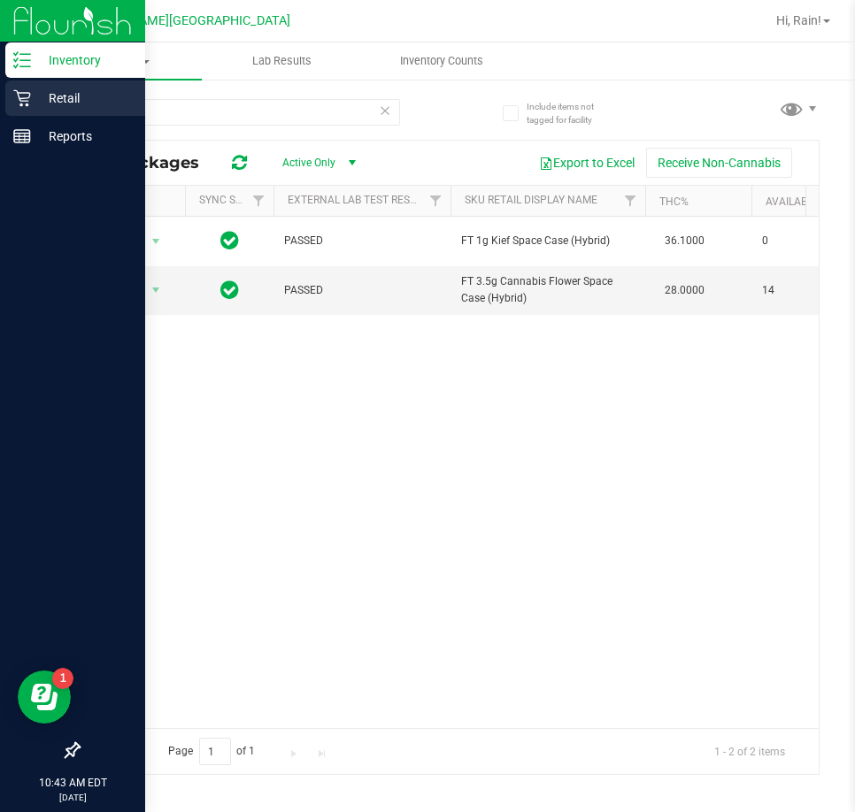
click at [52, 102] on p "Retail" at bounding box center [84, 98] width 106 height 21
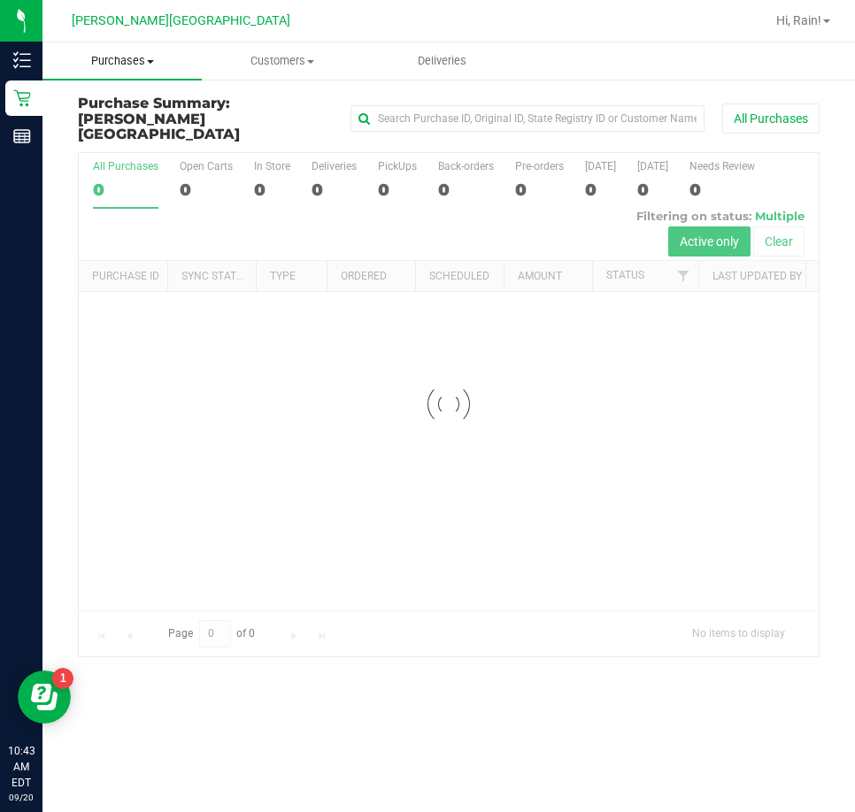
click at [146, 72] on uib-tab-heading "Purchases Summary of purchases Fulfillment All purchases" at bounding box center [121, 60] width 159 height 37
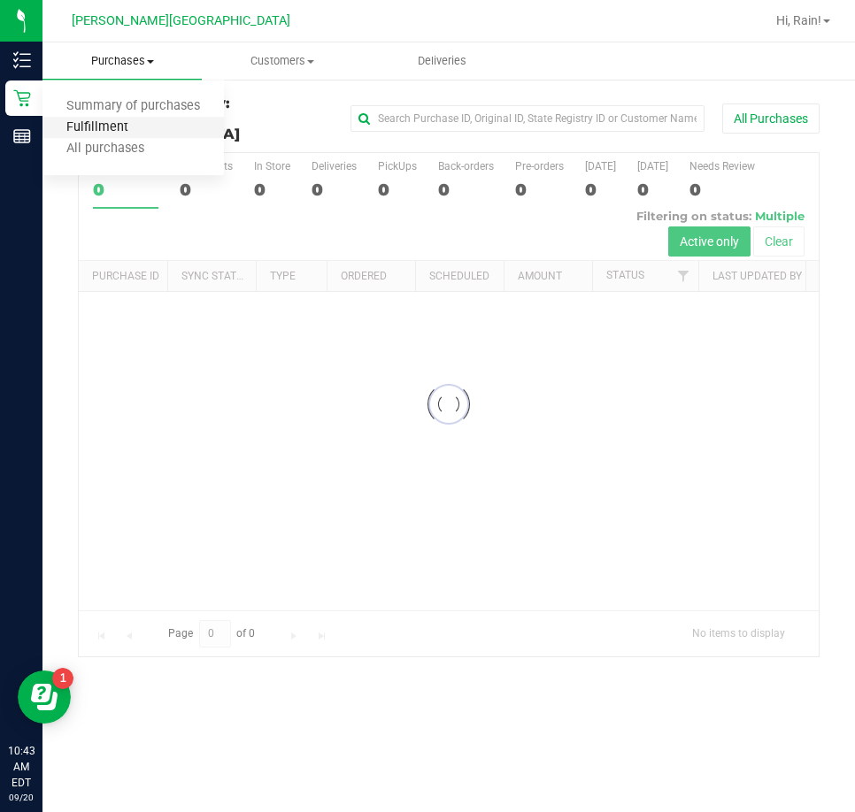
click at [144, 131] on span "Fulfillment" at bounding box center [97, 127] width 110 height 15
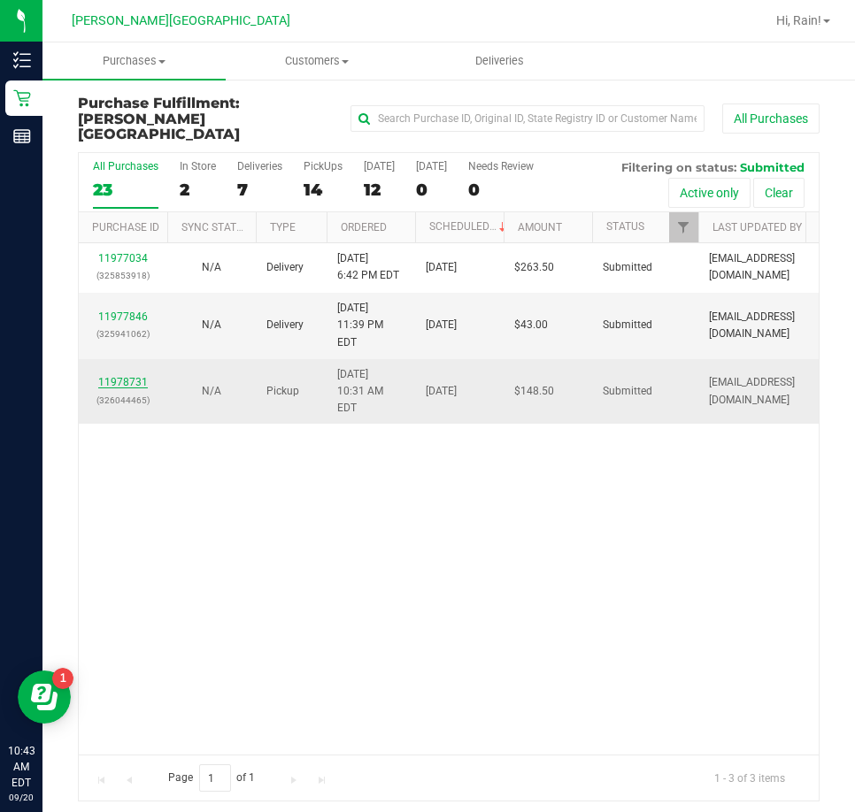
click at [139, 376] on link "11978731" at bounding box center [123, 382] width 50 height 12
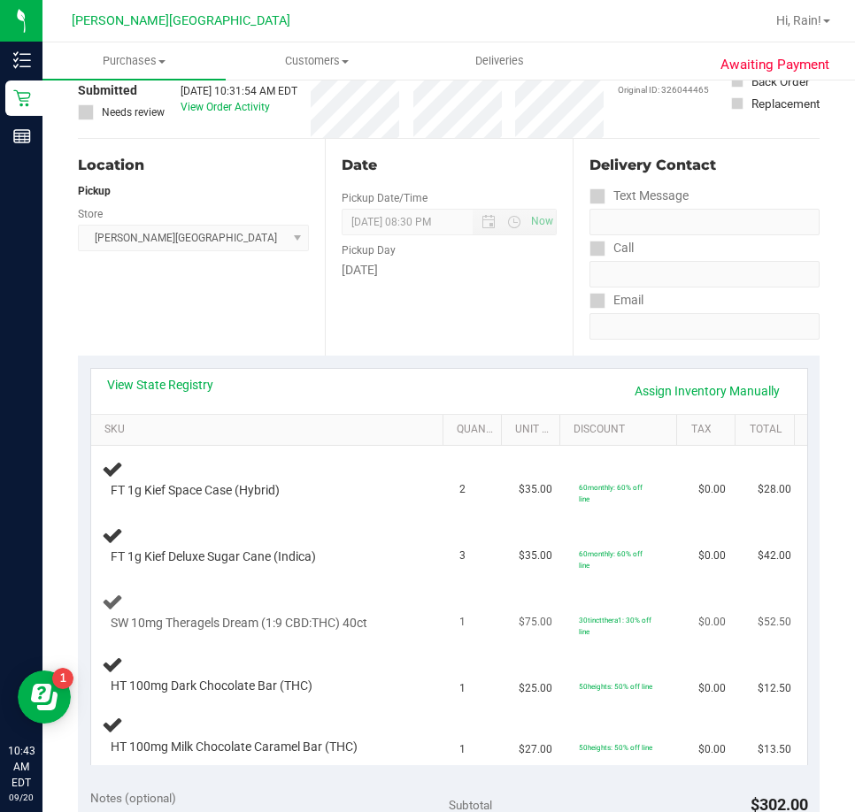
scroll to position [177, 0]
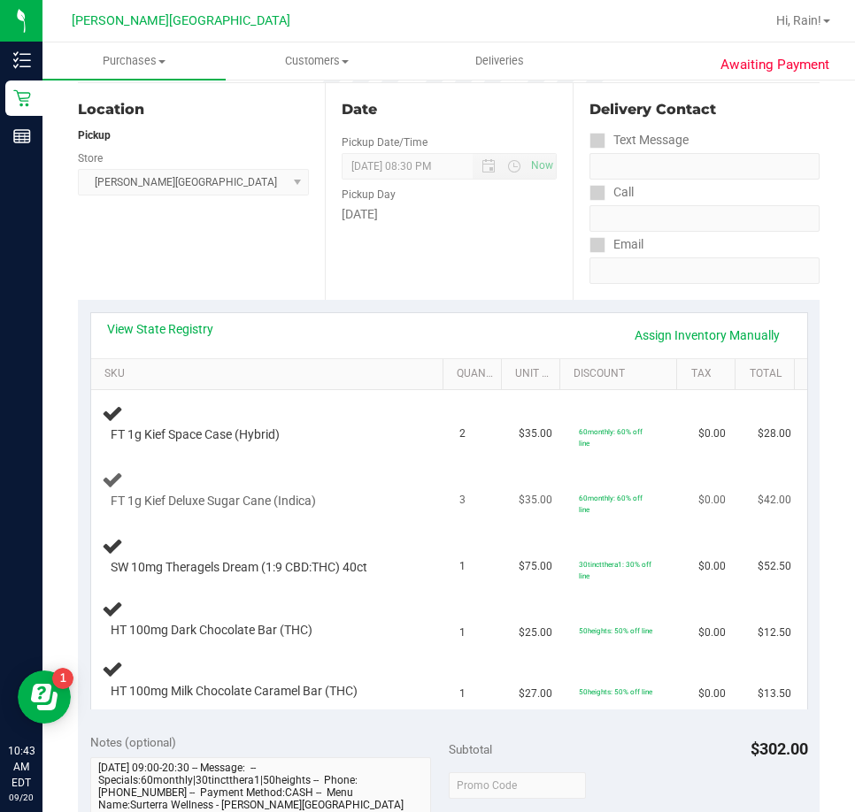
click at [378, 498] on div "FT 1g Kief Deluxe Sugar Cane (Indica)" at bounding box center [257, 502] width 311 height 18
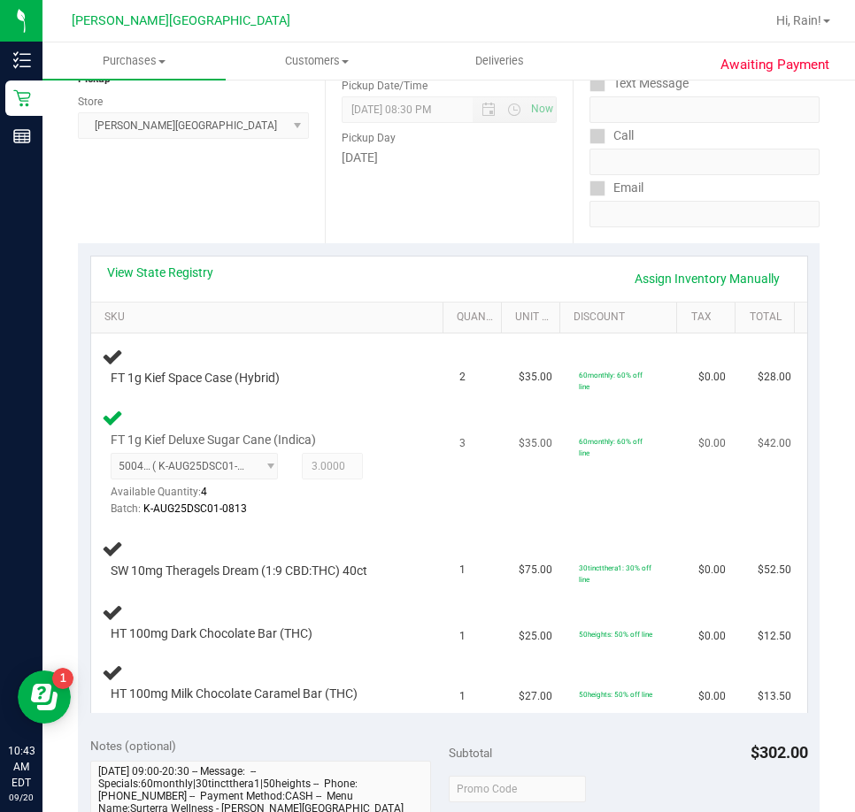
scroll to position [354, 0]
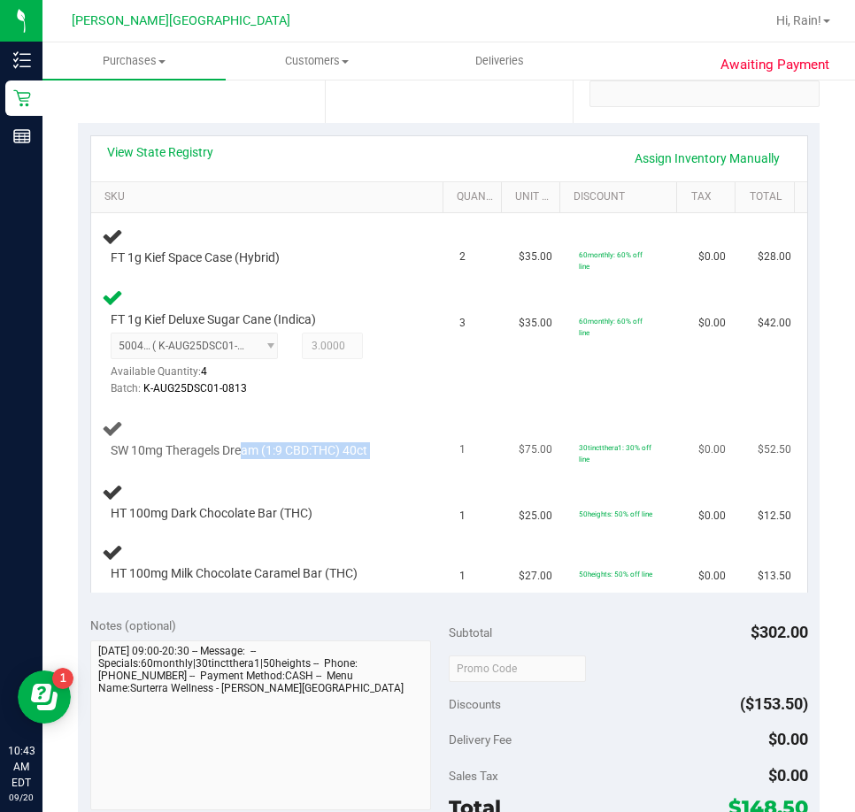
drag, startPoint x: 242, startPoint y: 449, endPoint x: 438, endPoint y: 457, distance: 195.7
click at [438, 457] on tr "SW 10mg Theragels Dream (1:9 CBD:THC) 40ct 1 $75.00 30tinctthera1: 30% off line…" at bounding box center [449, 439] width 716 height 66
click at [354, 408] on td "SW 10mg Theragels Dream (1:9 CBD:THC) 40ct" at bounding box center [270, 439] width 358 height 66
click at [319, 450] on span "SW 10mg Theragels Dream (1:9 CBD:THC) 40ct" at bounding box center [239, 450] width 257 height 17
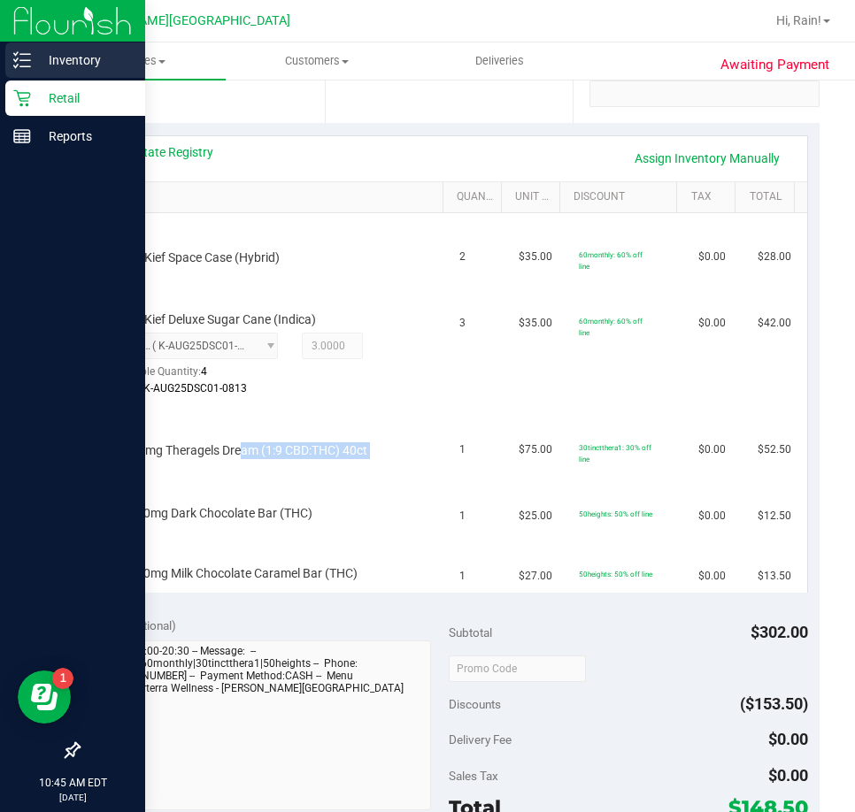
drag, startPoint x: 70, startPoint y: 58, endPoint x: 88, endPoint y: 77, distance: 26.3
click at [70, 59] on p "Inventory" at bounding box center [84, 60] width 106 height 21
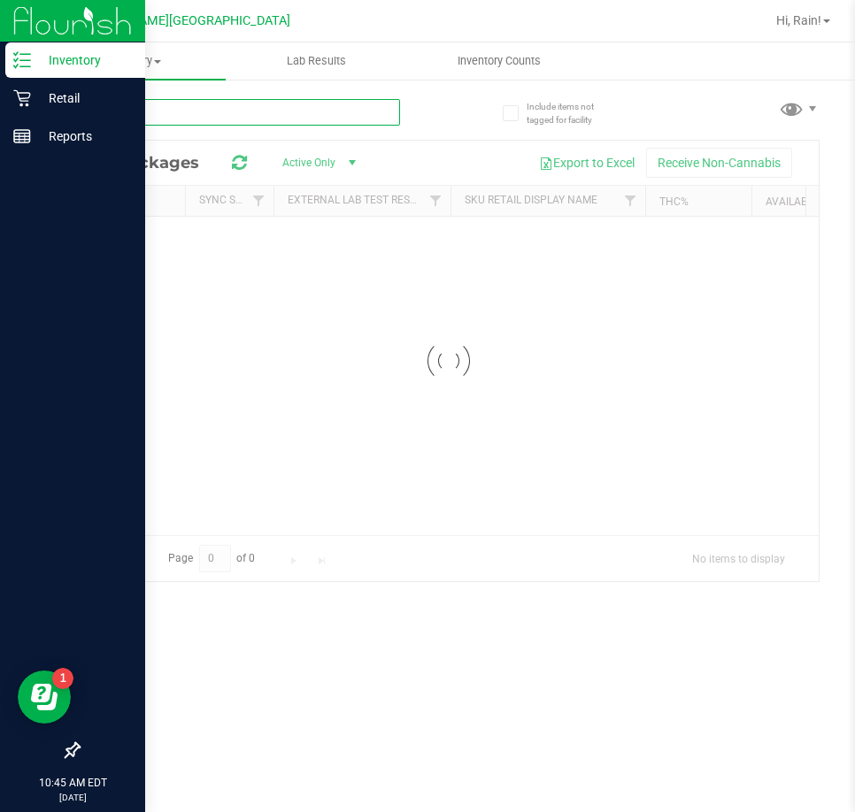
click at [207, 124] on div "Inventory All packages All inventory Waste log Lab Results Inventory Counts" at bounding box center [448, 427] width 812 height 770
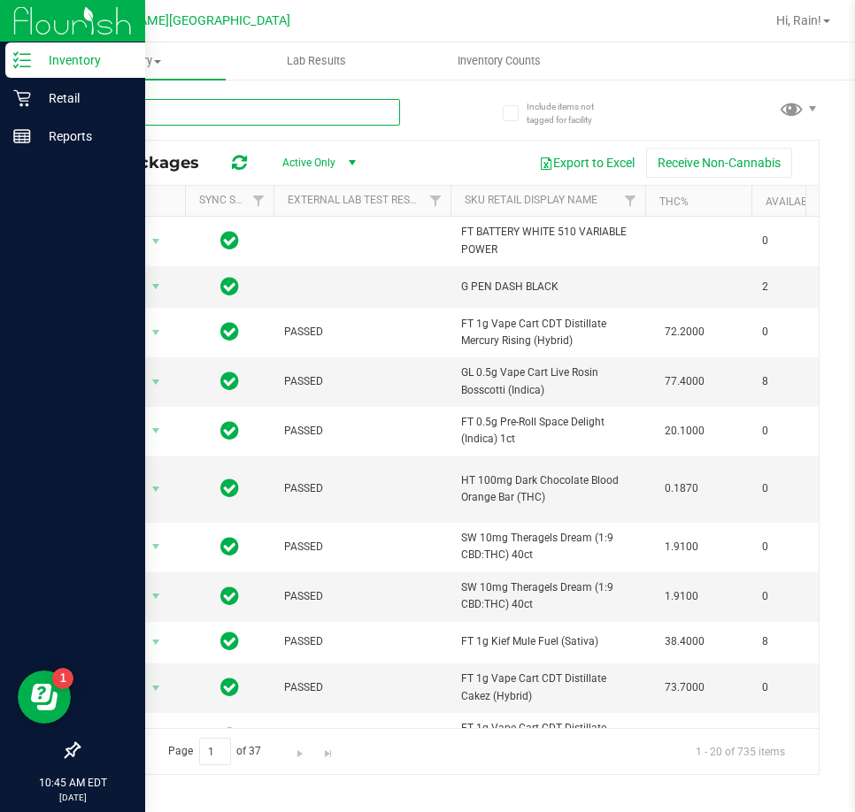
click at [121, 119] on input "text" at bounding box center [239, 112] width 322 height 27
type input "dream"
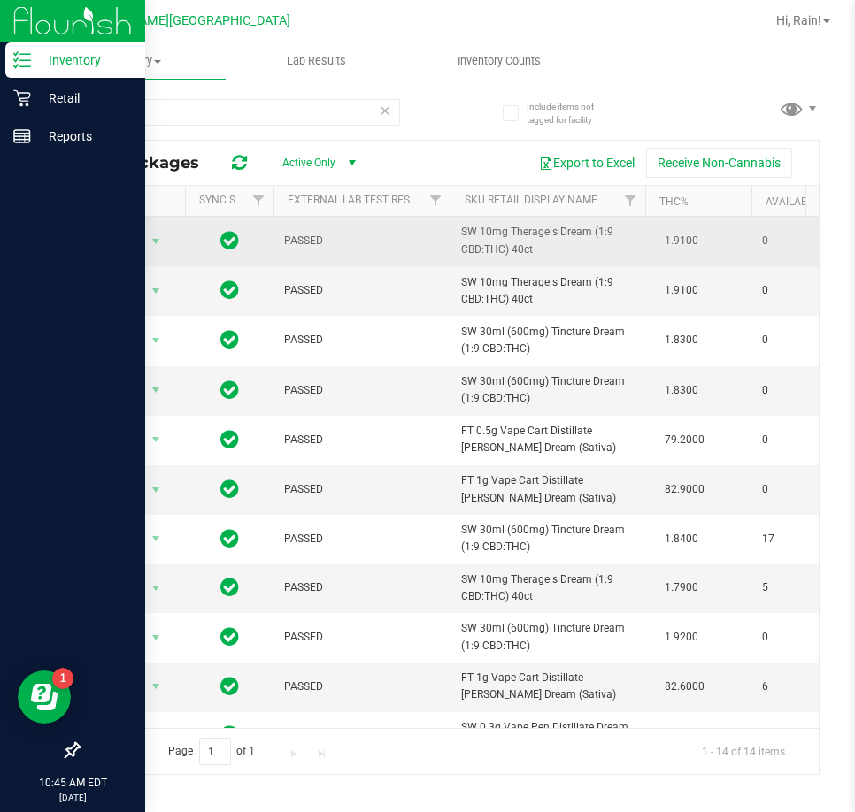
click at [664, 252] on span "1.9100" at bounding box center [681, 241] width 51 height 26
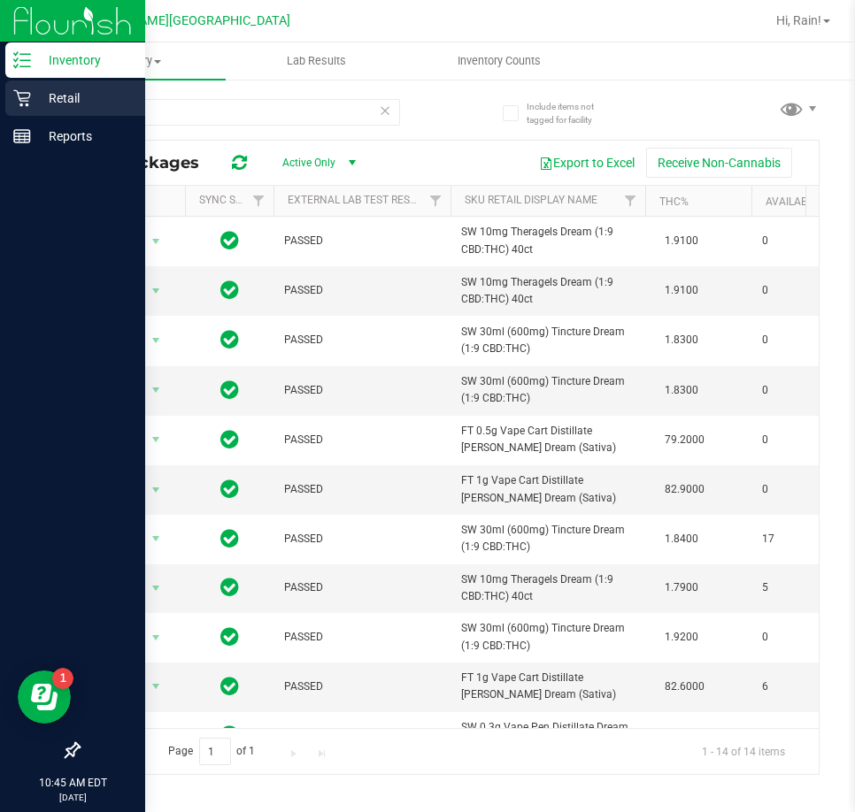
drag, startPoint x: 23, startPoint y: 115, endPoint x: 32, endPoint y: 108, distance: 11.3
click at [24, 115] on div "Retail" at bounding box center [75, 98] width 140 height 35
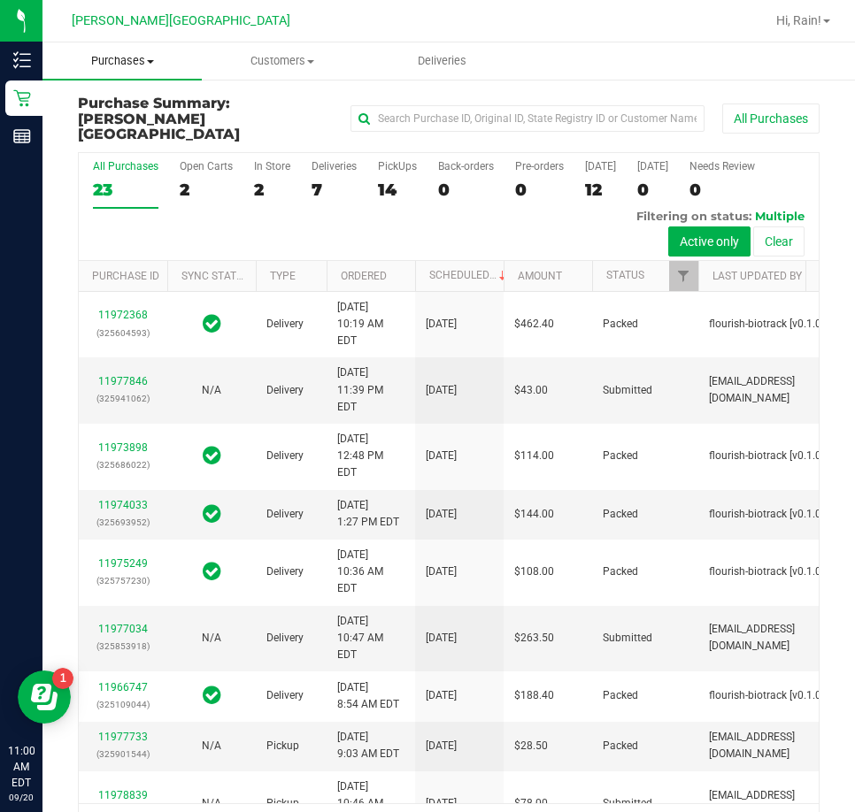
click at [145, 58] on span "Purchases" at bounding box center [121, 61] width 159 height 16
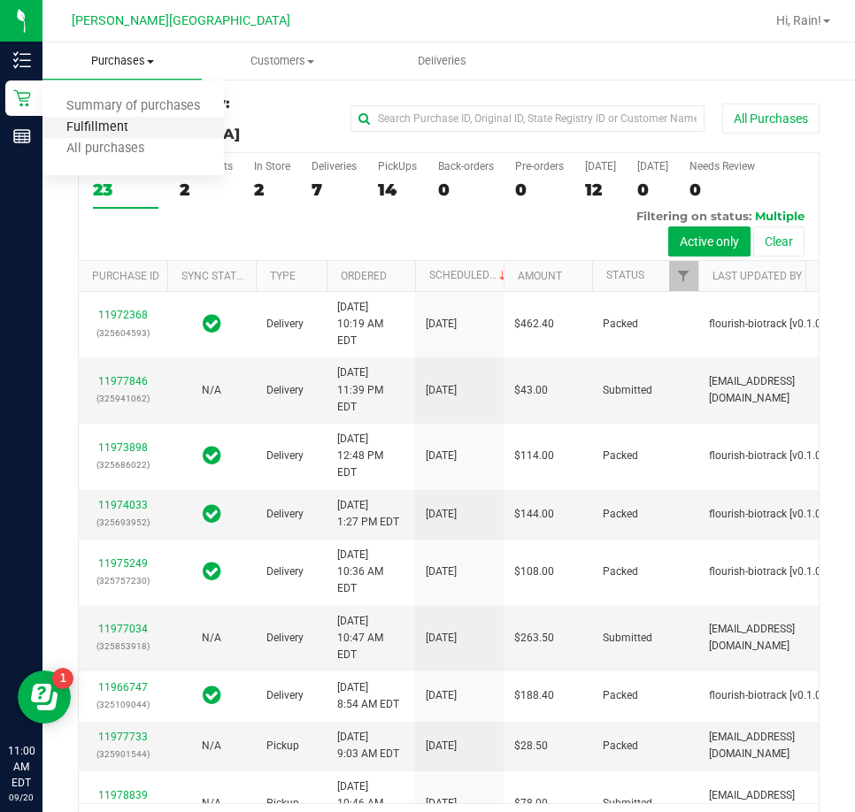
click at [134, 124] on span "Fulfillment" at bounding box center [97, 127] width 110 height 15
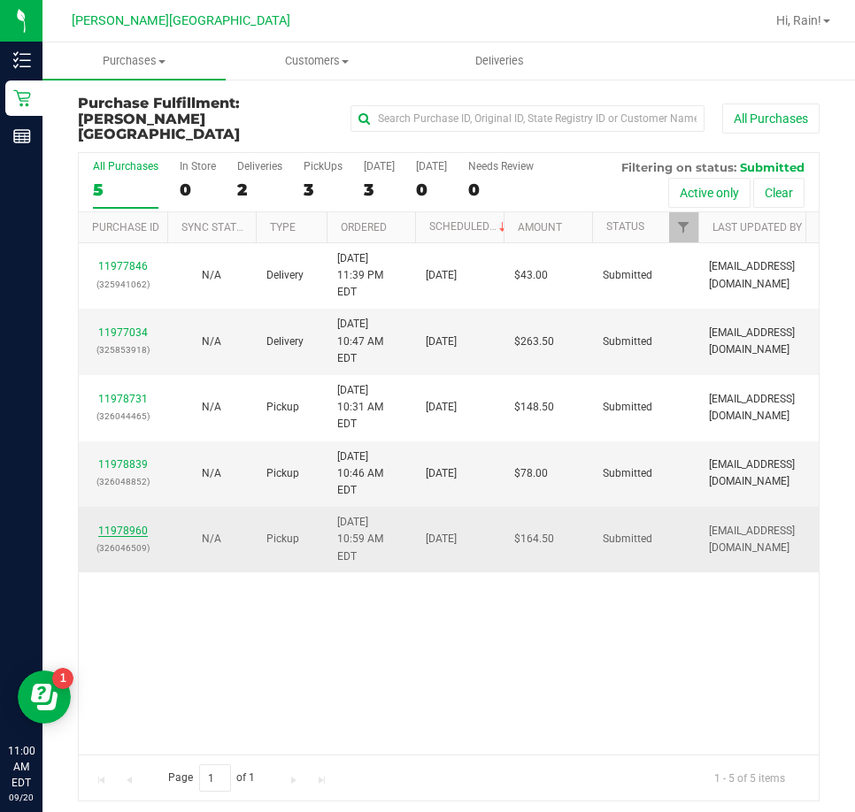
click at [137, 525] on link "11978960" at bounding box center [123, 531] width 50 height 12
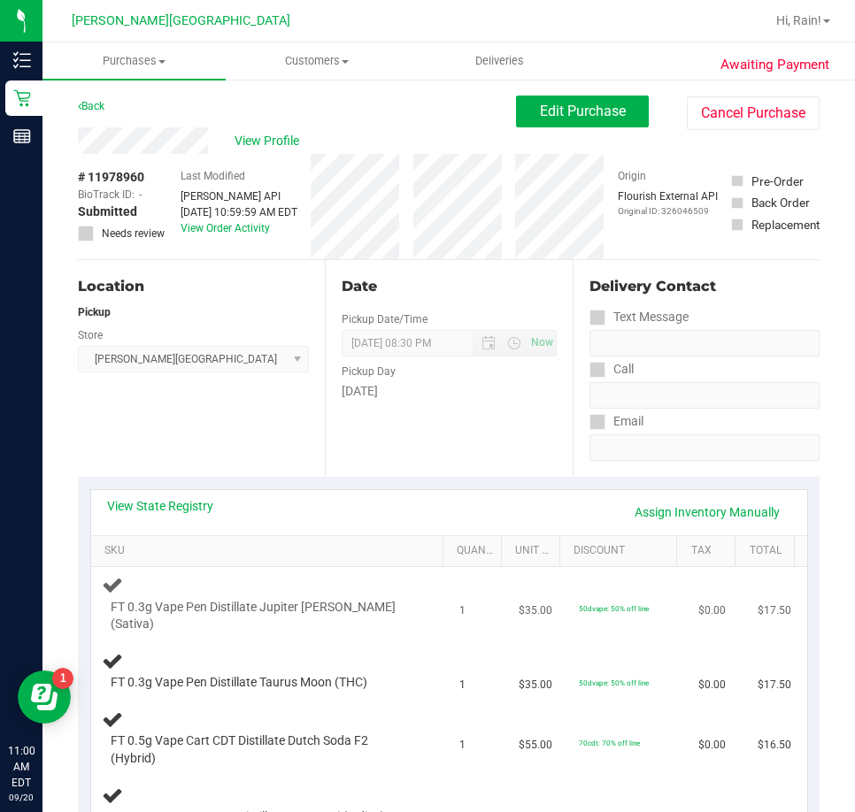
click at [226, 598] on div "FT 0.3g Vape Pen Distillate Jupiter [PERSON_NAME] (Sativa)" at bounding box center [270, 603] width 337 height 59
click at [247, 579] on div "FT 0.3g Vape Pen Distillate Jupiter [PERSON_NAME] (Sativa)" at bounding box center [270, 603] width 337 height 59
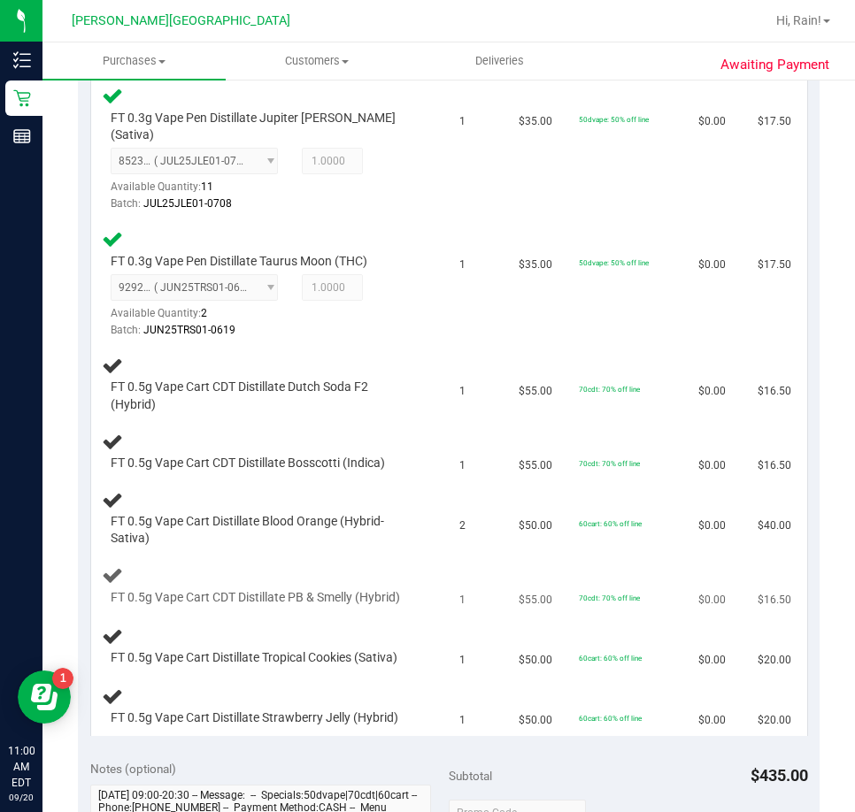
scroll to position [531, 0]
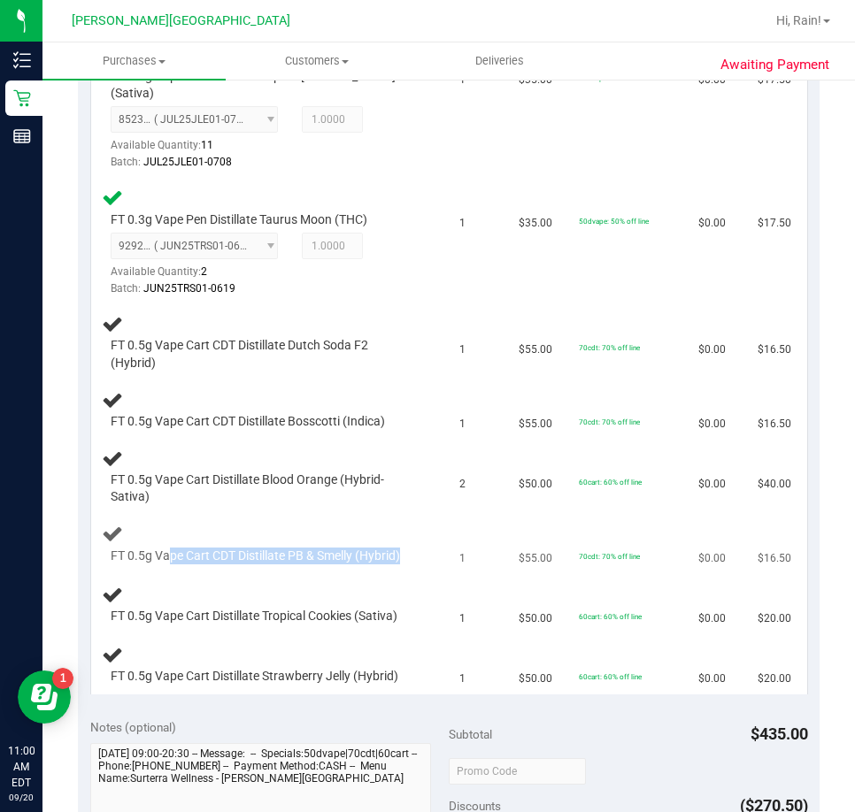
drag, startPoint x: 167, startPoint y: 542, endPoint x: 250, endPoint y: 568, distance: 87.0
click at [238, 556] on span "FT 0.5g Vape Cart CDT Distillate PB & Smelly (Hybrid)" at bounding box center [255, 556] width 289 height 17
click at [569, 566] on td "70cdt: 70% off line" at bounding box center [627, 545] width 119 height 60
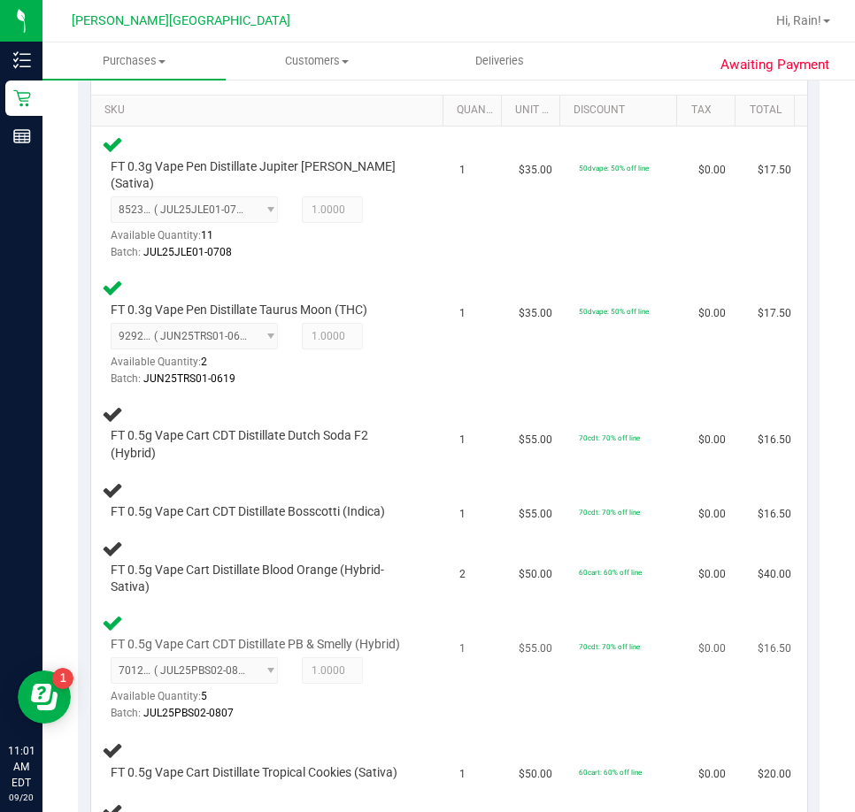
scroll to position [442, 0]
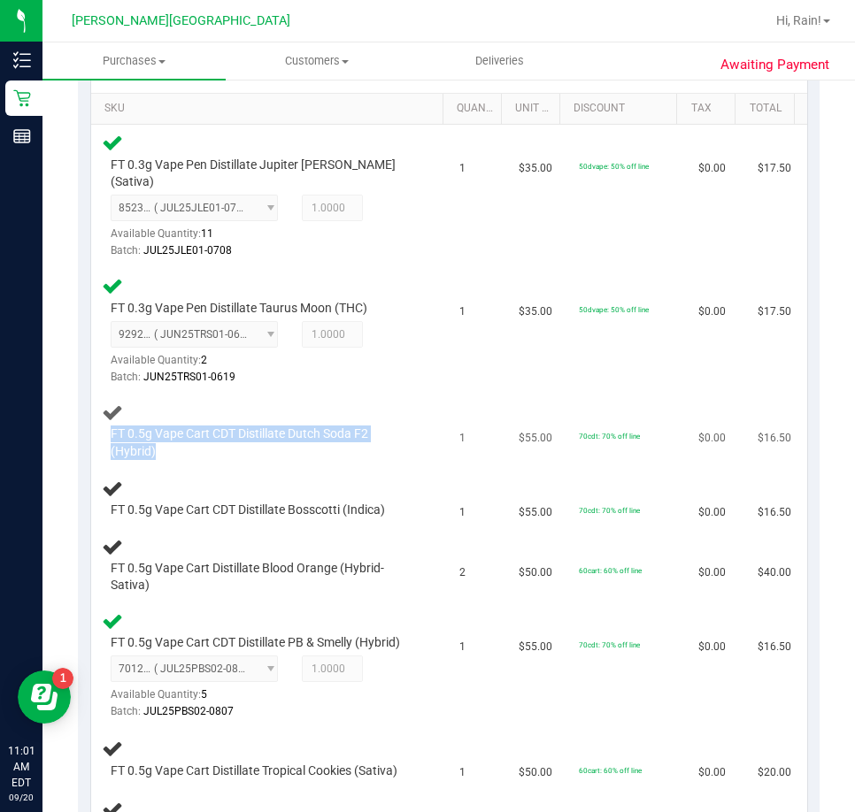
drag, startPoint x: 116, startPoint y: 416, endPoint x: 173, endPoint y: 436, distance: 60.2
click at [173, 436] on span "FT 0.5g Vape Cart CDT Distillate Dutch Soda F2 (Hybrid)" at bounding box center [262, 443] width 303 height 34
click at [336, 408] on div "FT 0.5g Vape Cart CDT Distillate Dutch Soda F2 (Hybrid)" at bounding box center [270, 431] width 337 height 59
drag, startPoint x: 116, startPoint y: 414, endPoint x: 184, endPoint y: 450, distance: 77.2
click at [184, 450] on td "FT 0.5g Vape Cart CDT Distillate Dutch Soda F2 (Hybrid)" at bounding box center [270, 432] width 358 height 74
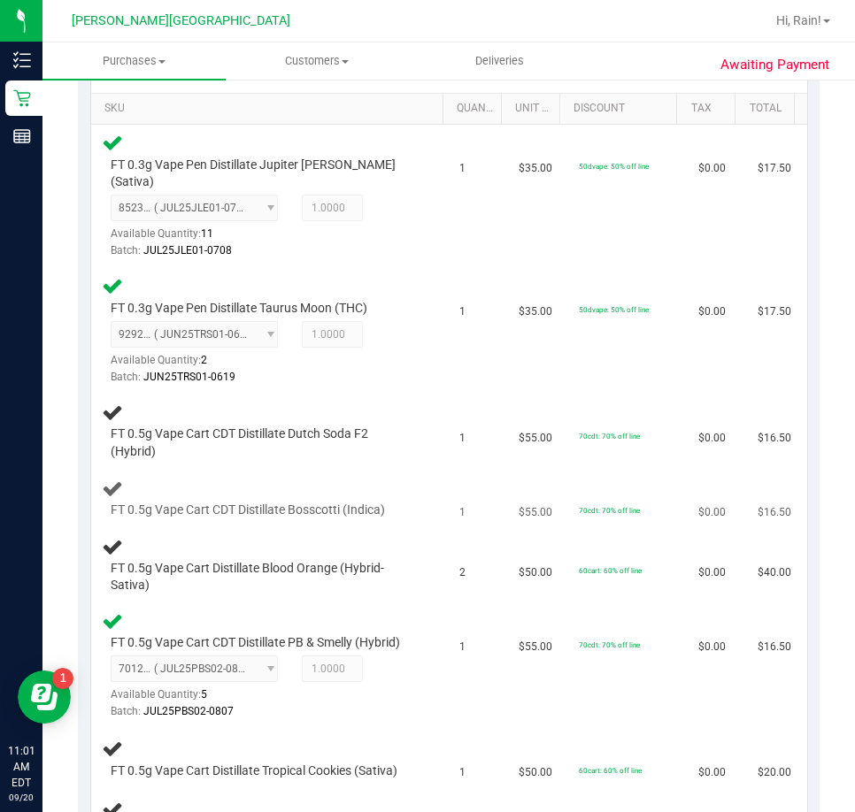
click at [184, 478] on div "FT 0.5g Vape Cart CDT Distillate Bosscotti (Indica)" at bounding box center [270, 499] width 337 height 42
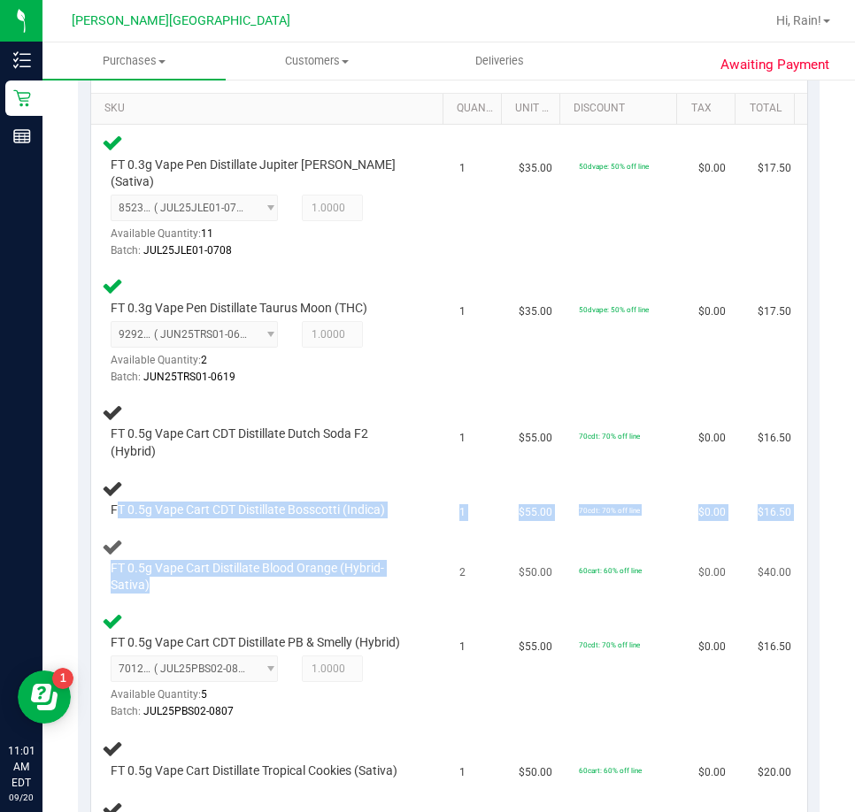
drag, startPoint x: 115, startPoint y: 496, endPoint x: 346, endPoint y: 526, distance: 232.7
click at [346, 526] on tbody "FT 0.3g Vape Pen Distillate Jupiter Leo (Sativa) 8523232370821866 ( JUL25JLE01-…" at bounding box center [449, 487] width 716 height 724
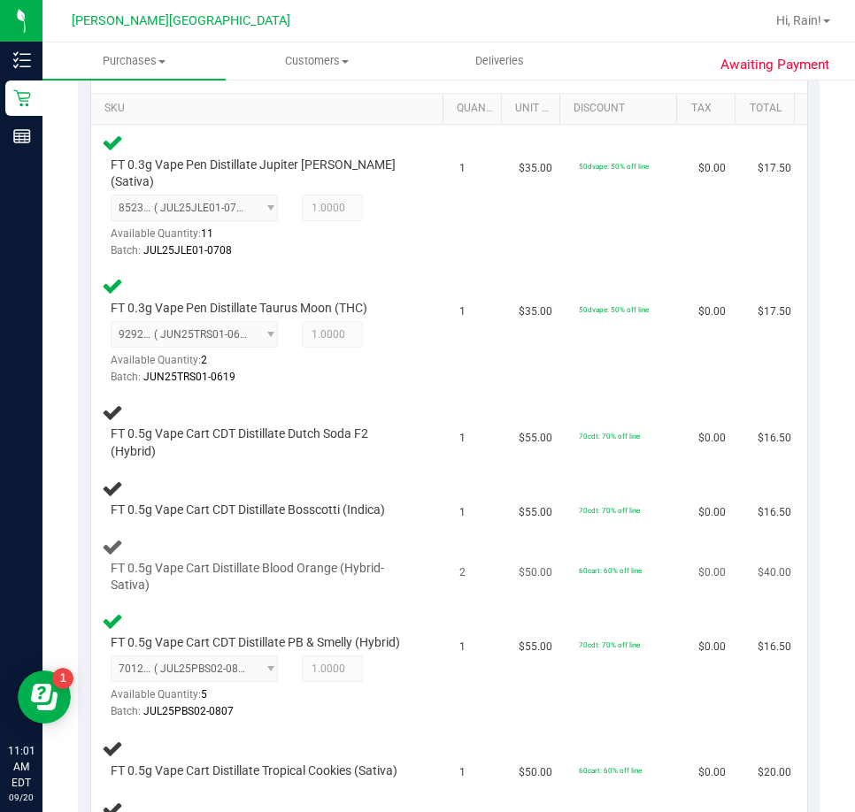
click at [346, 536] on div "FT 0.5g Vape Cart Distillate Blood Orange (Hybrid-Sativa)" at bounding box center [270, 565] width 337 height 59
click at [236, 502] on span "FT 0.5g Vape Cart CDT Distillate Bosscotti (Indica)" at bounding box center [248, 510] width 274 height 17
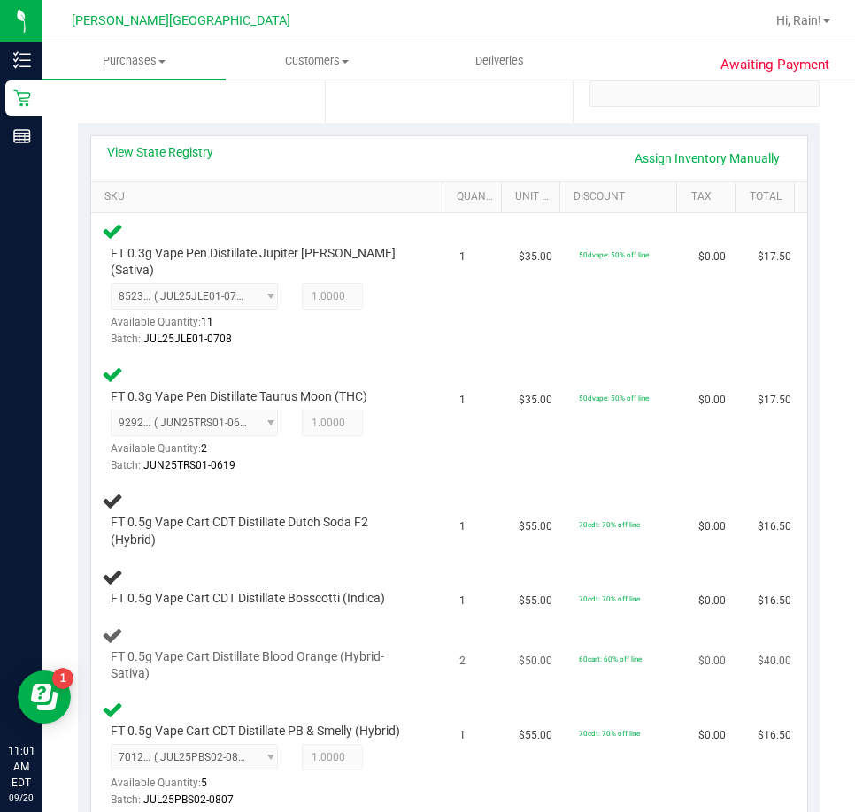
click at [452, 557] on td "1" at bounding box center [478, 587] width 59 height 60
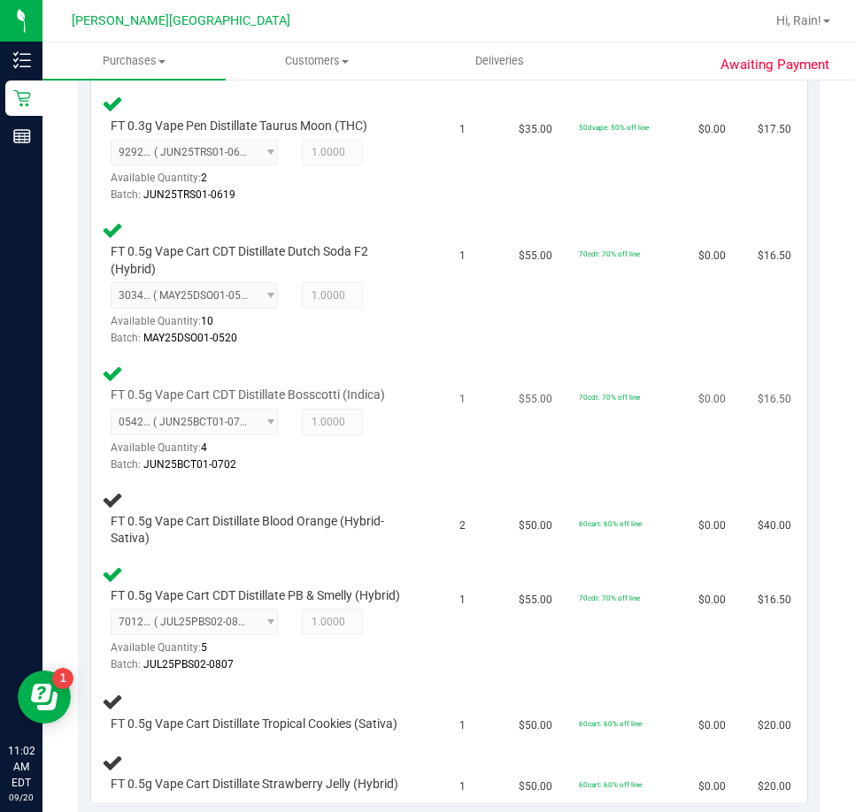
scroll to position [708, 0]
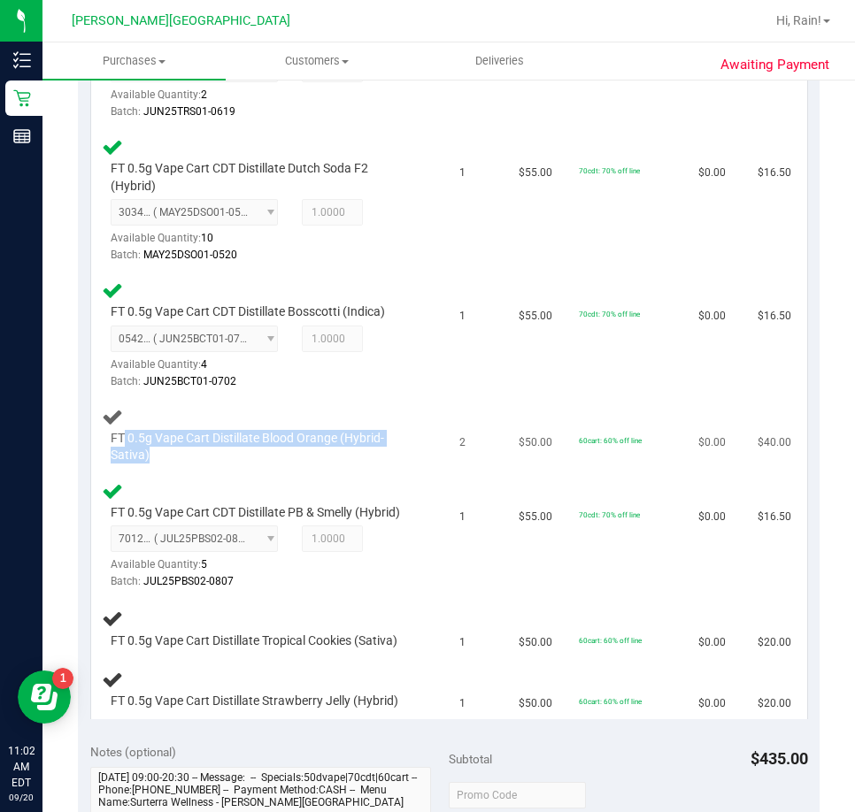
drag, startPoint x: 126, startPoint y: 420, endPoint x: 173, endPoint y: 448, distance: 55.1
click at [173, 448] on div "FT 0.5g Vape Cart Distillate Blood Orange (Hybrid-Sativa)" at bounding box center [257, 447] width 311 height 35
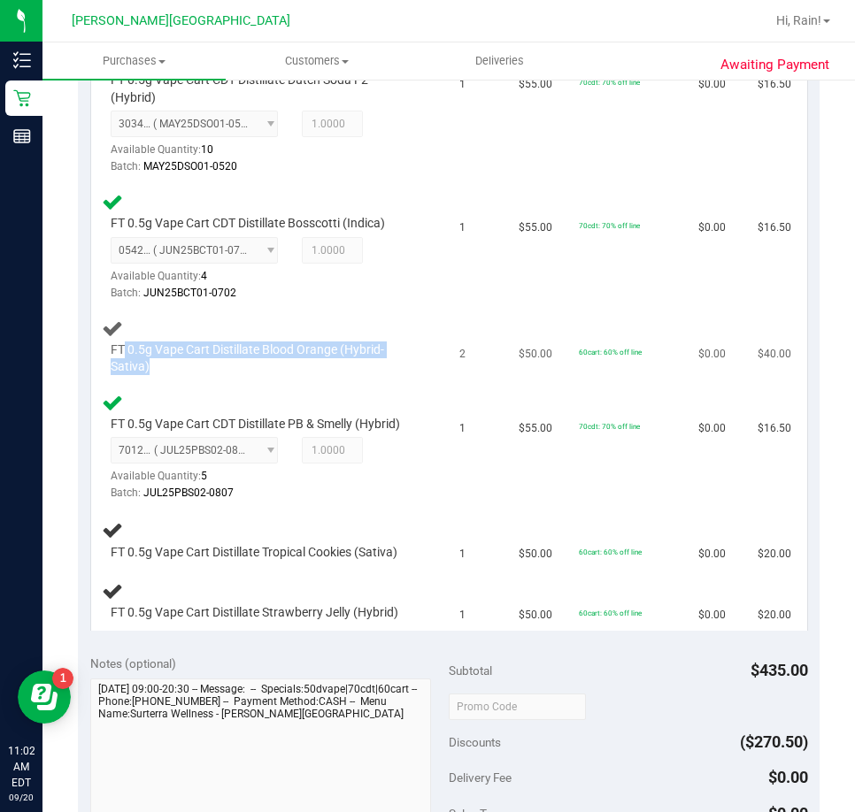
click at [236, 355] on span "FT 0.5g Vape Cart Distillate Blood Orange (Hybrid-Sativa)" at bounding box center [262, 359] width 303 height 34
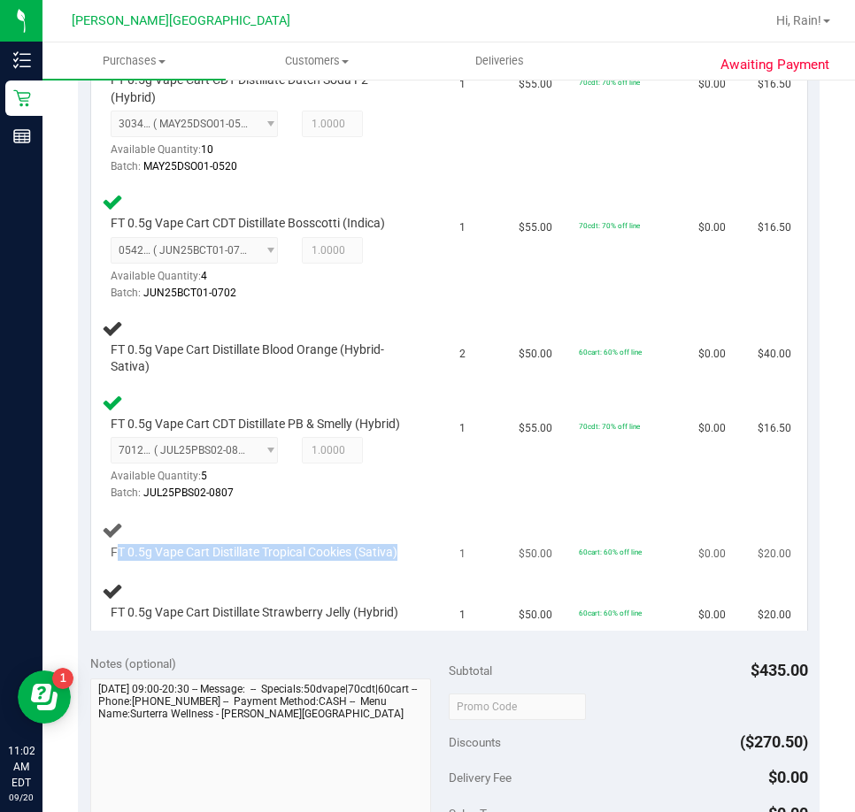
drag, startPoint x: 120, startPoint y: 549, endPoint x: 430, endPoint y: 560, distance: 309.8
click at [430, 560] on td "FT 0.5g Vape Cart Distillate Tropical Cookies (Sativa)" at bounding box center [270, 540] width 358 height 60
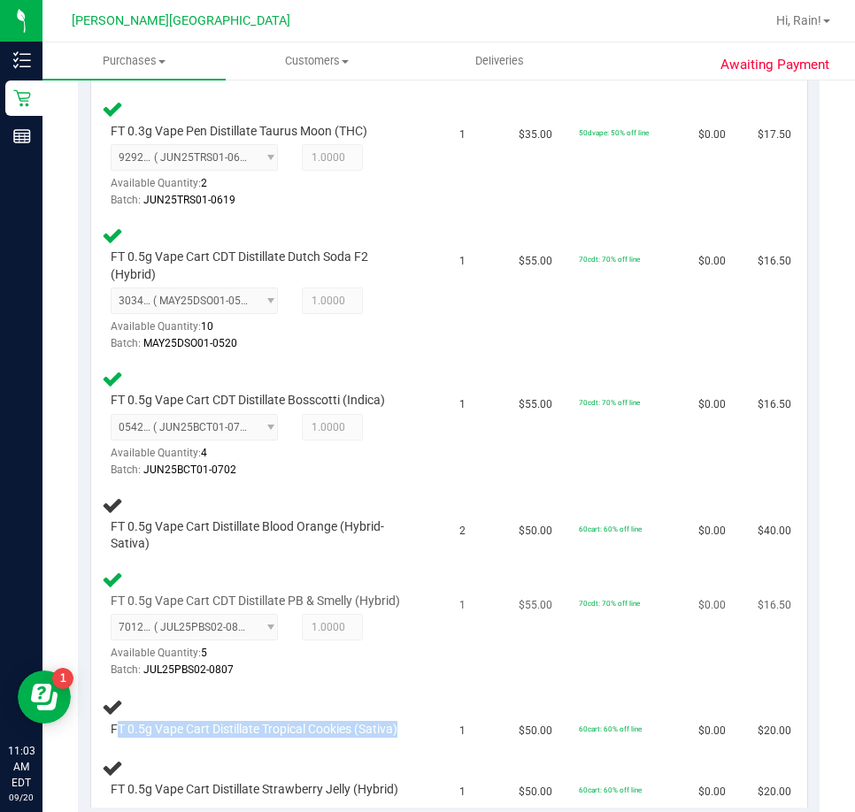
scroll to position [708, 0]
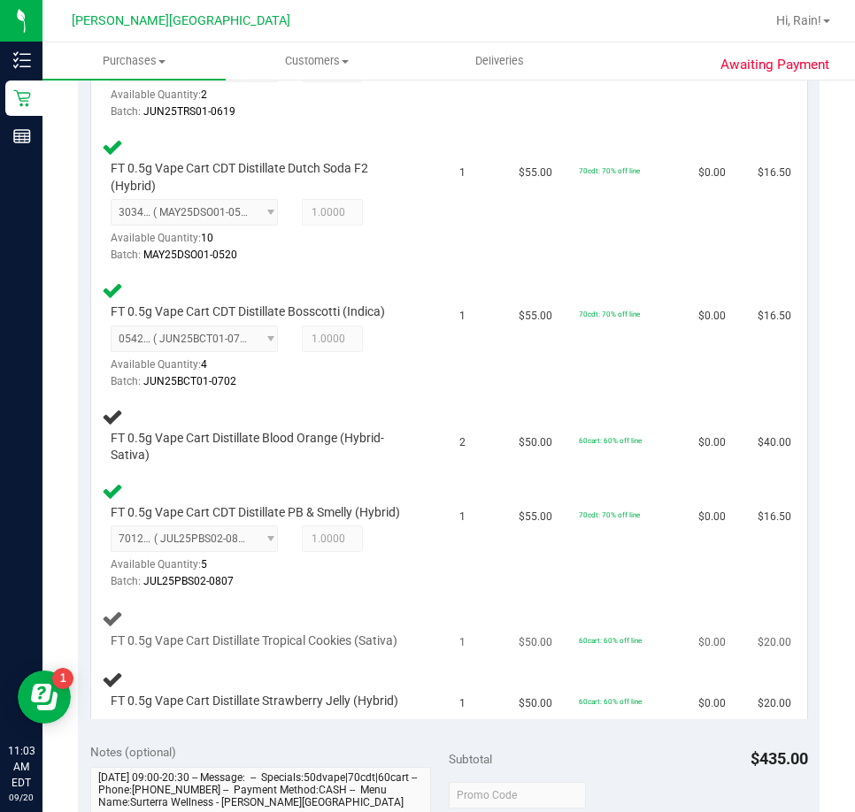
click at [318, 655] on td "FT 0.5g Vape Cart Distillate Tropical Cookies (Sativa)" at bounding box center [270, 629] width 358 height 60
click at [283, 643] on span "FT 0.5g Vape Cart Distillate Tropical Cookies (Sativa)" at bounding box center [254, 641] width 287 height 17
drag, startPoint x: 181, startPoint y: 687, endPoint x: 373, endPoint y: 694, distance: 192.1
click at [373, 694] on div "FT 0.5g Vape Cart Distillate Strawberry Jelly (Hybrid)" at bounding box center [270, 690] width 337 height 42
click at [388, 695] on span "FT 0.5g Vape Cart Distillate Strawberry Jelly (Hybrid)" at bounding box center [255, 701] width 288 height 17
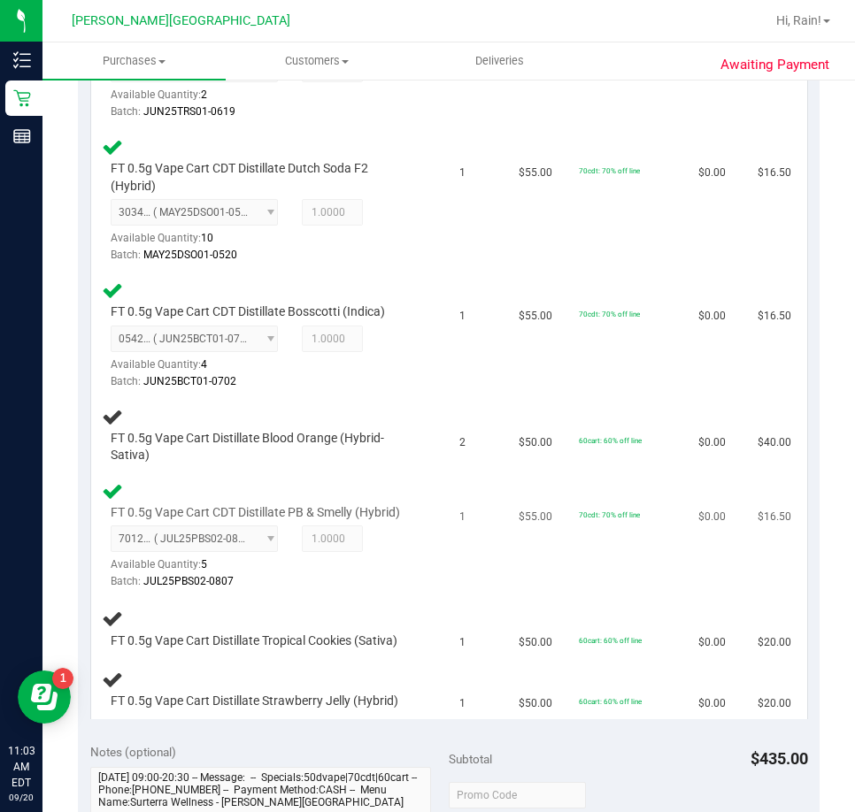
click at [434, 570] on td "FT 0.5g Vape Cart CDT Distillate PB & Smelly (Hybrid) 7012605177940754 ( JUL25P…" at bounding box center [270, 536] width 358 height 127
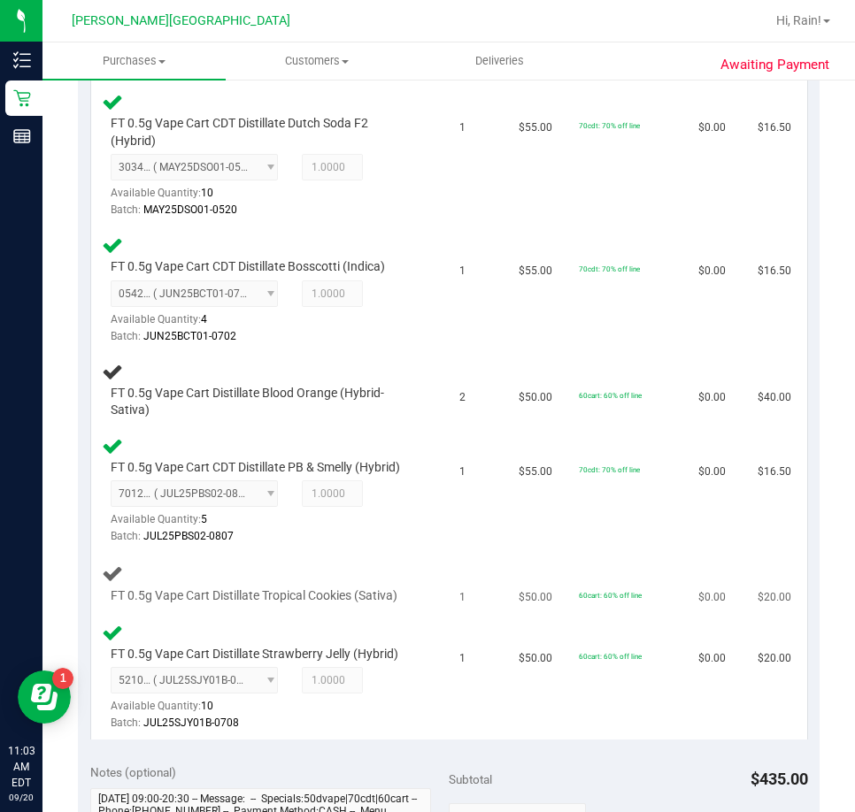
scroll to position [796, 0]
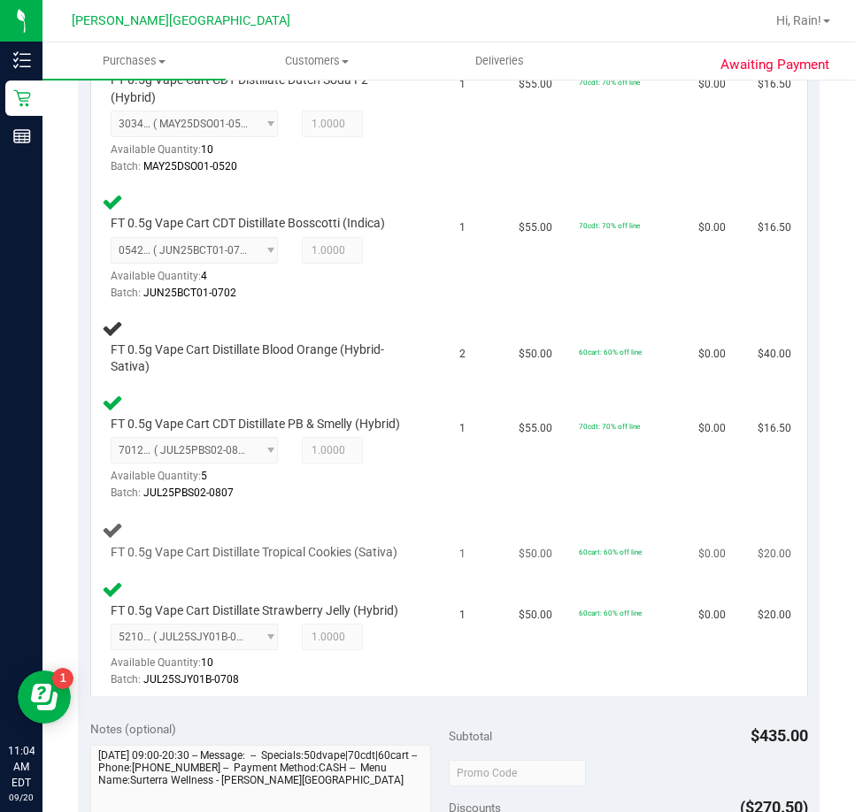
click at [237, 539] on div "FT 0.5g Vape Cart Distillate Tropical Cookies (Sativa)" at bounding box center [270, 540] width 337 height 42
click at [271, 561] on div at bounding box center [262, 561] width 303 height 1
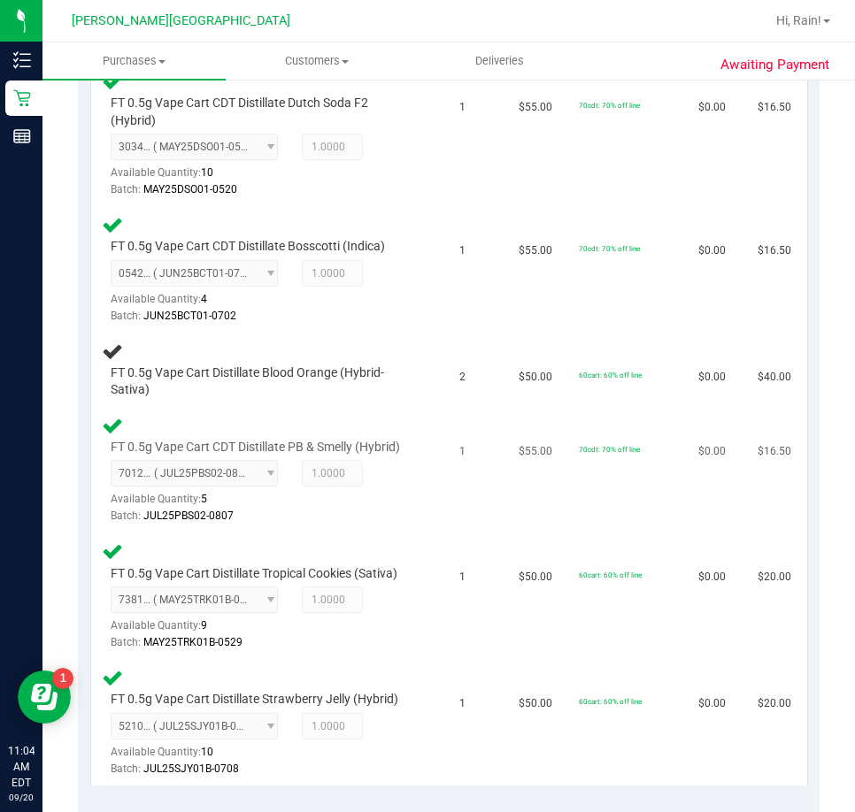
scroll to position [619, 0]
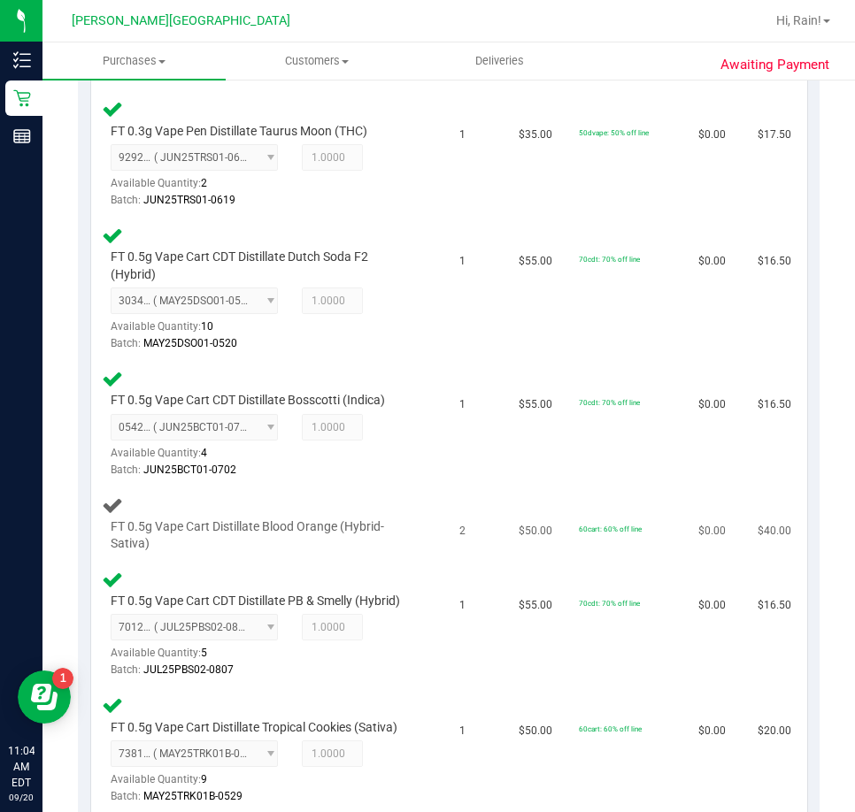
click at [411, 539] on td "FT 0.5g Vape Cart Distillate Blood Orange (Hybrid-Sativa)" at bounding box center [270, 524] width 358 height 74
click at [449, 541] on td "2" at bounding box center [478, 524] width 59 height 74
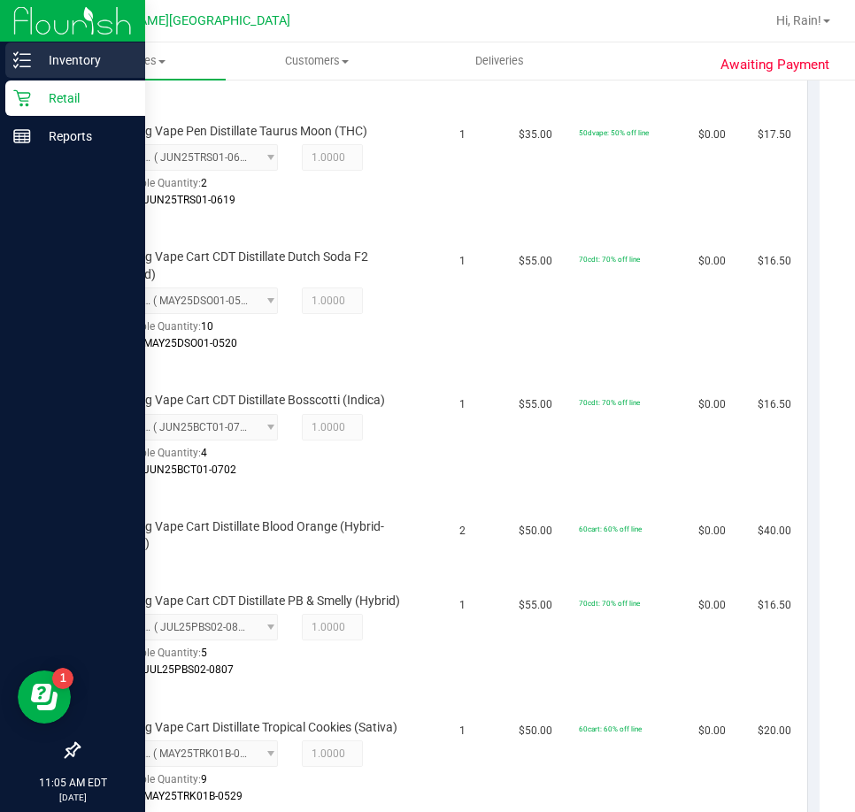
click at [34, 49] on div "Inventory" at bounding box center [75, 59] width 140 height 35
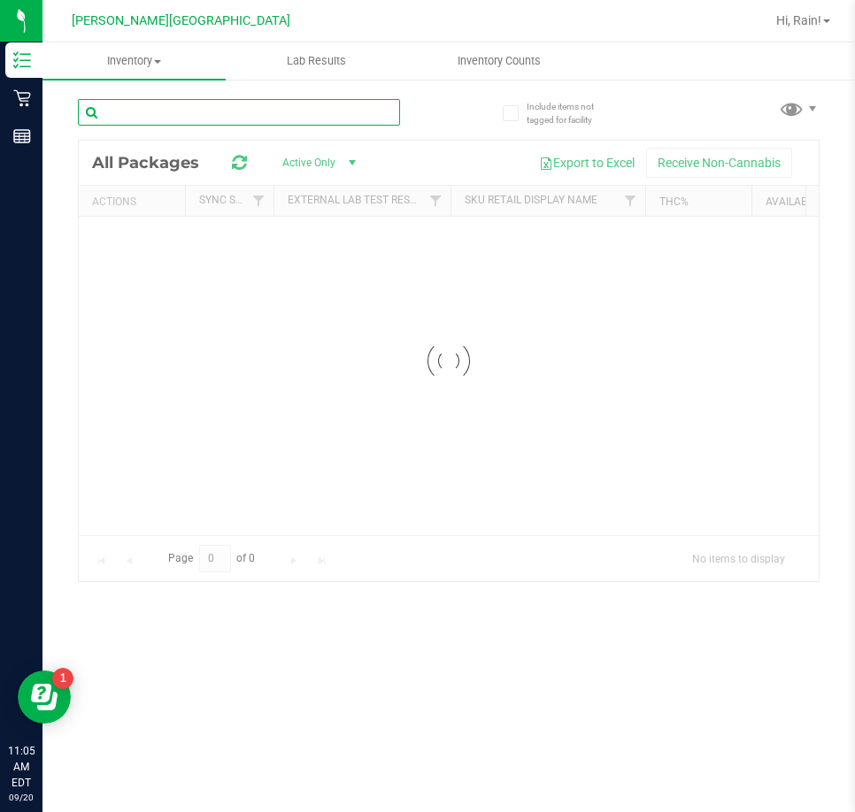
click at [302, 101] on input "text" at bounding box center [239, 112] width 322 height 27
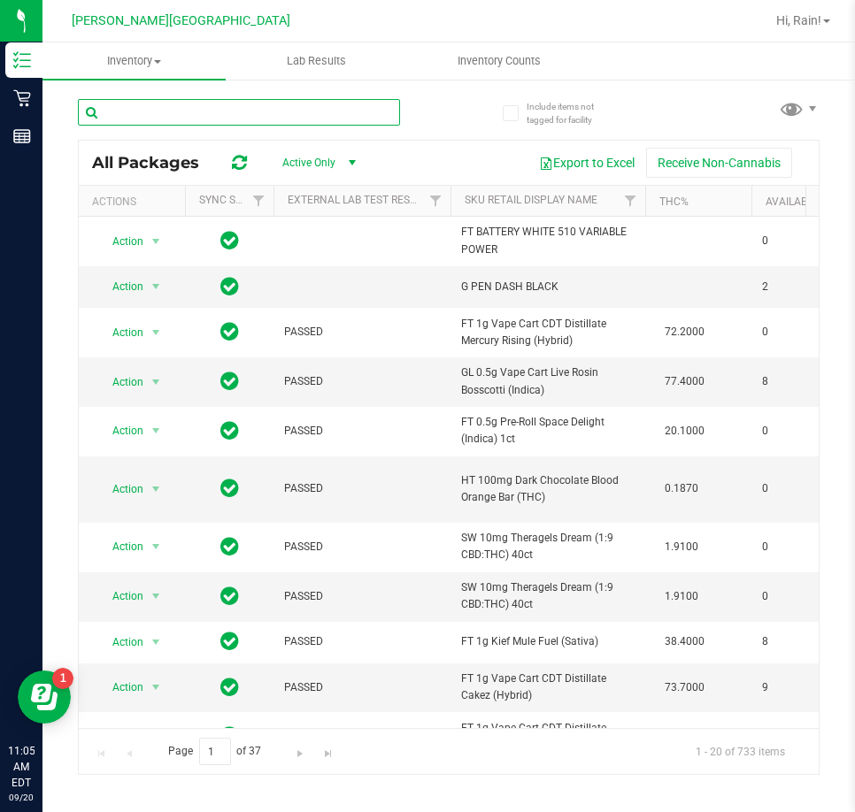
click at [214, 112] on input "text" at bounding box center [239, 112] width 322 height 27
type input "blo"
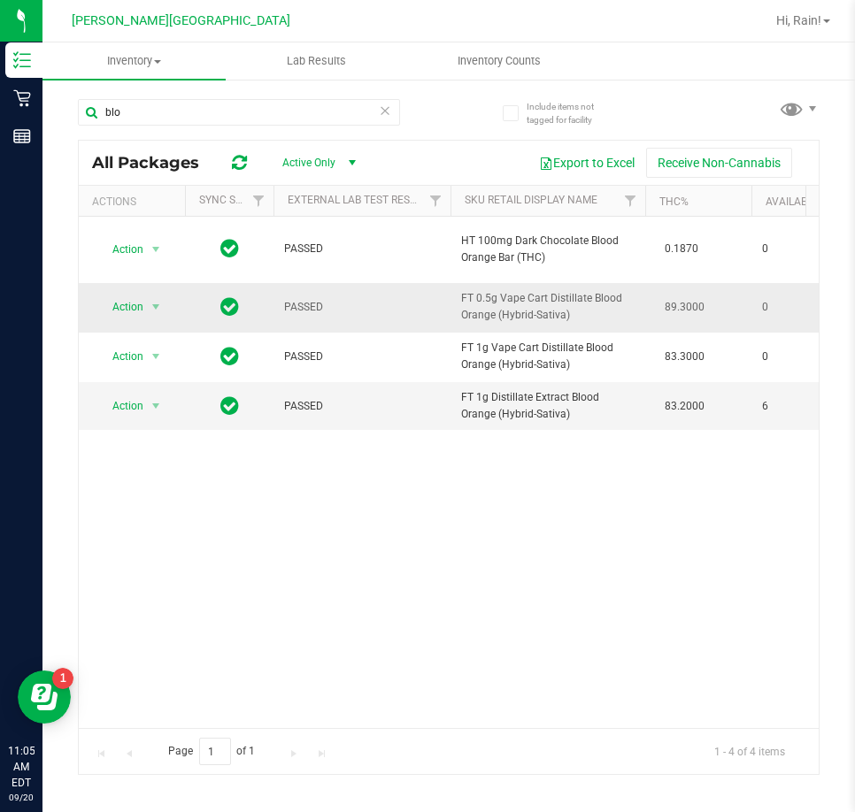
click at [606, 307] on span "FT 0.5g Vape Cart Distillate Blood Orange (Hybrid-Sativa)" at bounding box center [547, 307] width 173 height 34
click at [576, 317] on span "FT 0.5g Vape Cart Distillate Blood Orange (Hybrid-Sativa)" at bounding box center [547, 307] width 173 height 34
click at [602, 603] on div "Action Action Global inventory Package audit log Print package label Print prod…" at bounding box center [449, 472] width 740 height 511
click at [577, 507] on div "Action Action Global inventory Package audit log Print package label Print prod…" at bounding box center [449, 472] width 740 height 511
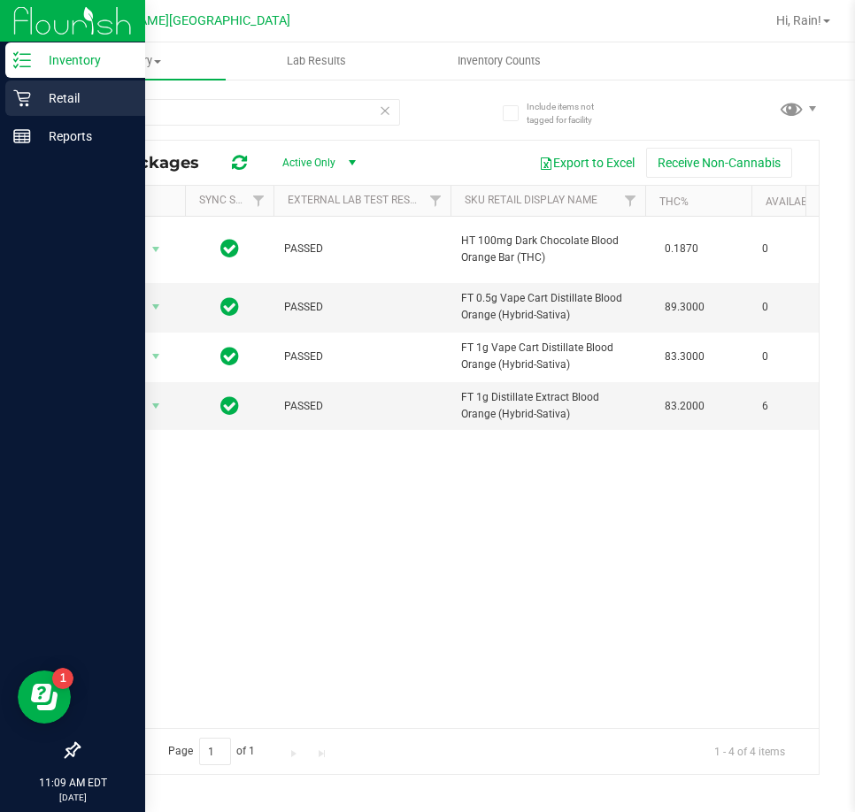
click at [108, 87] on div "Retail" at bounding box center [75, 98] width 140 height 35
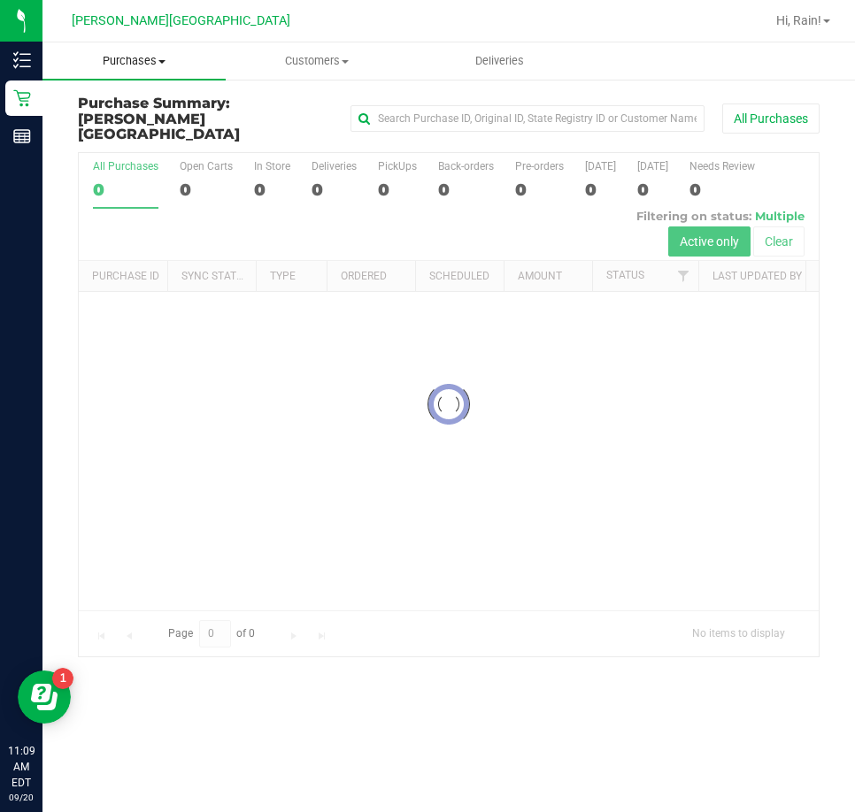
click at [146, 61] on span "Purchases" at bounding box center [133, 61] width 183 height 16
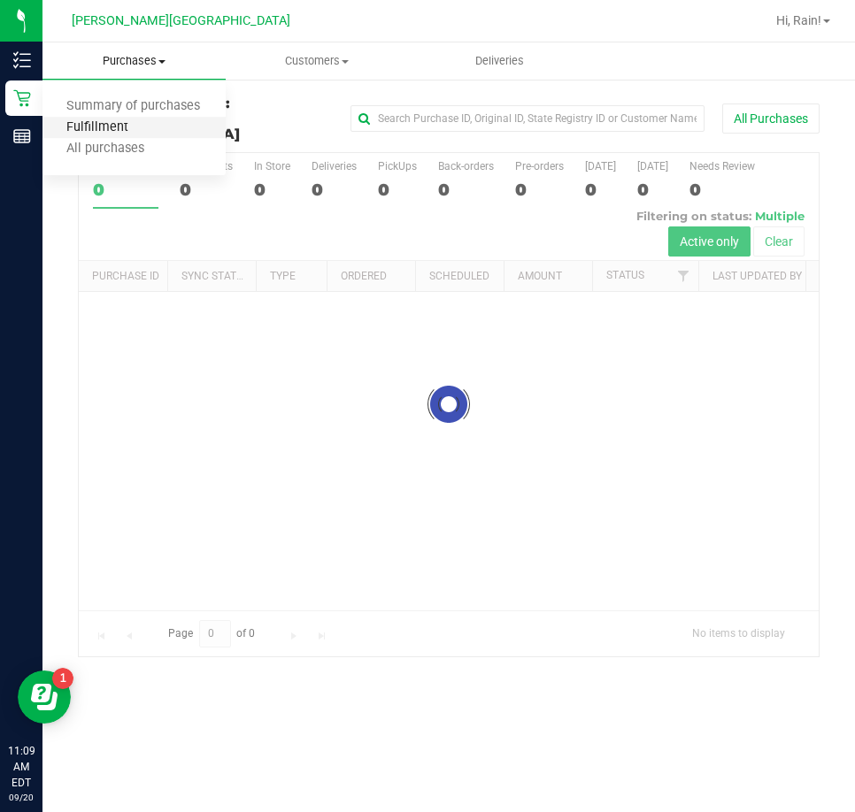
click at [129, 129] on span "Fulfillment" at bounding box center [97, 127] width 110 height 15
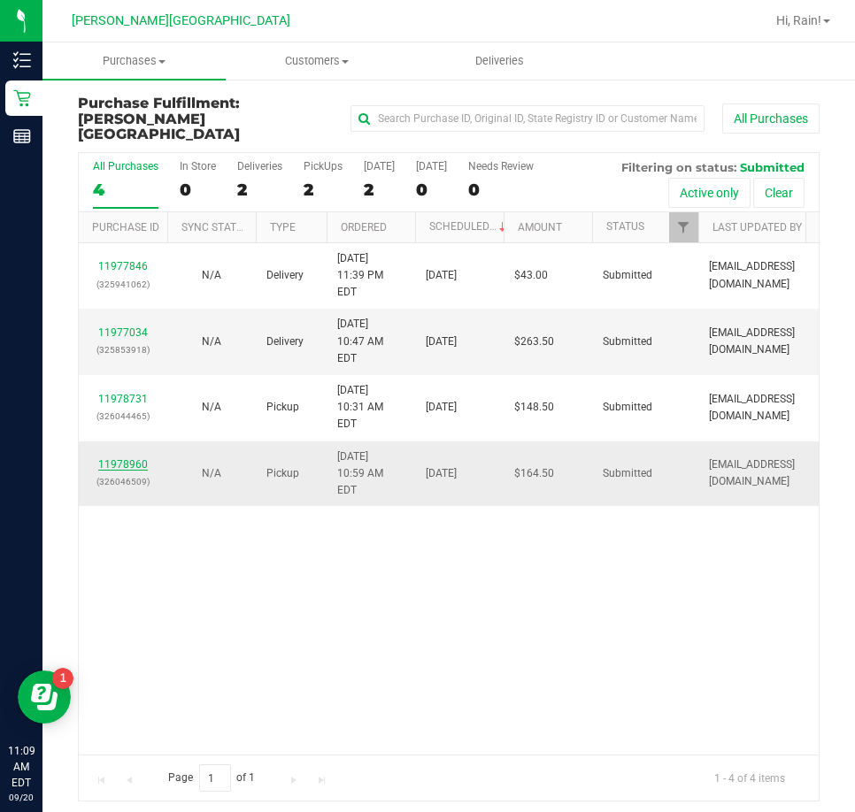
click at [135, 458] on link "11978960" at bounding box center [123, 464] width 50 height 12
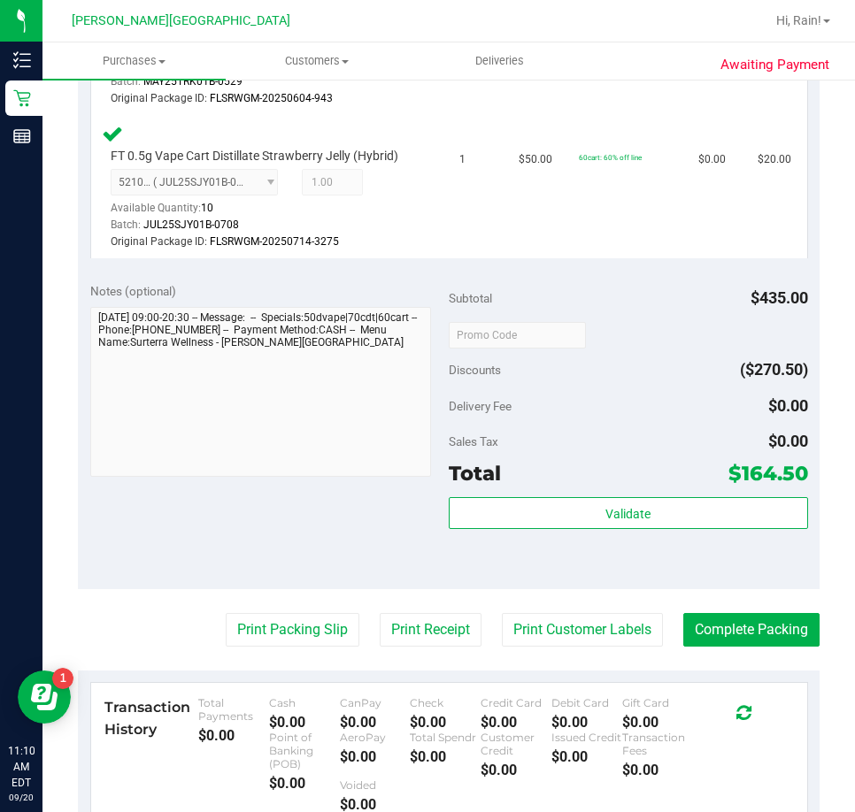
scroll to position [1504, 0]
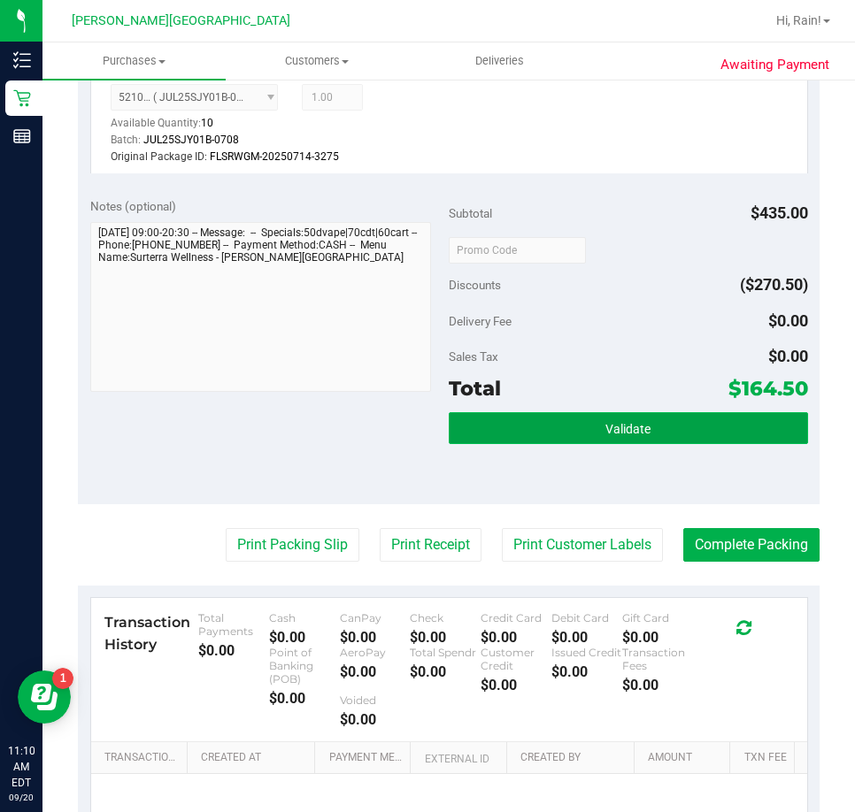
click at [715, 437] on button "Validate" at bounding box center [628, 428] width 359 height 32
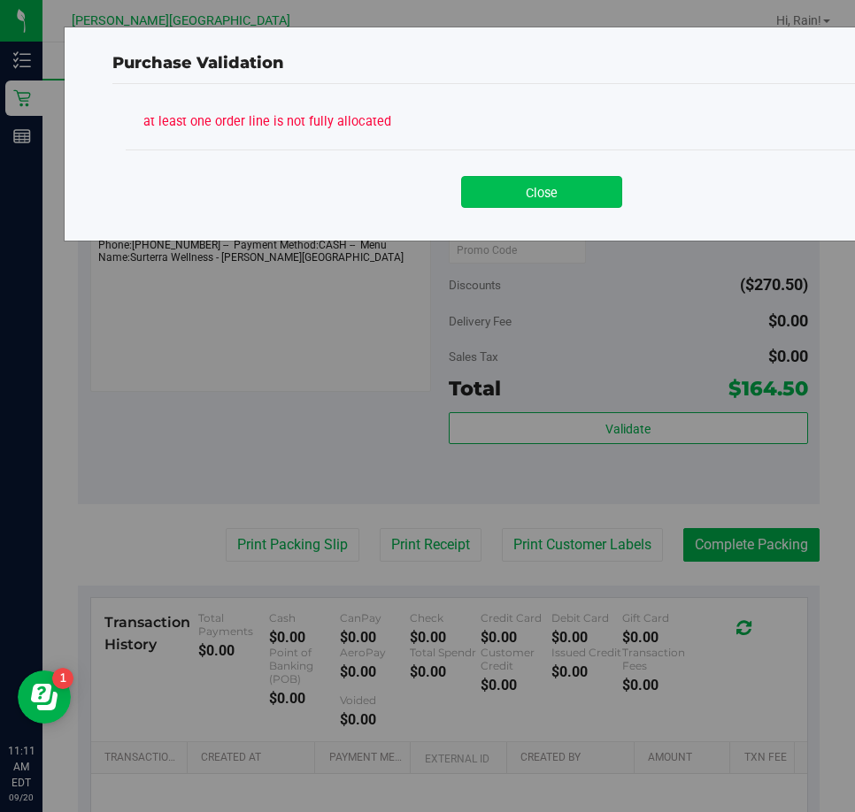
click at [519, 188] on button "Close" at bounding box center [541, 192] width 161 height 32
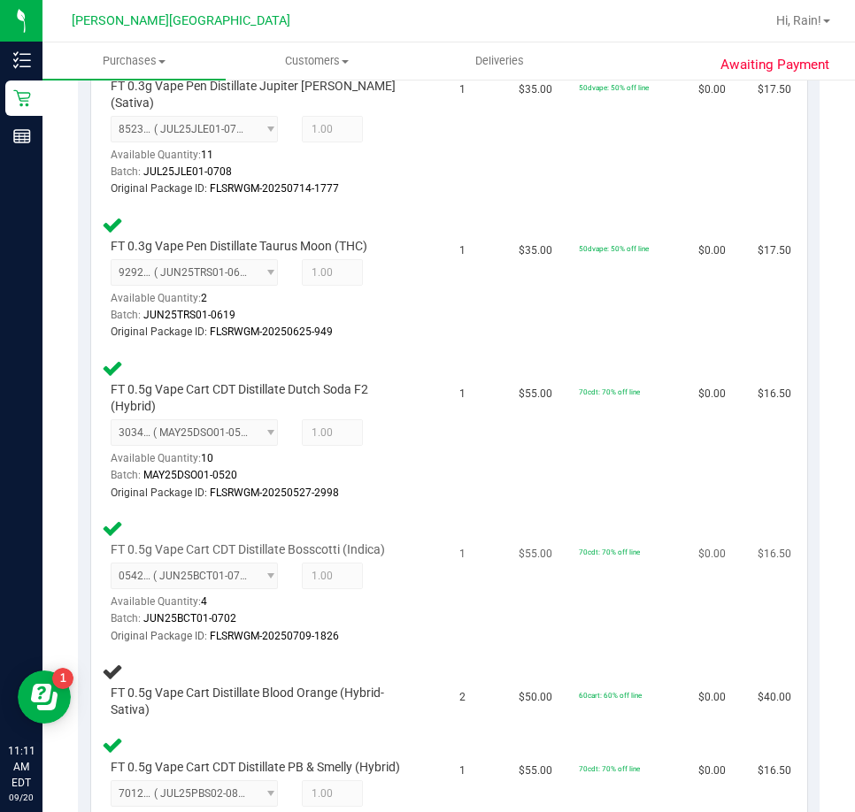
scroll to position [619, 0]
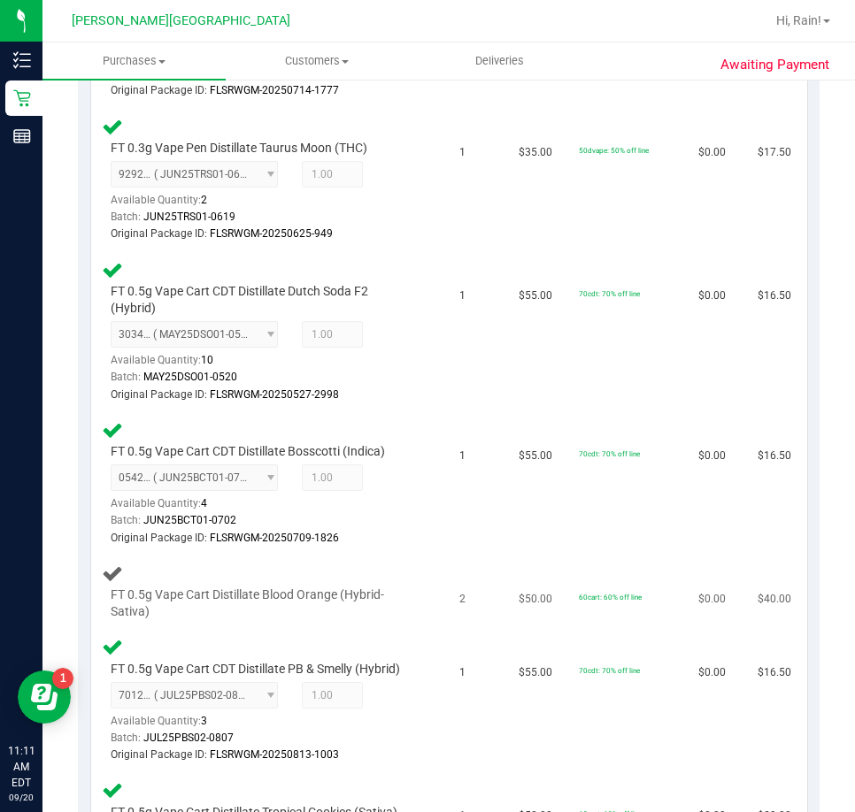
click at [694, 556] on td "$0.00" at bounding box center [716, 593] width 59 height 74
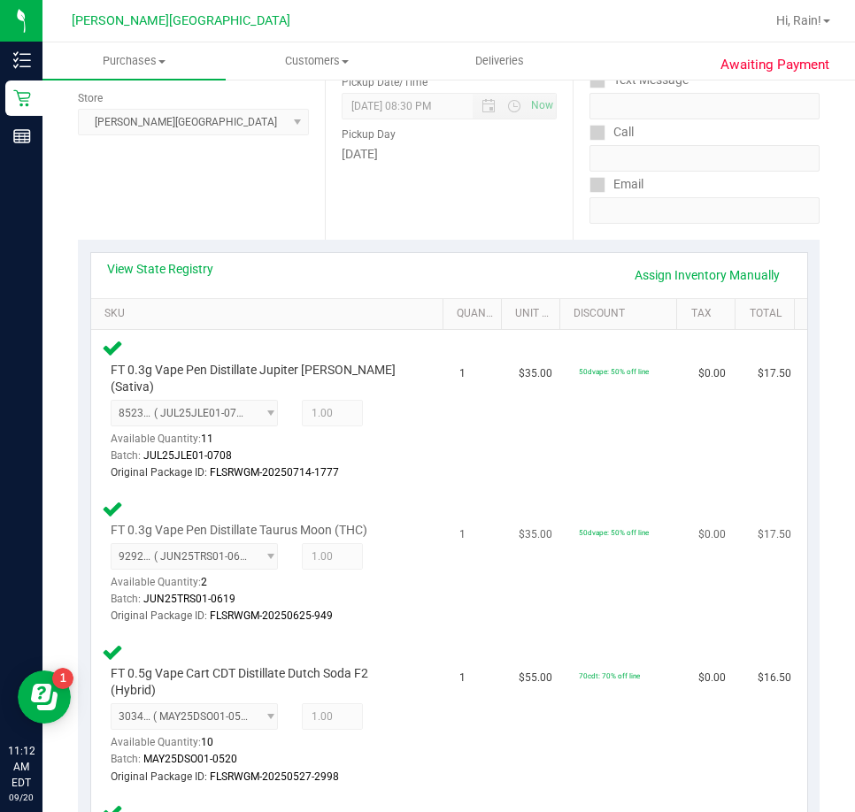
scroll to position [0, 0]
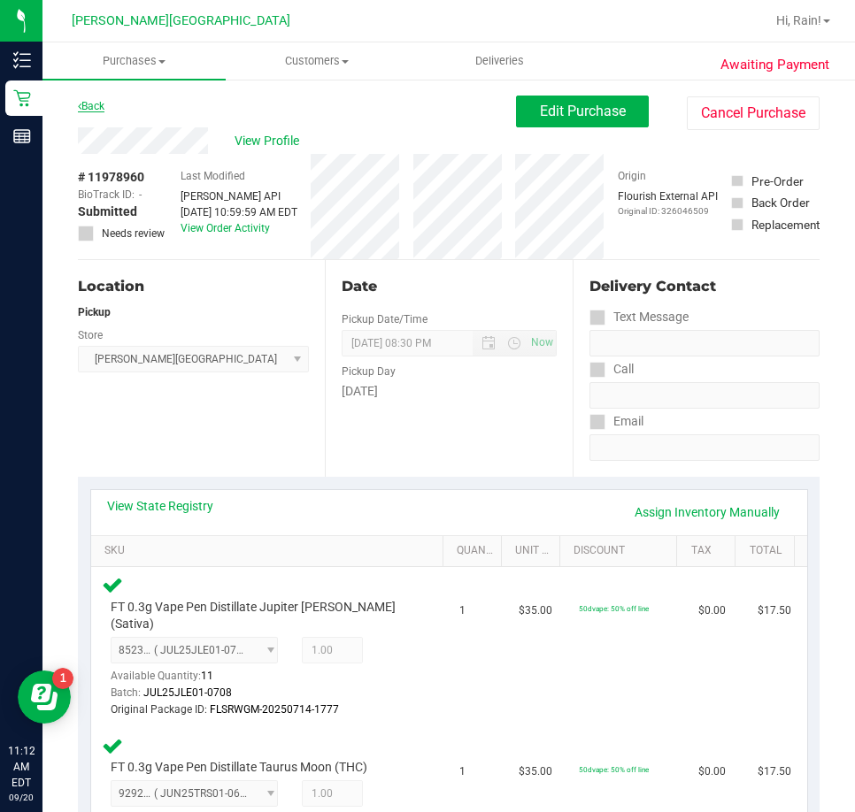
click at [97, 104] on link "Back" at bounding box center [91, 106] width 27 height 12
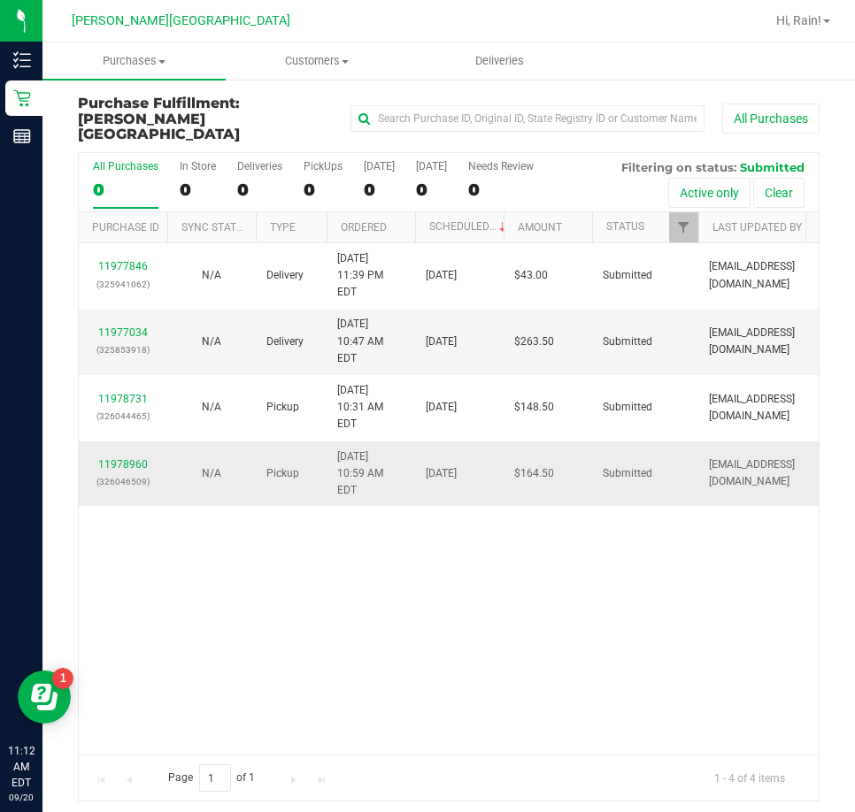
click at [126, 441] on td "11978960 (326046509)" at bounding box center [123, 473] width 88 height 65
click at [125, 458] on link "11978960" at bounding box center [123, 464] width 50 height 12
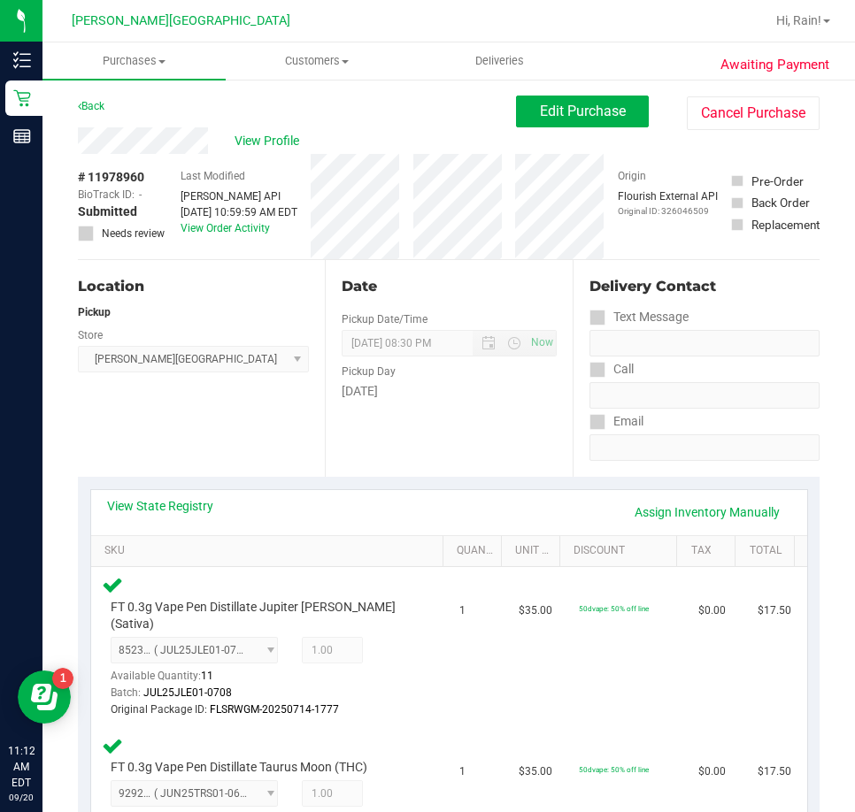
click at [99, 99] on div "Back" at bounding box center [91, 106] width 27 height 21
click at [99, 104] on link "Back" at bounding box center [91, 106] width 27 height 12
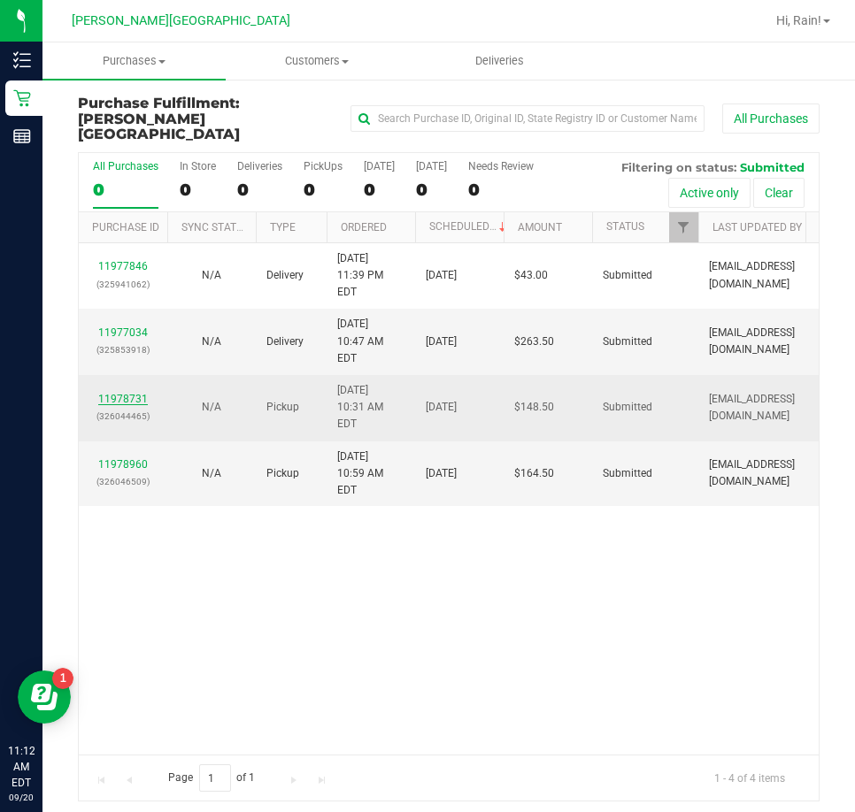
click at [111, 393] on link "11978731" at bounding box center [123, 399] width 50 height 12
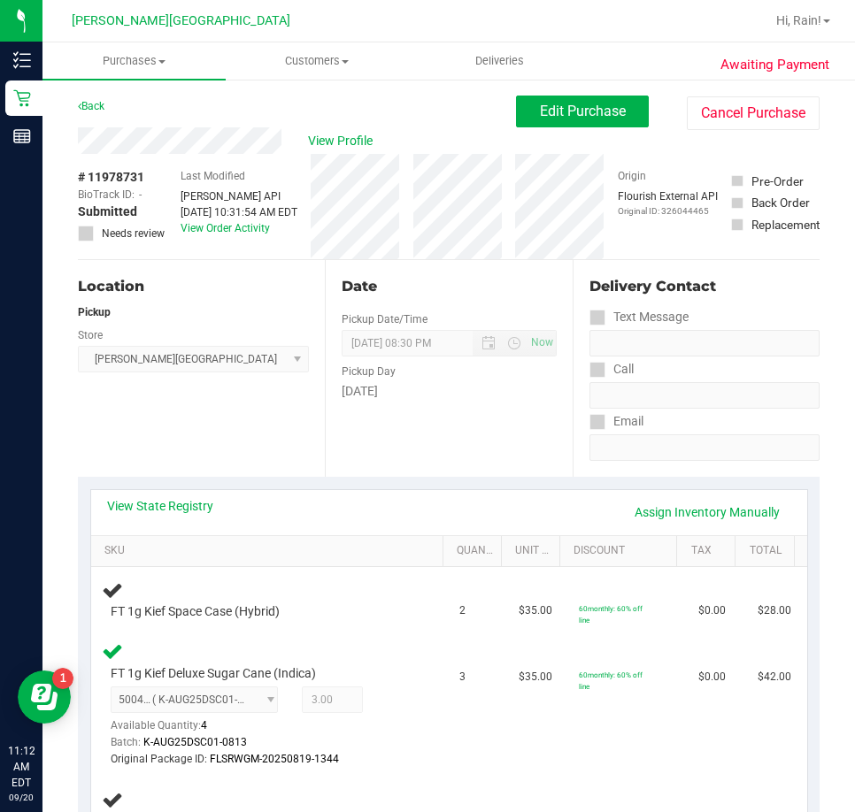
click at [79, 98] on div "Back" at bounding box center [91, 106] width 27 height 21
click at [86, 101] on link "Back" at bounding box center [91, 106] width 27 height 12
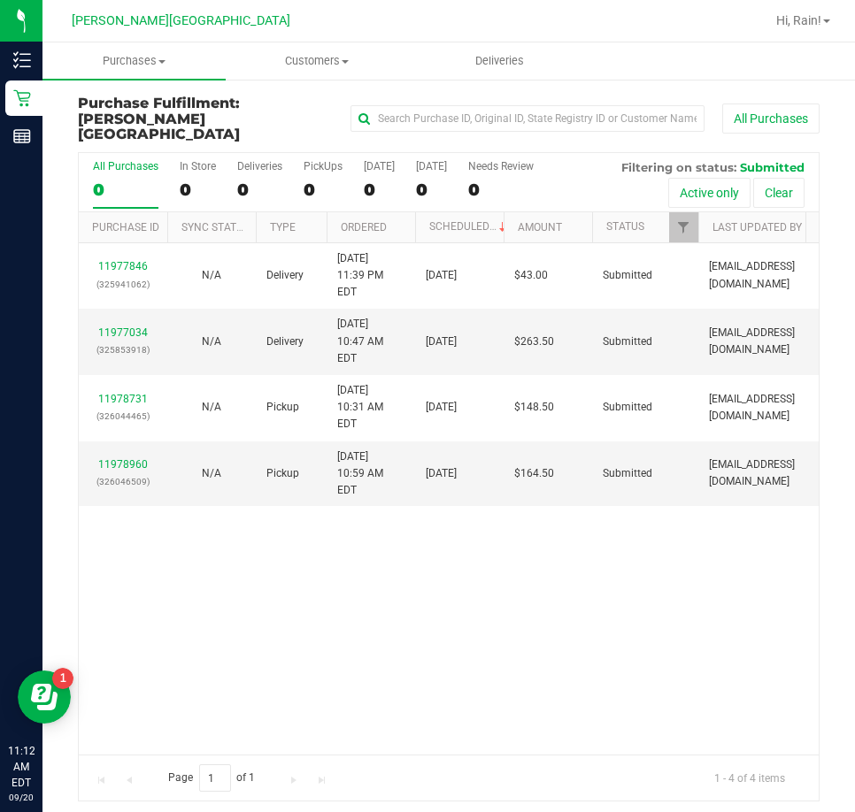
click at [311, 657] on div "11977846 (325941062) N/A Delivery 9/19/2025 11:39 PM EDT 9/22/2025 $43.00 Submi…" at bounding box center [449, 498] width 740 height 511
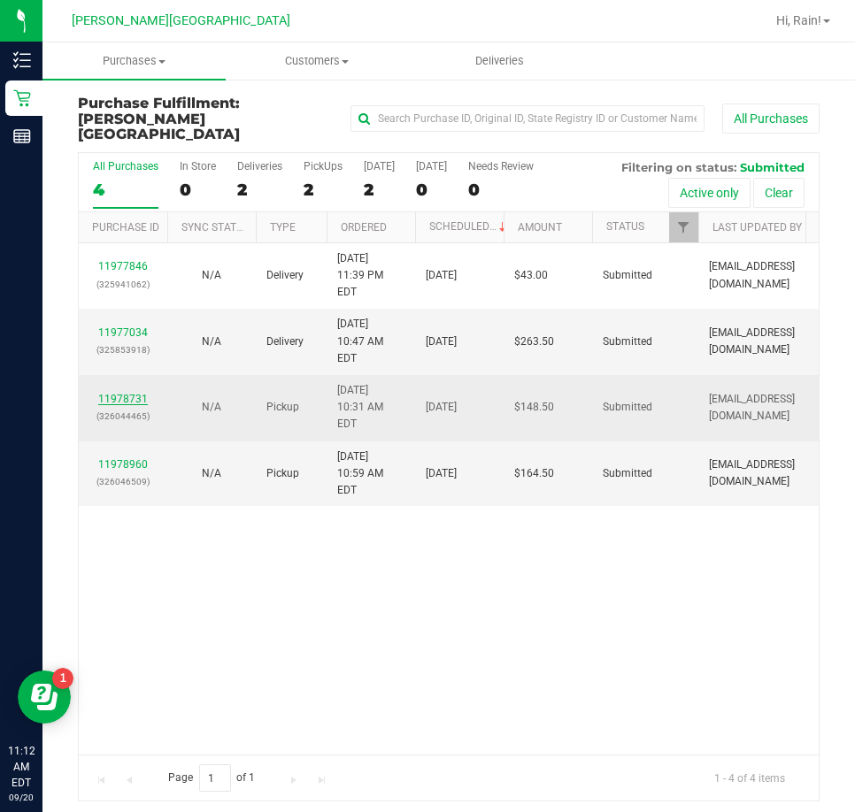
click at [117, 393] on link "11978731" at bounding box center [123, 399] width 50 height 12
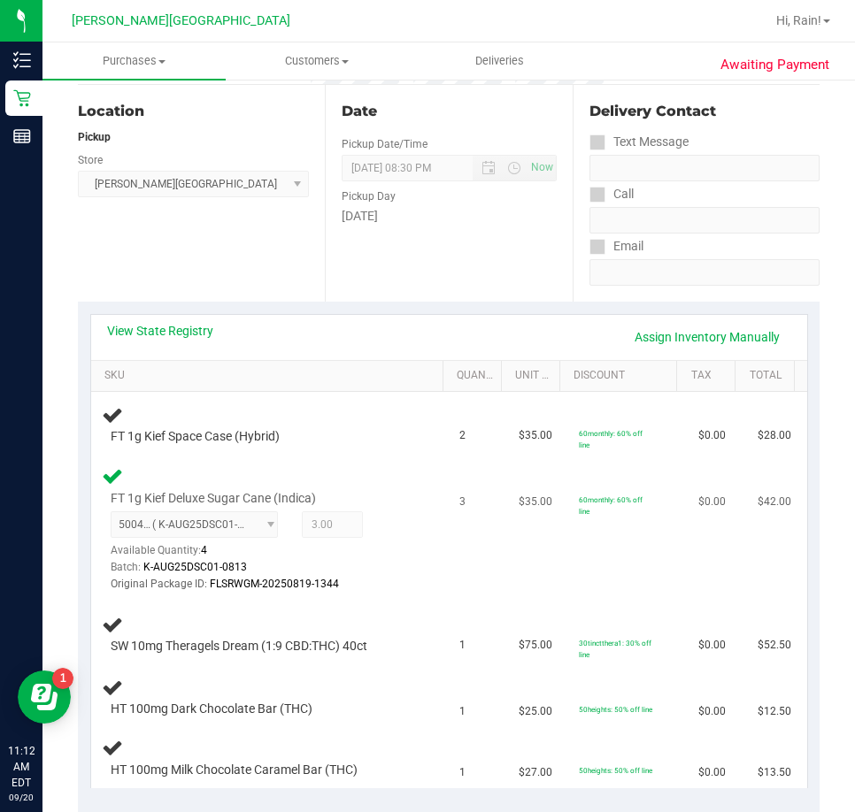
scroll to position [177, 0]
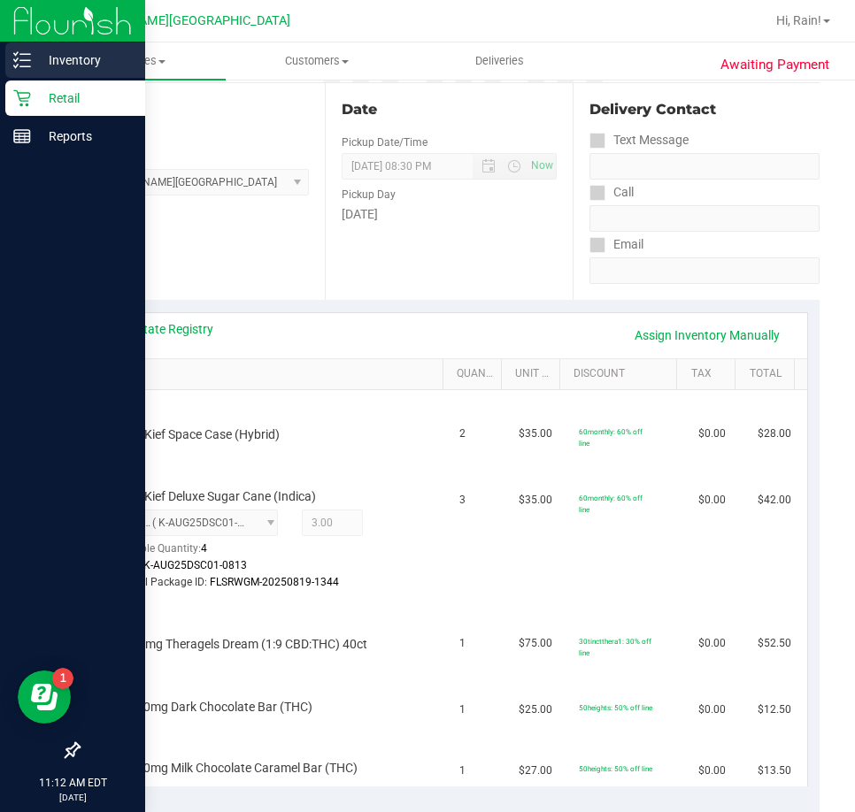
click at [28, 77] on div "Inventory" at bounding box center [75, 59] width 140 height 35
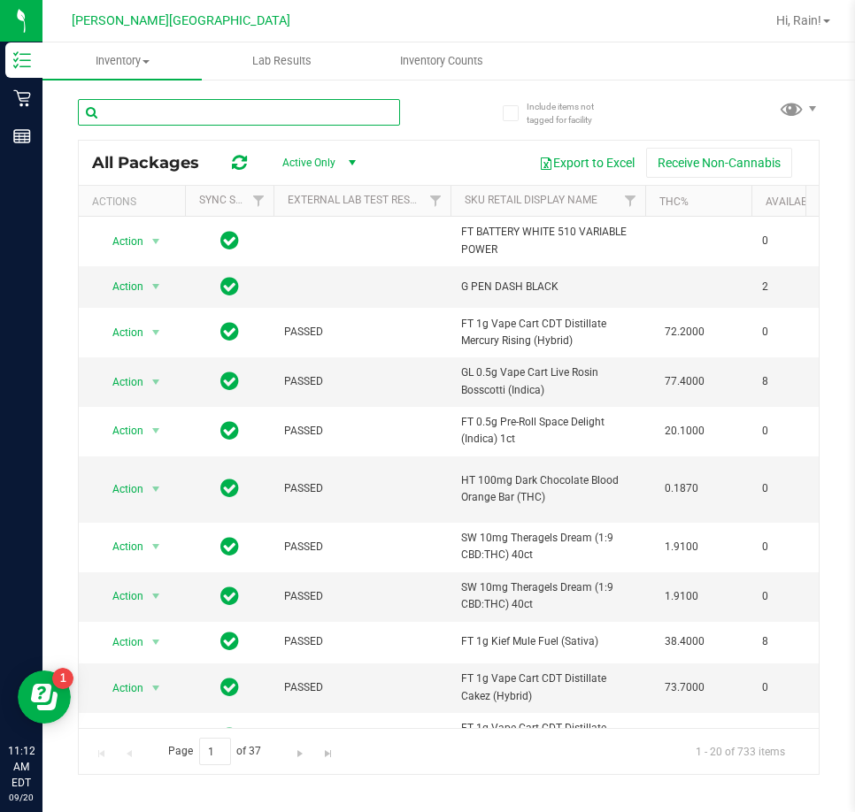
click at [308, 102] on input "text" at bounding box center [239, 112] width 322 height 27
type input "jcw"
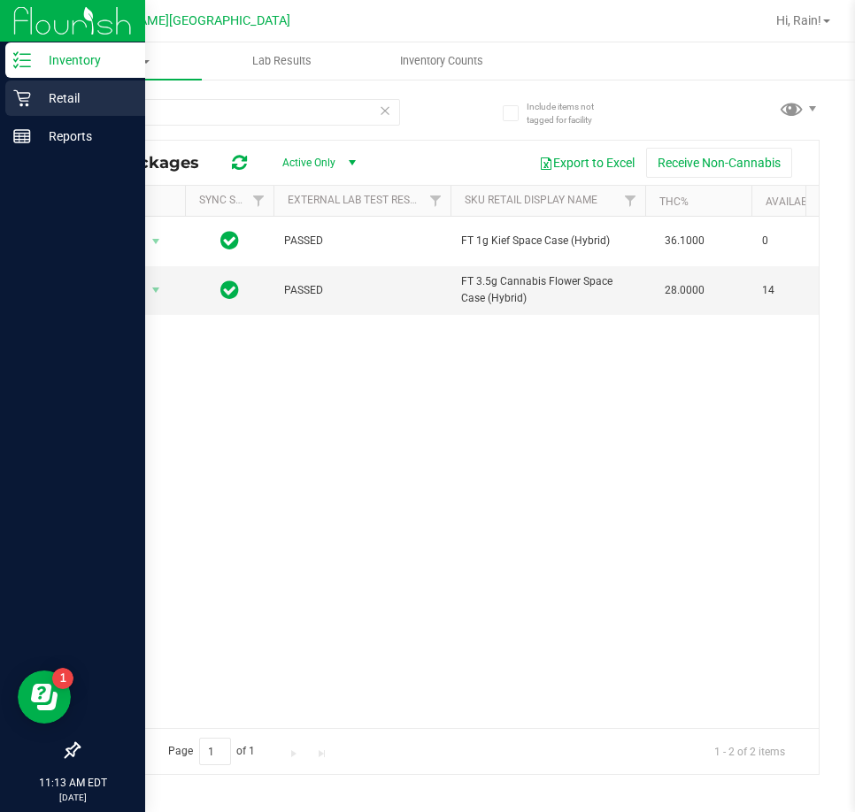
click at [19, 95] on icon at bounding box center [22, 98] width 18 height 18
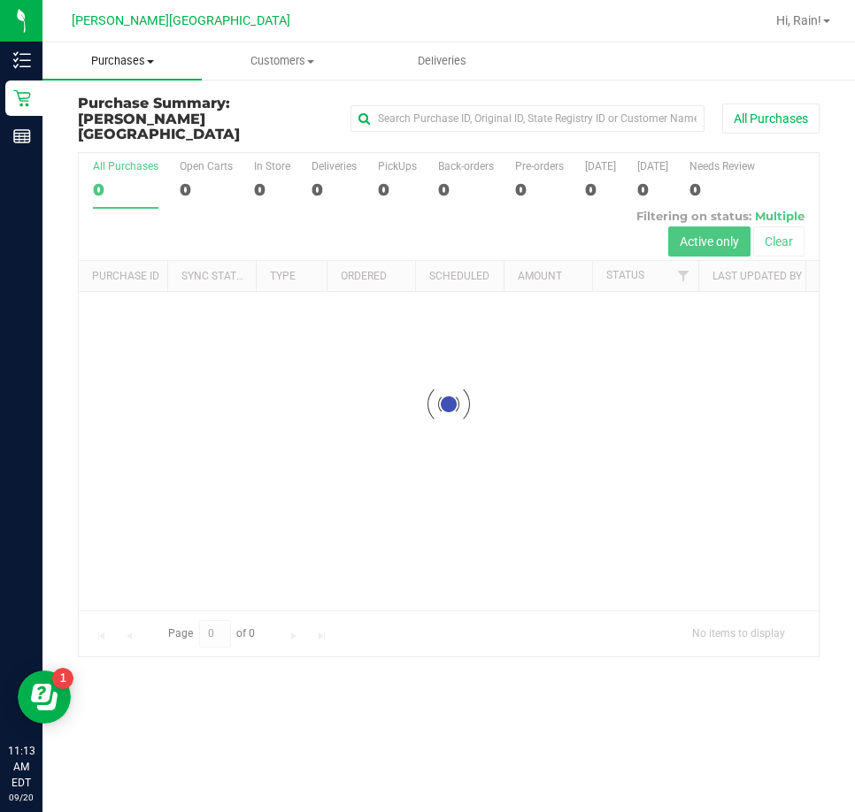
click at [142, 60] on span "Purchases" at bounding box center [121, 61] width 159 height 16
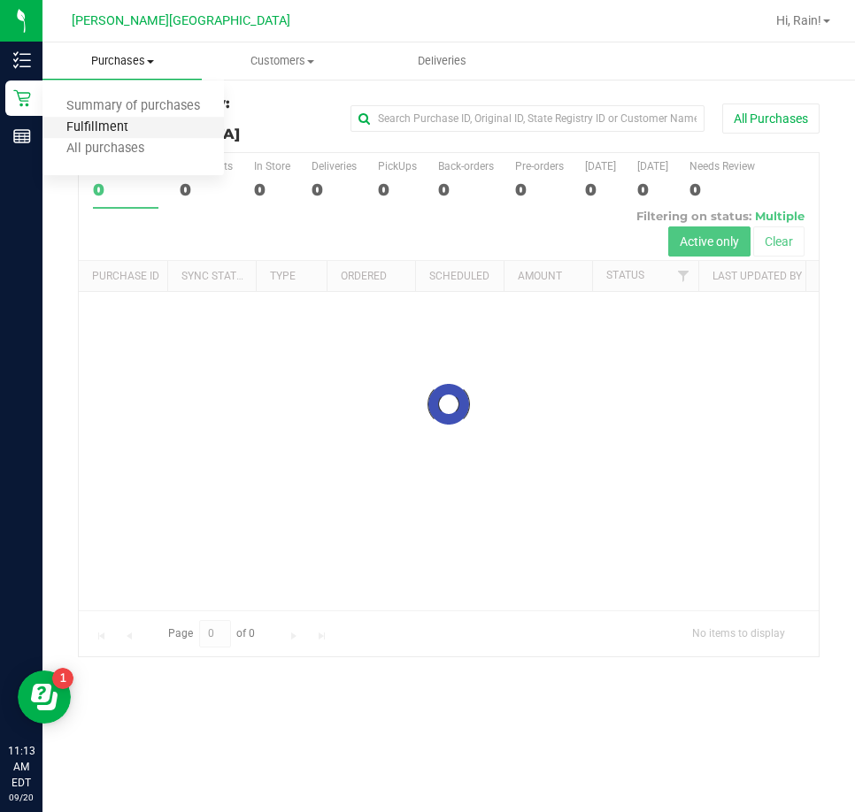
click at [85, 120] on span "Fulfillment" at bounding box center [97, 127] width 110 height 15
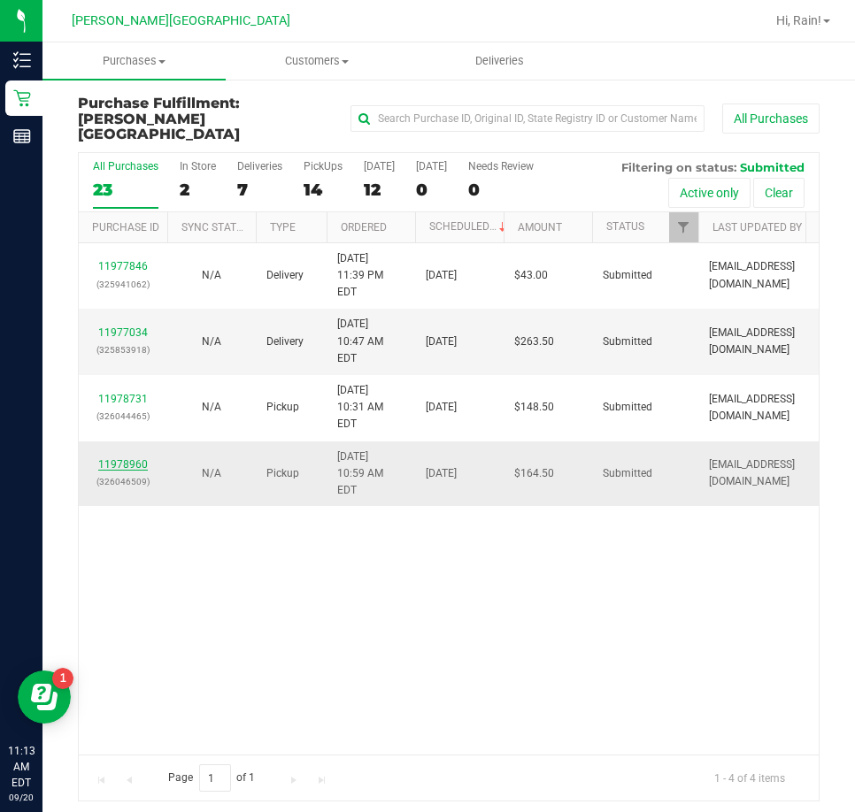
click at [130, 458] on link "11978960" at bounding box center [123, 464] width 50 height 12
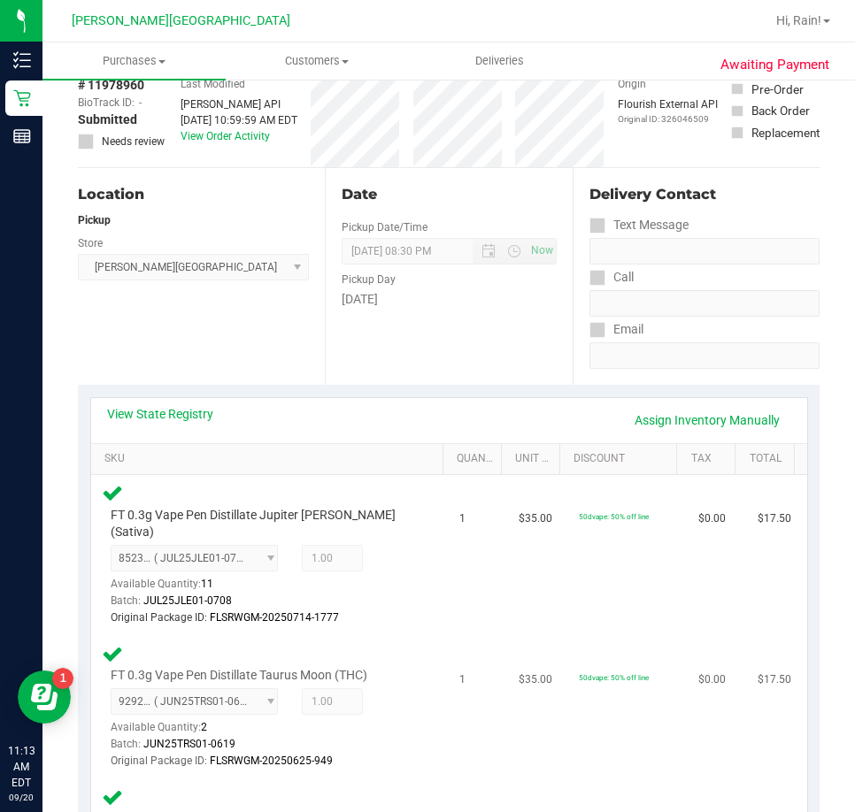
scroll to position [177, 0]
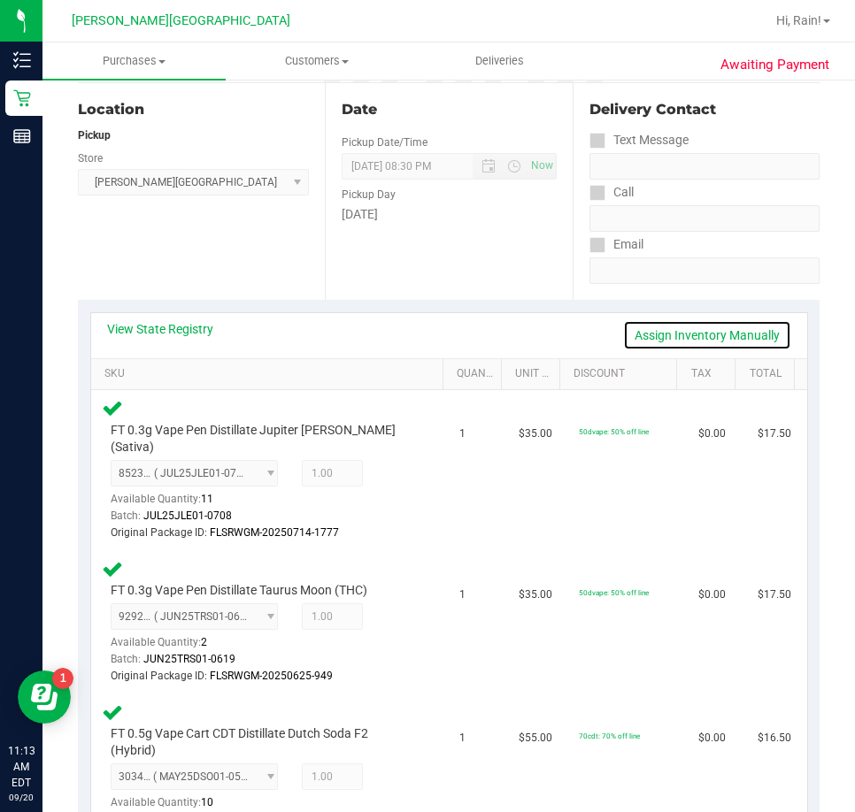
click at [653, 334] on link "Assign Inventory Manually" at bounding box center [707, 335] width 168 height 30
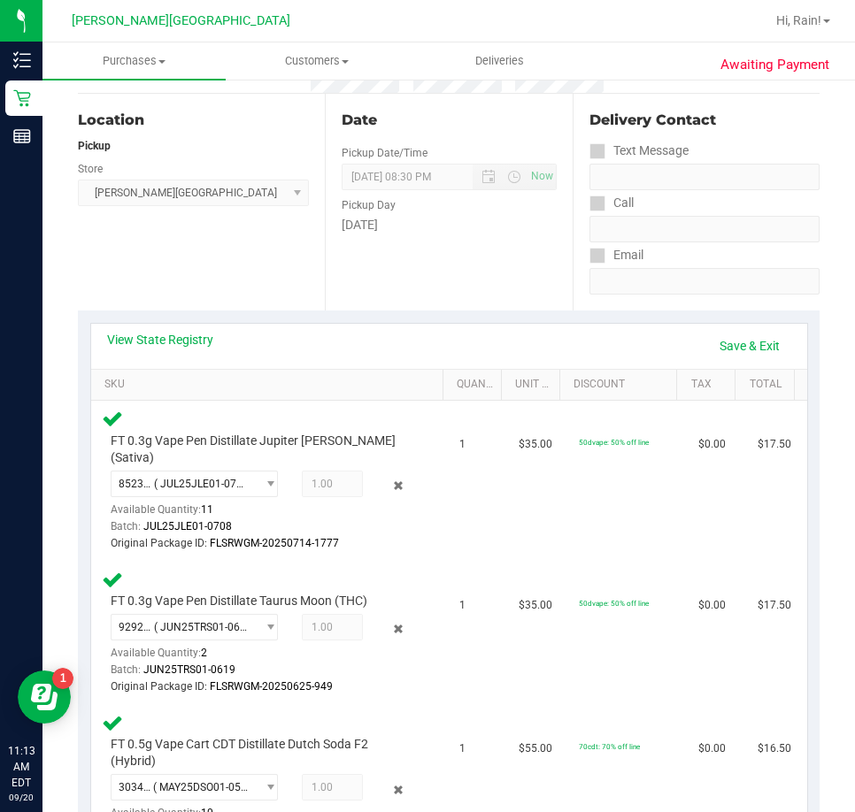
scroll to position [0, 0]
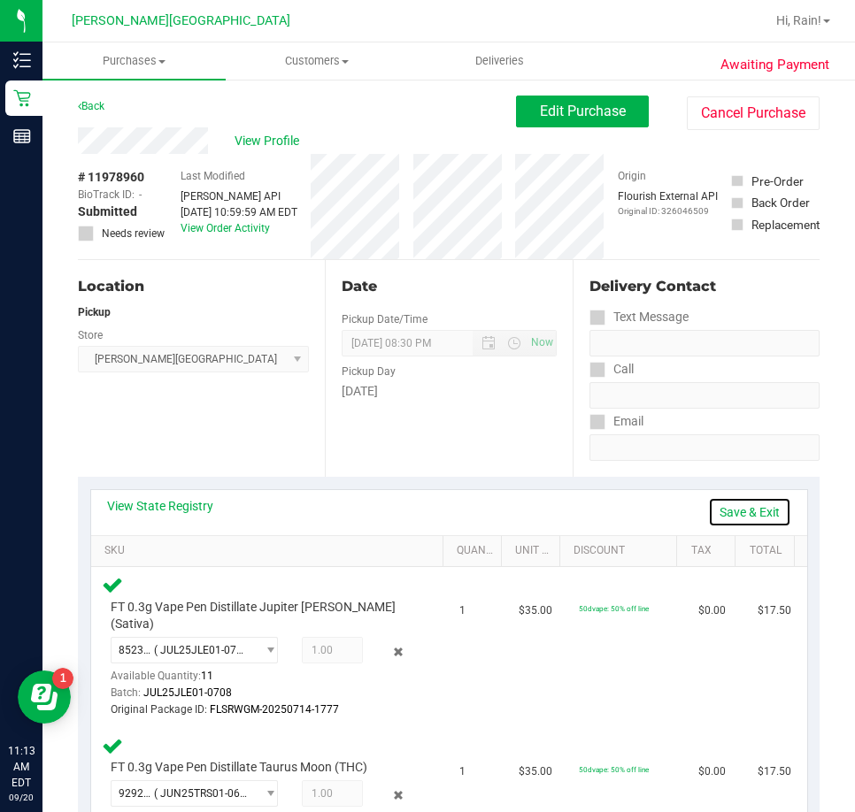
click at [717, 514] on link "Save & Exit" at bounding box center [749, 512] width 83 height 30
click at [567, 110] on span "Edit Purchase" at bounding box center [583, 111] width 86 height 17
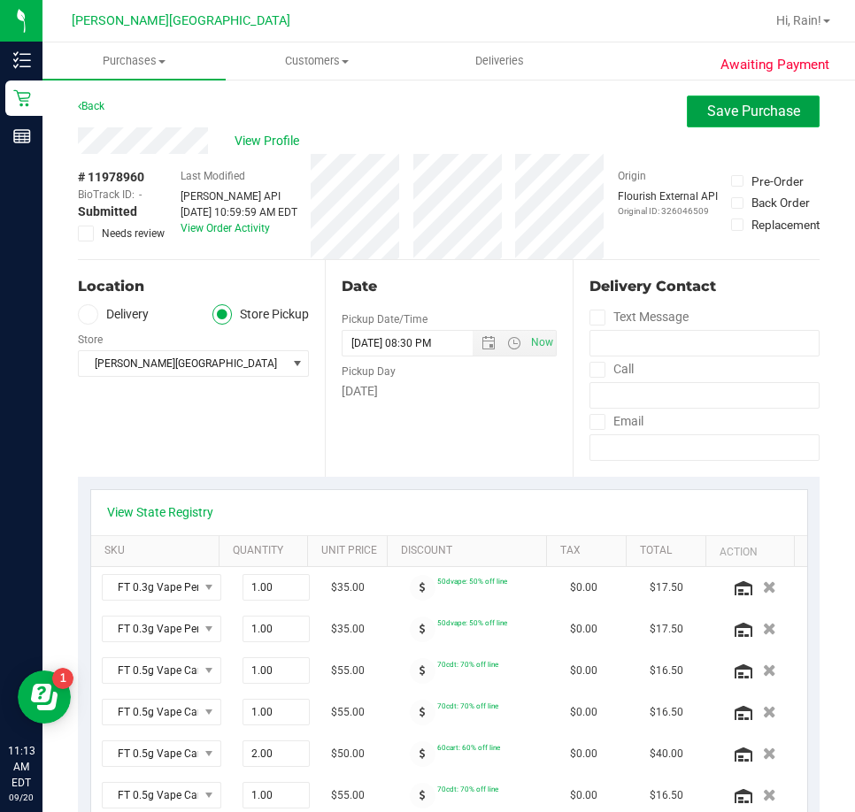
click at [750, 96] on button "Save Purchase" at bounding box center [753, 112] width 133 height 32
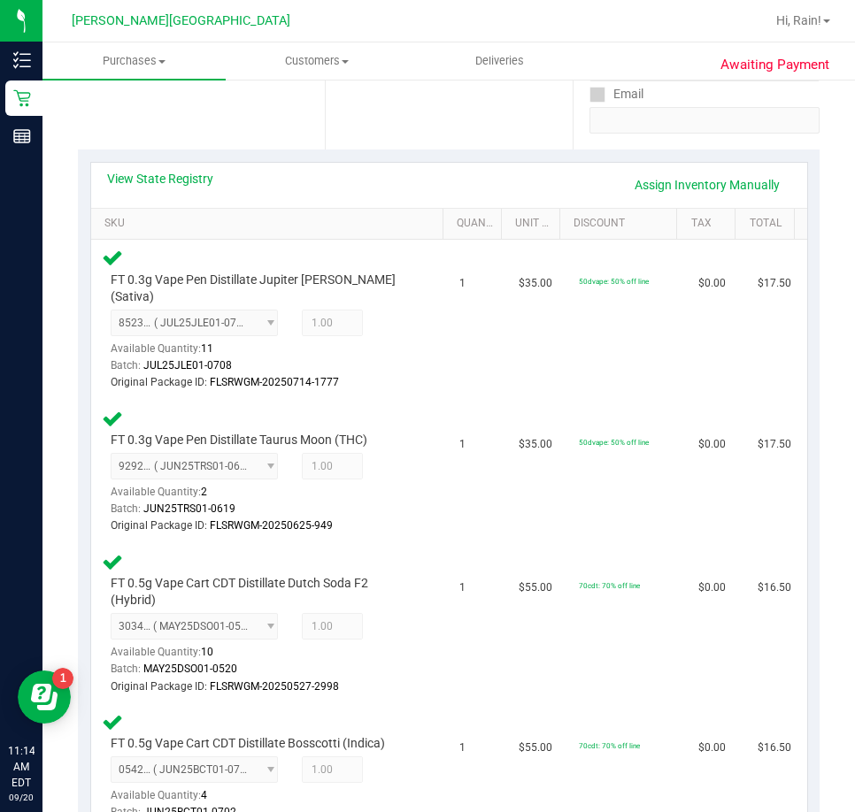
scroll to position [177, 0]
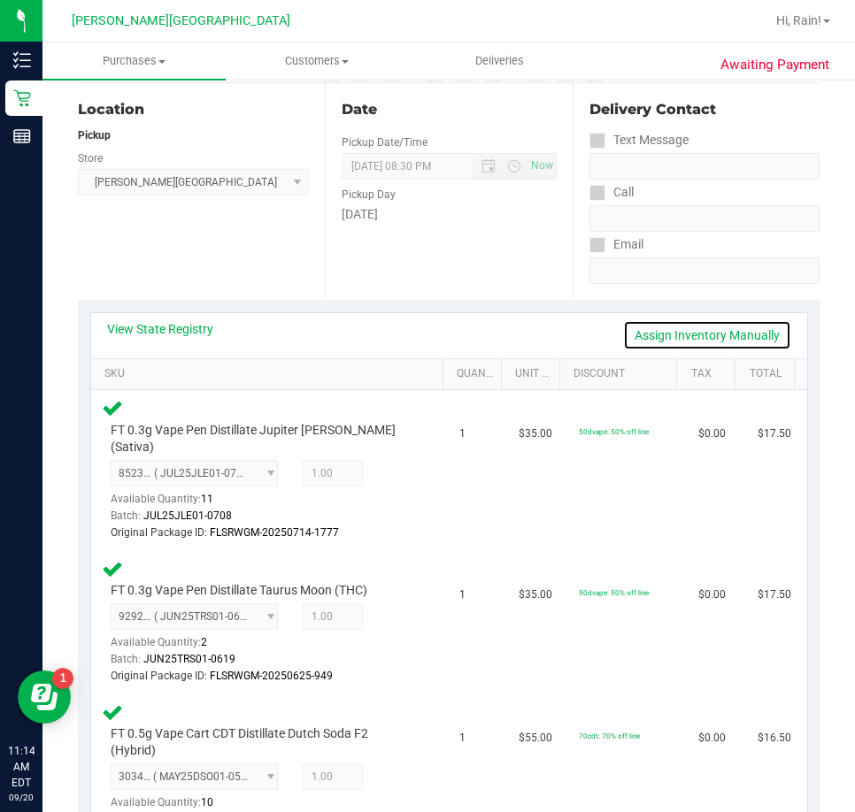
click at [749, 325] on link "Assign Inventory Manually" at bounding box center [707, 335] width 168 height 30
click at [748, 325] on link "Save & Exit" at bounding box center [749, 335] width 83 height 30
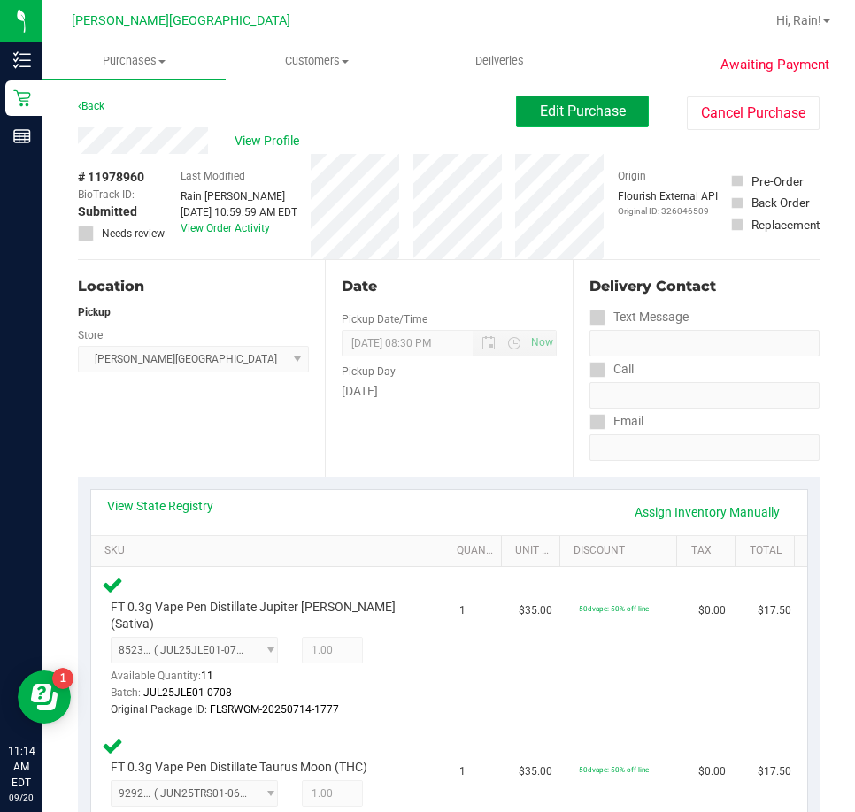
click at [586, 108] on span "Edit Purchase" at bounding box center [583, 111] width 86 height 17
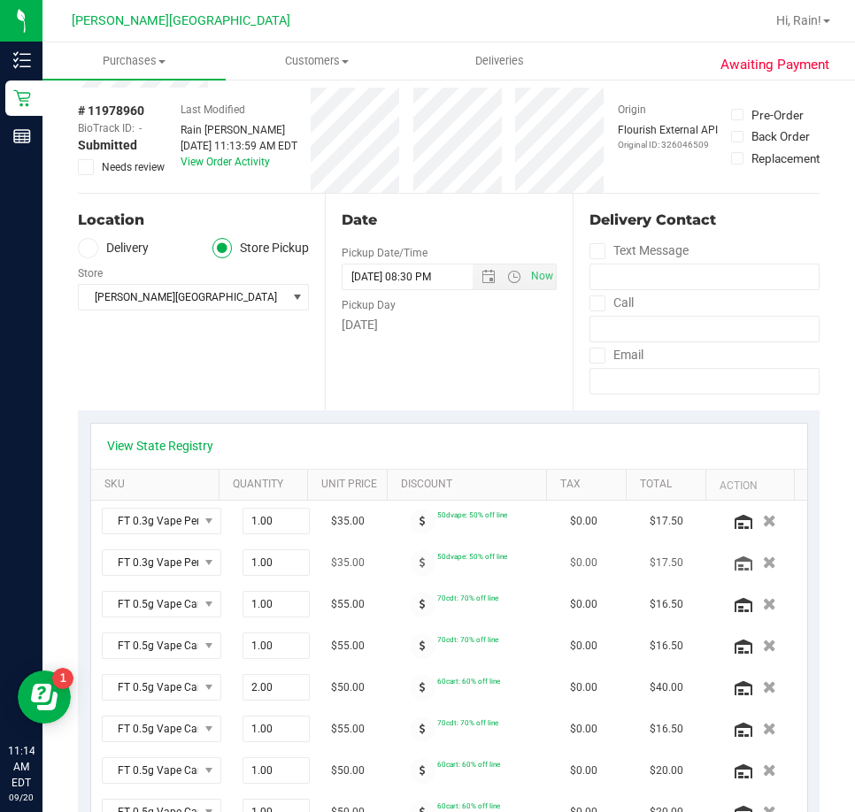
scroll to position [177, 0]
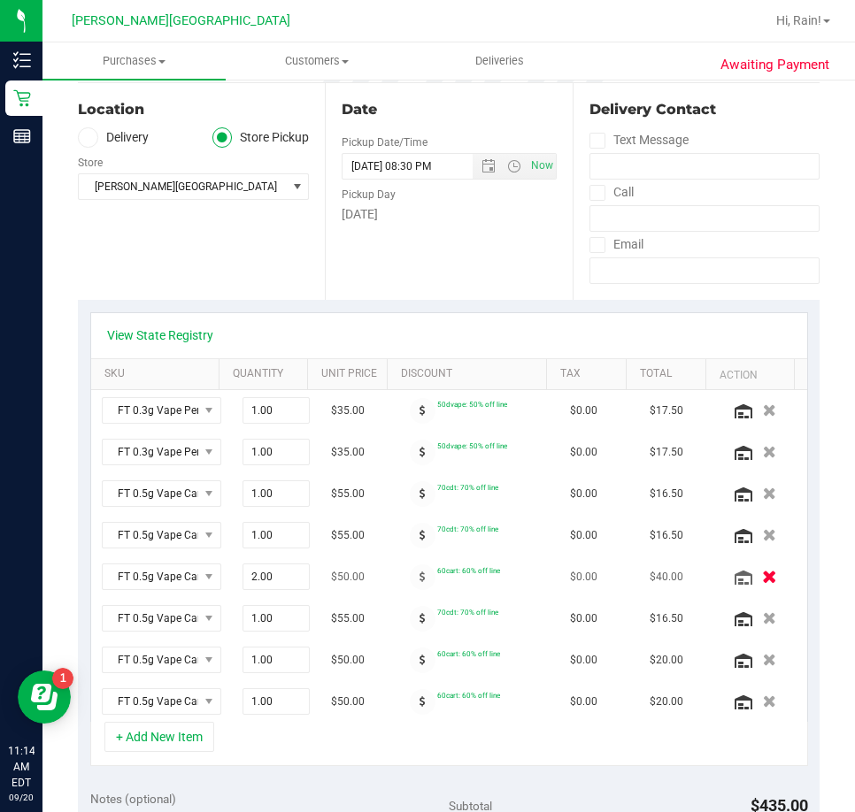
click at [762, 583] on icon "button" at bounding box center [769, 577] width 15 height 13
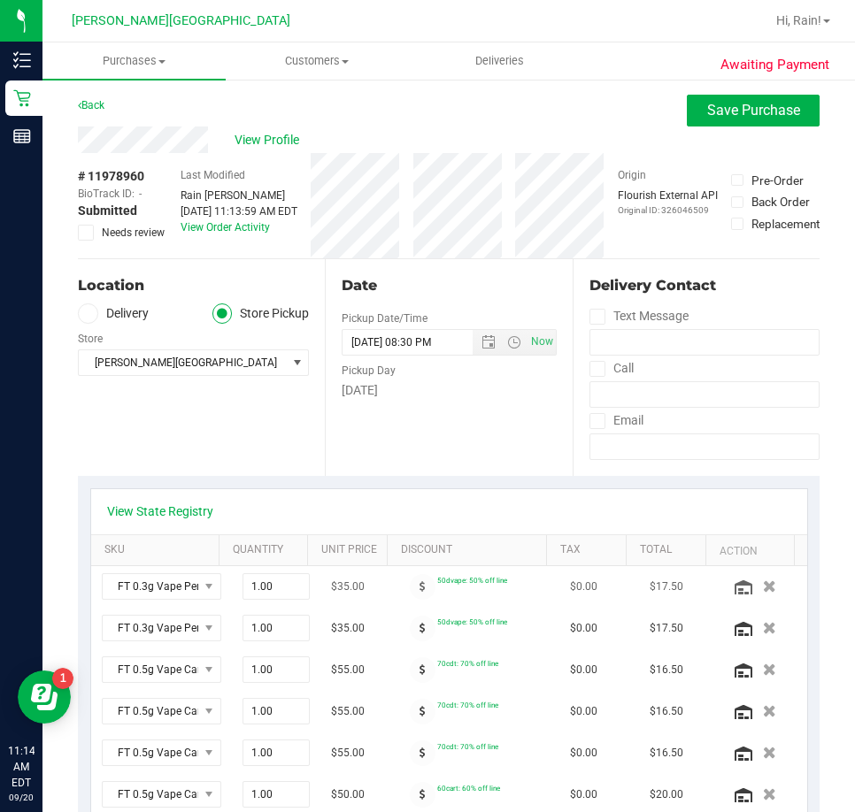
scroll to position [0, 0]
click at [786, 111] on span "Save Purchase" at bounding box center [753, 111] width 93 height 17
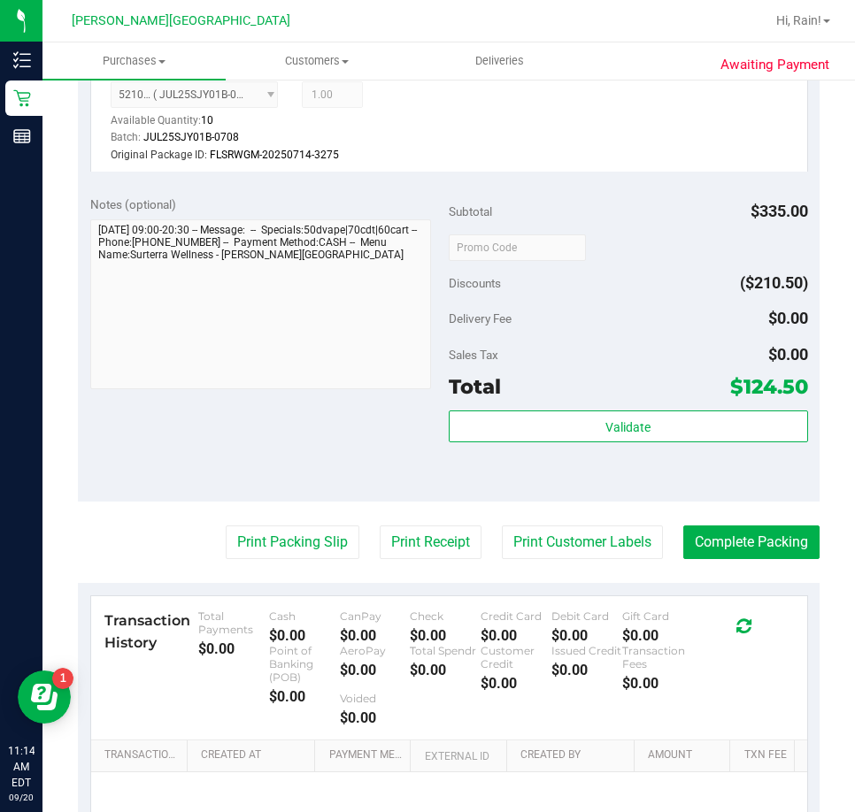
scroll to position [1592, 0]
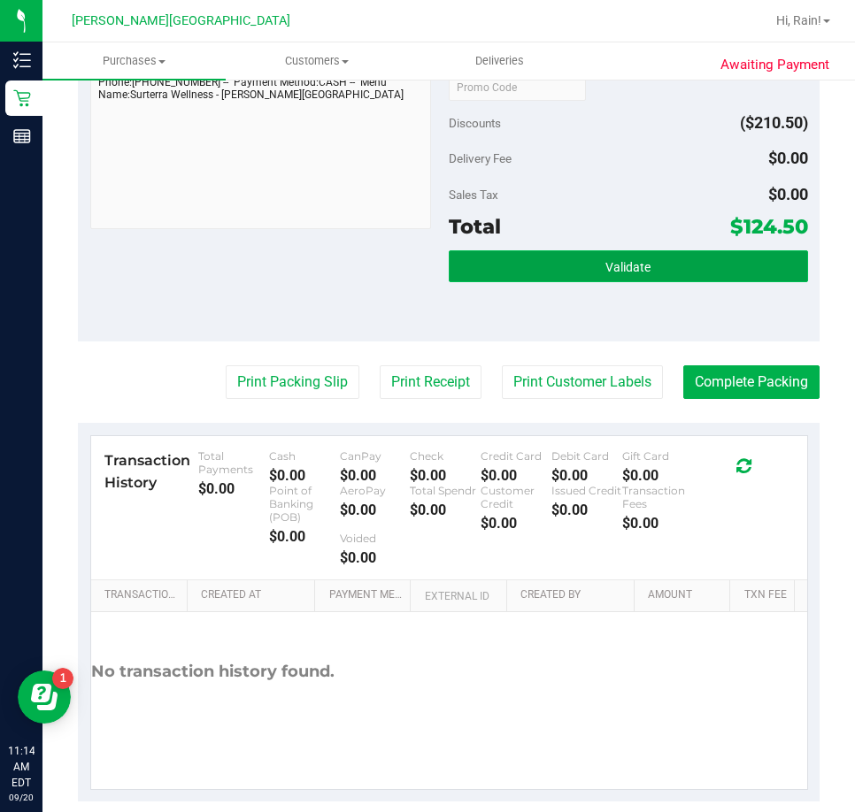
click at [656, 265] on button "Validate" at bounding box center [628, 266] width 359 height 32
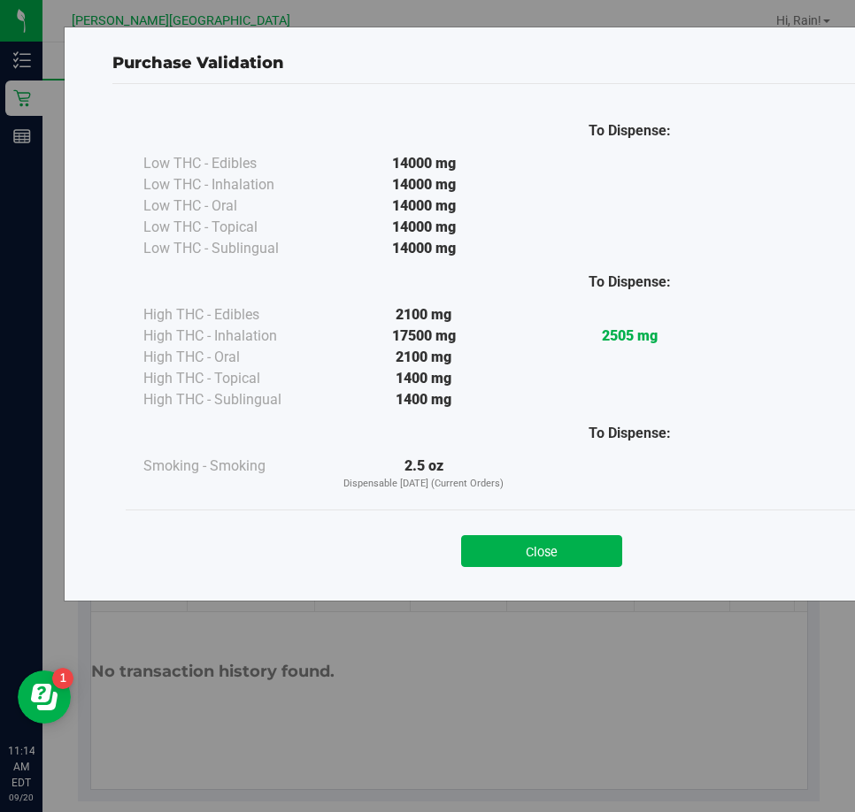
click at [558, 531] on div "Close" at bounding box center [541, 546] width 805 height 44
click at [556, 533] on div "Close" at bounding box center [541, 546] width 805 height 44
click at [555, 547] on button "Close" at bounding box center [541, 551] width 161 height 32
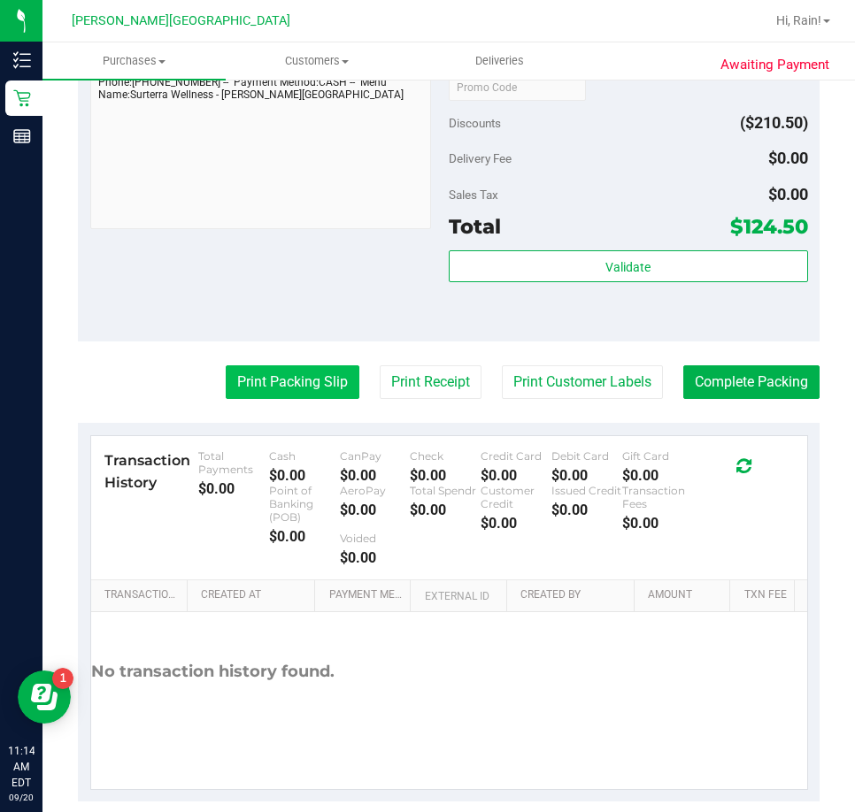
click at [286, 370] on button "Print Packing Slip" at bounding box center [293, 382] width 134 height 34
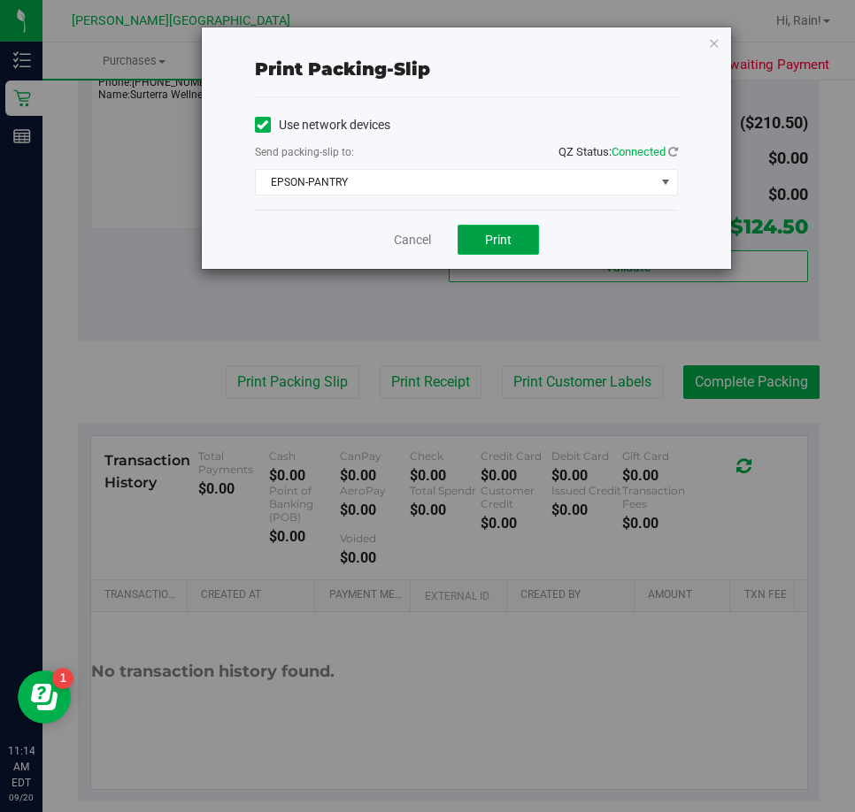
click at [503, 233] on span "Print" at bounding box center [498, 240] width 27 height 14
click at [418, 234] on link "Cancel" at bounding box center [412, 240] width 37 height 19
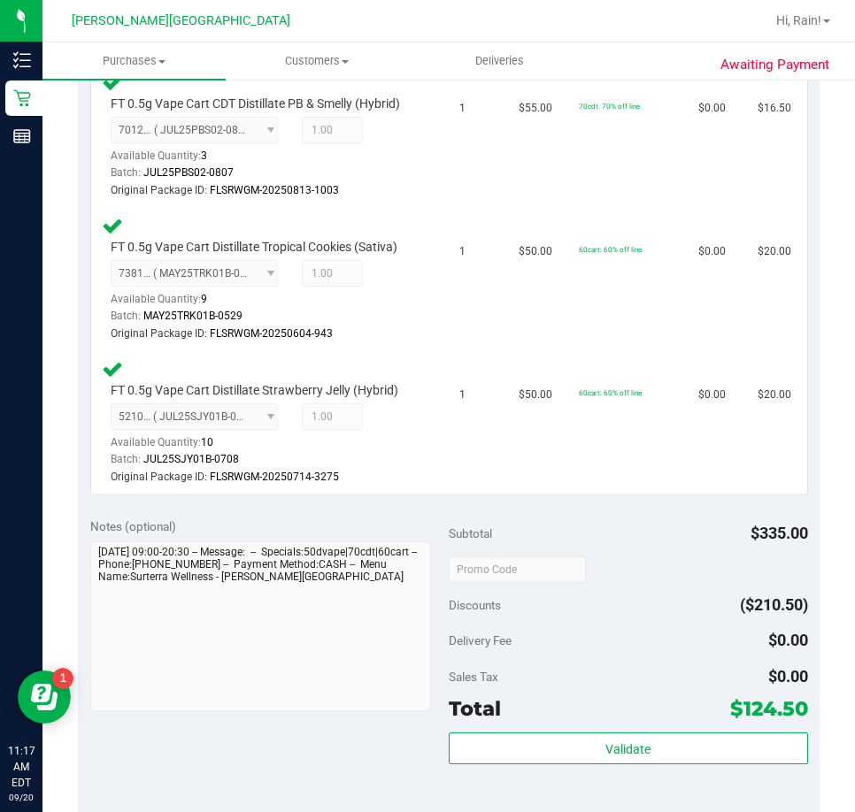
scroll to position [1327, 0]
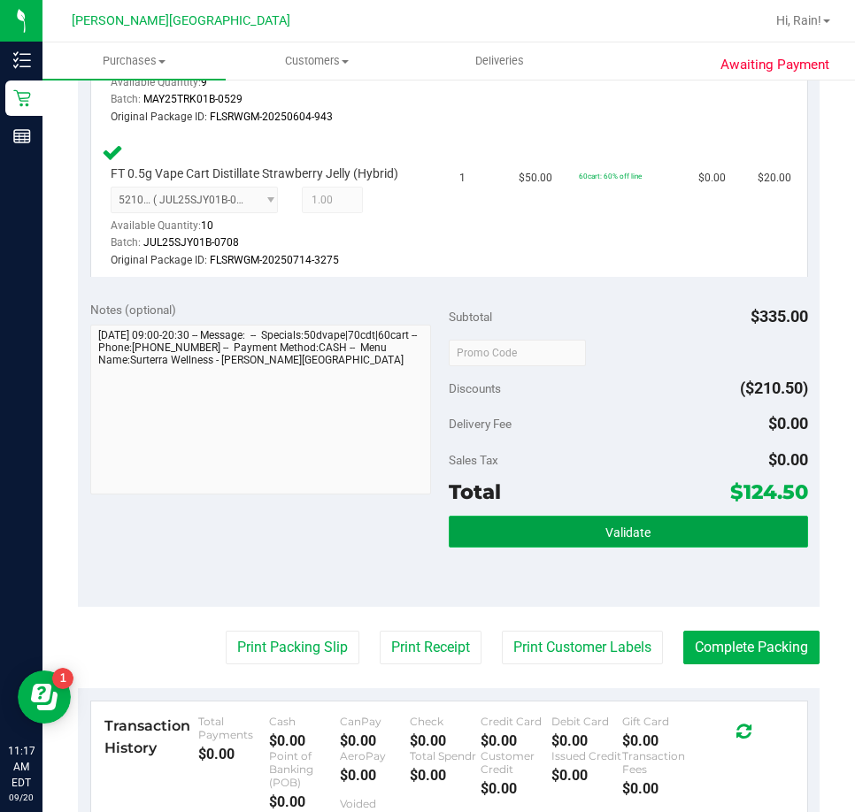
click at [641, 530] on button "Validate" at bounding box center [628, 532] width 359 height 32
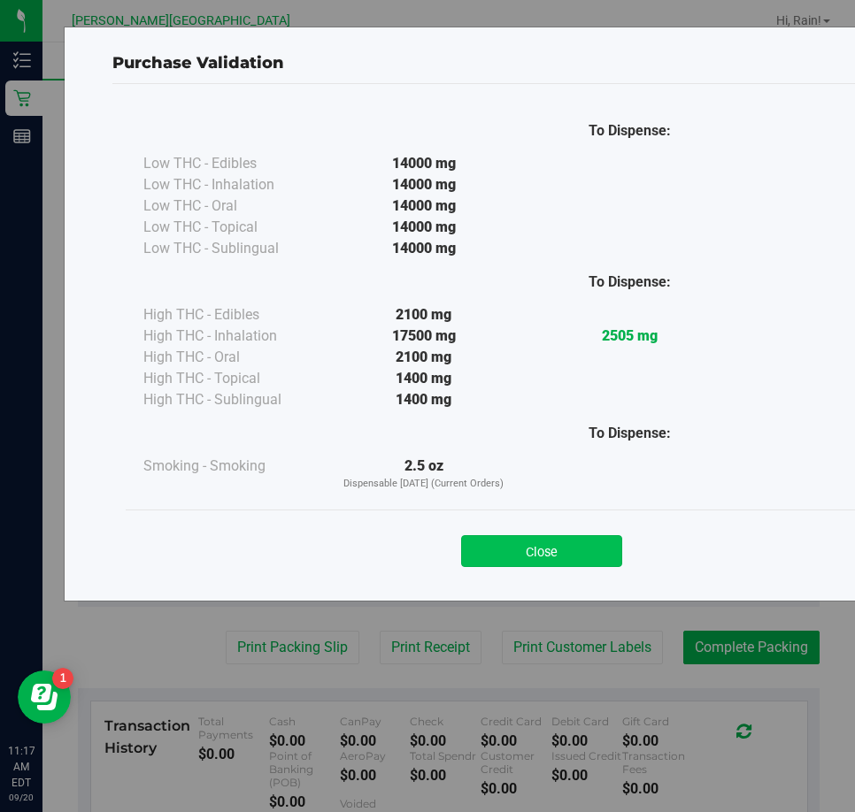
click at [574, 553] on button "Close" at bounding box center [541, 551] width 161 height 32
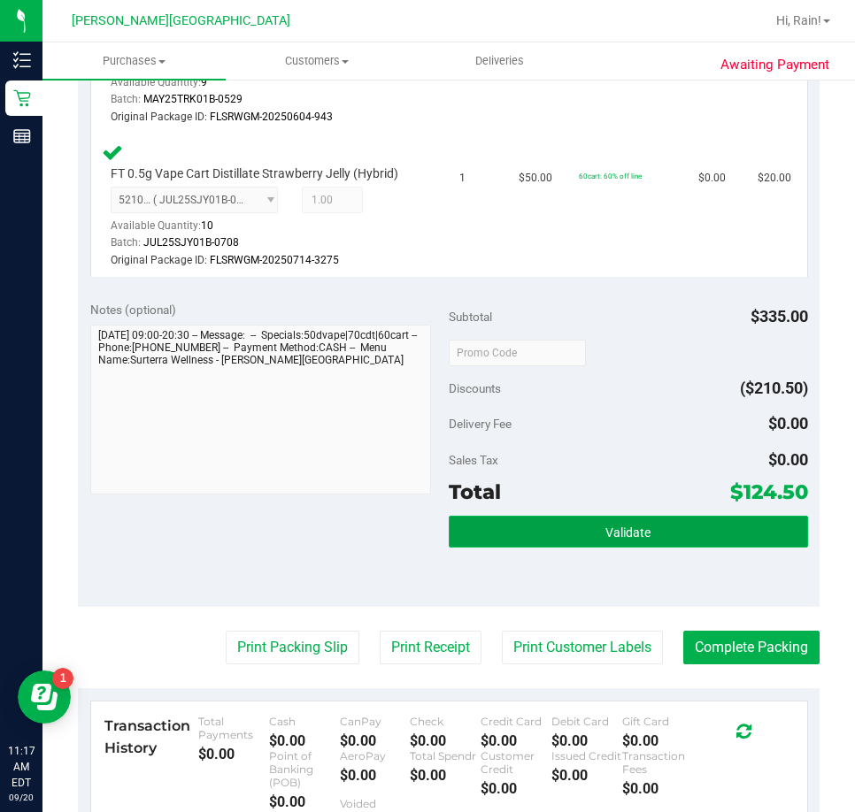
click at [695, 533] on button "Validate" at bounding box center [628, 532] width 359 height 32
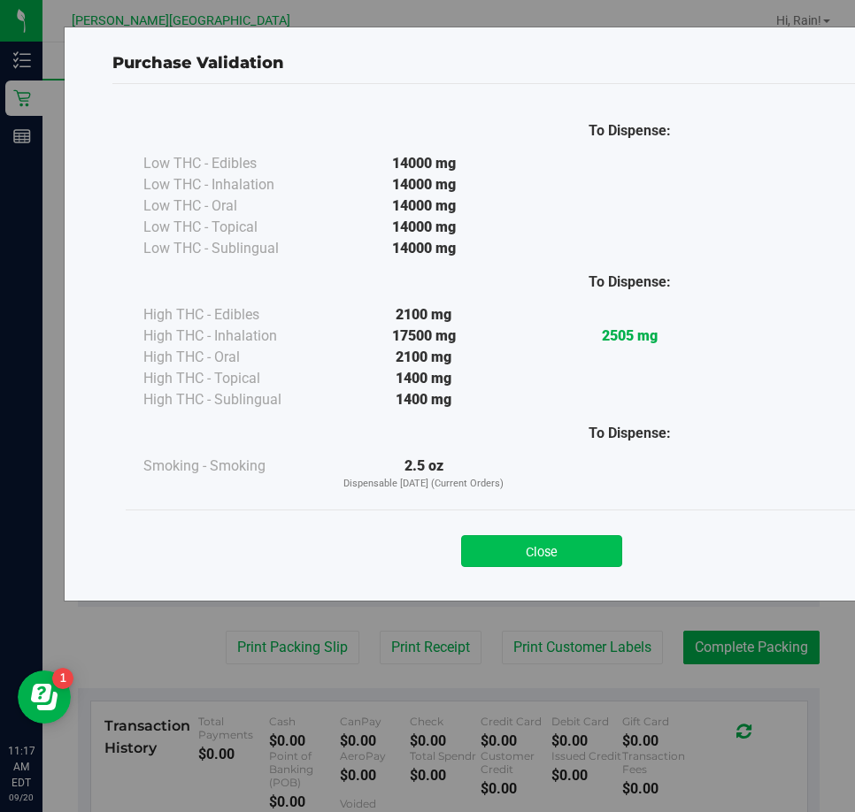
click at [554, 556] on button "Close" at bounding box center [541, 551] width 161 height 32
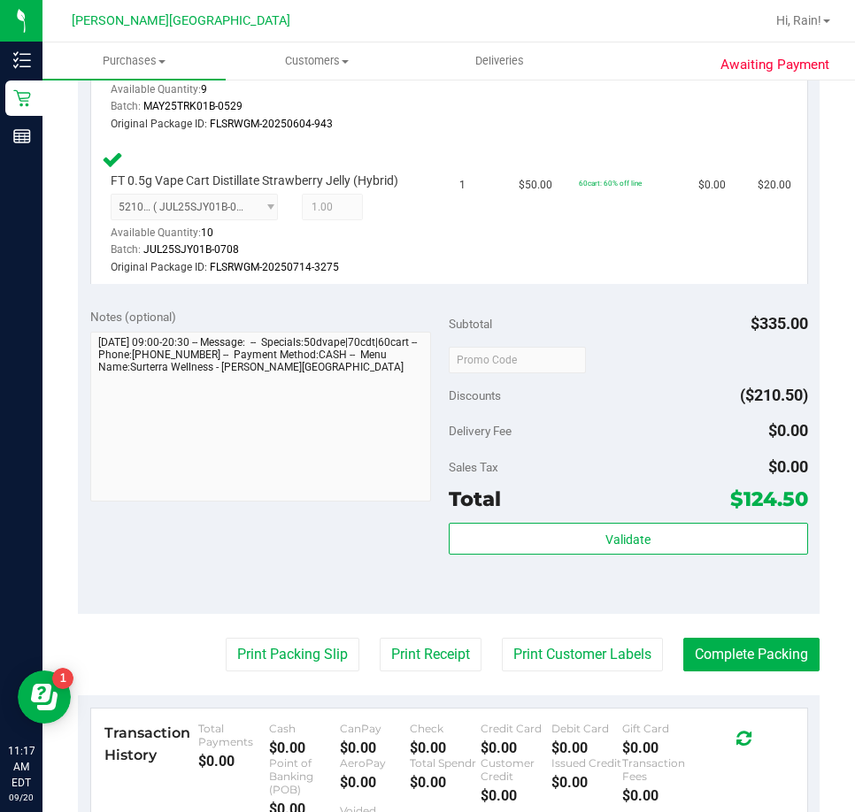
scroll to position [1504, 0]
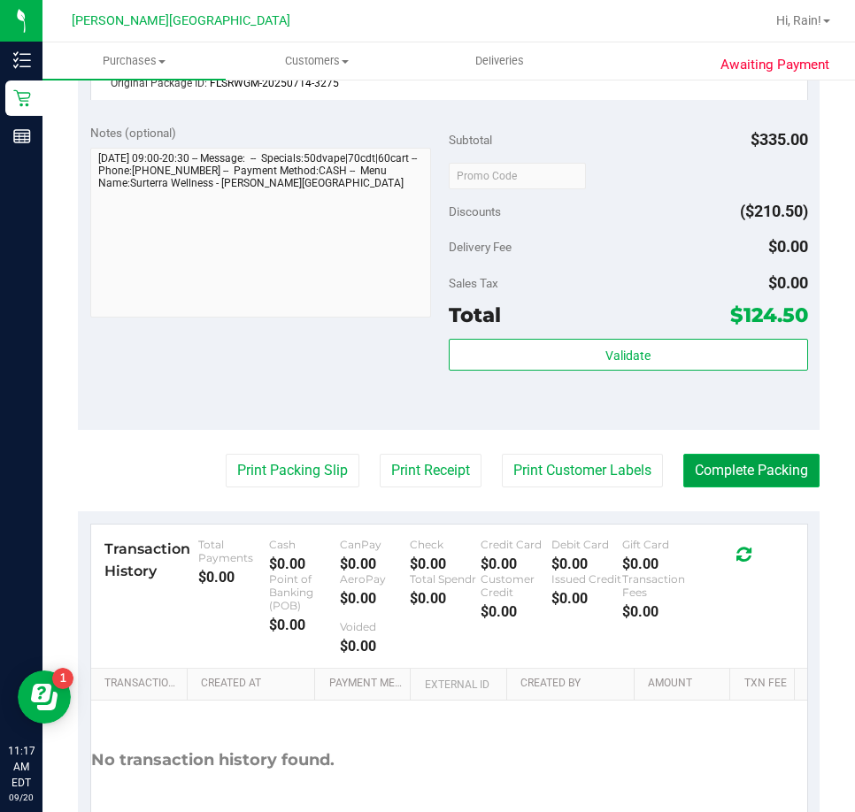
click at [756, 472] on button "Complete Packing" at bounding box center [751, 471] width 136 height 34
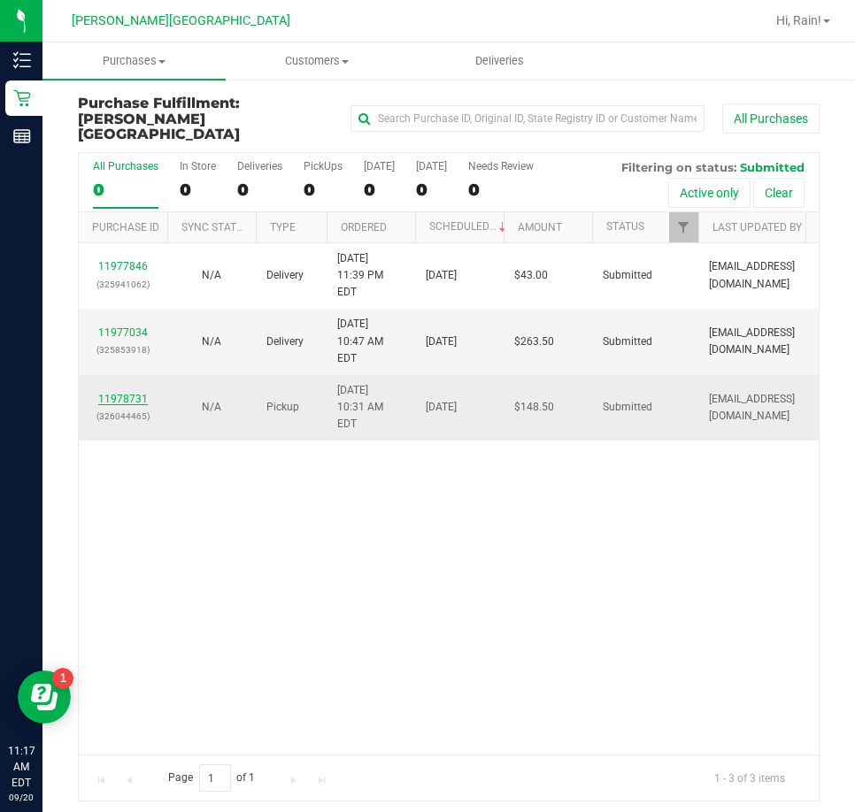
click at [127, 393] on link "11978731" at bounding box center [123, 399] width 50 height 12
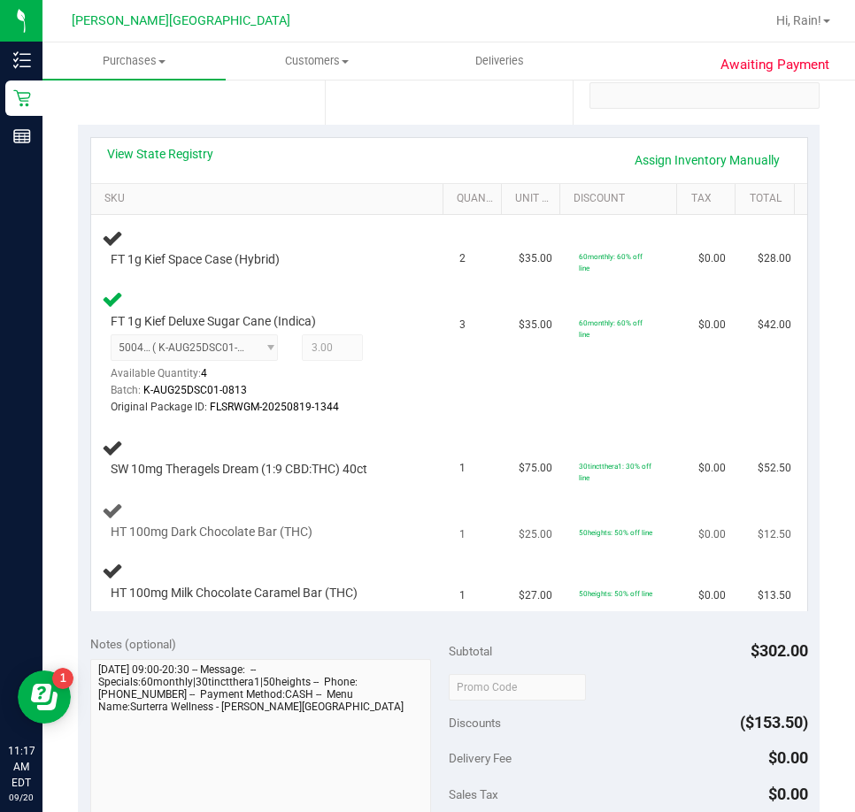
scroll to position [354, 0]
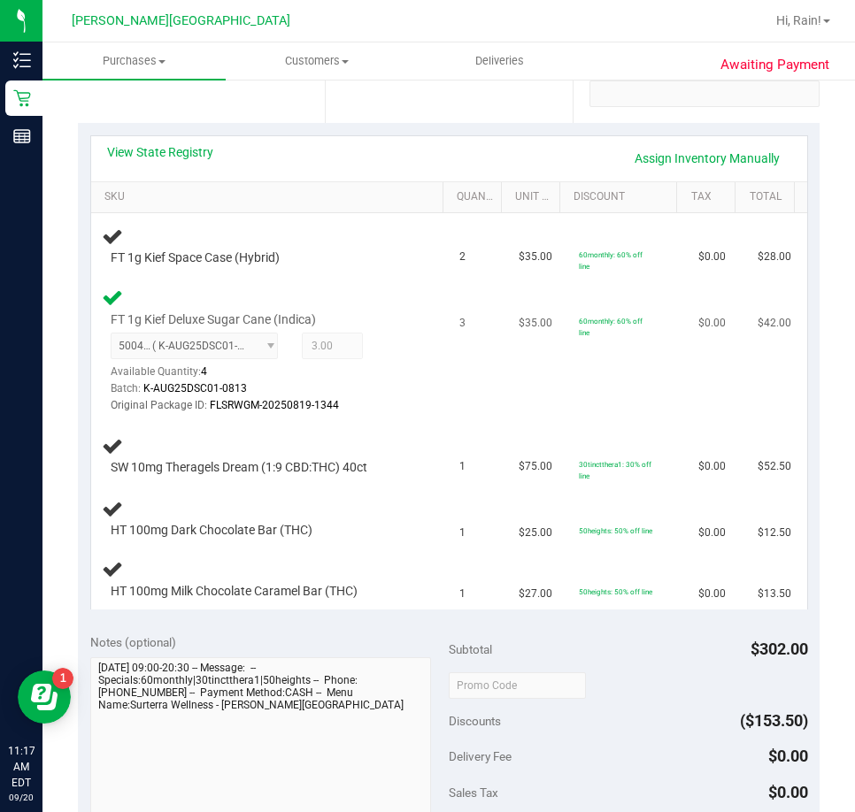
click at [568, 418] on td "60monthly: 60% off line" at bounding box center [627, 351] width 119 height 143
click at [508, 403] on td "$35.00" at bounding box center [537, 351] width 59 height 143
click at [596, 388] on td "60monthly: 60% off line" at bounding box center [627, 351] width 119 height 143
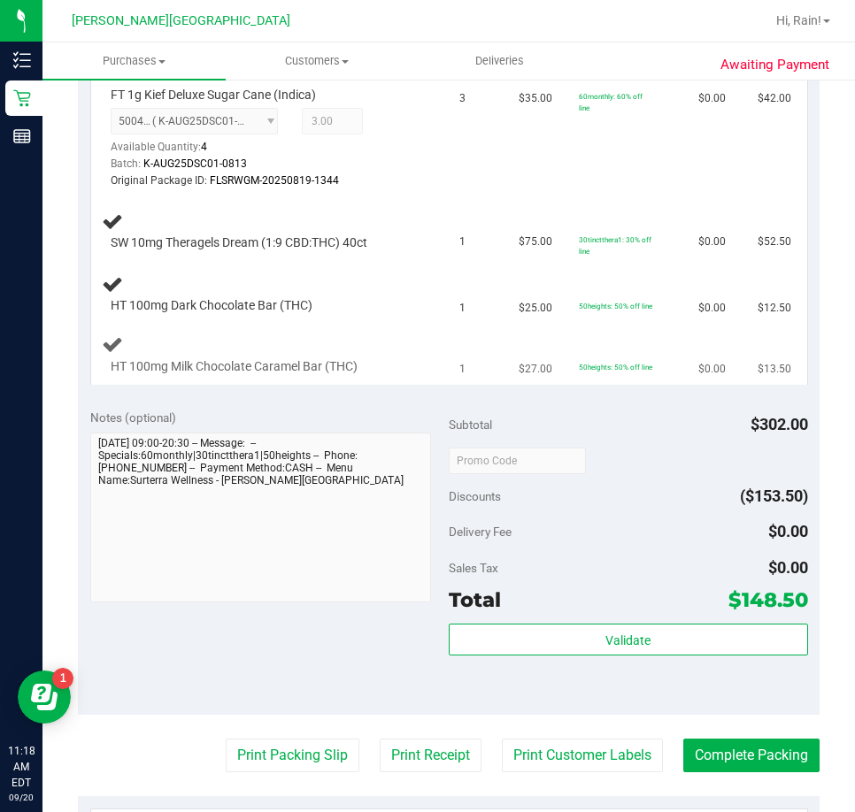
scroll to position [442, 0]
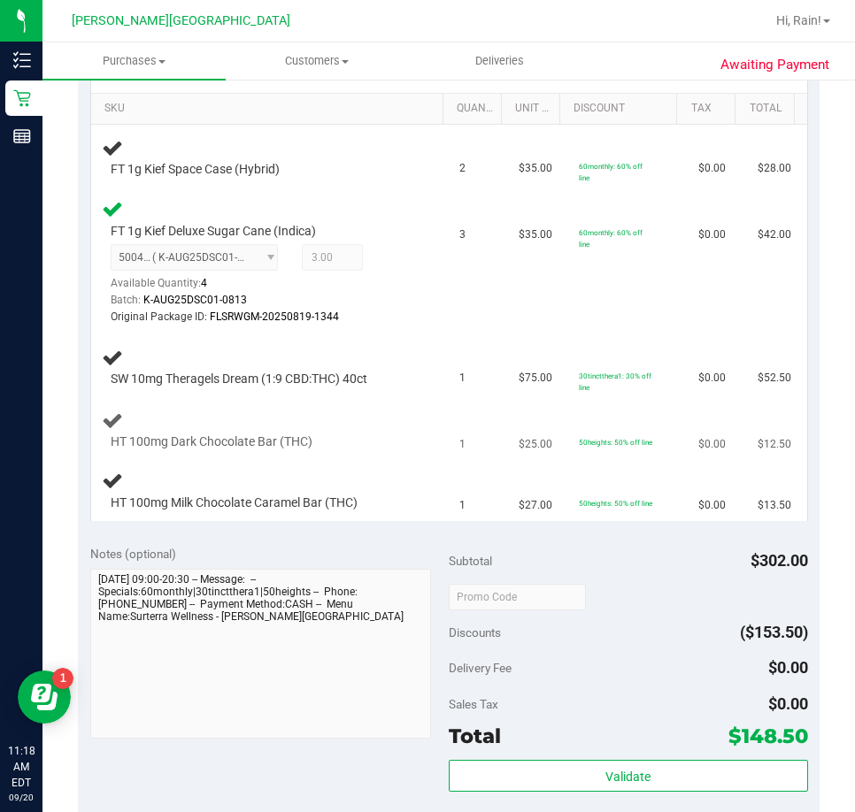
click at [372, 444] on div "HT 100mg Dark Chocolate Bar (THC)" at bounding box center [257, 443] width 311 height 18
click at [305, 469] on td "HT 100mg Milk Chocolate Caramel Bar (THC)" at bounding box center [270, 491] width 358 height 59
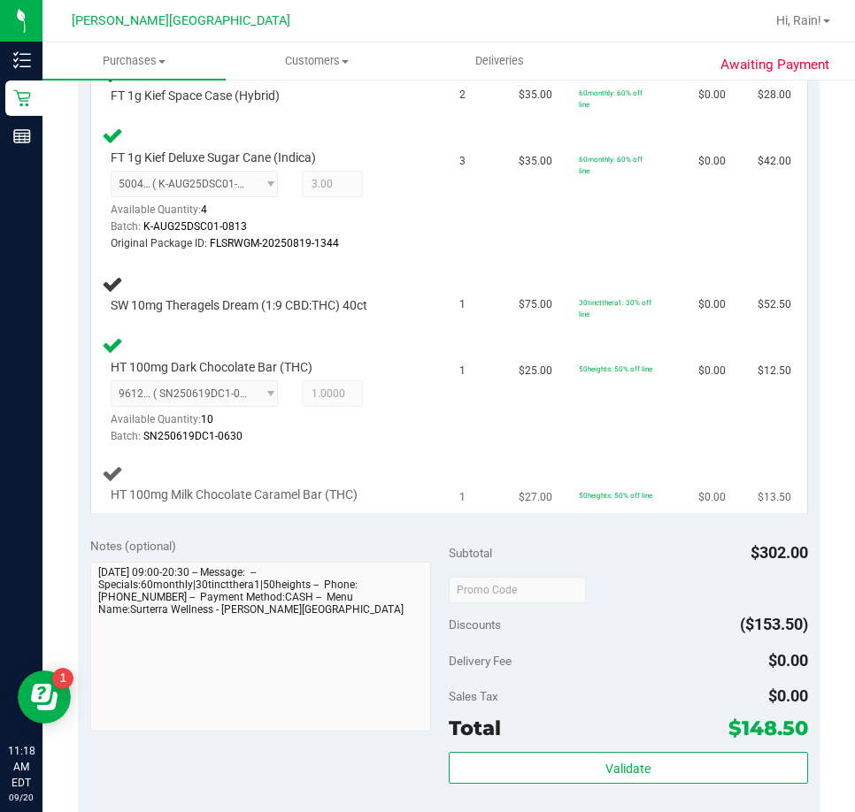
scroll to position [354, 0]
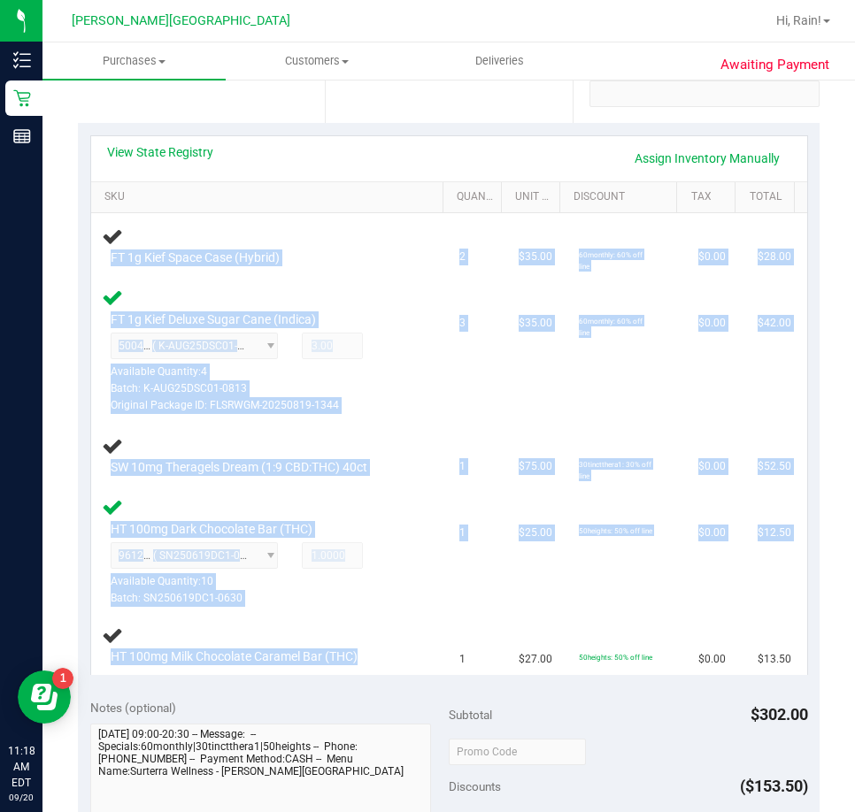
drag, startPoint x: 378, startPoint y: 655, endPoint x: 82, endPoint y: 656, distance: 295.5
click at [82, 656] on div "View State Registry Assign Inventory Manually SKU Quantity Unit Price Discount …" at bounding box center [448, 405] width 741 height 564
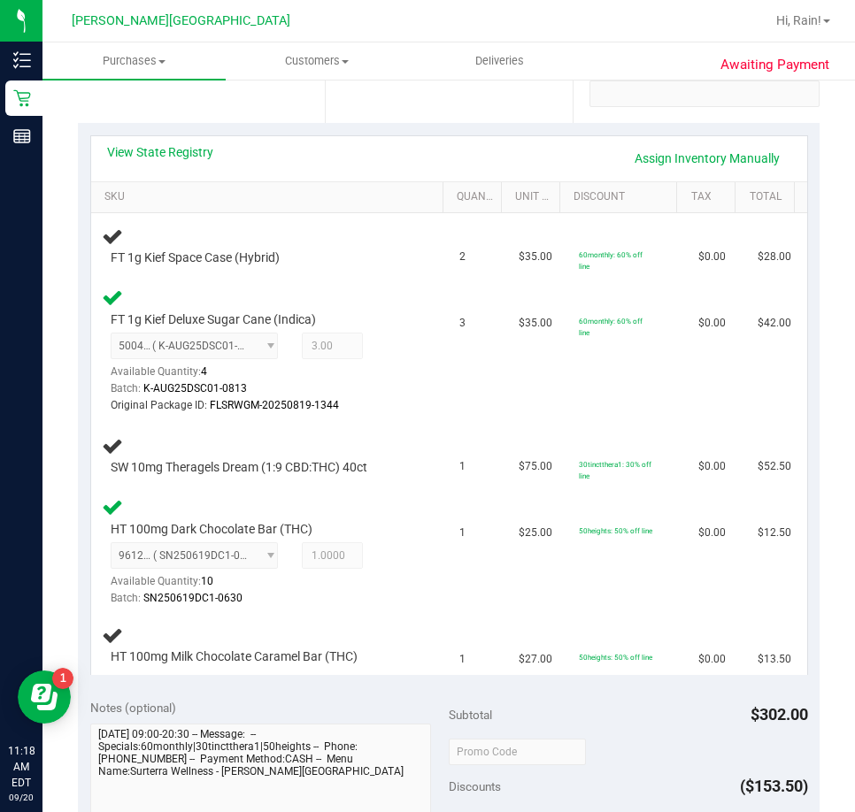
click at [428, 717] on div "Notes (optional)" at bounding box center [269, 708] width 359 height 18
drag, startPoint x: 122, startPoint y: 662, endPoint x: 472, endPoint y: 661, distance: 350.3
click at [472, 661] on tr "HT 100mg Milk Chocolate Caramel Bar (THC) 1 $27.00 50heights: 50% off line $0.0…" at bounding box center [449, 645] width 716 height 59
click at [518, 472] on span "$75.00" at bounding box center [535, 466] width 34 height 17
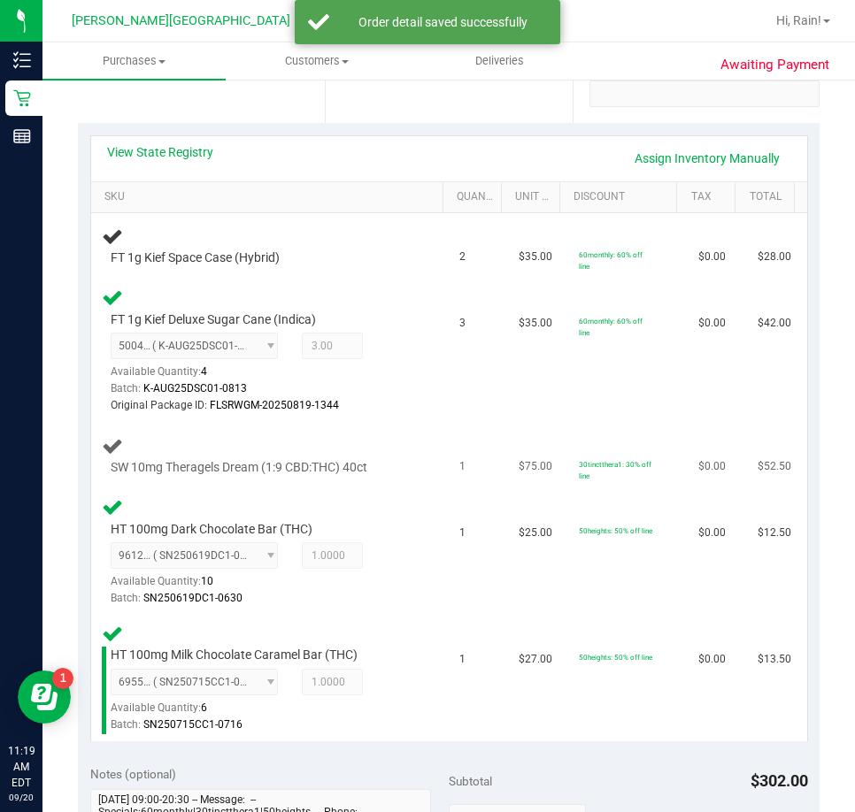
click at [242, 478] on td "SW 10mg Theragels Dream (1:9 CBD:THC) 40ct" at bounding box center [270, 456] width 358 height 66
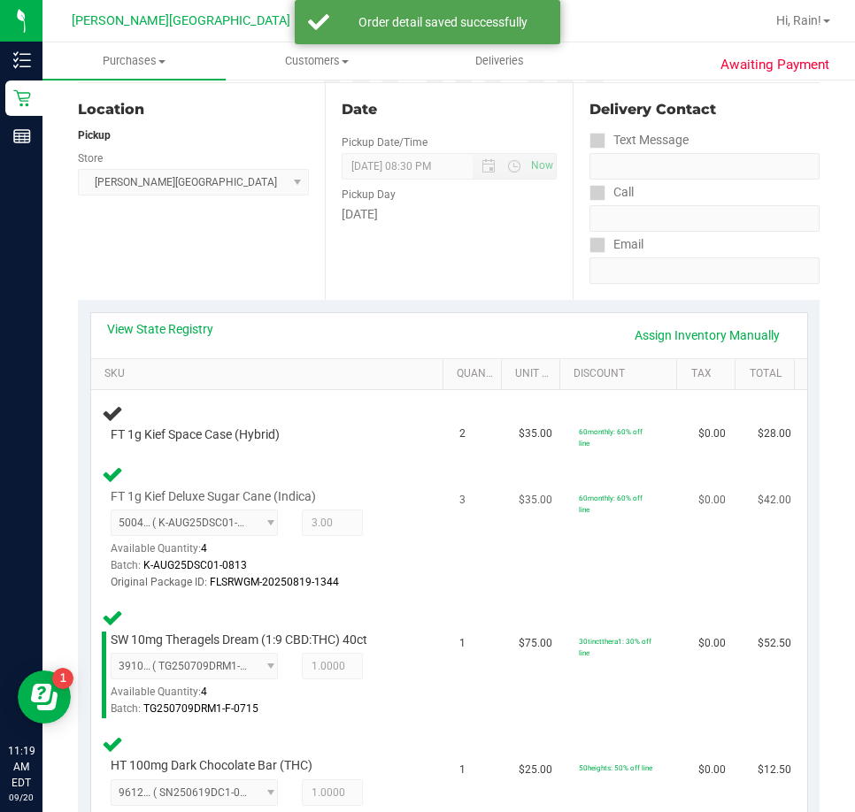
scroll to position [0, 0]
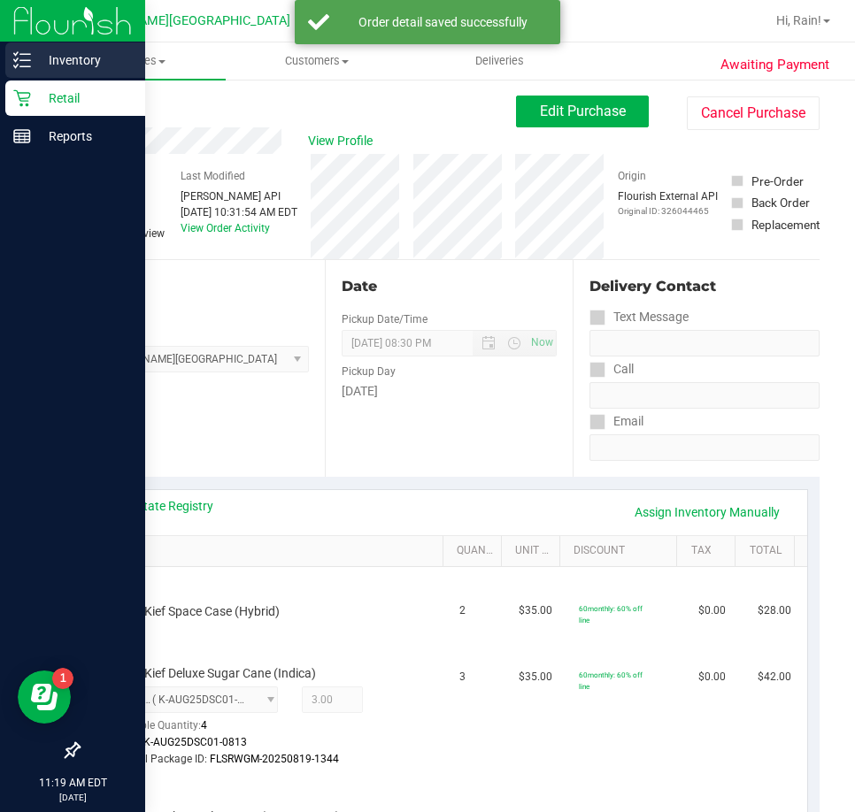
click at [82, 55] on p "Inventory" at bounding box center [84, 60] width 106 height 21
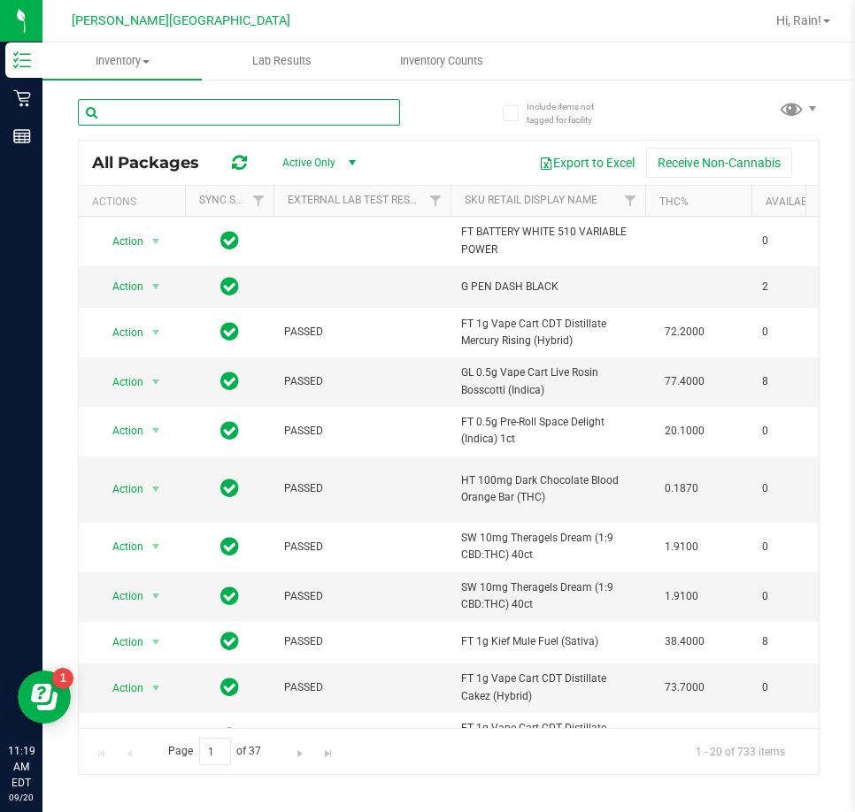
click at [233, 122] on input "text" at bounding box center [239, 112] width 322 height 27
type input "jcw"
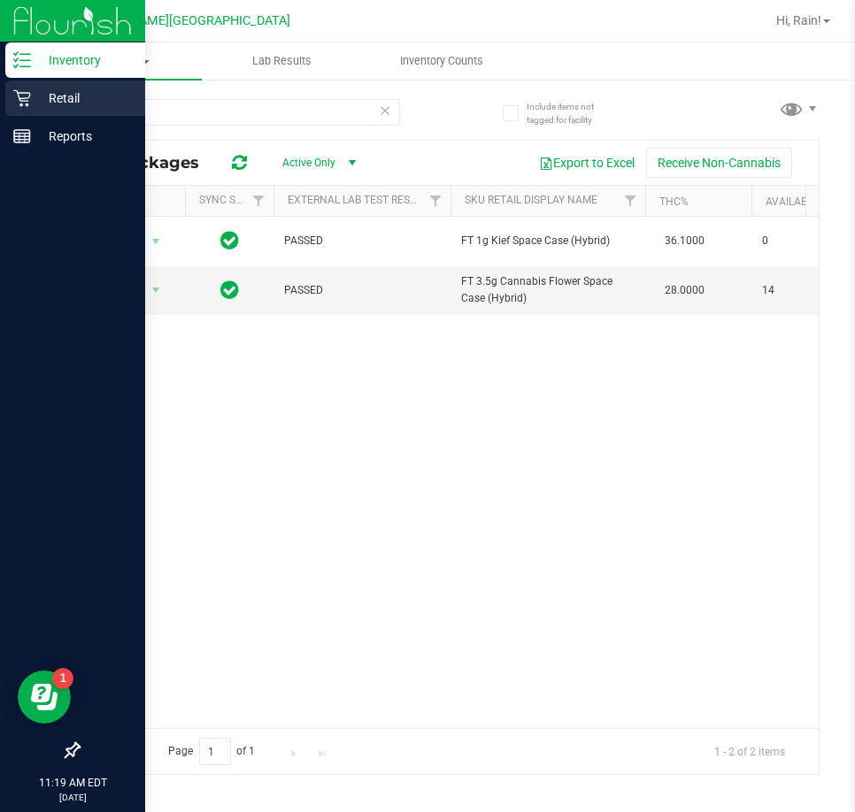
click at [25, 98] on icon at bounding box center [21, 98] width 17 height 17
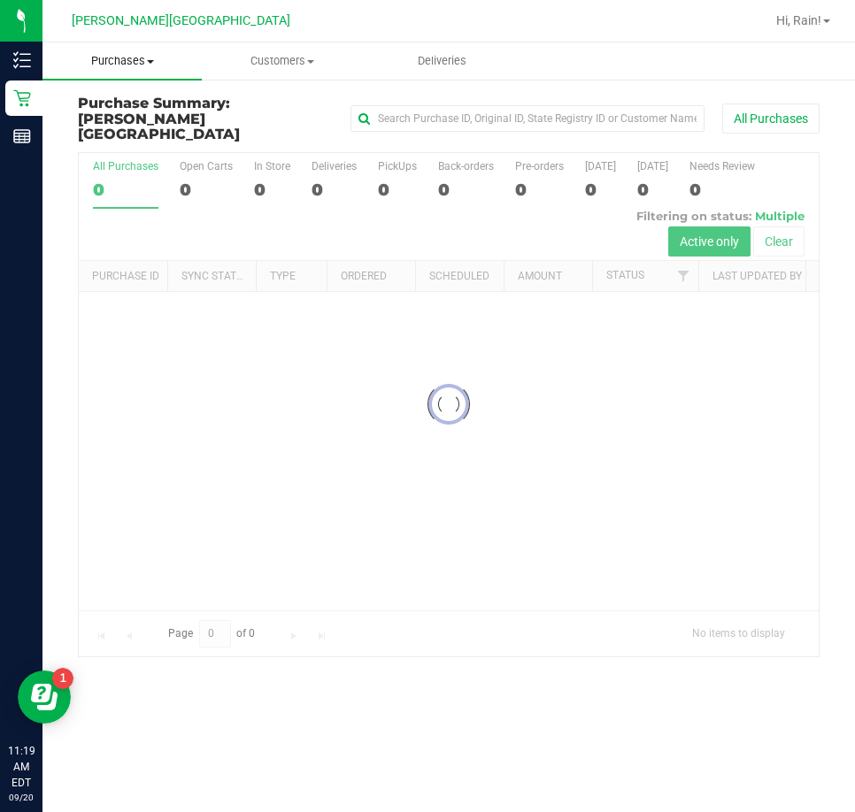
click at [127, 55] on span "Purchases" at bounding box center [121, 61] width 159 height 16
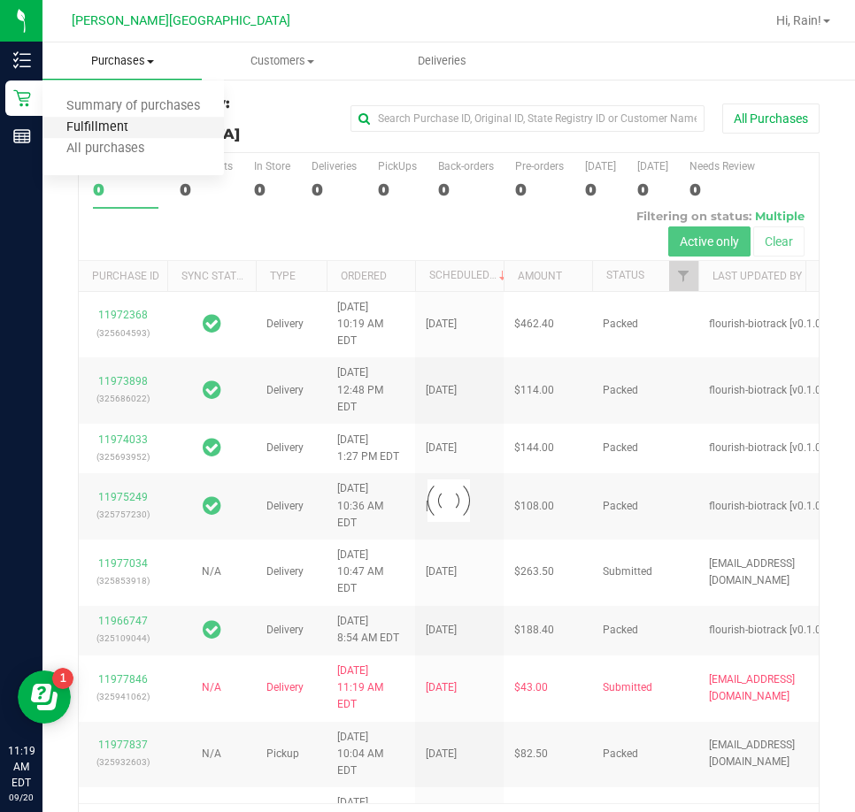
click at [113, 126] on span "Fulfillment" at bounding box center [97, 127] width 110 height 15
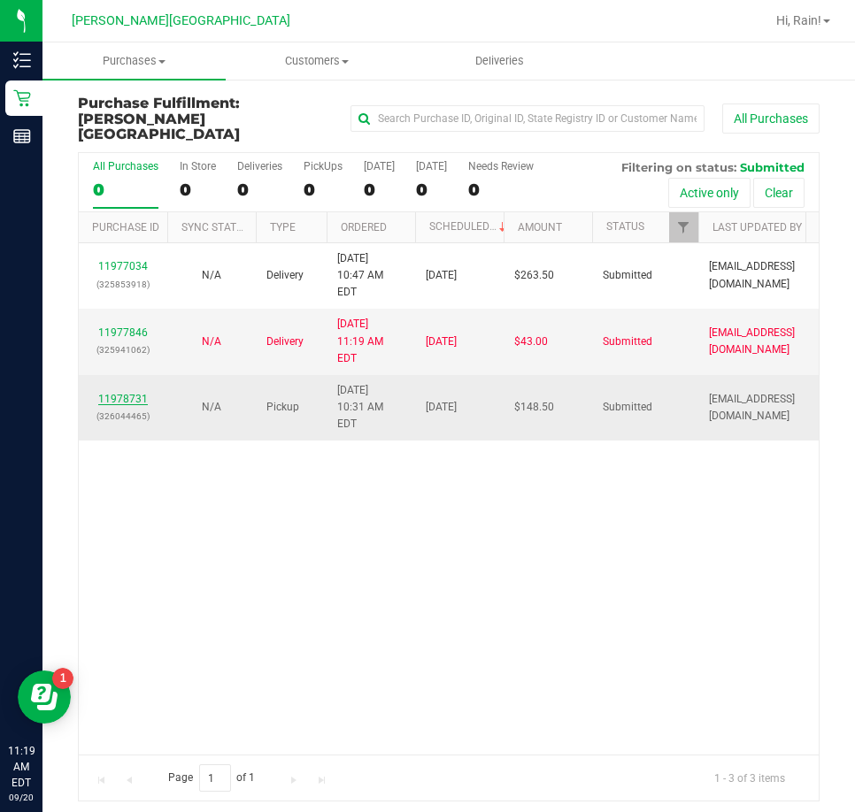
click at [115, 393] on link "11978731" at bounding box center [123, 399] width 50 height 12
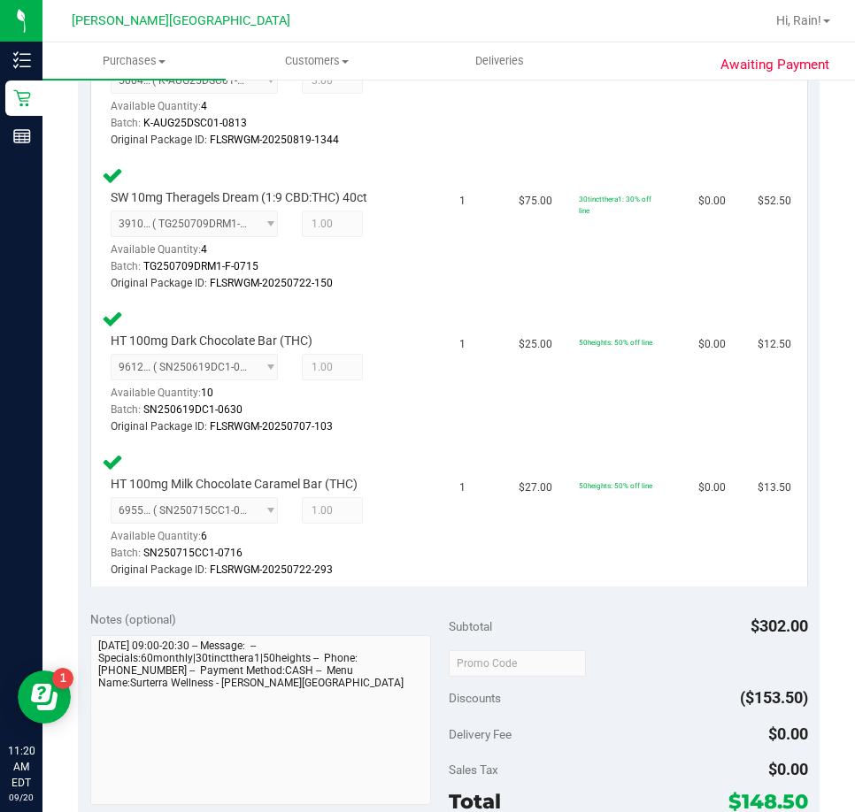
scroll to position [885, 0]
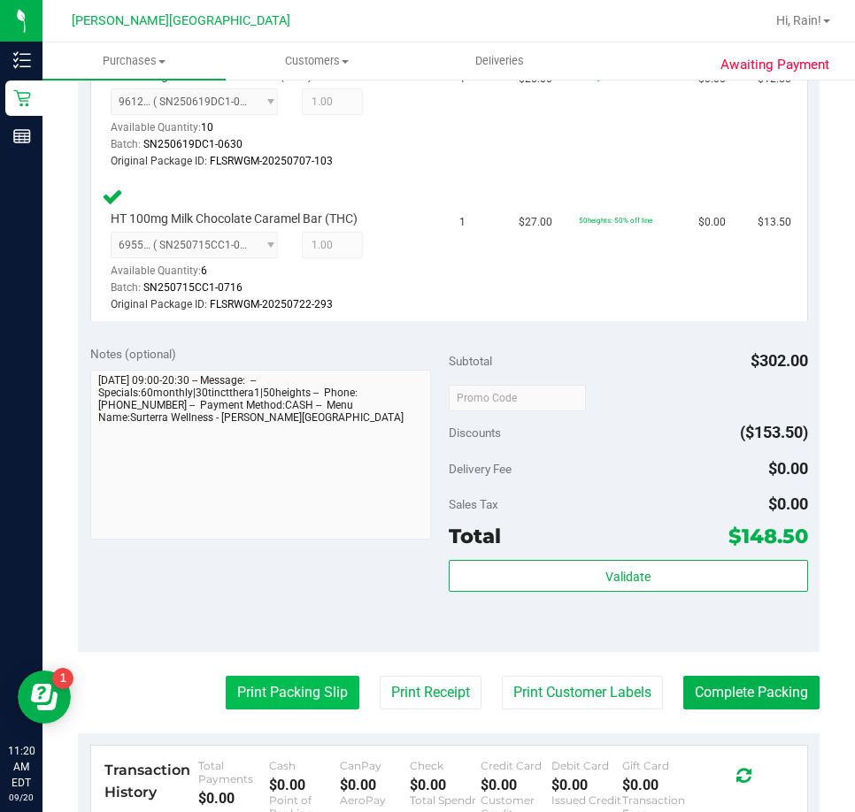
click at [226, 692] on button "Print Packing Slip" at bounding box center [293, 693] width 134 height 34
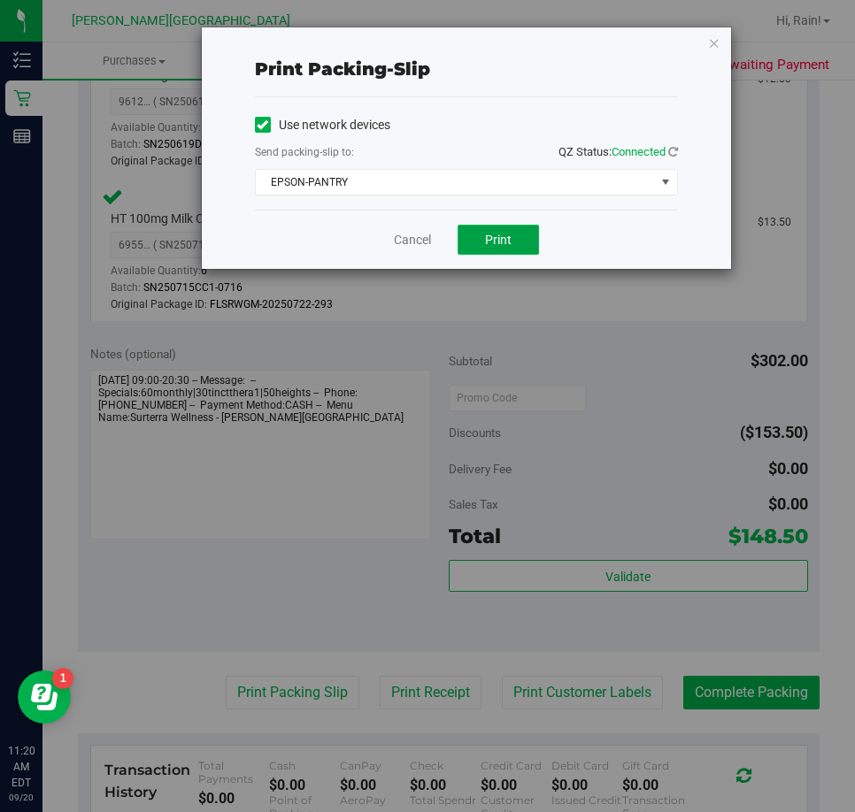
click at [514, 231] on button "Print" at bounding box center [497, 240] width 81 height 30
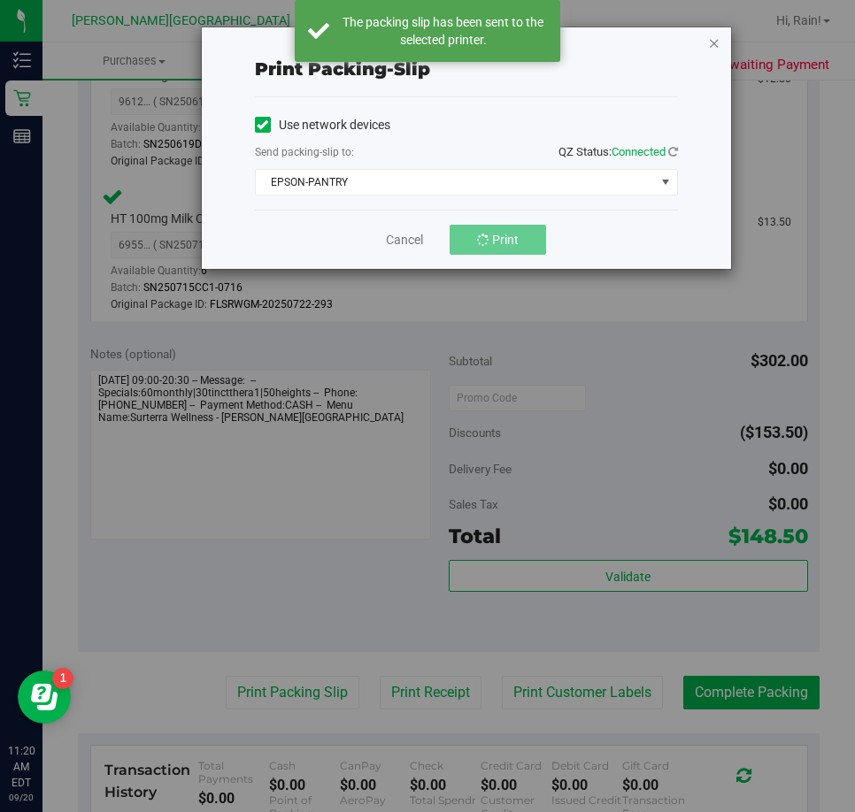
click at [717, 41] on icon "button" at bounding box center [714, 42] width 12 height 21
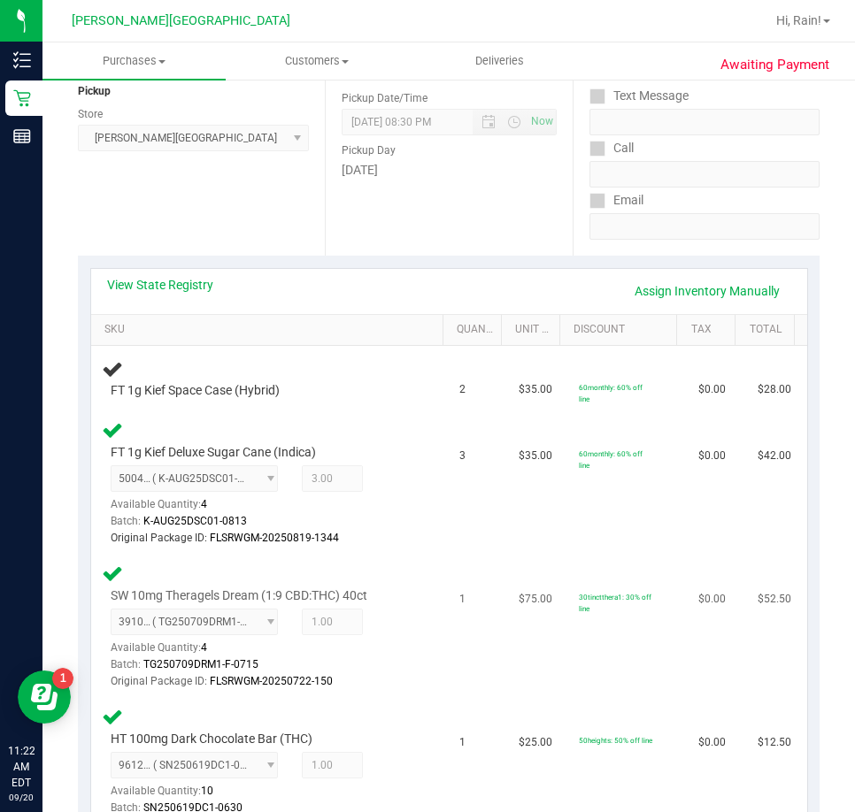
scroll to position [354, 0]
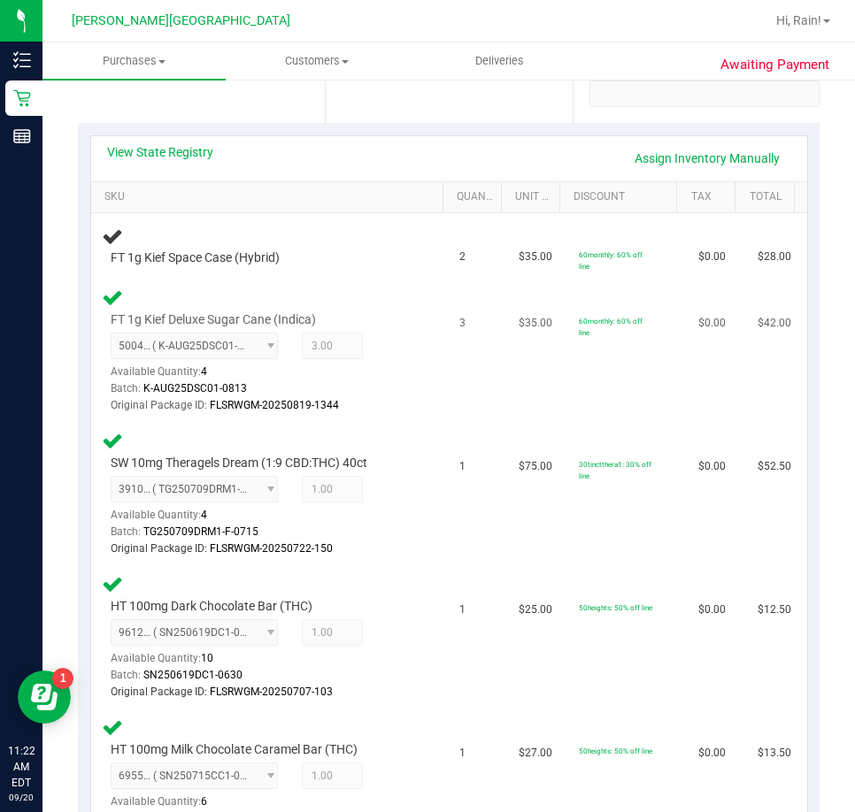
click at [522, 388] on td "$35.00" at bounding box center [537, 351] width 59 height 143
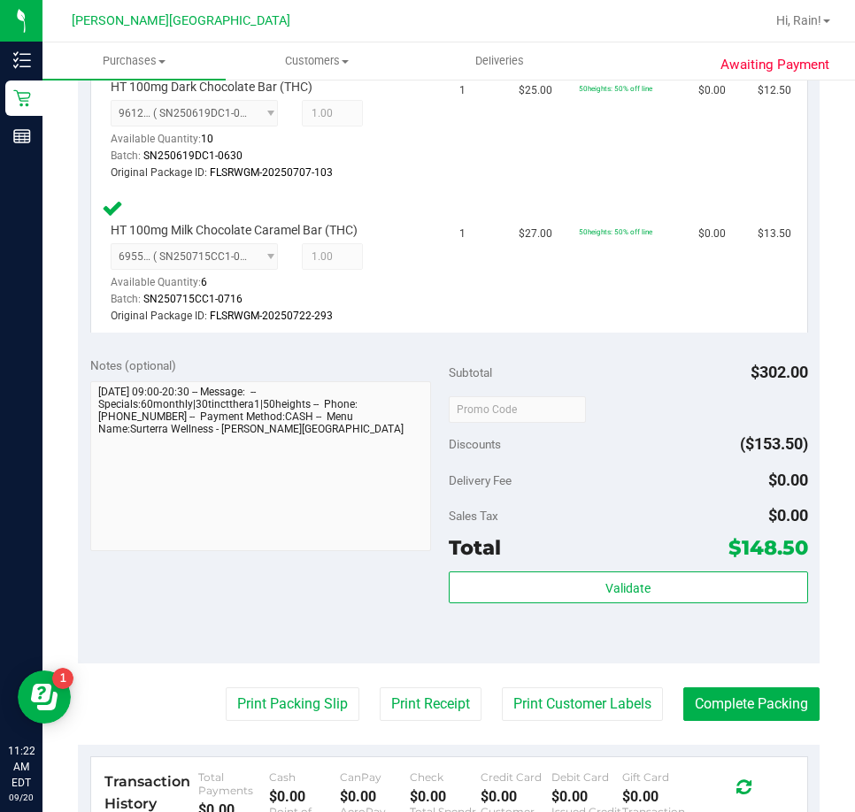
scroll to position [1150, 0]
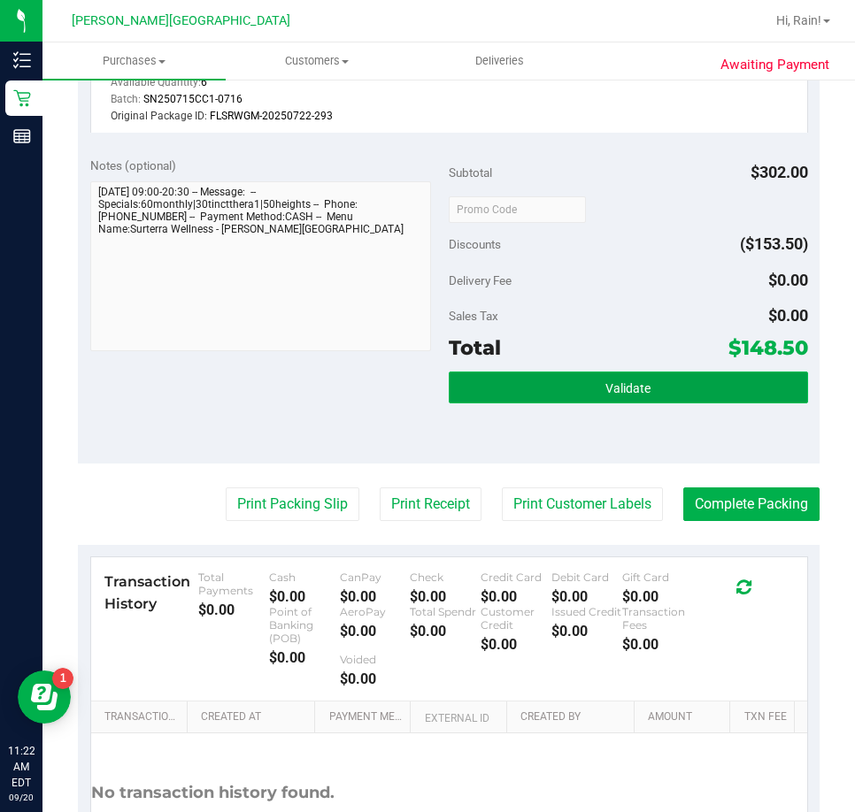
click at [681, 401] on button "Validate" at bounding box center [628, 388] width 359 height 32
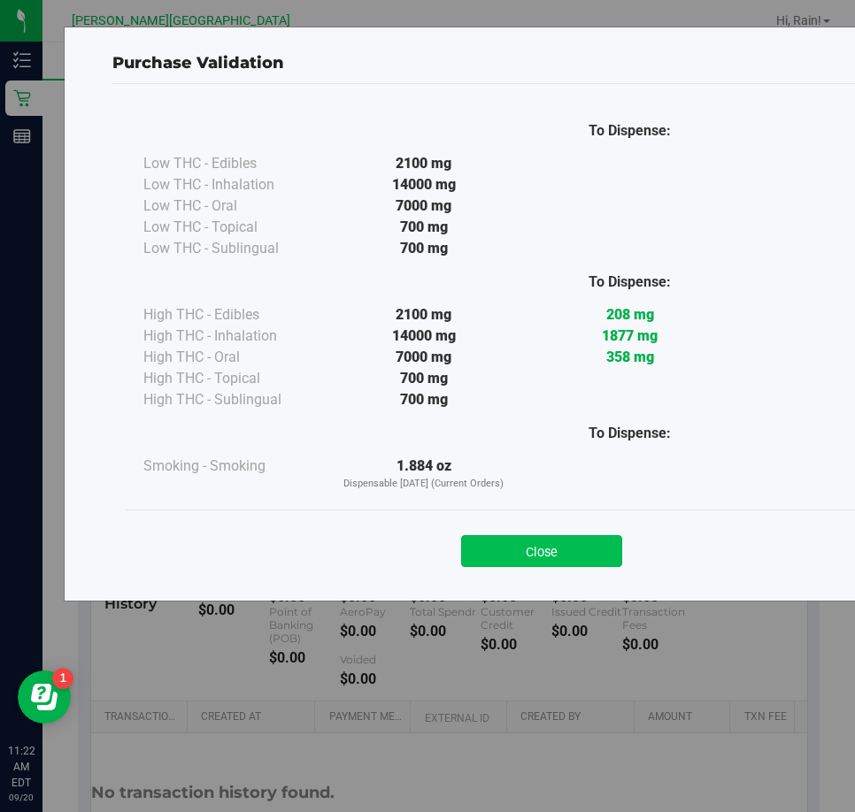
click at [572, 549] on button "Close" at bounding box center [541, 551] width 161 height 32
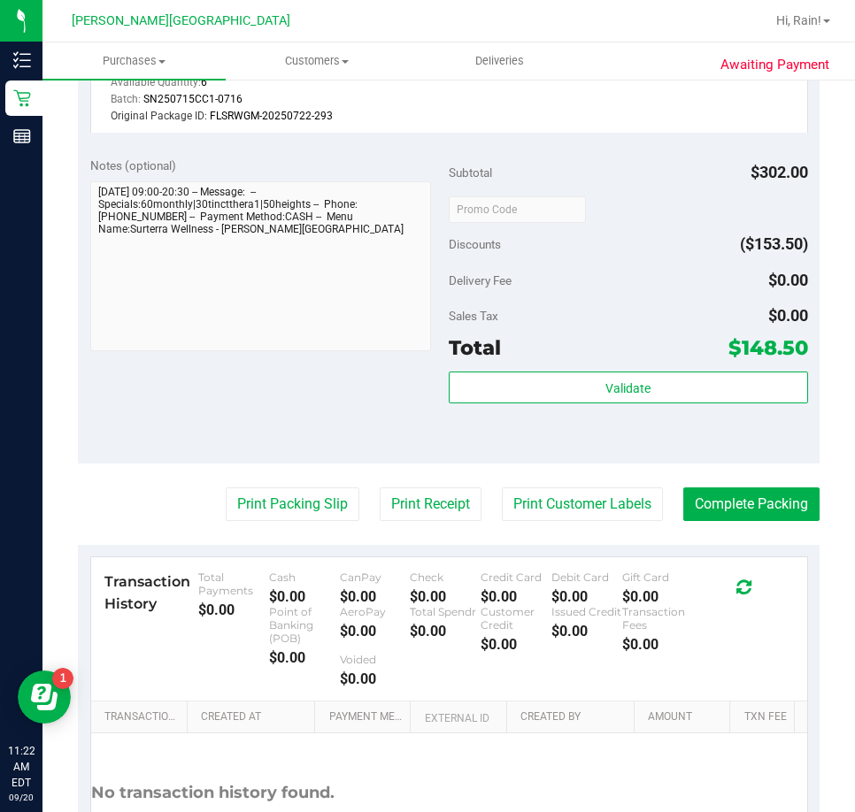
click at [707, 487] on button "Complete Packing" at bounding box center [751, 504] width 136 height 34
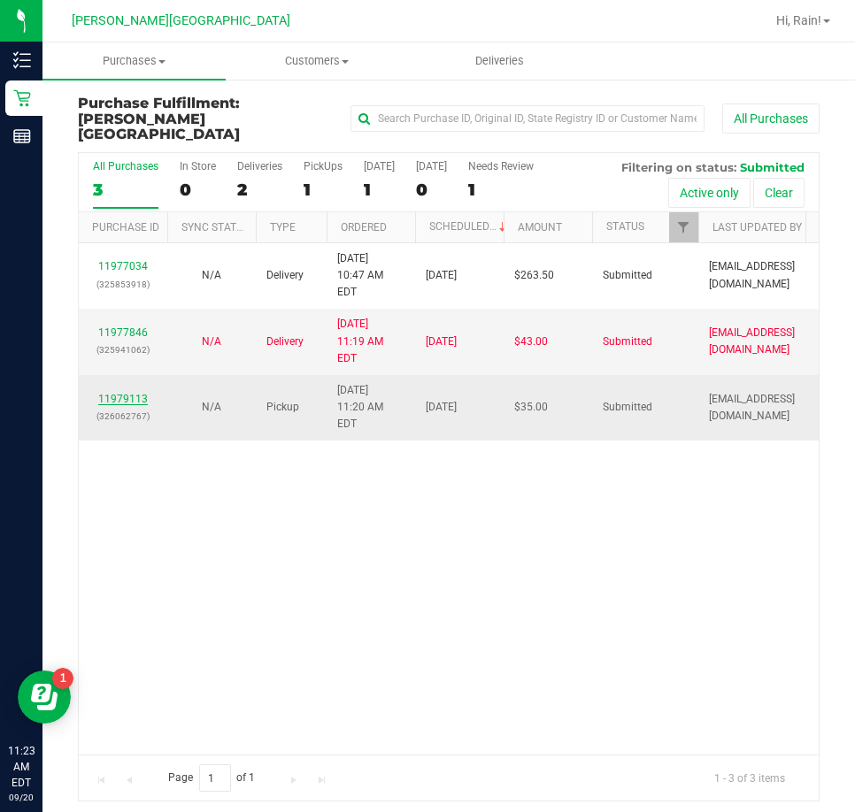
click at [134, 393] on link "11979113" at bounding box center [123, 399] width 50 height 12
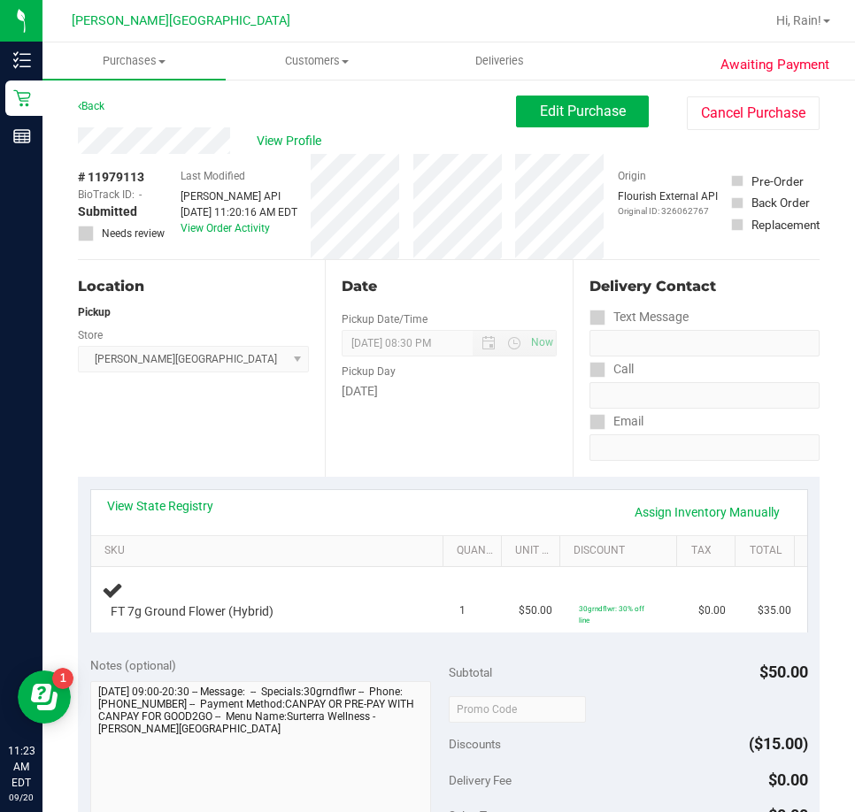
click at [277, 454] on div "Location Pickup Store Bonita Springs WC Select Store Bonita Springs WC Boynton …" at bounding box center [201, 368] width 247 height 217
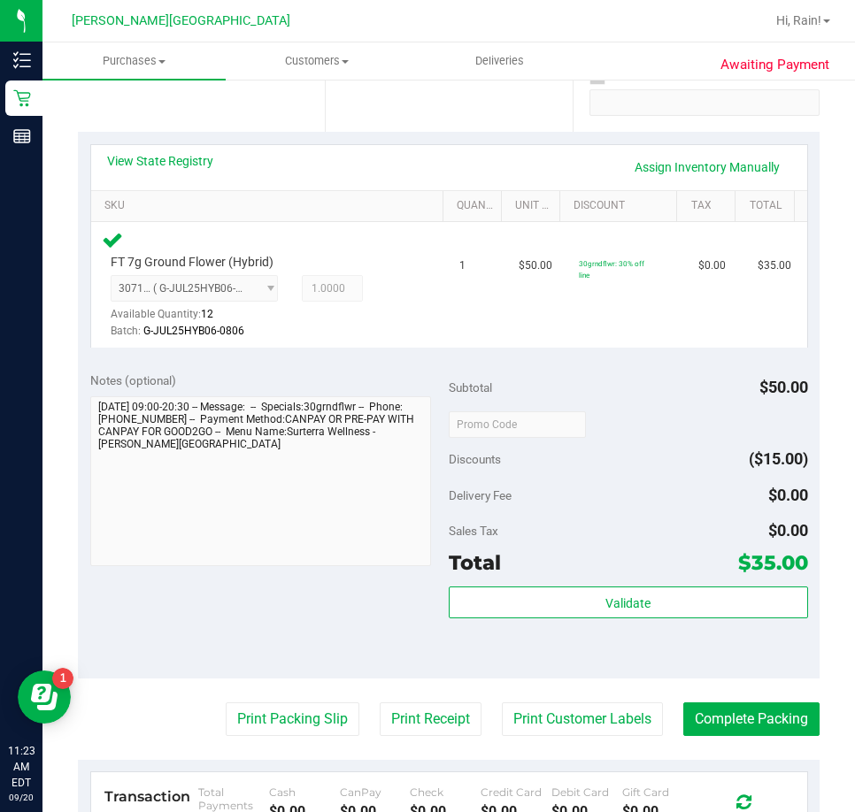
scroll to position [354, 0]
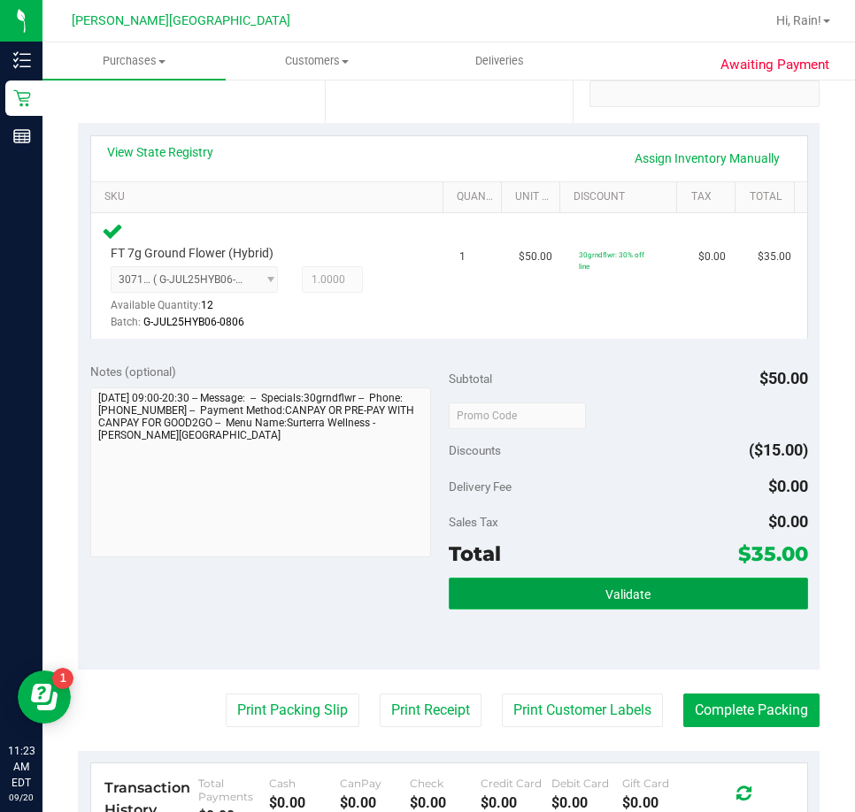
click at [551, 595] on button "Validate" at bounding box center [628, 594] width 359 height 32
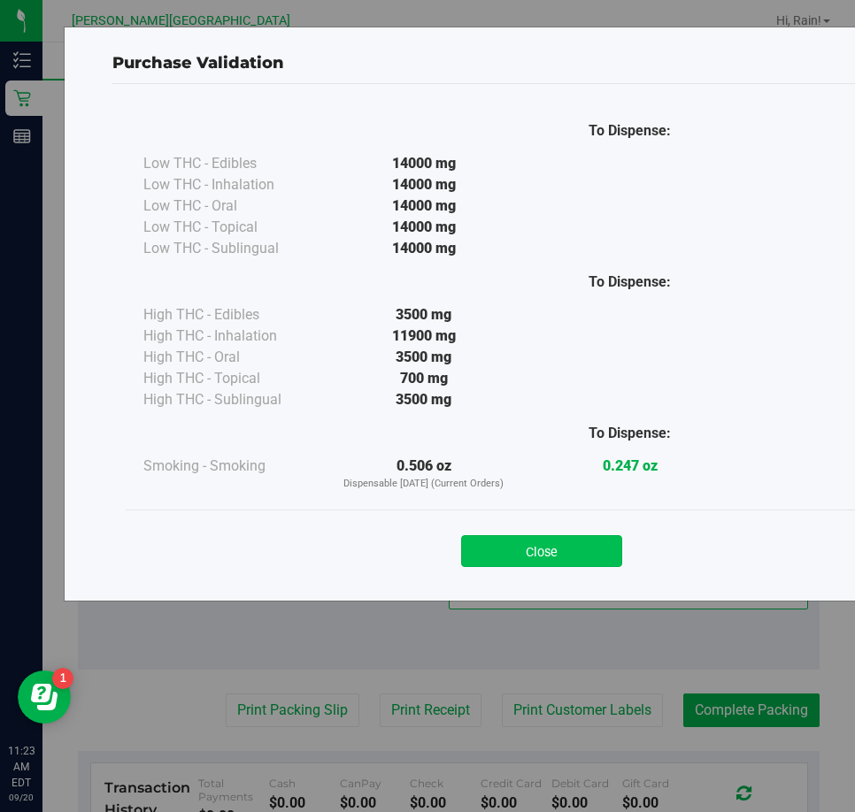
click at [531, 535] on button "Close" at bounding box center [541, 551] width 161 height 32
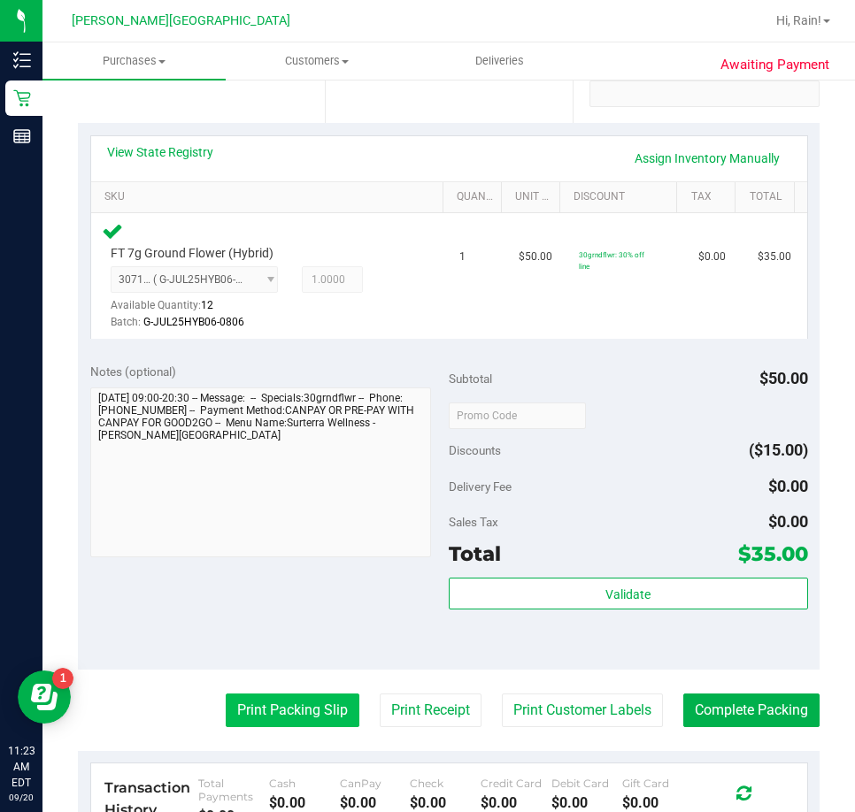
click at [314, 702] on button "Print Packing Slip" at bounding box center [293, 711] width 134 height 34
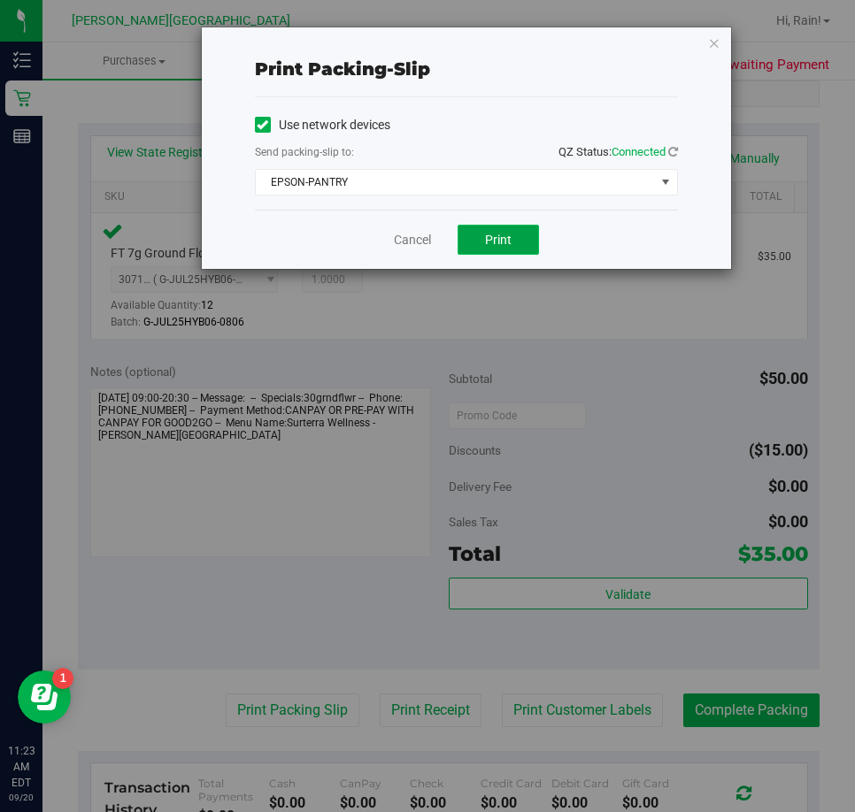
click at [499, 242] on span "Print" at bounding box center [498, 240] width 27 height 14
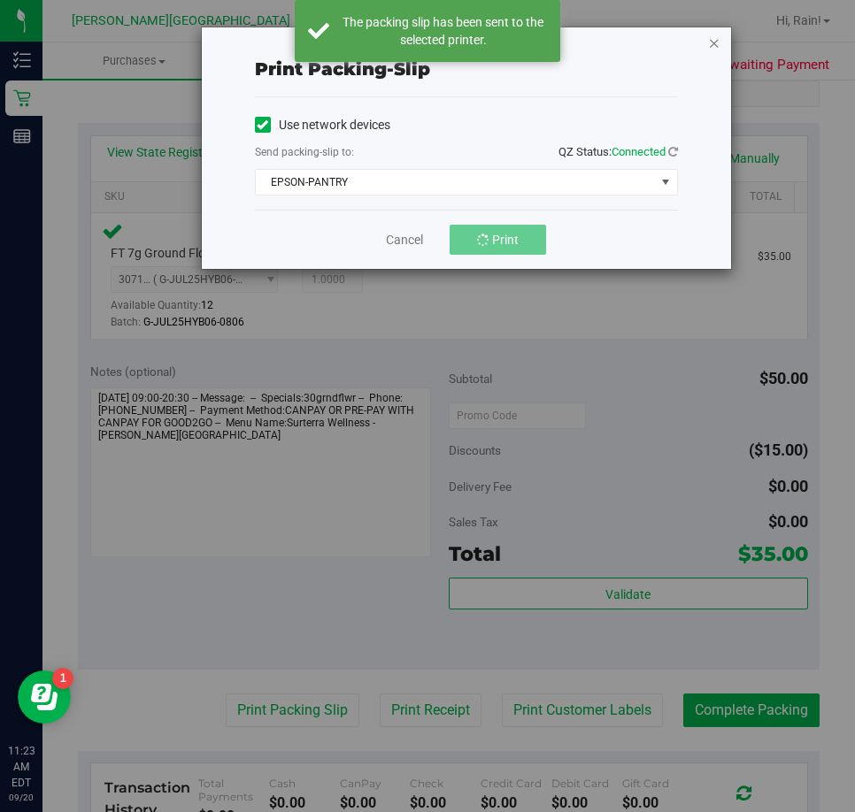
click at [711, 46] on icon "button" at bounding box center [714, 42] width 12 height 21
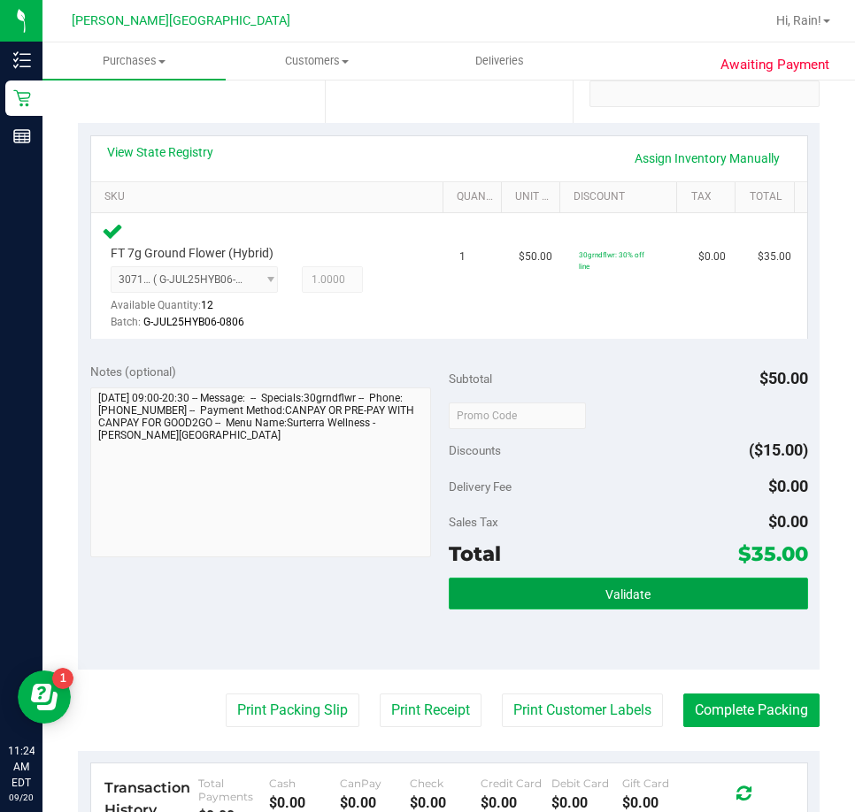
click at [543, 597] on button "Validate" at bounding box center [628, 594] width 359 height 32
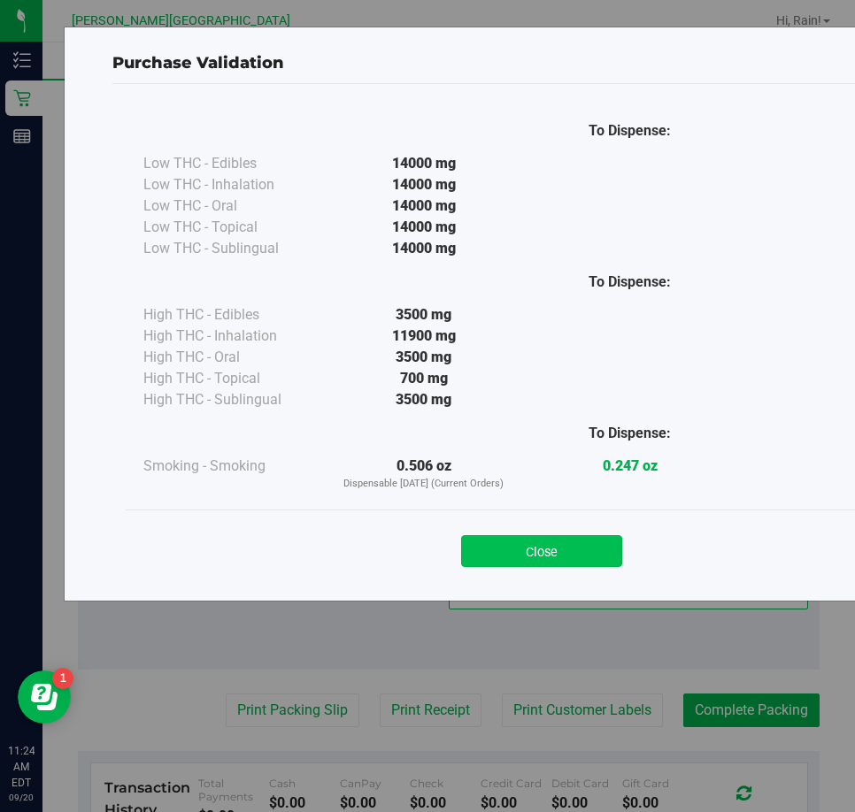
click at [561, 539] on button "Close" at bounding box center [541, 551] width 161 height 32
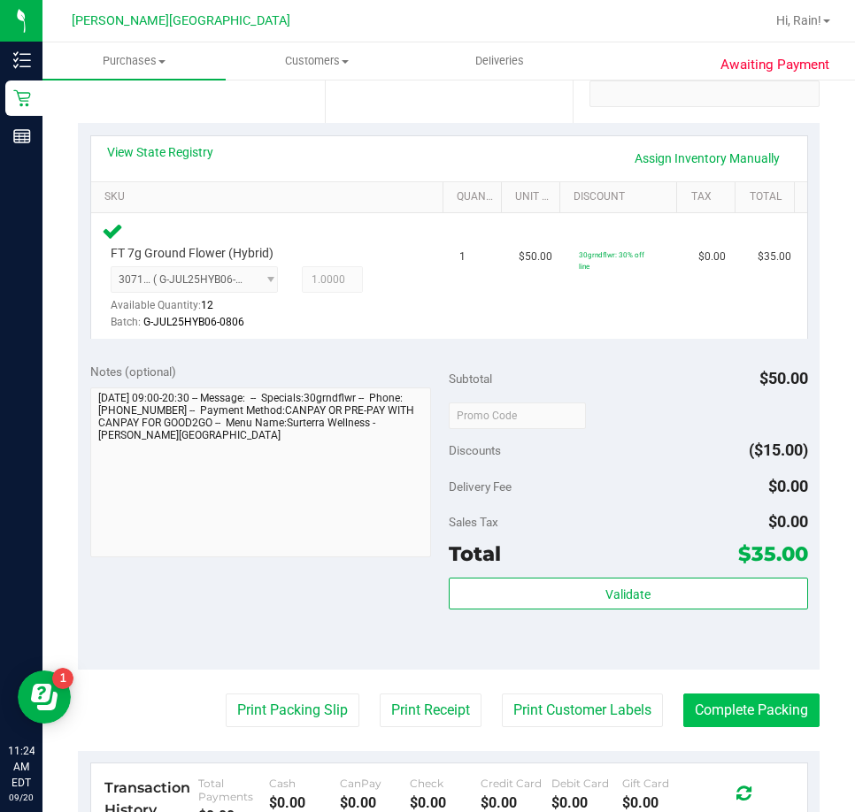
click at [779, 687] on purchase-details "Back Edit Purchase Cancel Purchase View Profile # 11979113 BioTrack ID: - Submi…" at bounding box center [448, 436] width 741 height 1388
click at [765, 697] on button "Complete Packing" at bounding box center [751, 711] width 136 height 34
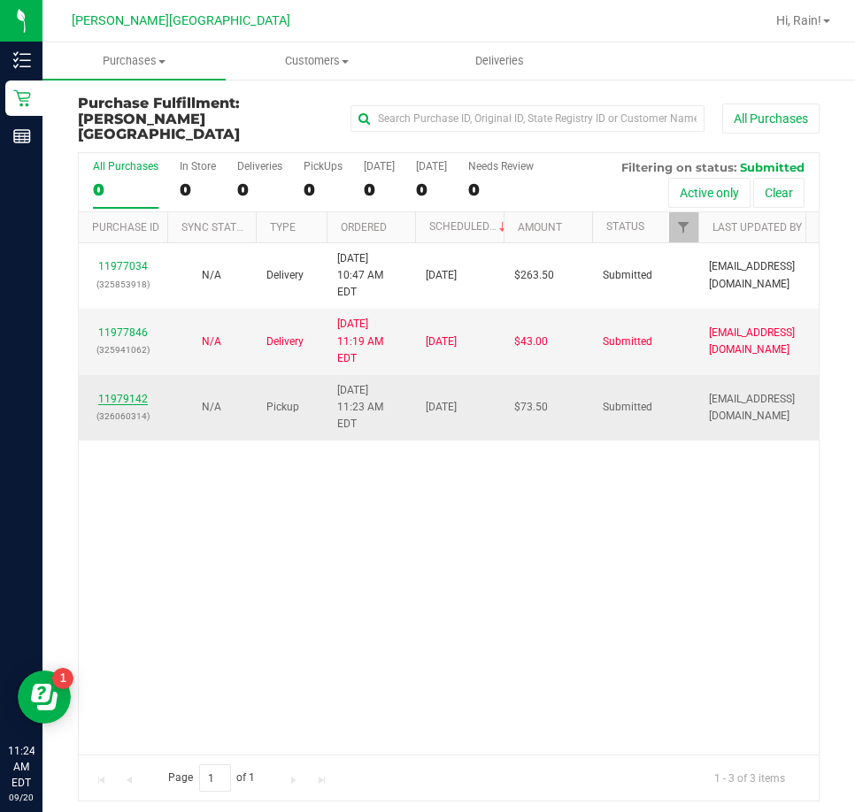
click at [133, 393] on link "11979142" at bounding box center [123, 399] width 50 height 12
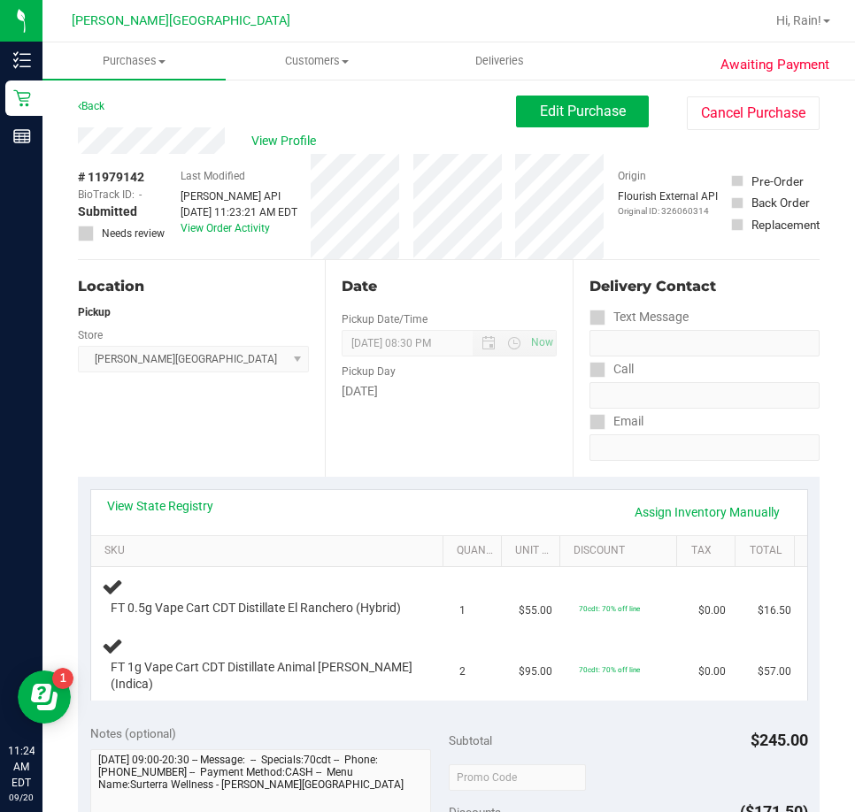
click at [196, 448] on div "Location Pickup Store Bonita Springs WC Select Store Bonita Springs WC Boynton …" at bounding box center [201, 368] width 247 height 217
click at [213, 432] on div "Location Pickup Store Bonita Springs WC Select Store Bonita Springs WC Boynton …" at bounding box center [201, 368] width 247 height 217
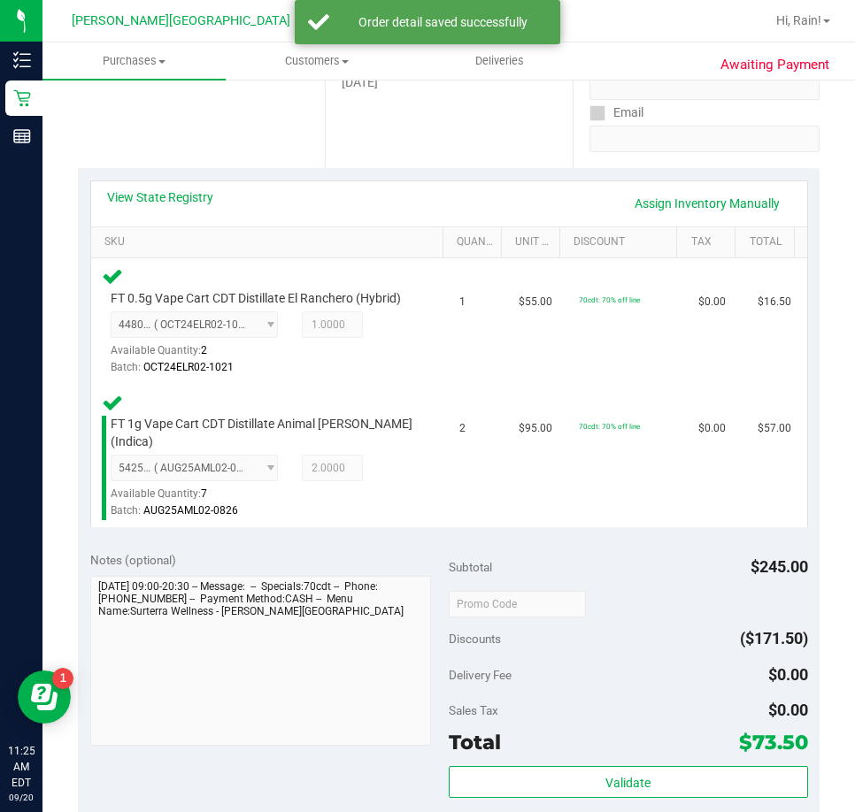
scroll to position [354, 0]
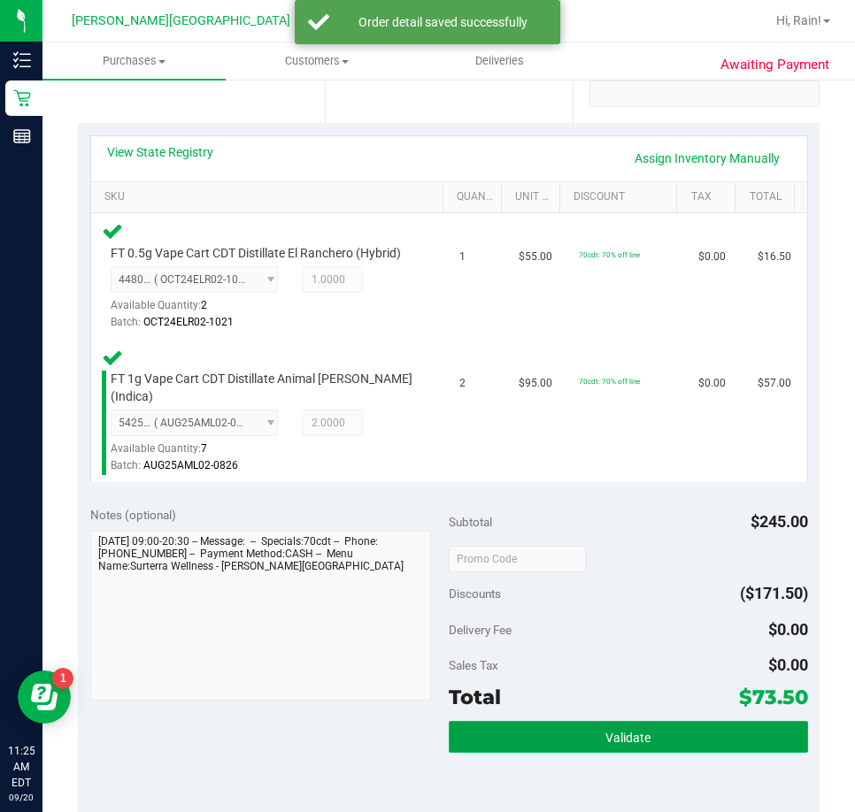
click at [679, 732] on button "Validate" at bounding box center [628, 737] width 359 height 32
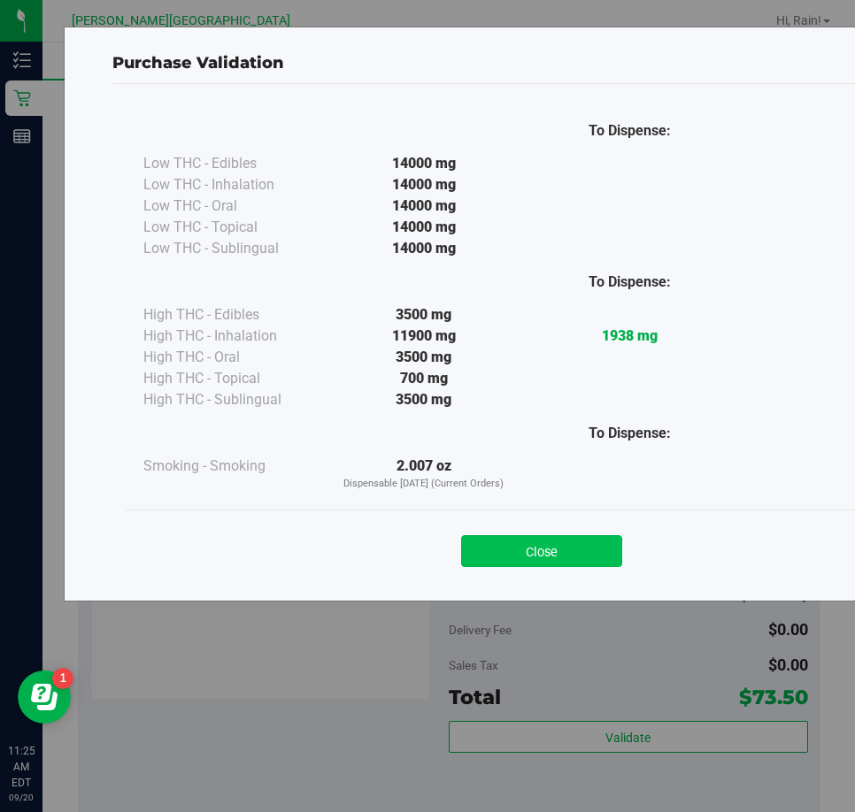
click at [554, 543] on button "Close" at bounding box center [541, 551] width 161 height 32
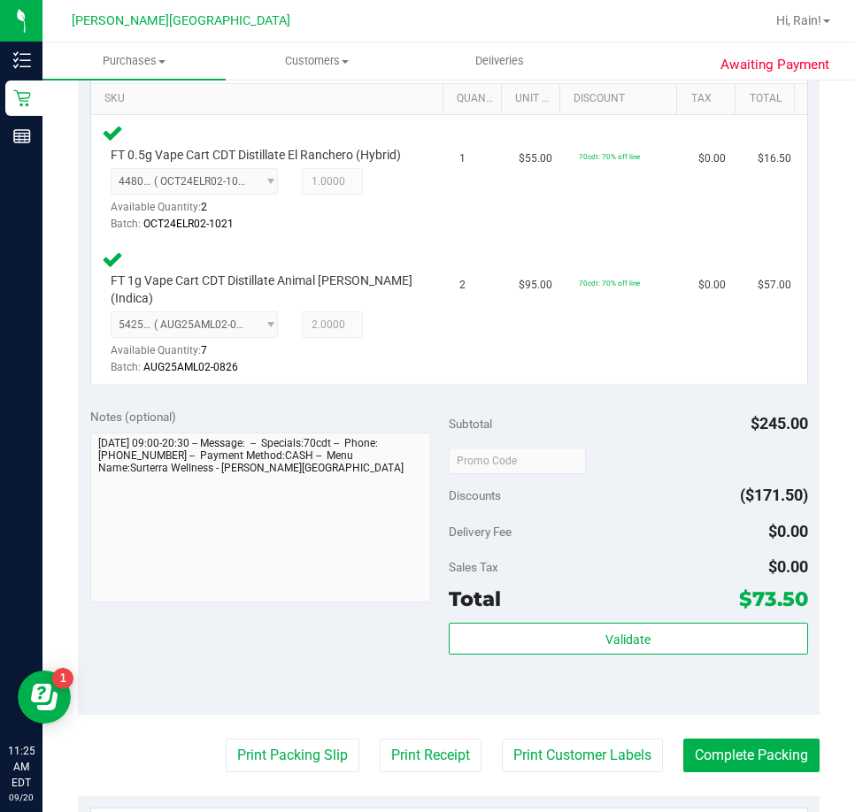
scroll to position [708, 0]
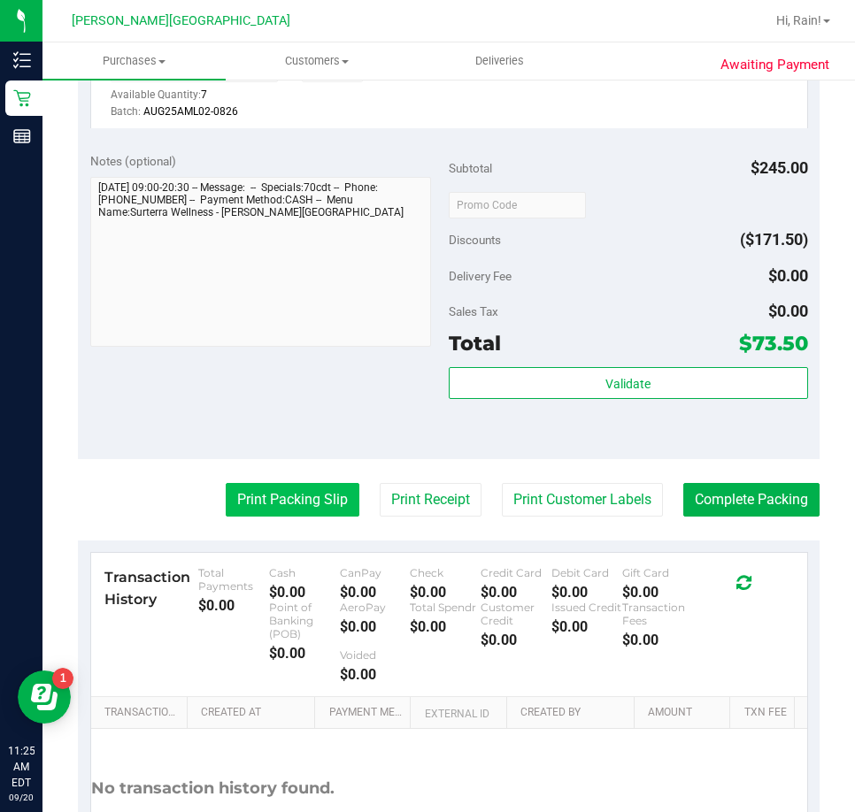
click at [294, 506] on button "Print Packing Slip" at bounding box center [293, 500] width 134 height 34
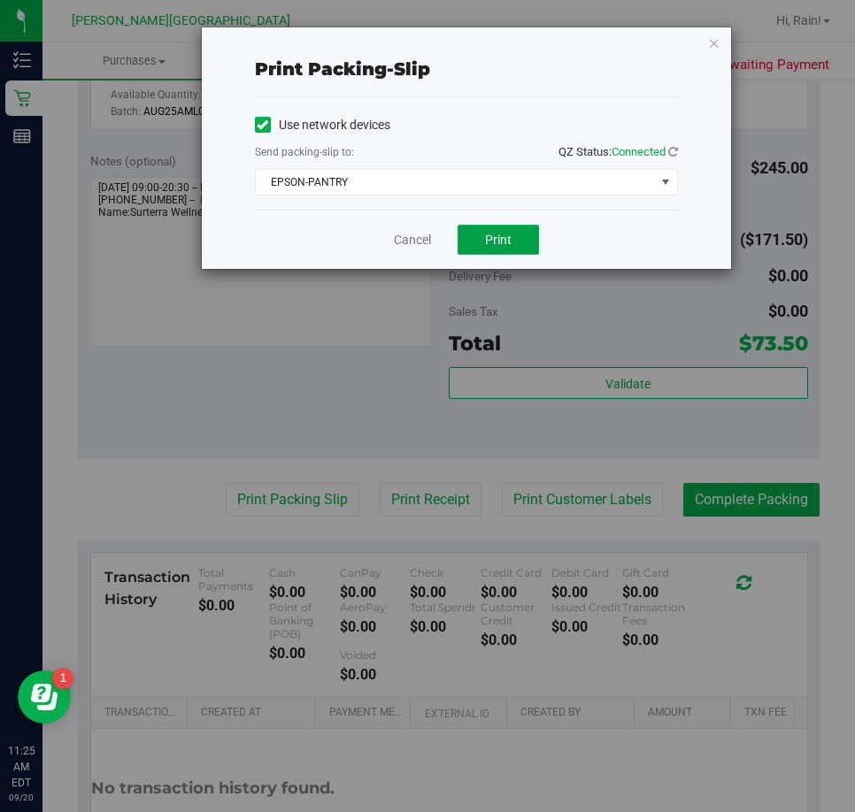
click at [514, 234] on button "Print" at bounding box center [497, 240] width 81 height 30
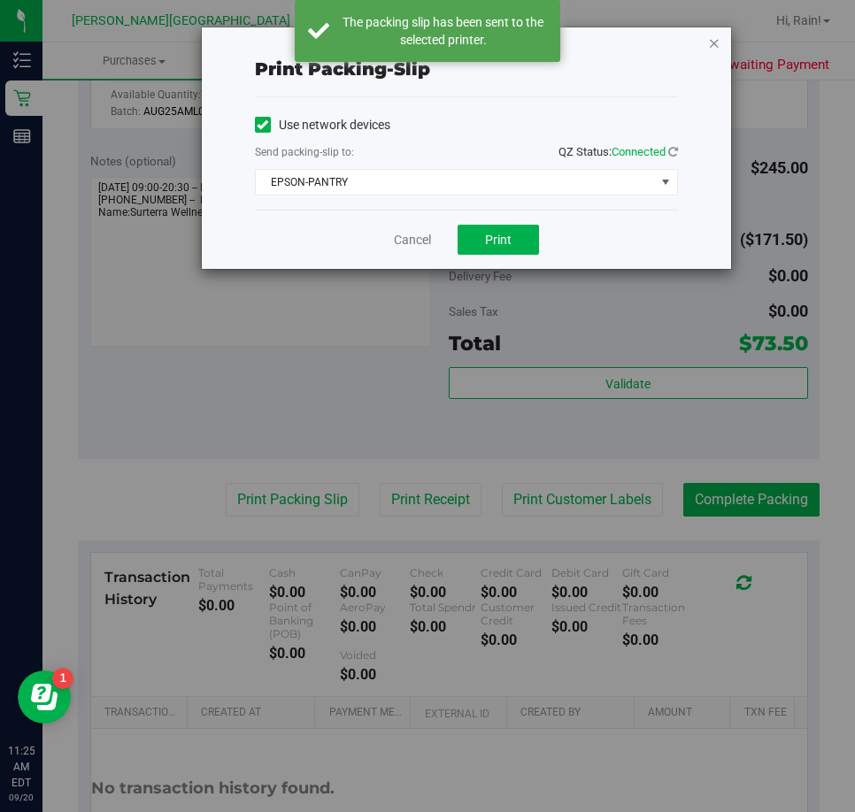
click at [711, 35] on icon "button" at bounding box center [714, 42] width 12 height 21
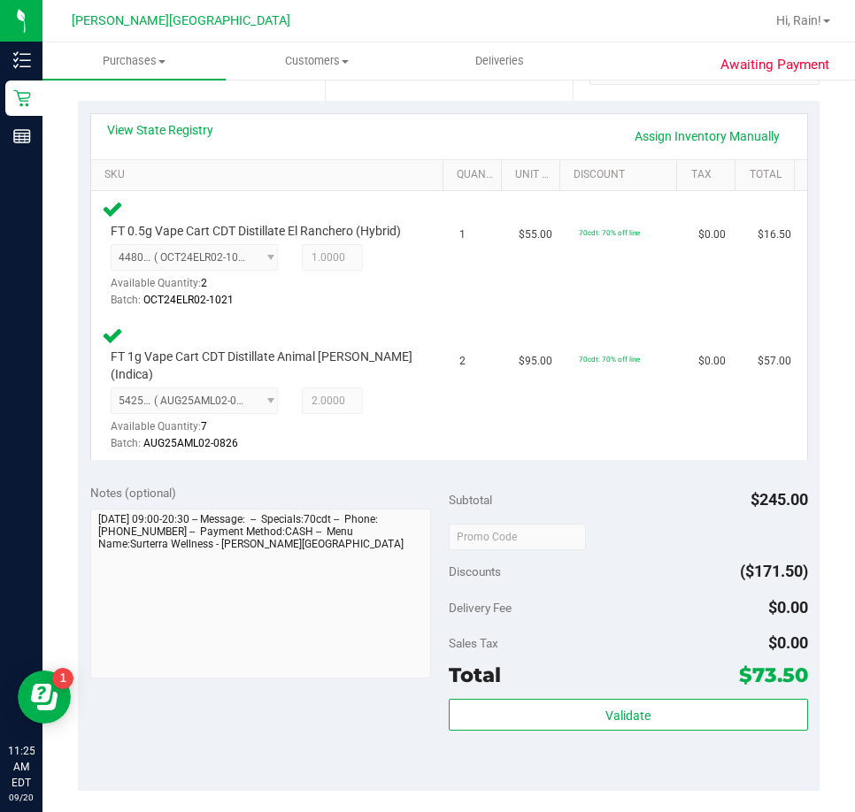
scroll to position [673, 0]
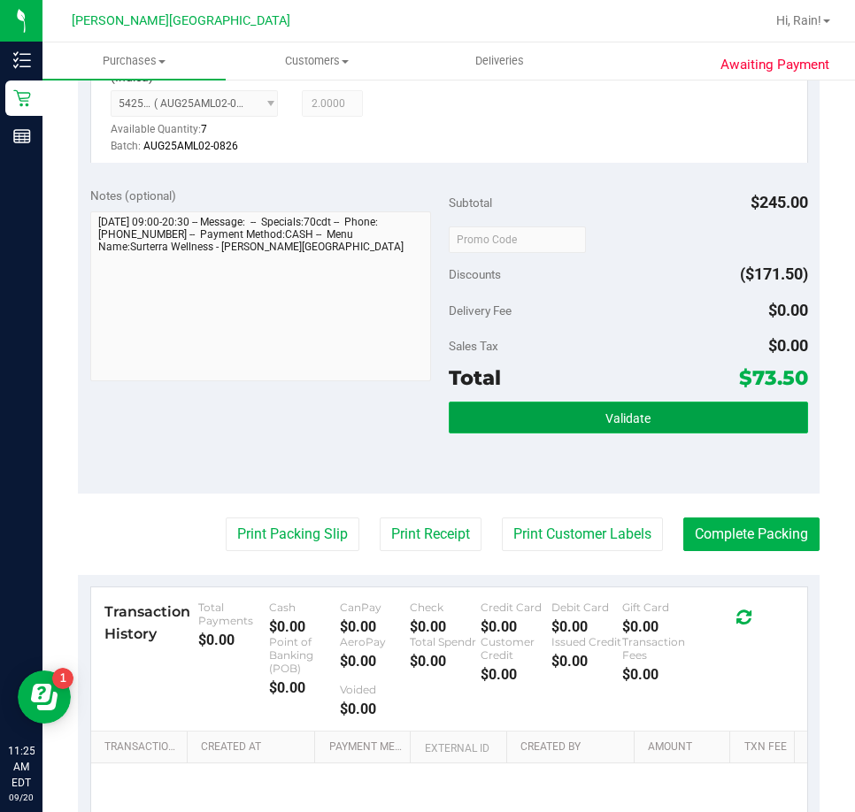
click at [680, 426] on button "Validate" at bounding box center [628, 418] width 359 height 32
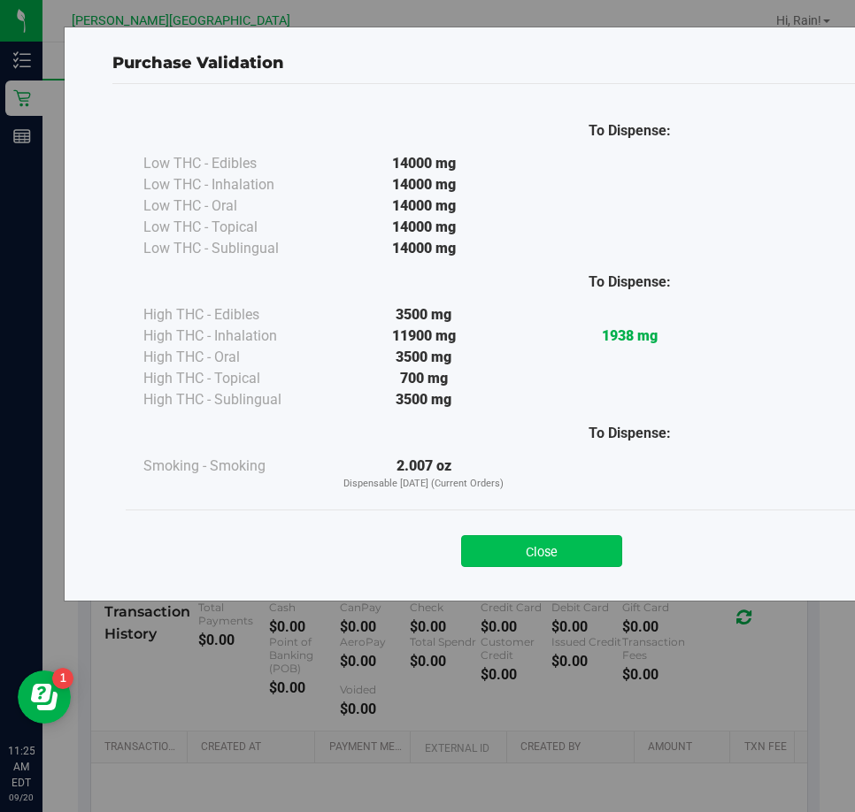
click at [546, 544] on button "Close" at bounding box center [541, 551] width 161 height 32
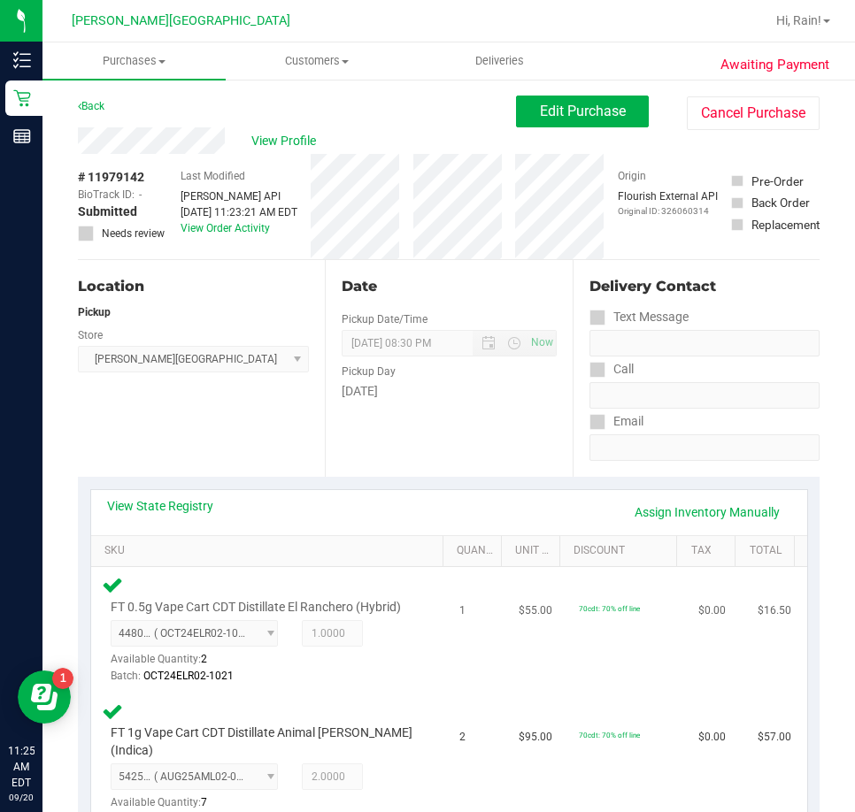
scroll to position [442, 0]
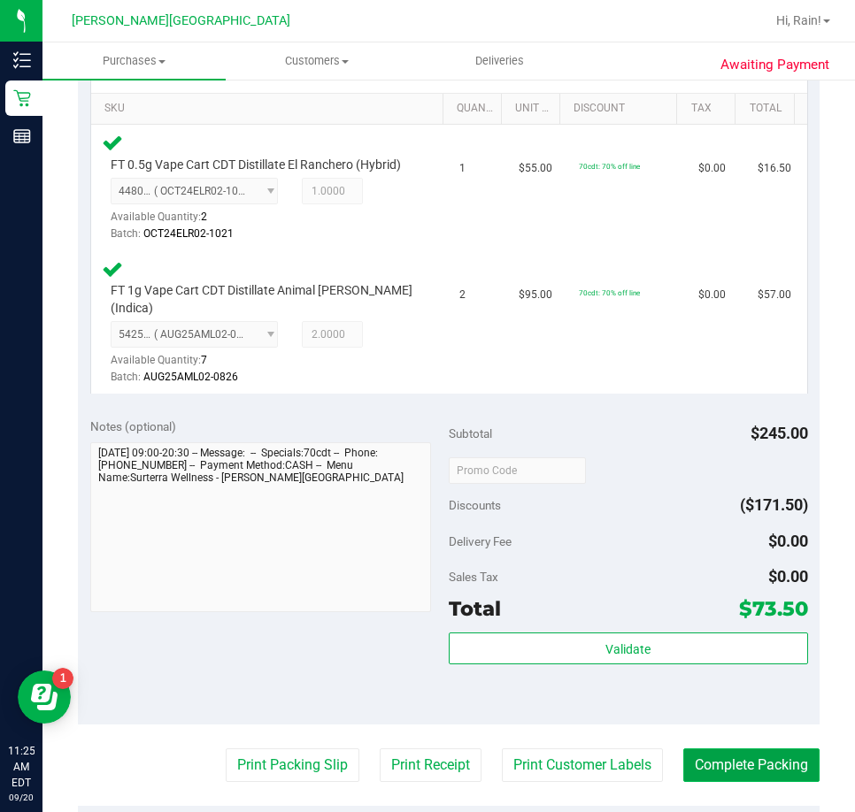
click at [722, 773] on button "Complete Packing" at bounding box center [751, 765] width 136 height 34
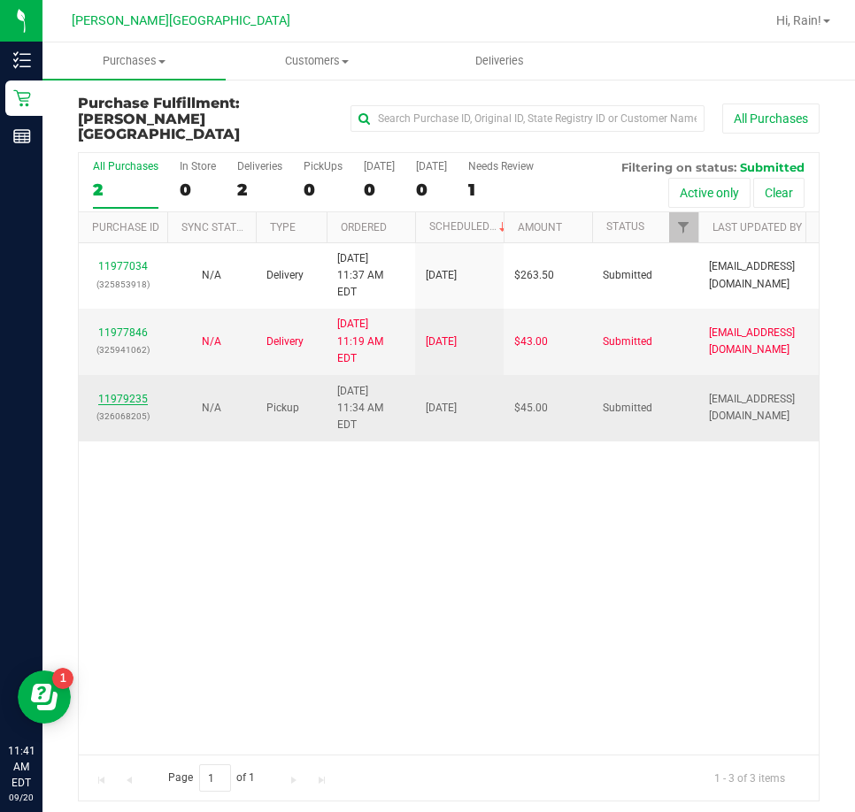
click at [103, 393] on link "11979235" at bounding box center [123, 399] width 50 height 12
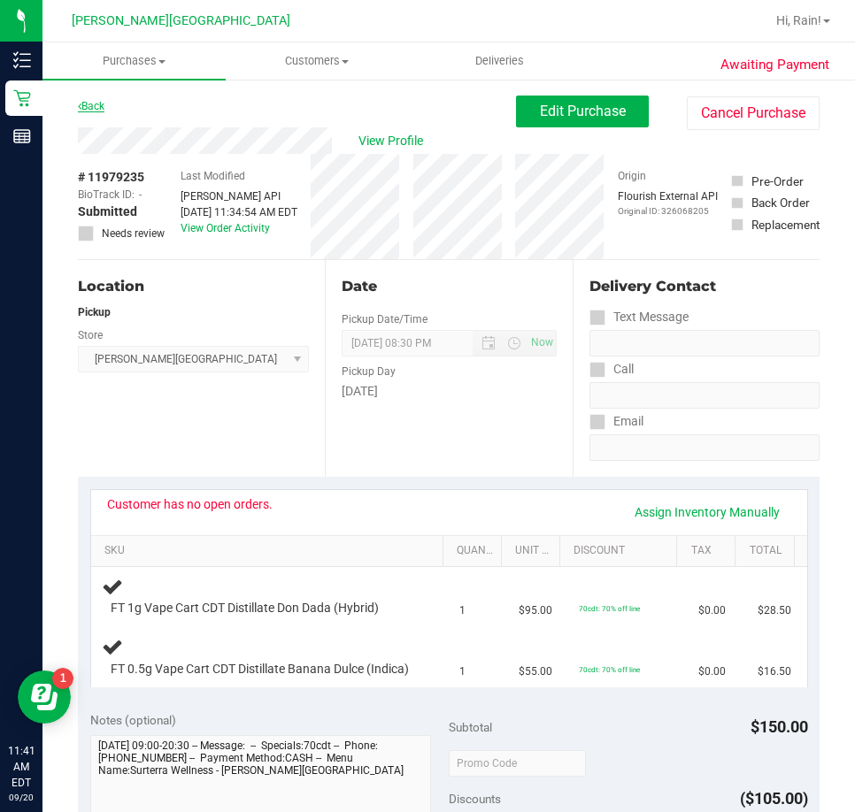
click at [101, 104] on link "Back" at bounding box center [91, 106] width 27 height 12
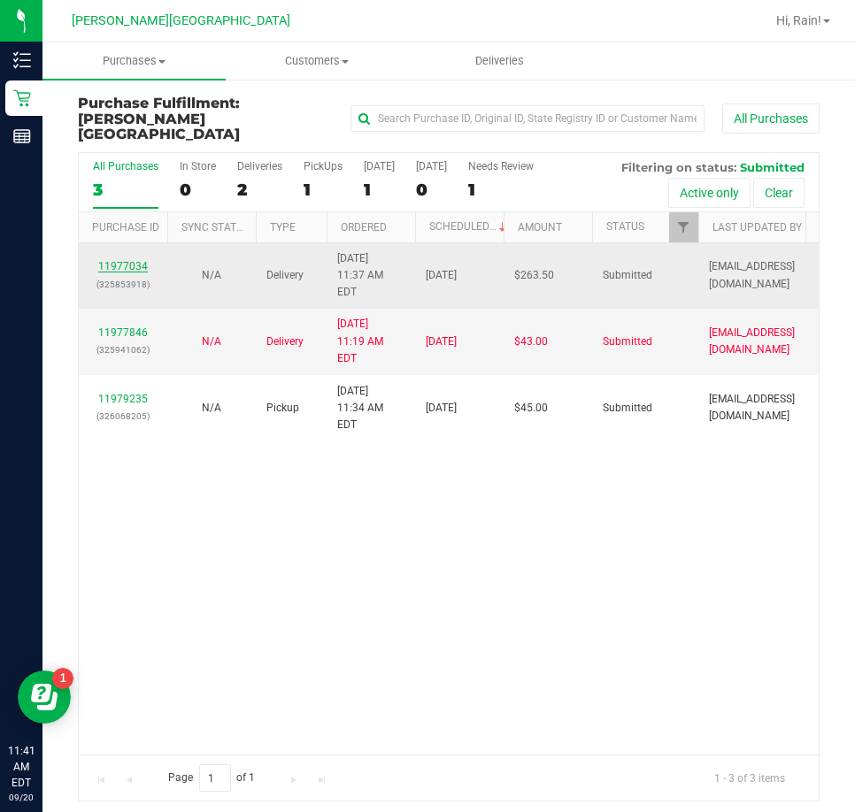
click at [135, 260] on link "11977034" at bounding box center [123, 266] width 50 height 12
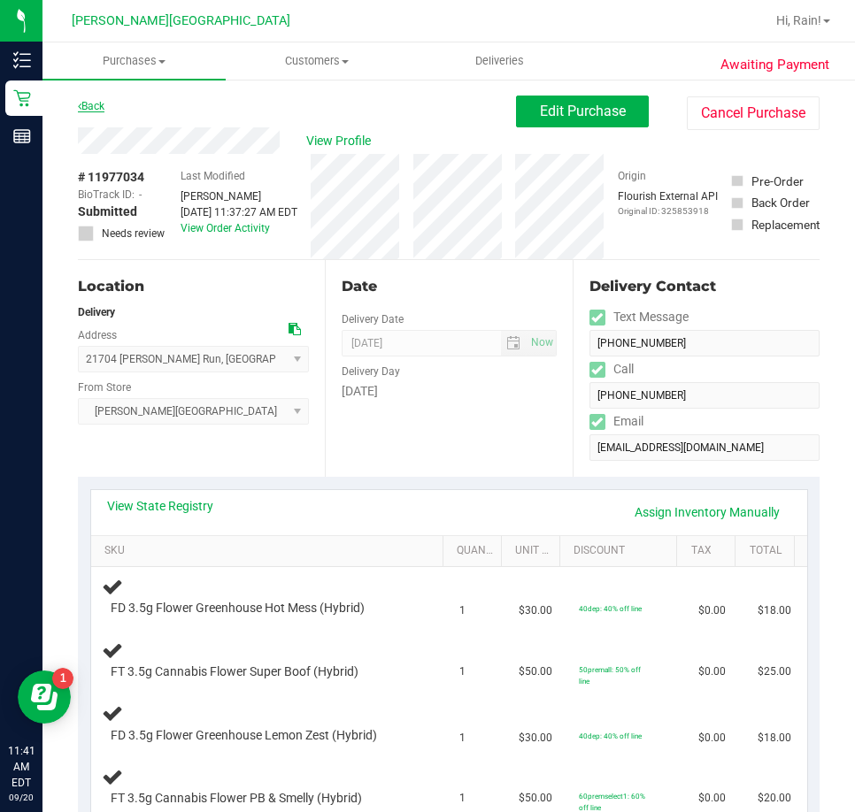
click at [97, 104] on link "Back" at bounding box center [91, 106] width 27 height 12
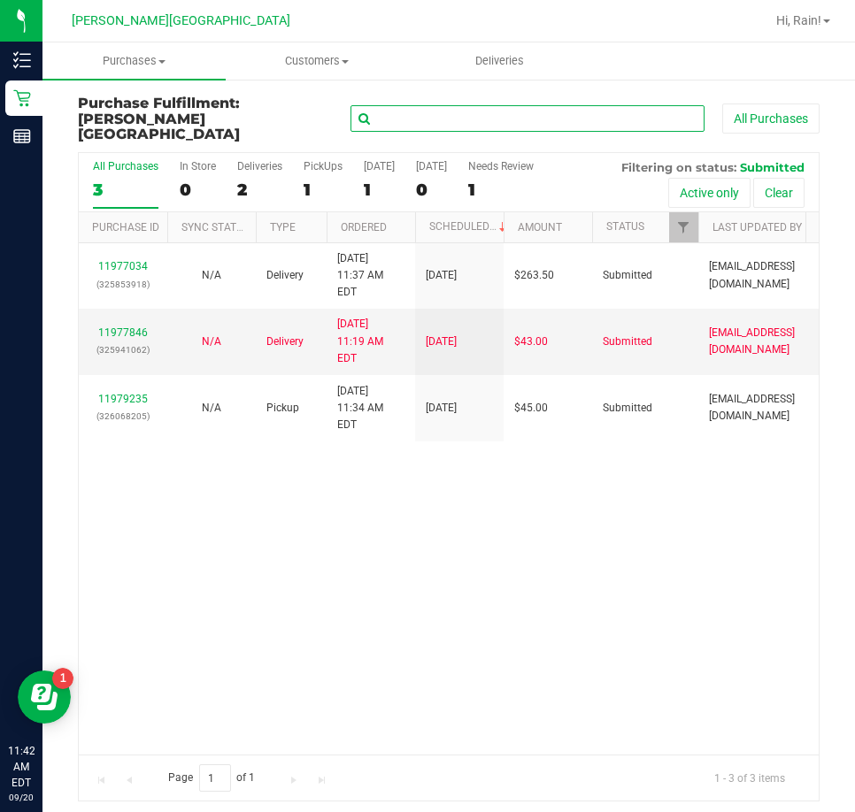
click at [608, 105] on input "text" at bounding box center [527, 118] width 354 height 27
click at [613, 105] on input "text" at bounding box center [527, 118] width 354 height 27
type input "hash"
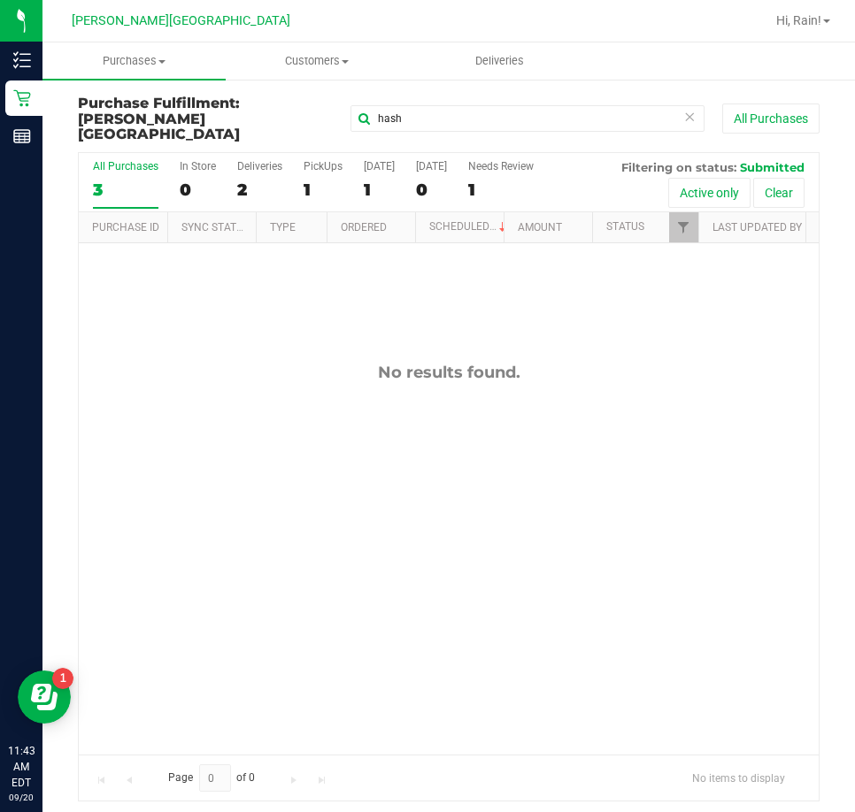
click at [692, 109] on icon at bounding box center [689, 115] width 12 height 21
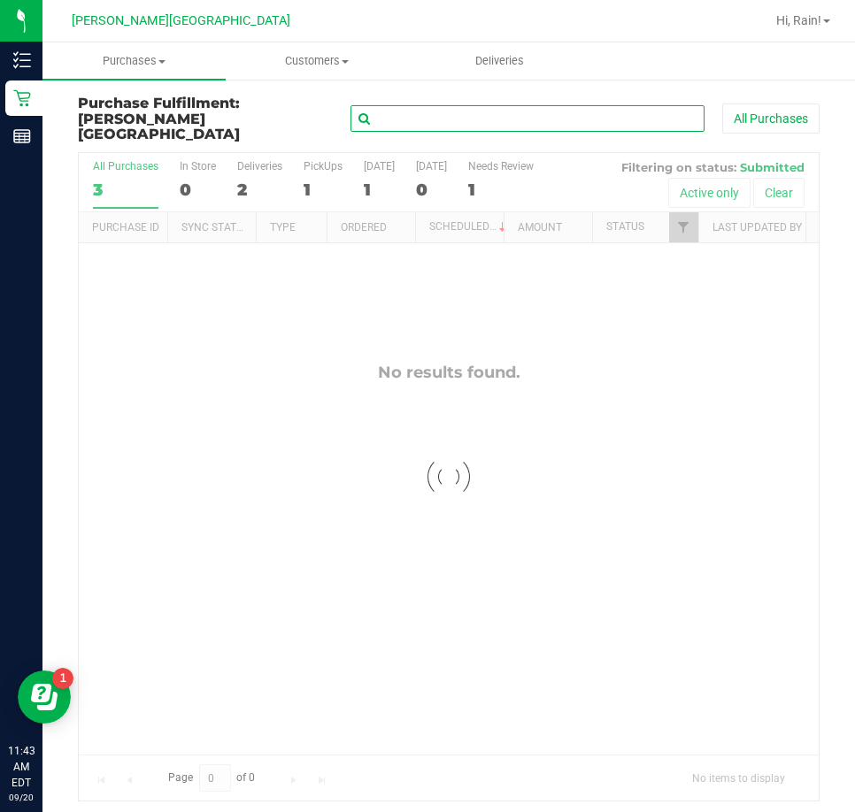
click at [692, 109] on input "text" at bounding box center [527, 118] width 354 height 27
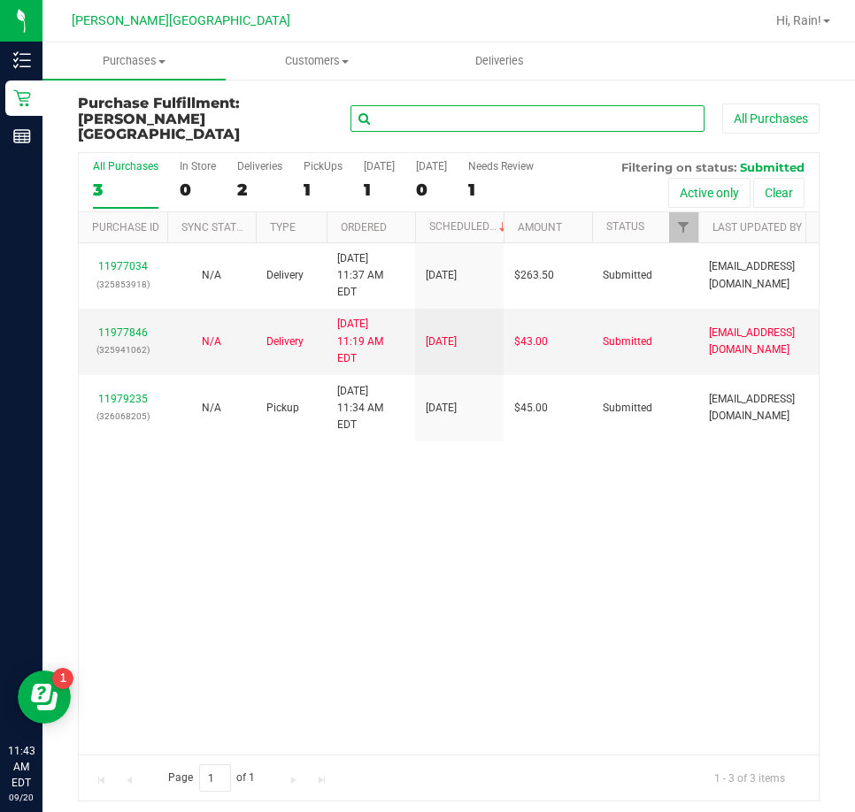
click at [525, 119] on input "text" at bounding box center [527, 118] width 354 height 27
type input "c"
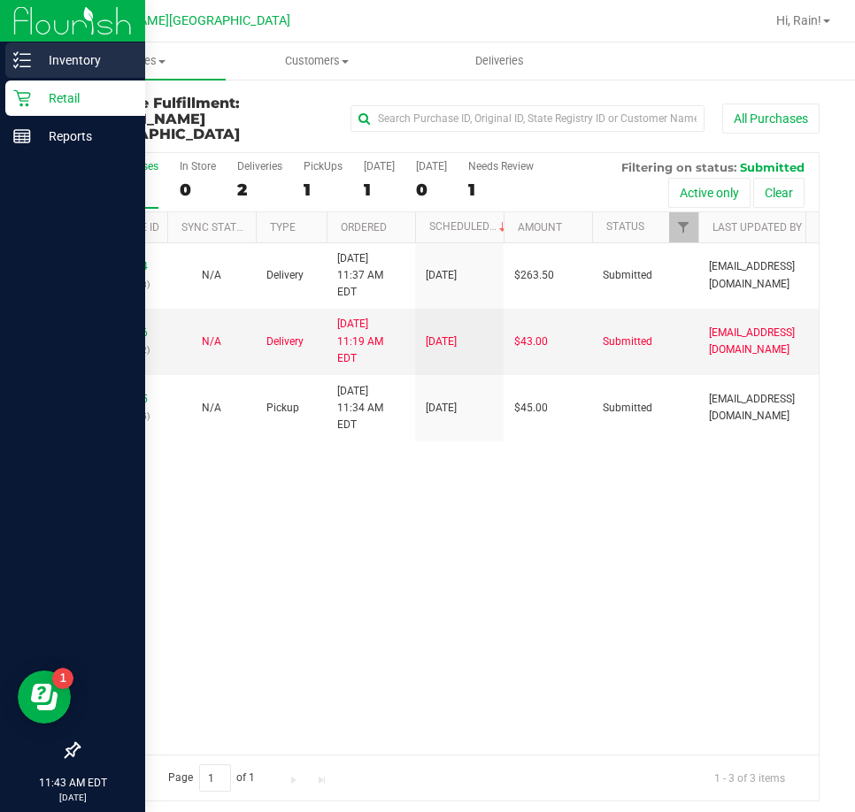
click at [63, 68] on p "Inventory" at bounding box center [84, 60] width 106 height 21
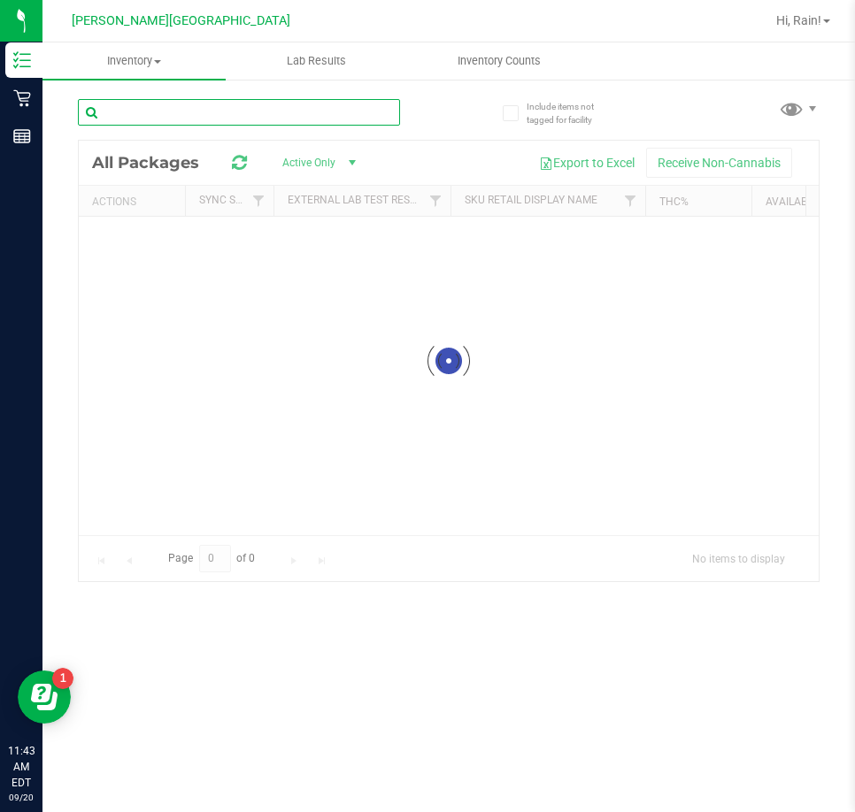
click at [365, 115] on input "text" at bounding box center [239, 112] width 322 height 27
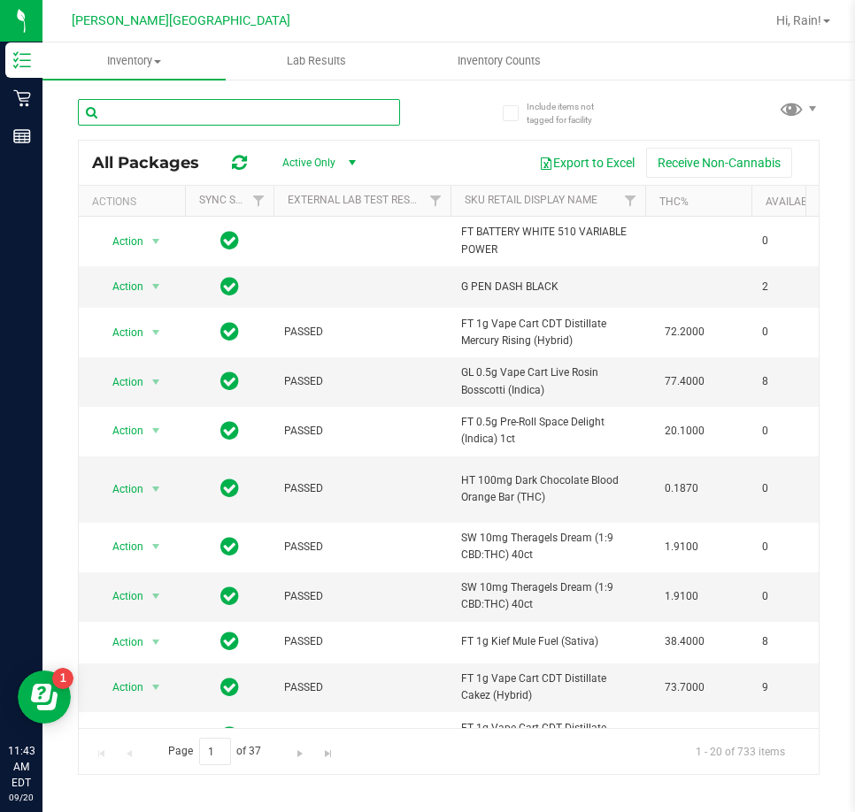
click at [169, 119] on input "text" at bounding box center [239, 112] width 322 height 27
type input "j"
click at [174, 117] on input "j" at bounding box center [239, 112] width 322 height 27
type input "hash"
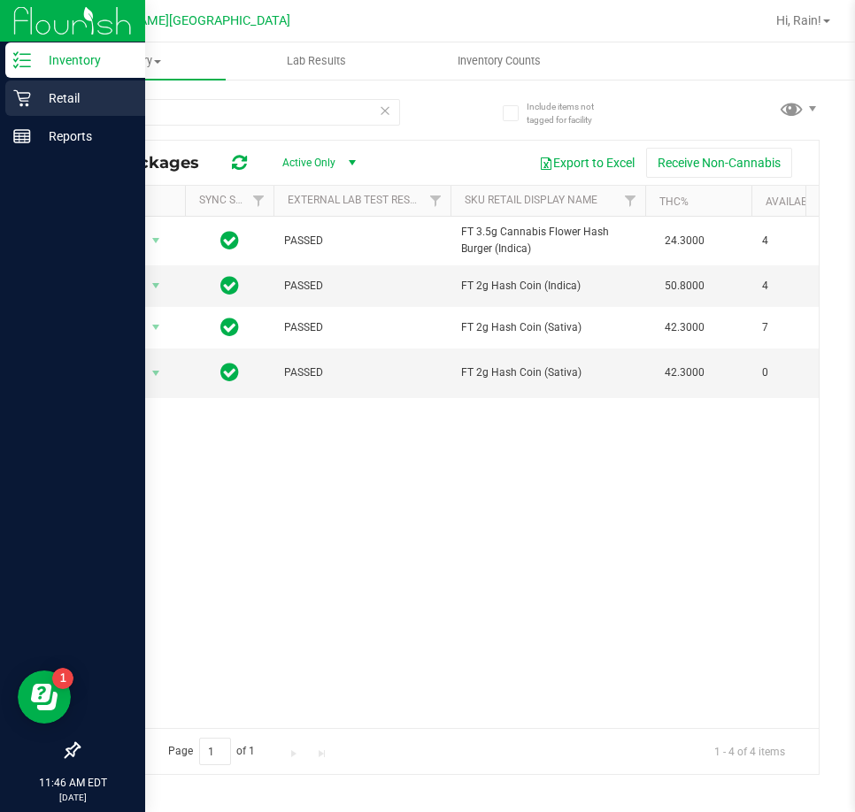
click at [27, 107] on div "Retail" at bounding box center [75, 98] width 140 height 35
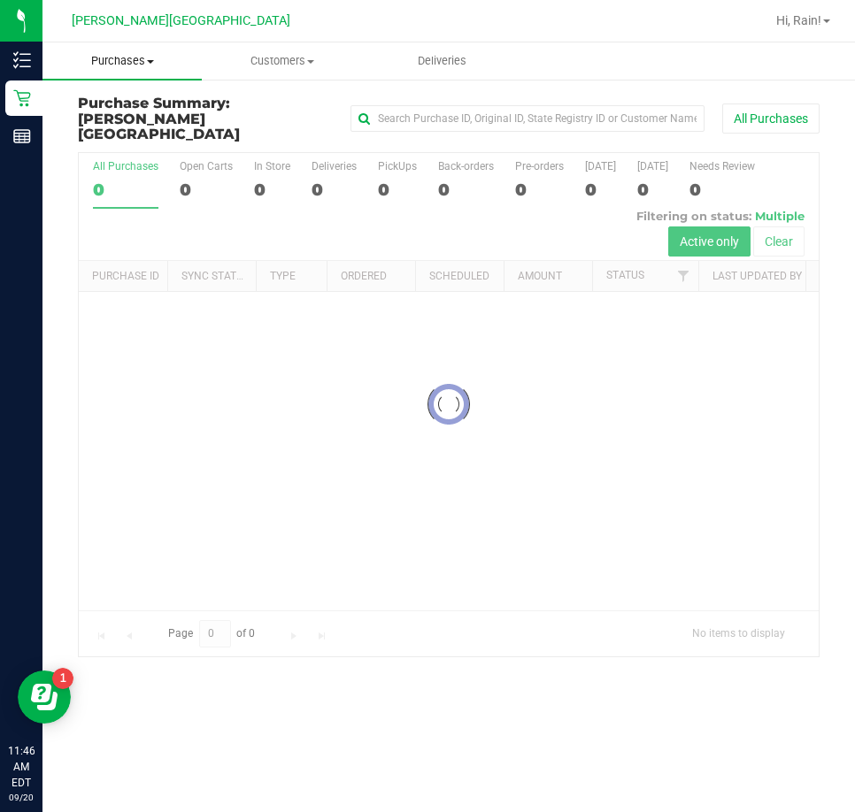
click at [161, 71] on uib-tab-heading "Purchases Summary of purchases Fulfillment All purchases" at bounding box center [121, 60] width 159 height 37
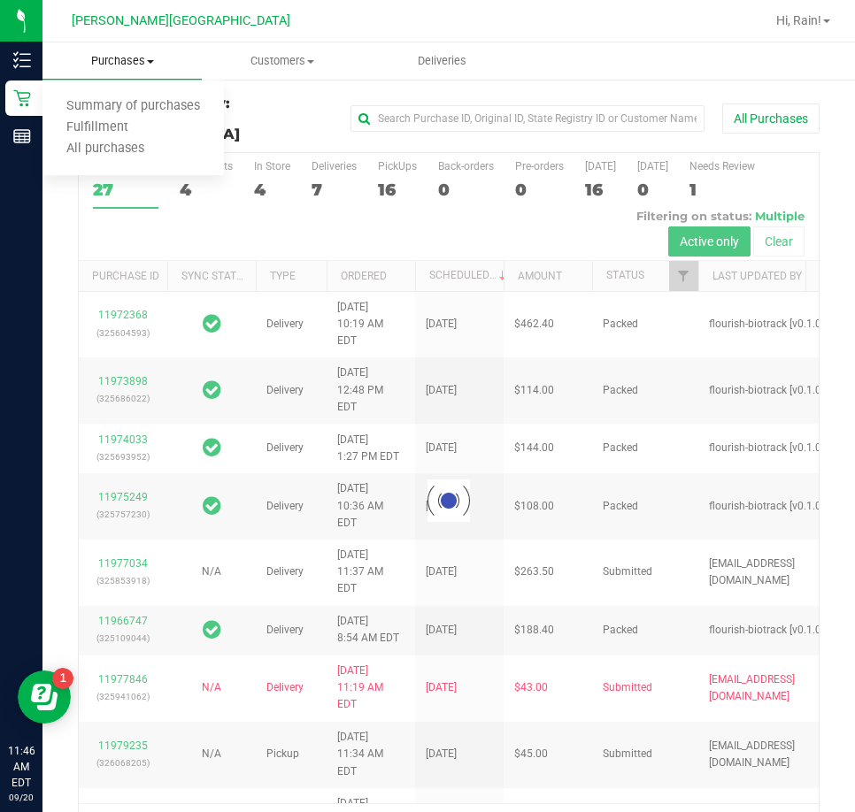
click at [88, 142] on span "All purchases" at bounding box center [105, 149] width 126 height 15
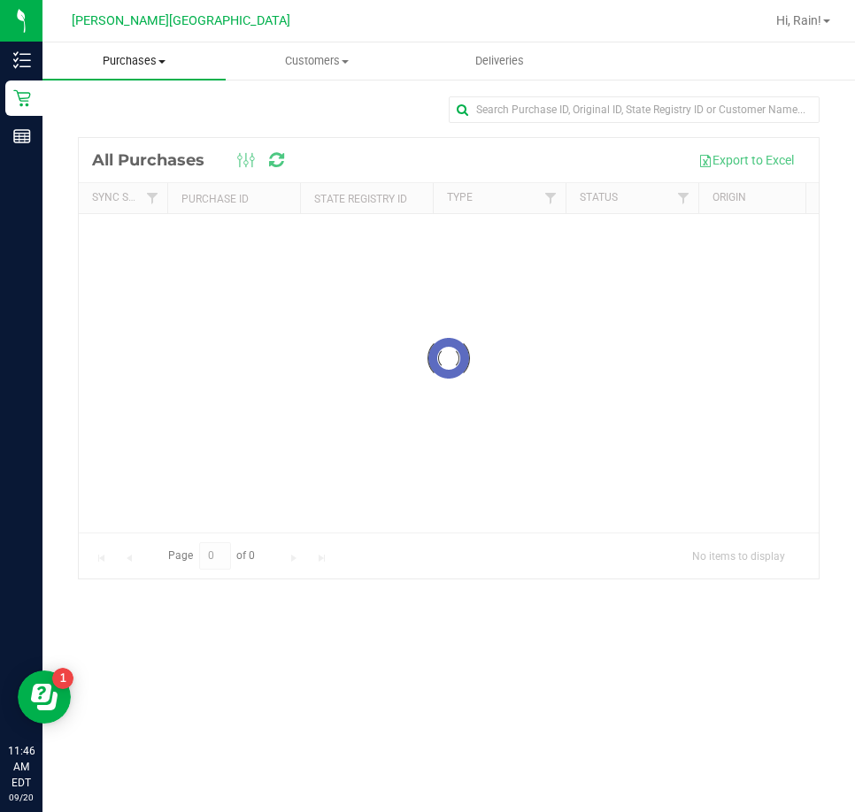
click at [119, 71] on uib-tab-heading "Purchases Summary of purchases Fulfillment All purchases" at bounding box center [133, 60] width 183 height 37
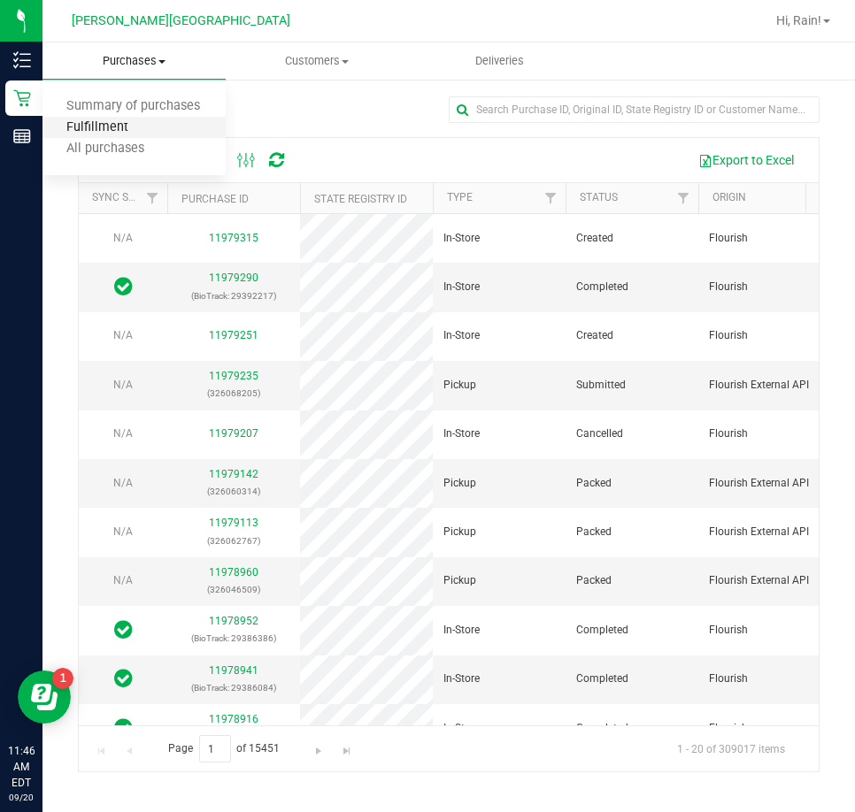
click at [96, 134] on span "Fulfillment" at bounding box center [97, 127] width 110 height 15
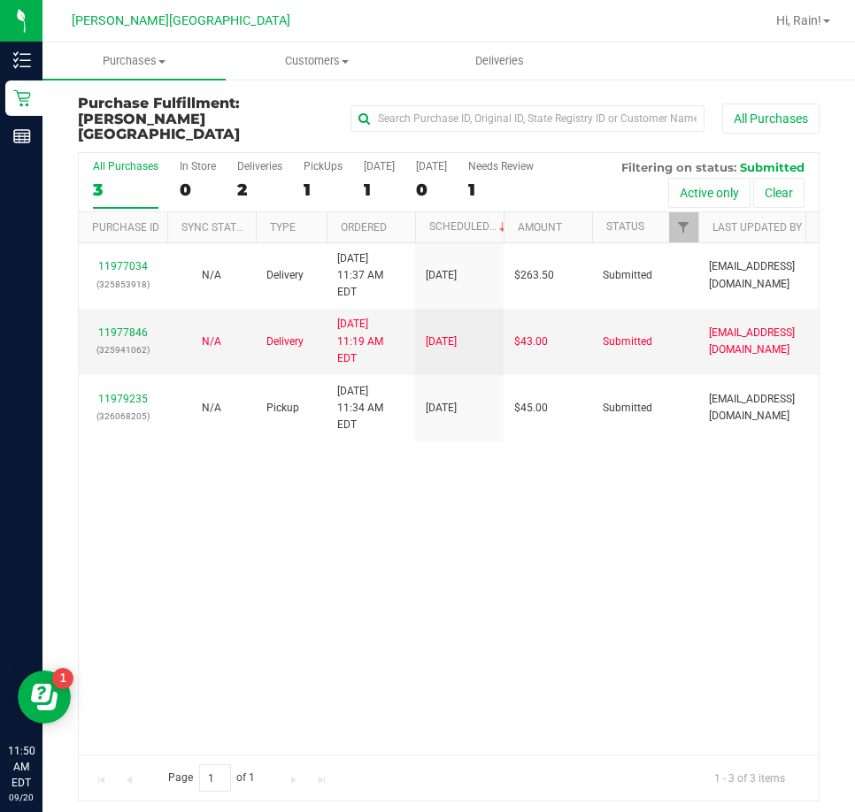
click at [288, 434] on div "11977034 (325853918) N/A Delivery 9/20/2025 11:37 AM EDT 9/22/2025 $263.50 Subm…" at bounding box center [449, 498] width 740 height 511
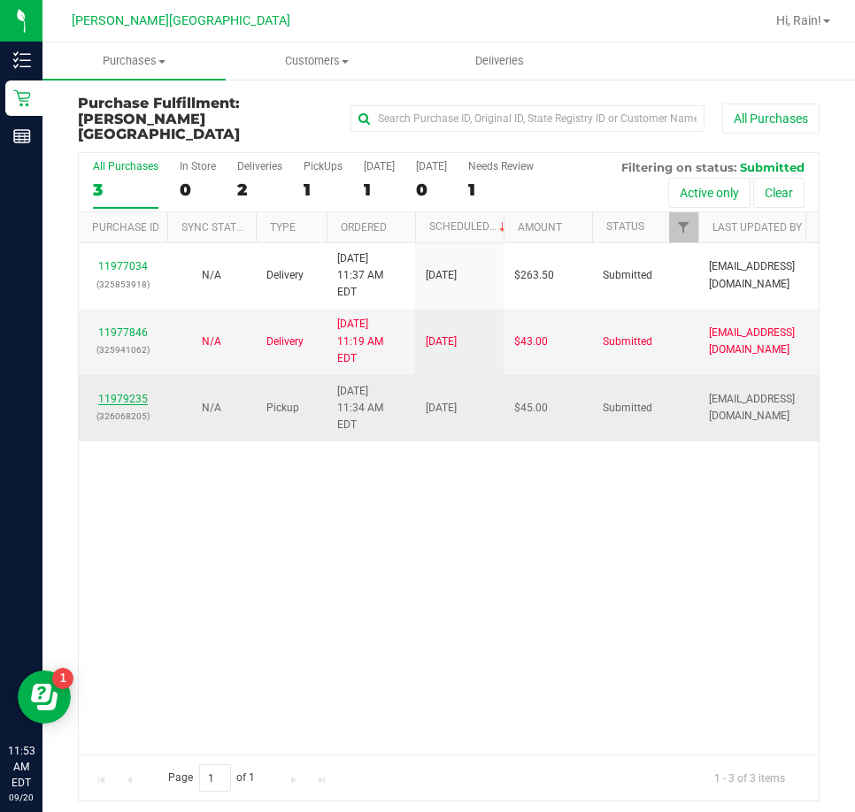
click at [116, 393] on link "11979235" at bounding box center [123, 399] width 50 height 12
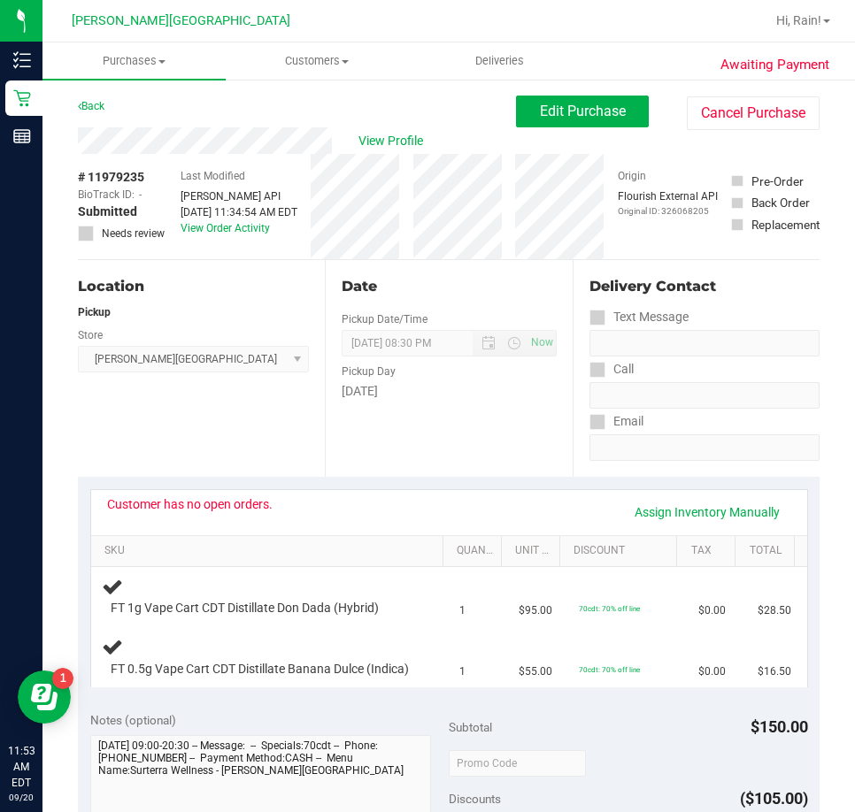
click at [97, 113] on div "Back" at bounding box center [91, 106] width 27 height 21
click at [97, 101] on link "Back" at bounding box center [91, 106] width 27 height 12
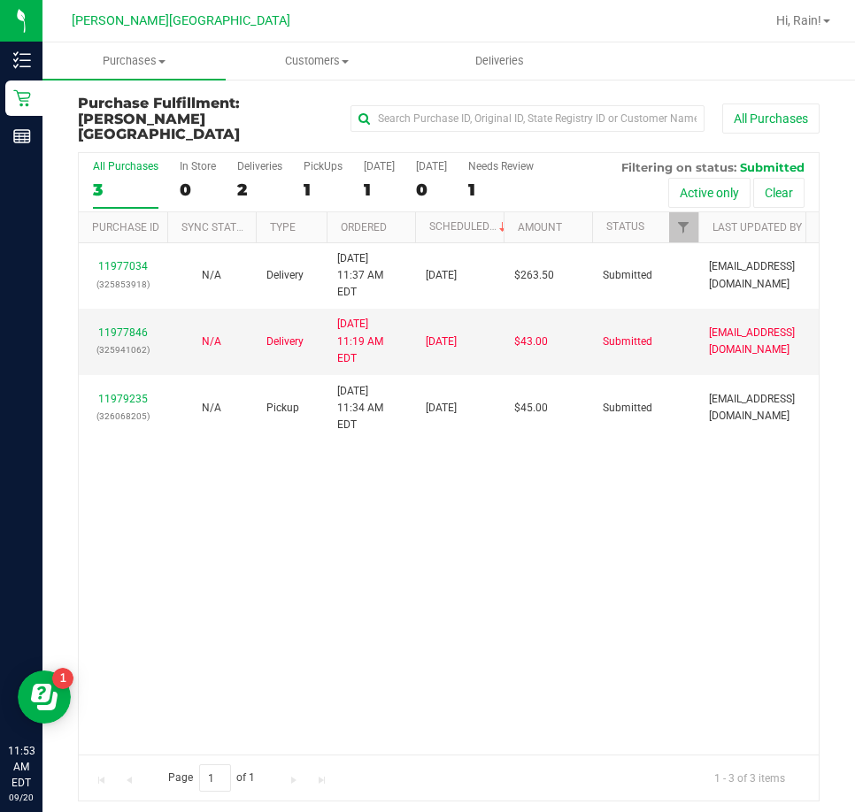
click at [725, 564] on div "11977034 (325853918) N/A Delivery 9/20/2025 11:37 AM EDT 9/22/2025 $263.50 Subm…" at bounding box center [449, 498] width 740 height 511
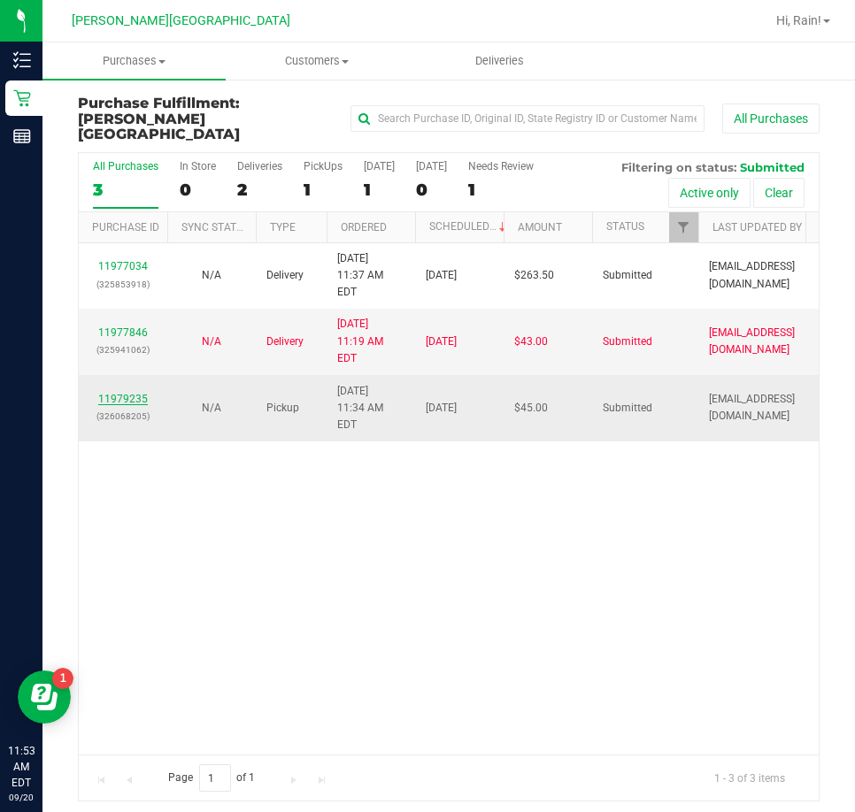
click at [121, 393] on link "11979235" at bounding box center [123, 399] width 50 height 12
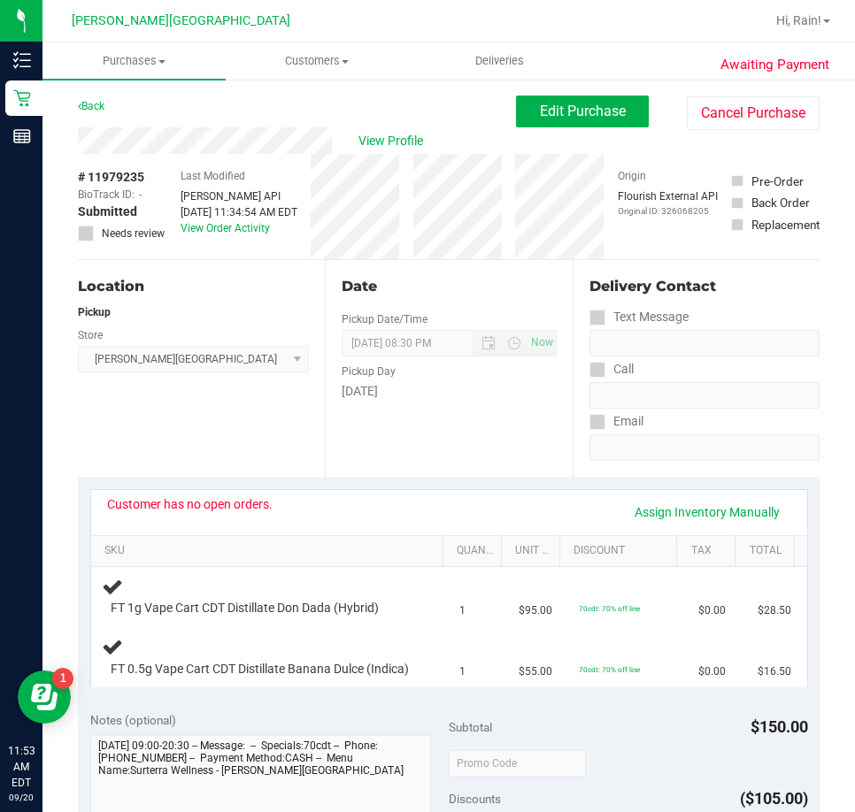
click at [99, 93] on div "Awaiting Payment Back Edit Purchase Cancel Purchase View Profile # 11979235 Bio…" at bounding box center [448, 795] width 812 height 1435
click at [92, 104] on link "Back" at bounding box center [91, 106] width 27 height 12
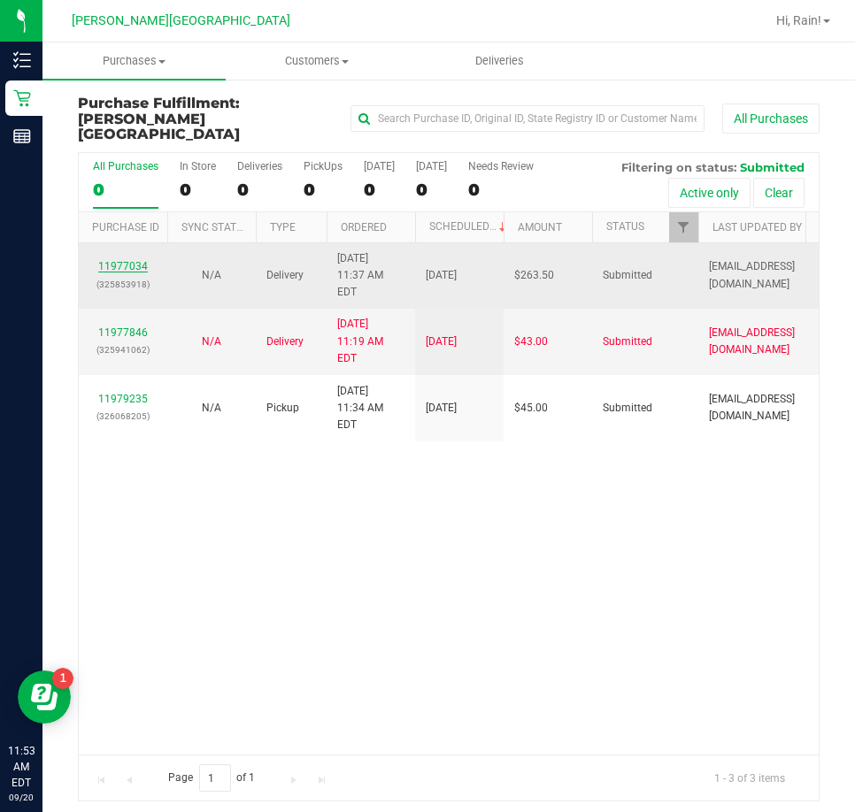
click at [119, 260] on link "11977034" at bounding box center [123, 266] width 50 height 12
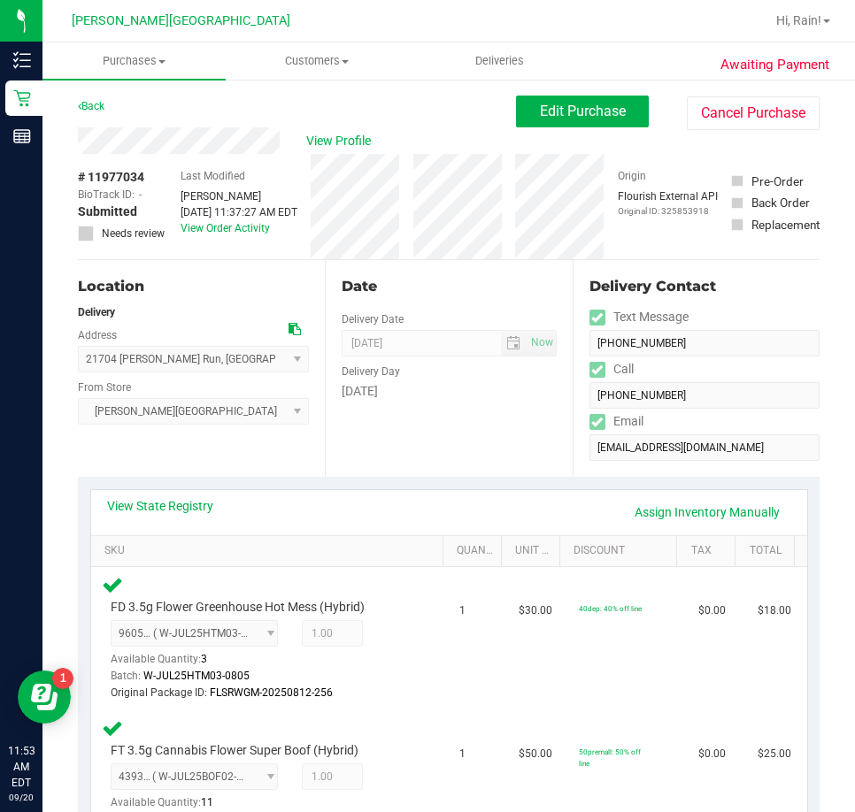
click at [111, 117] on div "Back Edit Purchase Cancel Purchase" at bounding box center [448, 112] width 741 height 32
click at [109, 109] on div "Back Edit Purchase Cancel Purchase" at bounding box center [448, 112] width 741 height 32
click at [99, 99] on div "Back" at bounding box center [91, 106] width 27 height 21
click at [78, 100] on link "Back" at bounding box center [91, 106] width 27 height 12
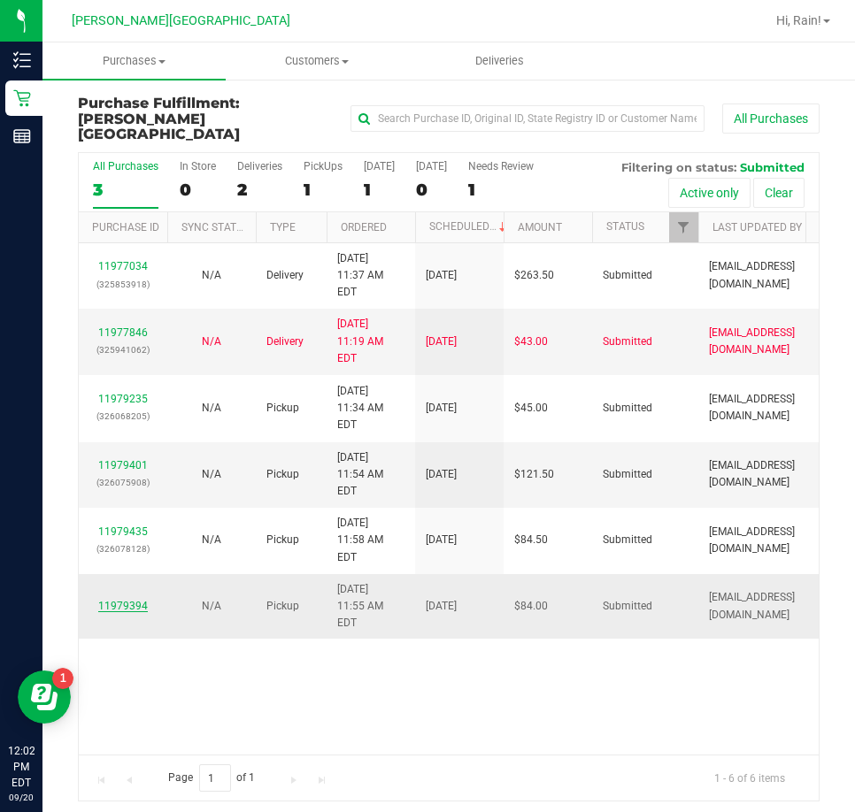
click at [135, 600] on link "11979394" at bounding box center [123, 606] width 50 height 12
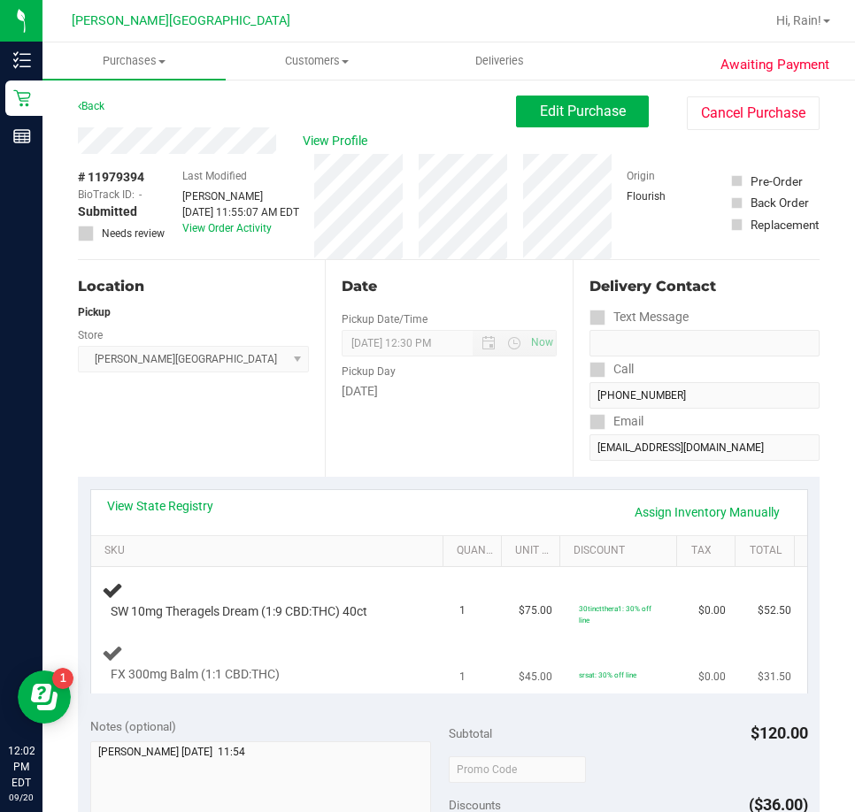
click at [318, 648] on div "FX 300mg Balm (1:1 CBD:THC)" at bounding box center [270, 663] width 337 height 42
click at [381, 139] on div "View Profile" at bounding box center [297, 140] width 438 height 27
click at [264, 633] on td "SW 10mg Theragels Dream (1:9 CBD:THC) 40ct" at bounding box center [270, 600] width 358 height 66
click at [334, 669] on div "FX 300mg Balm (1:1 CBD:THC)" at bounding box center [257, 675] width 311 height 18
click at [170, 659] on div "FX 300mg Balm (1:1 CBD:THC)" at bounding box center [270, 663] width 337 height 42
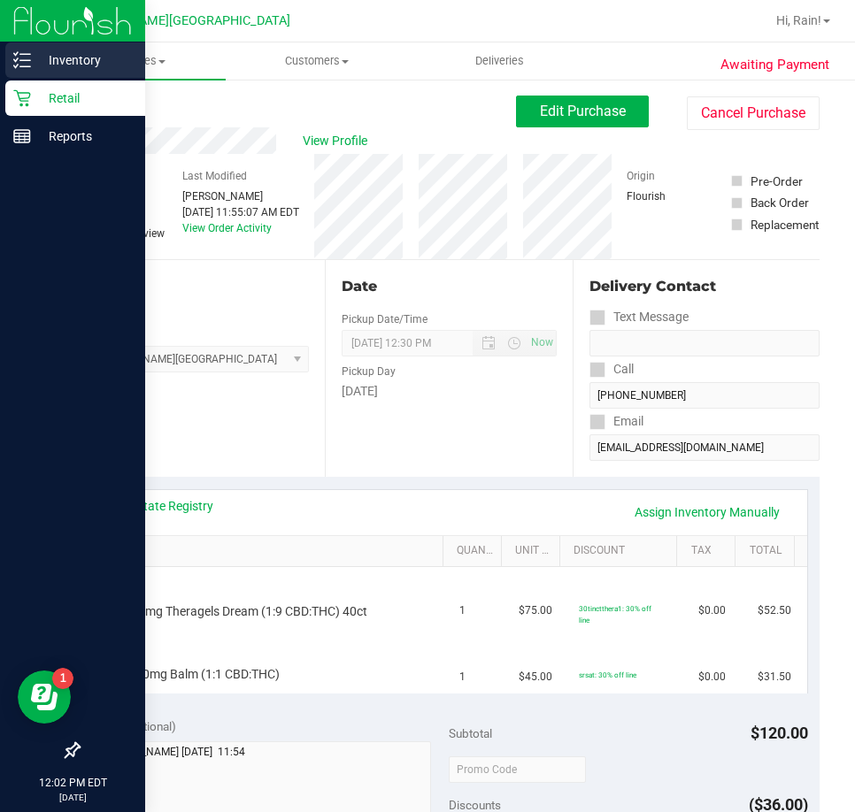
click at [65, 50] on p "Inventory" at bounding box center [84, 60] width 106 height 21
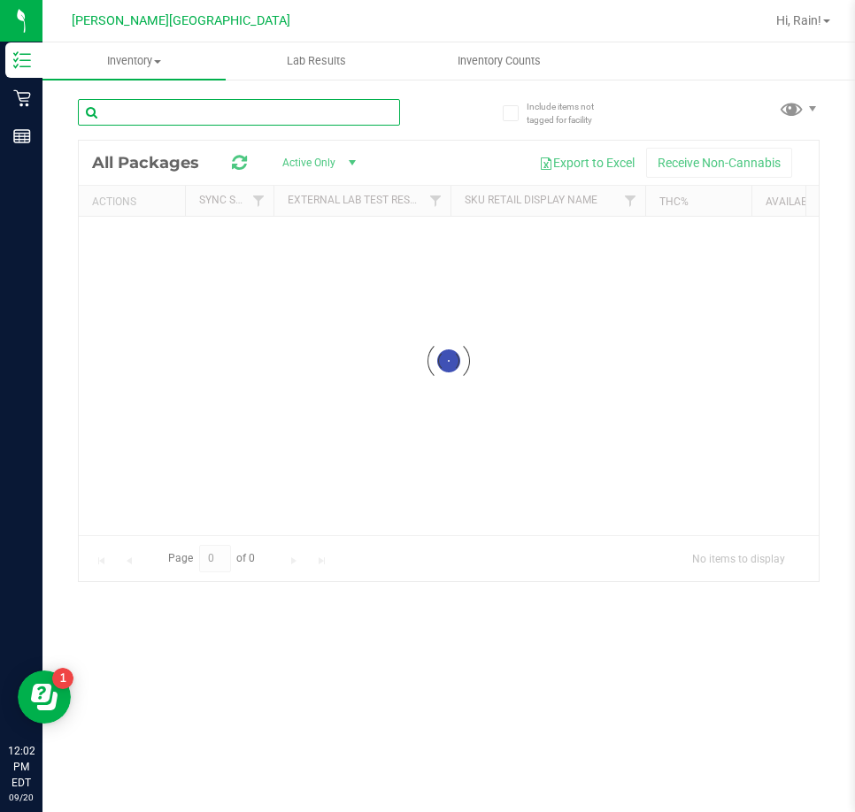
click at [193, 110] on input "text" at bounding box center [239, 112] width 322 height 27
click at [190, 111] on input "text" at bounding box center [239, 112] width 322 height 27
click at [185, 113] on input "text" at bounding box center [239, 112] width 322 height 27
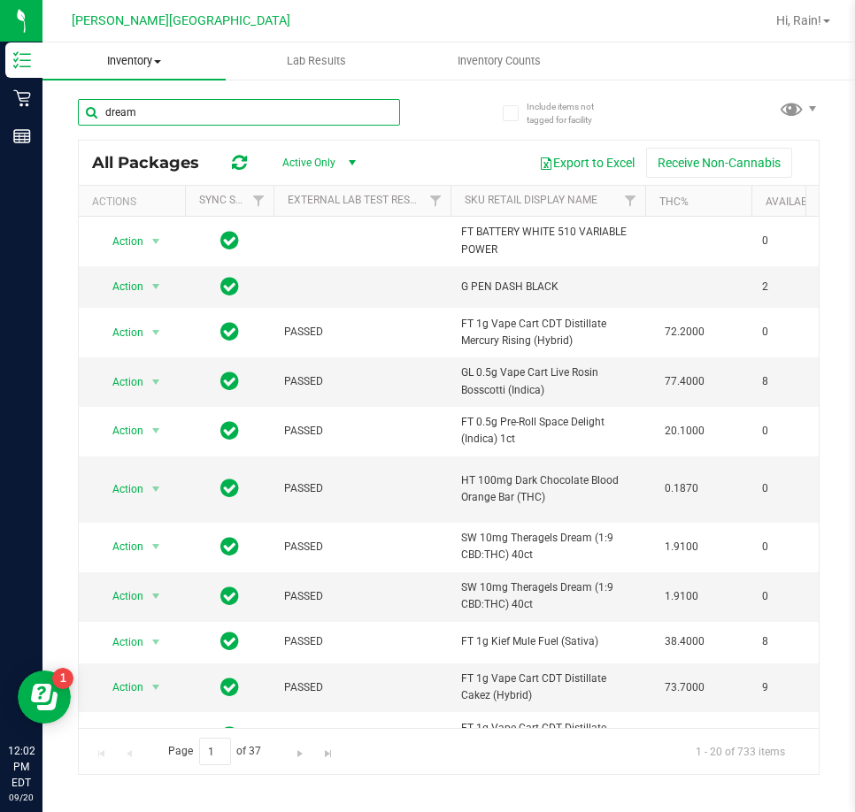
type input "dream"
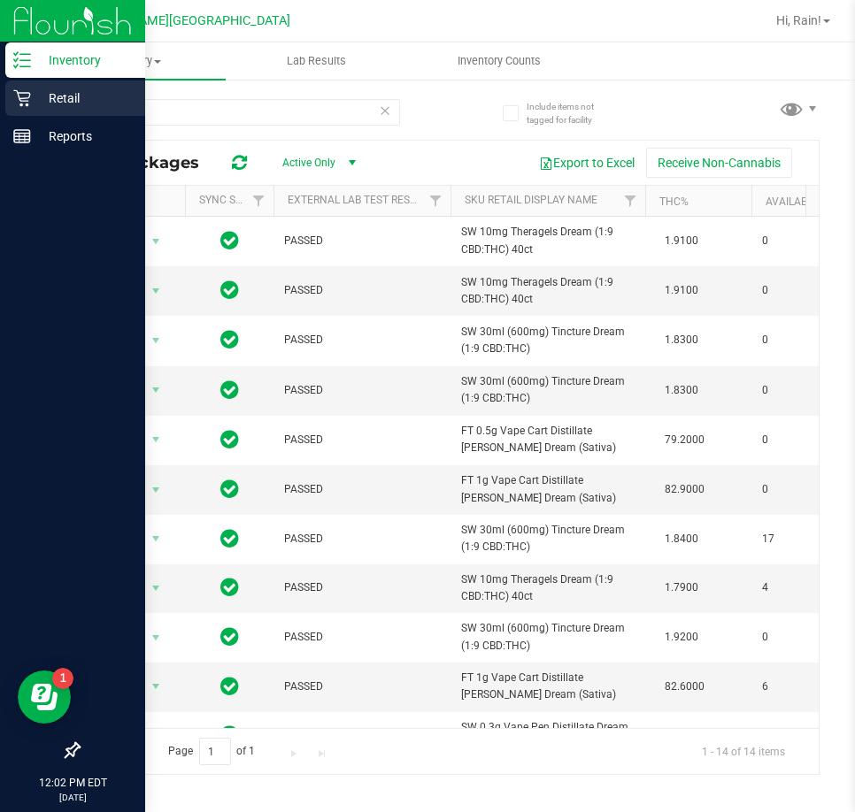
click at [39, 98] on p "Retail" at bounding box center [84, 98] width 106 height 21
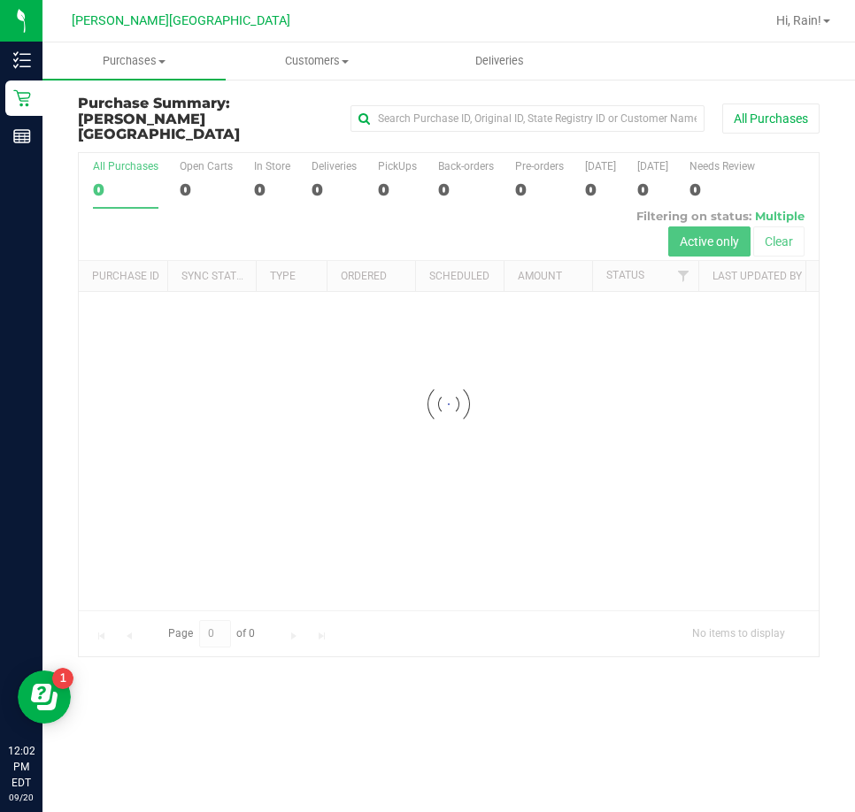
click at [155, 64] on span "Purchases" at bounding box center [133, 61] width 183 height 16
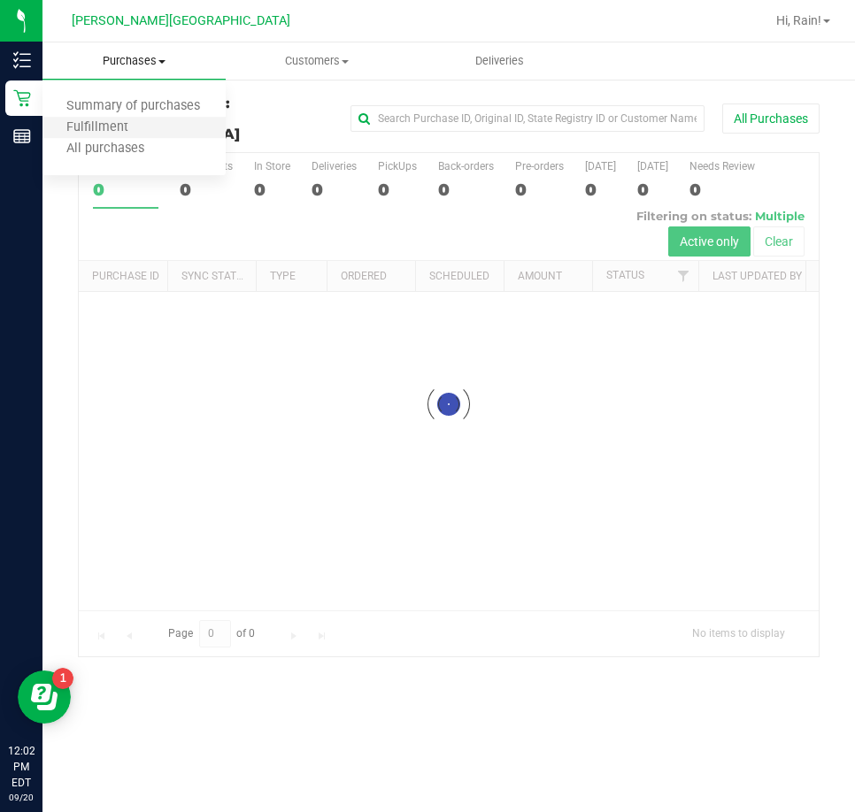
click at [150, 120] on li "Fulfillment" at bounding box center [133, 128] width 183 height 21
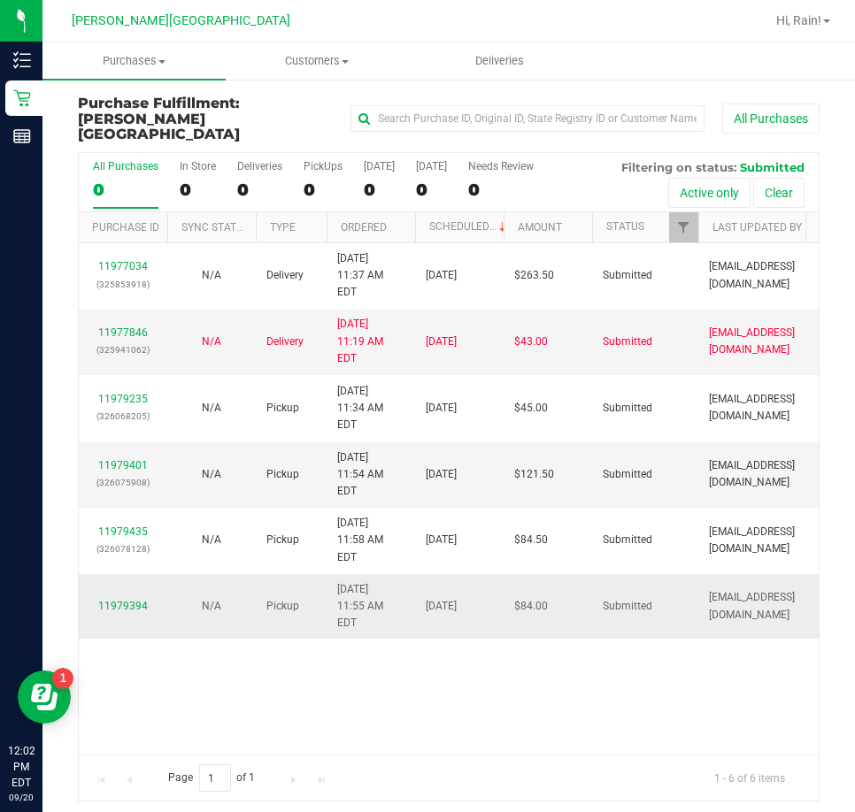
click at [134, 598] on div "11979394" at bounding box center [122, 606] width 67 height 17
click at [134, 600] on link "11979394" at bounding box center [123, 606] width 50 height 12
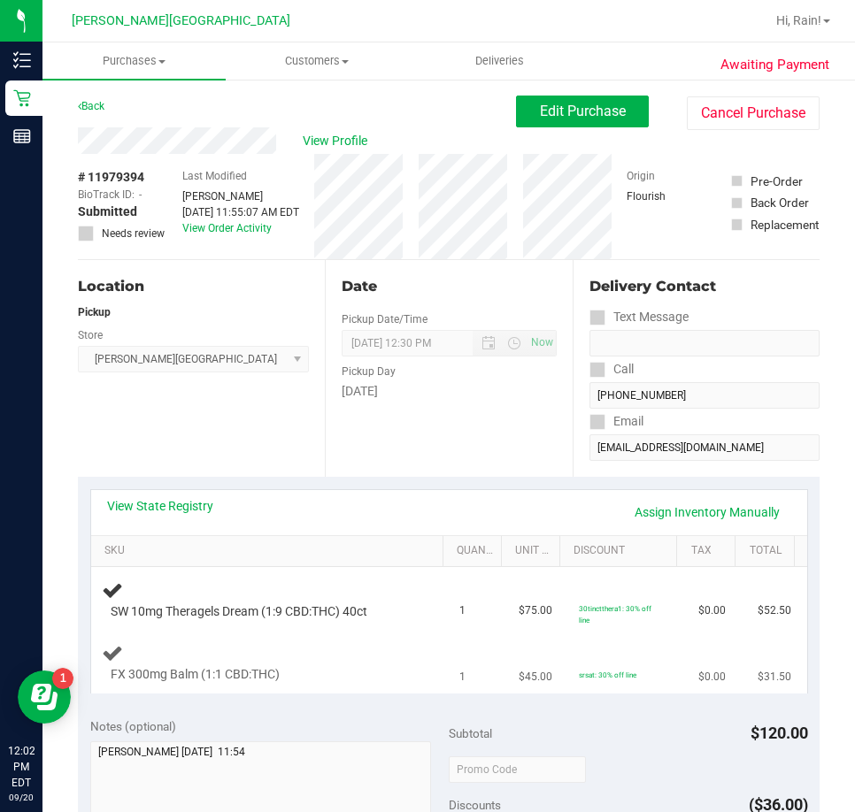
click at [508, 654] on td "$45.00" at bounding box center [537, 662] width 59 height 59
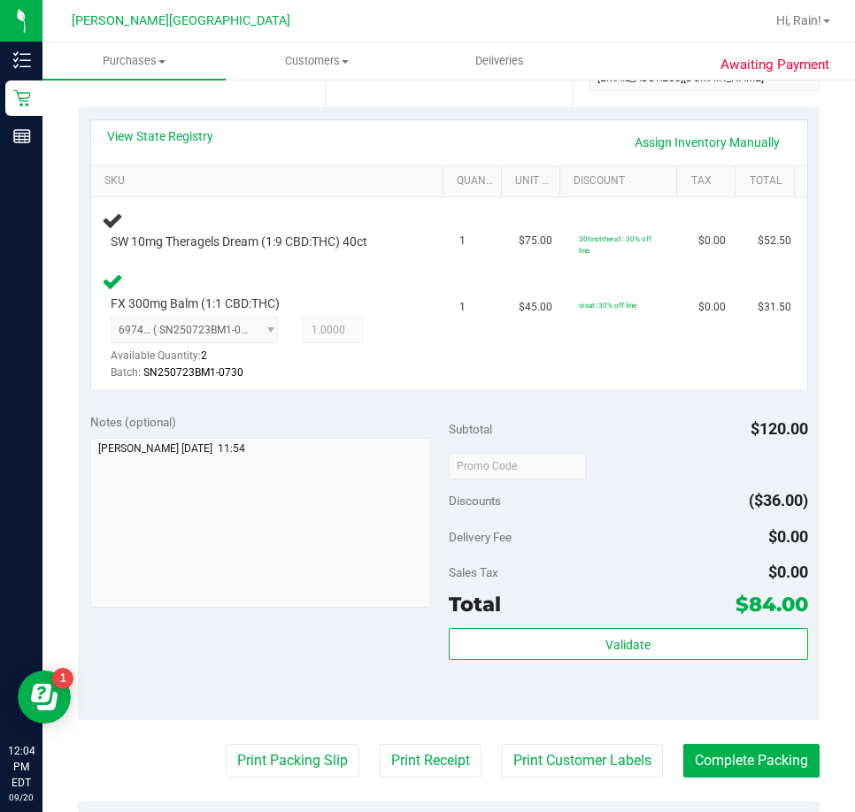
scroll to position [531, 0]
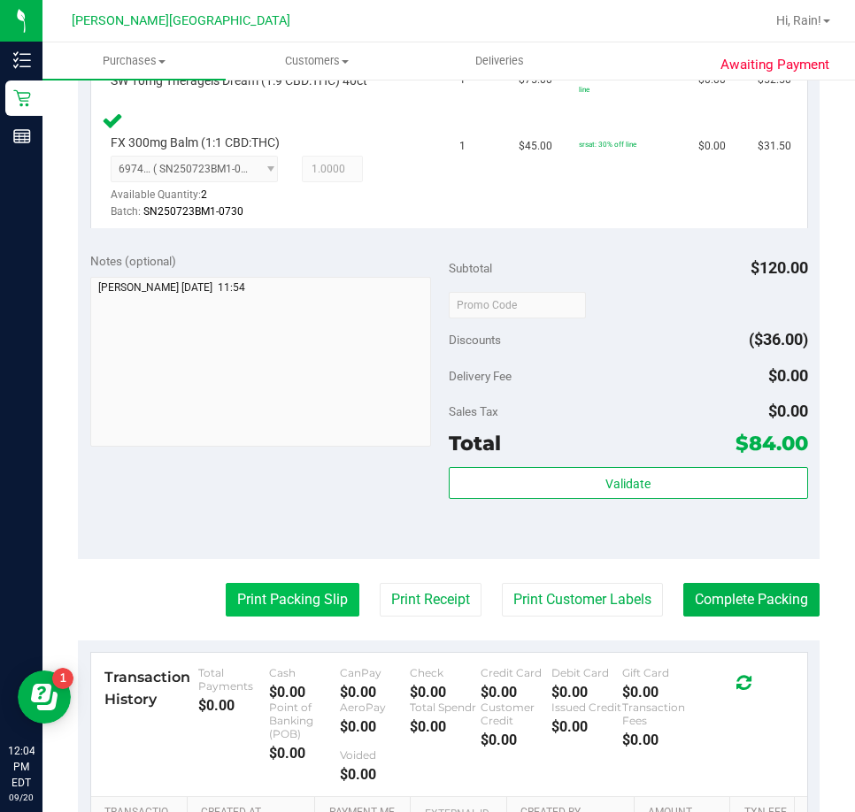
click at [248, 589] on button "Print Packing Slip" at bounding box center [293, 600] width 134 height 34
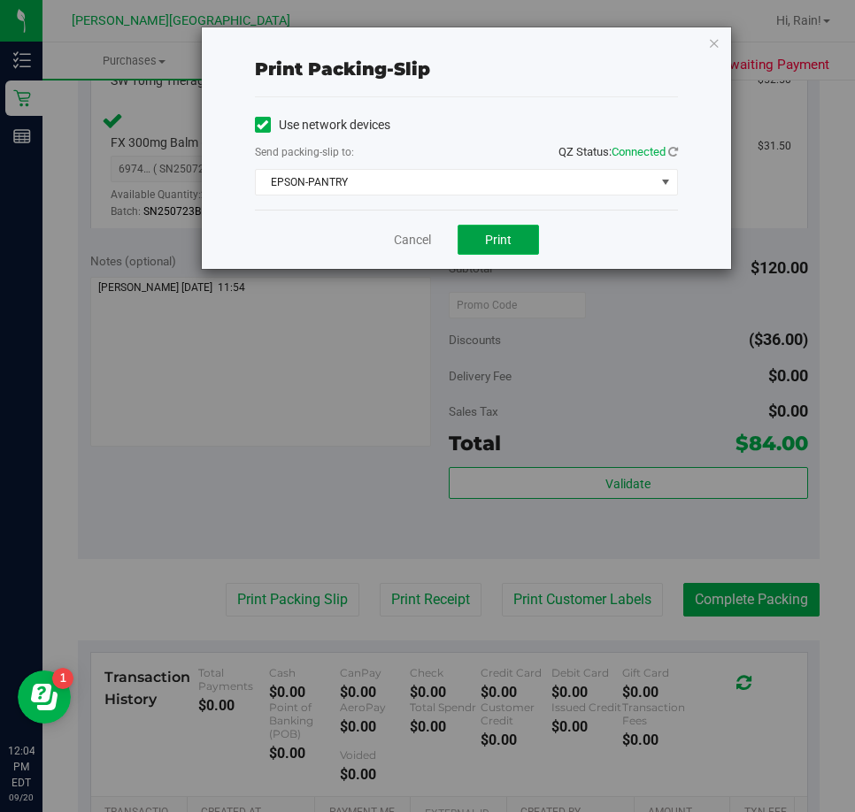
click at [520, 240] on button "Print" at bounding box center [497, 240] width 81 height 30
click at [428, 247] on link "Cancel" at bounding box center [412, 240] width 37 height 19
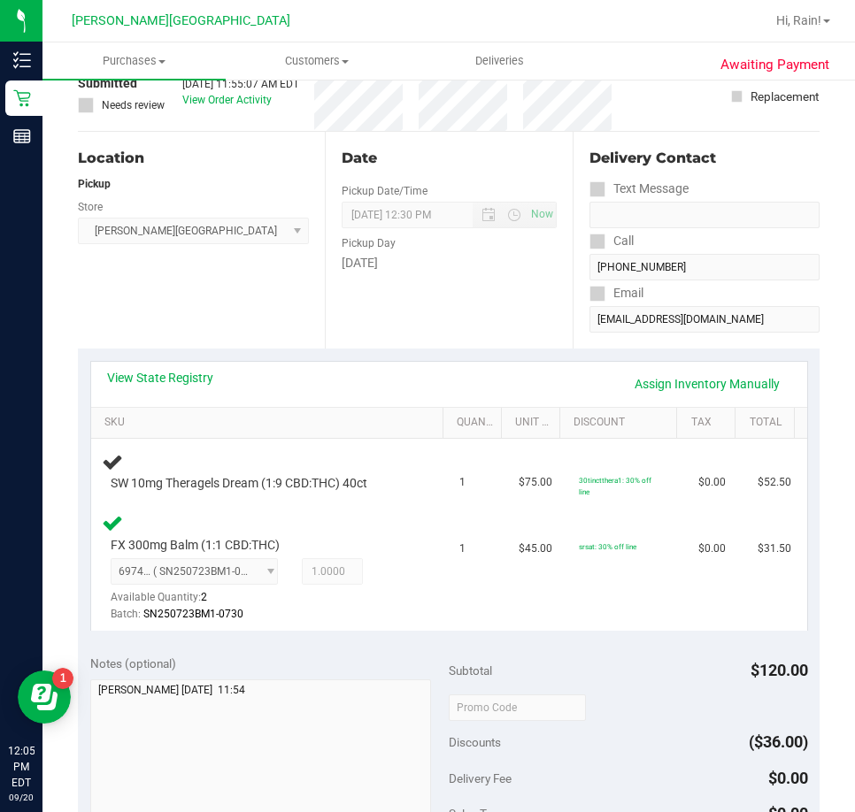
scroll to position [0, 0]
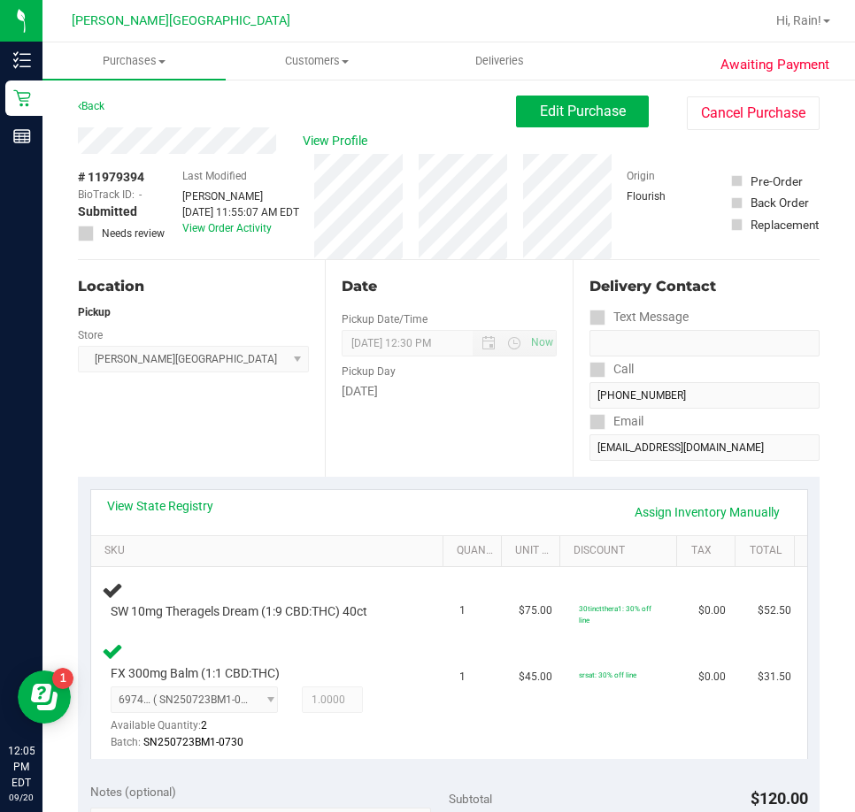
click at [376, 487] on div "View State Registry Assign Inventory Manually SKU Quantity Unit Price Discount …" at bounding box center [448, 624] width 741 height 295
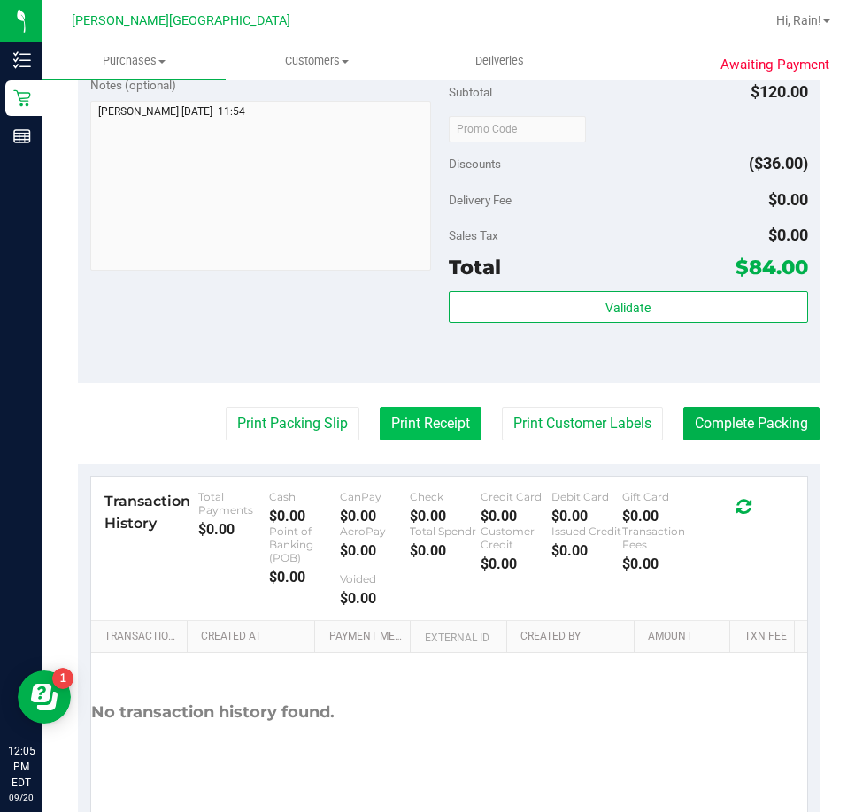
scroll to position [708, 0]
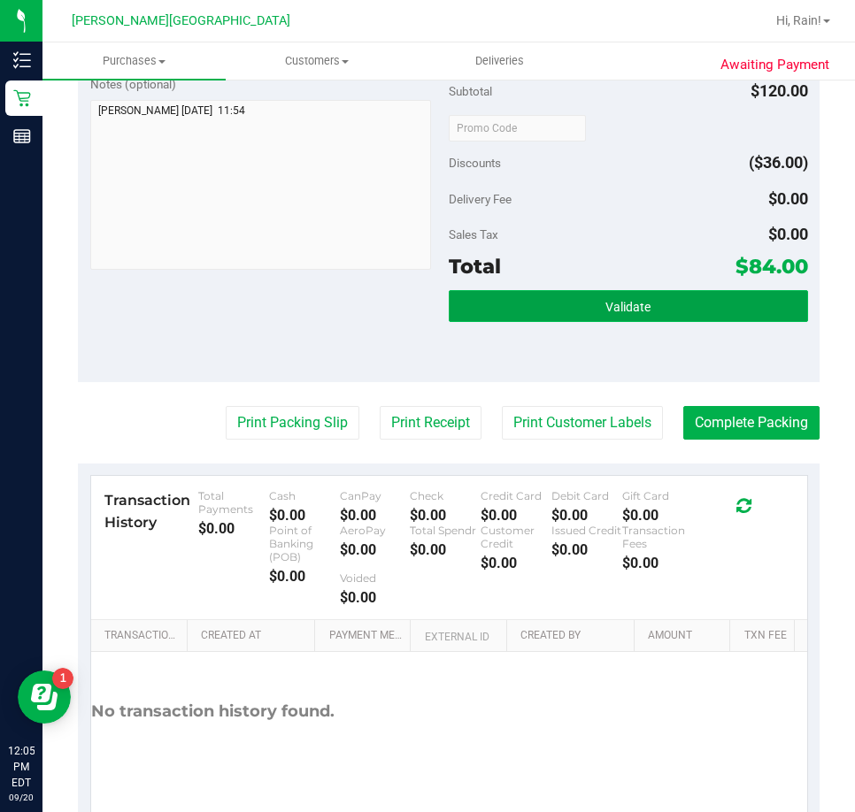
click at [605, 312] on span "Validate" at bounding box center [627, 307] width 45 height 14
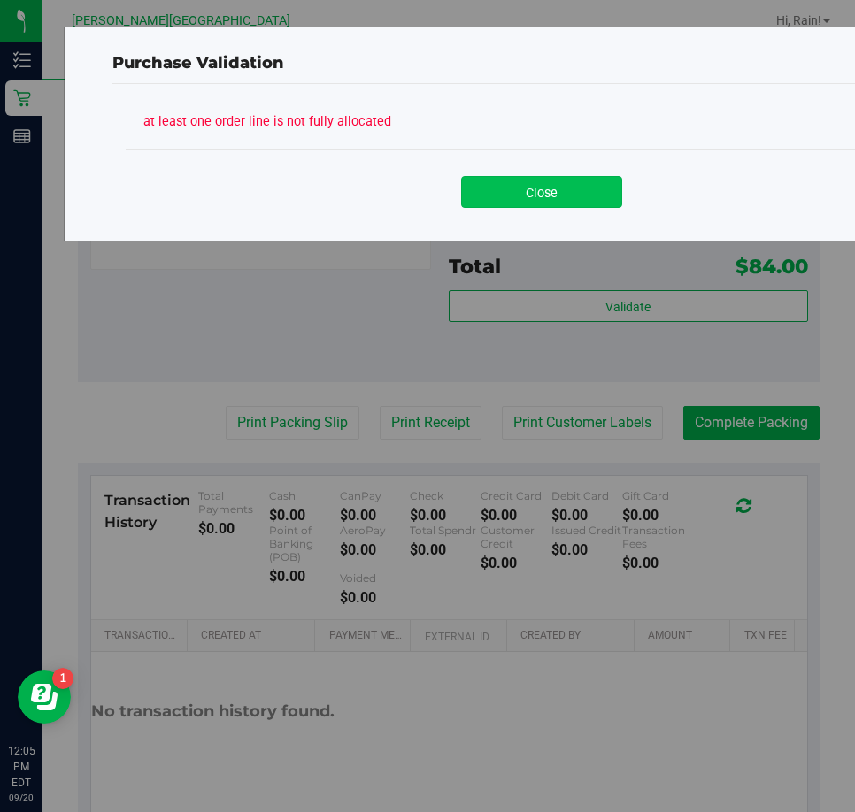
click at [589, 182] on button "Close" at bounding box center [541, 192] width 161 height 32
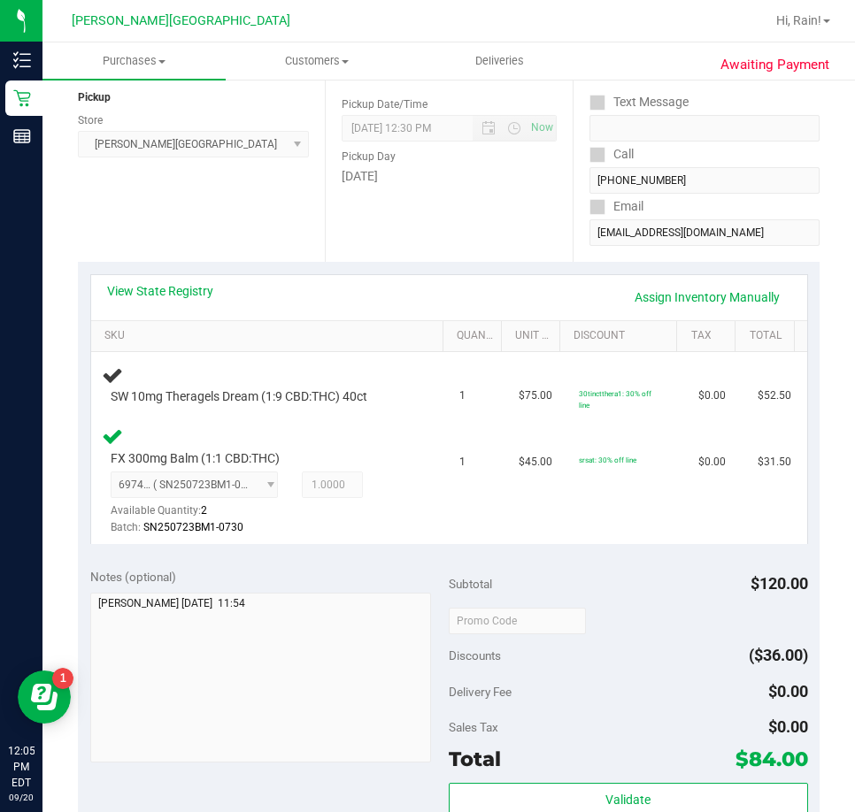
scroll to position [0, 0]
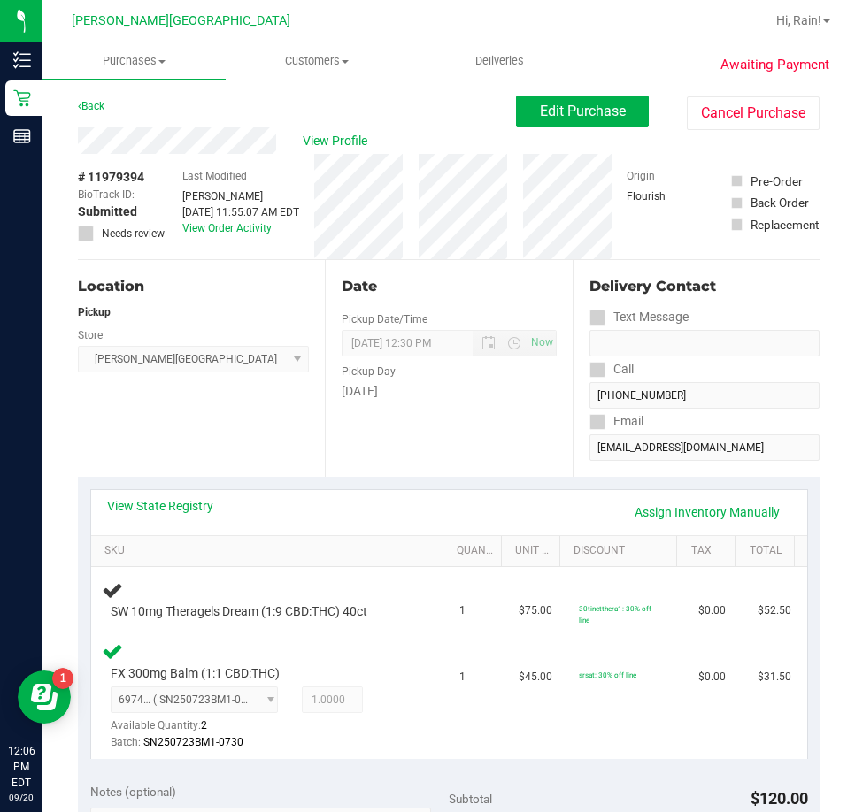
click at [331, 435] on div "Date Pickup Date/Time 09/20/2025 Now 09/20/2025 12:30 PM Now Pickup Day Saturday" at bounding box center [448, 368] width 247 height 217
drag, startPoint x: 387, startPoint y: 387, endPoint x: 316, endPoint y: 355, distance: 77.6
click at [316, 355] on div "Location Pickup Store Bonita Springs WC Select Store Bonita Springs WC Boynton …" at bounding box center [448, 368] width 741 height 217
click at [335, 261] on div "Date Pickup Date/Time 09/20/2025 Now 09/20/2025 12:30 PM Now Pickup Day Saturday" at bounding box center [448, 368] width 247 height 217
drag, startPoint x: 193, startPoint y: 615, endPoint x: 429, endPoint y: 617, distance: 236.2
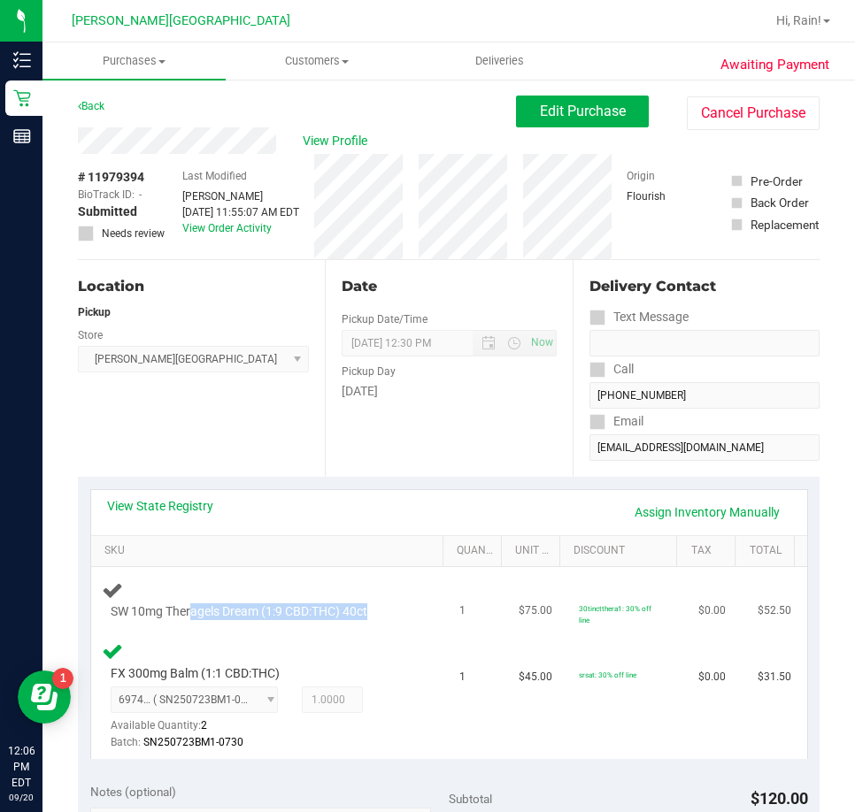
click at [429, 617] on td "SW 10mg Theragels Dream (1:9 CBD:THC) 40ct" at bounding box center [270, 600] width 358 height 66
click at [432, 617] on td "SW 10mg Theragels Dream (1:9 CBD:THC) 40ct" at bounding box center [270, 600] width 358 height 66
click at [89, 104] on link "Back" at bounding box center [91, 106] width 27 height 12
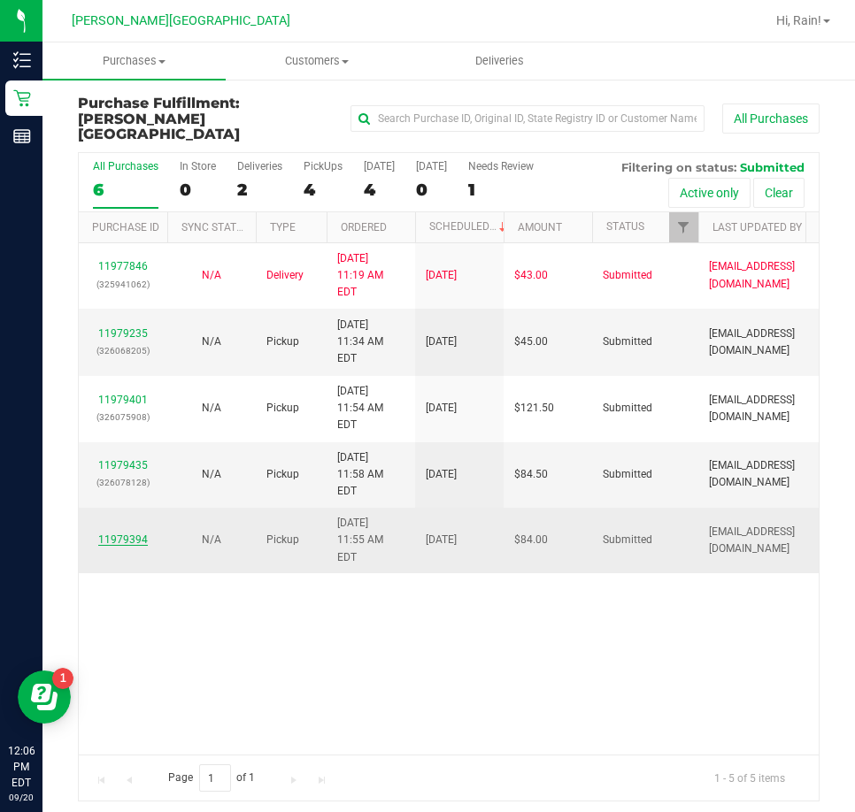
click at [112, 533] on link "11979394" at bounding box center [123, 539] width 50 height 12
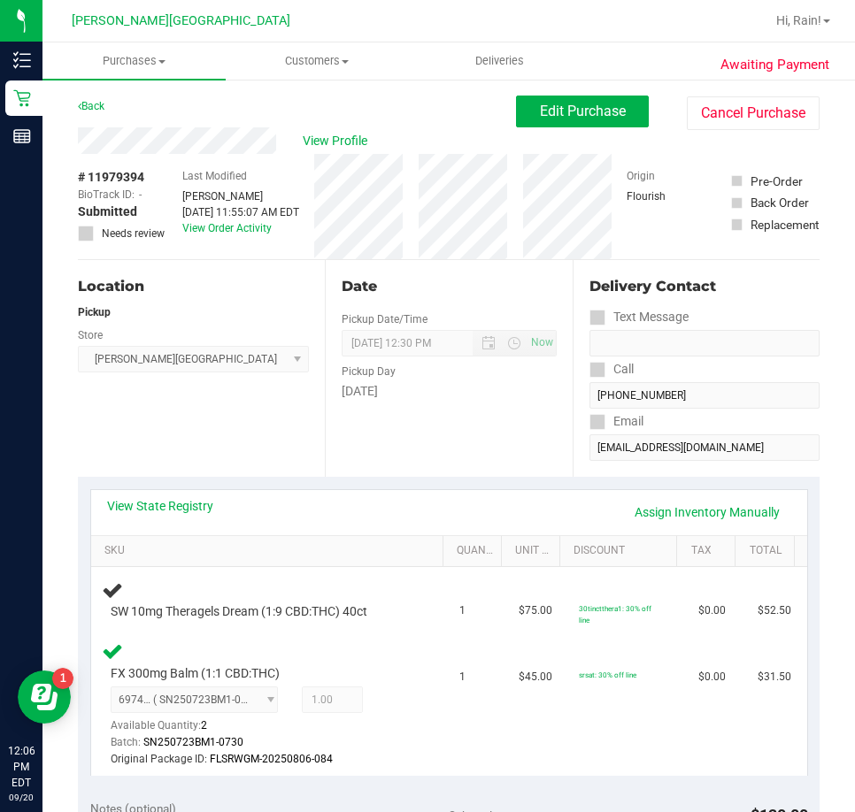
click at [505, 487] on div "View State Registry Assign Inventory Manually SKU Quantity Unit Price Discount …" at bounding box center [448, 632] width 741 height 311
click at [102, 110] on link "Back" at bounding box center [91, 106] width 27 height 12
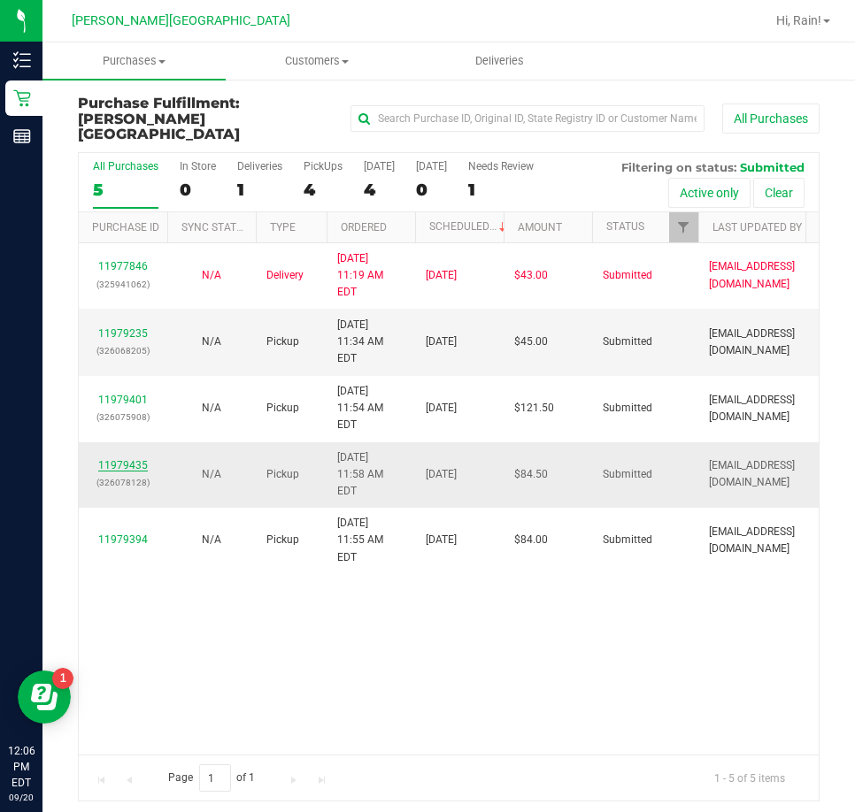
click at [118, 459] on link "11979435" at bounding box center [123, 465] width 50 height 12
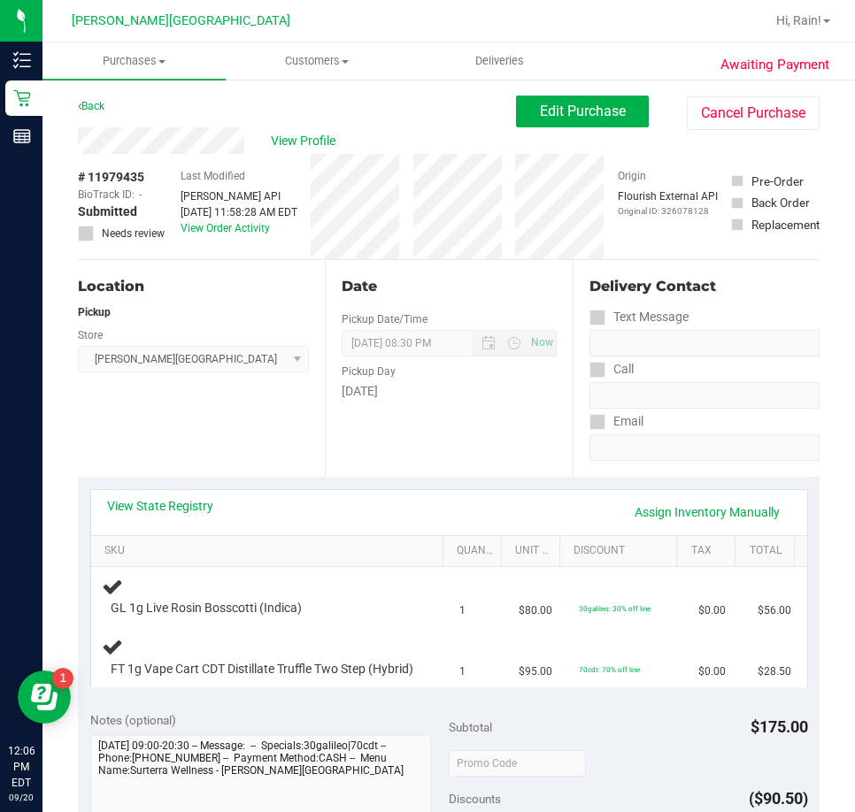
click at [342, 411] on div "Date Pickup Date/Time 09/20/2025 Now 09/20/2025 08:30 PM Now Pickup Day Saturday" at bounding box center [448, 368] width 247 height 217
click at [103, 108] on link "Back" at bounding box center [91, 106] width 27 height 12
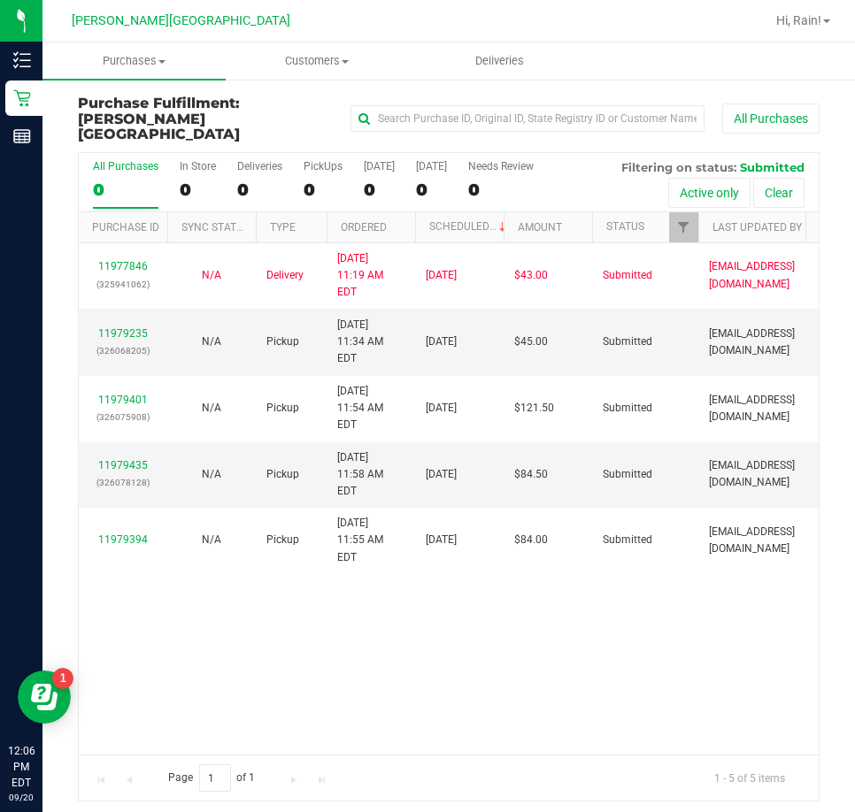
click at [780, 644] on div "11977846 (325941062) N/A Delivery 9/20/2025 11:19 AM EDT 9/22/2025 $43.00 Submi…" at bounding box center [449, 498] width 740 height 511
click at [754, 648] on div "11977846 (325941062) N/A Delivery 9/20/2025 11:19 AM EDT 9/22/2025 $43.00 Submi…" at bounding box center [449, 498] width 740 height 511
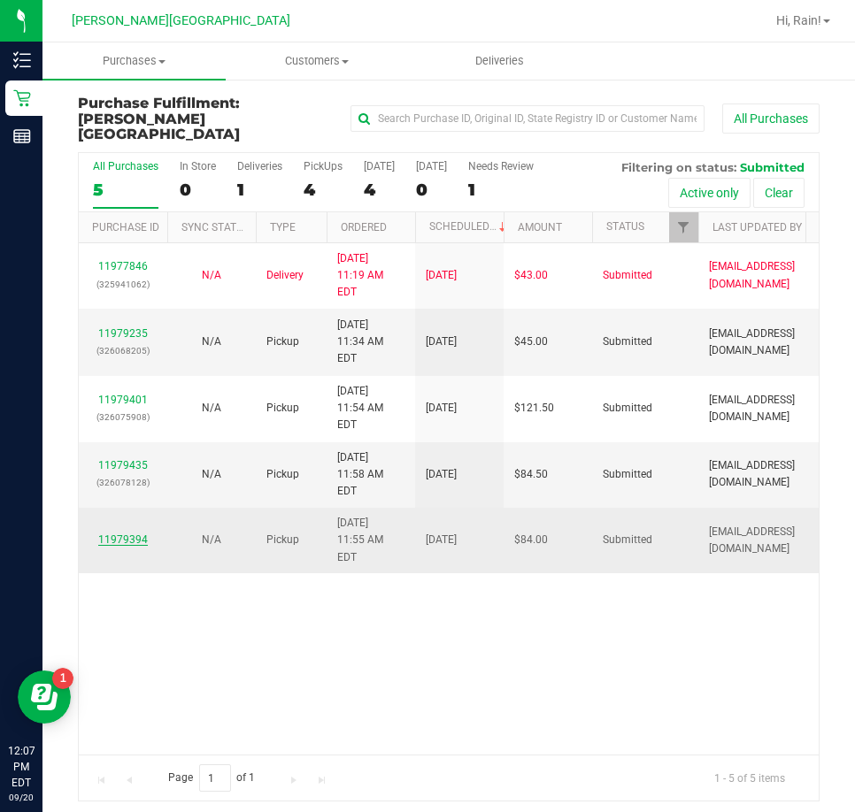
click at [108, 533] on link "11979394" at bounding box center [123, 539] width 50 height 12
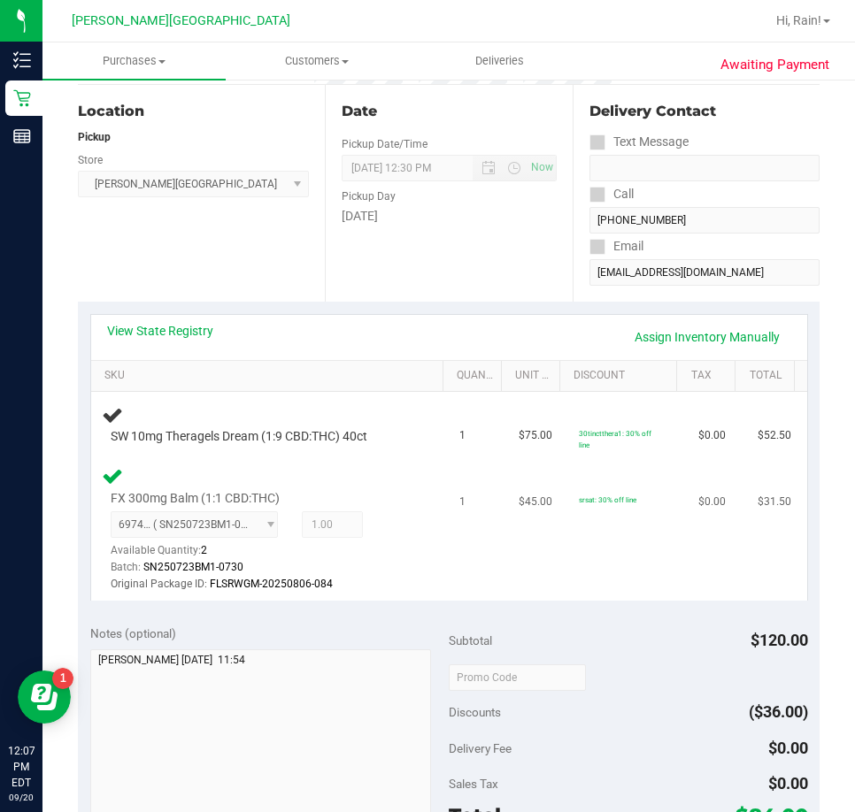
scroll to position [177, 0]
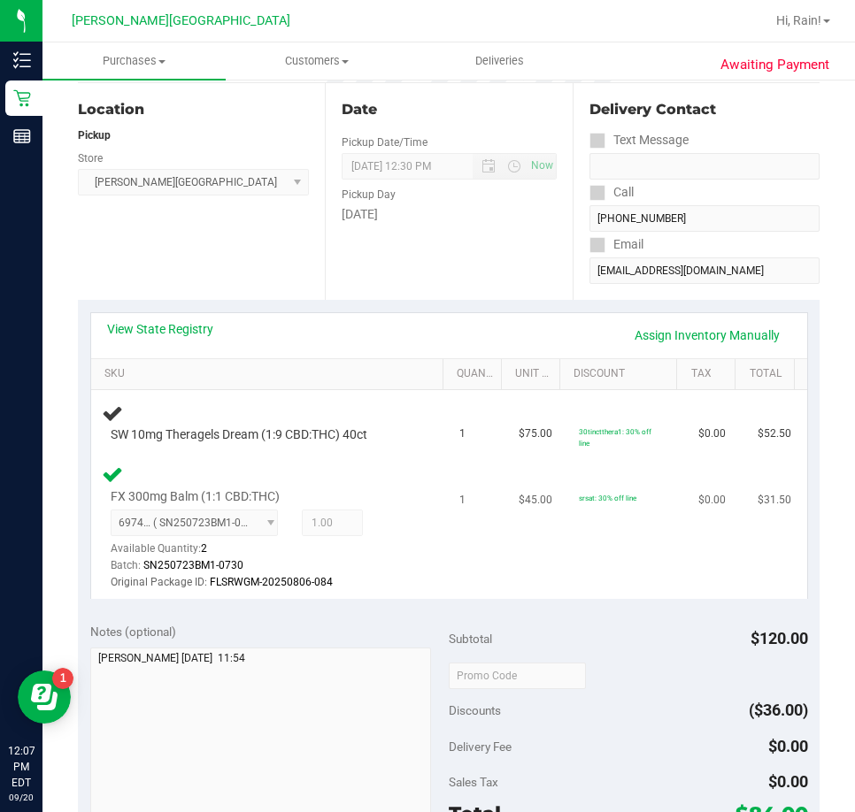
click at [418, 588] on tr "FX 300mg Balm (1:1 CBD:THC) 6974025444460916 ( SN250723BM1-0730 | orig: FLSRWGM…" at bounding box center [449, 528] width 716 height 142
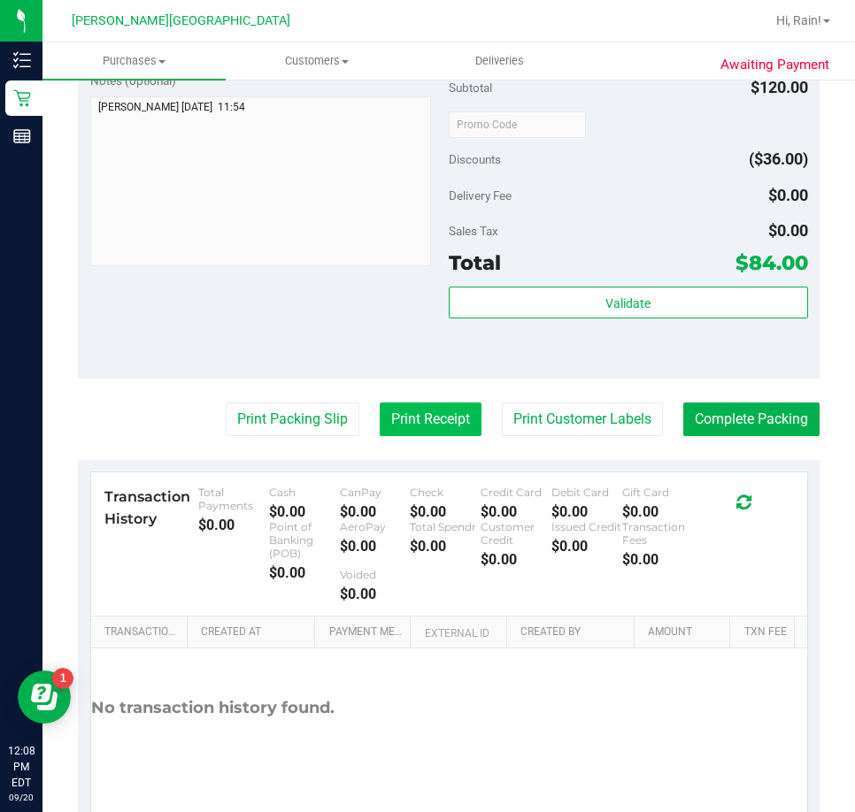
scroll to position [796, 0]
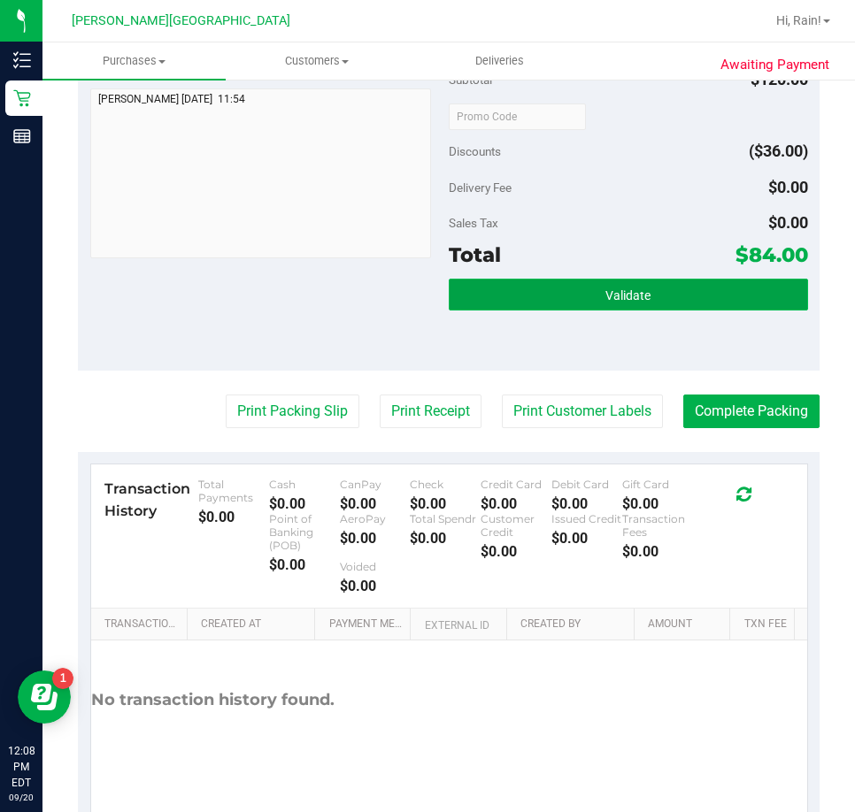
click at [562, 299] on button "Validate" at bounding box center [628, 295] width 359 height 32
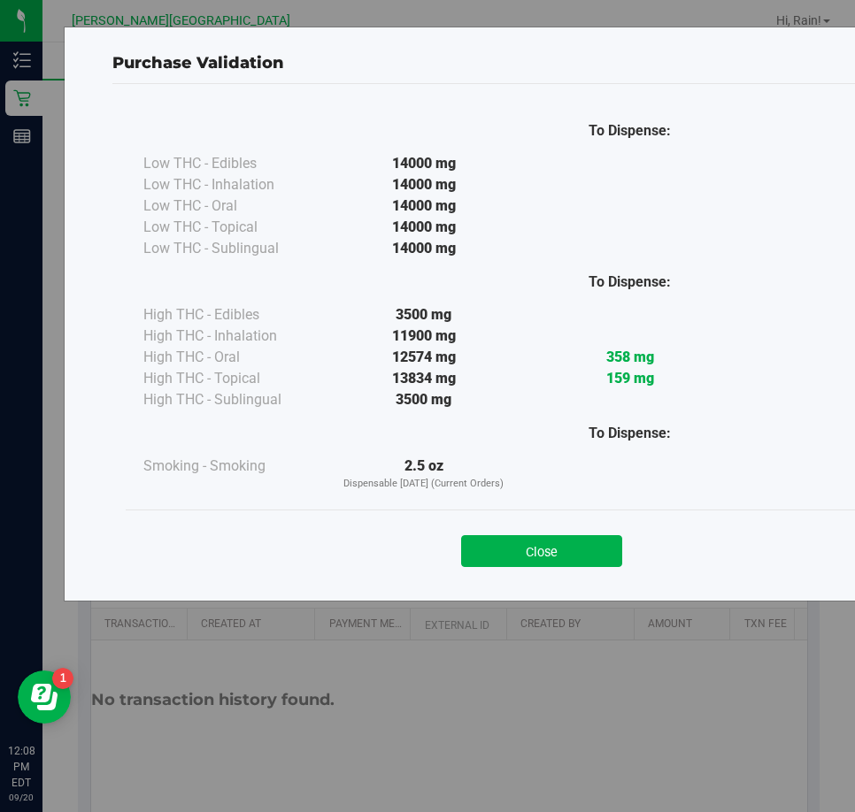
click at [581, 533] on div "Close" at bounding box center [541, 546] width 805 height 44
click at [540, 571] on div "Close" at bounding box center [542, 546] width 832 height 72
click at [541, 567] on div "Close" at bounding box center [542, 546] width 832 height 72
click at [549, 538] on button "Close" at bounding box center [541, 551] width 161 height 32
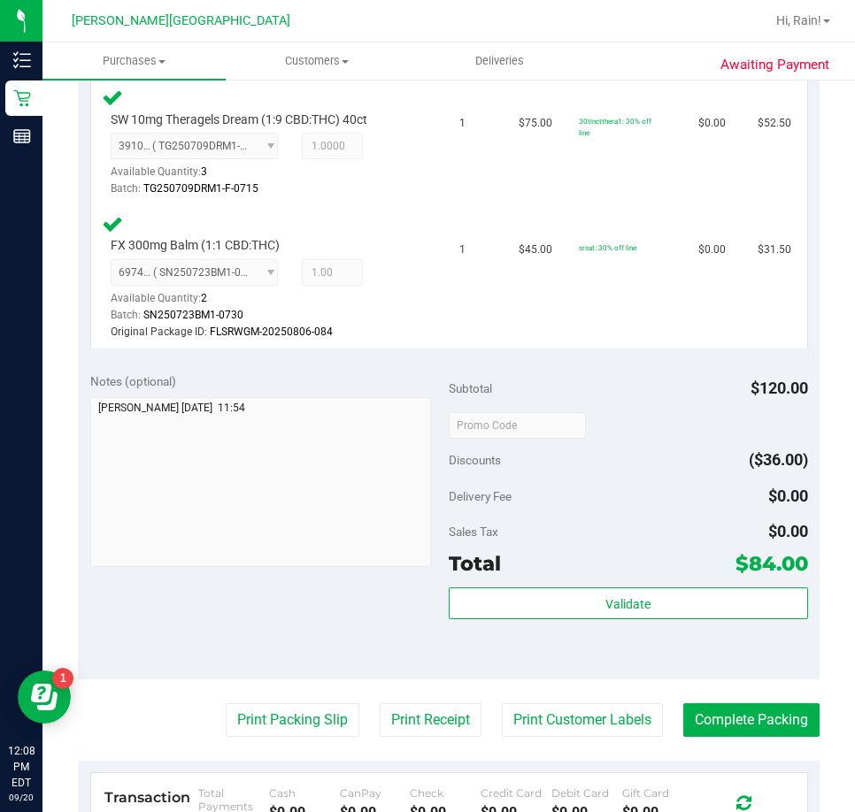
scroll to position [619, 0]
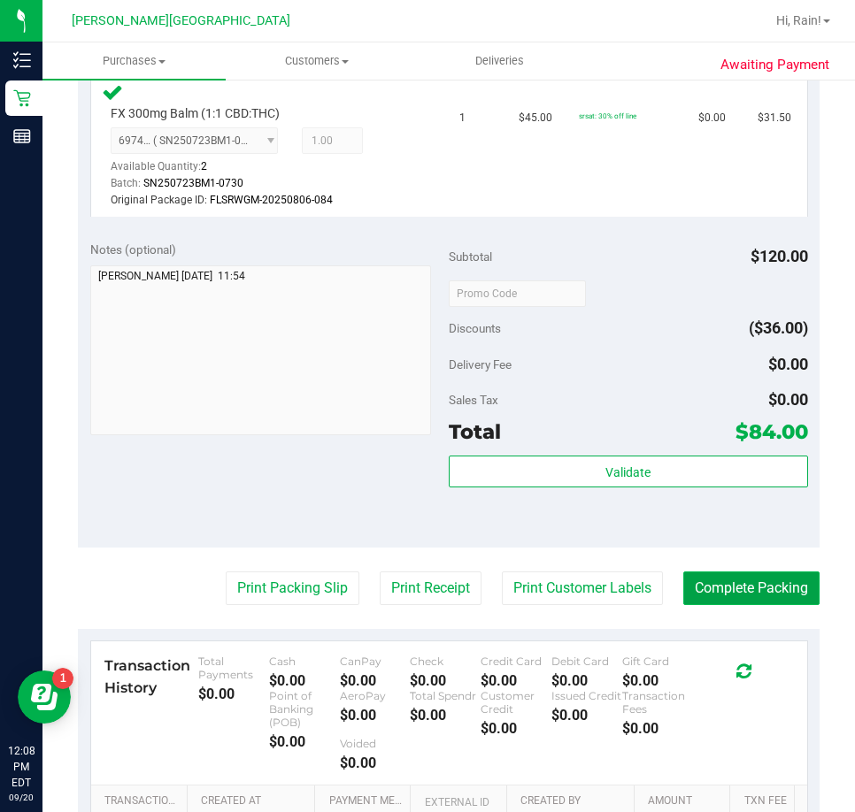
click at [757, 594] on button "Complete Packing" at bounding box center [751, 589] width 136 height 34
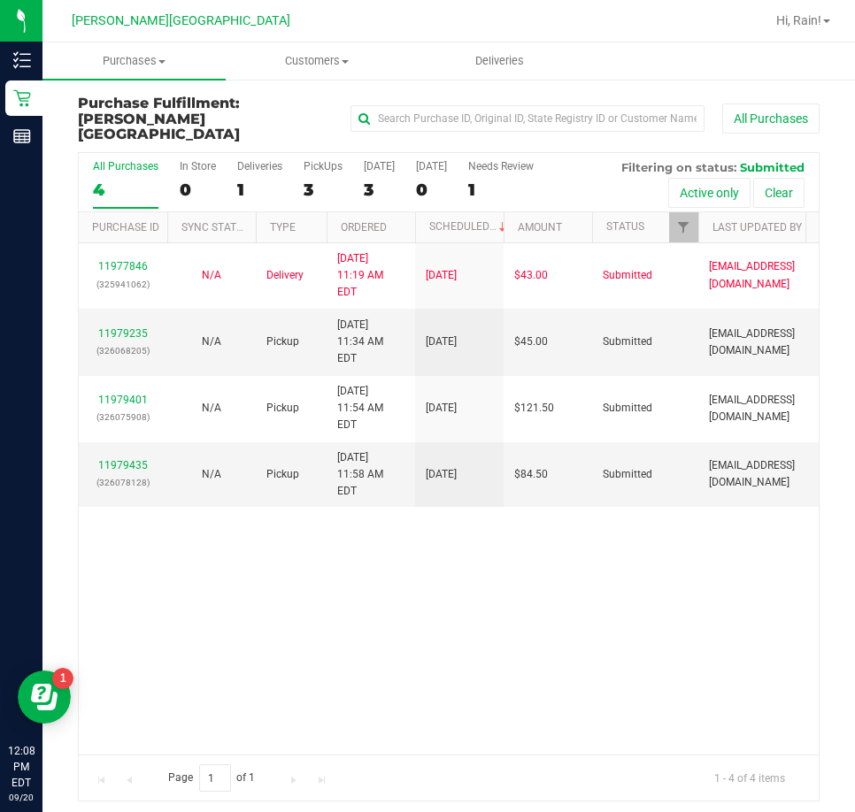
drag, startPoint x: 525, startPoint y: 506, endPoint x: 408, endPoint y: 518, distance: 117.3
click at [523, 506] on div "11977846 (325941062) N/A Delivery 9/20/2025 11:19 AM EDT 9/22/2025 $43.00 Submi…" at bounding box center [449, 498] width 740 height 511
click at [142, 459] on link "11979435" at bounding box center [123, 465] width 50 height 12
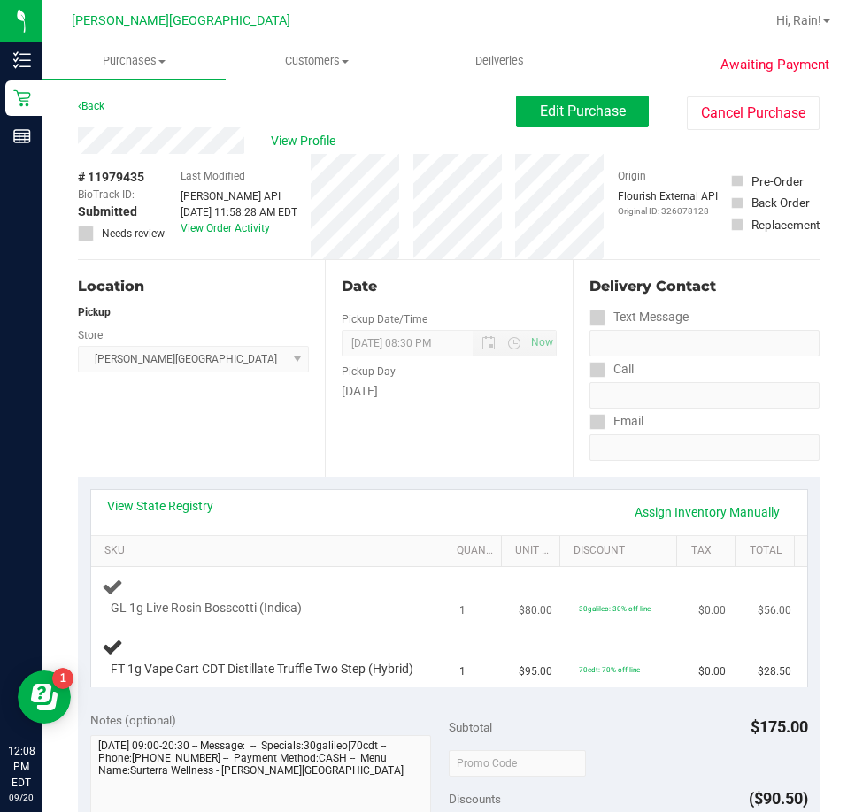
drag, startPoint x: 371, startPoint y: 612, endPoint x: 378, endPoint y: 625, distance: 15.0
click at [374, 618] on div "GL 1g Live Rosin Bosscotti (Indica)" at bounding box center [257, 609] width 311 height 18
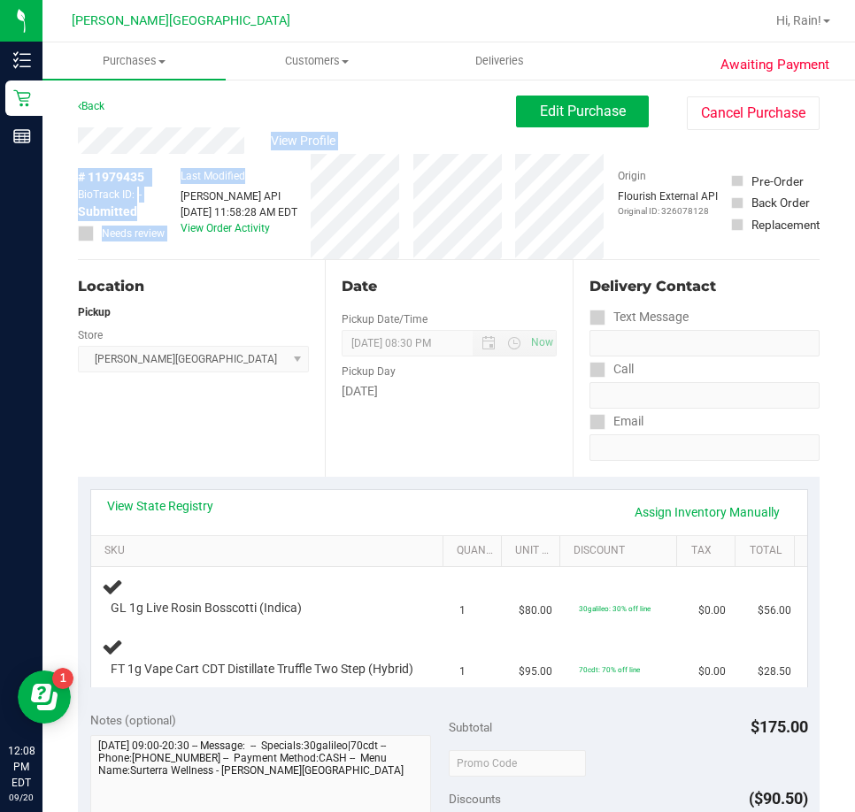
click at [272, 160] on div "View Profile # 11979435 BioTrack ID: - Submitted Needs review Last Modified Jan…" at bounding box center [448, 193] width 741 height 133
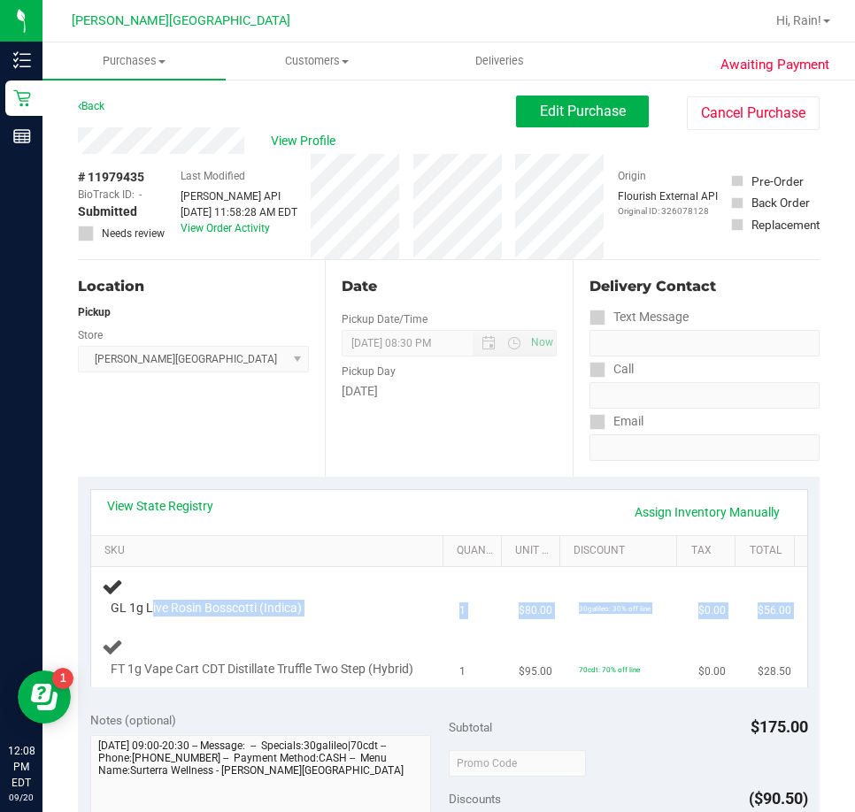
drag, startPoint x: 152, startPoint y: 615, endPoint x: 223, endPoint y: 661, distance: 84.4
click at [248, 650] on tbody "GL 1g Live Rosin Bosscotti (Indica) 1 $80.00 30galileo: 30% off line $0.00 $56.…" at bounding box center [449, 626] width 716 height 119
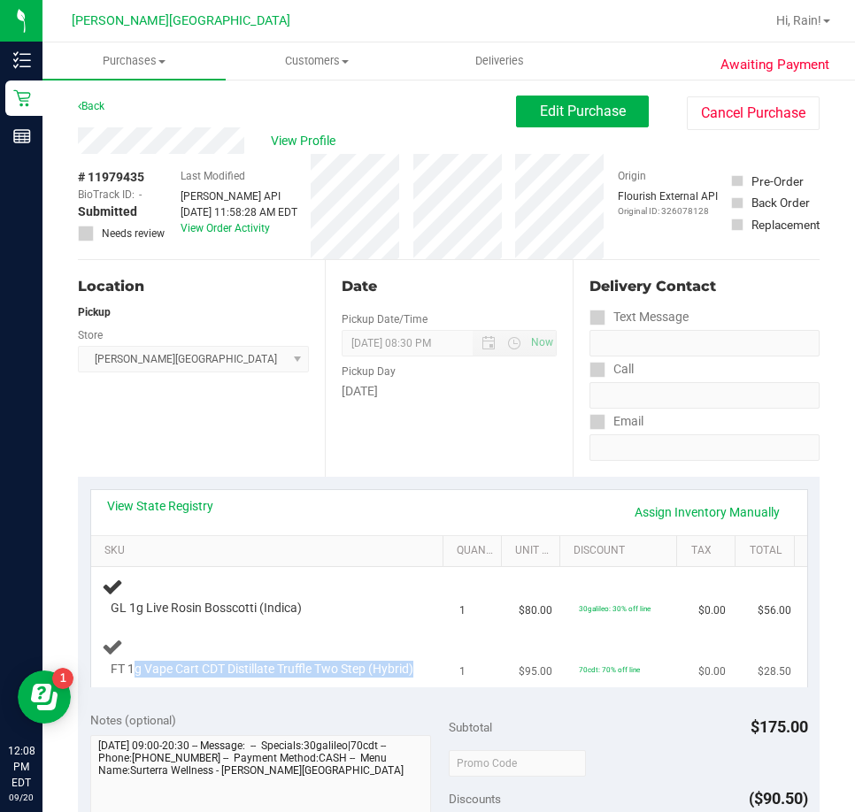
drag, startPoint x: 173, startPoint y: 672, endPoint x: 330, endPoint y: 695, distance: 158.3
click at [330, 687] on td "FT 1g Vape Cart CDT Distillate Truffle Two Step (Hybrid)" at bounding box center [270, 657] width 358 height 59
click at [331, 687] on td "FT 1g Vape Cart CDT Distillate Truffle Two Step (Hybrid)" at bounding box center [270, 657] width 358 height 59
click at [236, 633] on td "FT 1g Vape Cart CDT Distillate Truffle Two Step (Hybrid)" at bounding box center [270, 657] width 358 height 59
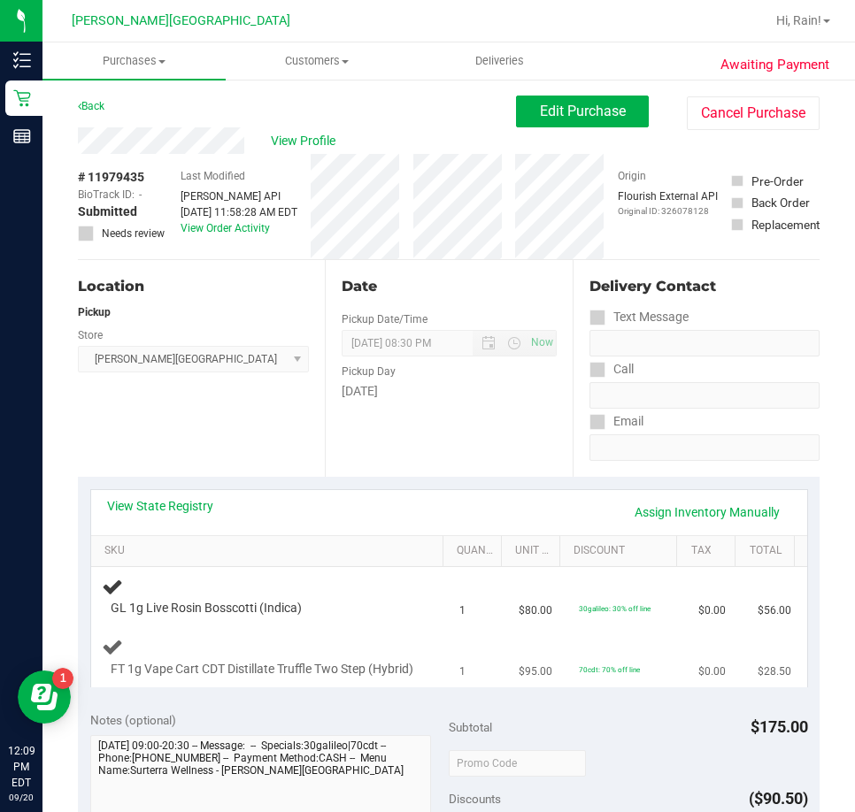
click at [236, 633] on td "FT 1g Vape Cart CDT Distillate Truffle Two Step (Hybrid)" at bounding box center [270, 657] width 358 height 59
click at [254, 626] on td "GL 1g Live Rosin Bosscotti (Indica)" at bounding box center [270, 597] width 358 height 60
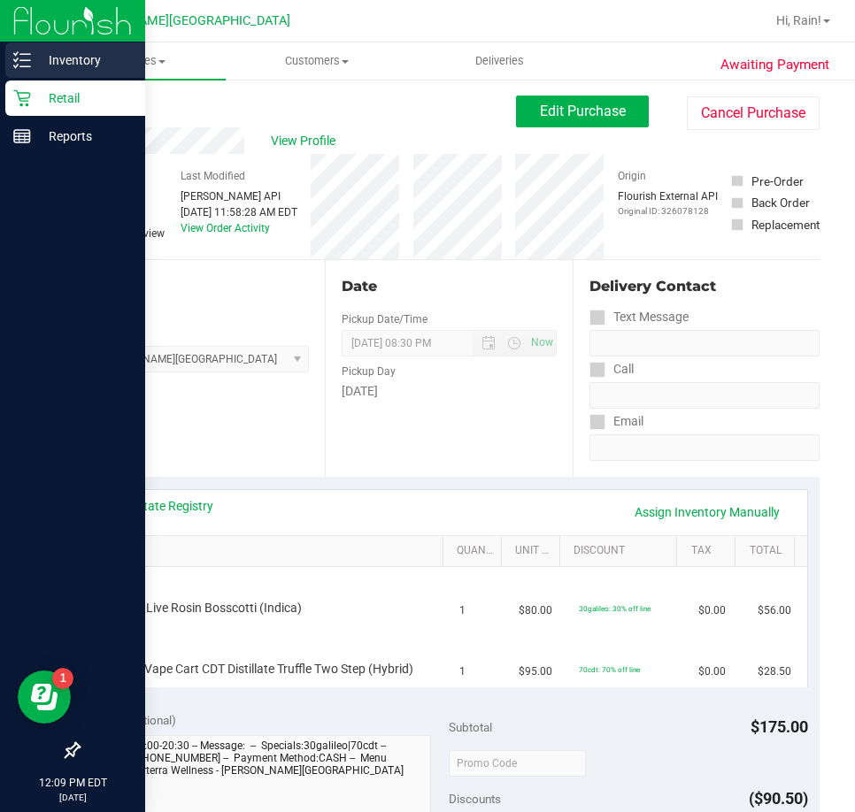
click at [104, 60] on p "Inventory" at bounding box center [84, 60] width 106 height 21
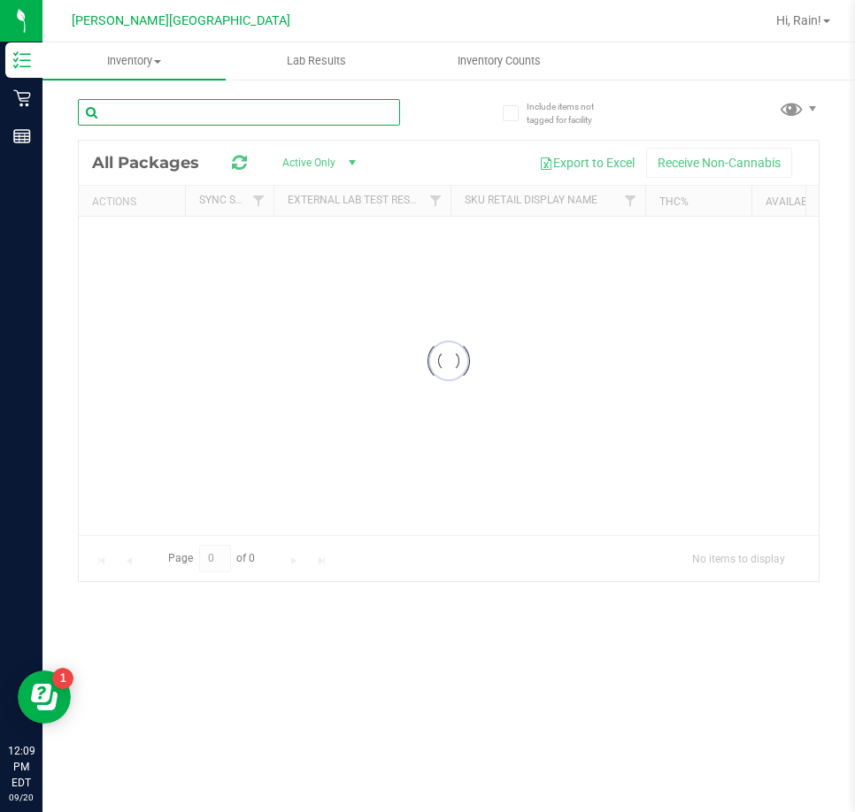
click at [137, 99] on input "text" at bounding box center [239, 112] width 322 height 27
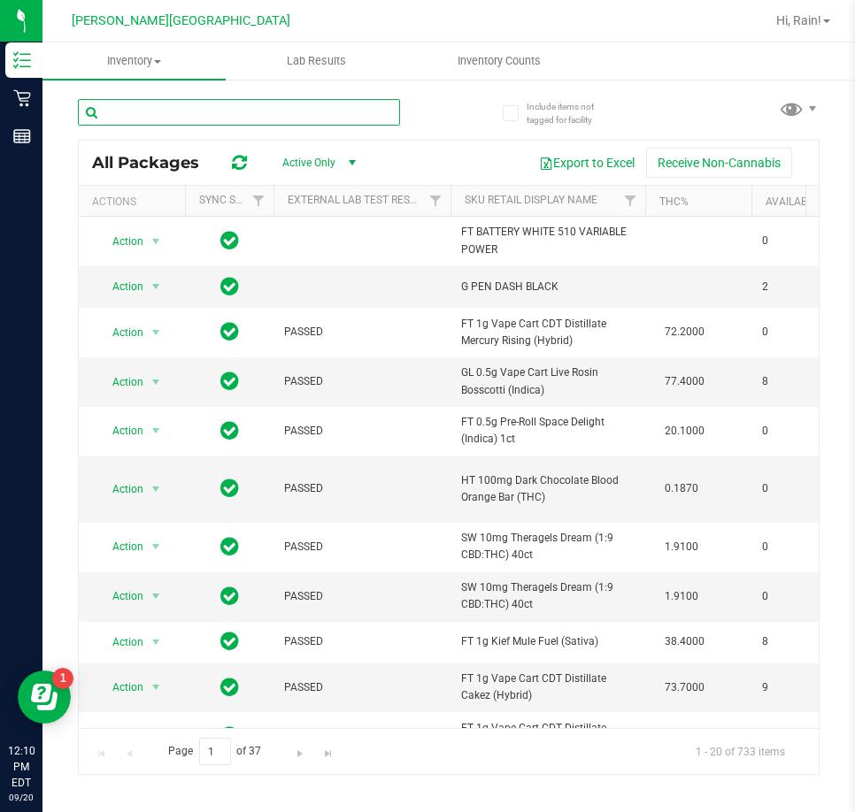
click at [167, 101] on input "text" at bounding box center [239, 112] width 322 height 27
type input "t12"
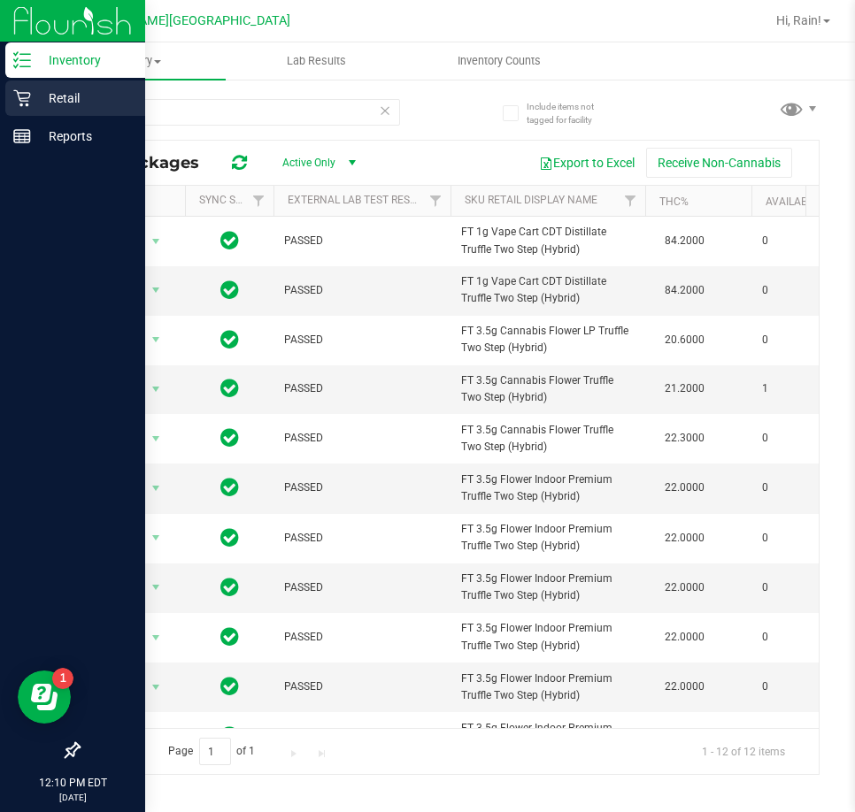
click at [27, 104] on icon at bounding box center [21, 98] width 17 height 17
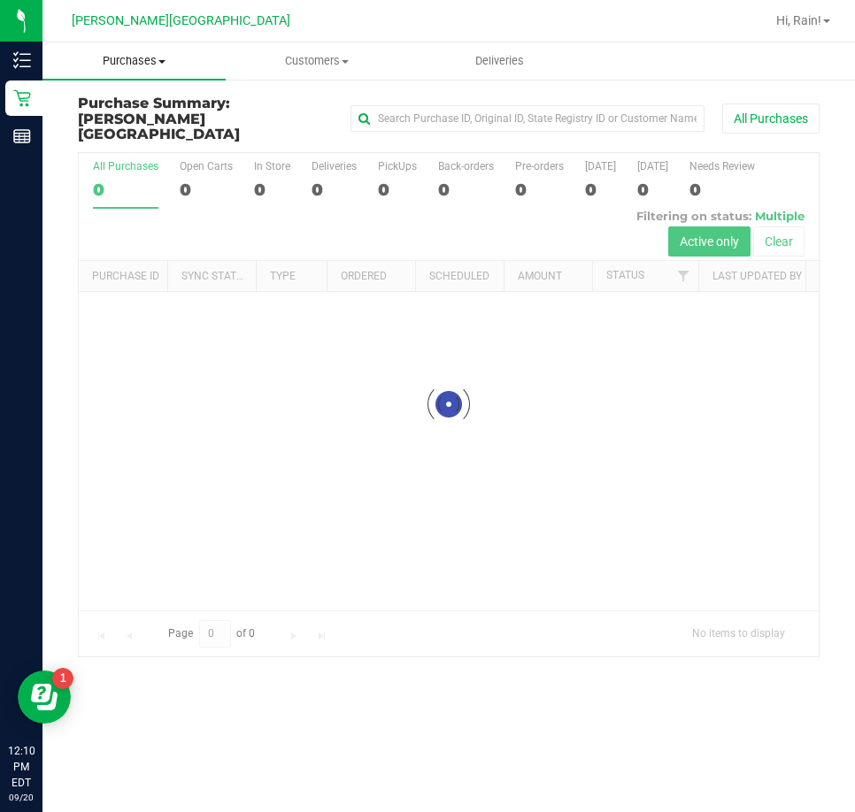
click at [160, 61] on span at bounding box center [161, 62] width 7 height 4
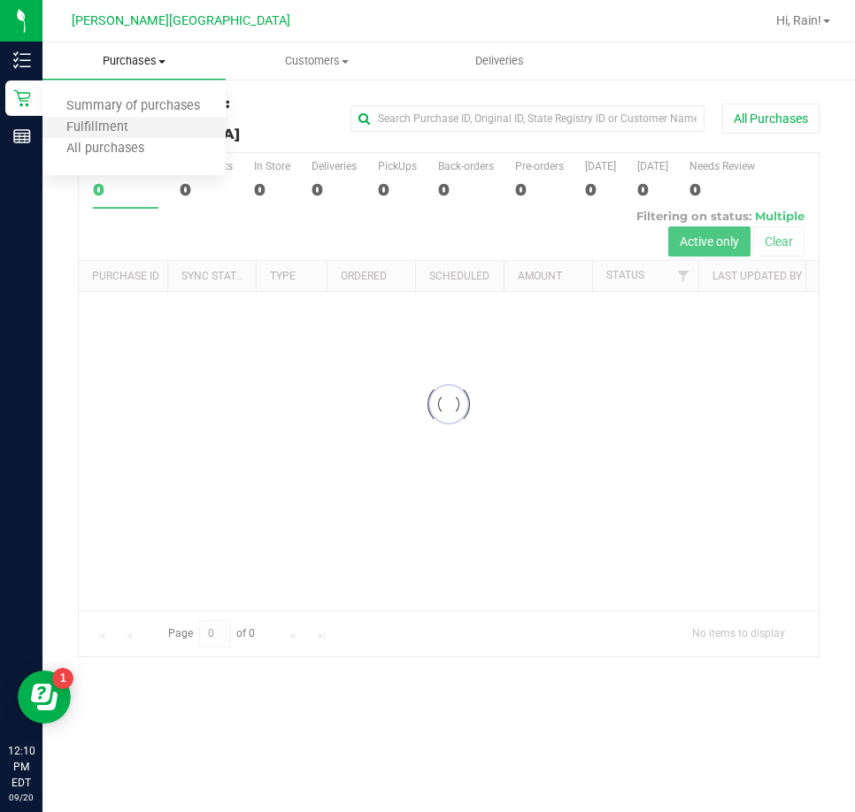
click at [130, 118] on li "Fulfillment" at bounding box center [133, 128] width 183 height 21
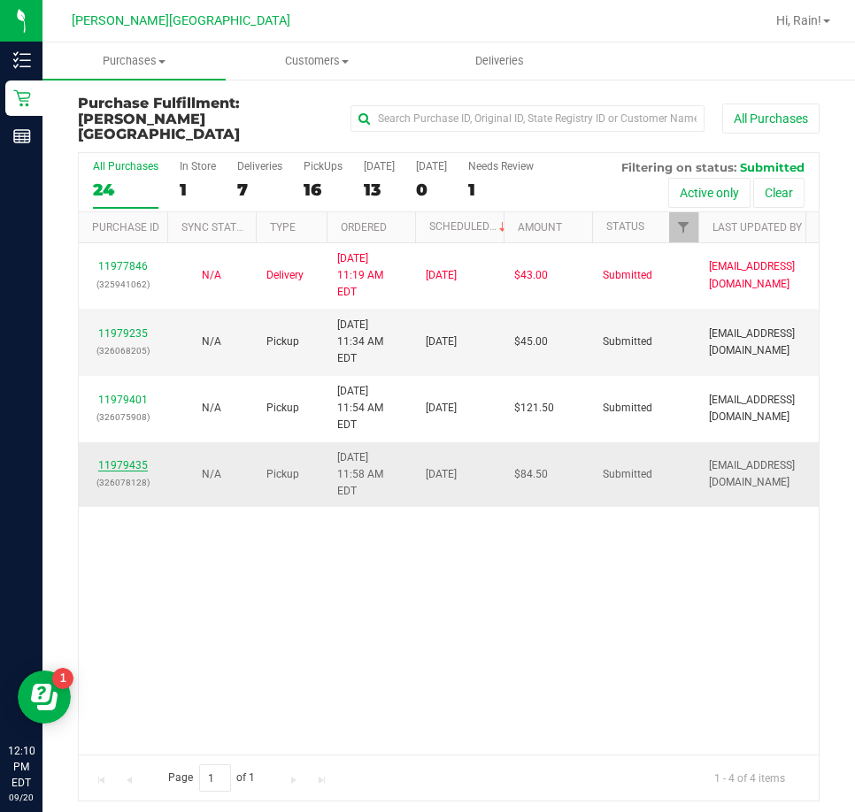
click at [132, 459] on link "11979435" at bounding box center [123, 465] width 50 height 12
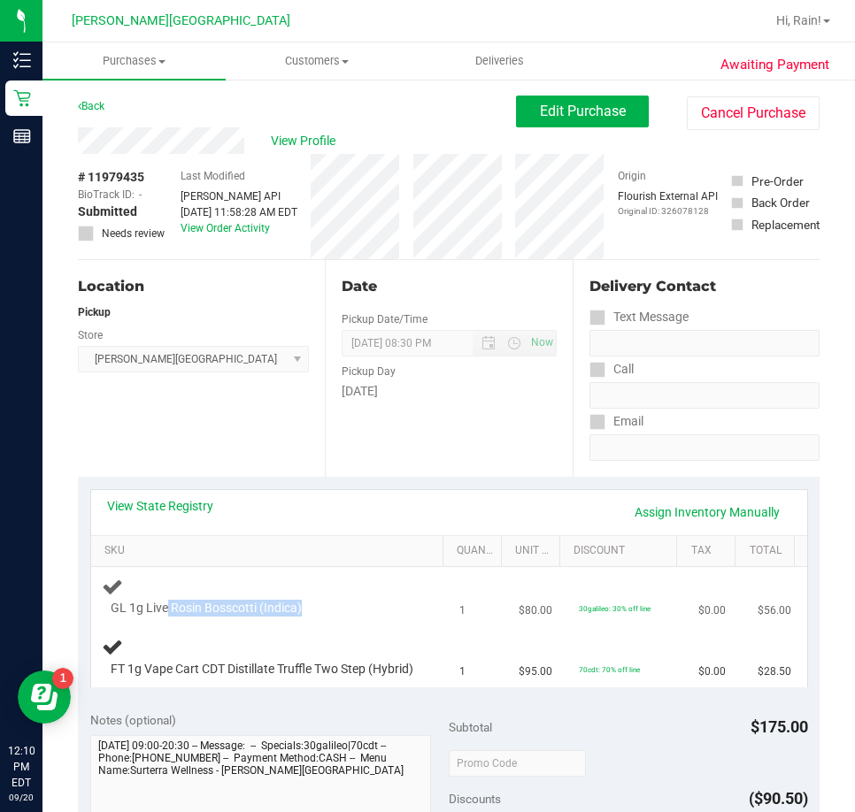
drag, startPoint x: 168, startPoint y: 610, endPoint x: 290, endPoint y: 625, distance: 122.9
click at [290, 625] on td "GL 1g Live Rosin Bosscotti (Indica)" at bounding box center [270, 597] width 358 height 60
drag, startPoint x: 142, startPoint y: 665, endPoint x: 193, endPoint y: 684, distance: 54.6
click at [193, 678] on span "FT 1g Vape Cart CDT Distillate Truffle Two Step (Hybrid)" at bounding box center [262, 669] width 303 height 17
click at [288, 615] on span "GL 1g Live Rosin Bosscotti (Indica)" at bounding box center [206, 608] width 191 height 17
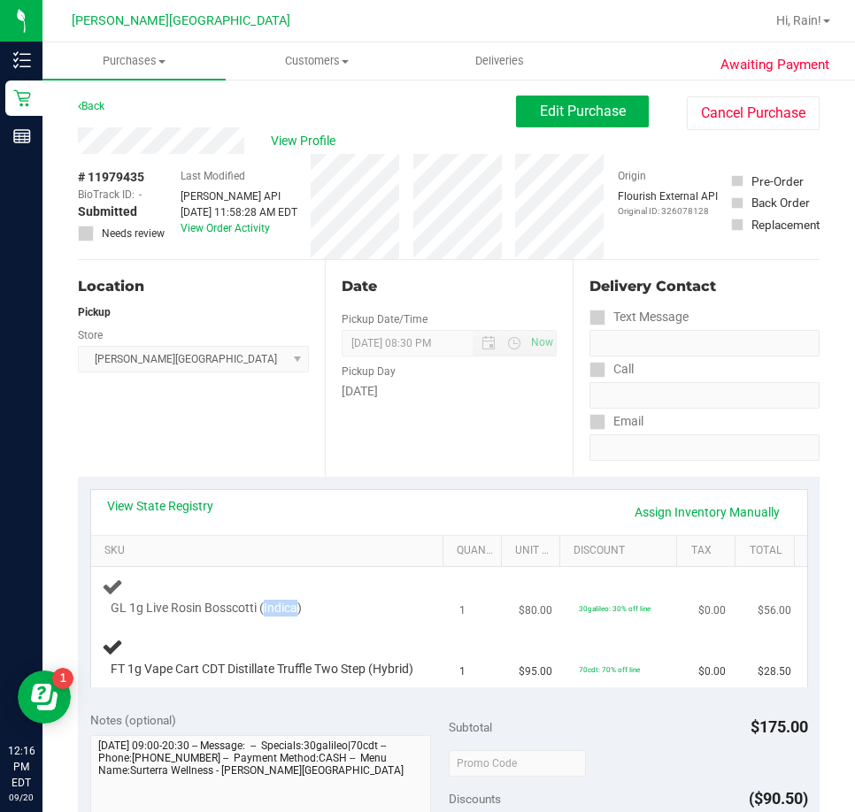
click at [288, 615] on span "GL 1g Live Rosin Bosscotti (Indica)" at bounding box center [206, 608] width 191 height 17
click at [312, 652] on div "FT 1g Vape Cart CDT Distillate Truffle Two Step (Hybrid)" at bounding box center [270, 657] width 337 height 42
click at [325, 648] on div "FT 1g Vape Cart CDT Distillate Truffle Two Step (Hybrid)" at bounding box center [270, 657] width 337 height 42
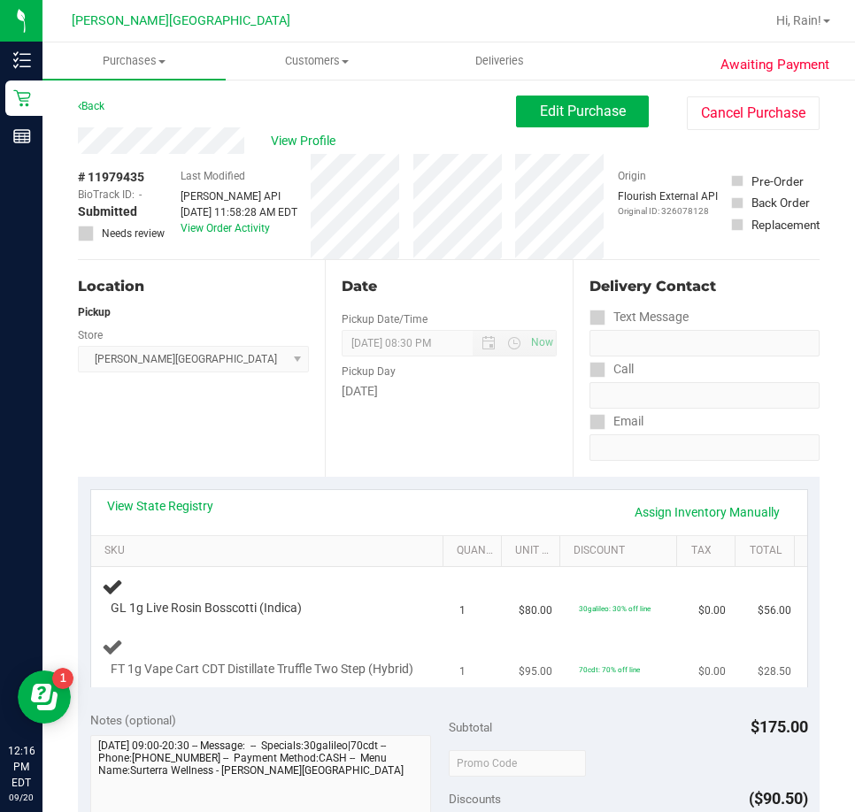
click at [280, 641] on div "FT 1g Vape Cart CDT Distillate Truffle Two Step (Hybrid)" at bounding box center [270, 657] width 337 height 42
click at [281, 641] on div "FT 1g Vape Cart CDT Distillate Truffle Two Step (Hybrid)" at bounding box center [270, 657] width 337 height 42
click at [287, 641] on div "FT 1g Vape Cart CDT Distillate Truffle Two Step (Hybrid)" at bounding box center [270, 657] width 337 height 42
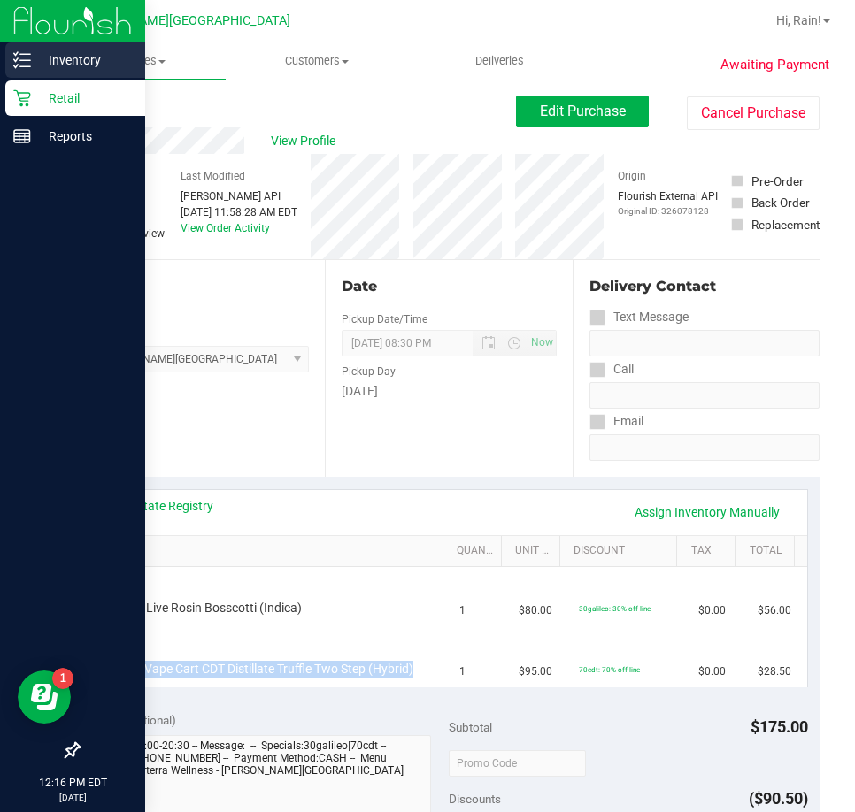
click at [24, 58] on icon at bounding box center [22, 60] width 18 height 18
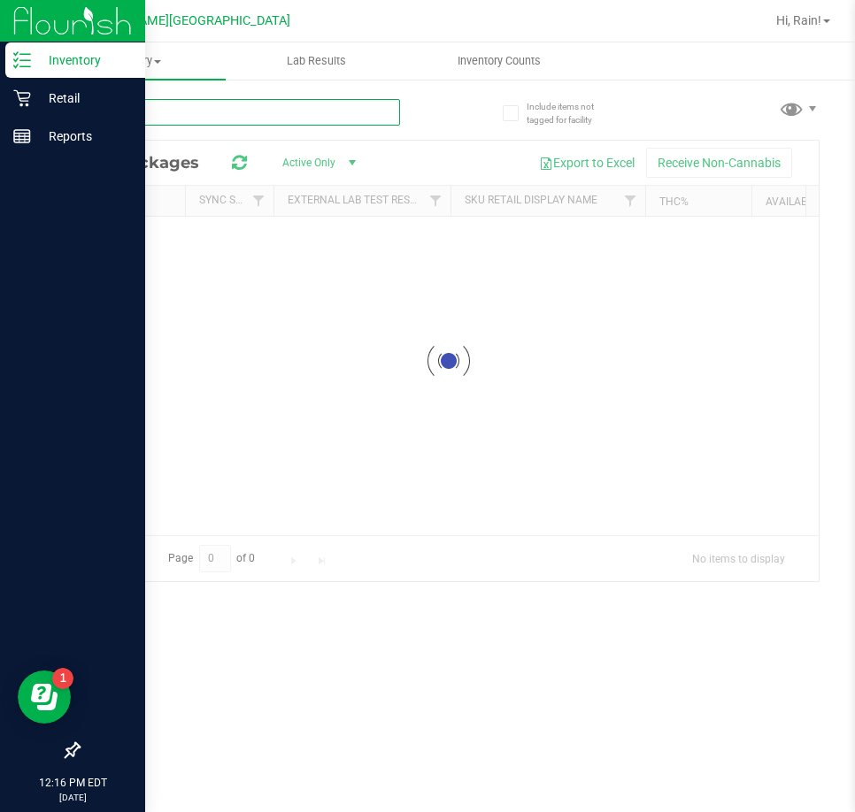
click at [196, 113] on input "text" at bounding box center [239, 112] width 322 height 27
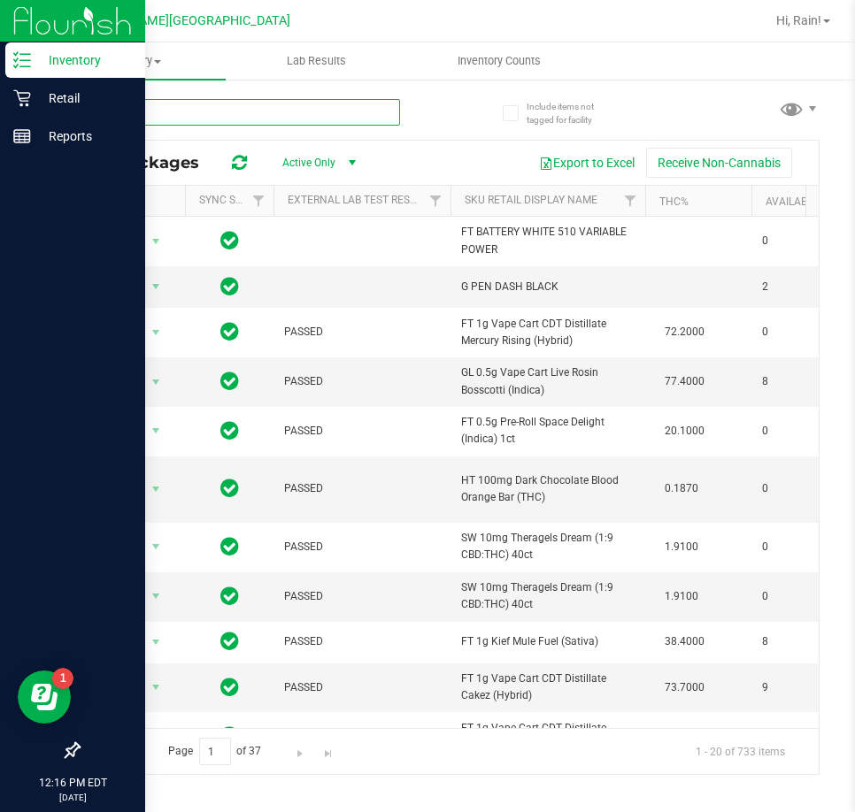
click at [232, 117] on input "text" at bounding box center [239, 112] width 322 height 27
type input "bct"
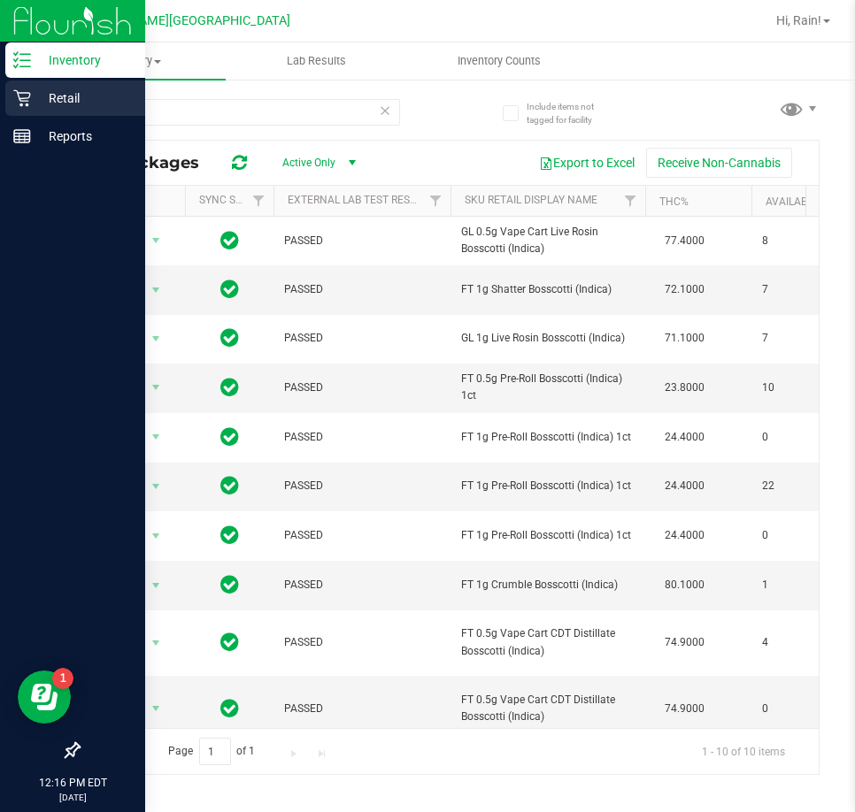
click at [57, 96] on p "Retail" at bounding box center [84, 98] width 106 height 21
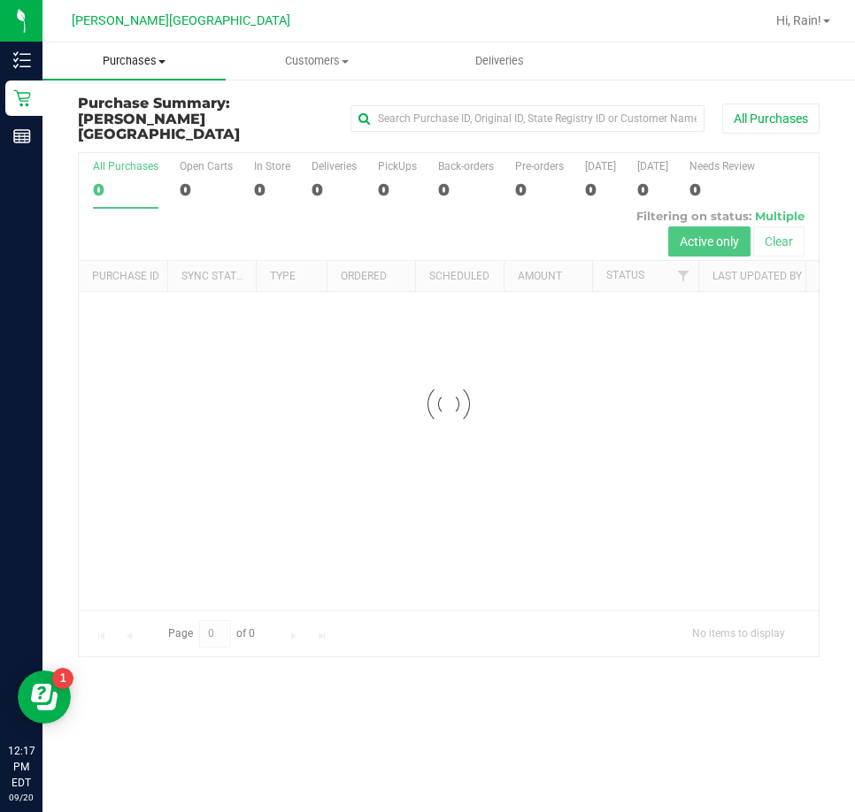
click at [164, 62] on span at bounding box center [161, 62] width 7 height 4
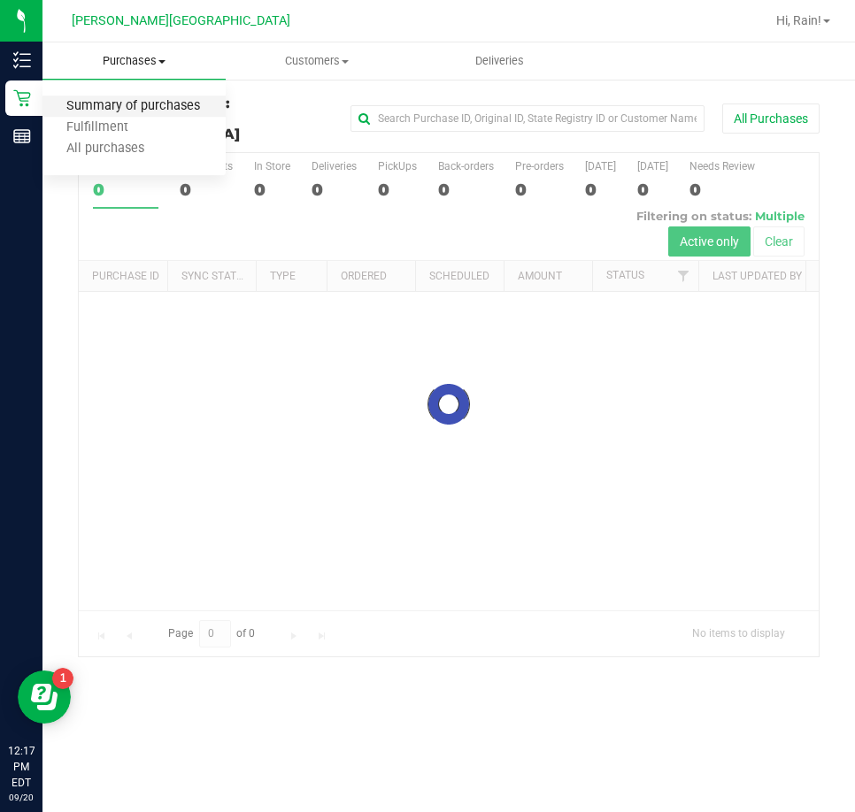
click at [123, 114] on span "Summary of purchases" at bounding box center [132, 106] width 181 height 15
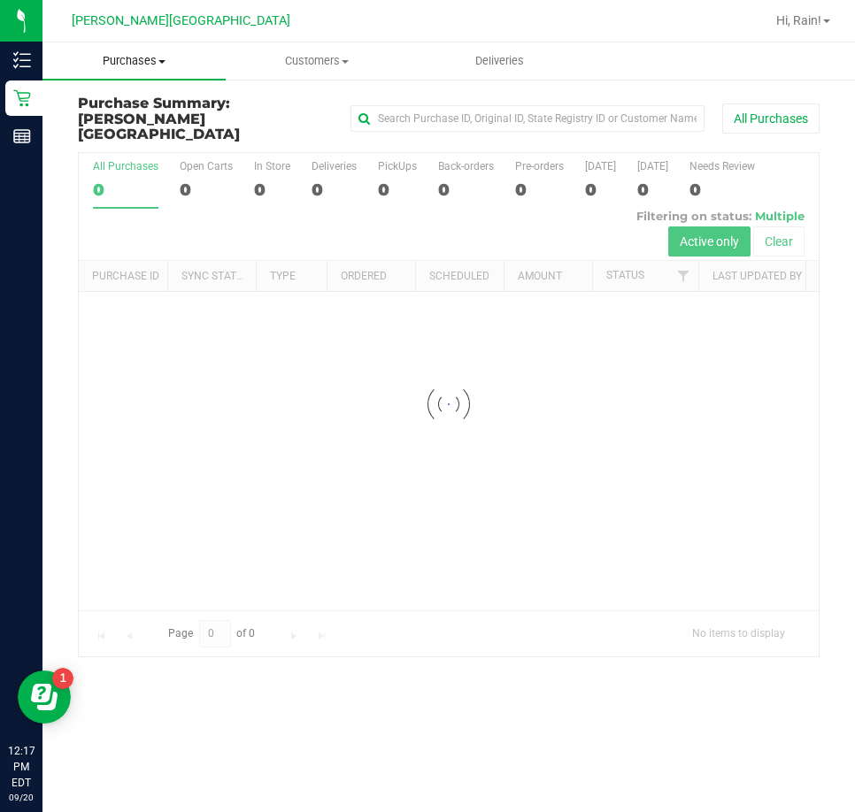
click at [128, 49] on uib-tab-heading "Purchases Summary of purchases Fulfillment All purchases" at bounding box center [133, 60] width 183 height 37
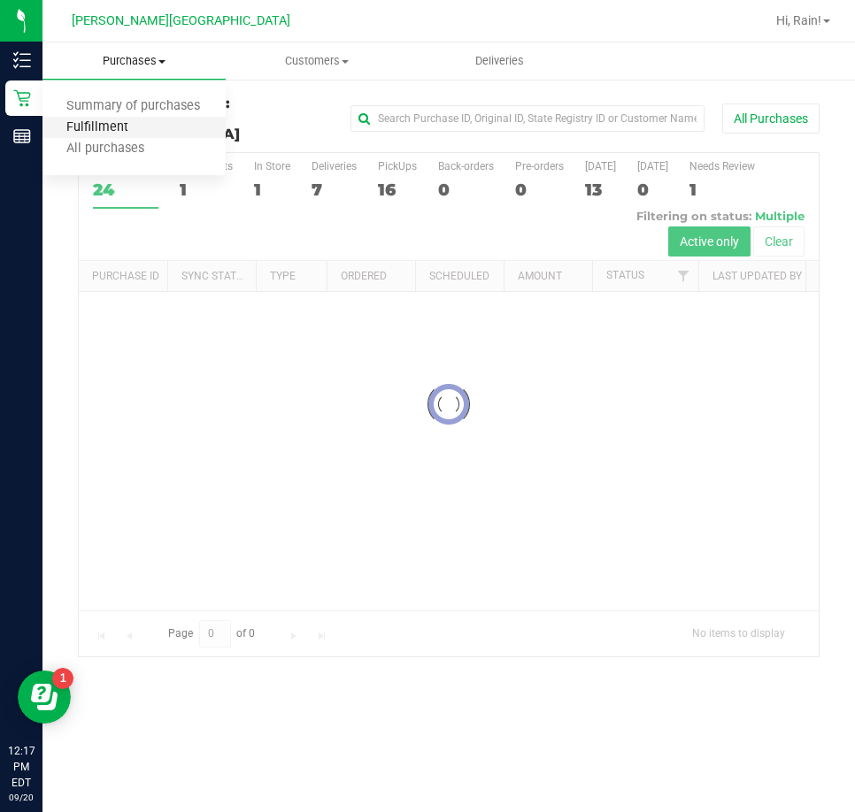
click at [109, 131] on span "Fulfillment" at bounding box center [97, 127] width 110 height 15
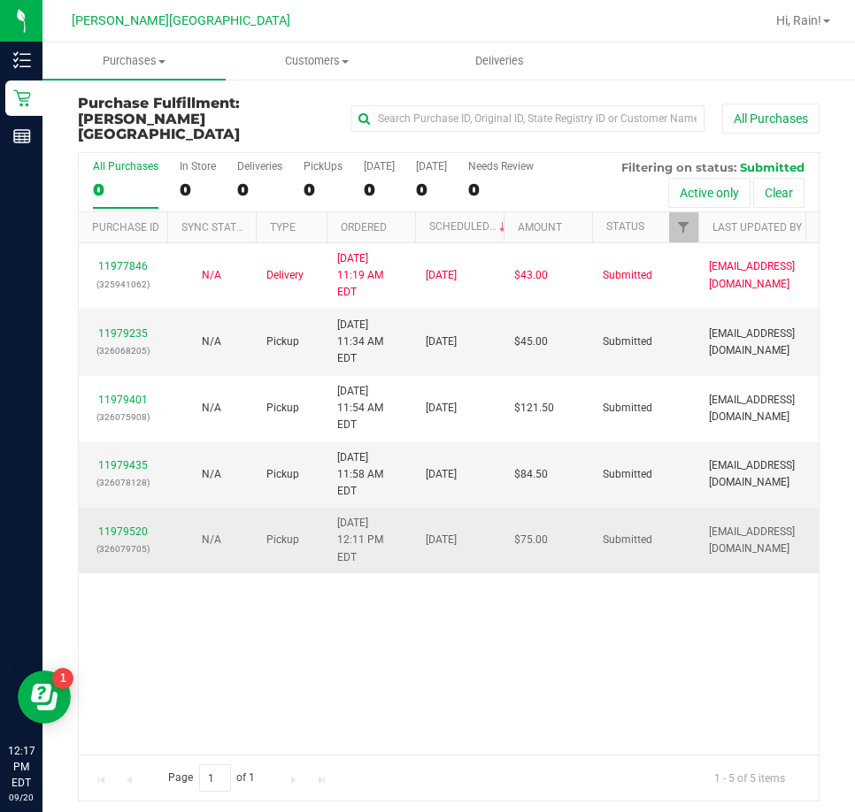
click at [139, 508] on td "11979520 (326079705)" at bounding box center [123, 540] width 88 height 65
click at [138, 526] on link "11979520" at bounding box center [123, 532] width 50 height 12
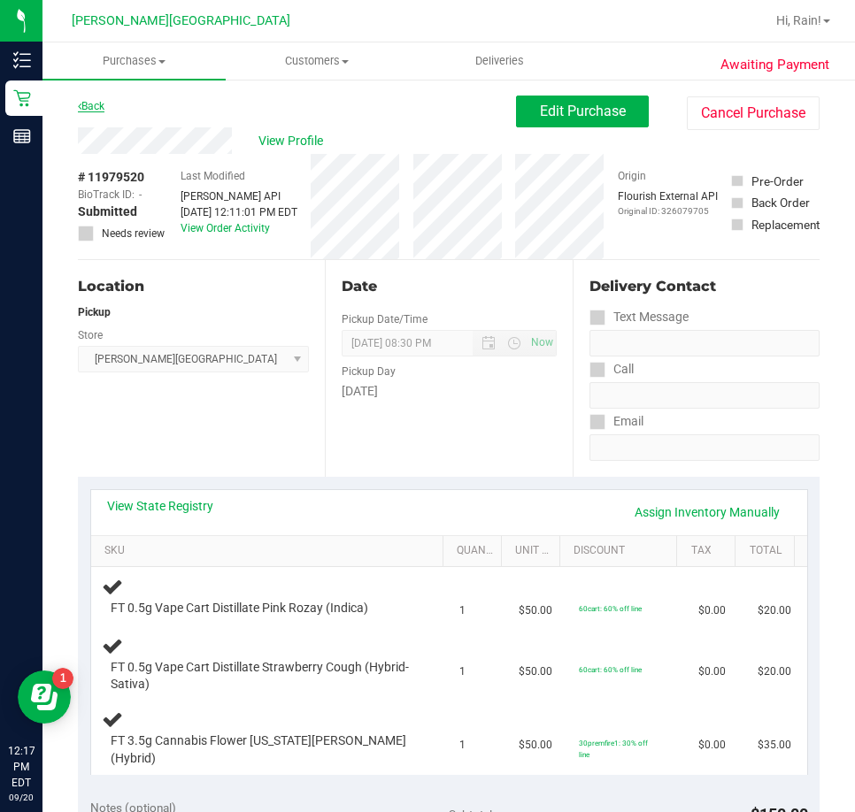
click at [104, 108] on link "Back" at bounding box center [91, 106] width 27 height 12
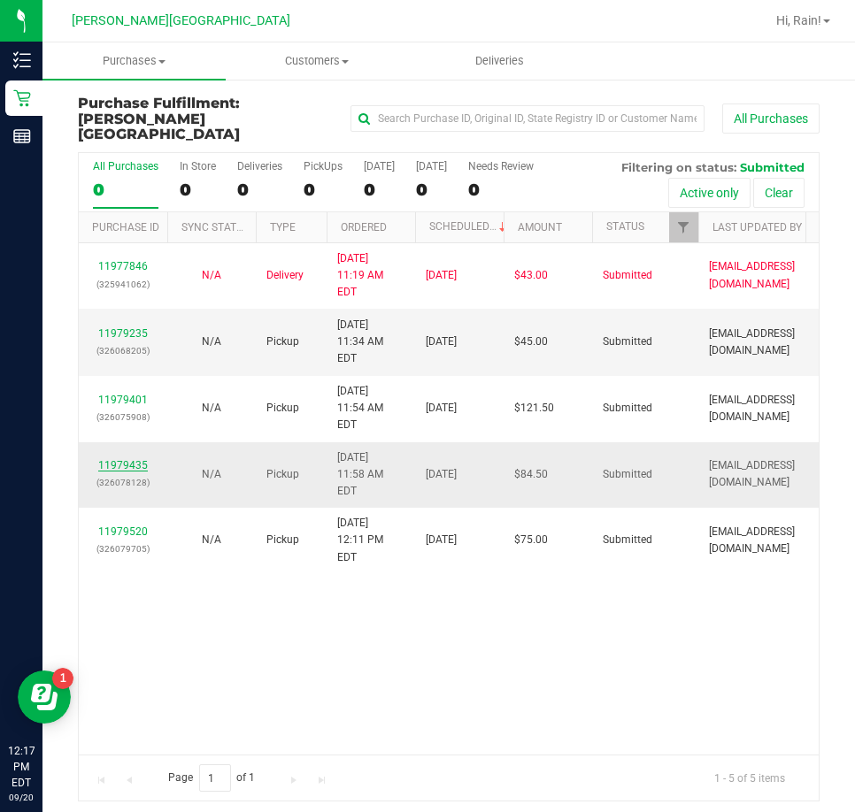
click at [124, 459] on link "11979435" at bounding box center [123, 465] width 50 height 12
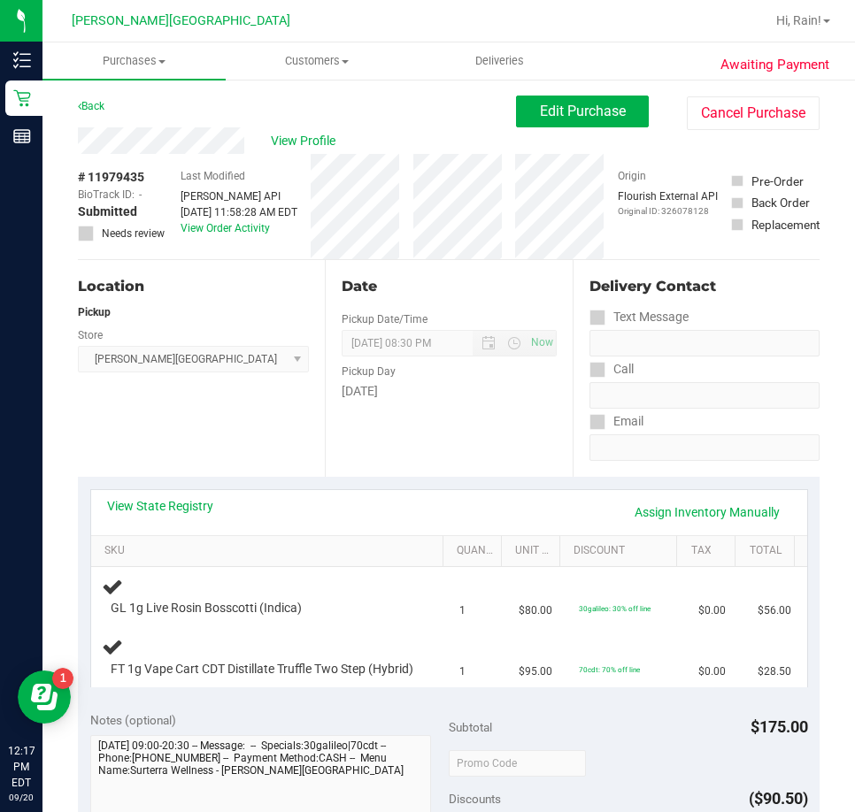
click at [329, 426] on div "Date Pickup Date/Time 09/20/2025 Now 09/20/2025 08:30 PM Now Pickup Day Saturday" at bounding box center [448, 368] width 247 height 217
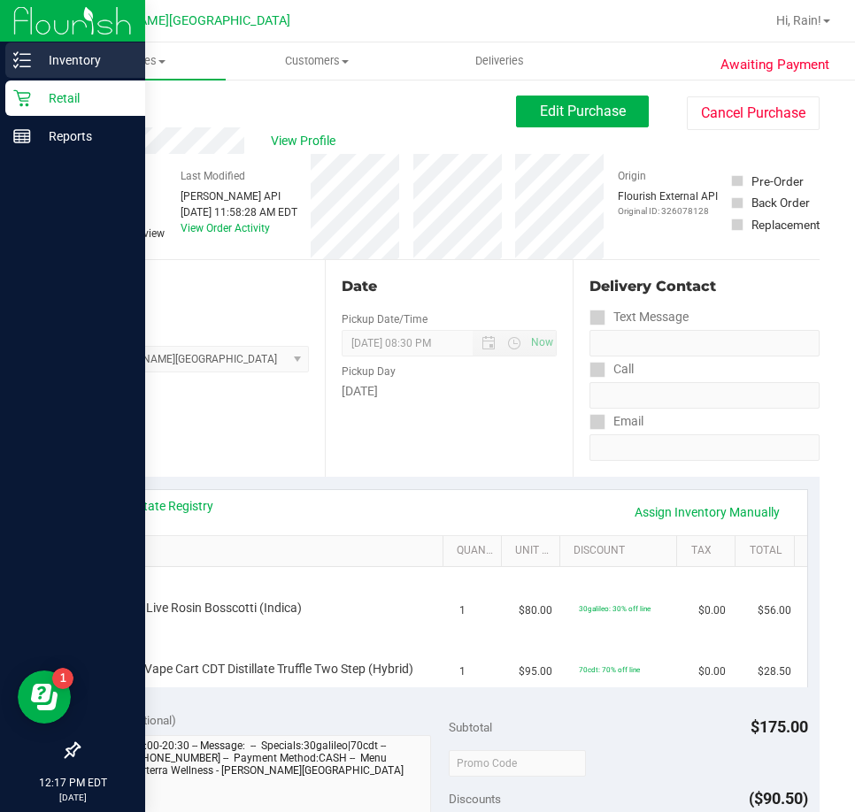
click at [36, 54] on p "Inventory" at bounding box center [84, 60] width 106 height 21
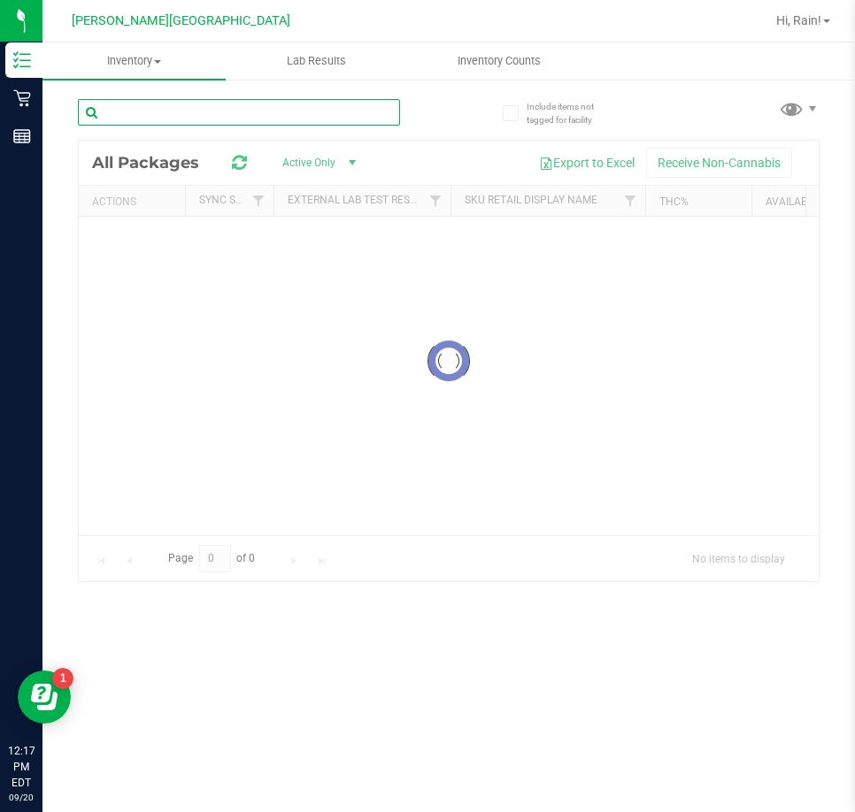
click at [175, 105] on input "text" at bounding box center [239, 112] width 322 height 27
click at [163, 112] on input "text" at bounding box center [239, 112] width 322 height 27
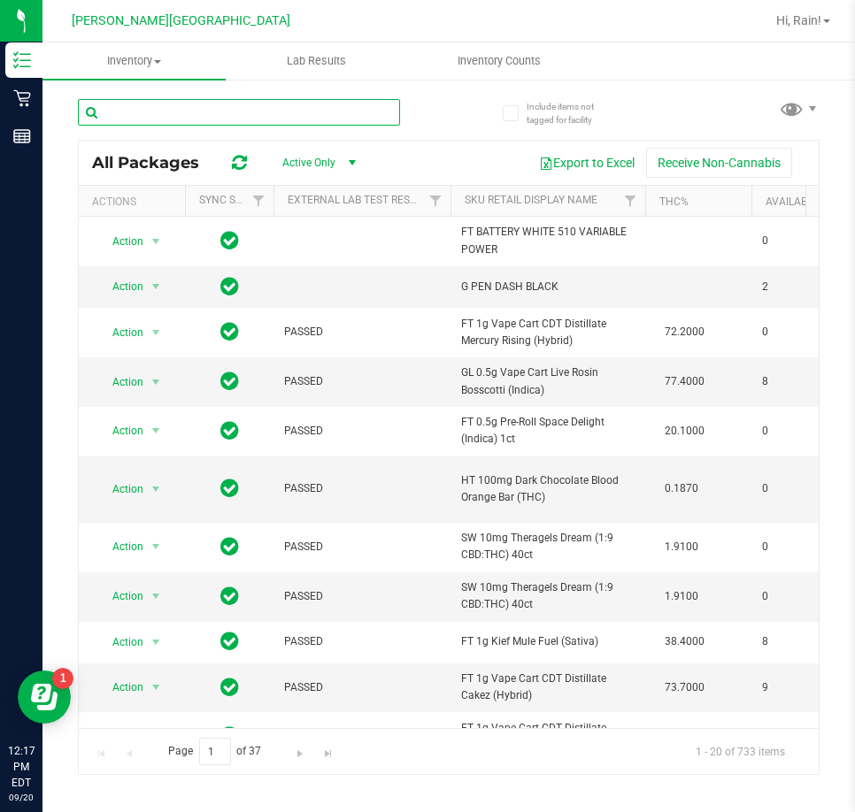
click at [139, 117] on input "text" at bounding box center [239, 112] width 322 height 27
type input "bct"
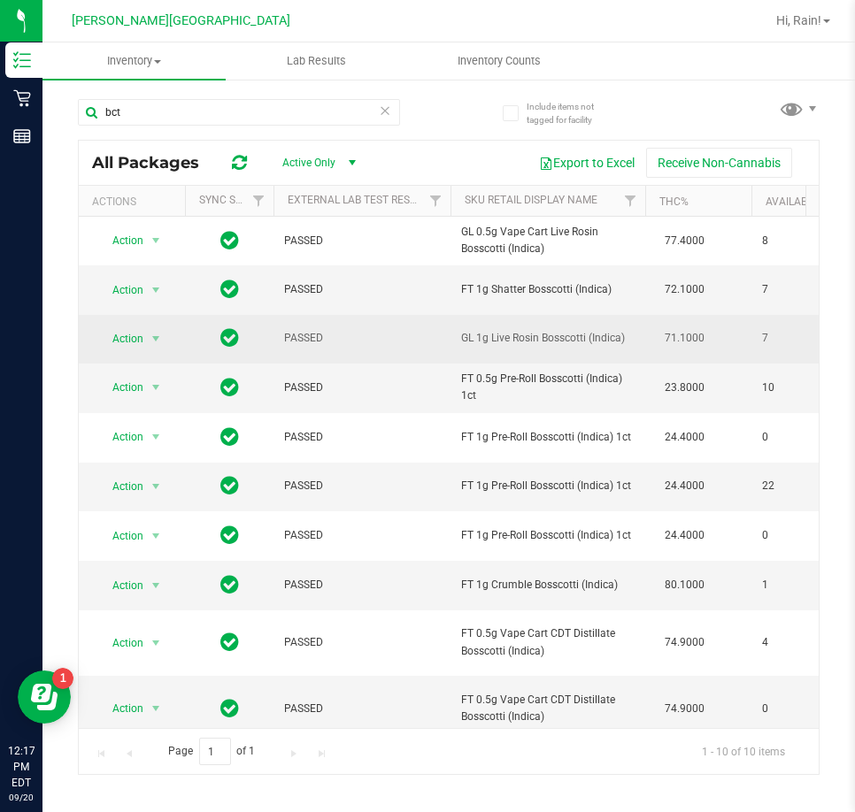
drag, startPoint x: 463, startPoint y: 341, endPoint x: 619, endPoint y: 350, distance: 156.9
click at [619, 350] on td "GL 1g Live Rosin Bosscotti (Indica)" at bounding box center [547, 339] width 195 height 49
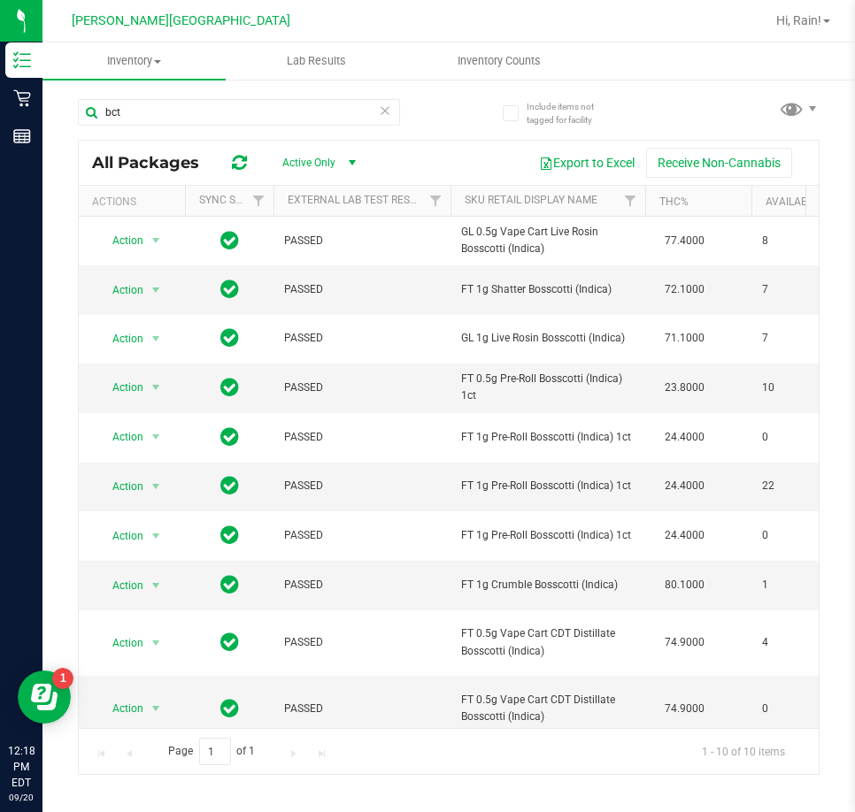
click at [383, 105] on icon at bounding box center [385, 109] width 12 height 21
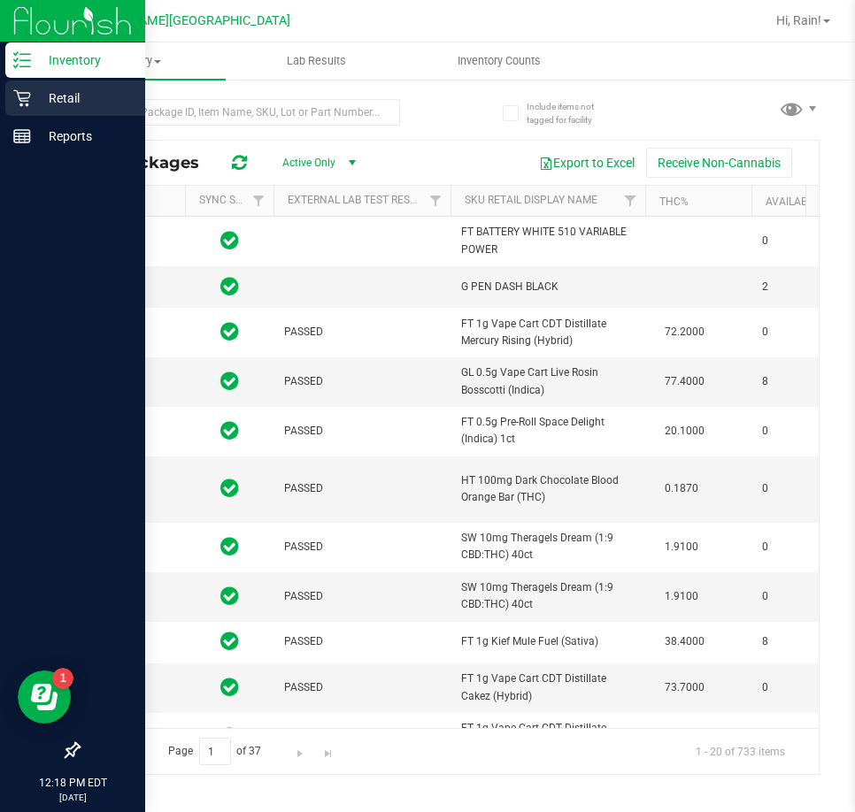
click at [76, 106] on p "Retail" at bounding box center [84, 98] width 106 height 21
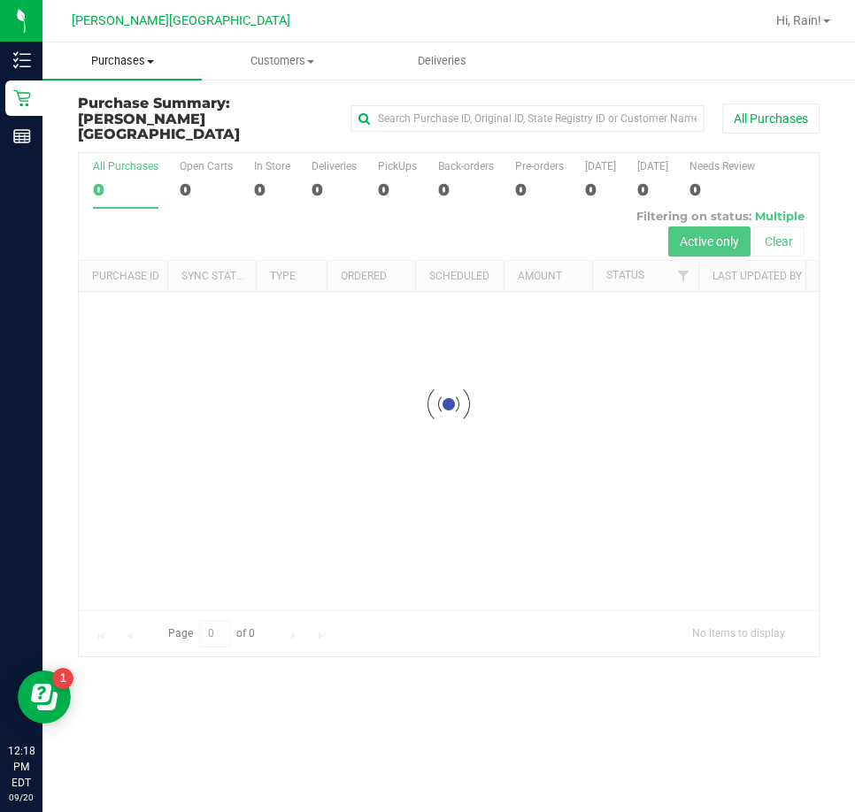
click at [106, 69] on uib-tab-heading "Purchases Summary of purchases Fulfillment All purchases" at bounding box center [121, 60] width 159 height 37
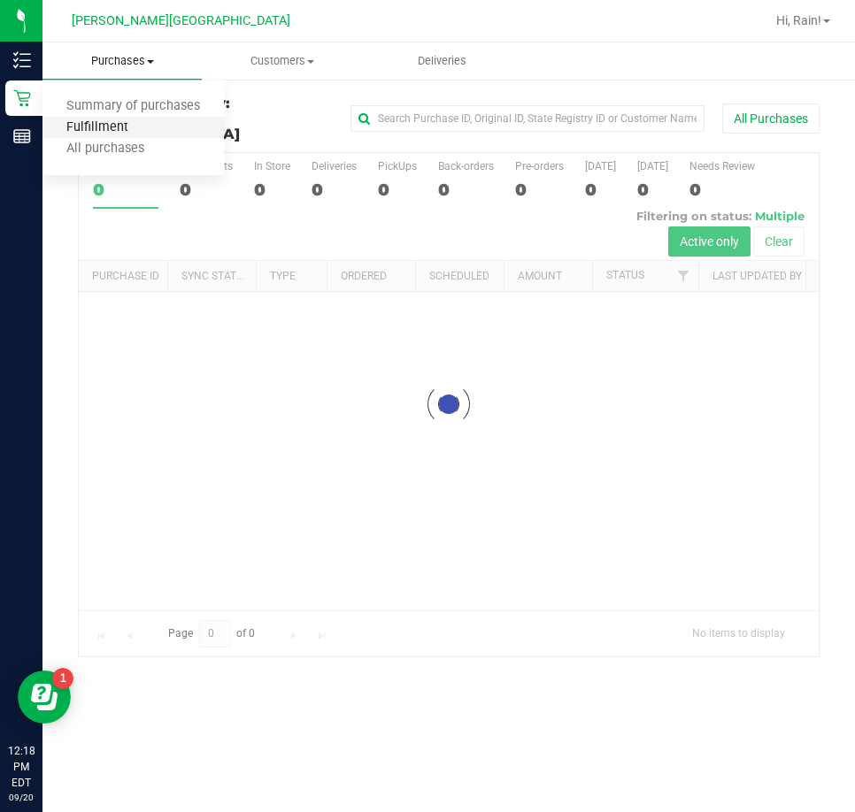
click at [137, 134] on span "Fulfillment" at bounding box center [97, 127] width 110 height 15
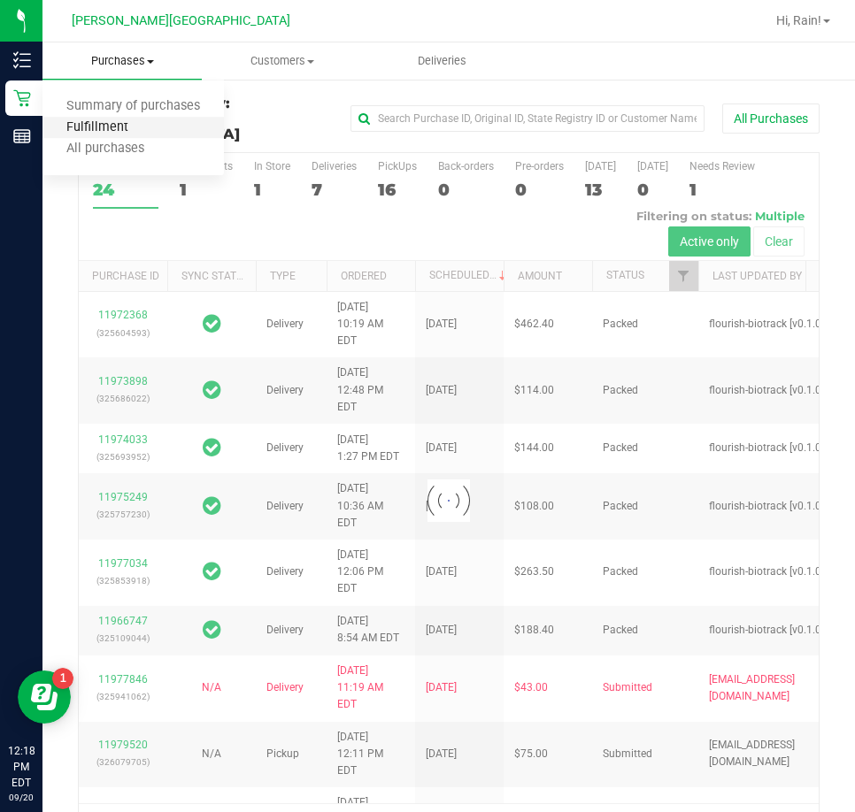
click at [137, 134] on span "Fulfillment" at bounding box center [97, 127] width 110 height 15
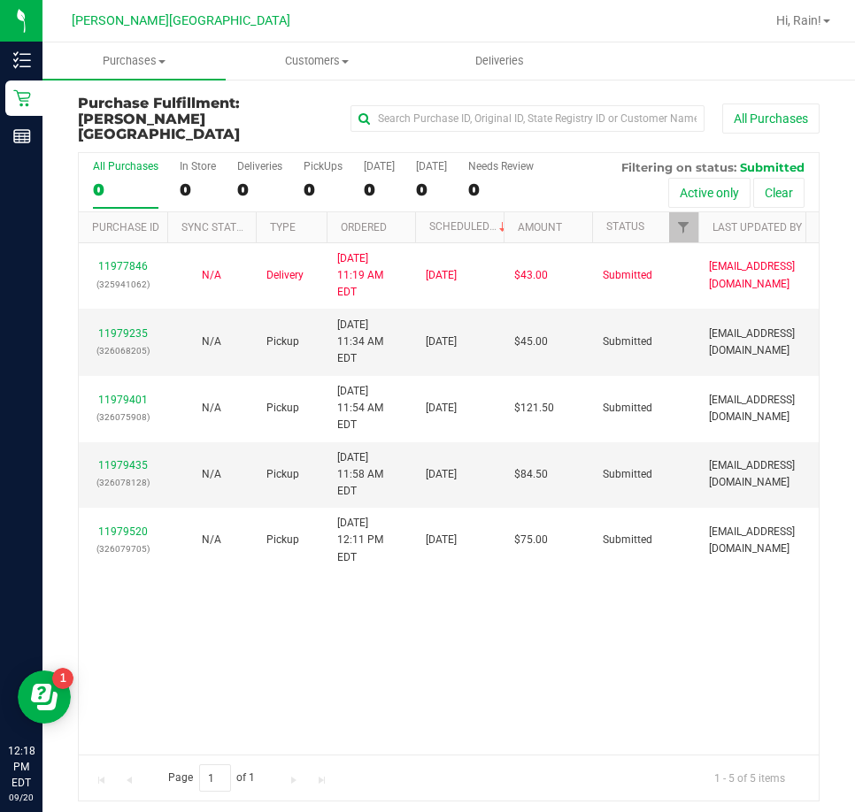
click at [485, 495] on div "11977846 (325941062) N/A Delivery 9/20/2025 11:19 AM EDT 9/22/2025 $43.00 Submi…" at bounding box center [449, 498] width 740 height 511
drag, startPoint x: 92, startPoint y: 605, endPoint x: 112, endPoint y: 604, distance: 20.4
click at [95, 605] on div "11977846 (325941062) N/A Delivery 9/20/2025 11:19 AM EDT 9/22/2025 $43.00 Submi…" at bounding box center [449, 498] width 740 height 511
click at [115, 459] on link "11979435" at bounding box center [123, 465] width 50 height 12
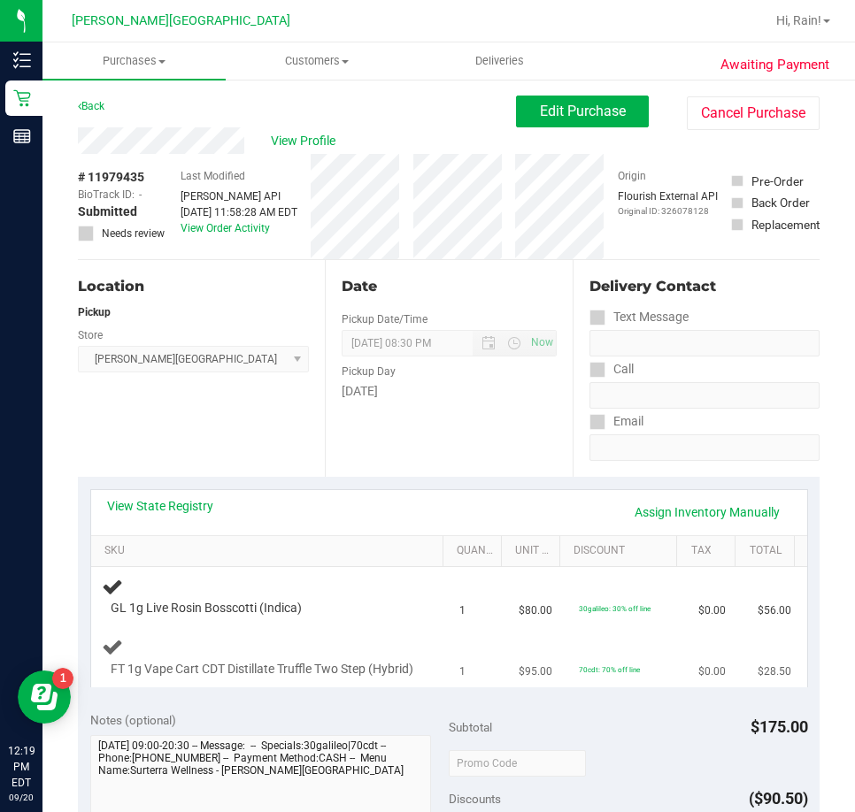
click at [398, 640] on div "FT 1g Vape Cart CDT Distillate Truffle Two Step (Hybrid)" at bounding box center [270, 657] width 337 height 42
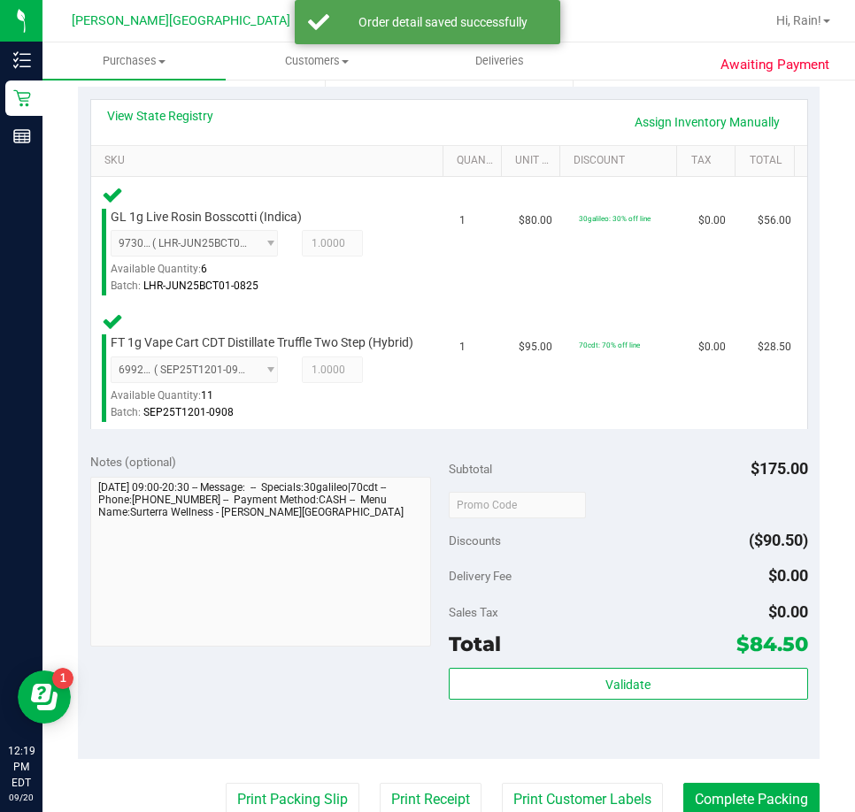
scroll to position [619, 0]
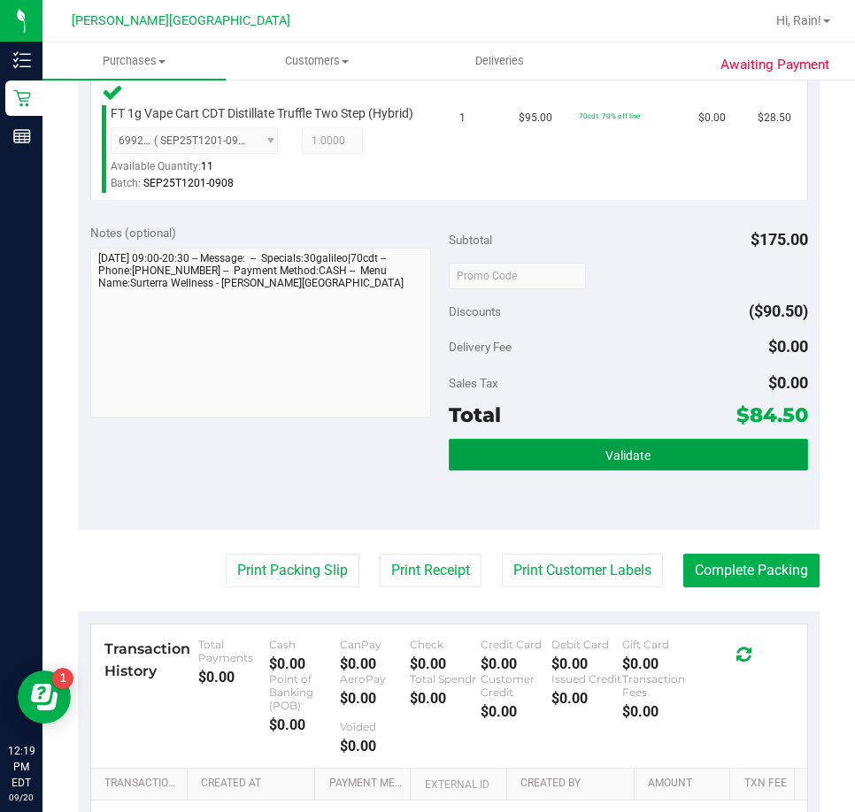
click at [661, 471] on button "Validate" at bounding box center [628, 455] width 359 height 32
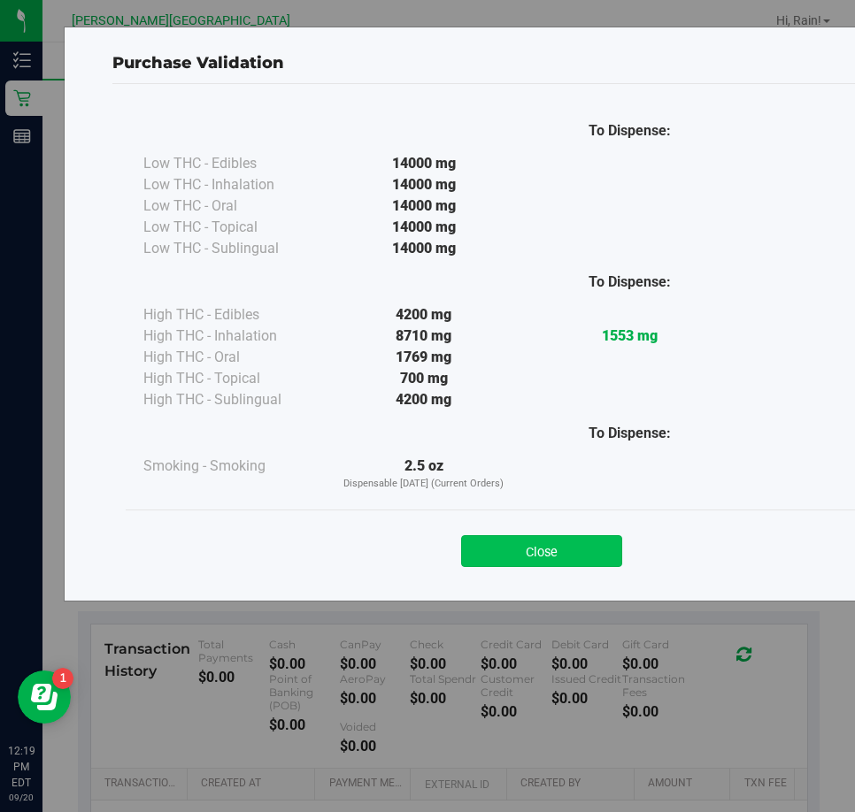
click at [573, 554] on button "Close" at bounding box center [541, 551] width 161 height 32
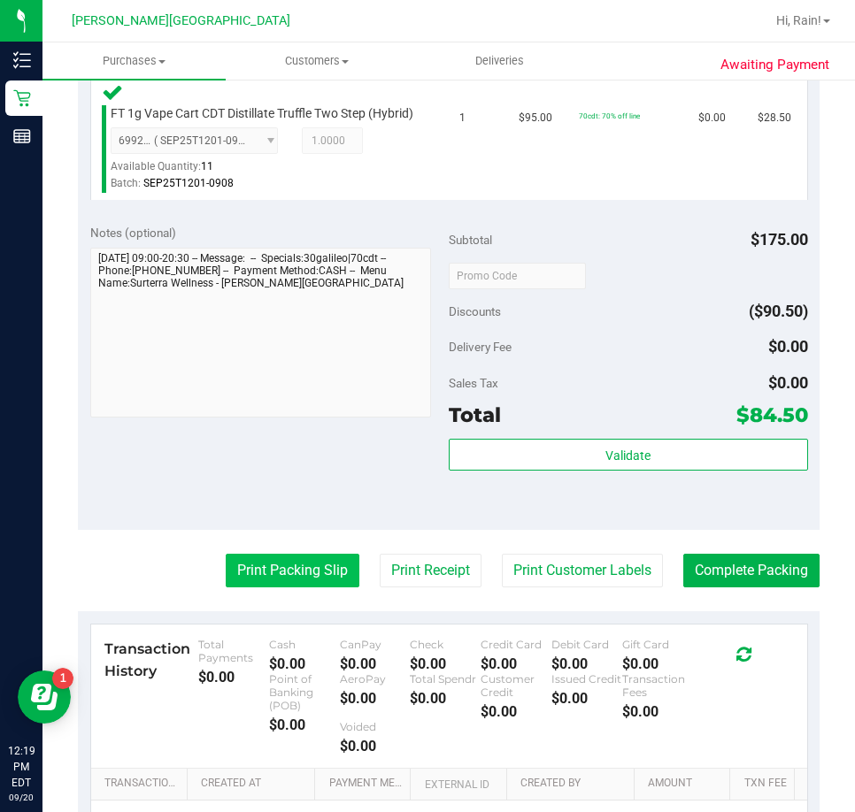
click at [226, 582] on button "Print Packing Slip" at bounding box center [293, 571] width 134 height 34
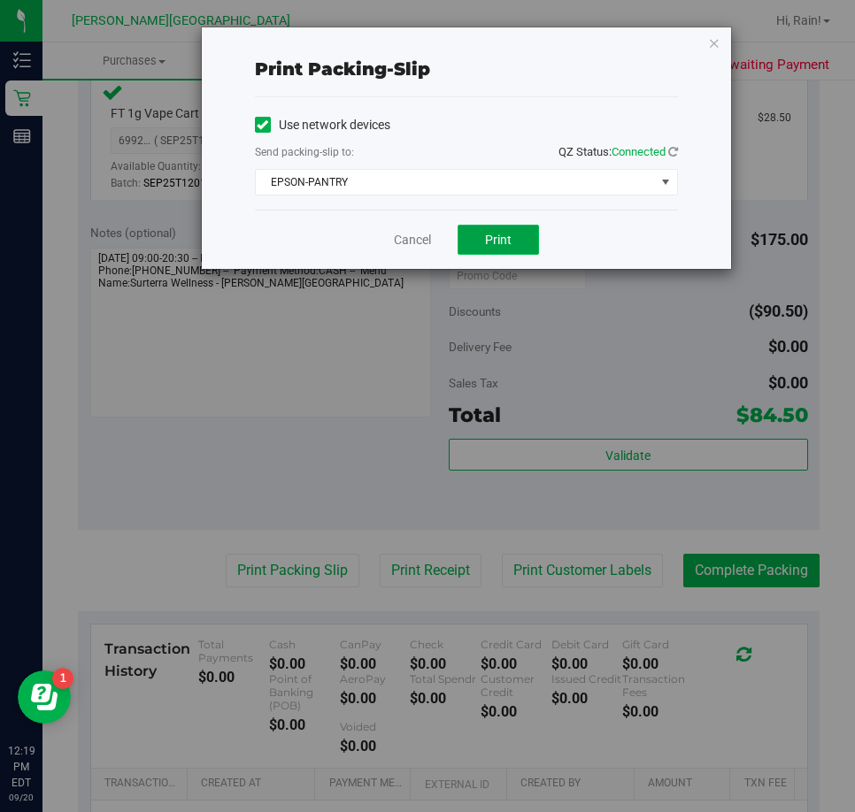
click at [496, 241] on span "Print" at bounding box center [498, 240] width 27 height 14
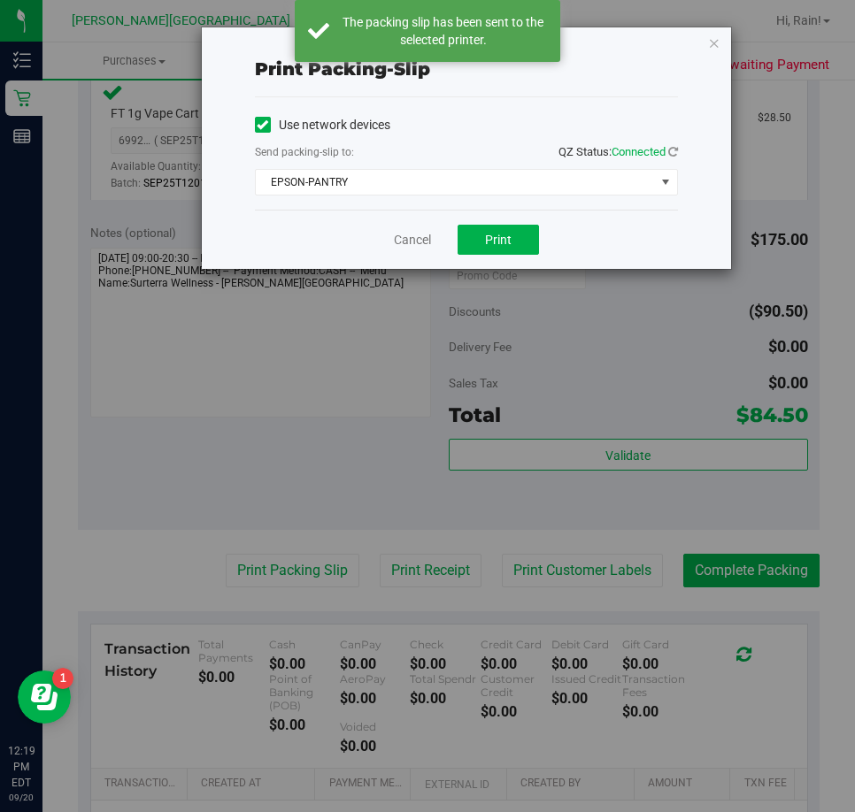
click at [721, 39] on div "Print packing-slip Use network devices Send packing-slip to: QZ Status: Connect…" at bounding box center [466, 148] width 529 height 242
click at [710, 42] on icon "button" at bounding box center [714, 42] width 12 height 21
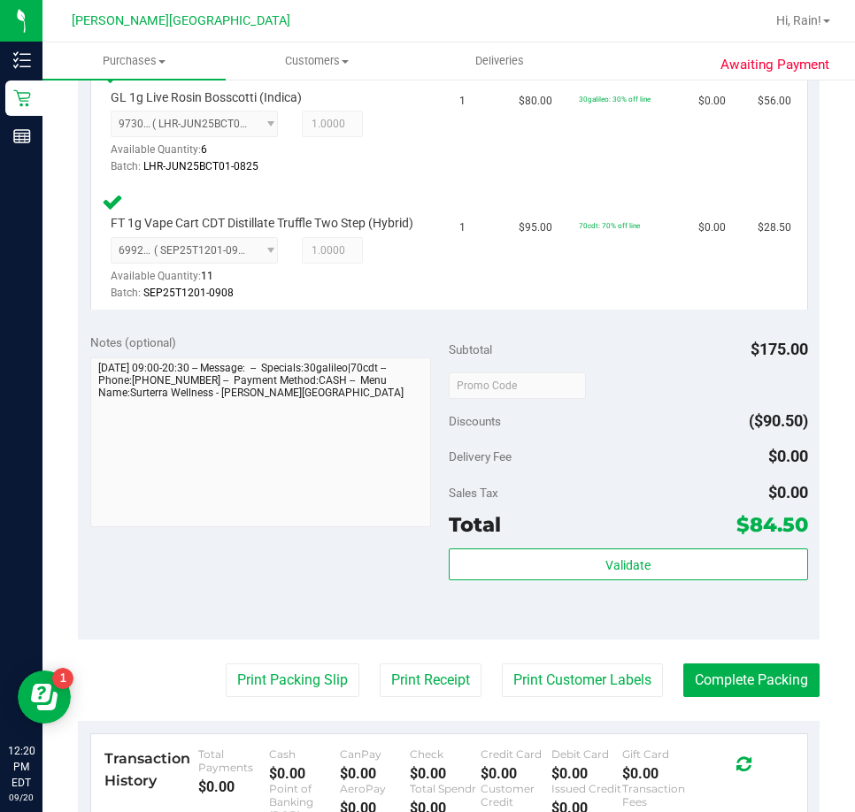
scroll to position [708, 0]
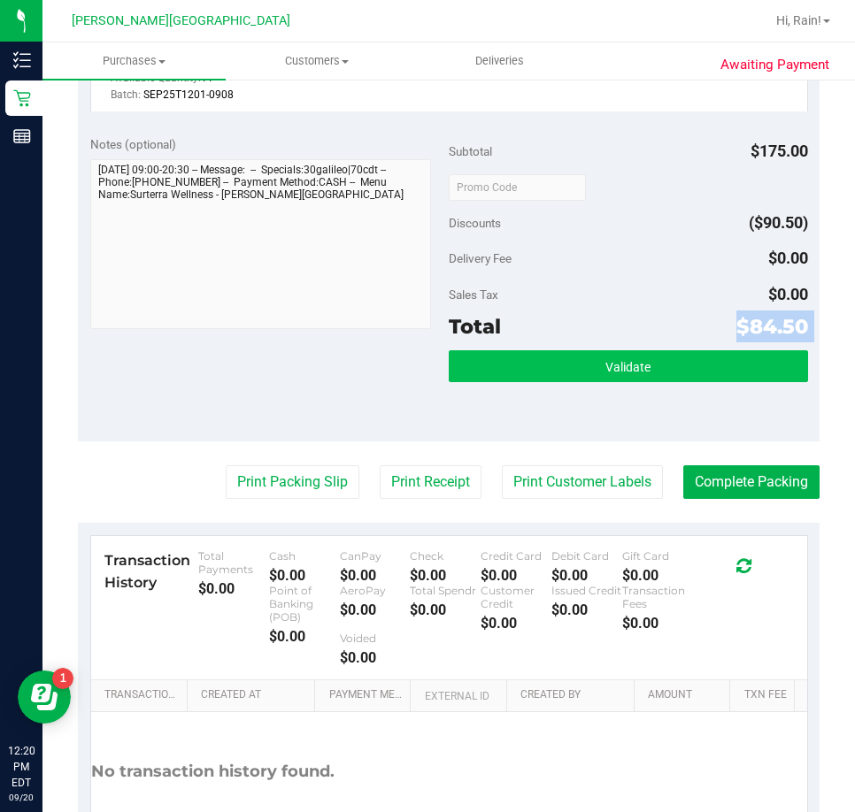
drag, startPoint x: 625, startPoint y: 359, endPoint x: 614, endPoint y: 383, distance: 26.1
click at [624, 364] on div "Subtotal $175.00 Discounts ($90.50) Delivery Fee $0.00 Sales Tax $0.00 Total $8…" at bounding box center [628, 282] width 359 height 295
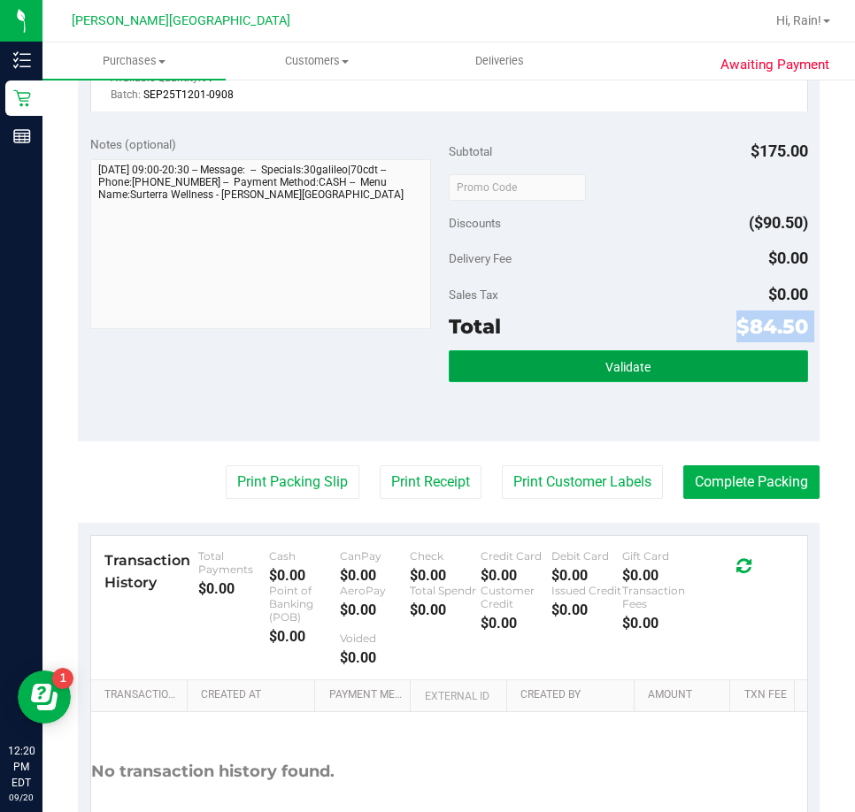
click at [614, 374] on span "Validate" at bounding box center [627, 367] width 45 height 14
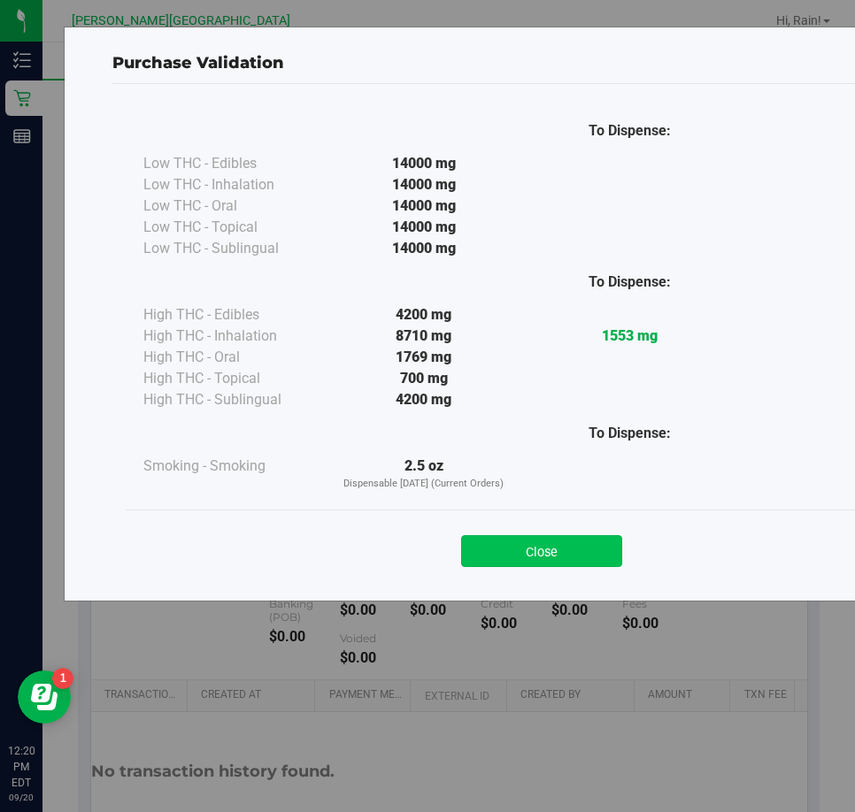
click at [578, 546] on button "Close" at bounding box center [541, 551] width 161 height 32
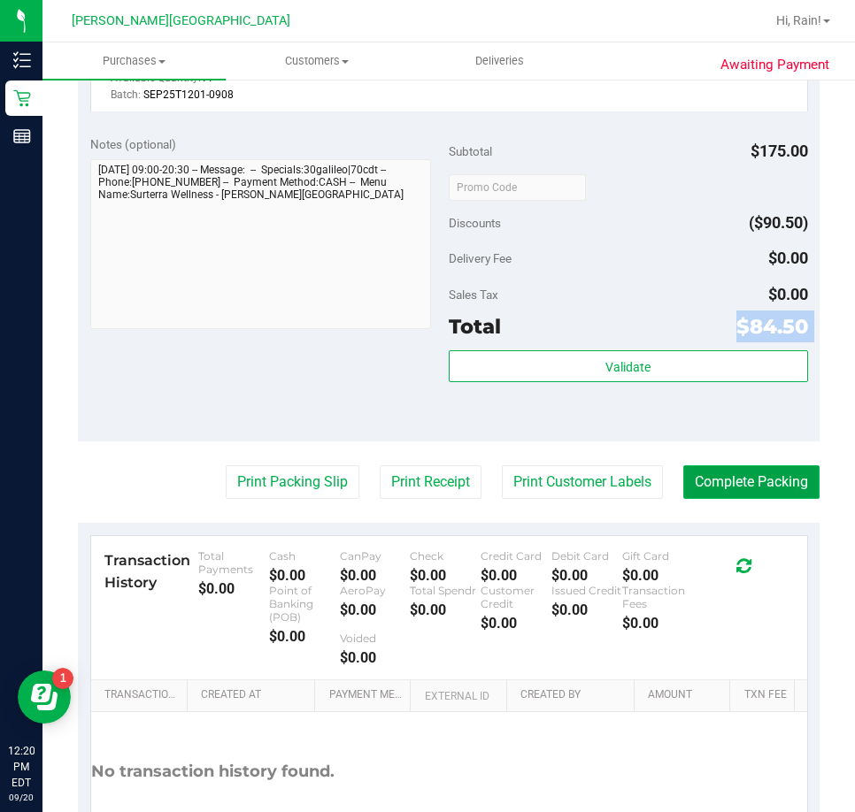
click at [746, 496] on button "Complete Packing" at bounding box center [751, 482] width 136 height 34
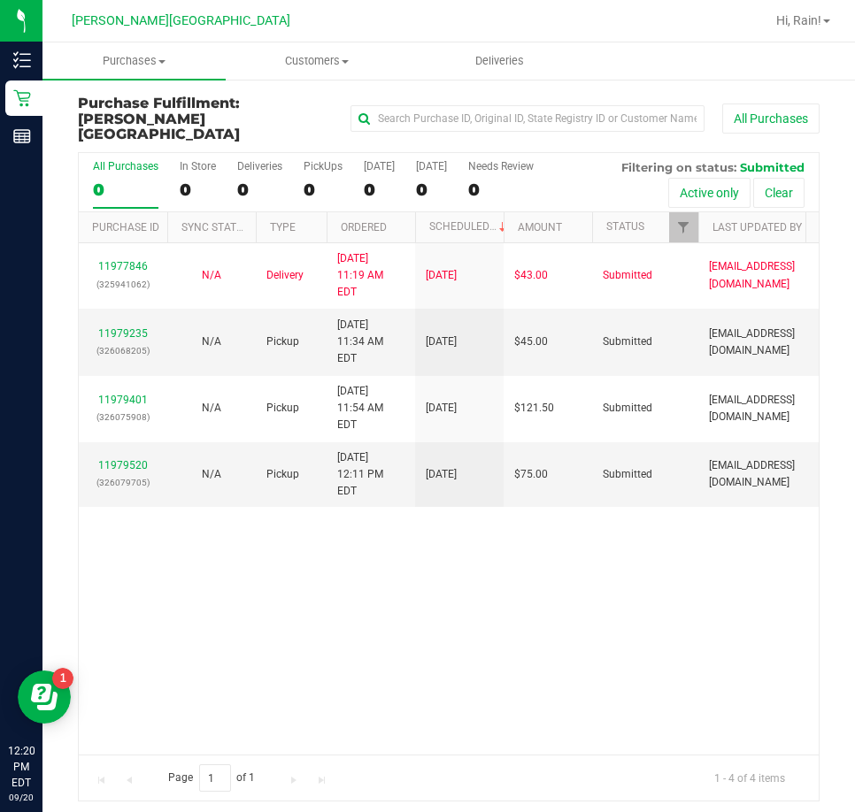
click at [499, 539] on div "11977846 (325941062) N/A Delivery 9/20/2025 11:19 AM EDT 9/22/2025 $43.00 Submi…" at bounding box center [449, 498] width 740 height 511
click at [121, 474] on p "(326079705)" at bounding box center [122, 482] width 67 height 17
click at [315, 610] on div "11977846 (325941062) N/A Delivery 9/20/2025 11:19 AM EDT 9/22/2025 $43.00 Submi…" at bounding box center [449, 498] width 740 height 511
click at [114, 459] on link "11979520" at bounding box center [123, 465] width 50 height 12
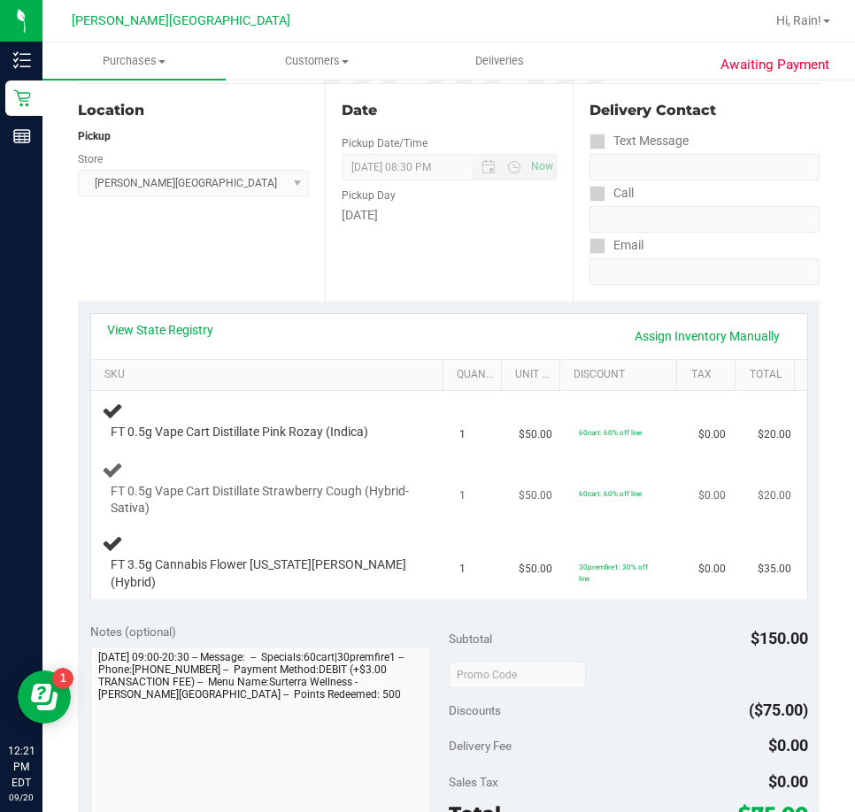
scroll to position [177, 0]
click at [159, 426] on span "FT 0.5g Vape Cart Distillate Pink Rozay (Indica)" at bounding box center [239, 431] width 257 height 17
click at [298, 495] on span "FT 0.5g Vape Cart Distillate Strawberry Cough (Hybrid-Sativa)" at bounding box center [262, 499] width 303 height 34
click at [301, 500] on span "FT 0.5g Vape Cart Distillate Strawberry Cough (Hybrid-Sativa)" at bounding box center [262, 499] width 303 height 34
click at [307, 515] on span "FT 0.5g Vape Cart Distillate Strawberry Cough (Hybrid-Sativa)" at bounding box center [262, 499] width 303 height 34
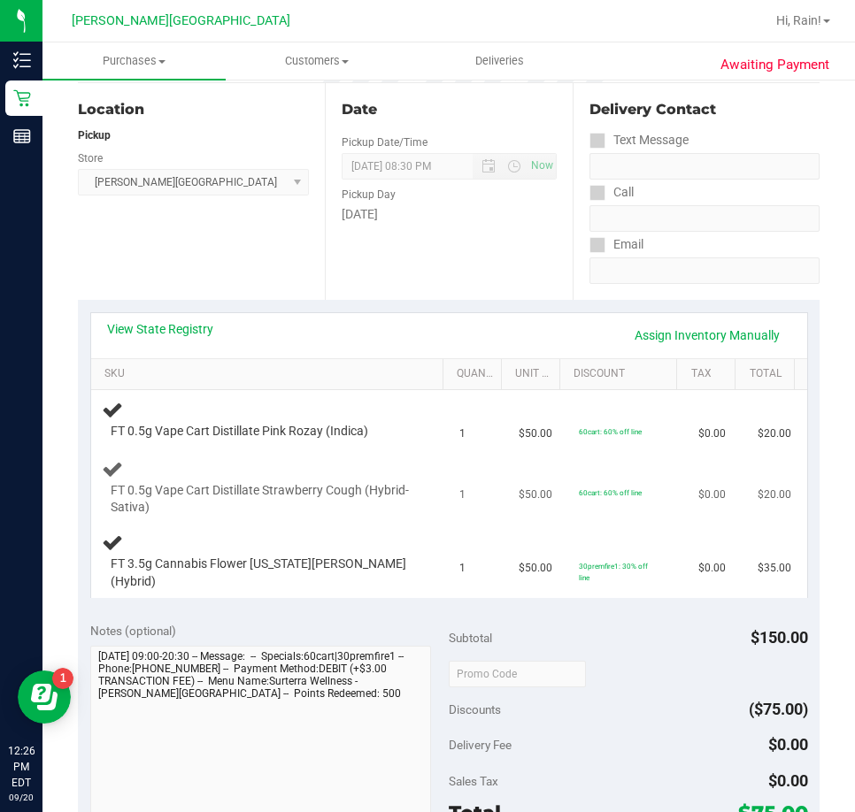
click at [280, 519] on td "FT 0.5g Vape Cart Distillate Strawberry Cough (Hybrid-Sativa)" at bounding box center [270, 488] width 358 height 74
click at [286, 463] on div "FT 0.5g Vape Cart Distillate Strawberry Cough (Hybrid-Sativa)" at bounding box center [270, 487] width 337 height 59
click at [320, 441] on div at bounding box center [262, 441] width 303 height 1
click at [365, 409] on div "FT 0.5g Vape Cart Distillate Pink Rozay (Indica)" at bounding box center [270, 420] width 337 height 42
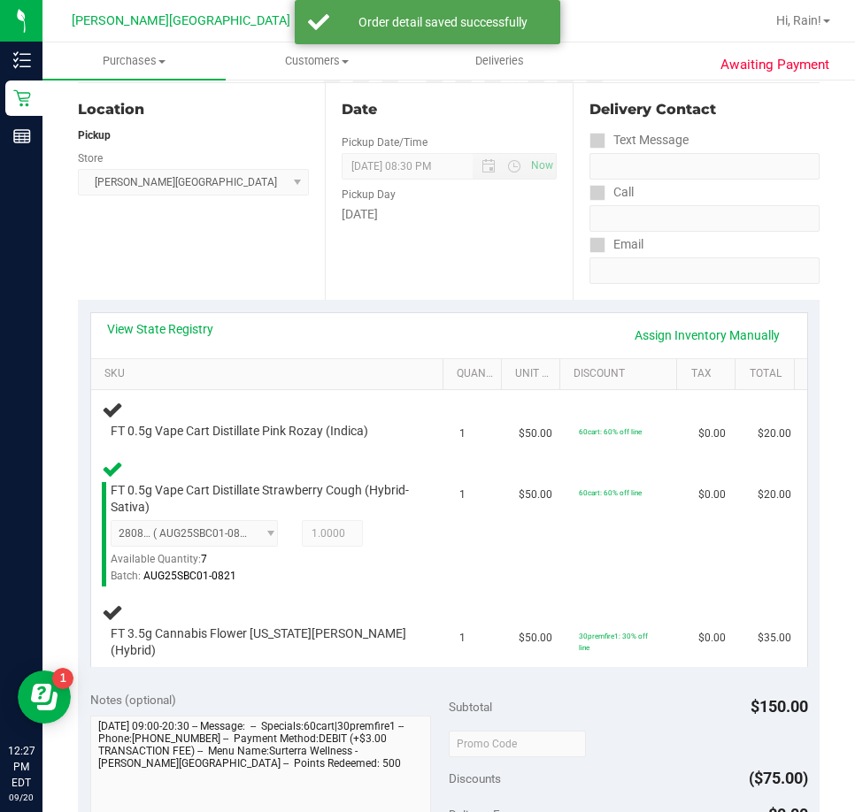
click at [365, 409] on div "FT 0.5g Vape Cart Distillate Pink Rozay (Indica)" at bounding box center [270, 420] width 337 height 42
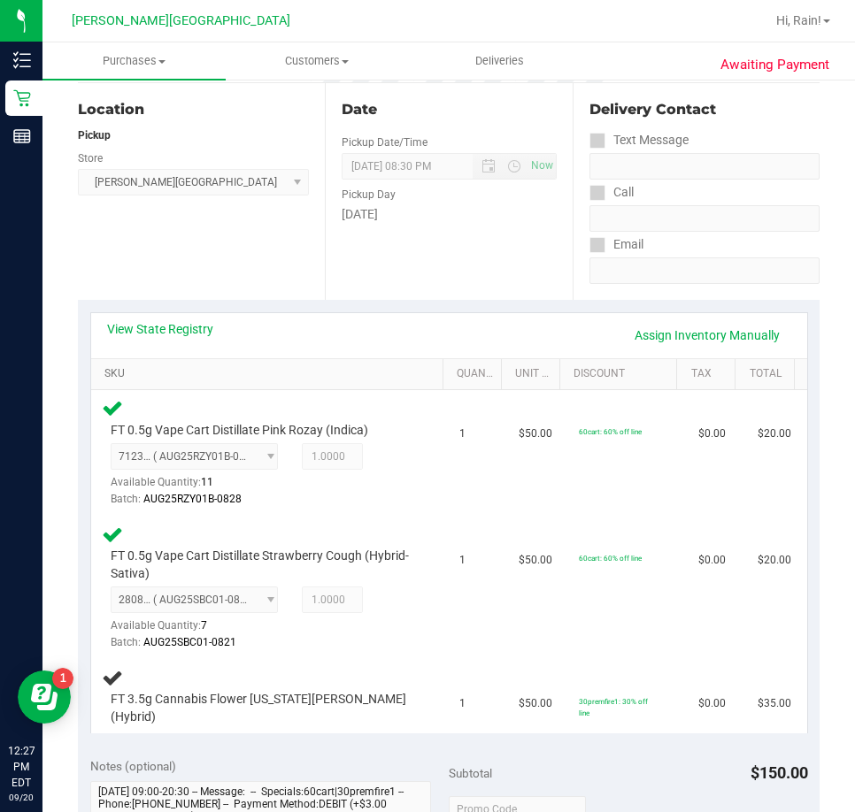
click at [406, 369] on link "SKU" at bounding box center [269, 374] width 331 height 14
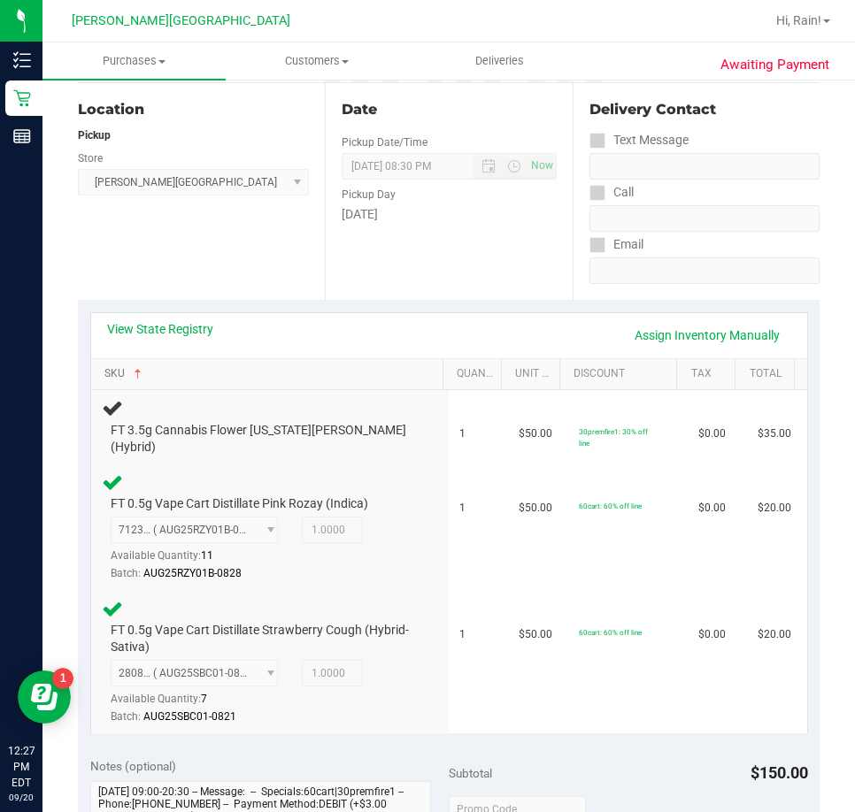
click at [379, 372] on link "SKU" at bounding box center [269, 374] width 331 height 14
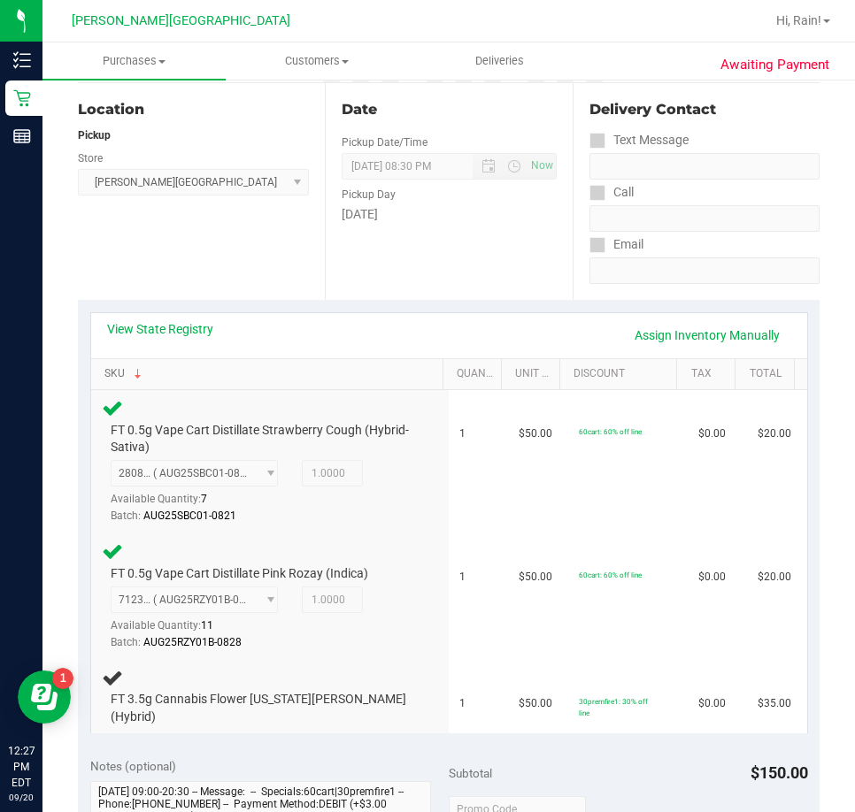
click at [372, 374] on link "SKU" at bounding box center [269, 374] width 331 height 14
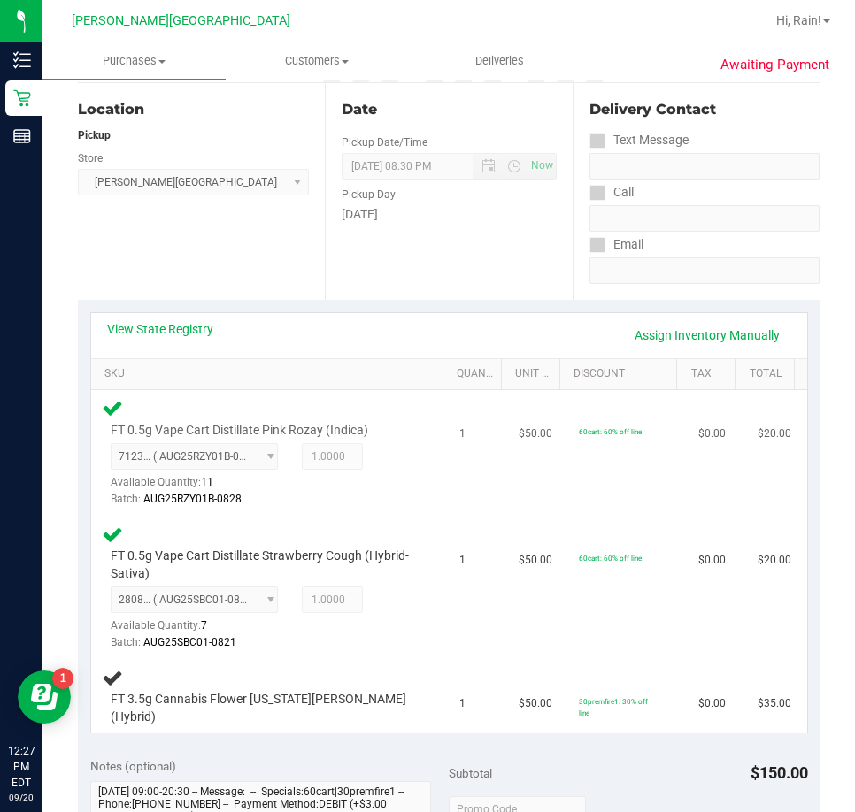
click at [460, 484] on td "1" at bounding box center [478, 453] width 59 height 127
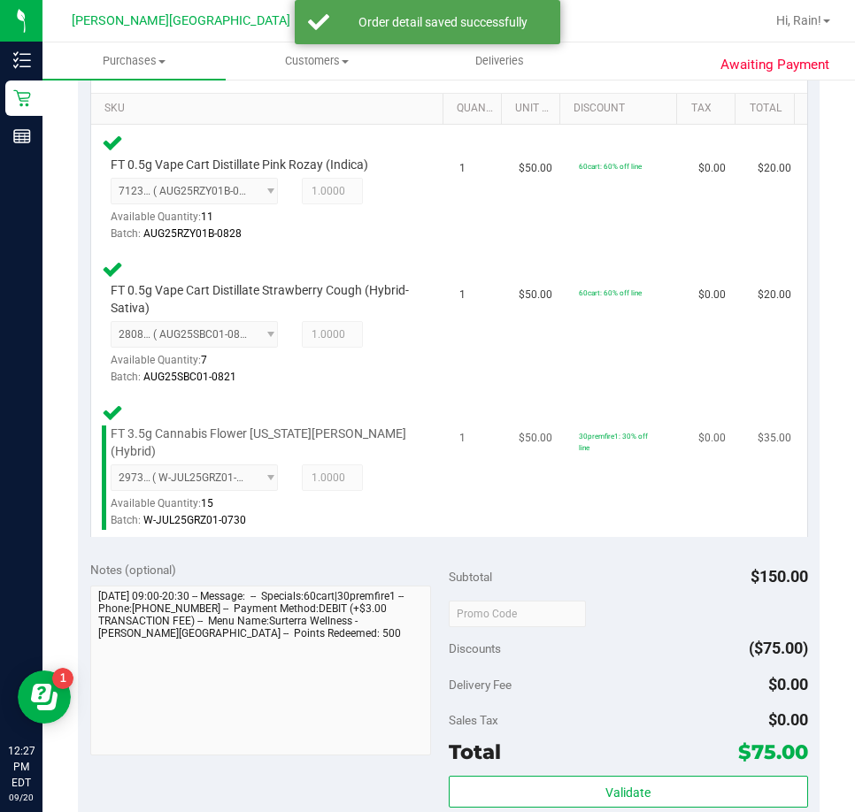
scroll to position [619, 0]
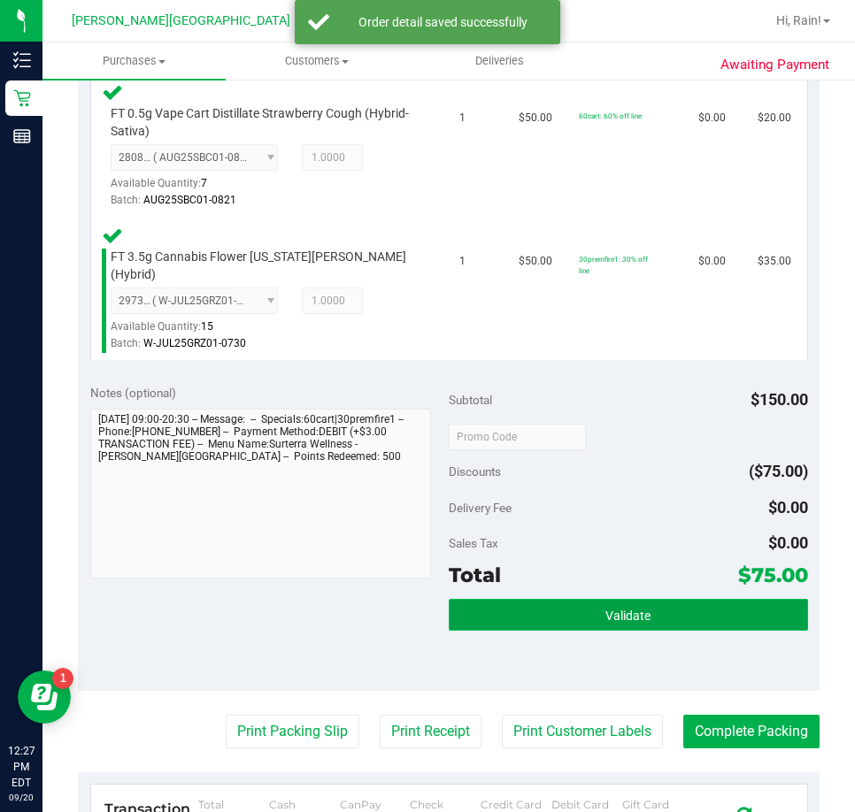
click at [654, 599] on button "Validate" at bounding box center [628, 615] width 359 height 32
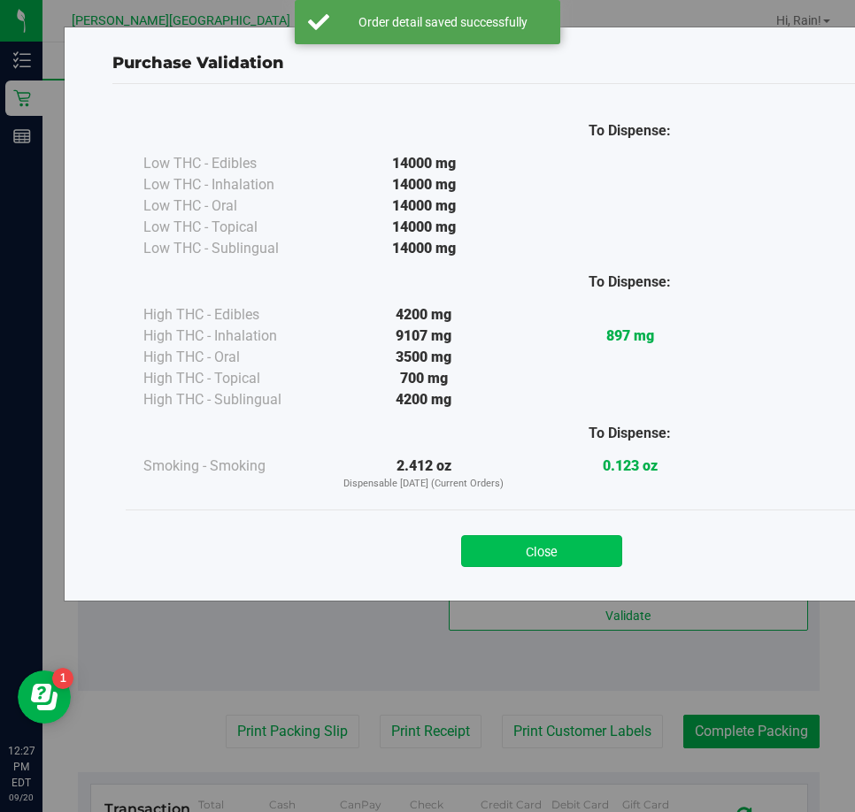
click at [552, 537] on button "Close" at bounding box center [541, 551] width 161 height 32
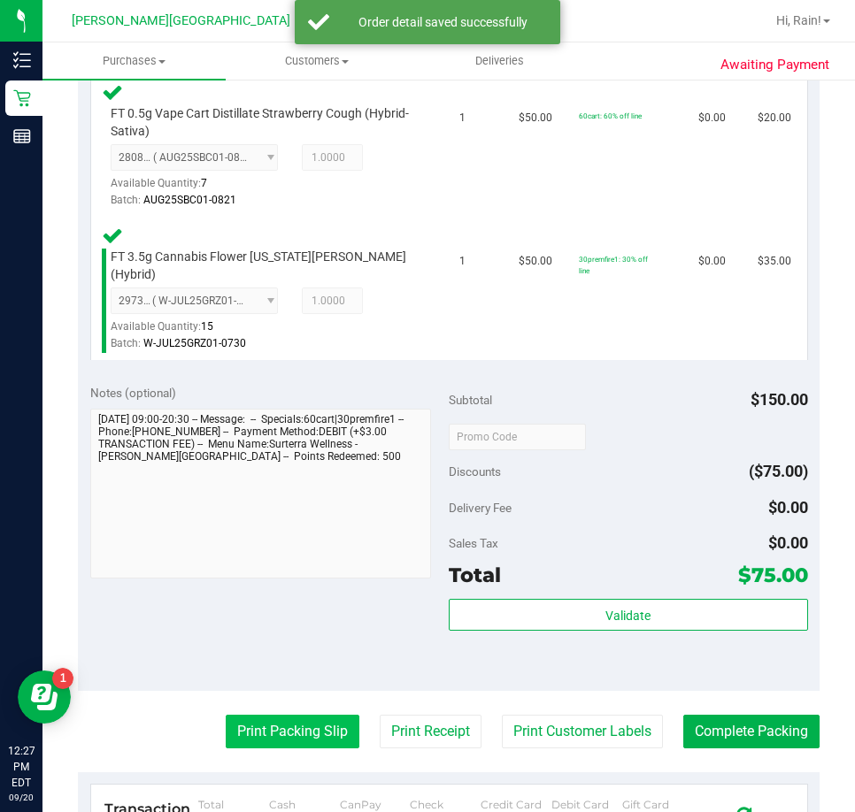
click at [256, 725] on button "Print Packing Slip" at bounding box center [293, 732] width 134 height 34
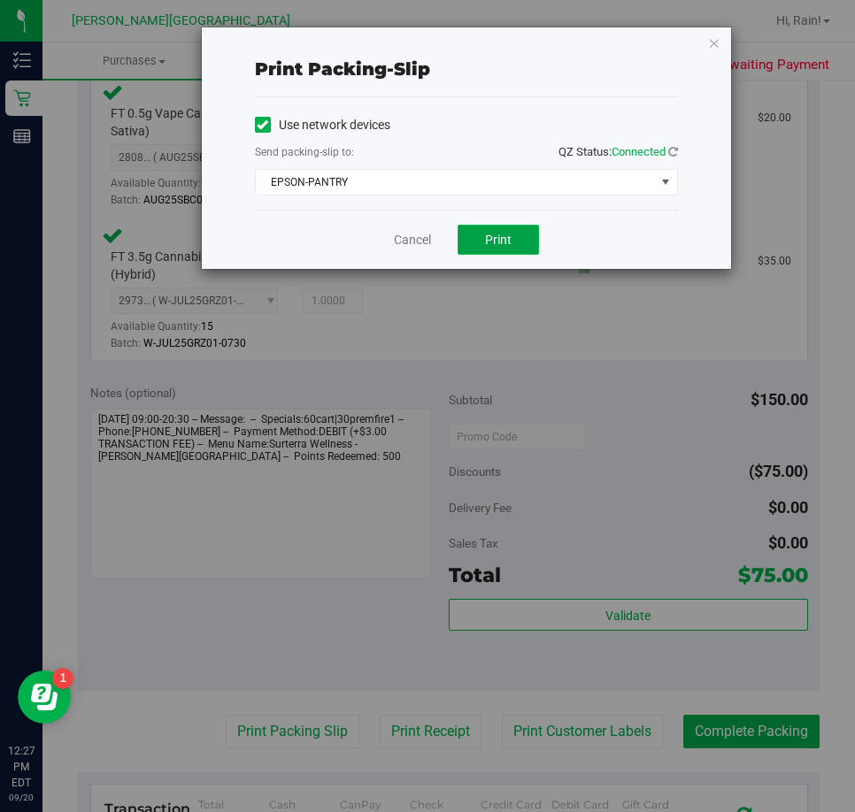
click at [518, 247] on button "Print" at bounding box center [497, 240] width 81 height 30
click at [428, 247] on link "Cancel" at bounding box center [412, 240] width 37 height 19
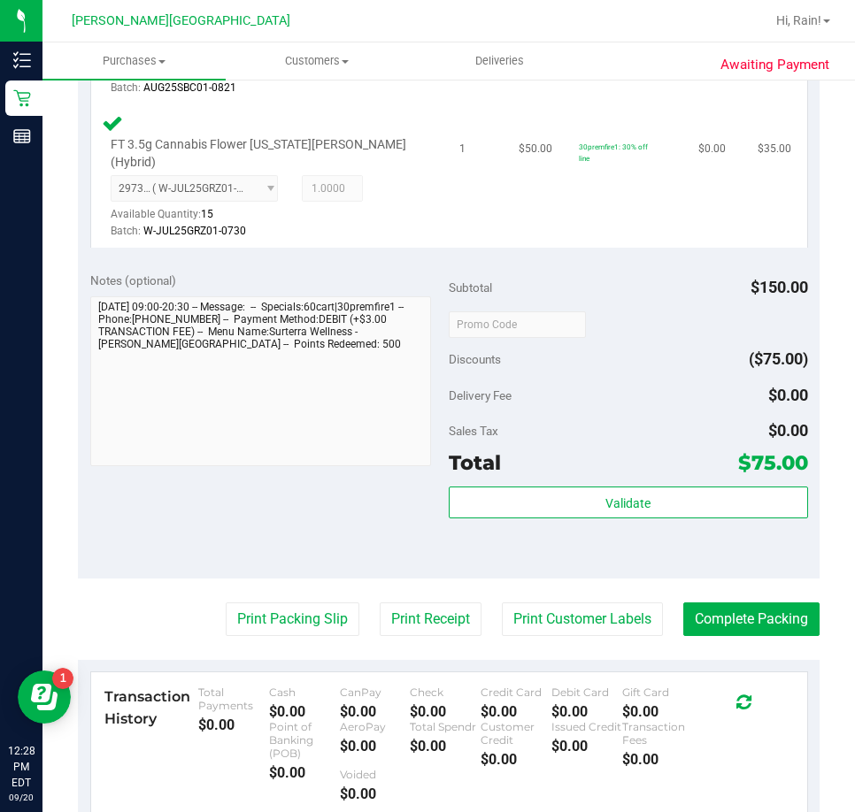
scroll to position [885, 0]
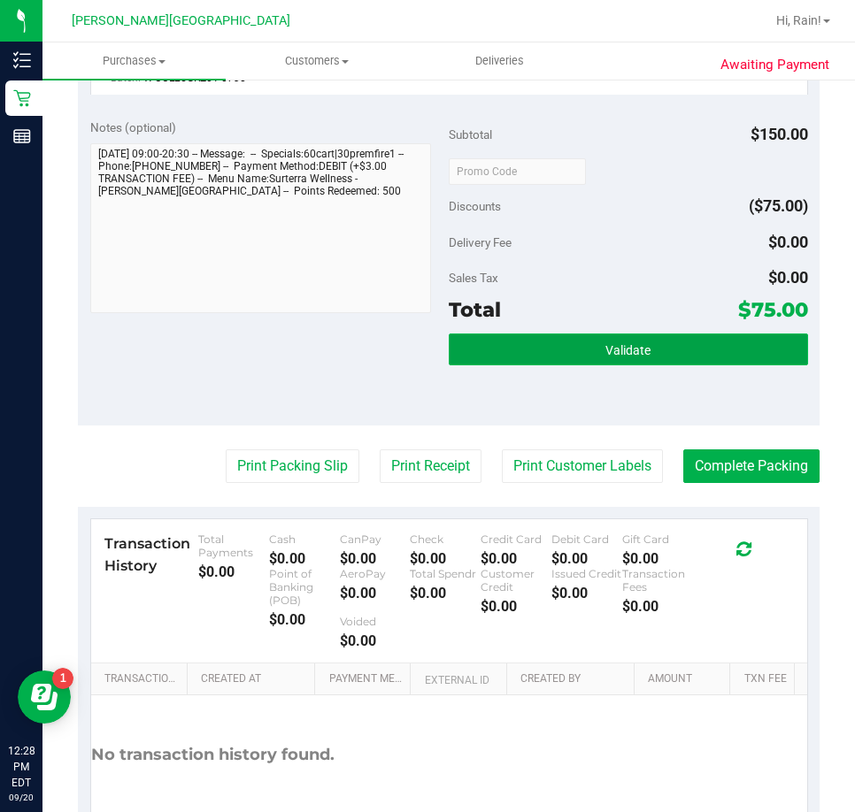
click at [673, 339] on button "Validate" at bounding box center [628, 350] width 359 height 32
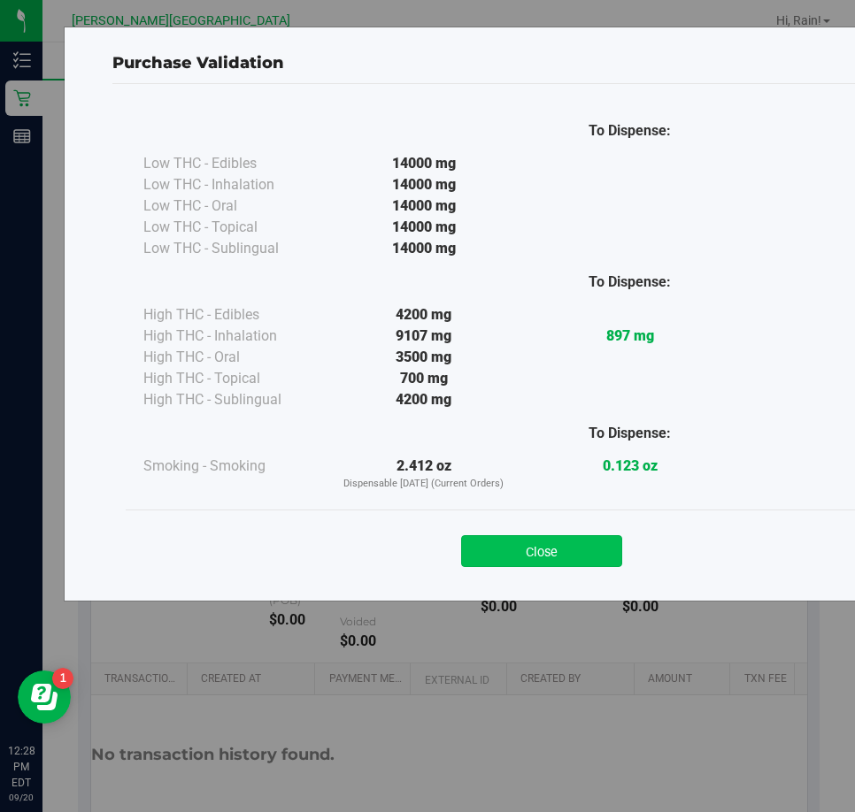
click at [550, 547] on button "Close" at bounding box center [541, 551] width 161 height 32
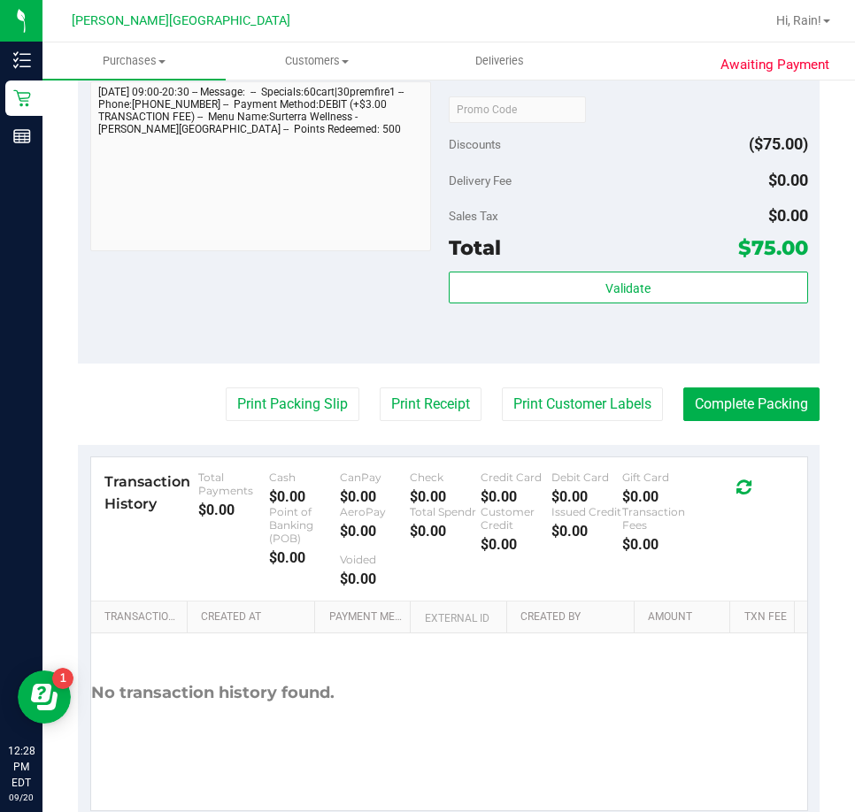
scroll to position [973, 0]
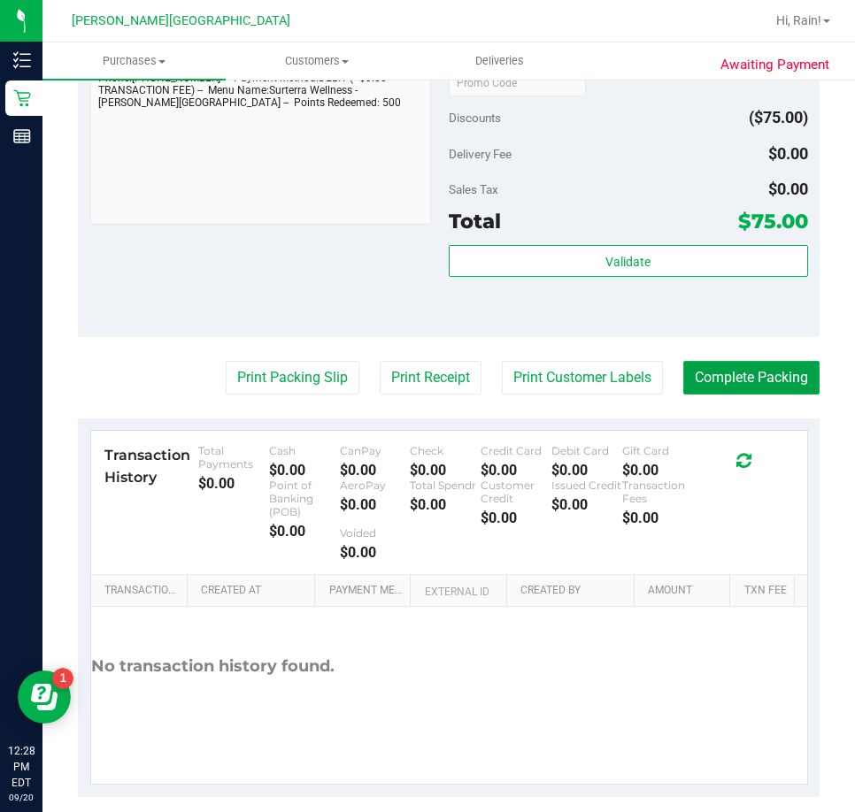
click at [767, 372] on button "Complete Packing" at bounding box center [751, 378] width 136 height 34
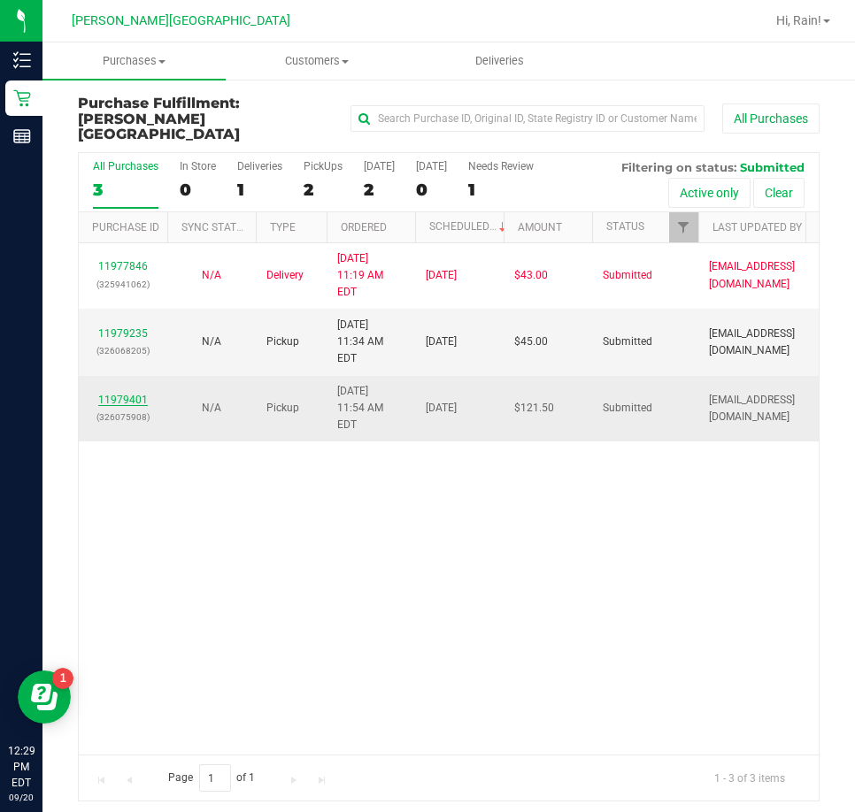
click at [109, 394] on link "11979401" at bounding box center [123, 400] width 50 height 12
